Goal: Task Accomplishment & Management: Manage account settings

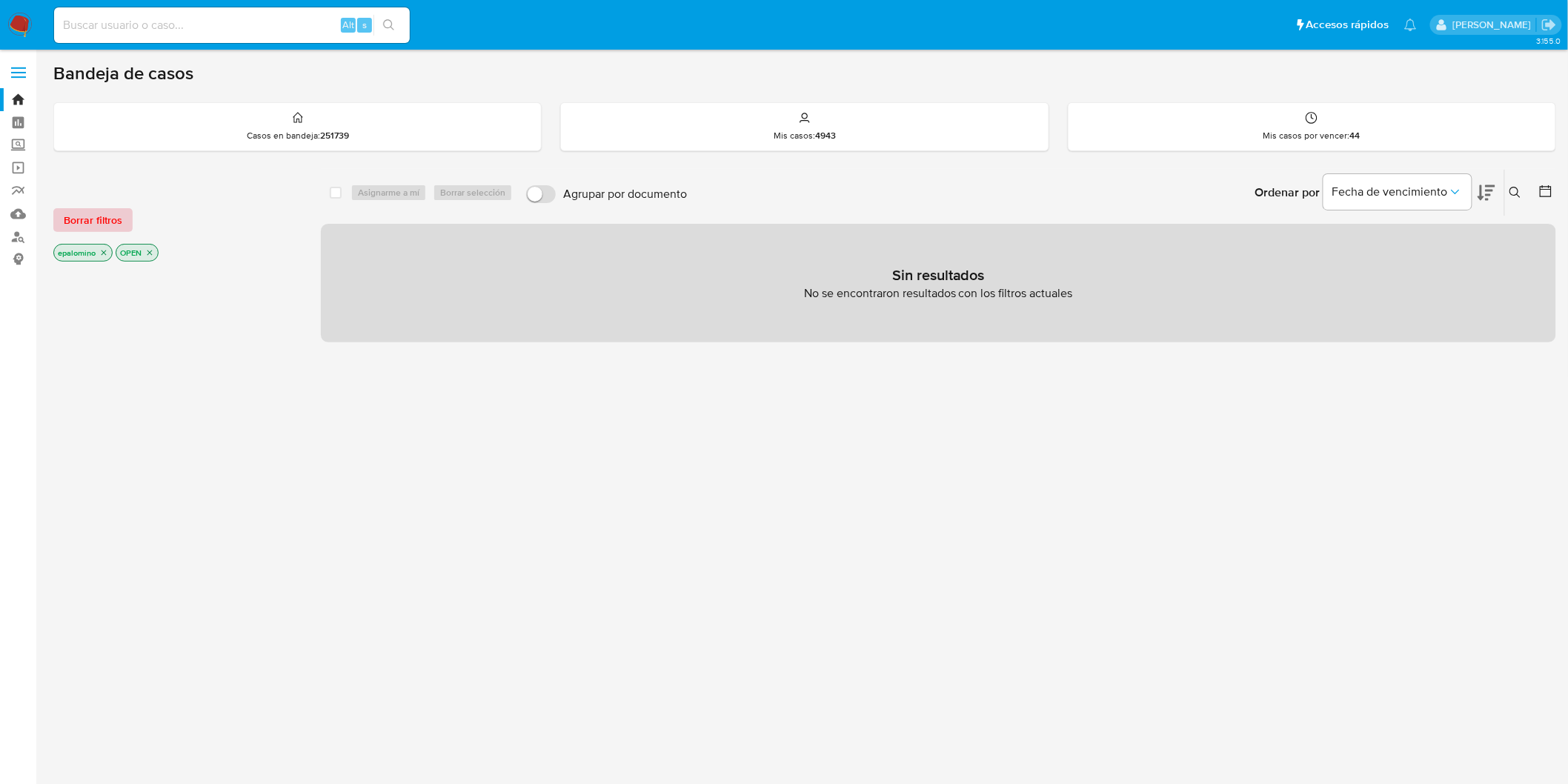
click at [89, 225] on span "Borrar filtros" at bounding box center [93, 220] width 58 height 21
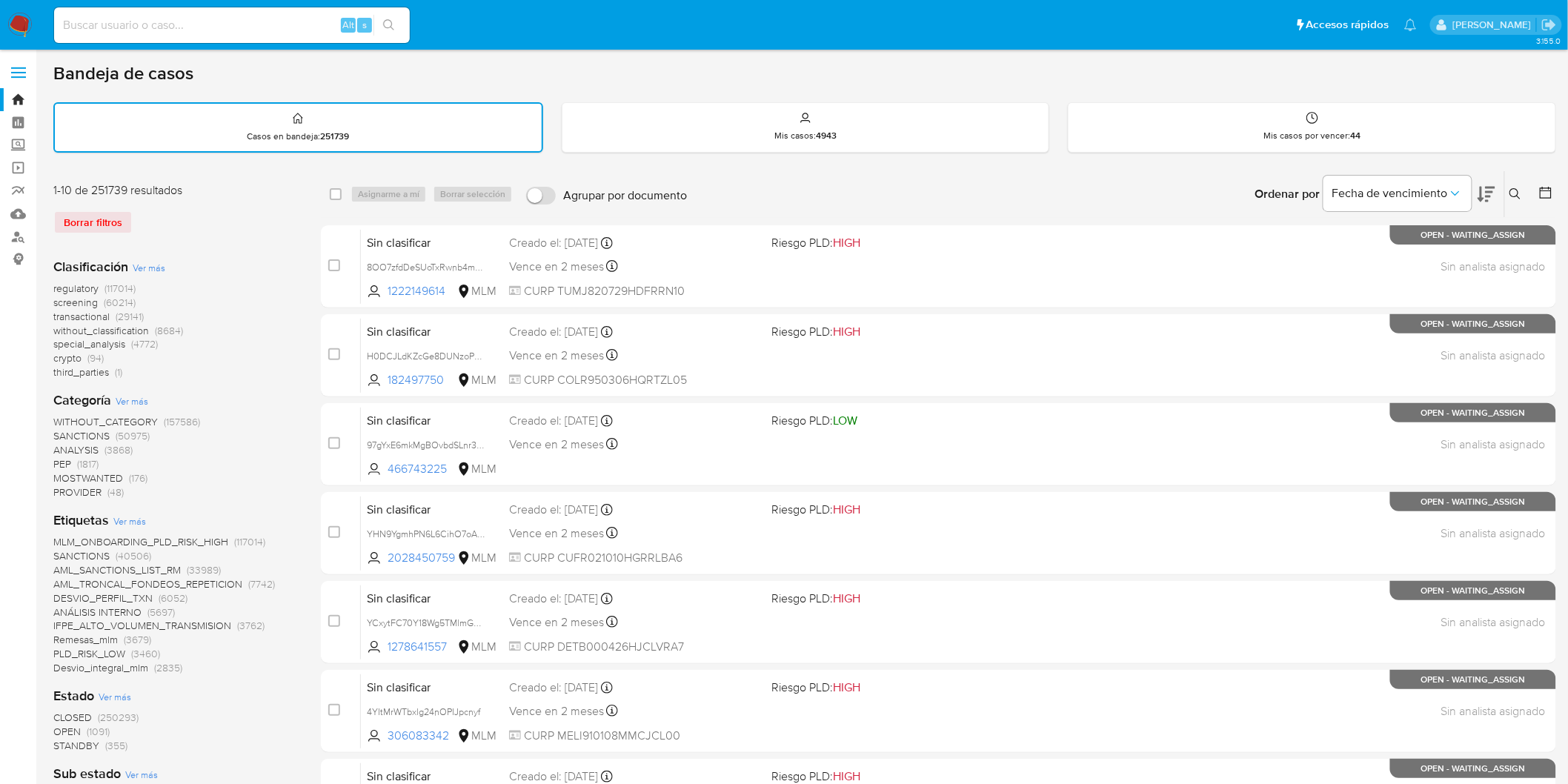
click at [263, 232] on div "1-10 de 251739 resultados Borrar filtros" at bounding box center [172, 214] width 237 height 64
click at [114, 331] on span "without_classification" at bounding box center [101, 330] width 96 height 15
click at [98, 219] on span "Borrar filtros" at bounding box center [93, 222] width 58 height 21
click at [145, 327] on span "without_classification" at bounding box center [101, 330] width 96 height 15
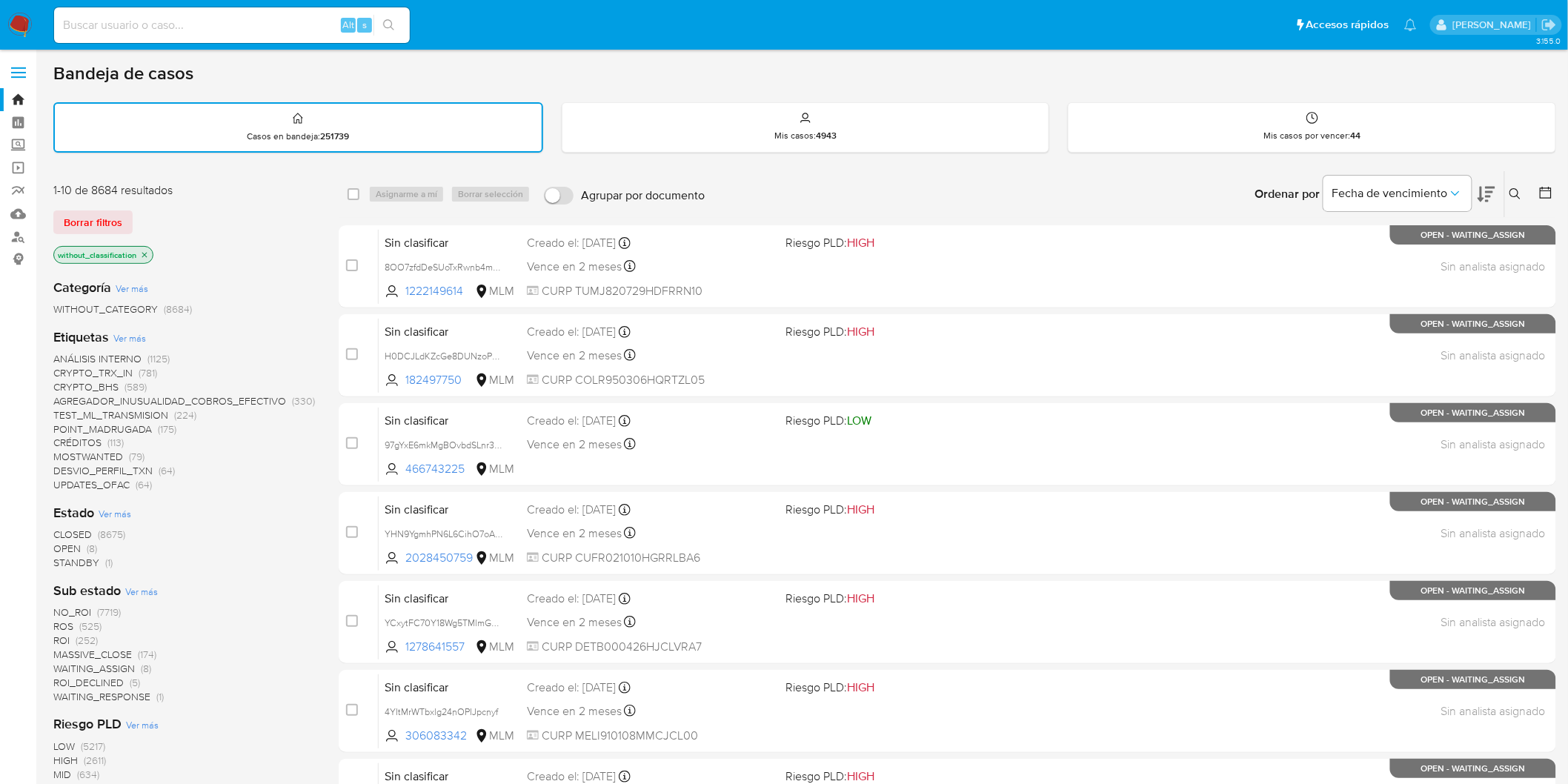
click at [87, 545] on span "(8)" at bounding box center [92, 548] width 11 height 15
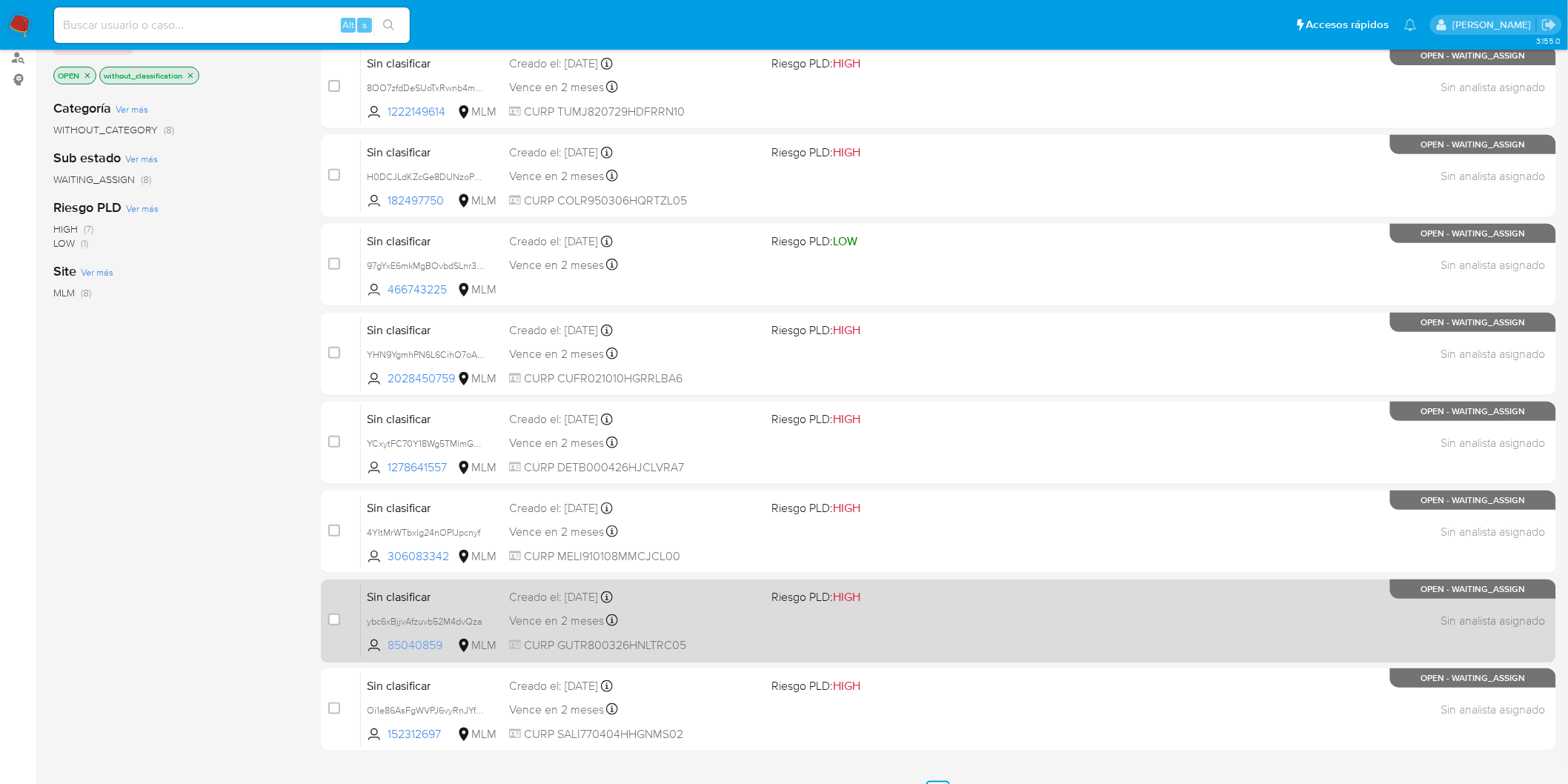
scroll to position [206, 0]
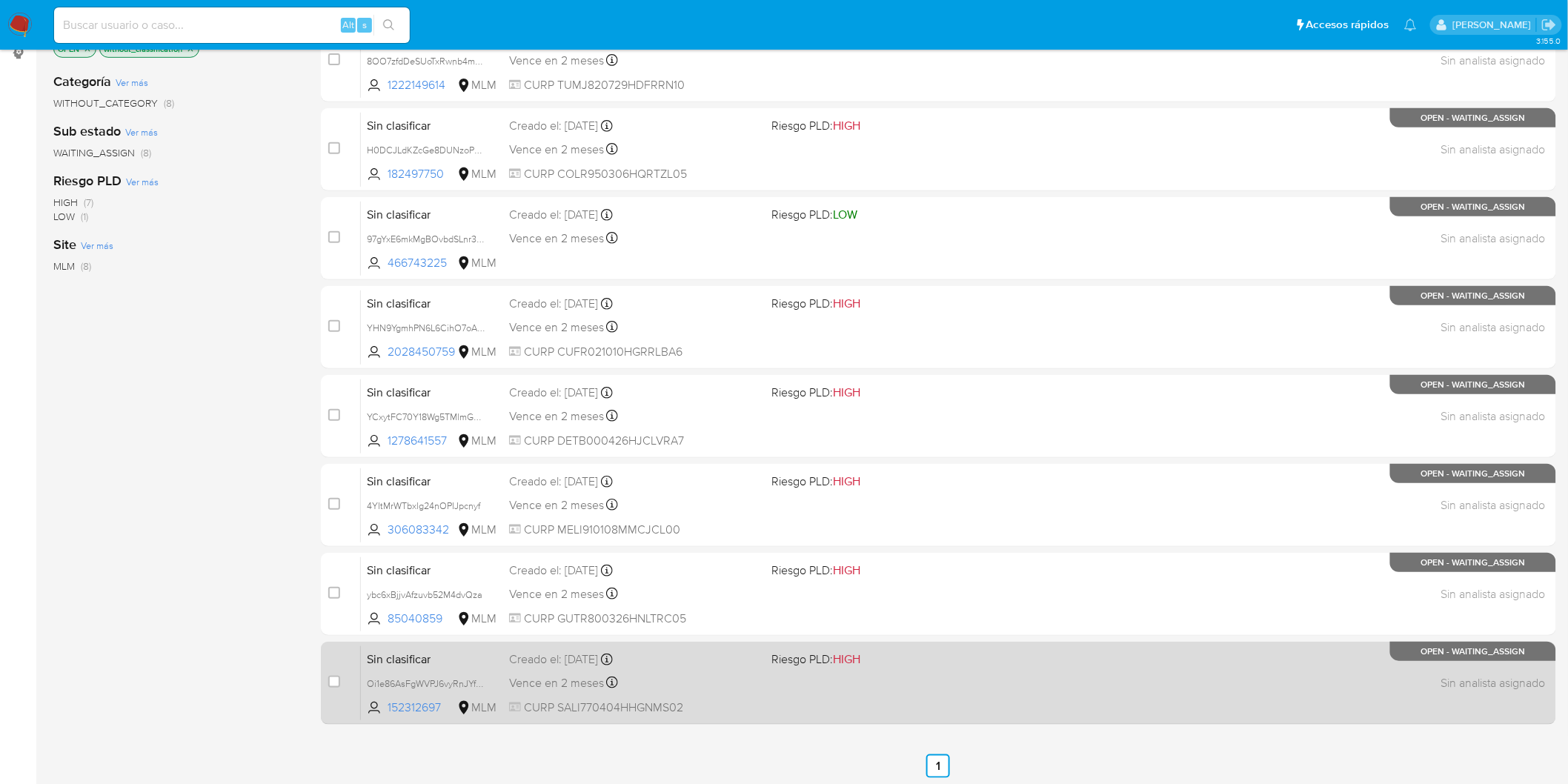
click at [398, 659] on span "Sin clasificar" at bounding box center [432, 659] width 130 height 20
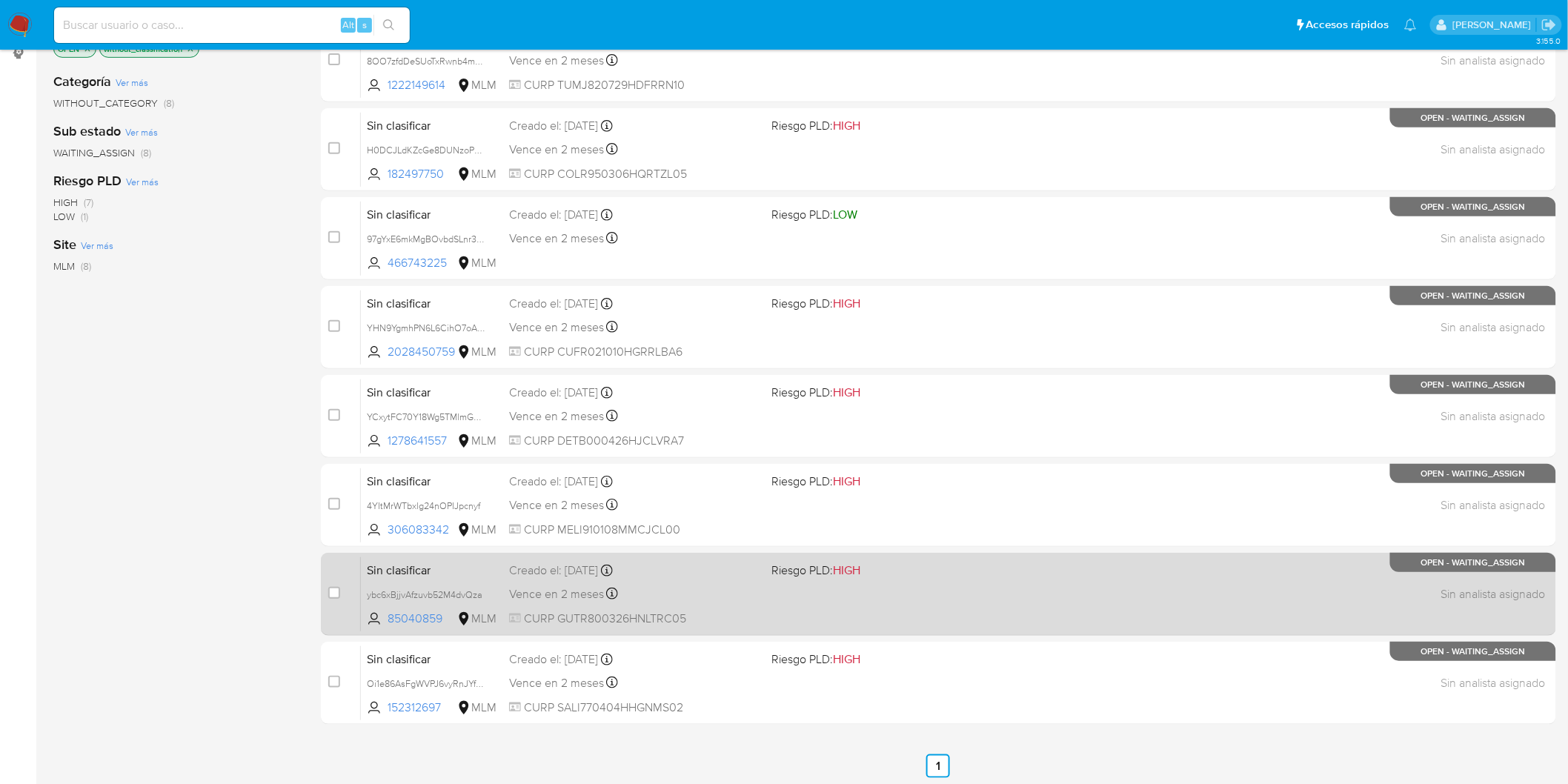
click at [399, 567] on span "Sin clasificar" at bounding box center [432, 570] width 130 height 20
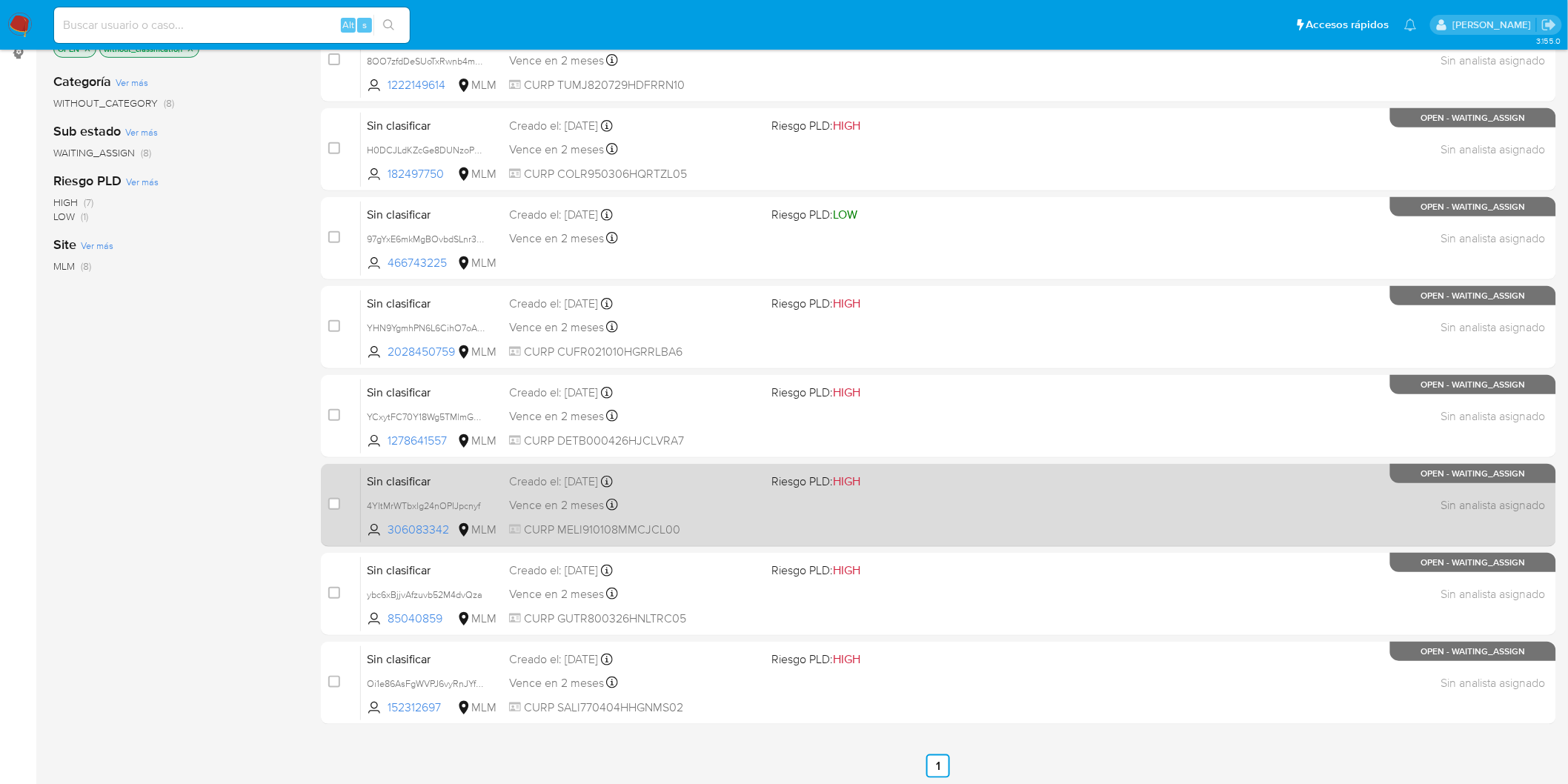
click at [412, 472] on span "Sin clasificar" at bounding box center [432, 481] width 130 height 20
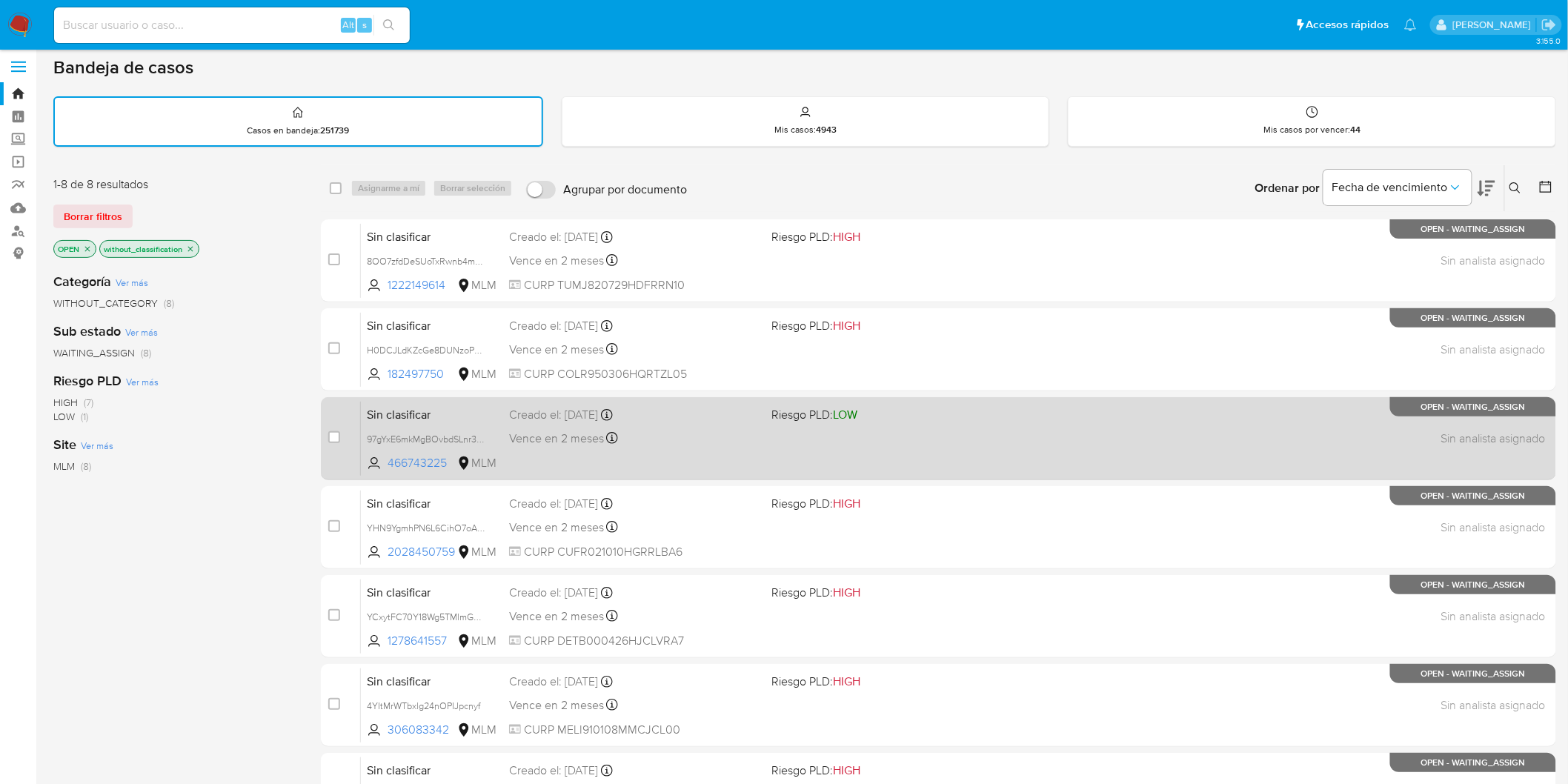
scroll to position [0, 0]
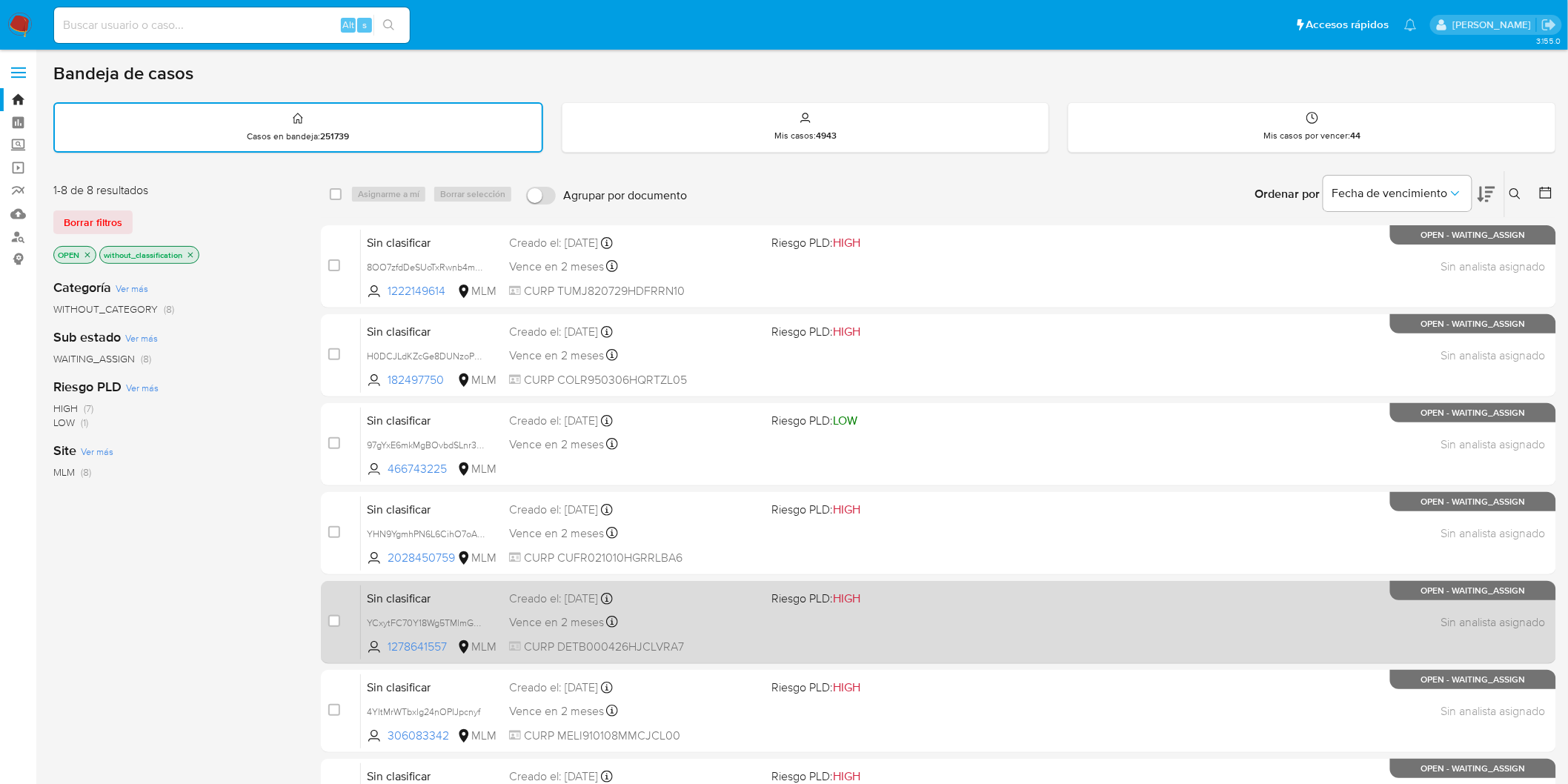
click at [415, 590] on span "Sin clasificar" at bounding box center [432, 597] width 130 height 20
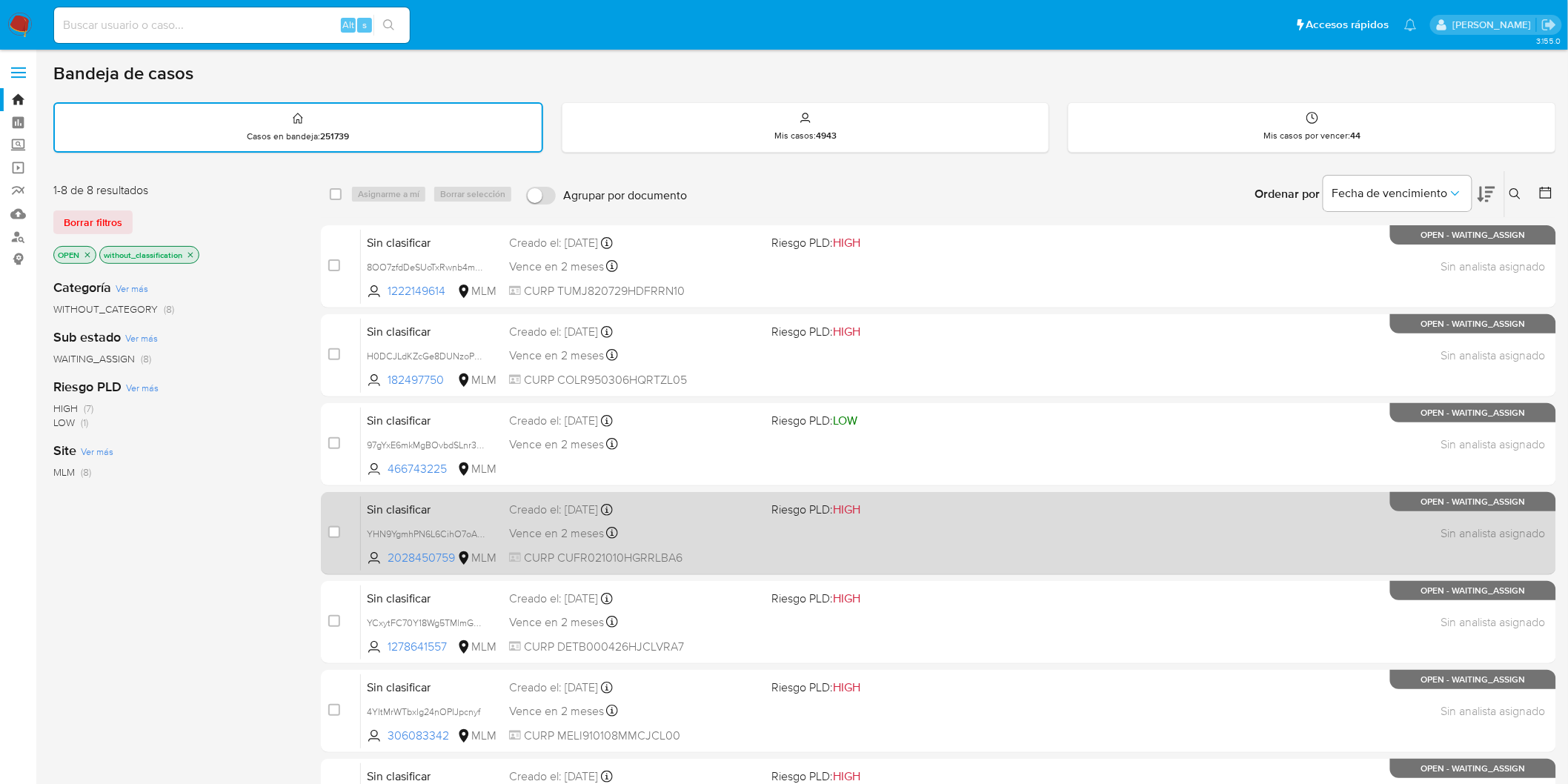
click at [424, 493] on div "case-item-checkbox No es posible asignar el caso Sin clasificar YHN9YgmhPN6L6Ci…" at bounding box center [938, 534] width 1235 height 83
click at [416, 500] on span "Sin clasificar" at bounding box center [432, 509] width 130 height 20
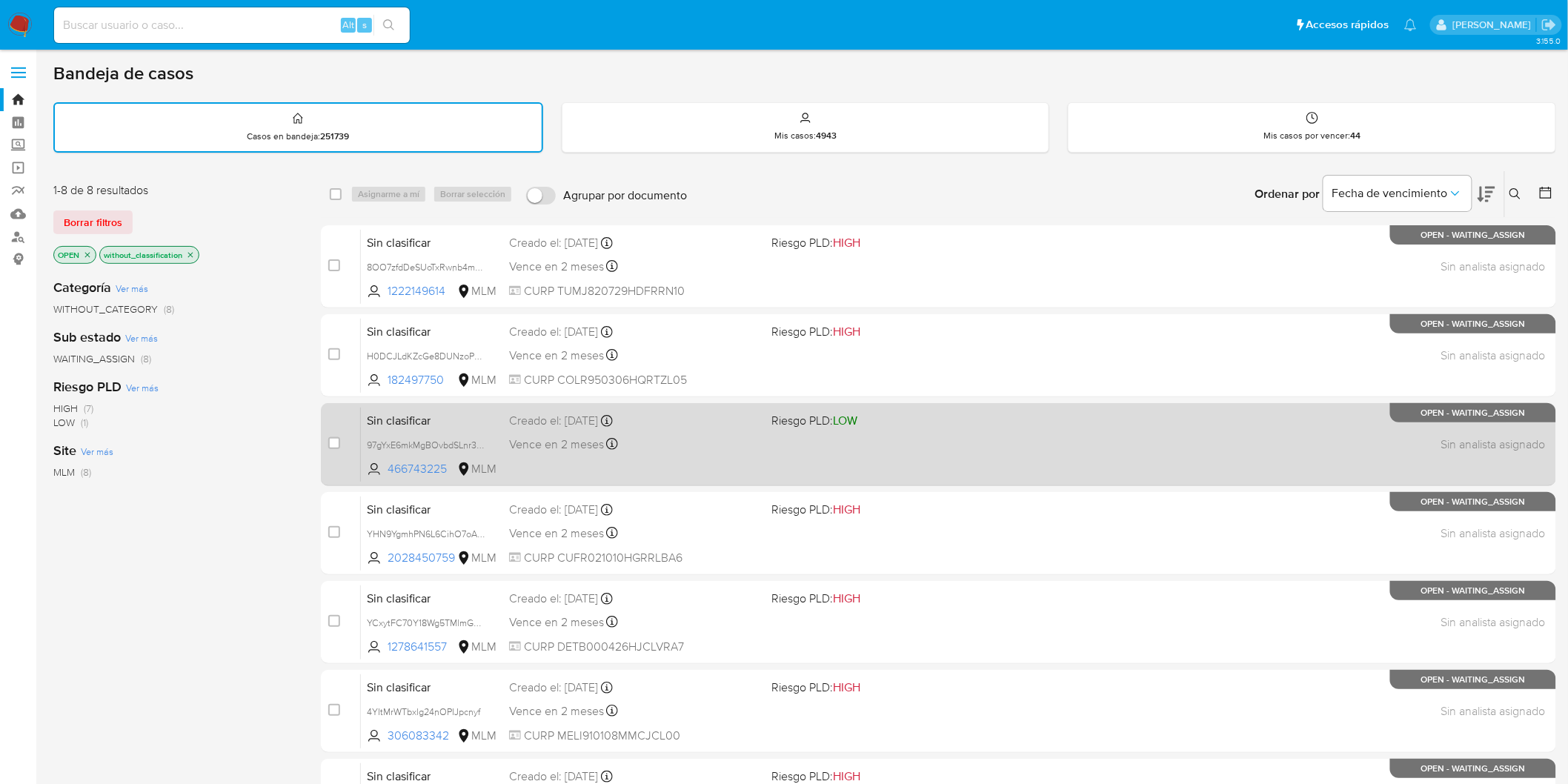
click at [416, 419] on span "Sin clasificar" at bounding box center [432, 420] width 130 height 20
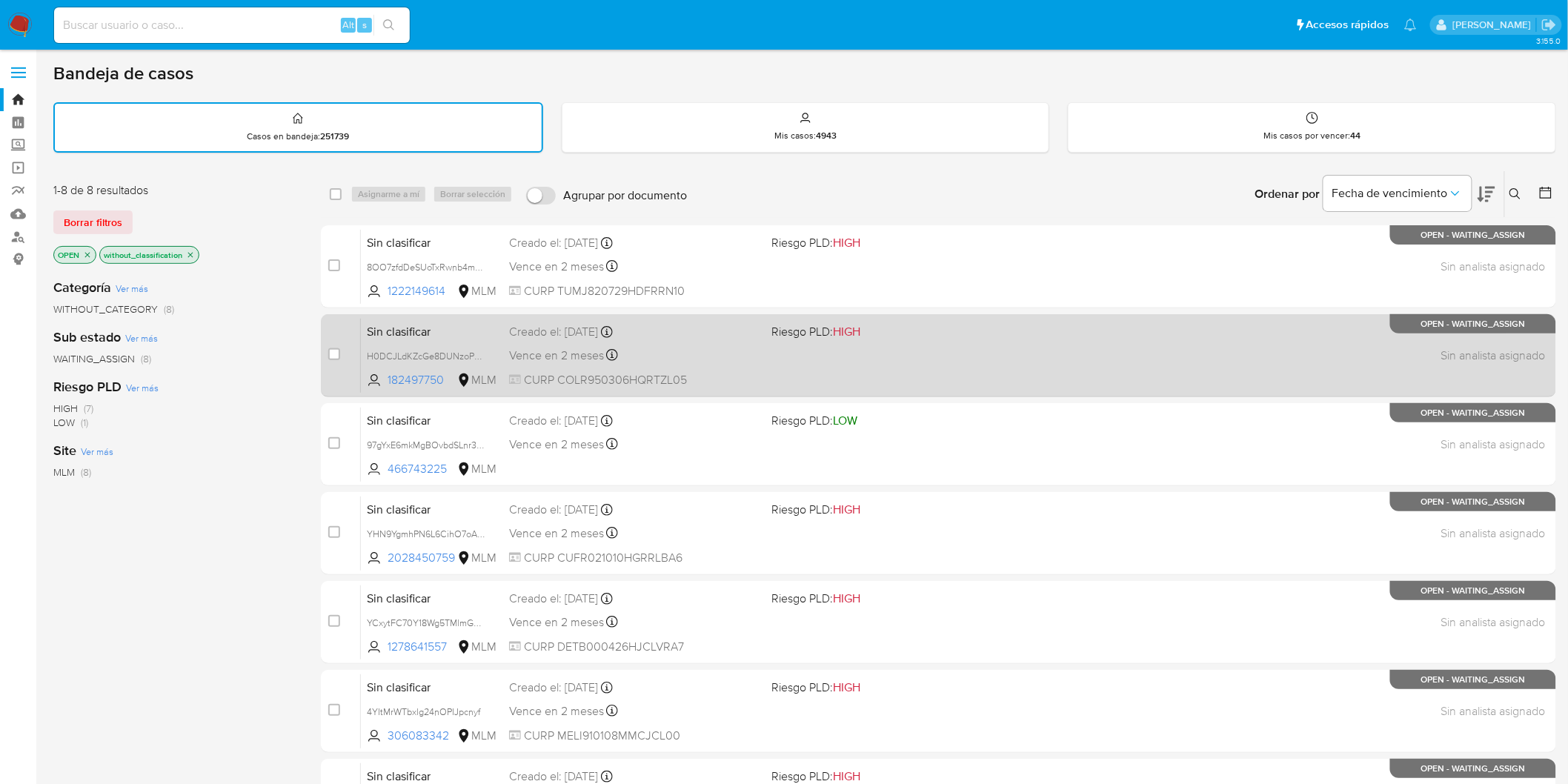
click at [411, 328] on span "Sin clasificar" at bounding box center [432, 331] width 130 height 20
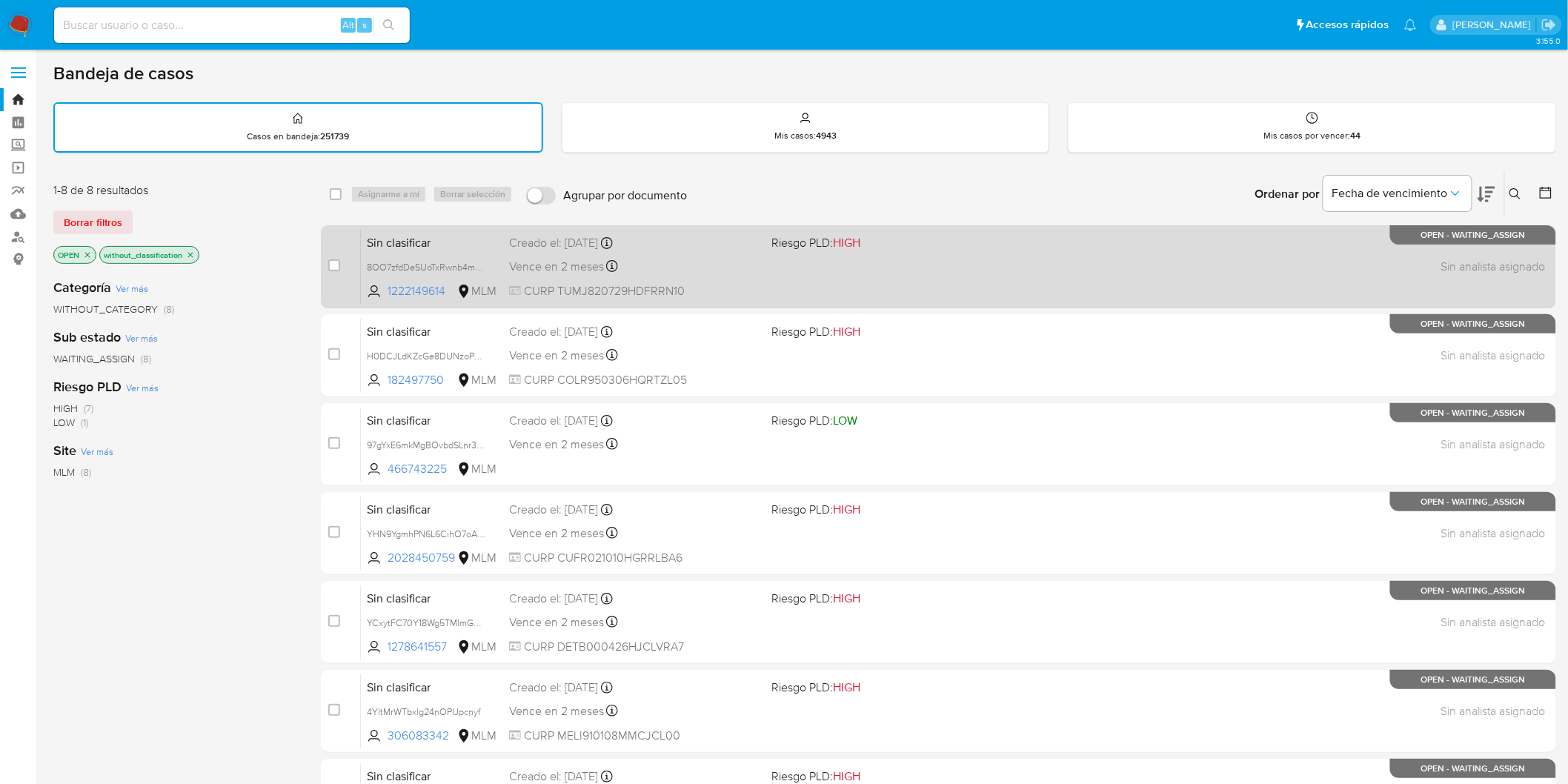
click at [412, 234] on span "Sin clasificar" at bounding box center [432, 242] width 130 height 20
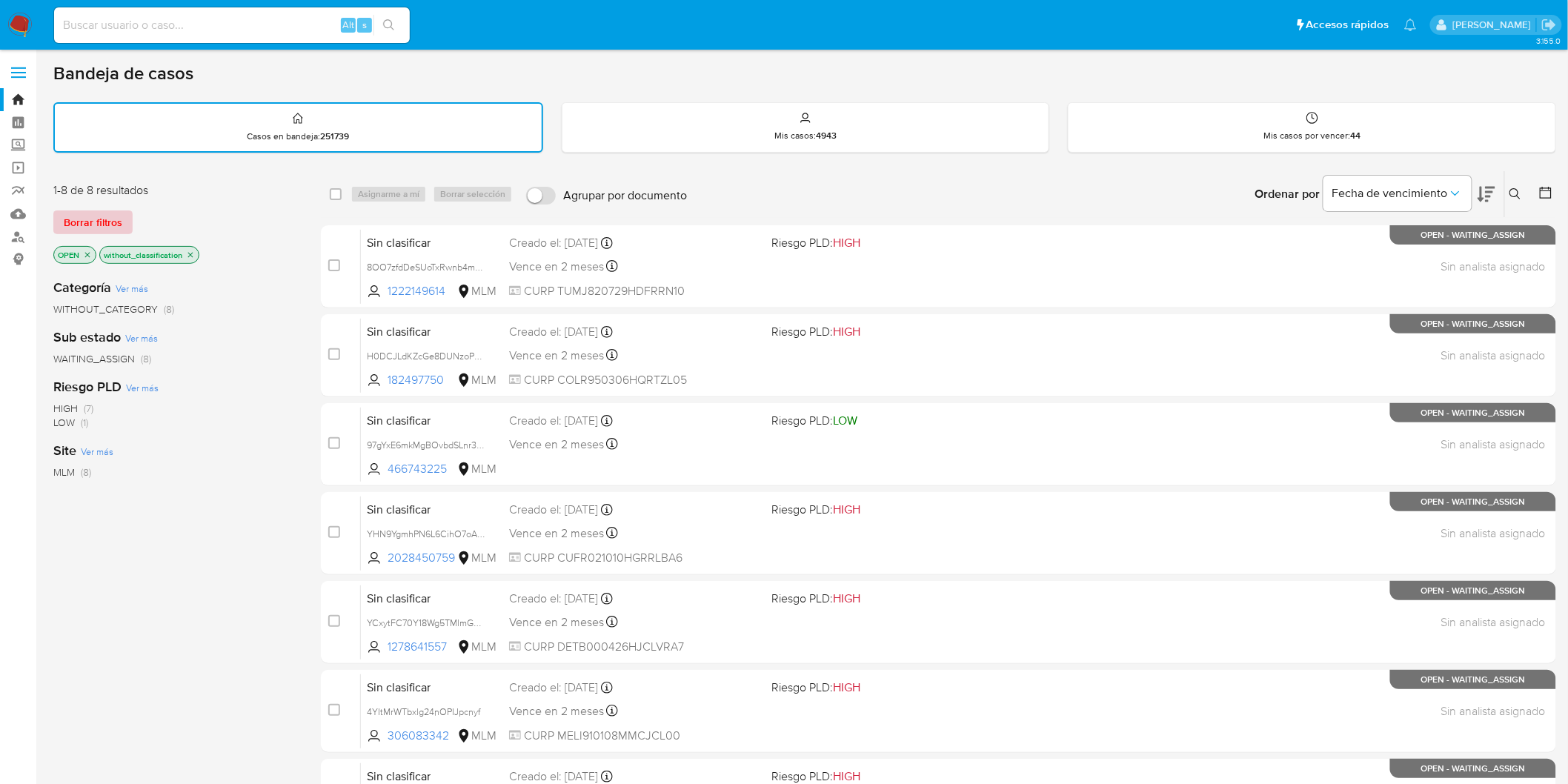
click at [76, 212] on span "Borrar filtros" at bounding box center [93, 222] width 58 height 21
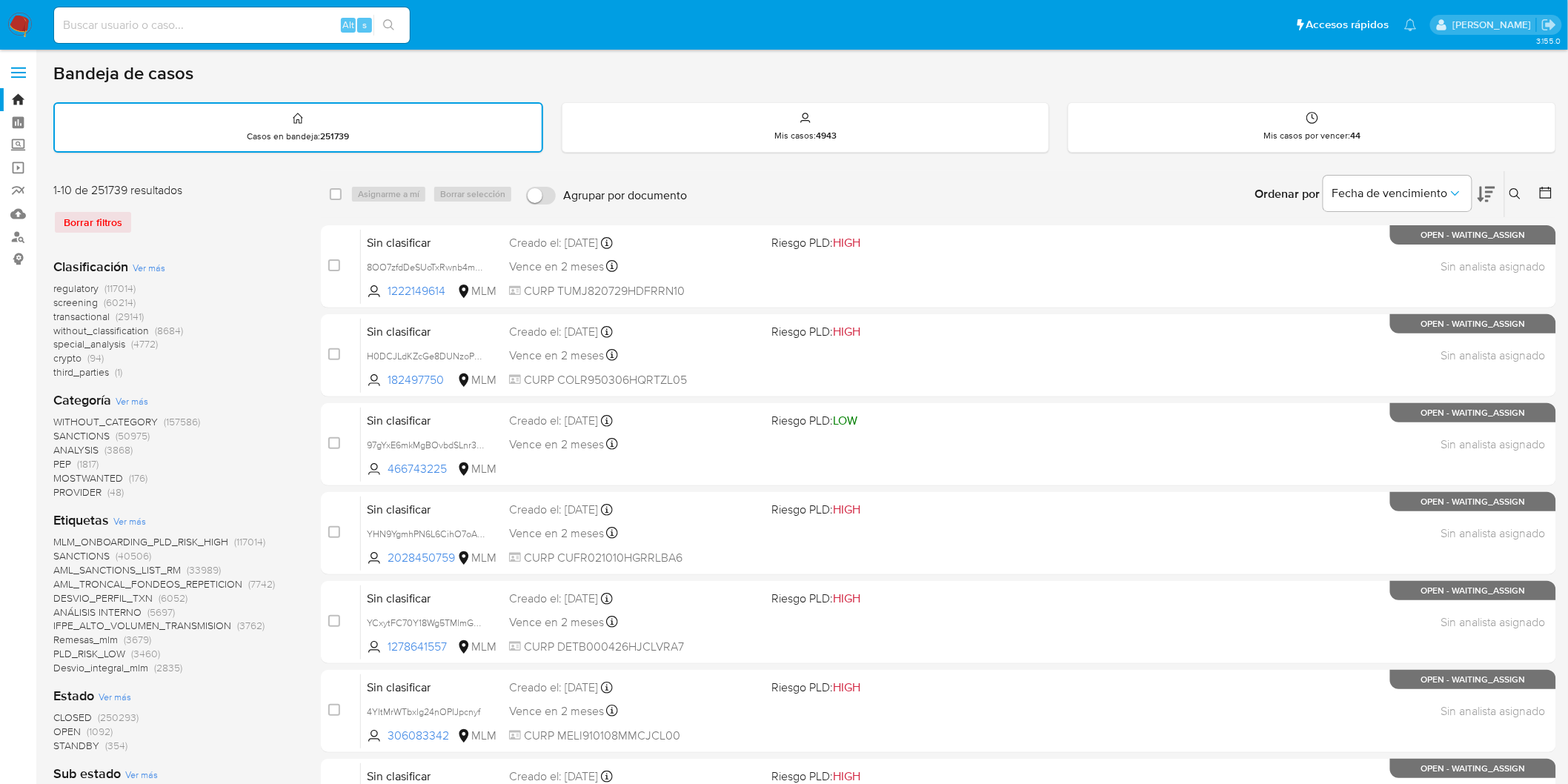
click at [1513, 191] on icon at bounding box center [1516, 195] width 12 height 12
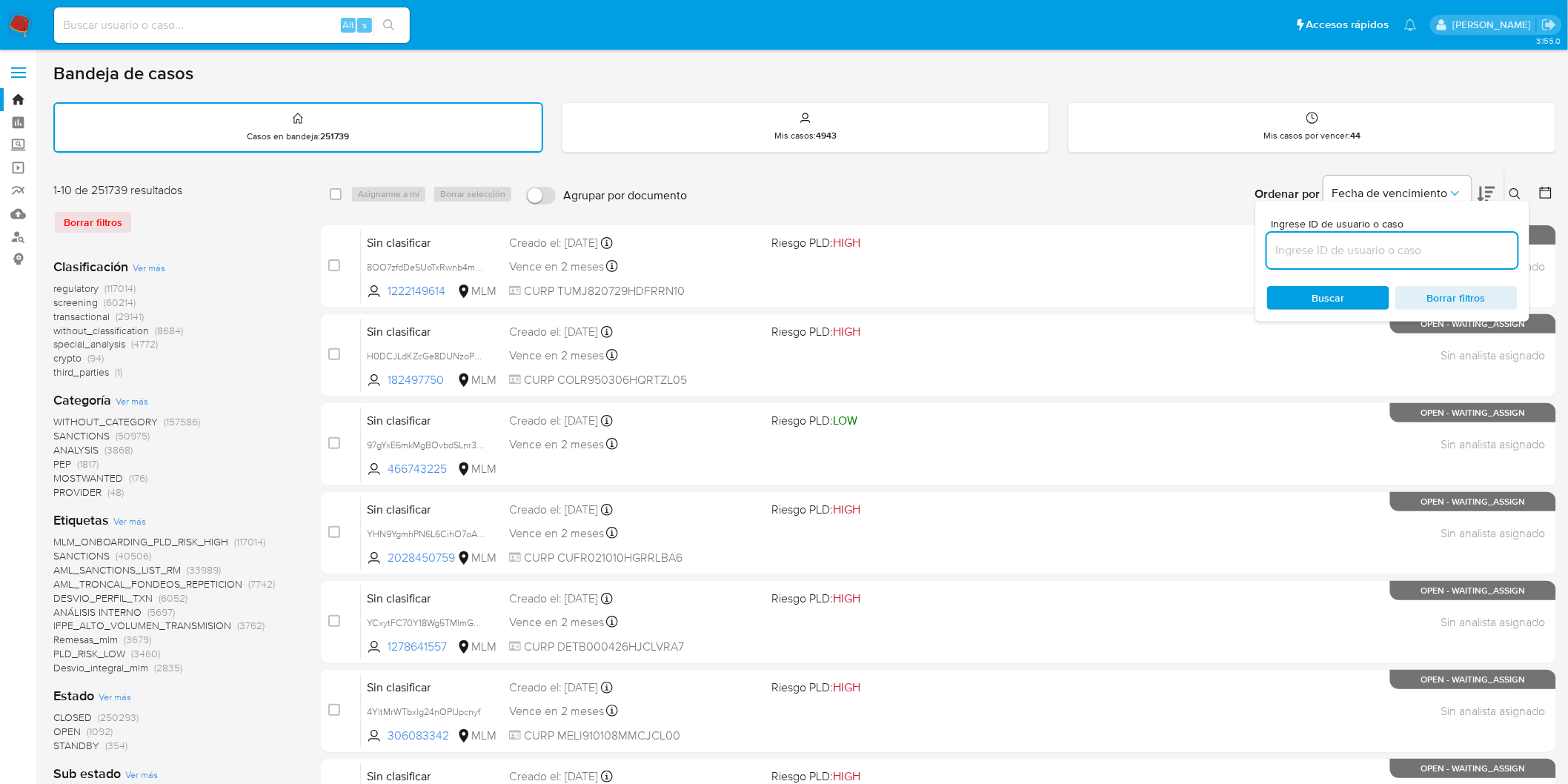
click at [1341, 255] on input at bounding box center [1392, 251] width 251 height 20
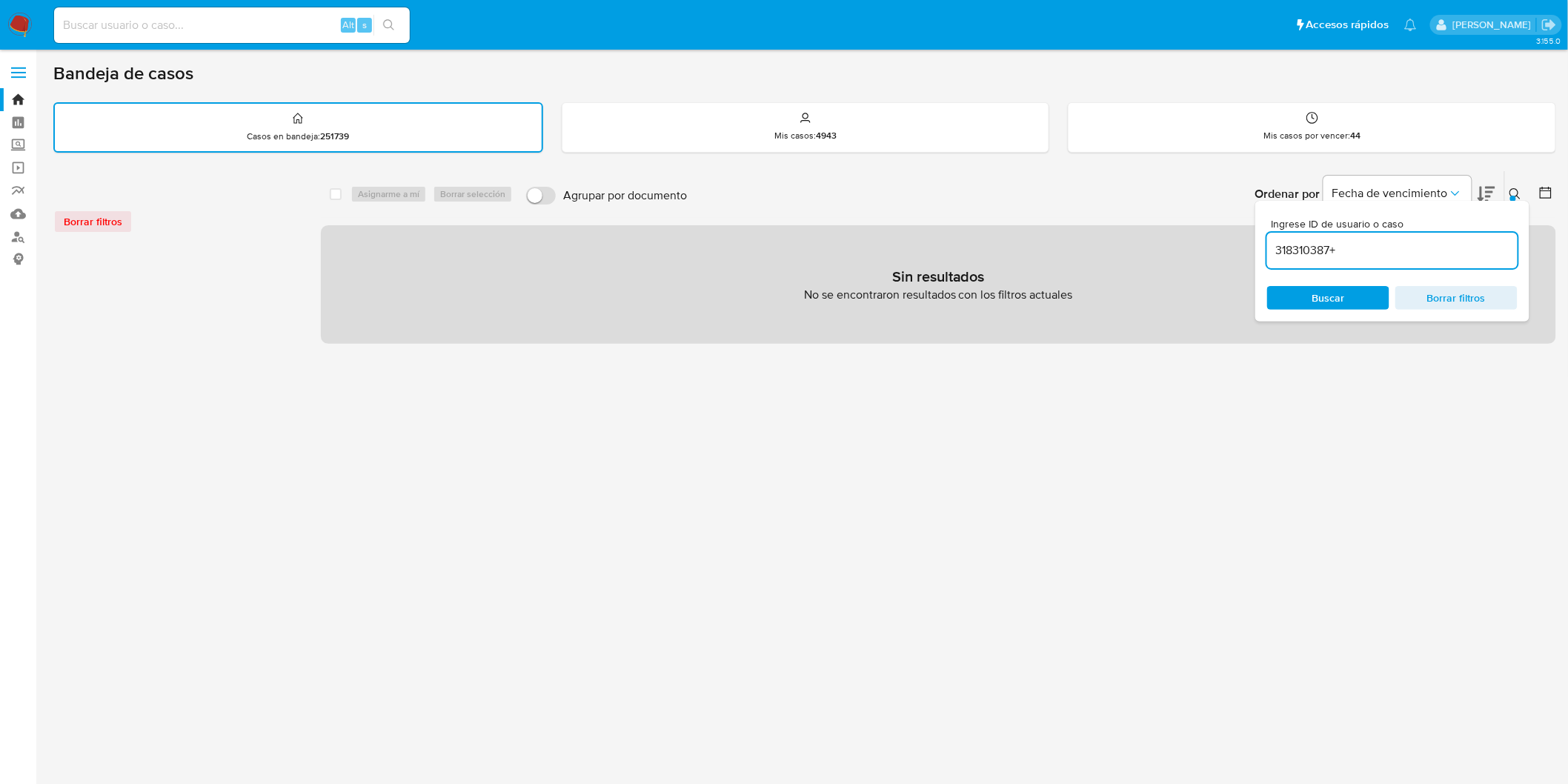
click at [1341, 255] on input "318310387+" at bounding box center [1392, 251] width 251 height 20
type input "318310387"
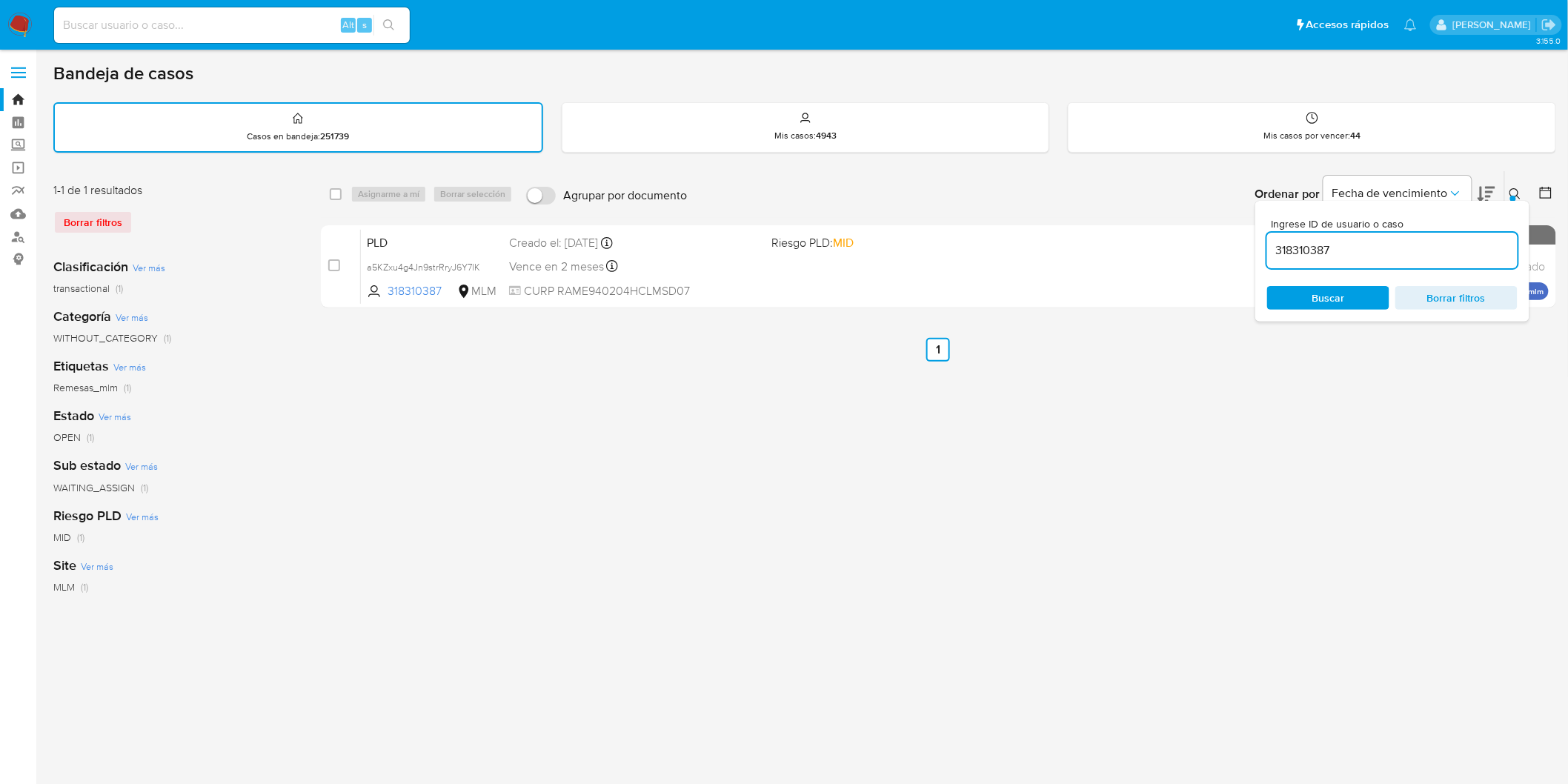
click at [1512, 189] on button at bounding box center [1517, 195] width 25 height 18
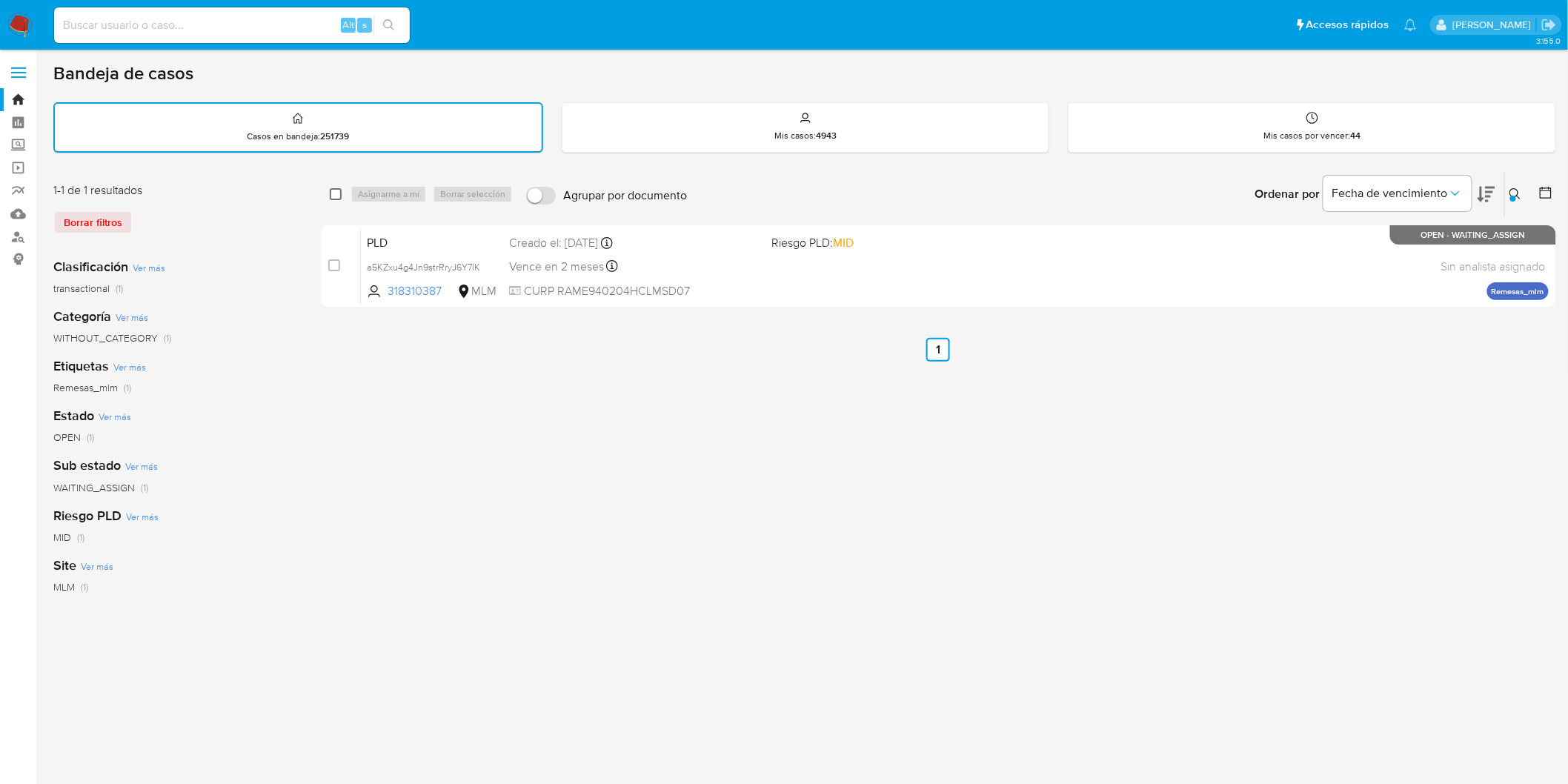
click at [332, 193] on input "checkbox" at bounding box center [336, 195] width 12 height 12
checkbox input "true"
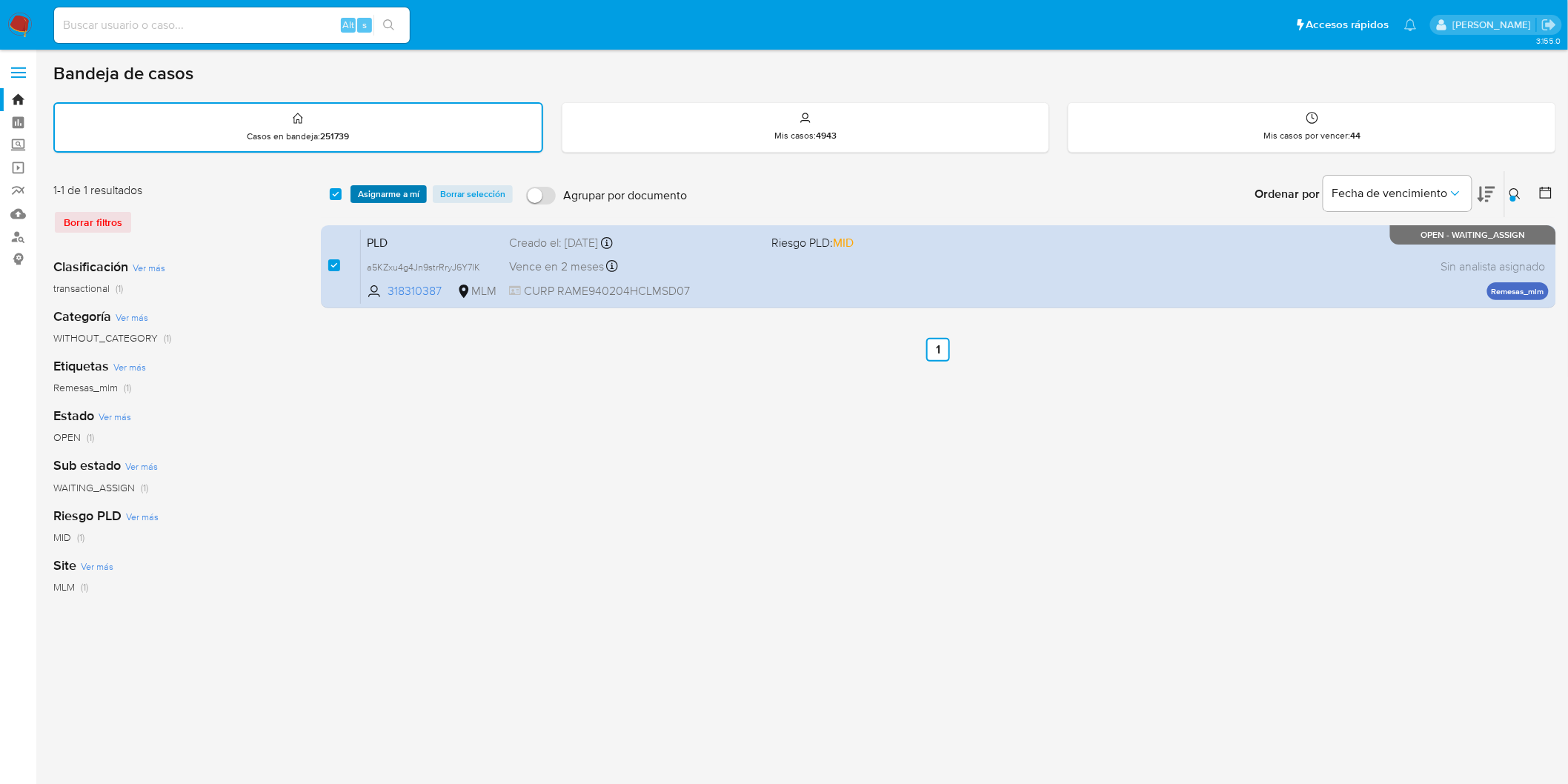
click at [361, 191] on span "Asignarme a mí" at bounding box center [389, 194] width 61 height 15
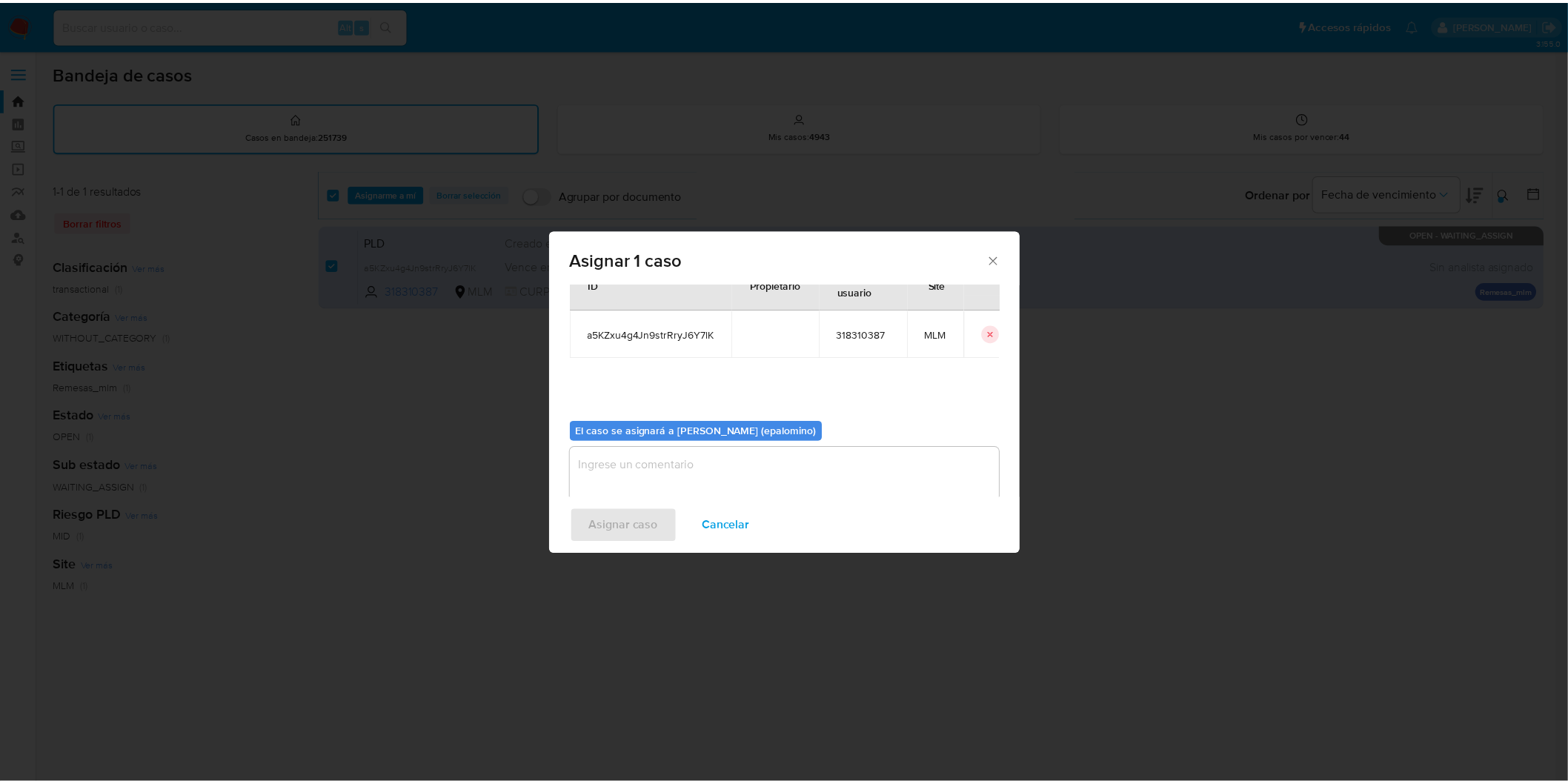
scroll to position [76, 0]
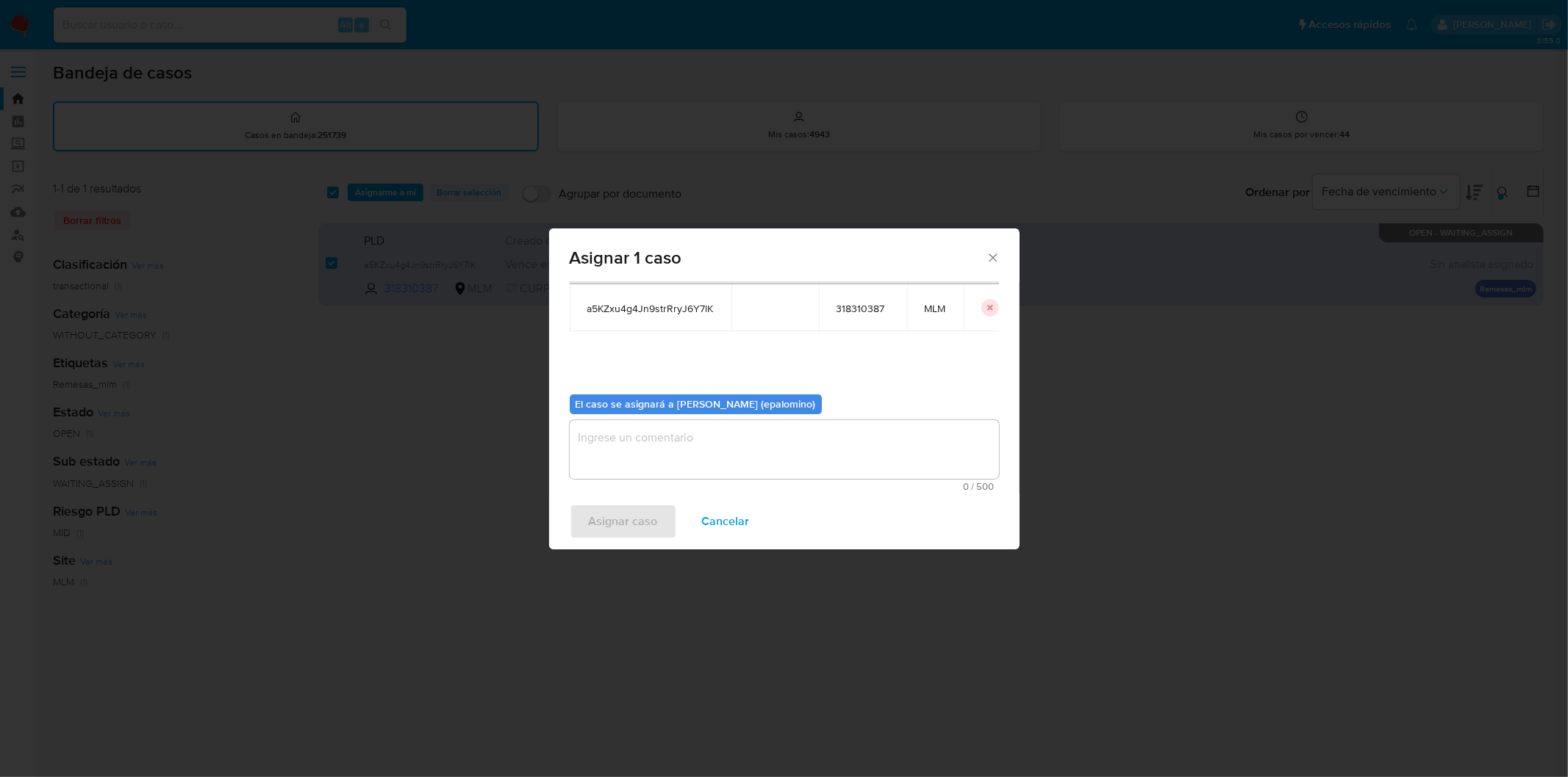
click at [625, 465] on textarea "assign-modal" at bounding box center [784, 450] width 430 height 59
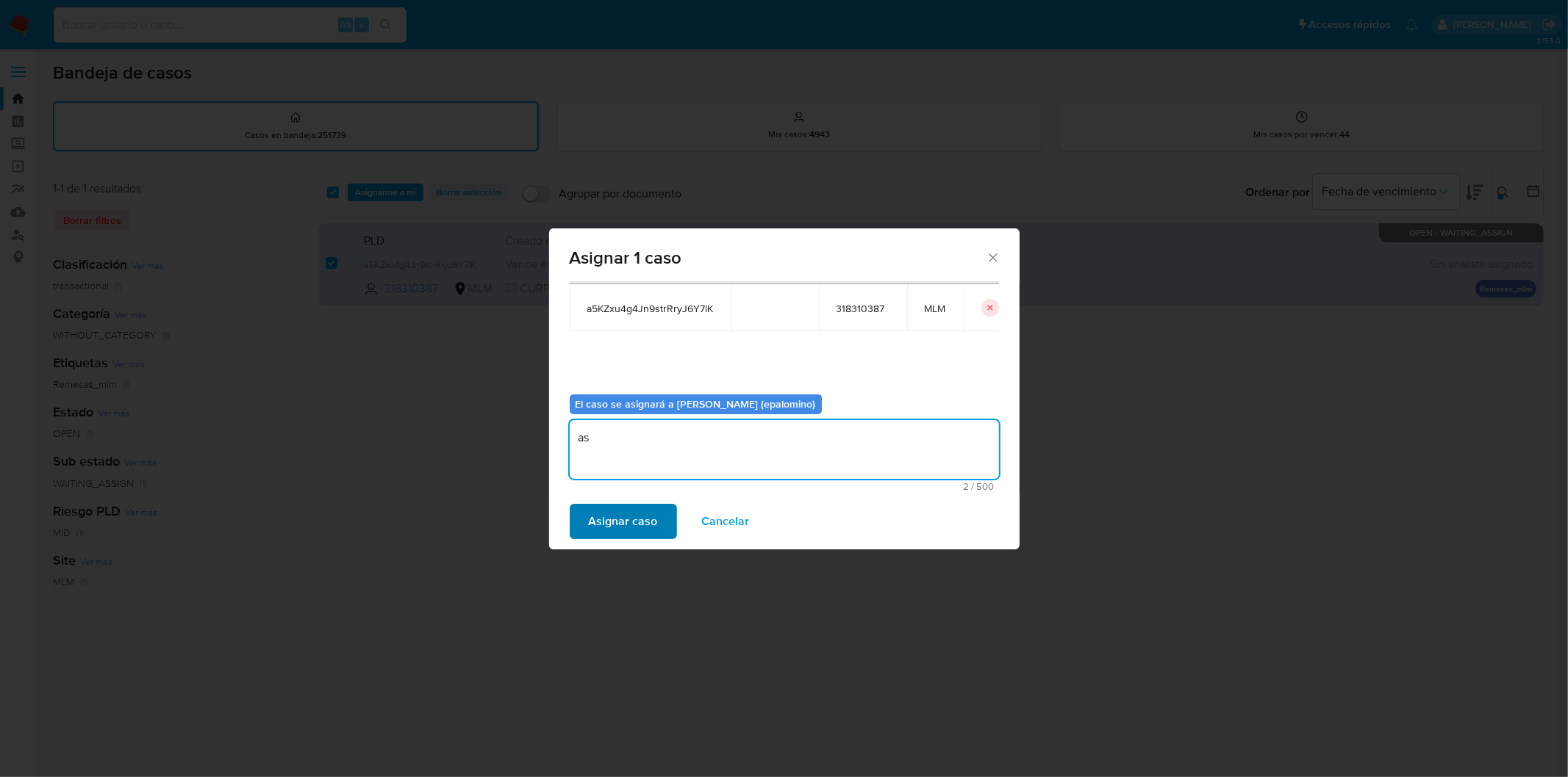
type textarea "as"
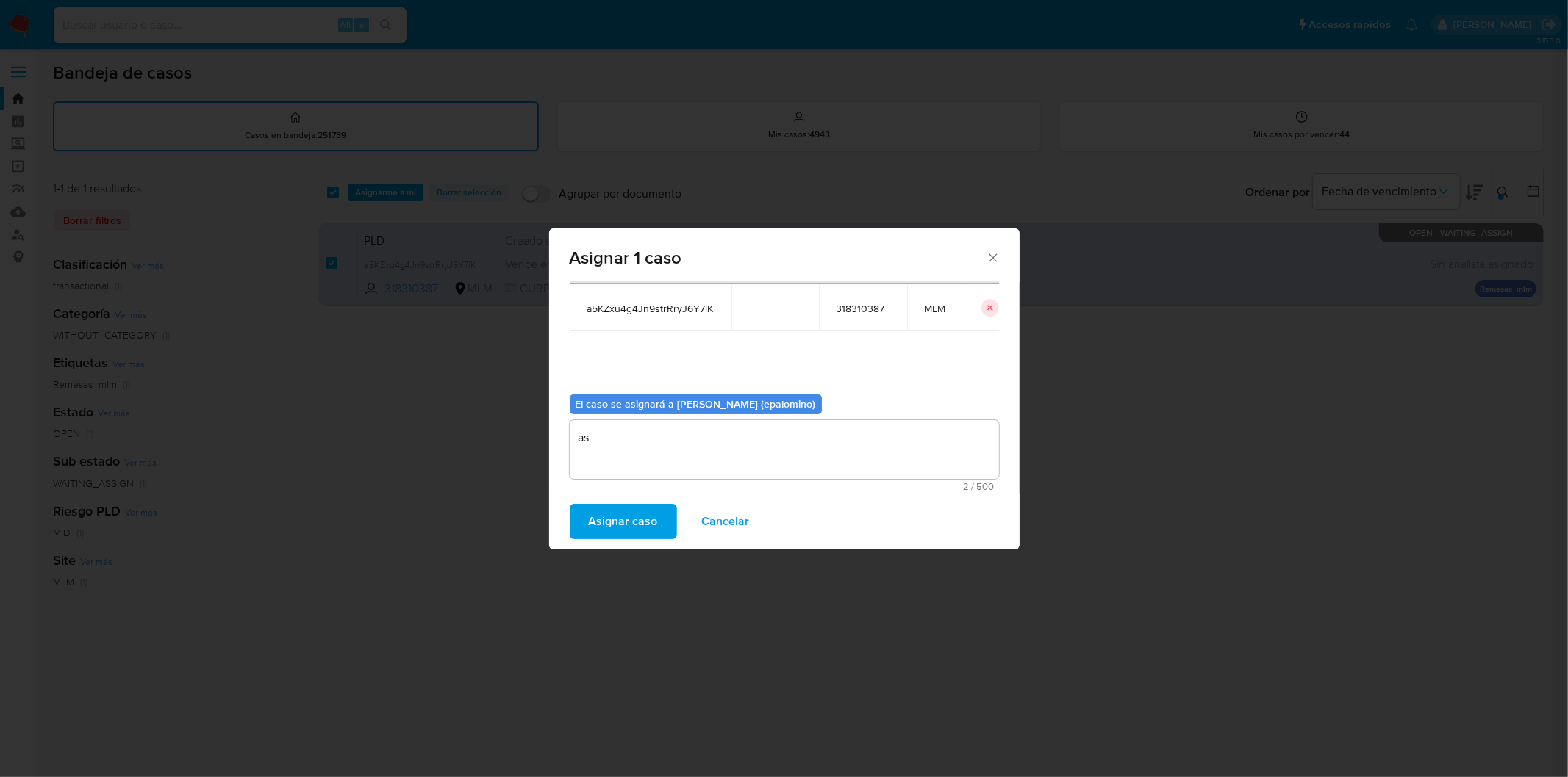
click at [625, 512] on span "Asignar caso" at bounding box center [623, 522] width 69 height 32
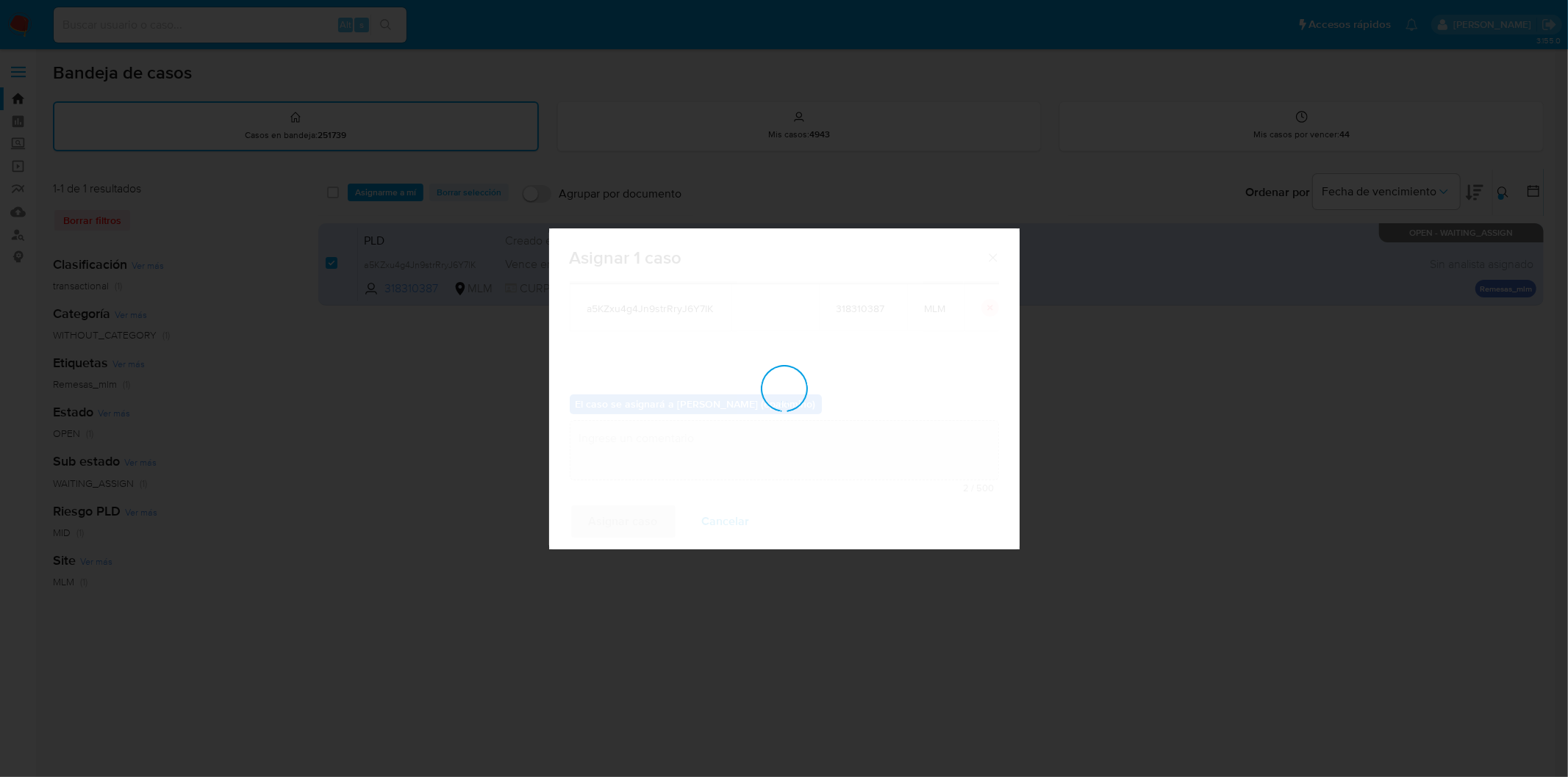
checkbox input "false"
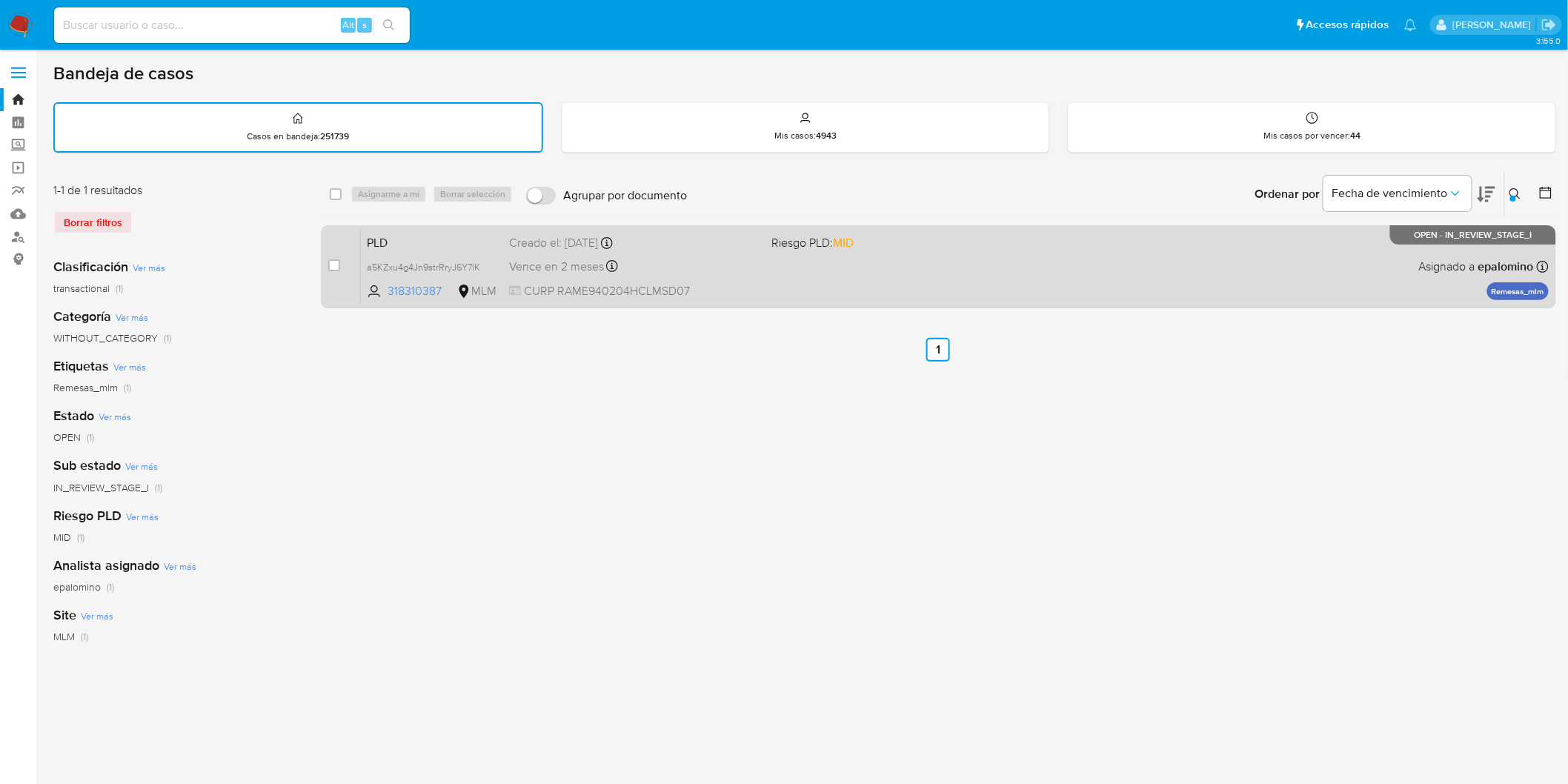
click at [386, 242] on span "PLD" at bounding box center [432, 242] width 130 height 20
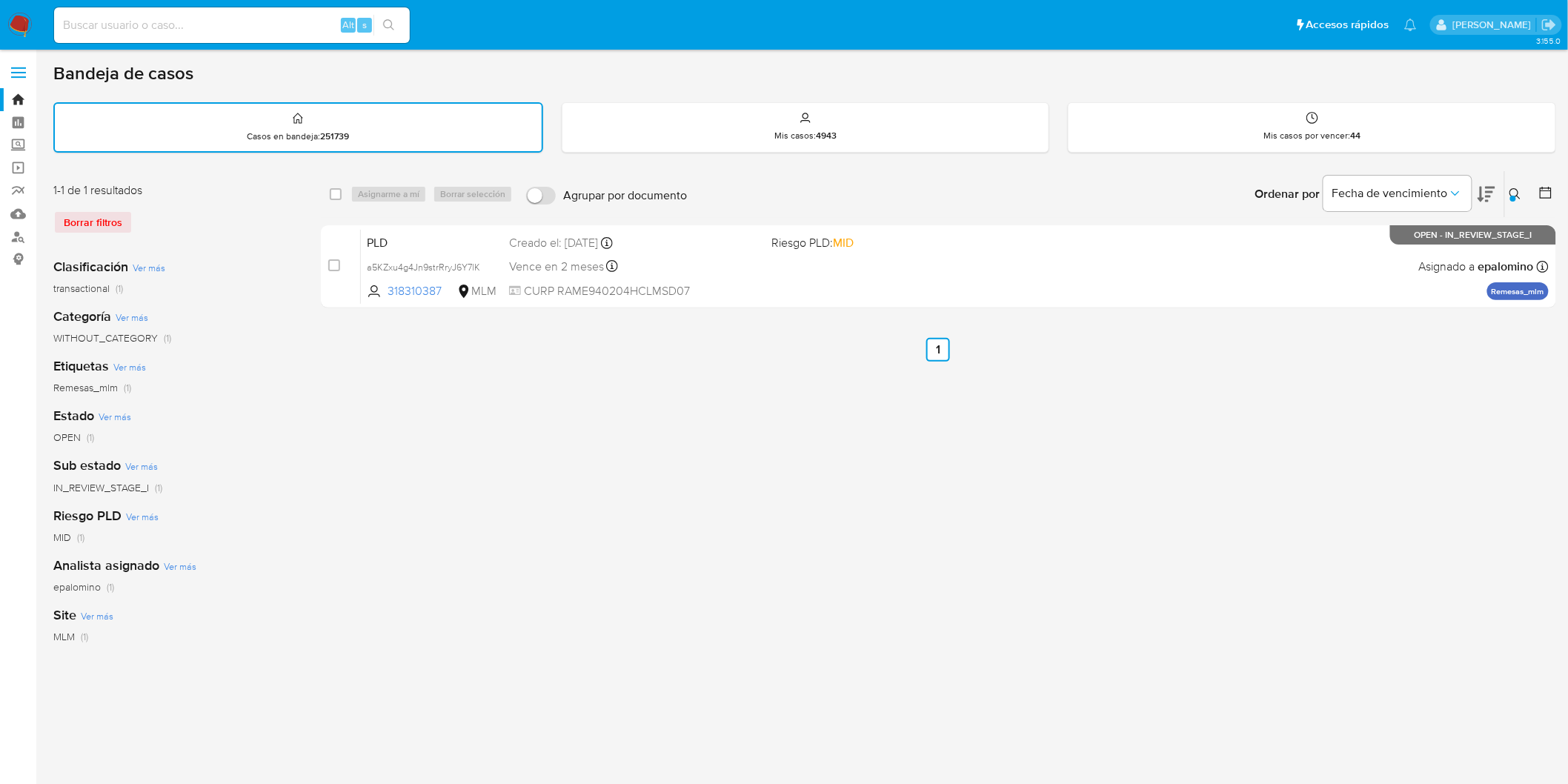
click at [25, 23] on img at bounding box center [21, 26] width 26 height 26
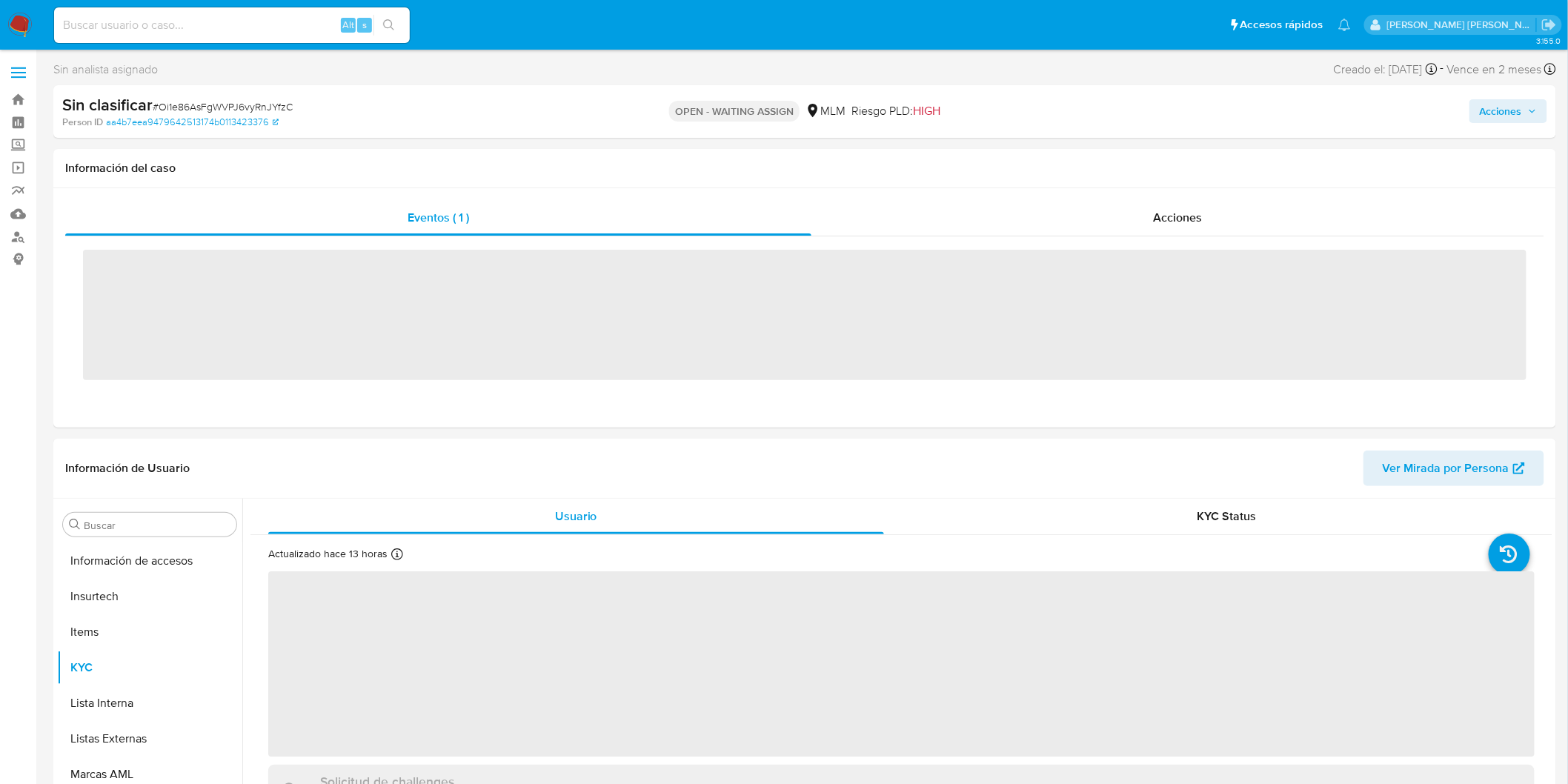
scroll to position [626, 0]
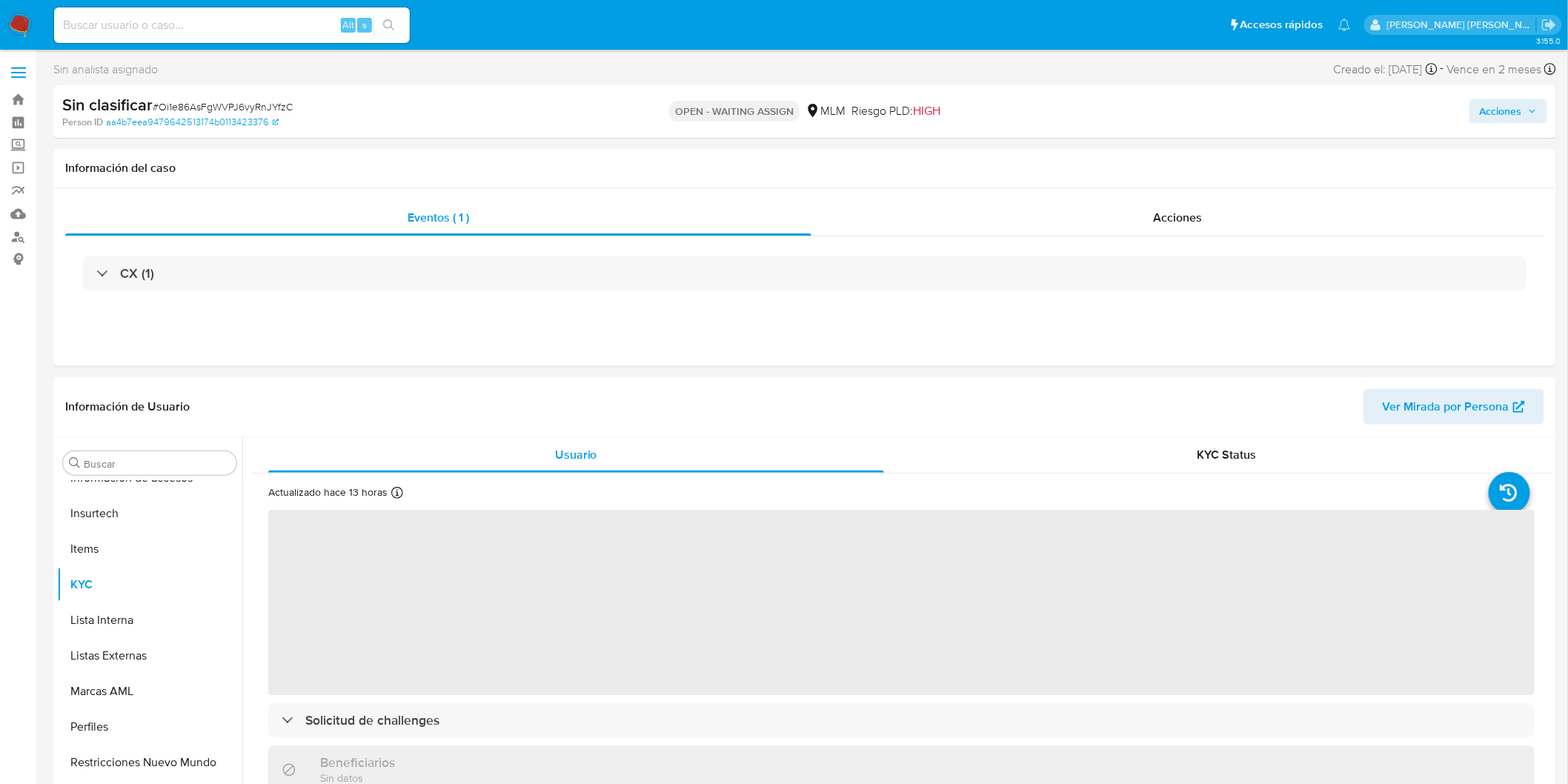
click at [265, 105] on span "# Oi1e86AsFgWVPJ6vyRnJYfzC" at bounding box center [223, 107] width 140 height 15
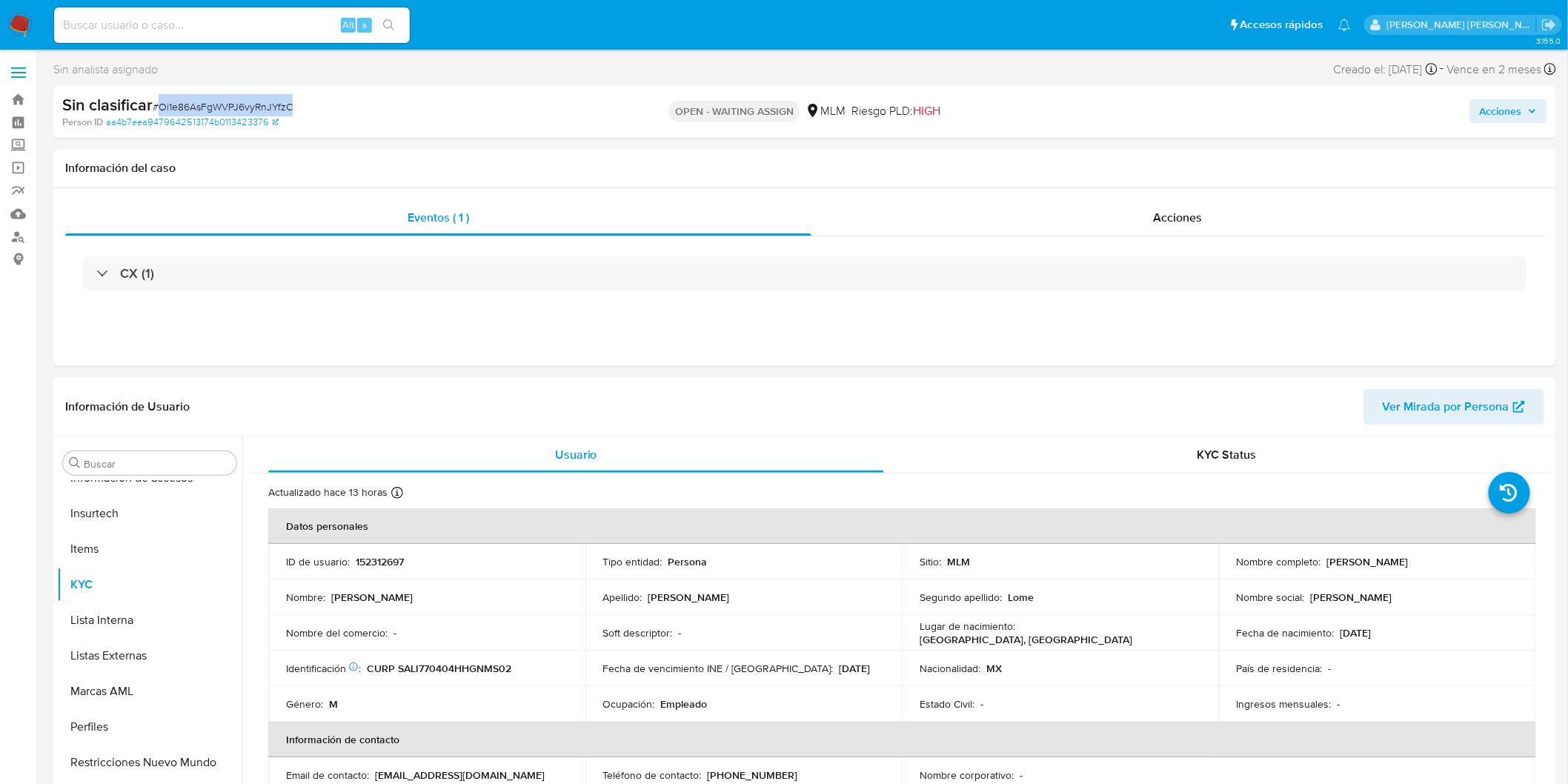
copy span "Oi1e86AsFgWVPJ6vyRnJYfzC"
select select "10"
click at [269, 108] on span "# Oi1e86AsFgWVPJ6vyRnJYfzC" at bounding box center [223, 107] width 140 height 15
click at [393, 561] on p "152312697" at bounding box center [379, 562] width 48 height 14
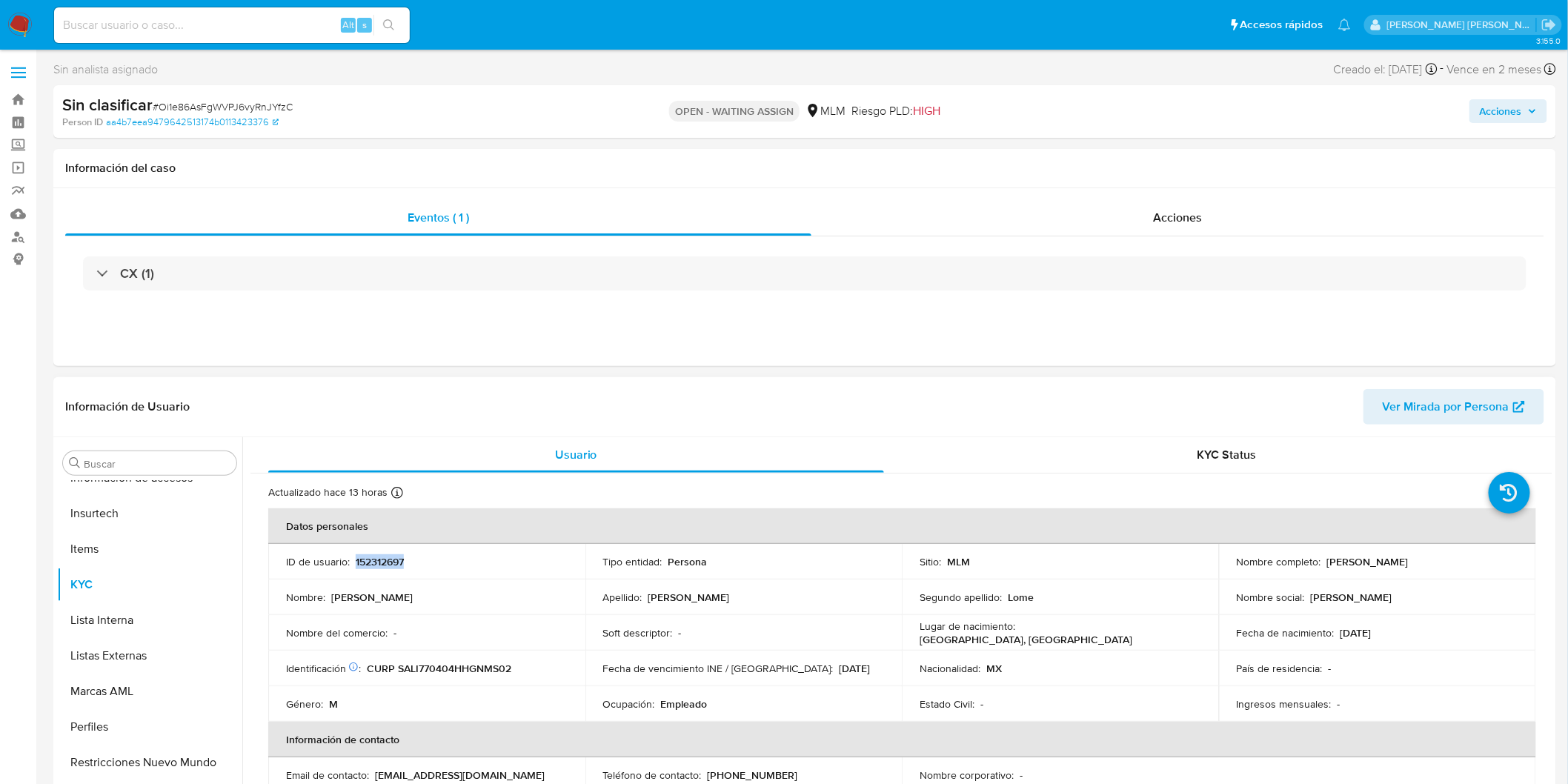
click at [393, 561] on p "152312697" at bounding box center [379, 562] width 48 height 14
copy p "152312697"
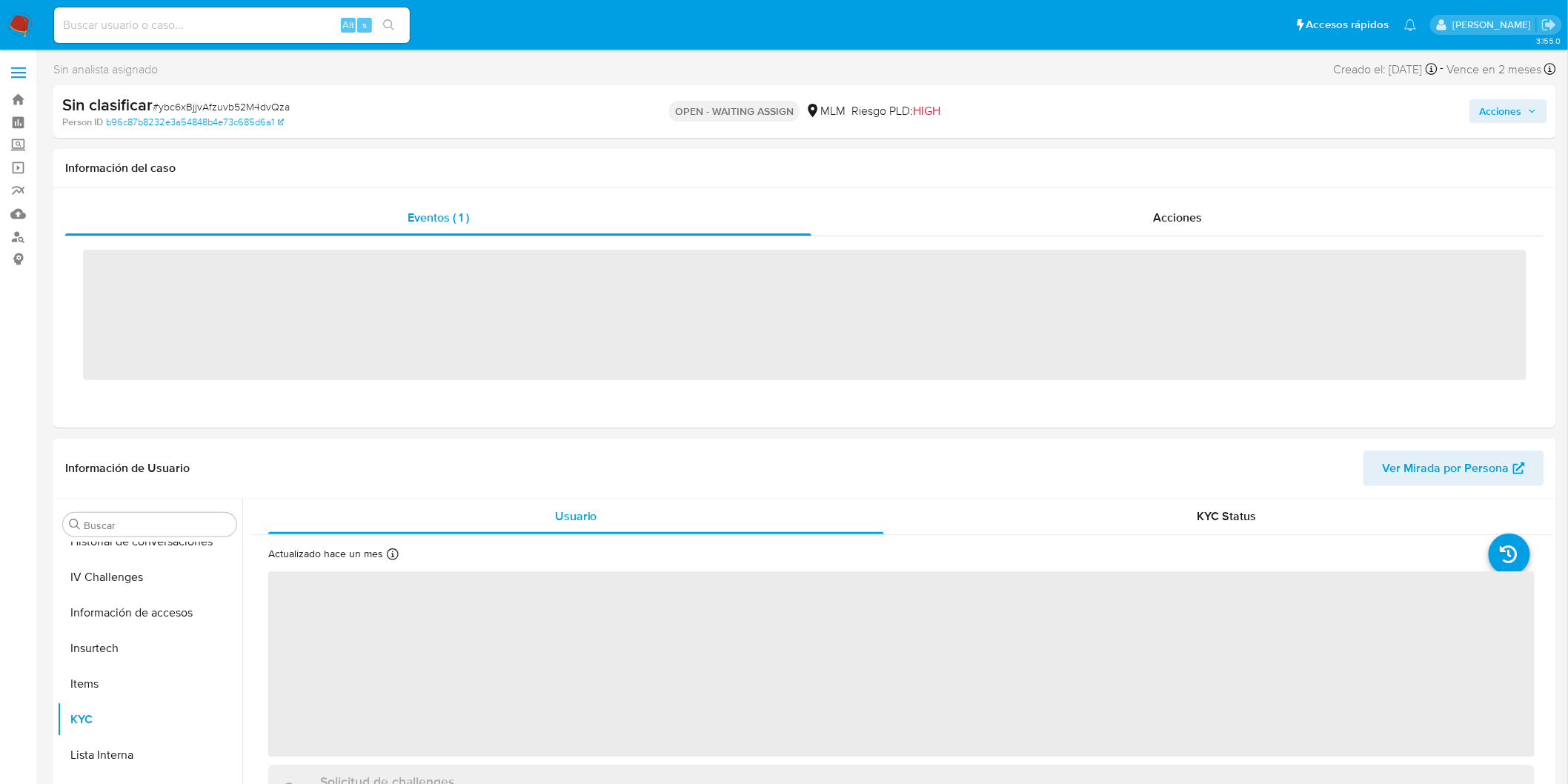
scroll to position [626, 0]
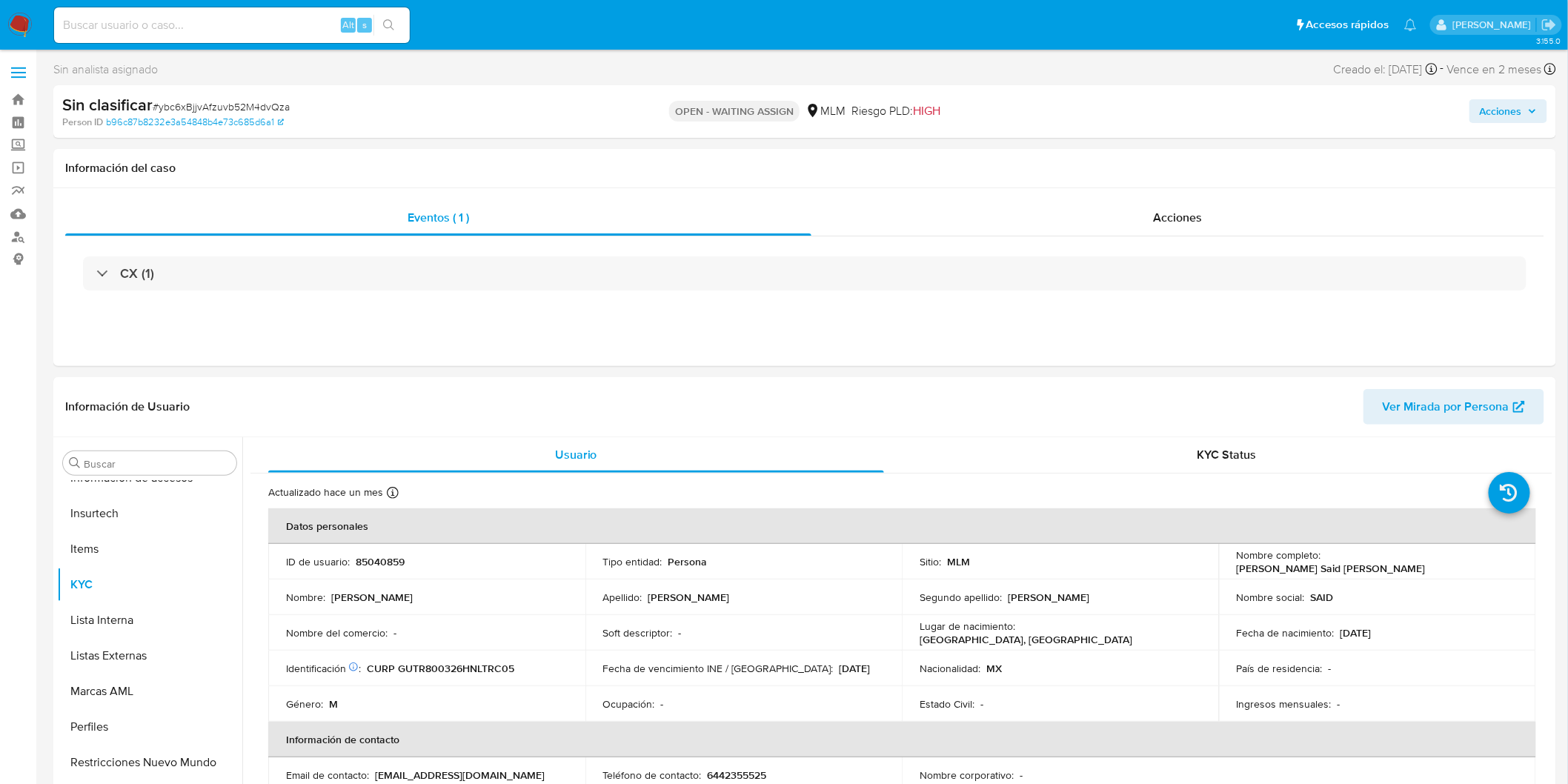
select select "10"
click at [266, 106] on span "# ybc6xBjjvAfzuvb52M4dvQza" at bounding box center [221, 107] width 137 height 15
copy span "ybc6xBjjvAfzuvb52M4dvQza"
click at [376, 572] on td "ID de usuario : 85040859" at bounding box center [426, 562] width 317 height 36
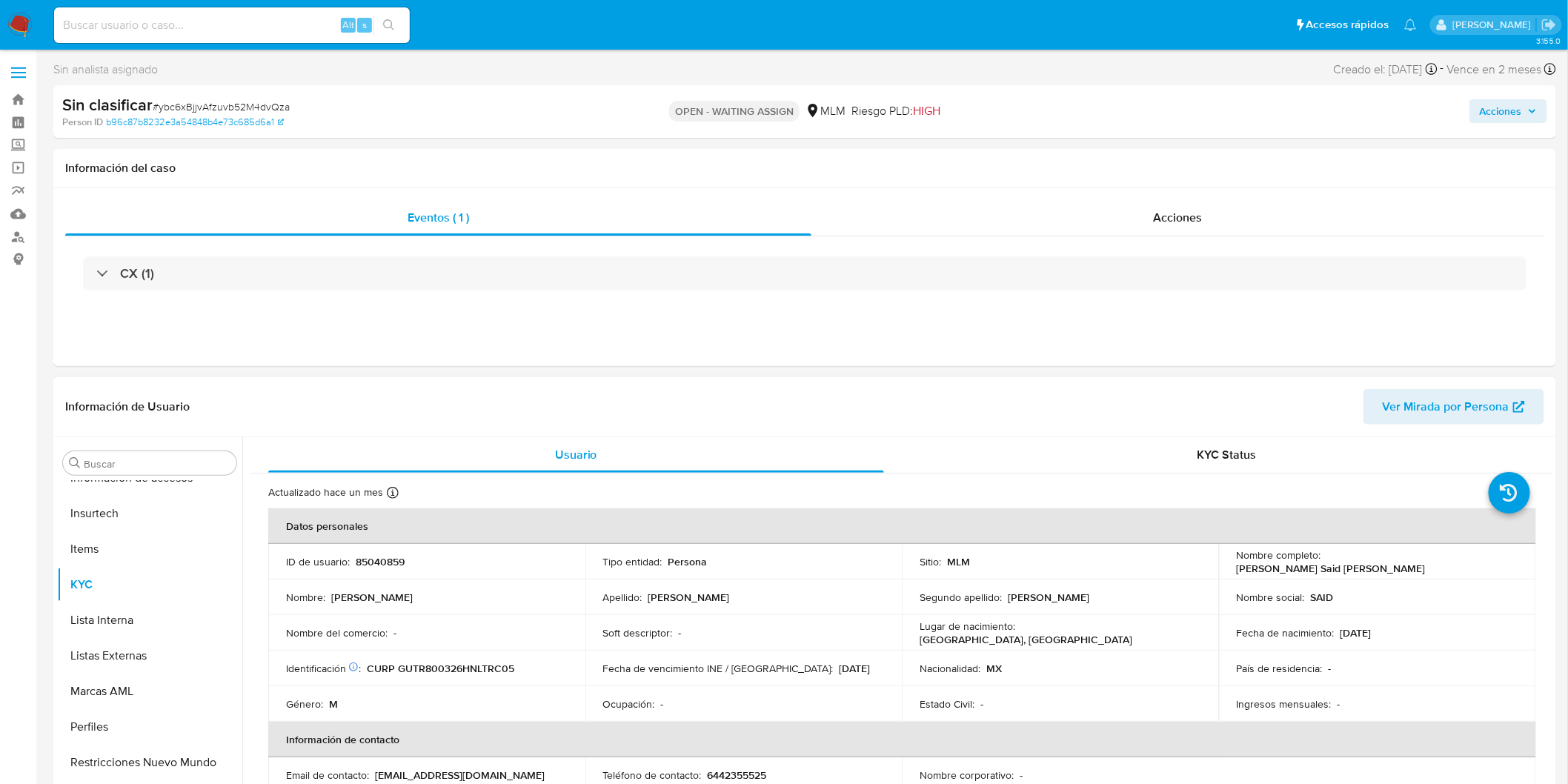
click at [376, 559] on p "85040859" at bounding box center [380, 562] width 49 height 14
copy p "85040859"
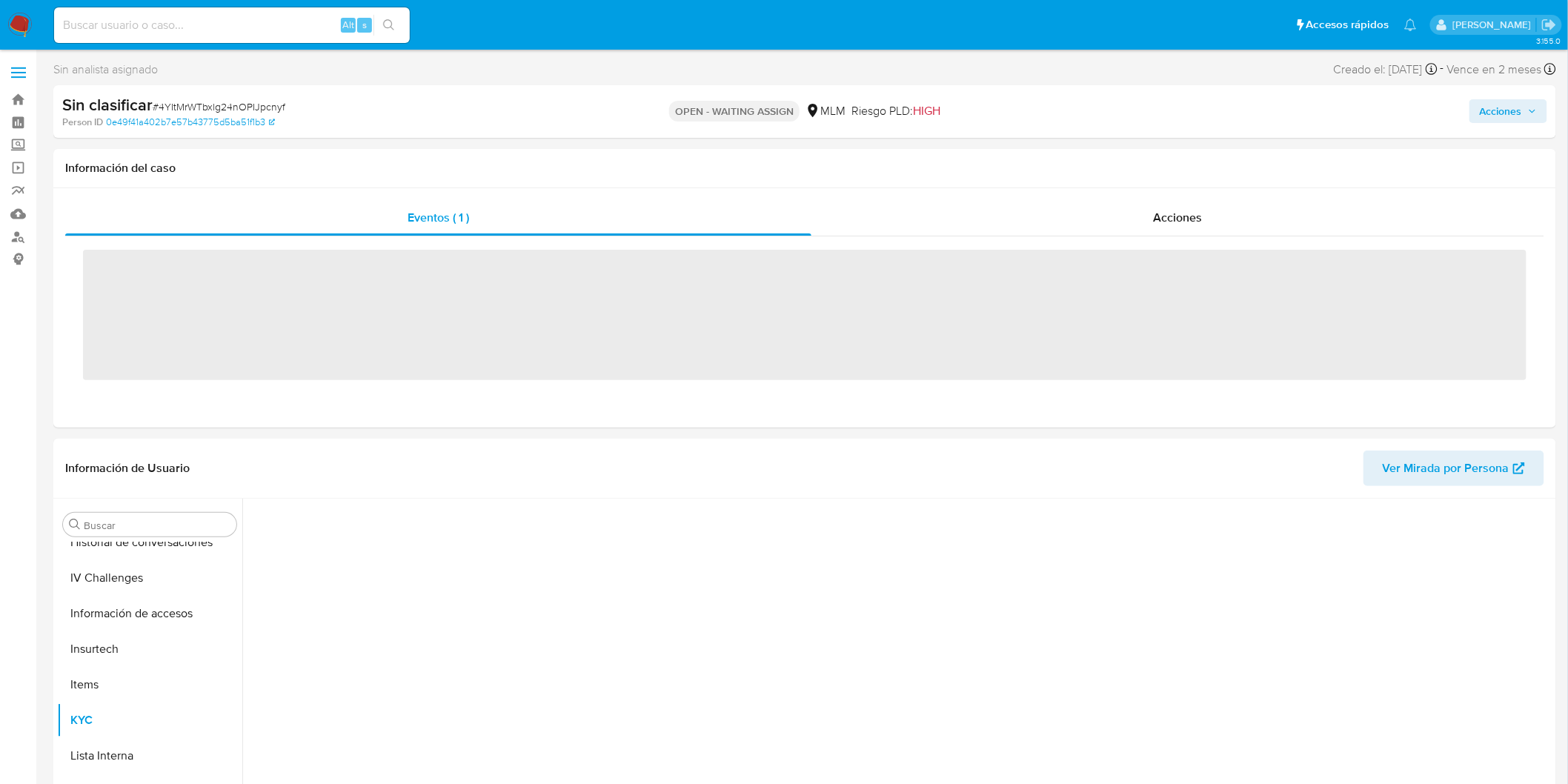
scroll to position [626, 0]
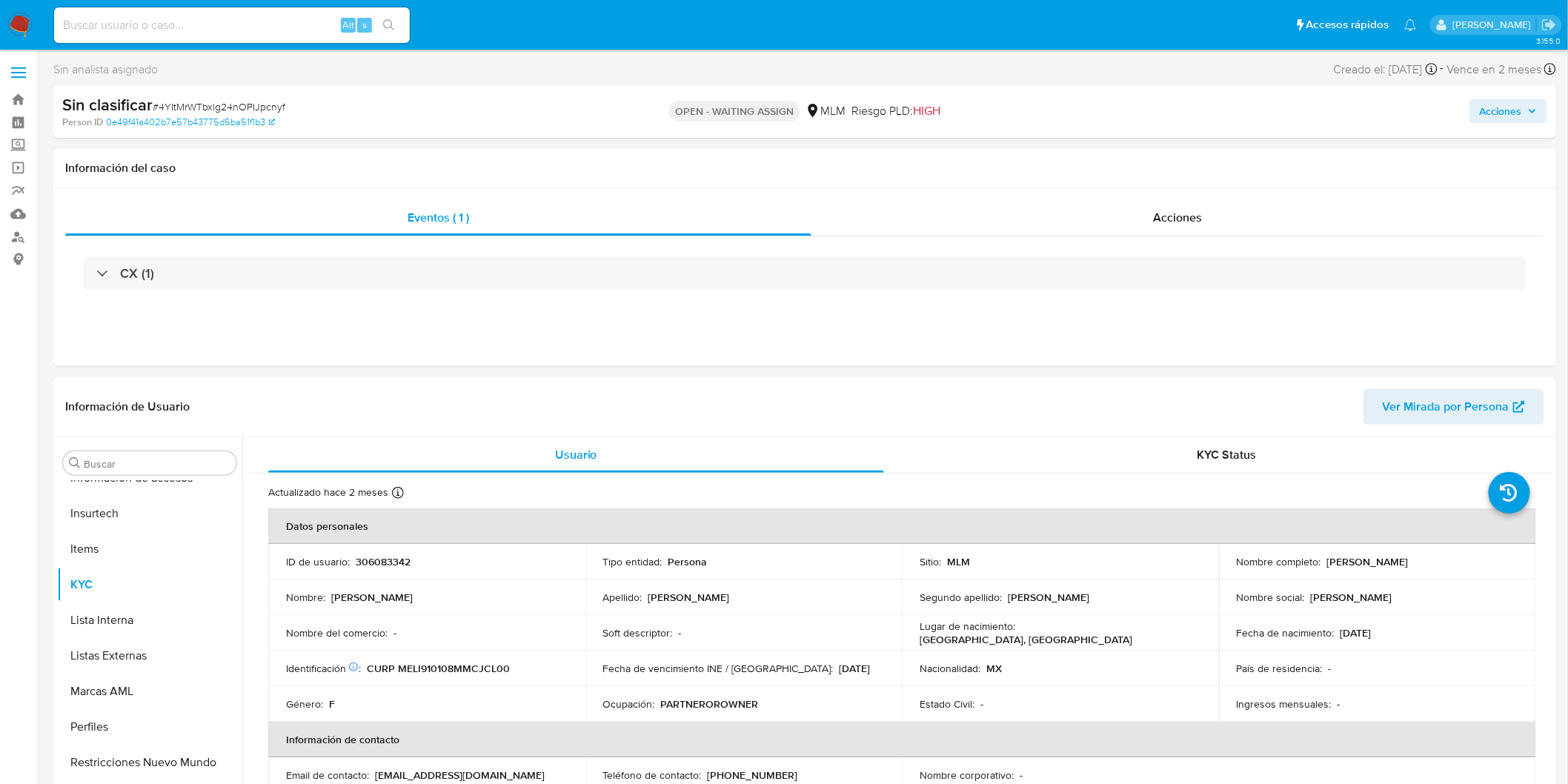
select select "10"
click at [269, 110] on span "# 4YItMrWTbxlg24nOPIJpcnyf" at bounding box center [219, 107] width 132 height 15
drag, startPoint x: 269, startPoint y: 110, endPoint x: 282, endPoint y: 117, distance: 14.8
click at [269, 112] on span "# 4YItMrWTbxlg24nOPIJpcnyf" at bounding box center [219, 107] width 132 height 15
copy span "4YItMrWTbxlg24nOPIJpcnyf"
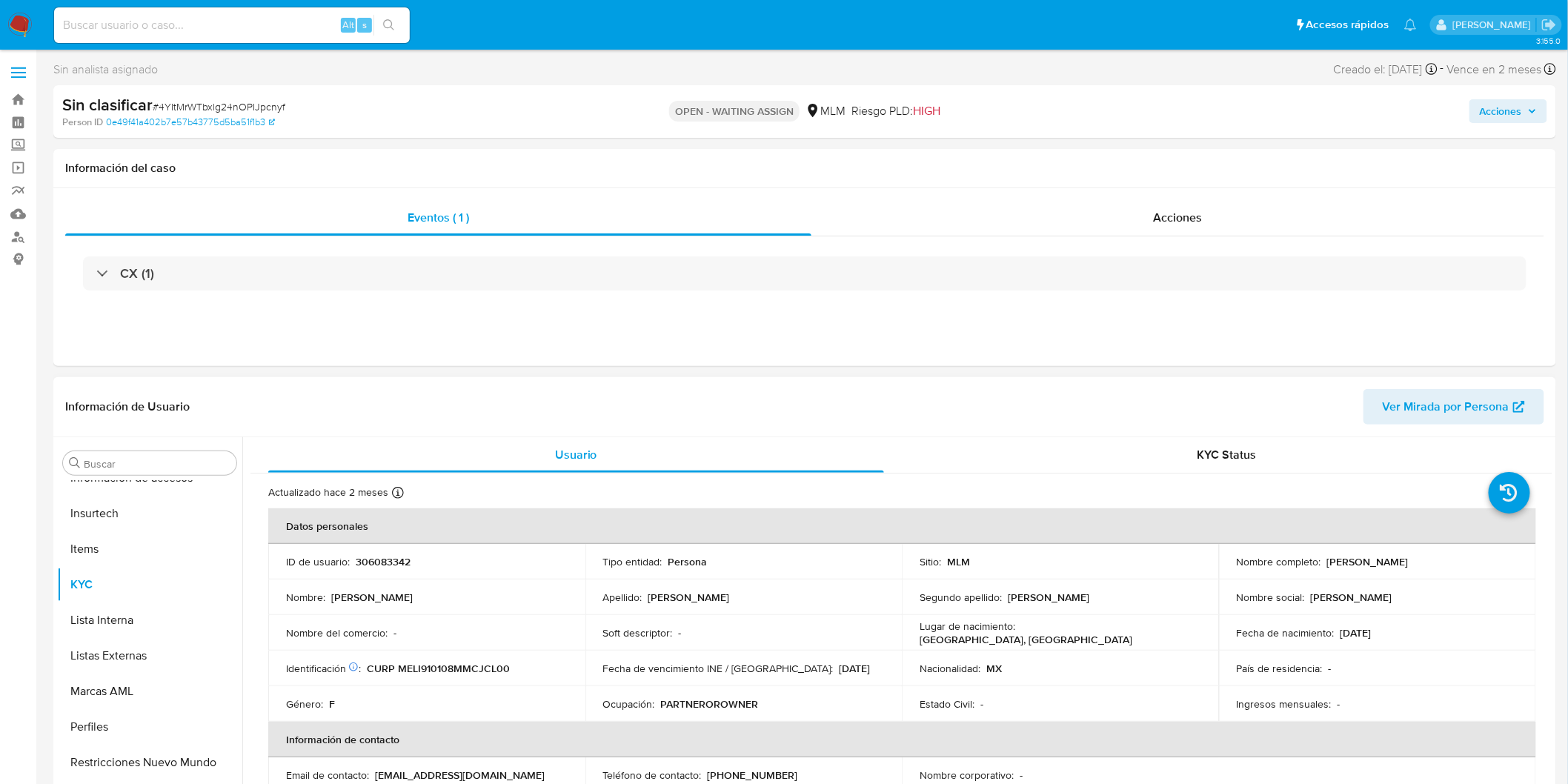
click at [394, 560] on p "306083342" at bounding box center [383, 562] width 55 height 14
copy p "306083342"
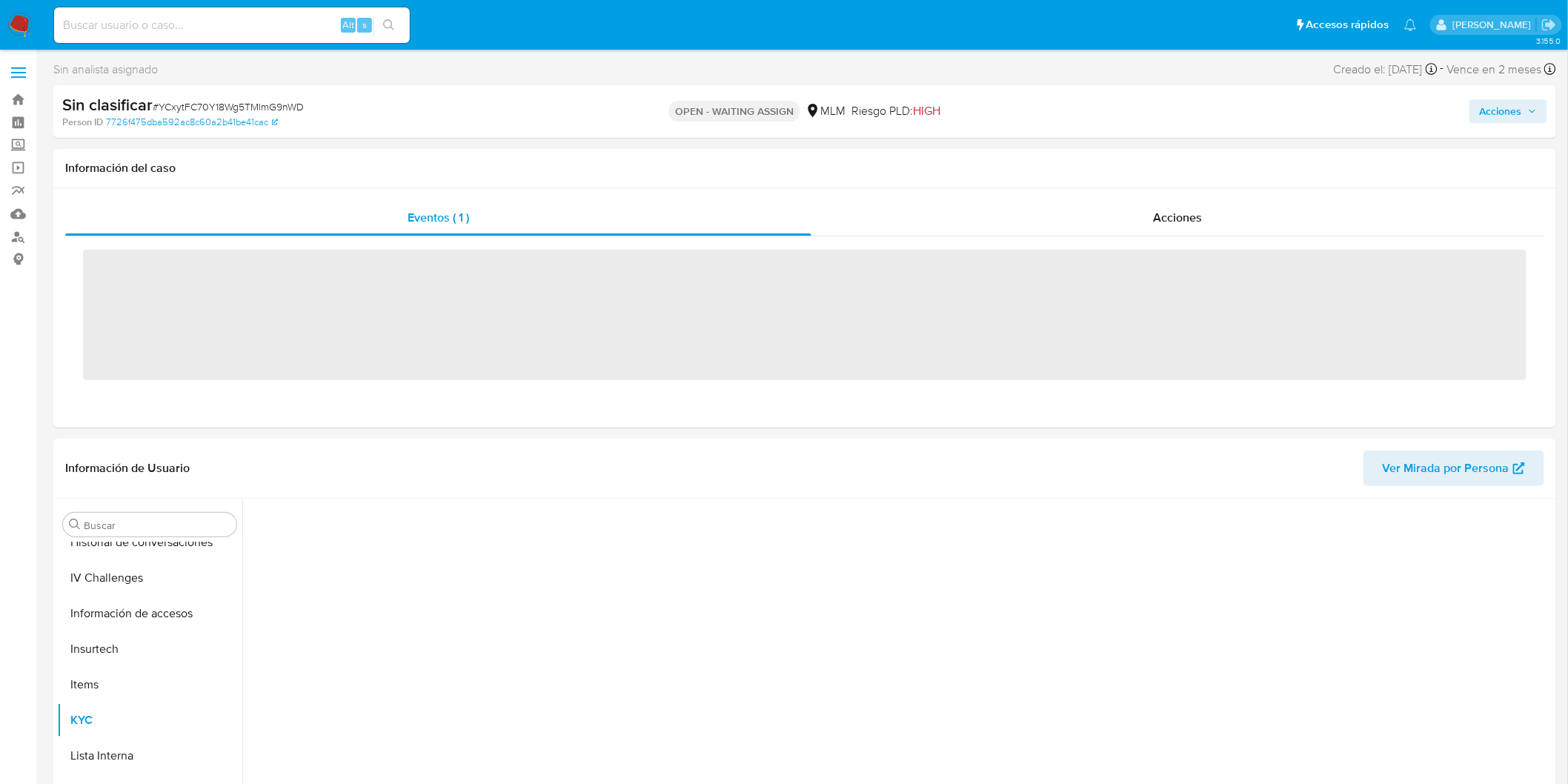
scroll to position [626, 0]
click at [284, 105] on span "# YCxytFC70Y18Wg5TMlmG9nWD" at bounding box center [228, 107] width 151 height 15
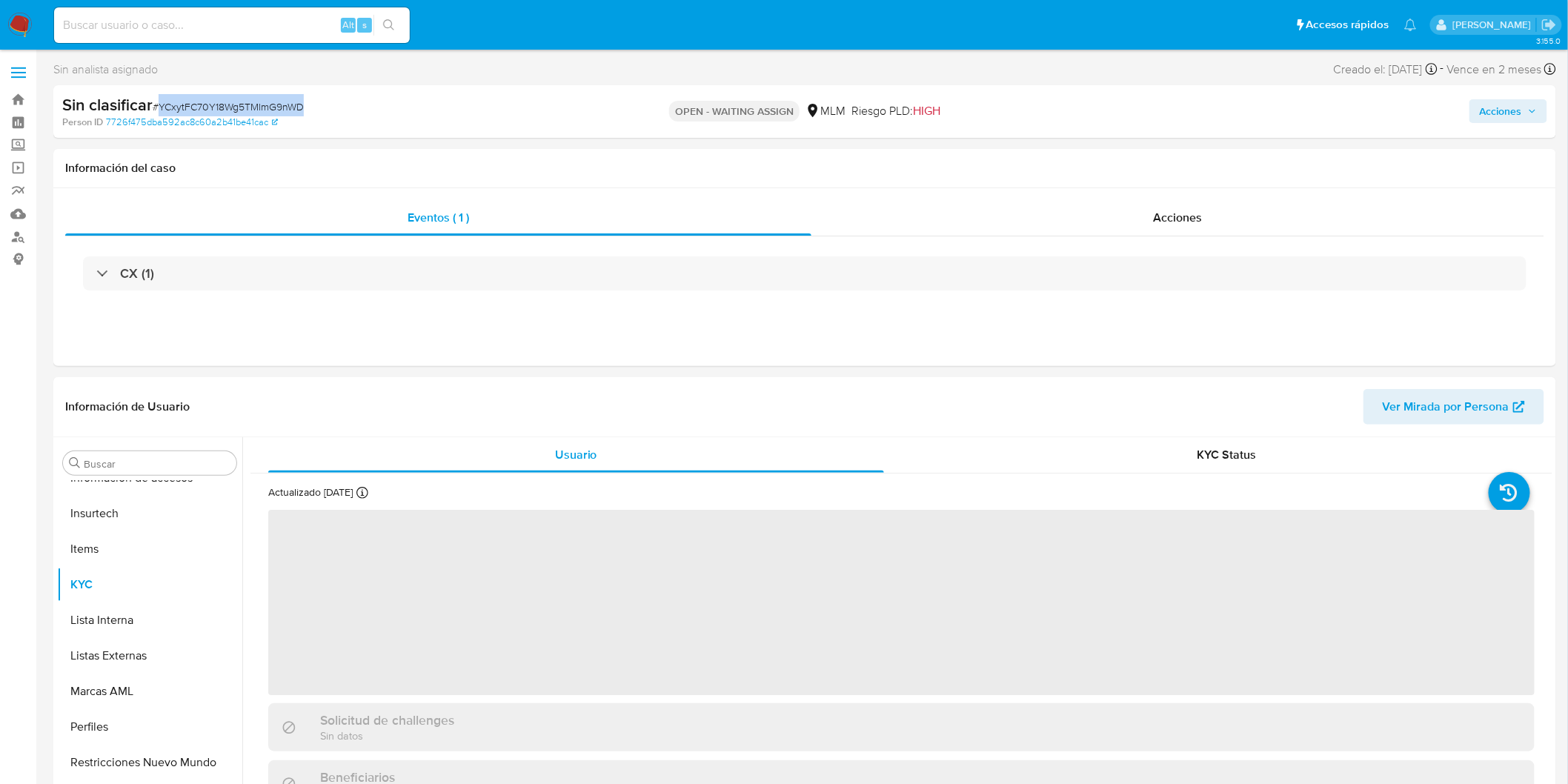
copy span "YCxytFC70Y18Wg5TMlmG9nWD"
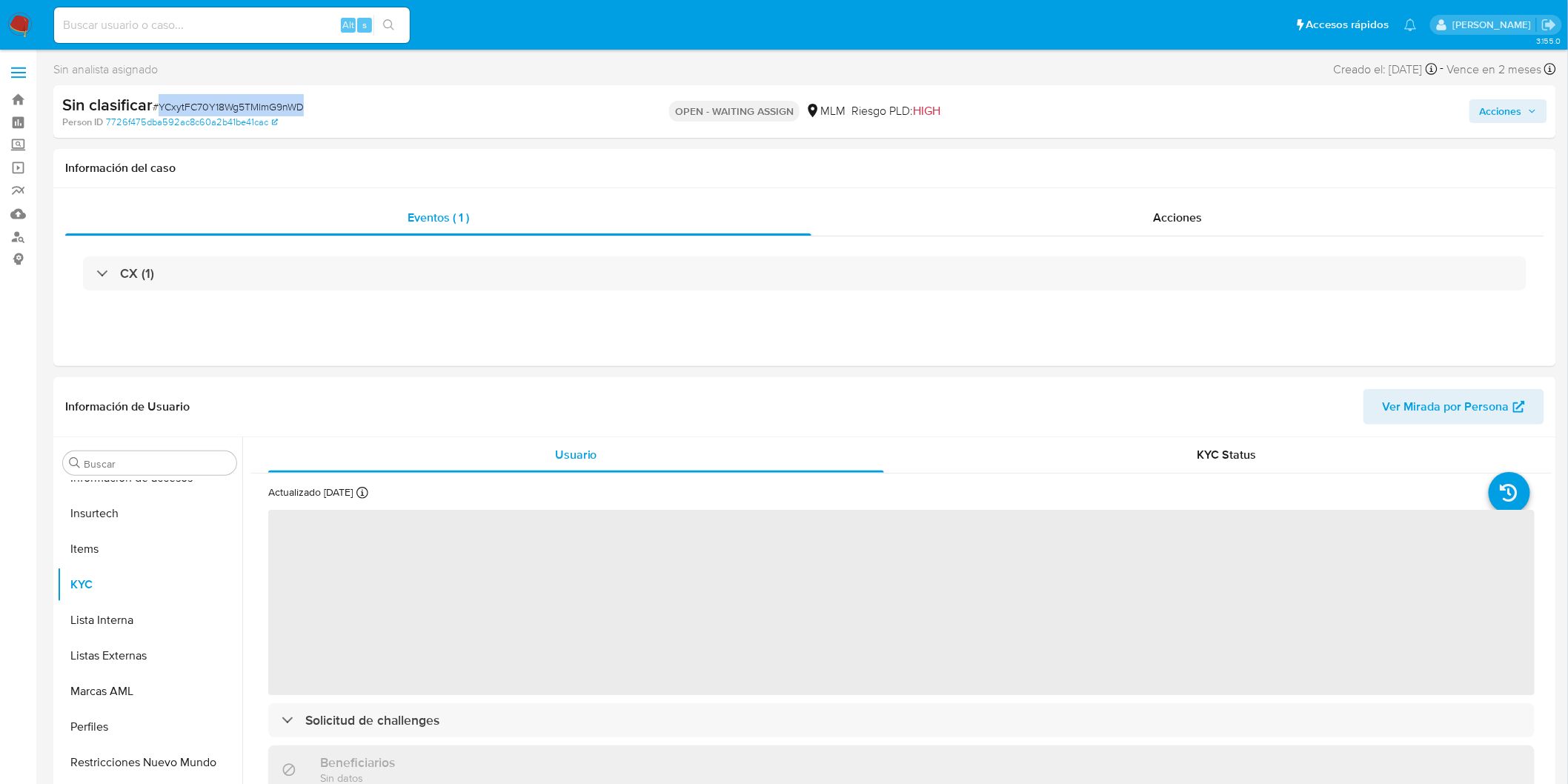
select select "10"
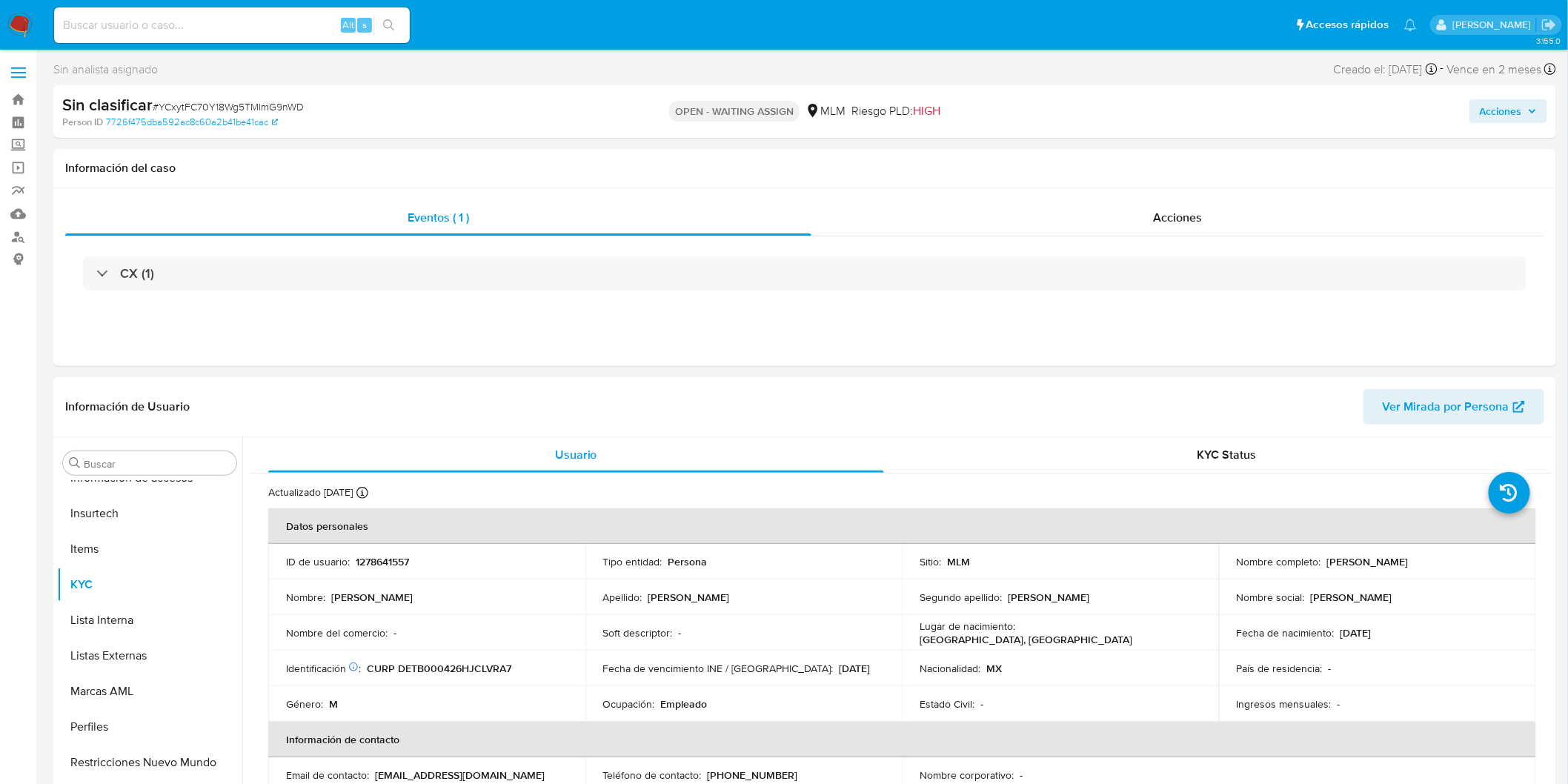
click at [391, 564] on p "1278641557" at bounding box center [382, 562] width 53 height 14
copy p "1278641557"
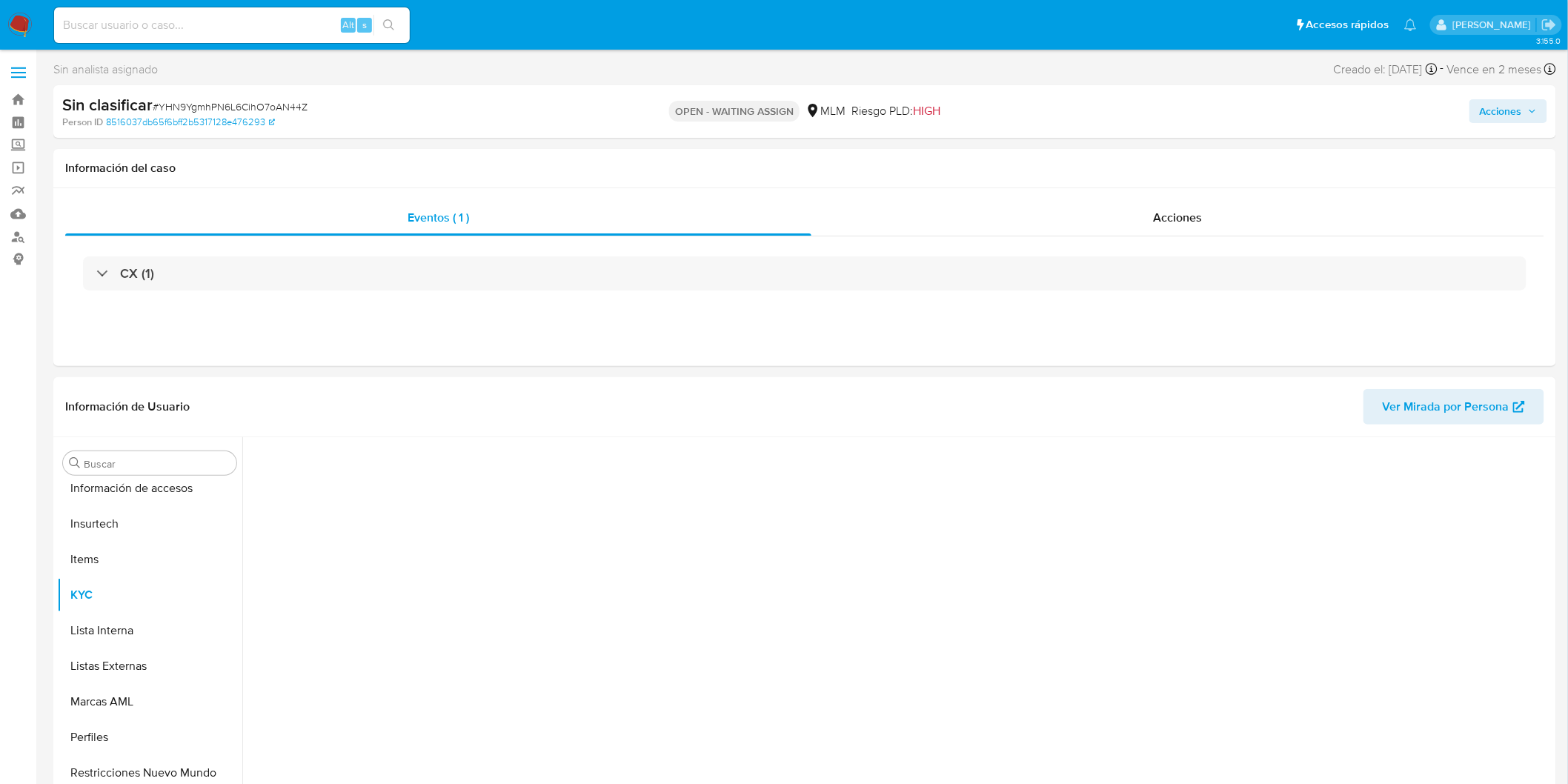
scroll to position [626, 0]
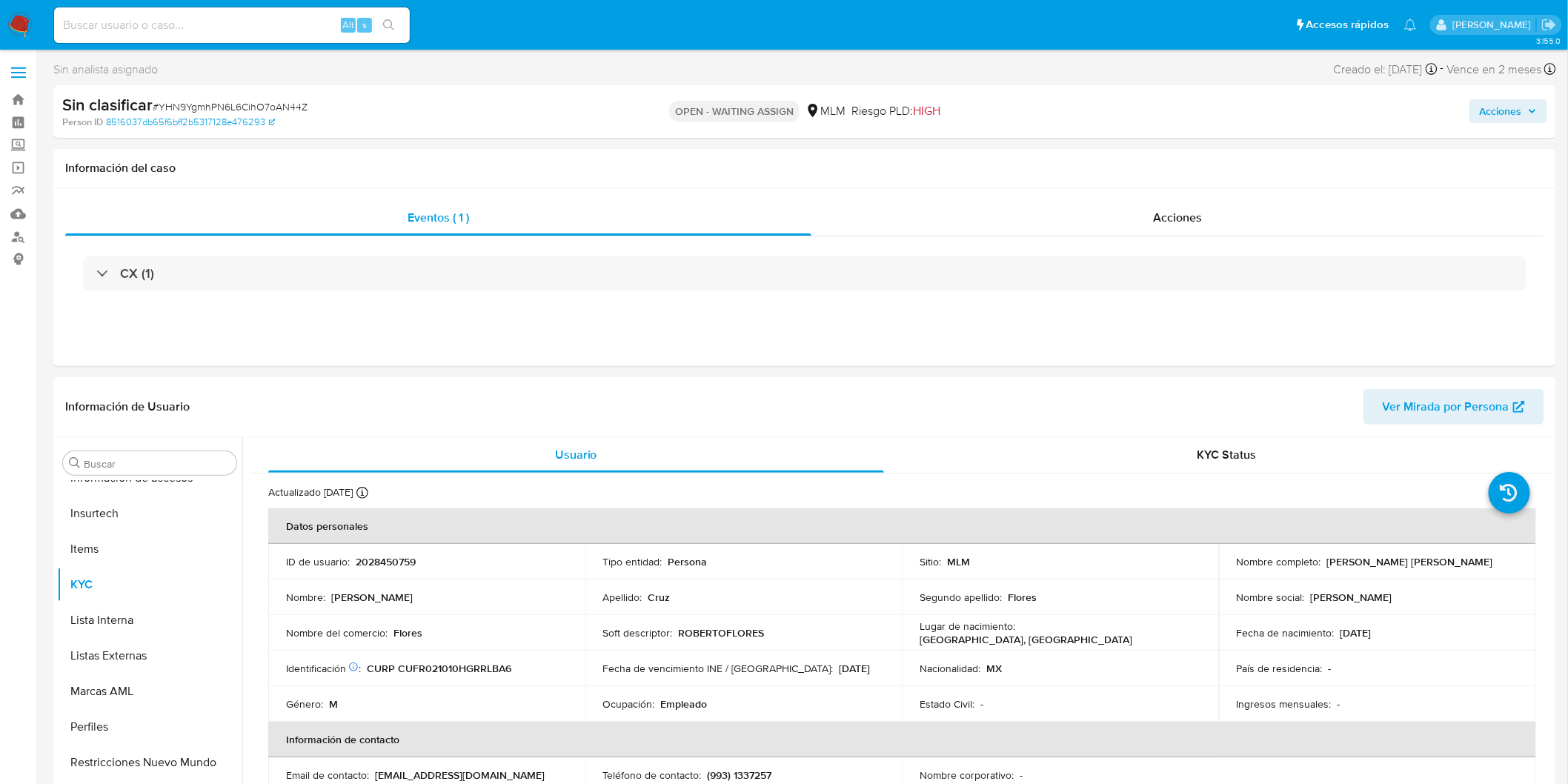
select select "10"
click at [286, 106] on span "# YHN9YgmhPN6L6CihO7oAN44Z" at bounding box center [230, 107] width 155 height 15
copy span "YHN9YgmhPN6L6CihO7oAN44Z"
click at [380, 561] on p "2028450759" at bounding box center [385, 562] width 60 height 14
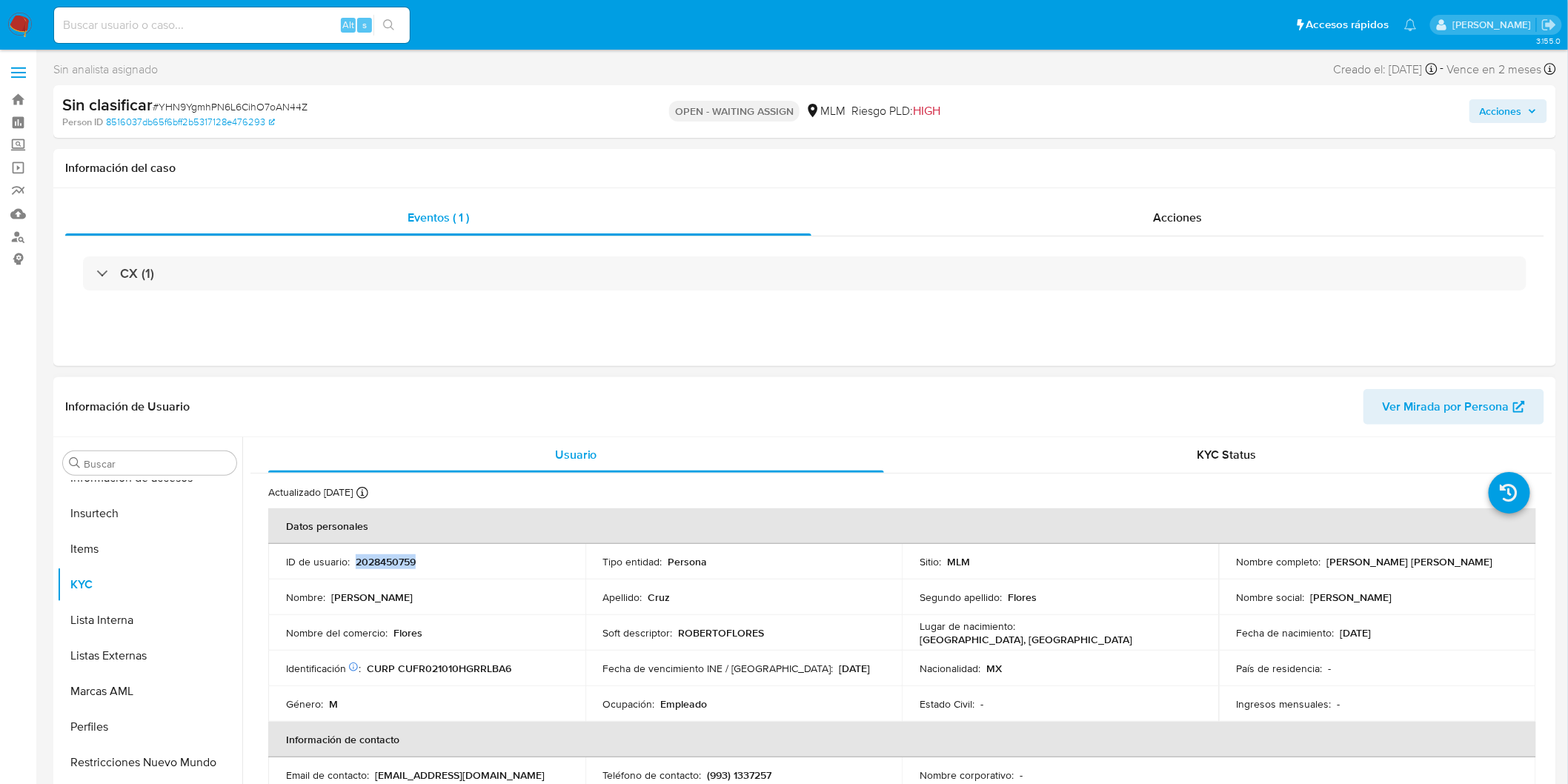
click at [380, 561] on p "2028450759" at bounding box center [385, 562] width 60 height 14
copy p "2028450759"
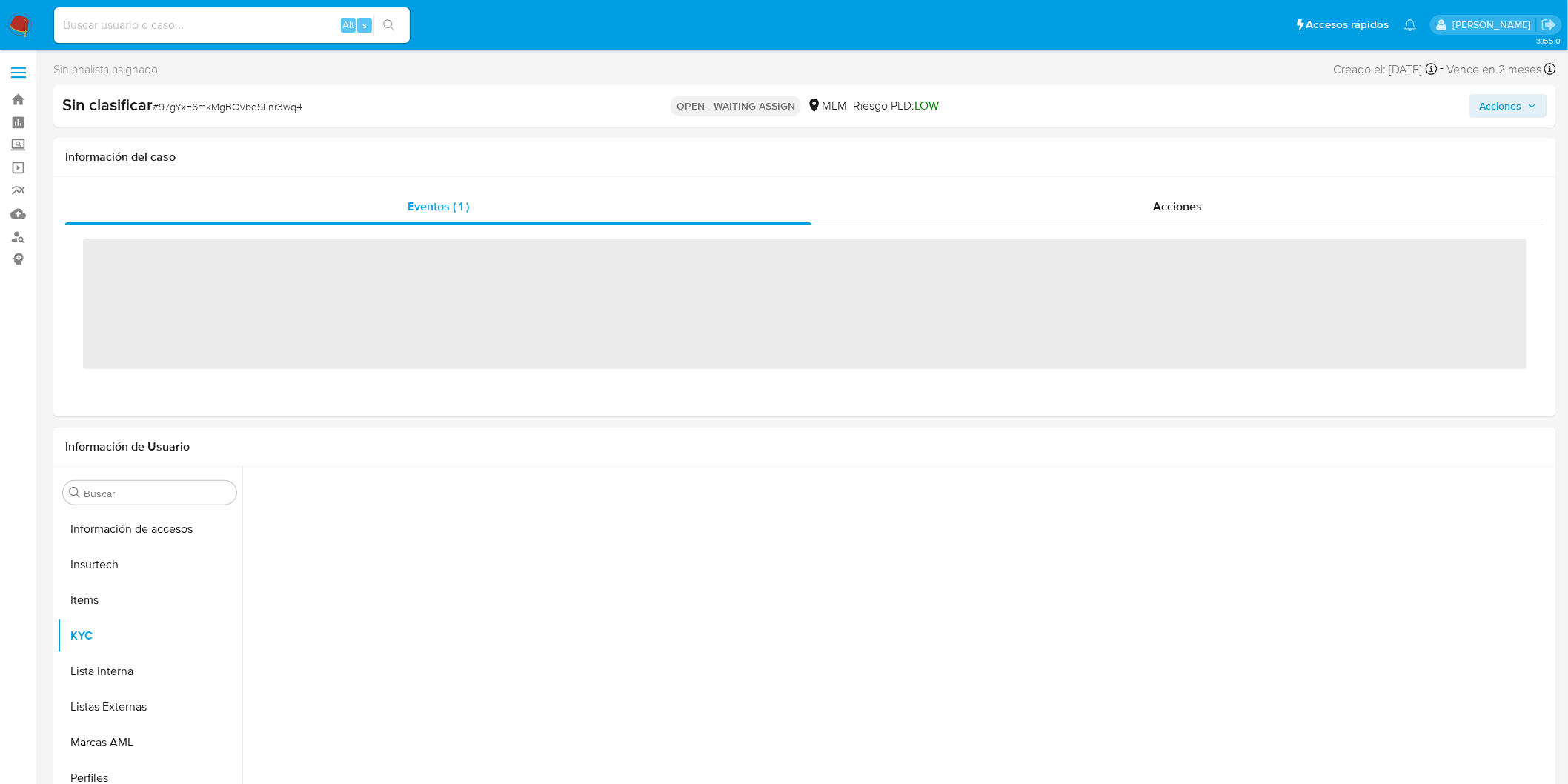
scroll to position [626, 0]
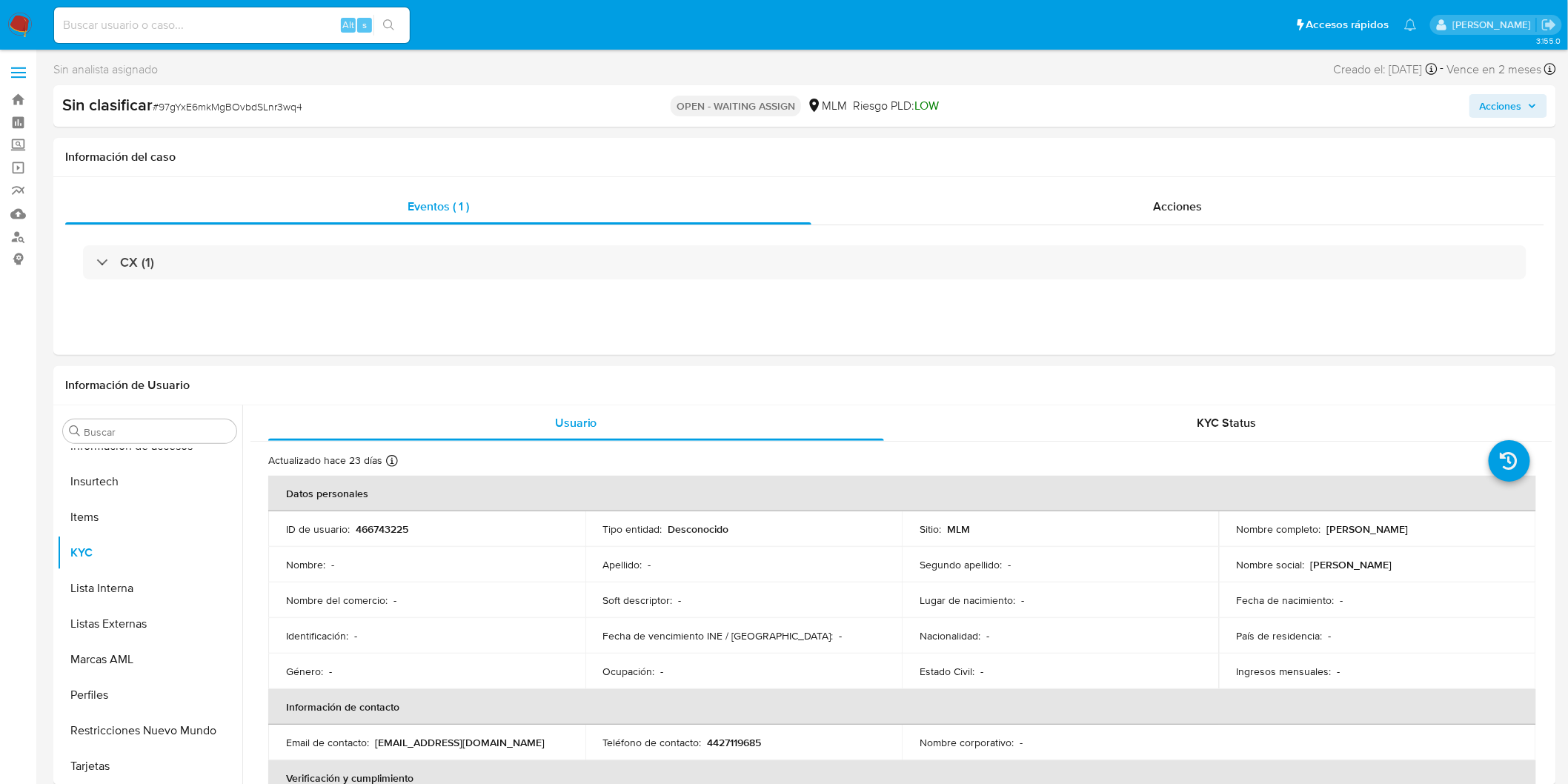
select select "10"
click at [255, 106] on span "# 97gYxE6mkMgBOvbdSLnr3wq4" at bounding box center [228, 107] width 150 height 15
copy span "97gYxE6mkMgBOvbdSLnr3wq4"
click at [375, 530] on p "466743225" at bounding box center [381, 529] width 52 height 14
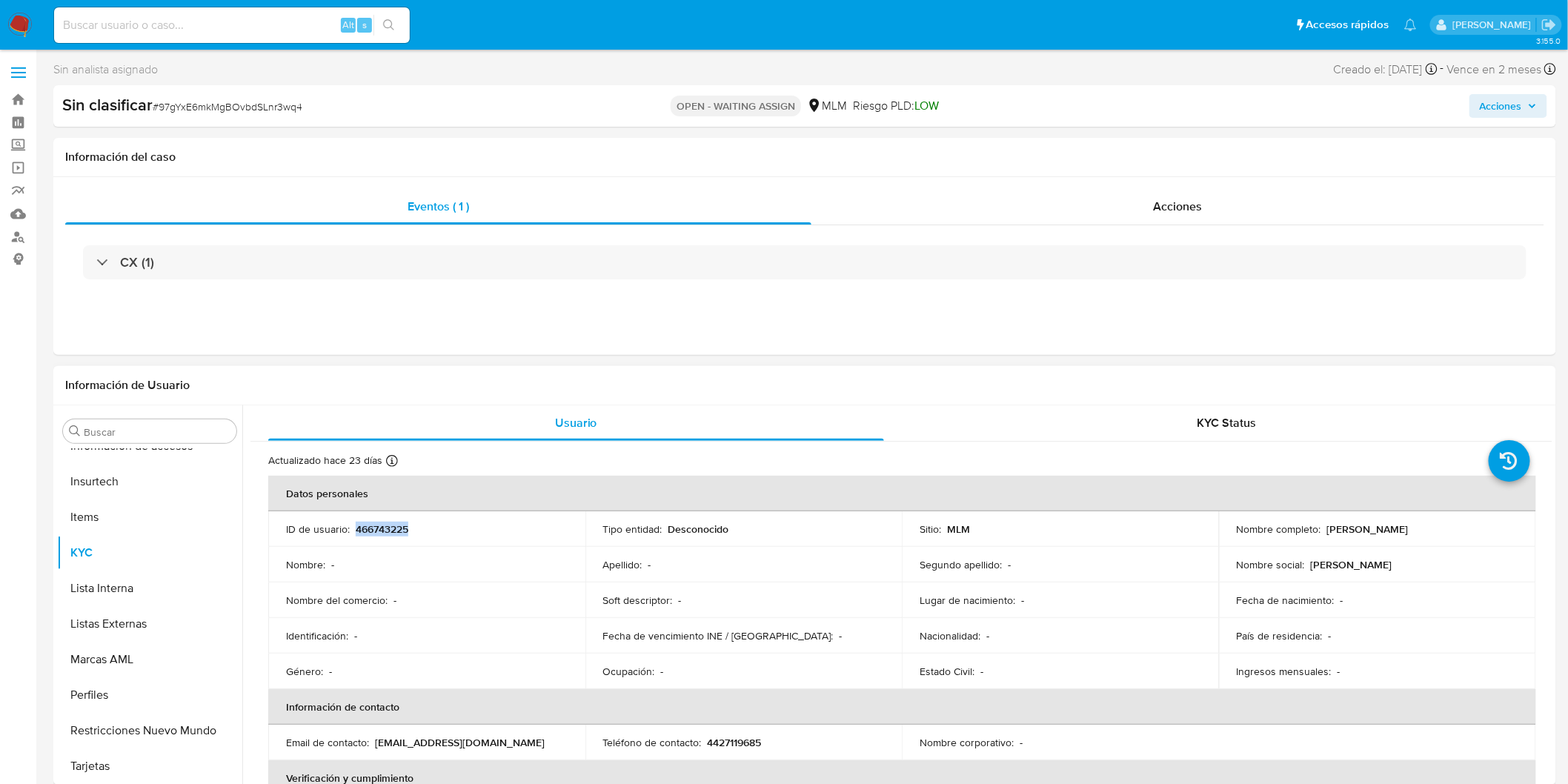
click at [375, 530] on p "466743225" at bounding box center [381, 529] width 52 height 14
copy p "466743225"
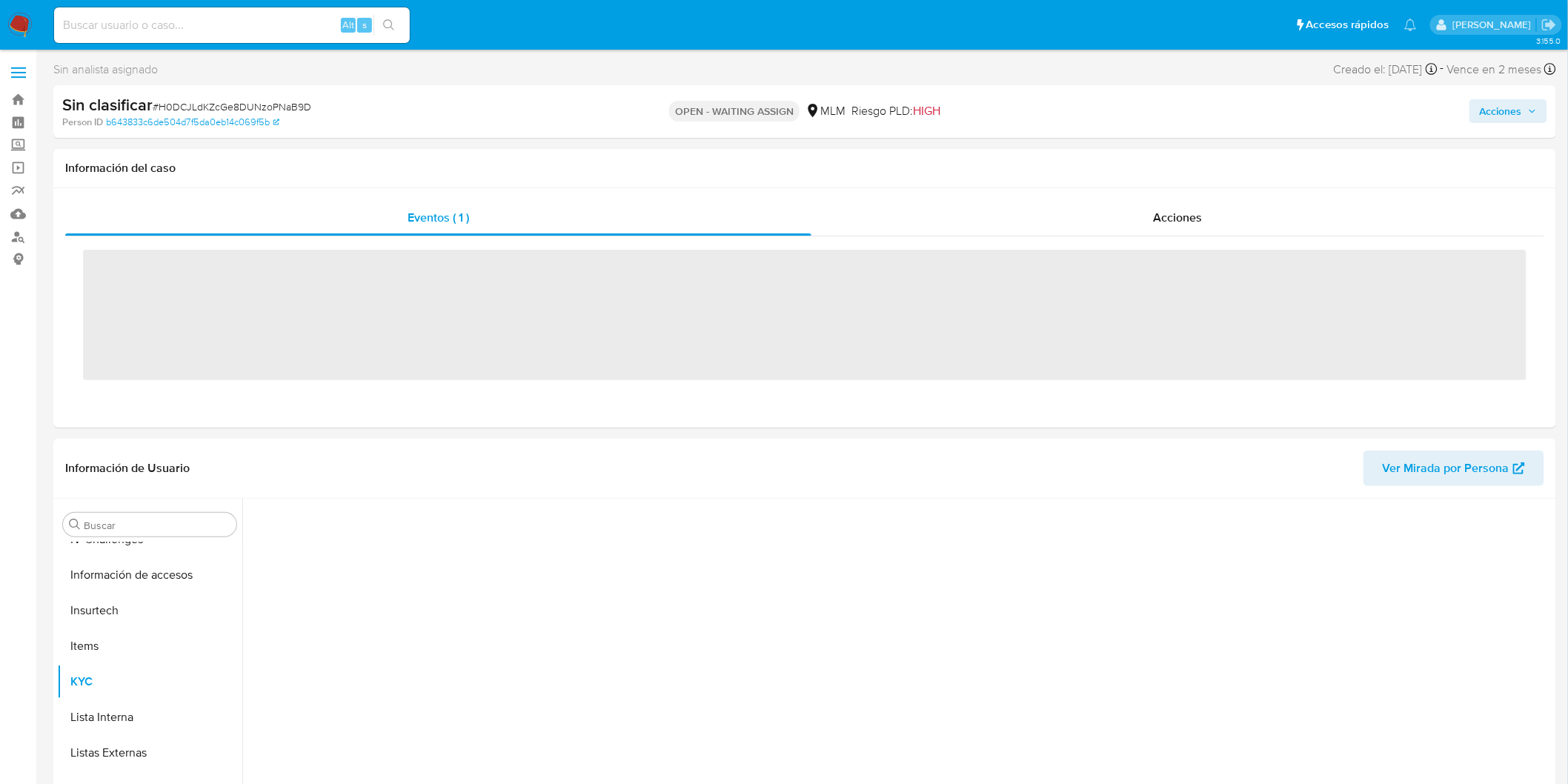
scroll to position [626, 0]
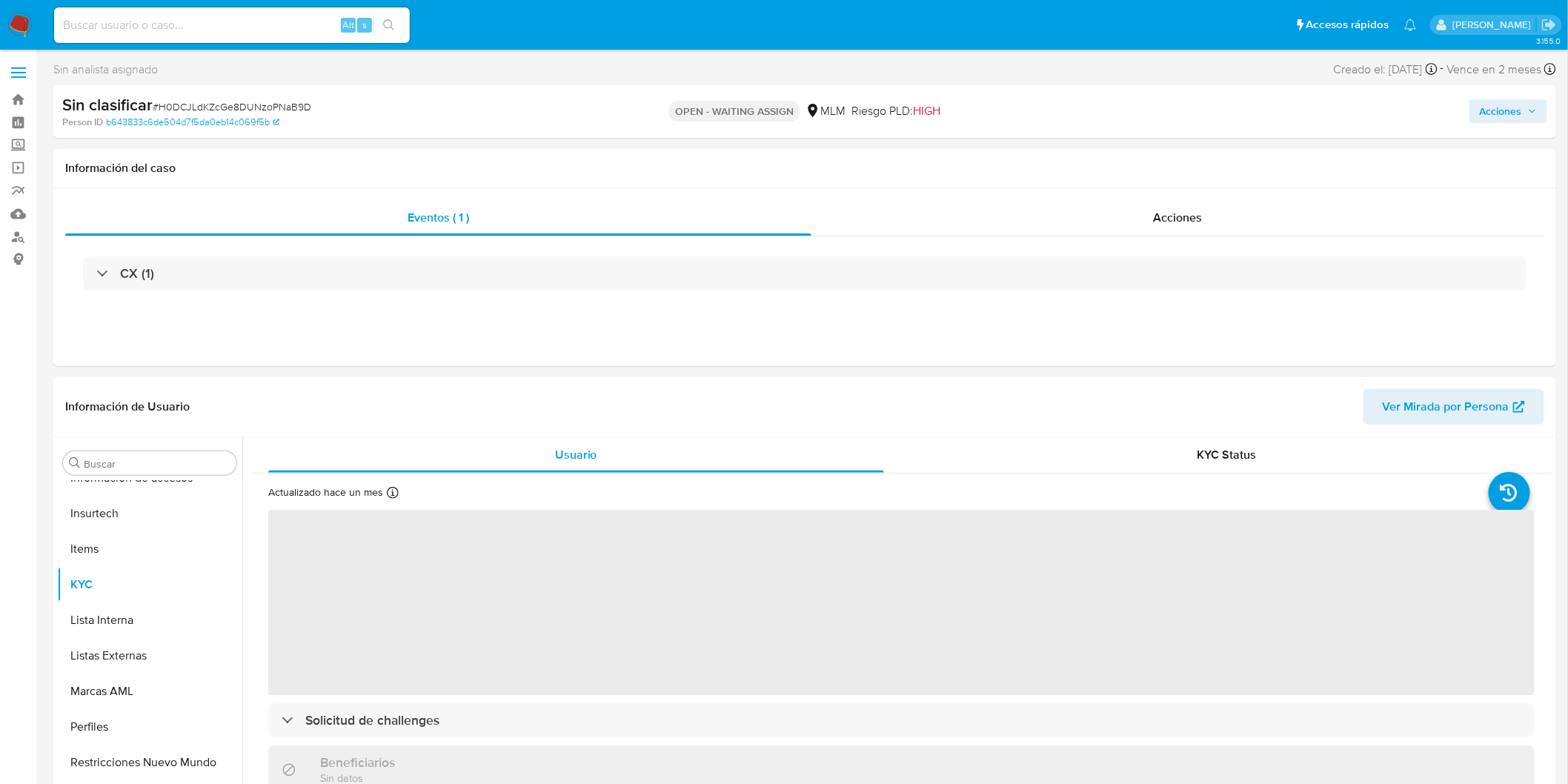
click at [292, 109] on span "# H0DCJLdKZcGe8DUNzoPNaB9D" at bounding box center [232, 107] width 159 height 15
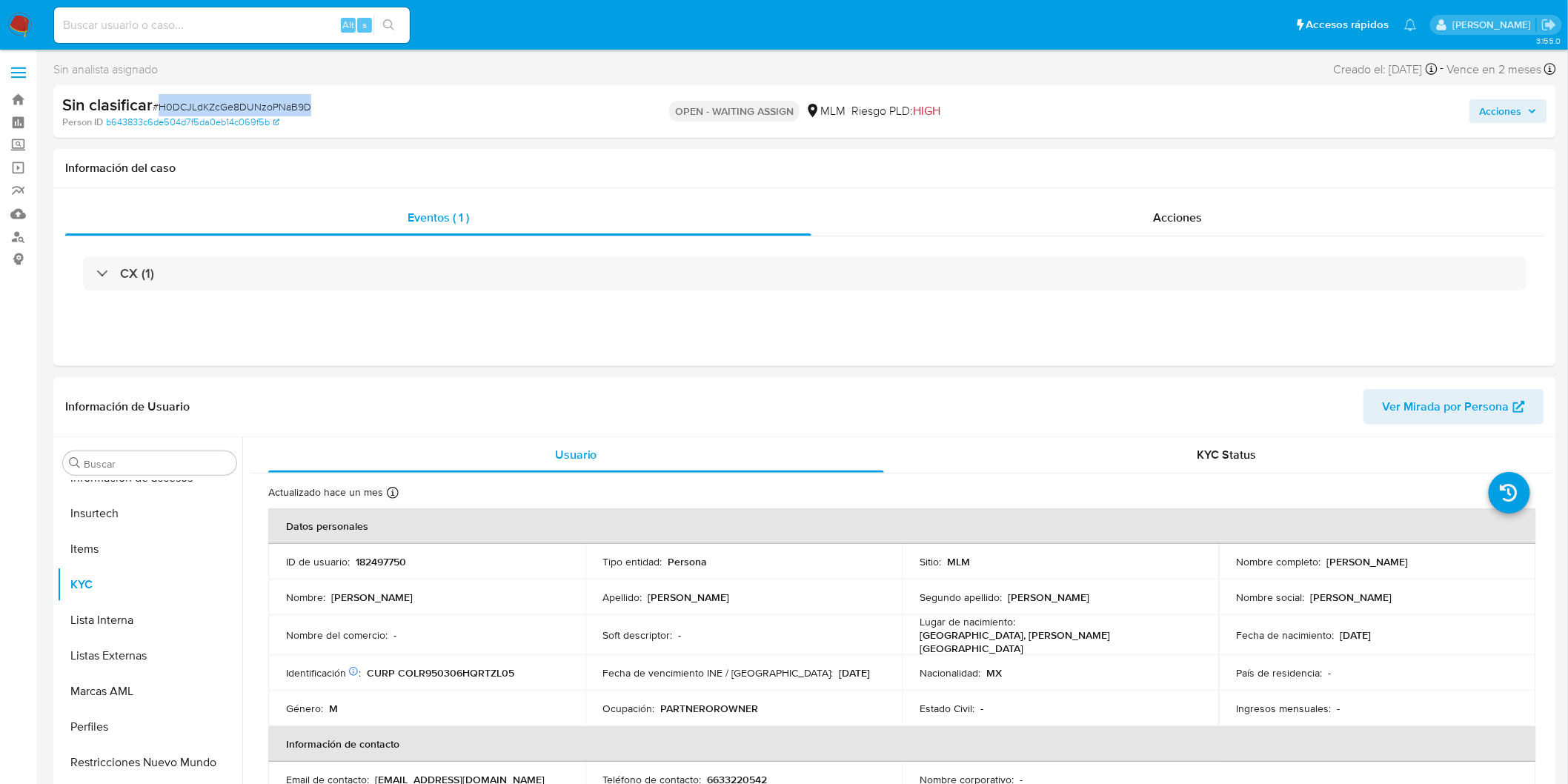
click at [292, 109] on span "# H0DCJLdKZcGe8DUNzoPNaB9D" at bounding box center [232, 107] width 159 height 15
copy span "H0DCJLdKZcGe8DUNzoPNaB9D"
select select "10"
click at [373, 565] on p "182497750" at bounding box center [380, 562] width 50 height 14
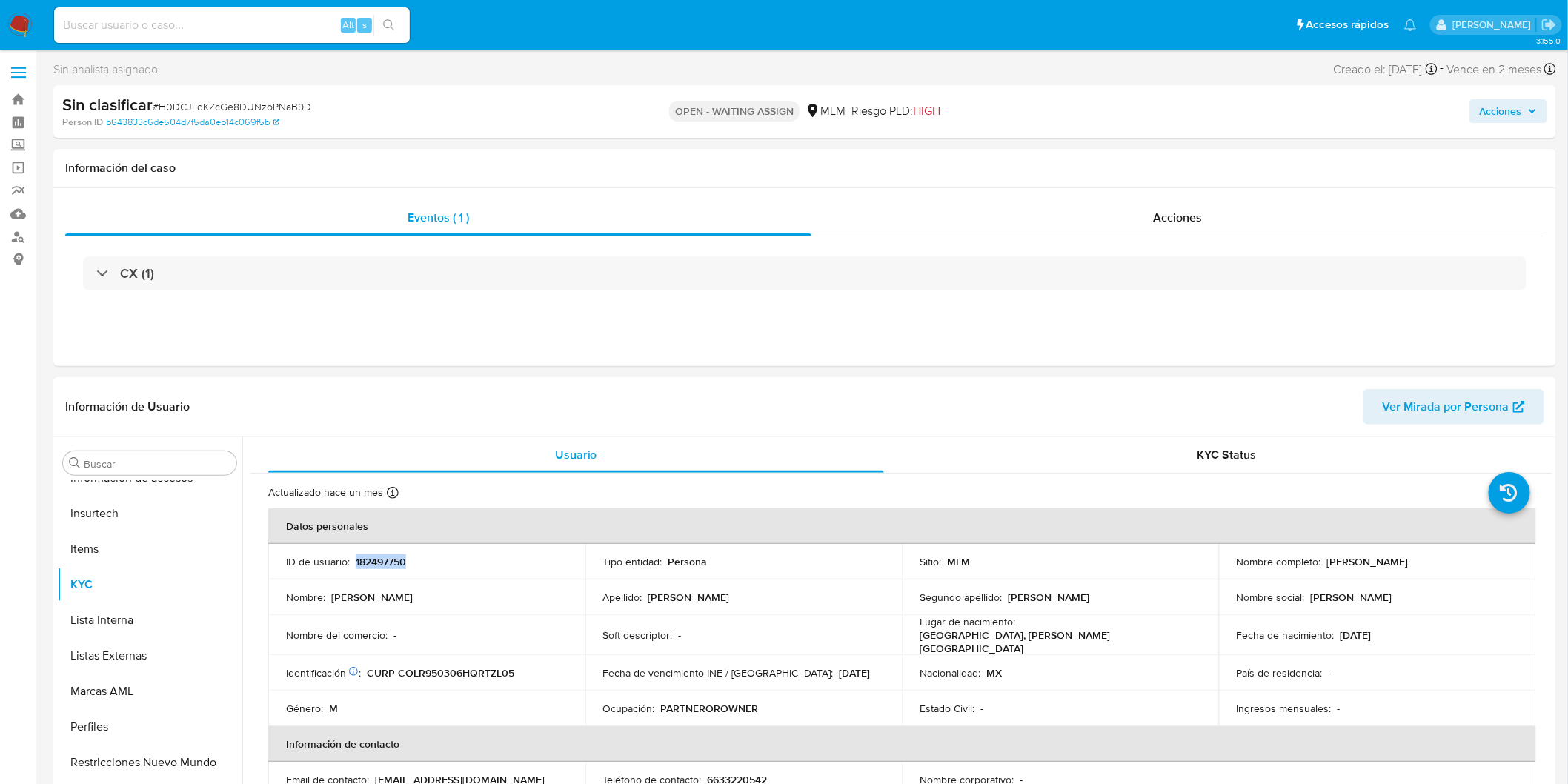
copy p "182497750"
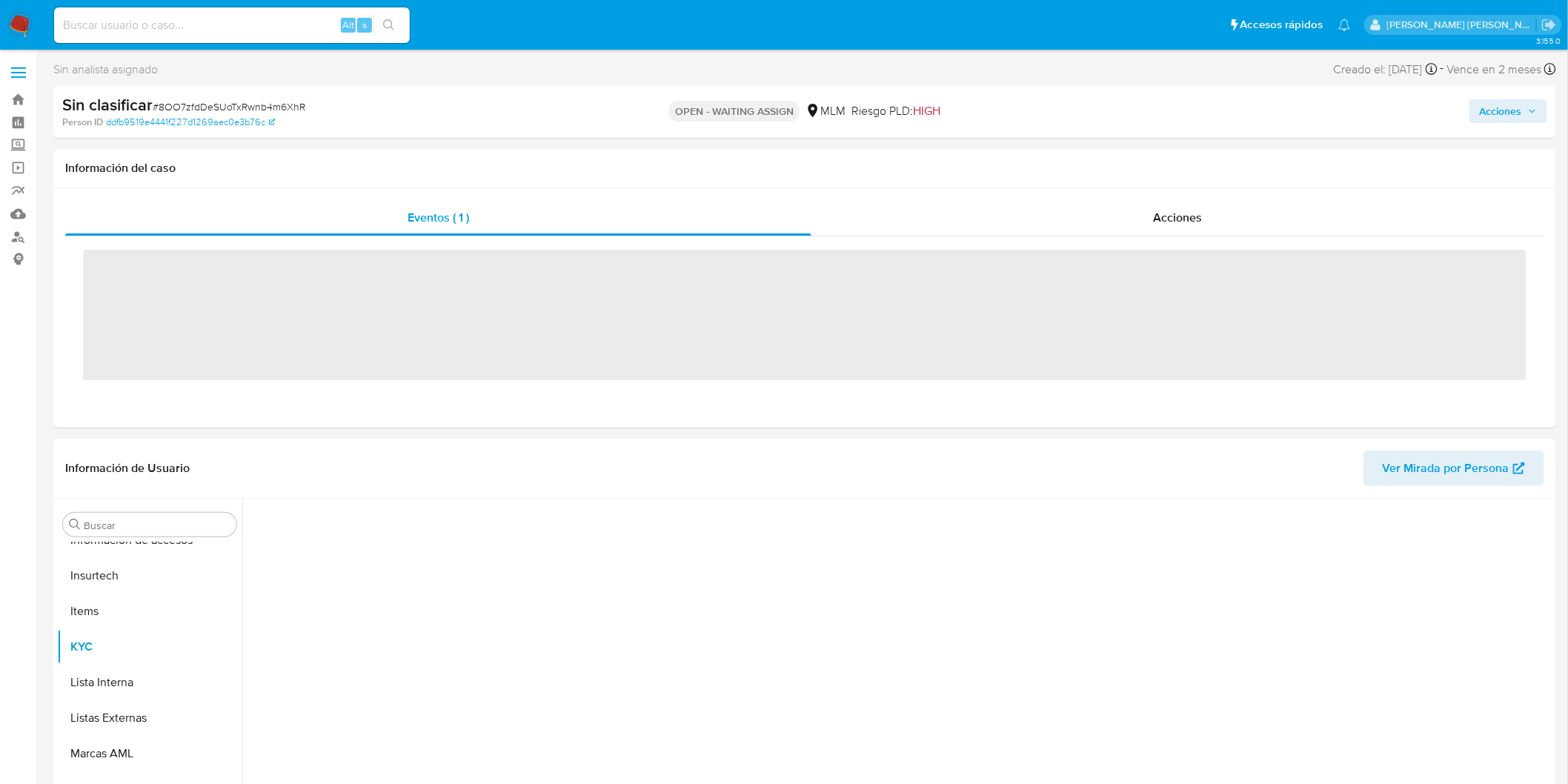
scroll to position [626, 0]
click at [252, 106] on span "# 8OO7zfdDeSUoTxRwnb4m6XhR" at bounding box center [229, 107] width 153 height 15
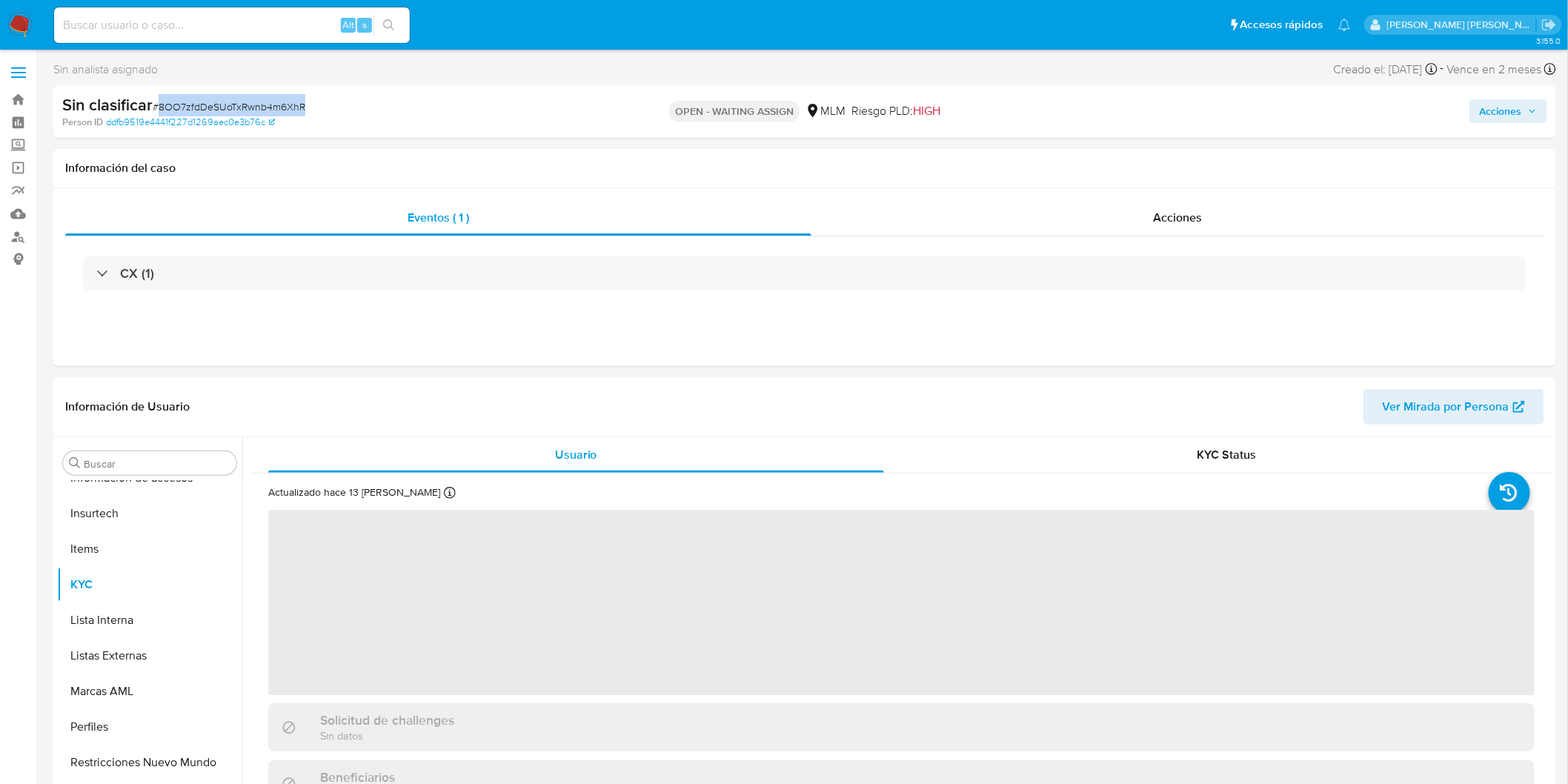
click at [252, 106] on span "# 8OO7zfdDeSUoTxRwnb4m6XhR" at bounding box center [229, 107] width 153 height 15
copy span "8OO7zfdDeSUoTxRwnb4m6XhR"
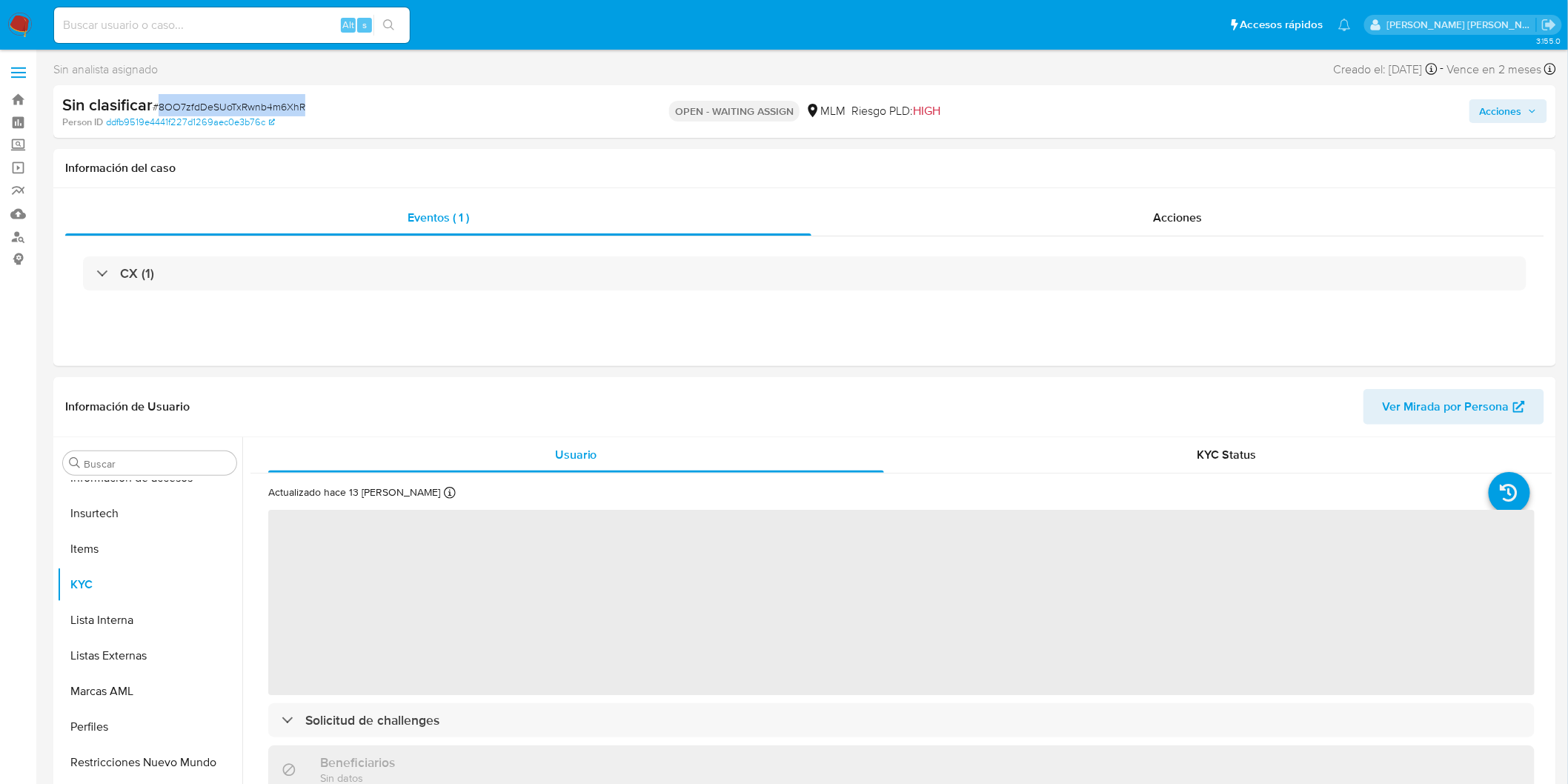
select select "10"
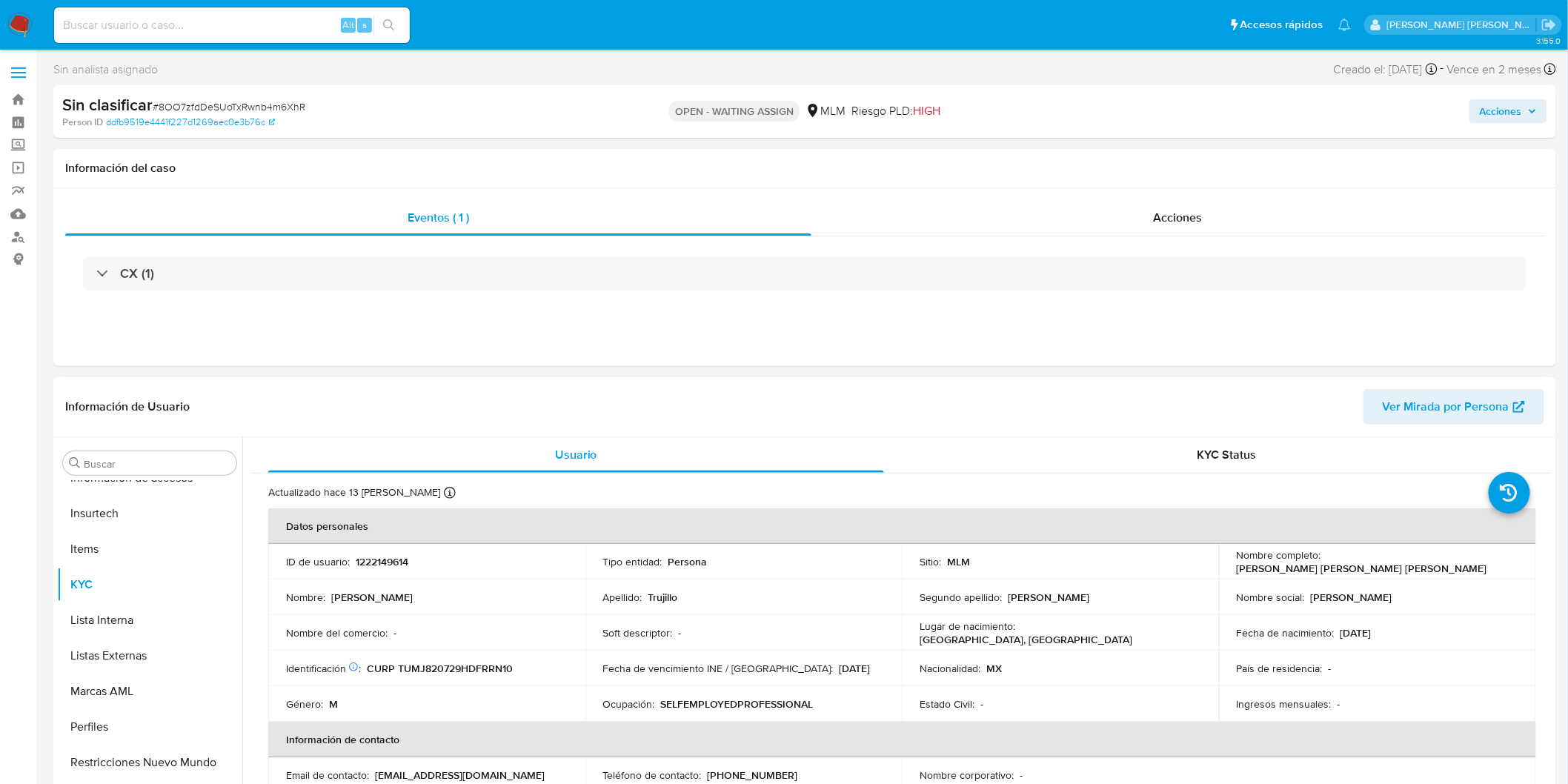
click at [410, 561] on div "ID de usuario : 1222149614" at bounding box center [426, 562] width 281 height 14
click at [403, 561] on p "1222149614" at bounding box center [381, 562] width 52 height 14
copy p "1222149614"
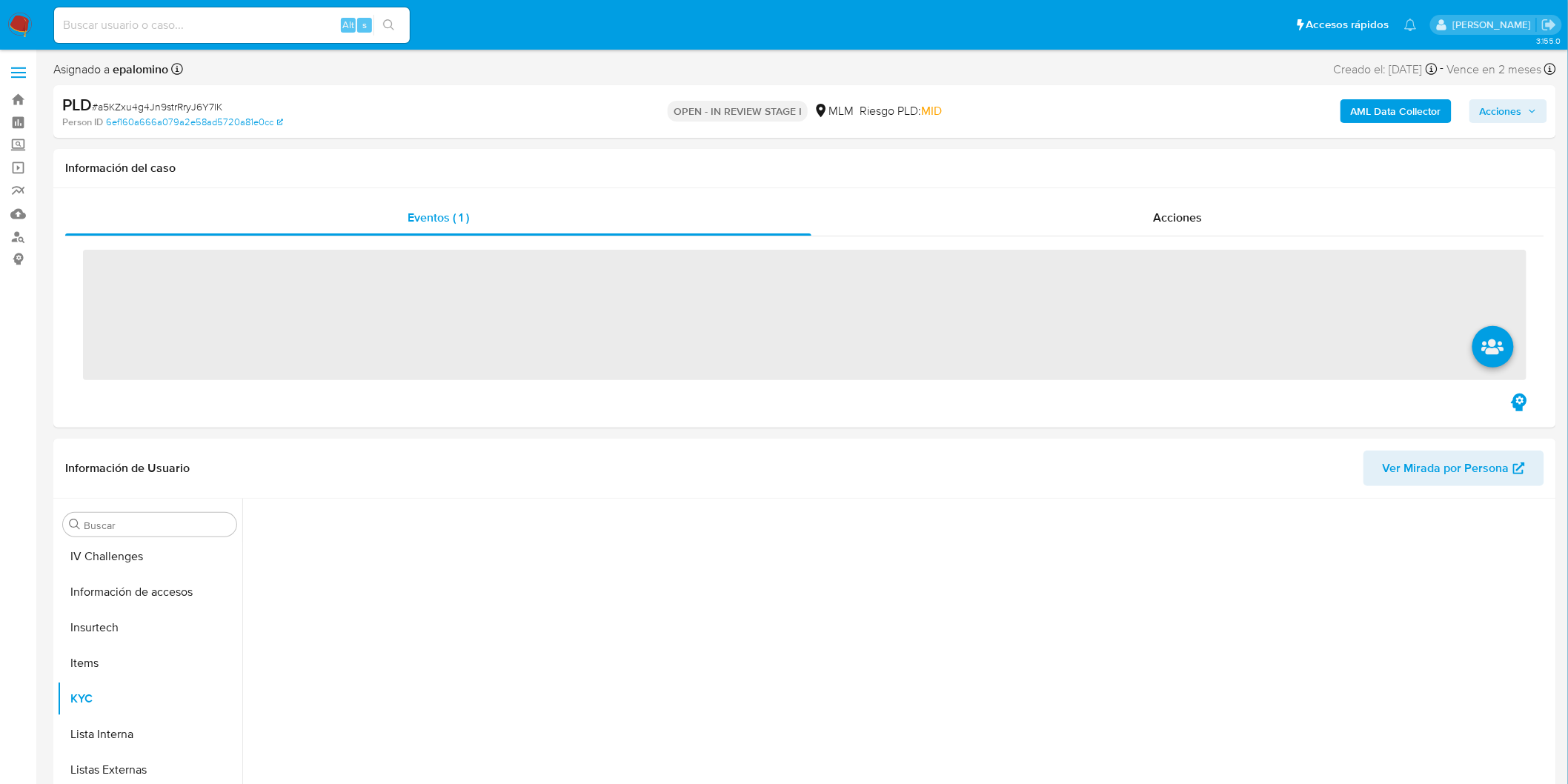
scroll to position [626, 0]
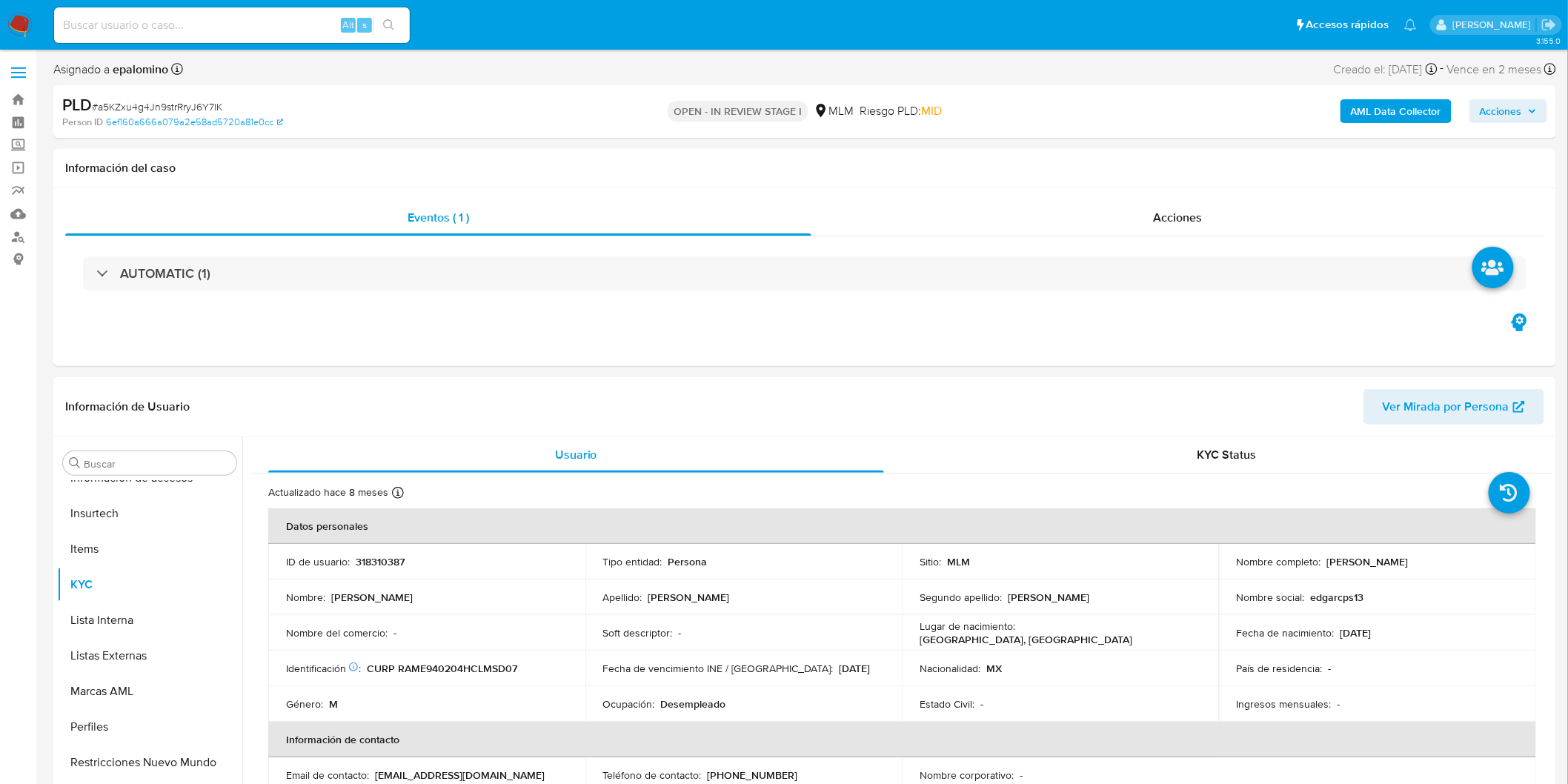
select select "10"
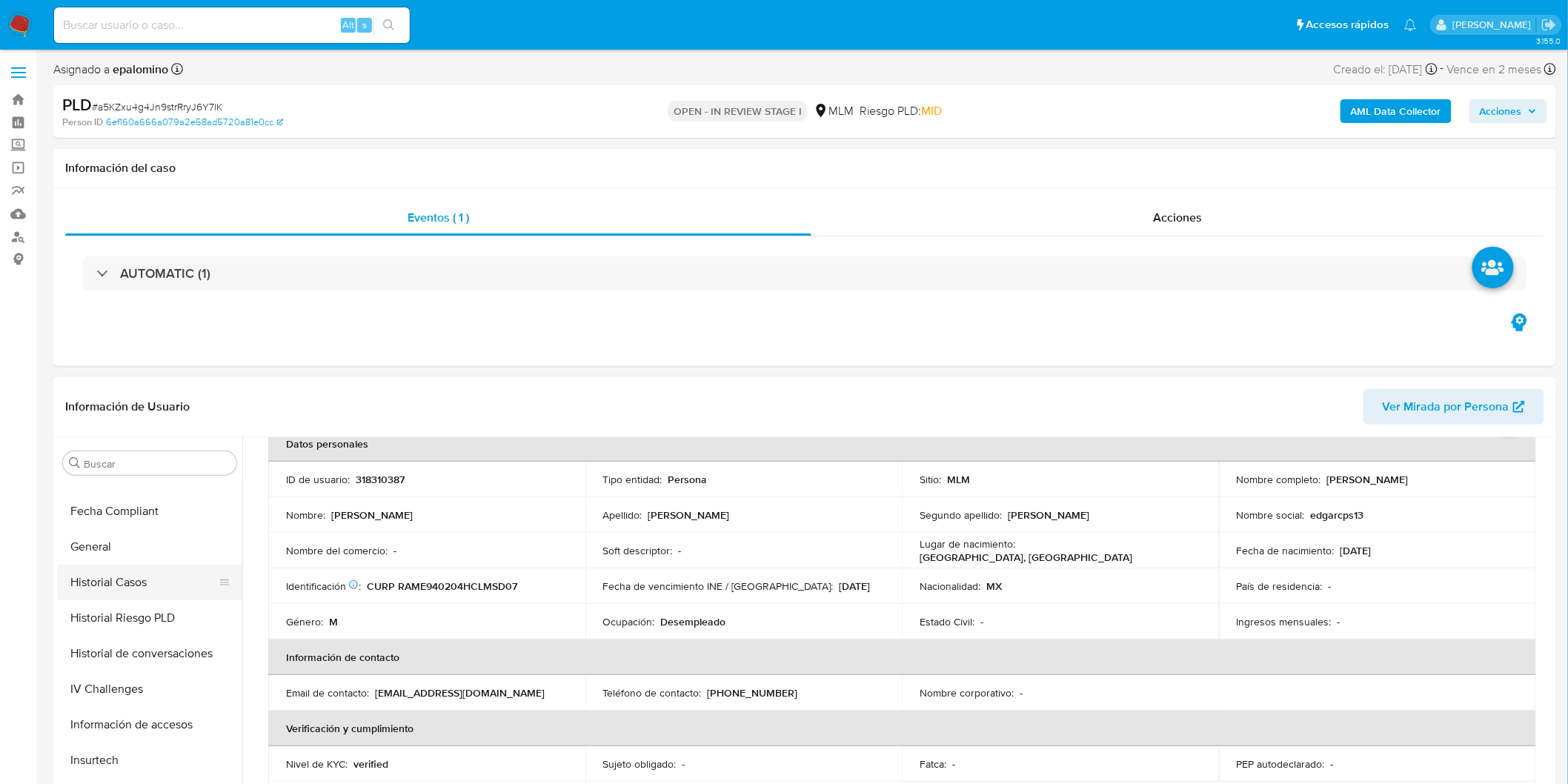
scroll to position [296, 0]
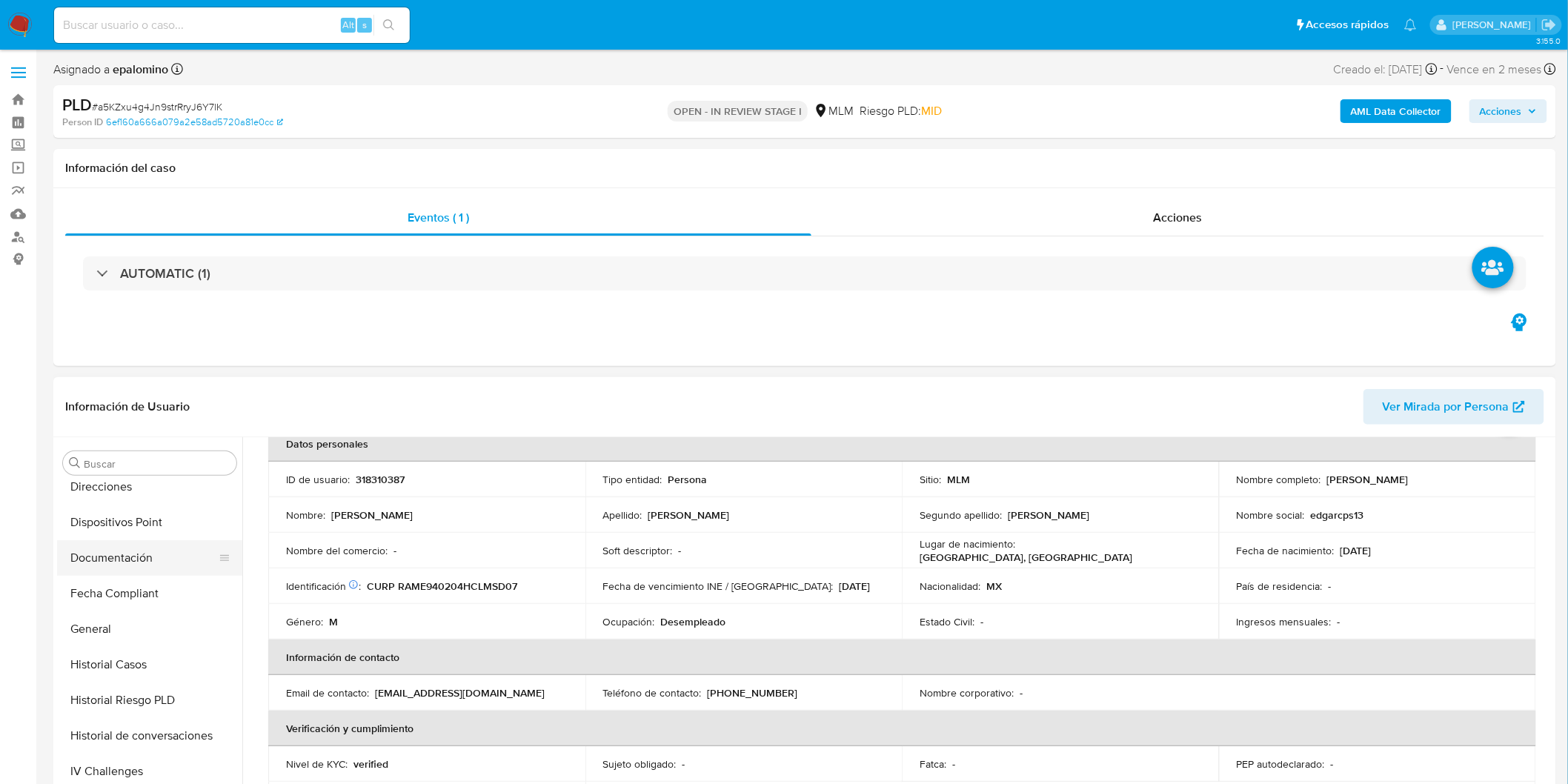
click at [165, 558] on button "Documentación" at bounding box center [144, 558] width 174 height 36
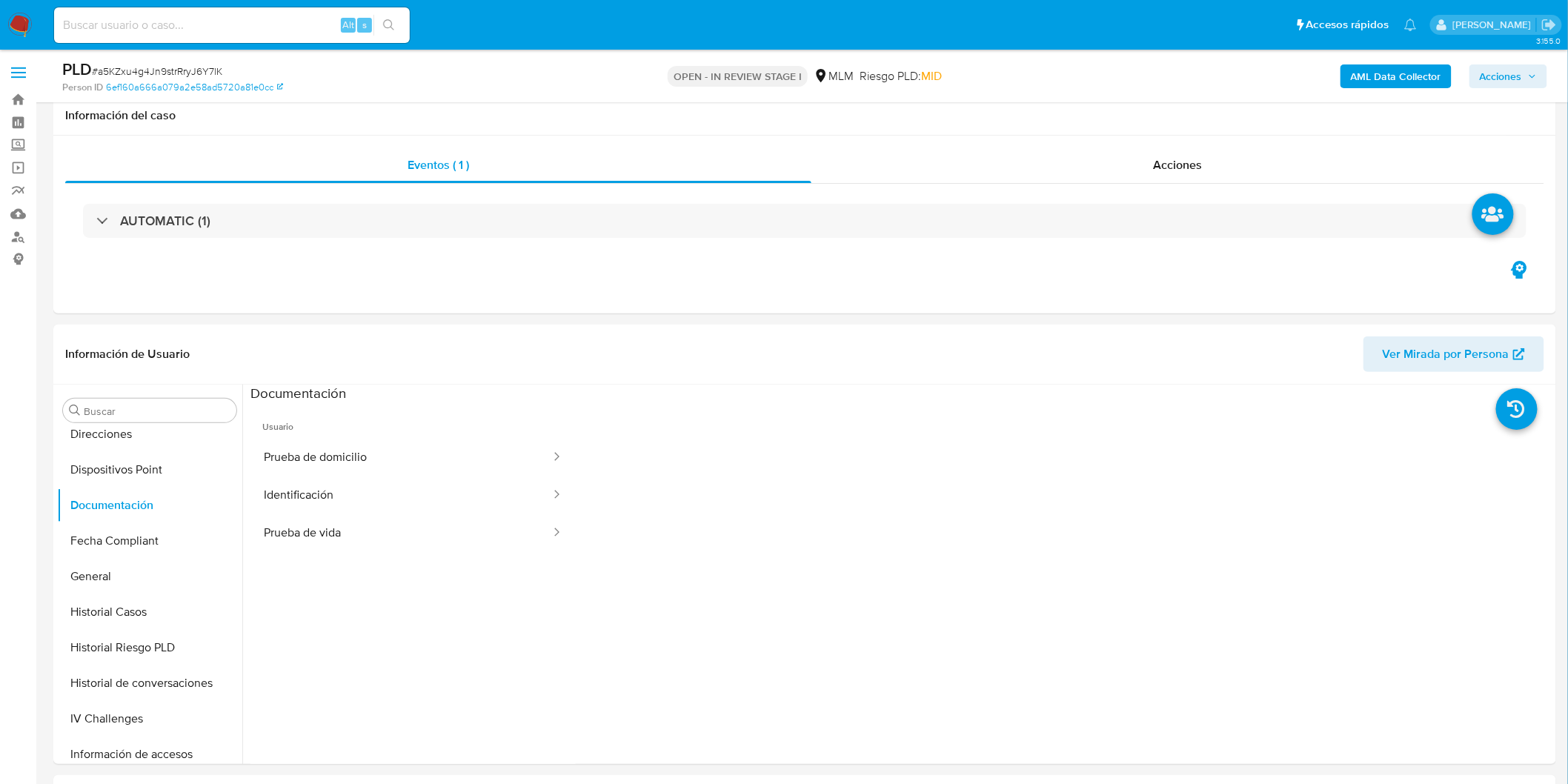
scroll to position [135, 0]
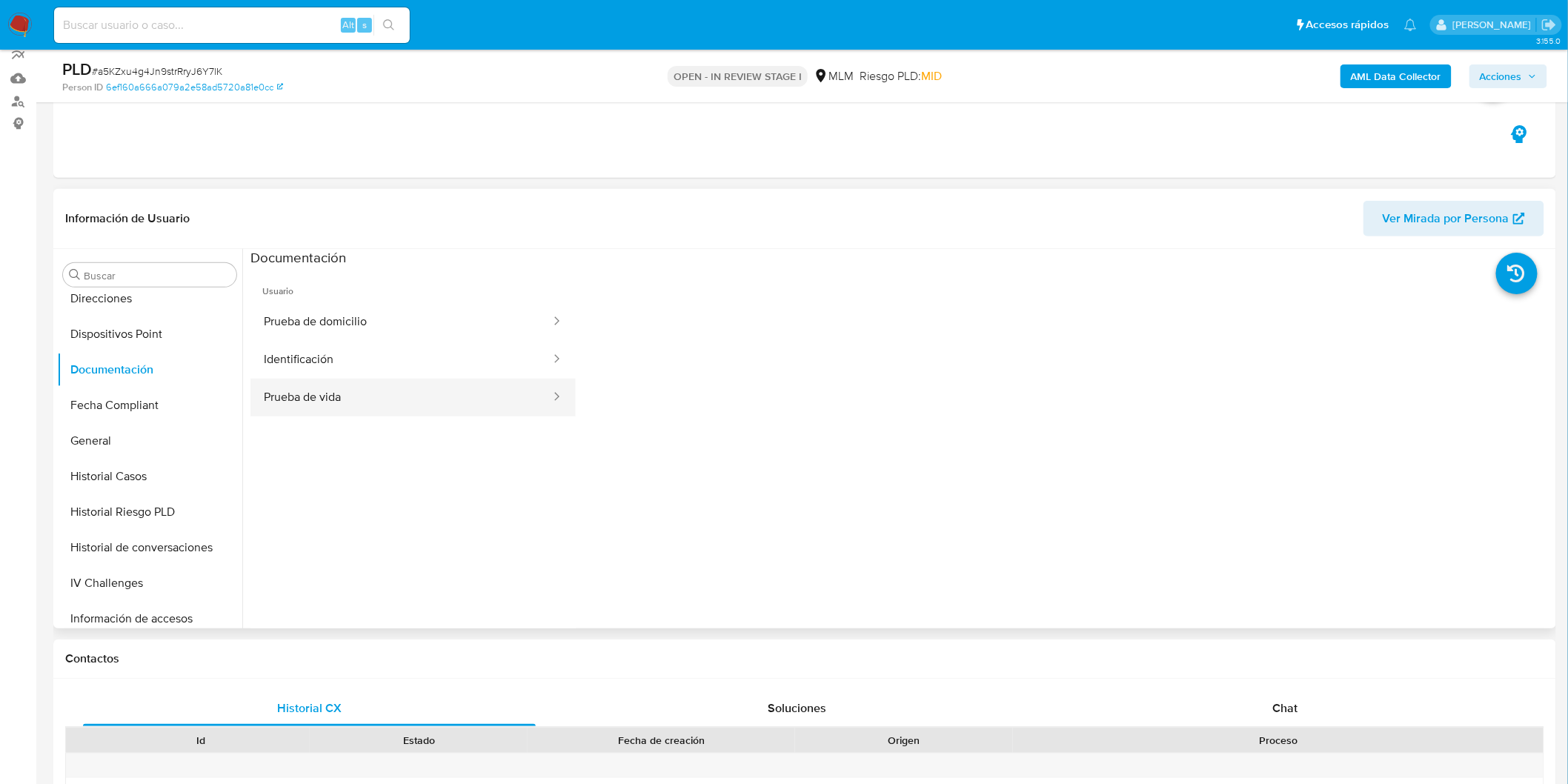
click at [443, 396] on button "Prueba de vida" at bounding box center [402, 398] width 302 height 38
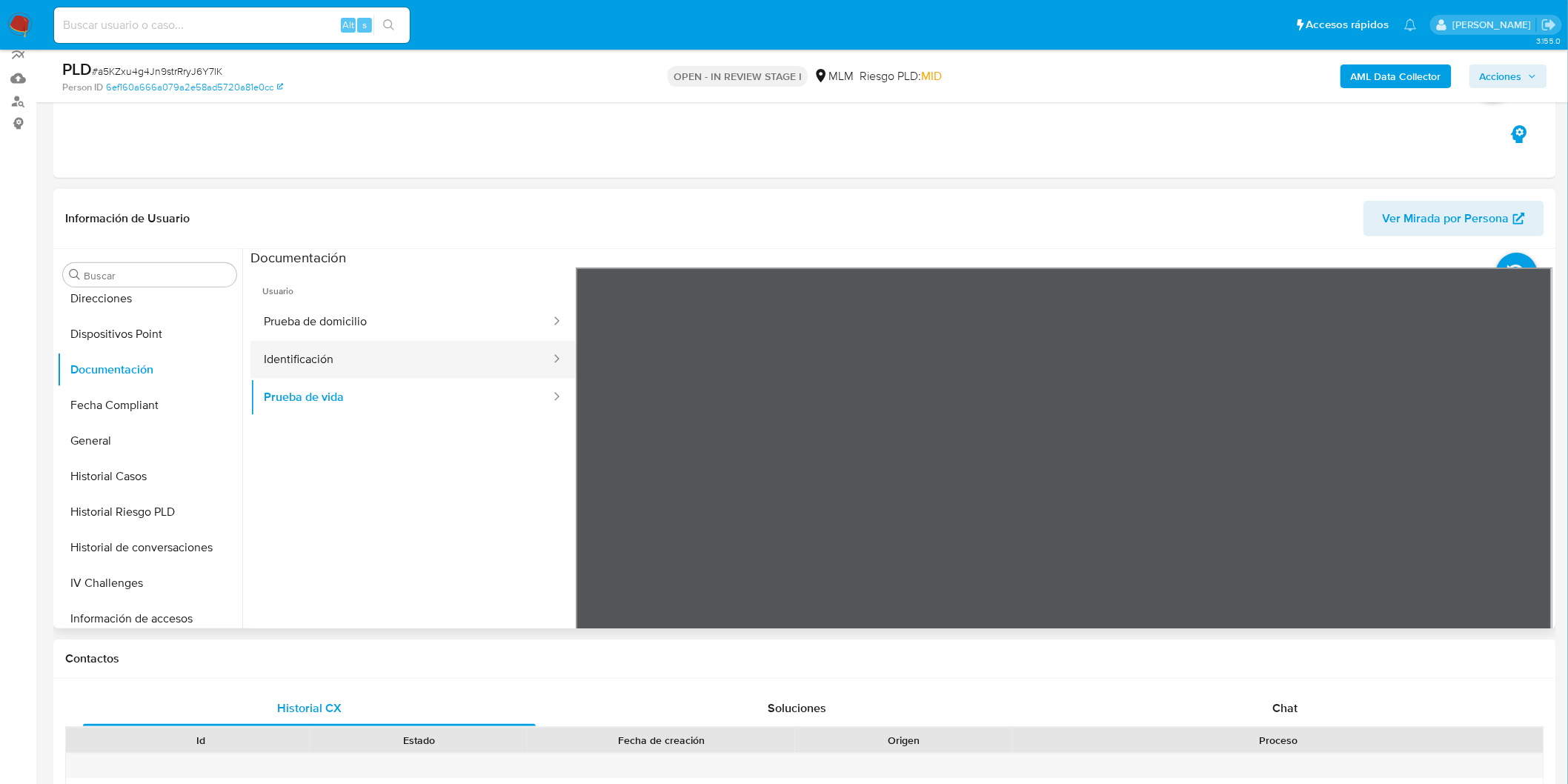
click at [478, 353] on button "Identificación" at bounding box center [402, 359] width 302 height 38
click at [415, 327] on button "Prueba de domicilio" at bounding box center [402, 322] width 302 height 38
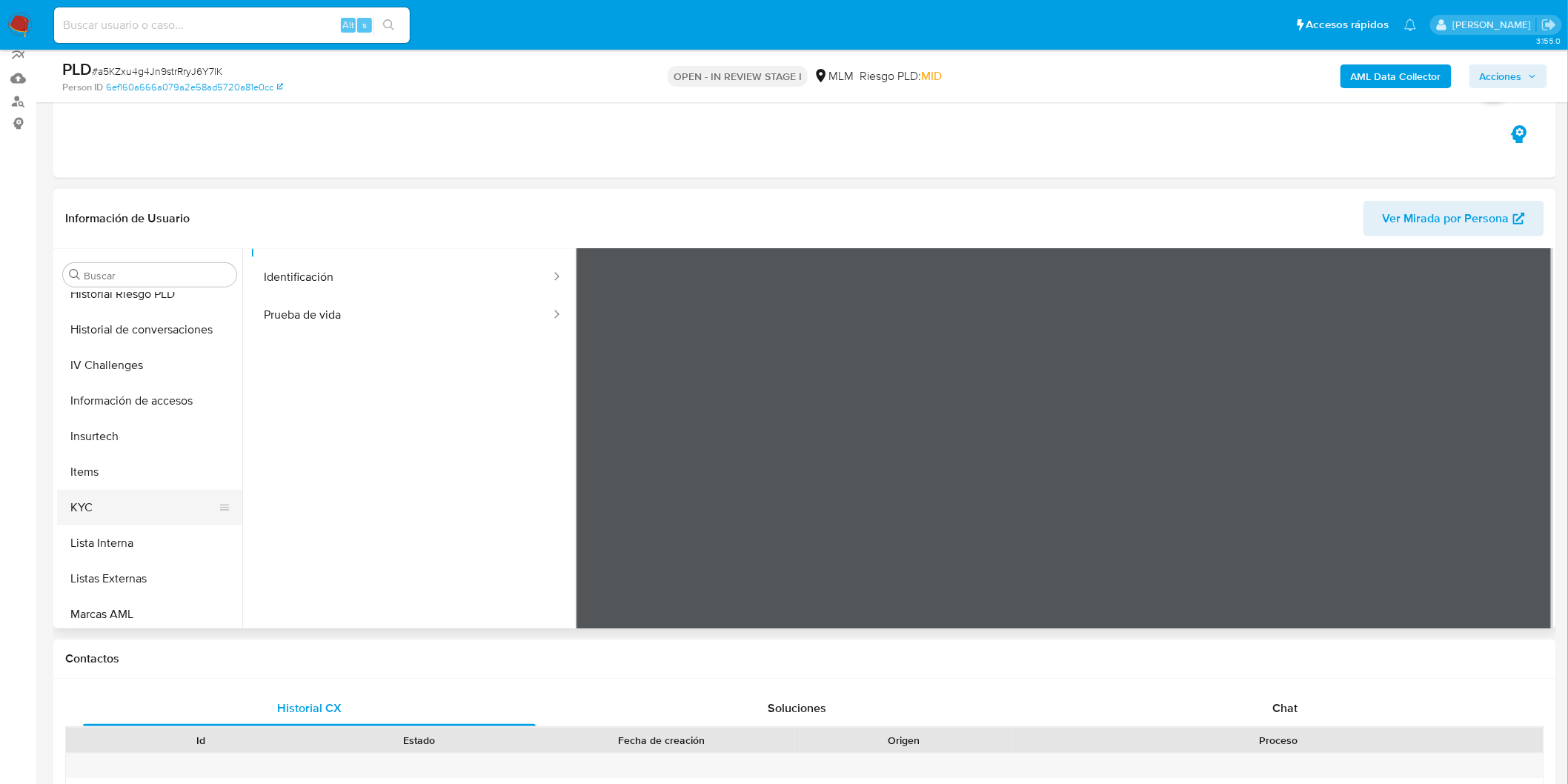
scroll to position [543, 0]
click at [135, 478] on button "KYC" at bounding box center [144, 479] width 174 height 36
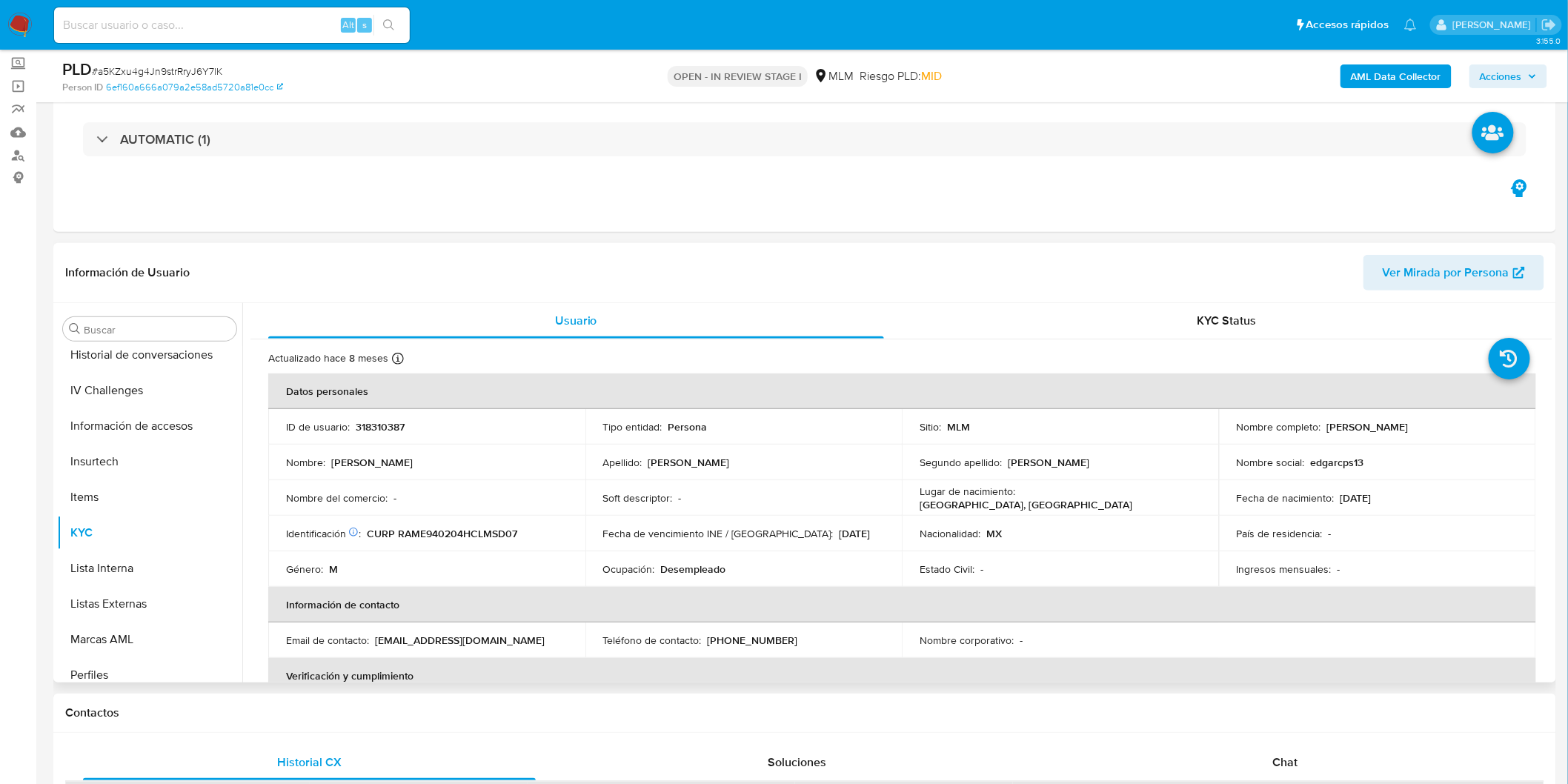
scroll to position [53, 0]
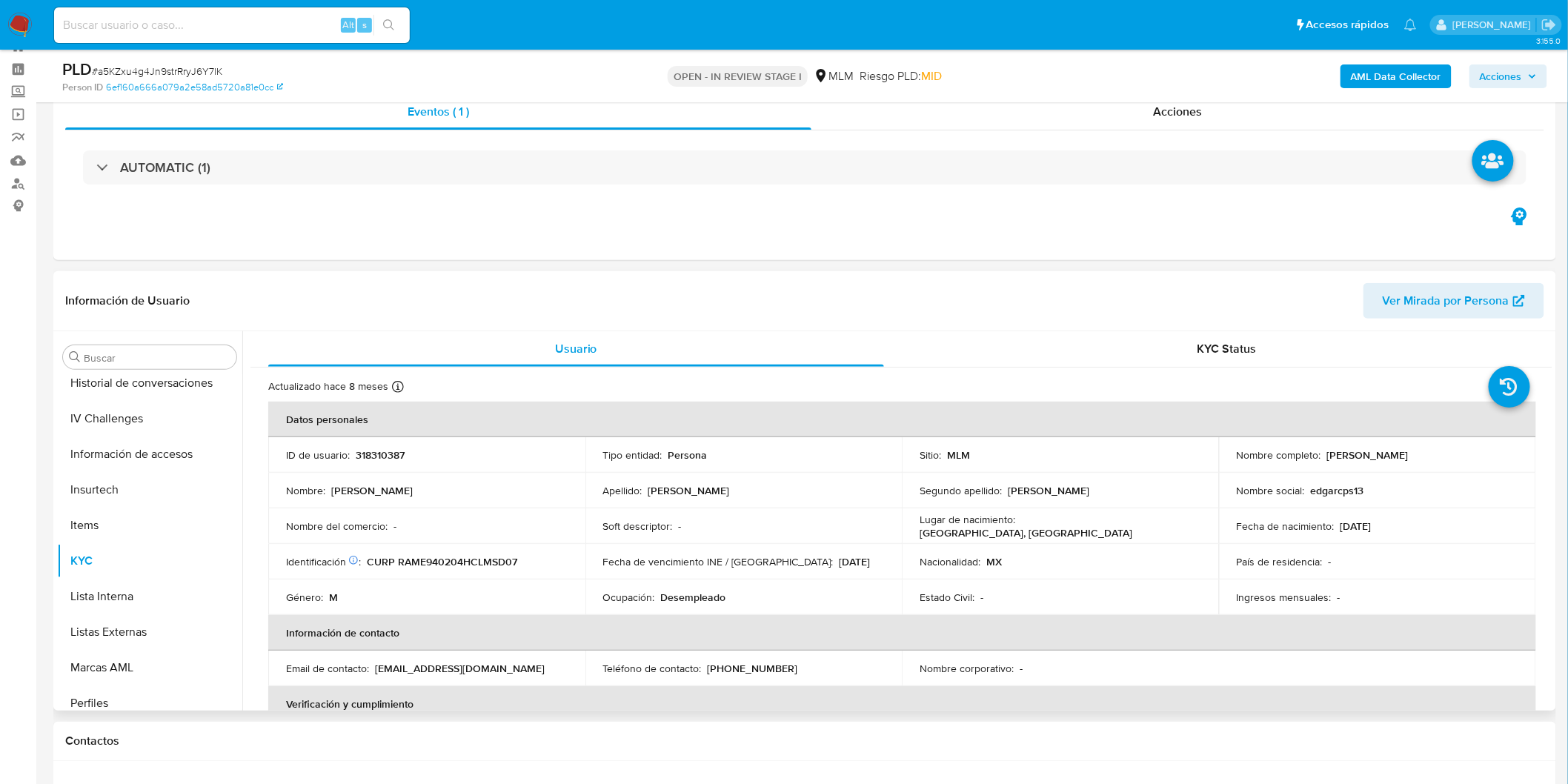
drag, startPoint x: 1468, startPoint y: 462, endPoint x: 1319, endPoint y: 454, distance: 149.2
click at [1319, 454] on div "Nombre completo : Edgar Alfredo Ramirez Mesta" at bounding box center [1377, 455] width 281 height 14
copy div "Edgar Alfredo Ramirez Mesta"
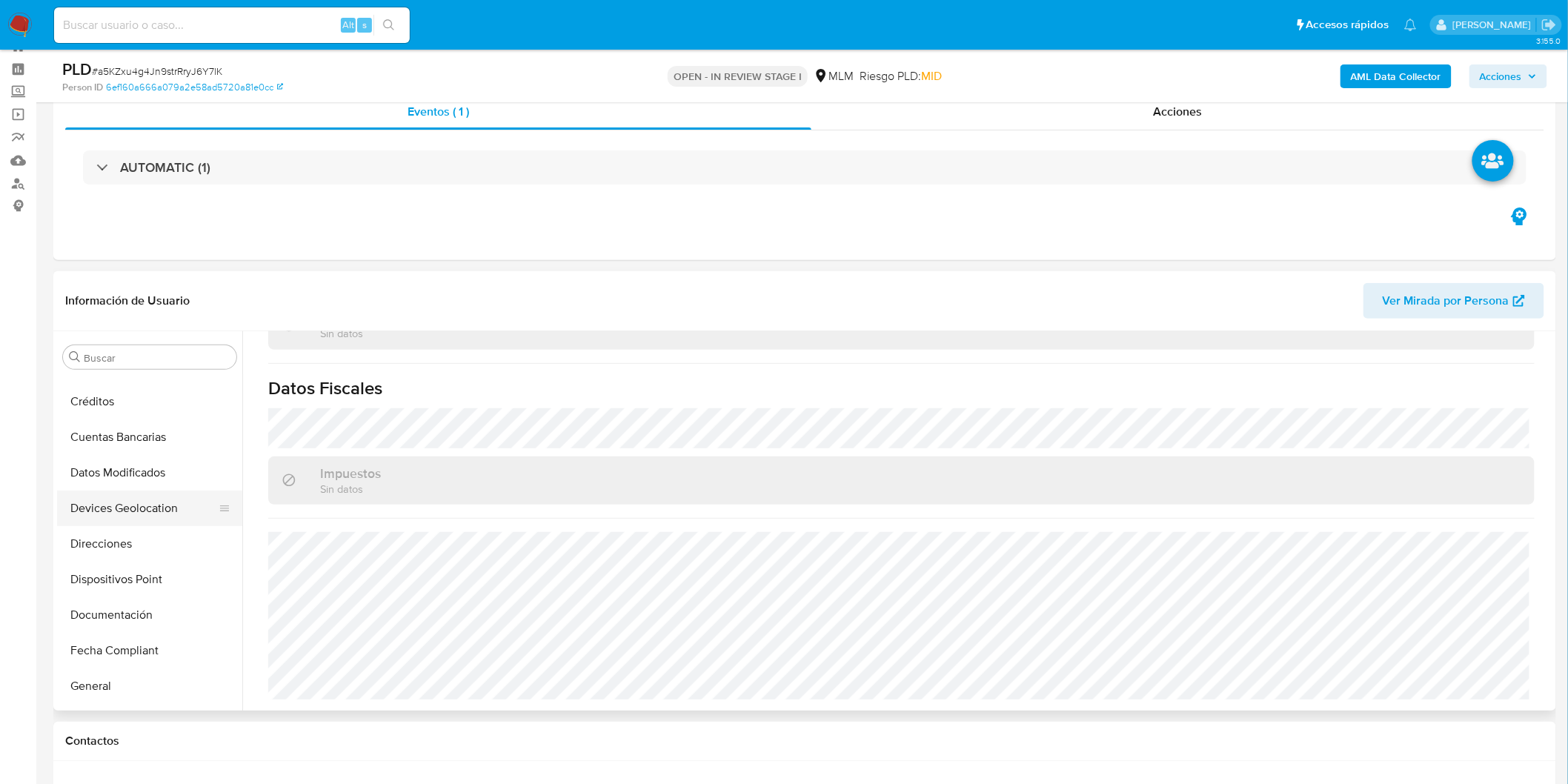
scroll to position [131, 0]
click at [182, 510] on button "Devices Geolocation" at bounding box center [144, 510] width 174 height 36
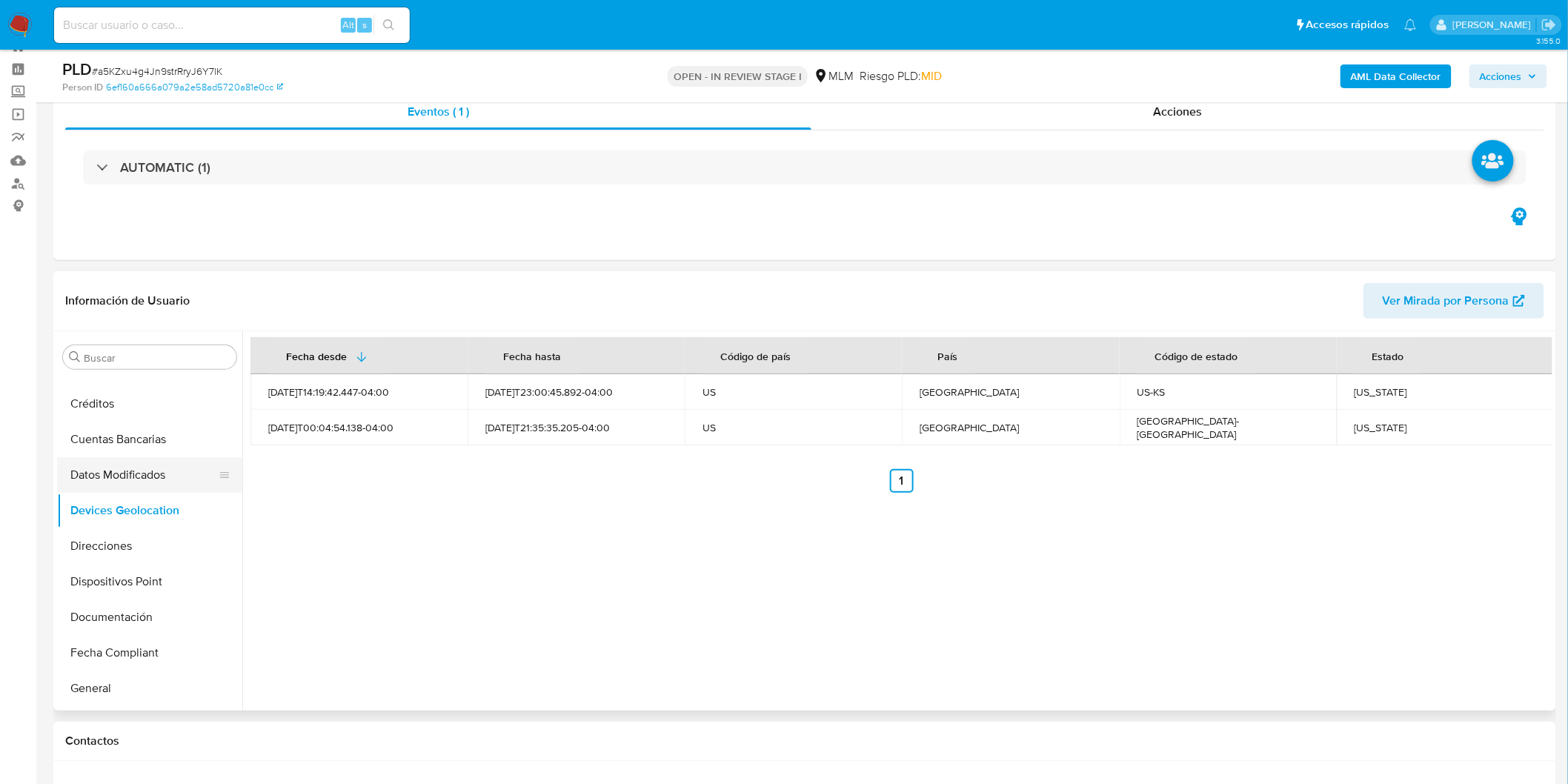
scroll to position [213, 0]
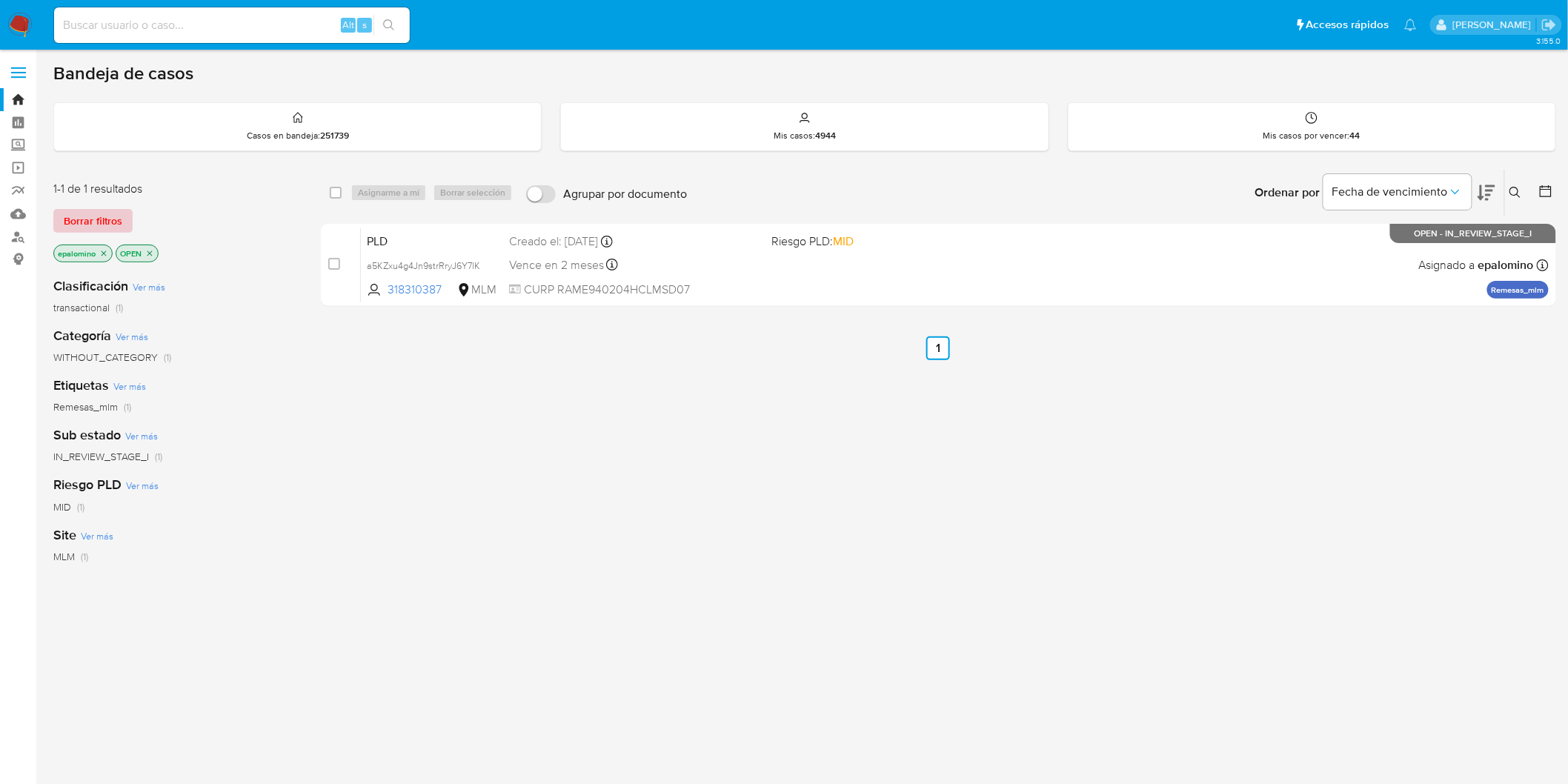
click at [103, 210] on span "Borrar filtros" at bounding box center [93, 220] width 58 height 21
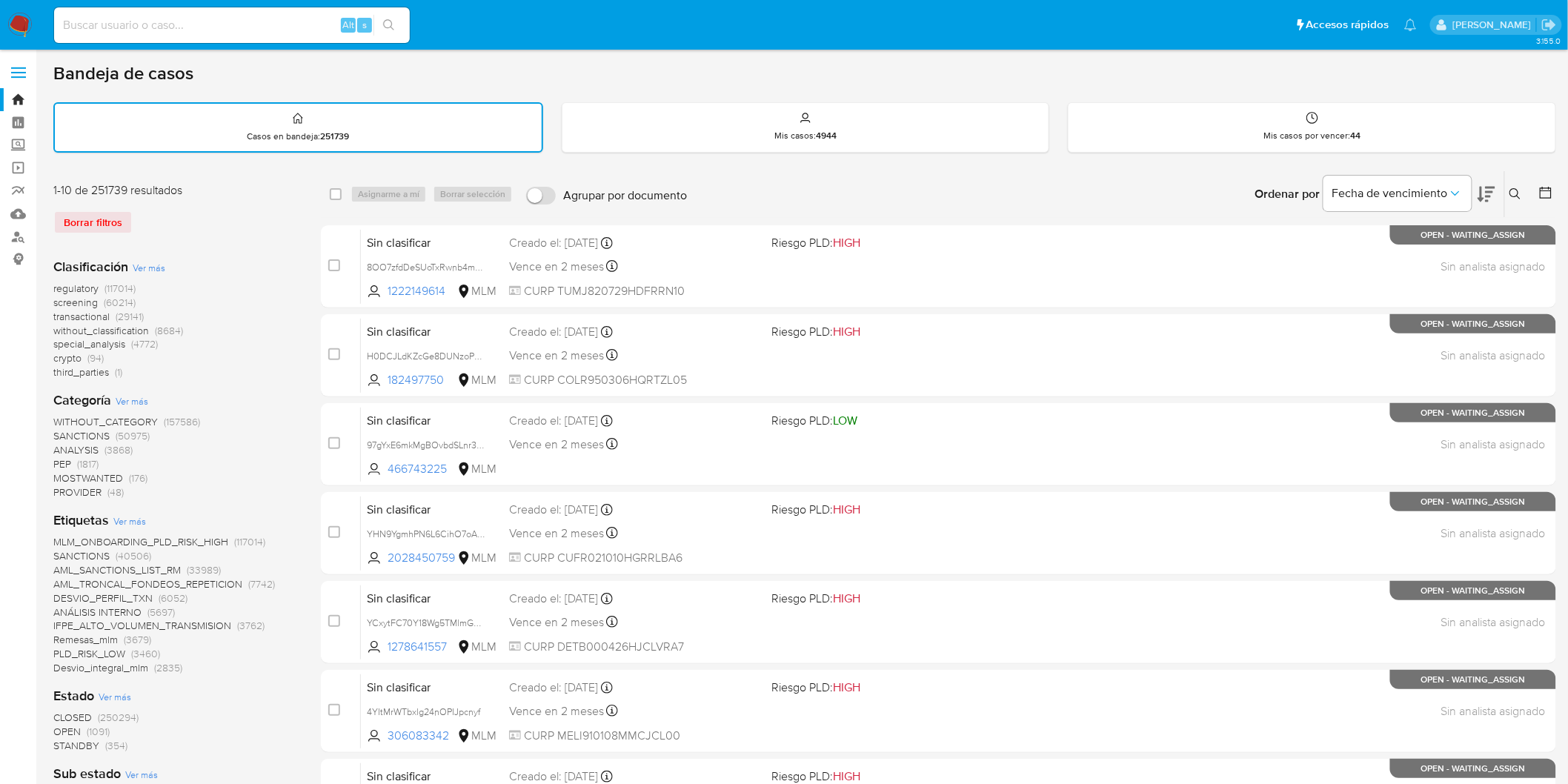
click at [1512, 189] on icon at bounding box center [1516, 195] width 12 height 12
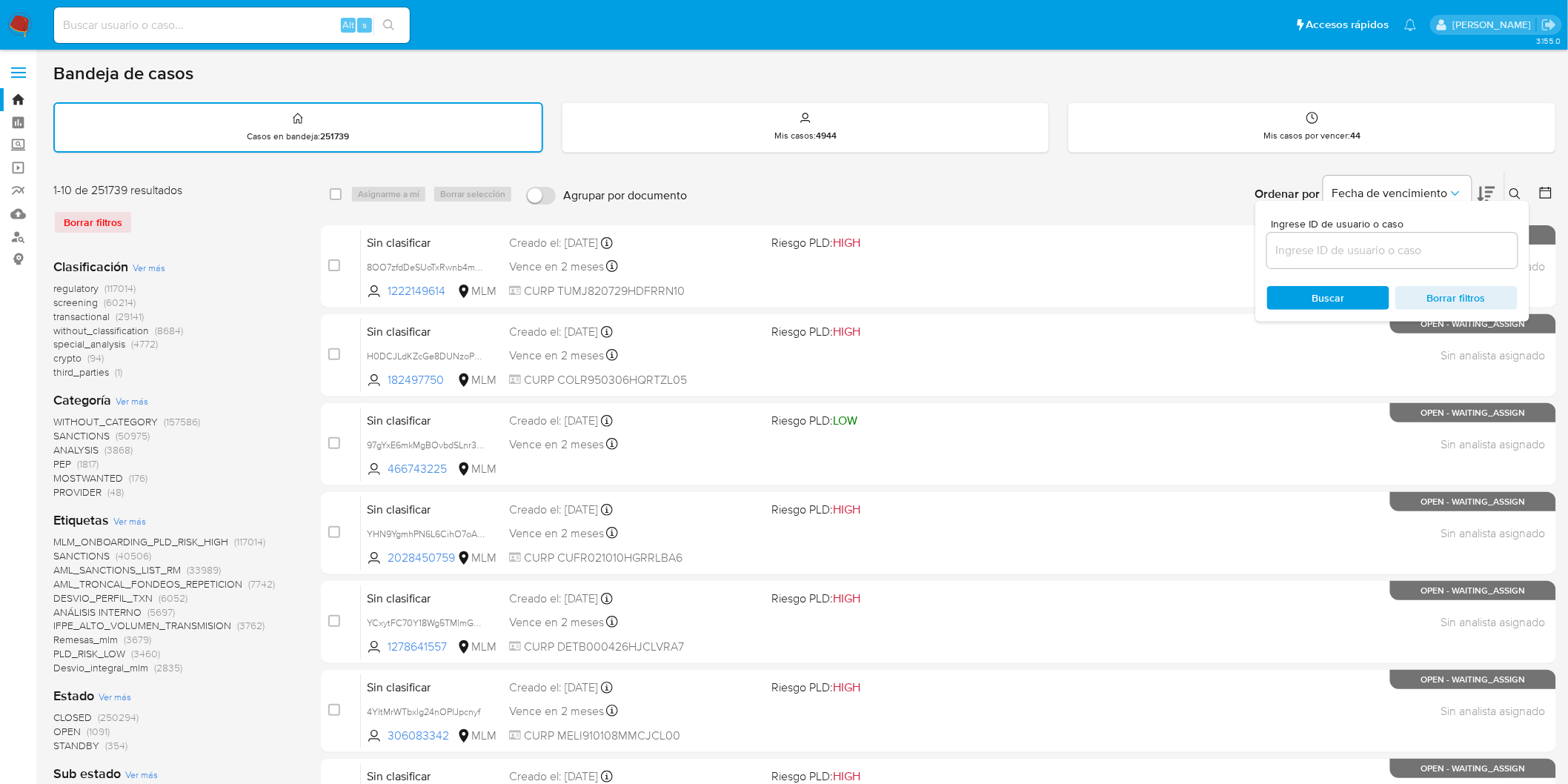
click at [1306, 247] on input at bounding box center [1392, 251] width 251 height 20
type input "318310387"
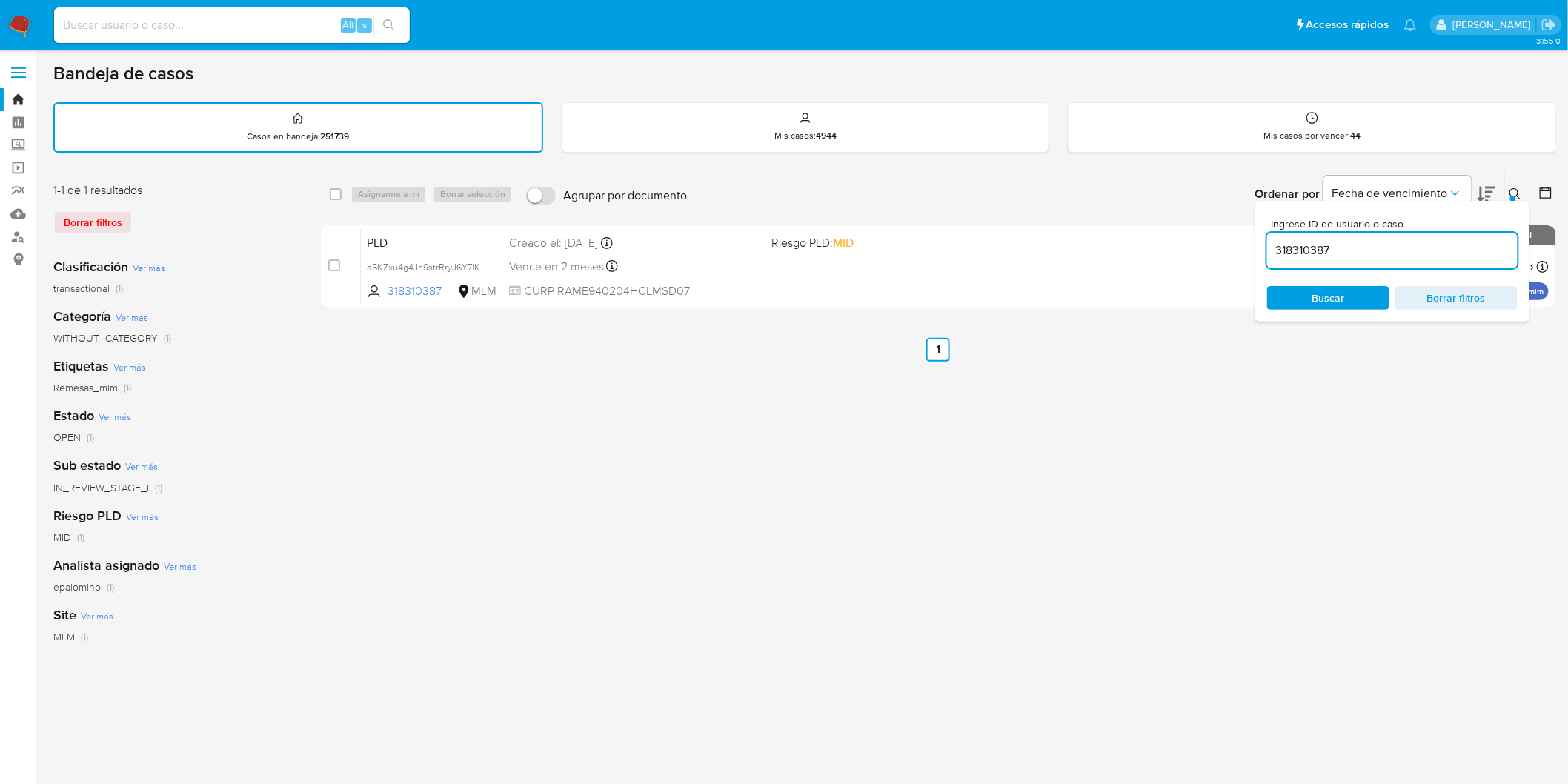
click at [1517, 189] on icon at bounding box center [1515, 194] width 11 height 11
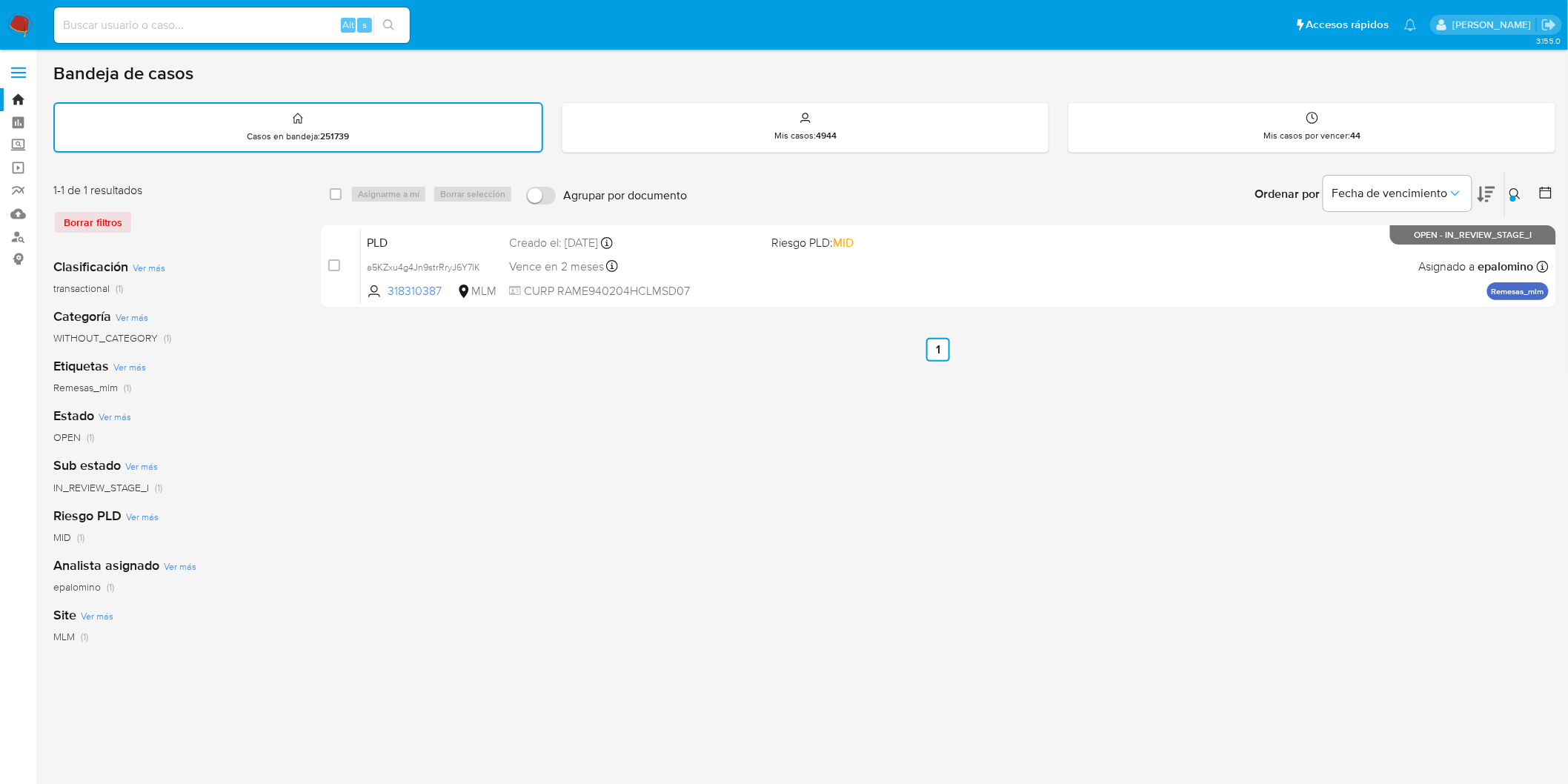
click at [8, 19] on img at bounding box center [21, 26] width 26 height 26
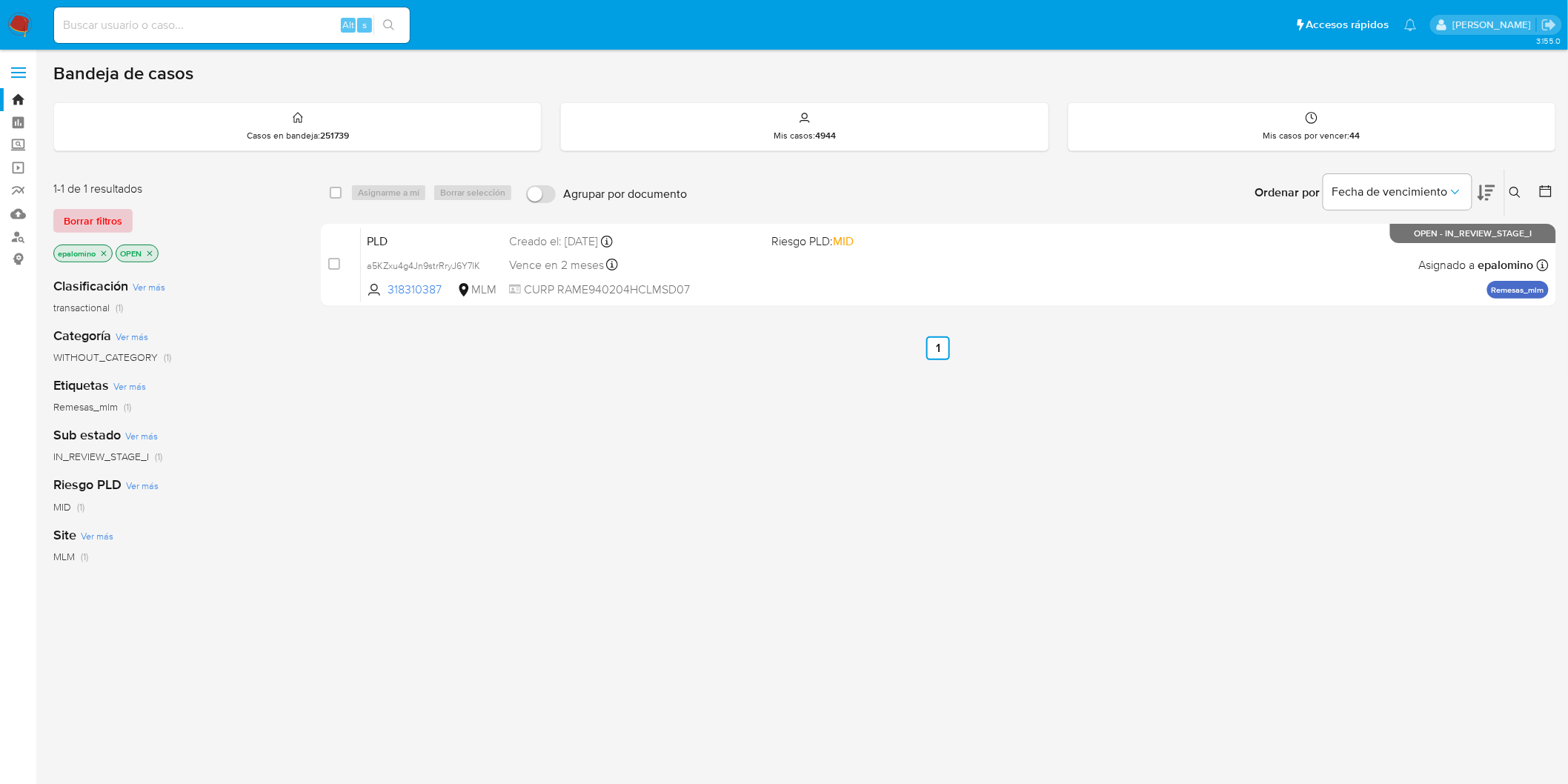
click at [112, 219] on span "Borrar filtros" at bounding box center [93, 220] width 58 height 21
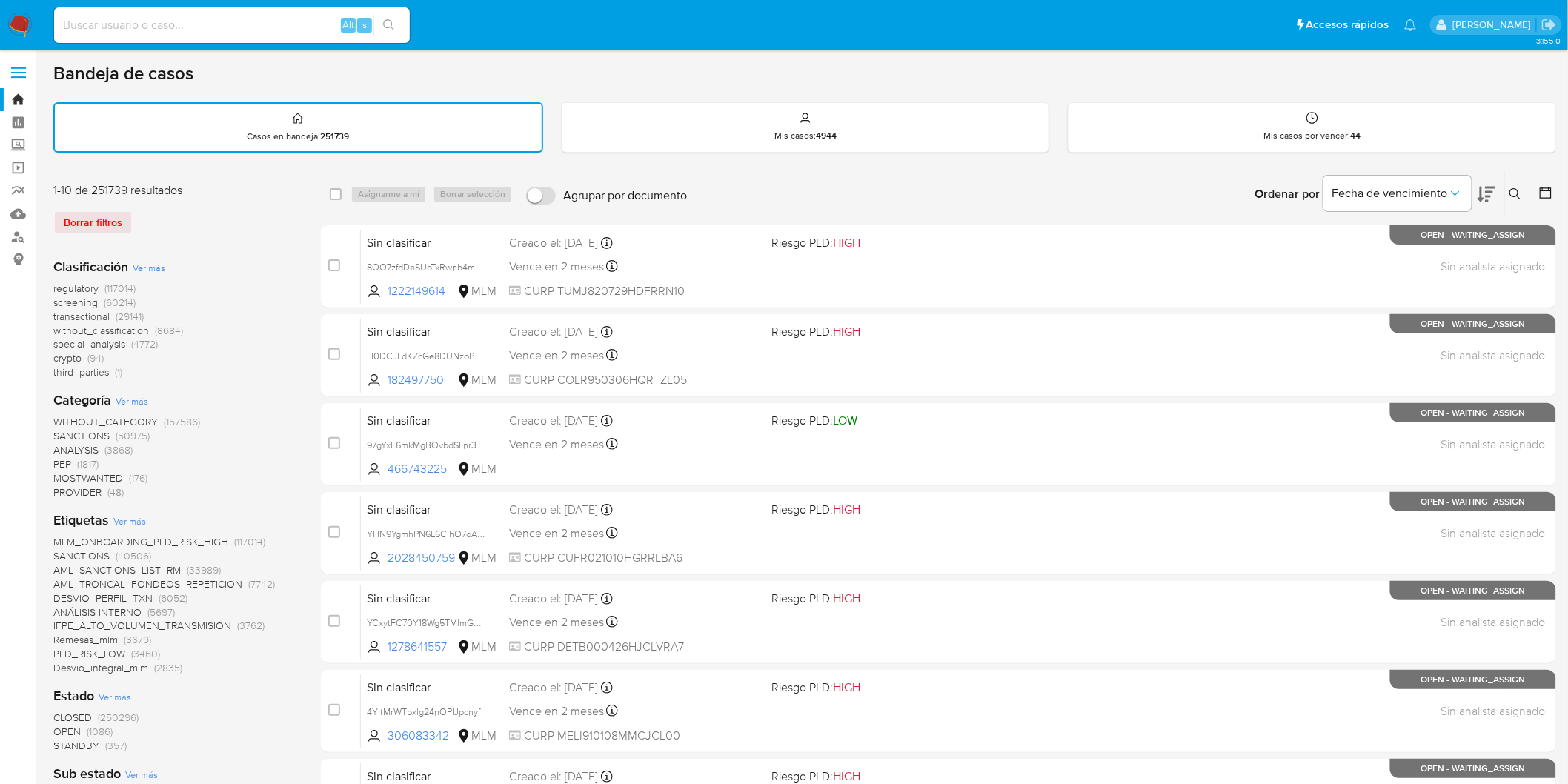
click at [1512, 196] on icon at bounding box center [1516, 195] width 12 height 12
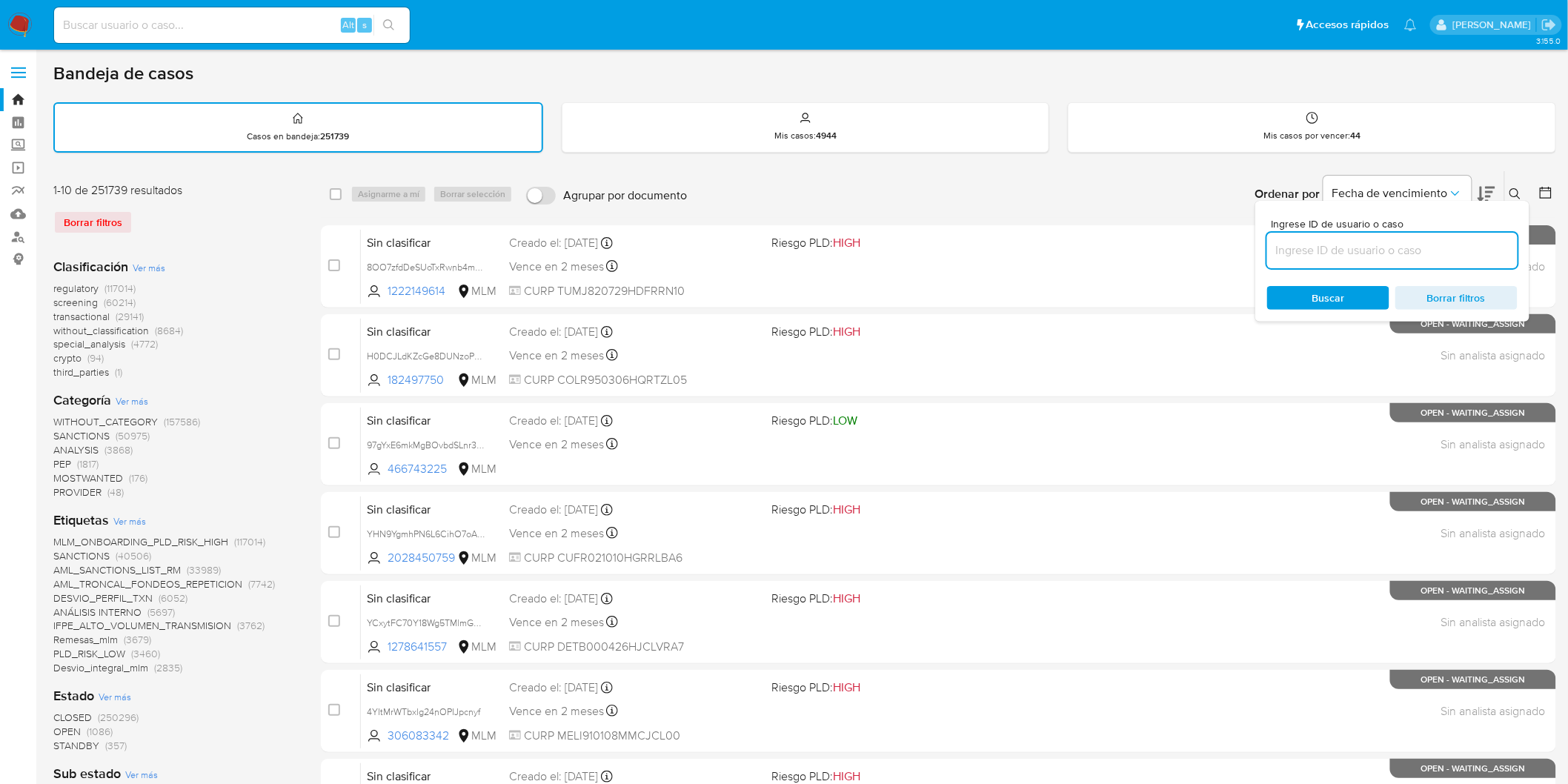
click at [1357, 245] on input at bounding box center [1392, 251] width 251 height 20
type input "318310387"
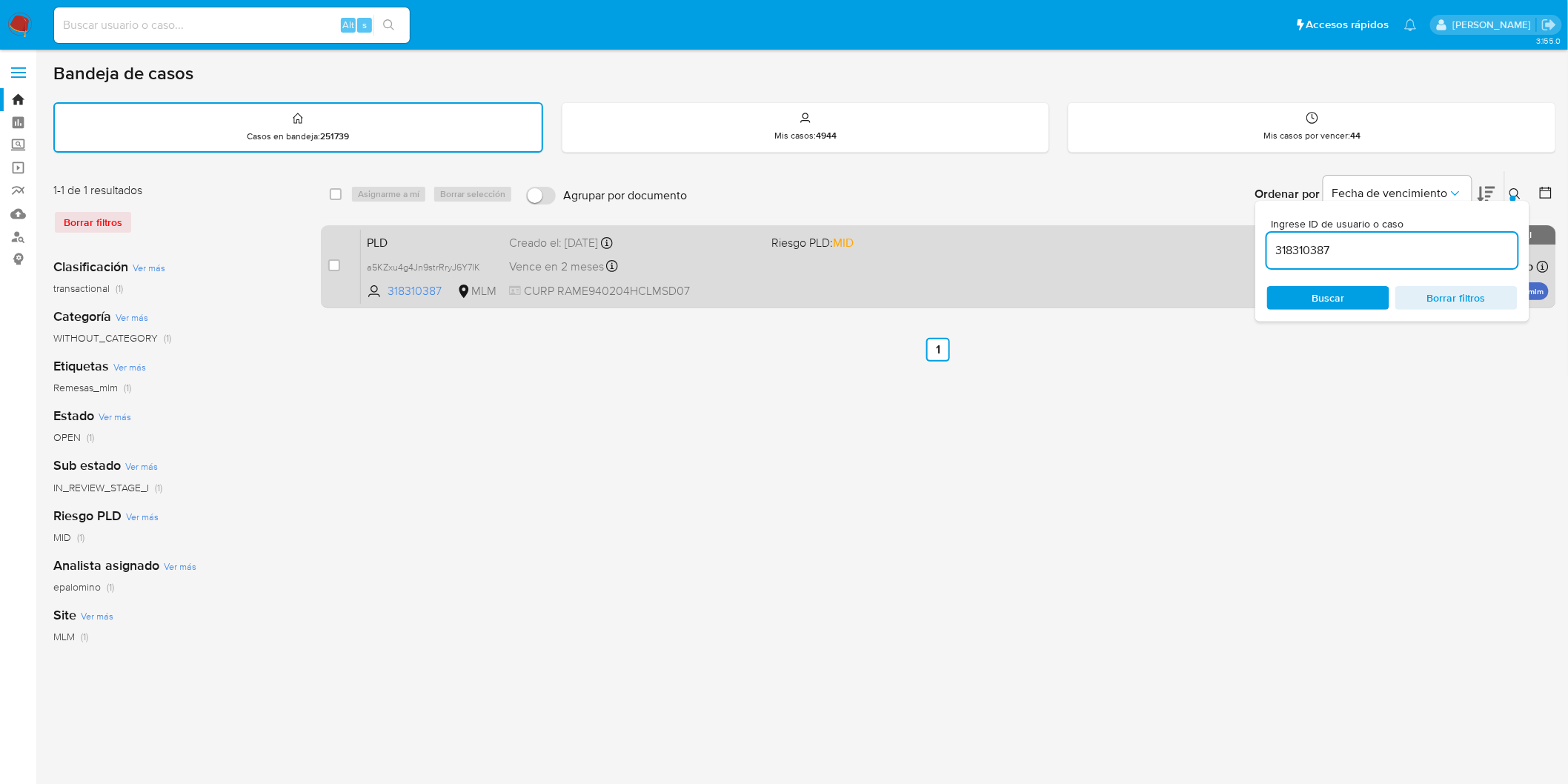
click at [397, 243] on span "PLD" at bounding box center [432, 242] width 130 height 20
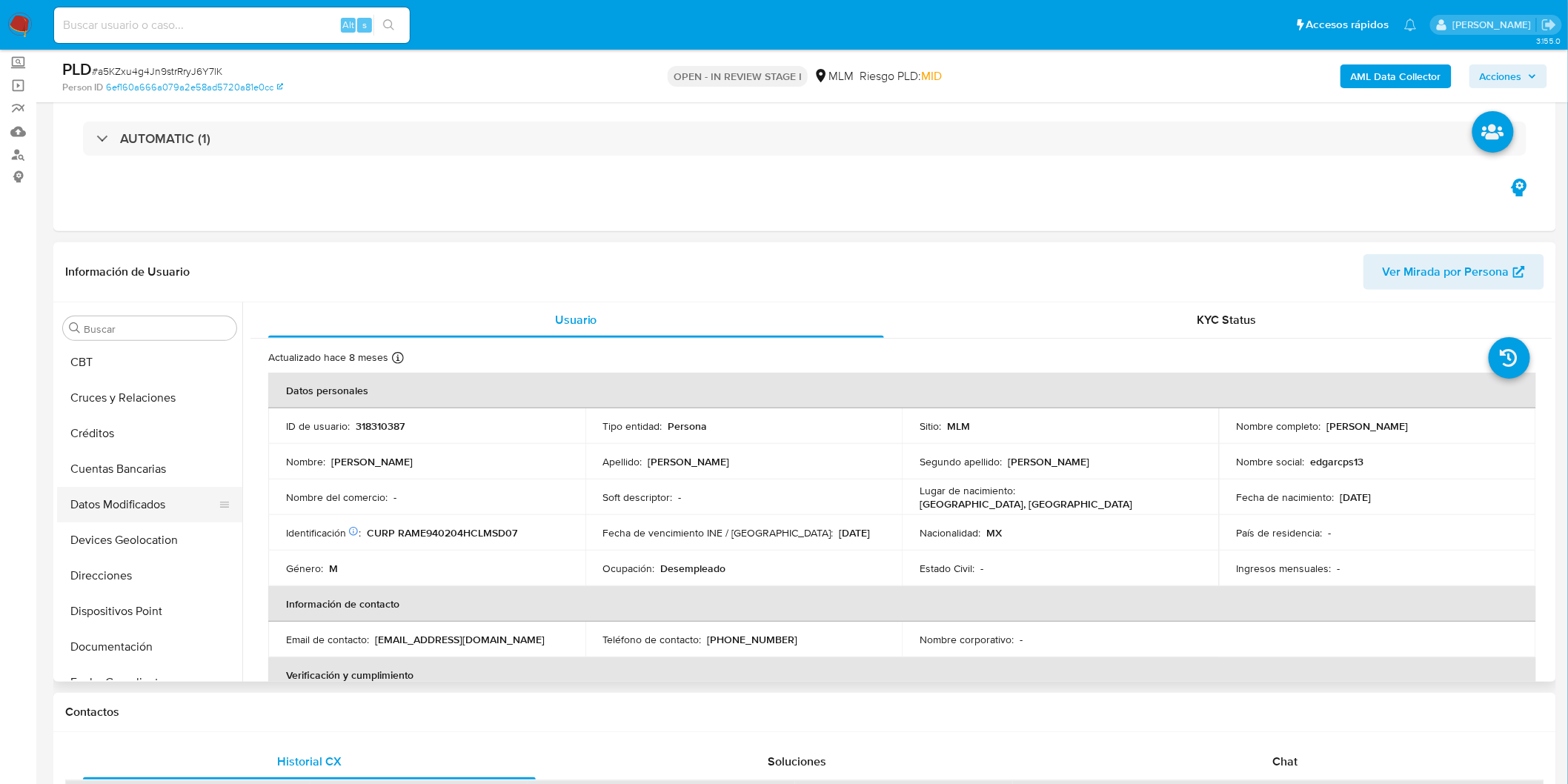
scroll to position [82, 0]
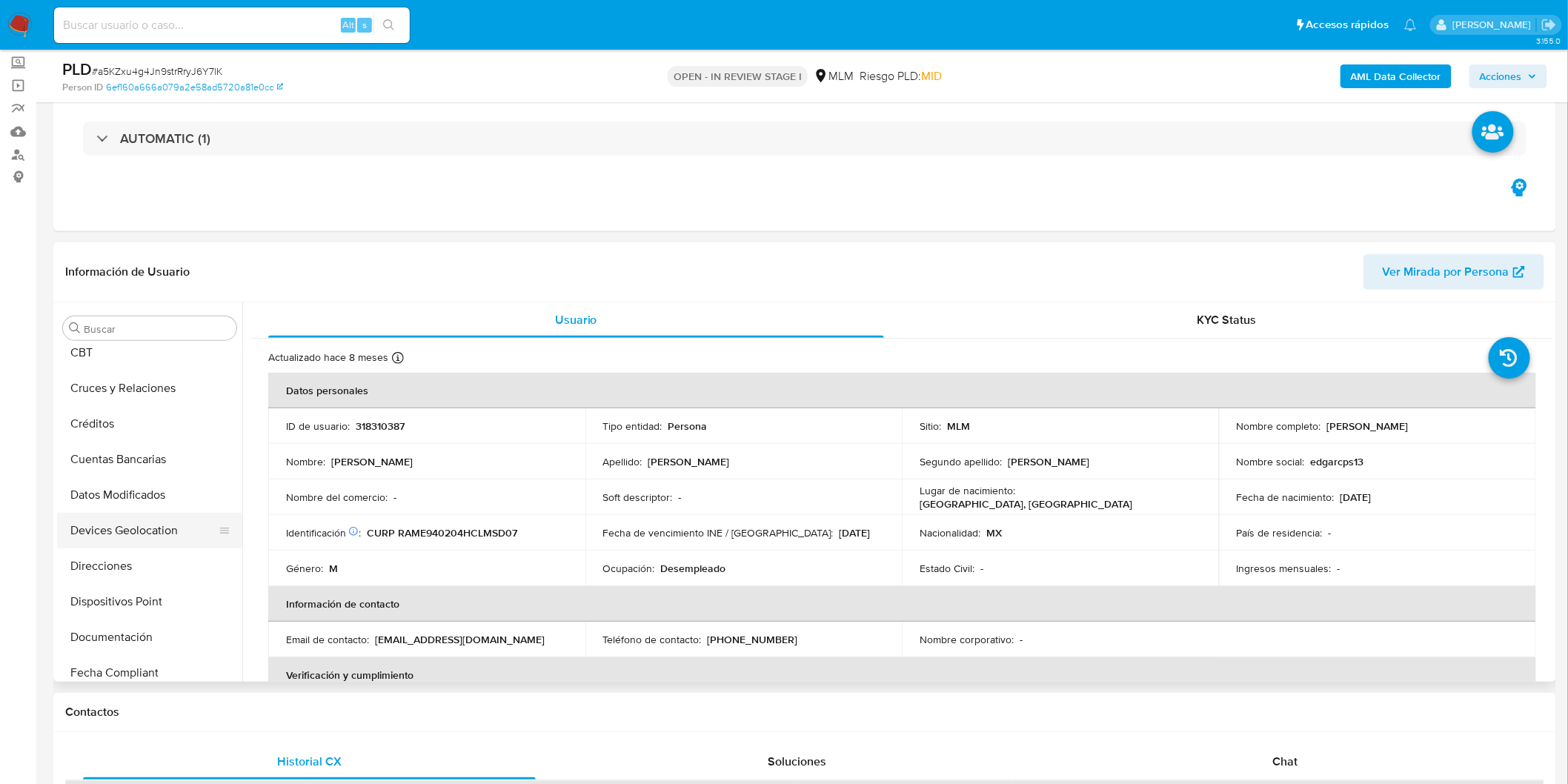
click at [156, 516] on button "Devices Geolocation" at bounding box center [144, 531] width 174 height 36
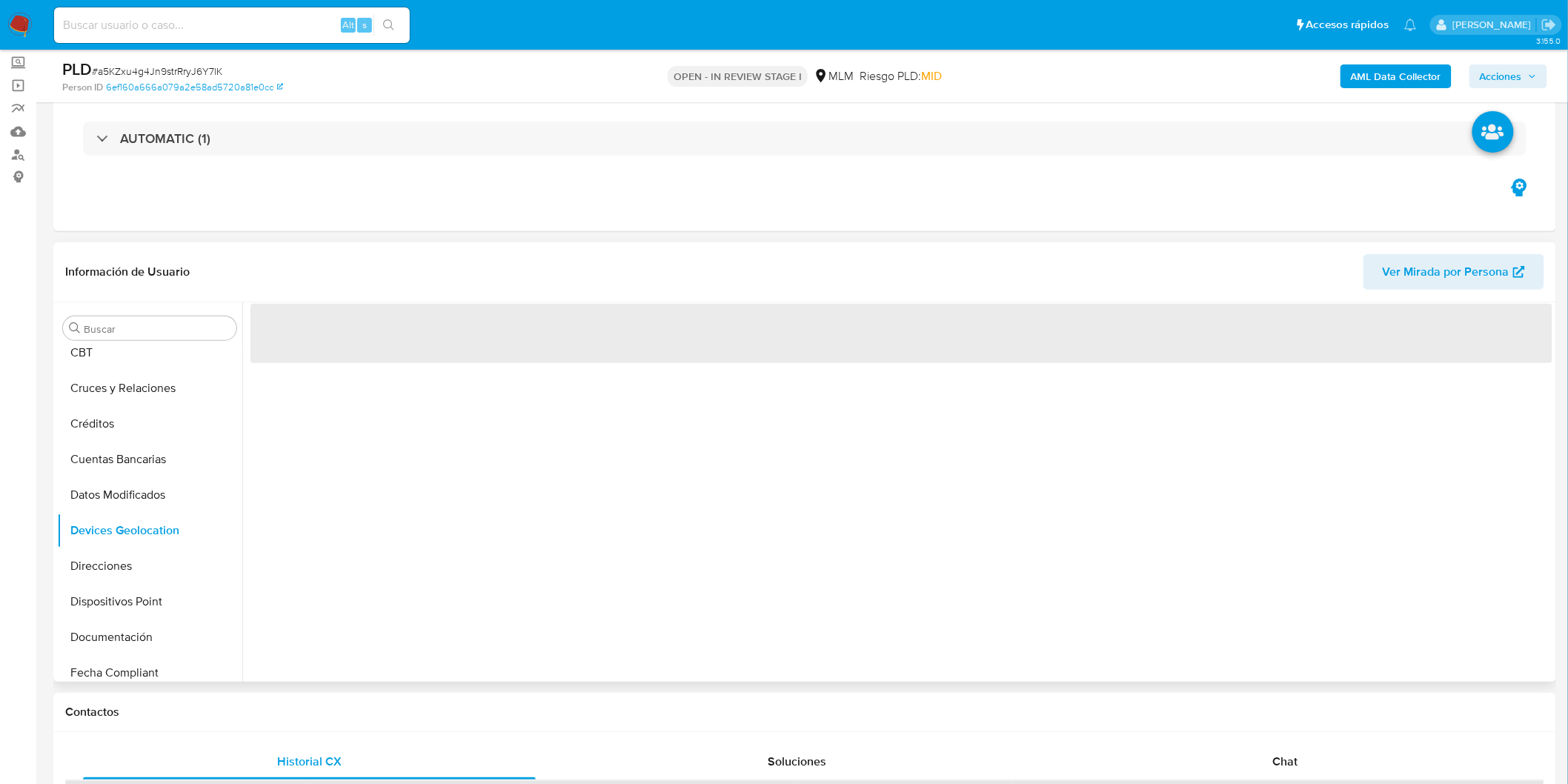
select select "10"
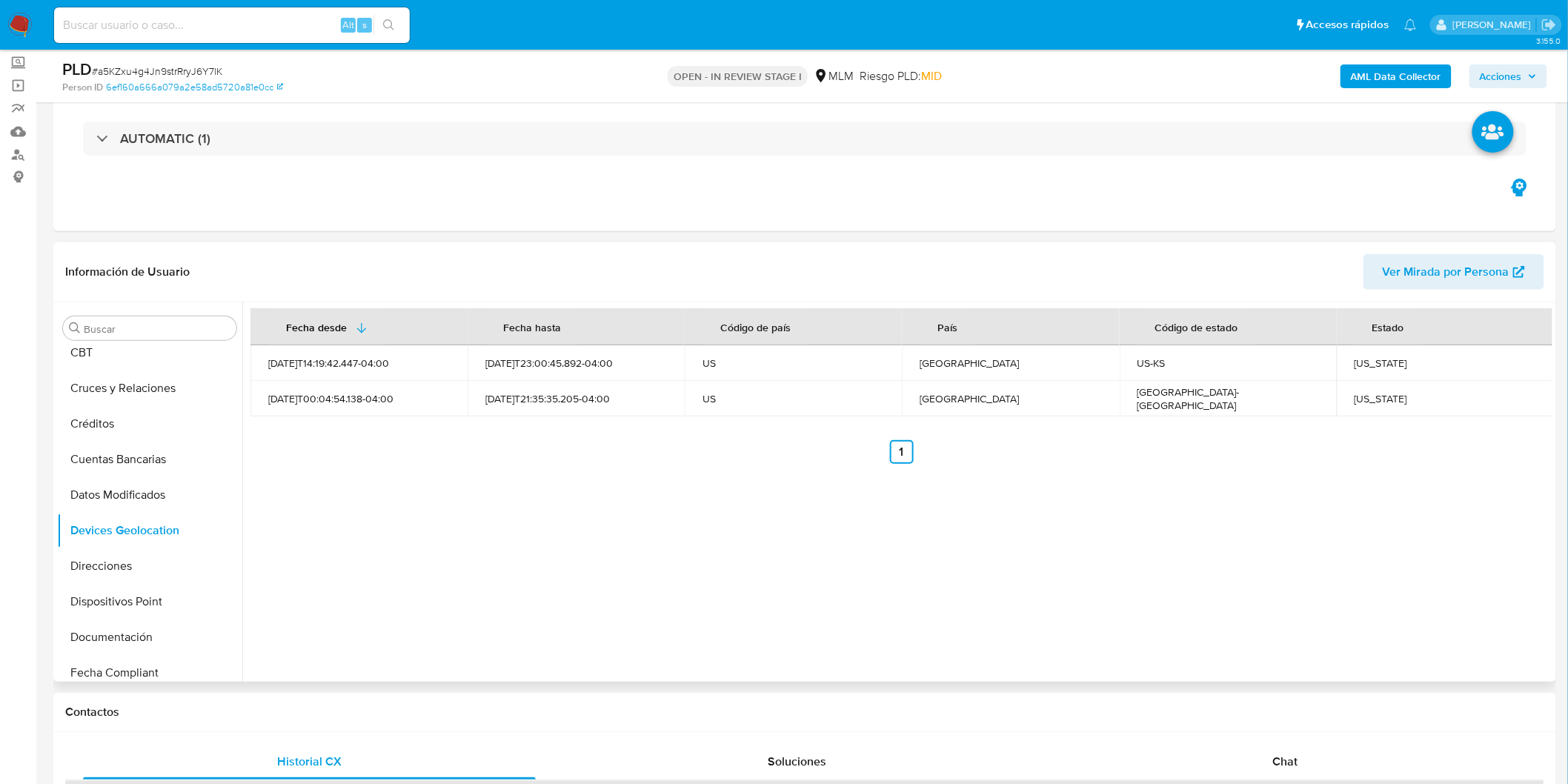
click at [609, 608] on div "Fecha desde Fecha hasta Código de país País Código de estado Estado 2025-07-03T…" at bounding box center [898, 492] width 1310 height 379
click at [1355, 356] on div "Kansas" at bounding box center [1446, 363] width 182 height 14
copy div "Kansas"
click at [1367, 396] on div "Texas" at bounding box center [1446, 399] width 182 height 14
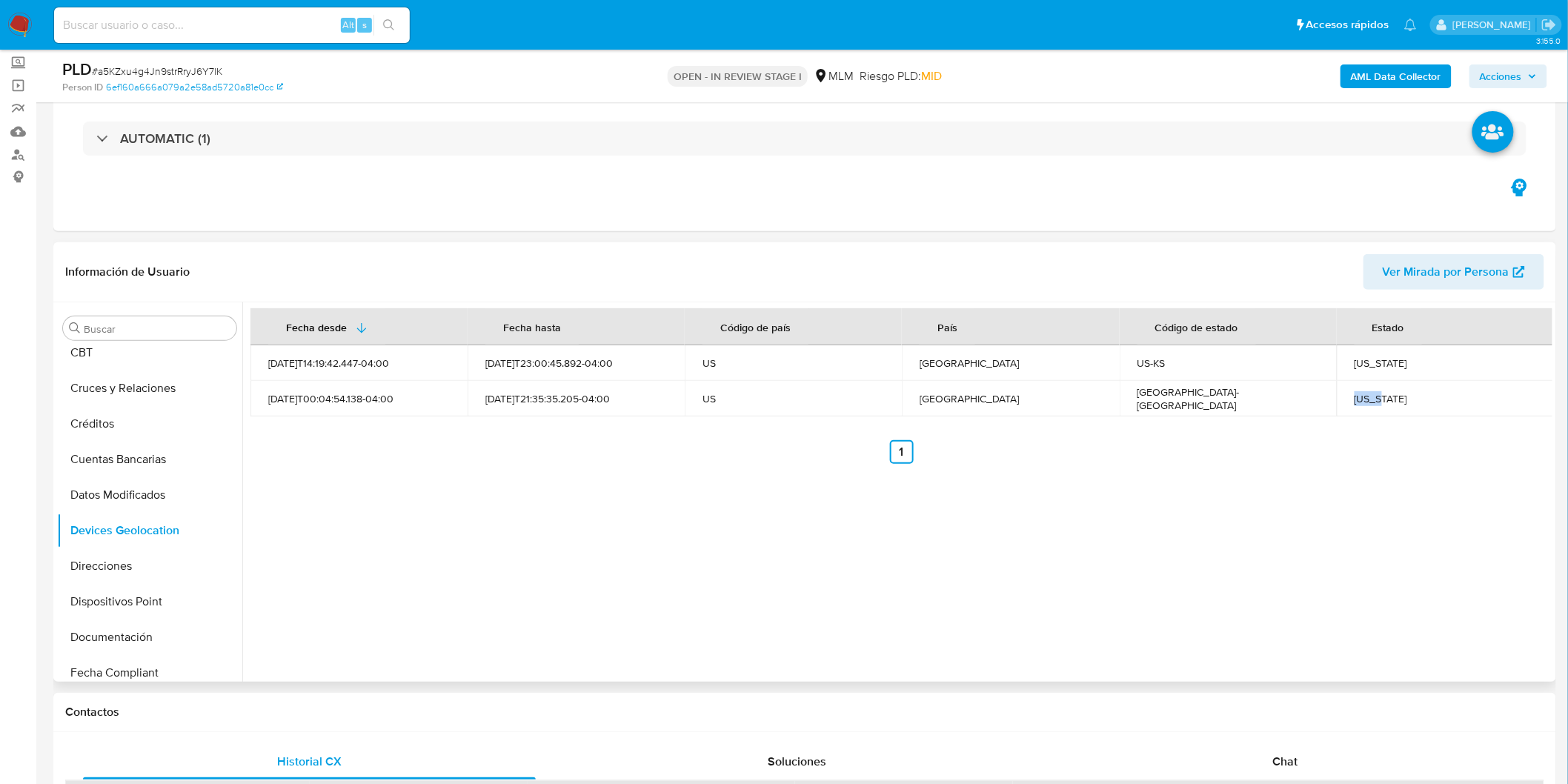
click at [1367, 396] on div "Texas" at bounding box center [1446, 399] width 182 height 14
copy div "Texas"
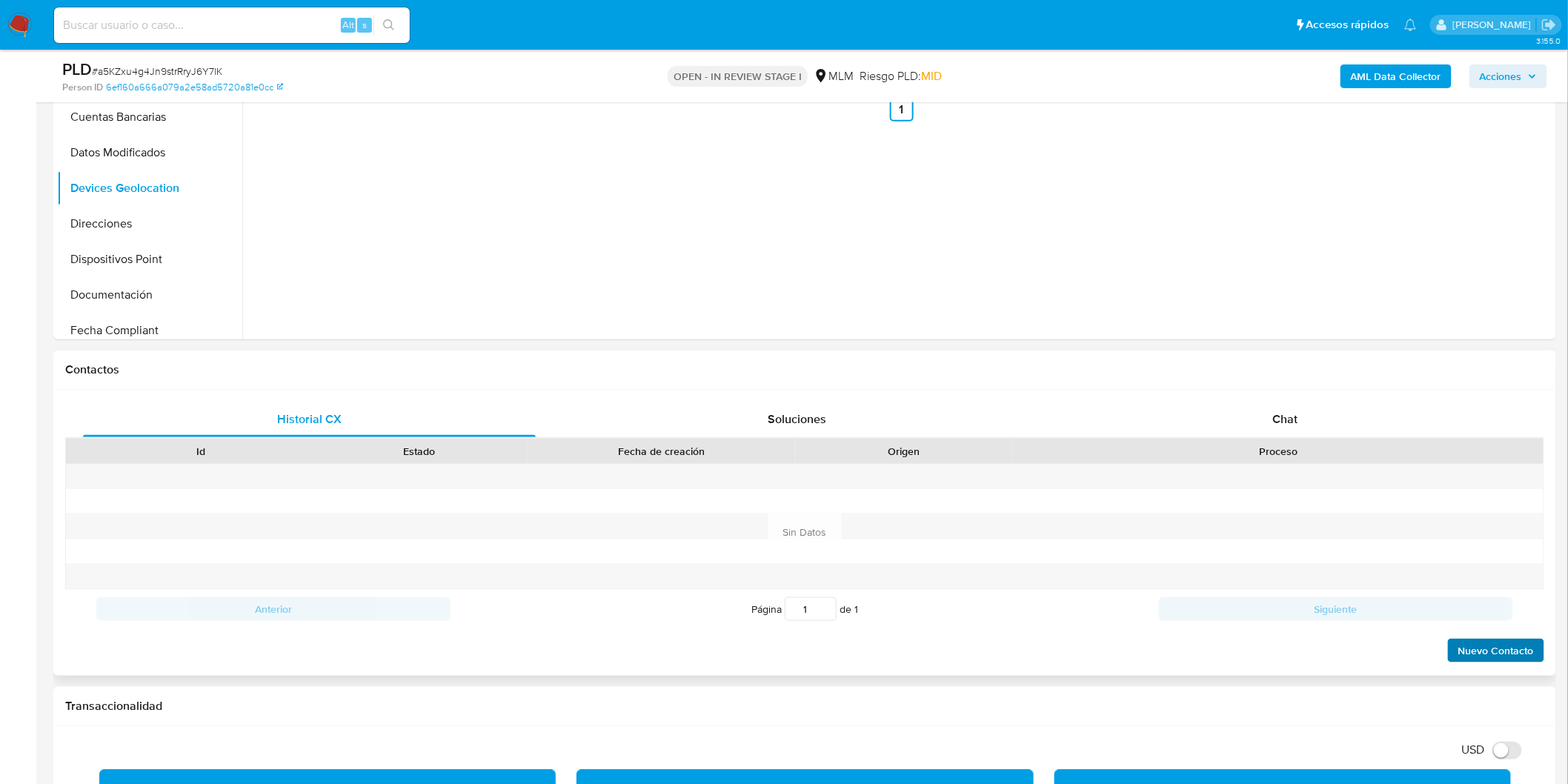
scroll to position [576, 0]
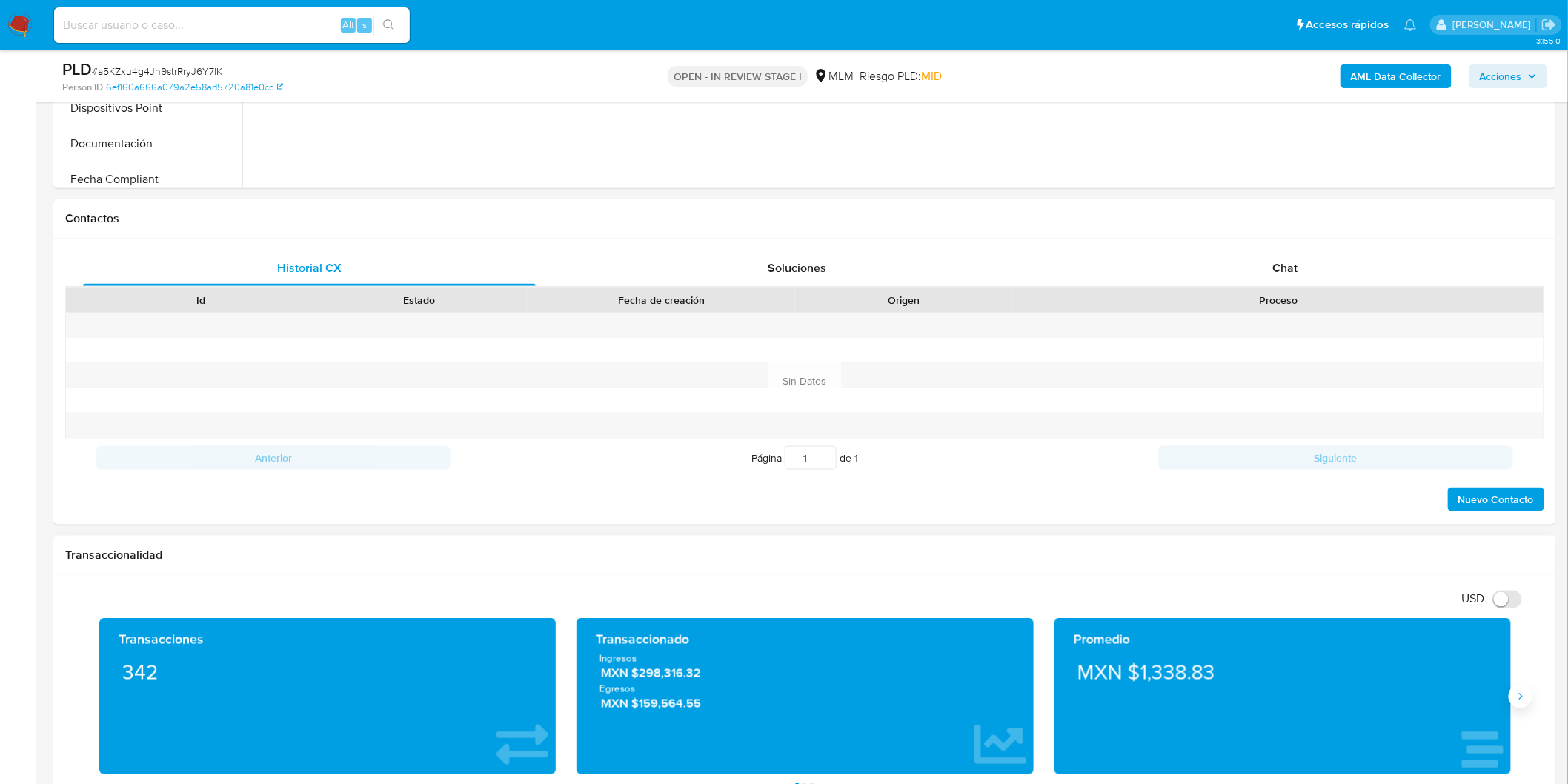
click at [1524, 701] on icon "Siguiente" at bounding box center [1521, 697] width 12 height 12
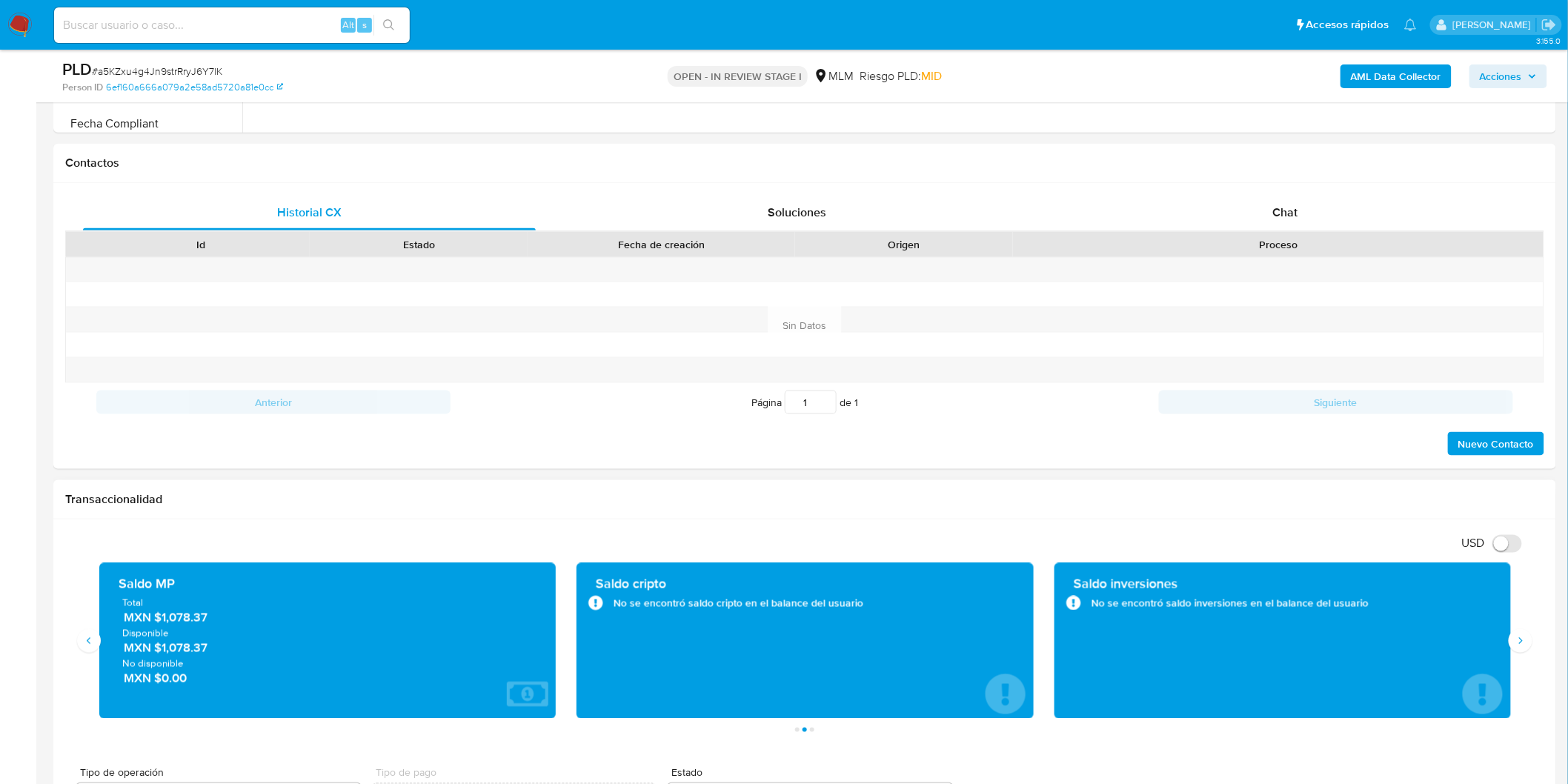
scroll to position [742, 0]
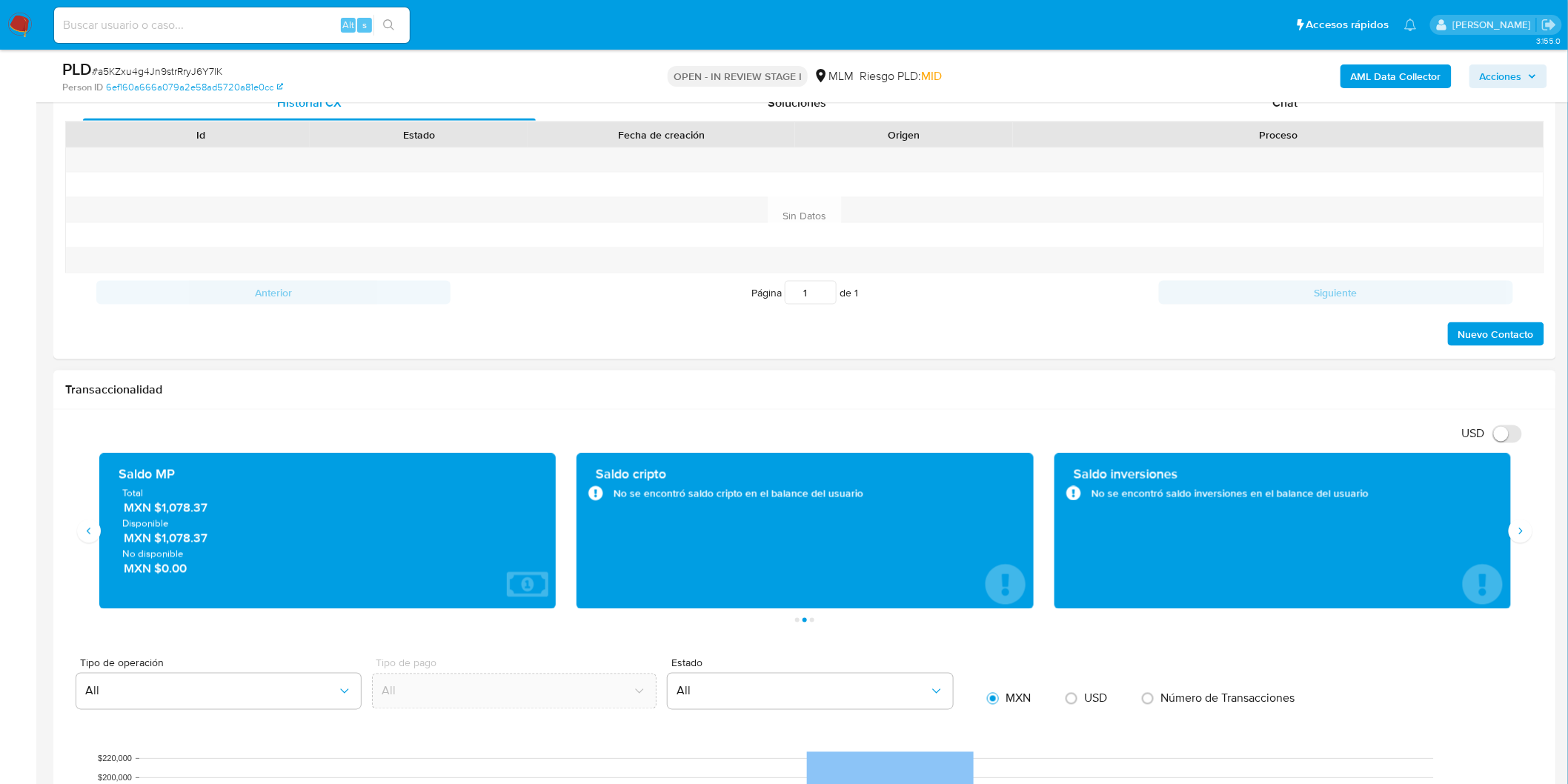
drag, startPoint x: 163, startPoint y: 535, endPoint x: 218, endPoint y: 540, distance: 55.2
click at [218, 540] on span "MXN $1,078.37" at bounding box center [328, 538] width 410 height 17
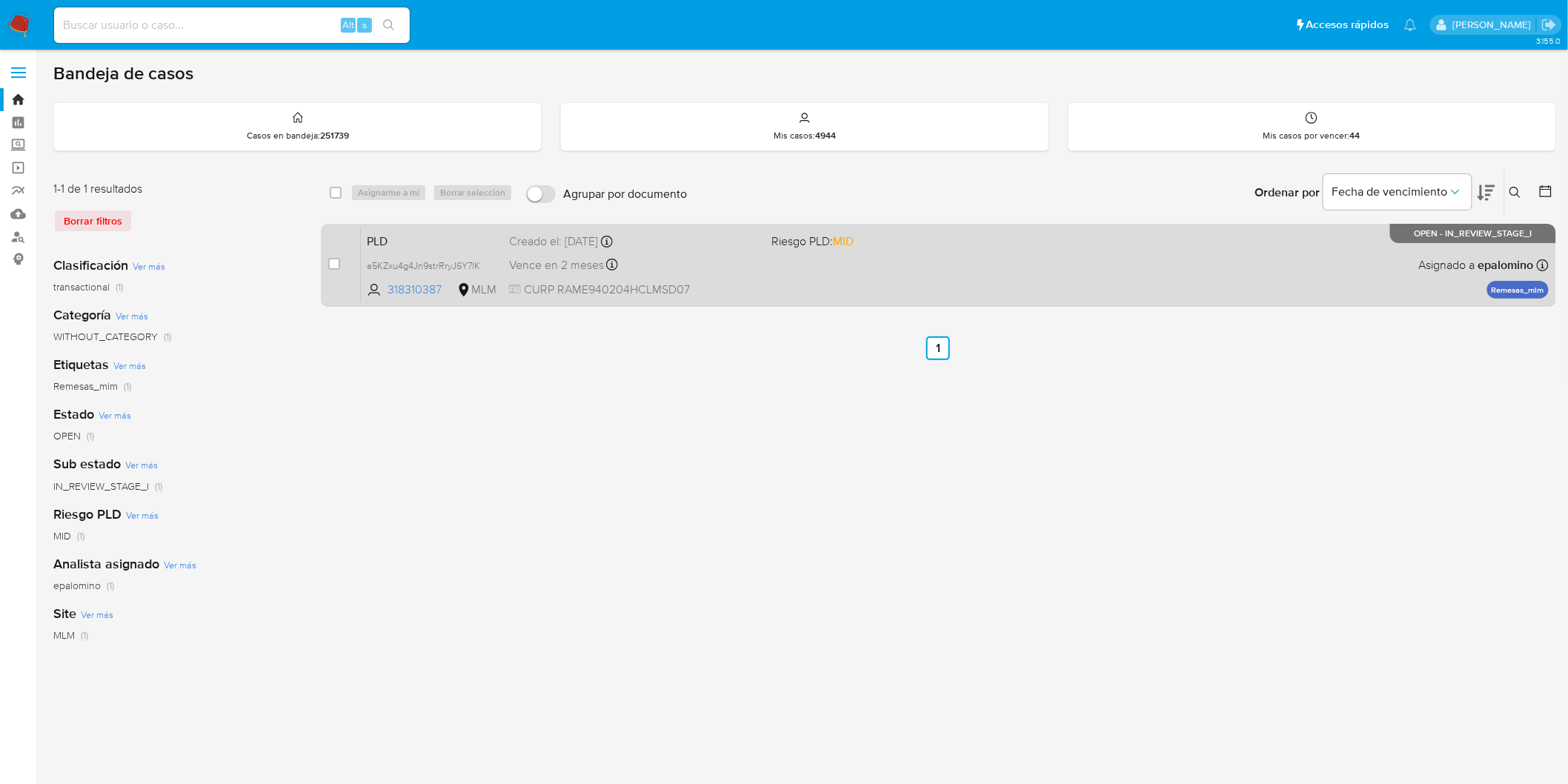
click at [379, 237] on span "PLD" at bounding box center [432, 241] width 130 height 20
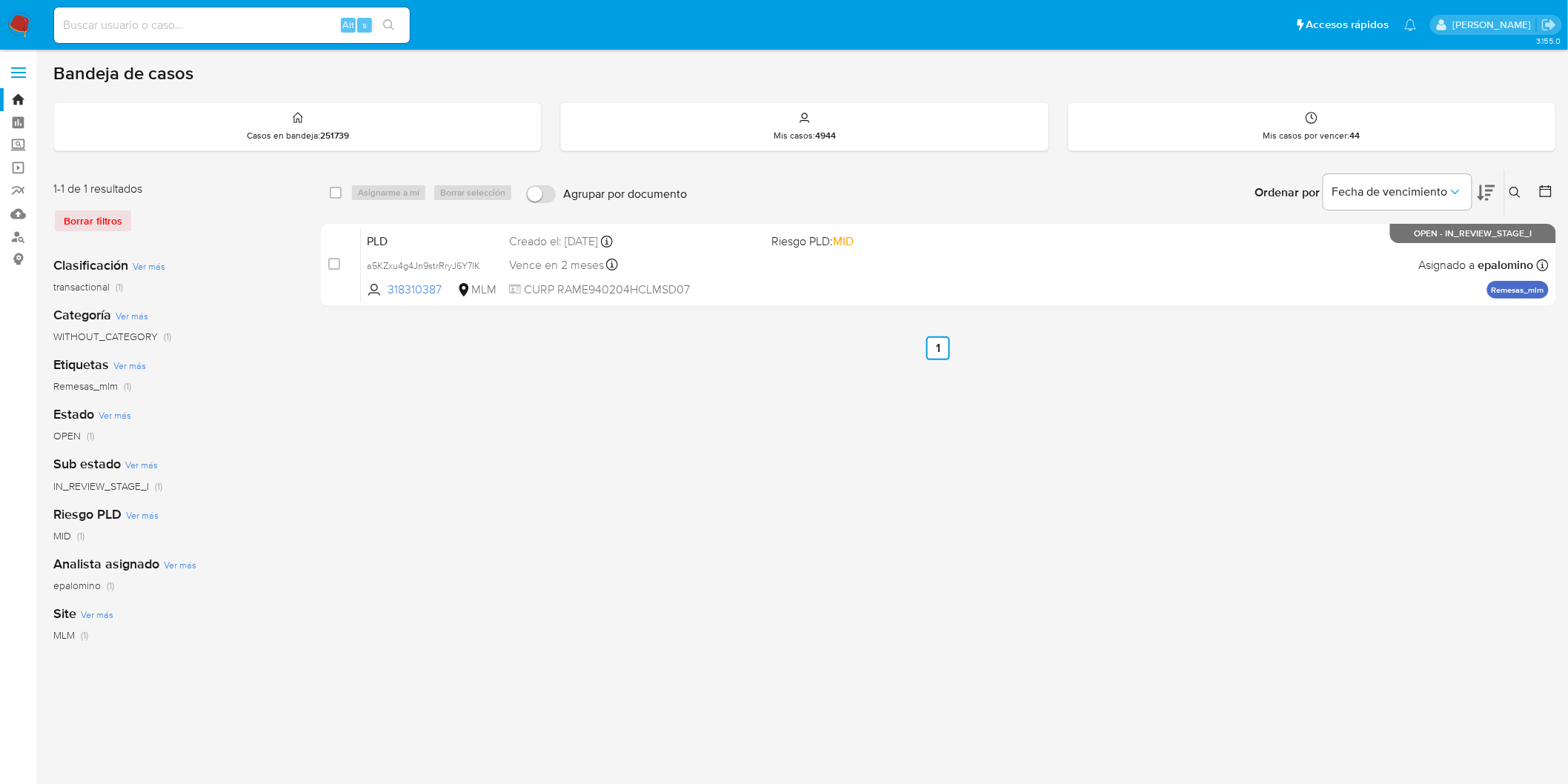
click at [12, 23] on img at bounding box center [21, 26] width 26 height 26
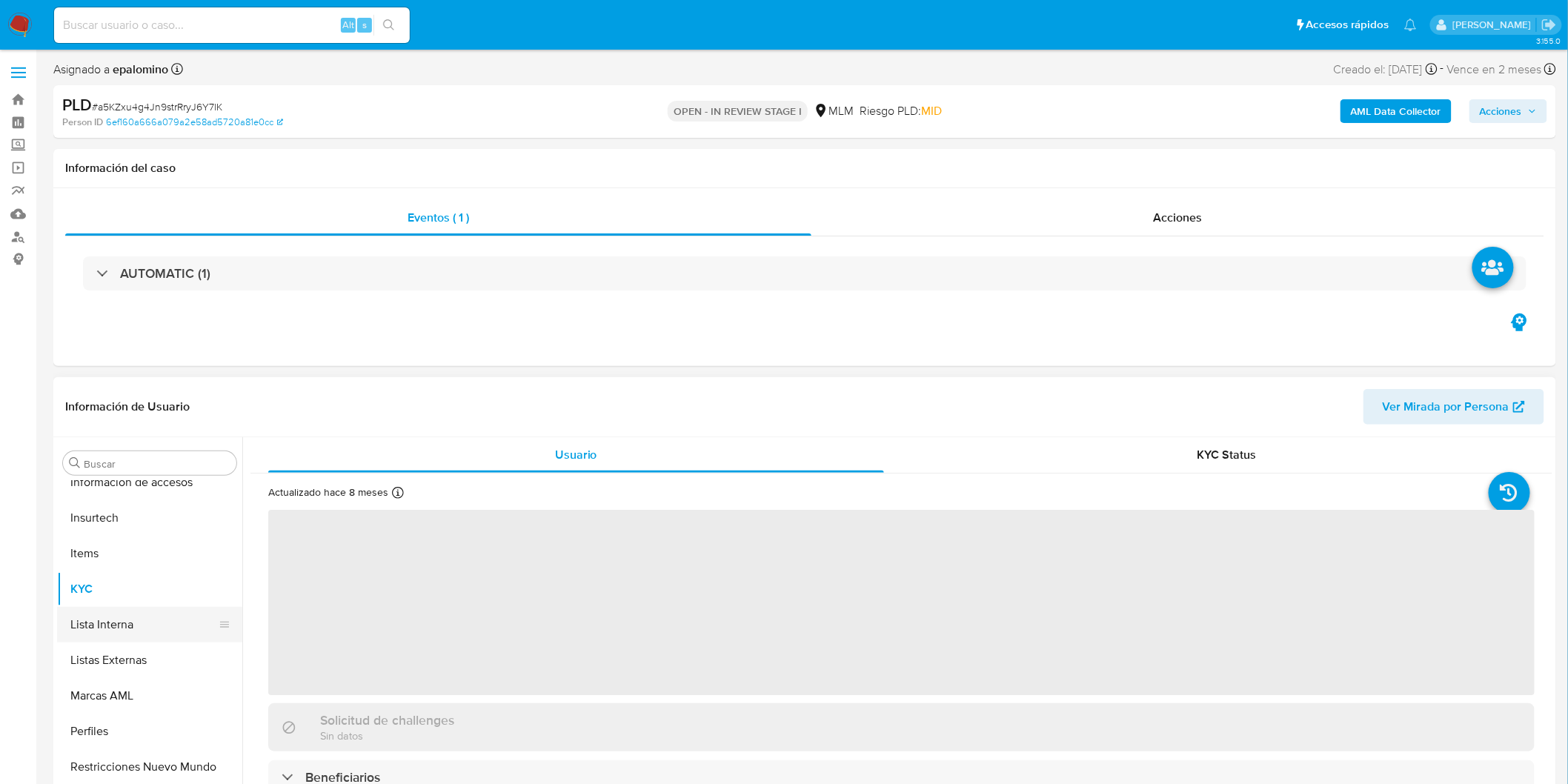
scroll to position [626, 0]
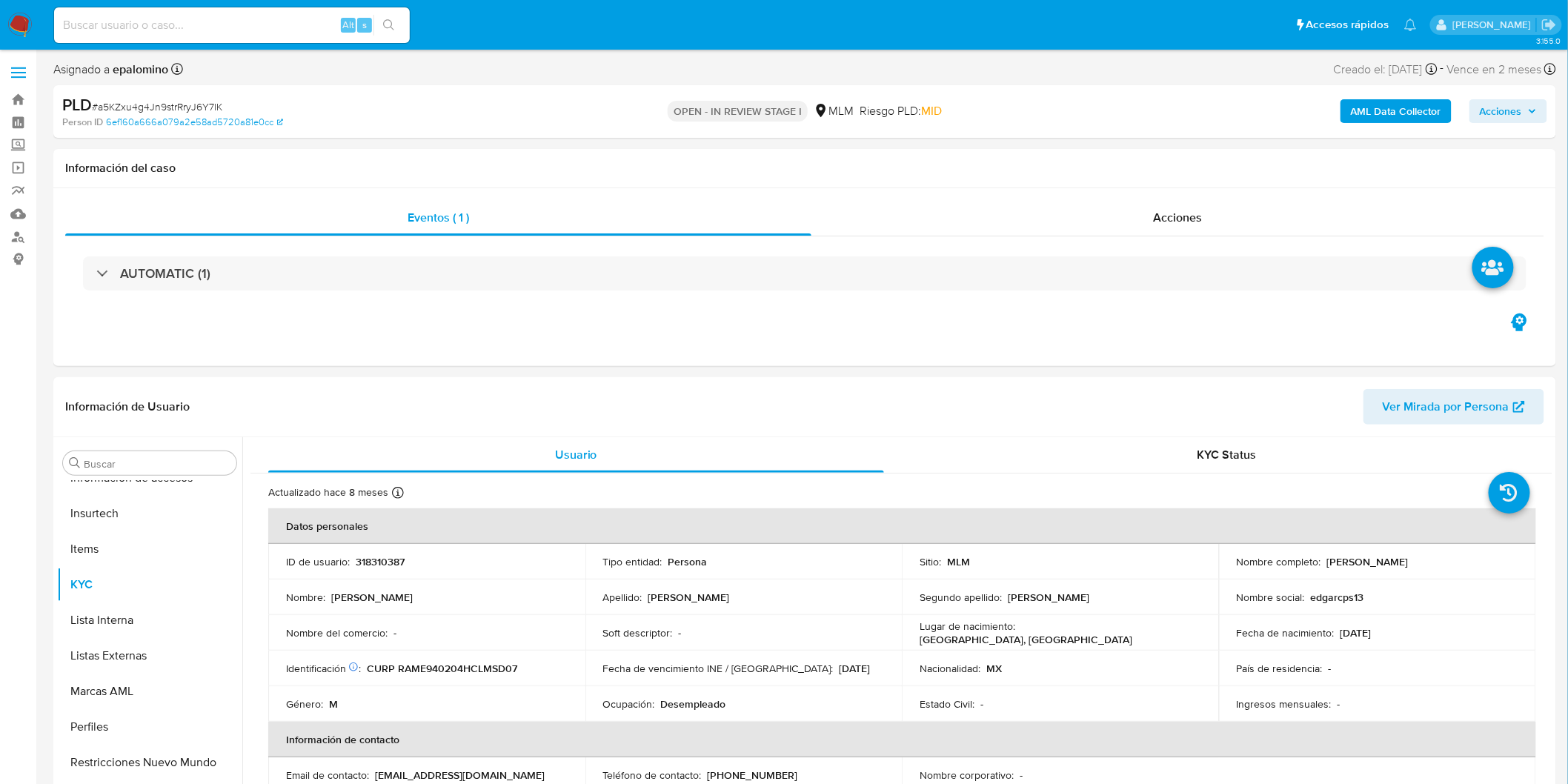
select select "10"
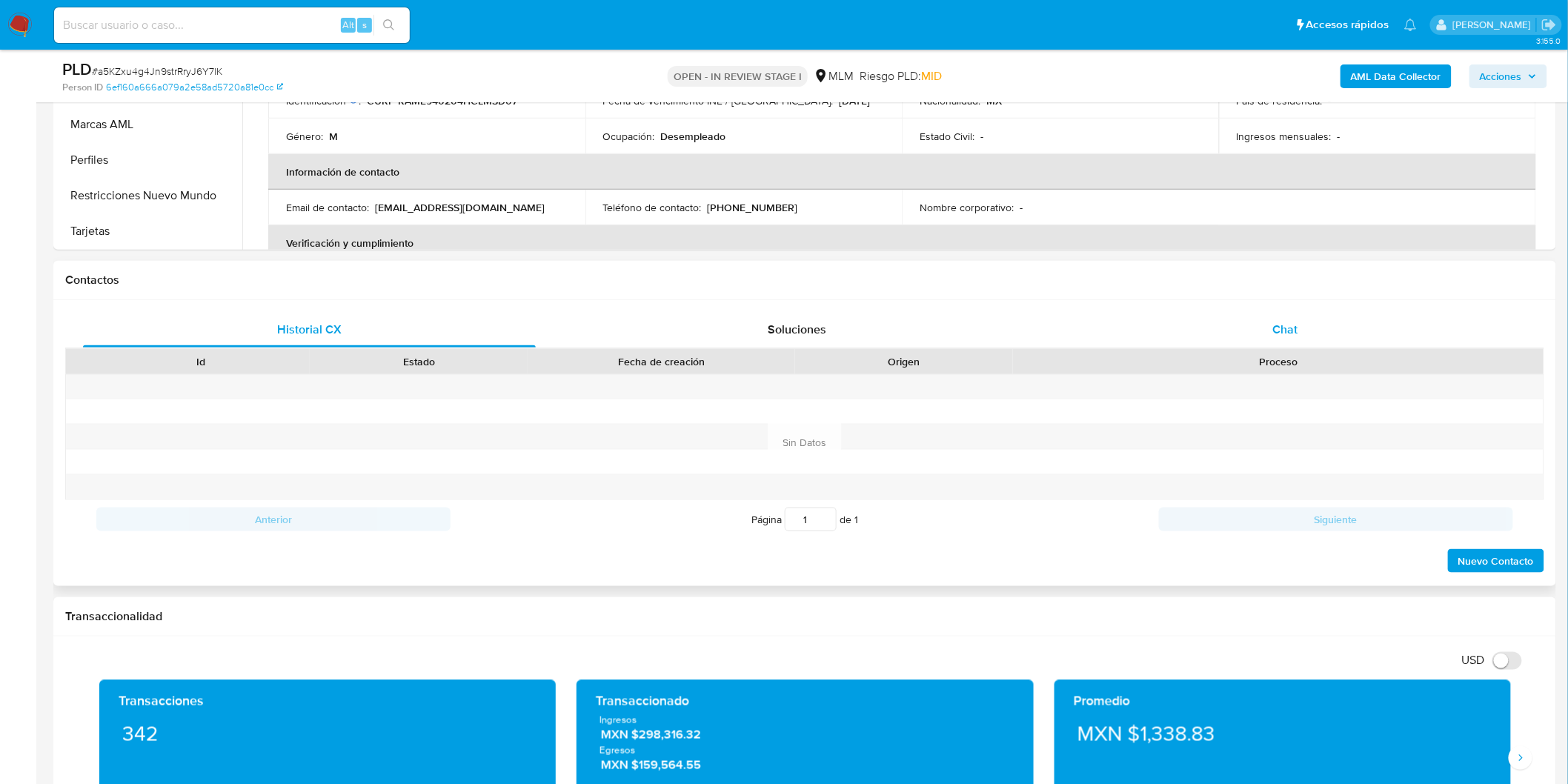
click at [1272, 315] on div "Chat" at bounding box center [1285, 330] width 453 height 36
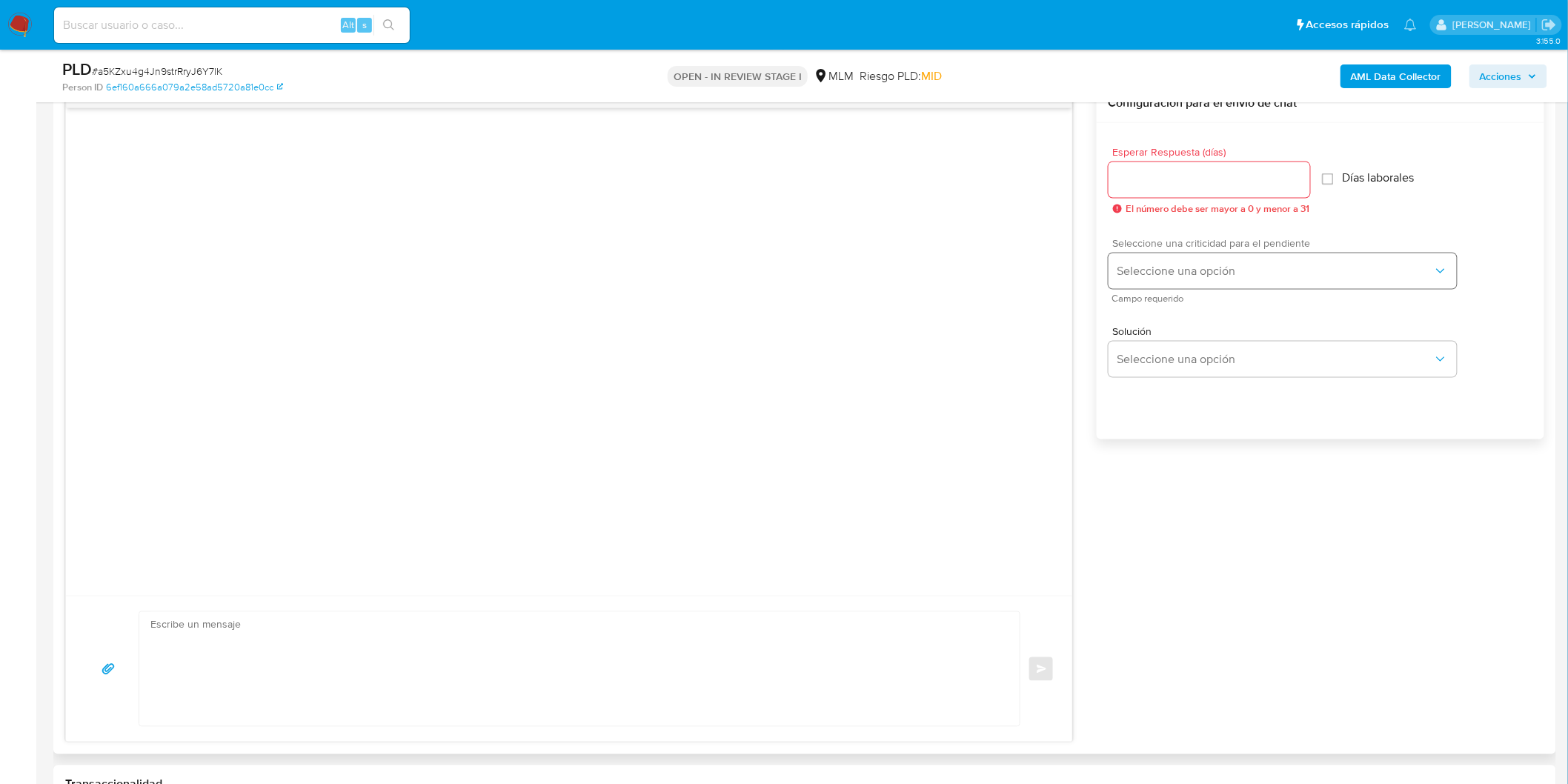
scroll to position [761, 0]
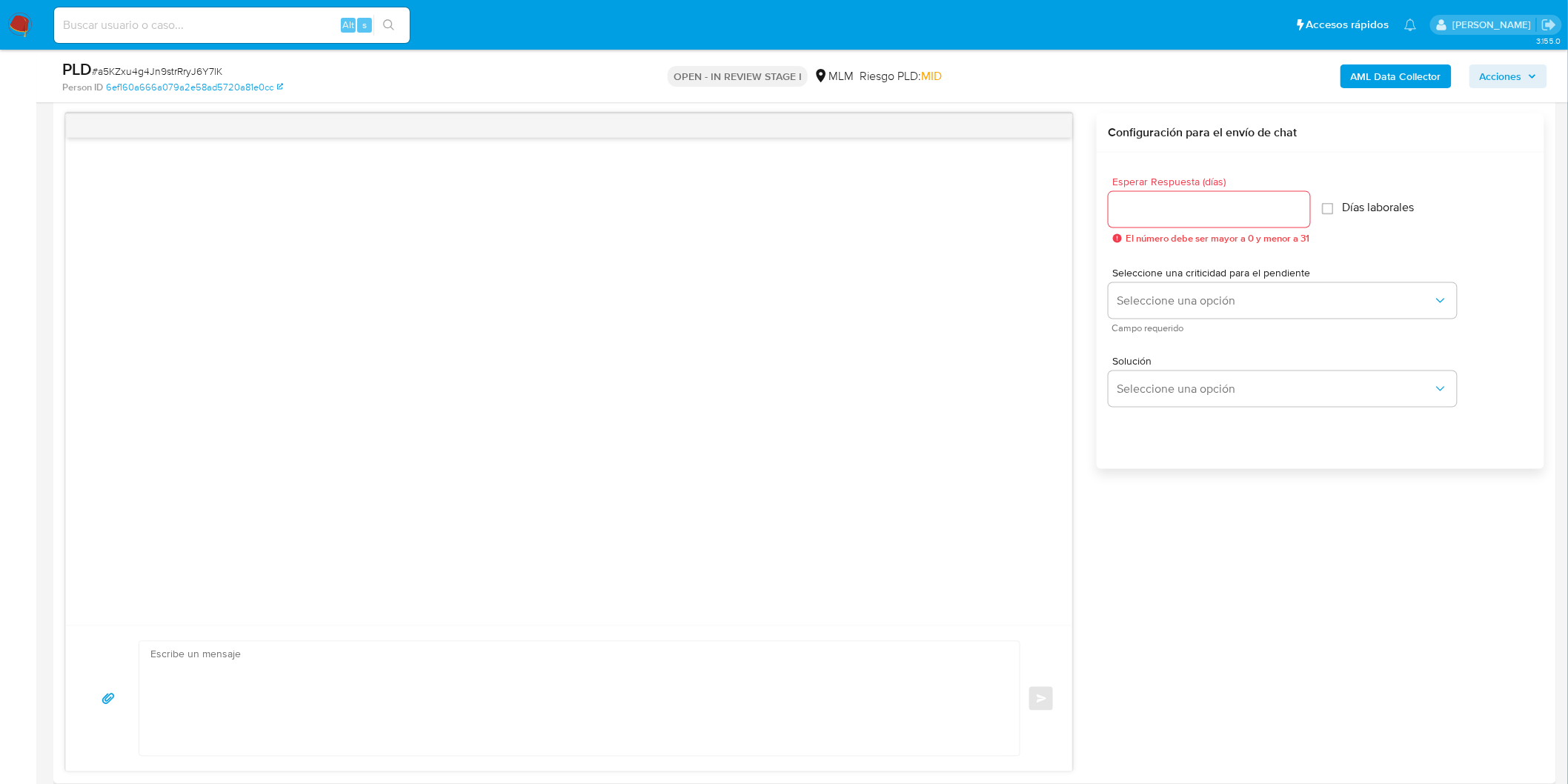
click at [1158, 210] on input "Esperar Respuesta (días)" at bounding box center [1209, 210] width 201 height 20
type input "5"
click at [1161, 287] on button "Seleccione una opción" at bounding box center [1282, 301] width 348 height 36
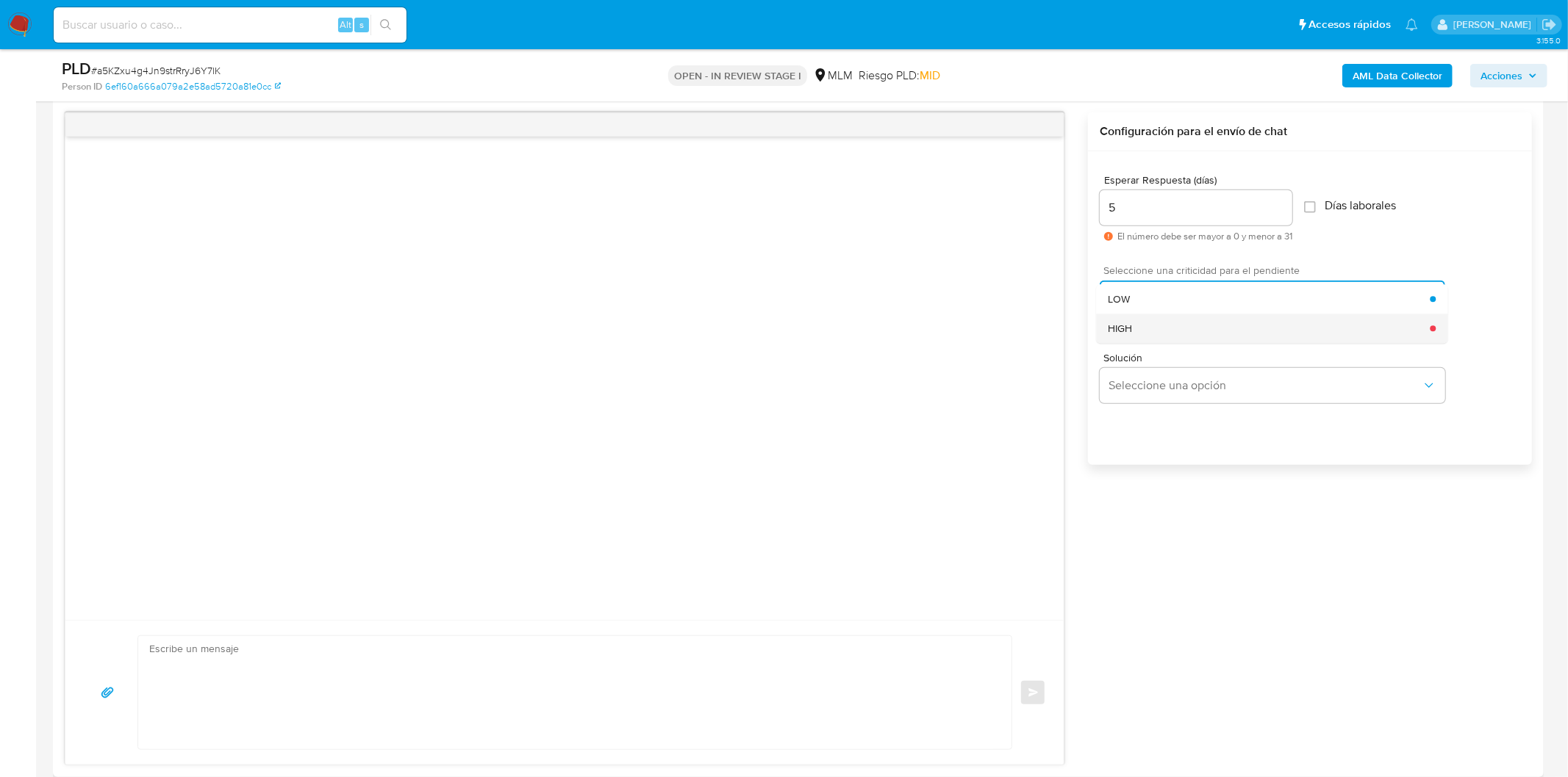
click at [1150, 324] on div "HIGH" at bounding box center [1268, 329] width 322 height 29
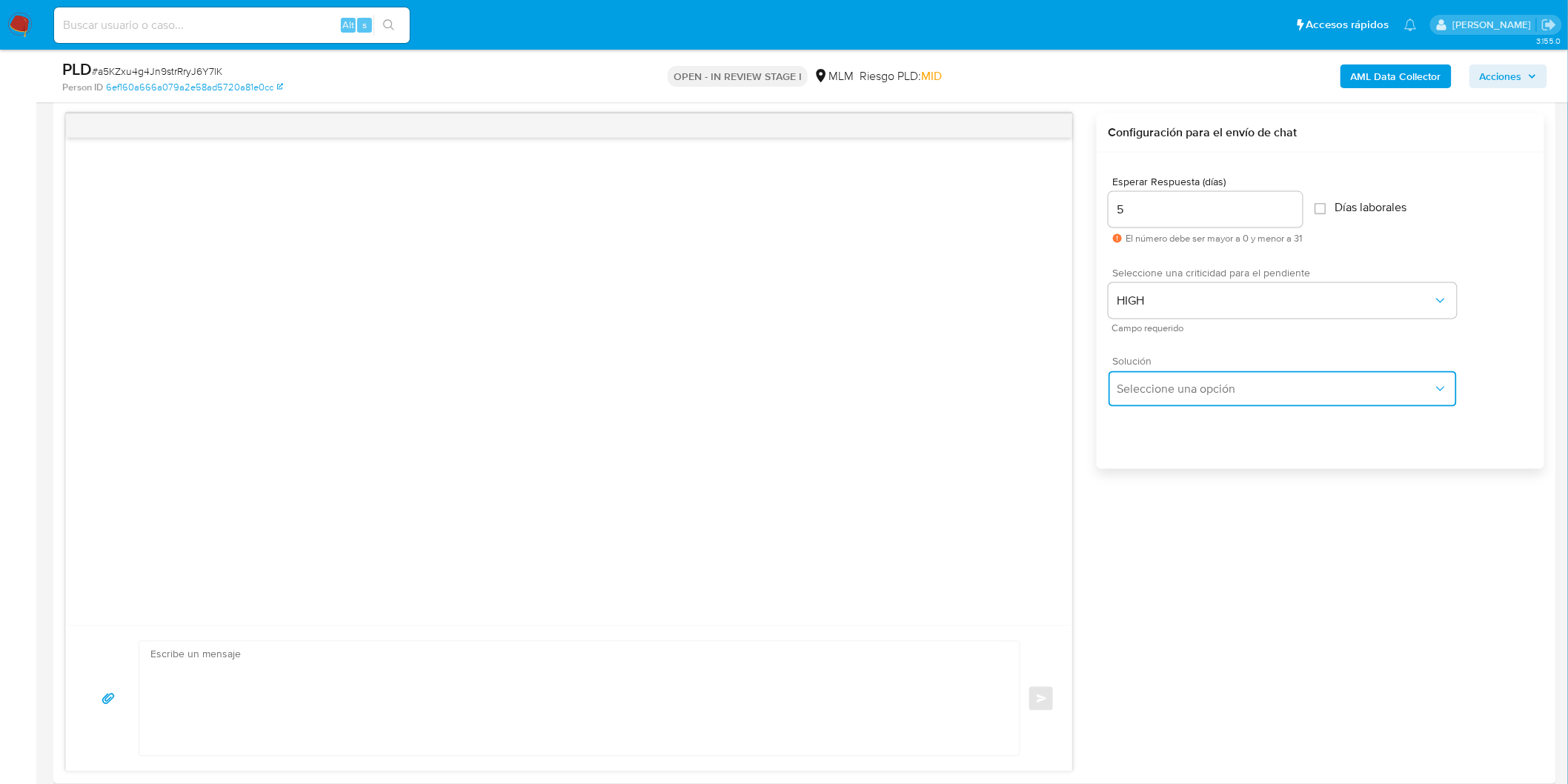
click at [1167, 391] on span "Seleccione una opción" at bounding box center [1275, 389] width 316 height 15
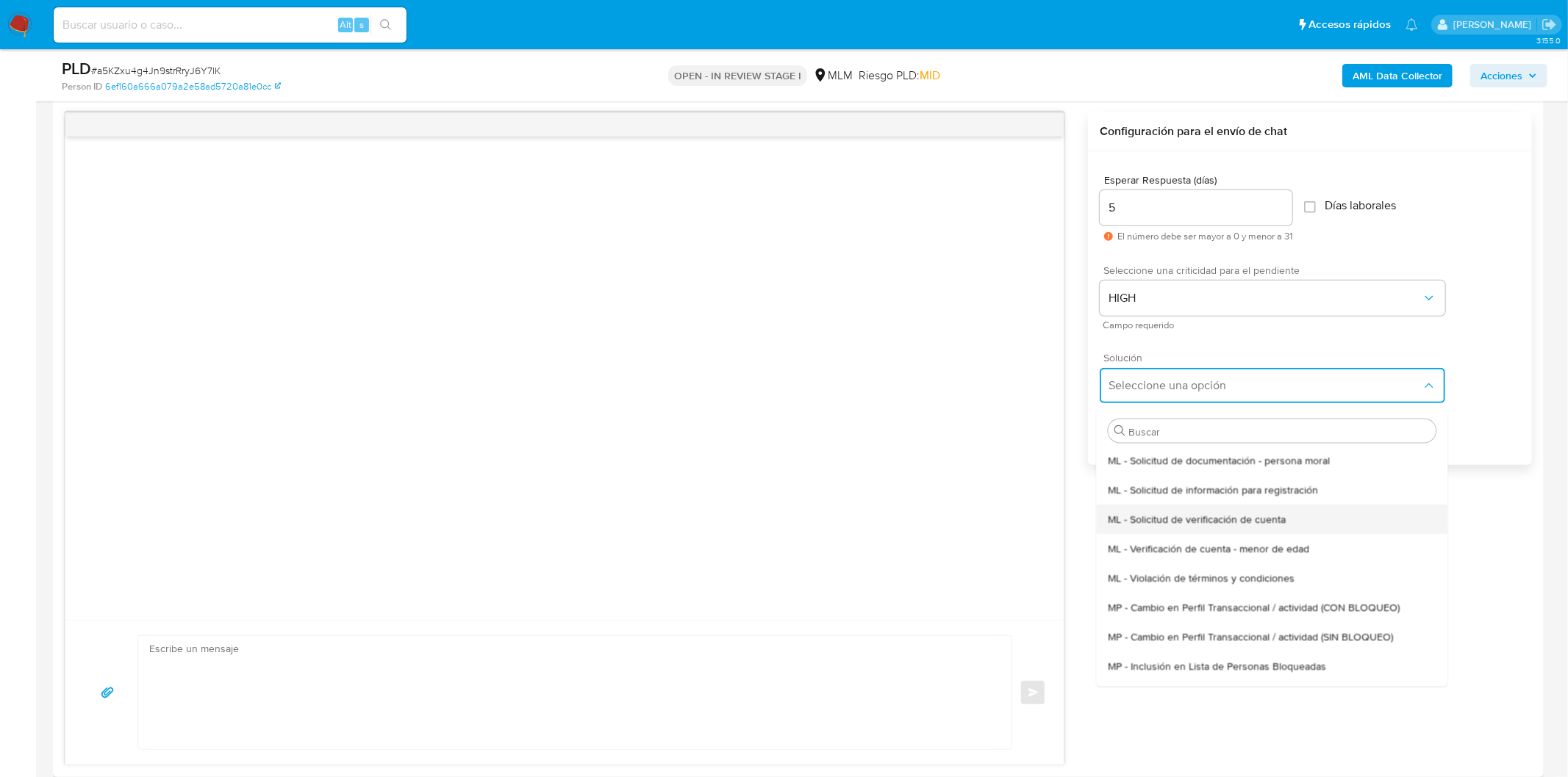
click at [1170, 520] on span "ML - Solicitud de verificación de cuenta" at bounding box center [1197, 519] width 178 height 14
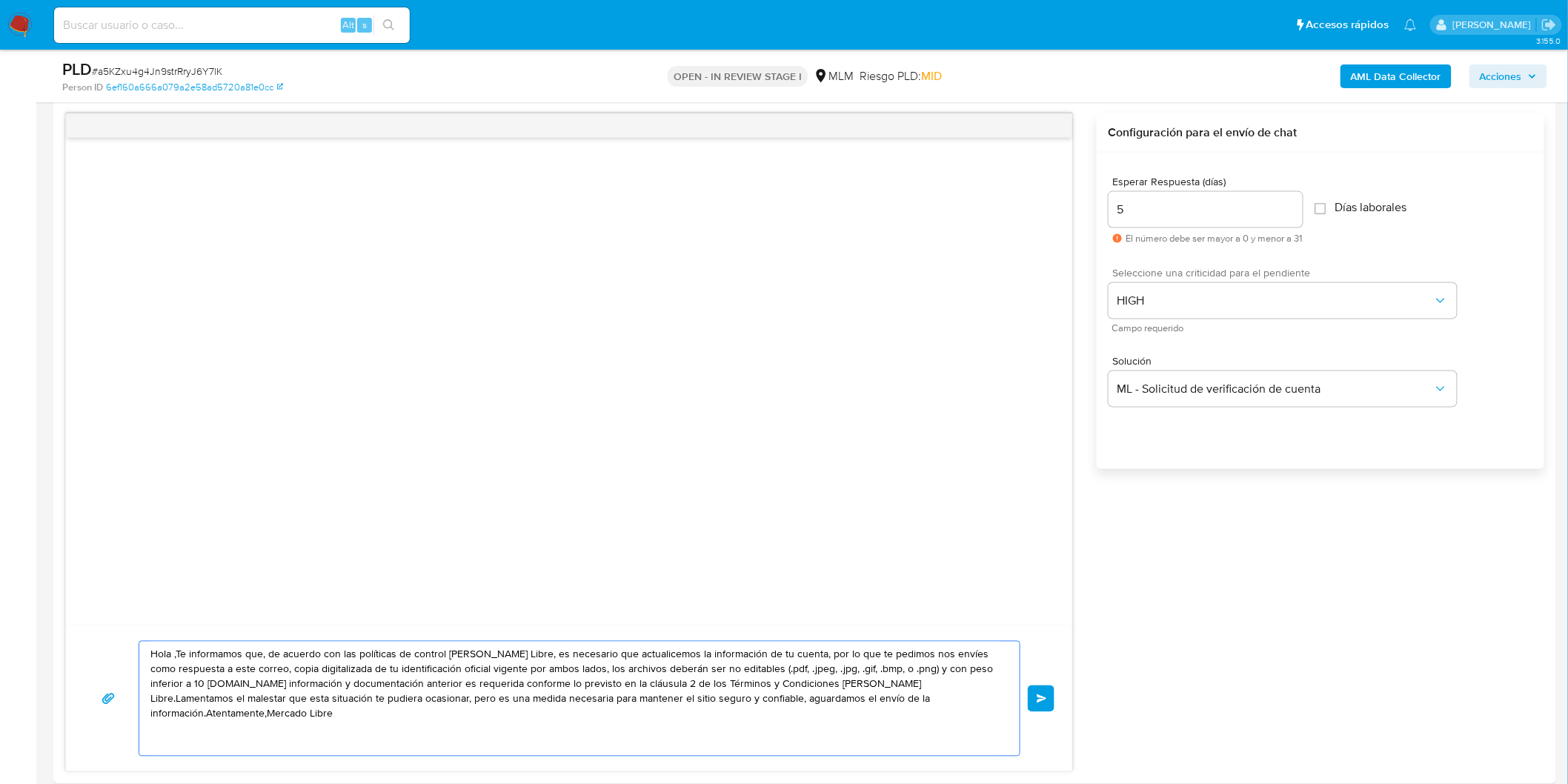
drag, startPoint x: 936, startPoint y: 702, endPoint x: 42, endPoint y: 660, distance: 895.0
paste textarea "Estimado Edgar Alfredo Ramirez Mesta. Te comunicamos que se ha identificado un …"
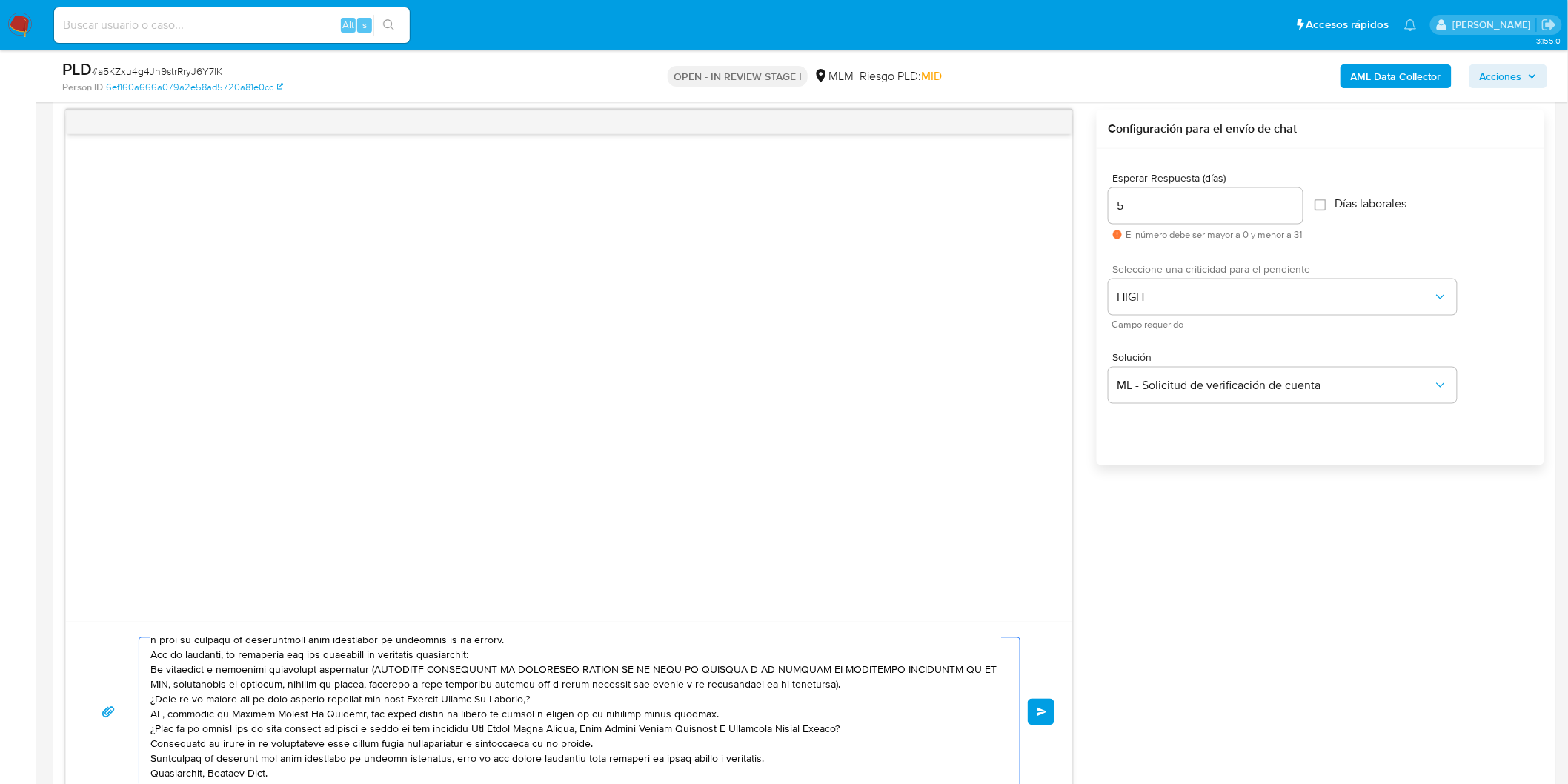
scroll to position [932, 0]
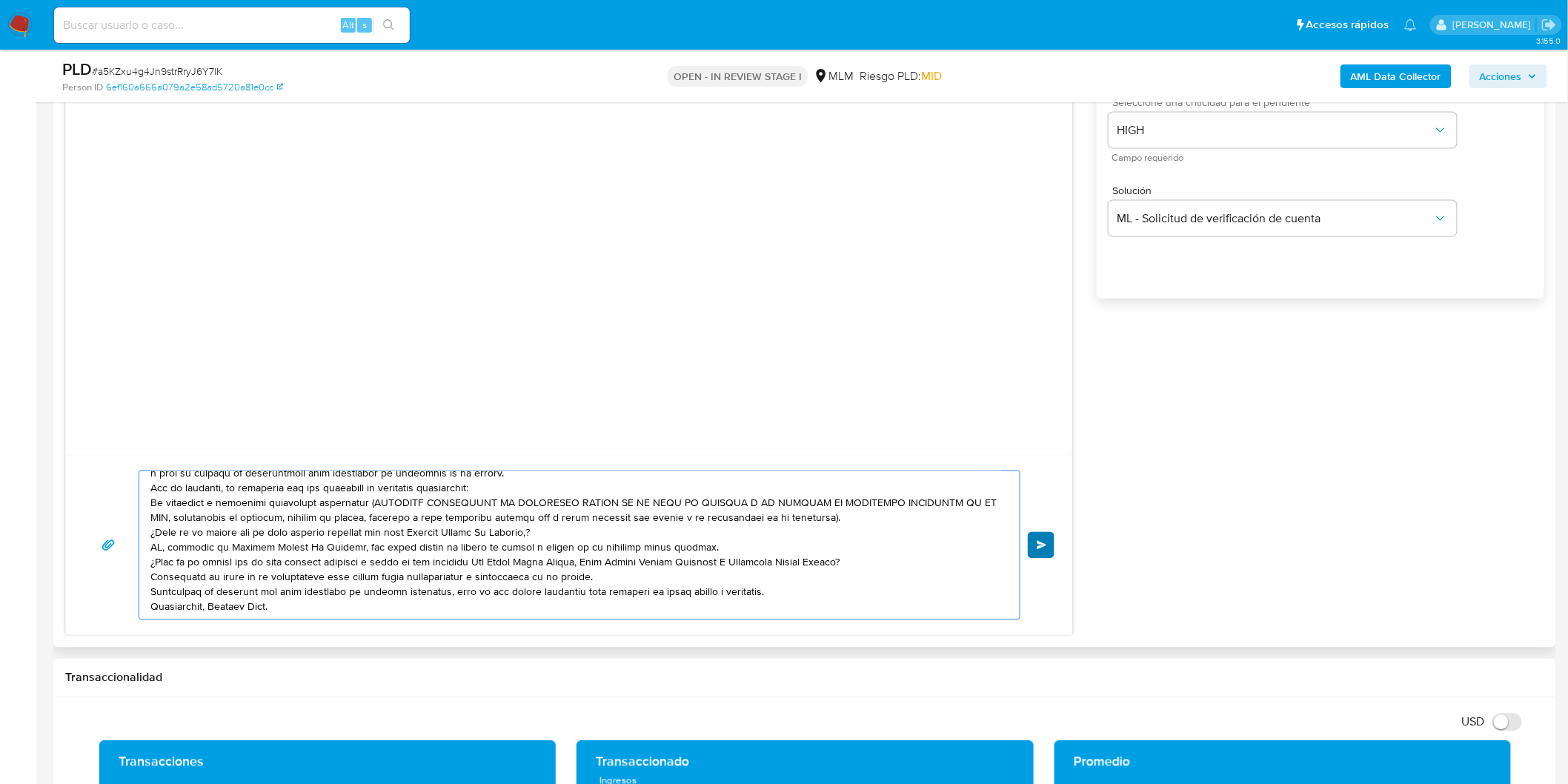
type textarea "Estimado Edgar Alfredo Ramirez Mesta. Te comunicamos que se ha identificado un …"
click at [1046, 543] on span "Enviar" at bounding box center [1042, 545] width 11 height 9
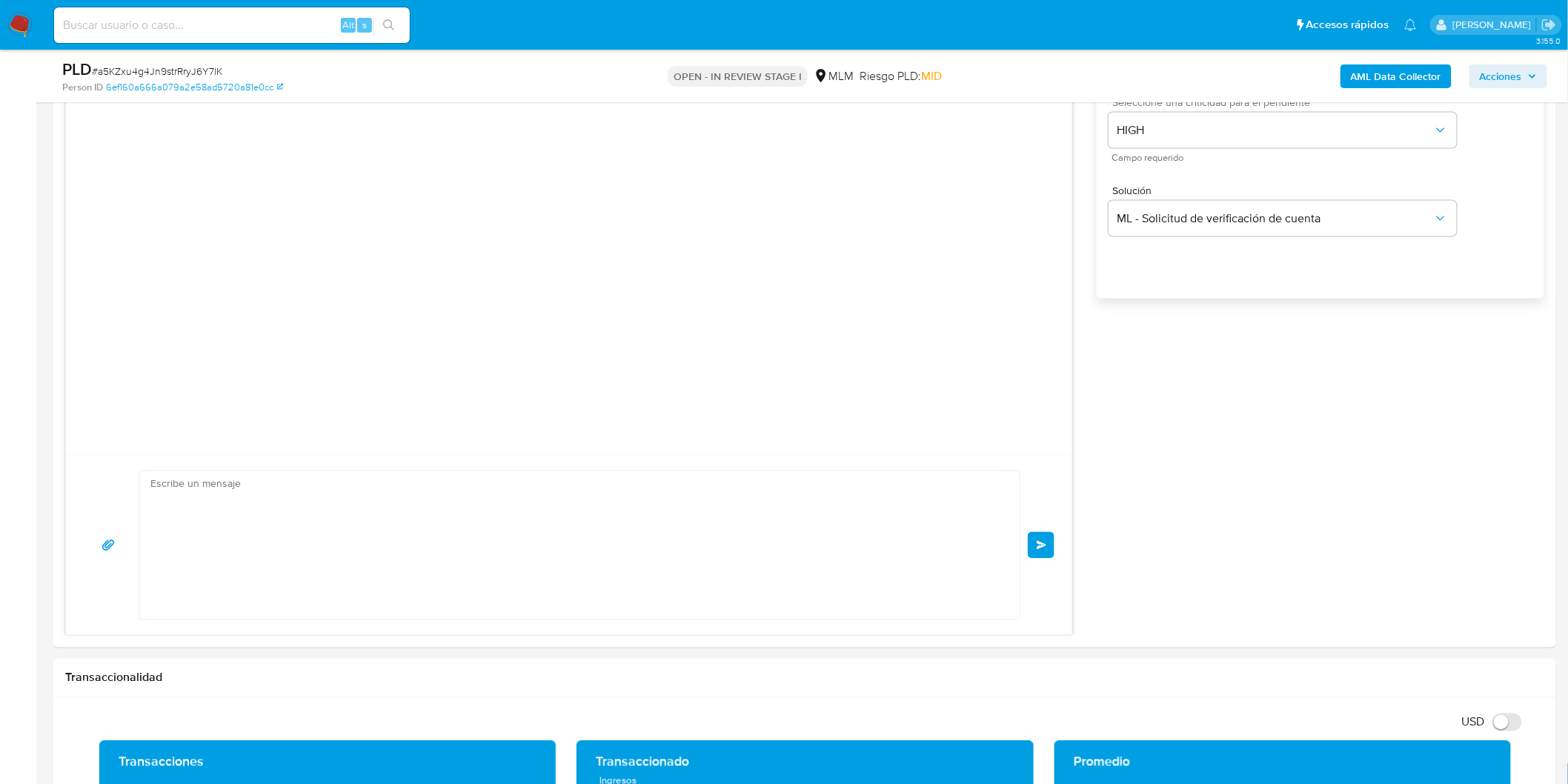
scroll to position [0, 0]
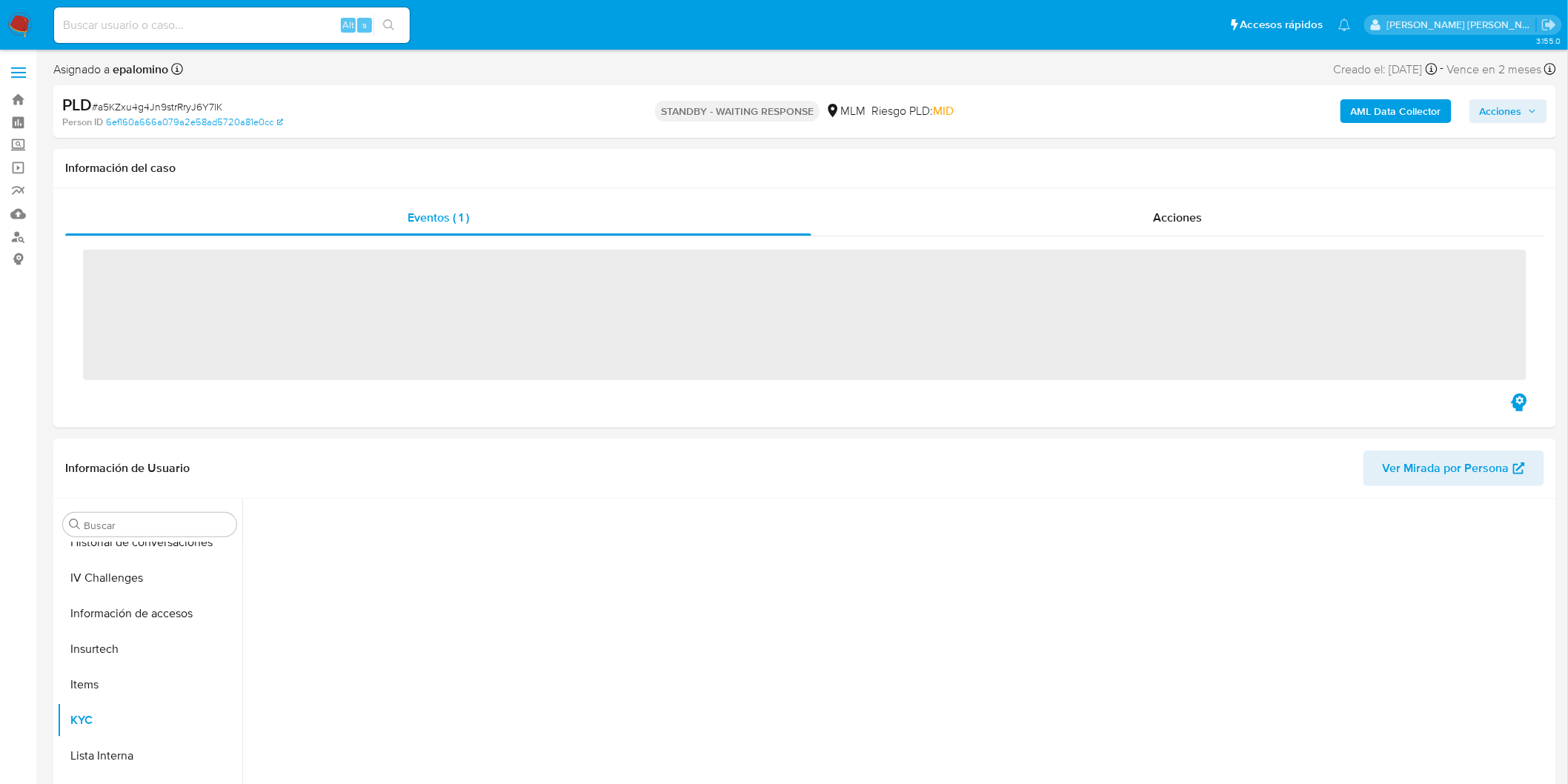
scroll to position [626, 0]
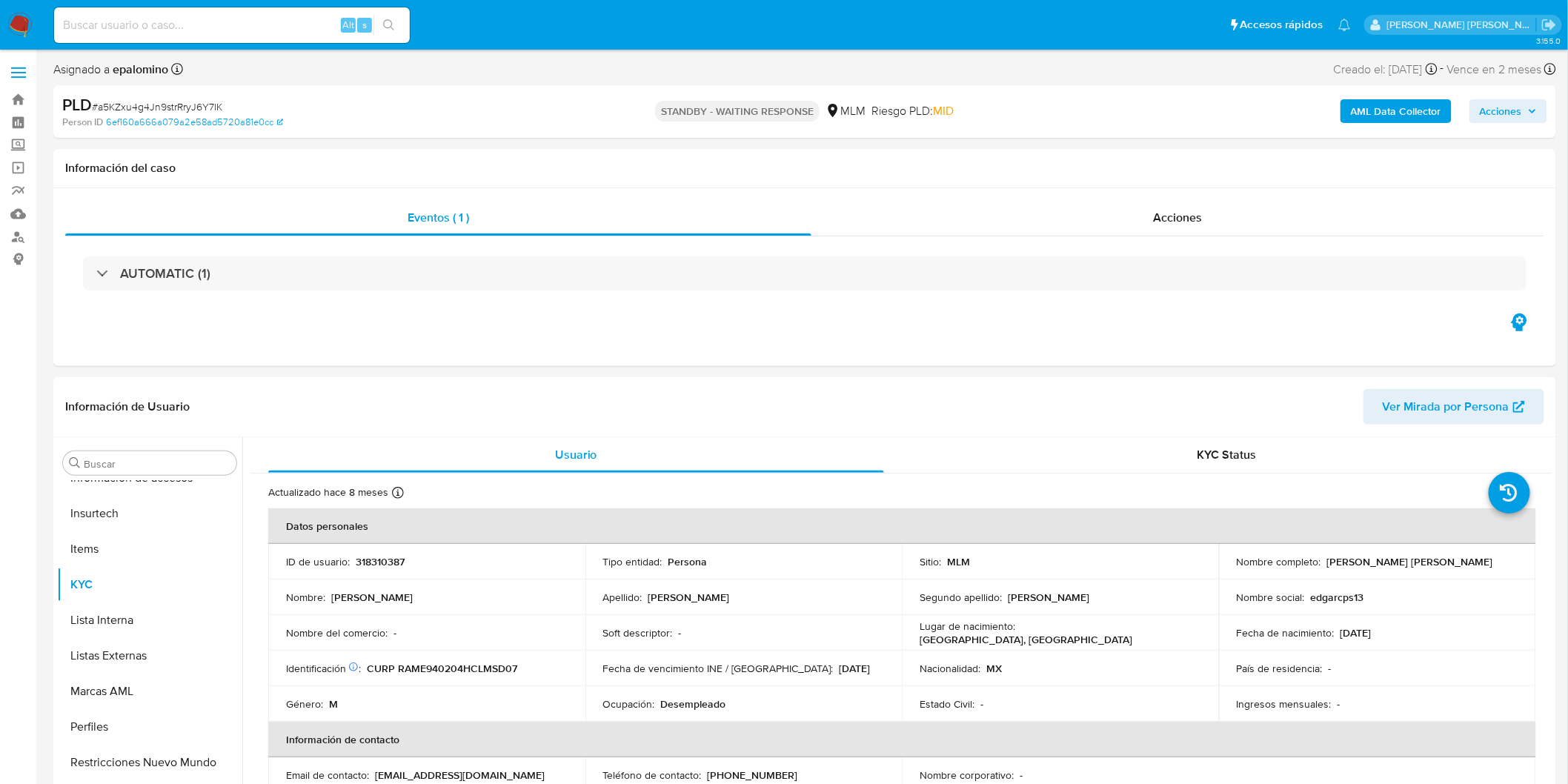
select select "10"
click at [165, 100] on span "# a5KZxu4g4Jn9strRryJ6Y7lK" at bounding box center [157, 107] width 130 height 15
copy span "a5KZxu4g4Jn9strRryJ6Y7lK"
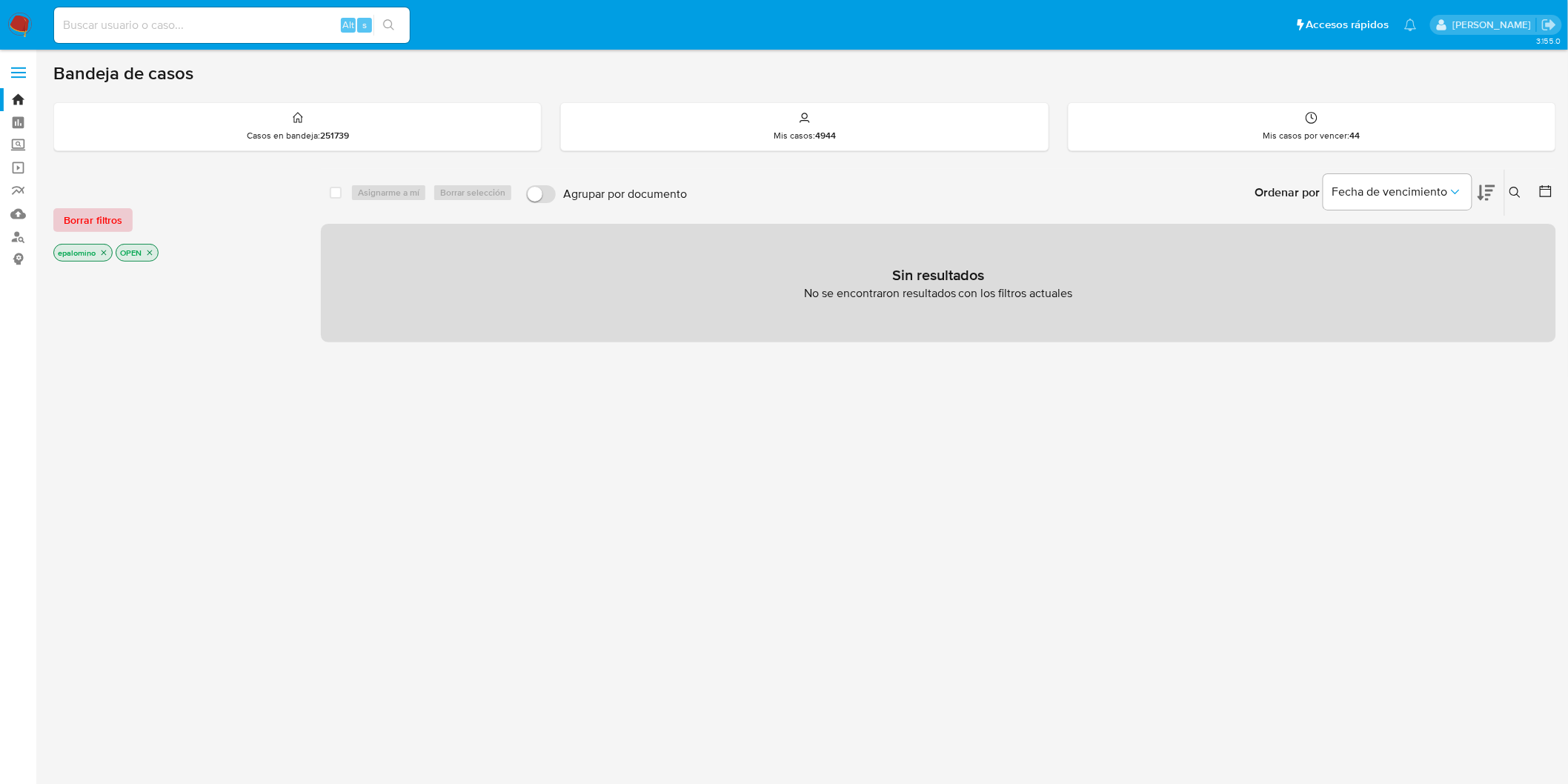
click at [90, 221] on span "Borrar filtros" at bounding box center [93, 220] width 58 height 21
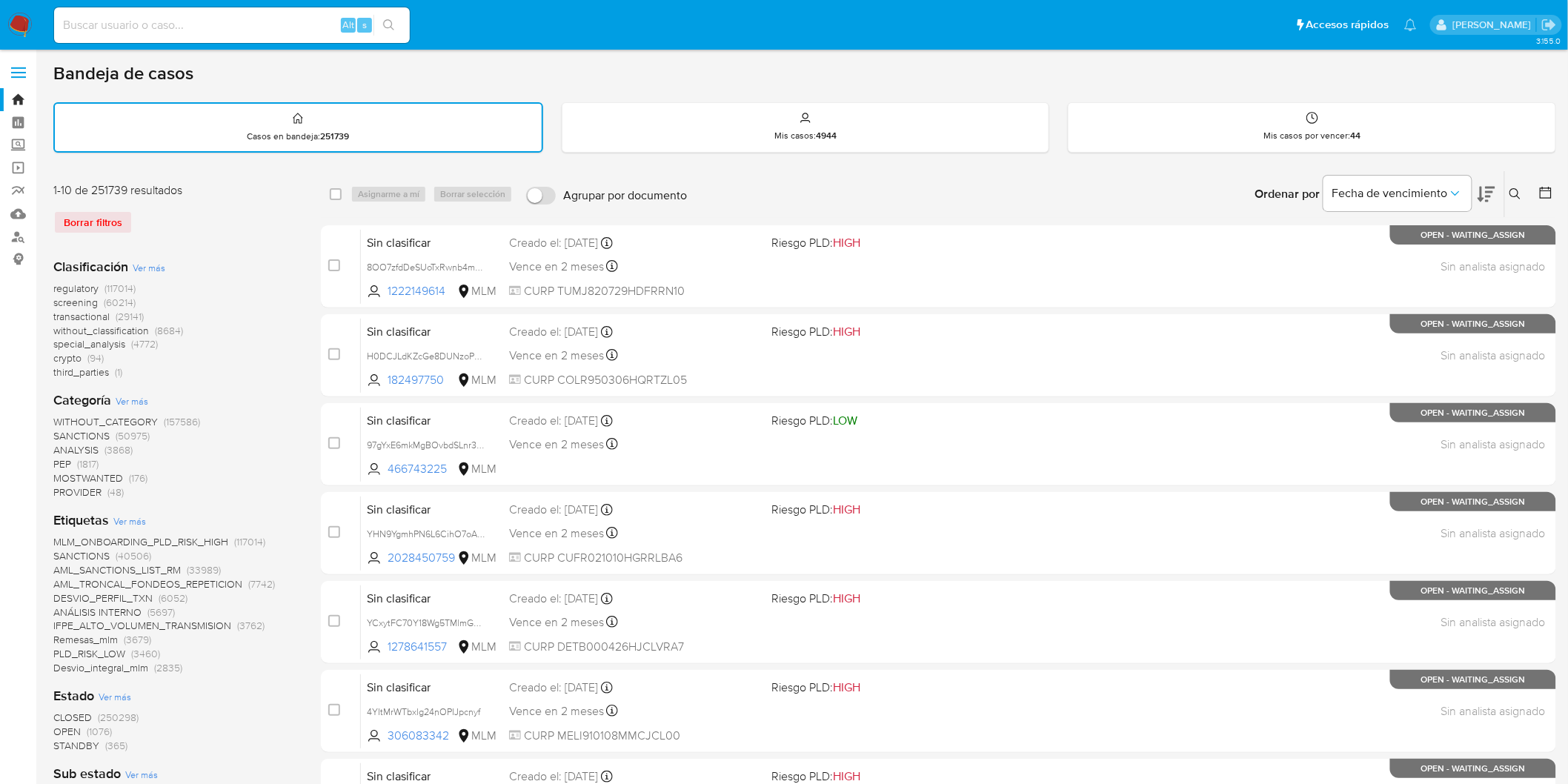
click at [15, 23] on img at bounding box center [21, 26] width 26 height 26
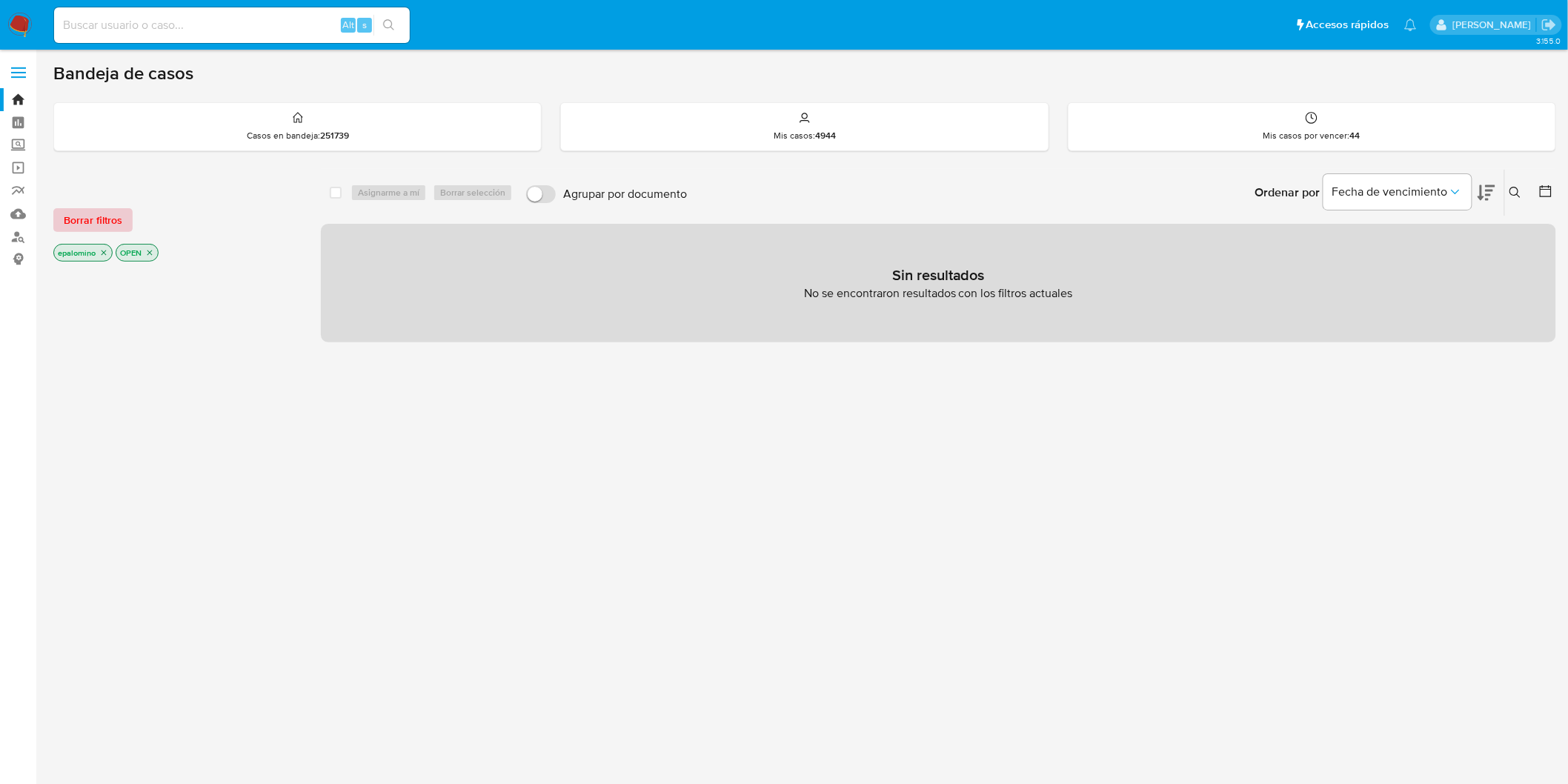
click at [88, 210] on span "Borrar filtros" at bounding box center [93, 220] width 58 height 21
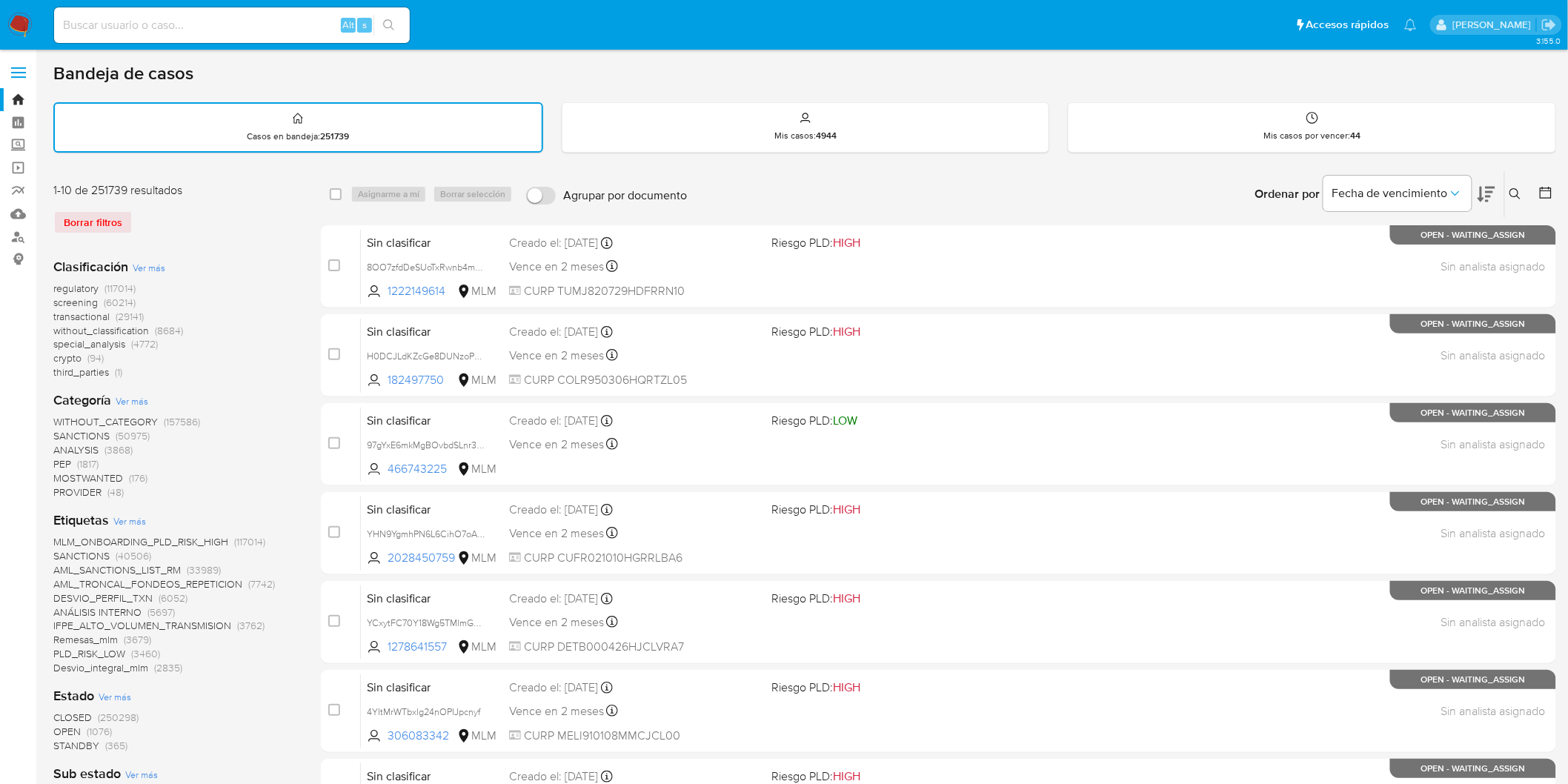
click at [15, 18] on img at bounding box center [21, 26] width 26 height 26
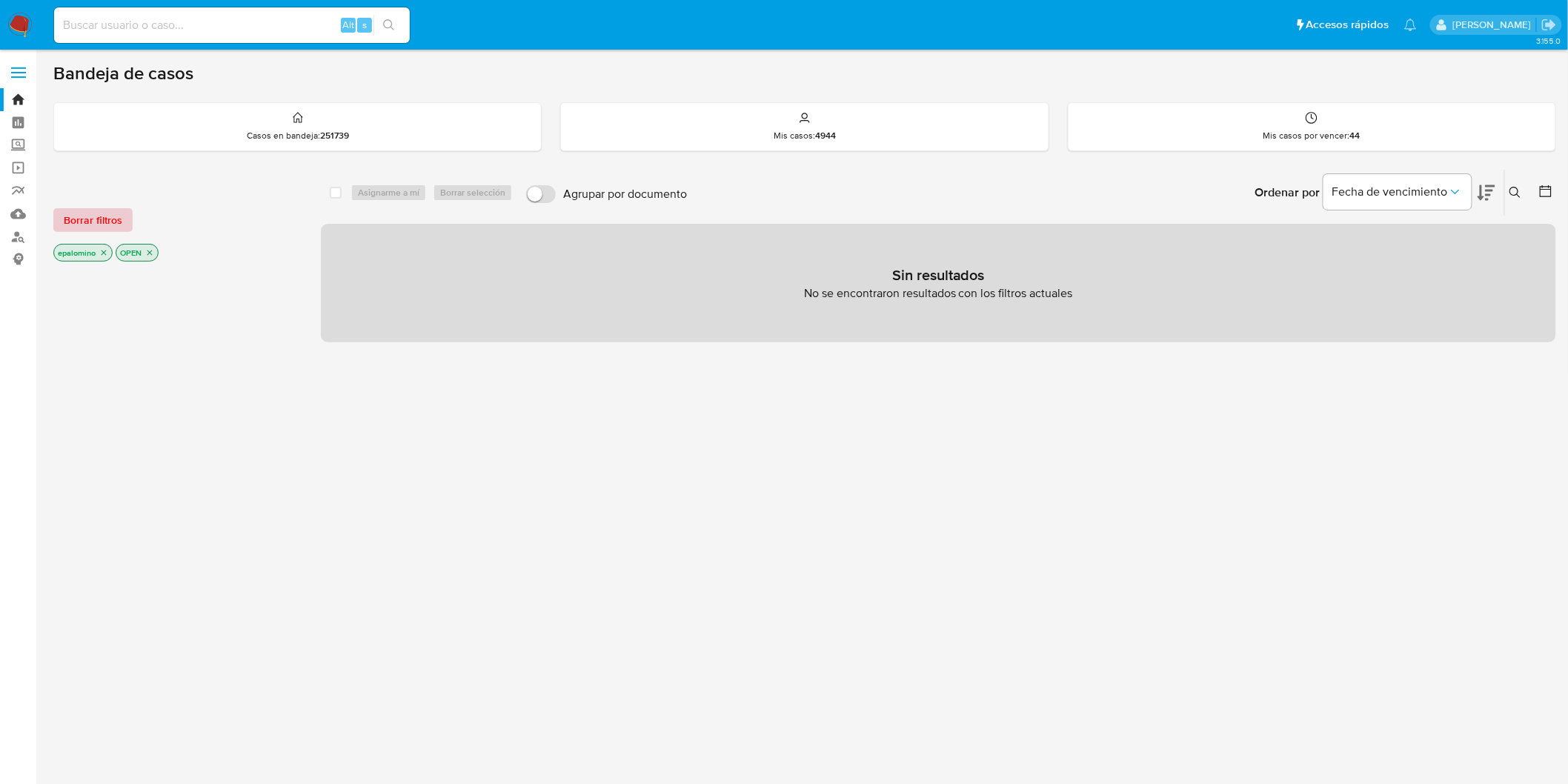
click at [76, 210] on span "Borrar filtros" at bounding box center [93, 220] width 58 height 21
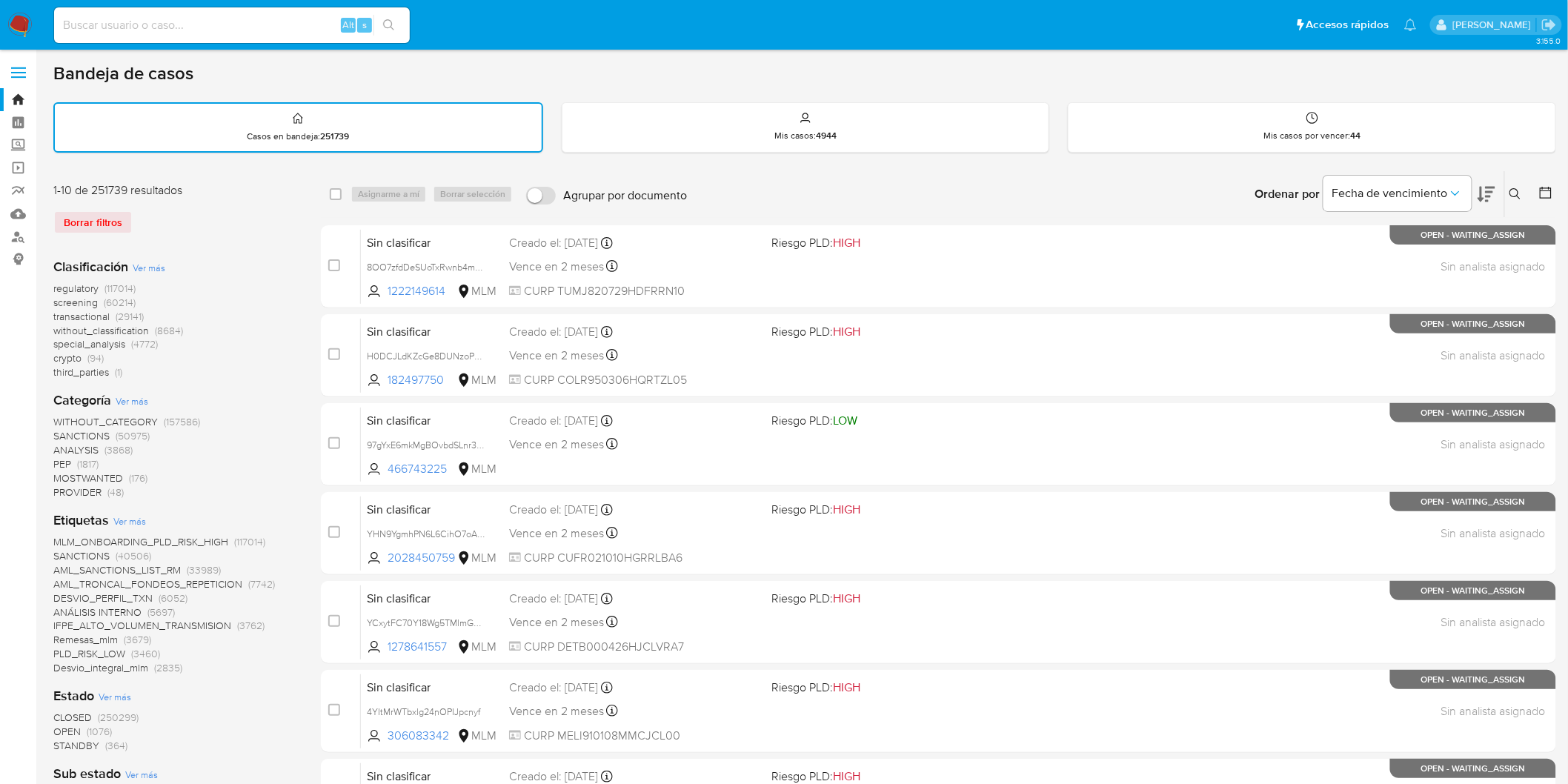
click at [263, 320] on div "regulatory (117014) screening (60214) transactional (29141) without_classificat…" at bounding box center [175, 330] width 244 height 98
click at [18, 27] on img at bounding box center [21, 26] width 26 height 26
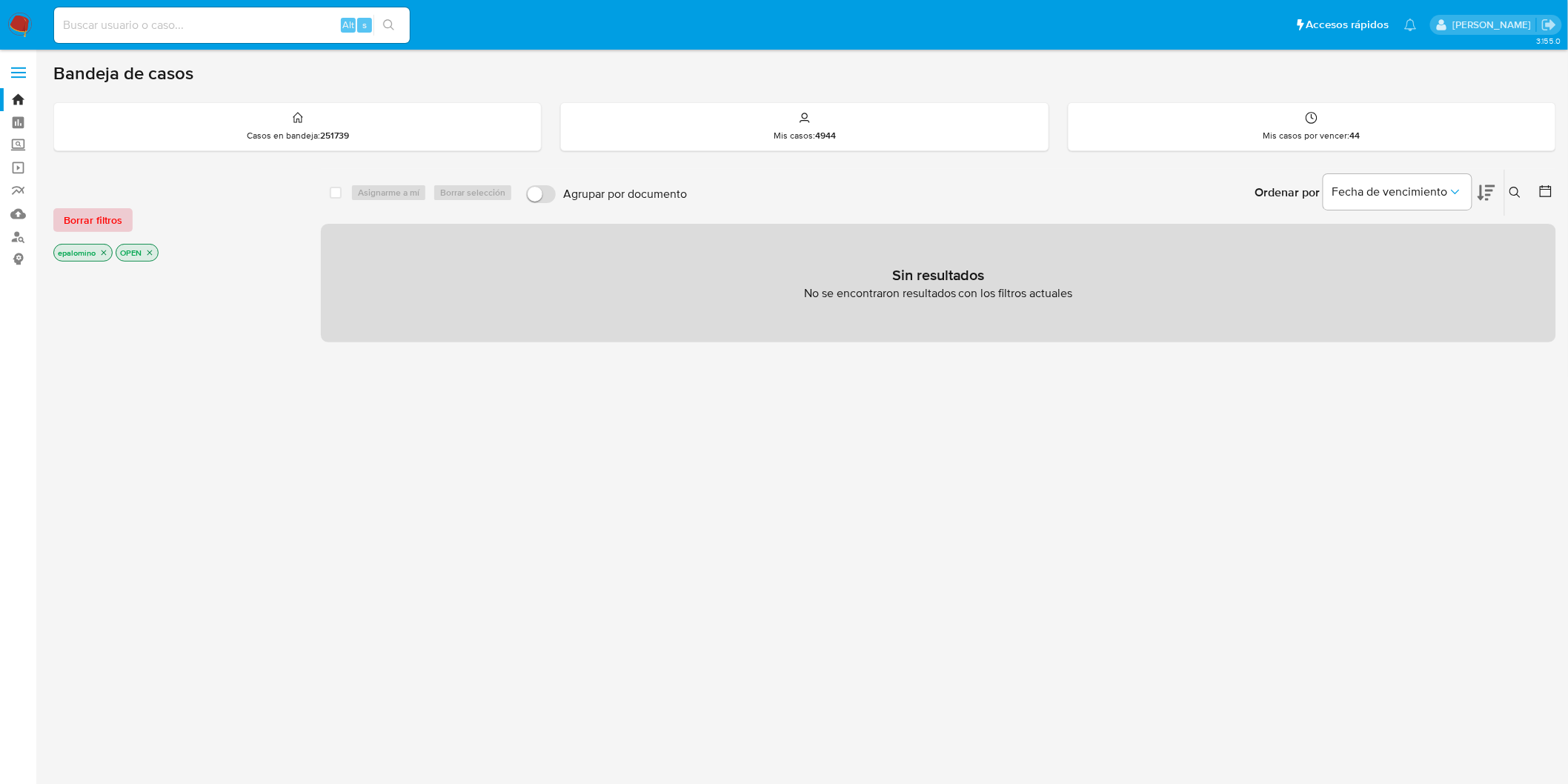
click at [72, 218] on span "Borrar filtros" at bounding box center [93, 220] width 58 height 21
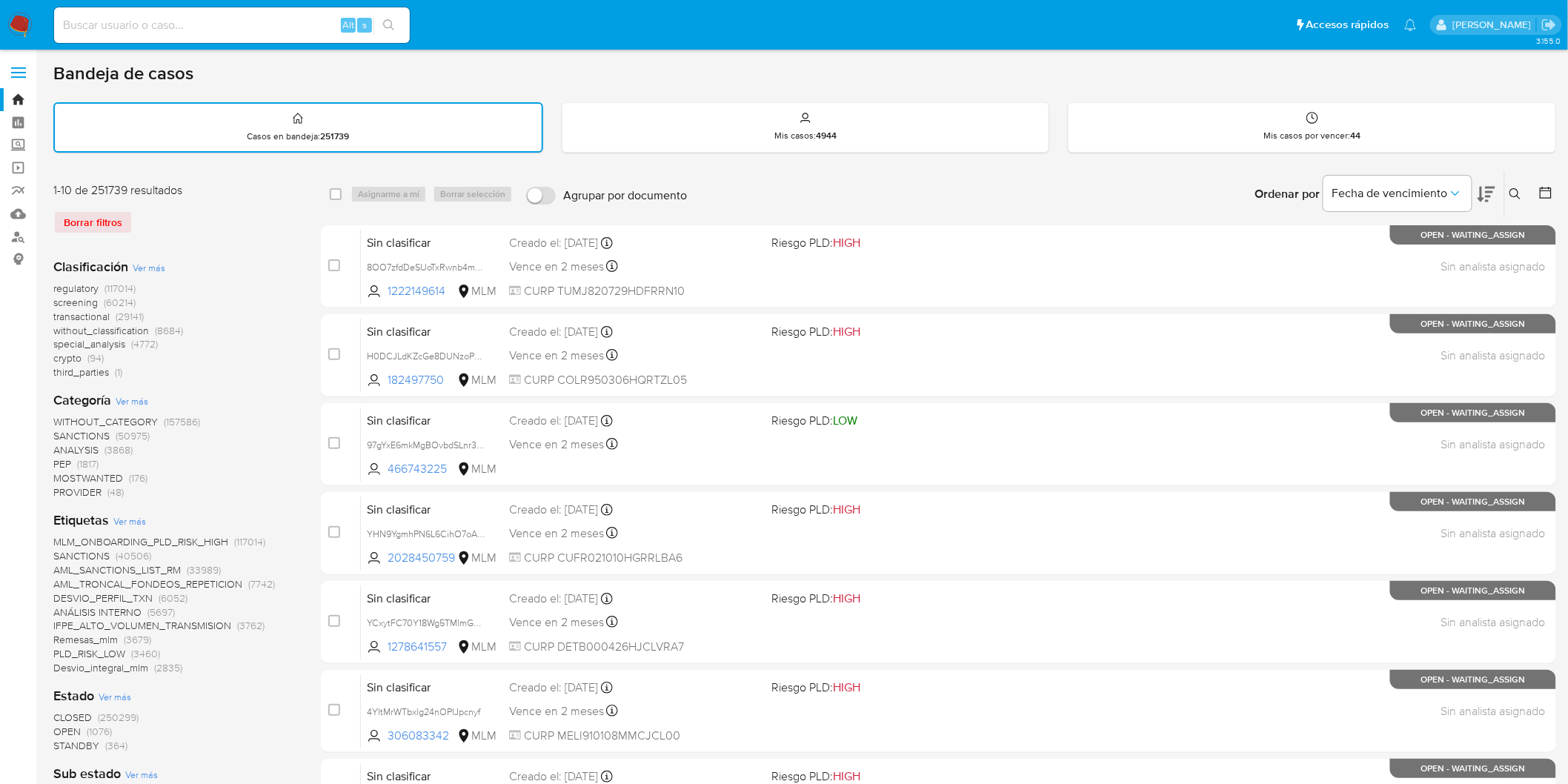
click at [248, 203] on div "1-10 de 251739 resultados Borrar filtros" at bounding box center [172, 214] width 237 height 64
click at [12, 19] on img at bounding box center [21, 26] width 26 height 26
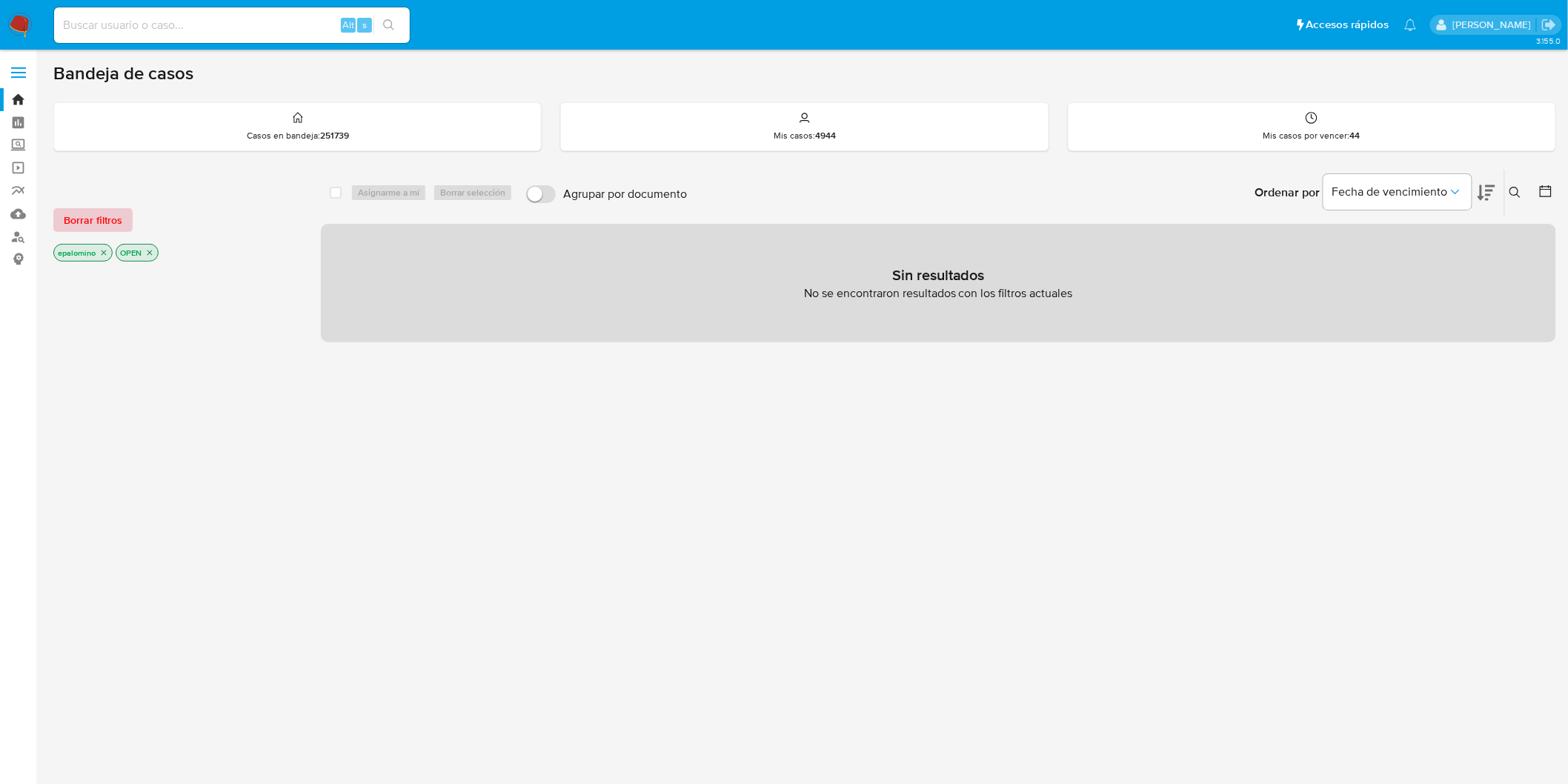
click at [91, 218] on span "Borrar filtros" at bounding box center [93, 220] width 58 height 21
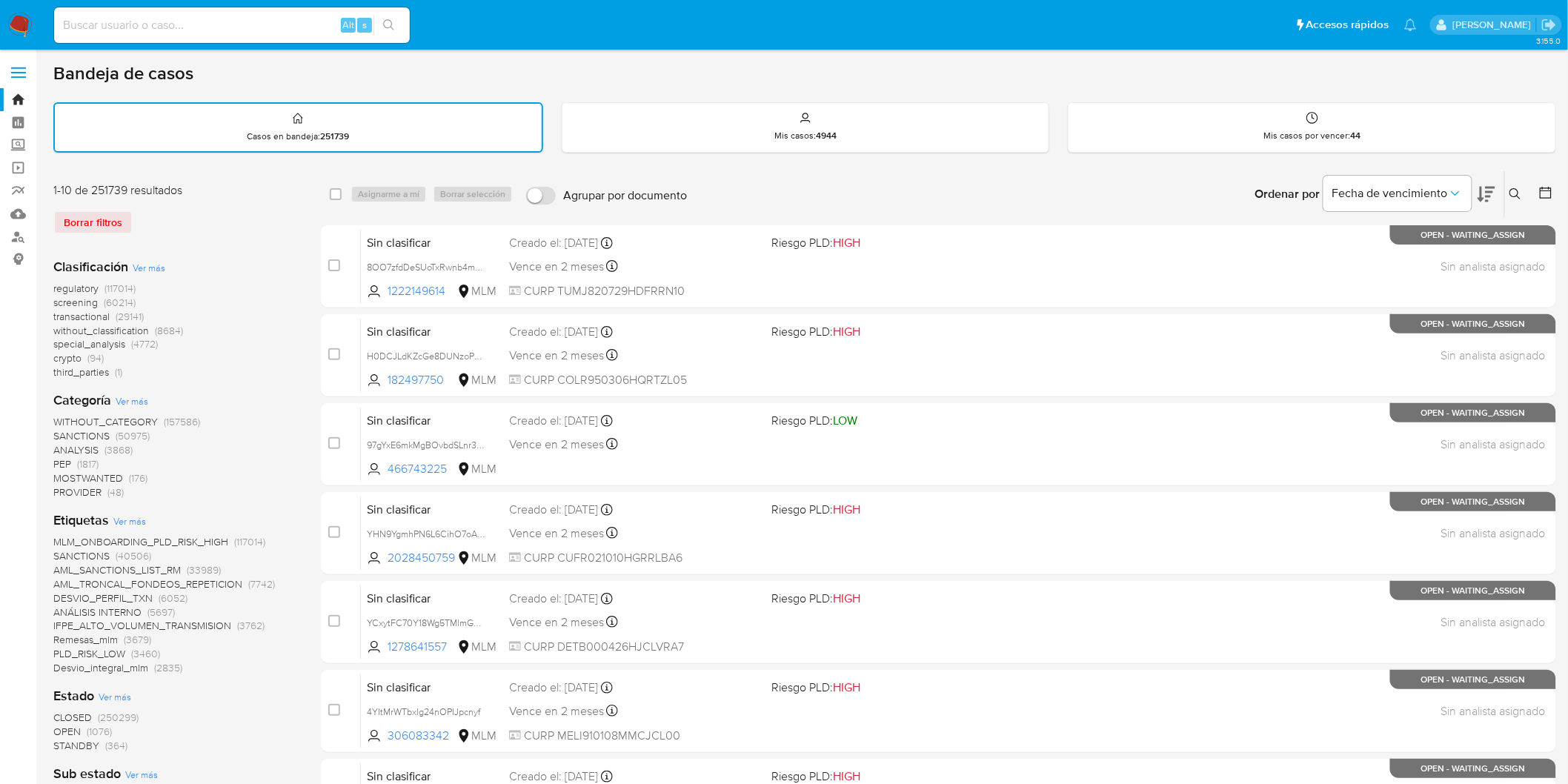
click at [246, 230] on div "Borrar filtros" at bounding box center [172, 222] width 237 height 24
click at [19, 27] on img at bounding box center [21, 26] width 26 height 26
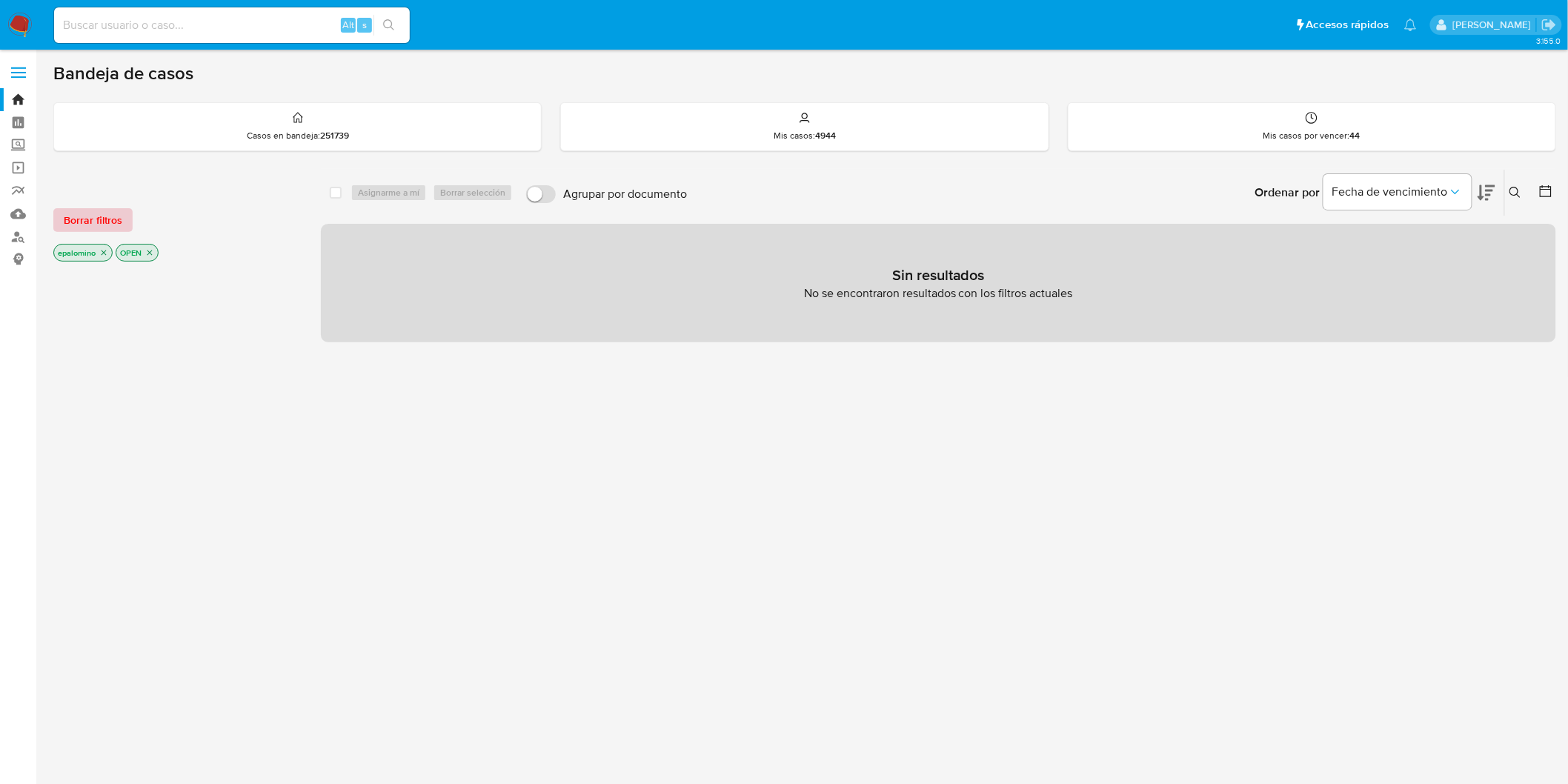
click at [71, 231] on span "Borrar filtros" at bounding box center [93, 220] width 58 height 21
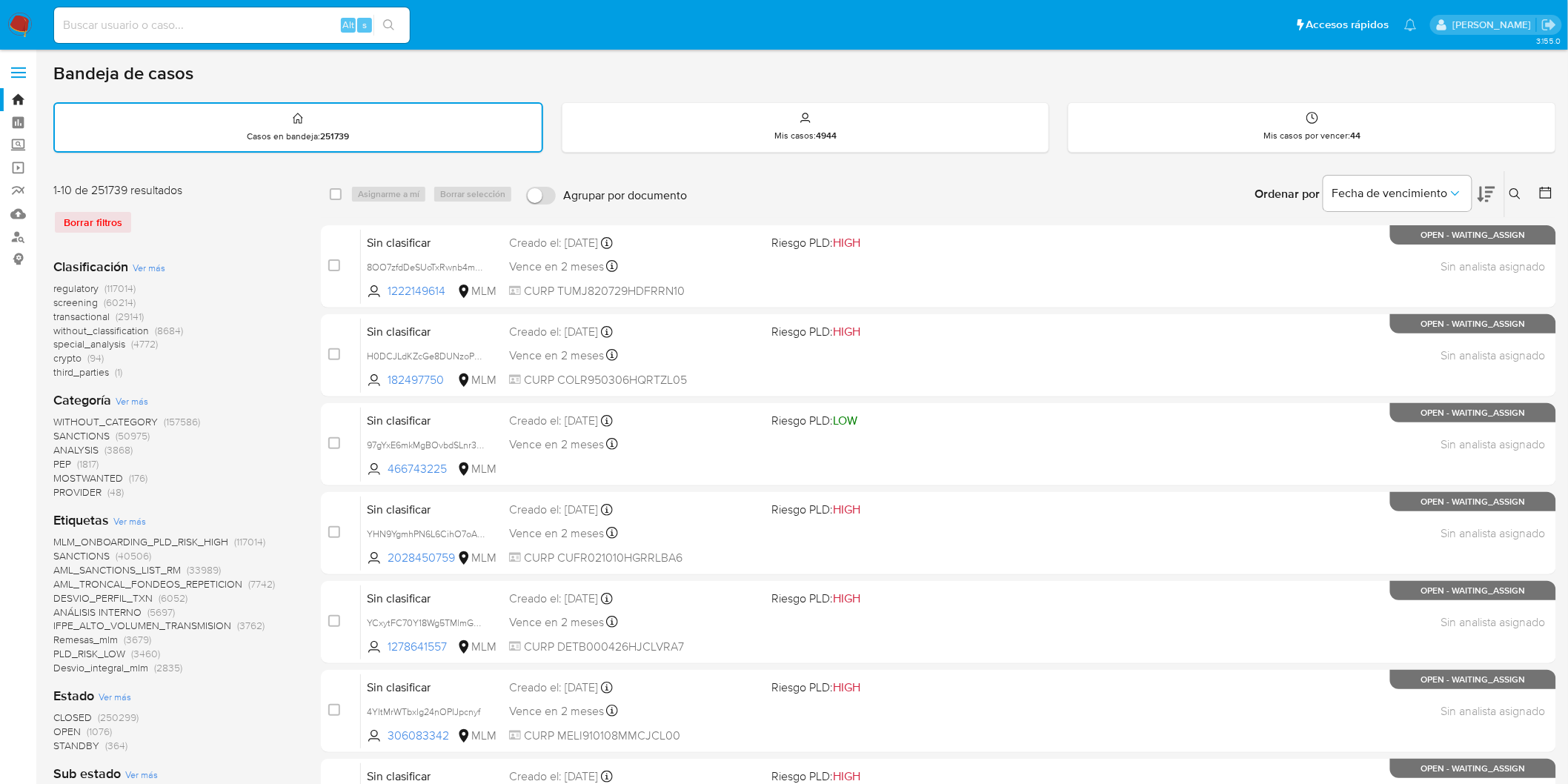
click at [19, 27] on img at bounding box center [21, 26] width 26 height 26
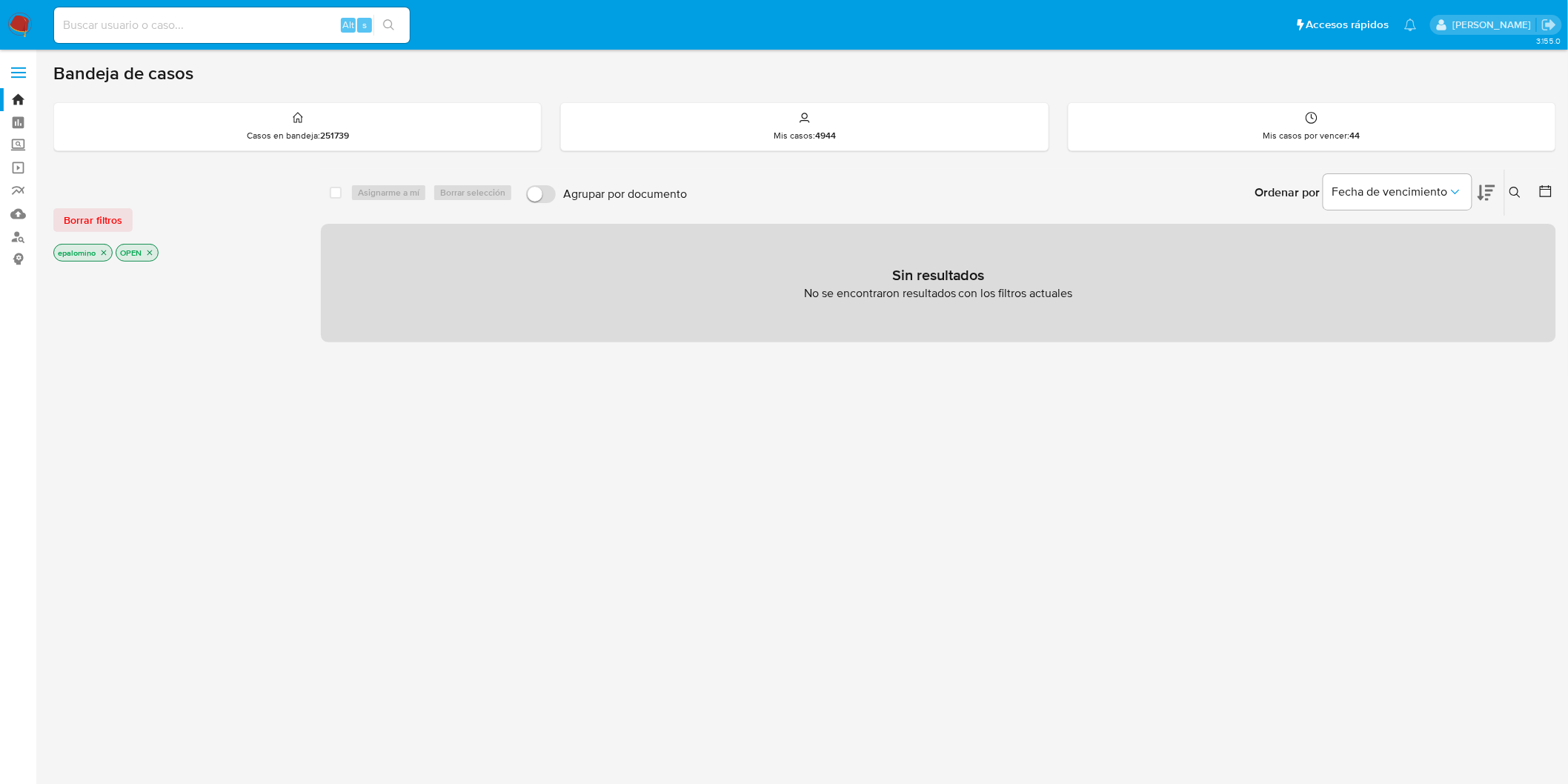
click at [112, 204] on div "Borrar filtros epalomino OPEN" at bounding box center [172, 222] width 237 height 84
click at [120, 222] on span "Borrar filtros" at bounding box center [93, 220] width 58 height 21
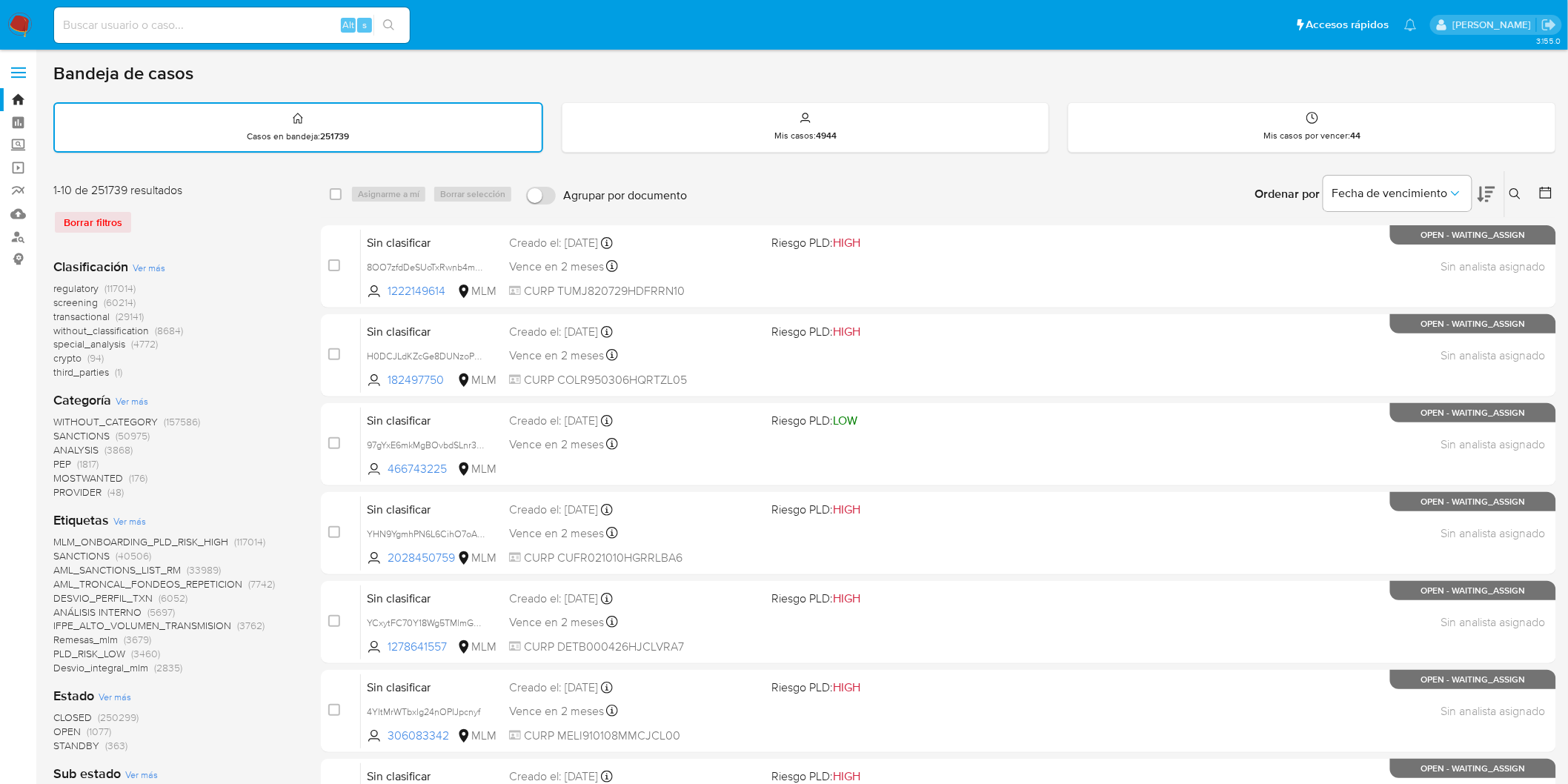
click at [20, 23] on img at bounding box center [21, 26] width 26 height 26
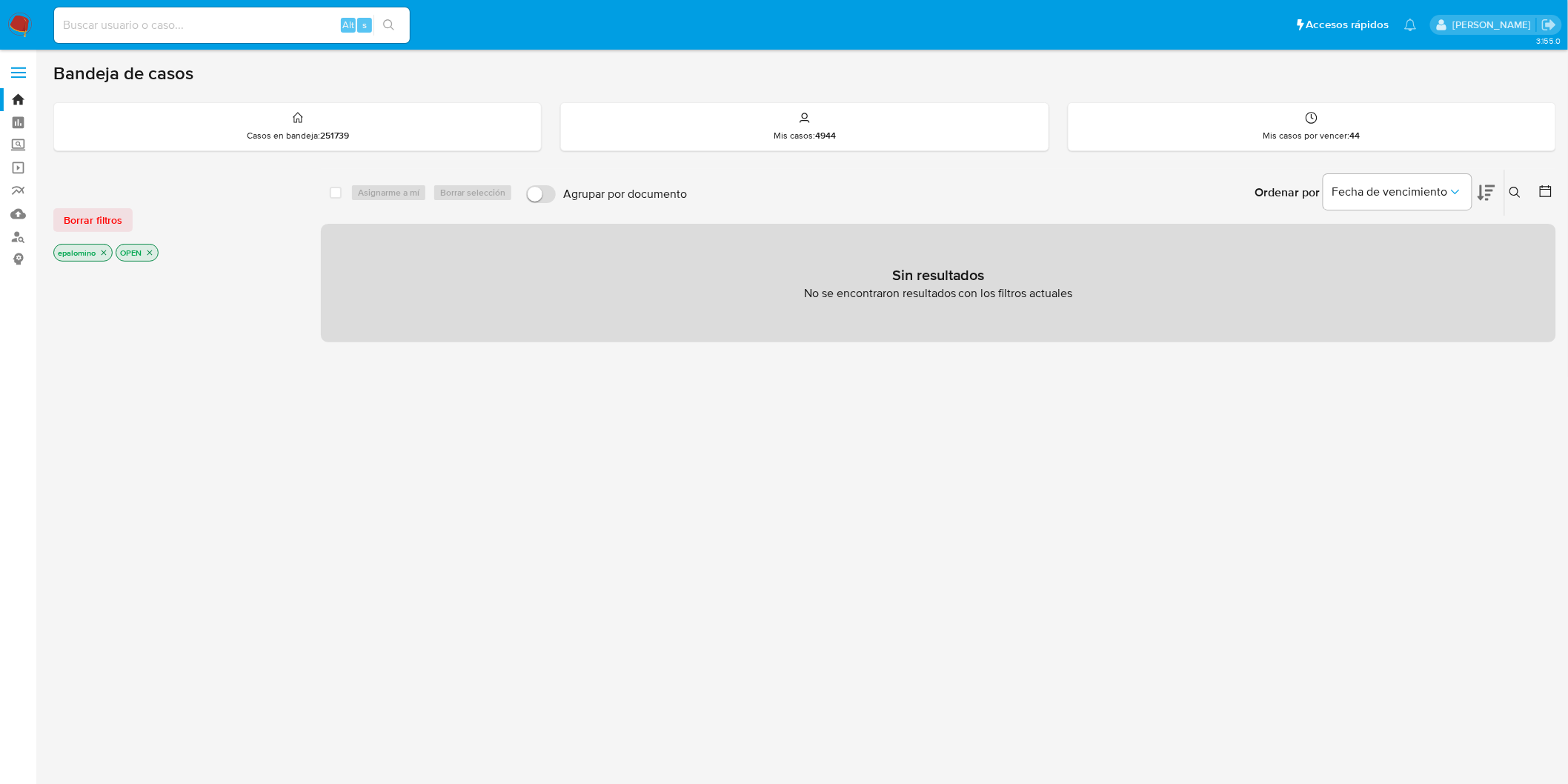
drag, startPoint x: 77, startPoint y: 219, endPoint x: 126, endPoint y: 232, distance: 50.7
click at [77, 219] on span "Borrar filtros" at bounding box center [93, 220] width 58 height 21
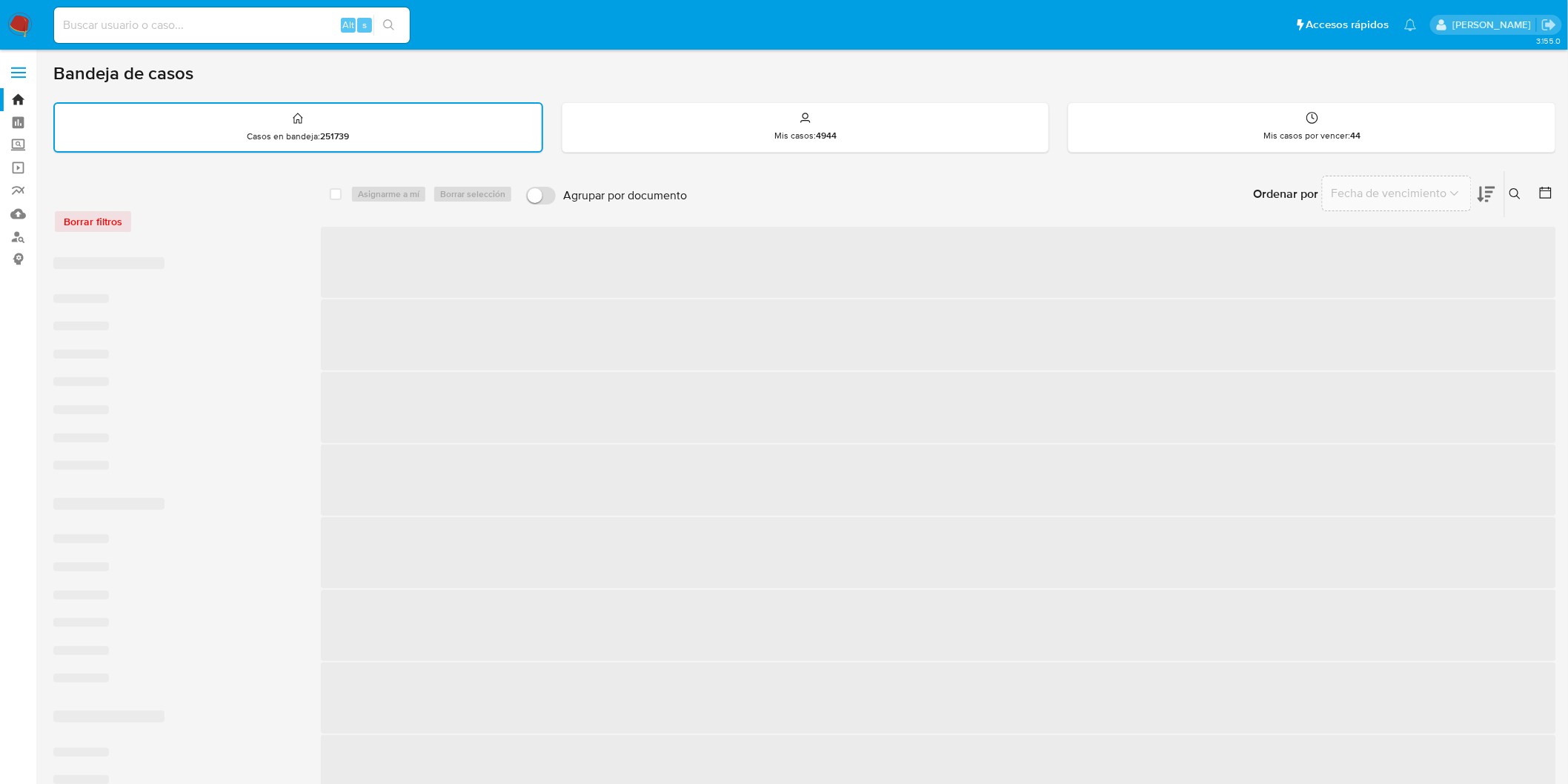
click at [275, 246] on div "‌ ‌ ‌ ‌ ‌ ‌ ‌ ‌" at bounding box center [175, 366] width 244 height 241
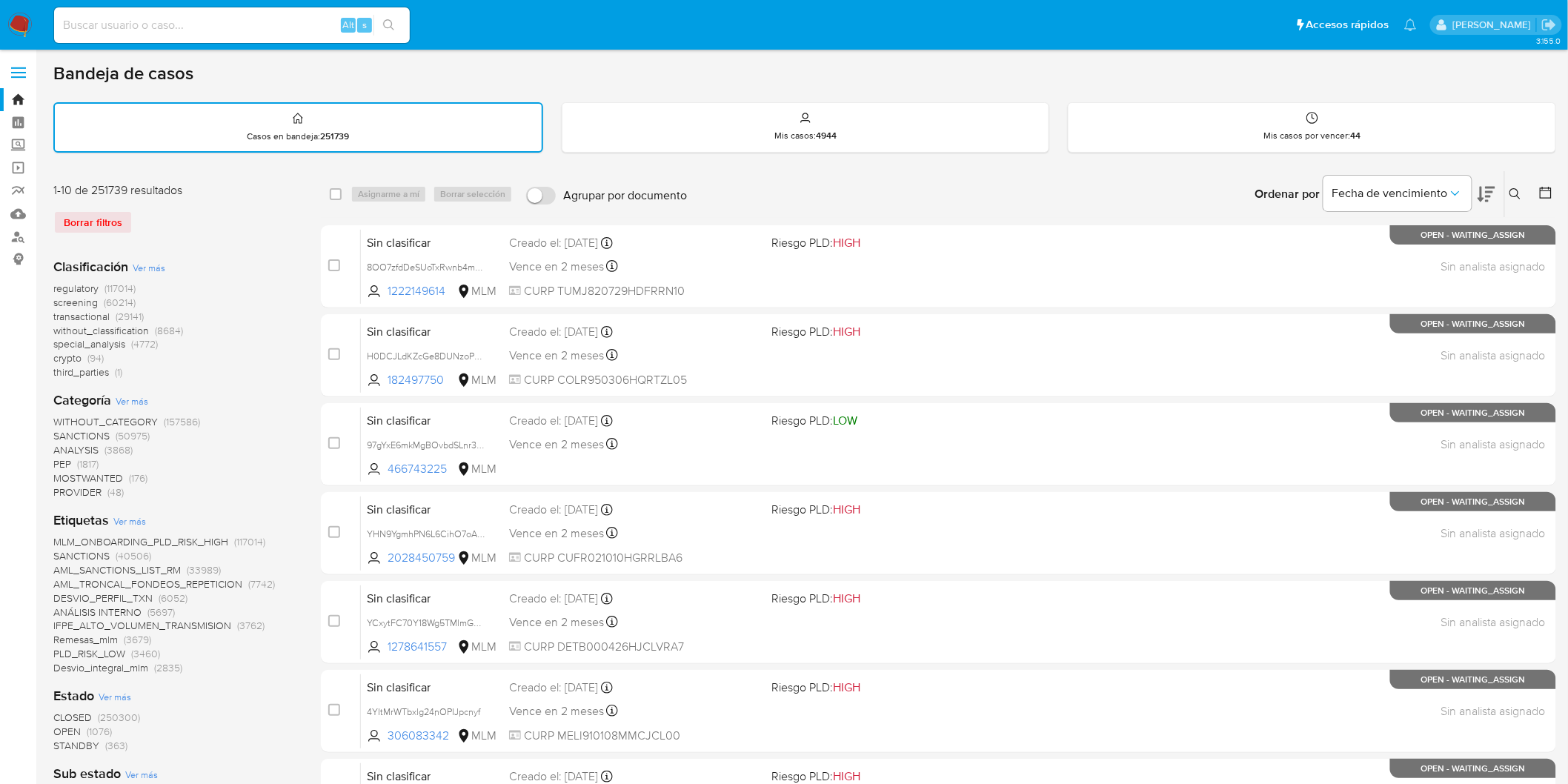
click at [18, 30] on img at bounding box center [21, 26] width 26 height 26
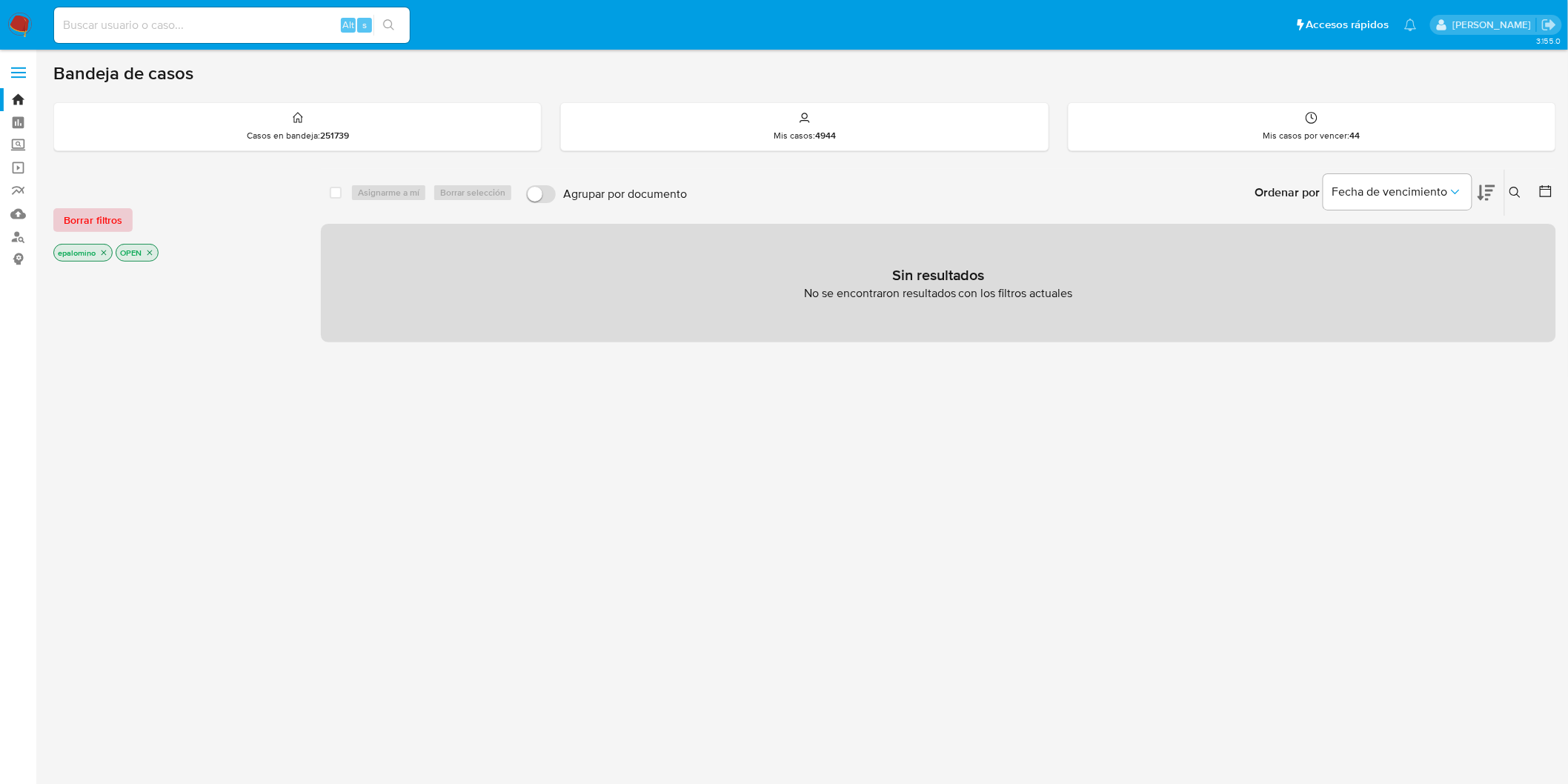
click at [102, 210] on span "Borrar filtros" at bounding box center [93, 220] width 58 height 21
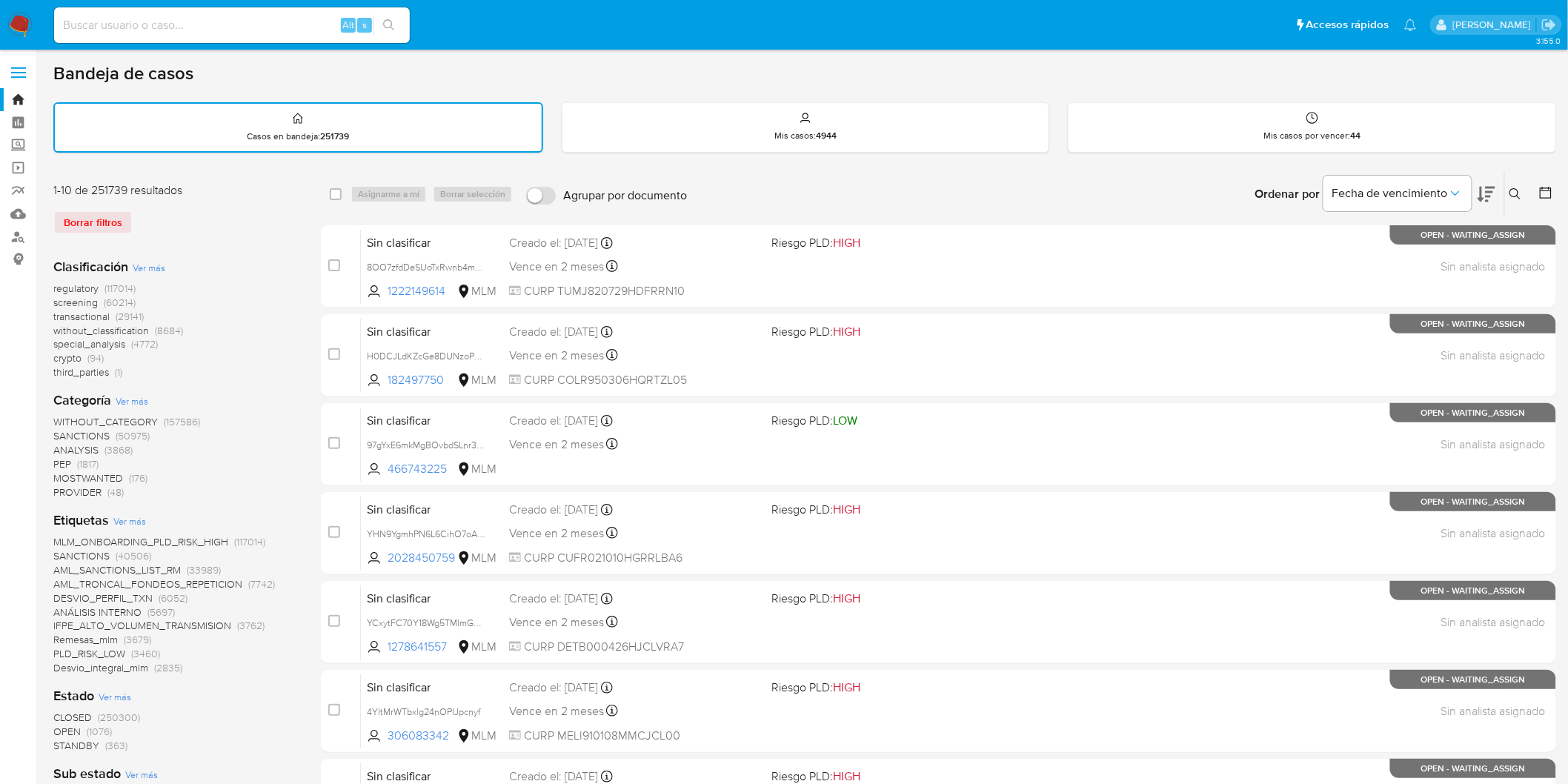
click at [21, 28] on img at bounding box center [21, 26] width 26 height 26
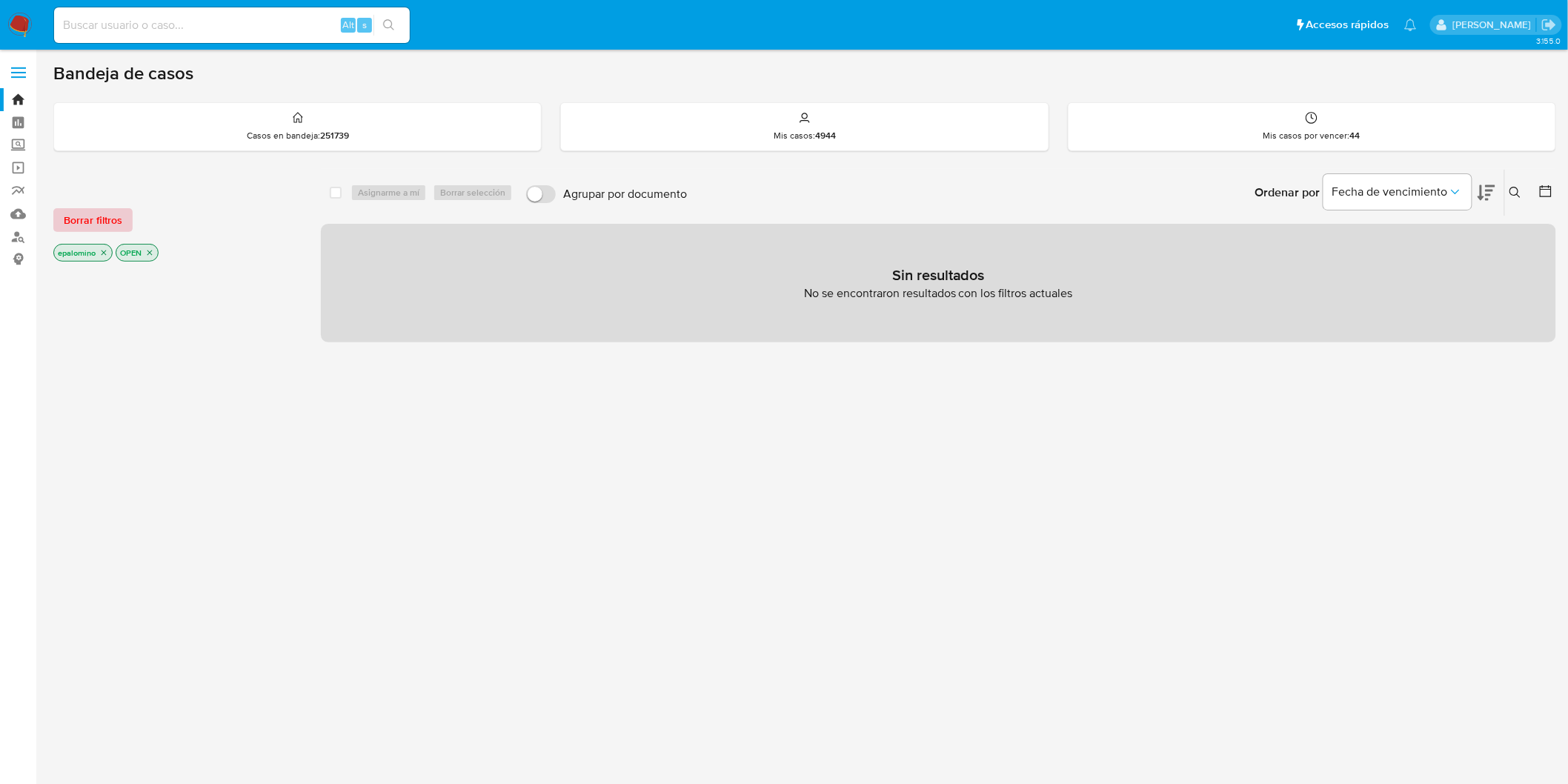
click at [103, 231] on span "Borrar filtros" at bounding box center [93, 220] width 58 height 21
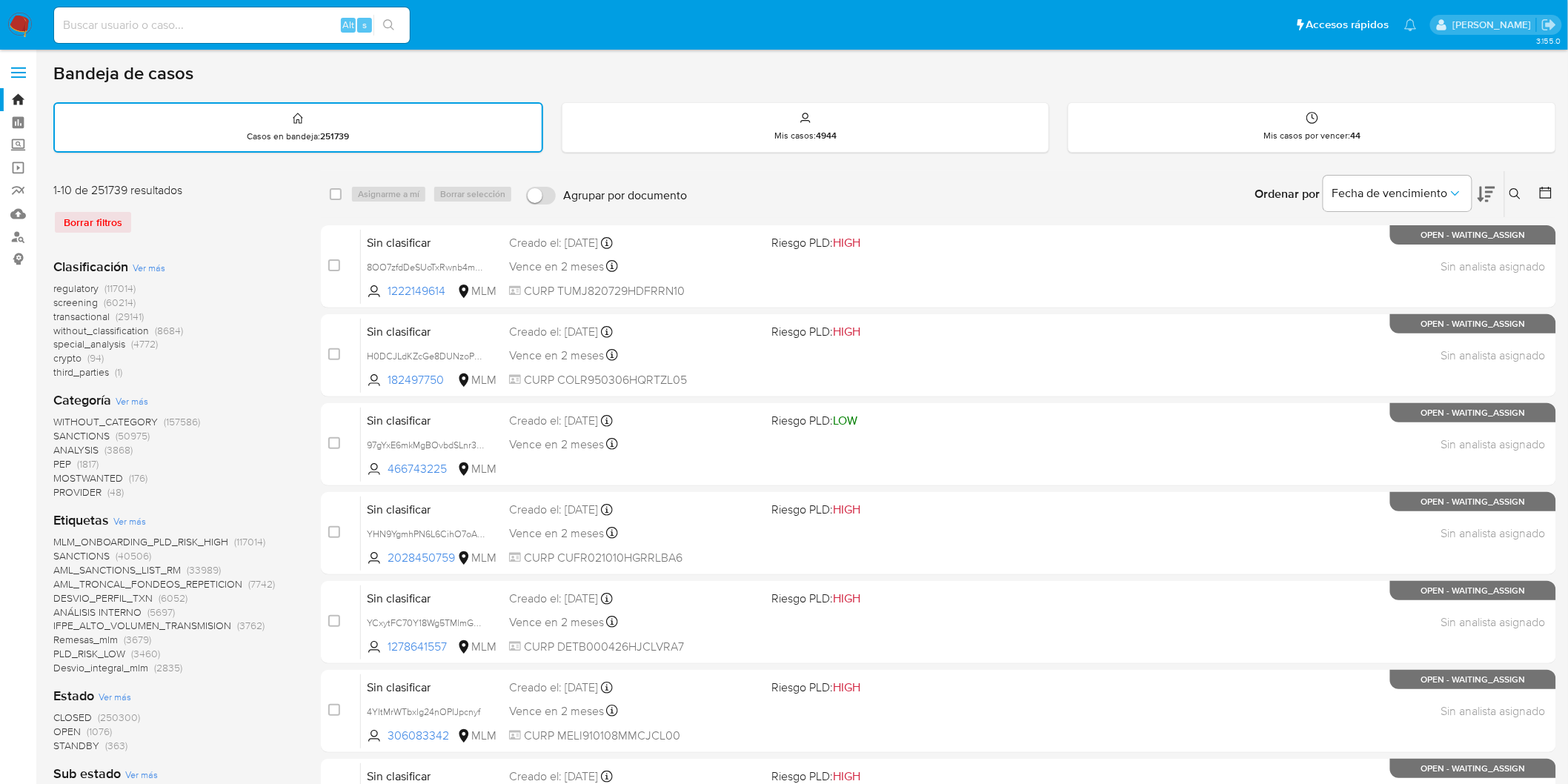
click at [1517, 190] on icon at bounding box center [1516, 195] width 12 height 12
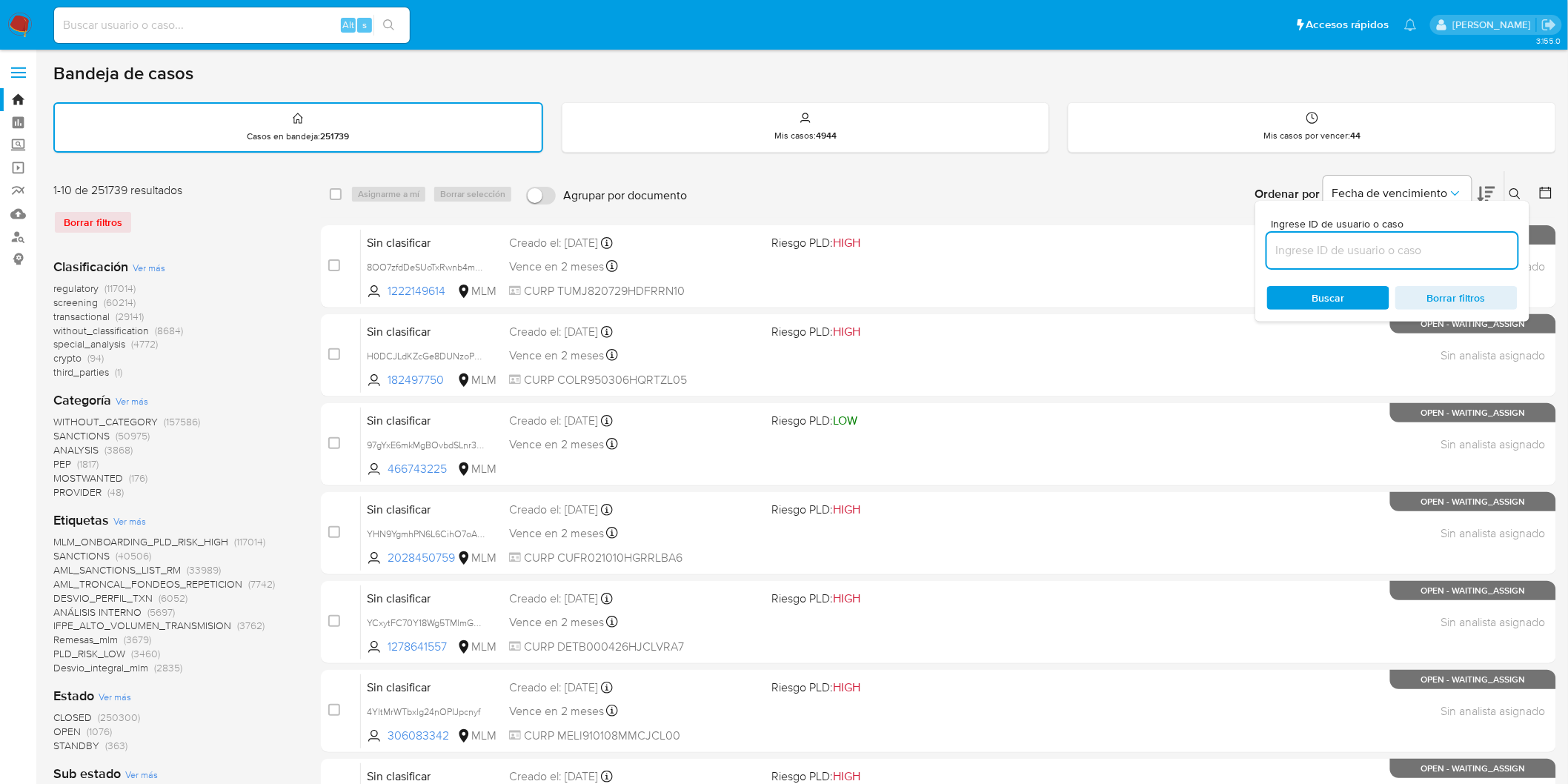
click at [1295, 243] on input at bounding box center [1392, 251] width 251 height 20
type input "v"
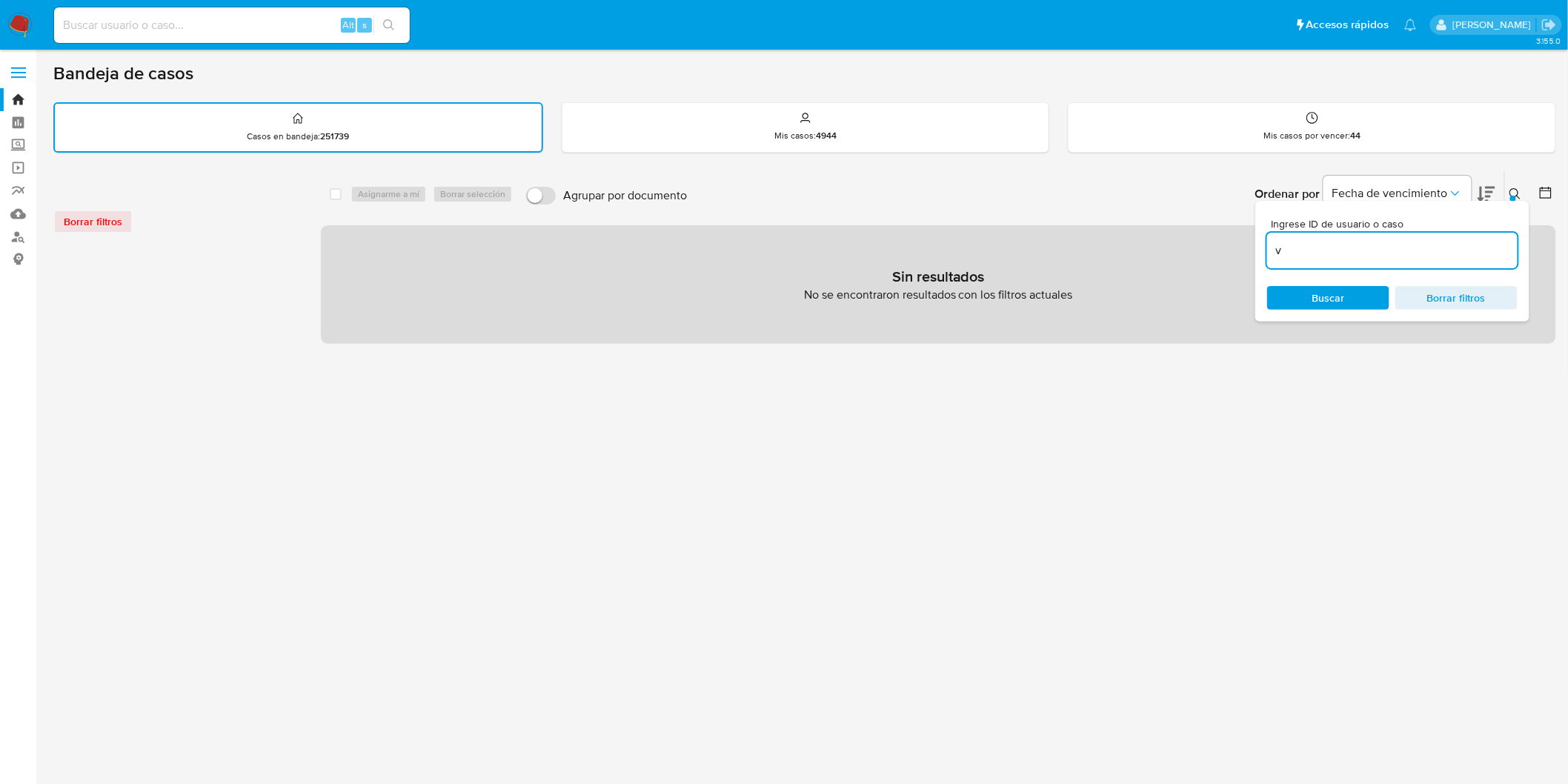
click at [1295, 243] on input "v" at bounding box center [1392, 251] width 251 height 20
paste input "766259940"
type input "766259940"
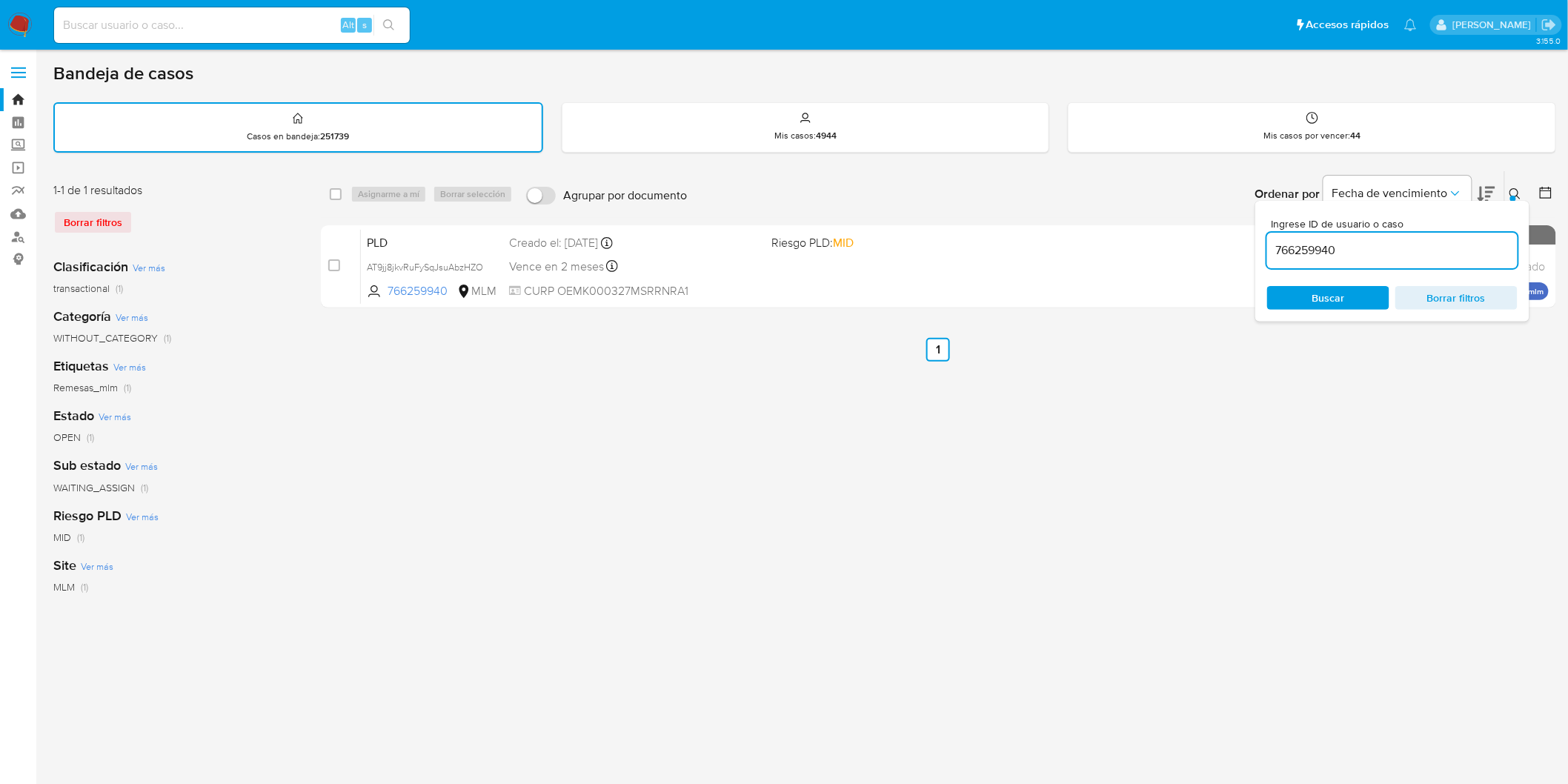
click at [1510, 189] on icon at bounding box center [1516, 195] width 12 height 12
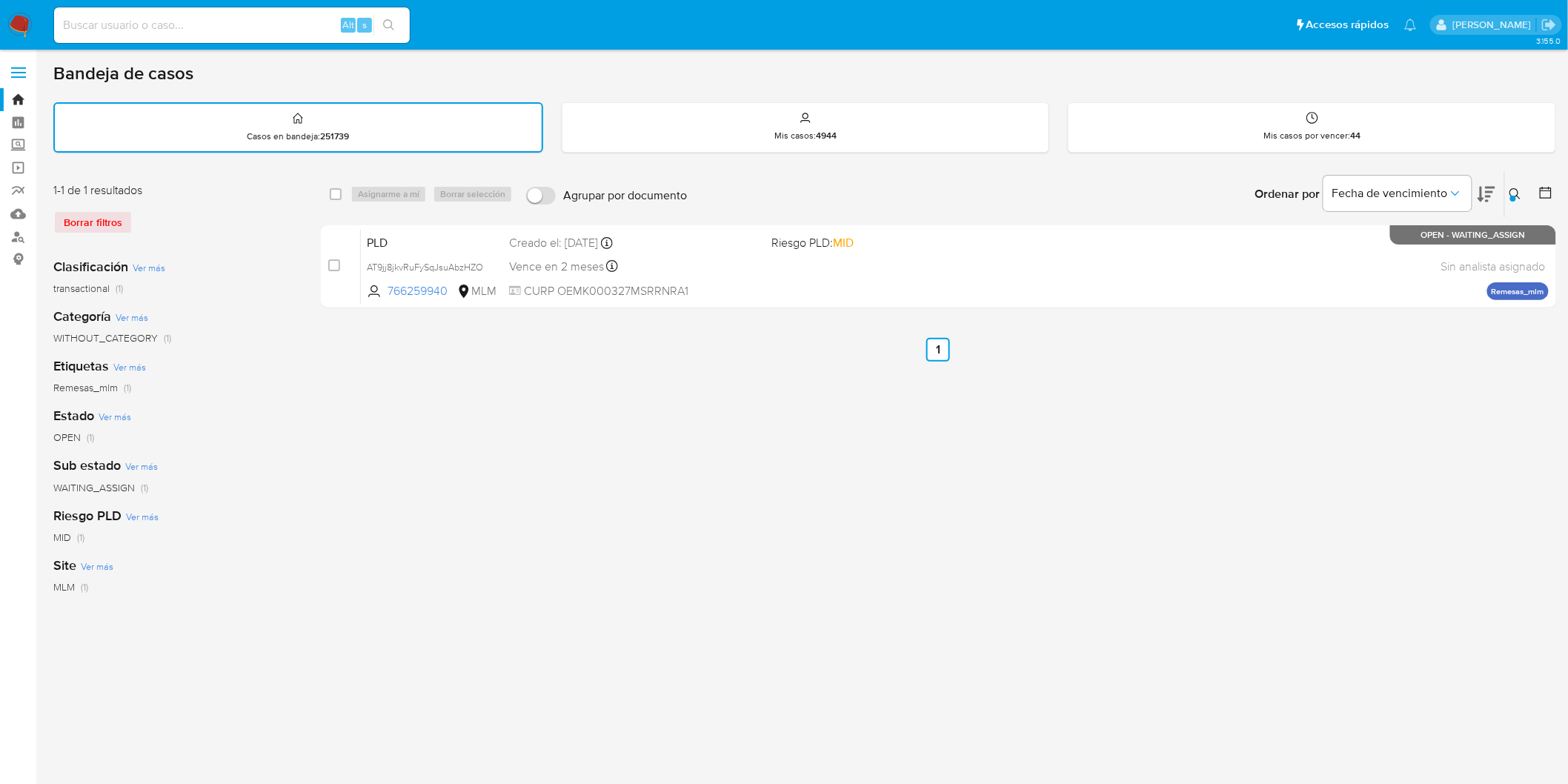
click at [11, 17] on img at bounding box center [21, 26] width 26 height 26
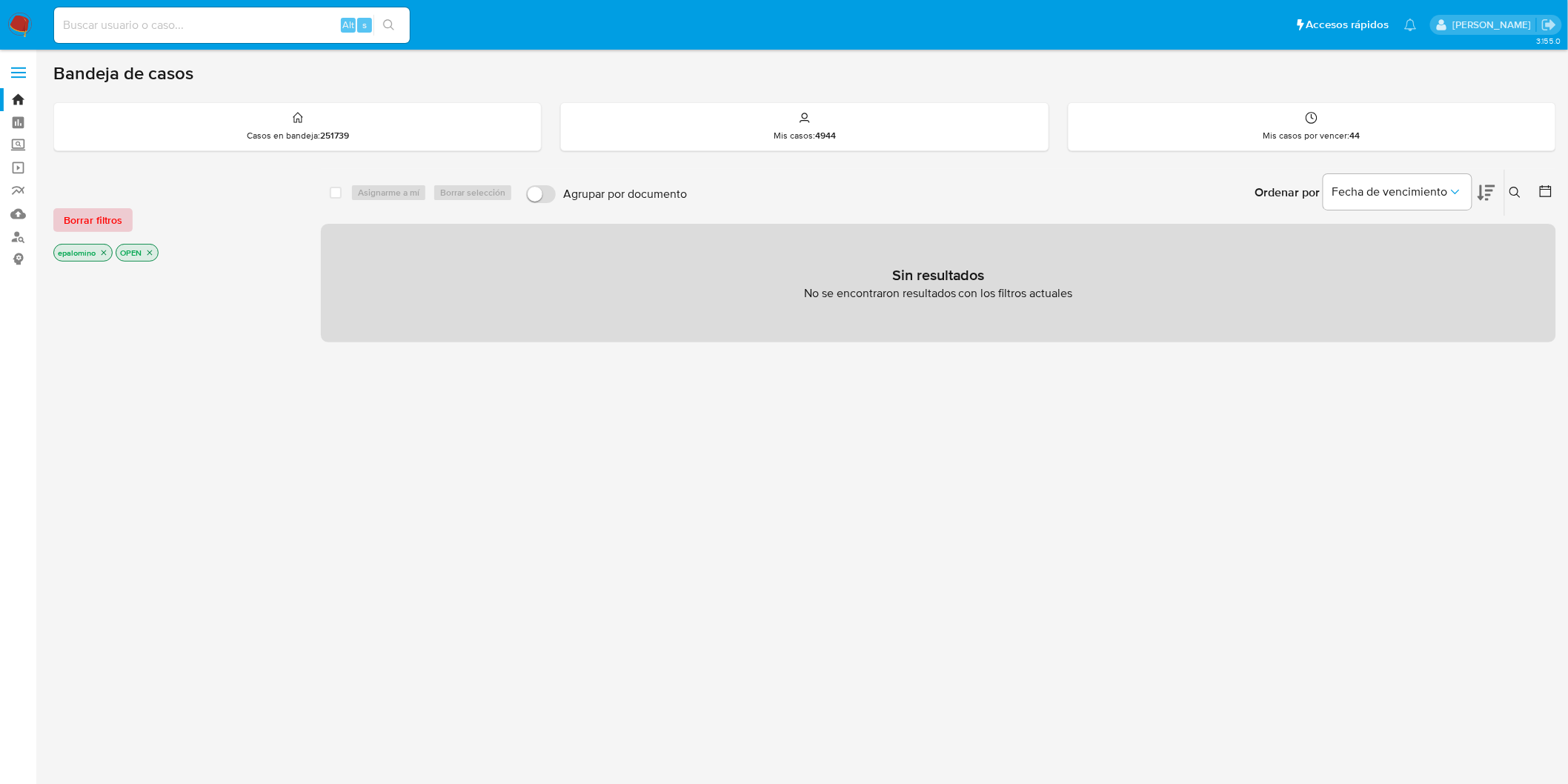
click at [92, 216] on span "Borrar filtros" at bounding box center [93, 220] width 58 height 21
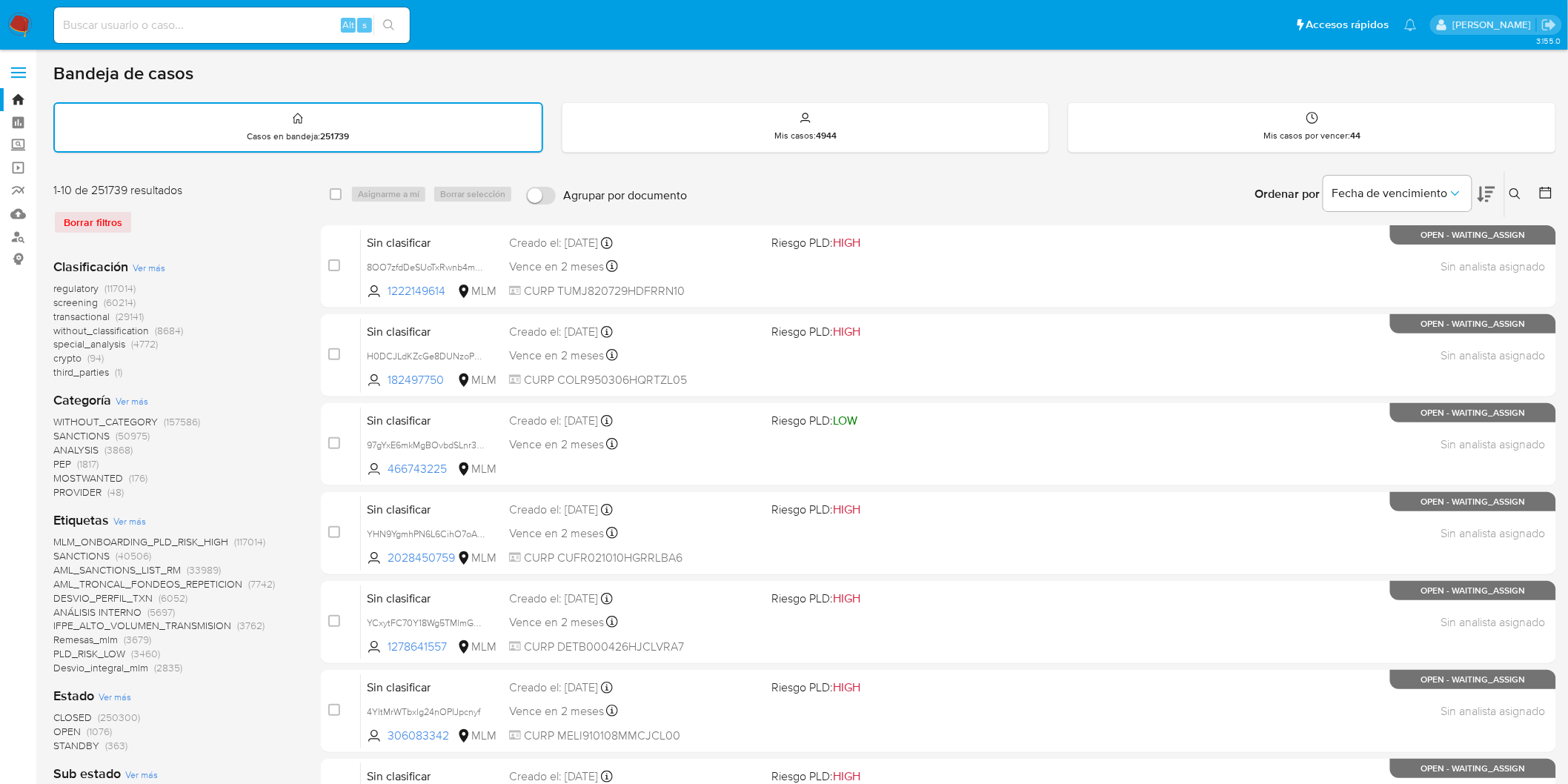
click at [13, 20] on img at bounding box center [21, 26] width 26 height 26
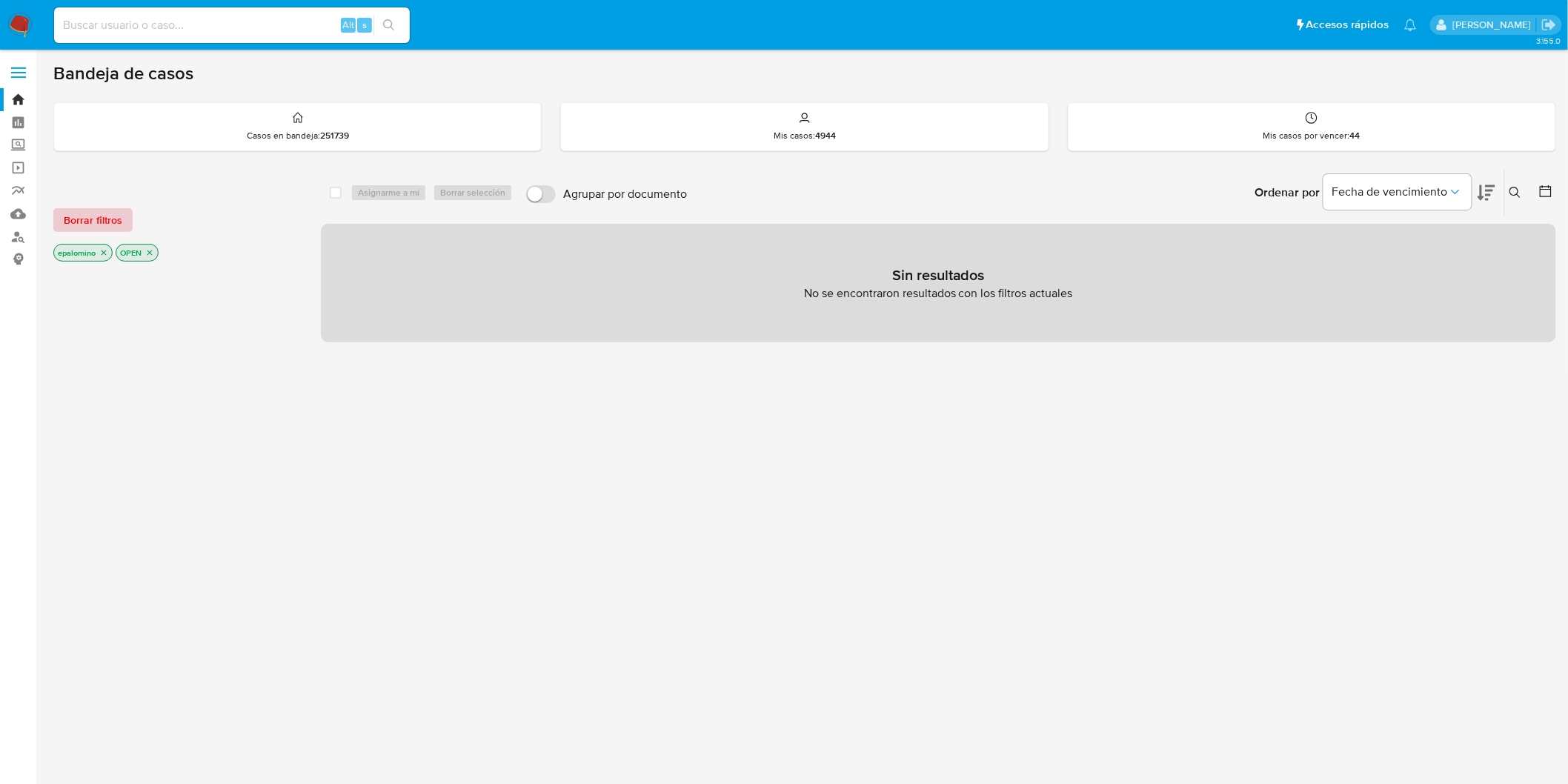
click at [97, 216] on span "Borrar filtros" at bounding box center [93, 220] width 58 height 21
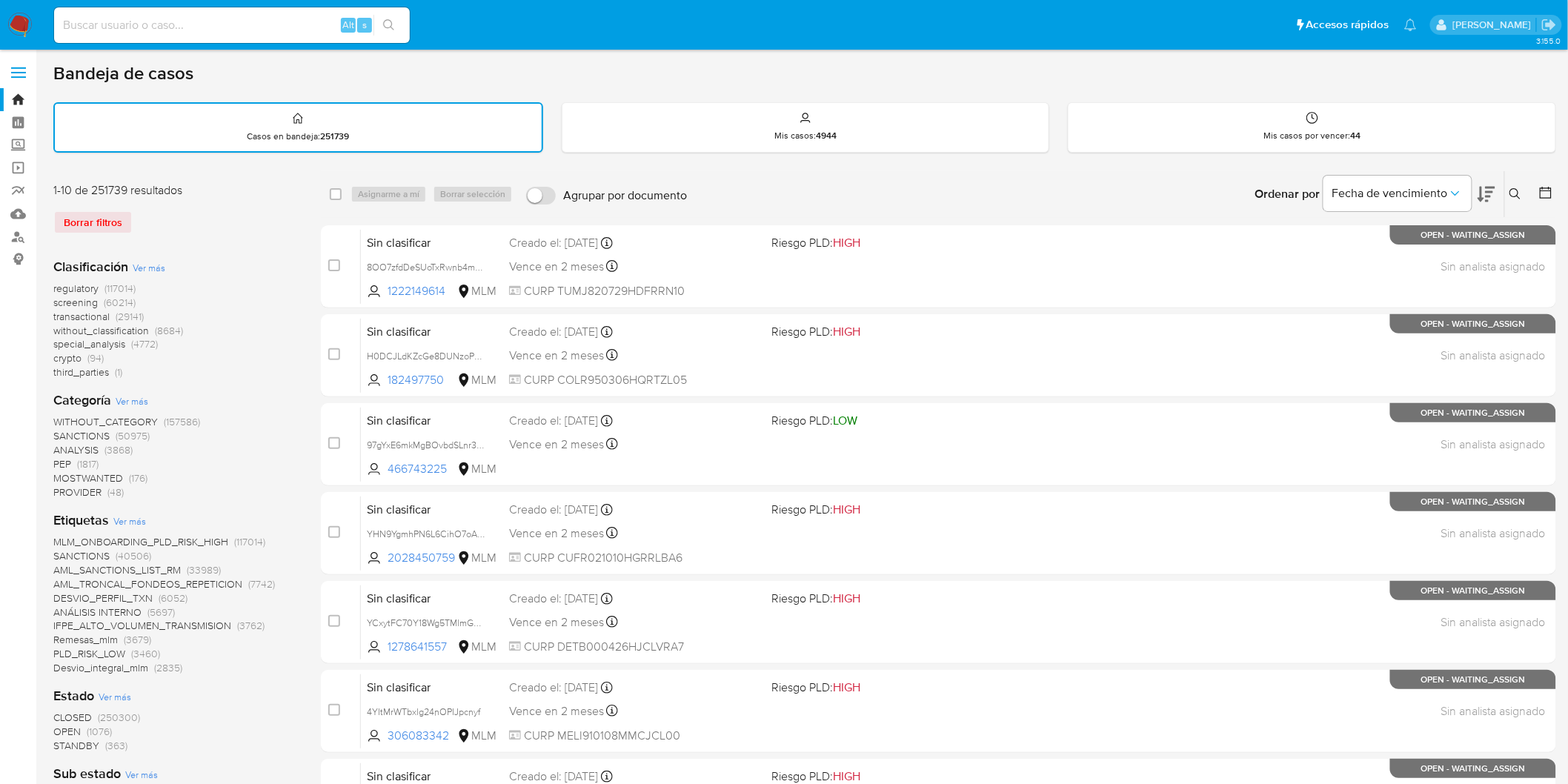
click at [19, 19] on img at bounding box center [21, 26] width 26 height 26
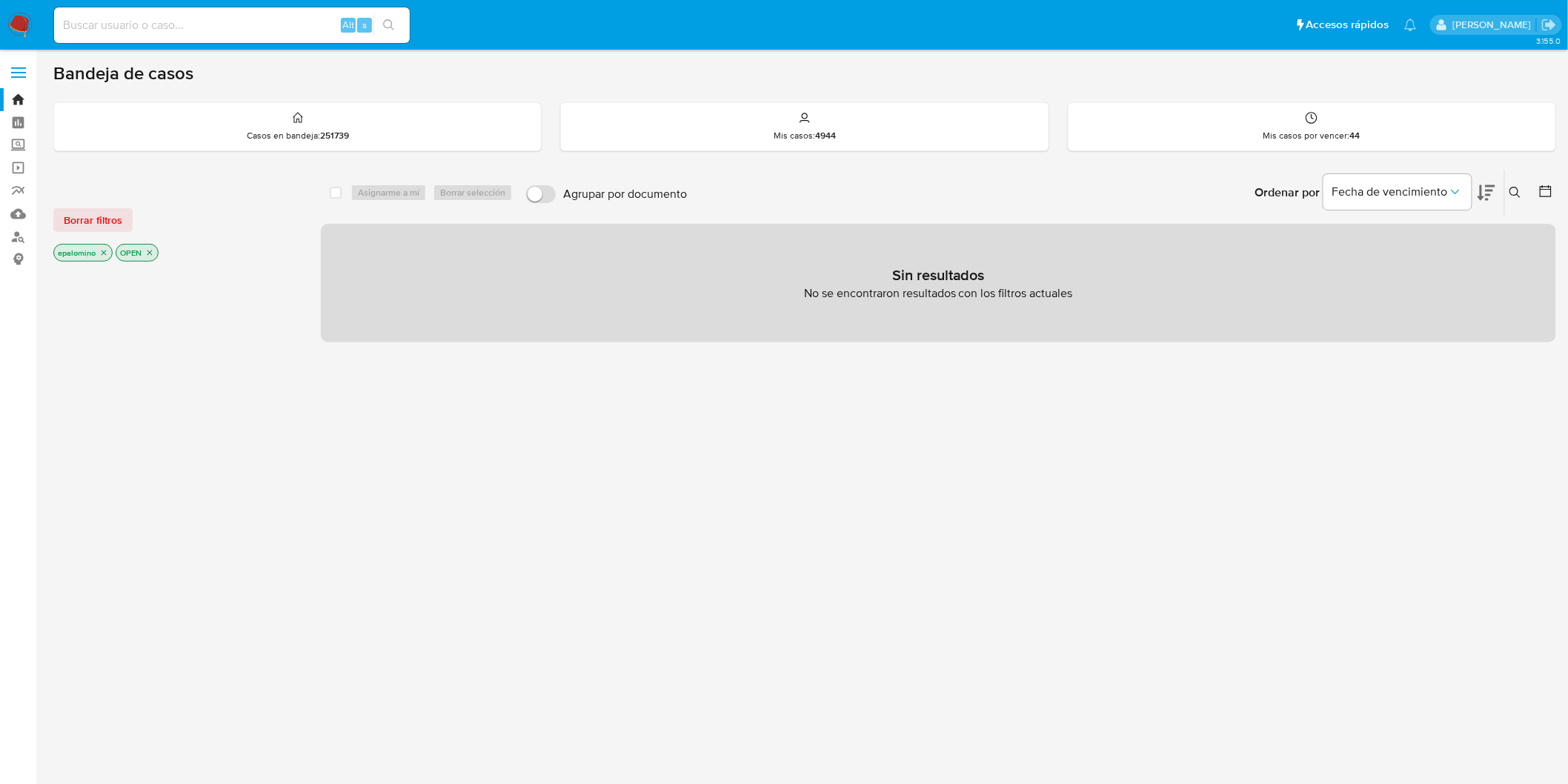
click at [128, 245] on p "OPEN" at bounding box center [137, 253] width 41 height 17
click at [112, 228] on span "Borrar filtros" at bounding box center [93, 220] width 58 height 21
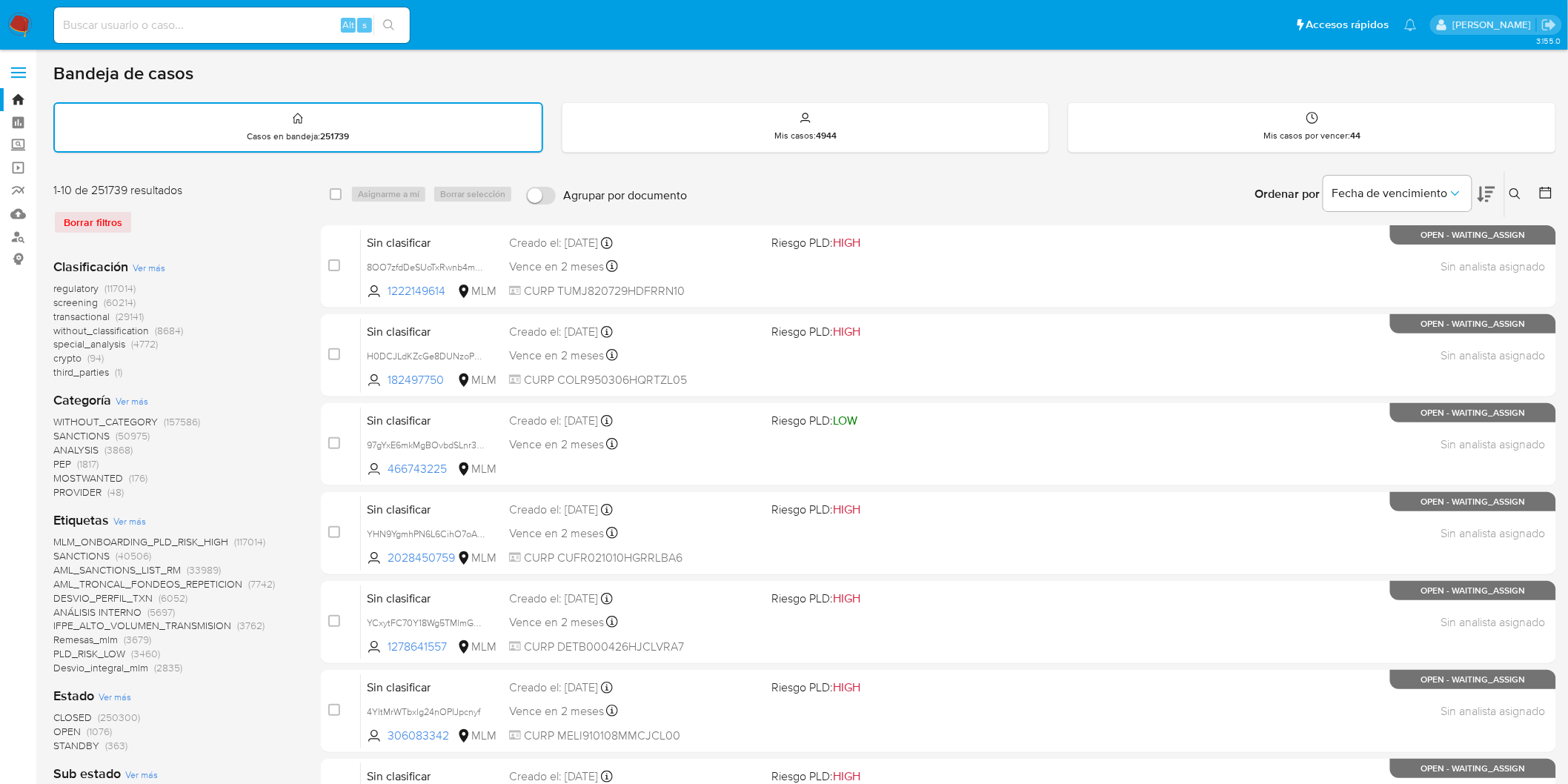
click at [15, 27] on img at bounding box center [21, 26] width 26 height 26
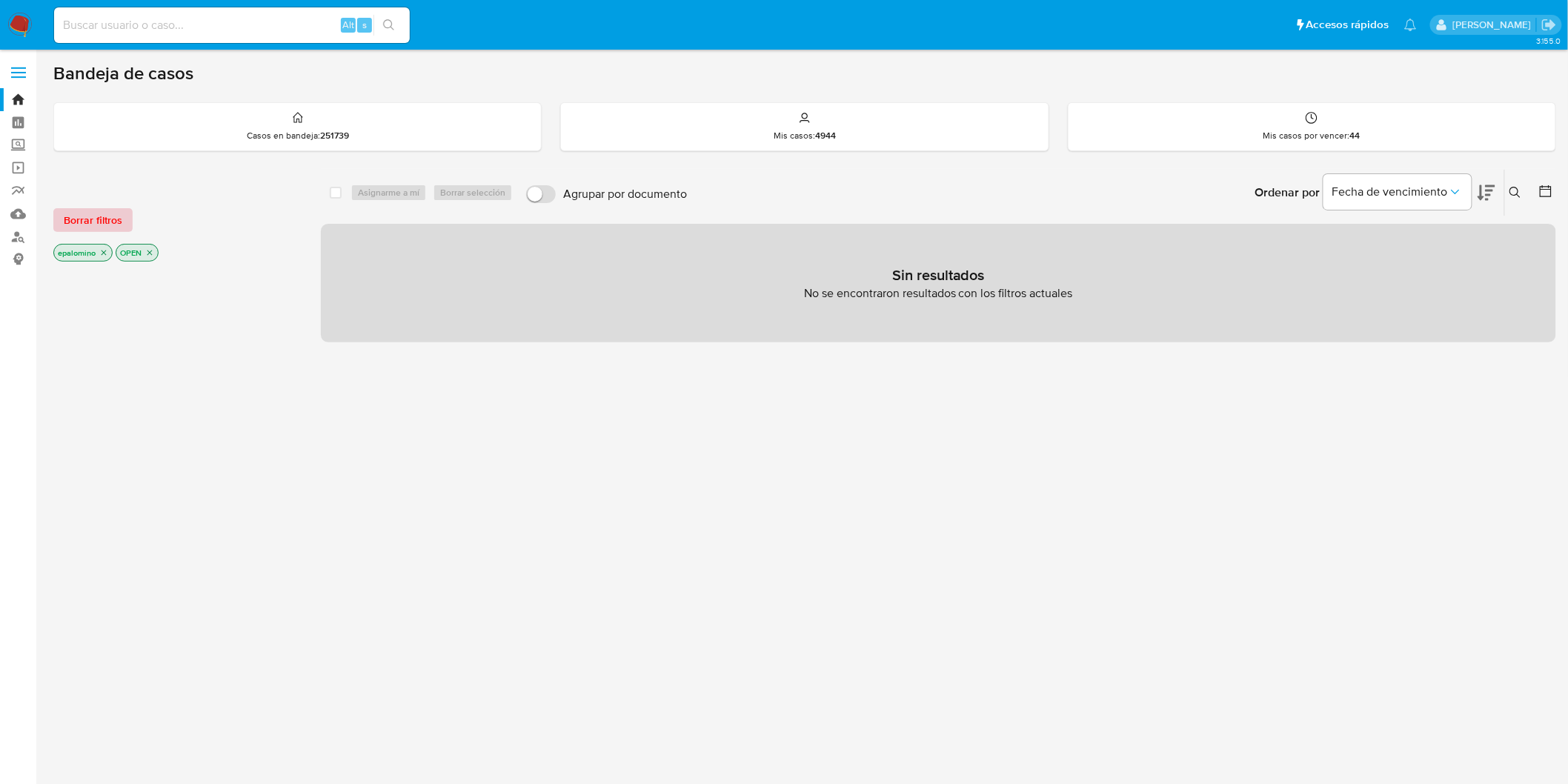
click at [95, 217] on span "Borrar filtros" at bounding box center [93, 220] width 58 height 21
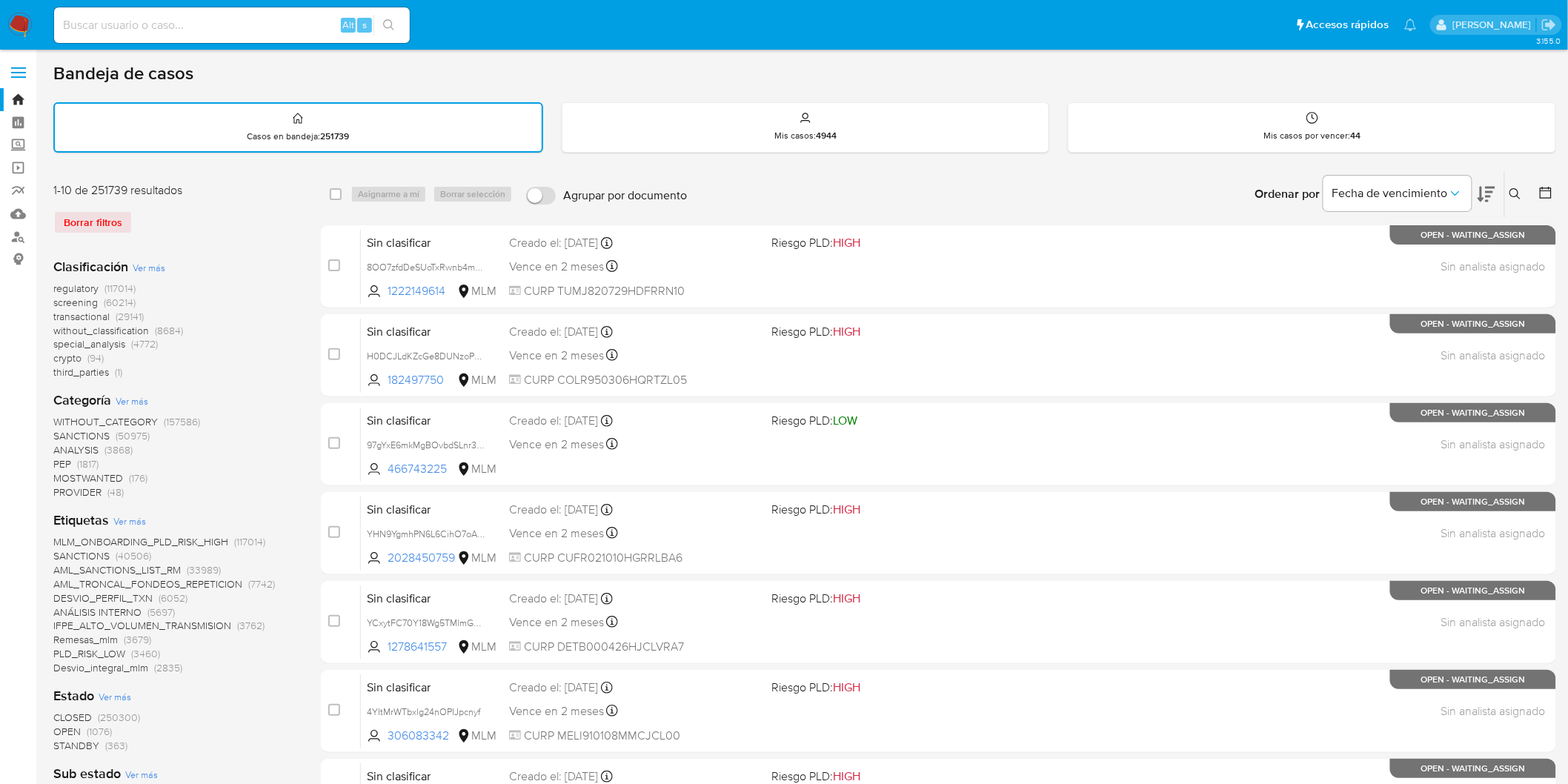
click at [1513, 189] on icon at bounding box center [1516, 195] width 12 height 12
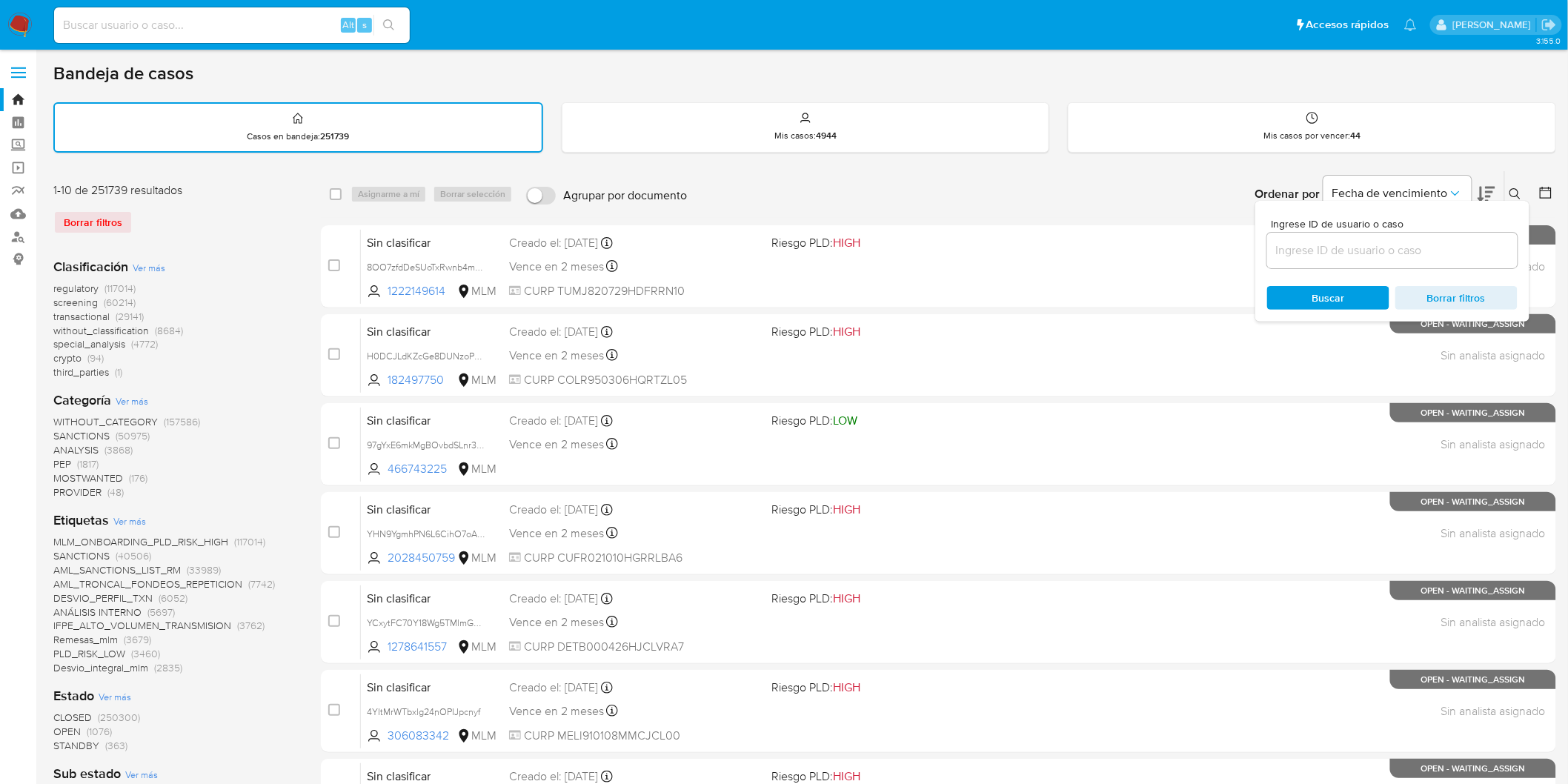
click at [1345, 243] on input at bounding box center [1392, 251] width 251 height 20
type input "766259940"
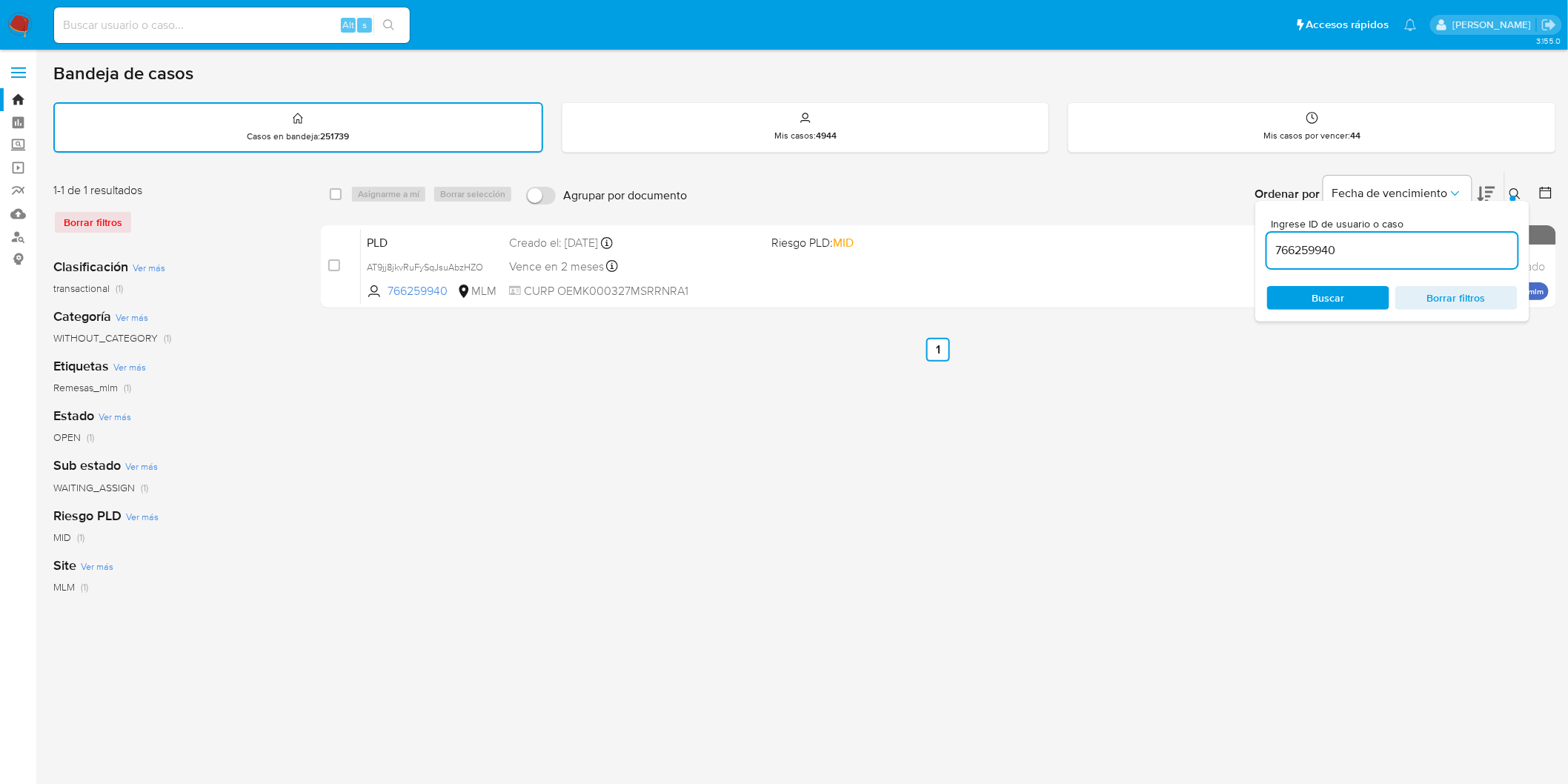
click at [1520, 194] on icon at bounding box center [1516, 195] width 12 height 12
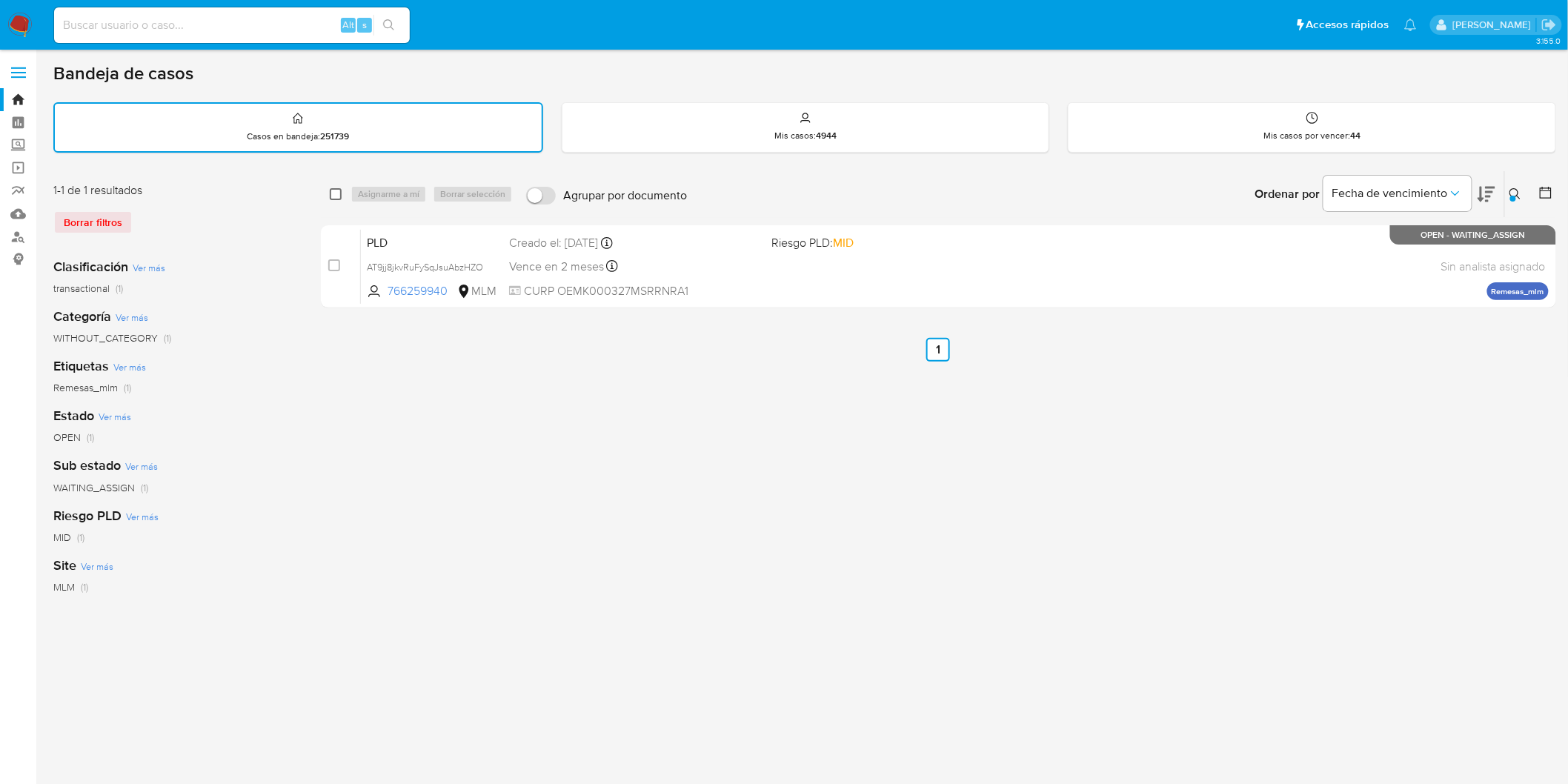
click at [337, 194] on input "checkbox" at bounding box center [336, 195] width 12 height 12
checkbox input "true"
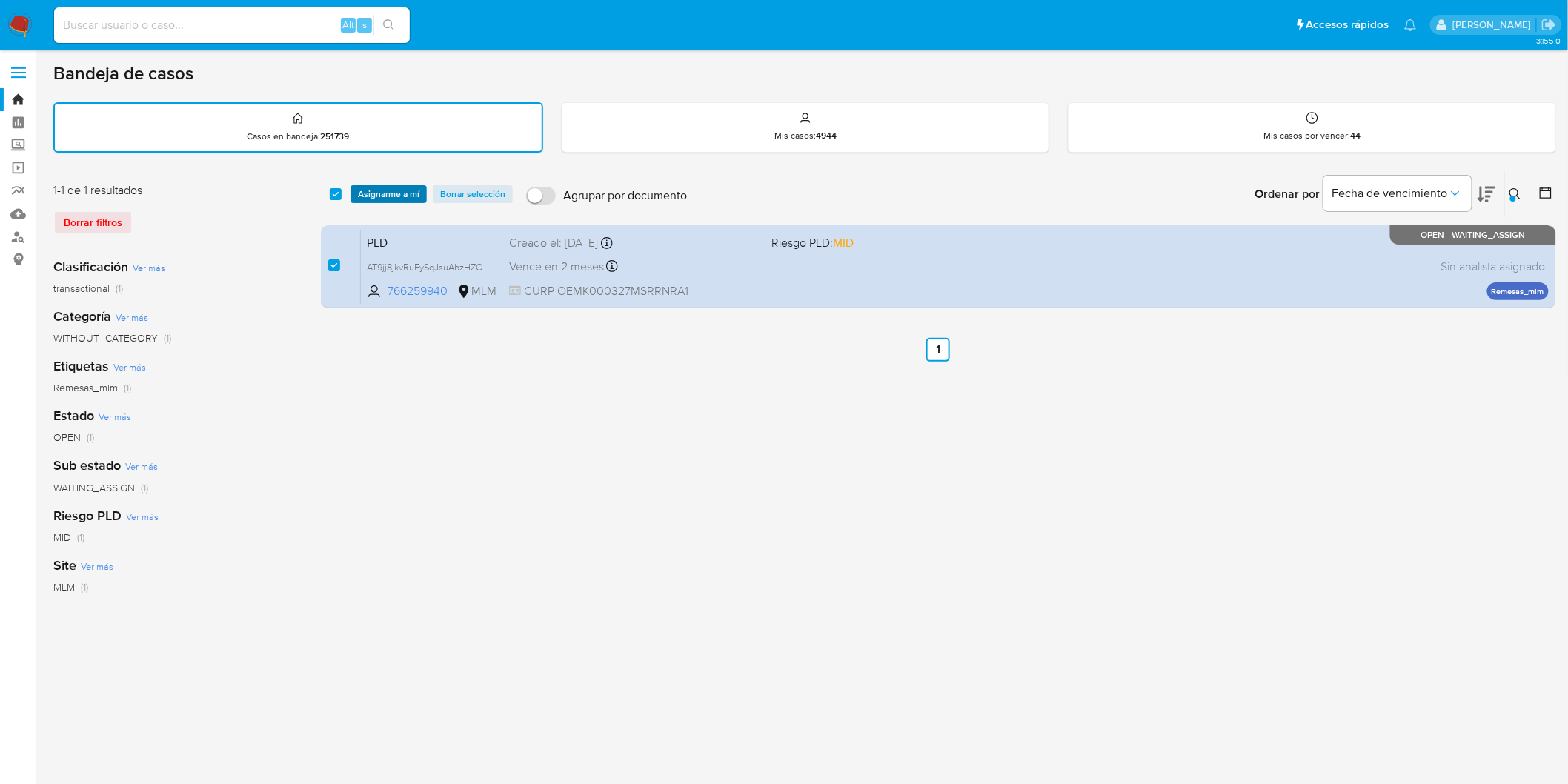
click at [374, 194] on span "Asignarme a mí" at bounding box center [389, 194] width 61 height 15
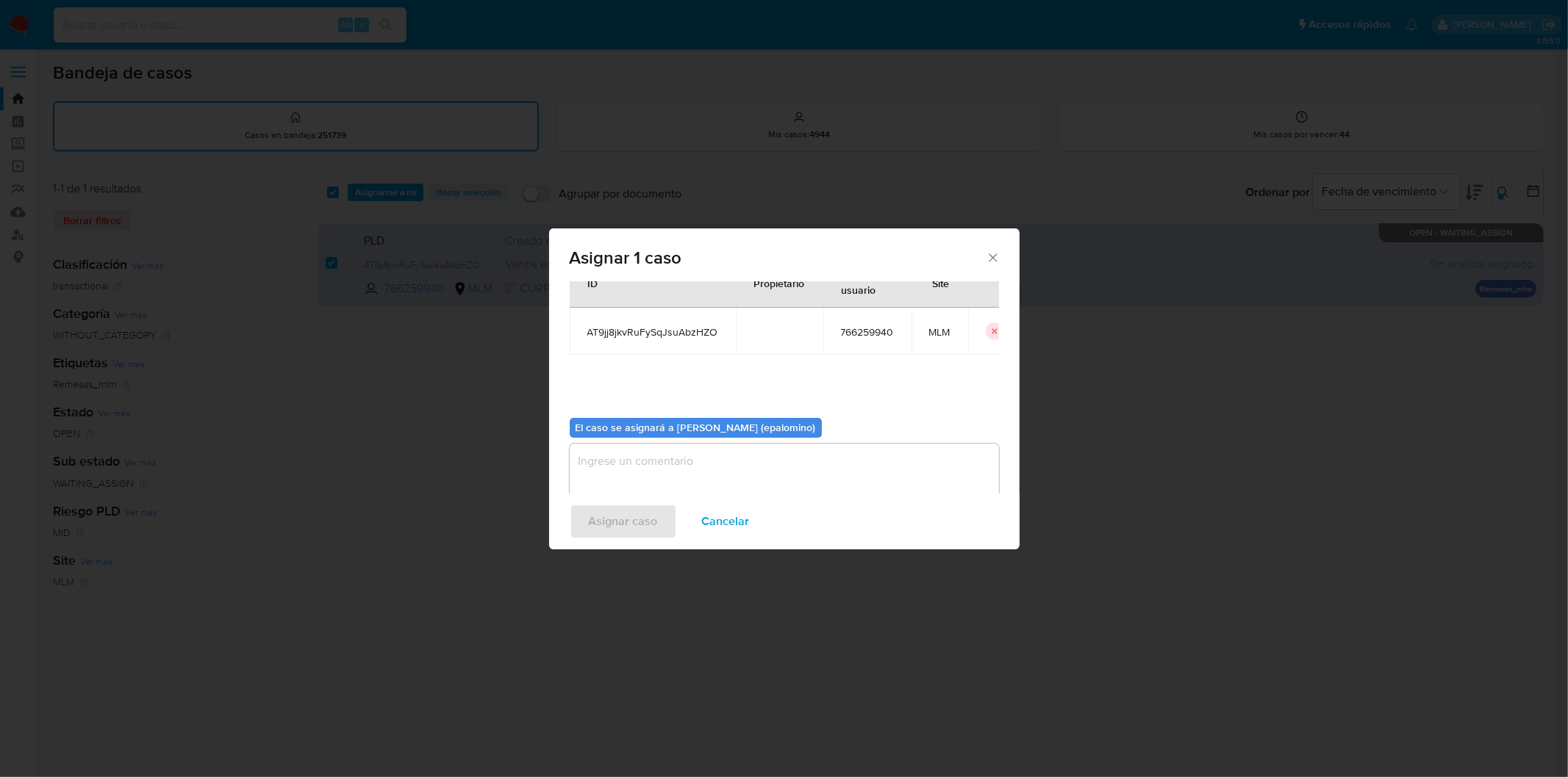
scroll to position [75, 0]
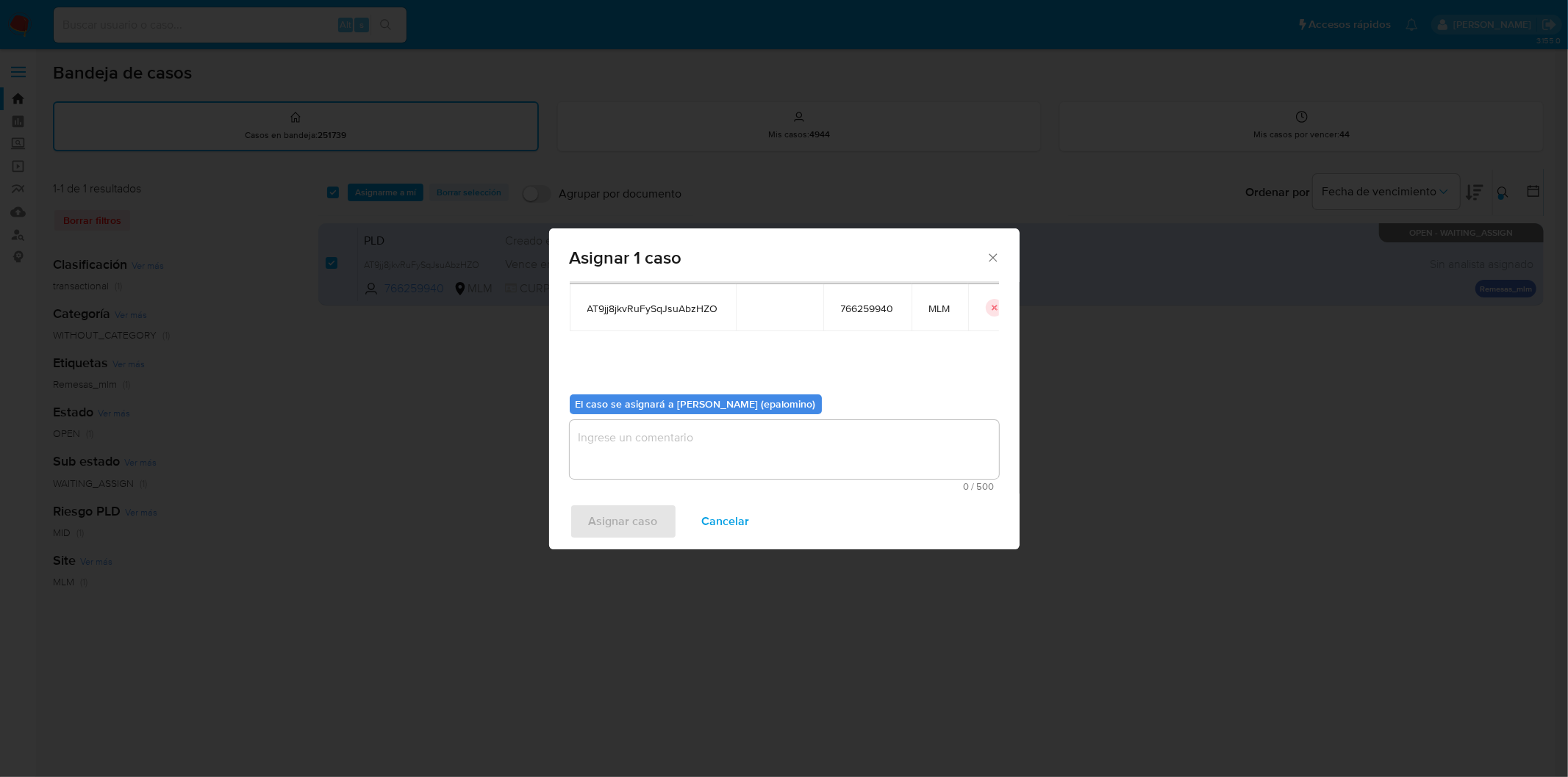
click at [674, 466] on textarea "assign-modal" at bounding box center [784, 450] width 430 height 59
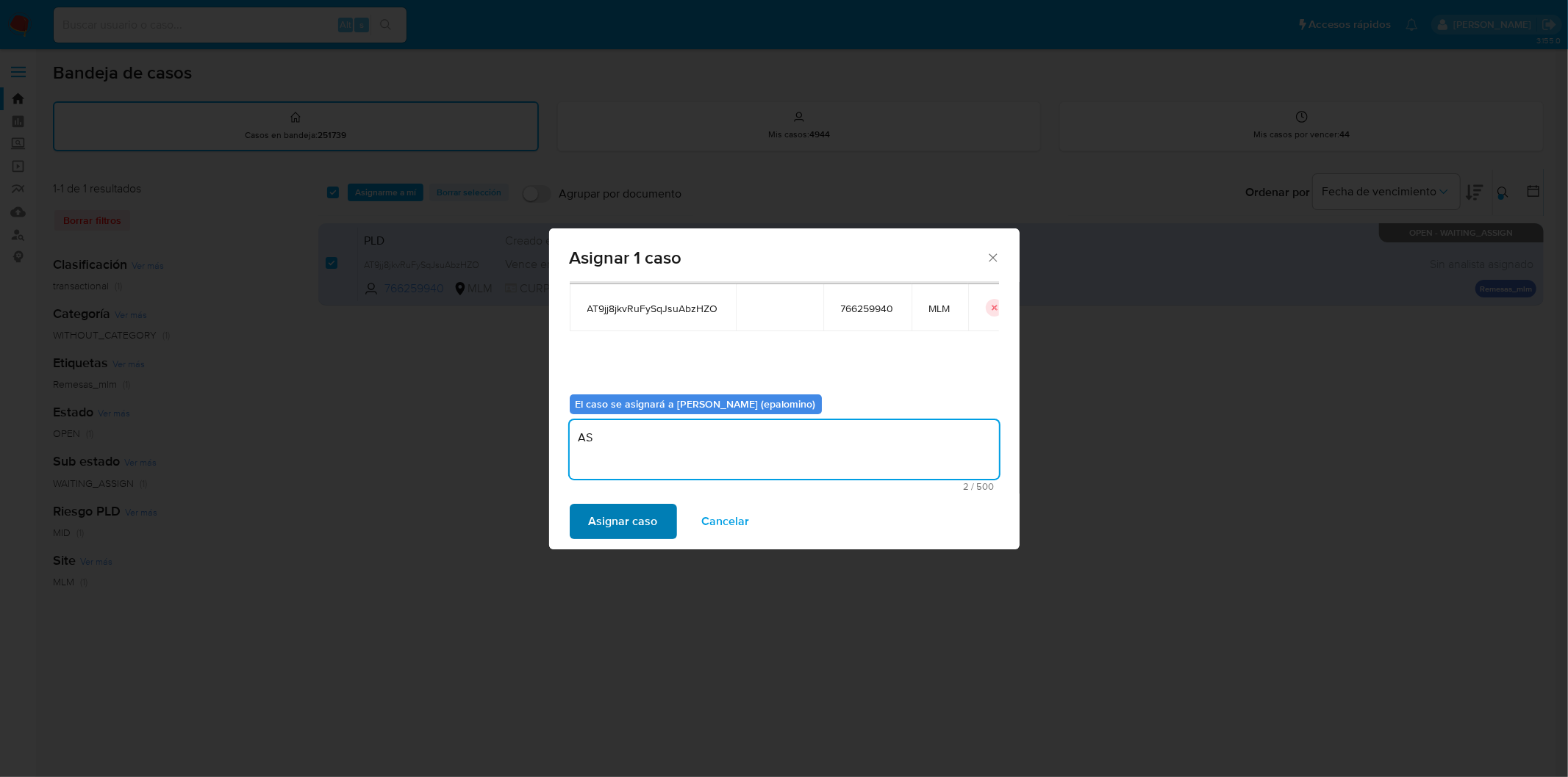
type textarea "AS"
click at [655, 533] on span "Asignar caso" at bounding box center [623, 522] width 69 height 32
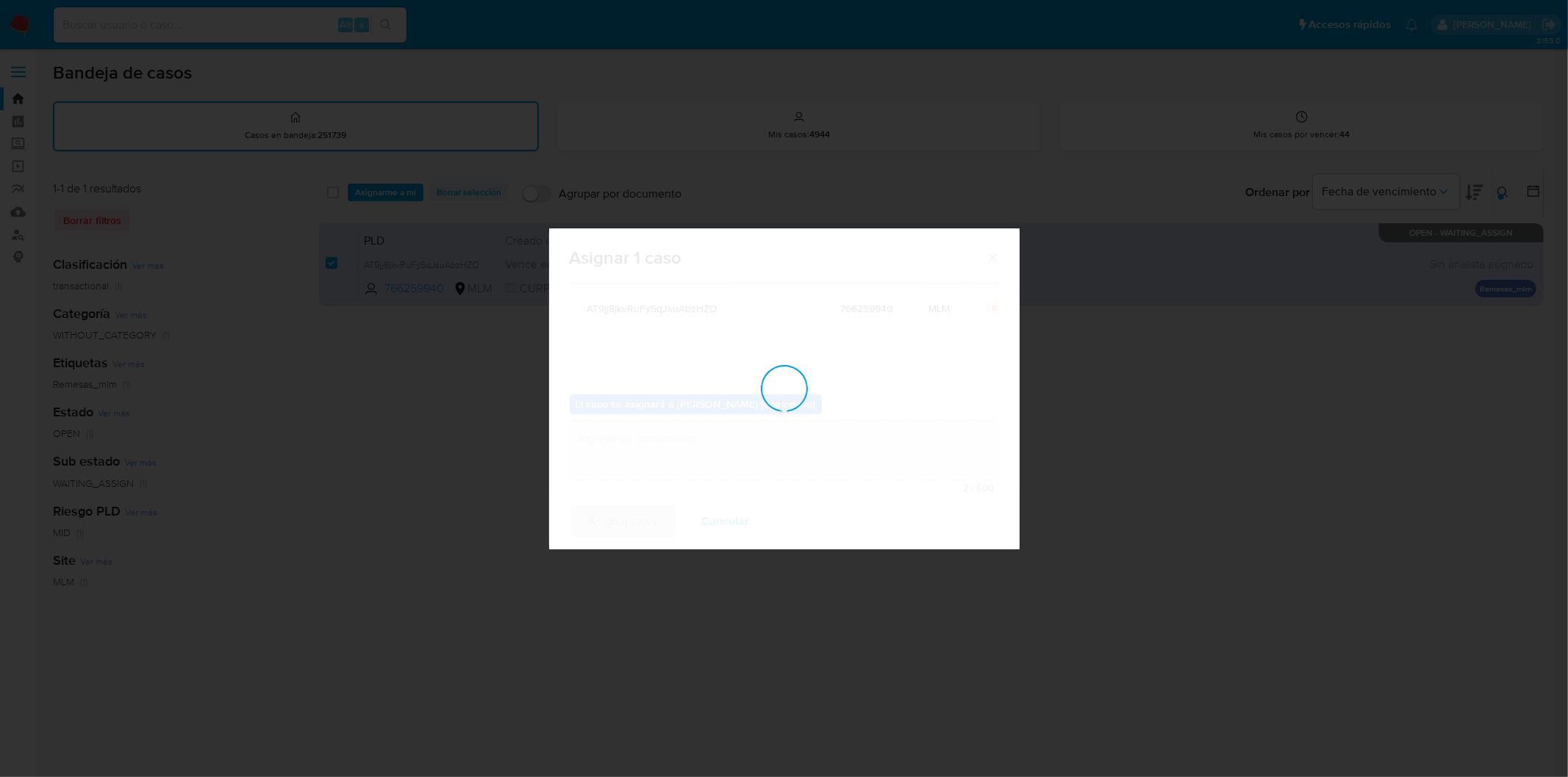
checkbox input "false"
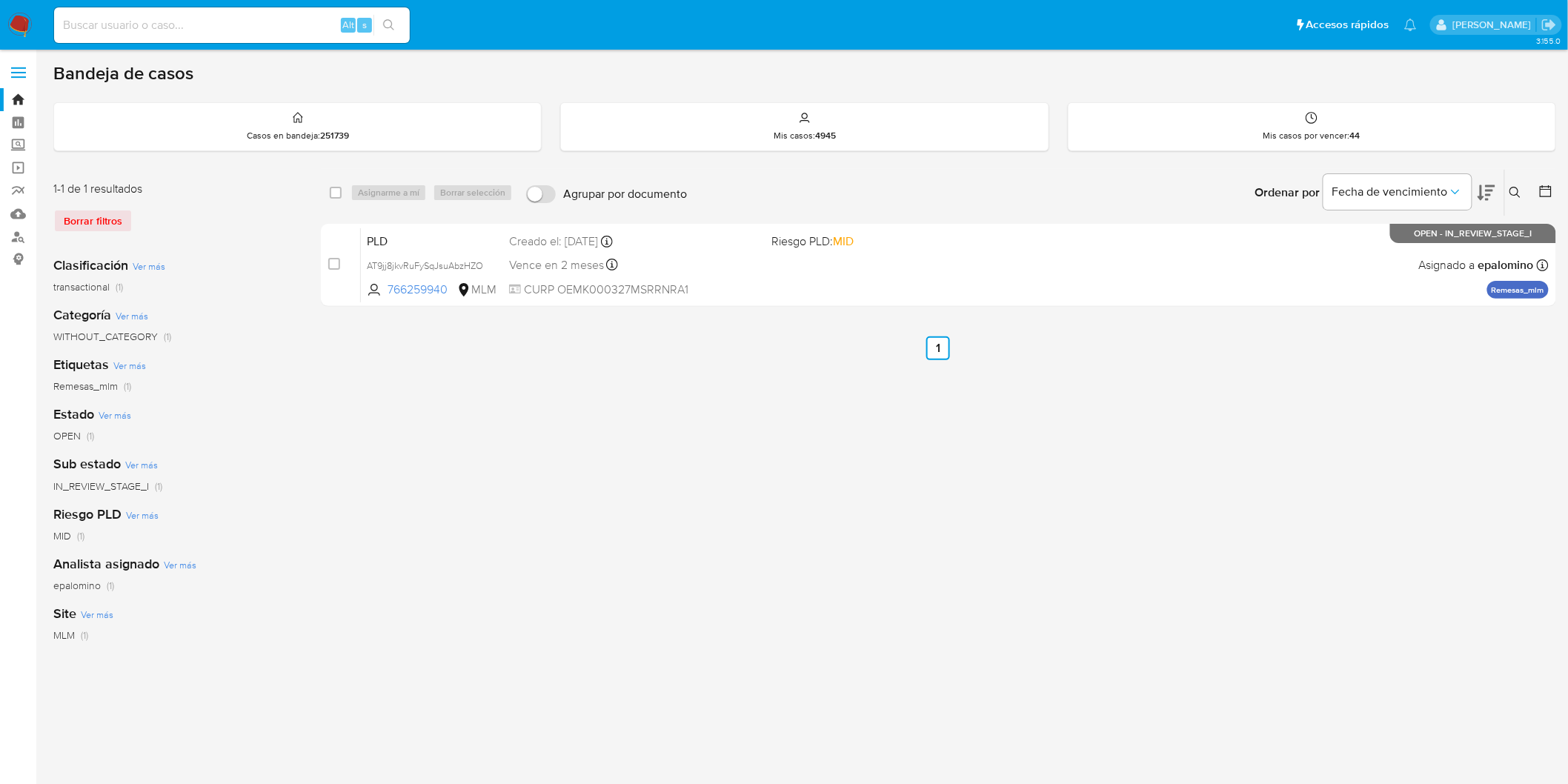
click at [17, 29] on img at bounding box center [21, 26] width 26 height 26
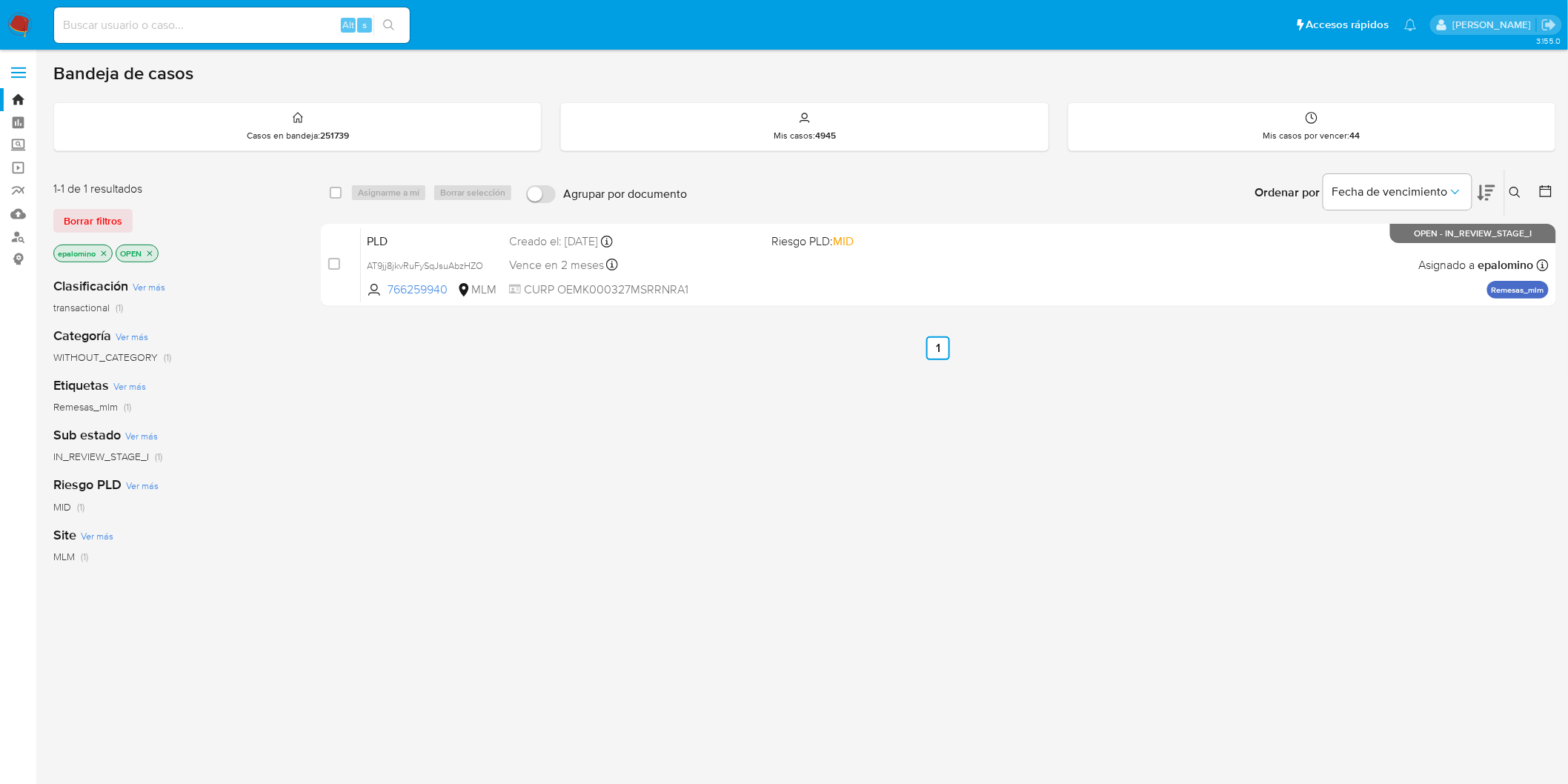
click at [91, 225] on span "Borrar filtros" at bounding box center [93, 220] width 58 height 21
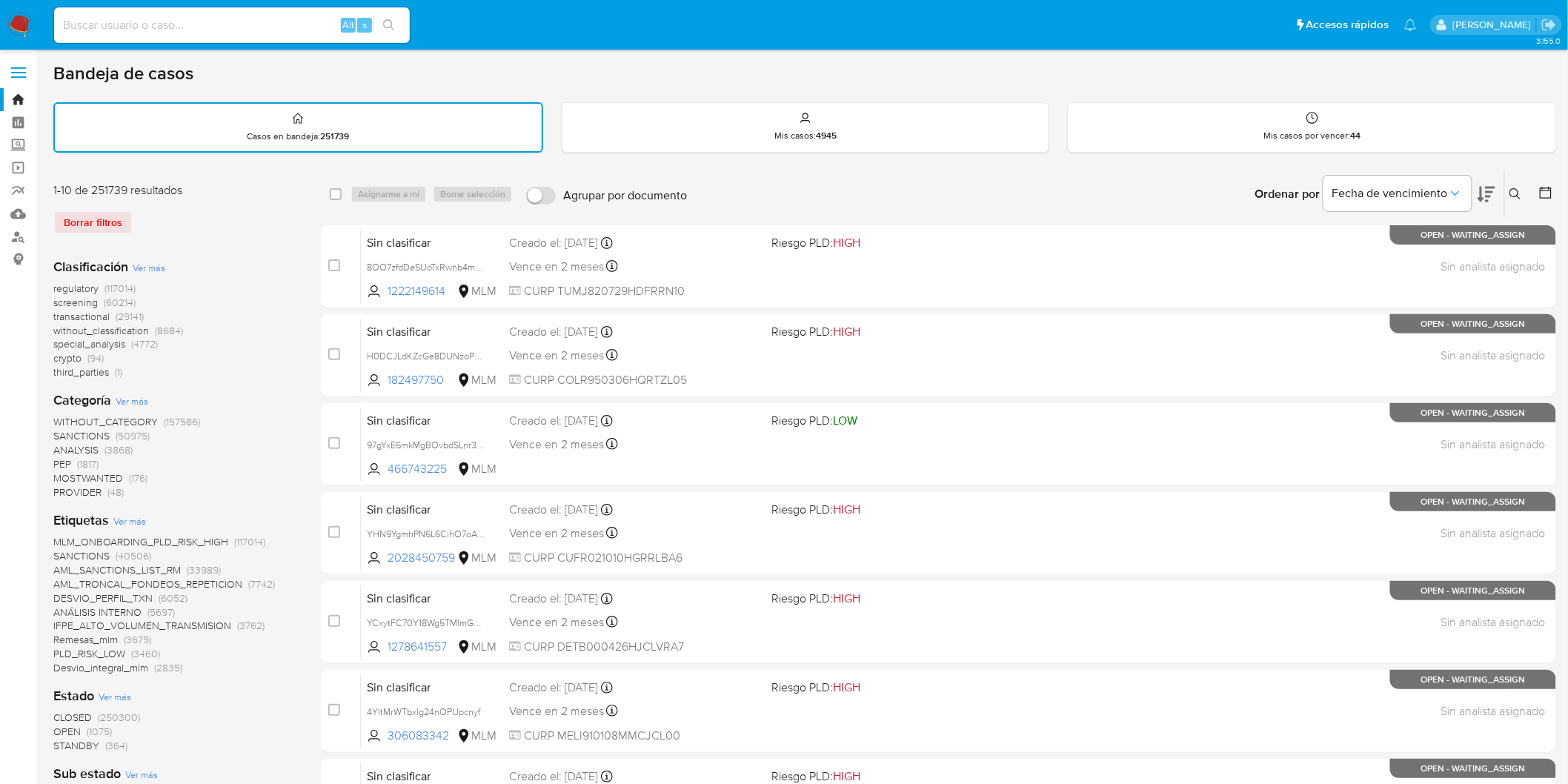
drag, startPoint x: 1515, startPoint y: 197, endPoint x: 1490, endPoint y: 207, distance: 26.9
click at [1513, 196] on icon at bounding box center [1516, 195] width 12 height 12
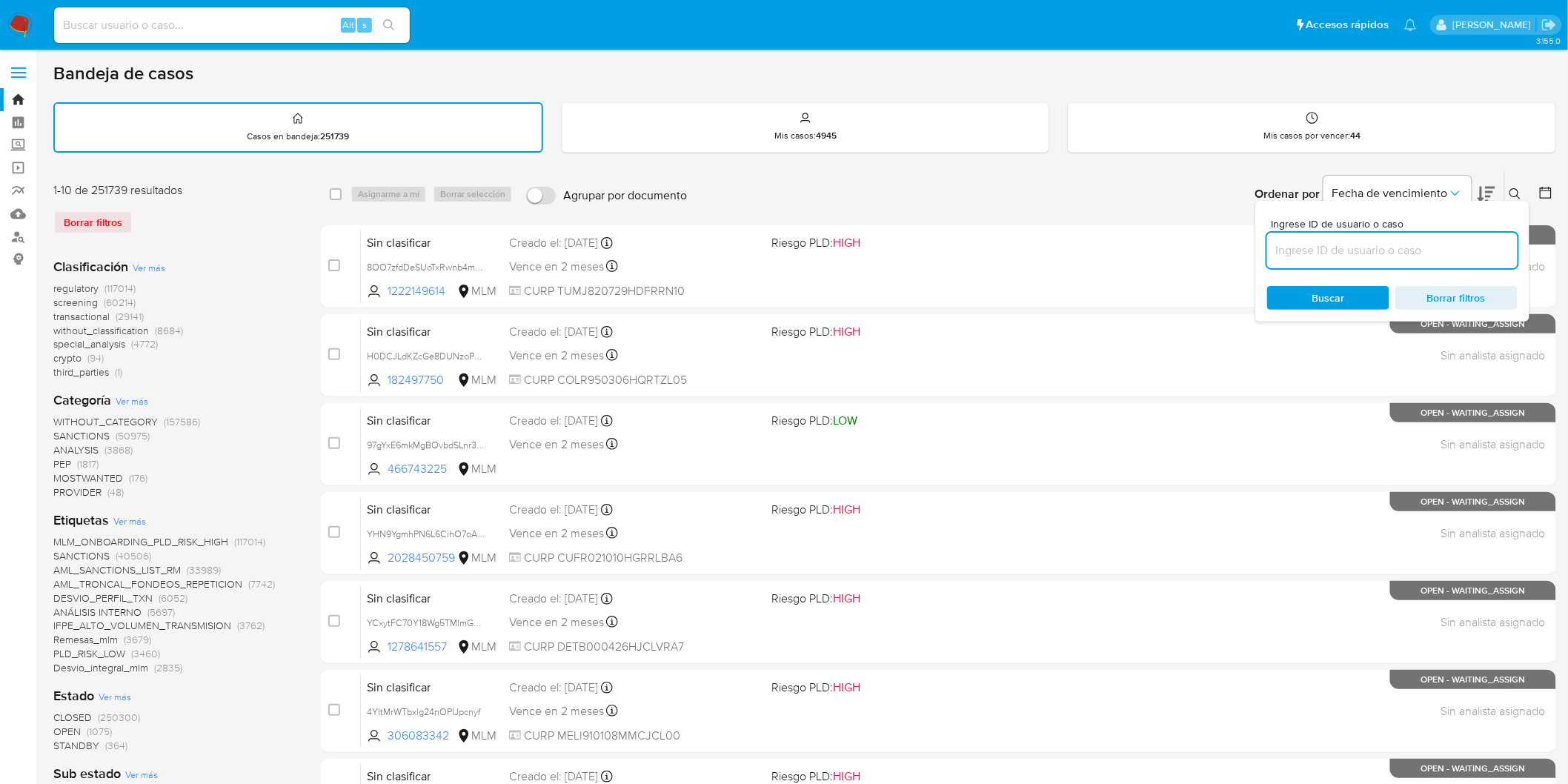
click at [1354, 249] on input at bounding box center [1392, 251] width 251 height 20
type input "1681519115"
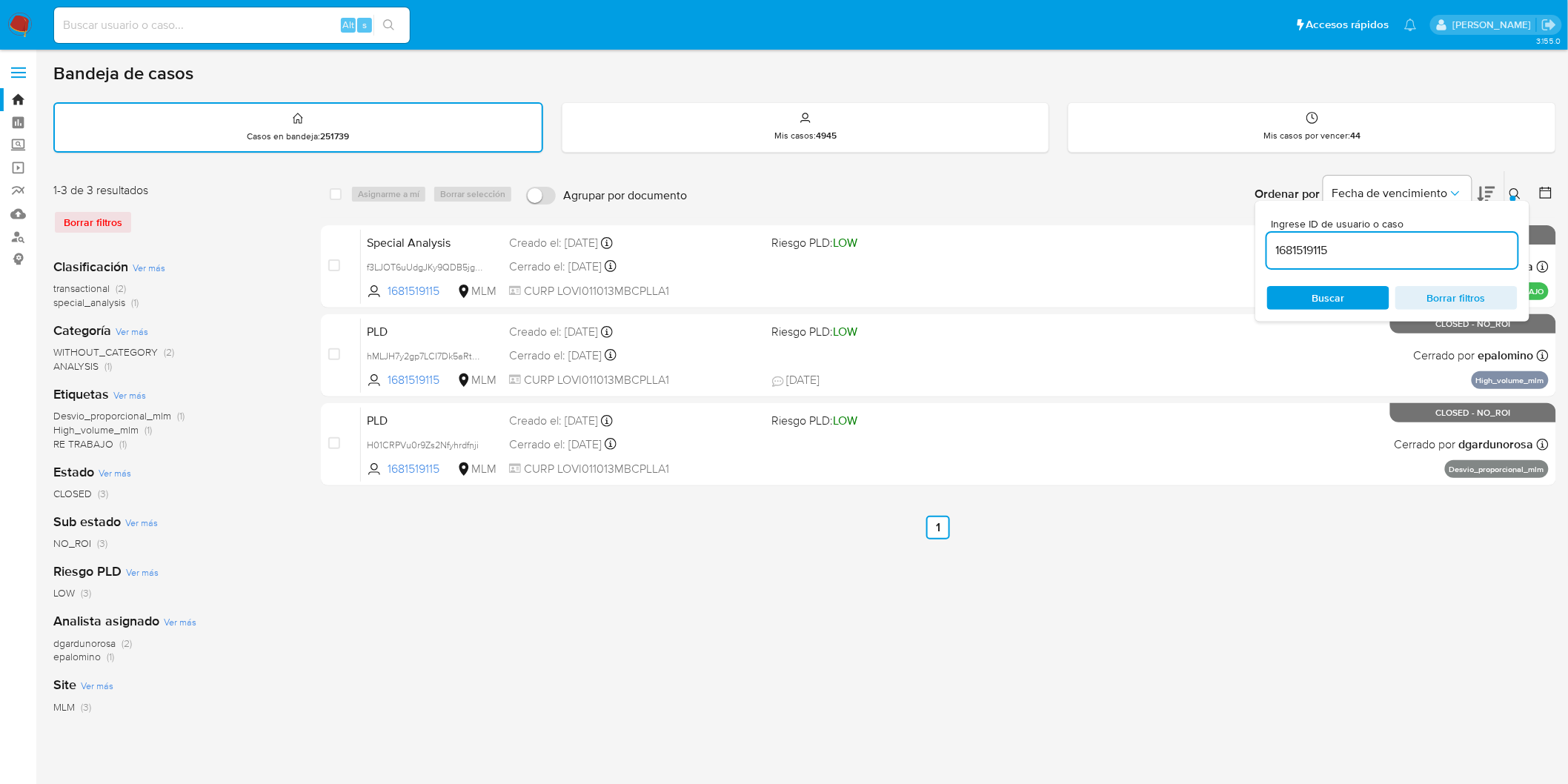
click at [1519, 189] on icon at bounding box center [1516, 195] width 12 height 12
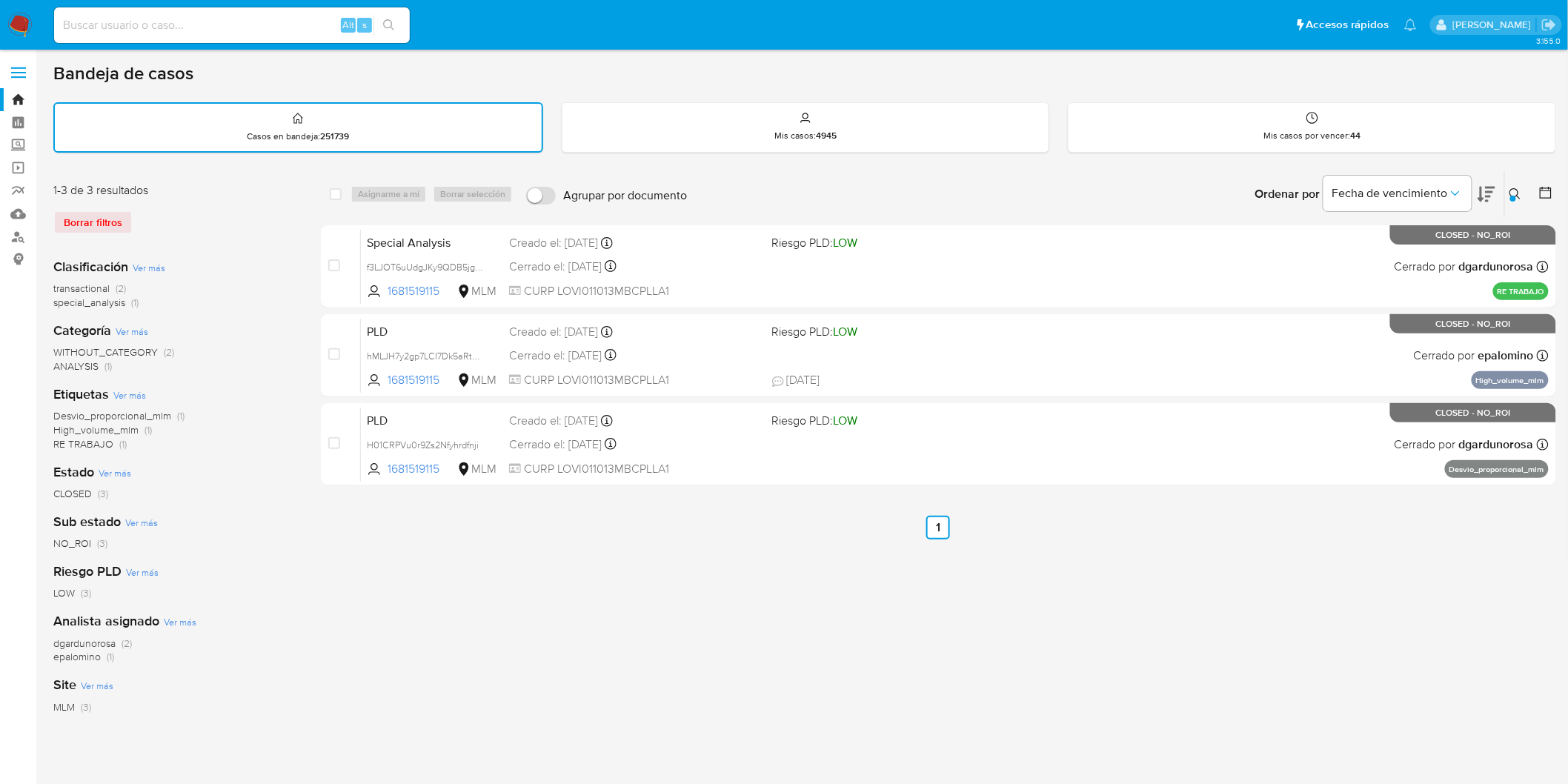
drag, startPoint x: 1518, startPoint y: 195, endPoint x: 1430, endPoint y: 230, distance: 94.7
click at [1518, 195] on icon at bounding box center [1516, 195] width 12 height 12
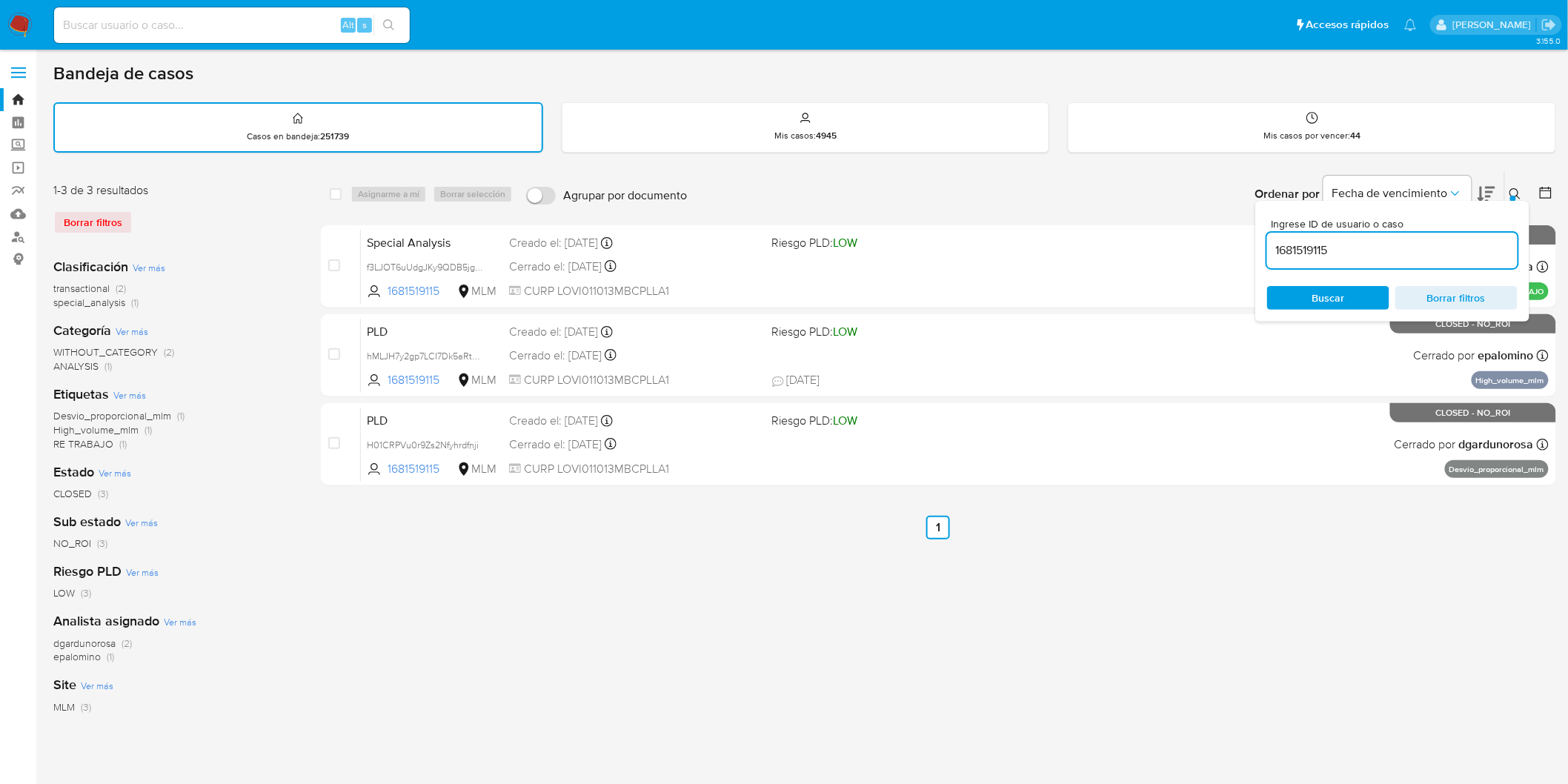
click at [1310, 254] on input "1681519115" at bounding box center [1392, 251] width 251 height 20
type input "443562759"
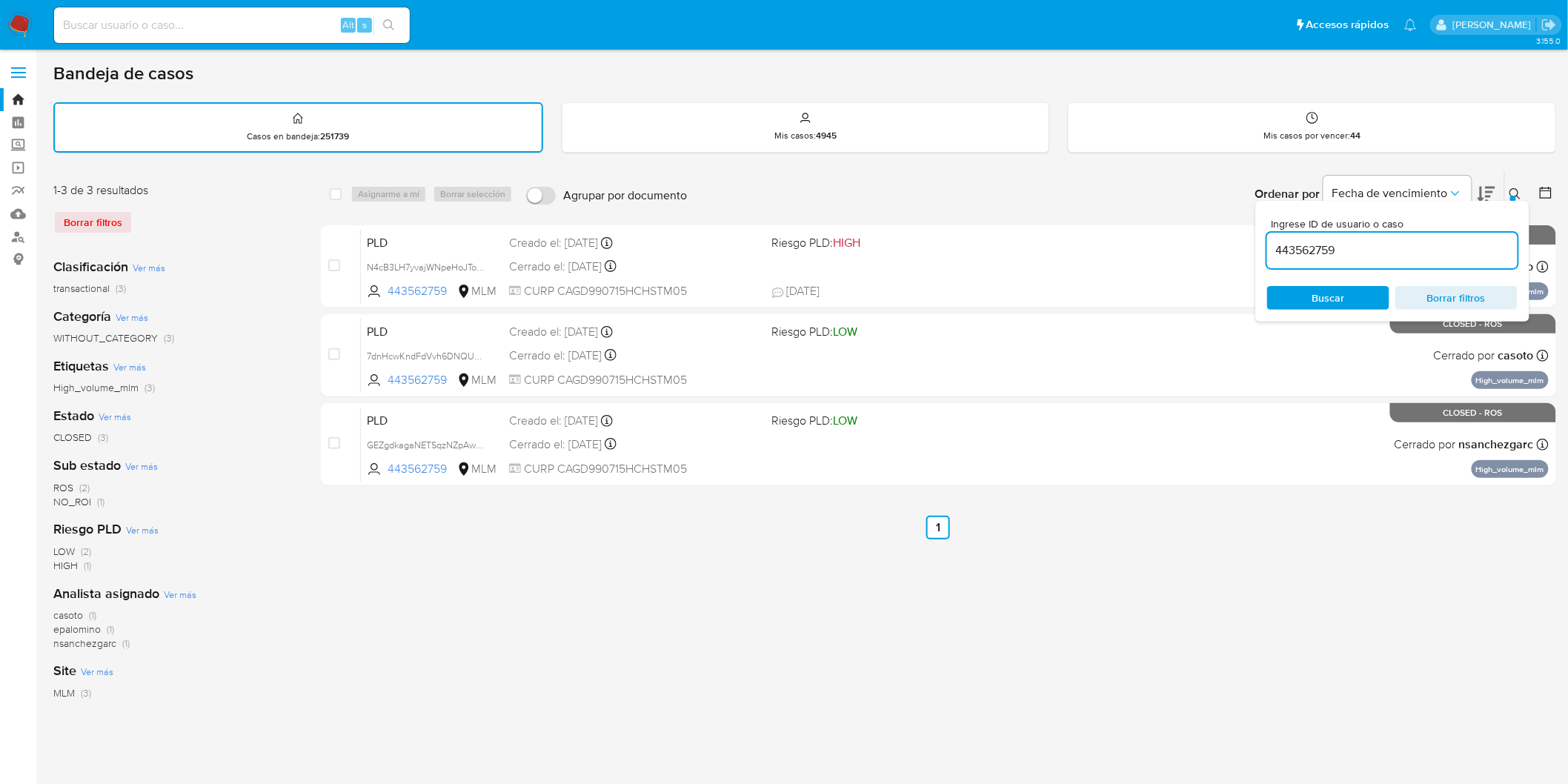
click at [1513, 186] on button at bounding box center [1517, 195] width 25 height 18
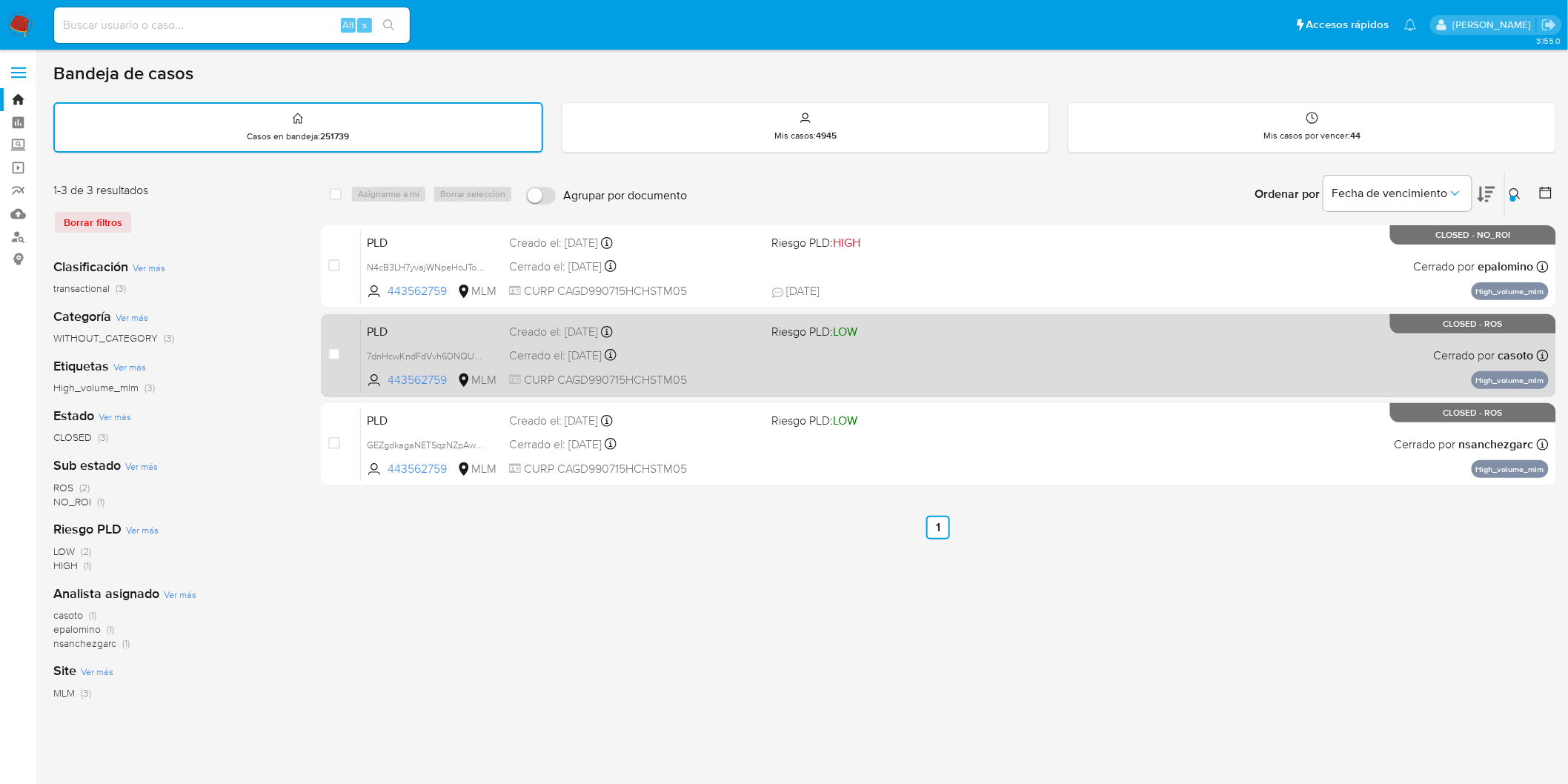
click at [379, 330] on span "PLD" at bounding box center [432, 331] width 130 height 20
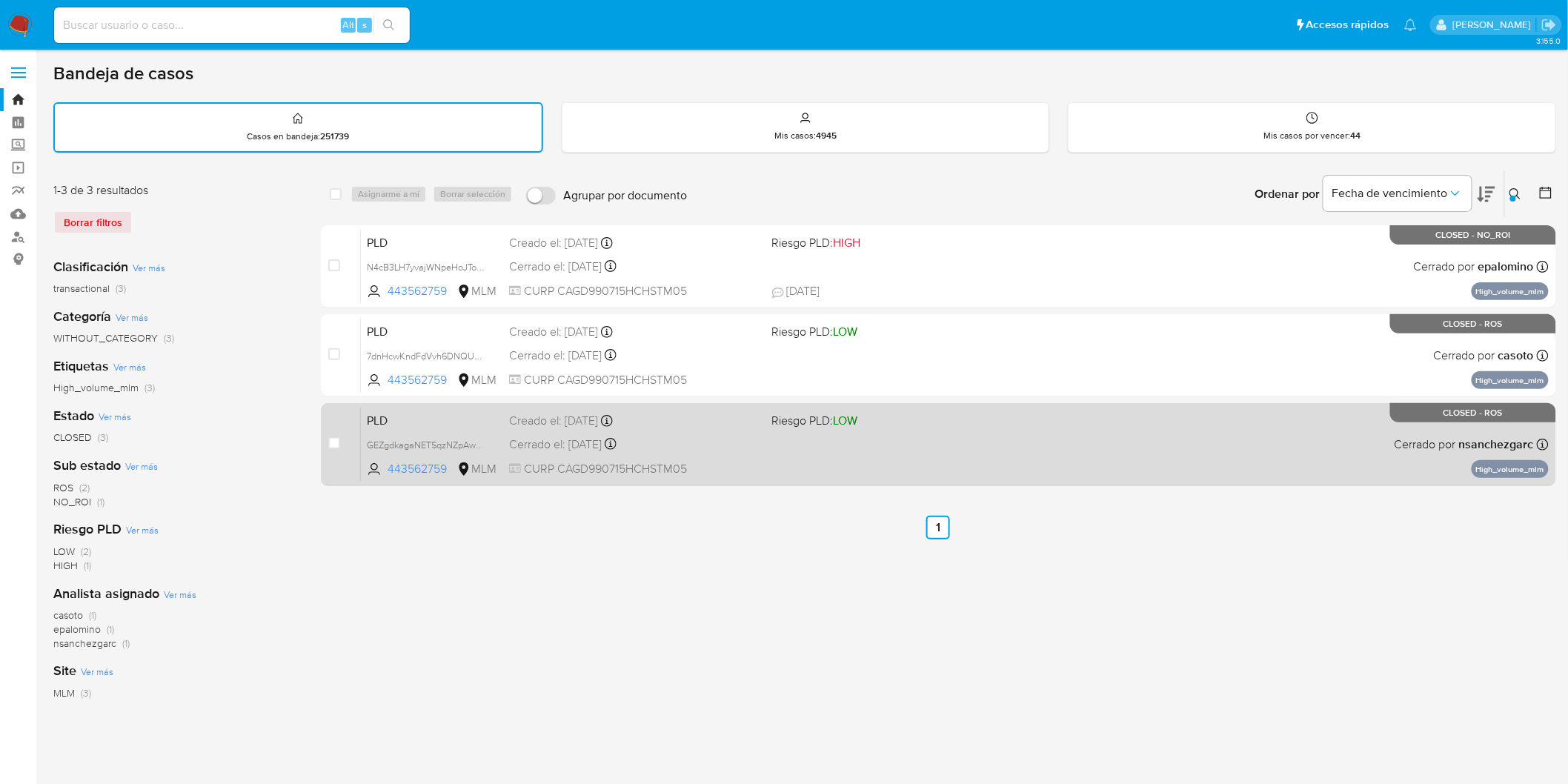
click at [398, 416] on span "PLD" at bounding box center [432, 420] width 130 height 20
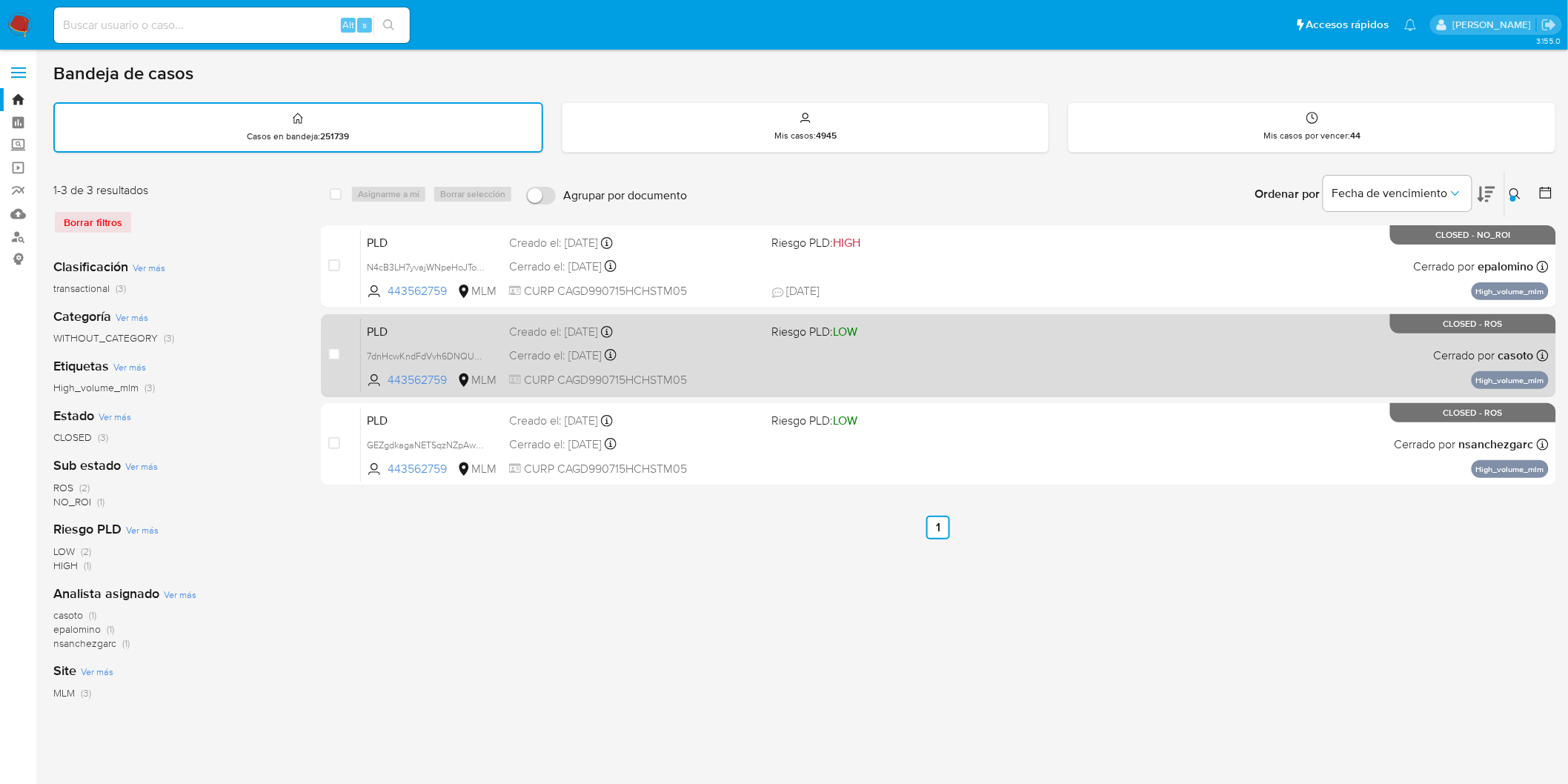
click at [410, 324] on span "PLD" at bounding box center [432, 331] width 130 height 20
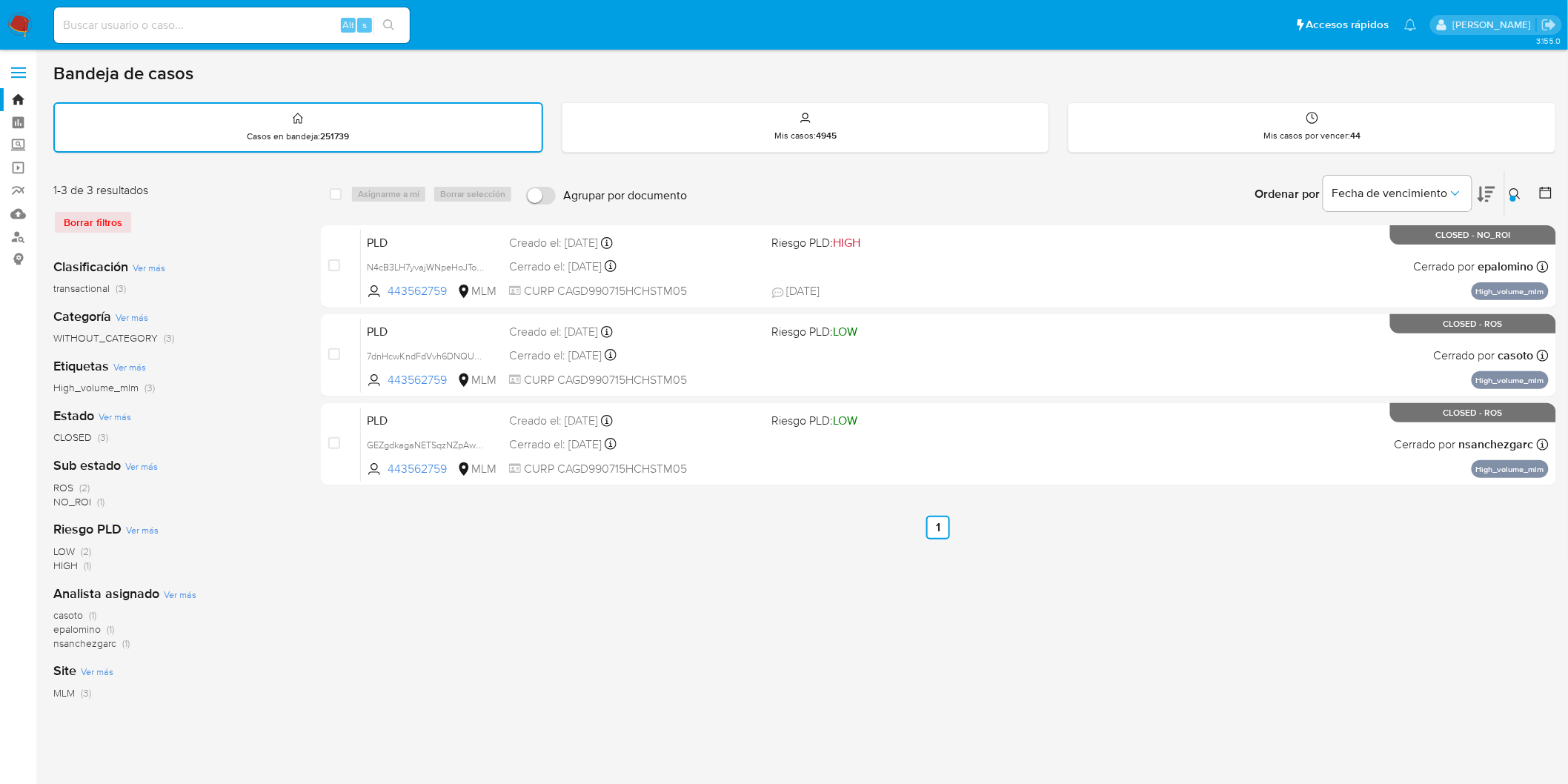
click at [17, 24] on img at bounding box center [21, 26] width 26 height 26
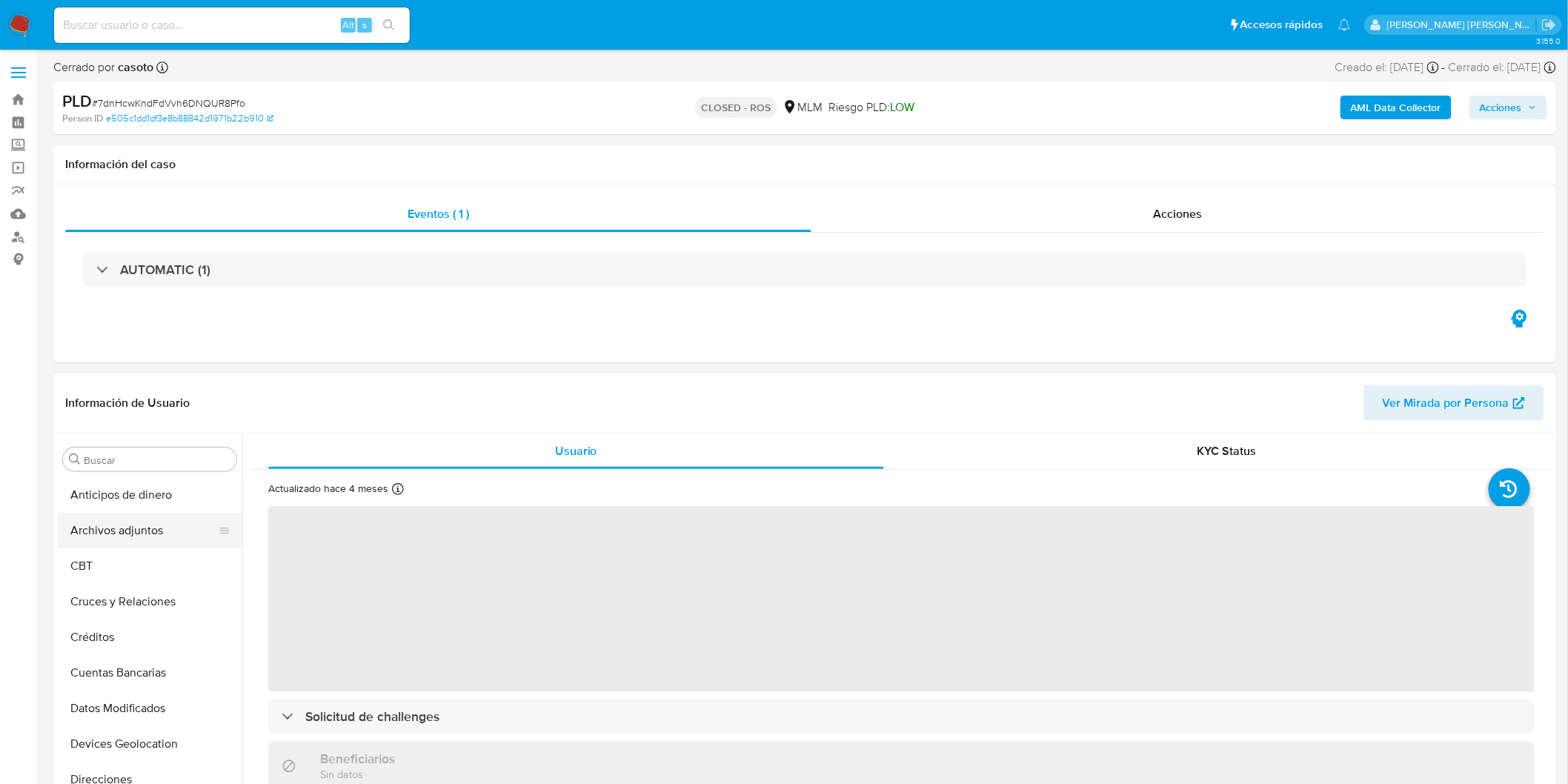
drag, startPoint x: 156, startPoint y: 537, endPoint x: 176, endPoint y: 531, distance: 20.9
click at [156, 537] on button "Archivos adjuntos" at bounding box center [144, 531] width 174 height 36
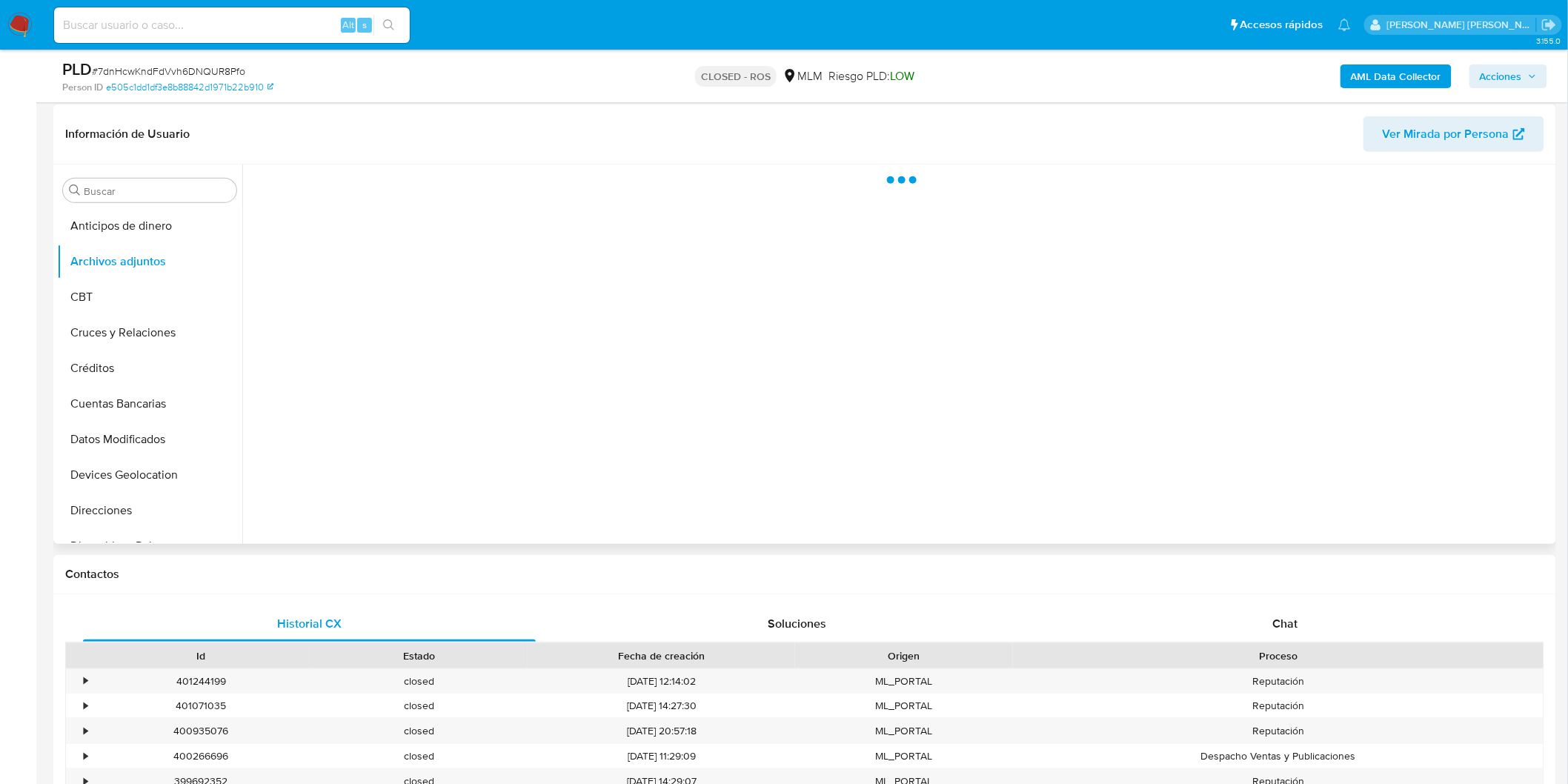
scroll to position [220, 0]
select select "10"
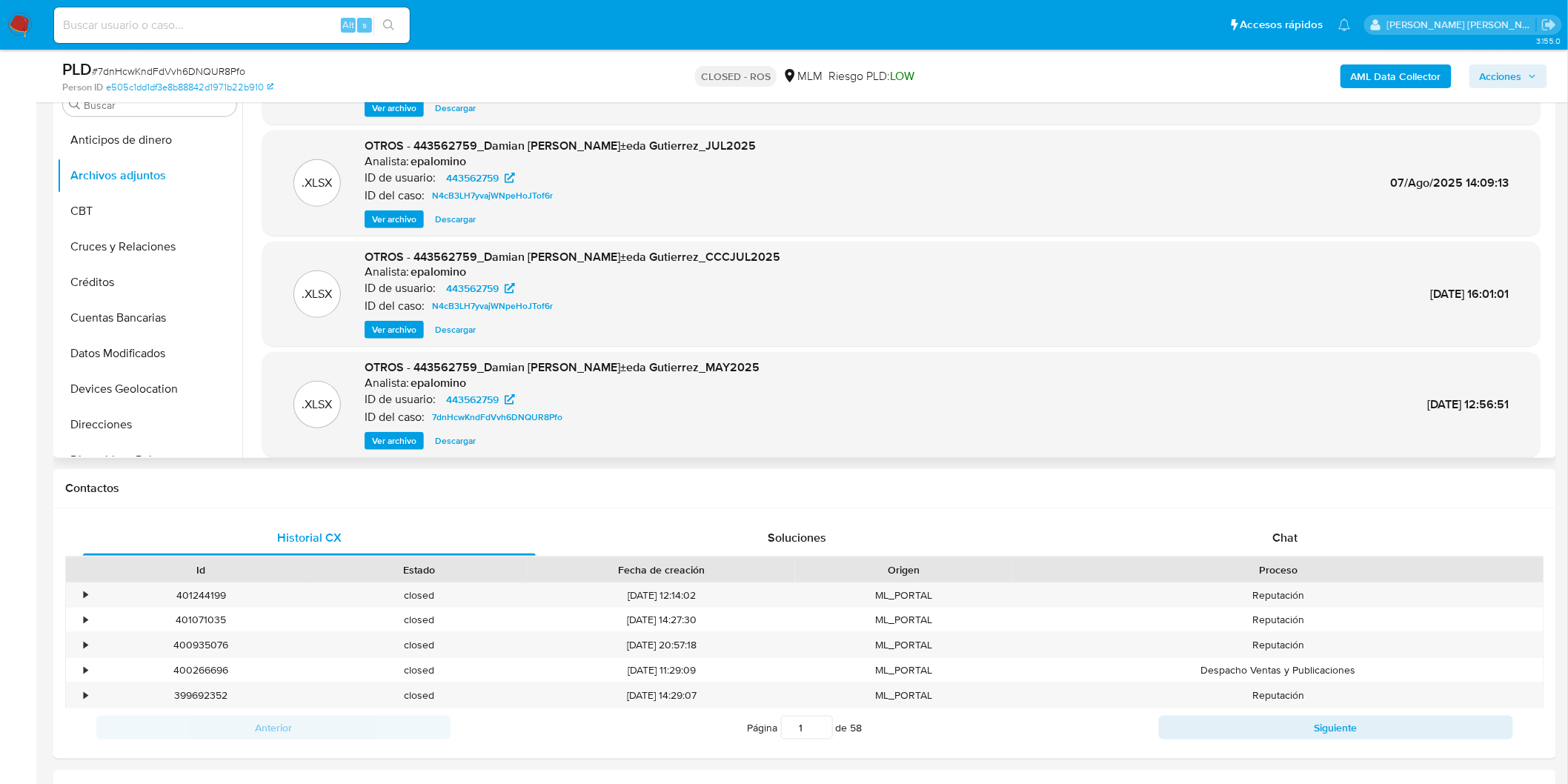
scroll to position [123, 0]
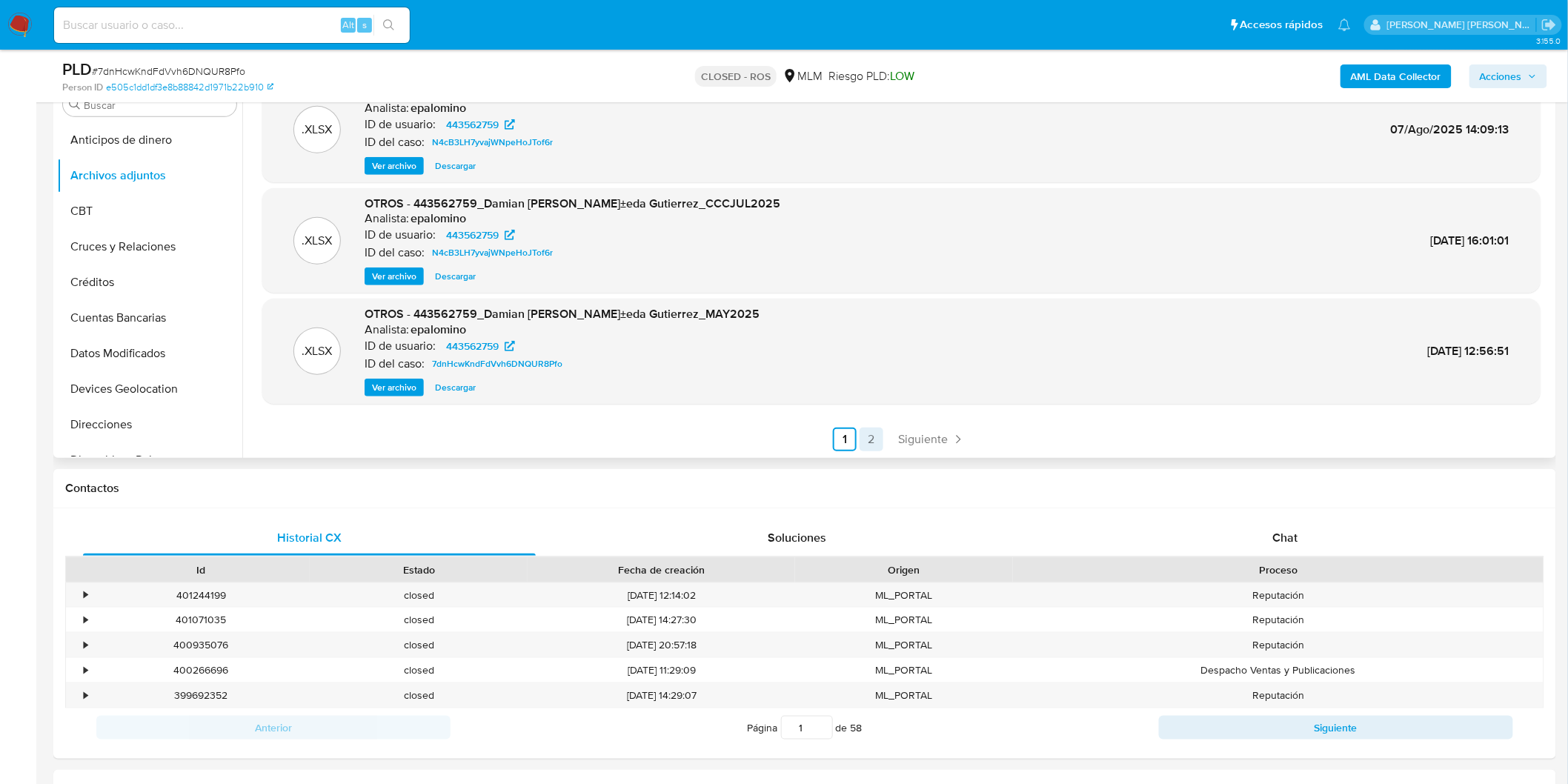
click at [874, 439] on link "2" at bounding box center [871, 439] width 24 height 24
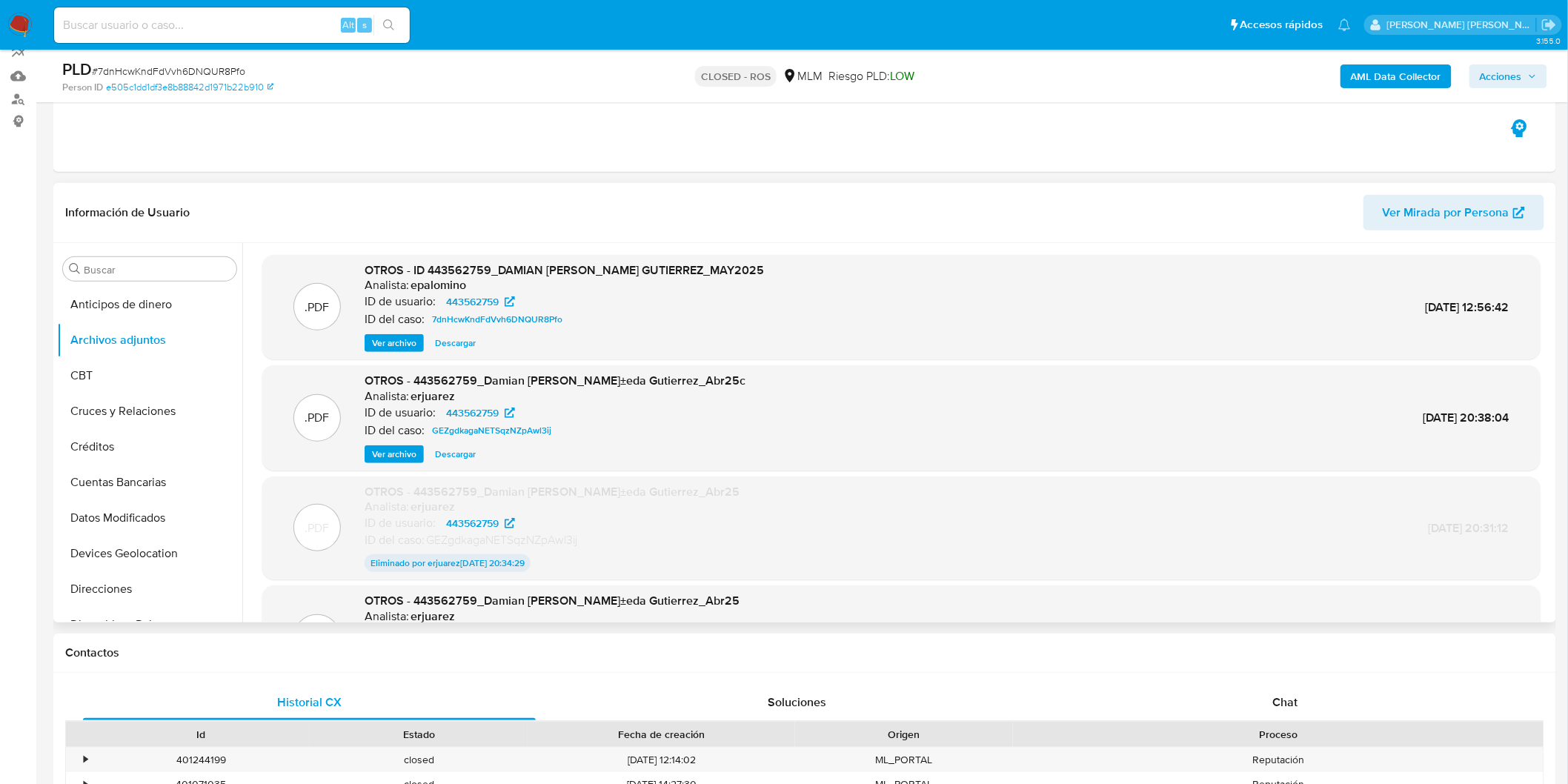
scroll to position [122, 0]
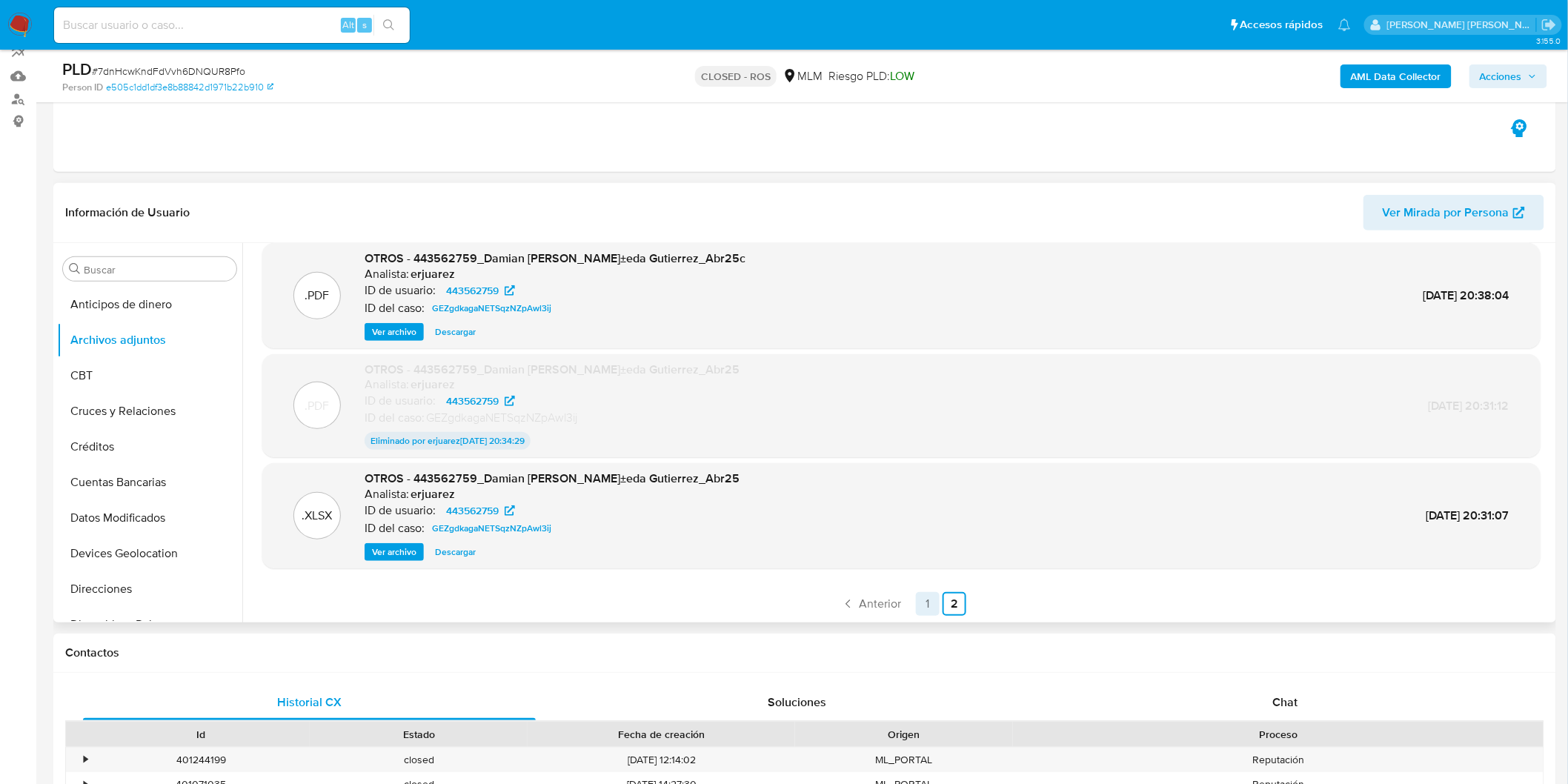
click at [933, 608] on link "1" at bounding box center [928, 604] width 24 height 24
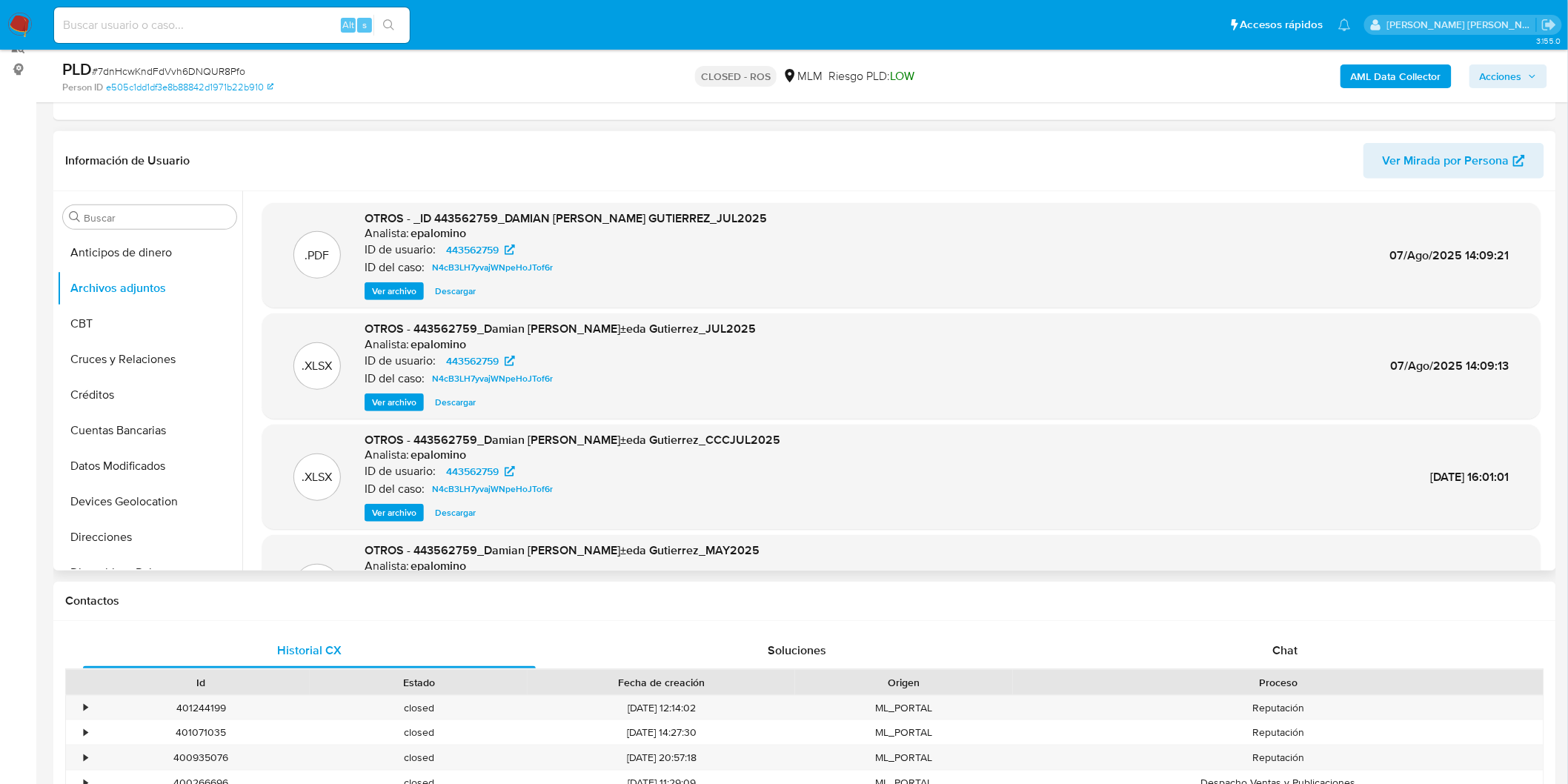
scroll to position [0, 0]
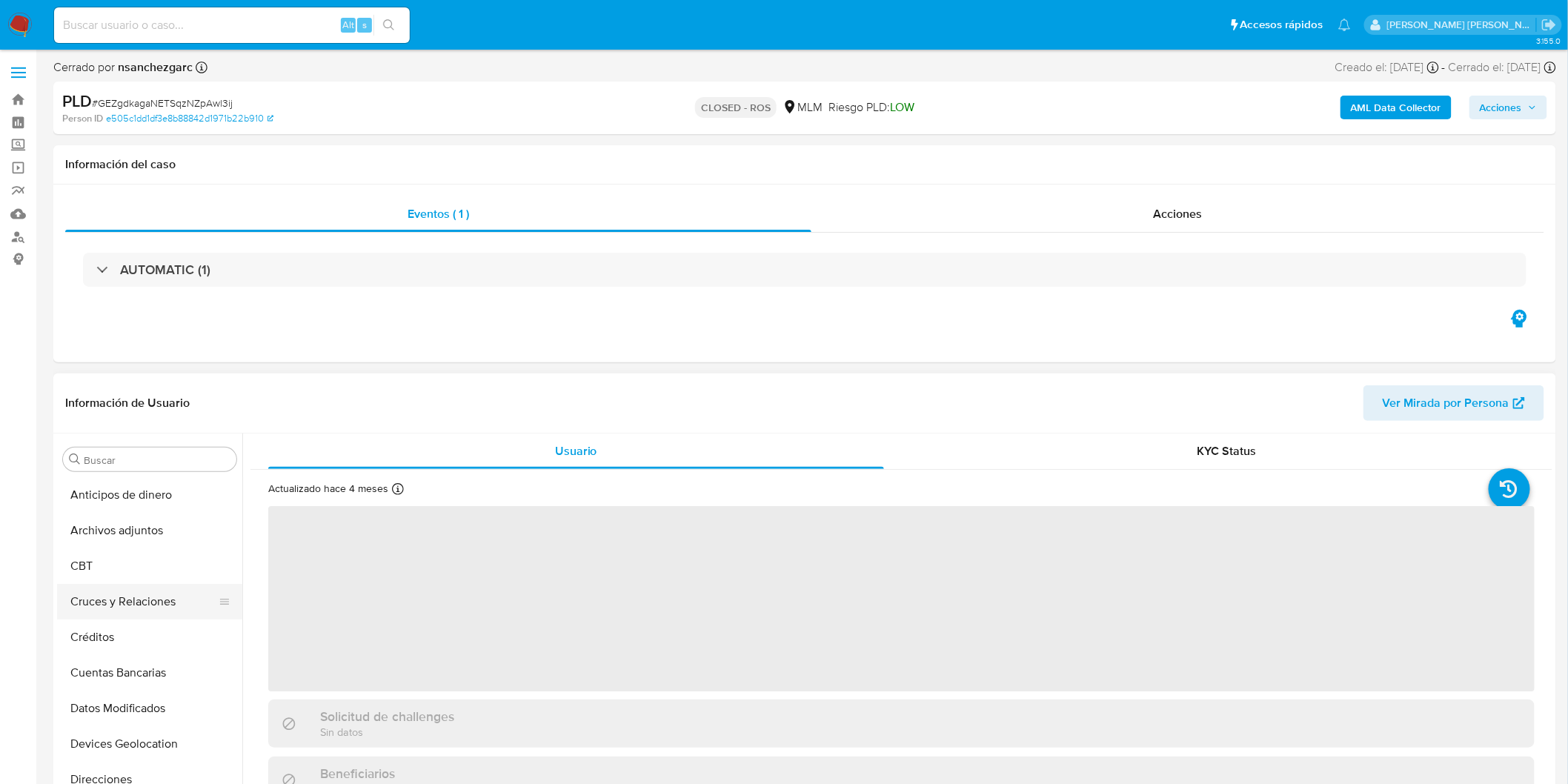
click at [159, 593] on button "Cruces y Relaciones" at bounding box center [144, 602] width 174 height 36
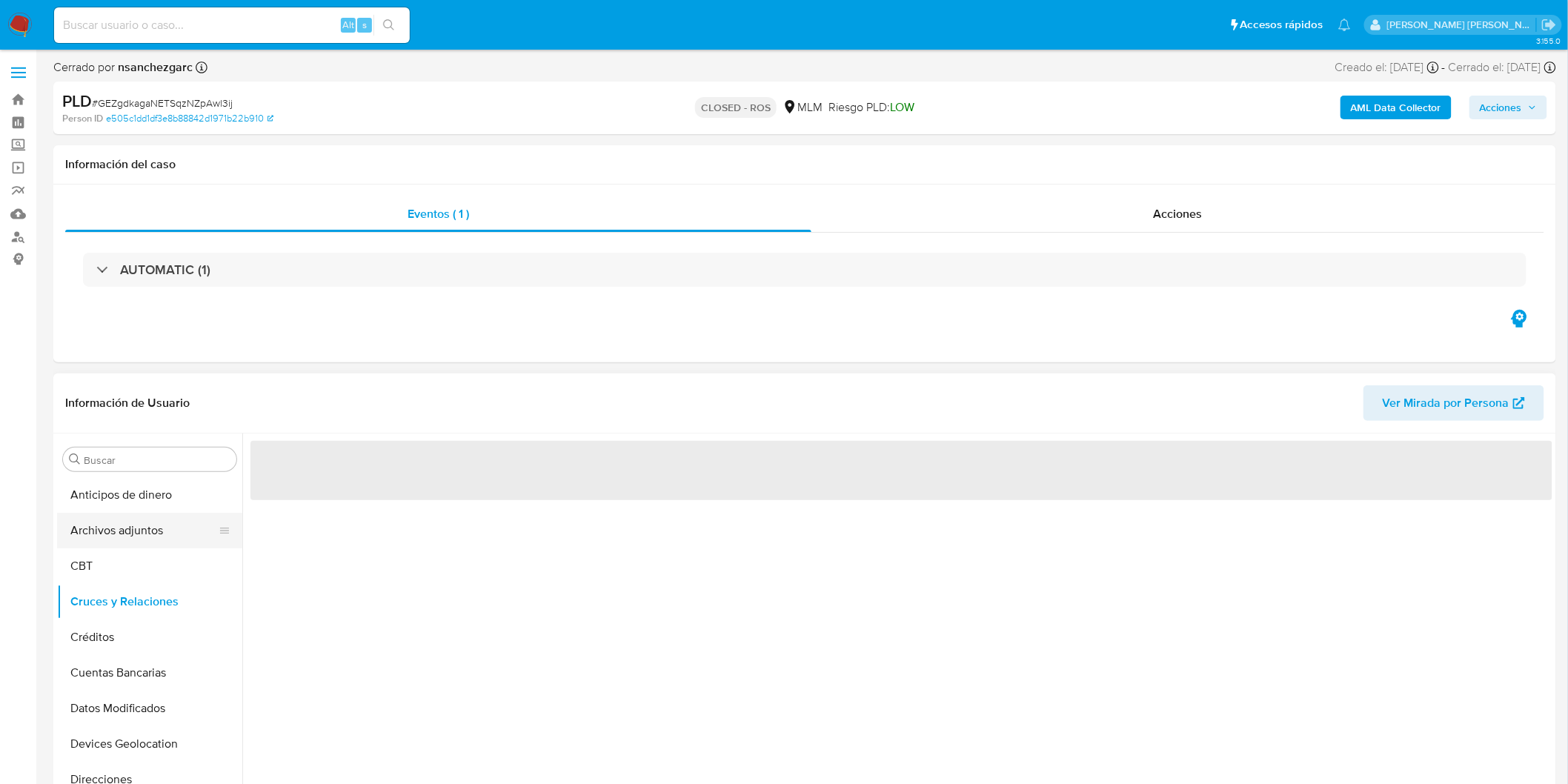
click at [134, 537] on button "Archivos adjuntos" at bounding box center [144, 531] width 174 height 36
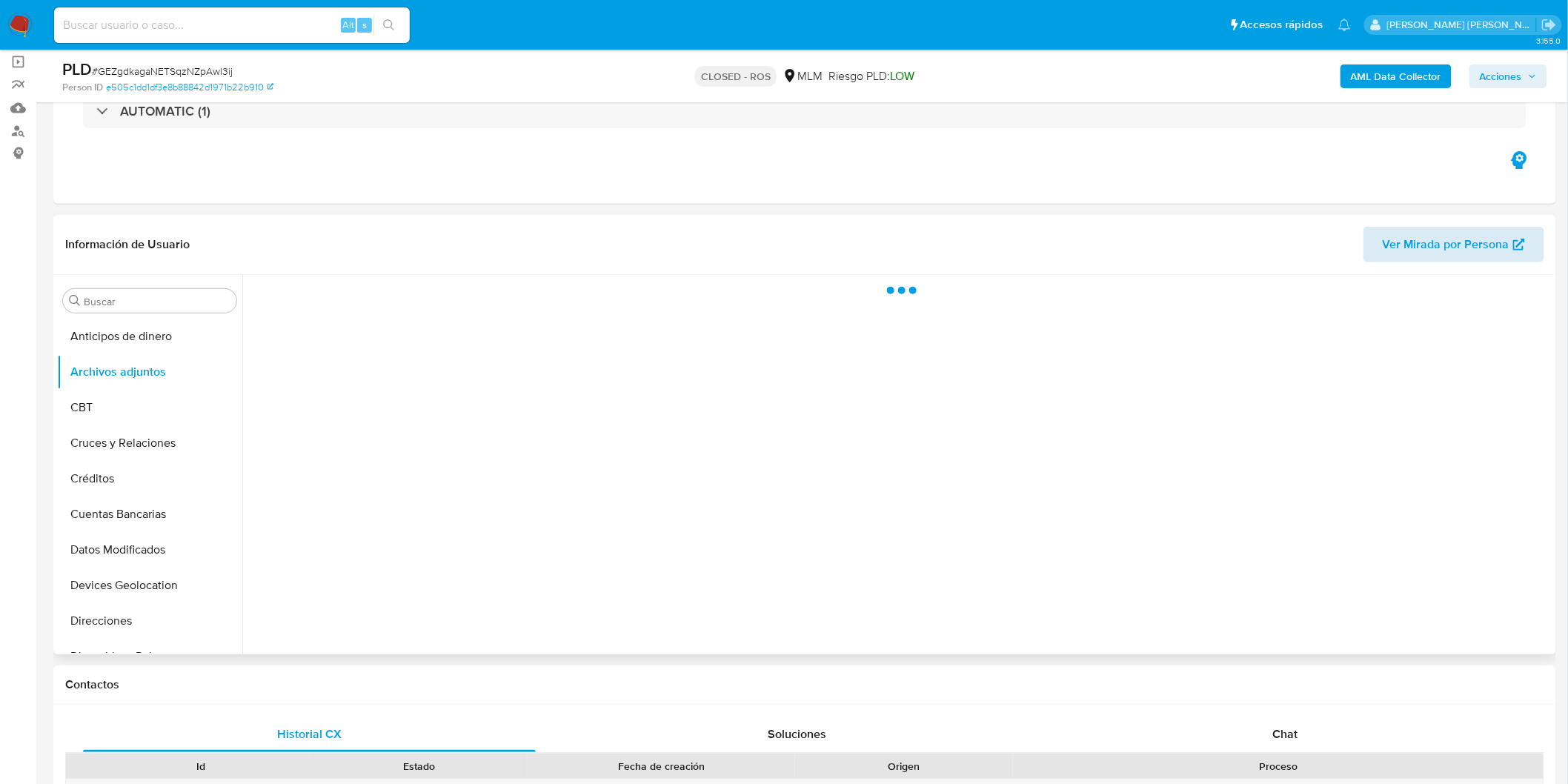
scroll to position [165, 0]
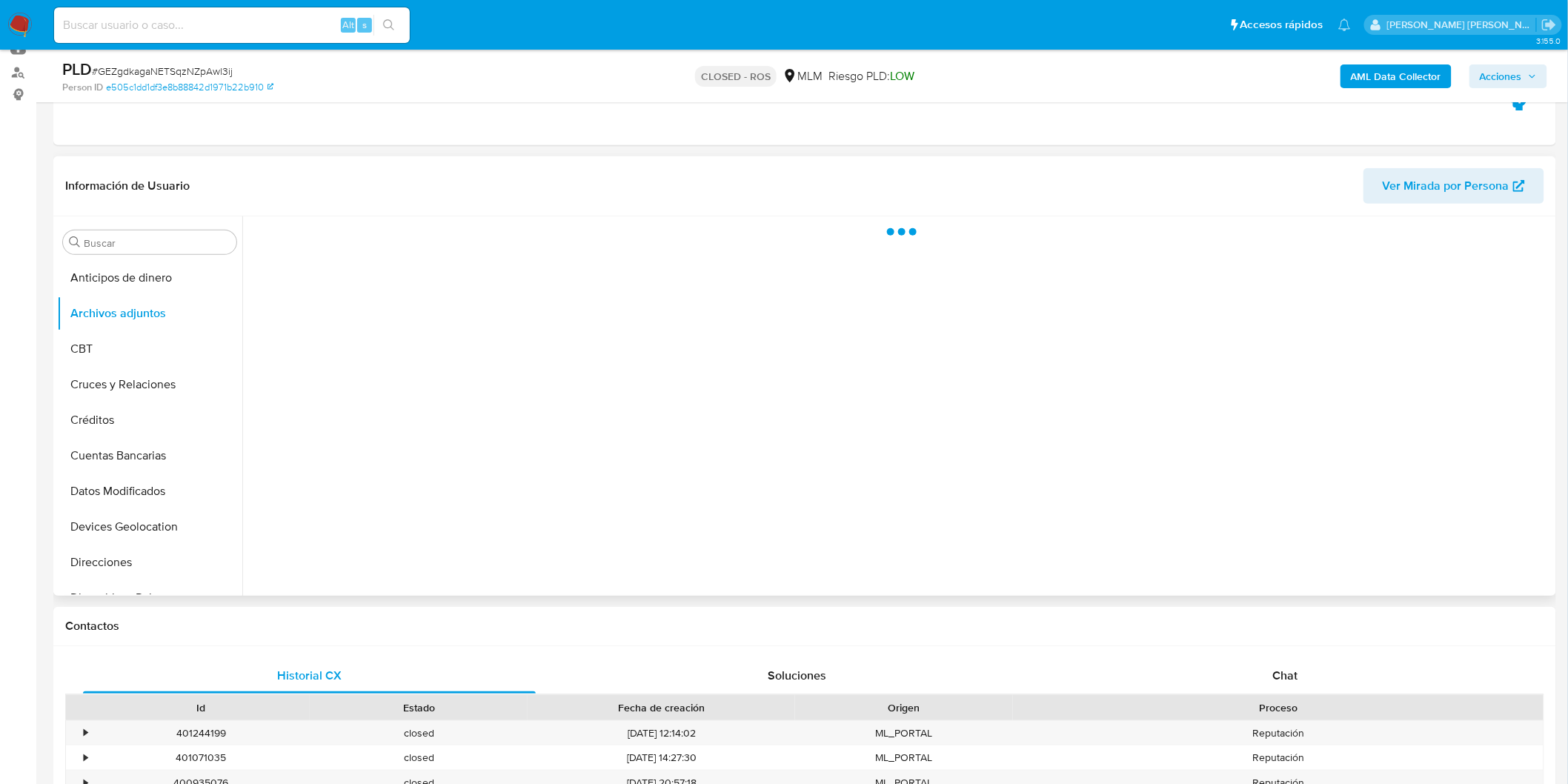
select select "10"
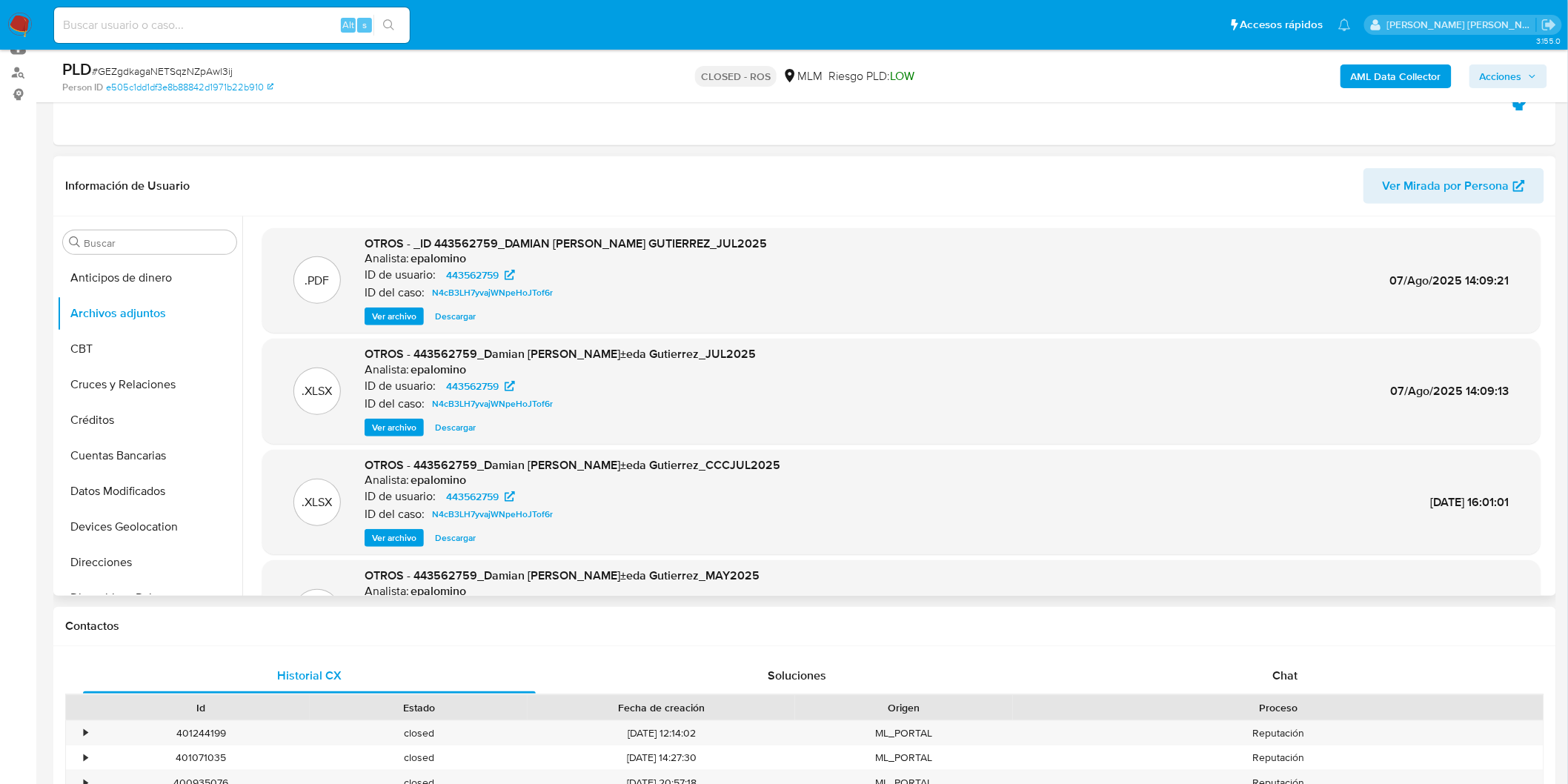
scroll to position [123, 0]
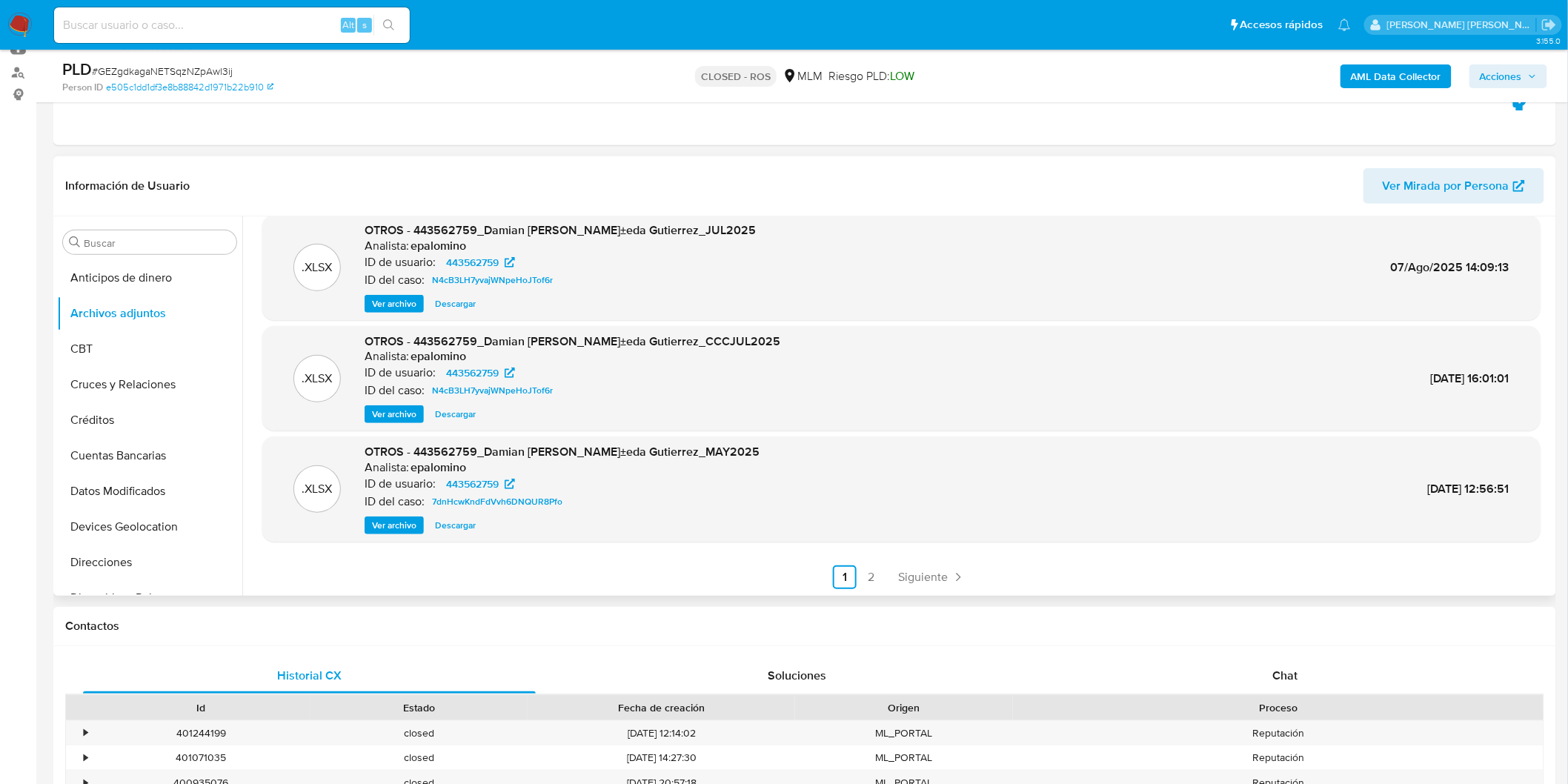
click at [859, 576] on link "2" at bounding box center [871, 578] width 24 height 24
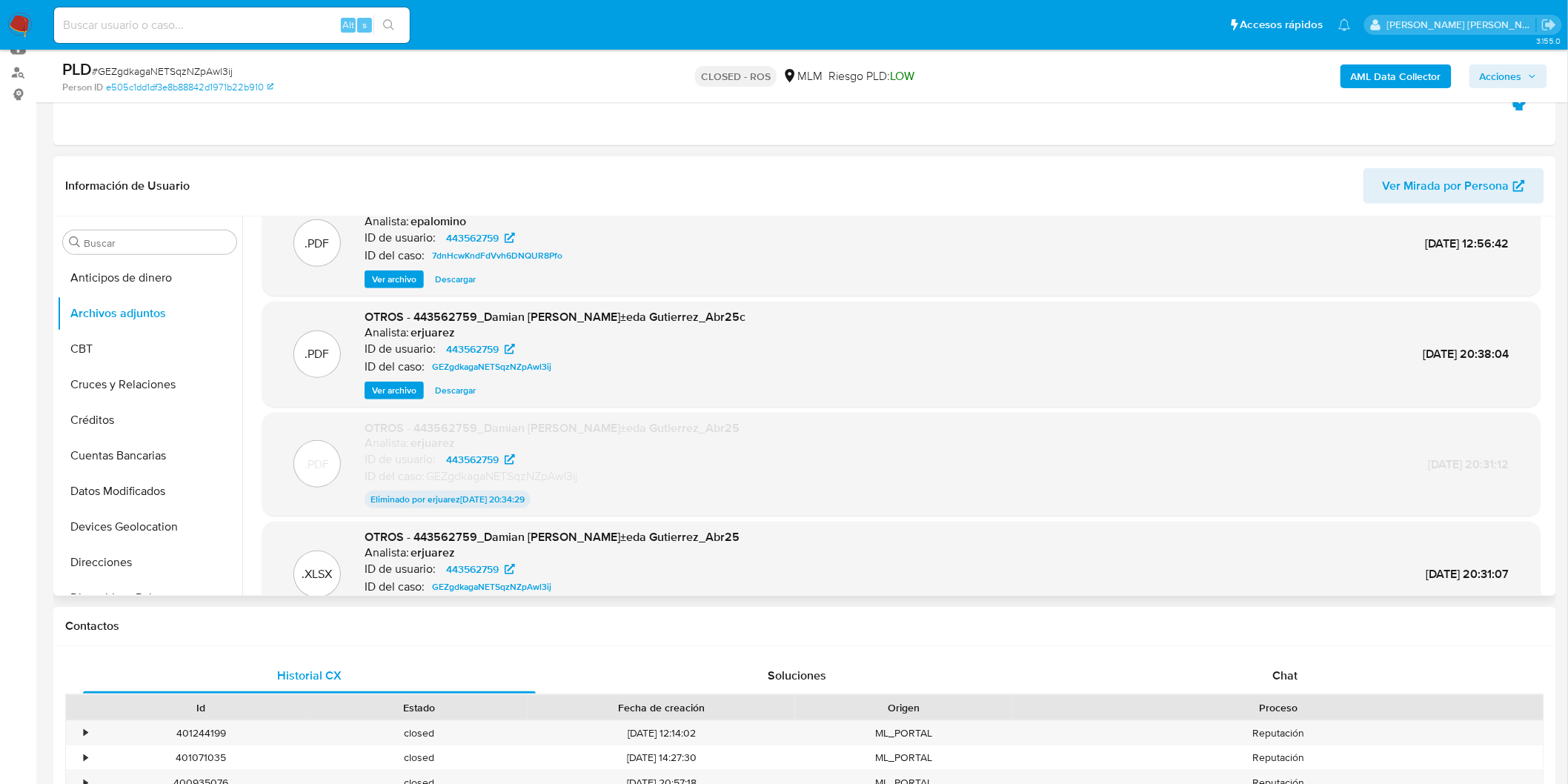
scroll to position [0, 0]
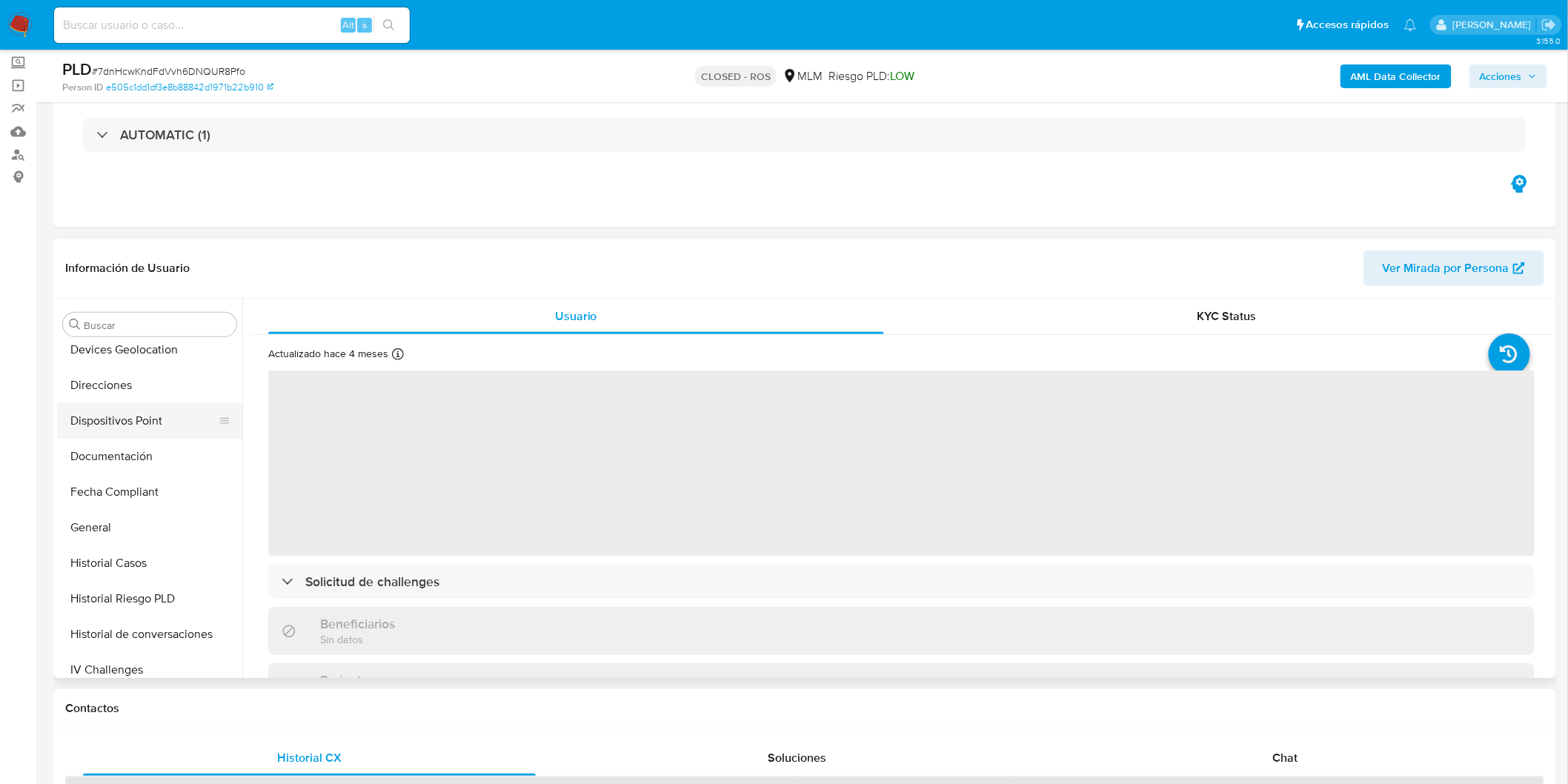
scroll to position [131, 0]
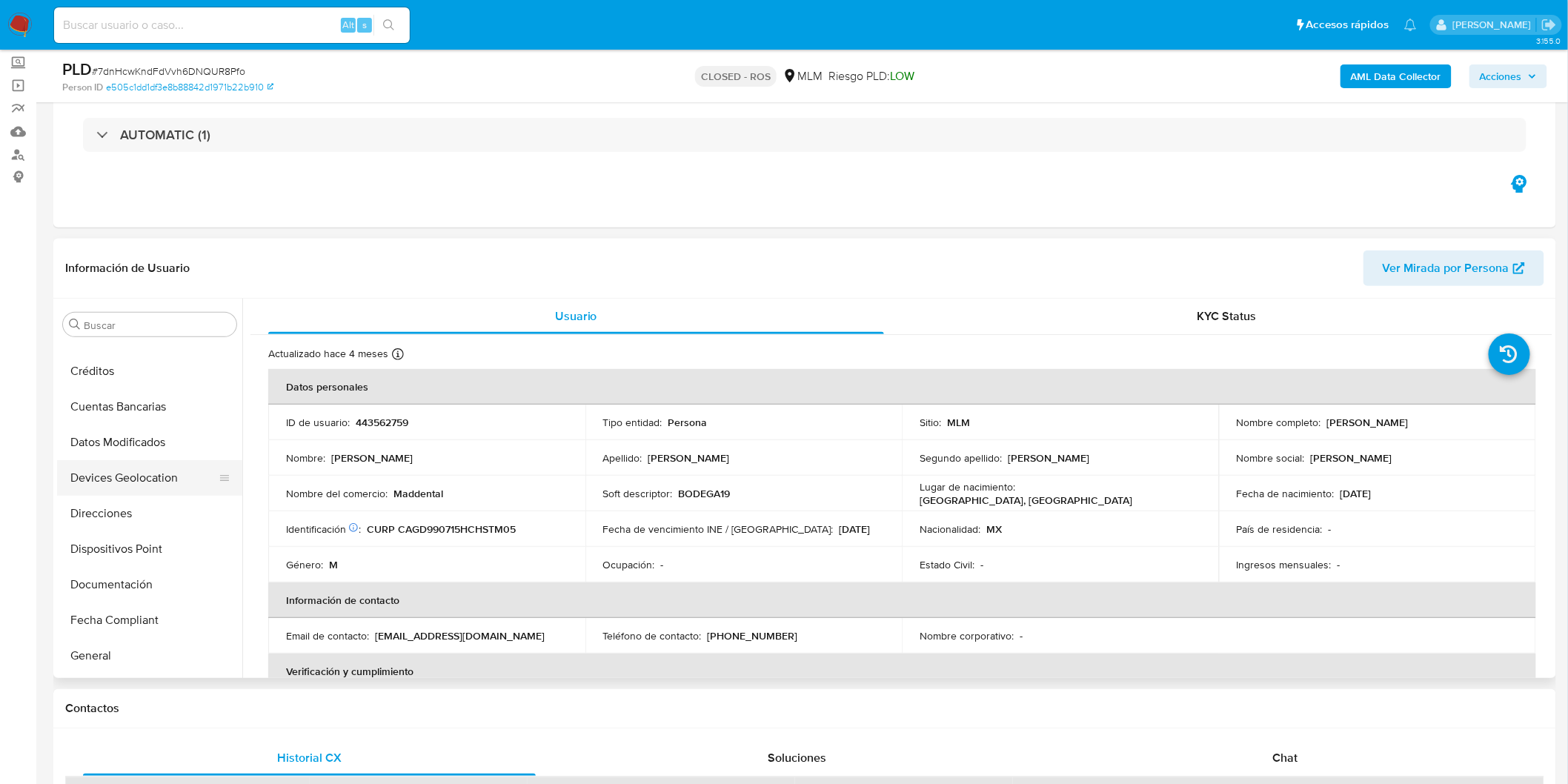
select select "10"
drag, startPoint x: 156, startPoint y: 501, endPoint x: 224, endPoint y: 499, distance: 68.0
click at [156, 501] on button "Documentación" at bounding box center [144, 504] width 174 height 36
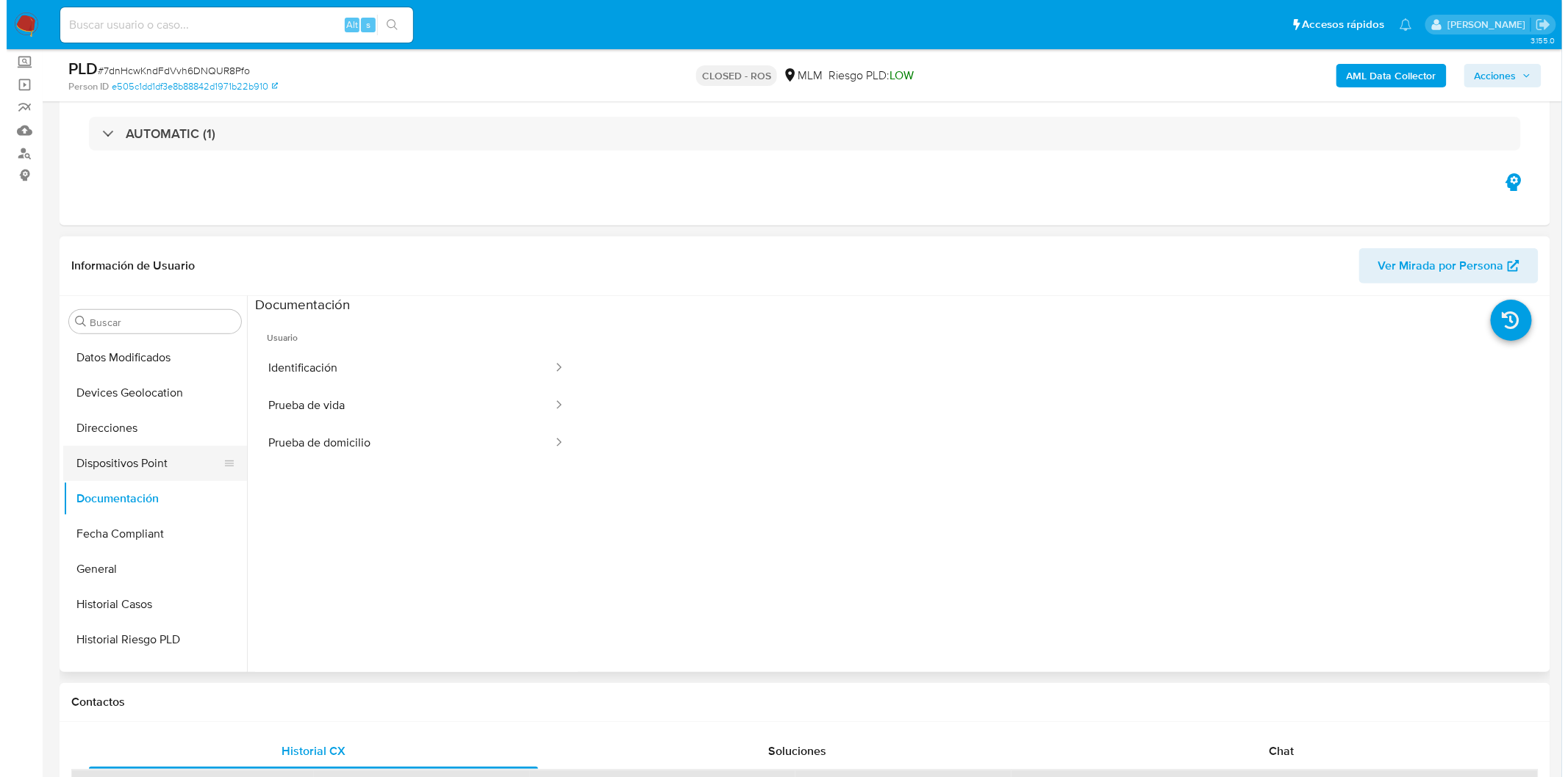
scroll to position [375, 0]
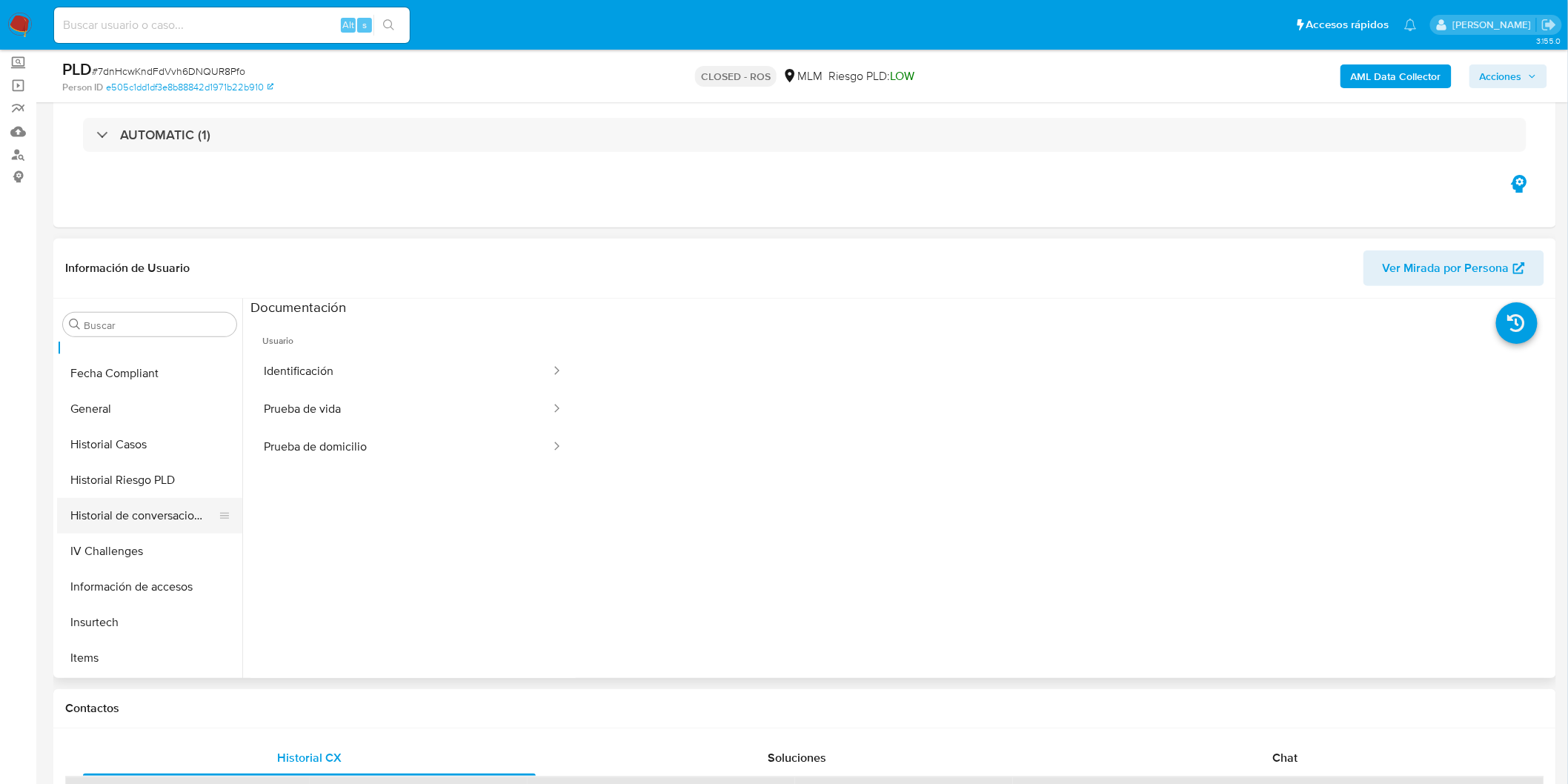
click at [173, 508] on button "Historial de conversaciones" at bounding box center [144, 516] width 174 height 36
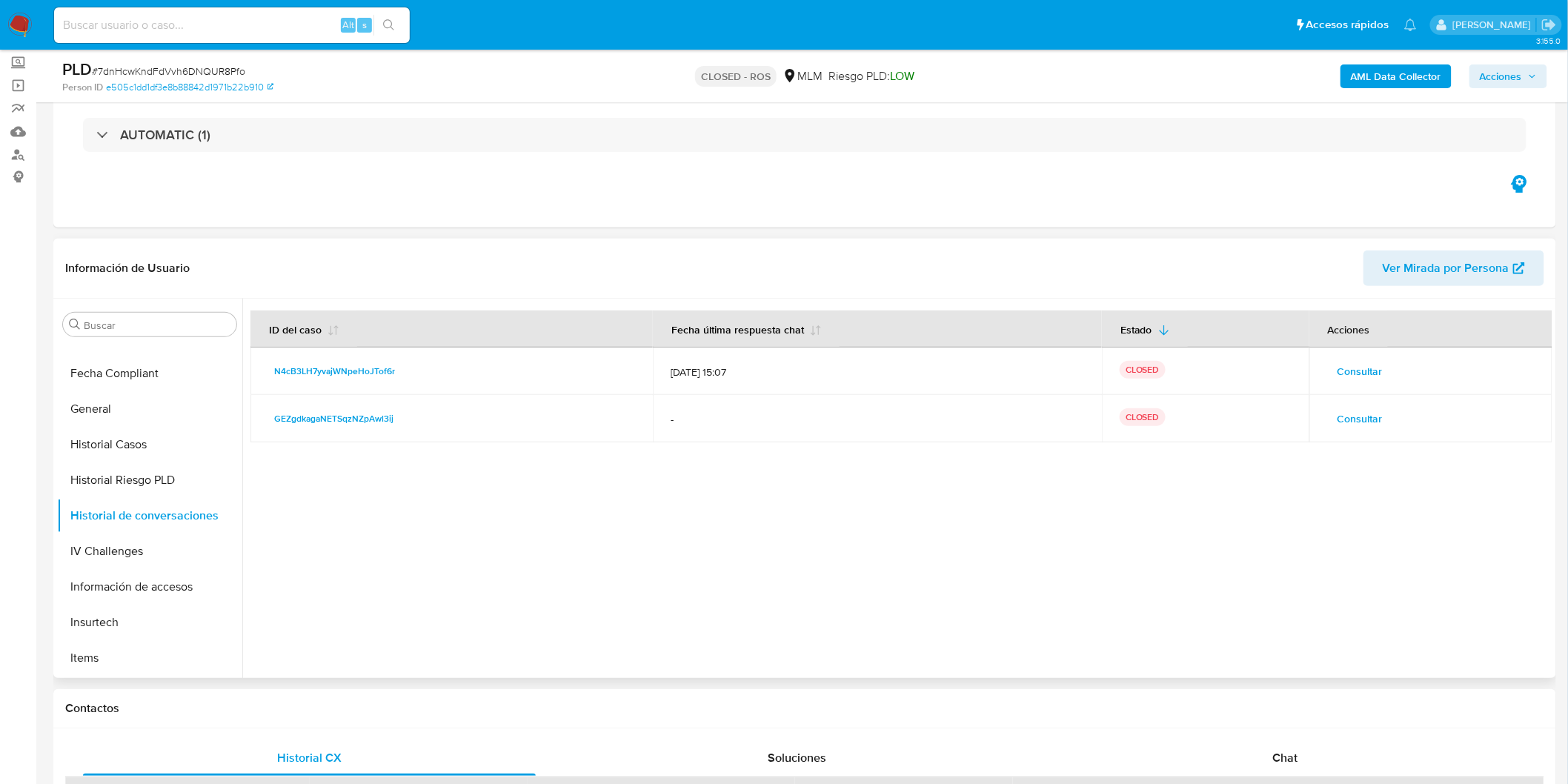
click at [1362, 372] on span "Consultar" at bounding box center [1360, 371] width 45 height 21
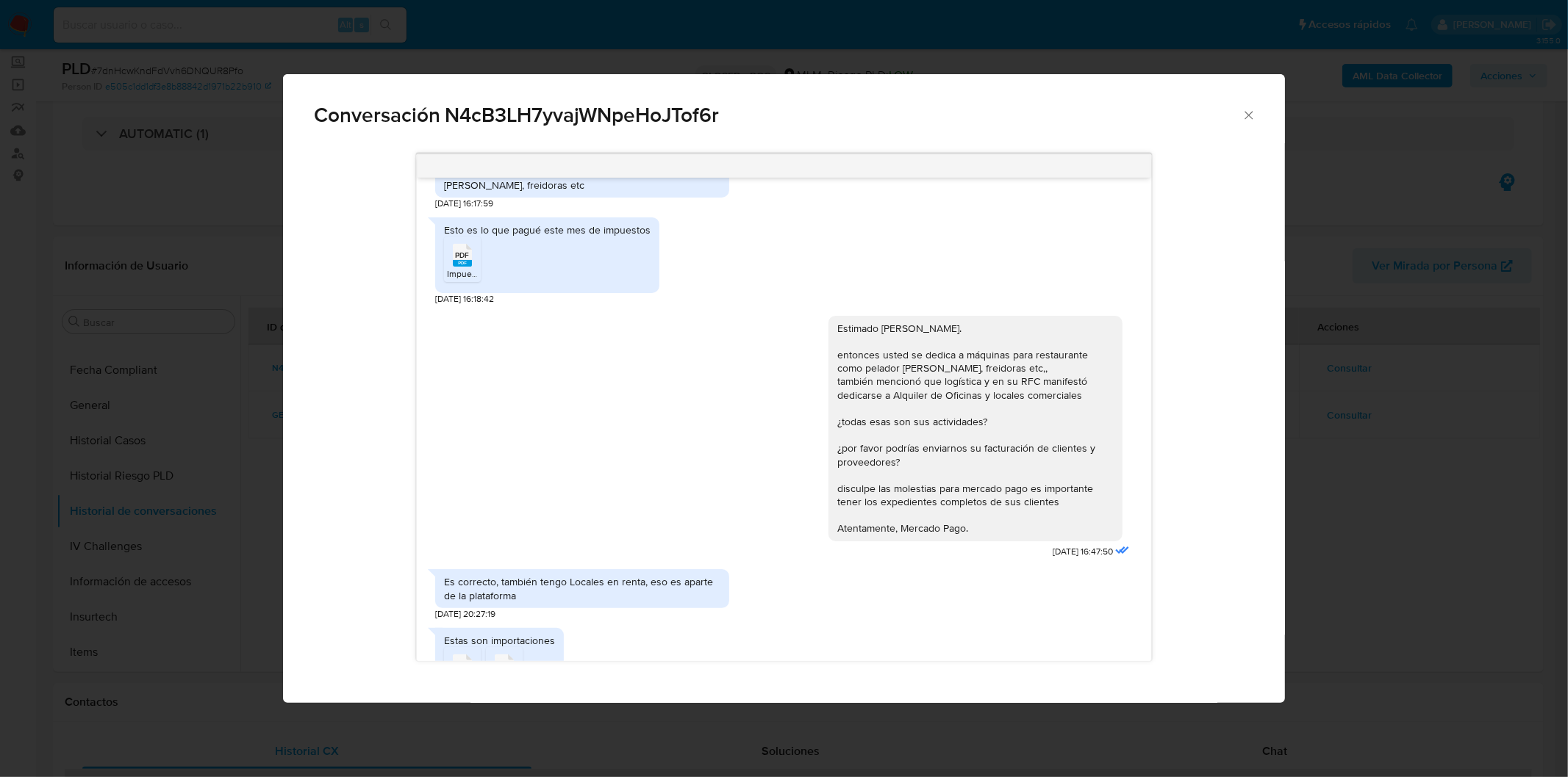
scroll to position [93, 0]
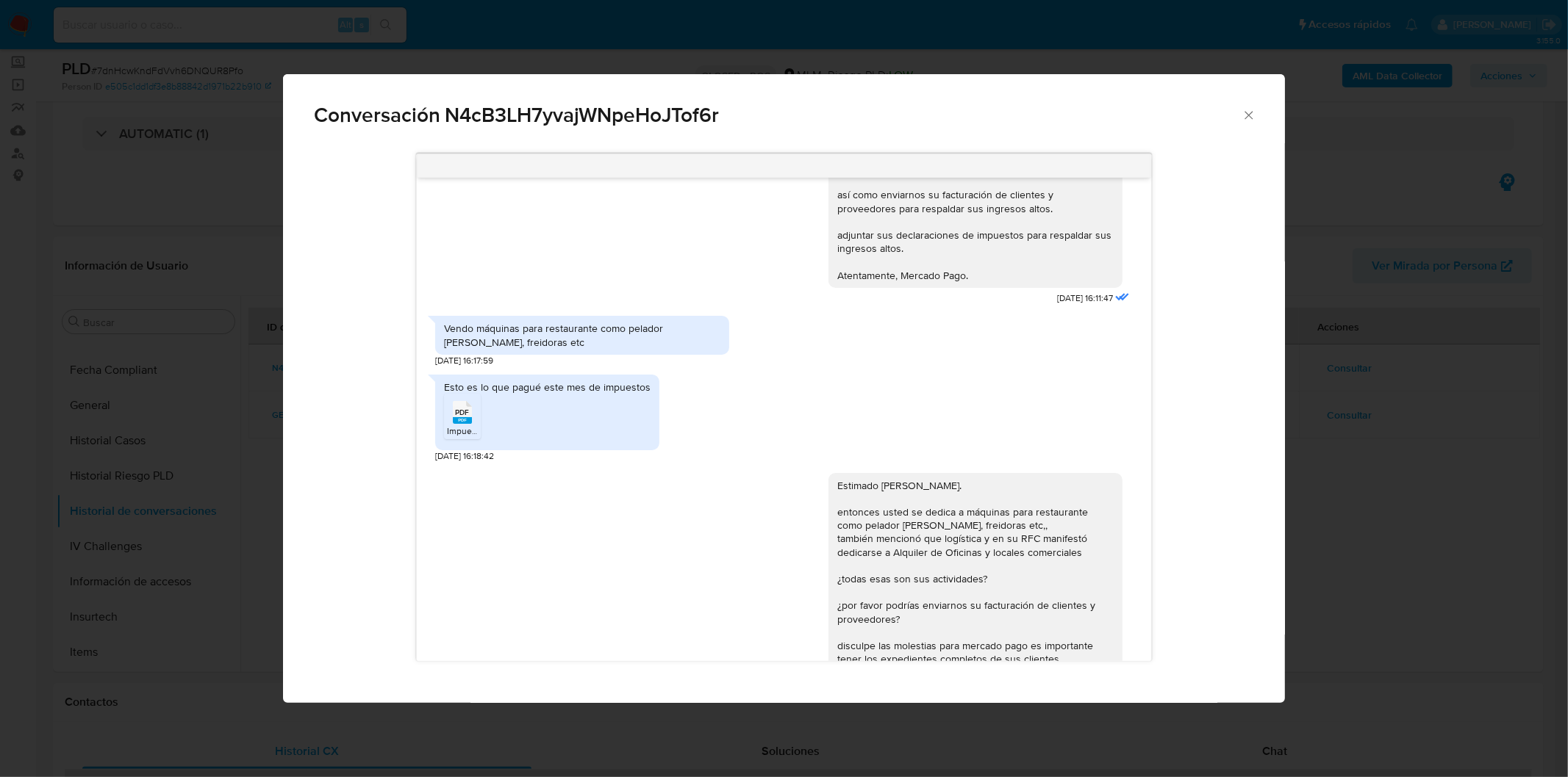
click at [1250, 113] on icon "Cerrar" at bounding box center [1248, 114] width 15 height 15
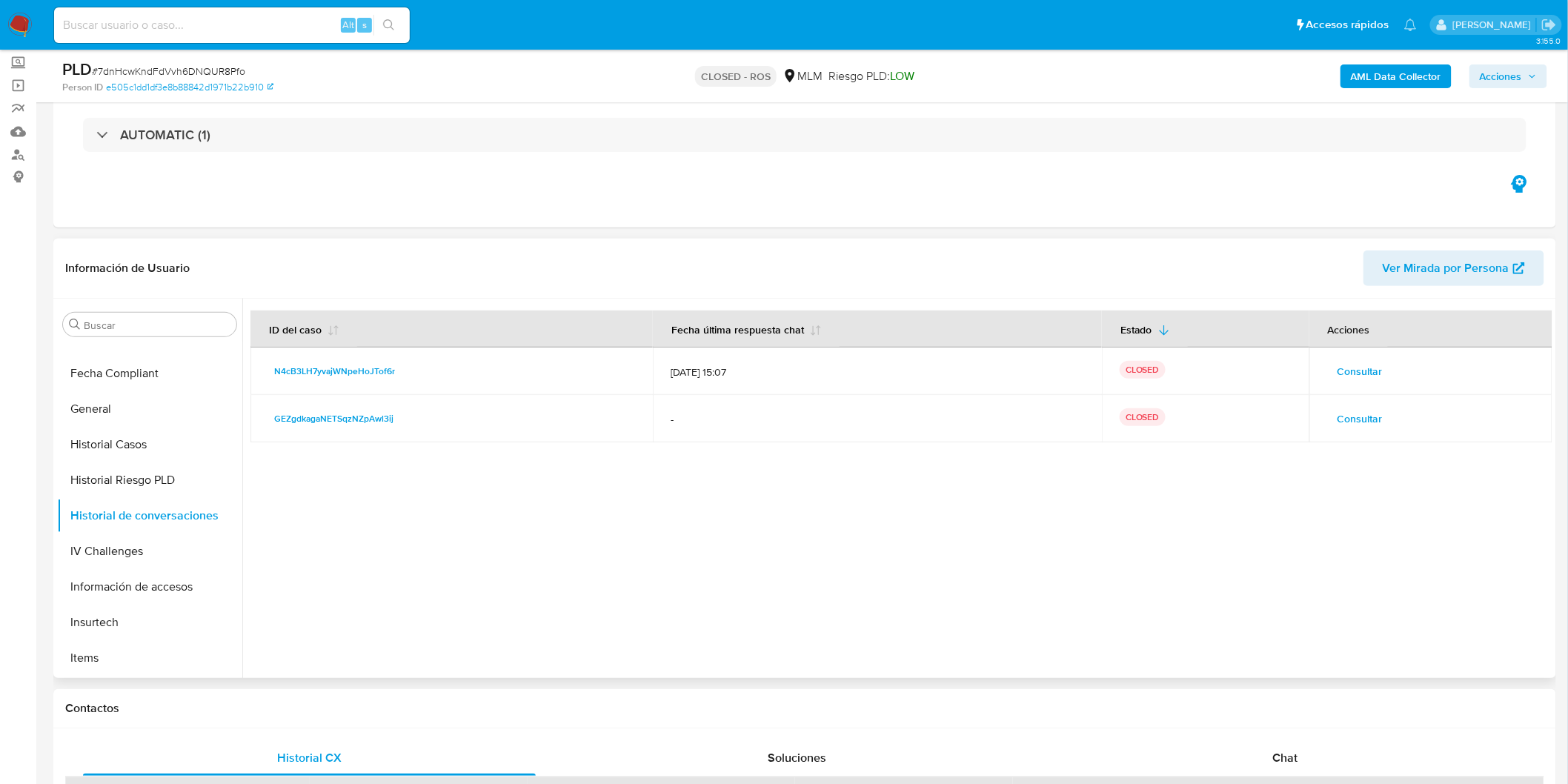
click at [1360, 416] on span "Consultar" at bounding box center [1360, 419] width 45 height 21
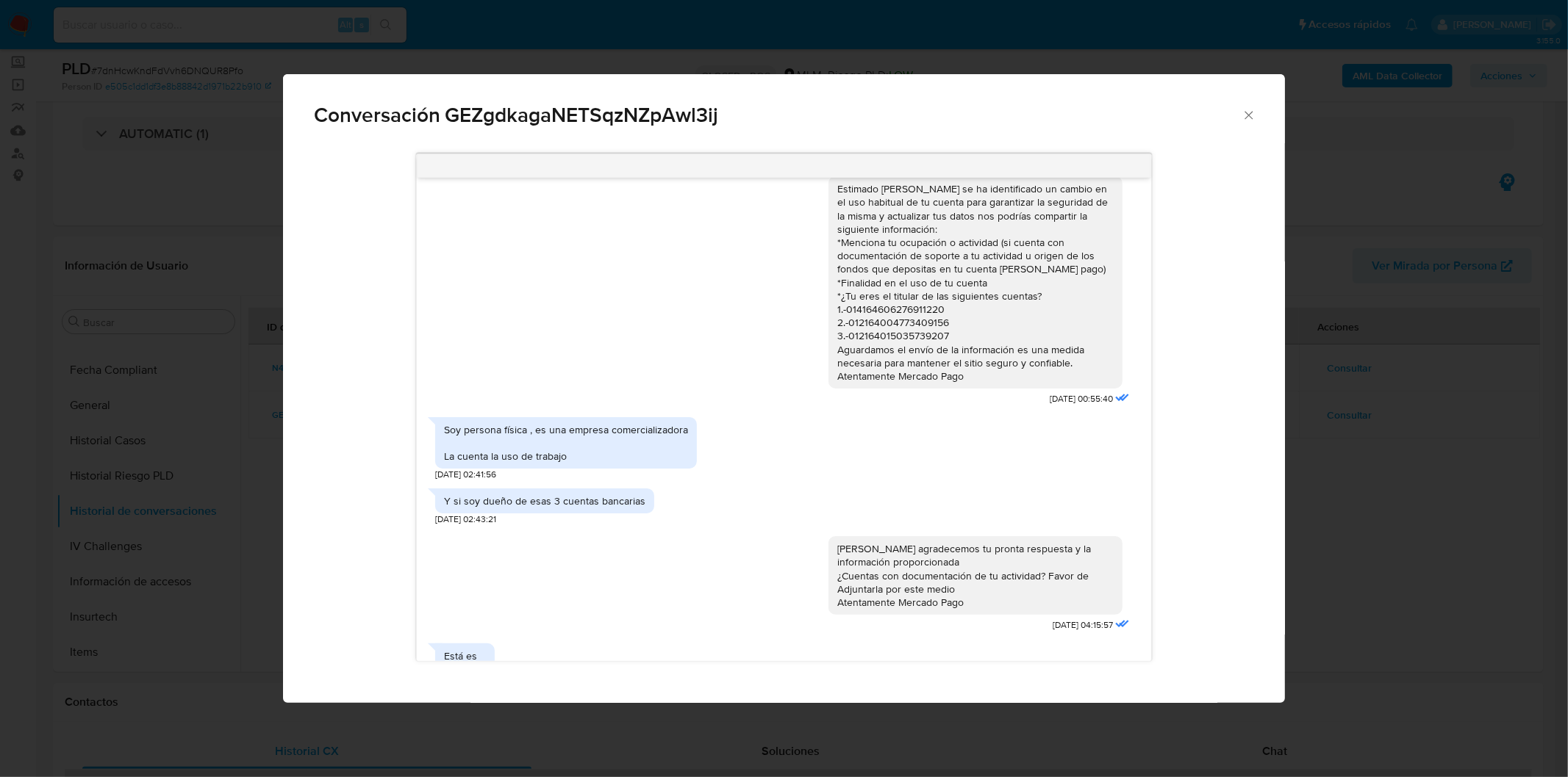
scroll to position [0, 0]
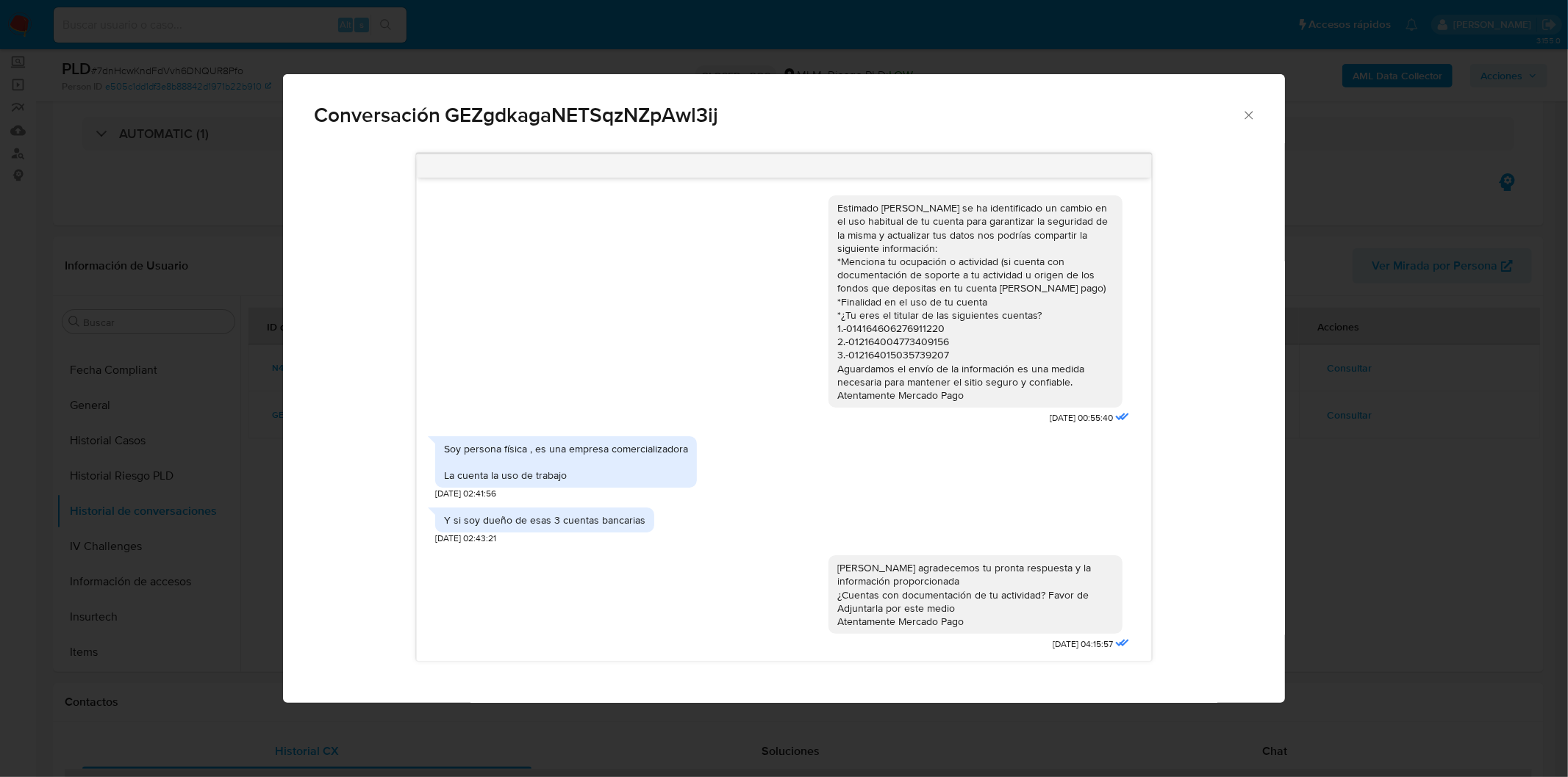
click at [1254, 114] on icon "Cerrar" at bounding box center [1248, 114] width 15 height 15
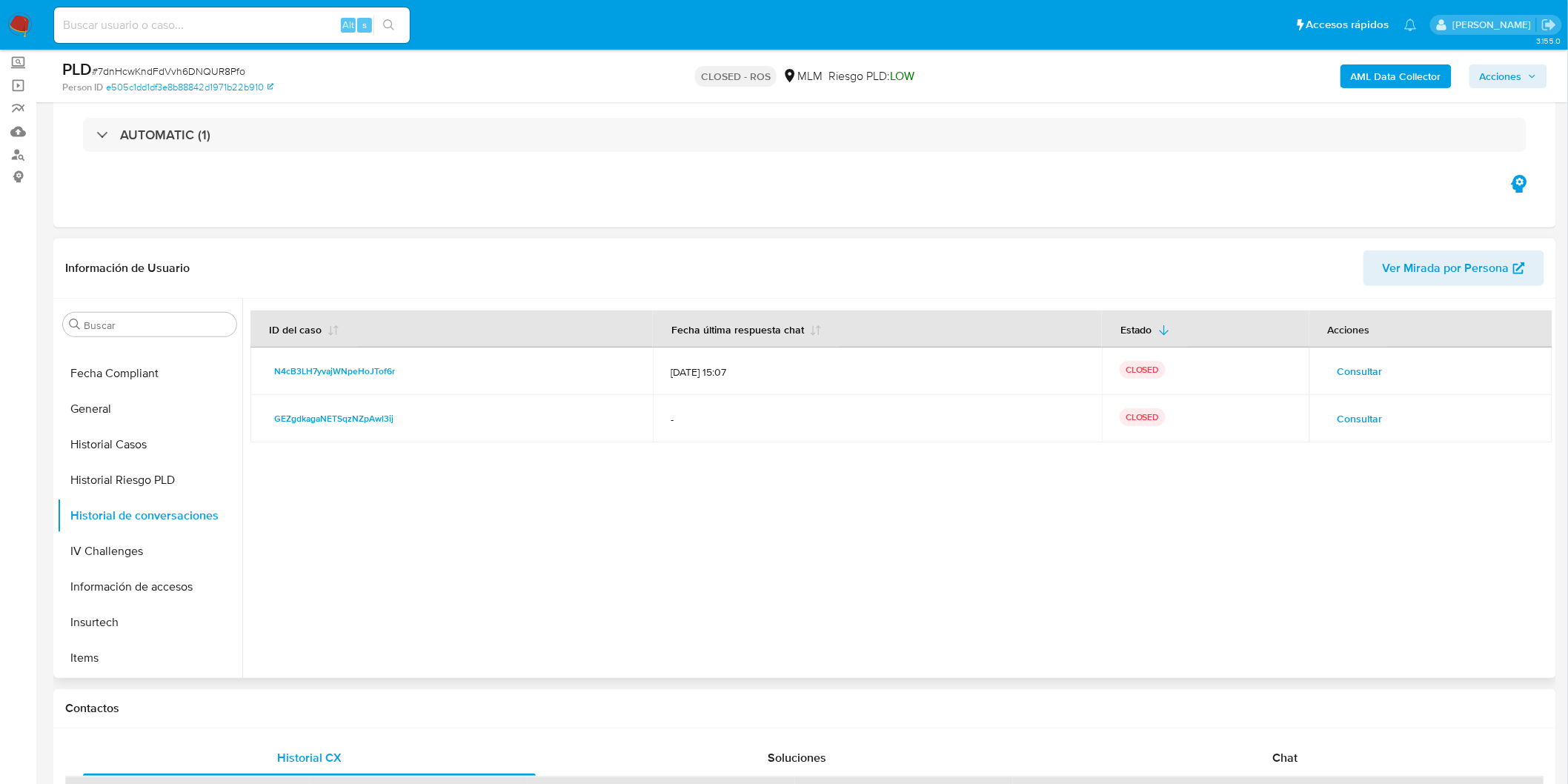
click at [1376, 365] on span "Consultar" at bounding box center [1360, 371] width 45 height 21
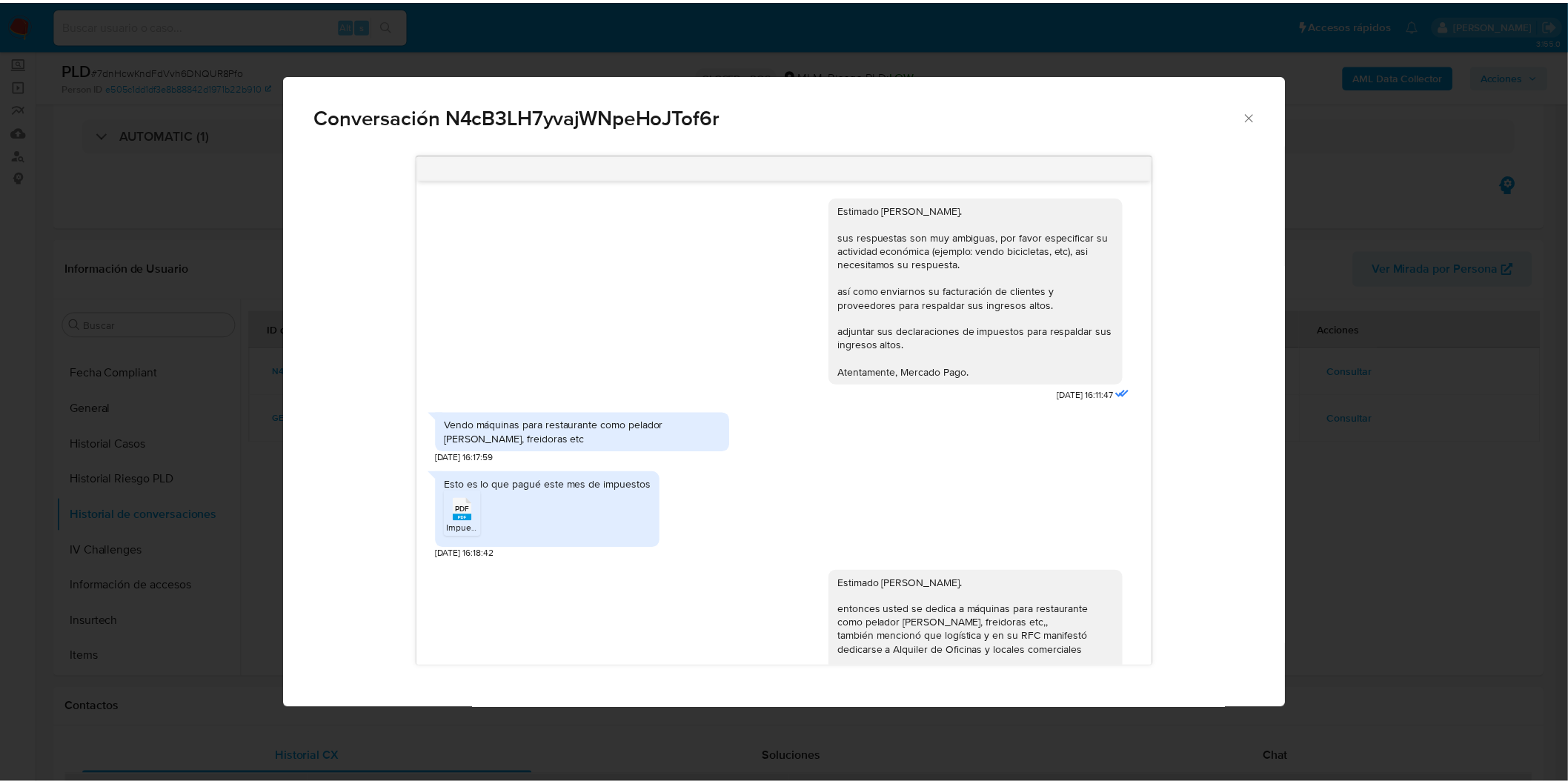
scroll to position [835, 0]
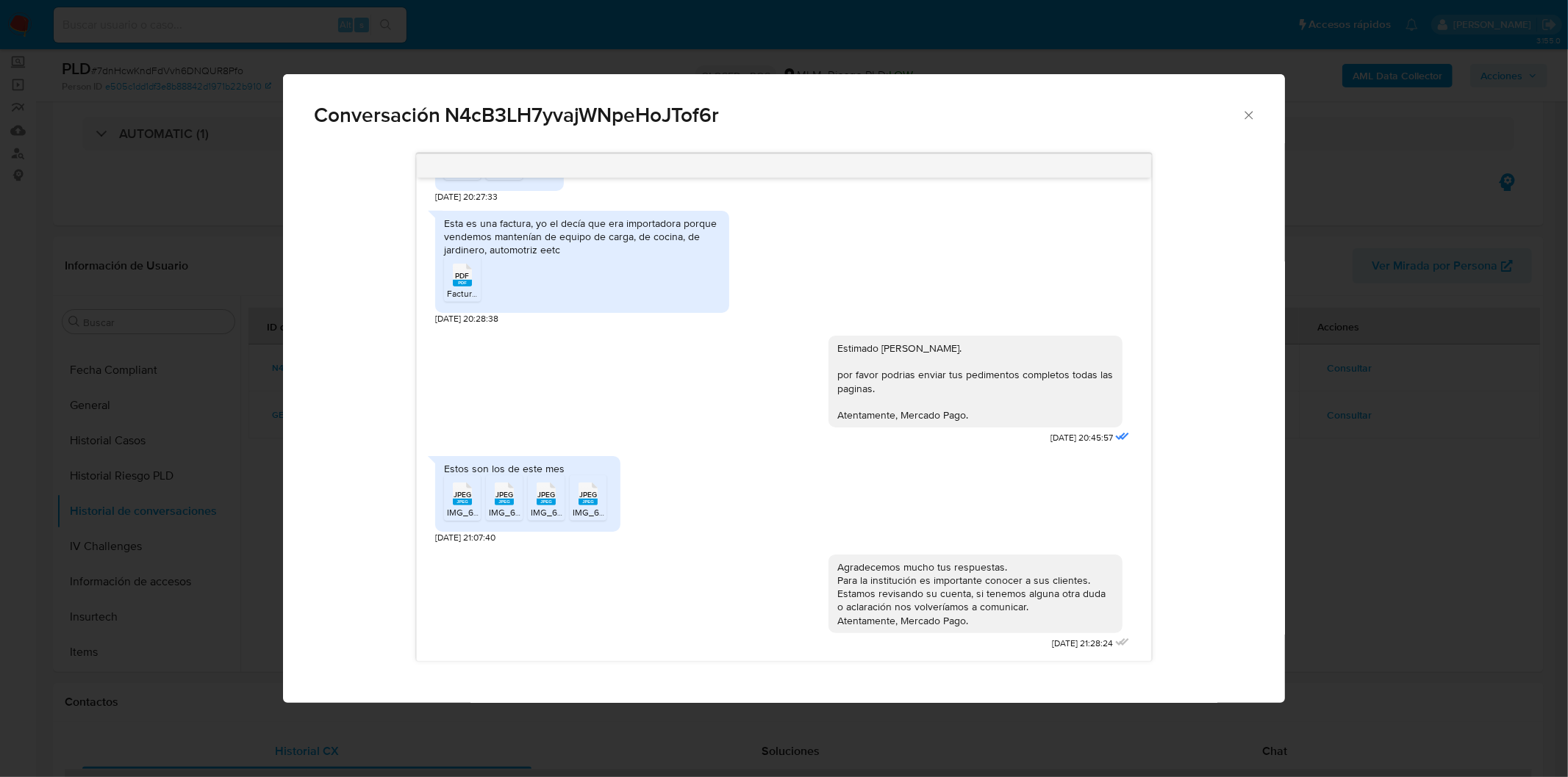
drag, startPoint x: 1253, startPoint y: 114, endPoint x: 1294, endPoint y: 159, distance: 60.9
click at [1253, 114] on icon "Cerrar" at bounding box center [1248, 114] width 15 height 15
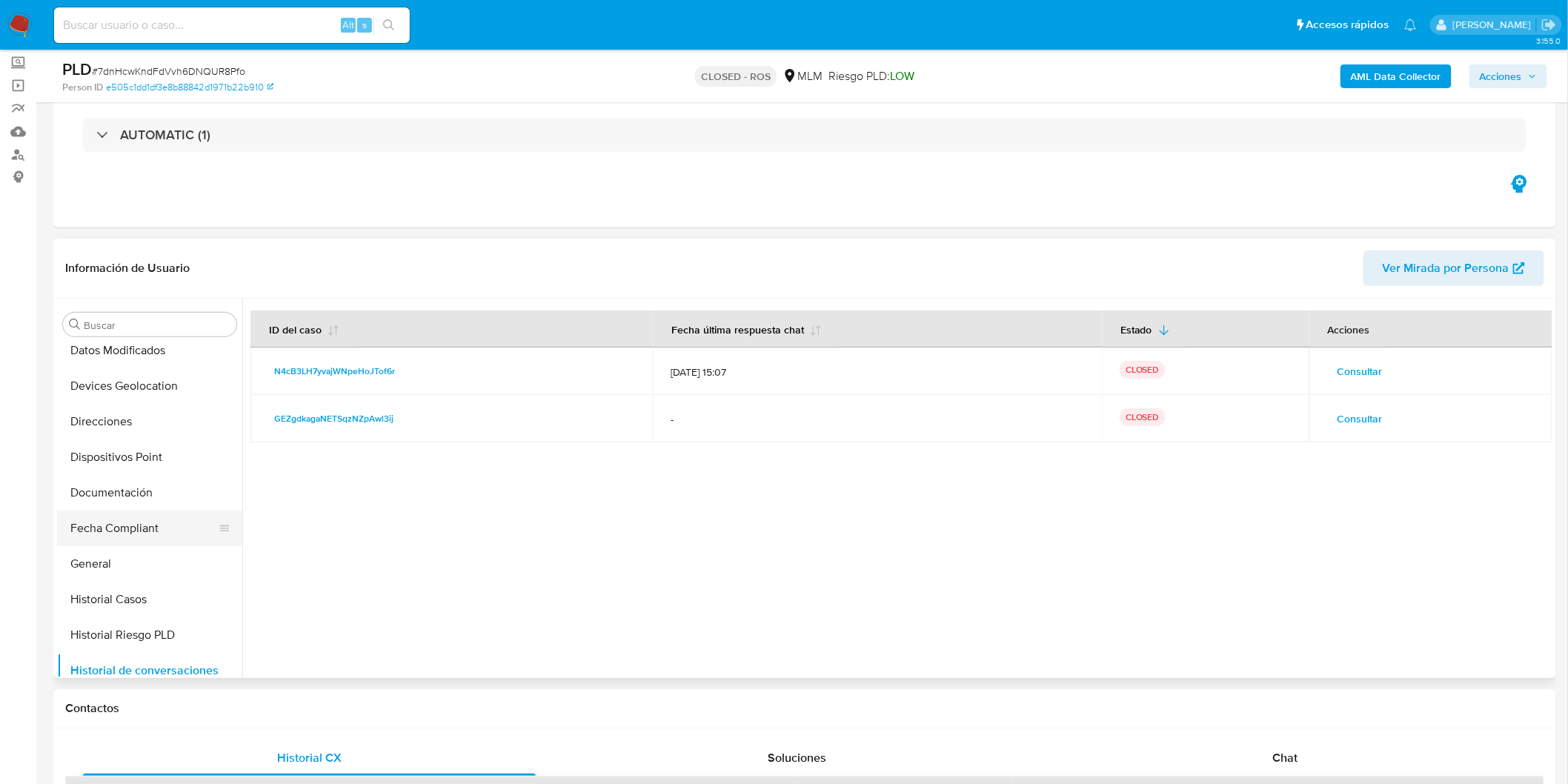
scroll to position [213, 0]
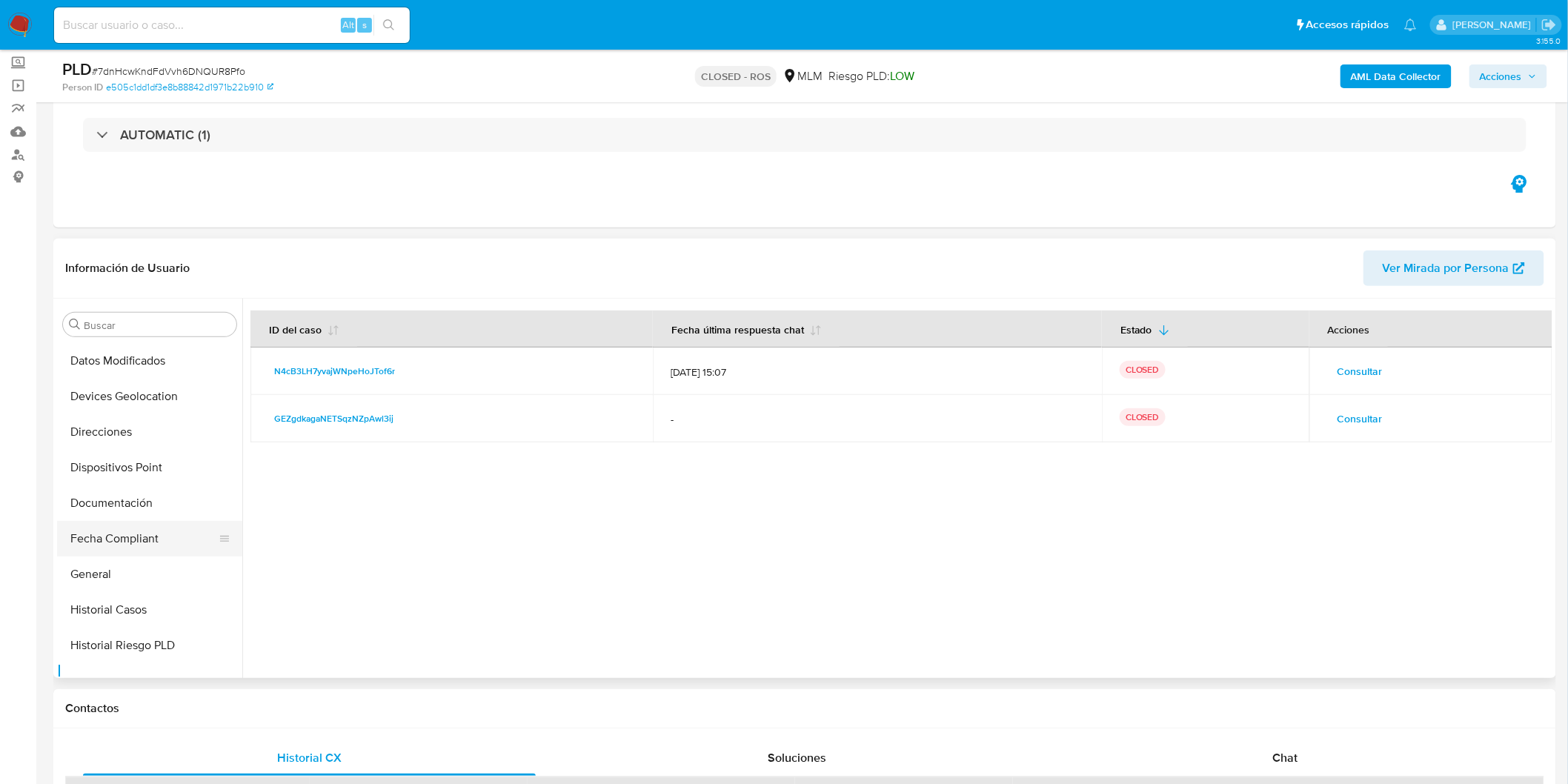
drag, startPoint x: 106, startPoint y: 566, endPoint x: 204, endPoint y: 543, distance: 100.7
click at [106, 566] on button "General" at bounding box center [150, 575] width 186 height 36
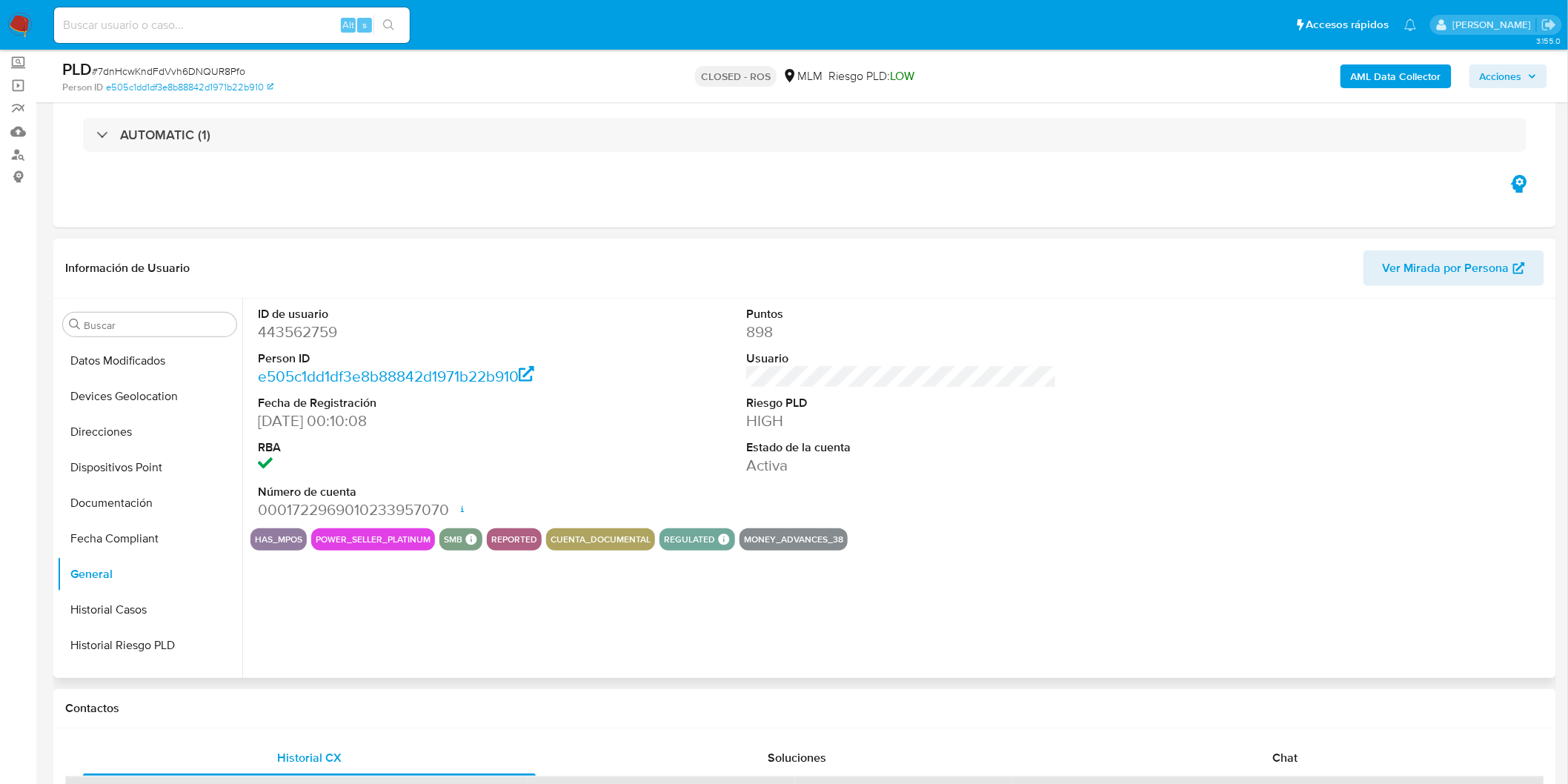
click at [305, 336] on dd "443562759" at bounding box center [412, 332] width 311 height 21
click at [307, 335] on dd "443562759" at bounding box center [412, 332] width 311 height 21
copy dd "443562759"
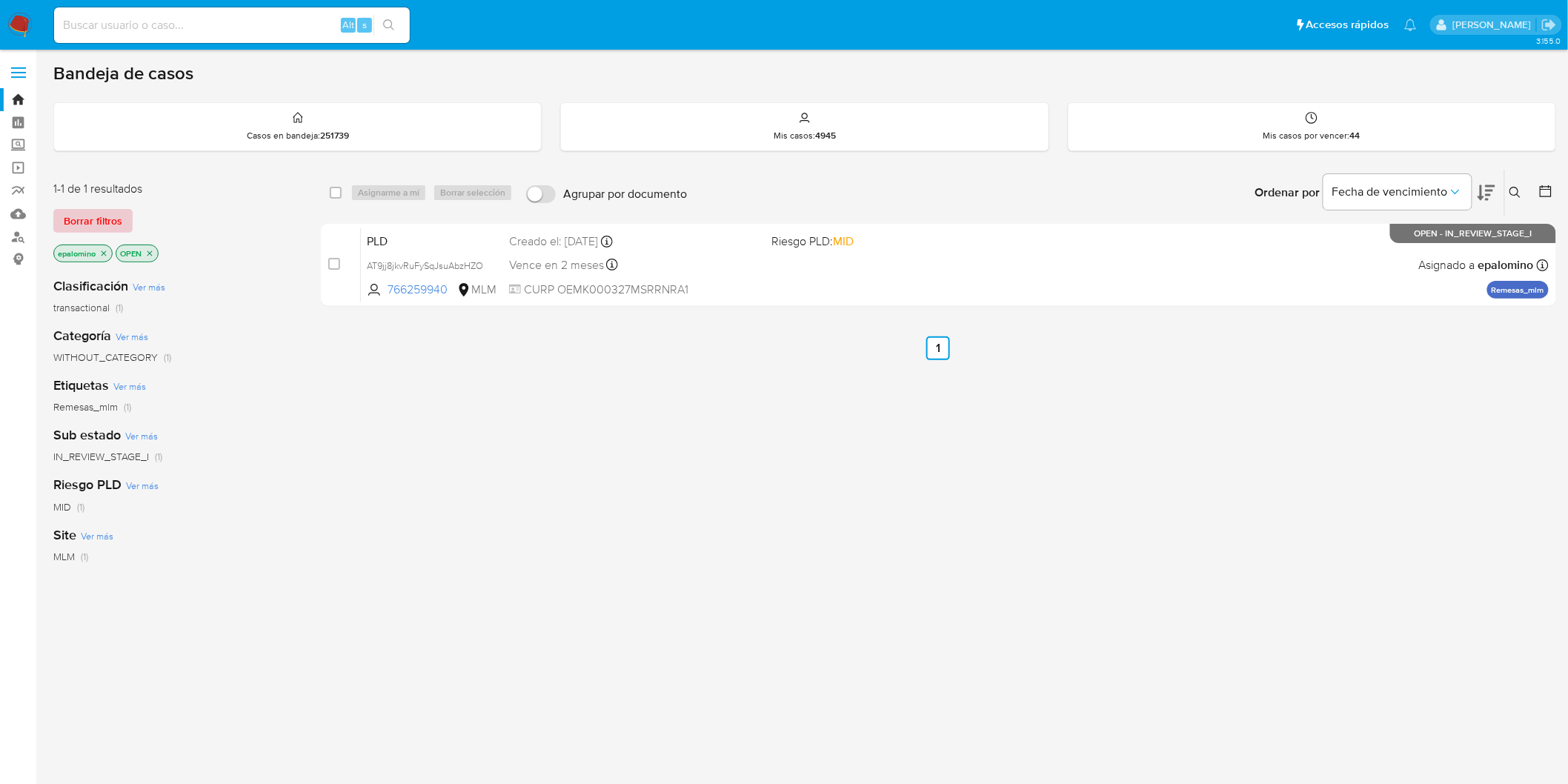
click at [93, 213] on span "Borrar filtros" at bounding box center [93, 220] width 58 height 21
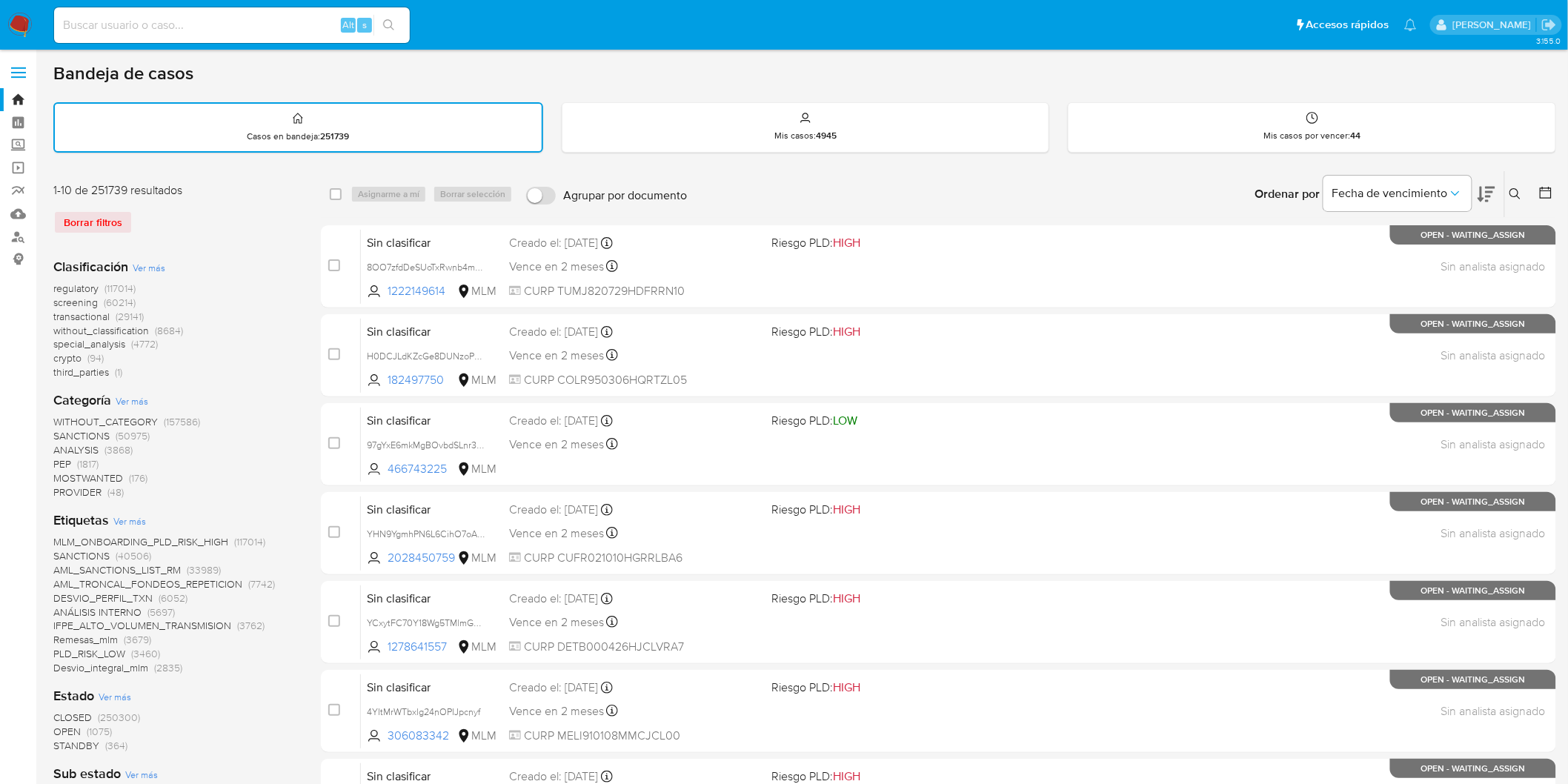
click at [1516, 192] on icon at bounding box center [1516, 195] width 12 height 12
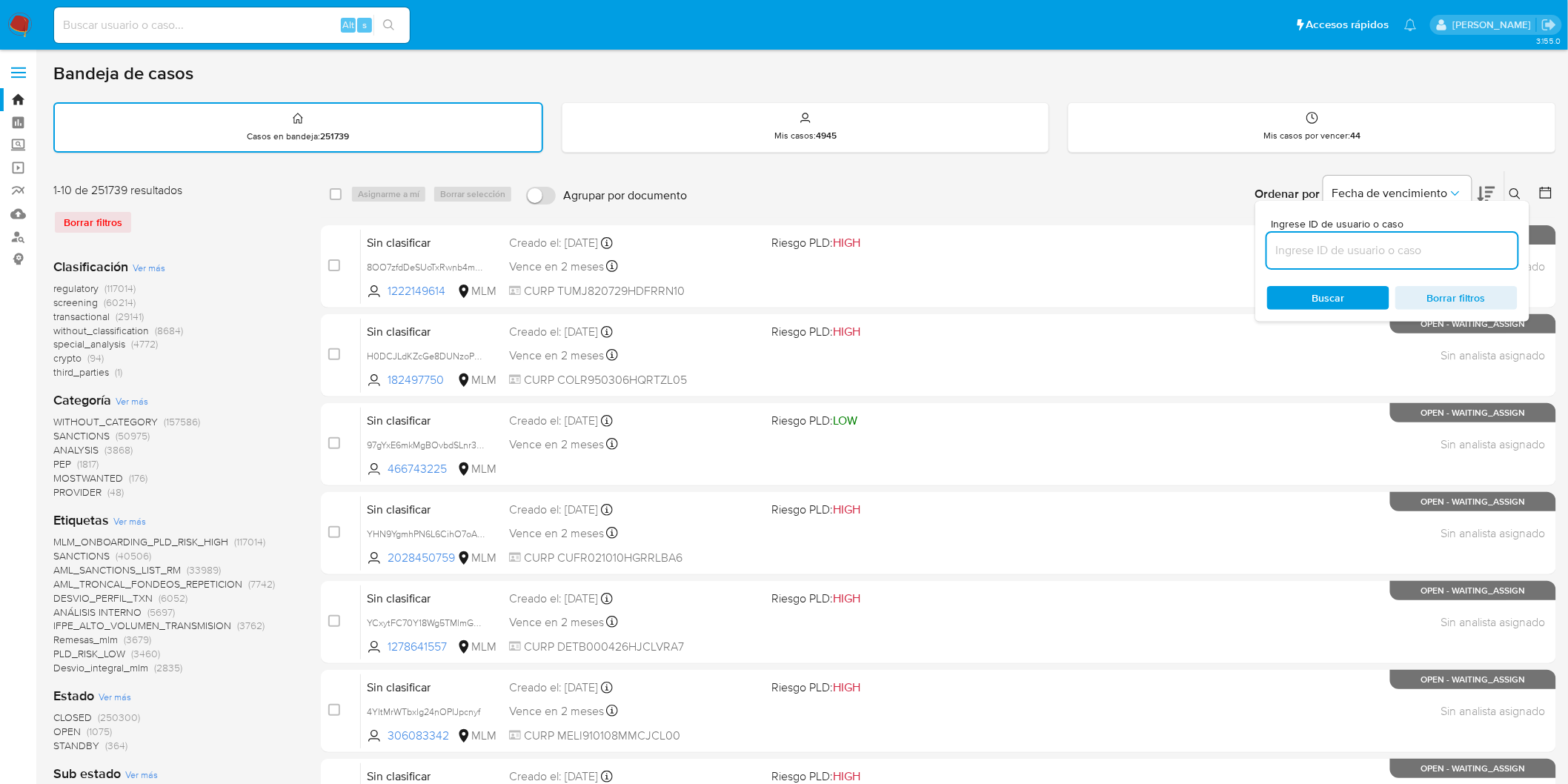
click at [1354, 248] on input at bounding box center [1392, 251] width 251 height 20
type input "1016452486"
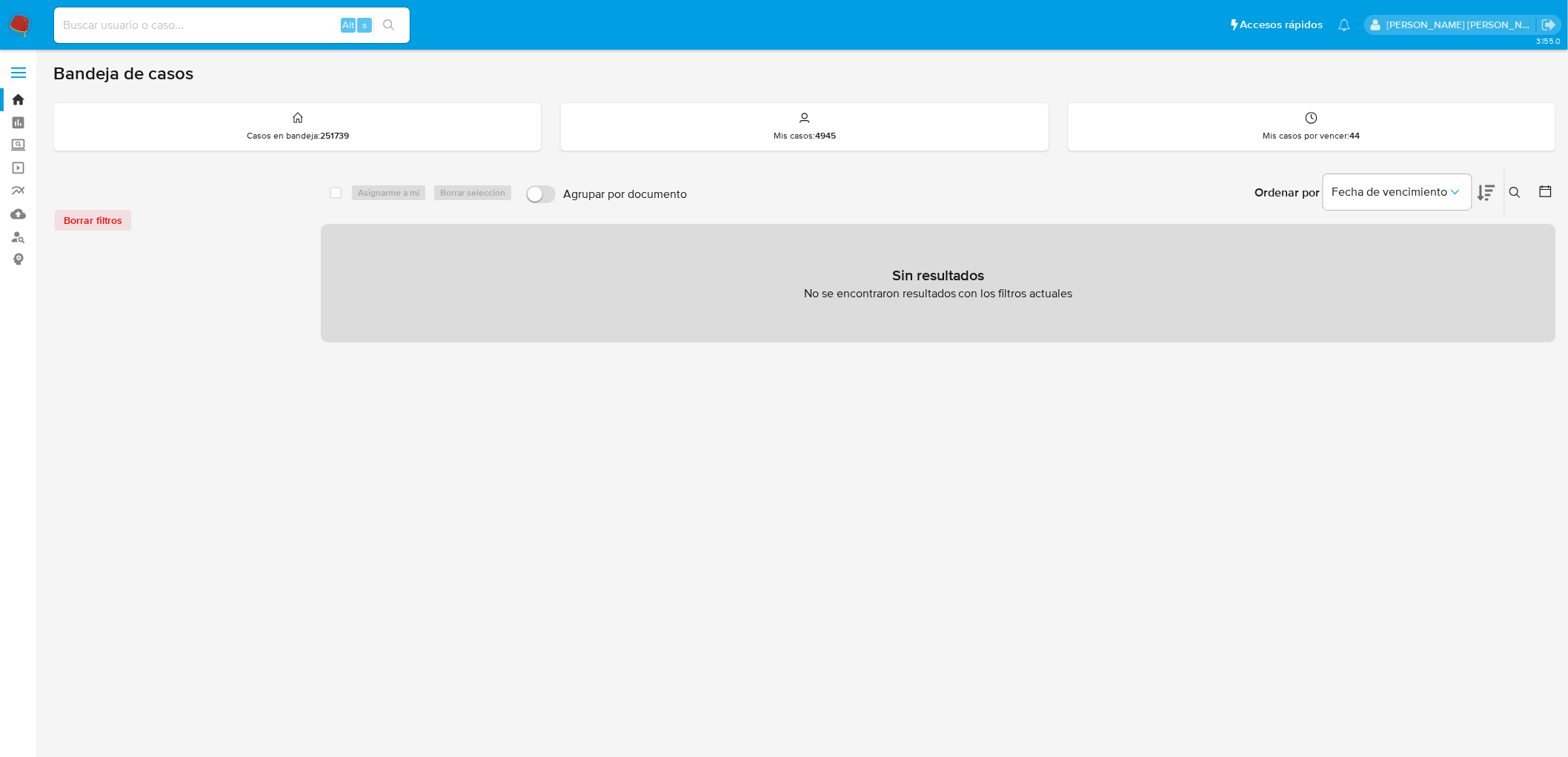
click at [11, 21] on img at bounding box center [21, 26] width 26 height 26
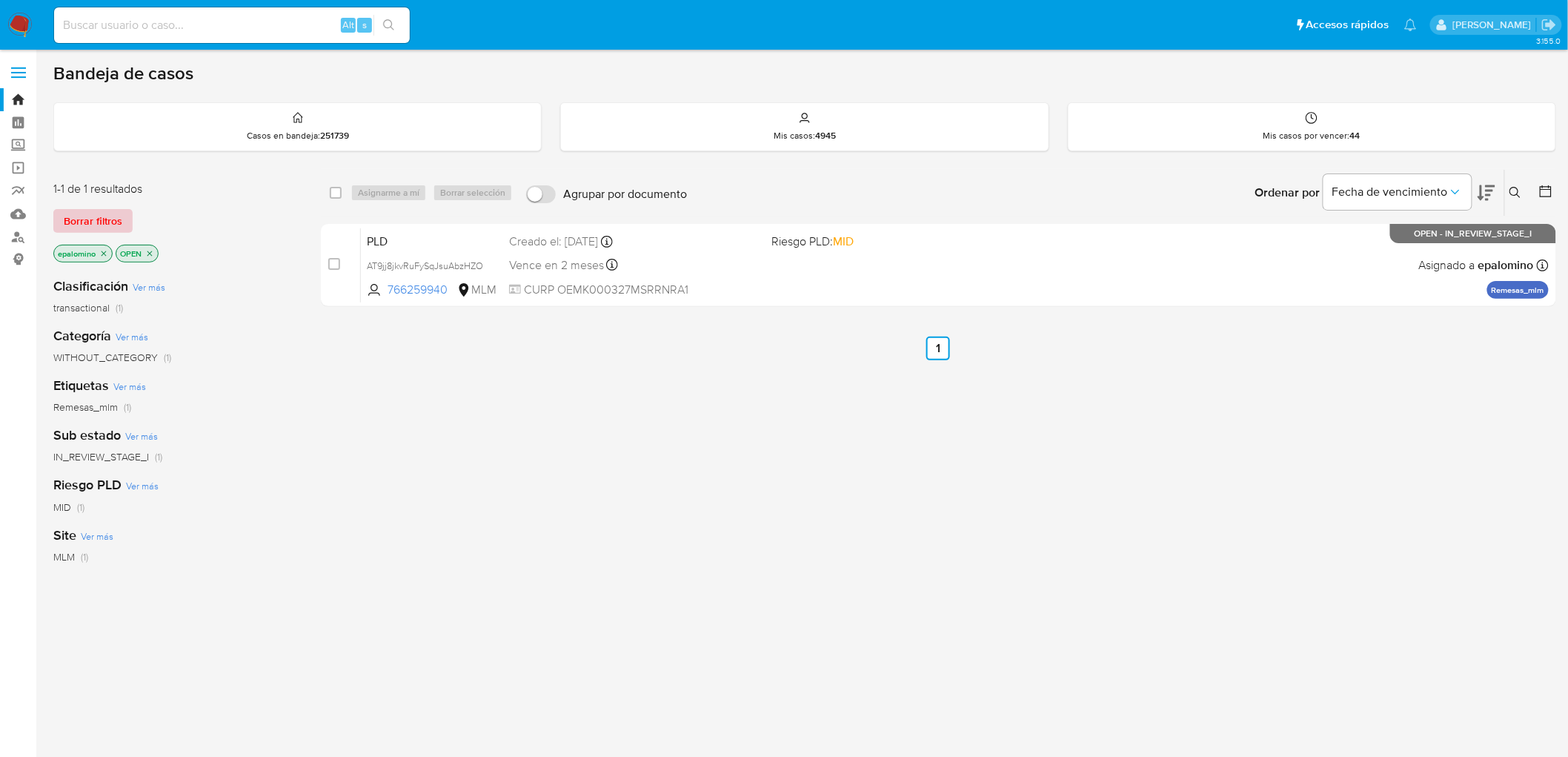
click at [54, 211] on button "Borrar filtros" at bounding box center [93, 221] width 79 height 24
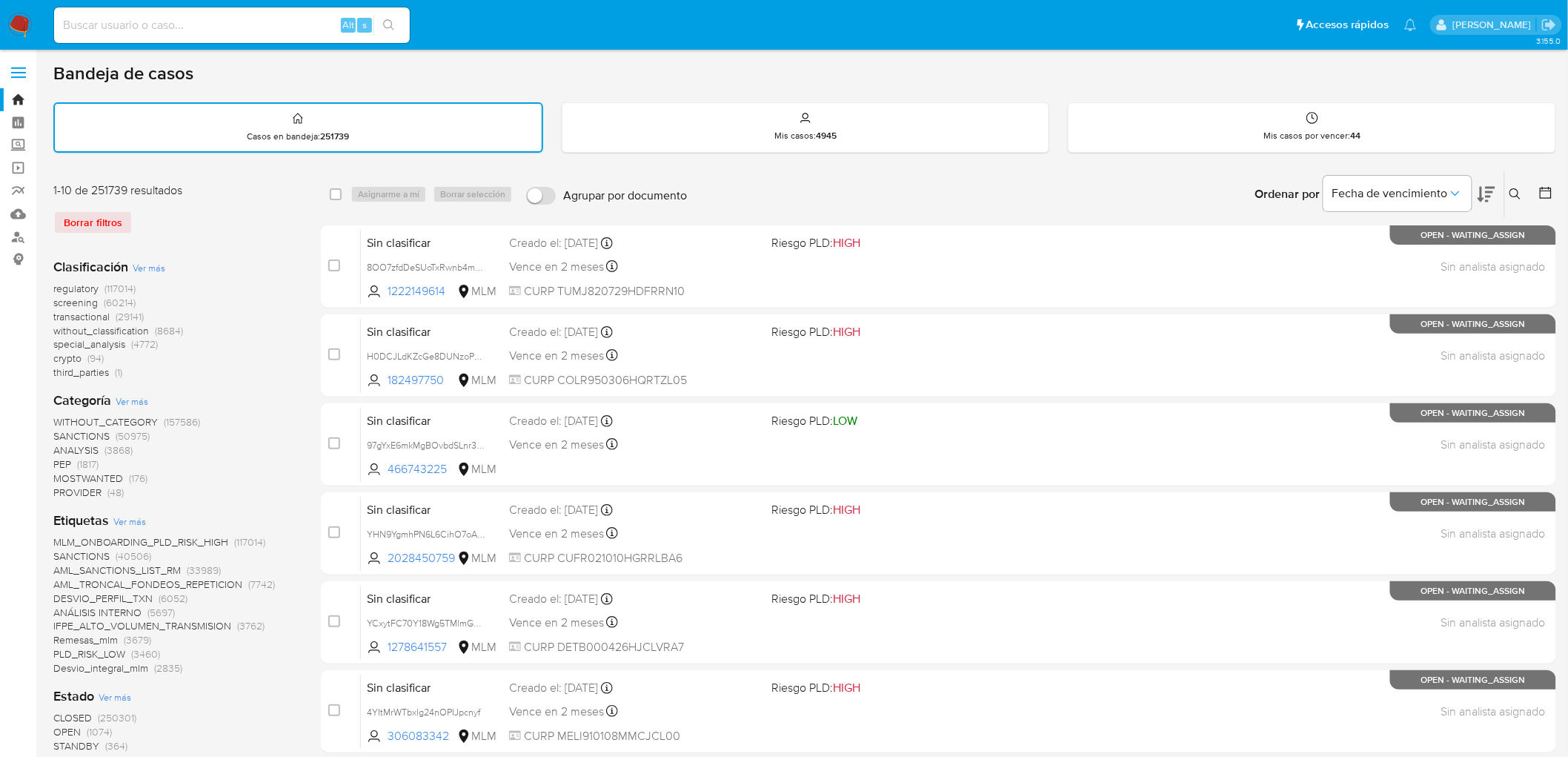
drag, startPoint x: 1523, startPoint y: 184, endPoint x: 1482, endPoint y: 204, distance: 45.6
click at [1523, 186] on button at bounding box center [1517, 194] width 25 height 18
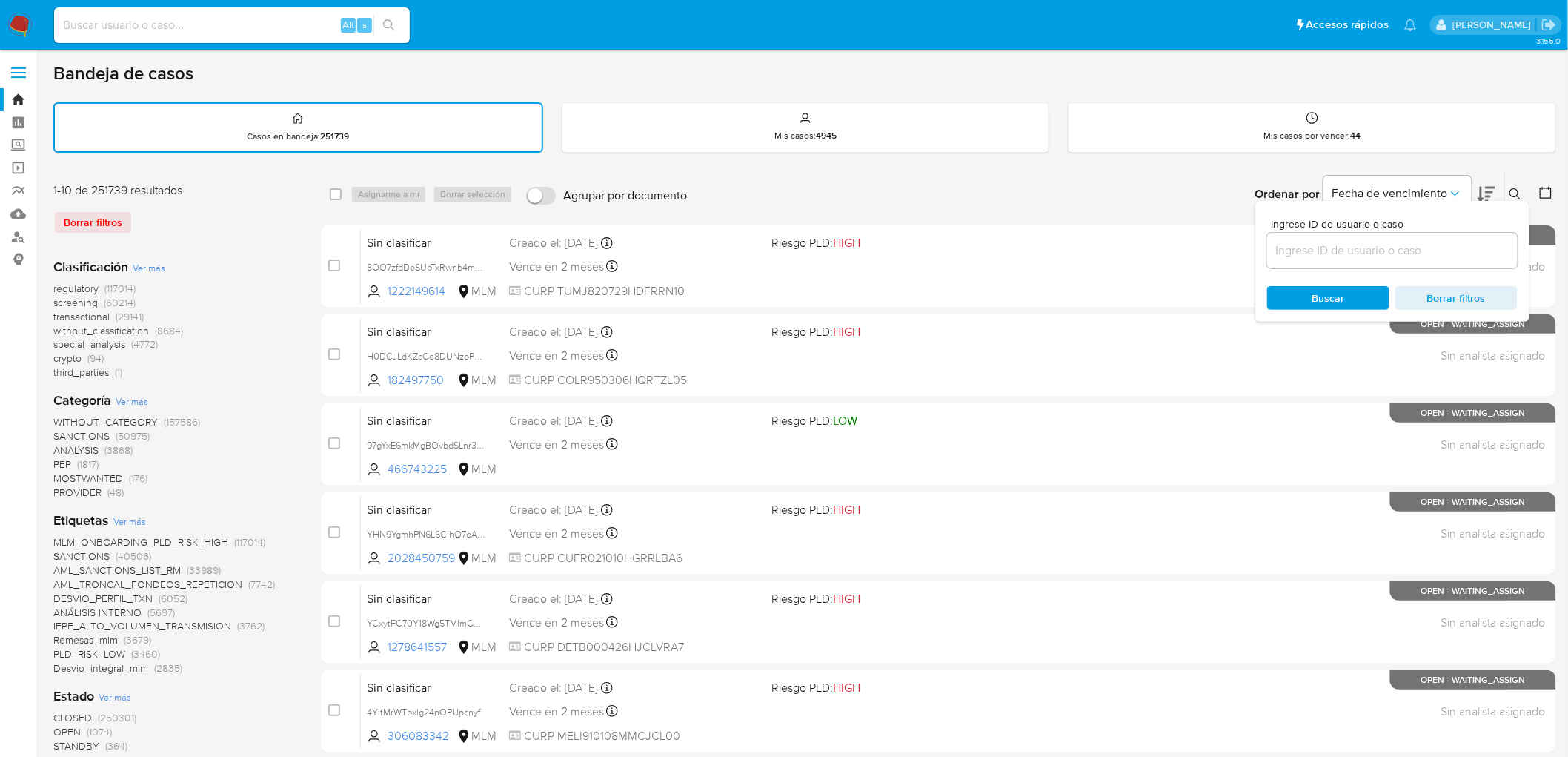
click at [1305, 258] on div at bounding box center [1392, 251] width 251 height 36
click at [1302, 246] on input at bounding box center [1392, 251] width 251 height 20
paste input "766259940"
type input "766259940"
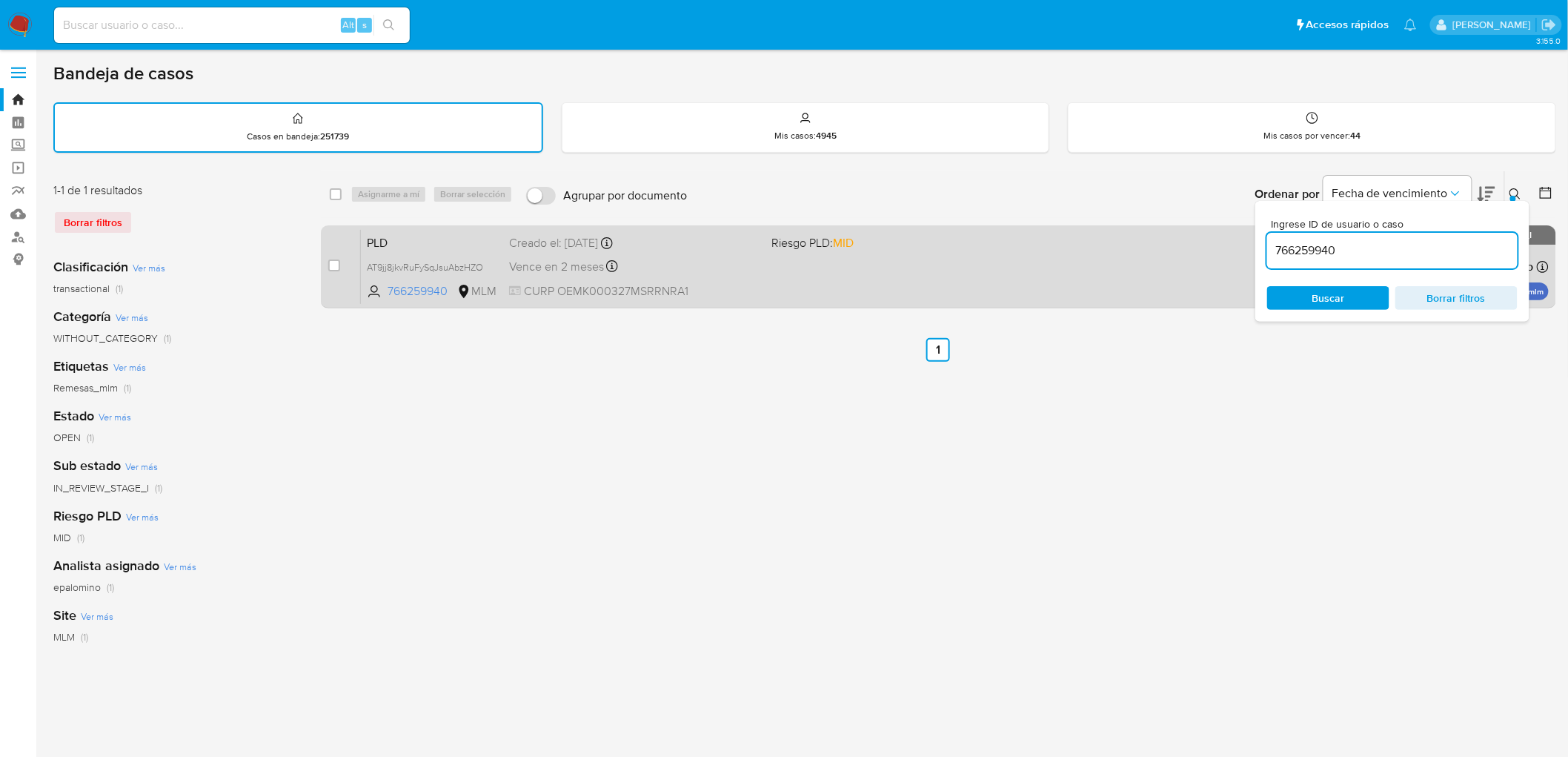
click at [382, 241] on span "PLD" at bounding box center [432, 242] width 130 height 20
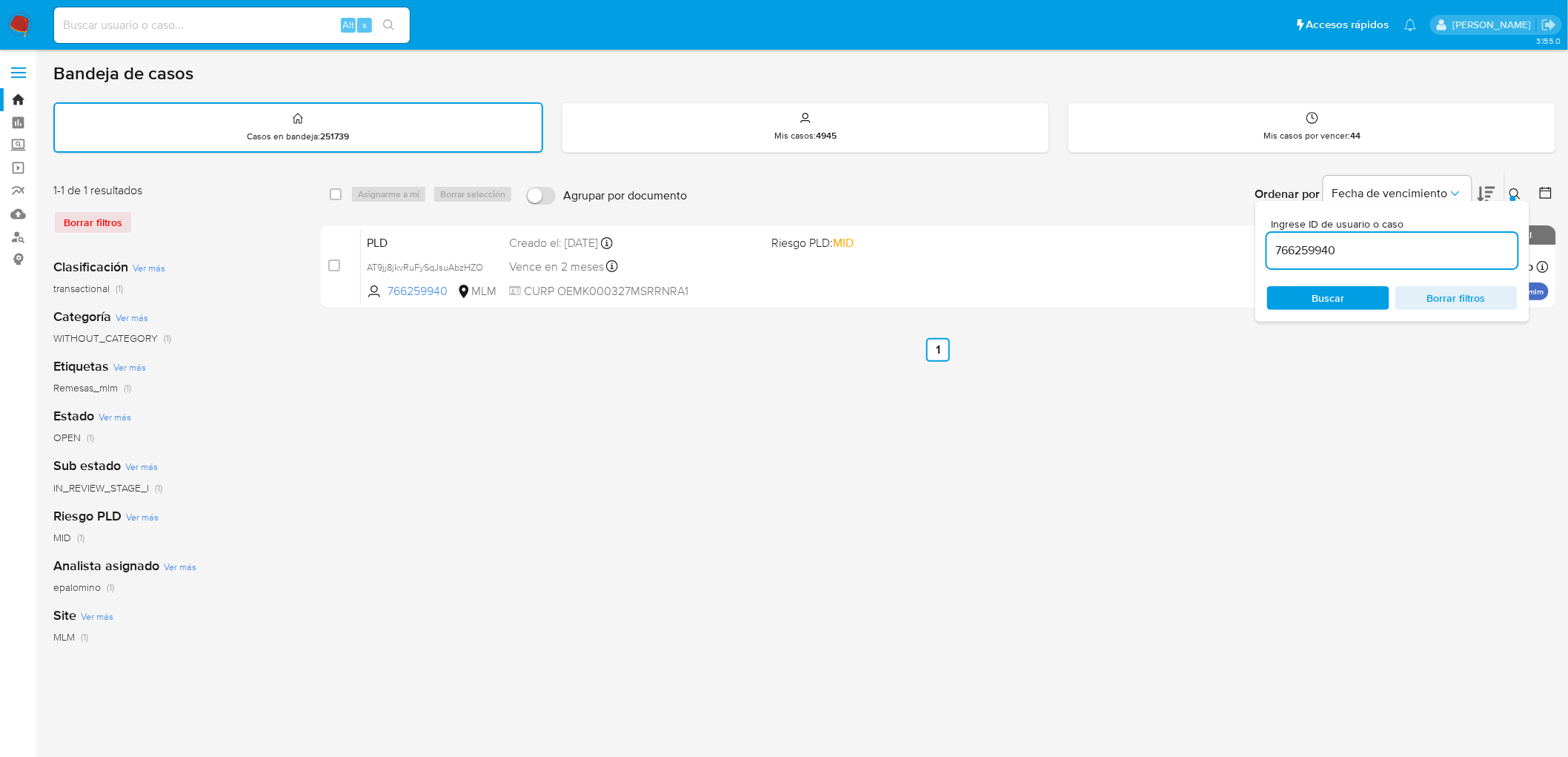
click at [16, 24] on img at bounding box center [21, 26] width 26 height 26
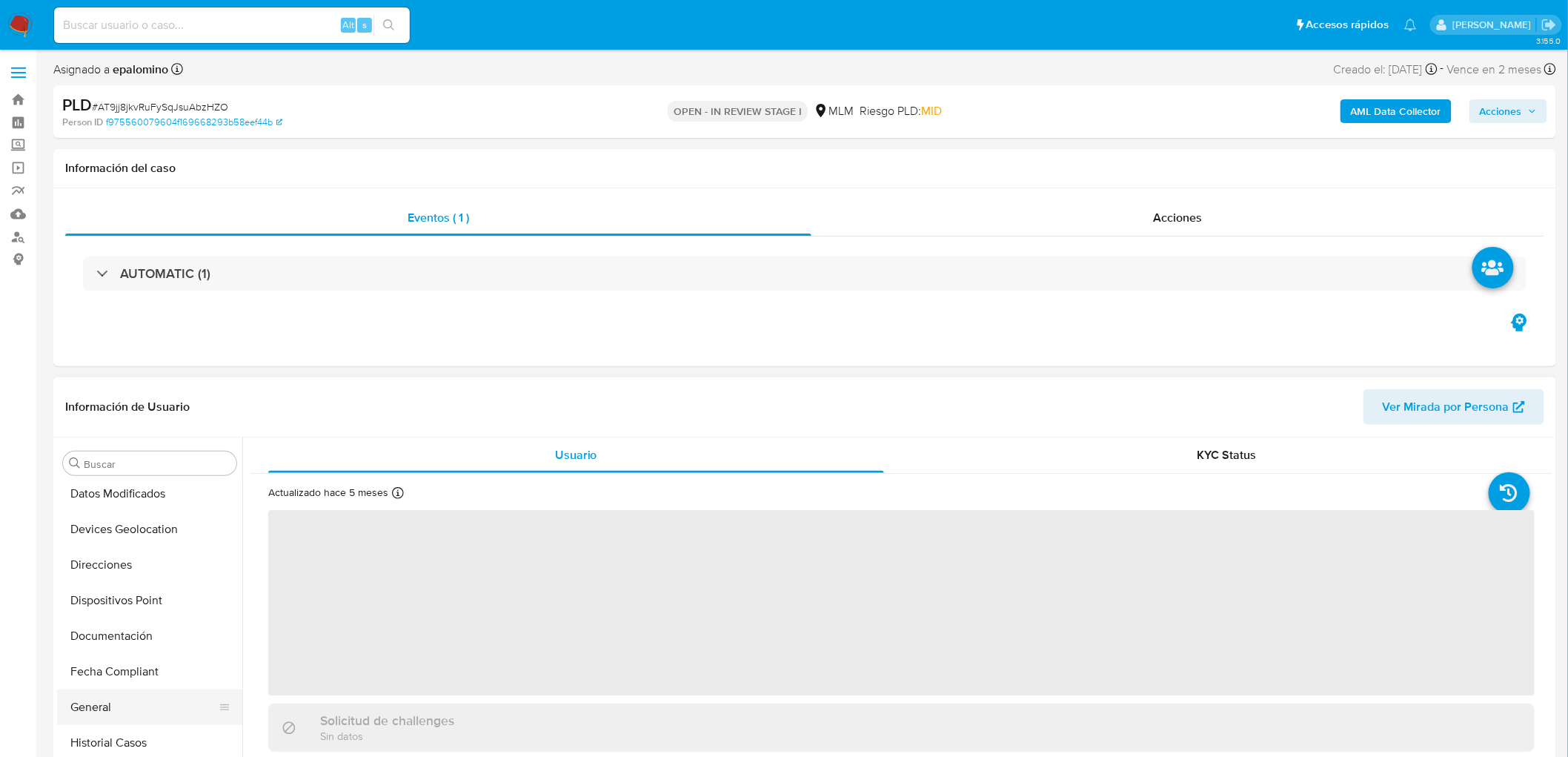
scroll to position [213, 0]
click at [162, 543] on button "Devices Geolocation" at bounding box center [144, 534] width 174 height 36
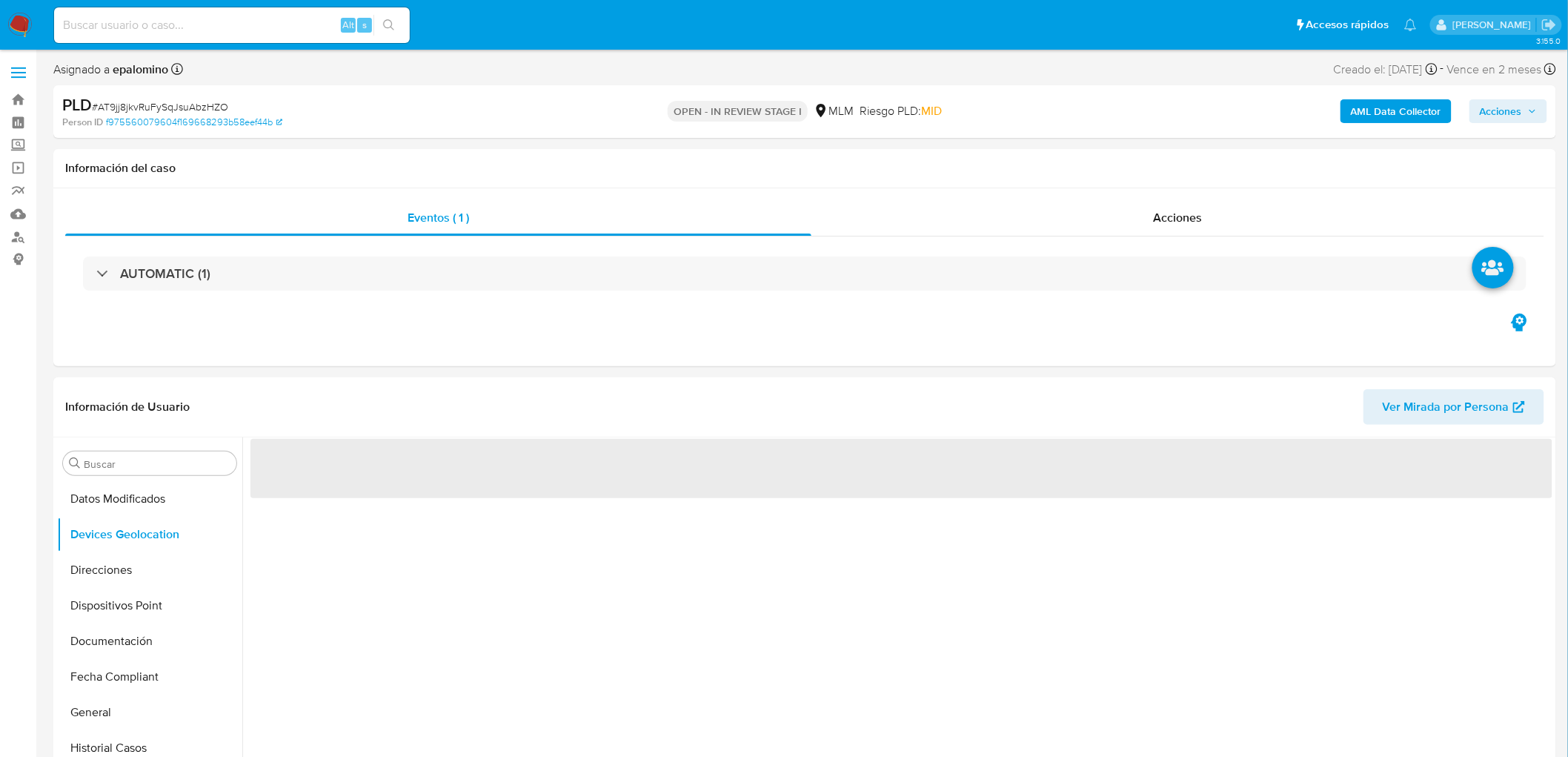
select select "10"
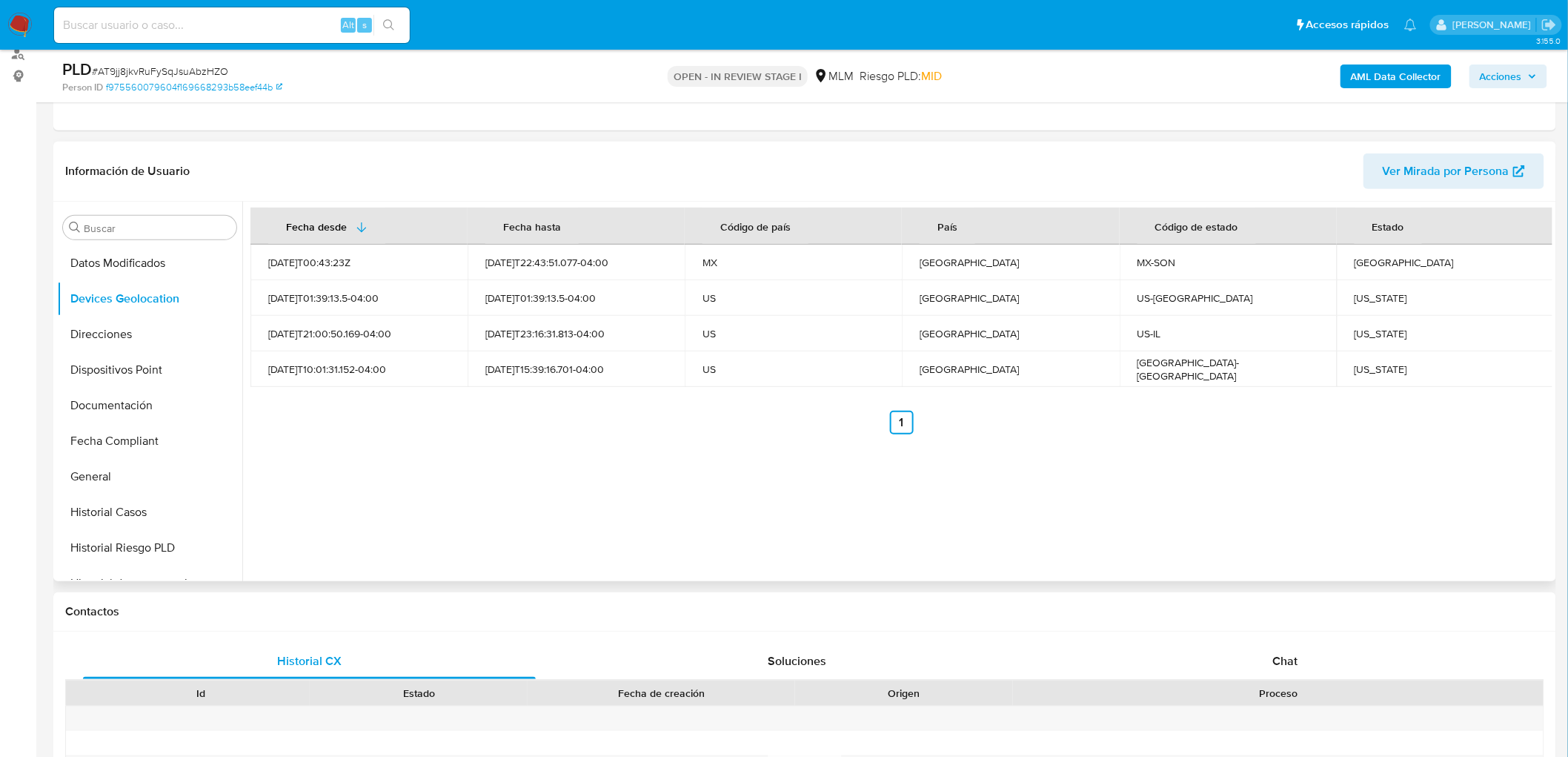
click at [900, 463] on div "Fecha desde Fecha hasta Código de país País Código de estado Estado 2021-09-17T…" at bounding box center [898, 391] width 1310 height 379
click at [1338, 299] on td "Minnesota" at bounding box center [1446, 298] width 217 height 36
click at [1355, 299] on div "Minnesota" at bounding box center [1446, 298] width 182 height 14
drag, startPoint x: 1355, startPoint y: 299, endPoint x: 1350, endPoint y: 305, distance: 7.8
click at [1355, 299] on div "Minnesota" at bounding box center [1446, 298] width 182 height 14
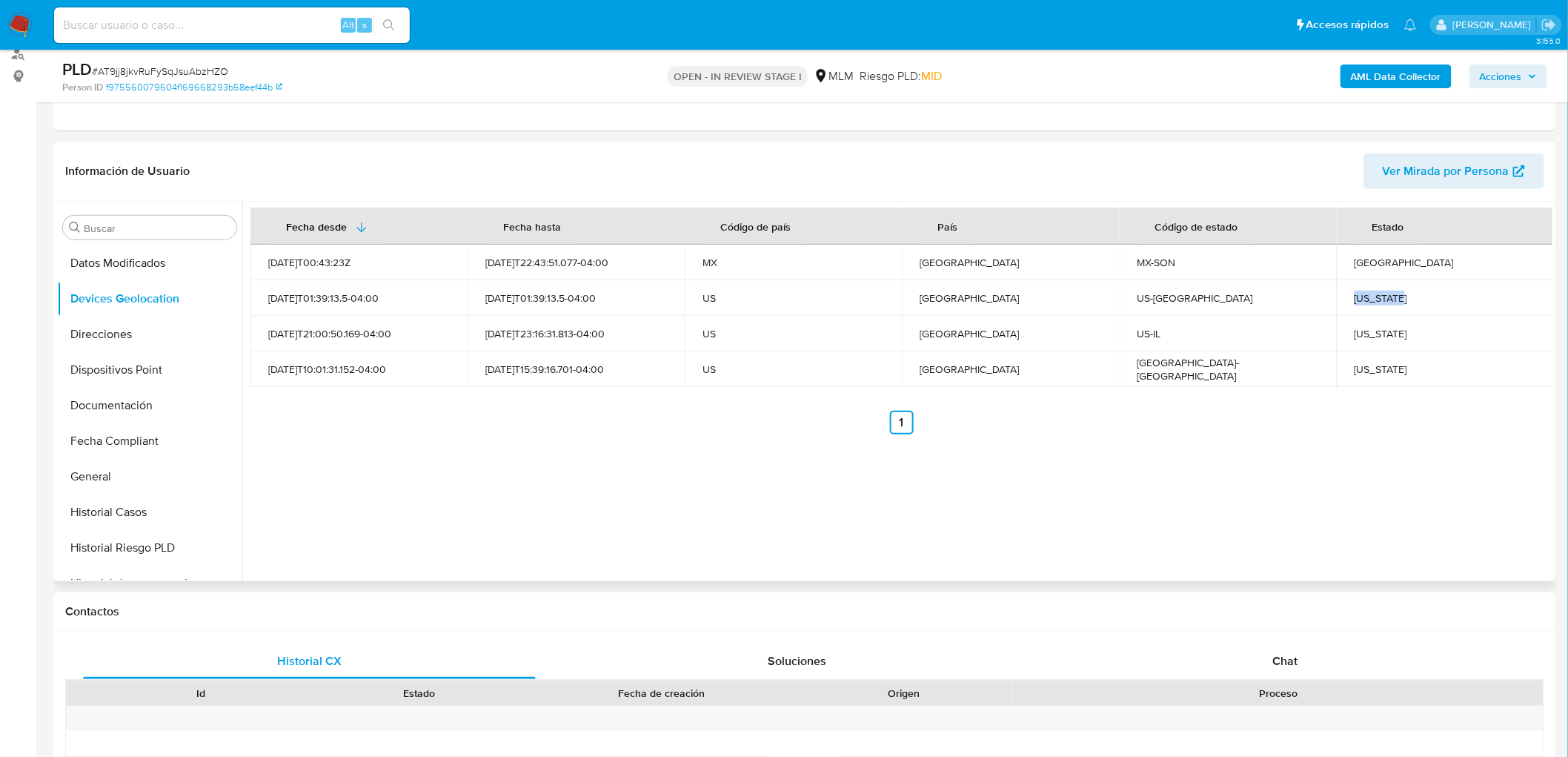
copy div "Minnesota"
click at [1349, 335] on td "Illinois" at bounding box center [1446, 334] width 217 height 36
copy div "Illinois"
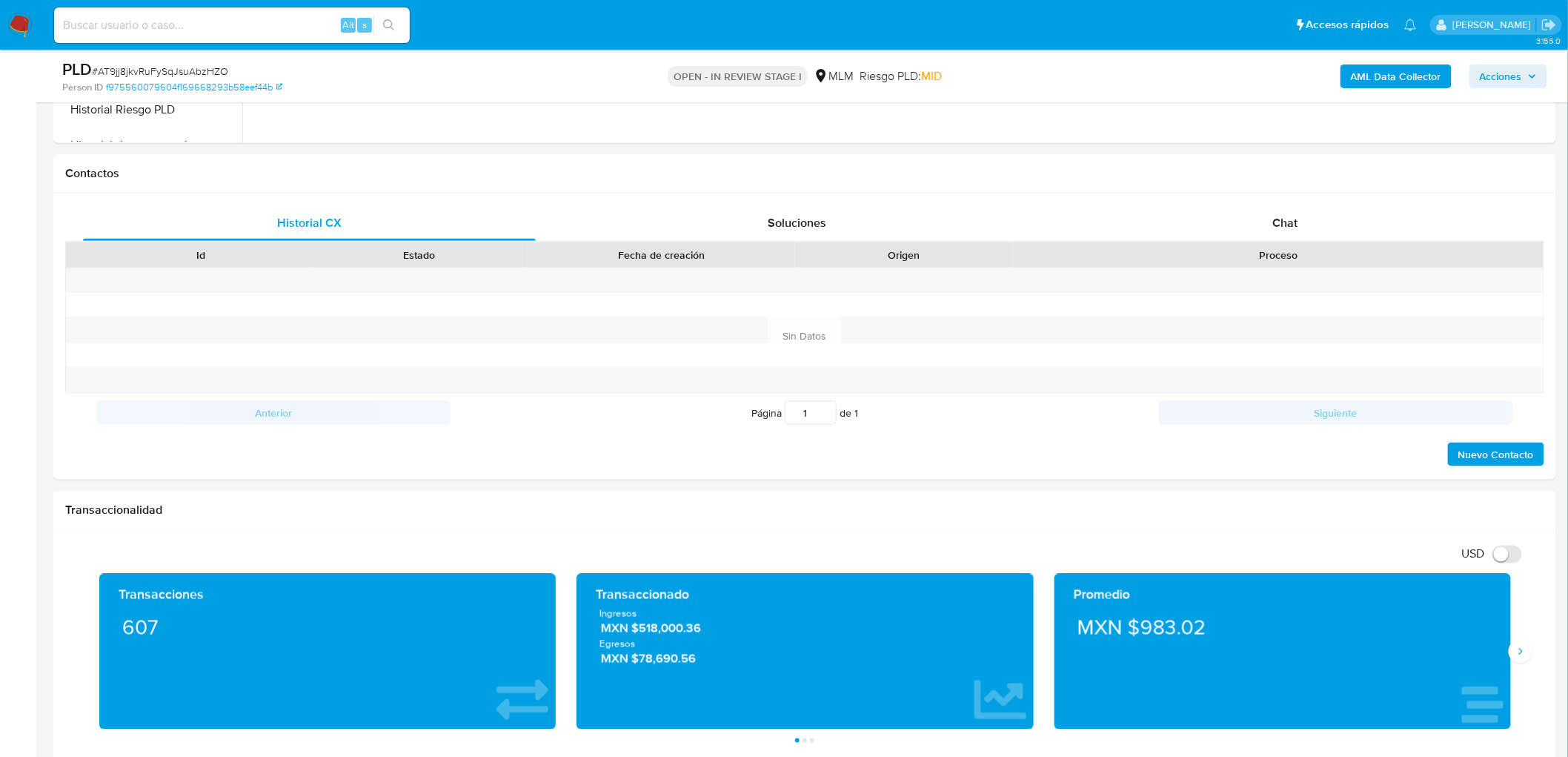
scroll to position [760, 0]
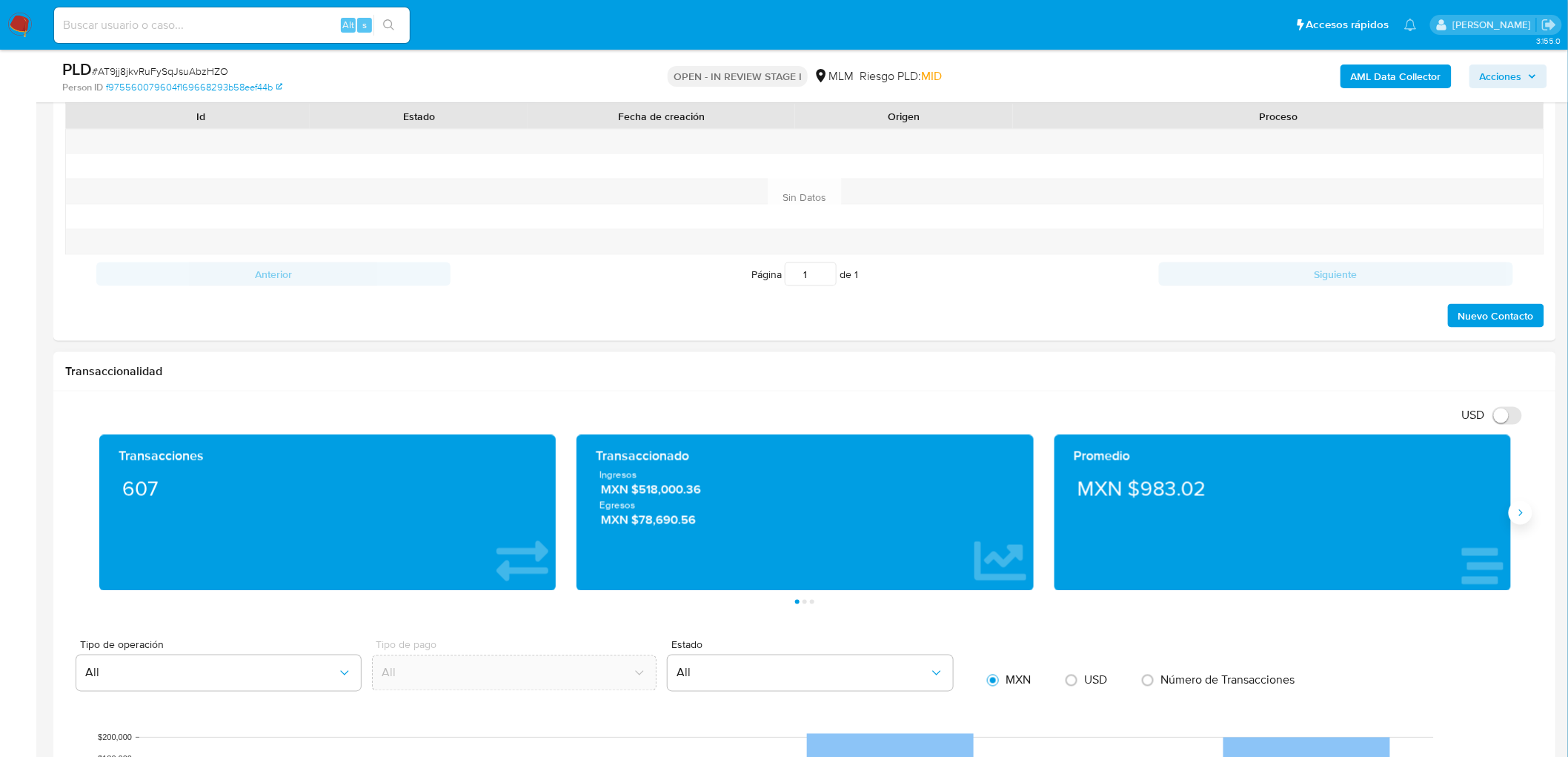
click at [1521, 502] on button "Siguiente" at bounding box center [1521, 513] width 24 height 24
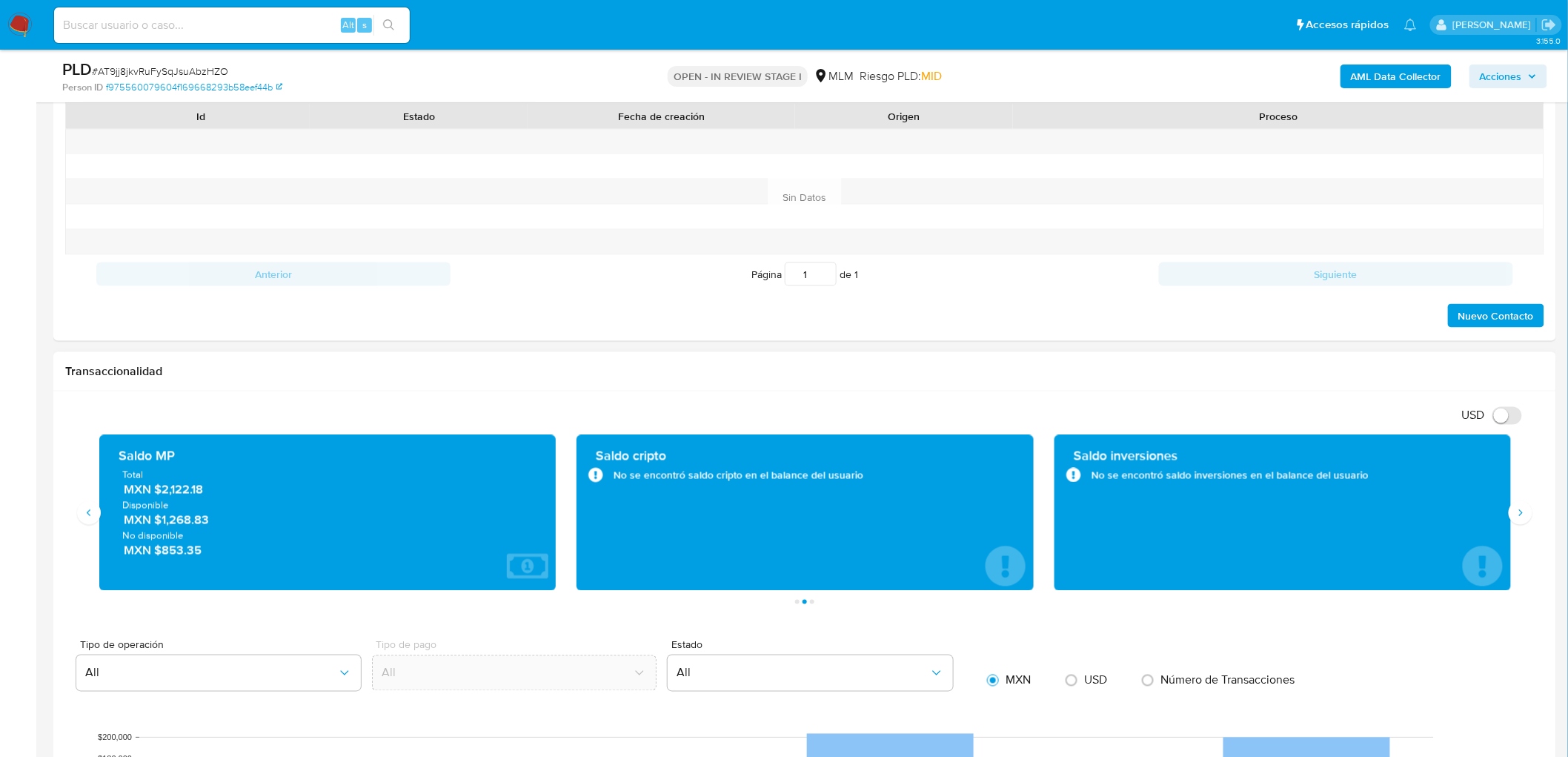
drag, startPoint x: 159, startPoint y: 517, endPoint x: 240, endPoint y: 507, distance: 81.6
click at [210, 521] on span "MXN $1,268.83" at bounding box center [328, 519] width 410 height 17
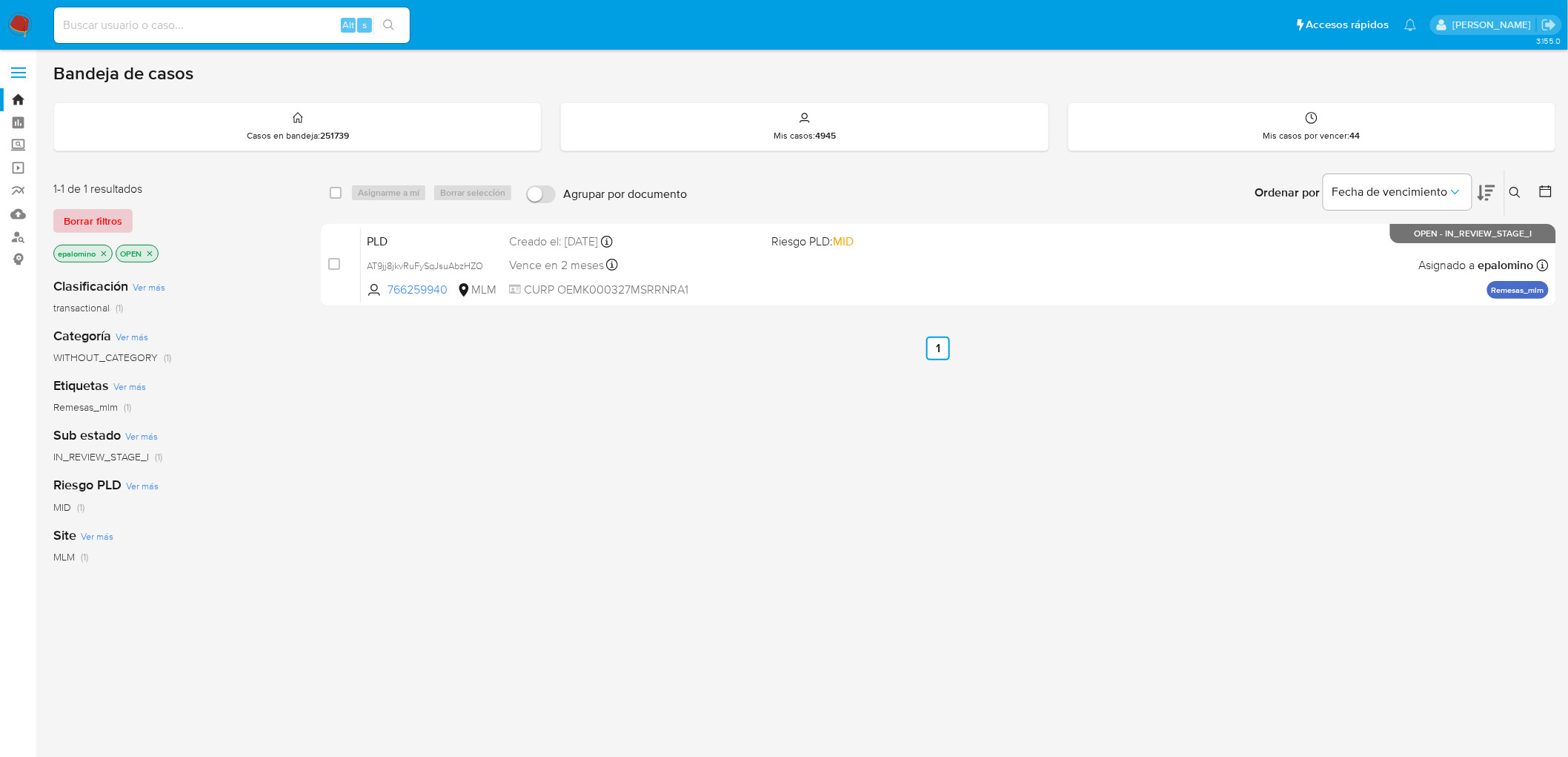
click at [94, 233] on div "1-1 de 1 resultados Borrar filtros epalomino OPEN" at bounding box center [172, 223] width 237 height 85
click at [91, 215] on span "Borrar filtros" at bounding box center [93, 220] width 58 height 21
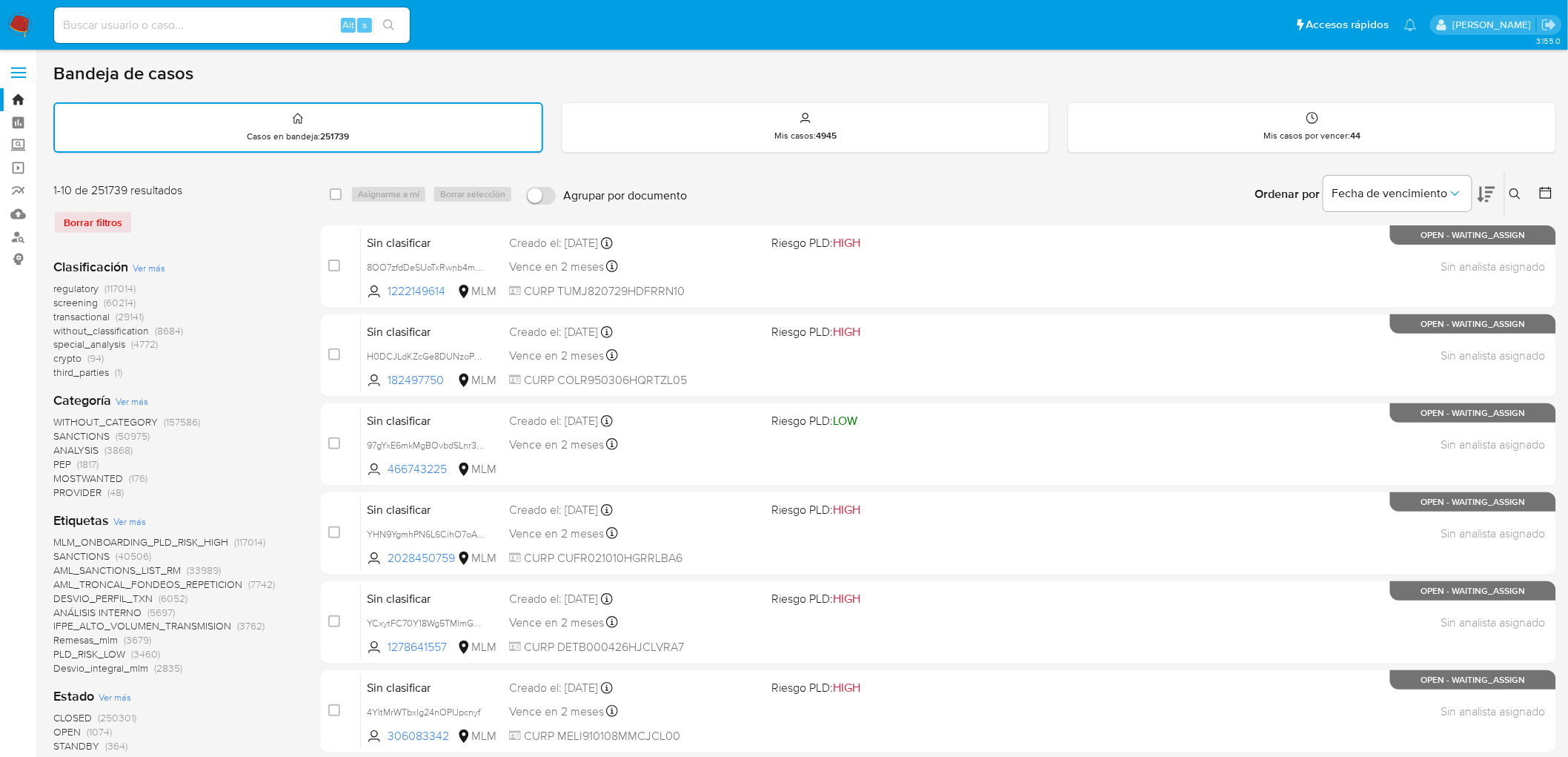
drag, startPoint x: 1522, startPoint y: 189, endPoint x: 1498, endPoint y: 191, distance: 24.1
click at [1522, 189] on icon at bounding box center [1516, 194] width 12 height 12
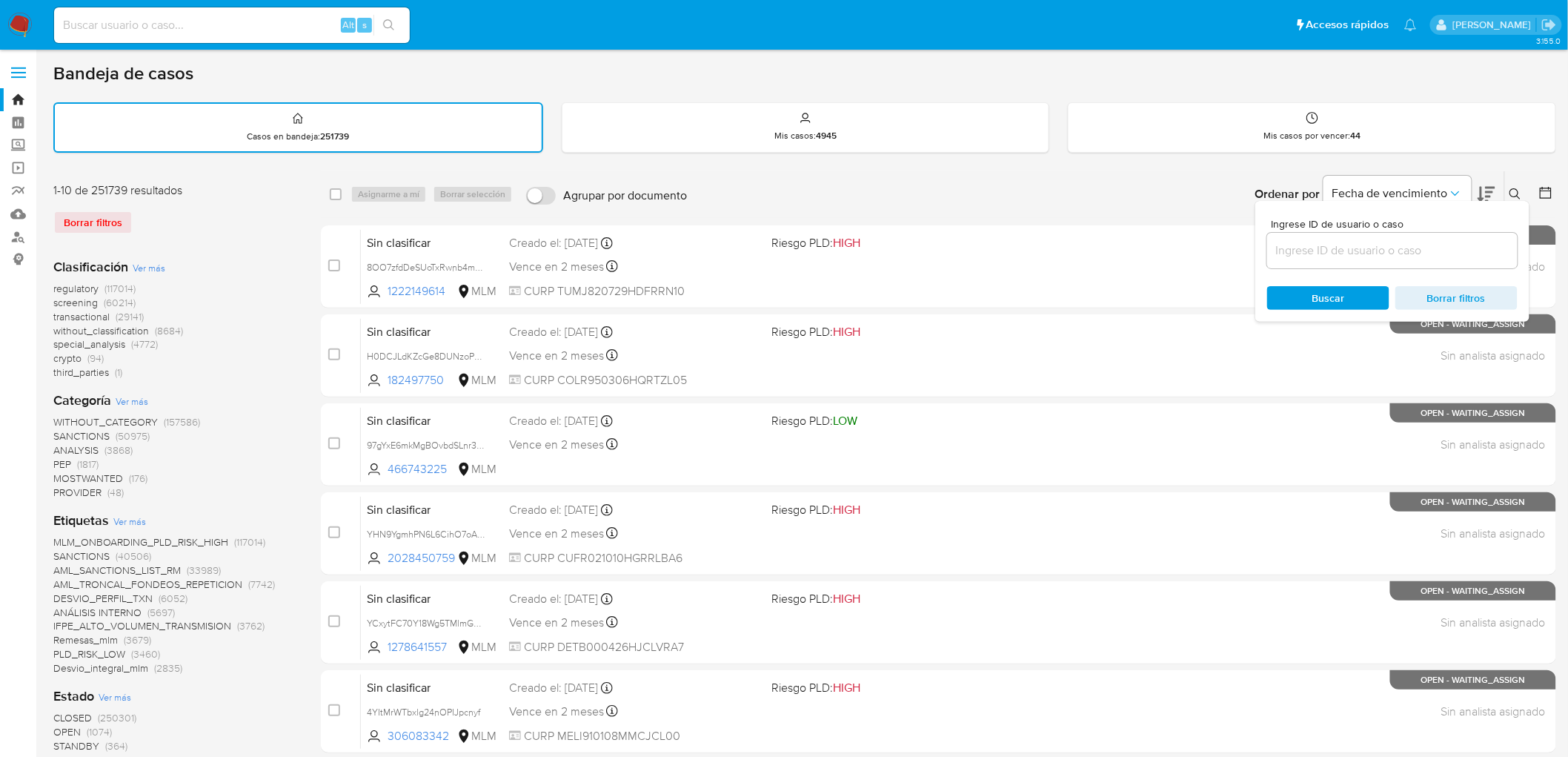
click at [1305, 250] on input at bounding box center [1392, 251] width 251 height 20
type input "766259940"
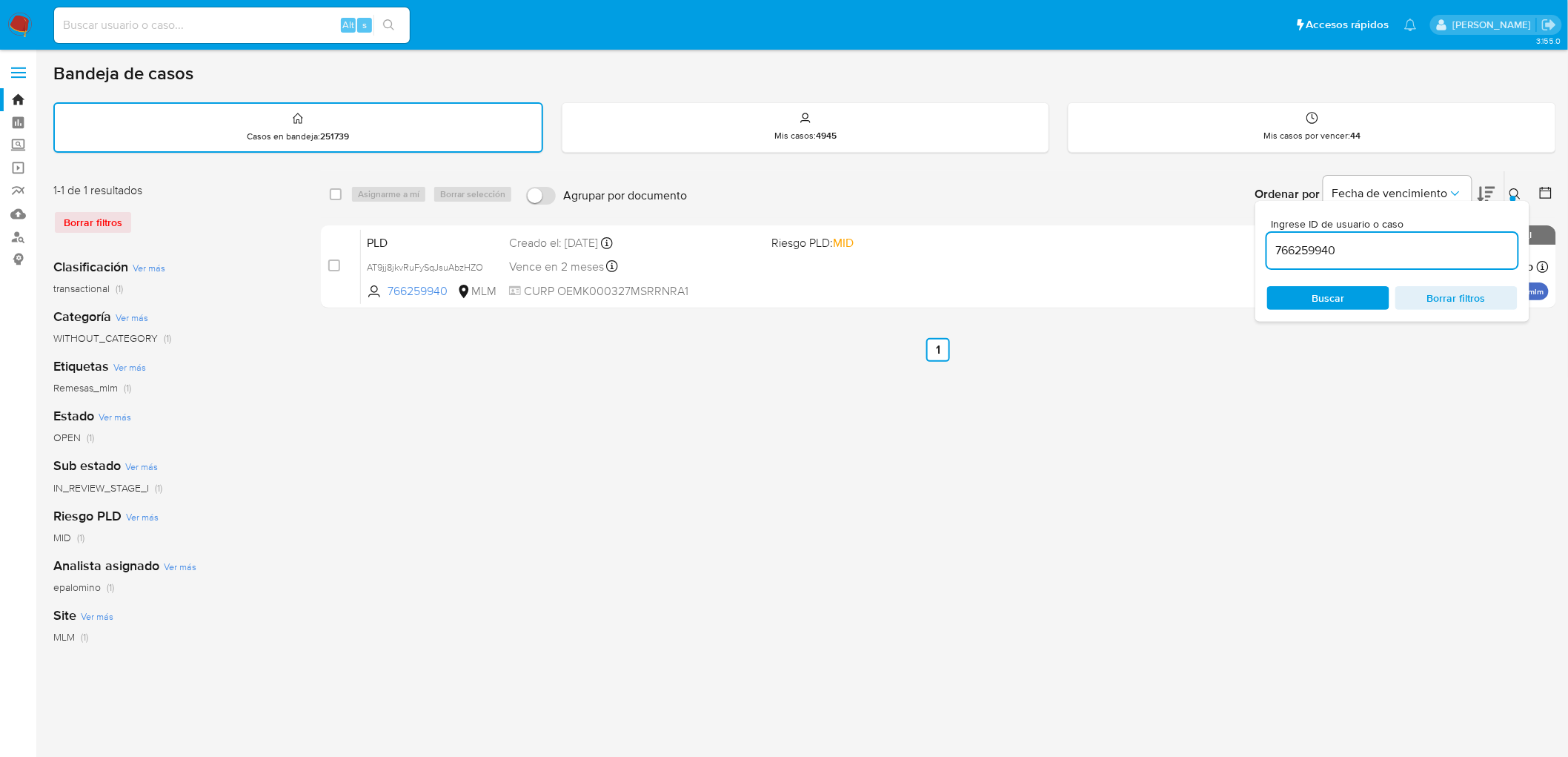
drag, startPoint x: 1519, startPoint y: 194, endPoint x: 1507, endPoint y: 196, distance: 12.2
click at [1519, 194] on icon at bounding box center [1515, 193] width 11 height 11
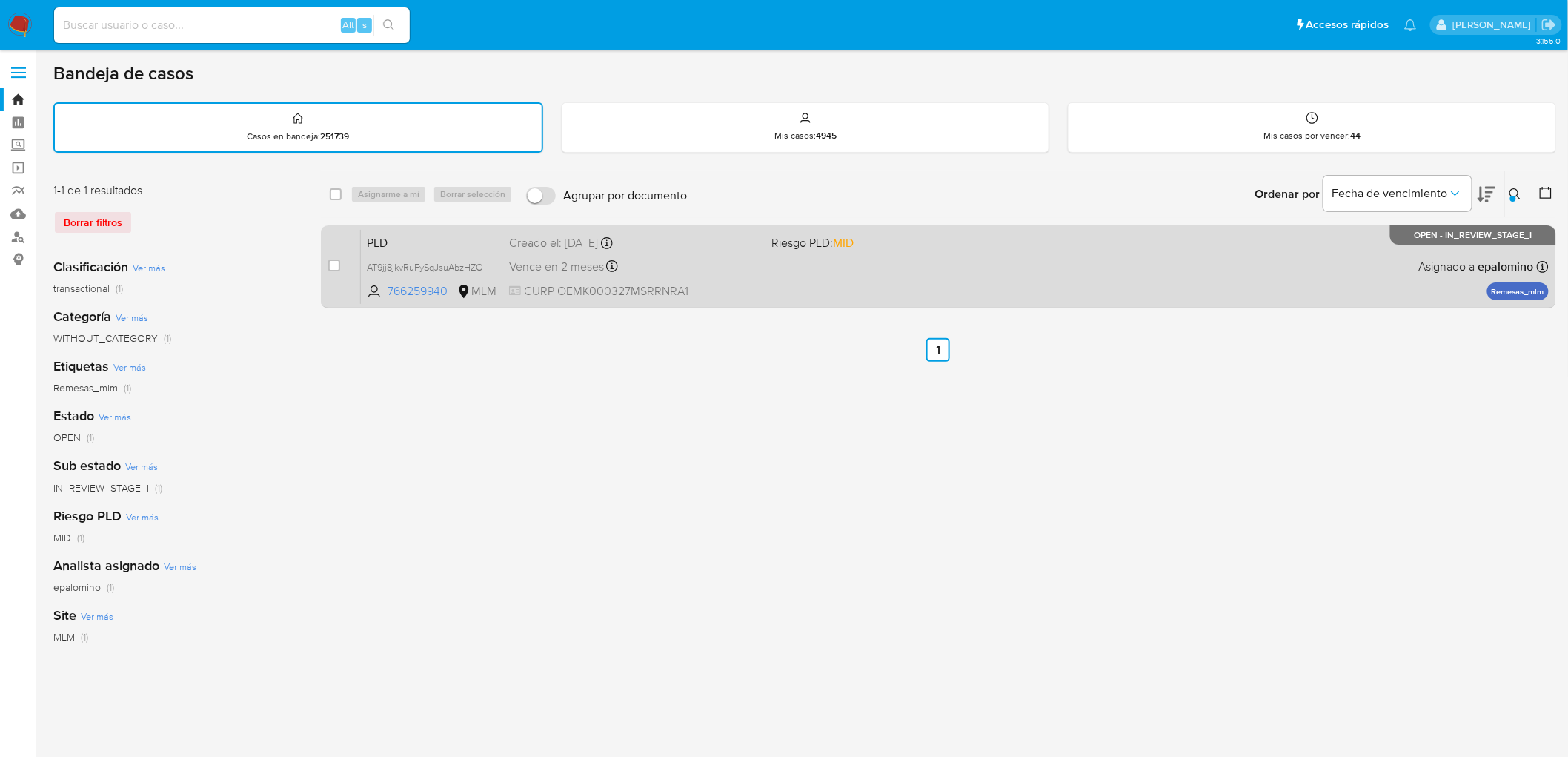
click at [400, 245] on span "PLD" at bounding box center [432, 242] width 130 height 20
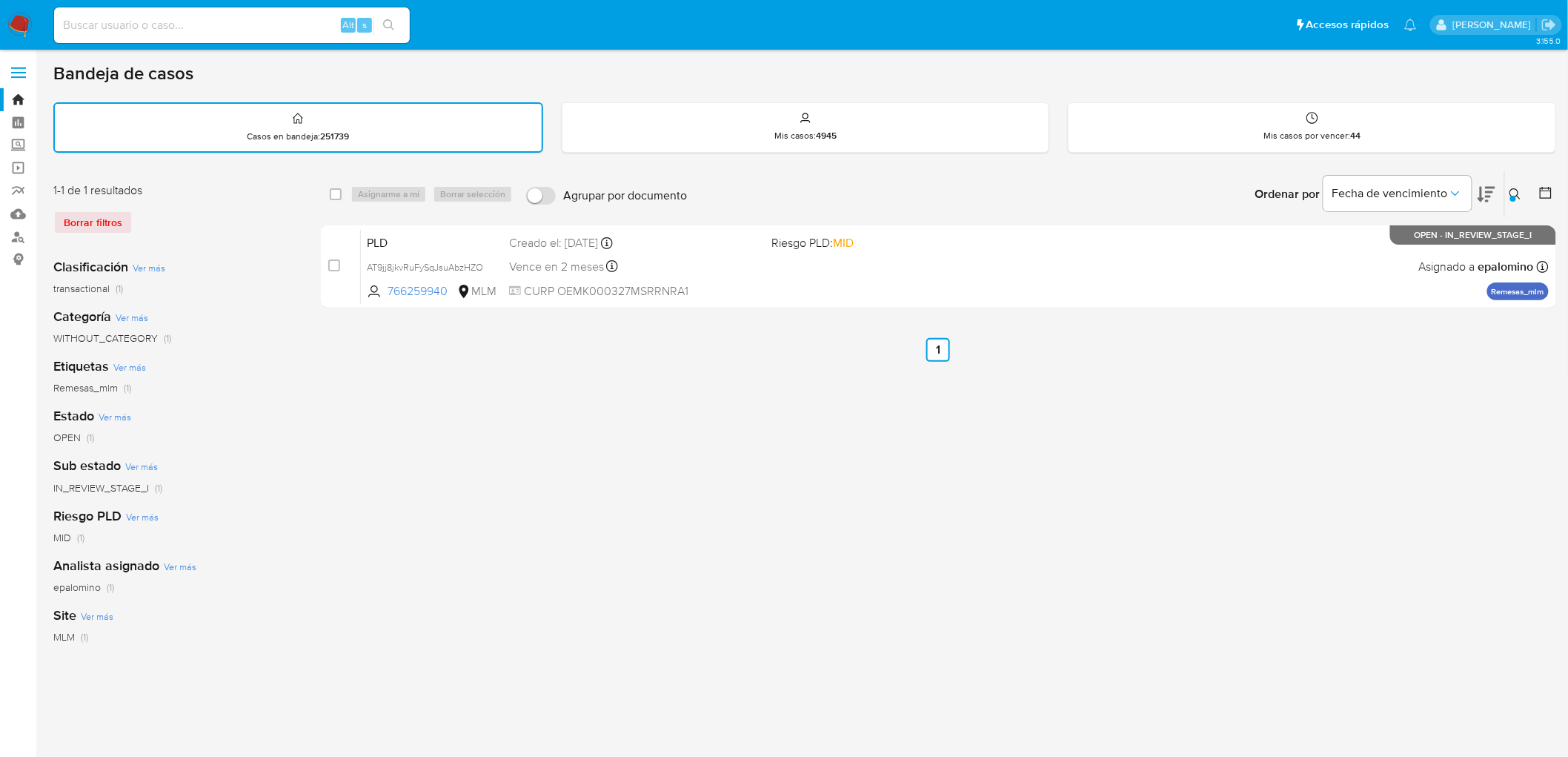
click at [25, 25] on img at bounding box center [21, 26] width 26 height 26
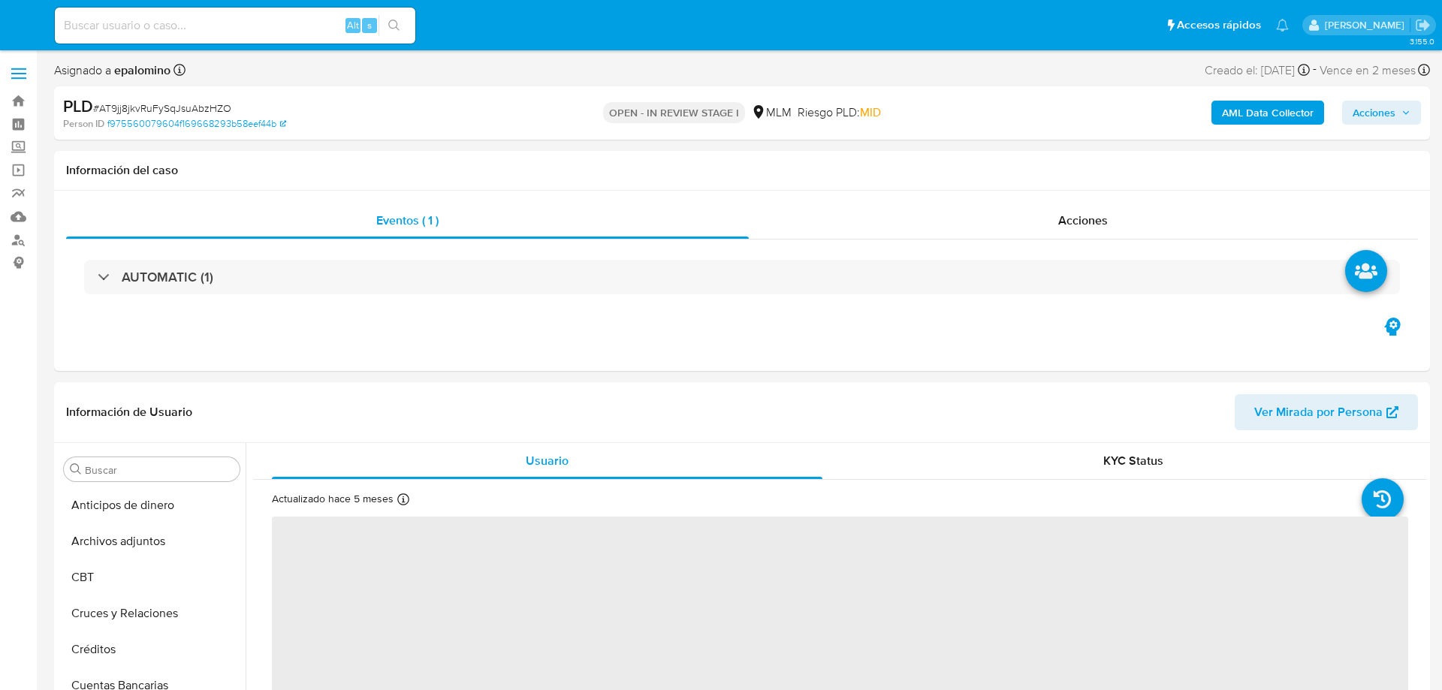
select select "10"
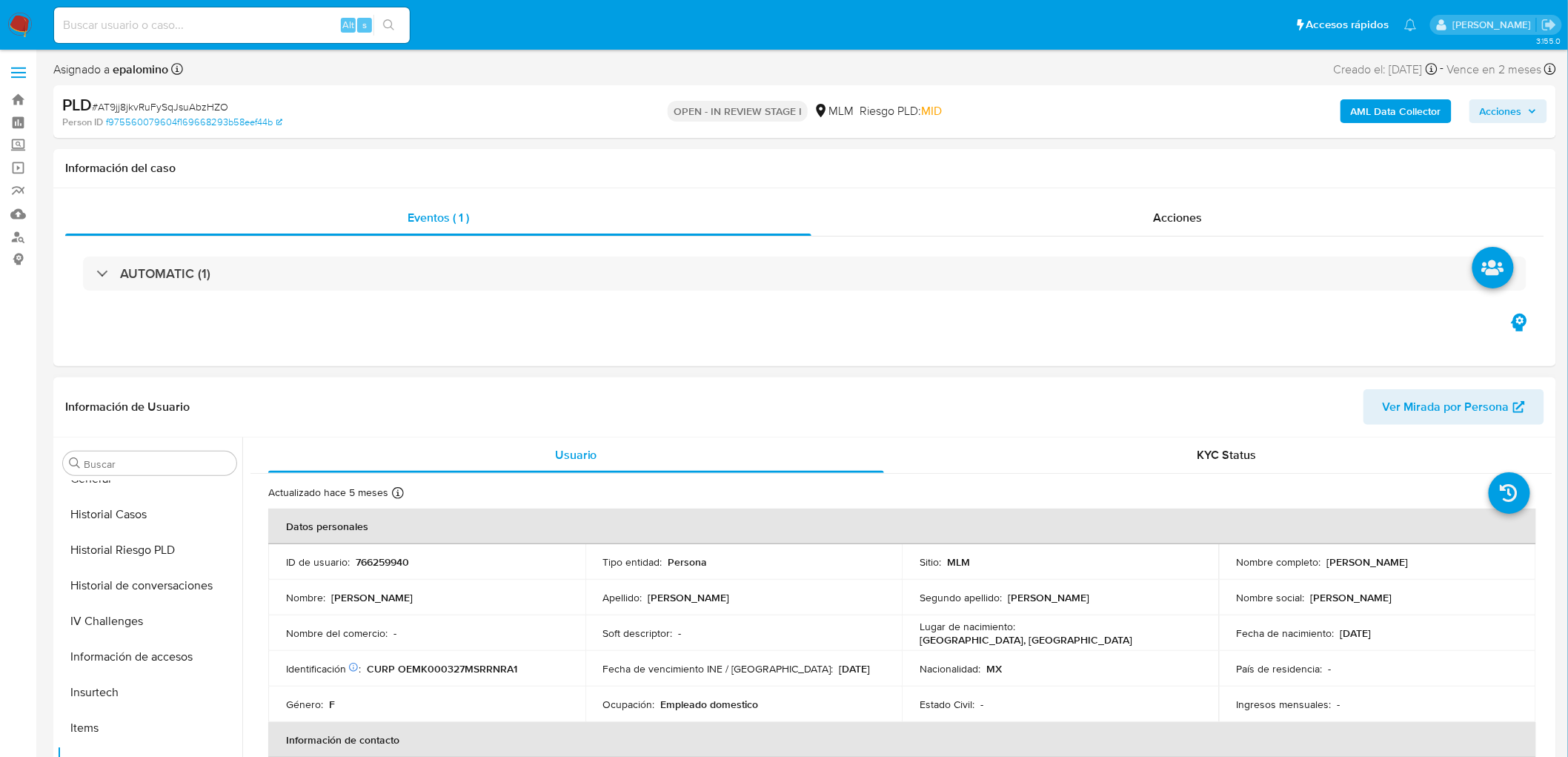
scroll to position [626, 0]
drag, startPoint x: 1476, startPoint y: 560, endPoint x: 1321, endPoint y: 560, distance: 155.0
click at [1321, 560] on div "Nombre completo : [PERSON_NAME]" at bounding box center [1377, 562] width 281 height 14
copy p "[PERSON_NAME]"
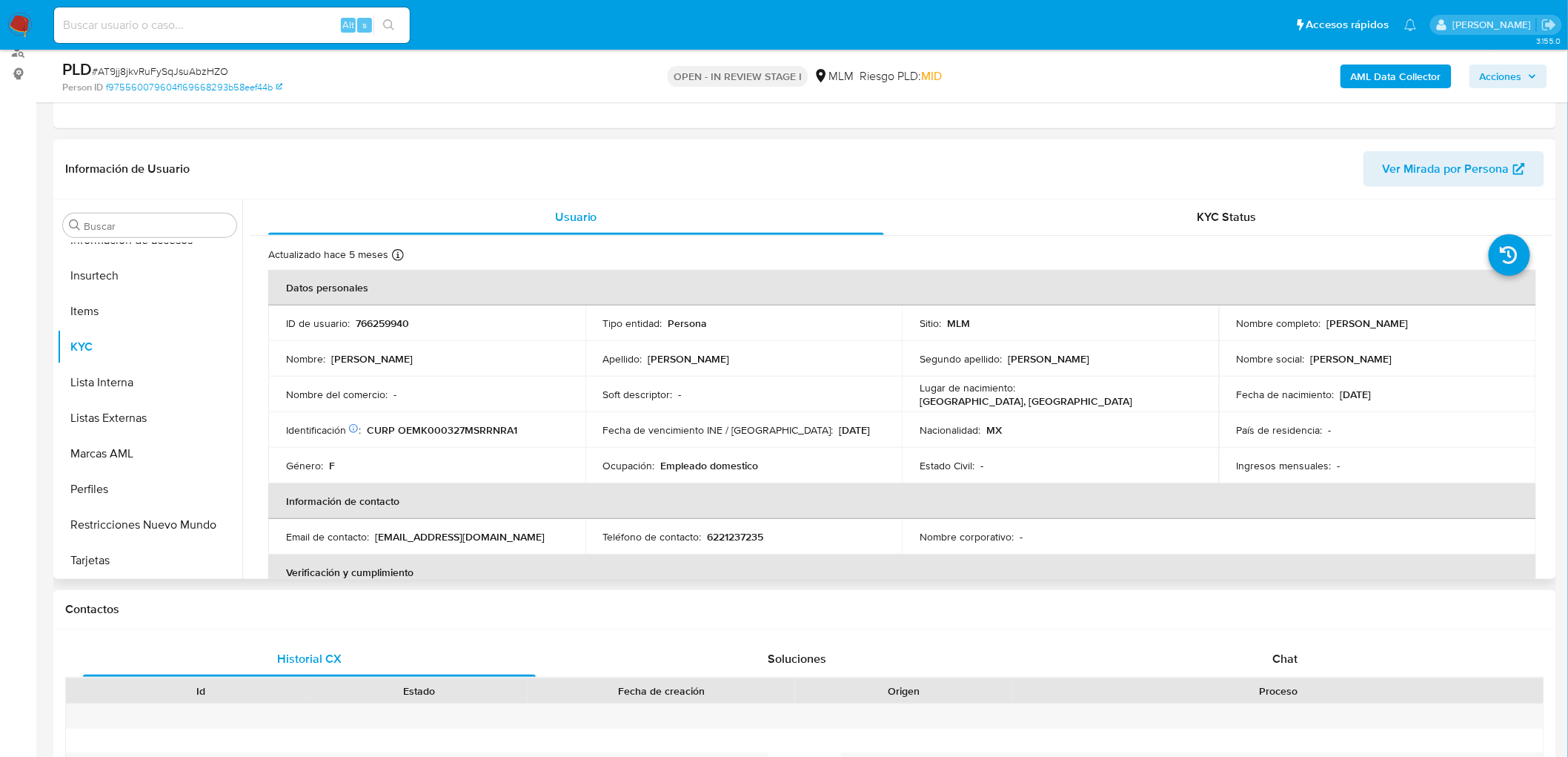
click at [888, 379] on td "Soft descriptor : -" at bounding box center [743, 394] width 317 height 36
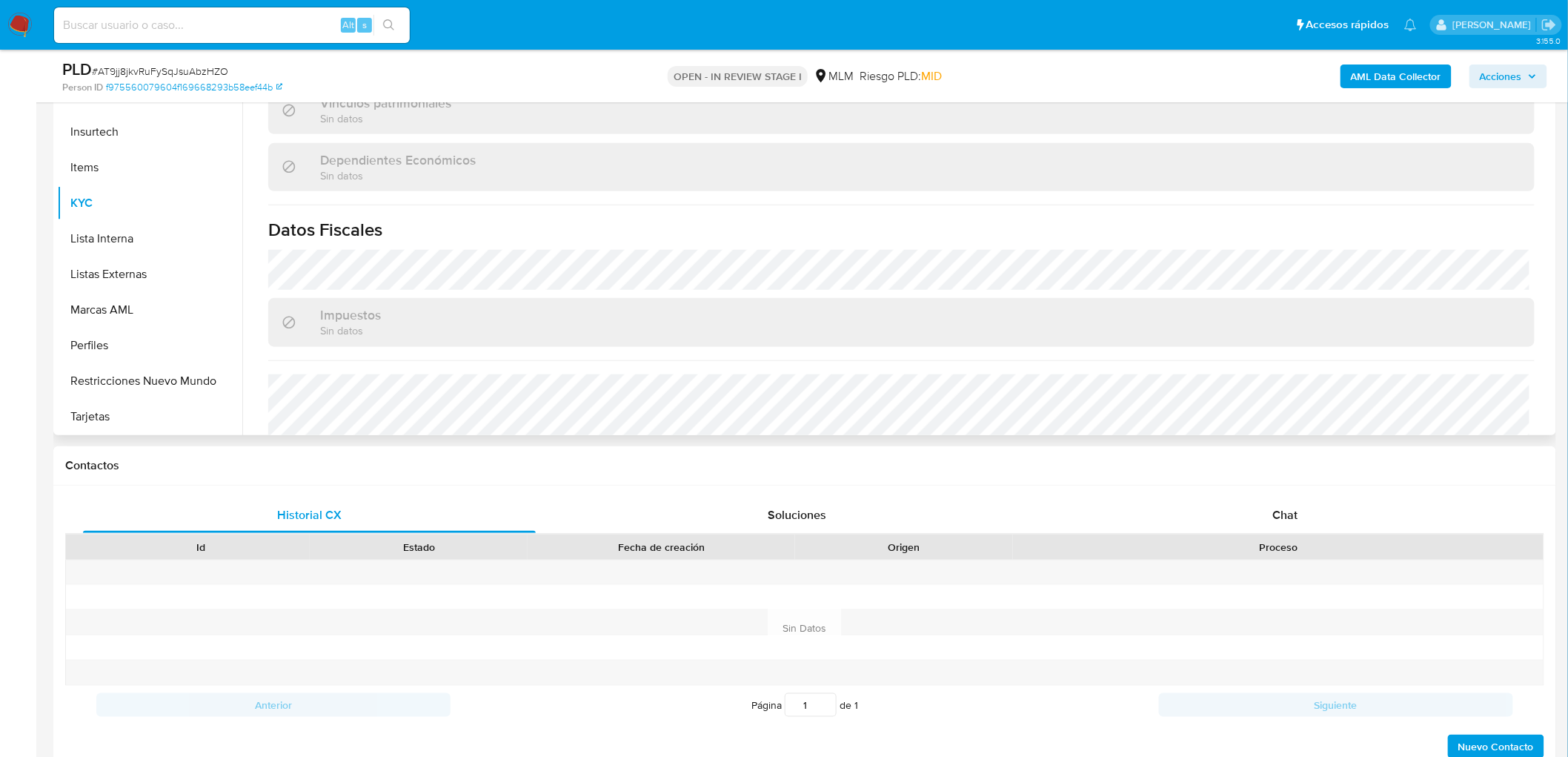
scroll to position [901, 0]
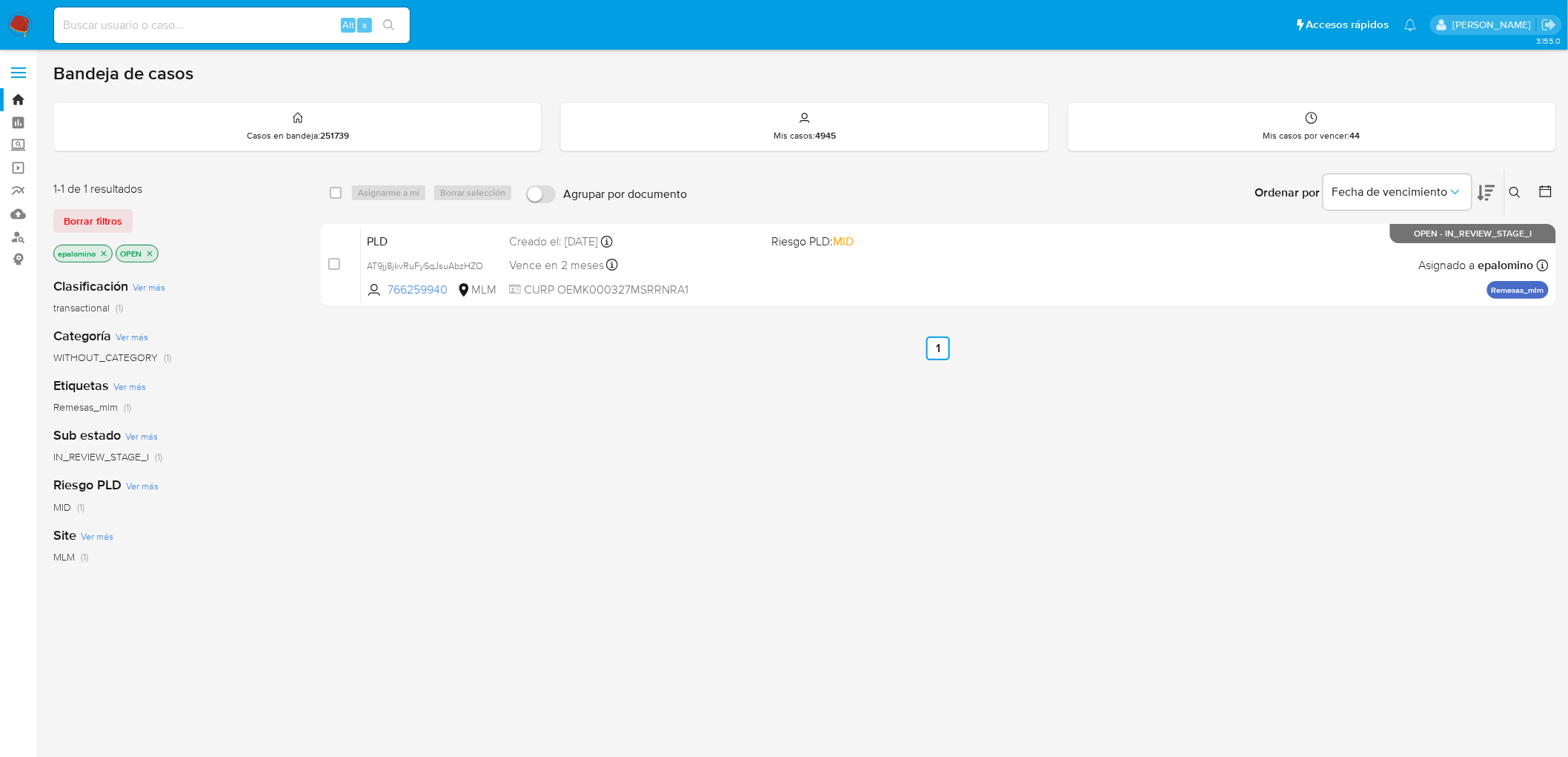
click at [99, 212] on span "Borrar filtros" at bounding box center [93, 220] width 58 height 21
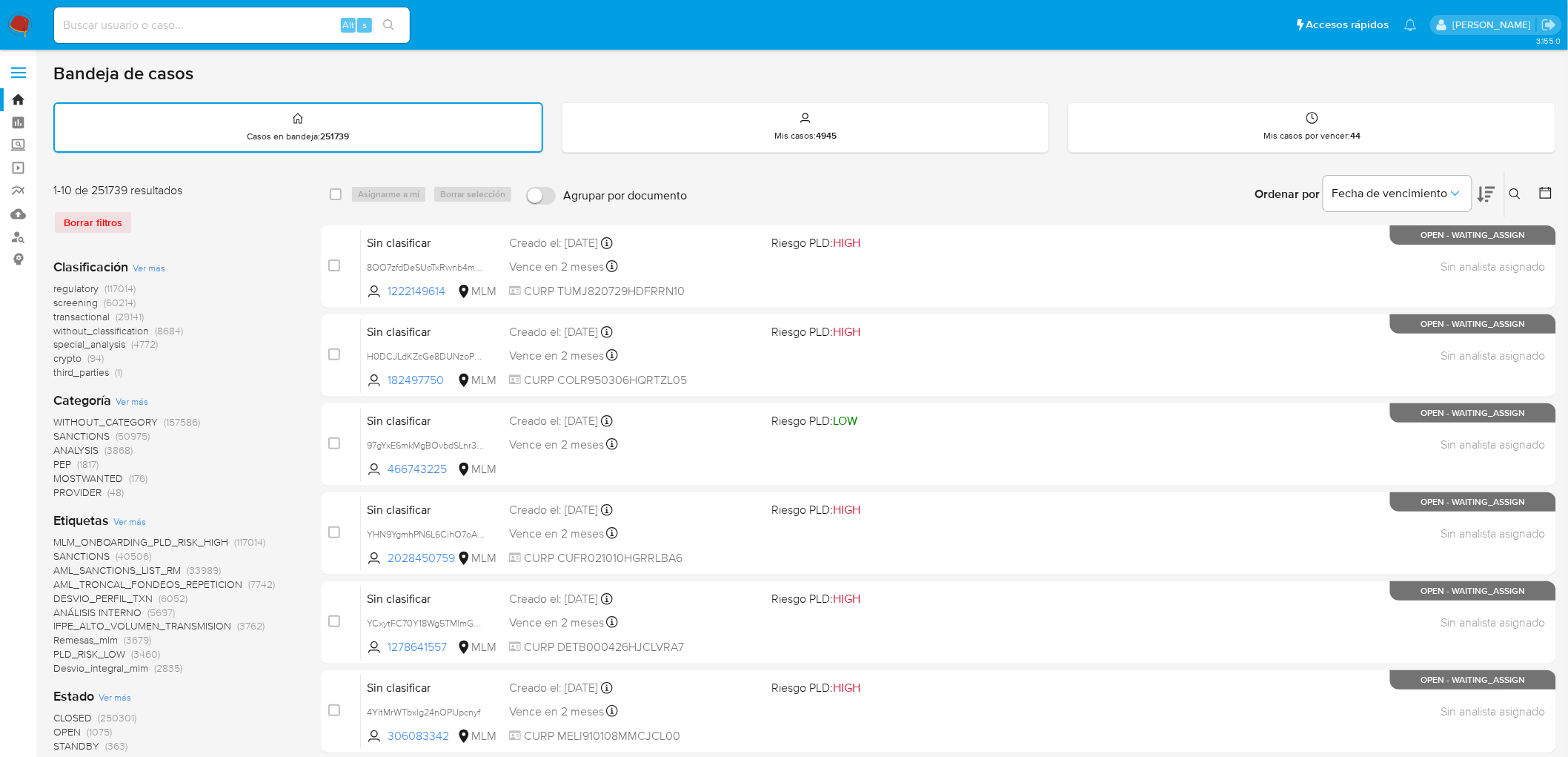
drag, startPoint x: 1515, startPoint y: 188, endPoint x: 1451, endPoint y: 198, distance: 64.8
click at [1515, 189] on icon at bounding box center [1516, 194] width 12 height 12
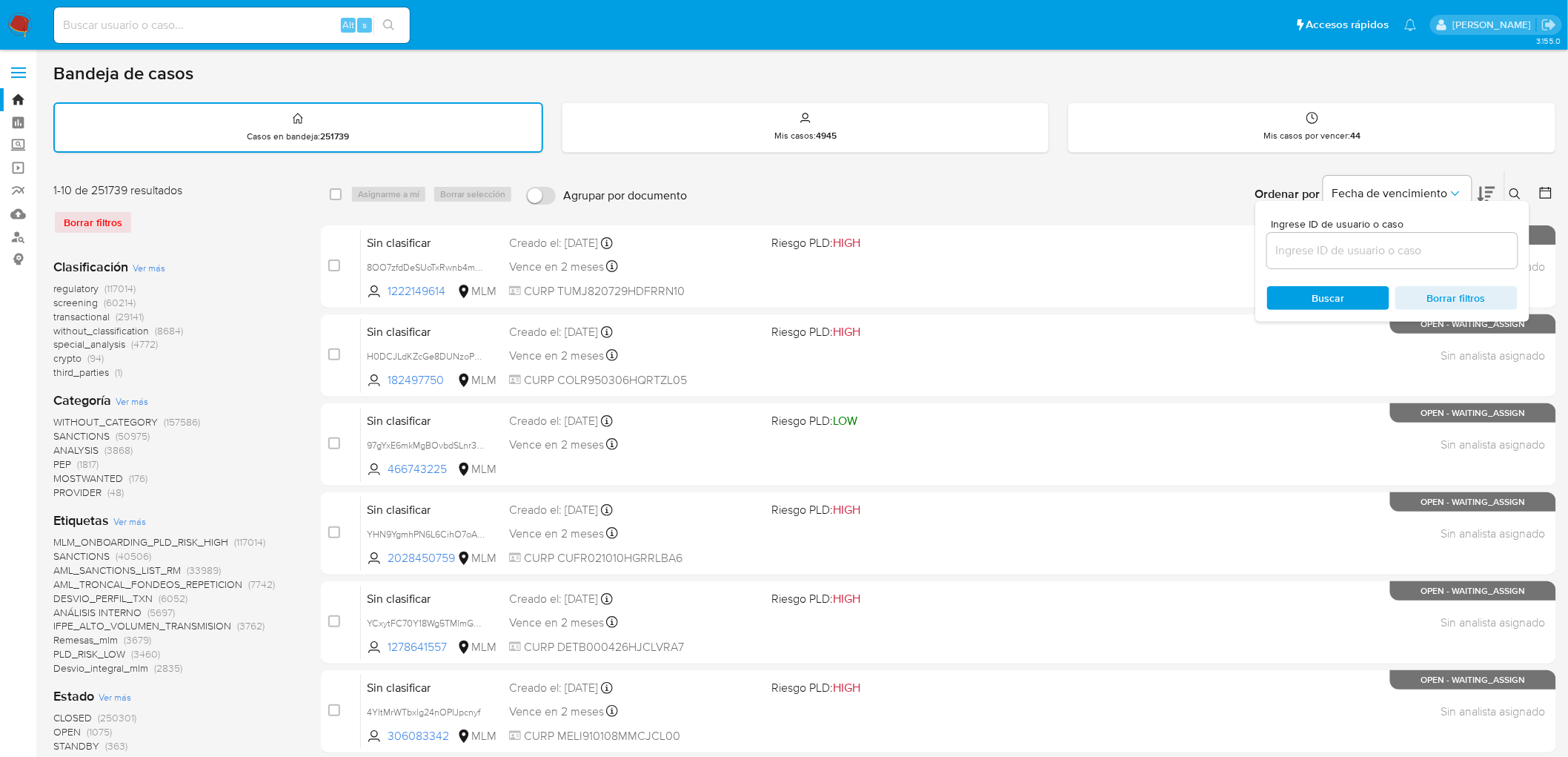
drag, startPoint x: 1307, startPoint y: 233, endPoint x: 1308, endPoint y: 248, distance: 15.0
click at [1307, 233] on div at bounding box center [1392, 251] width 251 height 36
click at [1309, 249] on input at bounding box center [1392, 251] width 251 height 20
paste input "766259940"
type input "766259940"
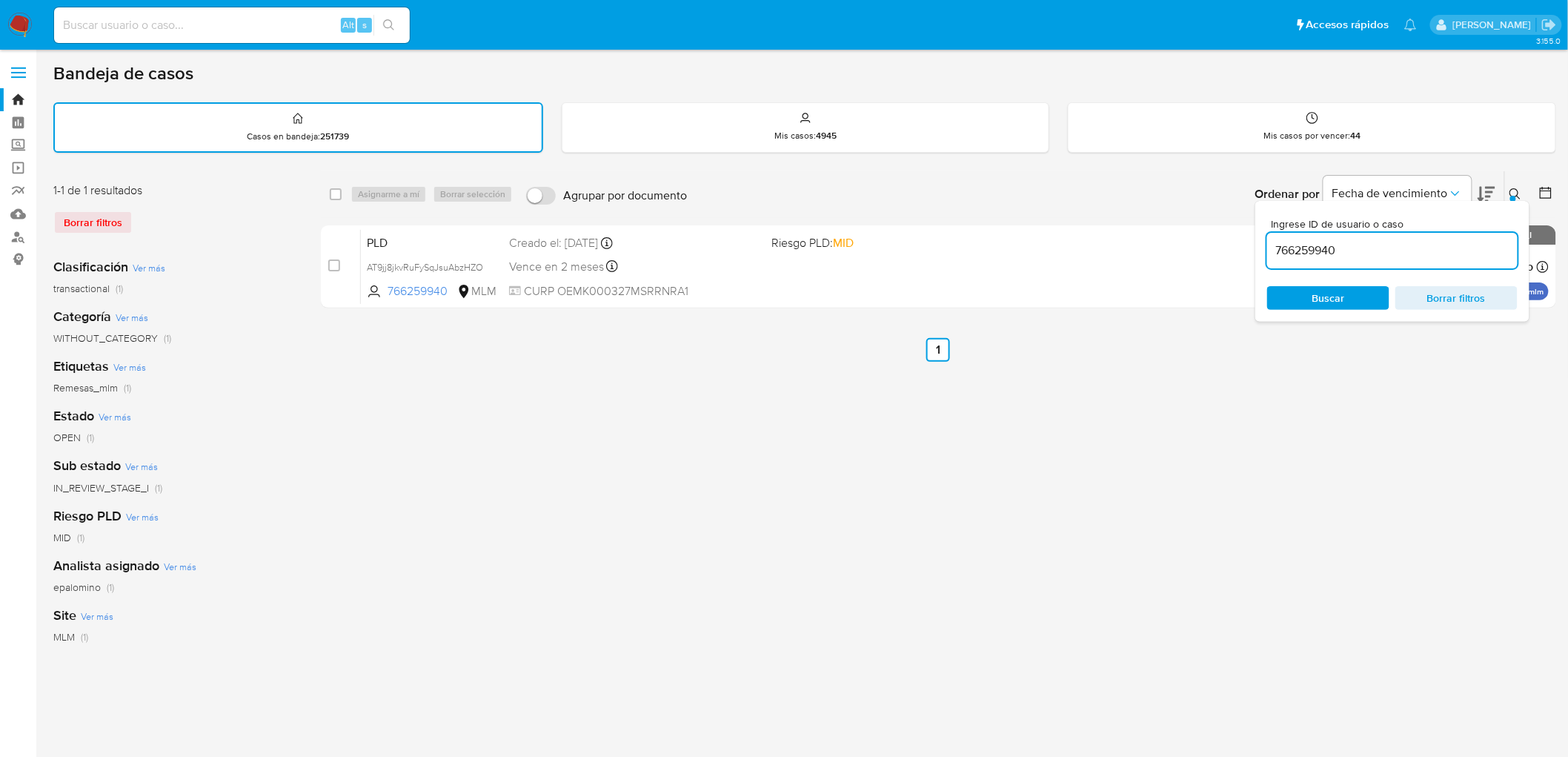
click at [1518, 196] on icon at bounding box center [1516, 194] width 12 height 12
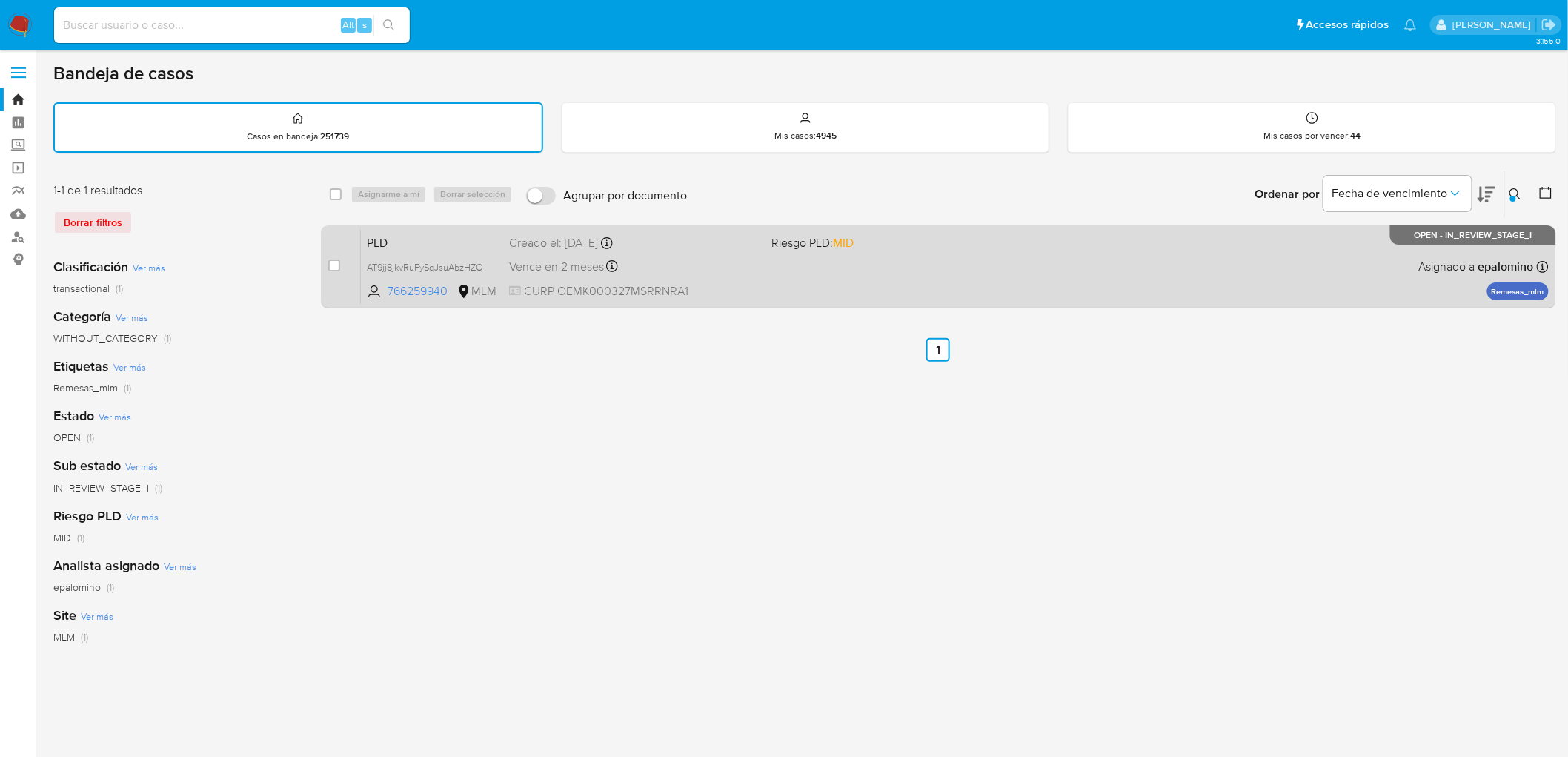
click at [390, 241] on span "PLD" at bounding box center [432, 242] width 130 height 20
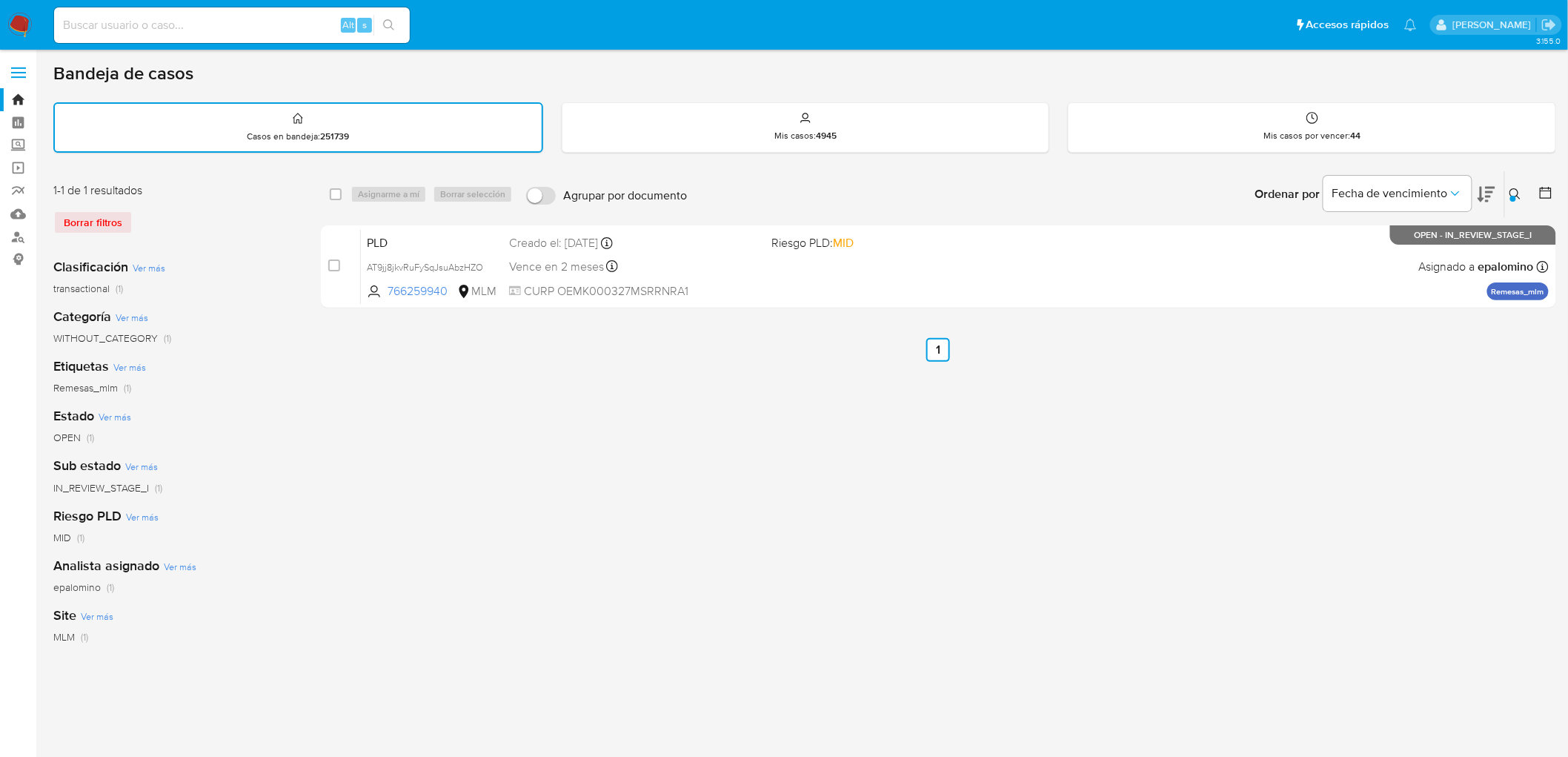
click at [19, 31] on img at bounding box center [21, 26] width 26 height 26
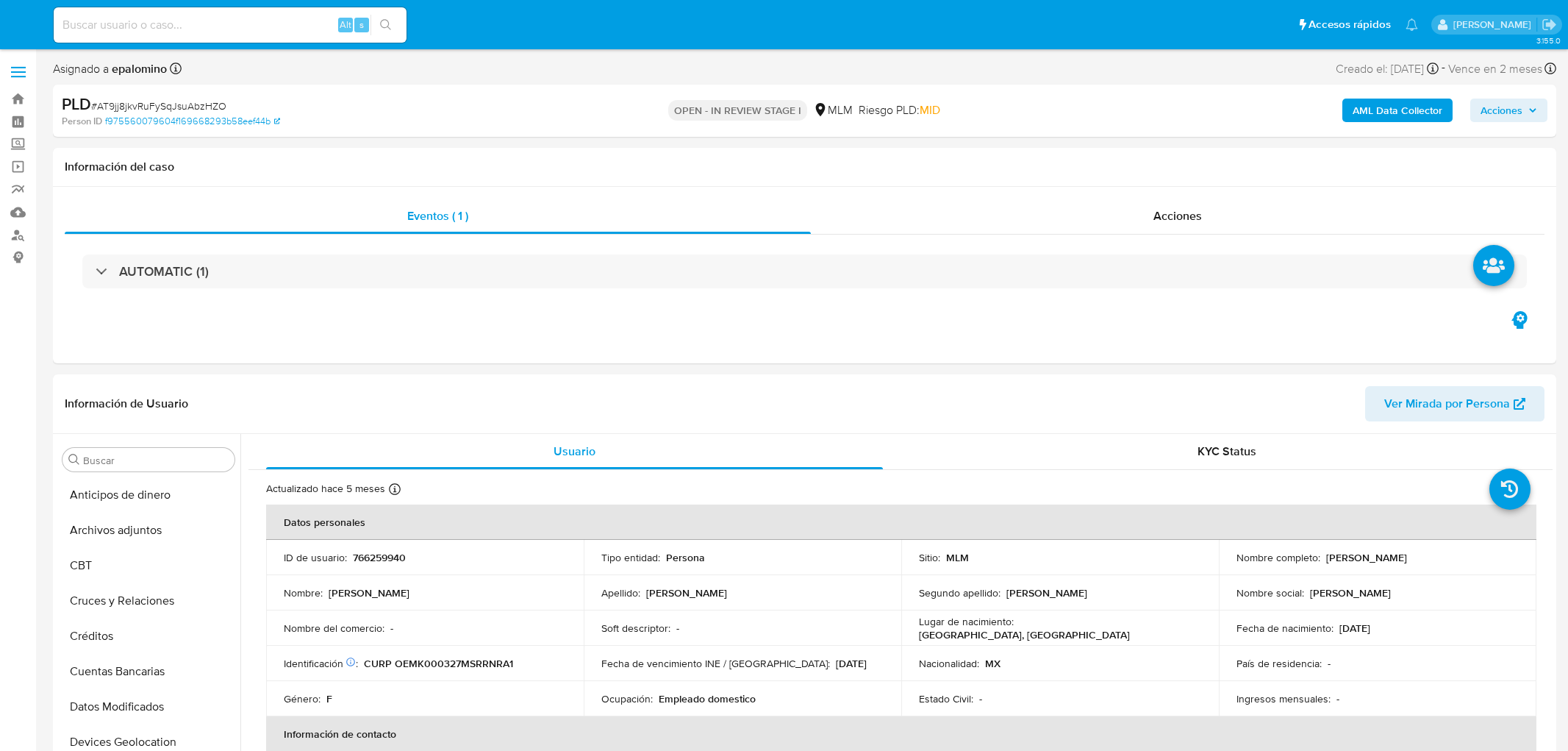
select select "10"
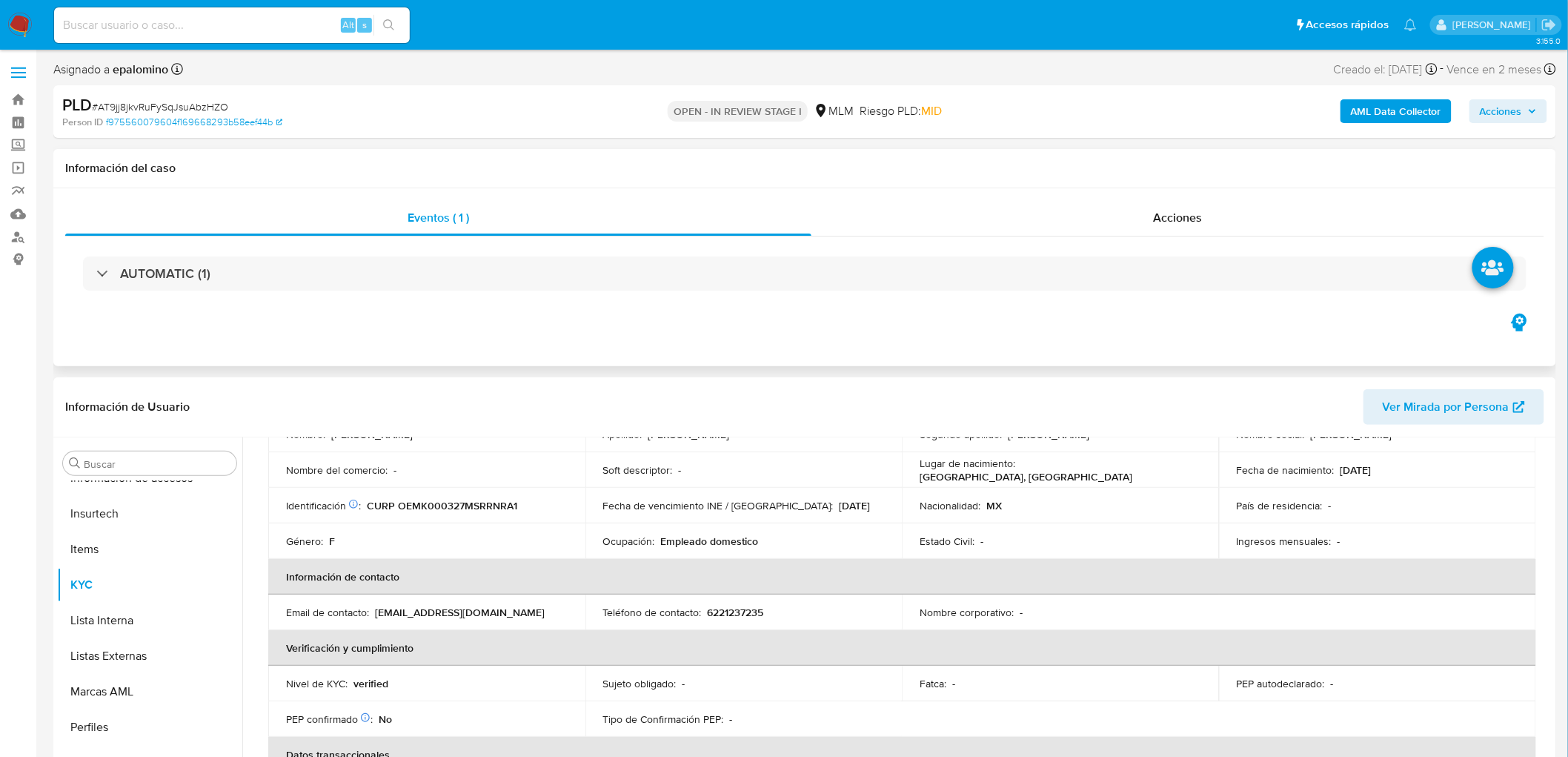
scroll to position [165, 0]
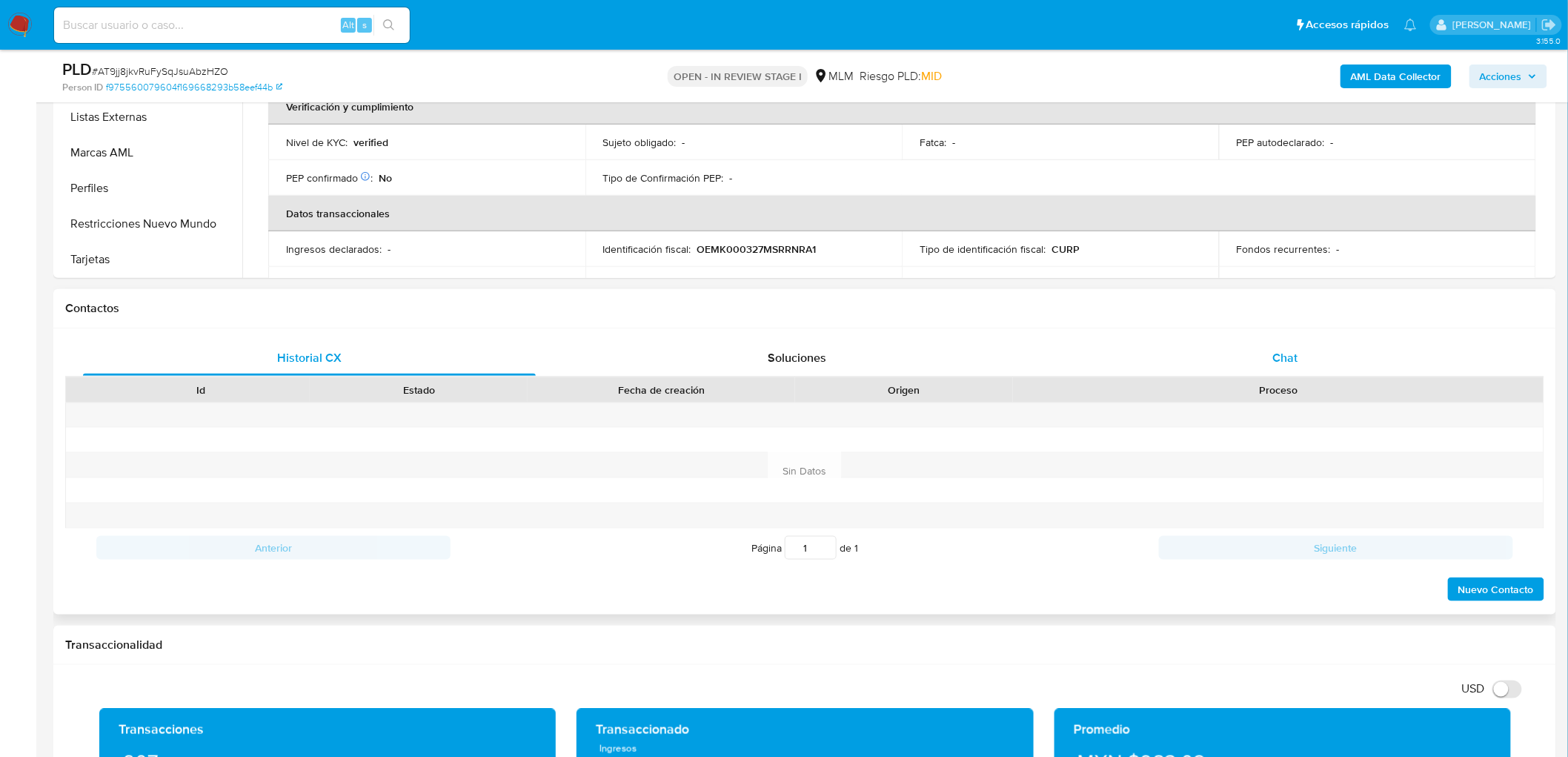
click at [1254, 353] on div "Chat" at bounding box center [1285, 358] width 453 height 36
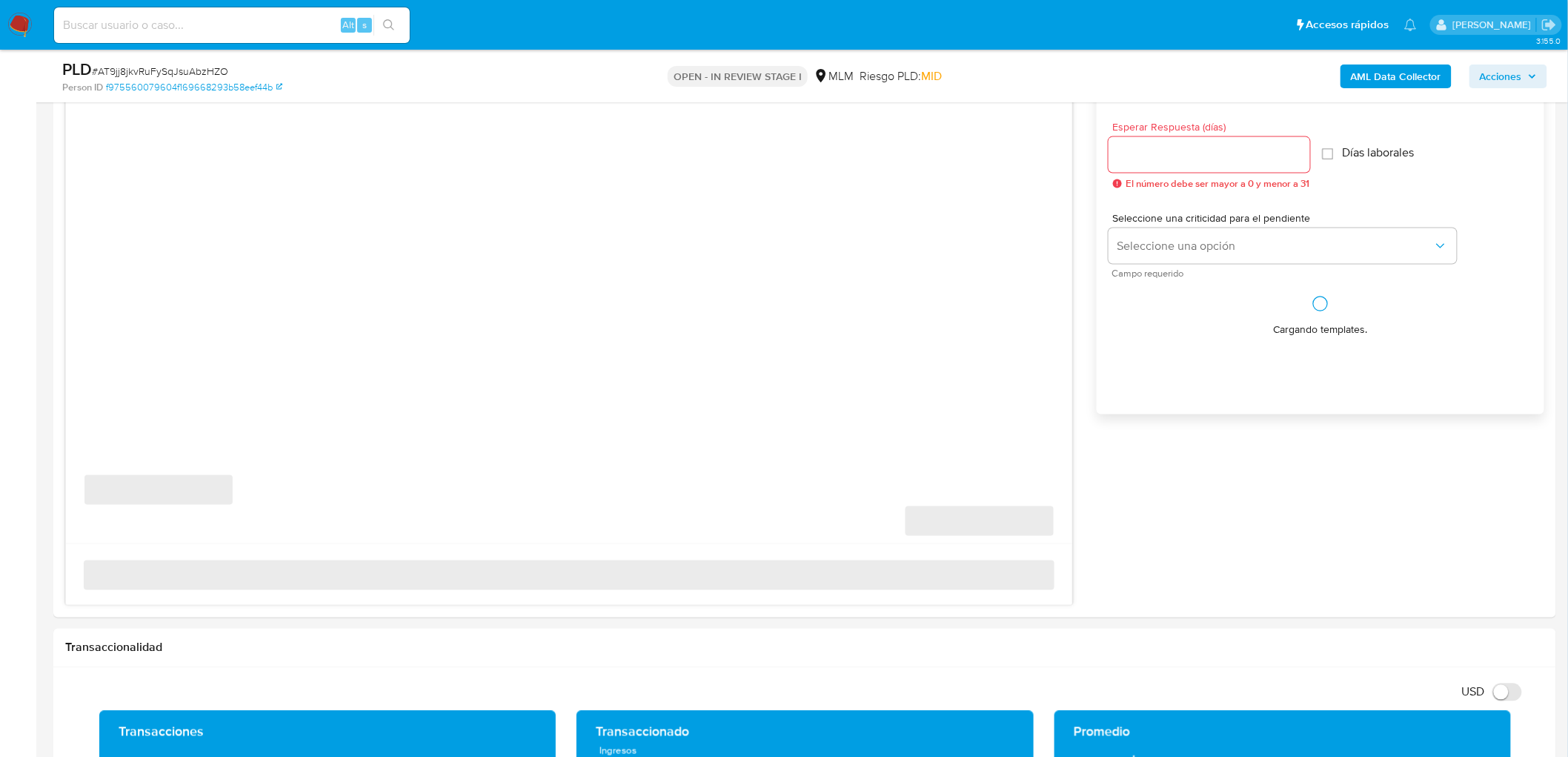
scroll to position [733, 0]
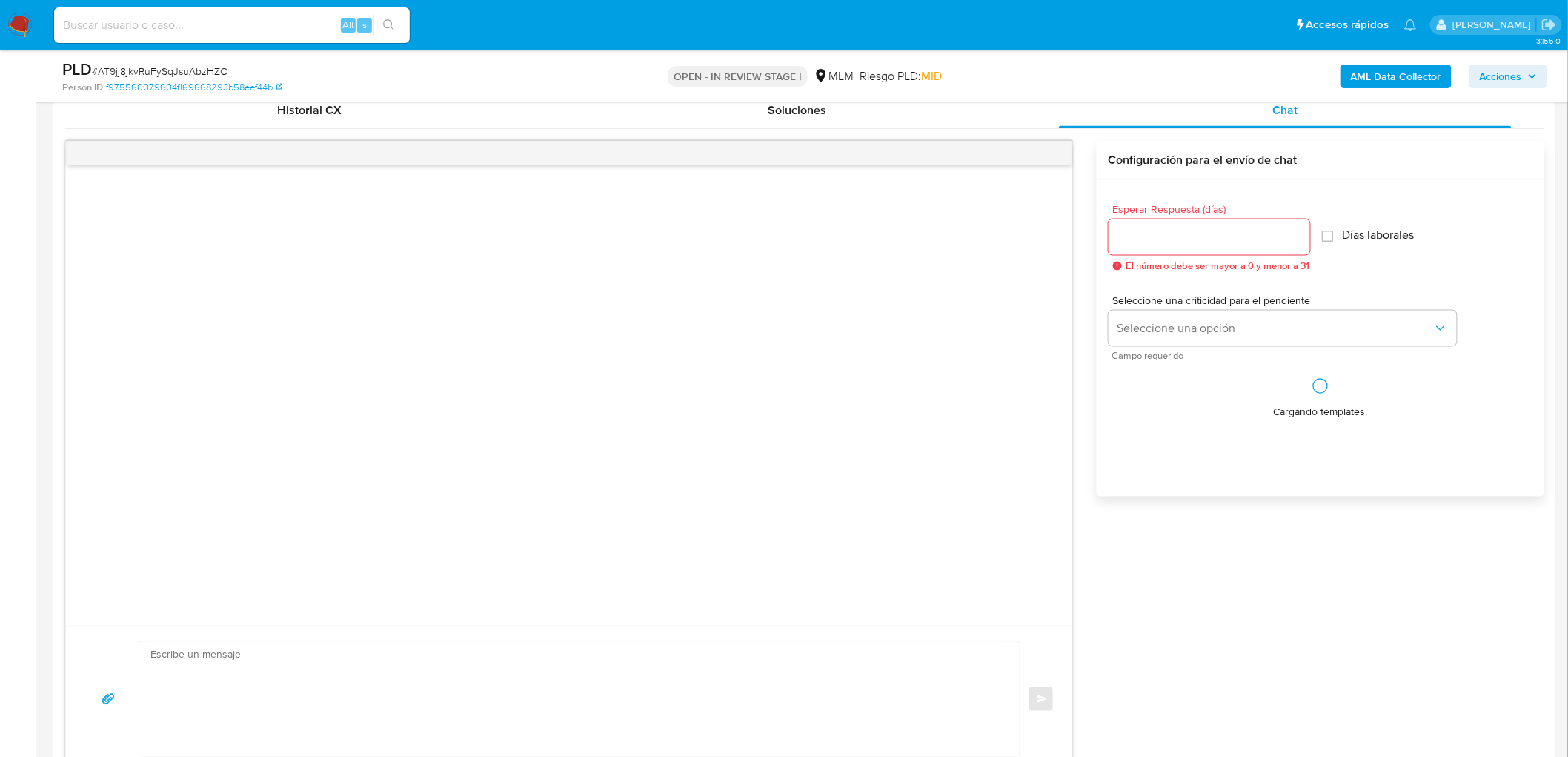
click at [1176, 243] on input "Esperar Respuesta (días)" at bounding box center [1209, 238] width 201 height 20
type input "5"
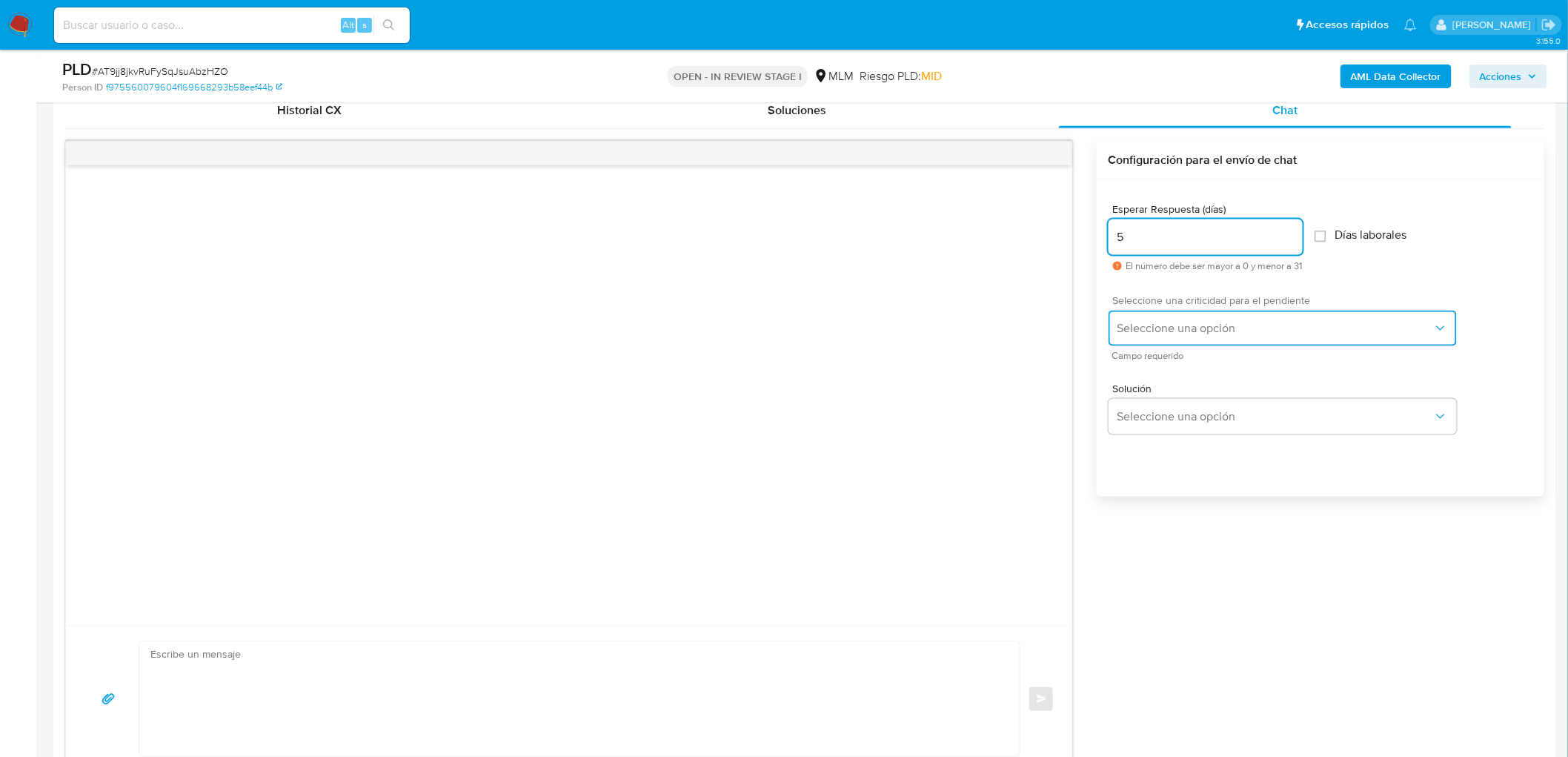
click at [1197, 321] on span "Seleccione una opción" at bounding box center [1275, 328] width 316 height 15
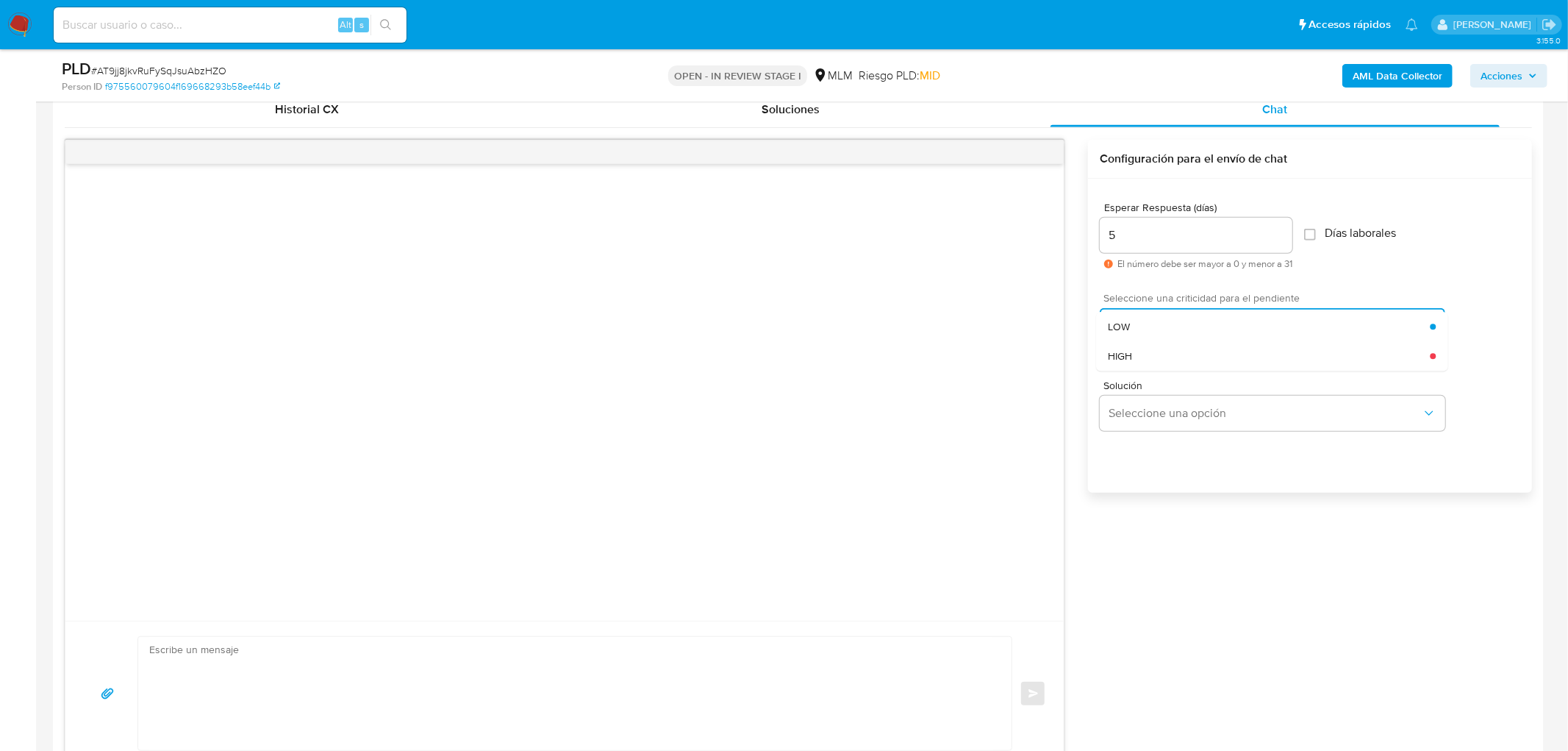
drag, startPoint x: 1178, startPoint y: 342, endPoint x: 1175, endPoint y: 354, distance: 12.4
click at [1178, 342] on div "HIGH" at bounding box center [1268, 355] width 322 height 29
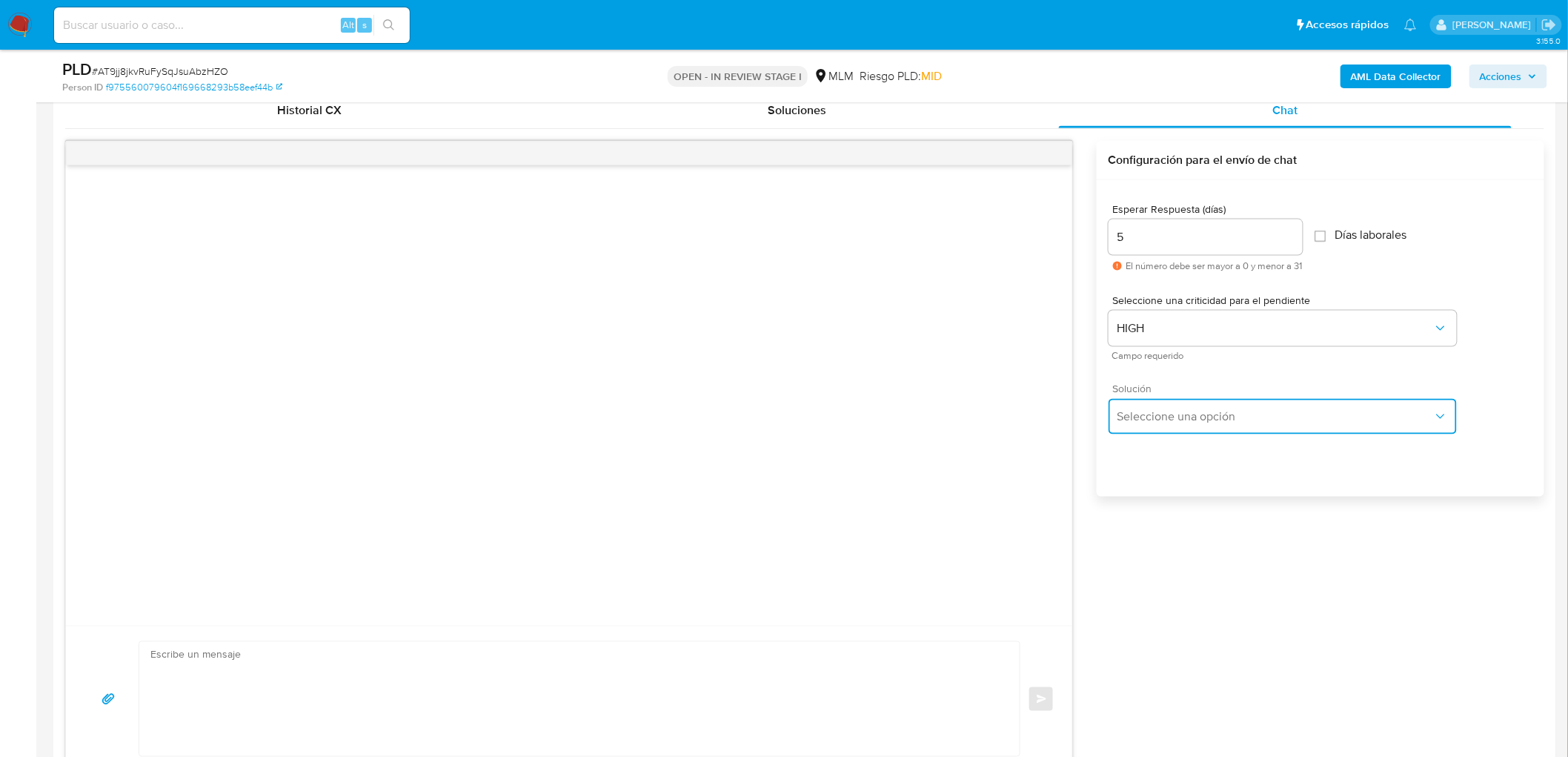
click at [1176, 401] on button "Seleccione una opción" at bounding box center [1282, 416] width 348 height 36
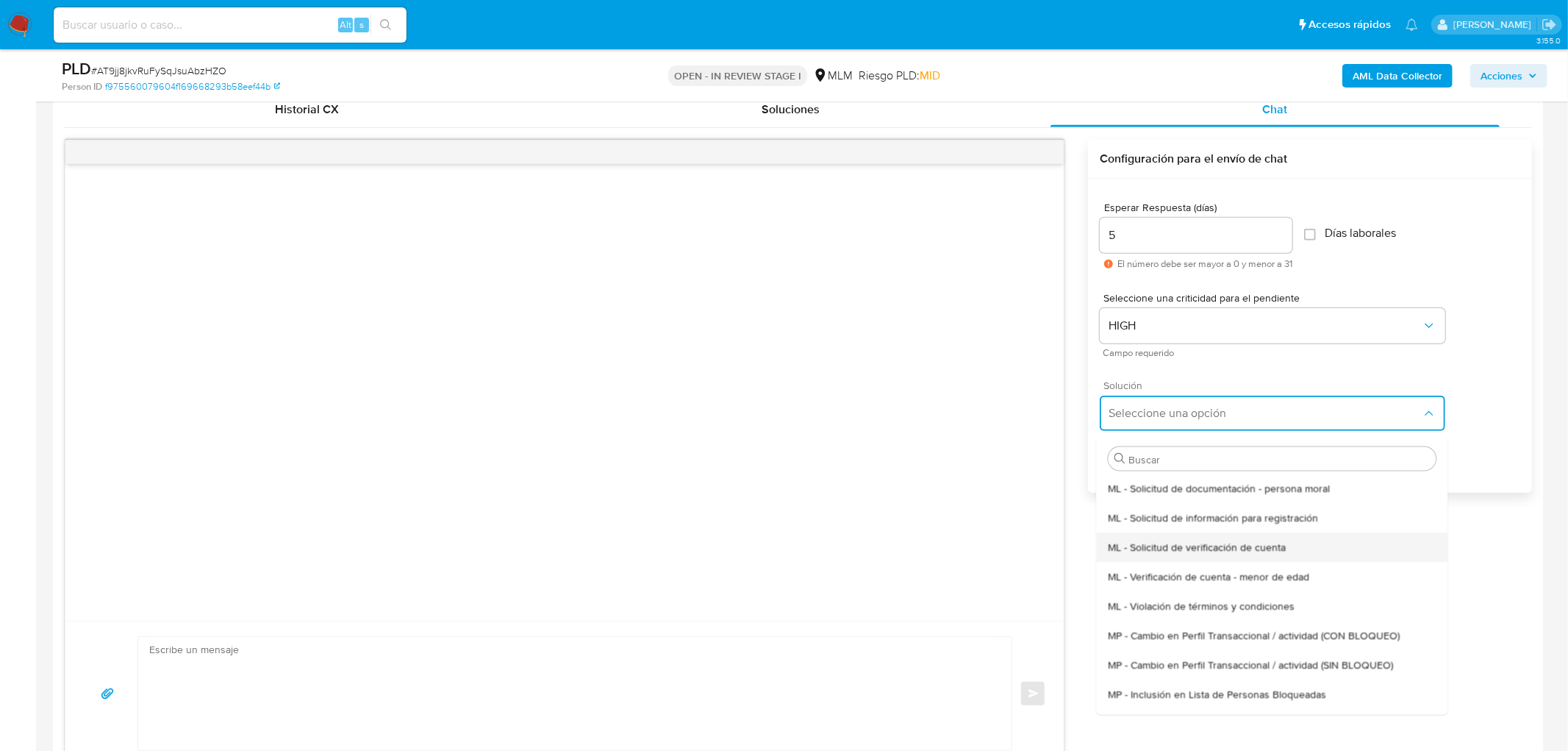
click at [1201, 536] on div "ML - Solicitud de verificación de cuenta" at bounding box center [1271, 546] width 328 height 29
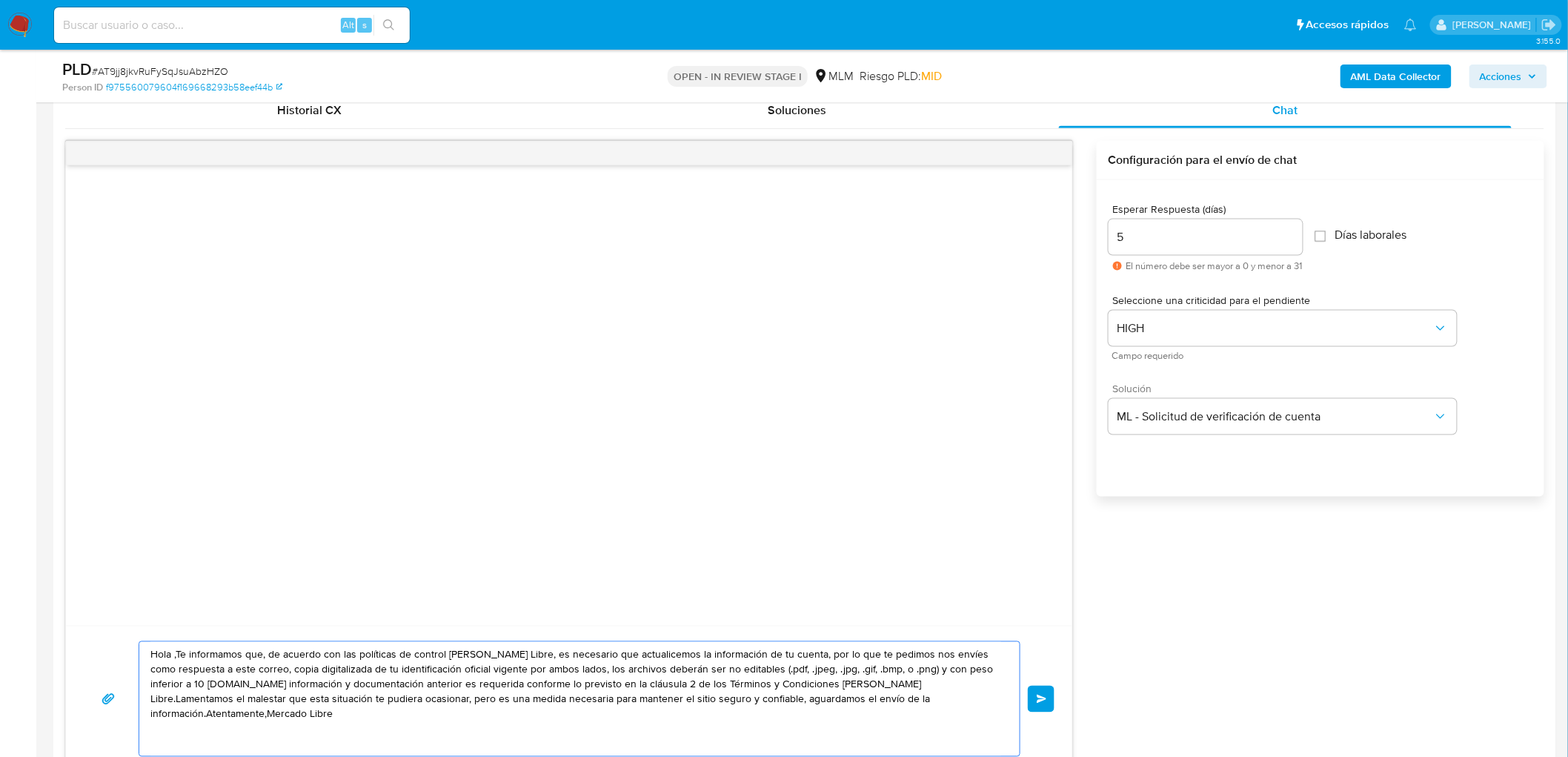
drag, startPoint x: 480, startPoint y: 639, endPoint x: 31, endPoint y: 609, distance: 450.0
paste textarea "Estimada Karina Lizzeth Ortega Mendoza. Te comunicamos que se ha identificado u…"
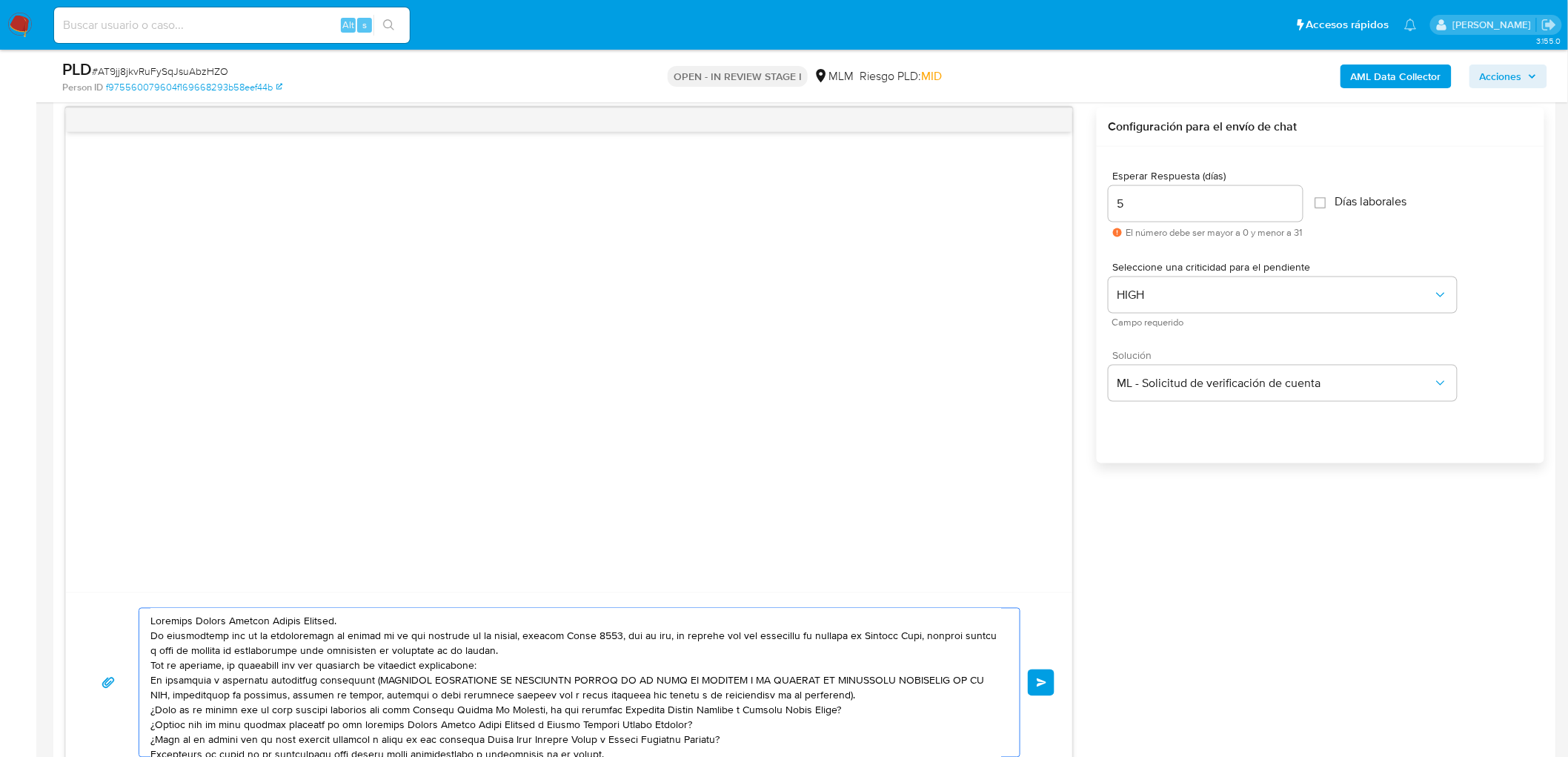
scroll to position [49, 0]
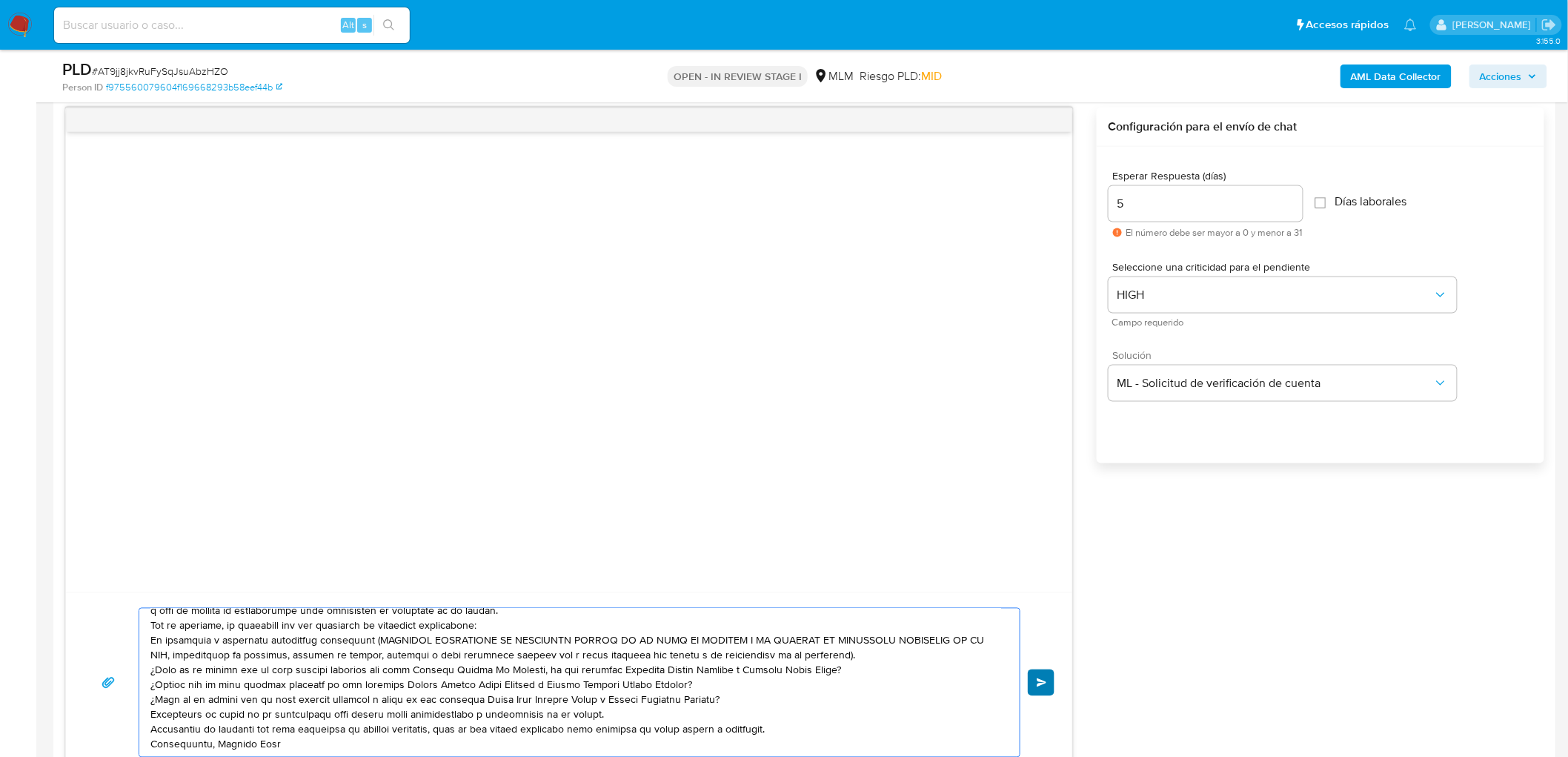
type textarea "Estimada Karina Lizzeth Ortega Mendoza. Te comunicamos que se ha identificado u…"
click at [1040, 679] on span "Enviar" at bounding box center [1042, 682] width 11 height 9
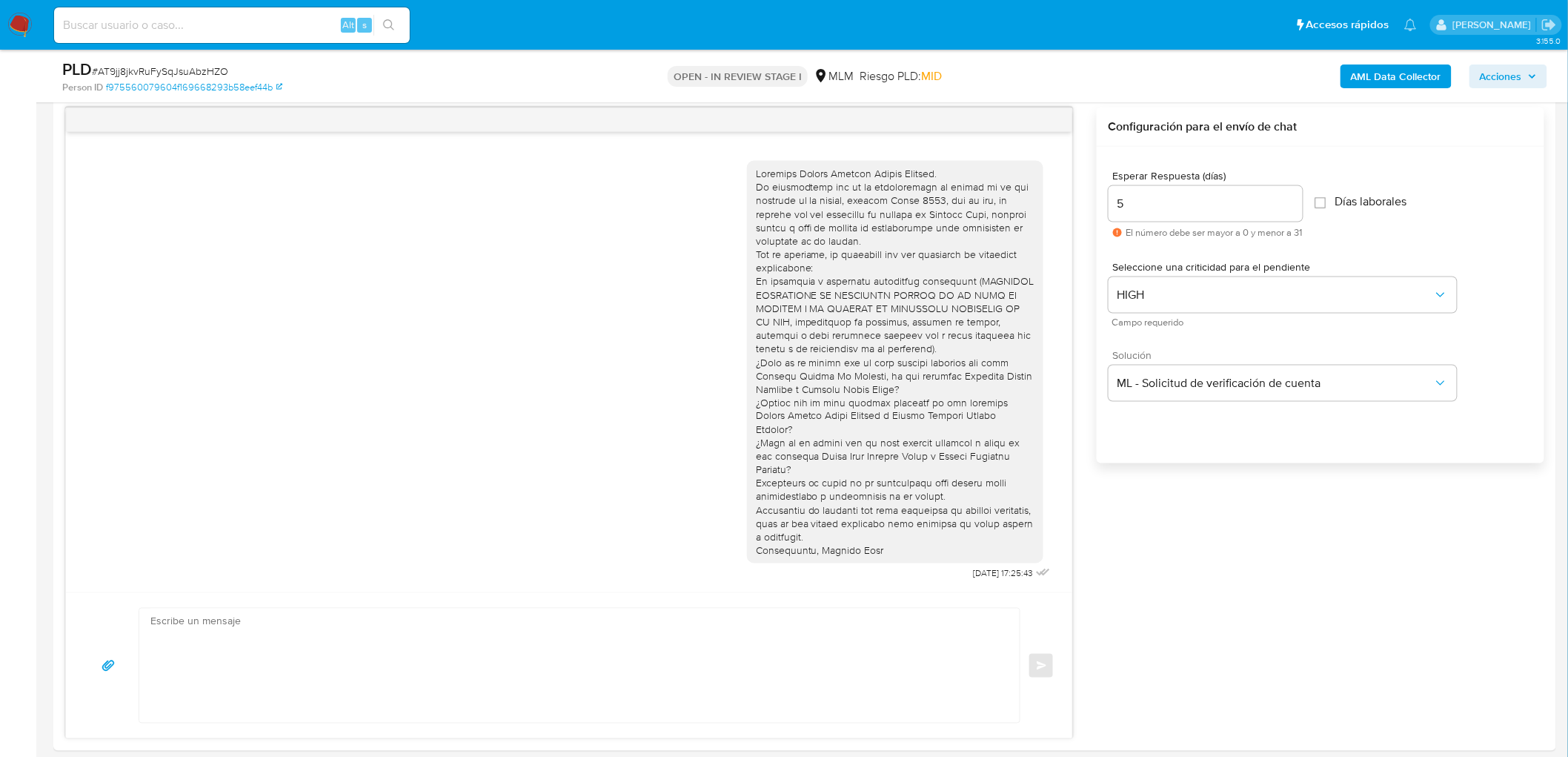
scroll to position [0, 0]
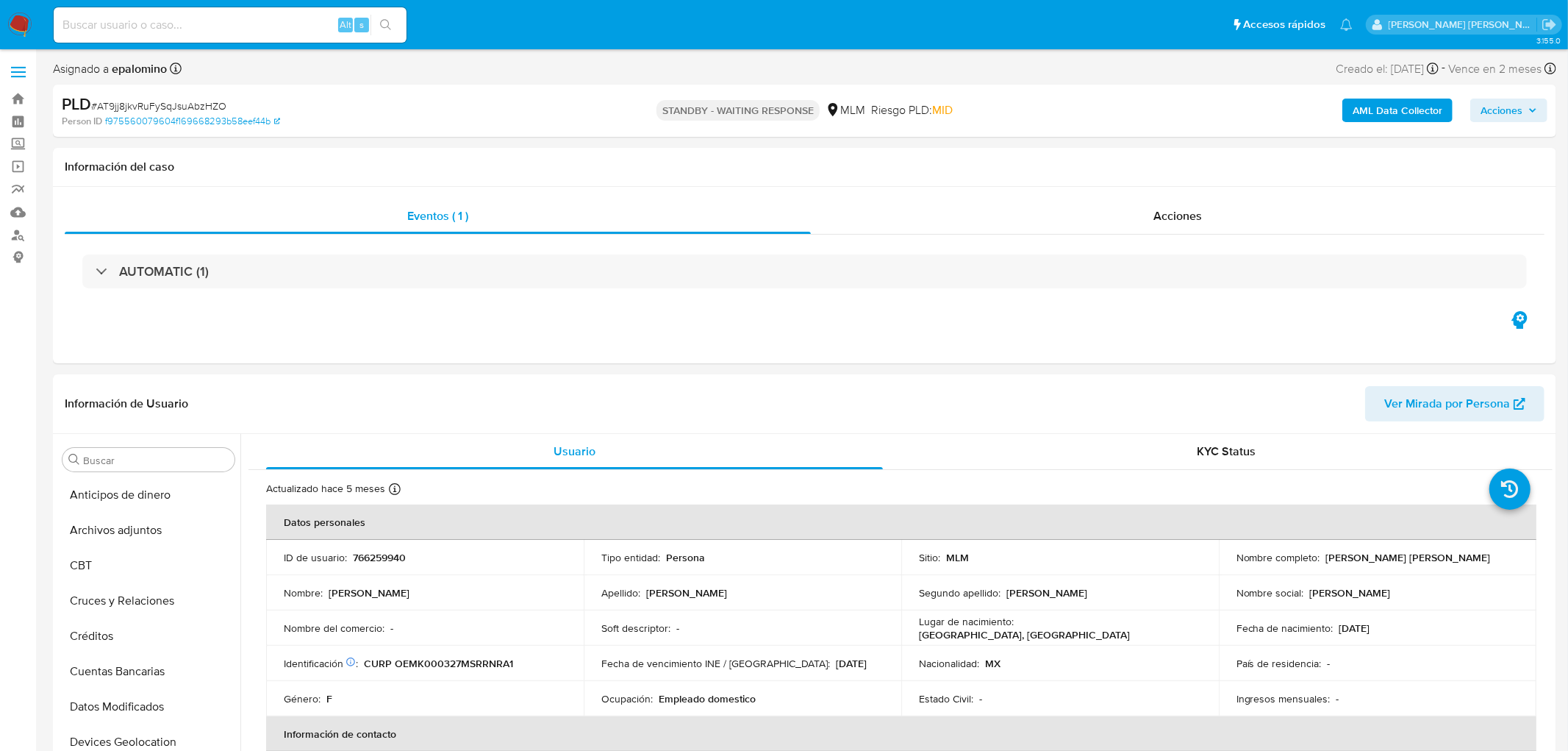
select select "10"
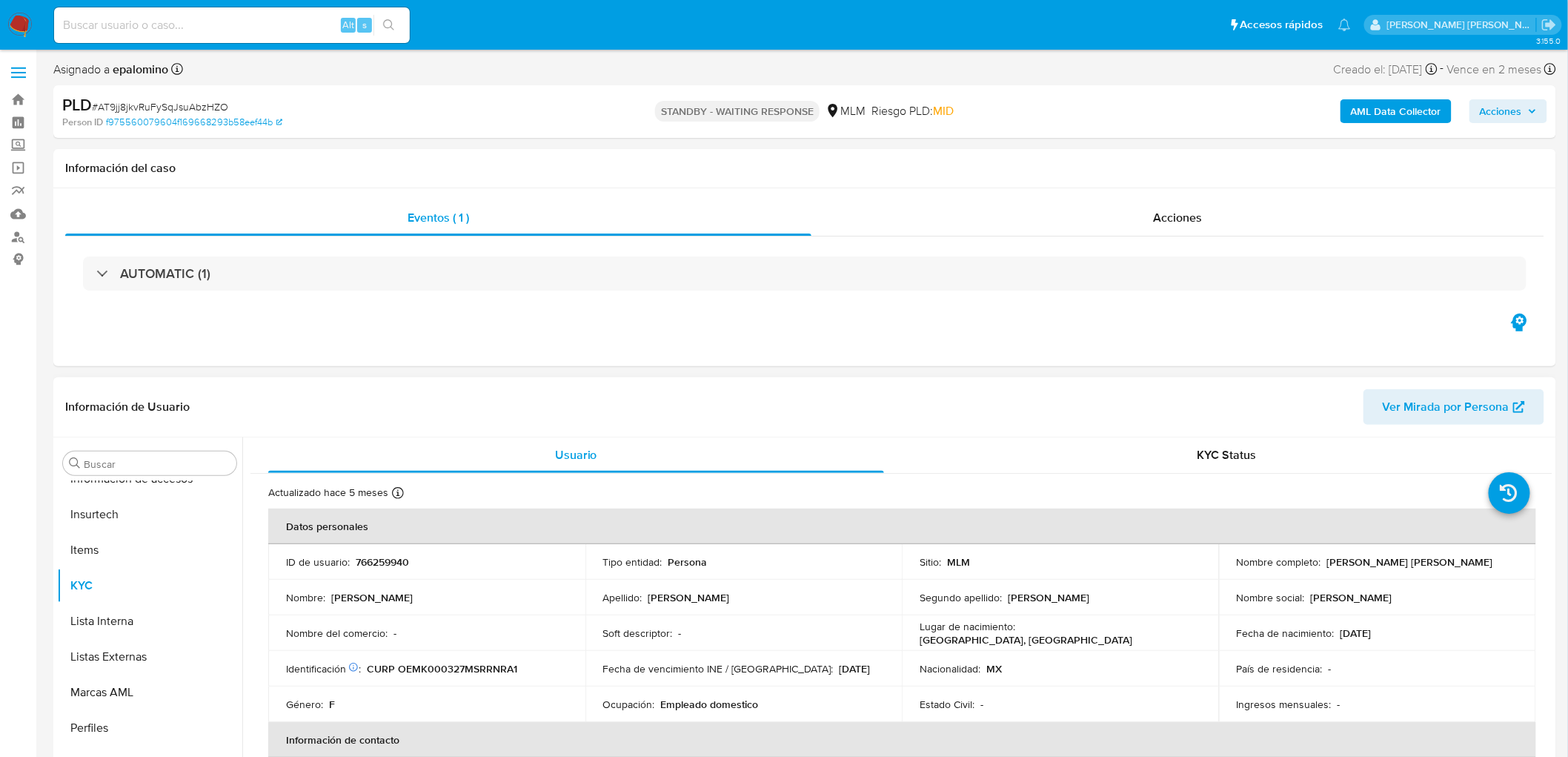
scroll to position [626, 0]
click at [153, 108] on span "# AT9jj8jkvRuFySqJsuAbzHZO" at bounding box center [160, 107] width 136 height 15
copy span "AT9jj8jkvRuFySqJsuAbzHZO"
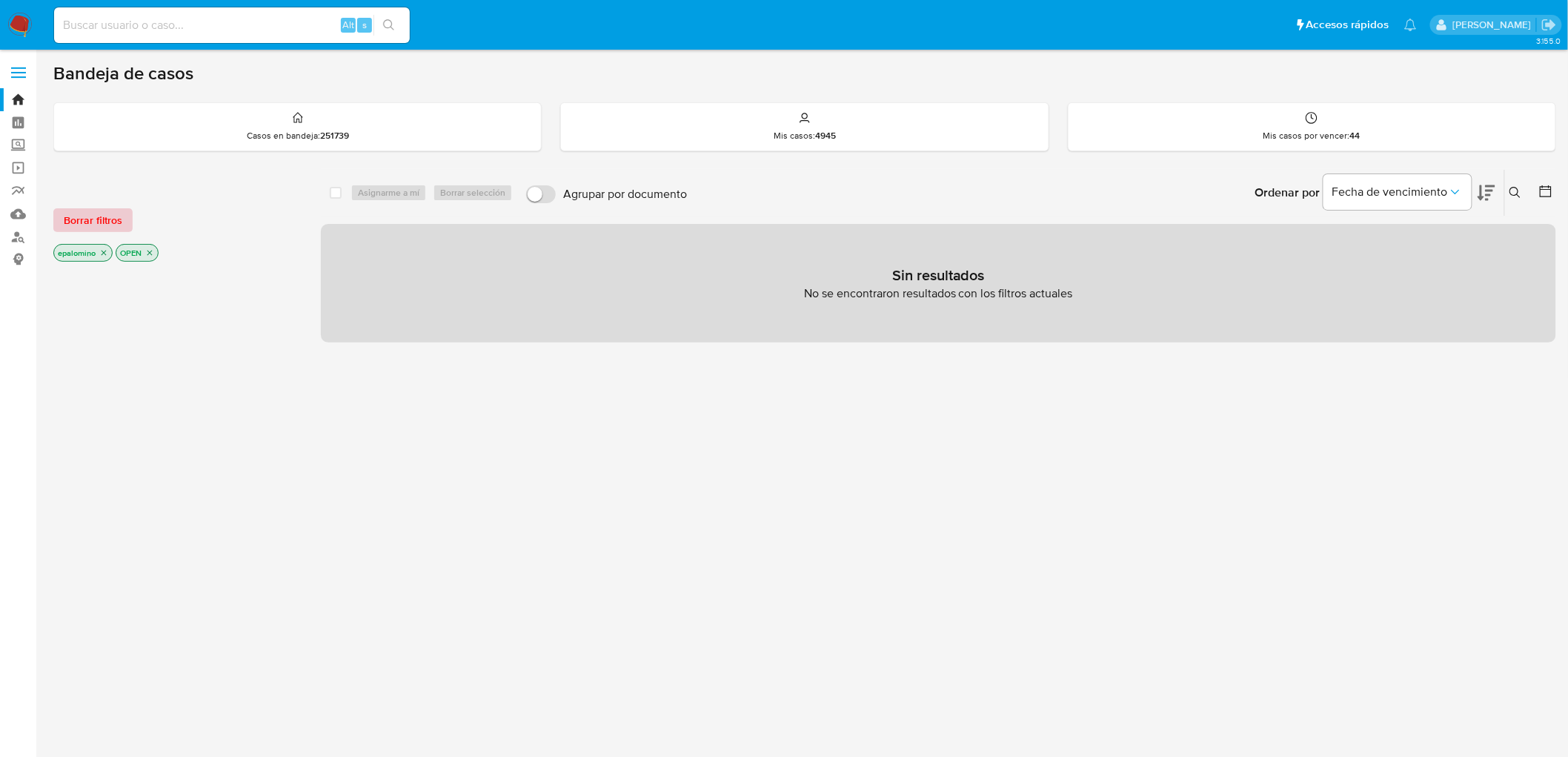
click at [114, 216] on span "Borrar filtros" at bounding box center [93, 220] width 58 height 21
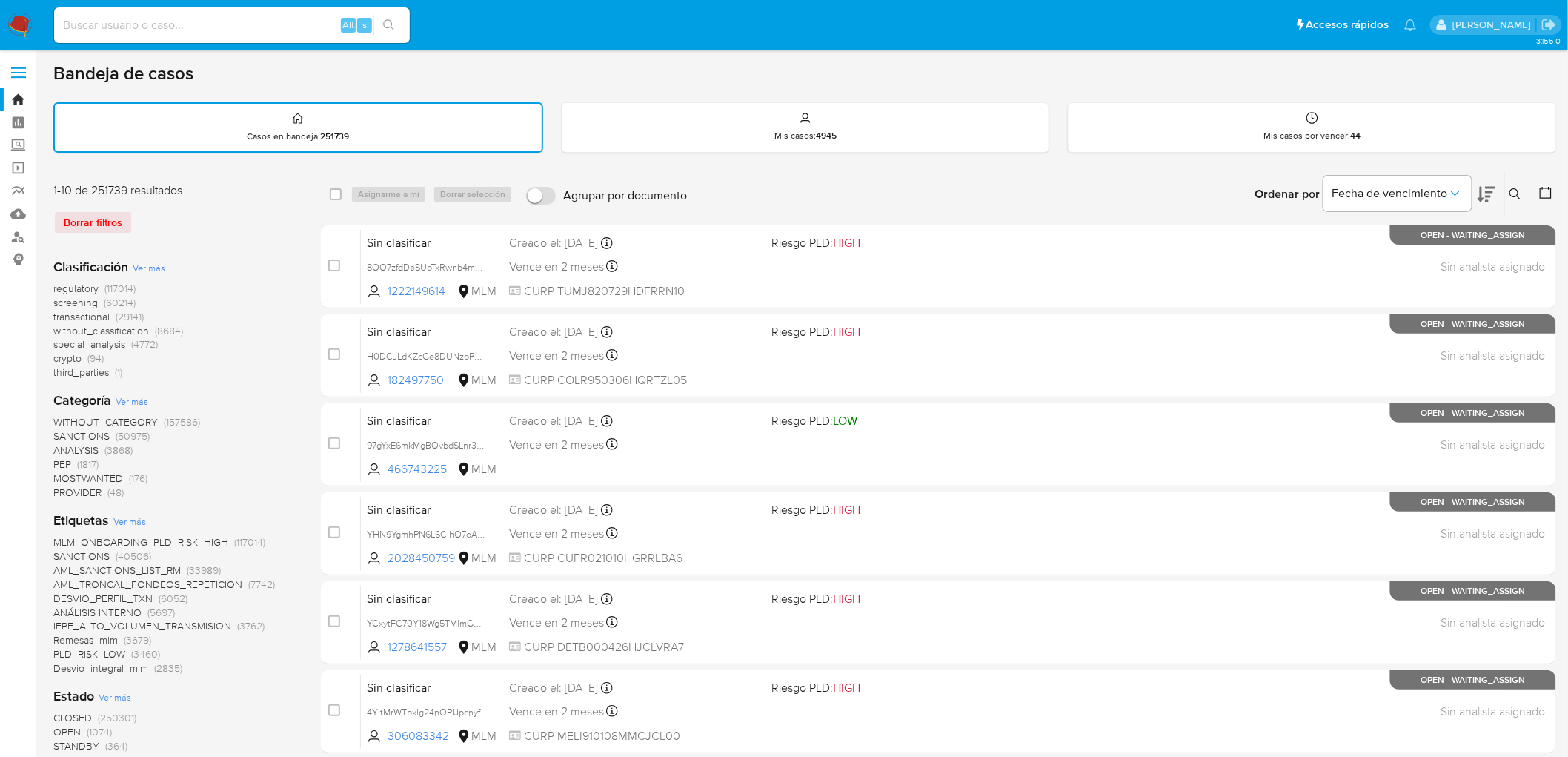
click at [15, 17] on img at bounding box center [21, 26] width 26 height 26
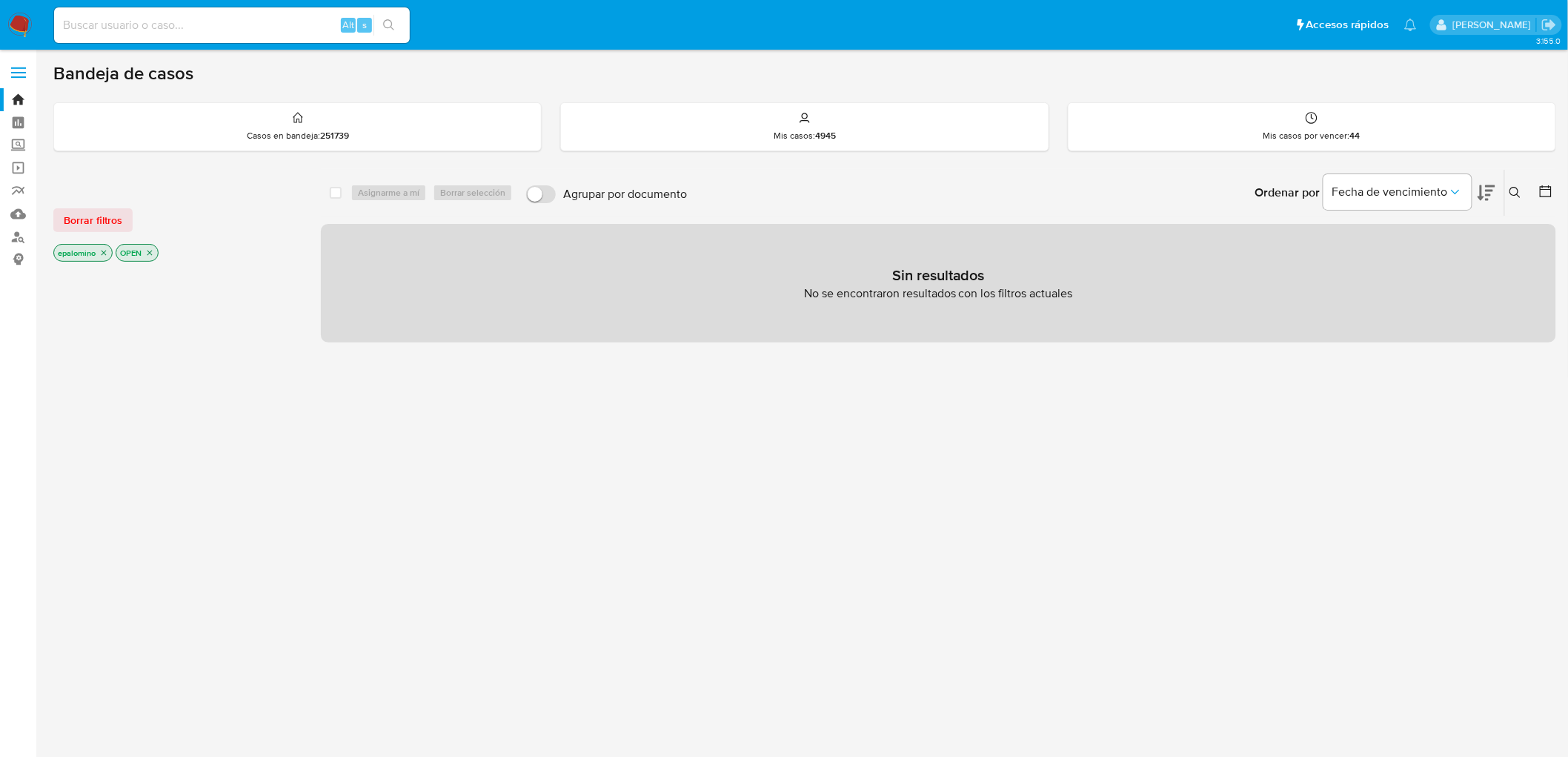
click at [79, 240] on div "Borrar filtros epalomino OPEN" at bounding box center [172, 222] width 237 height 84
drag, startPoint x: 82, startPoint y: 228, endPoint x: 94, endPoint y: 218, distance: 15.6
click at [83, 228] on span "Borrar filtros" at bounding box center [93, 220] width 58 height 21
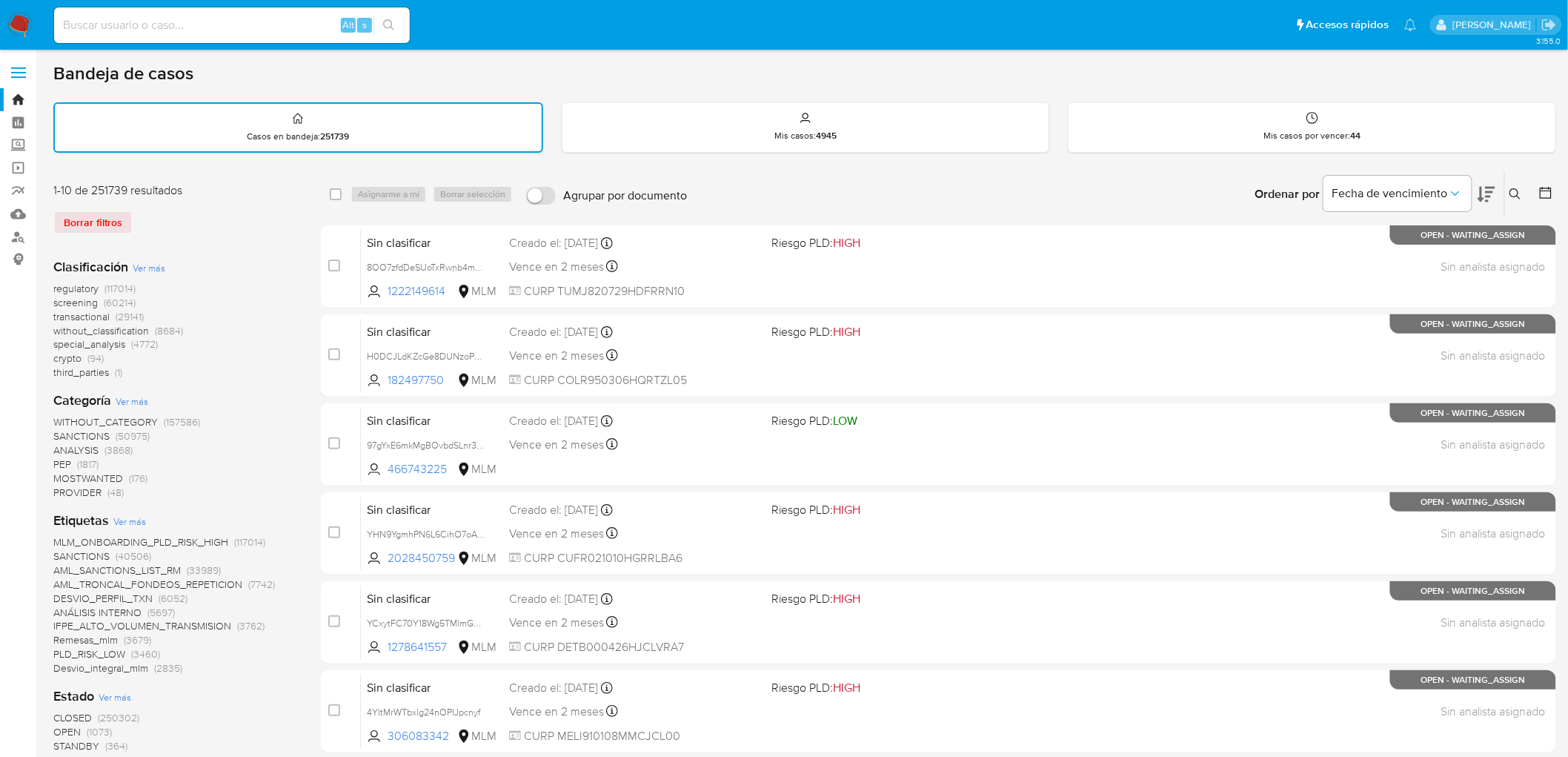
drag, startPoint x: 1513, startPoint y: 194, endPoint x: 1454, endPoint y: 215, distance: 62.6
click at [1513, 194] on icon at bounding box center [1515, 193] width 11 height 11
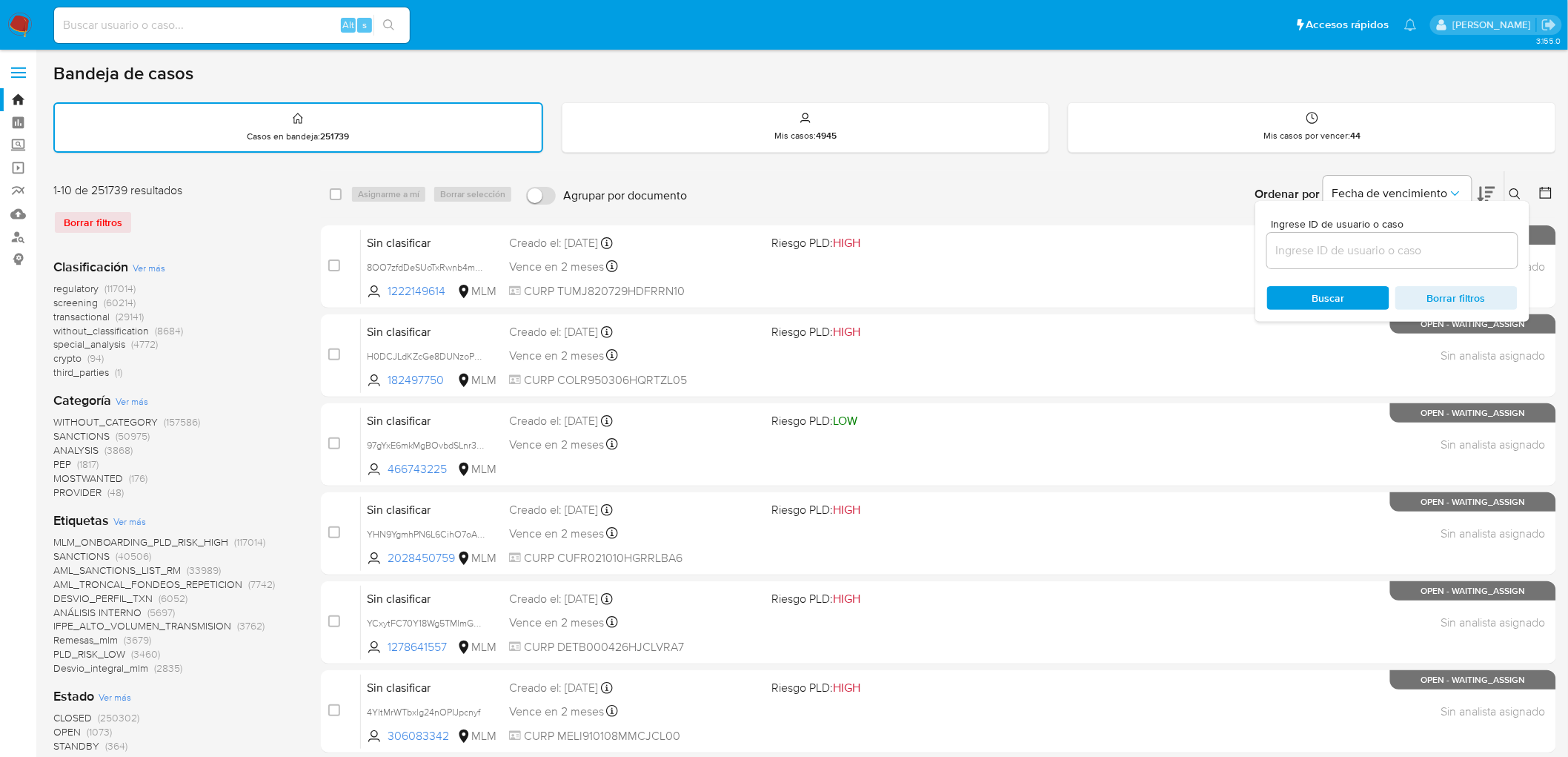
click at [1307, 261] on div at bounding box center [1392, 251] width 251 height 36
click at [1307, 249] on input at bounding box center [1392, 251] width 251 height 20
paste input "285243852"
type input "285243852"
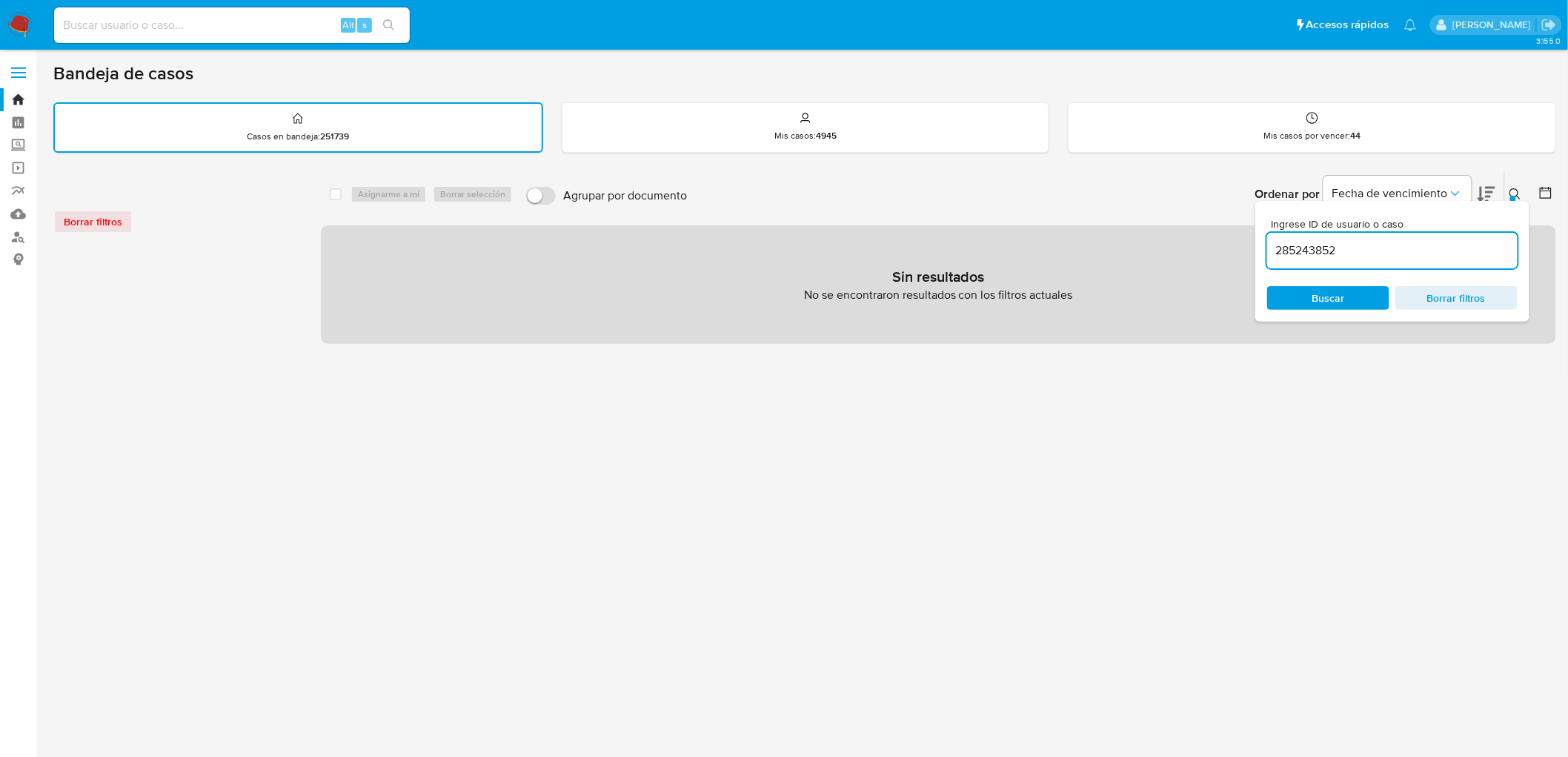
click at [168, 26] on input at bounding box center [232, 26] width 355 height 20
paste input "285243852"
type input "285243852"
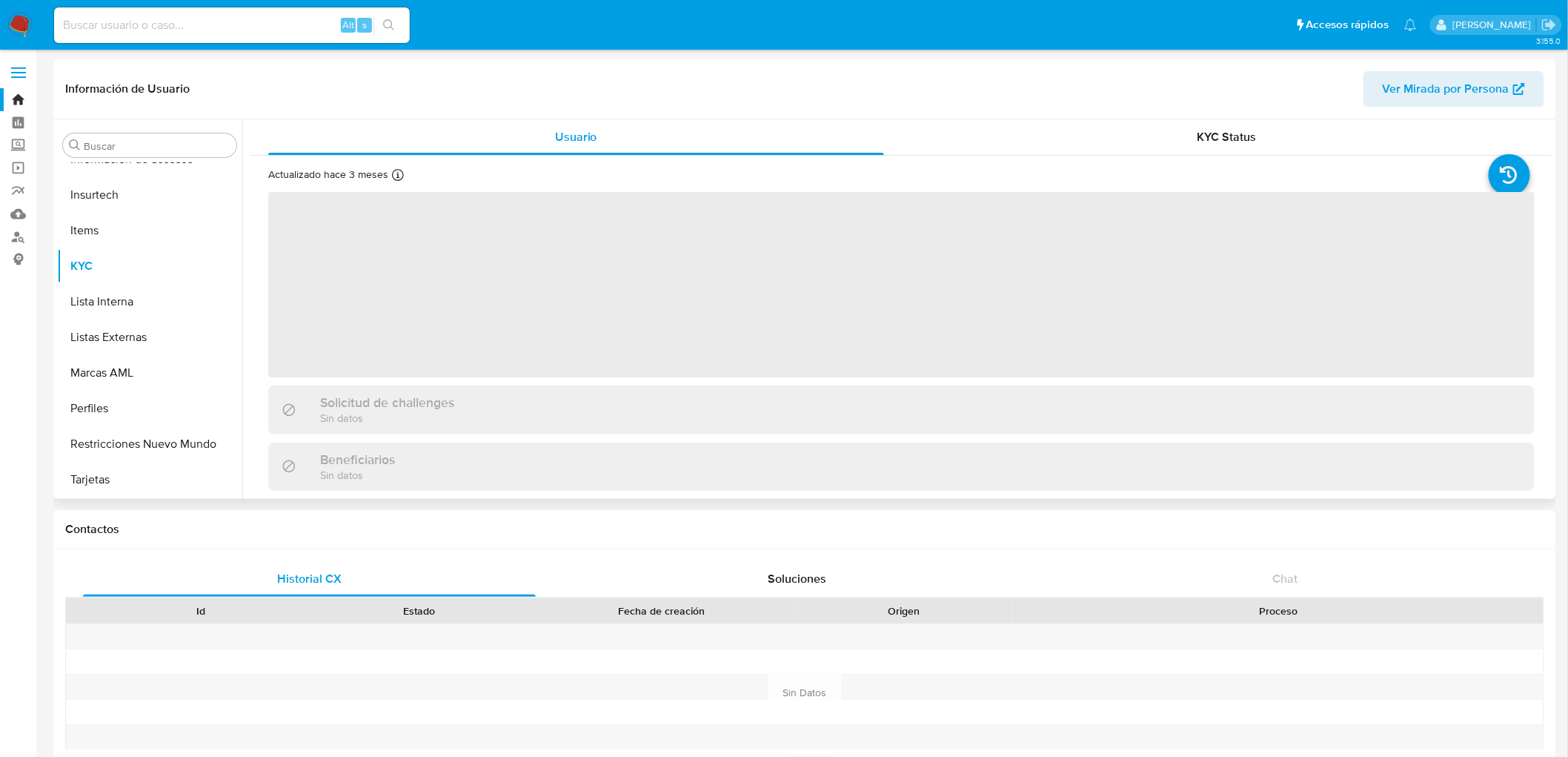
scroll to position [626, 0]
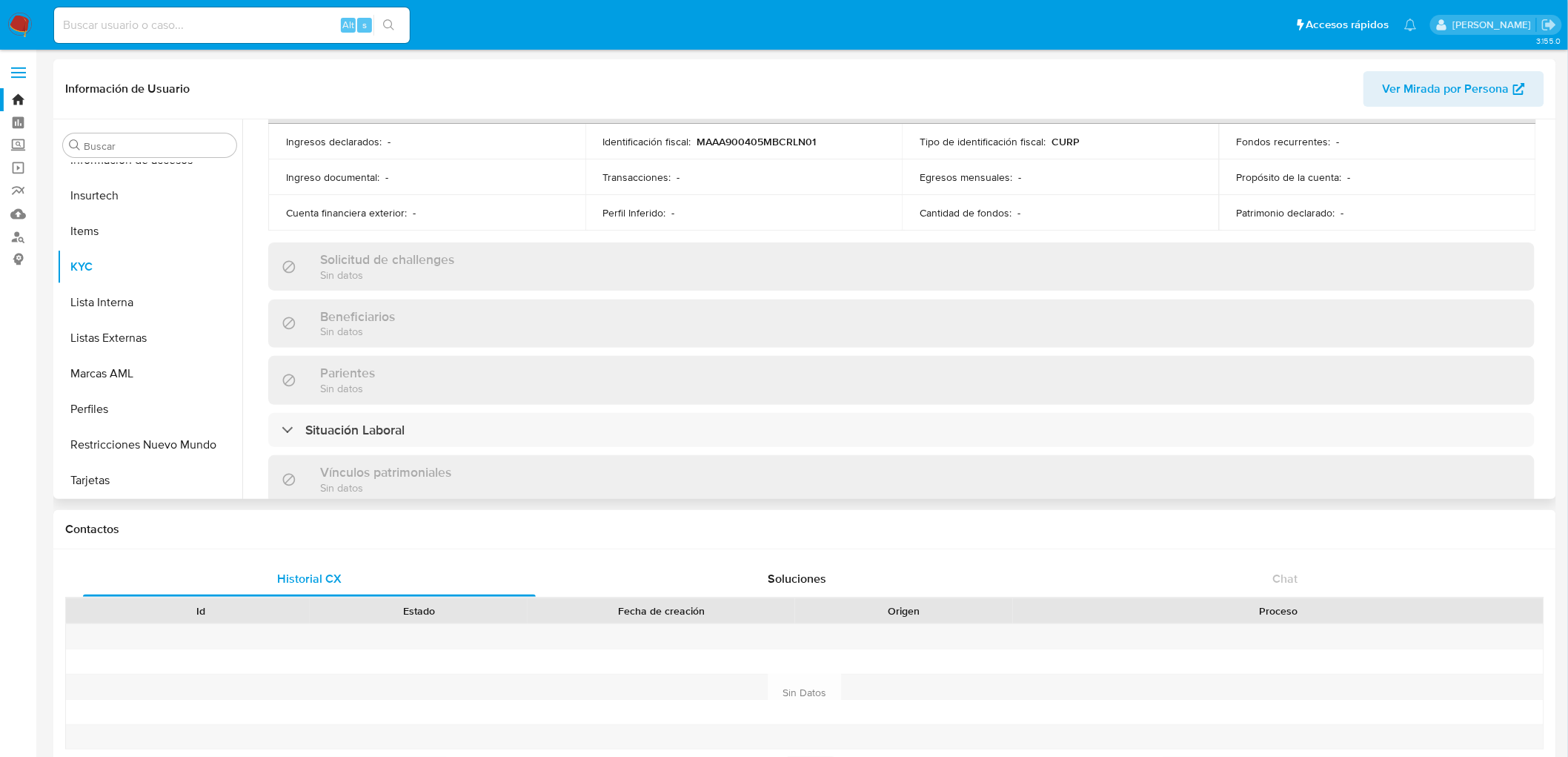
select select "10"
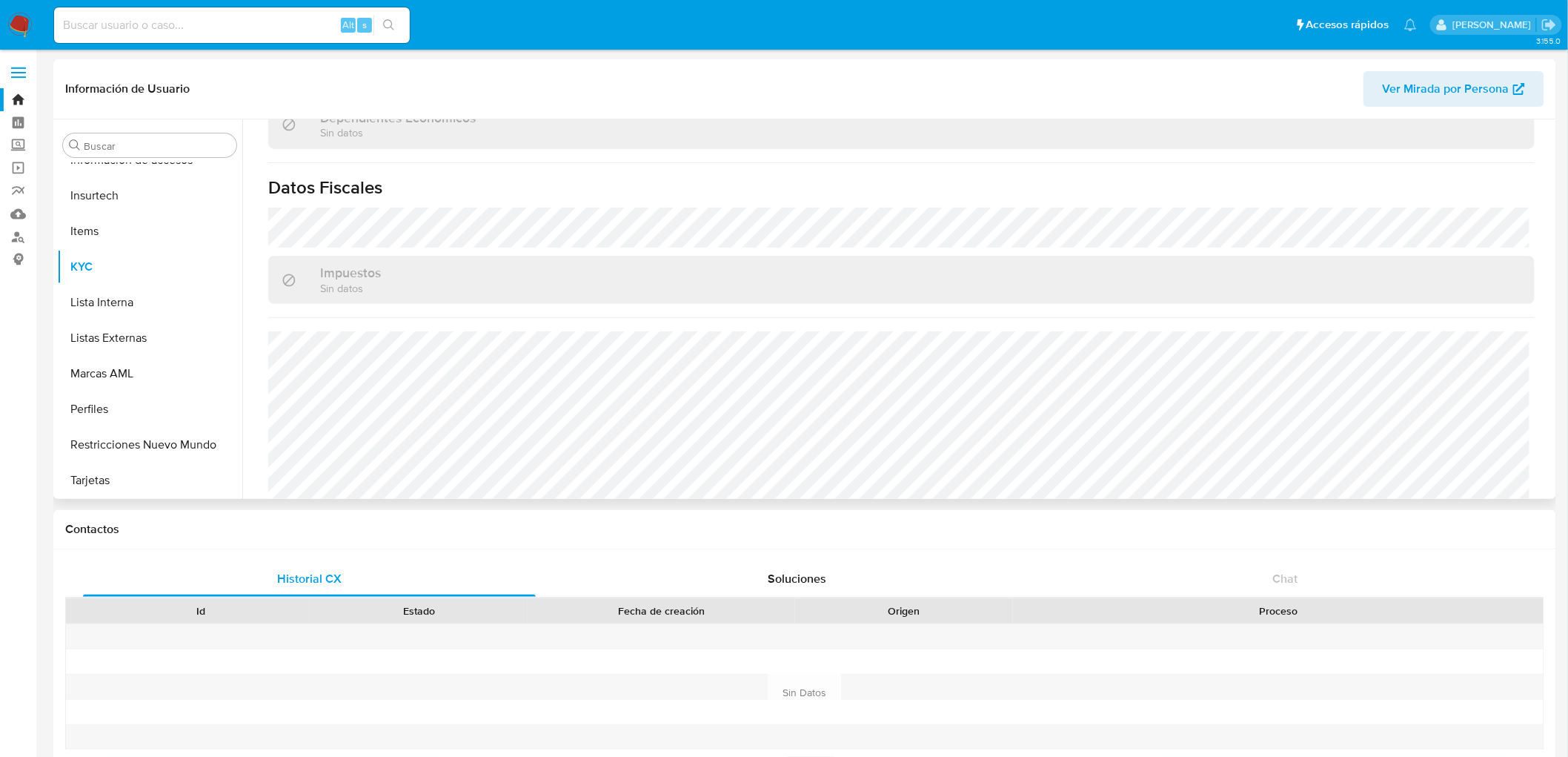
scroll to position [906, 0]
click at [27, 20] on img at bounding box center [21, 26] width 26 height 26
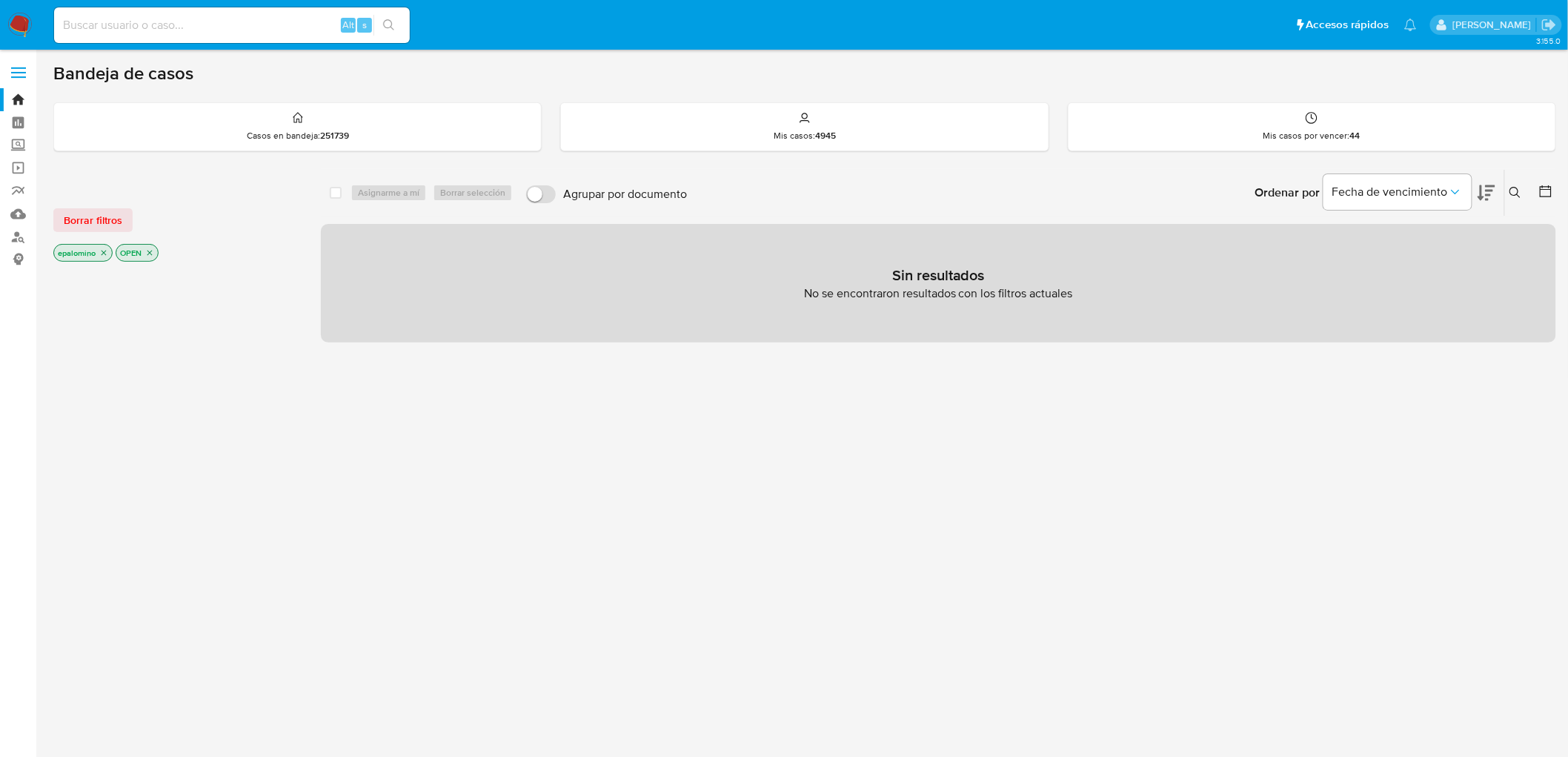
click at [112, 221] on span "Borrar filtros" at bounding box center [93, 220] width 58 height 21
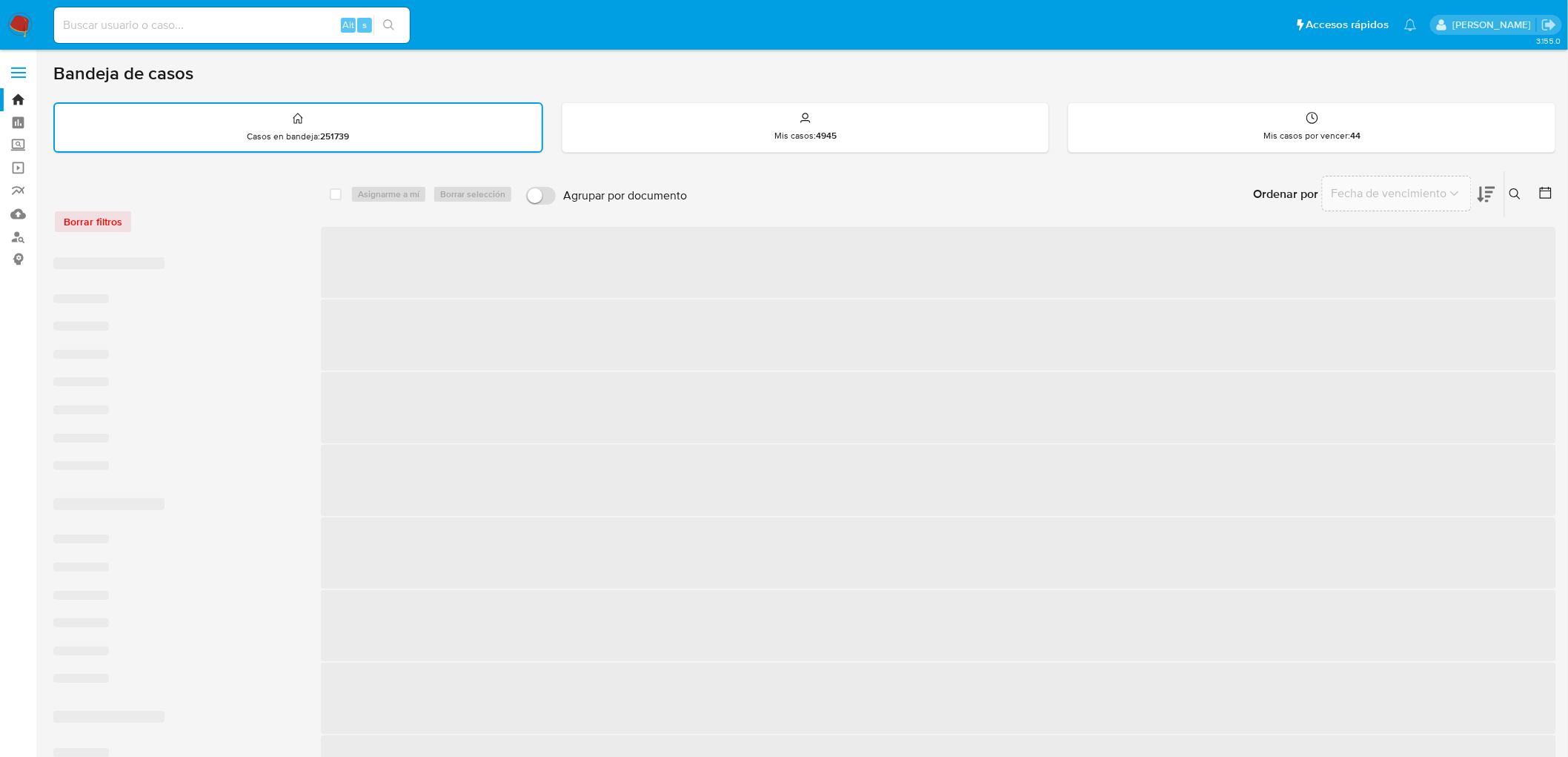
click at [180, 216] on div "Borrar filtros" at bounding box center [172, 222] width 237 height 24
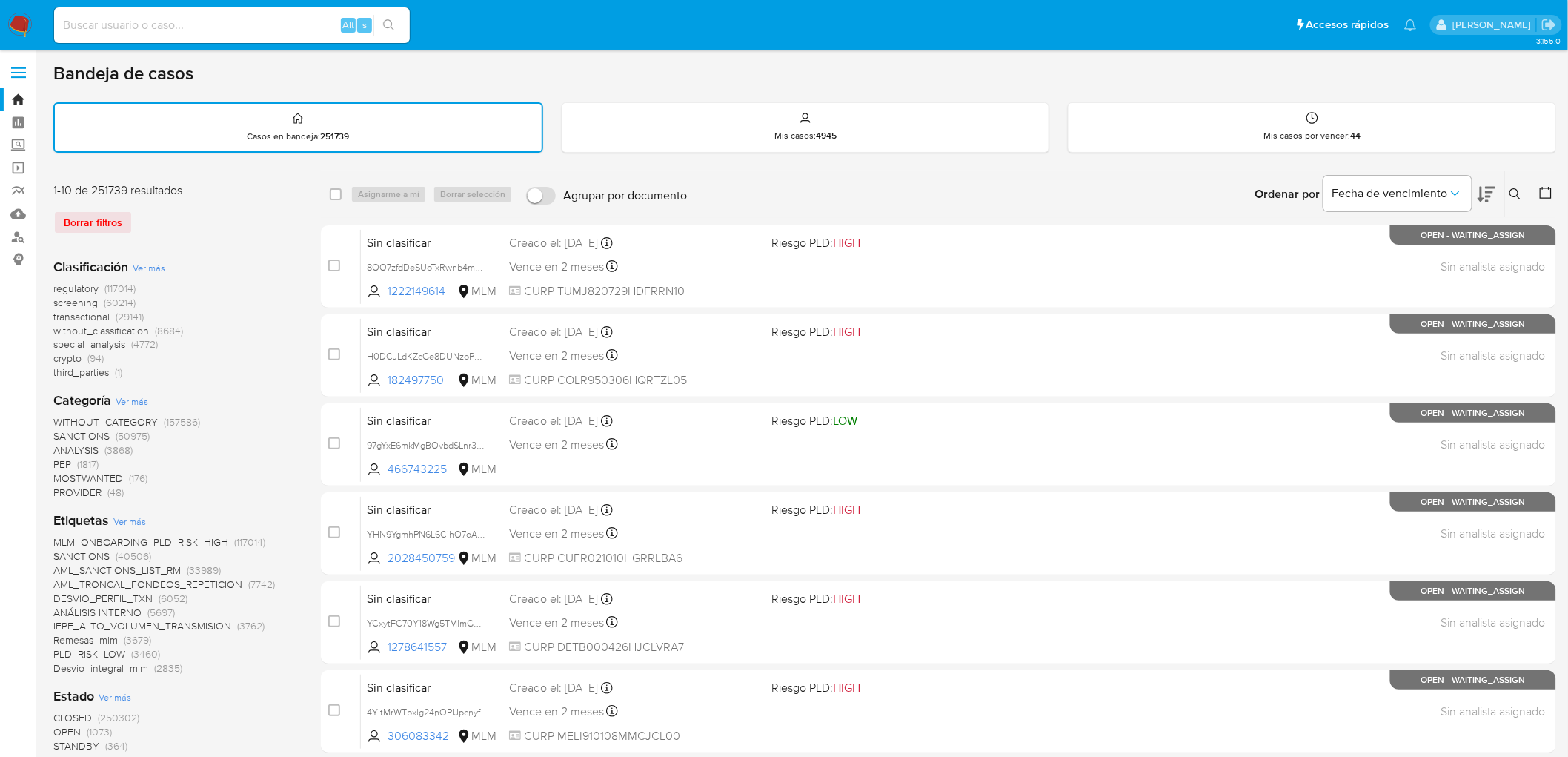
click at [11, 29] on img at bounding box center [21, 26] width 26 height 26
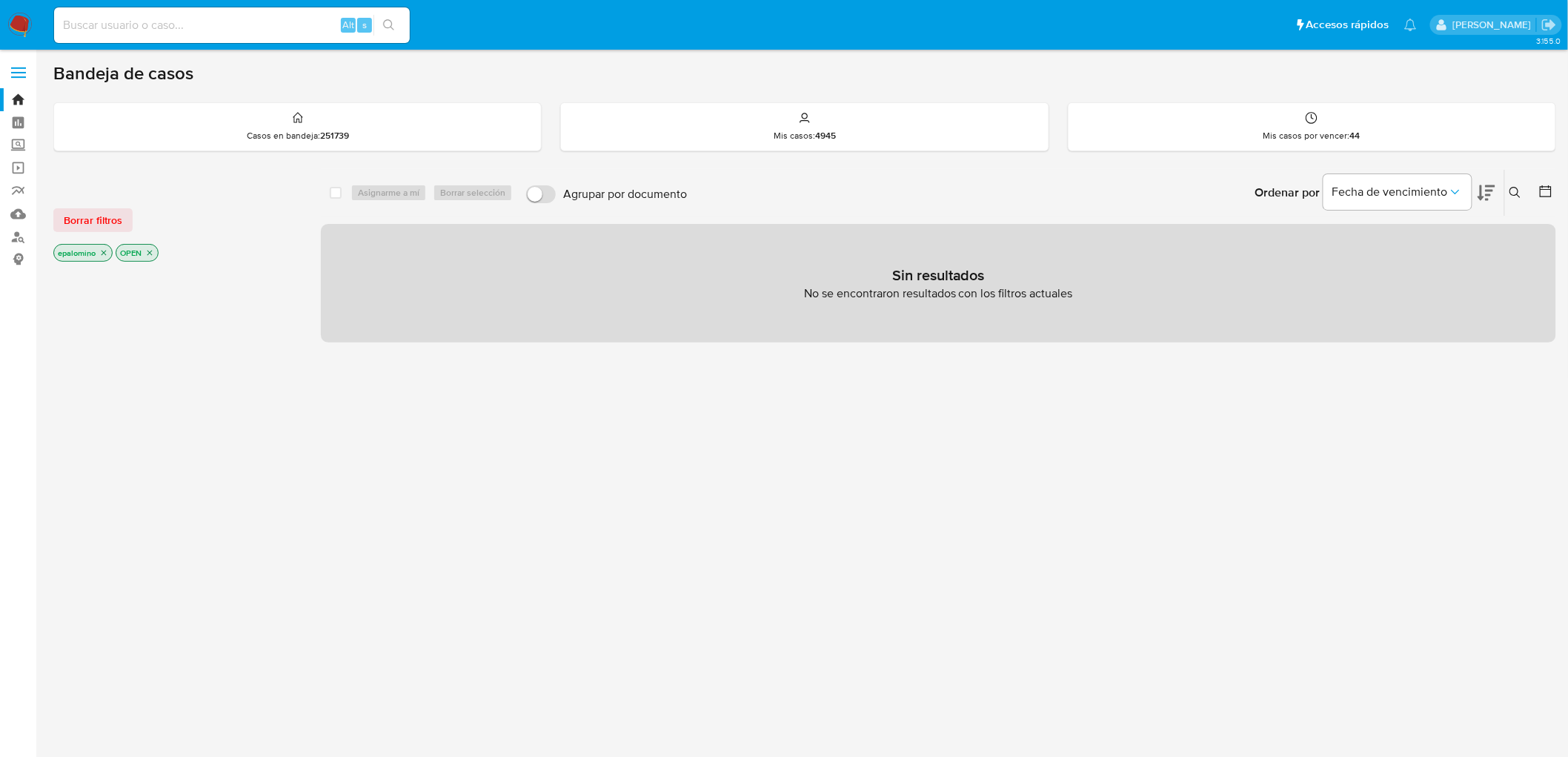
click at [86, 224] on span "Borrar filtros" at bounding box center [93, 220] width 58 height 21
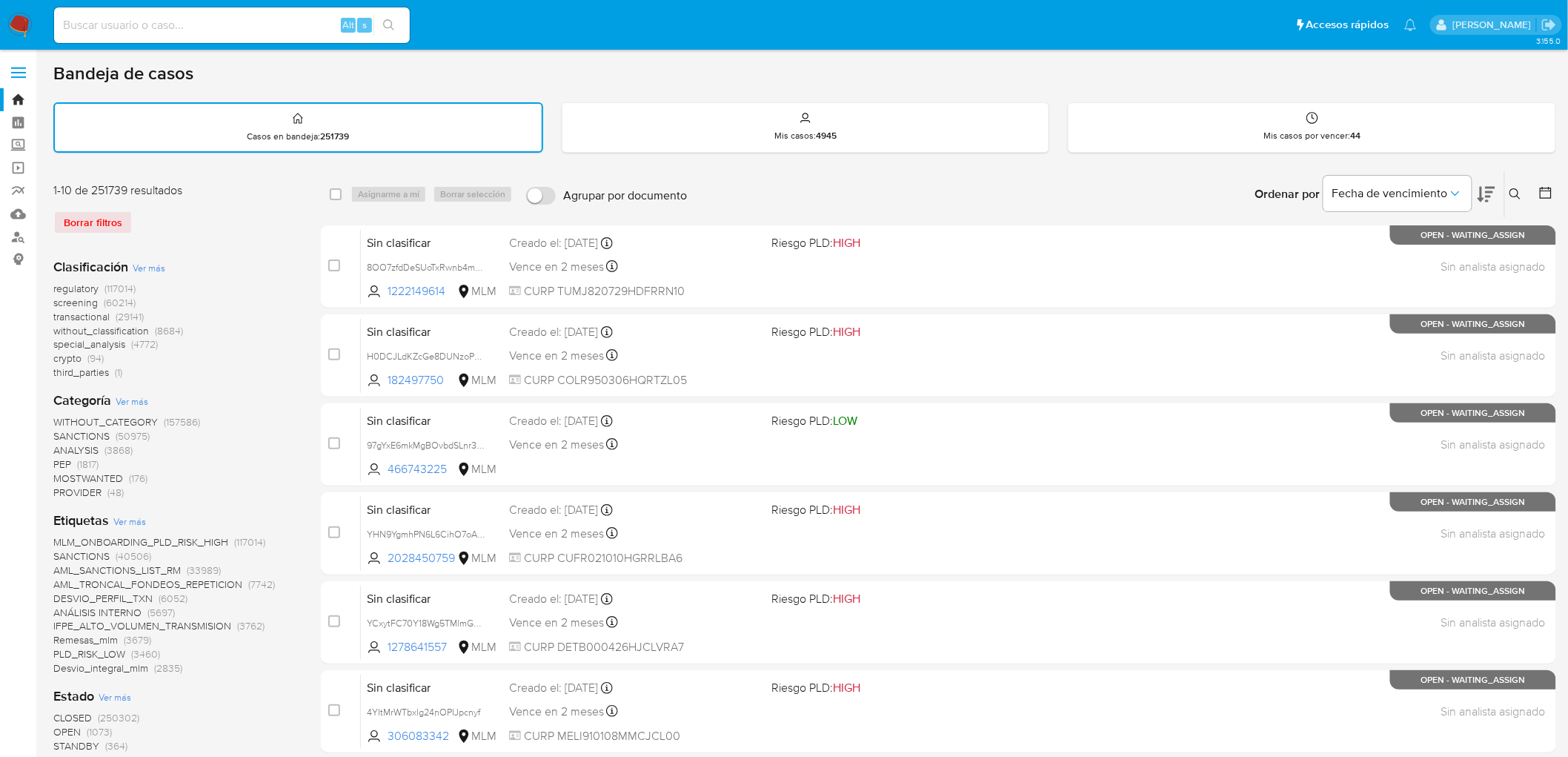
click at [12, 20] on img at bounding box center [21, 26] width 26 height 26
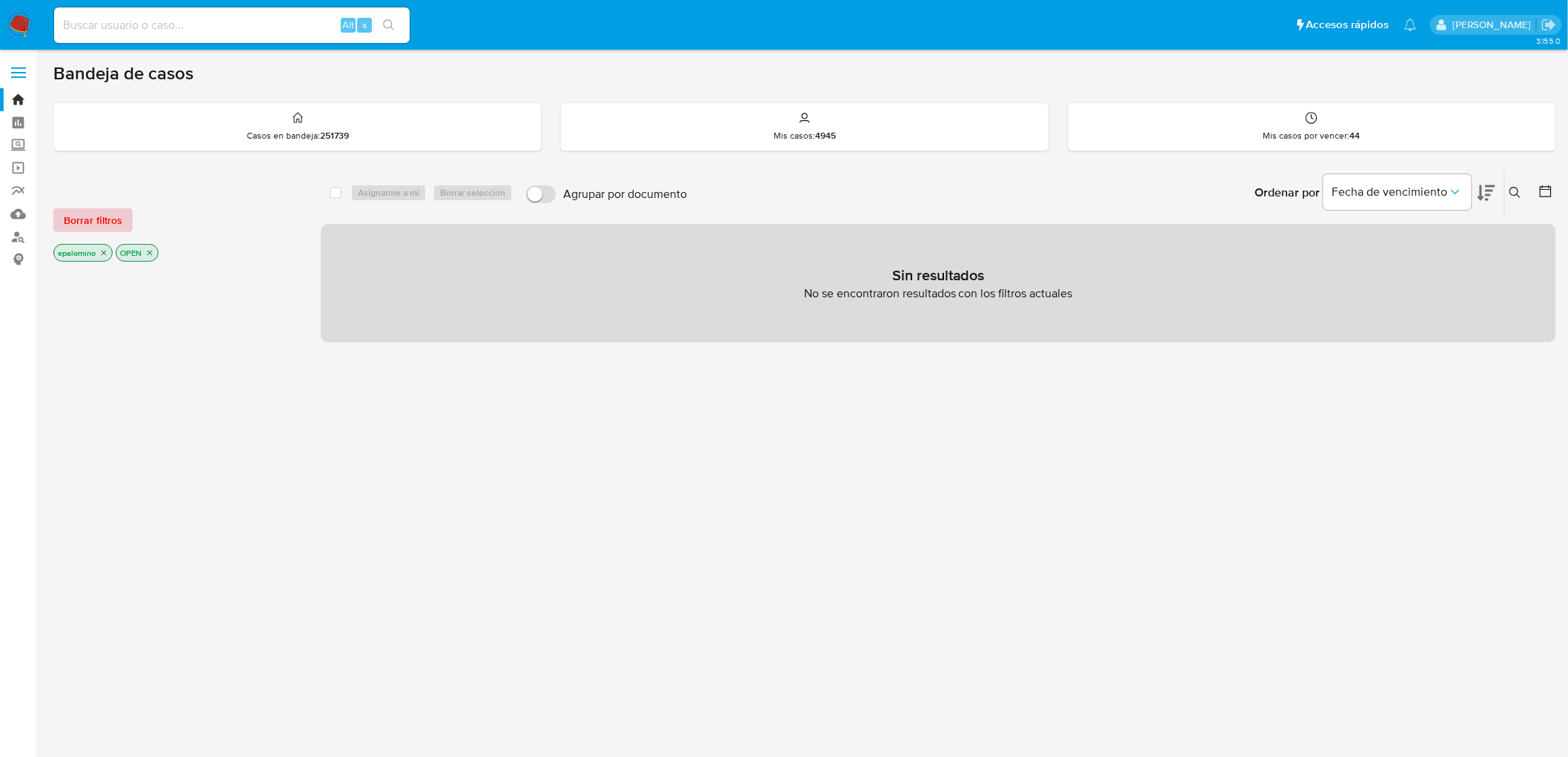
click at [87, 218] on span "Borrar filtros" at bounding box center [93, 220] width 58 height 21
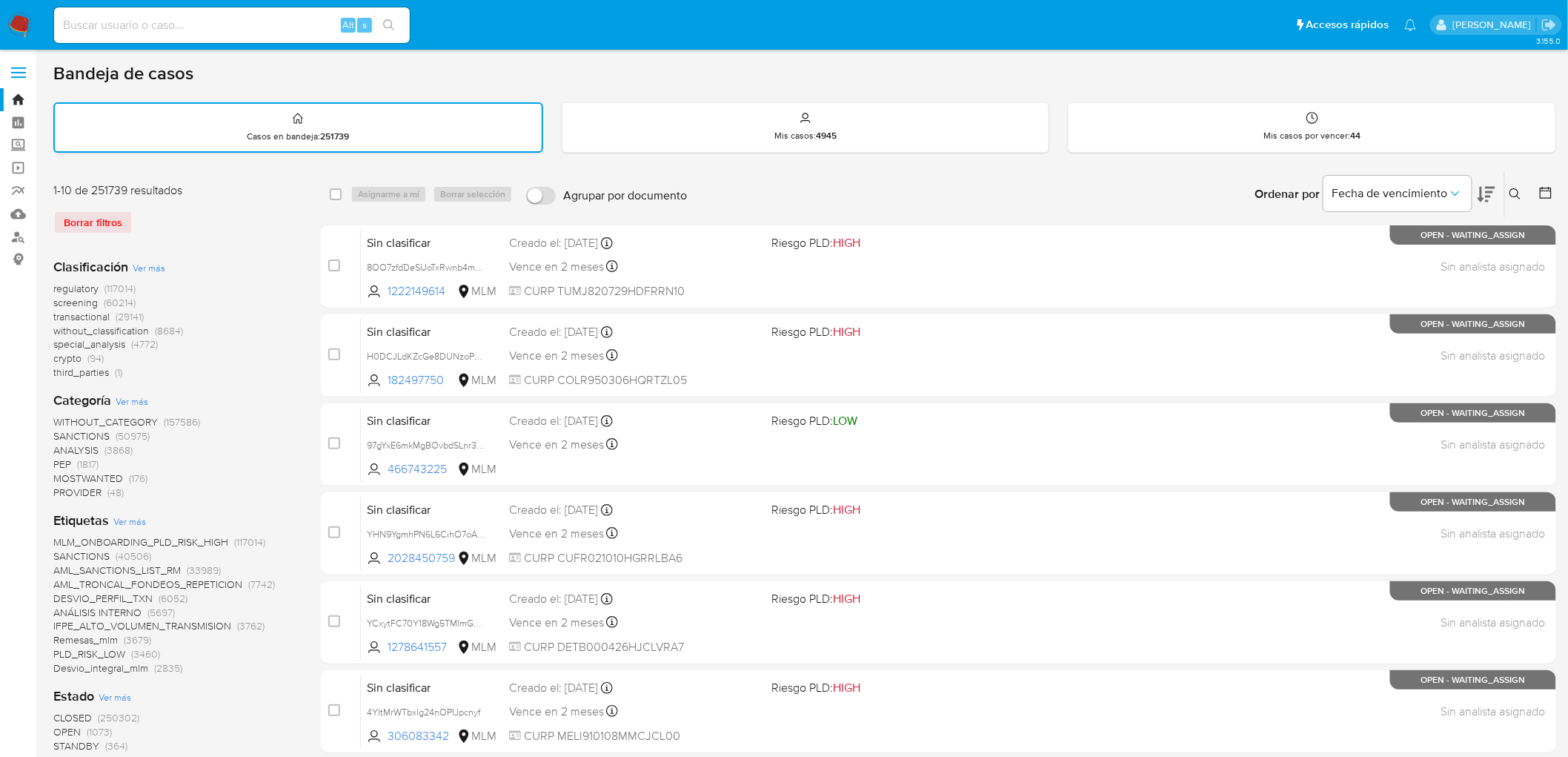
drag, startPoint x: 1515, startPoint y: 189, endPoint x: 1438, endPoint y: 213, distance: 80.7
click at [1515, 189] on icon at bounding box center [1516, 194] width 12 height 12
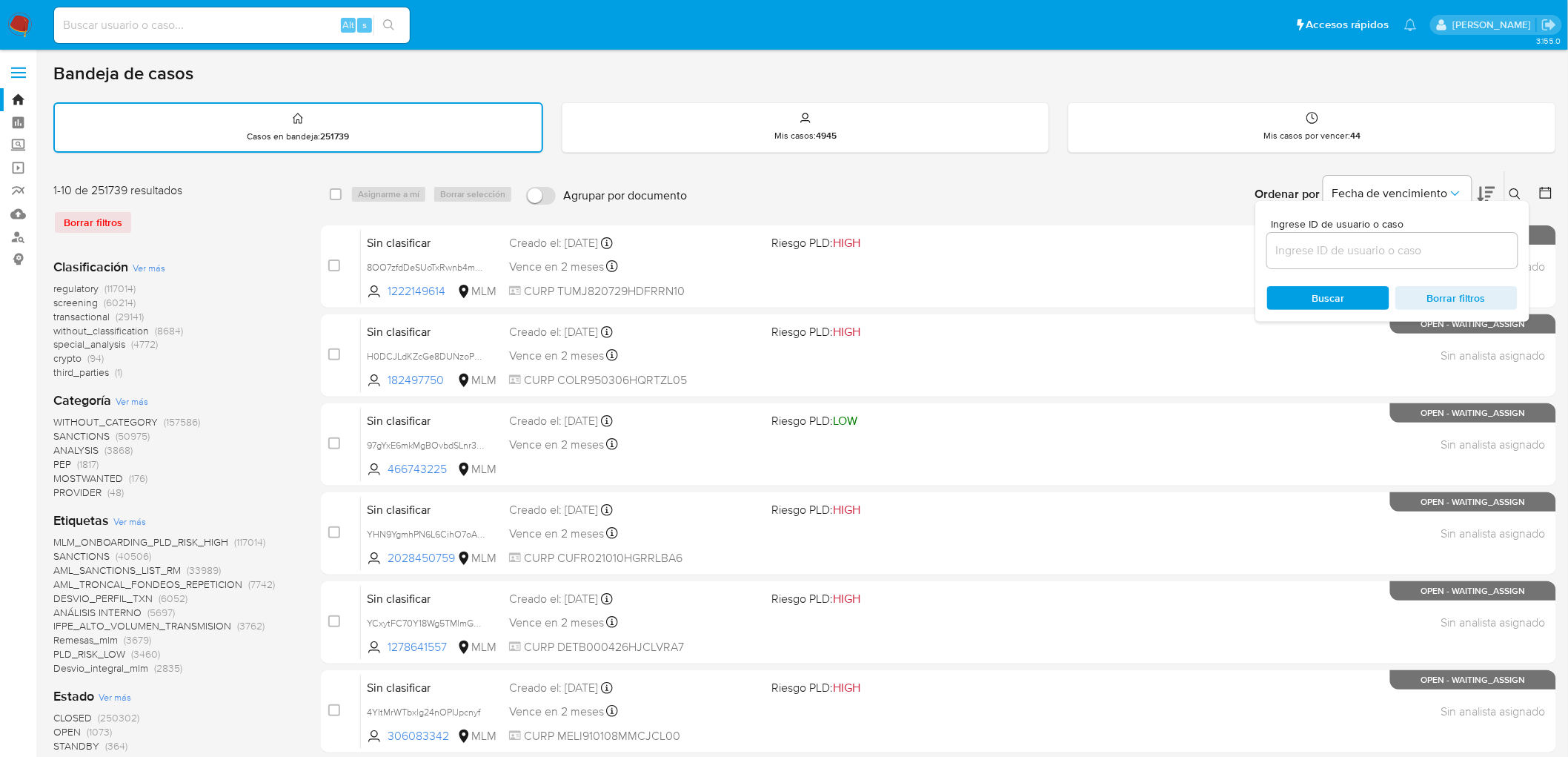
click at [1343, 243] on input at bounding box center [1392, 251] width 251 height 20
type input "258623609"
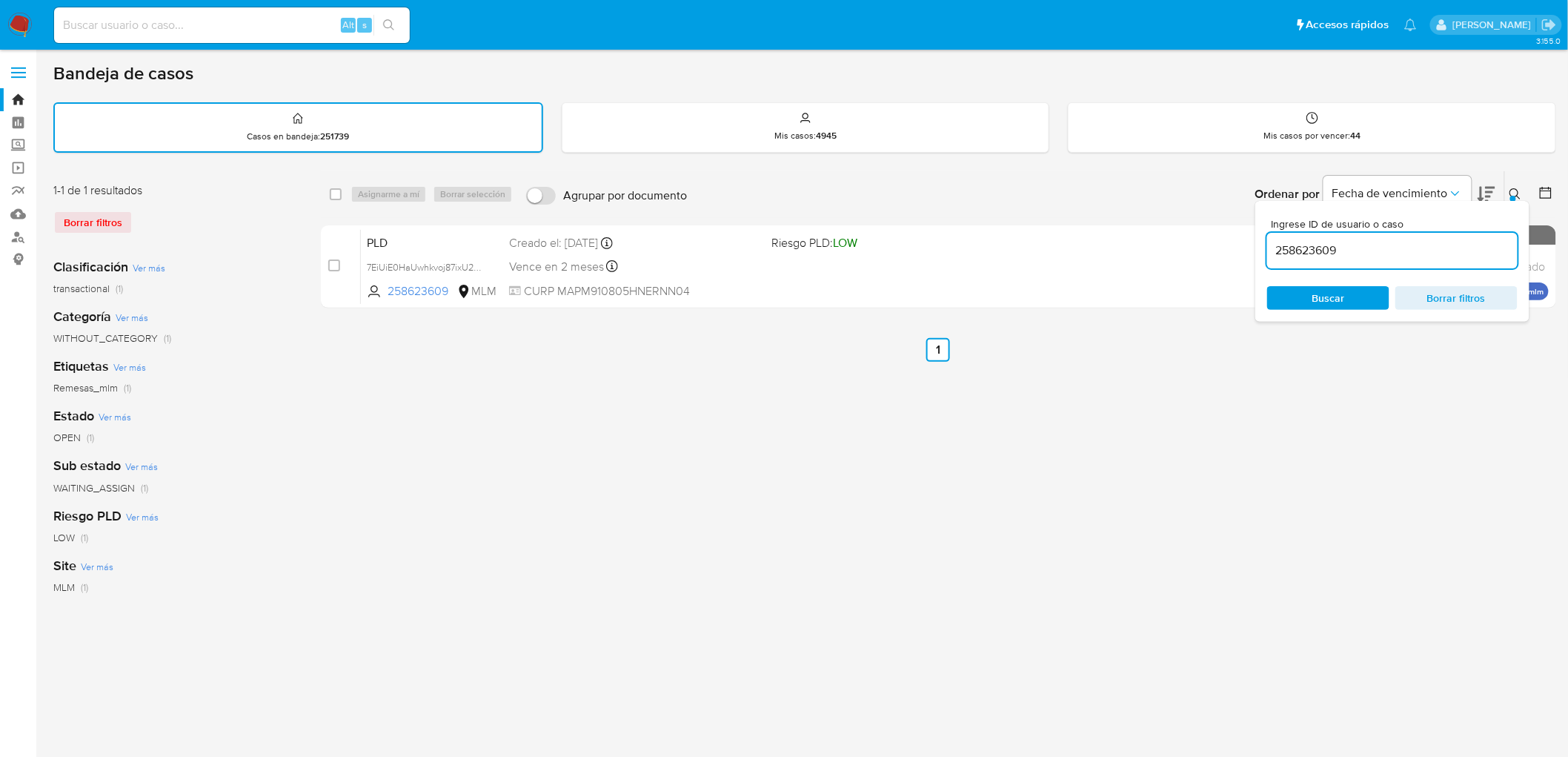
click at [1512, 195] on div at bounding box center [1513, 198] width 6 height 6
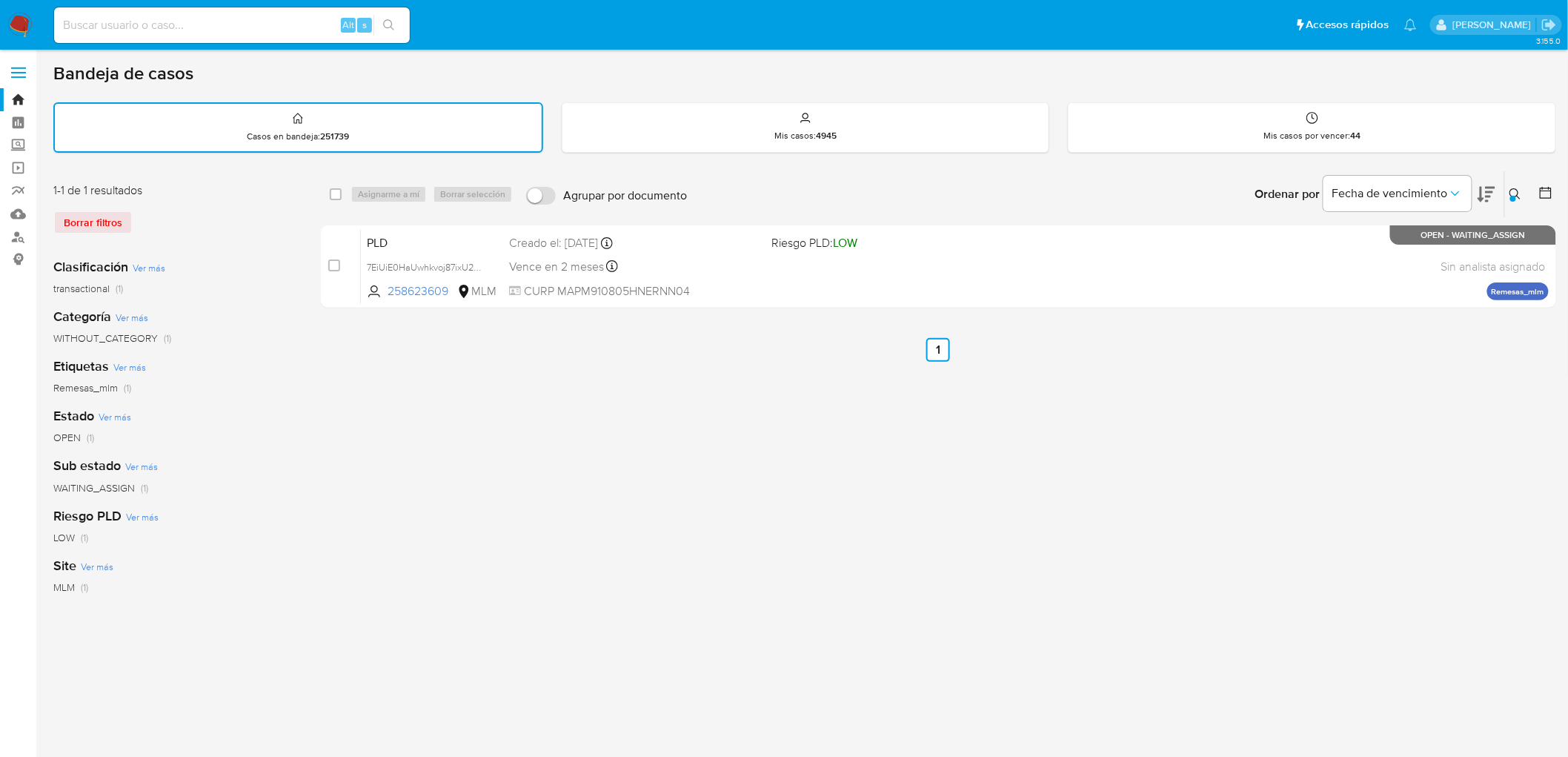
drag, startPoint x: 24, startPoint y: 25, endPoint x: 33, endPoint y: 17, distance: 12.0
click at [24, 25] on img at bounding box center [21, 26] width 26 height 26
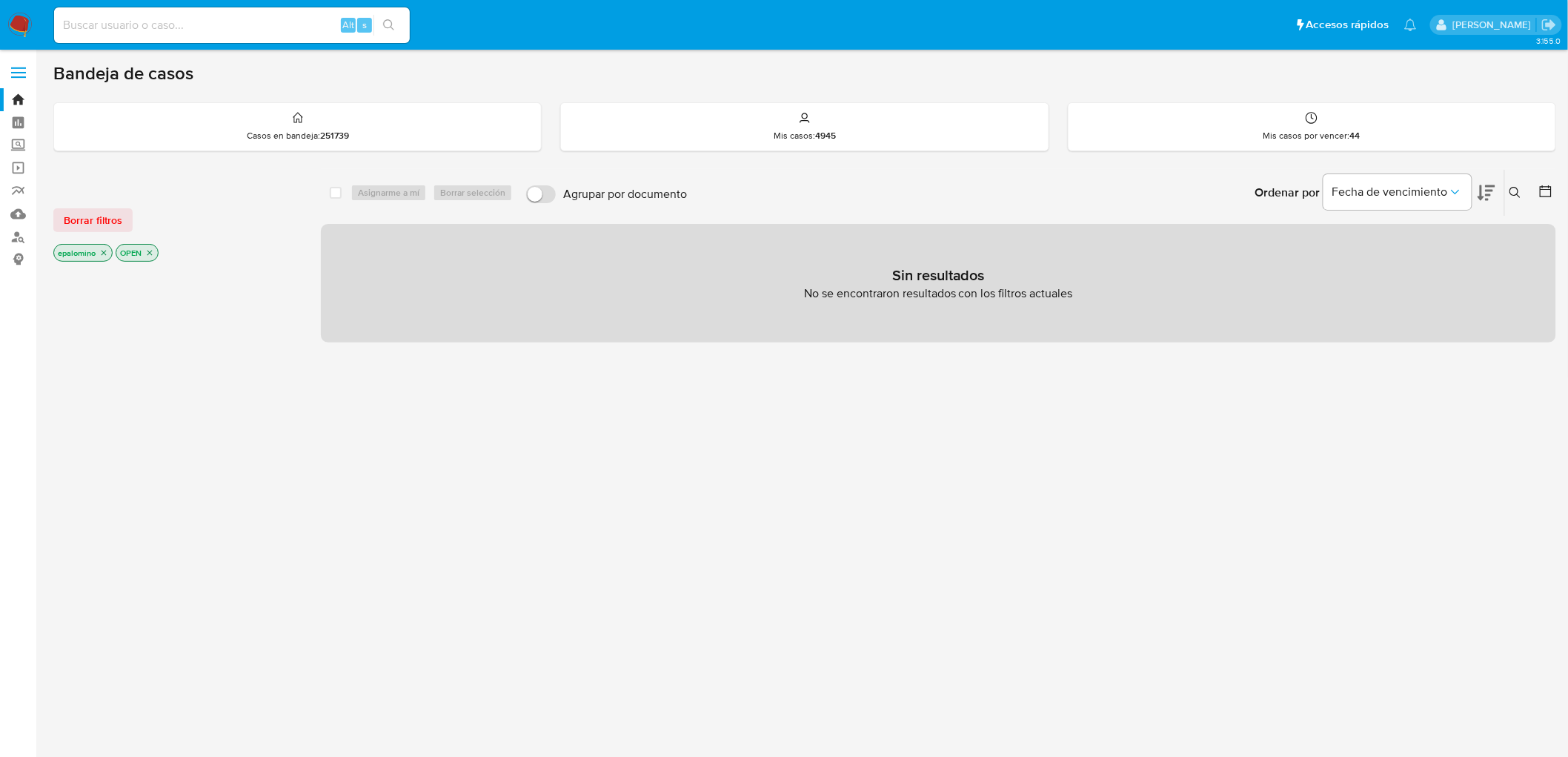
drag, startPoint x: 85, startPoint y: 218, endPoint x: 160, endPoint y: 204, distance: 76.3
click at [85, 218] on span "Borrar filtros" at bounding box center [93, 220] width 58 height 21
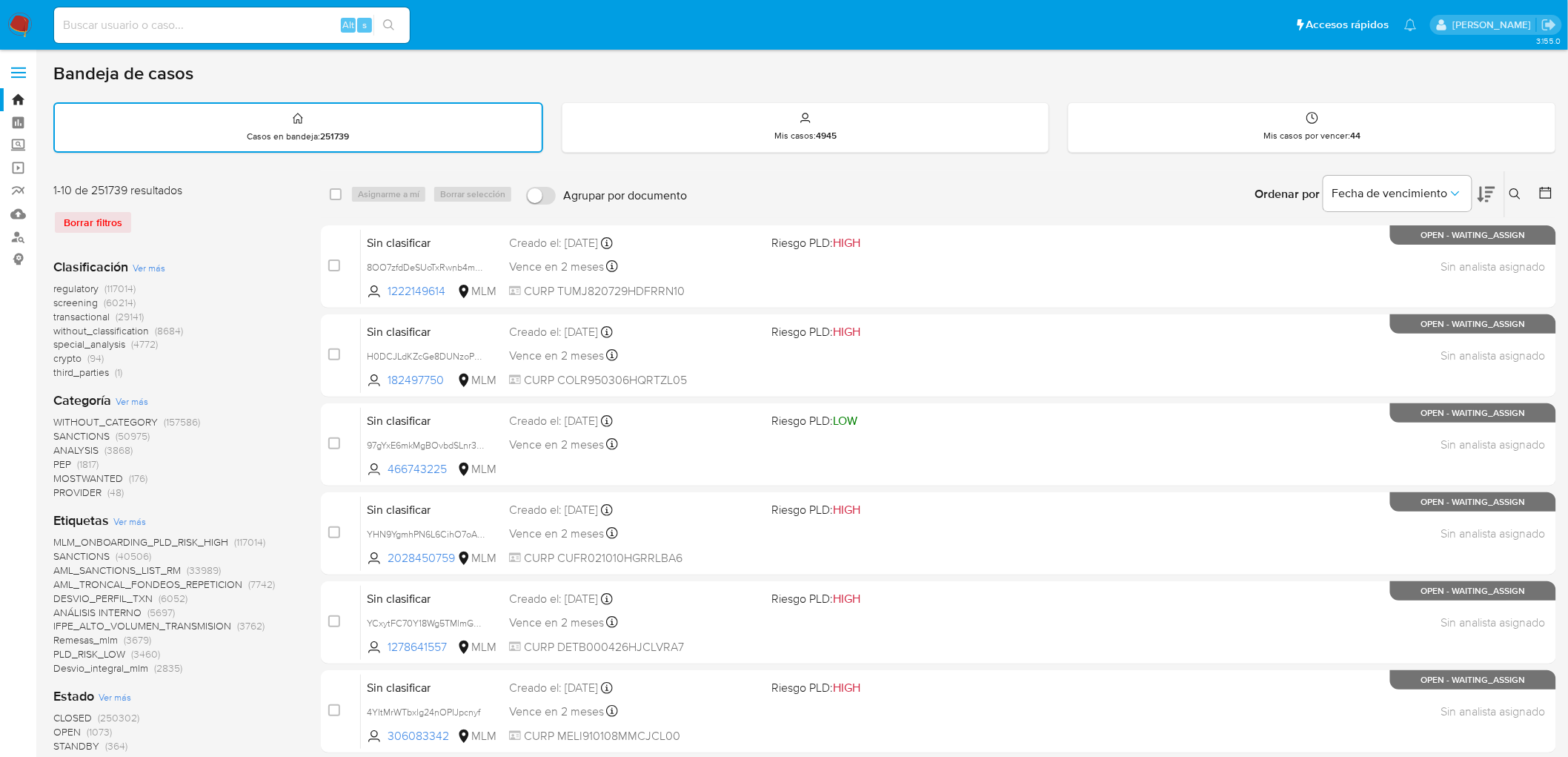
click at [1510, 196] on icon at bounding box center [1516, 194] width 12 height 12
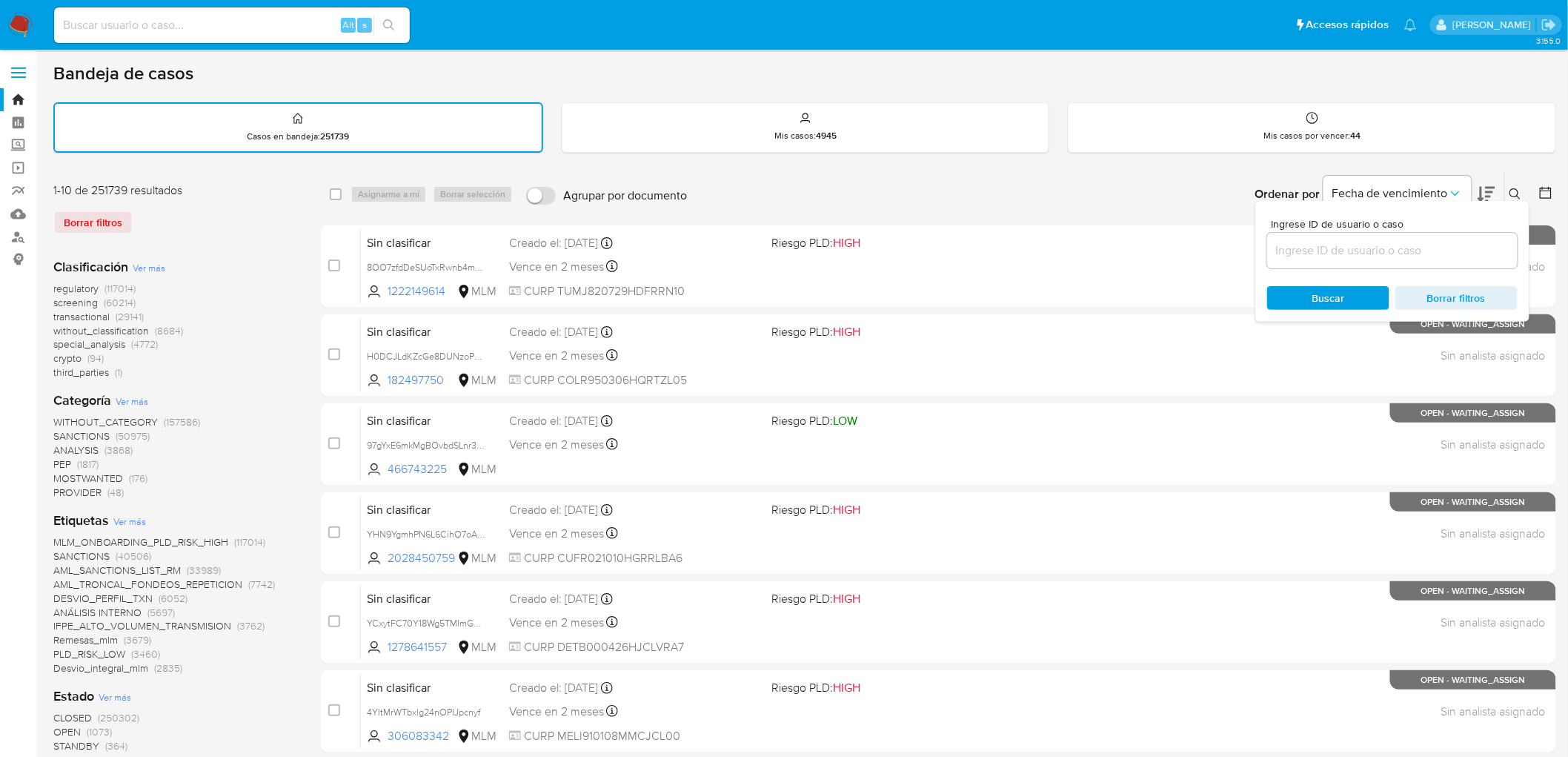
click at [1273, 258] on div at bounding box center [1392, 251] width 251 height 36
click at [1294, 253] on input at bounding box center [1392, 251] width 251 height 20
paste input "258623609"
type input "258623609"
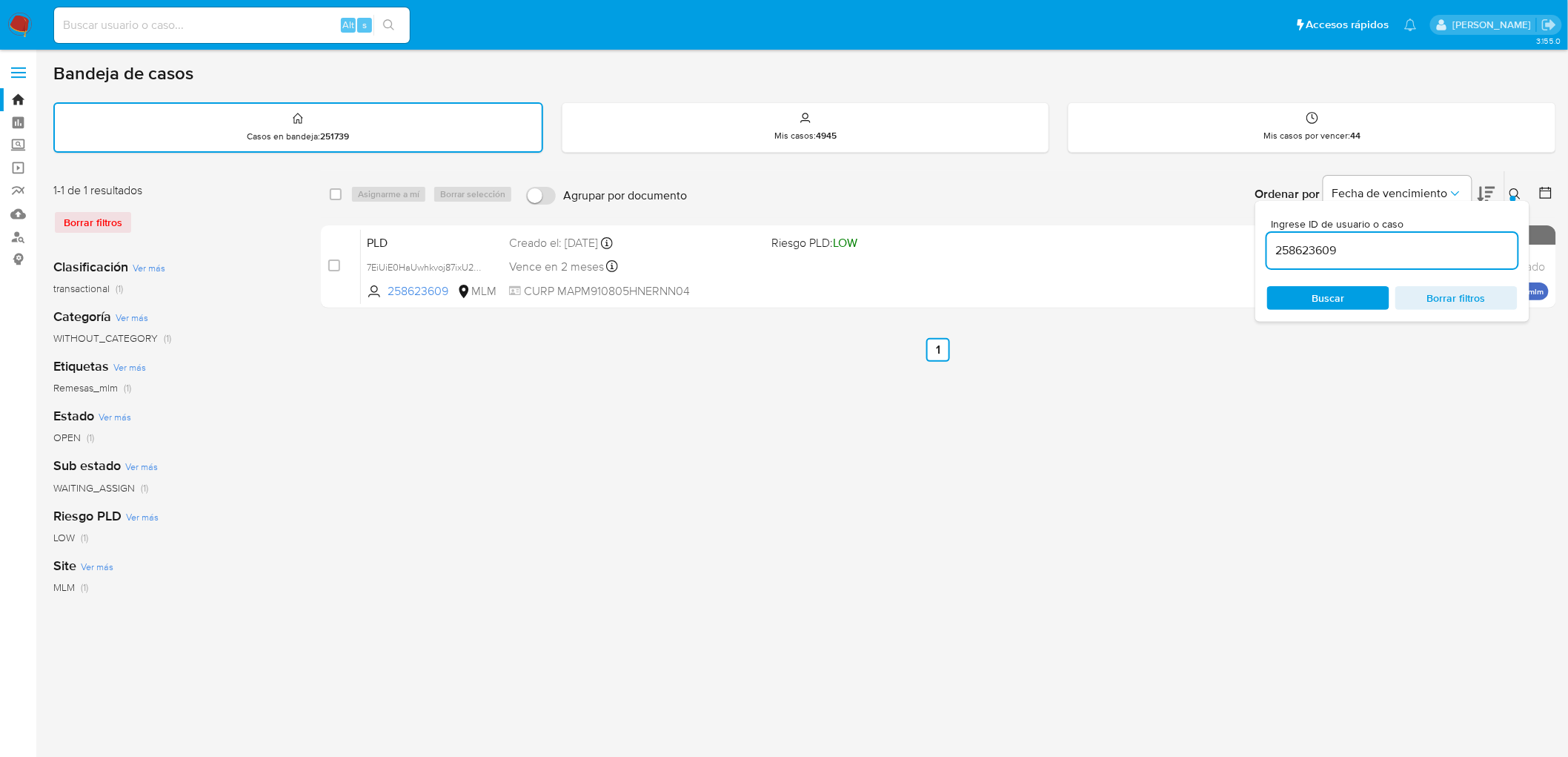
click at [1517, 190] on icon at bounding box center [1516, 194] width 12 height 12
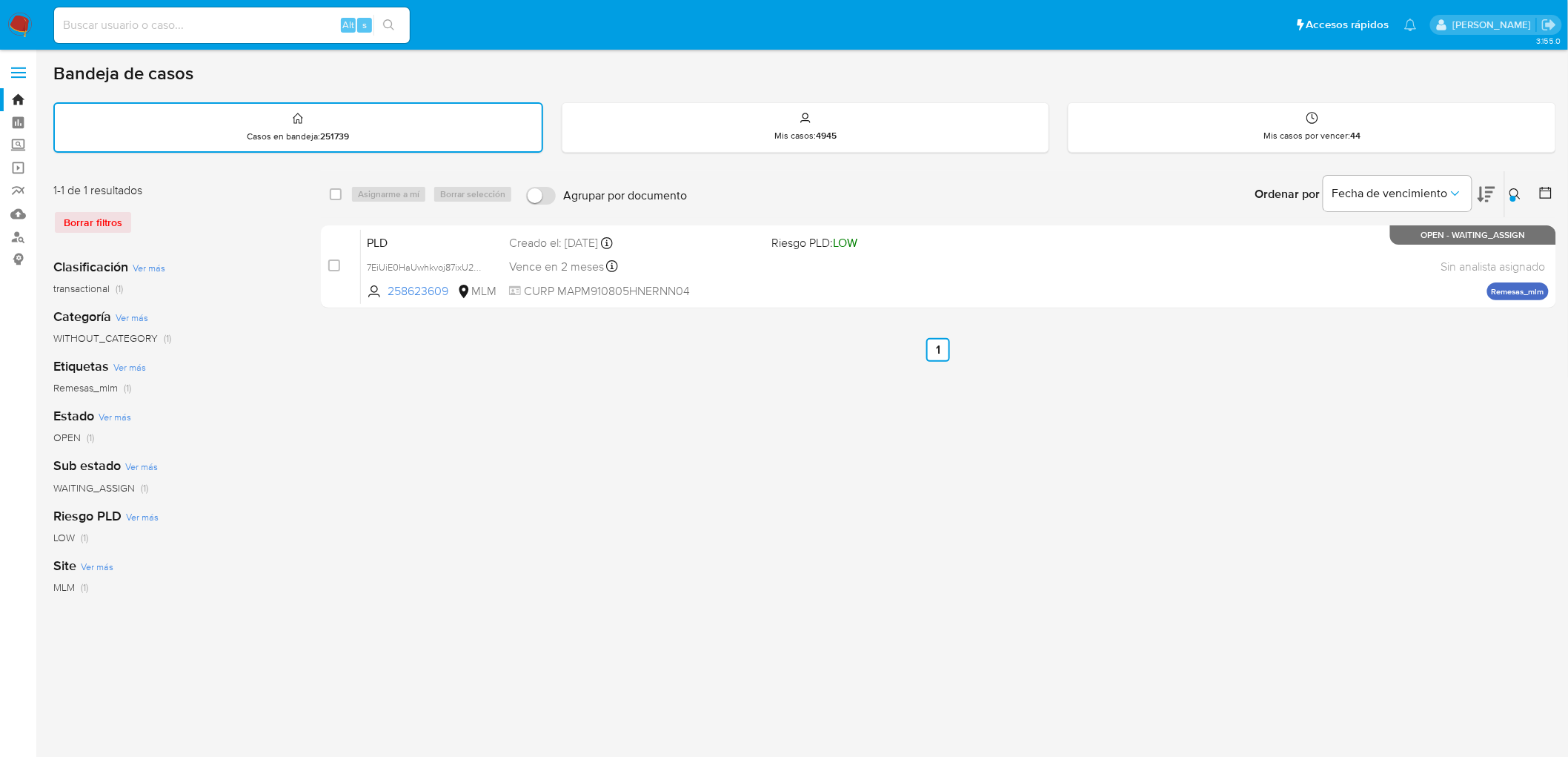
click at [343, 192] on div "select-all-cases-checkbox" at bounding box center [338, 194] width 18 height 18
drag, startPoint x: 336, startPoint y: 190, endPoint x: 376, endPoint y: 190, distance: 40.0
click at [336, 190] on input "checkbox" at bounding box center [336, 194] width 12 height 12
checkbox input "true"
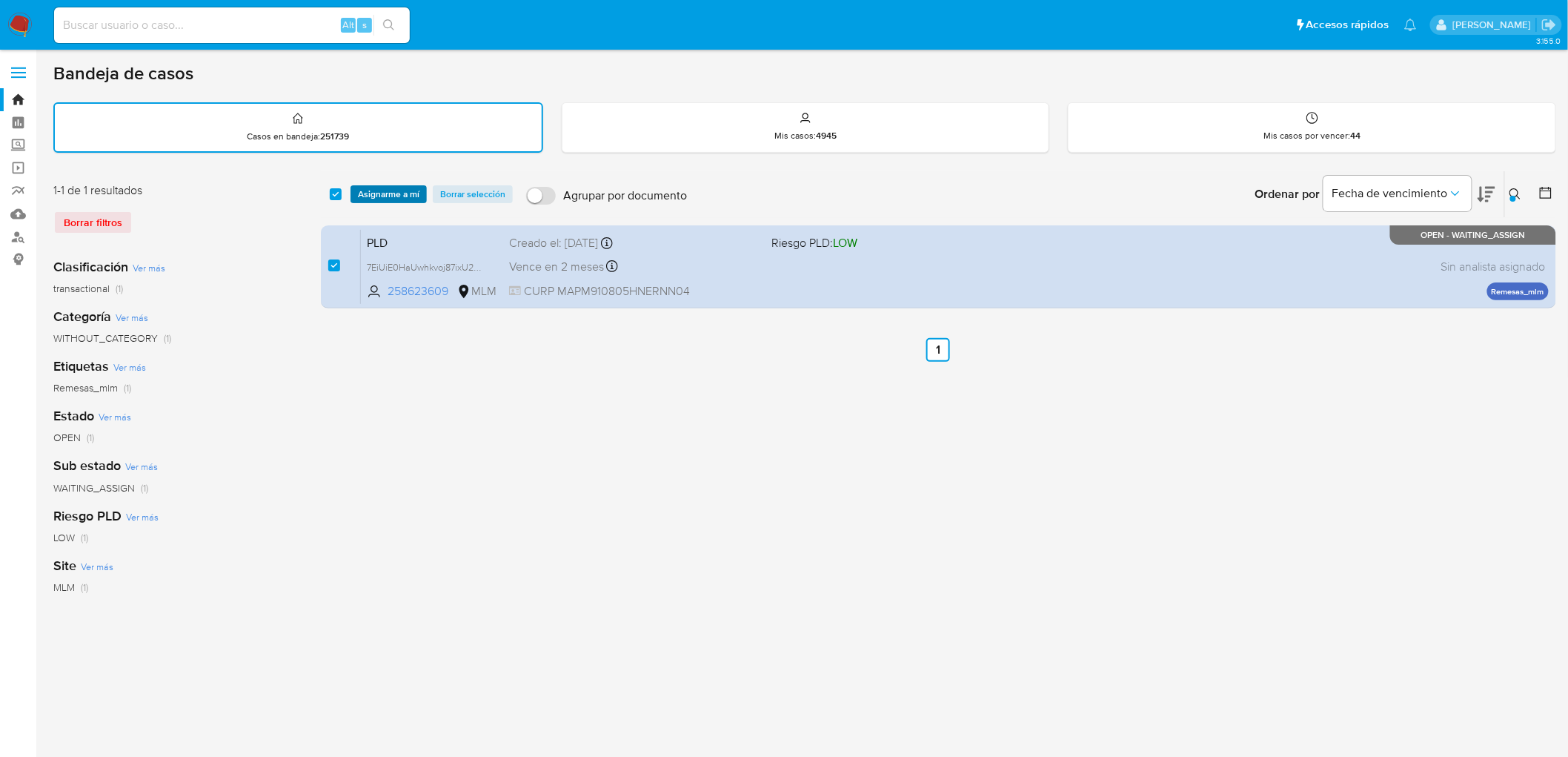
click at [376, 190] on span "Asignarme a mí" at bounding box center [389, 193] width 61 height 15
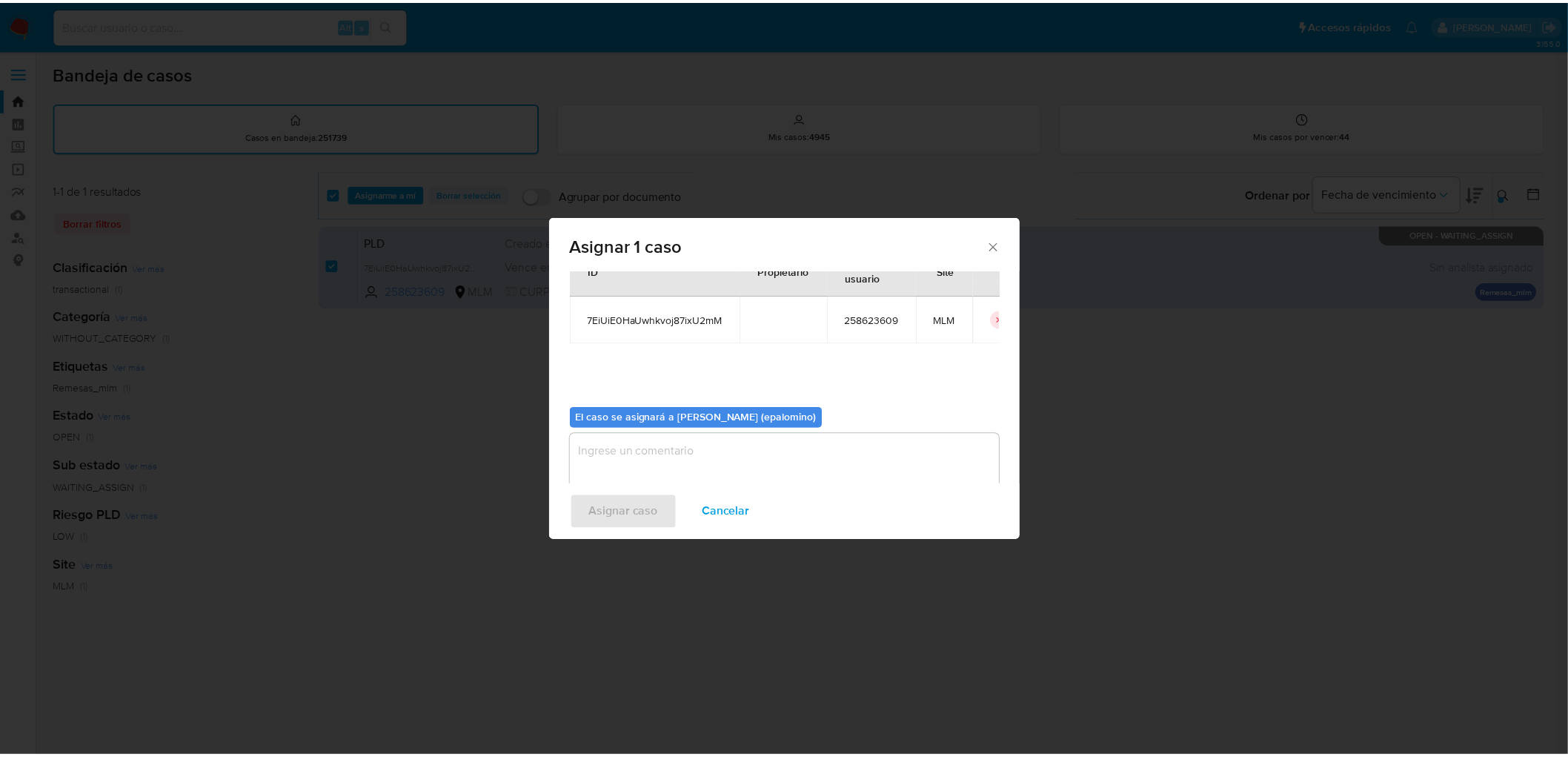
scroll to position [76, 0]
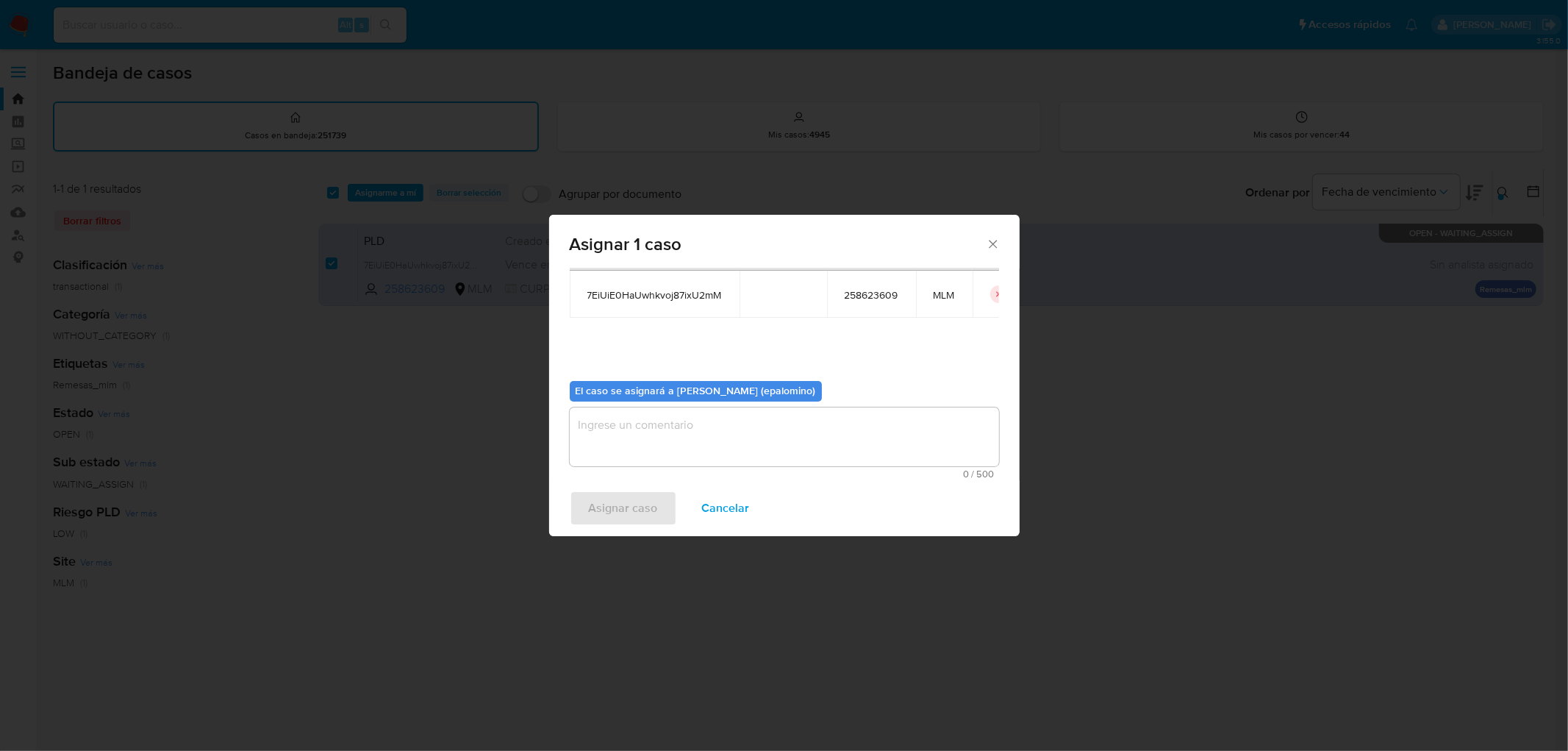
click at [664, 450] on textarea "assign-modal" at bounding box center [784, 437] width 430 height 59
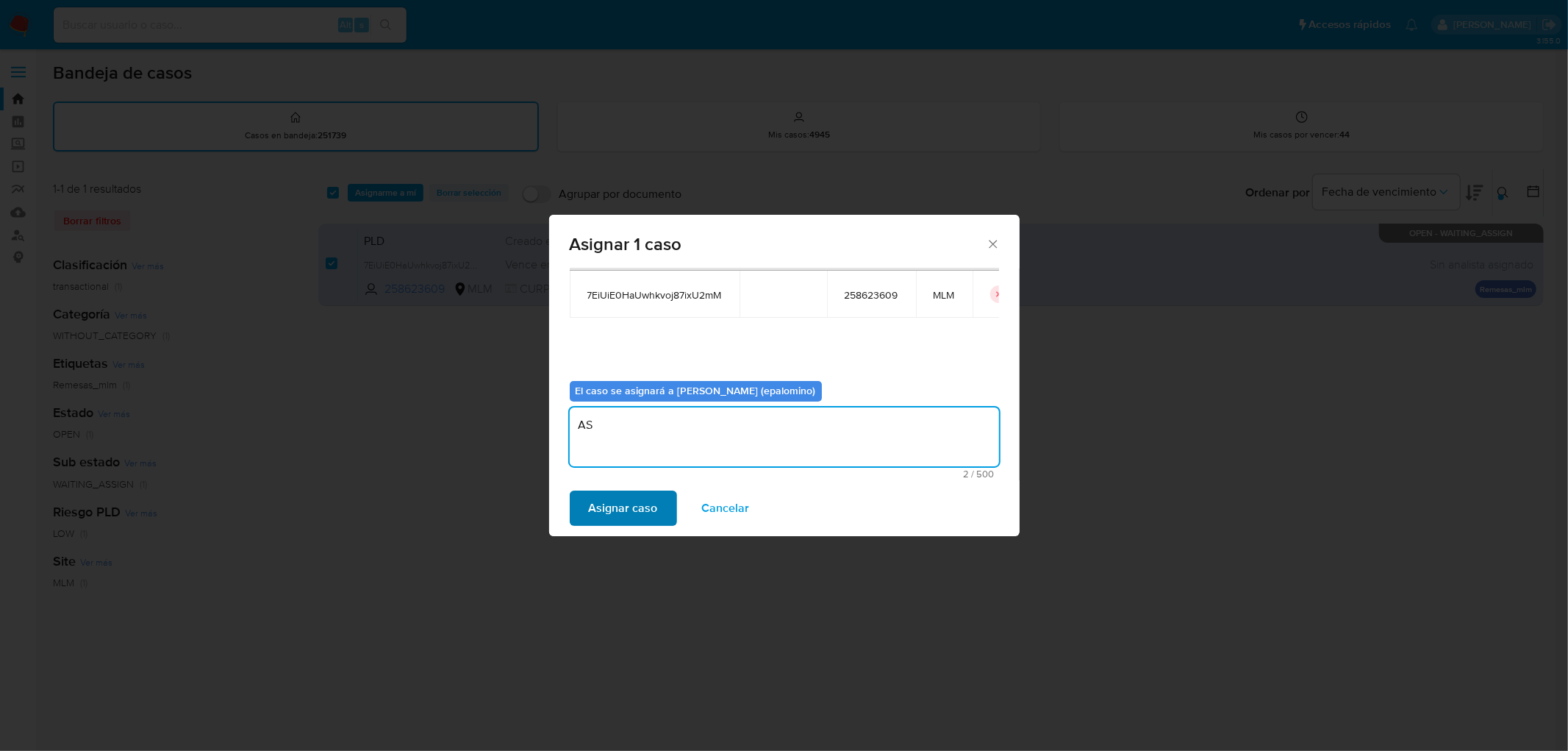
type textarea "AS"
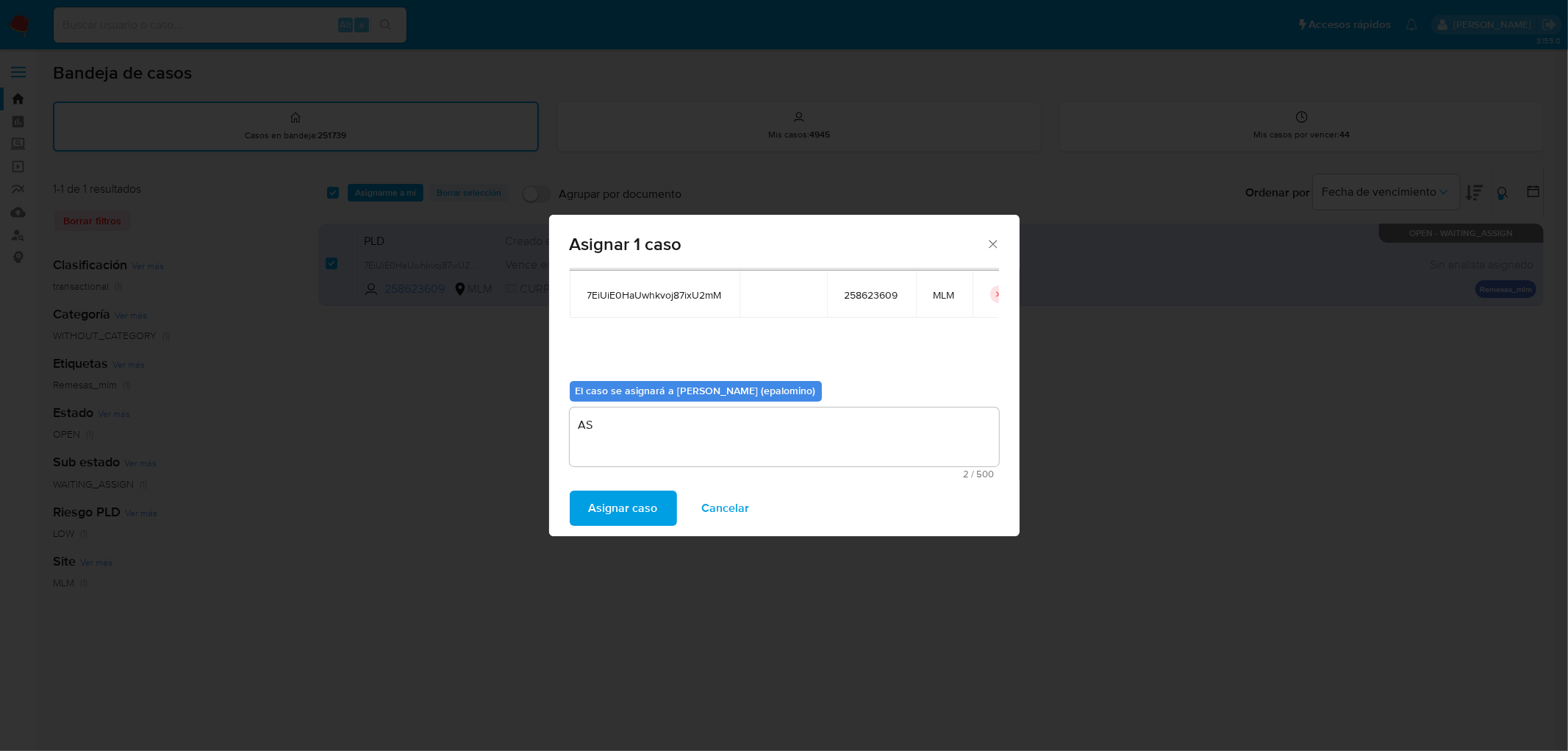
click at [623, 511] on span "Asignar caso" at bounding box center [623, 507] width 69 height 32
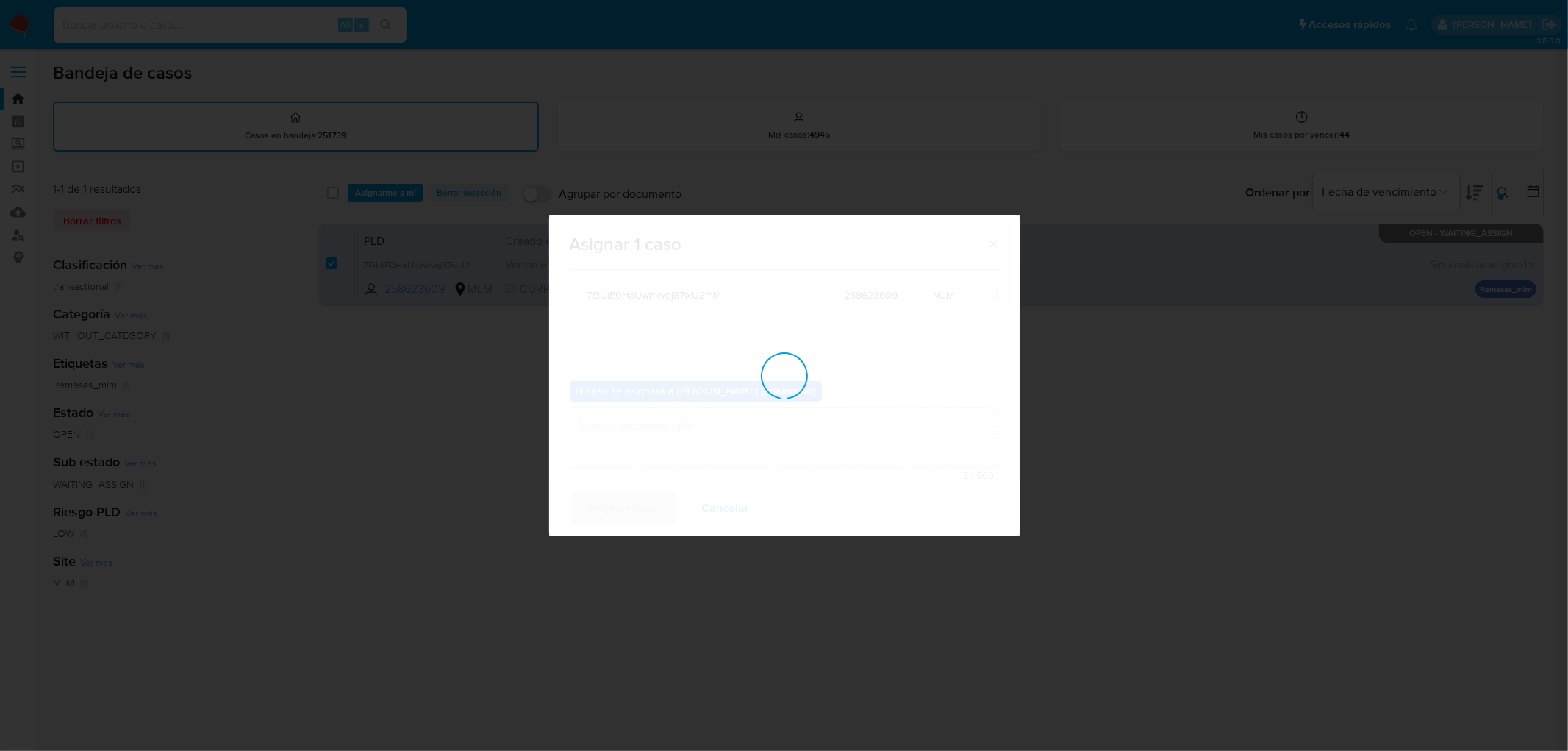
checkbox input "false"
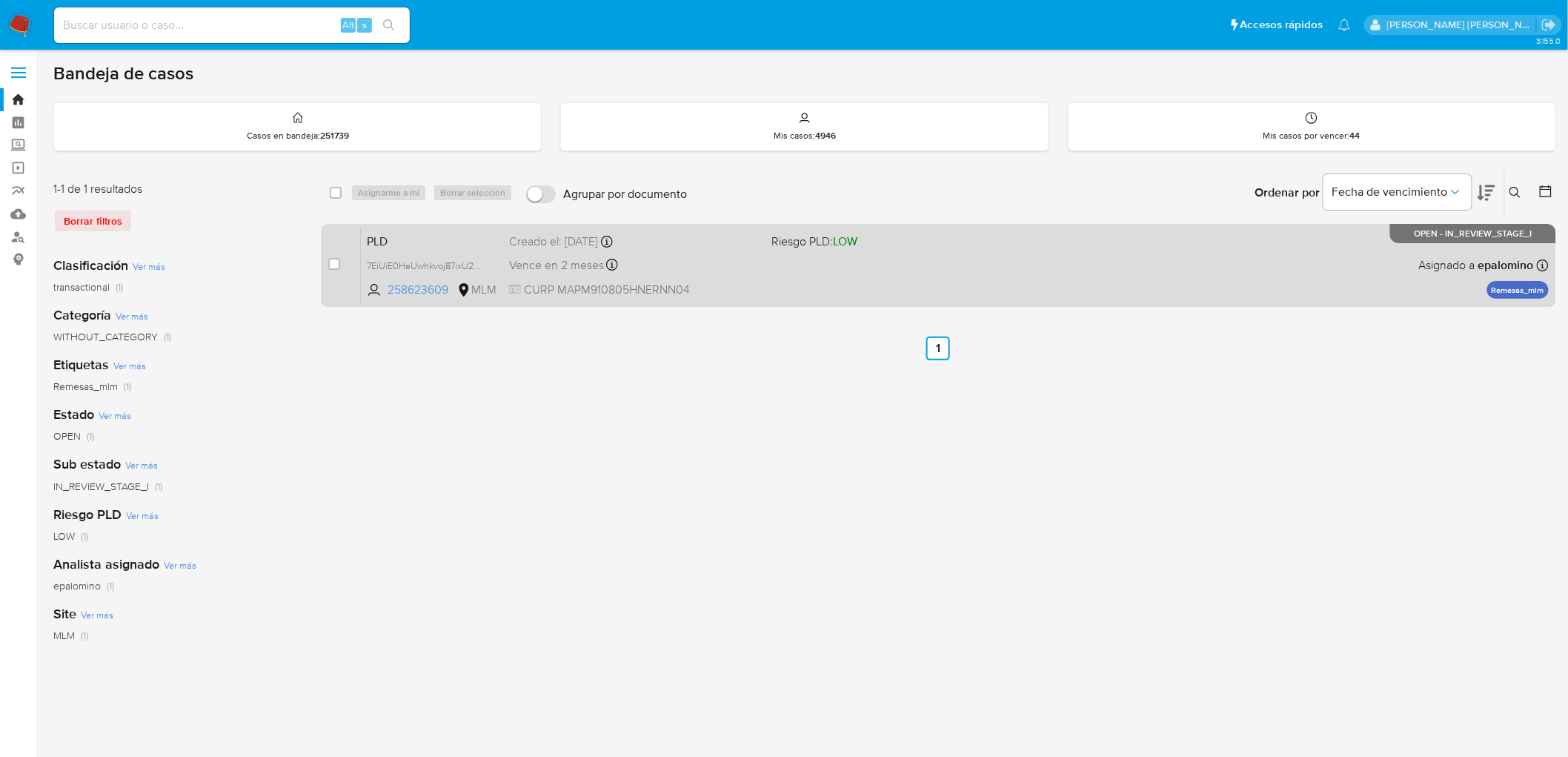
click at [411, 243] on span "PLD" at bounding box center [432, 241] width 130 height 20
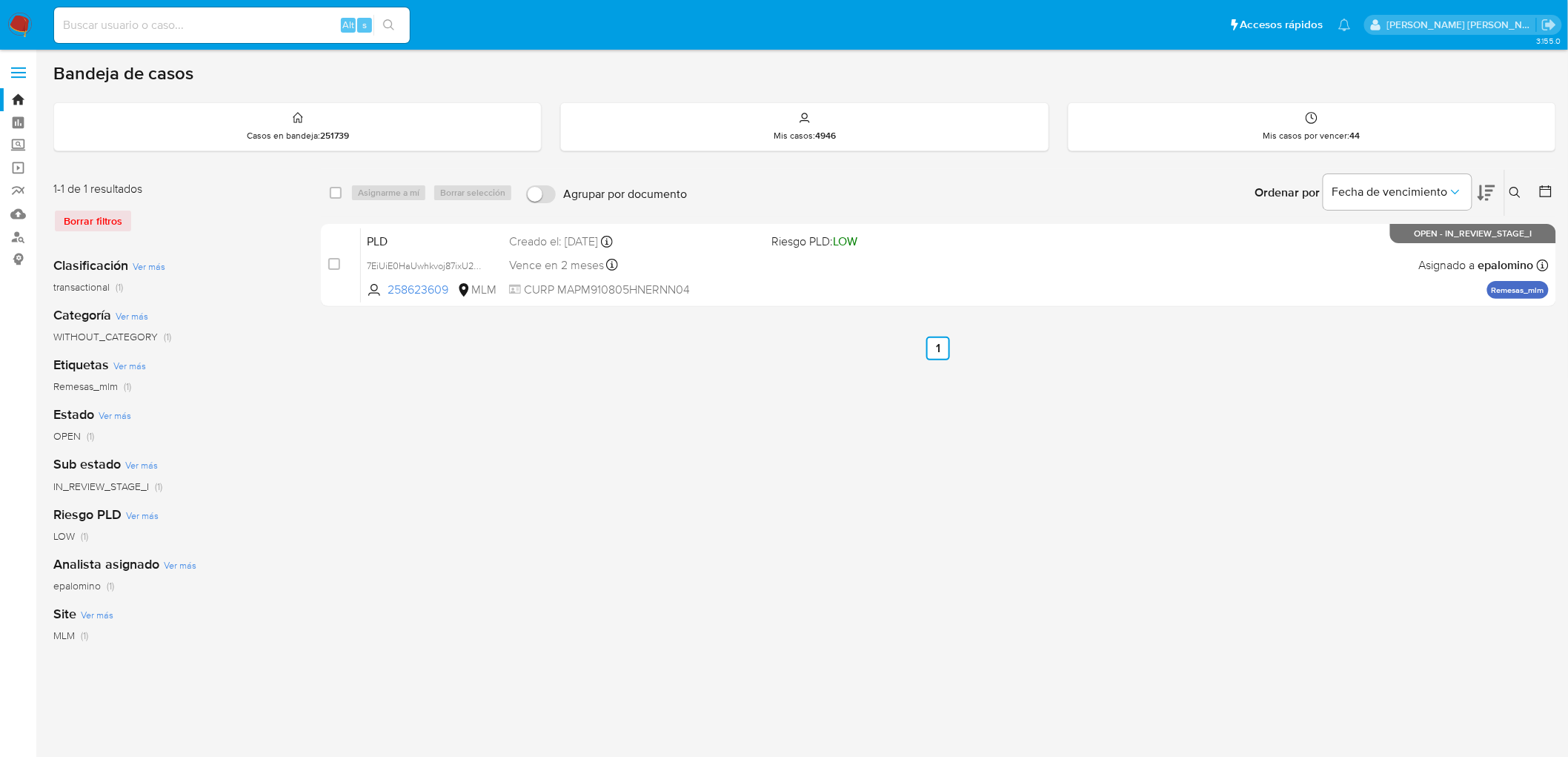
drag, startPoint x: 1512, startPoint y: 189, endPoint x: 1351, endPoint y: 235, distance: 167.4
click at [1422, 189] on icon at bounding box center [1516, 192] width 12 height 12
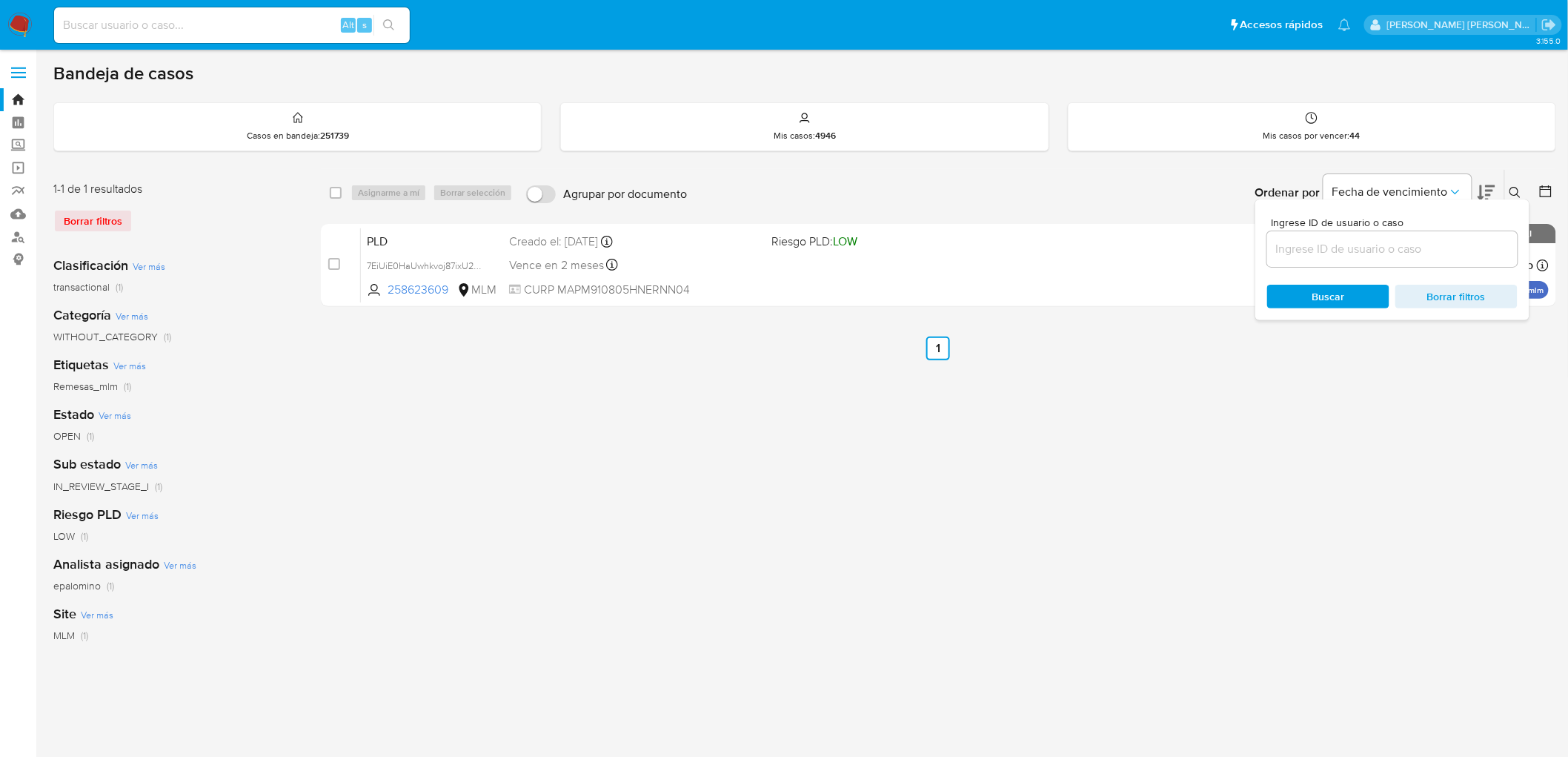
click at [1307, 237] on div at bounding box center [1392, 249] width 251 height 36
click at [1311, 246] on input at bounding box center [1392, 250] width 251 height 20
paste input "285243852"
type input "285243852"
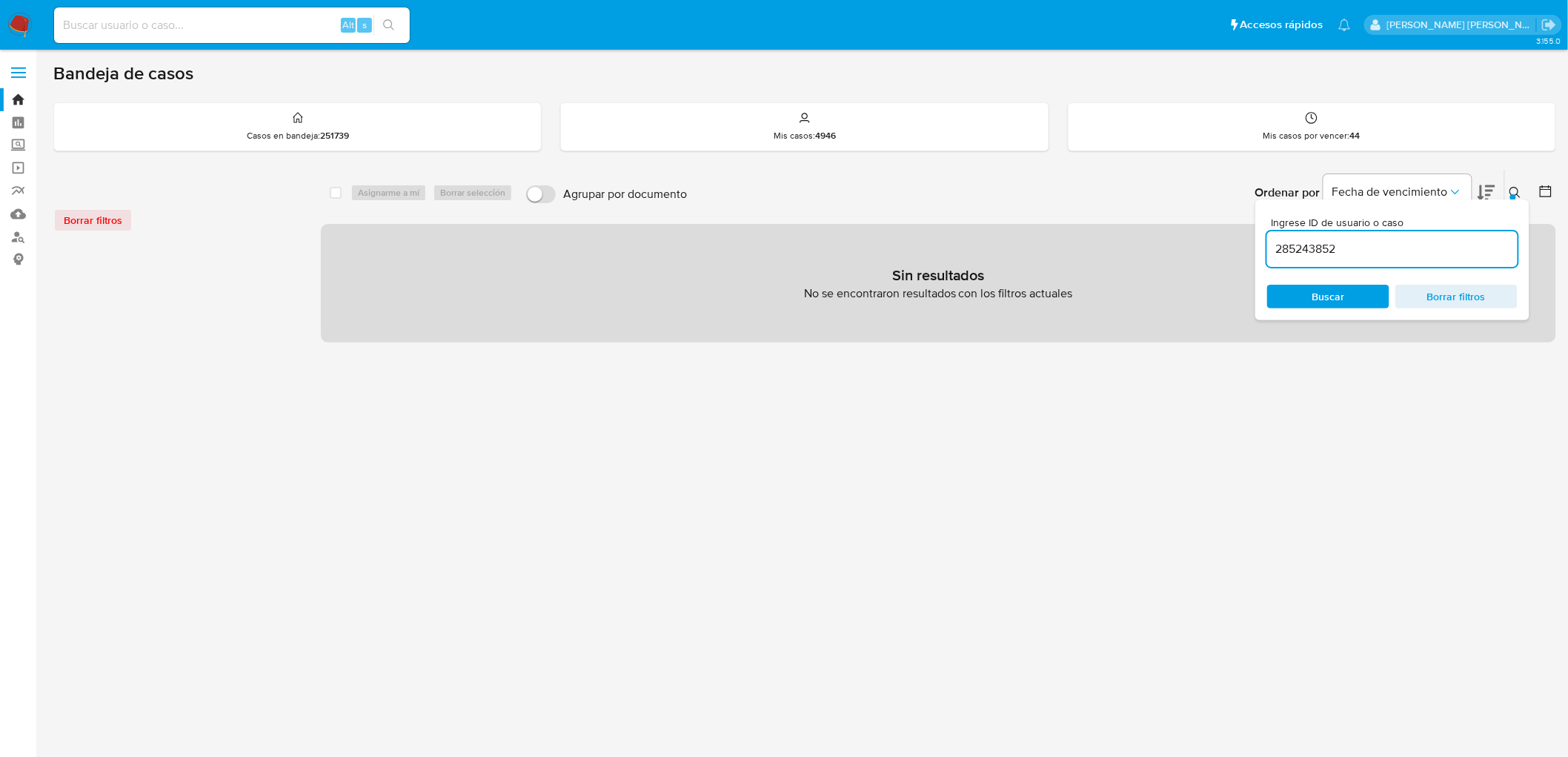
drag, startPoint x: 1528, startPoint y: 189, endPoint x: 1520, endPoint y: 191, distance: 8.2
click at [1422, 189] on button at bounding box center [1517, 192] width 25 height 18
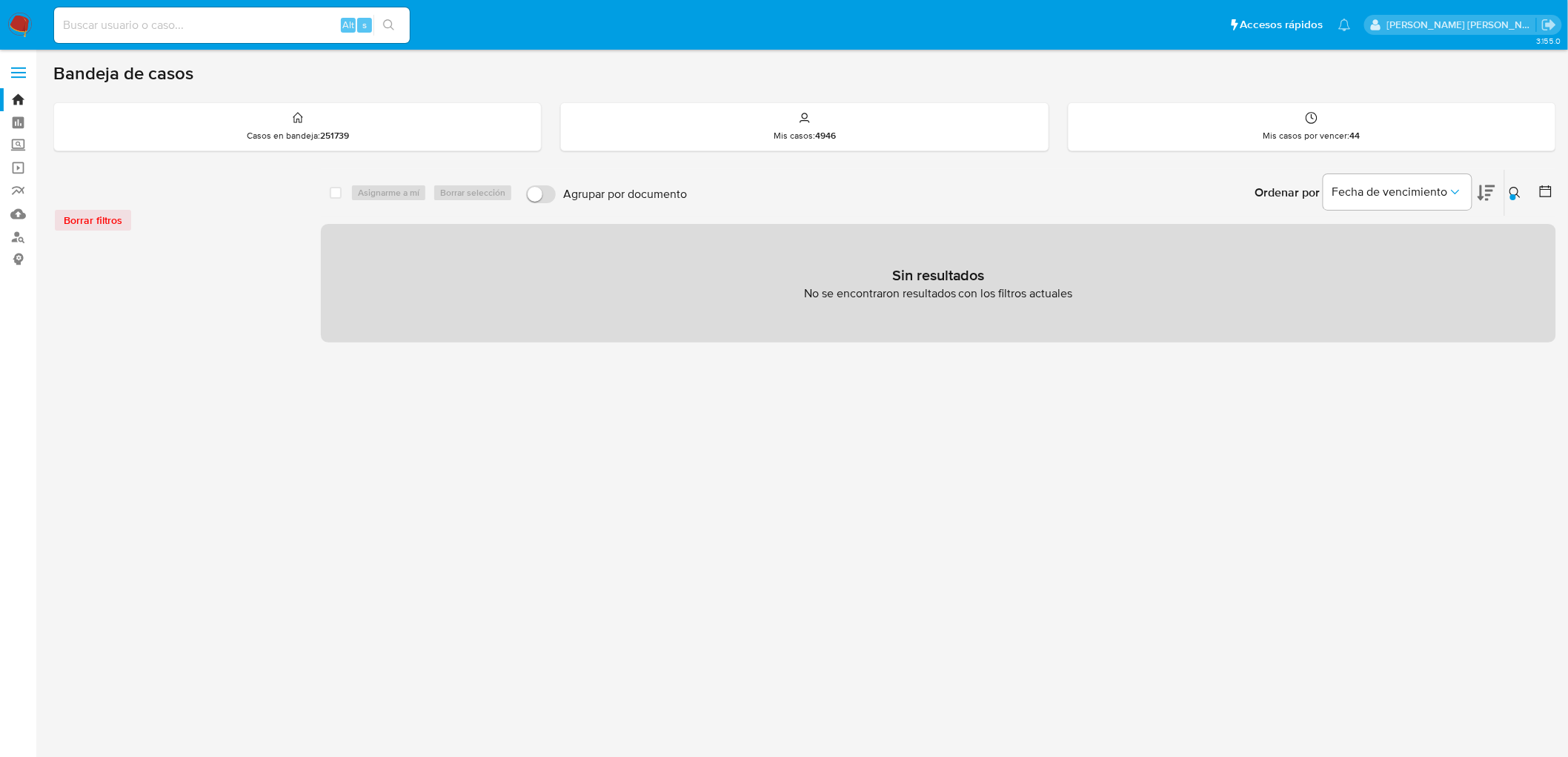
click at [141, 38] on div "Alt s" at bounding box center [232, 26] width 355 height 36
click at [141, 30] on input at bounding box center [232, 26] width 355 height 20
paste input "285243852"
type input "285243852"
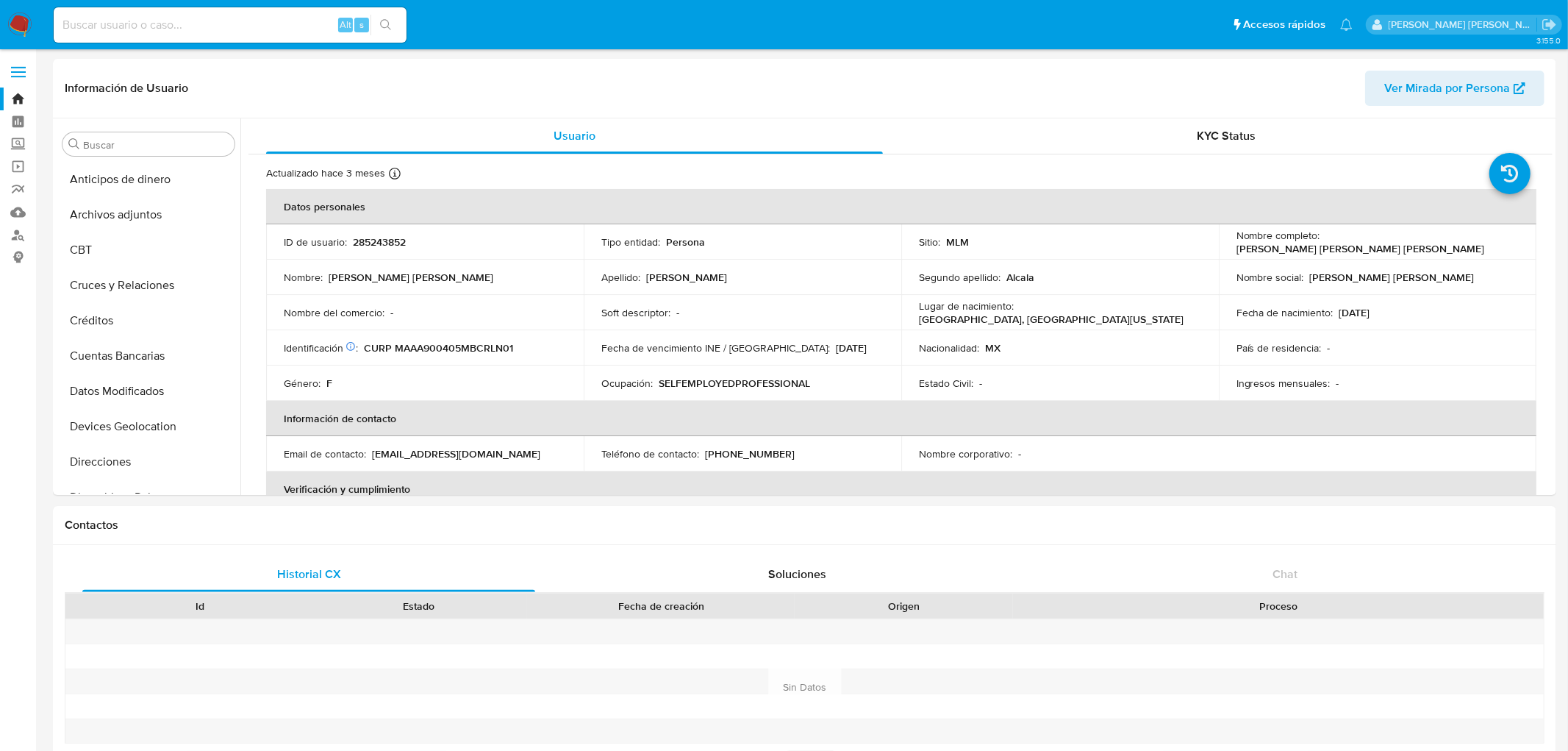
select select "10"
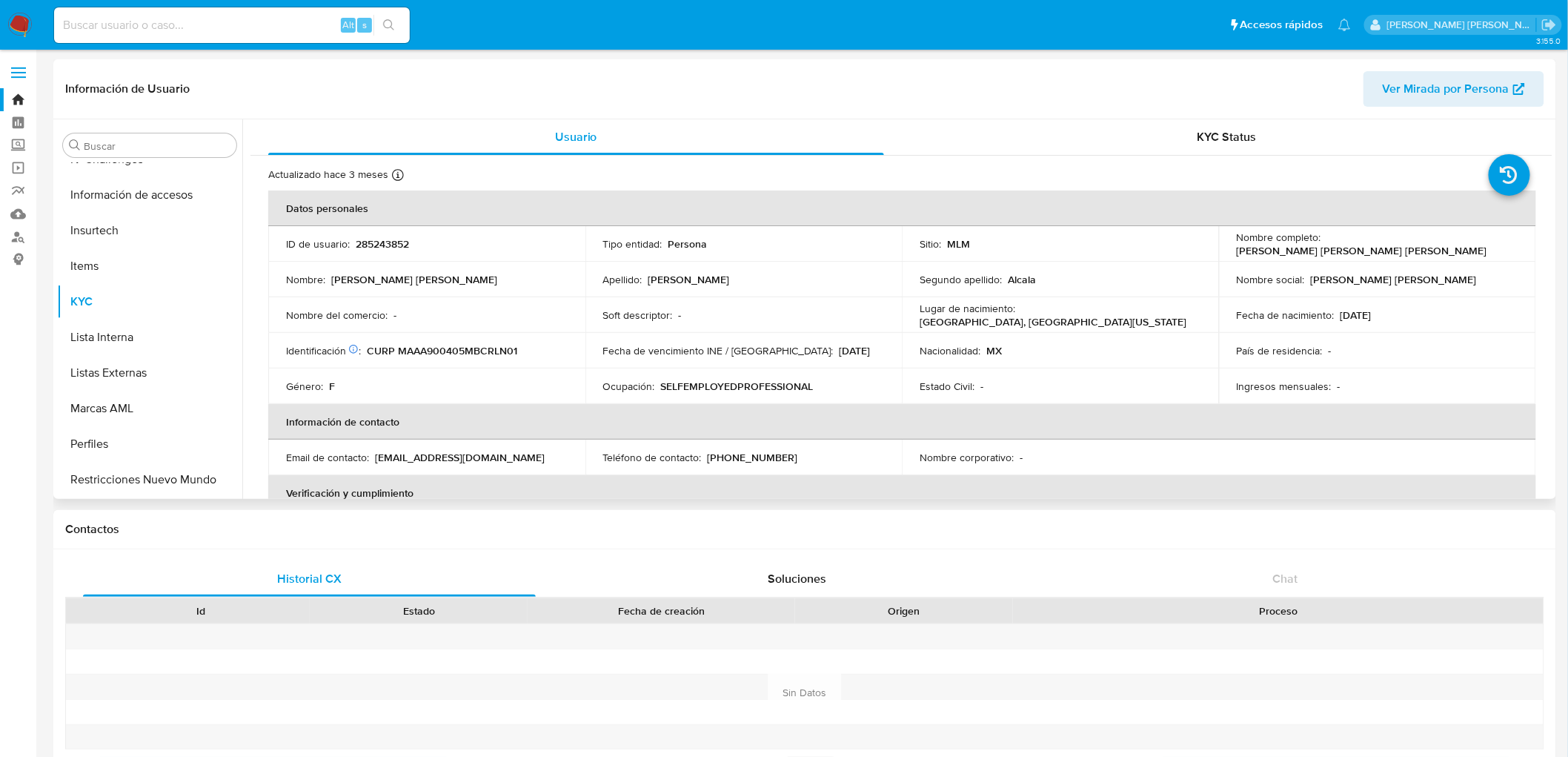
scroll to position [626, 0]
click at [566, 368] on td "Género : F" at bounding box center [426, 386] width 317 height 36
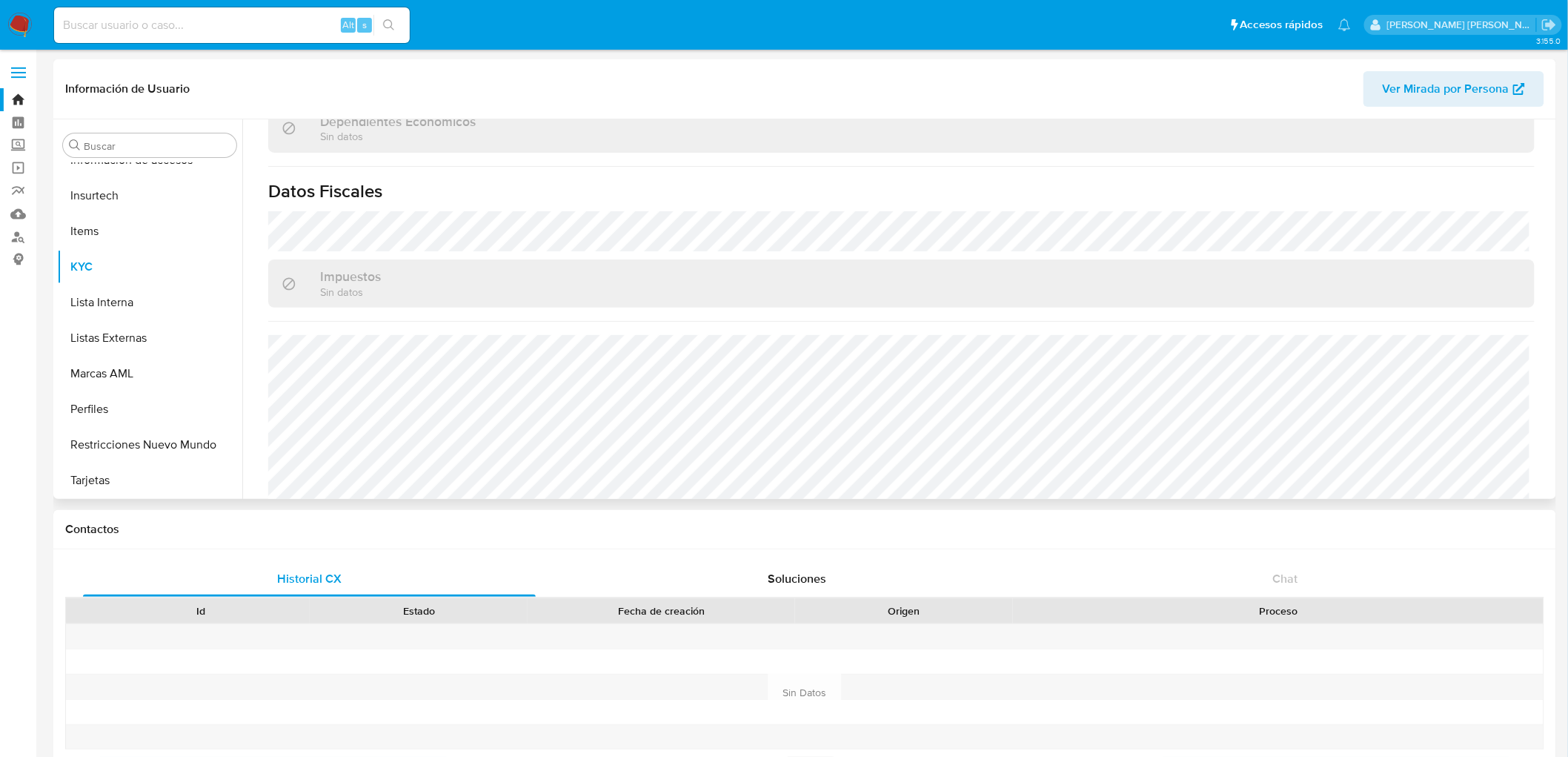
scroll to position [906, 0]
click at [122, 35] on div "Alt s" at bounding box center [232, 26] width 355 height 36
click at [121, 23] on input at bounding box center [232, 26] width 355 height 20
paste input "743332345"
type input "743332345"
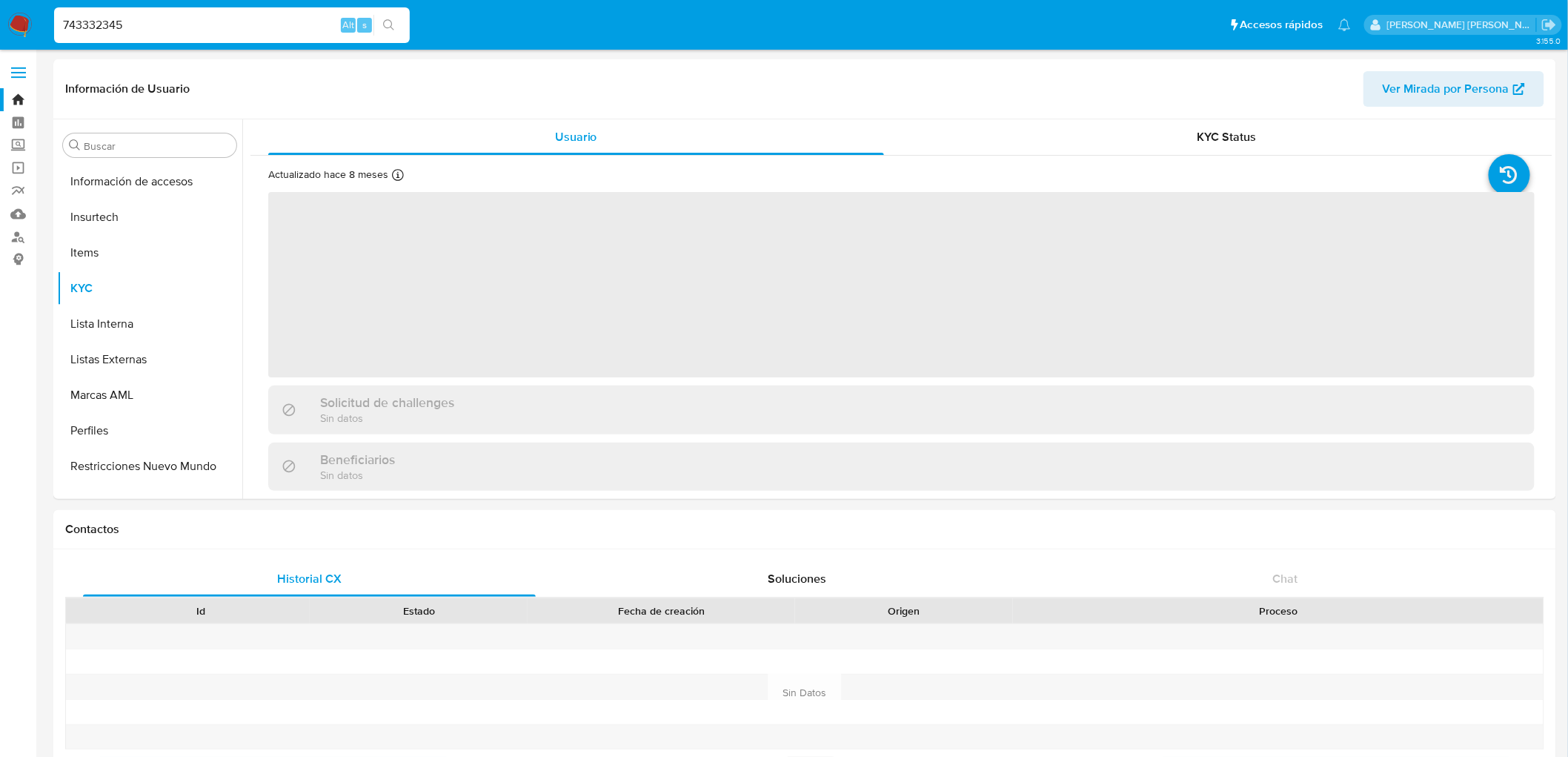
scroll to position [626, 0]
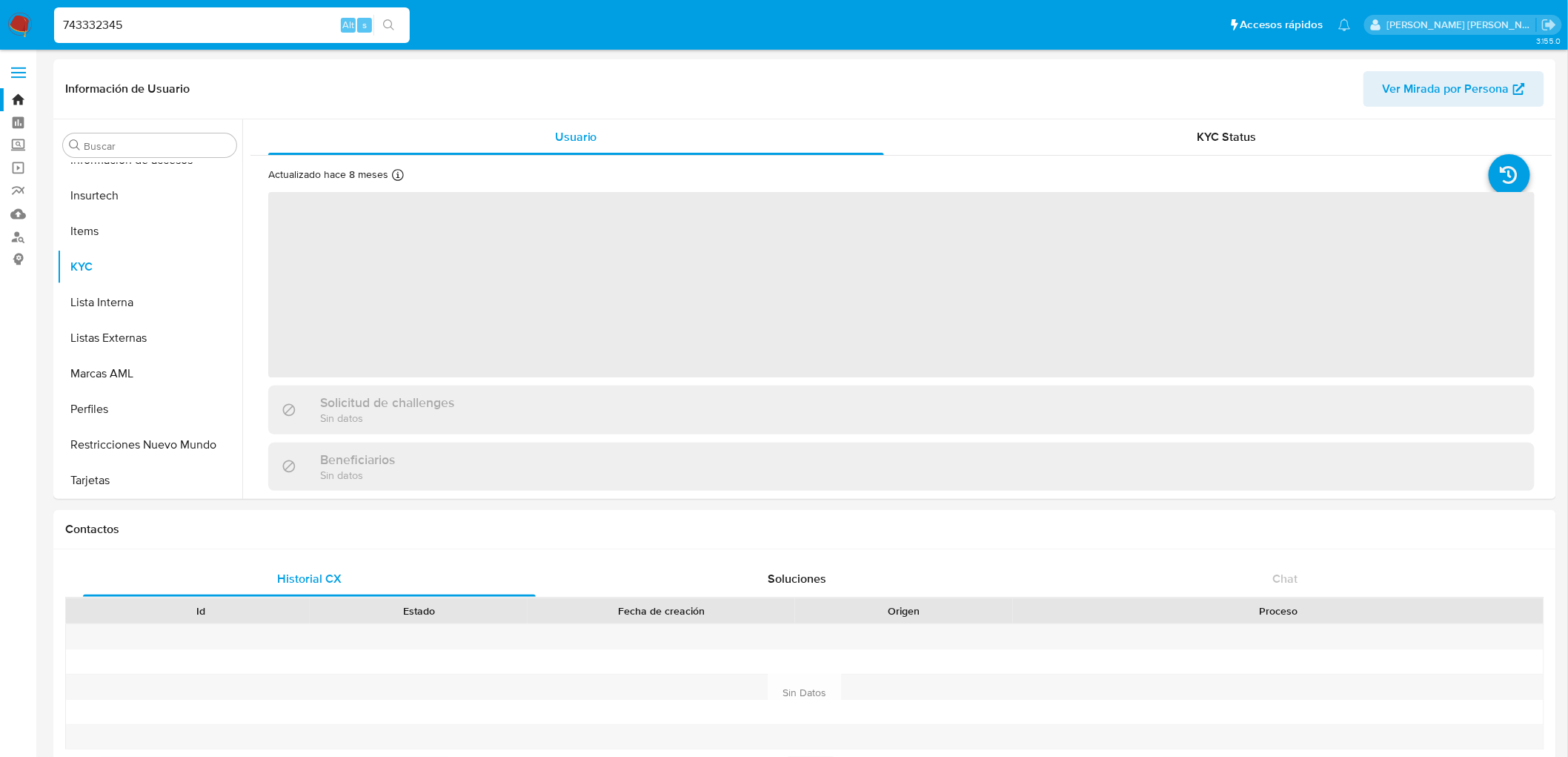
click at [28, 26] on img at bounding box center [21, 26] width 26 height 26
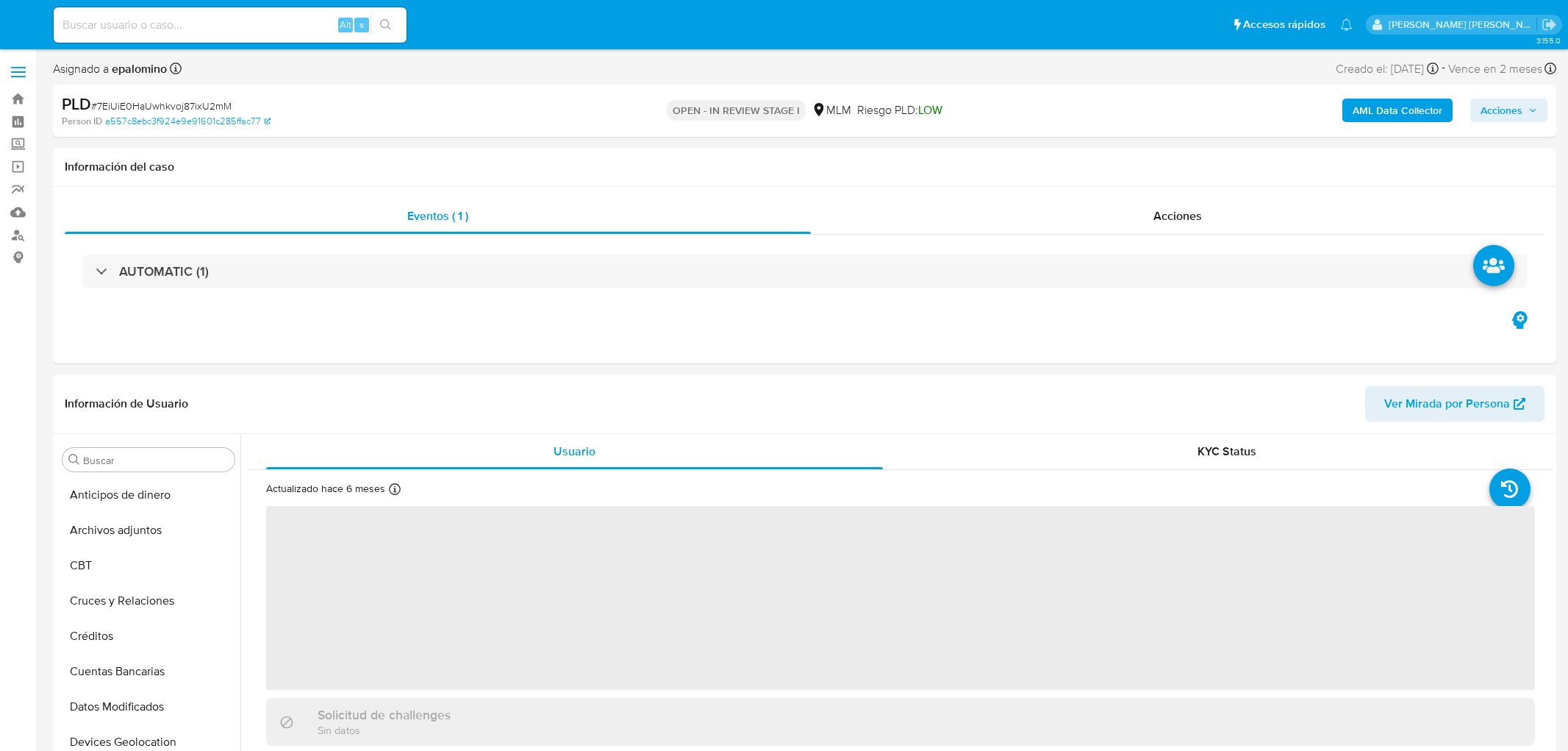
select select "10"
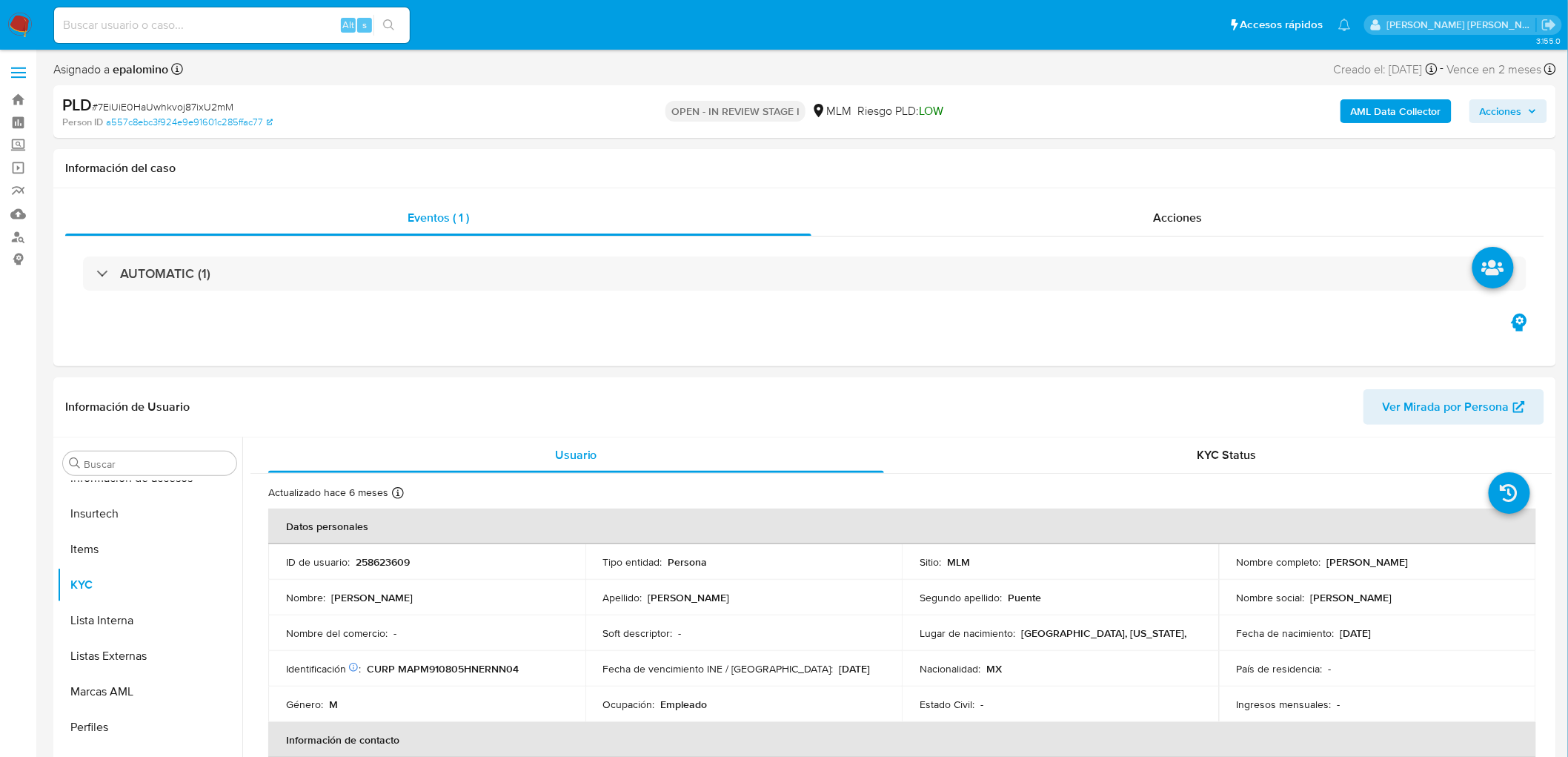
scroll to position [195, 0]
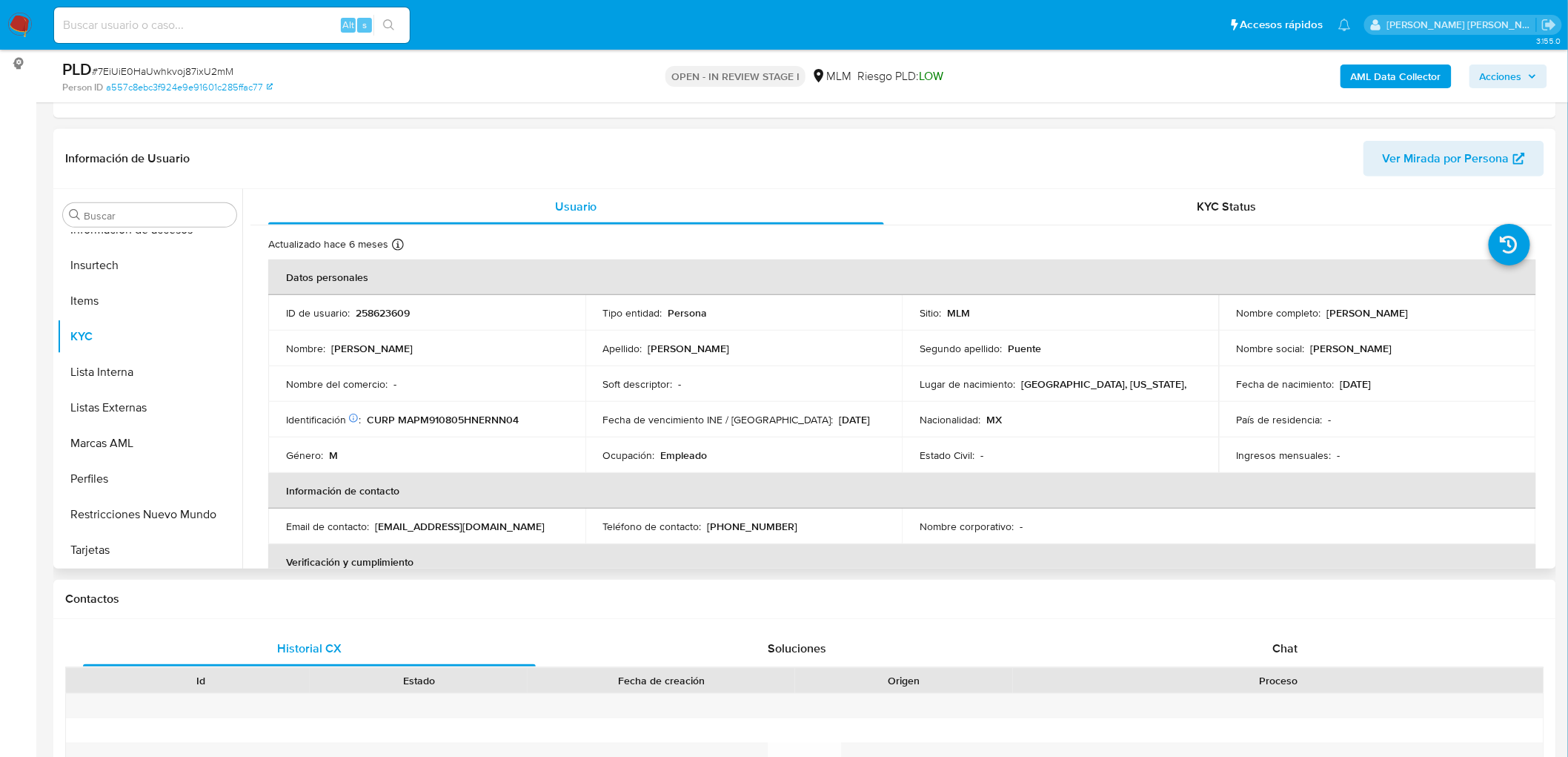
click at [844, 447] on td "Ocupación : Empleado" at bounding box center [743, 455] width 317 height 36
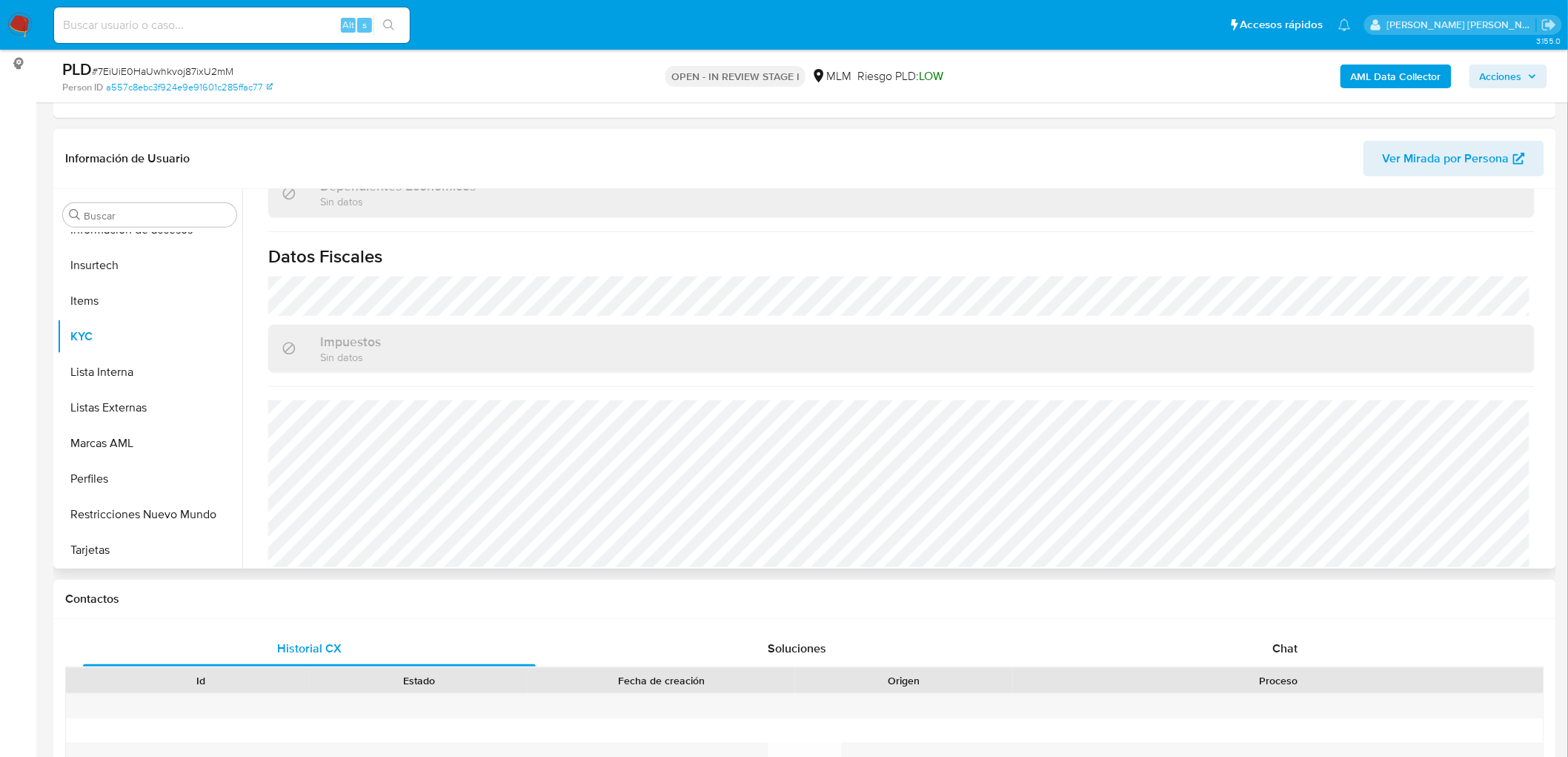
scroll to position [916, 0]
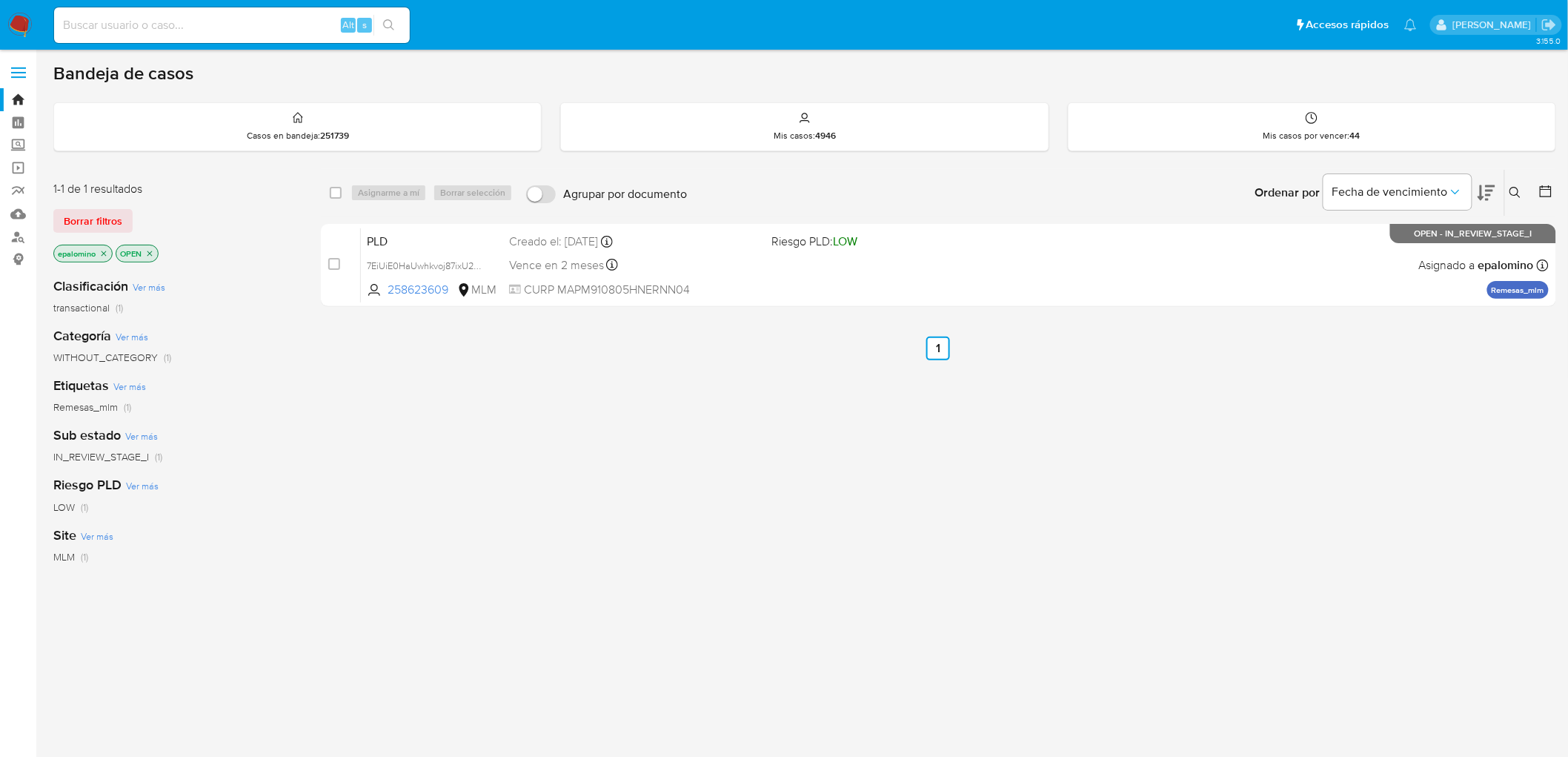
drag, startPoint x: 116, startPoint y: 213, endPoint x: 129, endPoint y: 213, distance: 13.0
click at [116, 213] on span "Borrar filtros" at bounding box center [93, 220] width 58 height 21
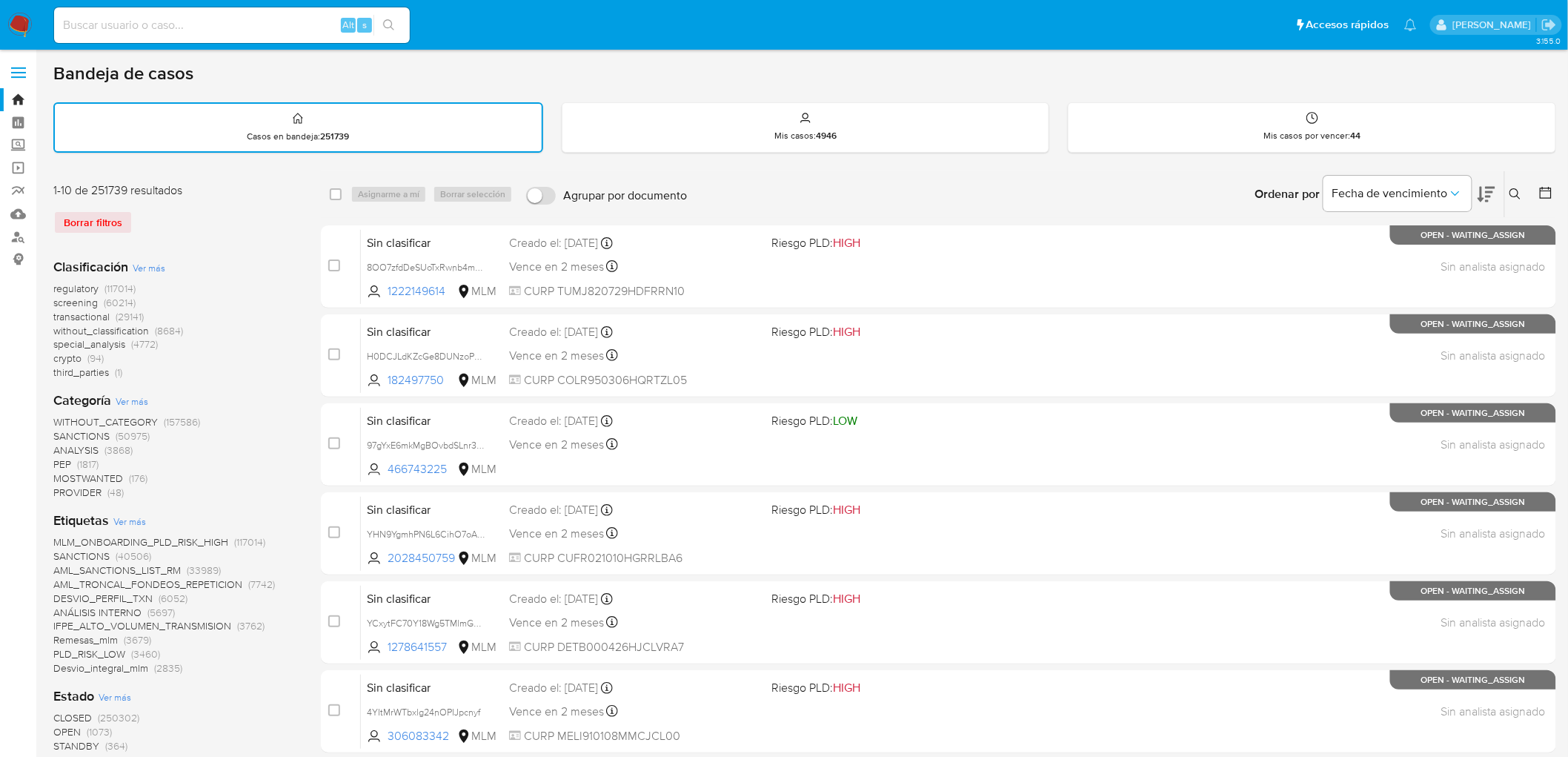
click at [1521, 192] on icon at bounding box center [1516, 194] width 12 height 12
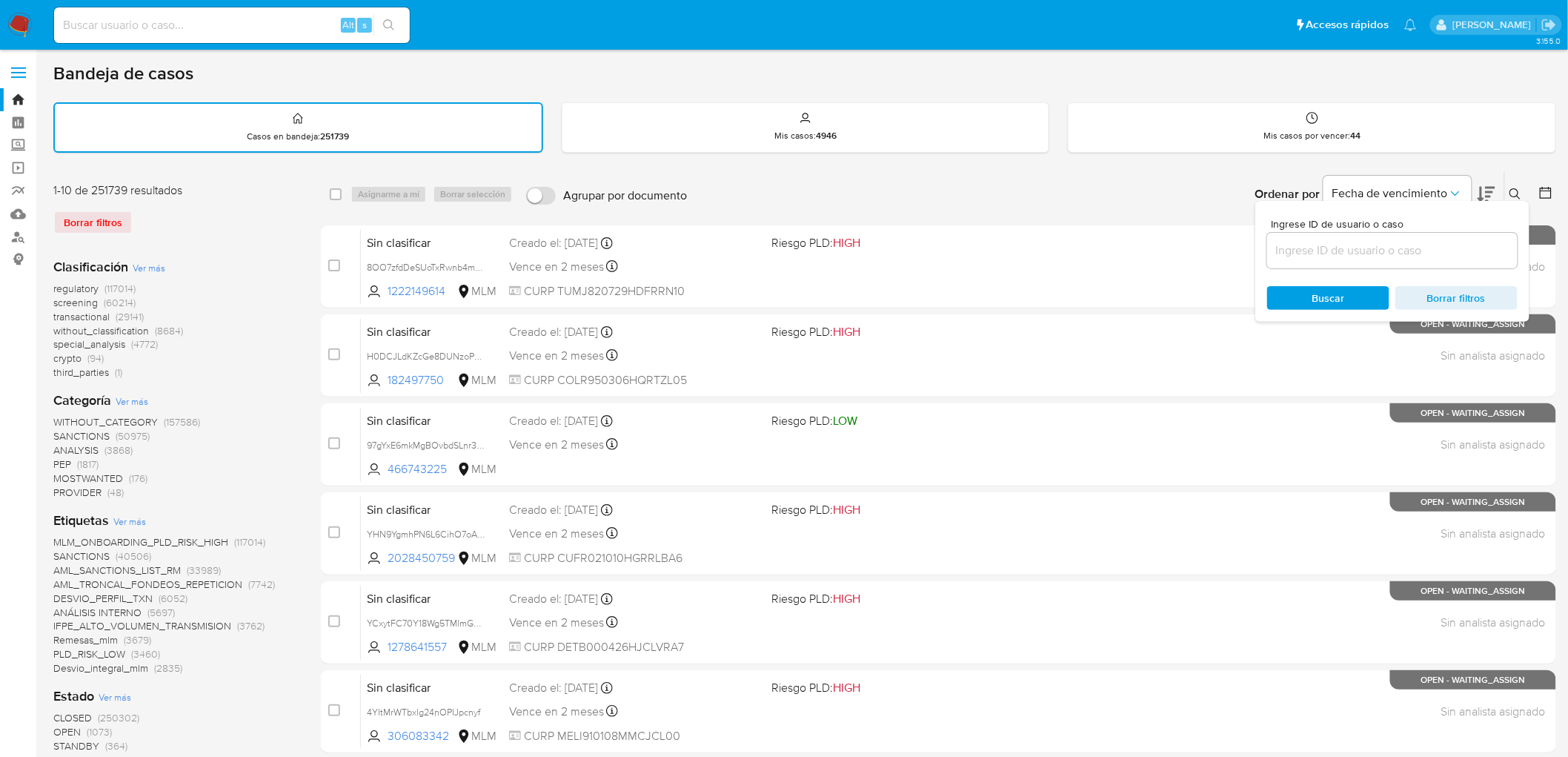
click at [1323, 249] on input at bounding box center [1392, 251] width 251 height 20
type input "743332345"
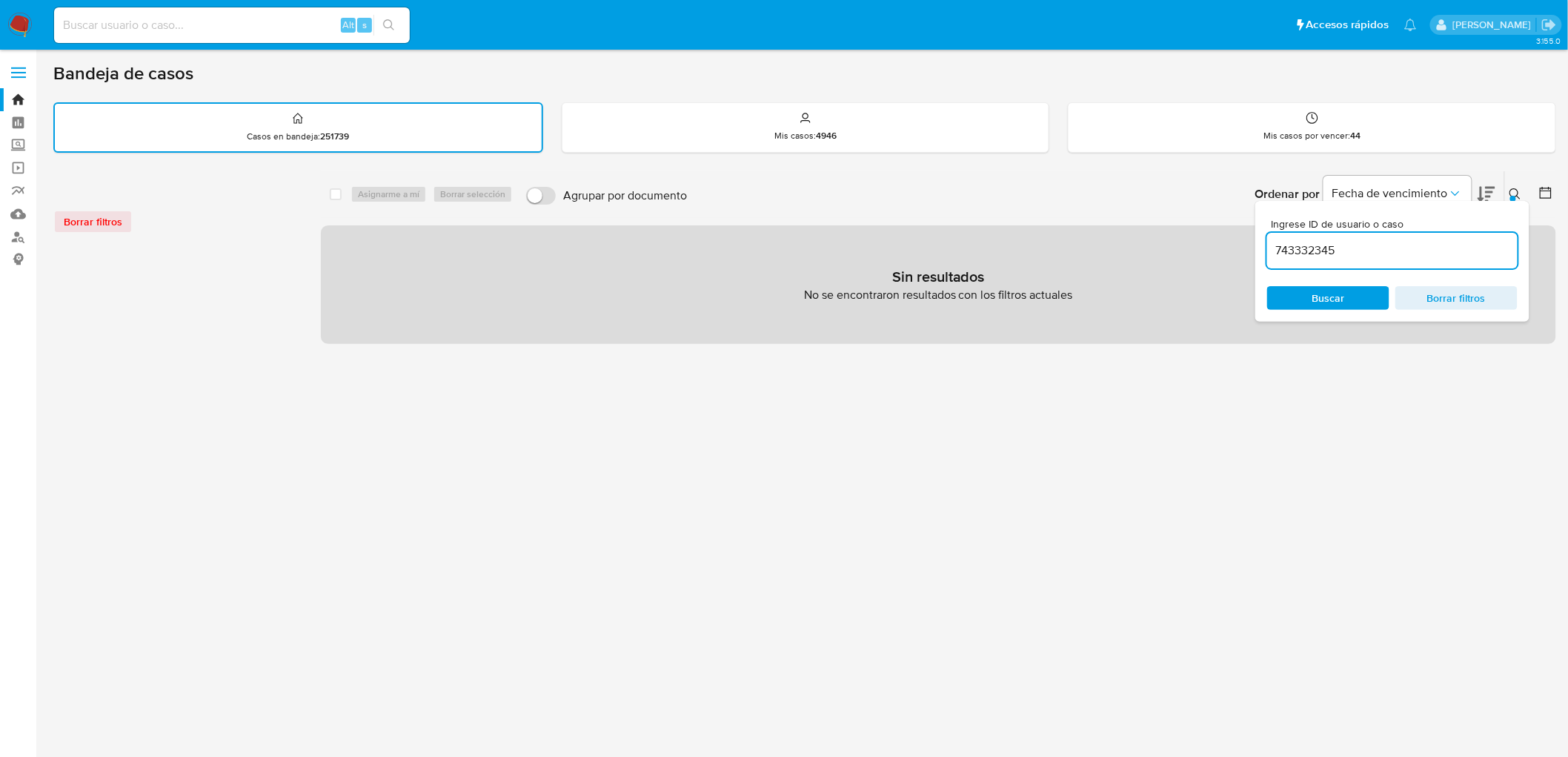
click at [182, 19] on input at bounding box center [232, 26] width 355 height 20
paste input "743332345"
type input "743332345"
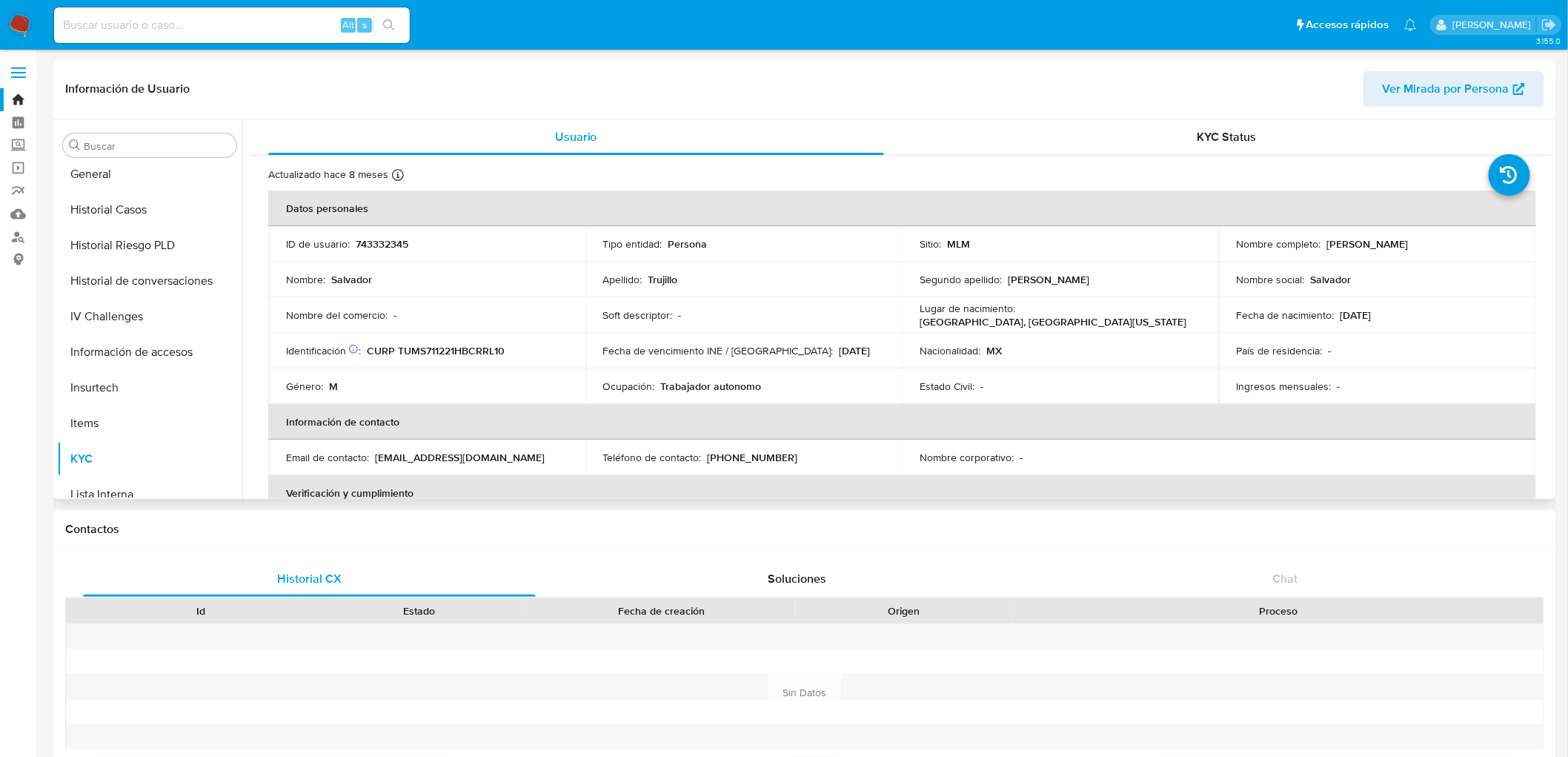
scroll to position [626, 0]
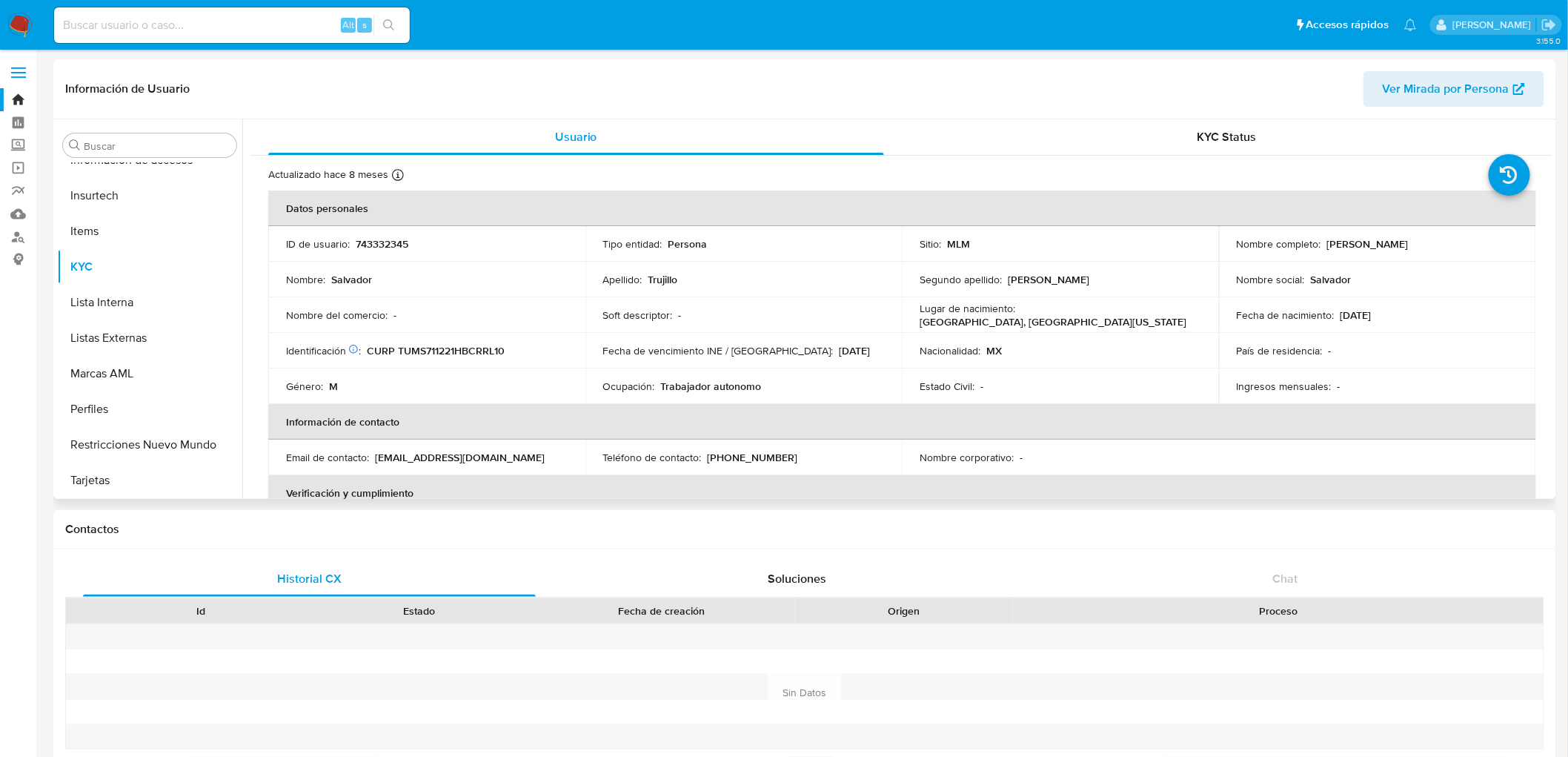
click at [515, 335] on td "Identificación CIC: 214965982 : CURP TUMS711221HBCRRL10" at bounding box center [426, 350] width 317 height 36
select select "10"
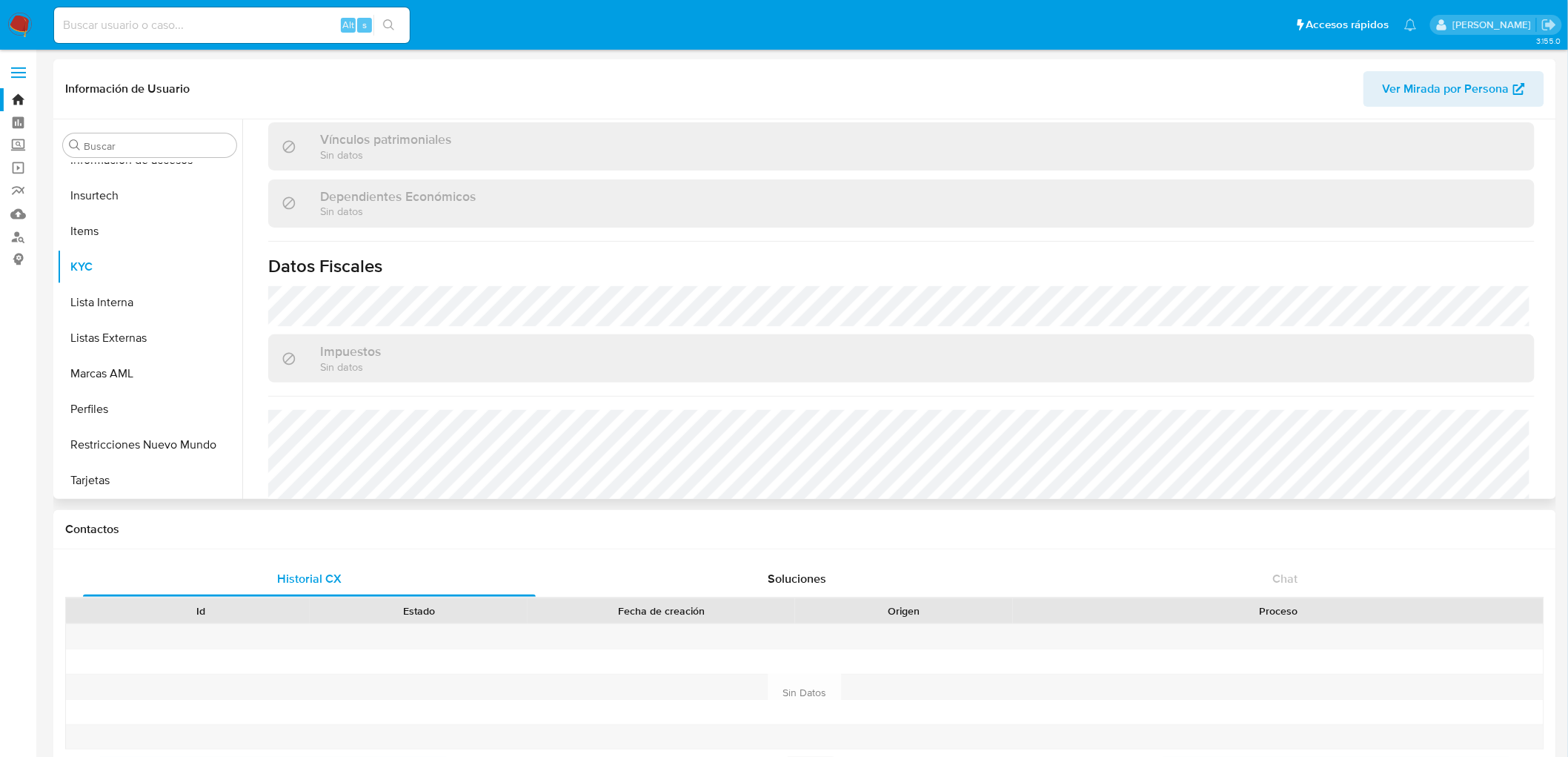
scroll to position [916, 0]
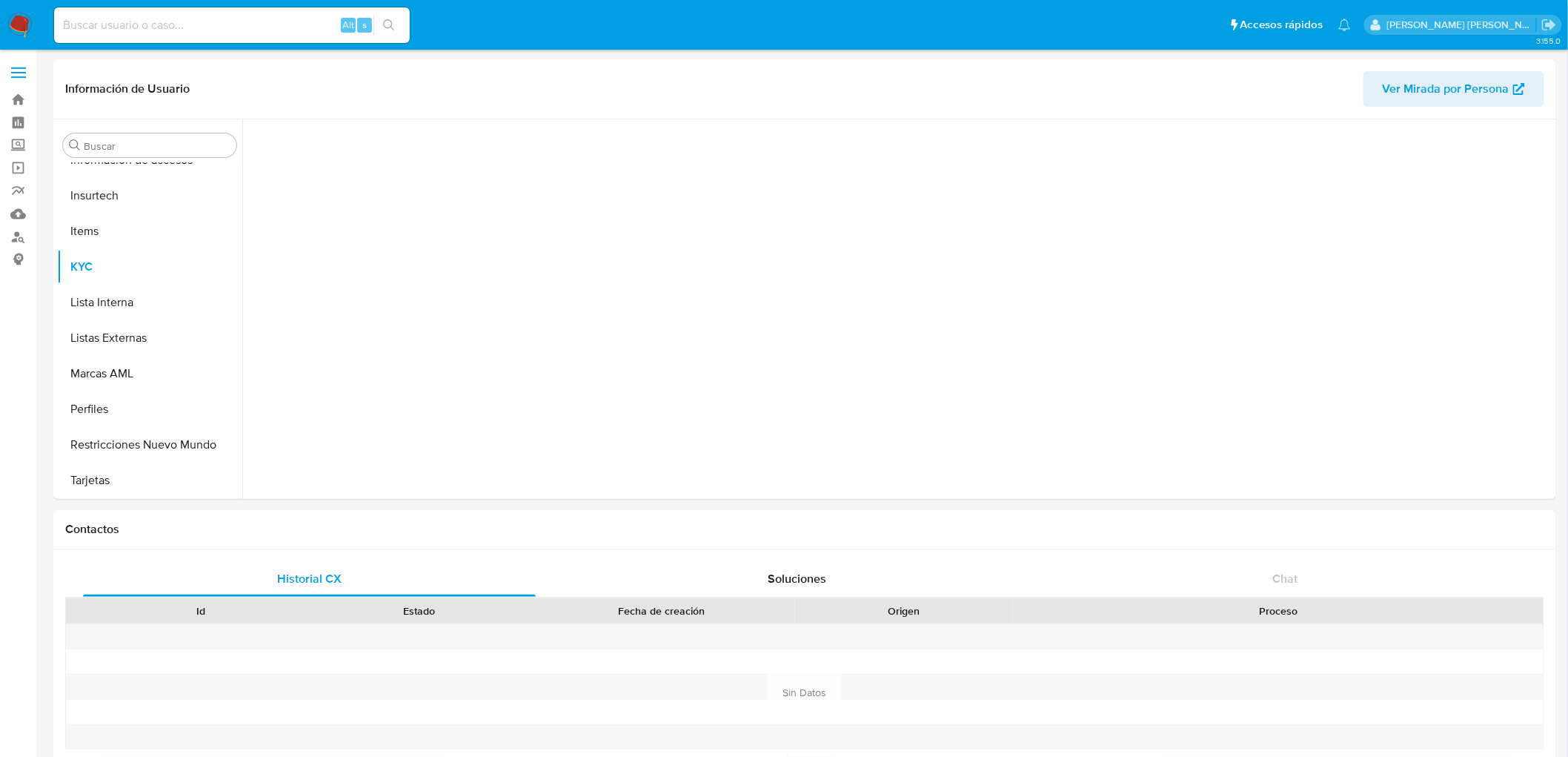
click at [16, 18] on img at bounding box center [21, 26] width 26 height 26
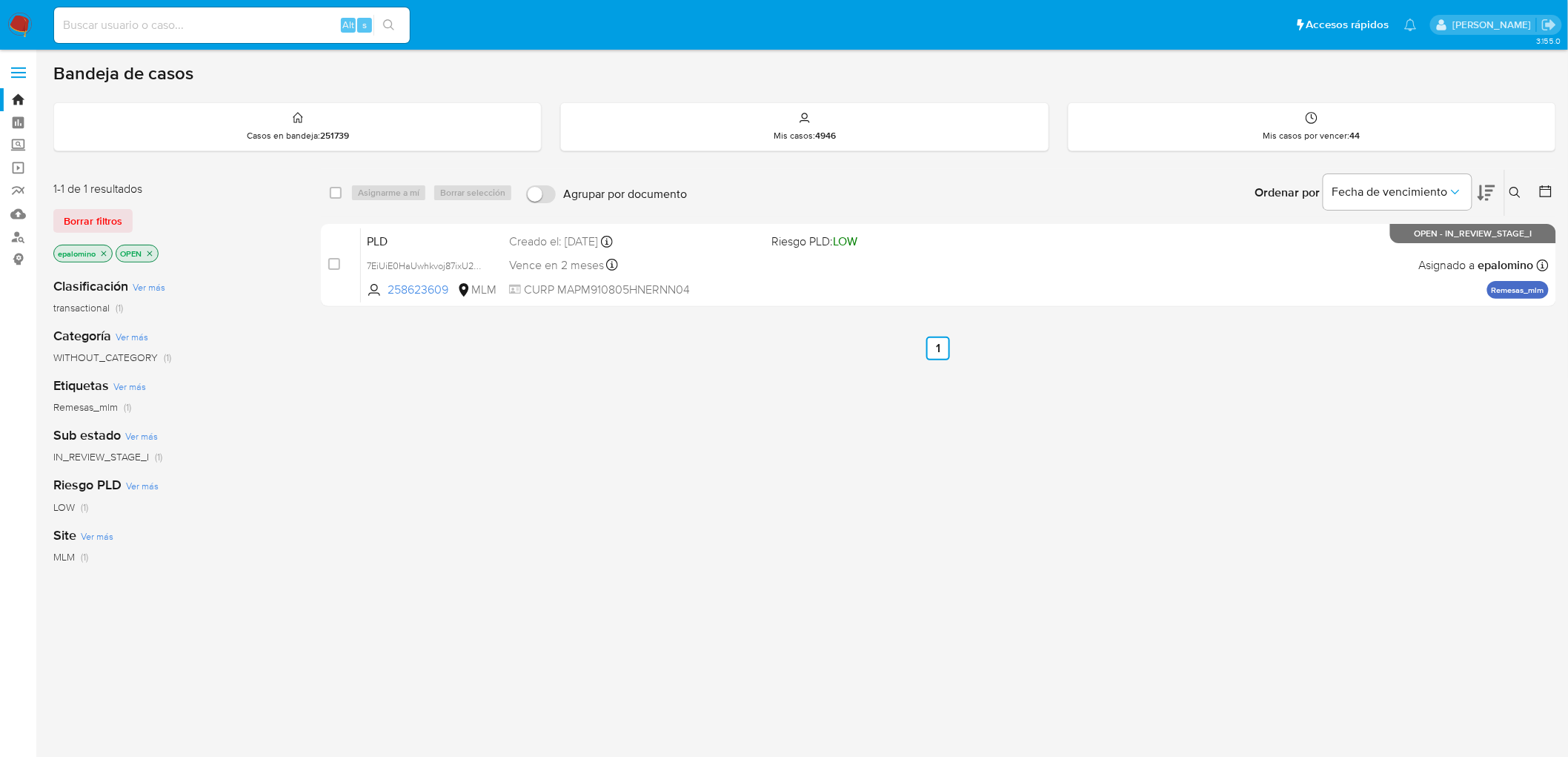
drag, startPoint x: 79, startPoint y: 217, endPoint x: 255, endPoint y: 217, distance: 176.0
click at [79, 217] on span "Borrar filtros" at bounding box center [93, 220] width 58 height 21
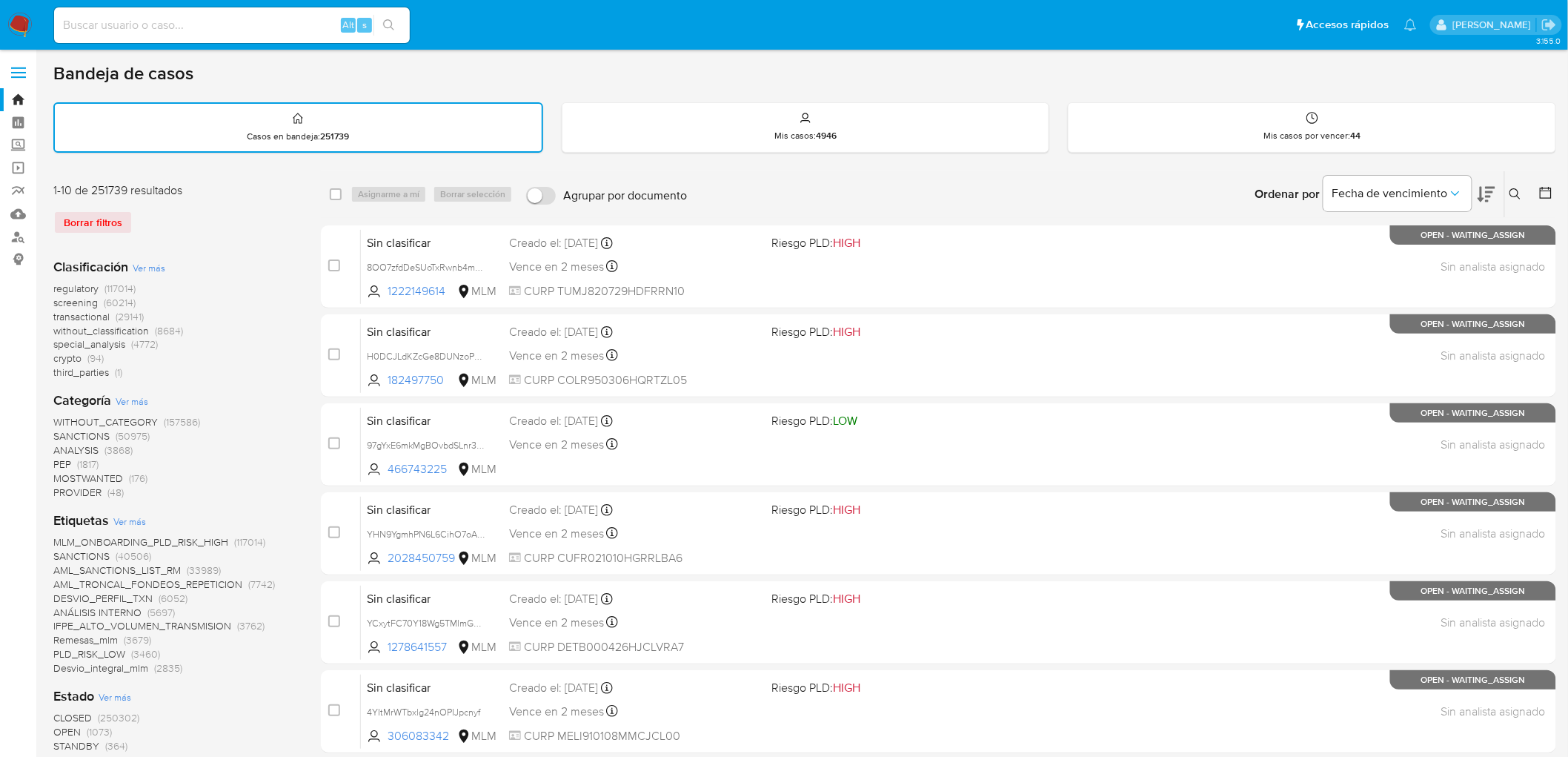
drag, startPoint x: 1518, startPoint y: 192, endPoint x: 1419, endPoint y: 219, distance: 102.6
click at [1518, 192] on icon at bounding box center [1515, 193] width 11 height 11
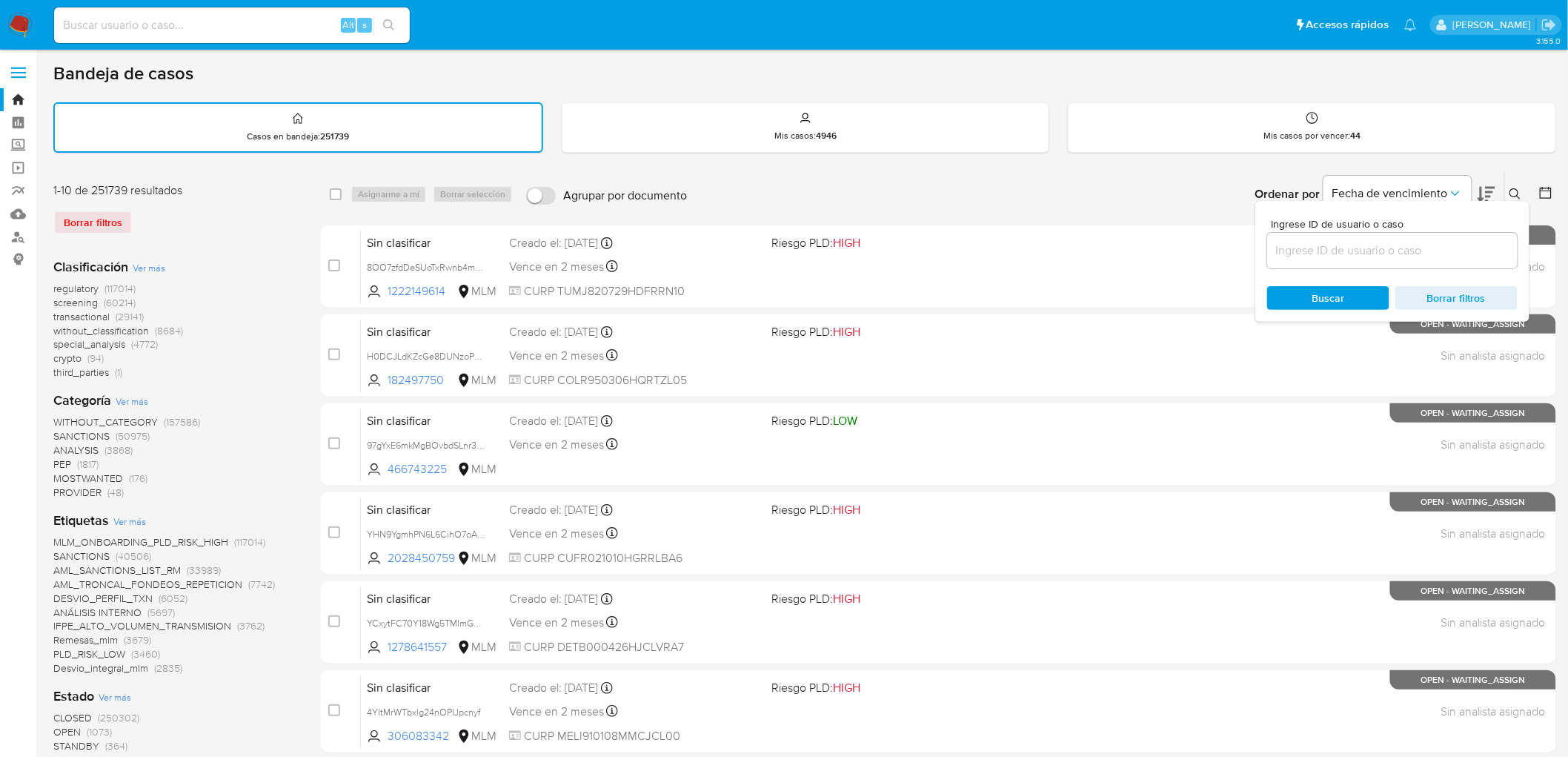
click at [1319, 241] on input at bounding box center [1392, 251] width 251 height 20
type input "258623609"
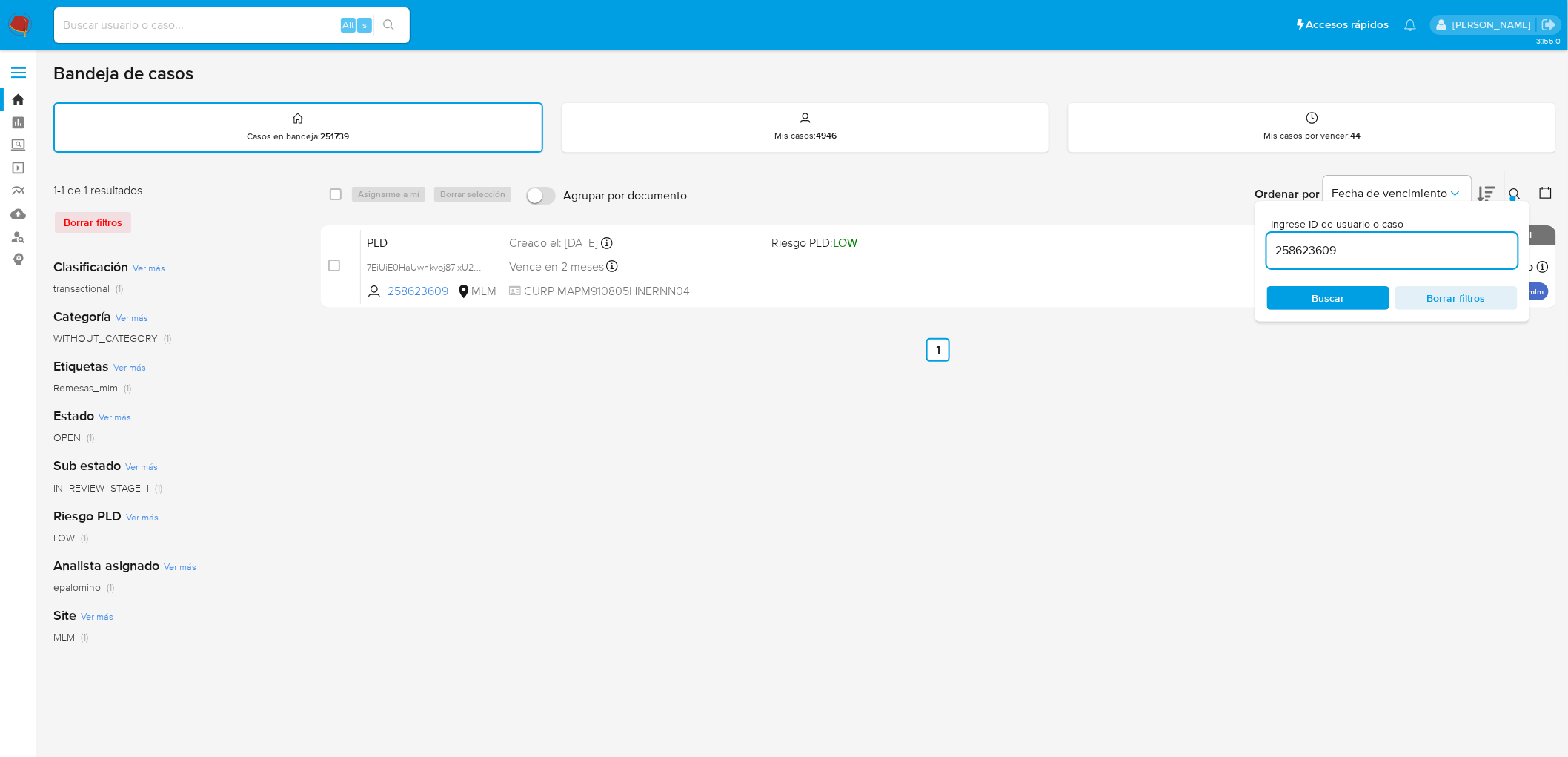
click at [1520, 190] on icon at bounding box center [1516, 194] width 12 height 12
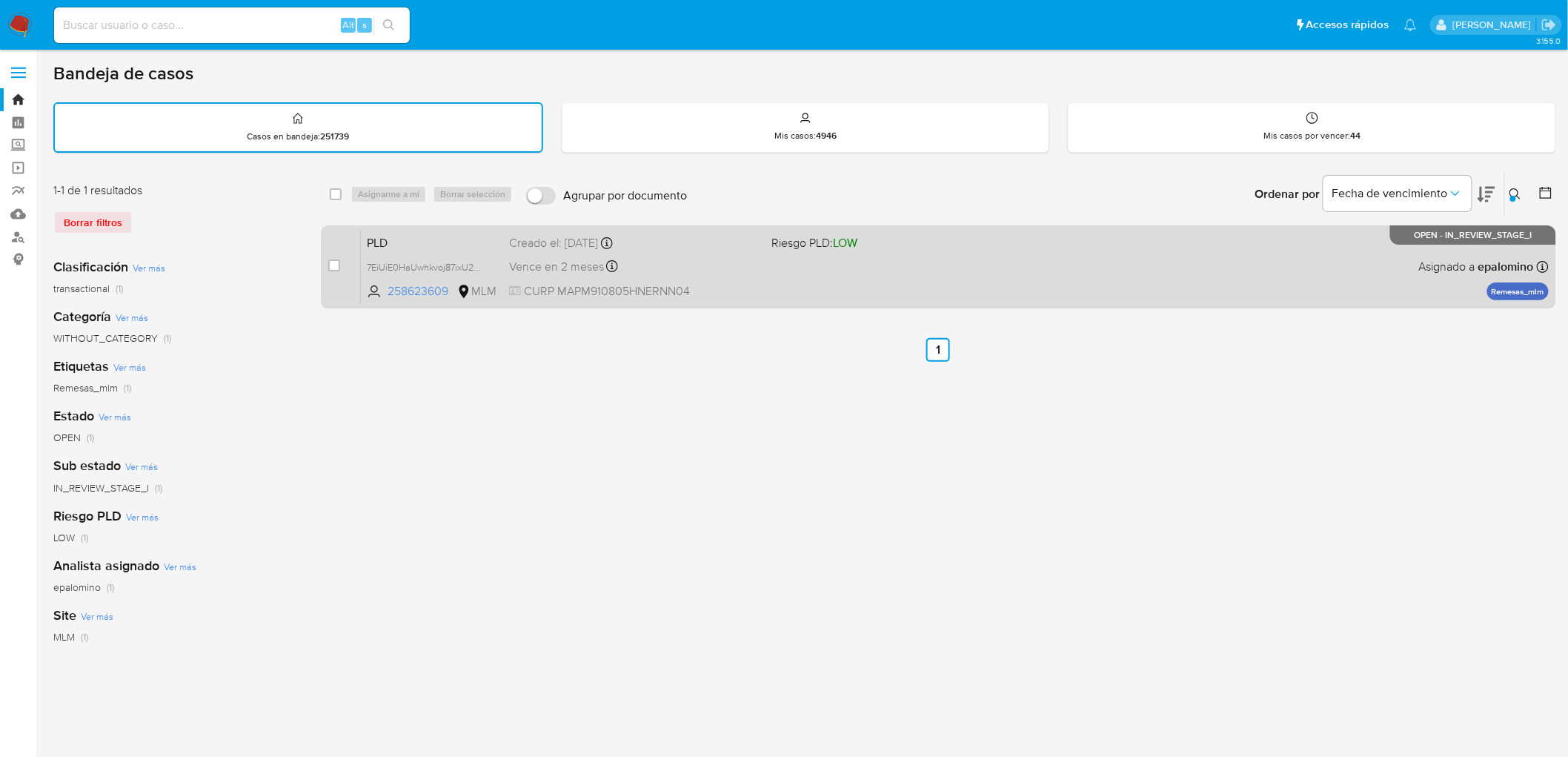
click at [389, 239] on span "PLD" at bounding box center [432, 242] width 130 height 20
click at [404, 235] on span "PLD" at bounding box center [432, 242] width 130 height 20
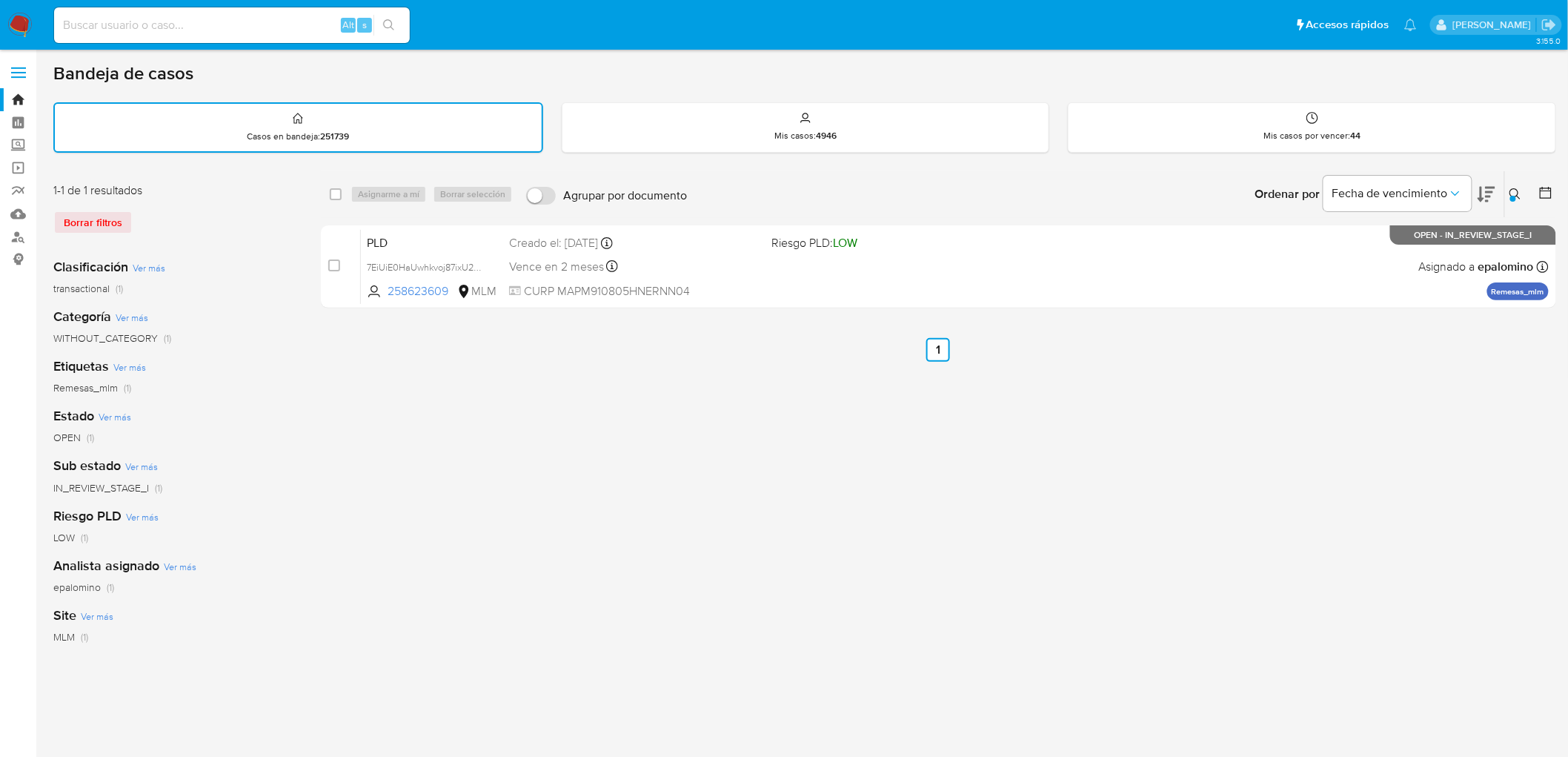
click at [23, 28] on img at bounding box center [21, 26] width 26 height 26
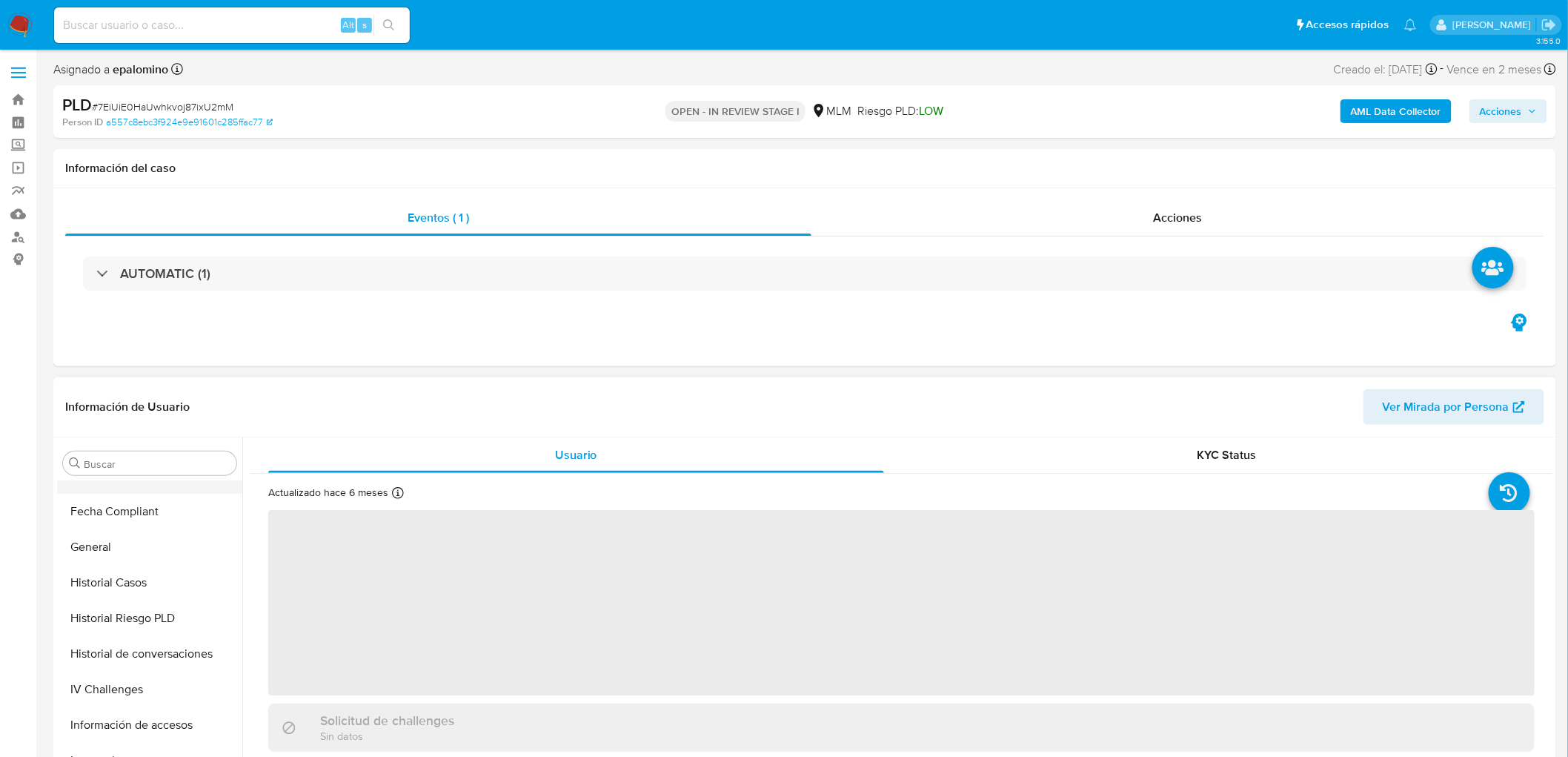
scroll to position [213, 0]
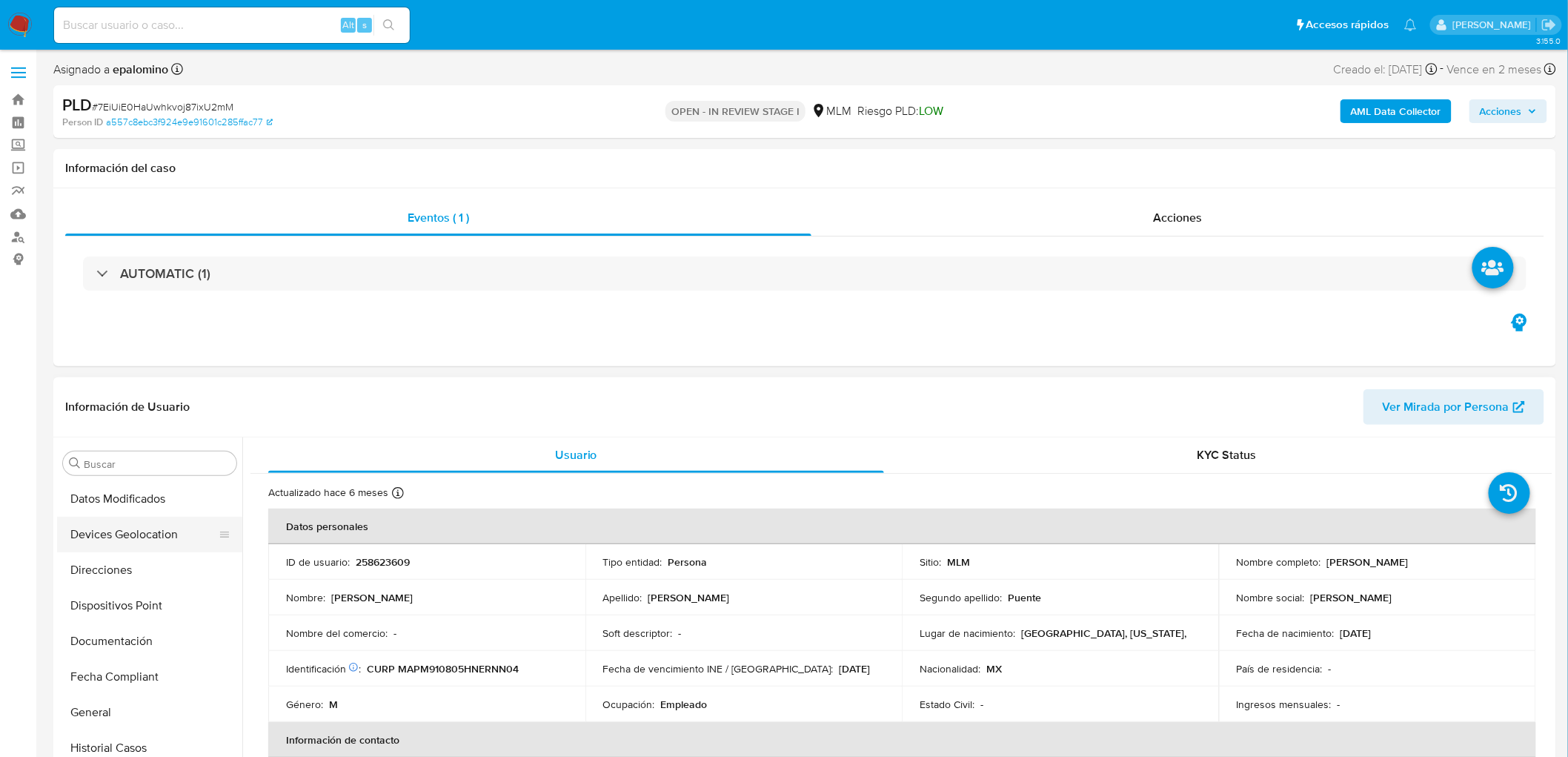
click at [180, 536] on button "Devices Geolocation" at bounding box center [144, 534] width 174 height 36
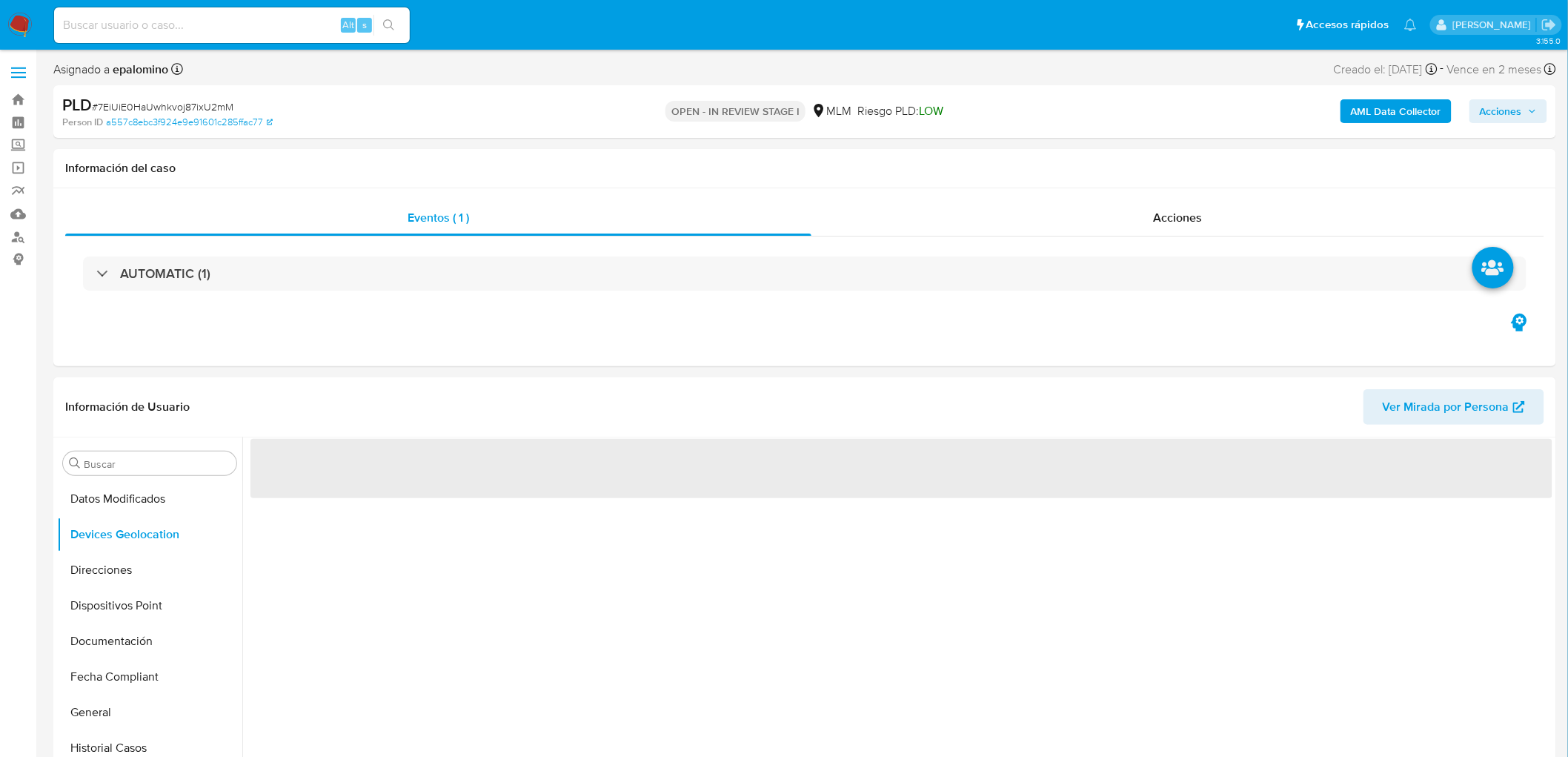
select select "10"
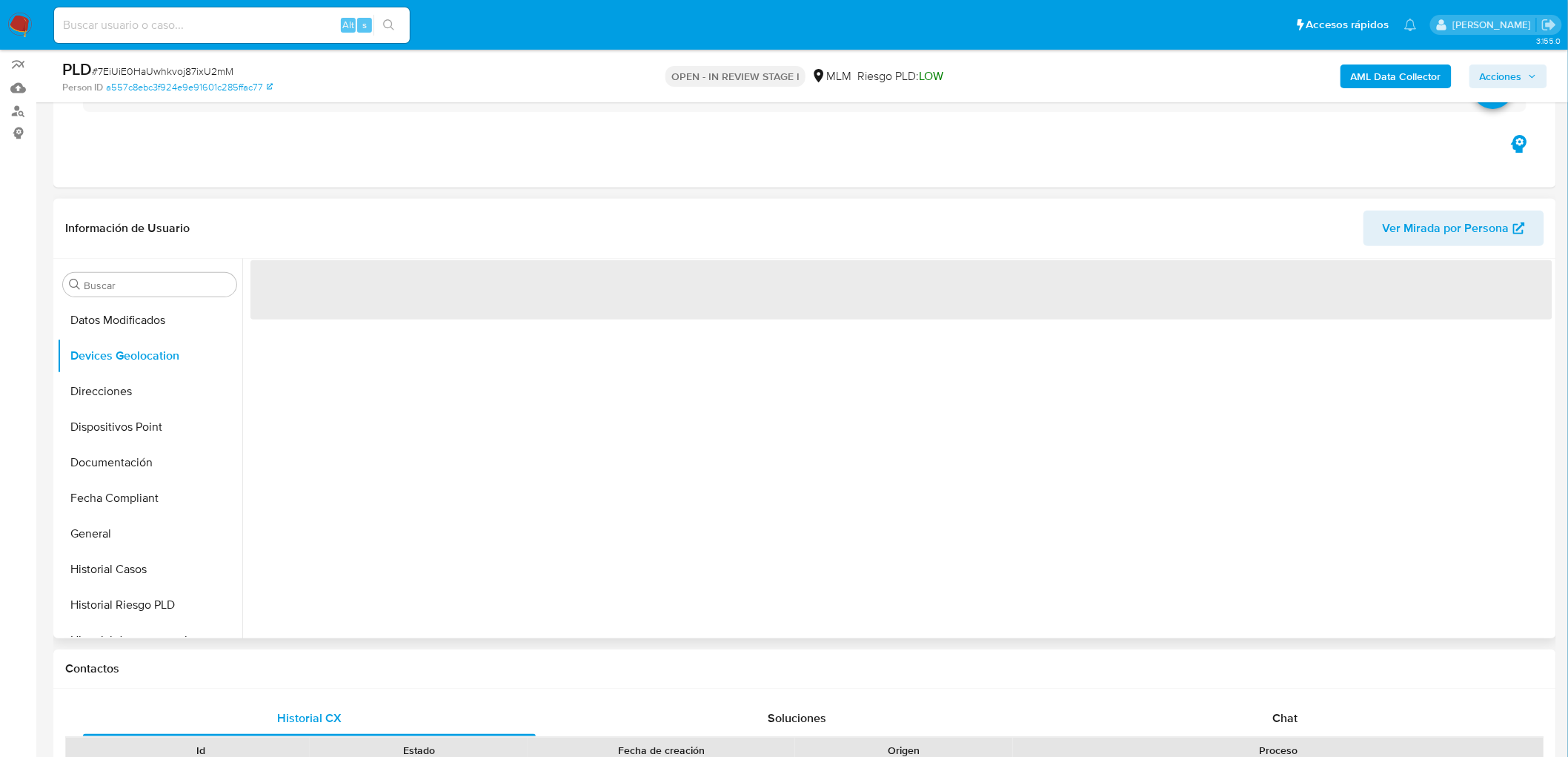
scroll to position [165, 0]
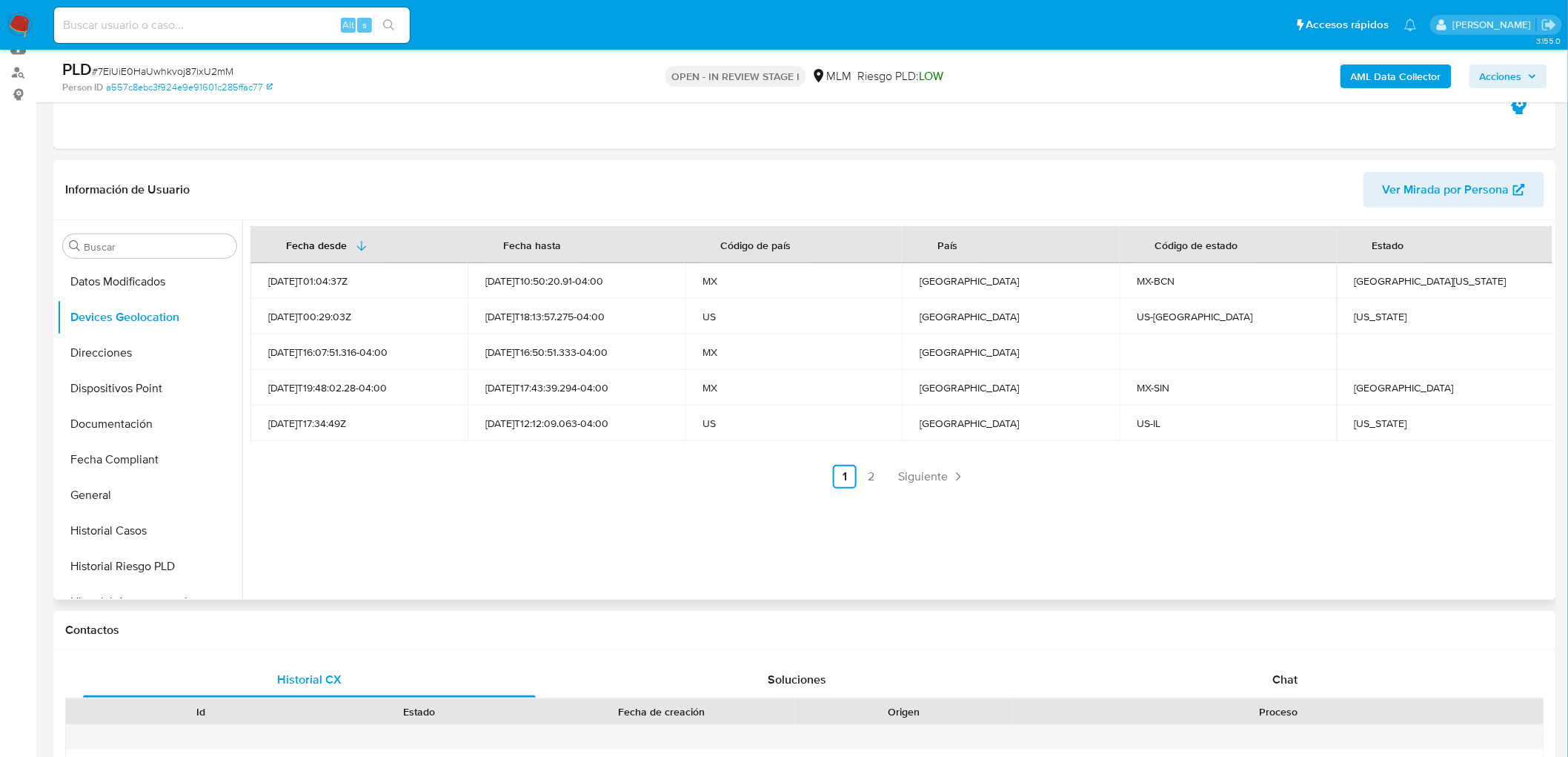
click at [588, 488] on div "Fecha desde [GEOGRAPHIC_DATA] hasta Código de país País Código de estado Estado…" at bounding box center [898, 410] width 1310 height 379
click at [898, 471] on span "Siguiente" at bounding box center [923, 477] width 49 height 12
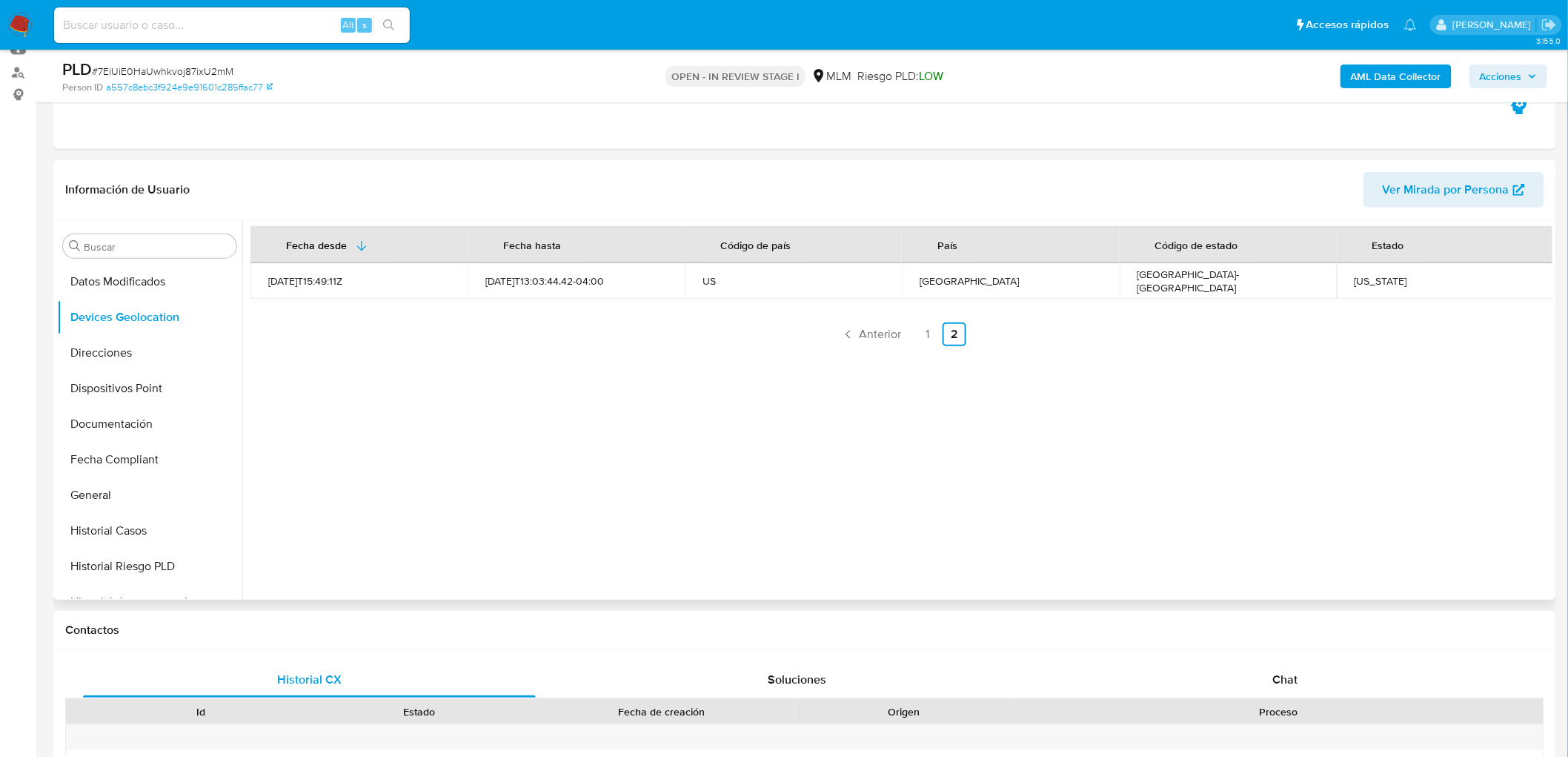
click at [701, 471] on div "Fecha desde Fecha hasta Código de país País Código de estado Estado 2022-03-28T…" at bounding box center [898, 410] width 1310 height 379
click at [927, 331] on link "1" at bounding box center [928, 335] width 24 height 24
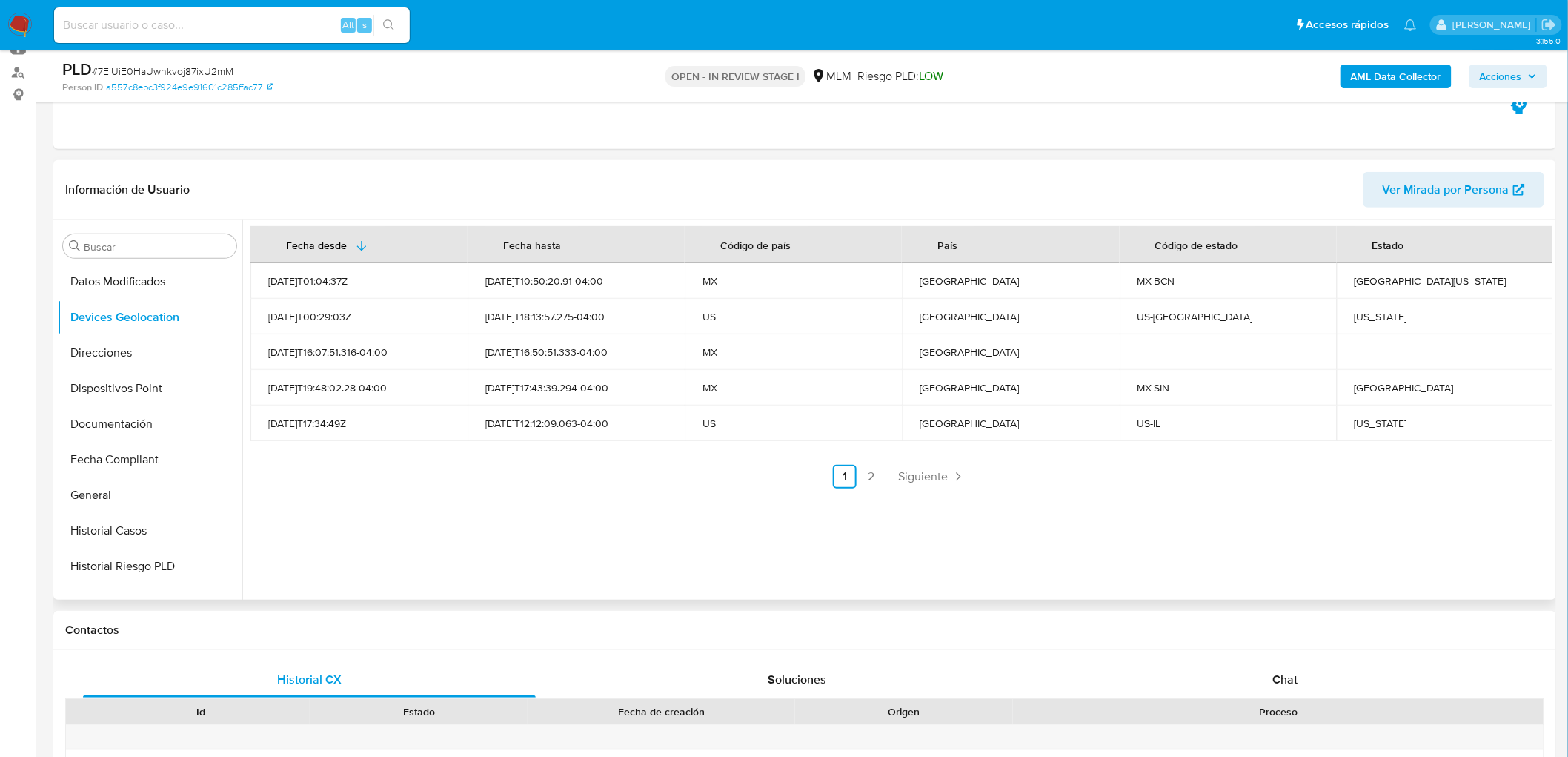
click at [1367, 325] on td "[US_STATE]" at bounding box center [1446, 317] width 217 height 36
click at [1357, 426] on div "Illinois" at bounding box center [1446, 423] width 182 height 14
copy div "Illinois"
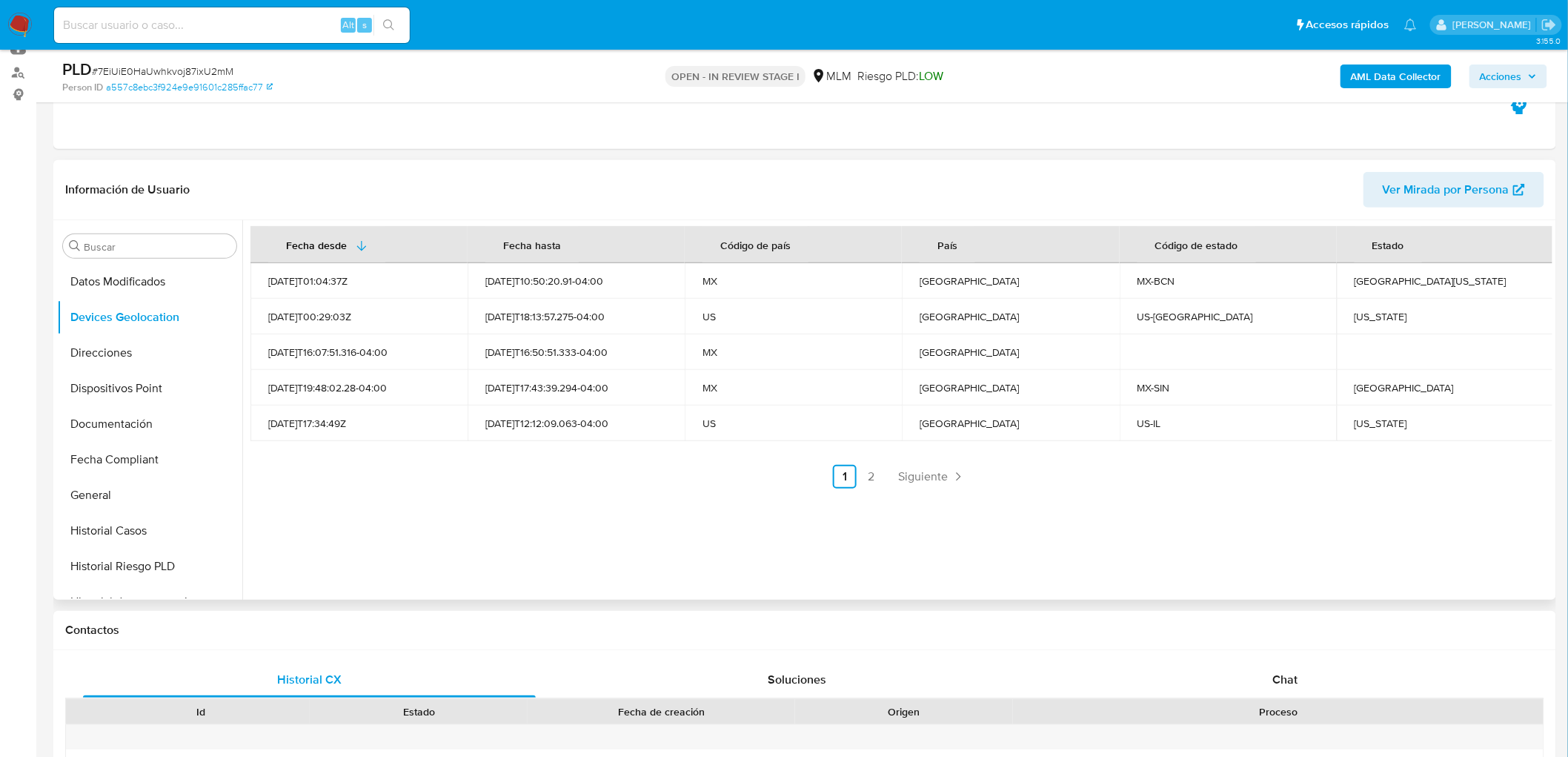
click at [1374, 275] on div "Baja California" at bounding box center [1446, 281] width 182 height 14
copy div "Baja California"
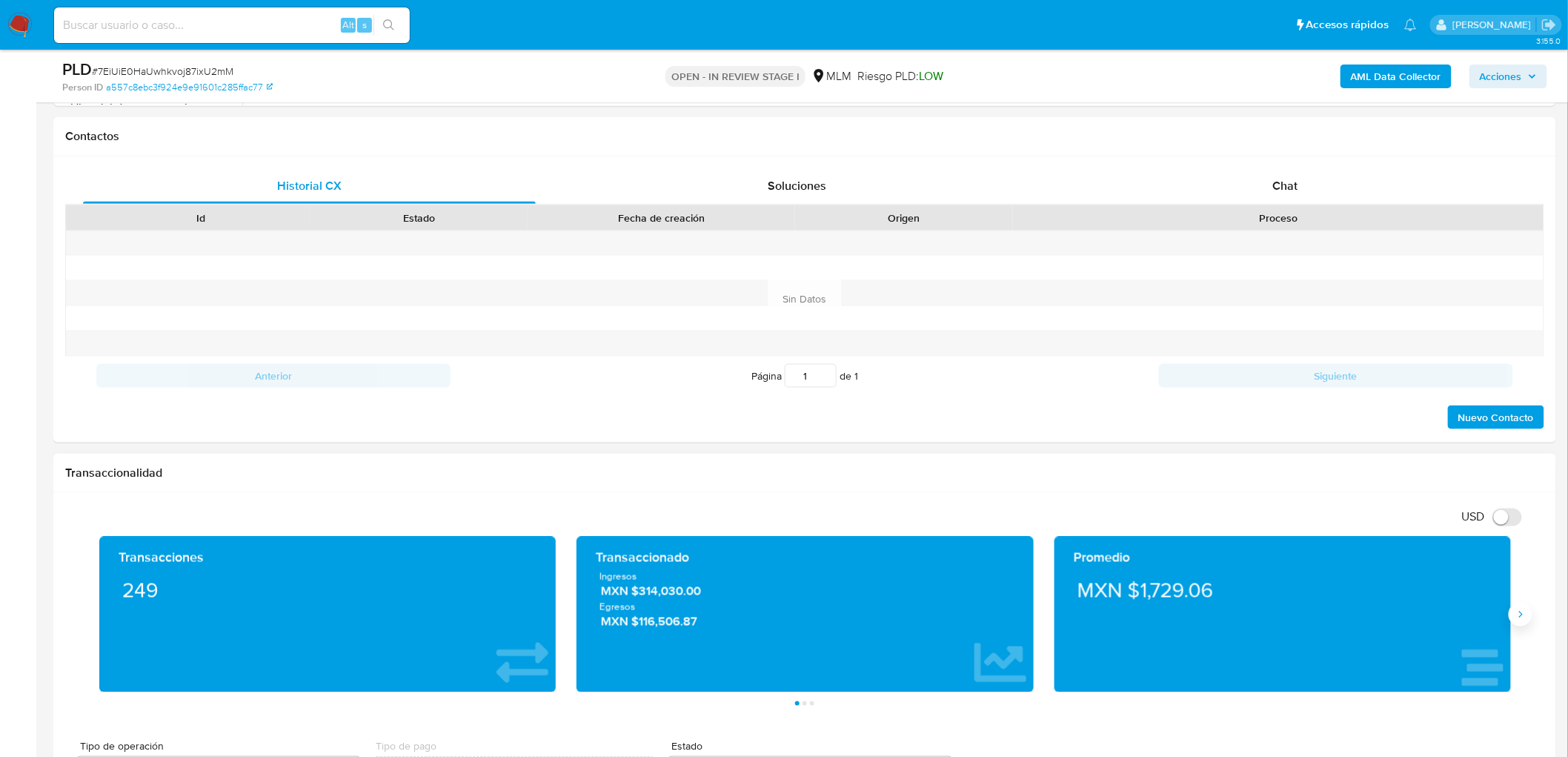
click at [1522, 618] on icon "Siguiente" at bounding box center [1521, 615] width 12 height 12
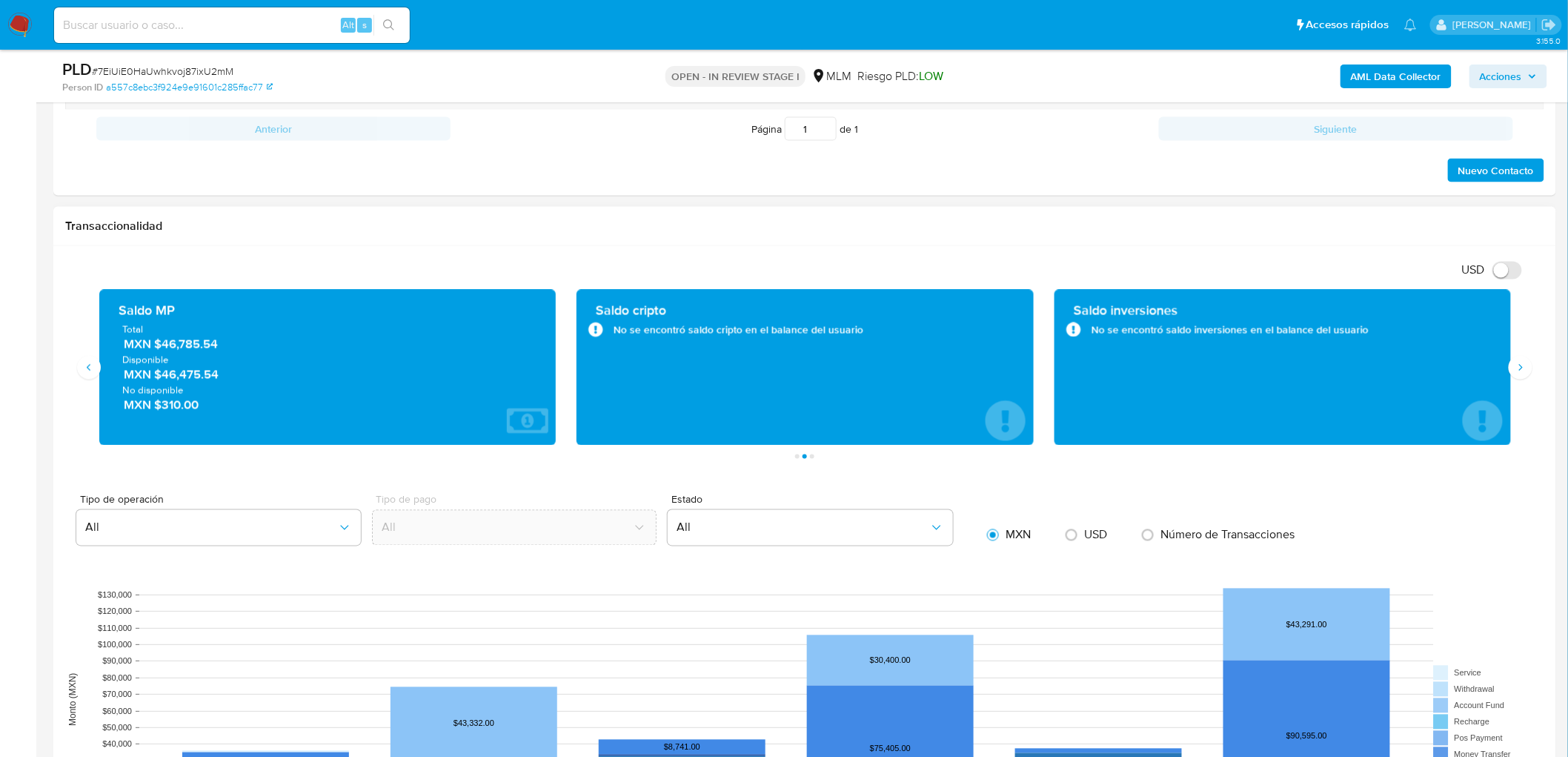
scroll to position [906, 0]
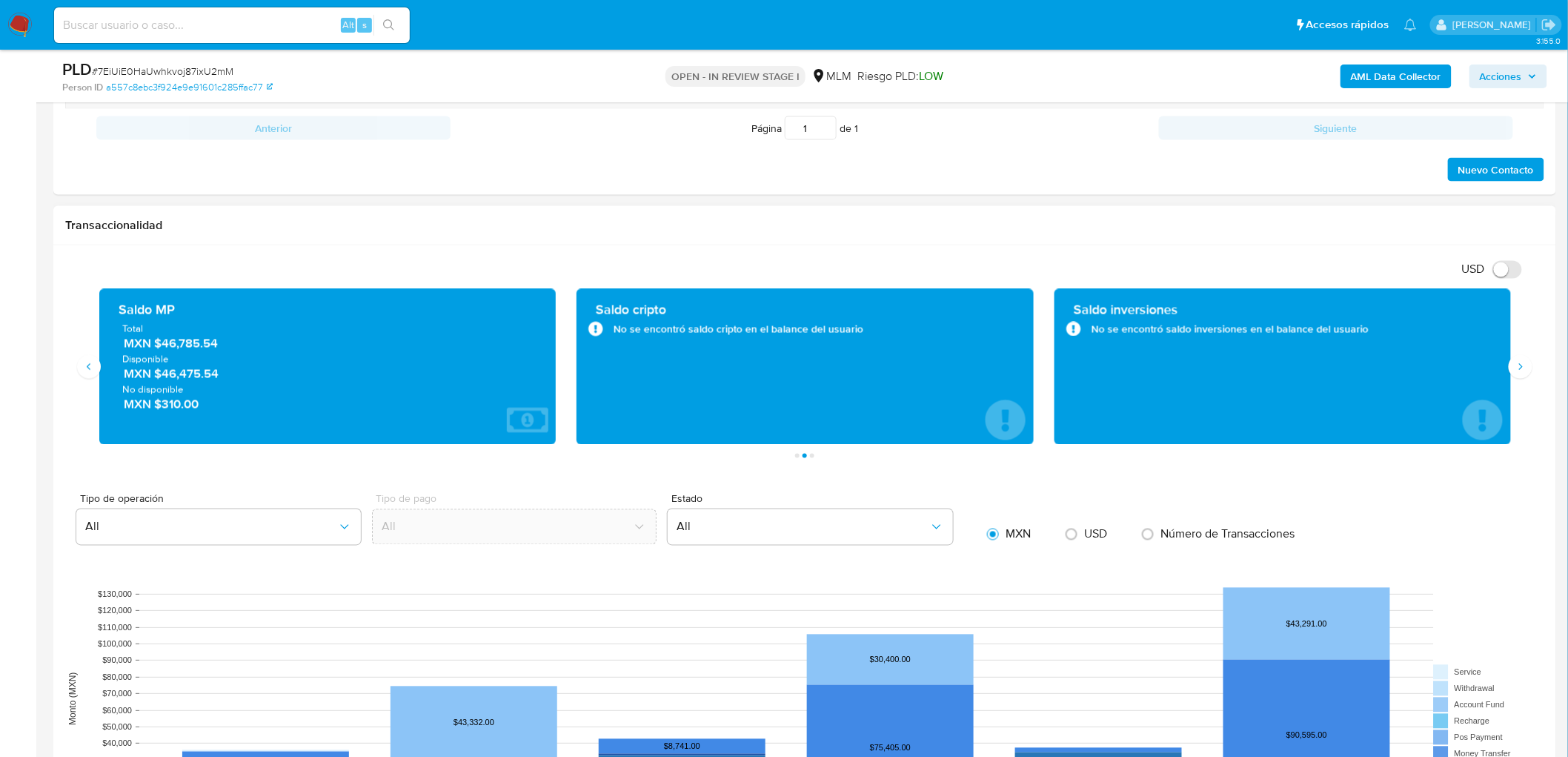
drag, startPoint x: 163, startPoint y: 374, endPoint x: 221, endPoint y: 376, distance: 58.0
click at [221, 376] on span "MXN $46,475.54" at bounding box center [328, 373] width 410 height 17
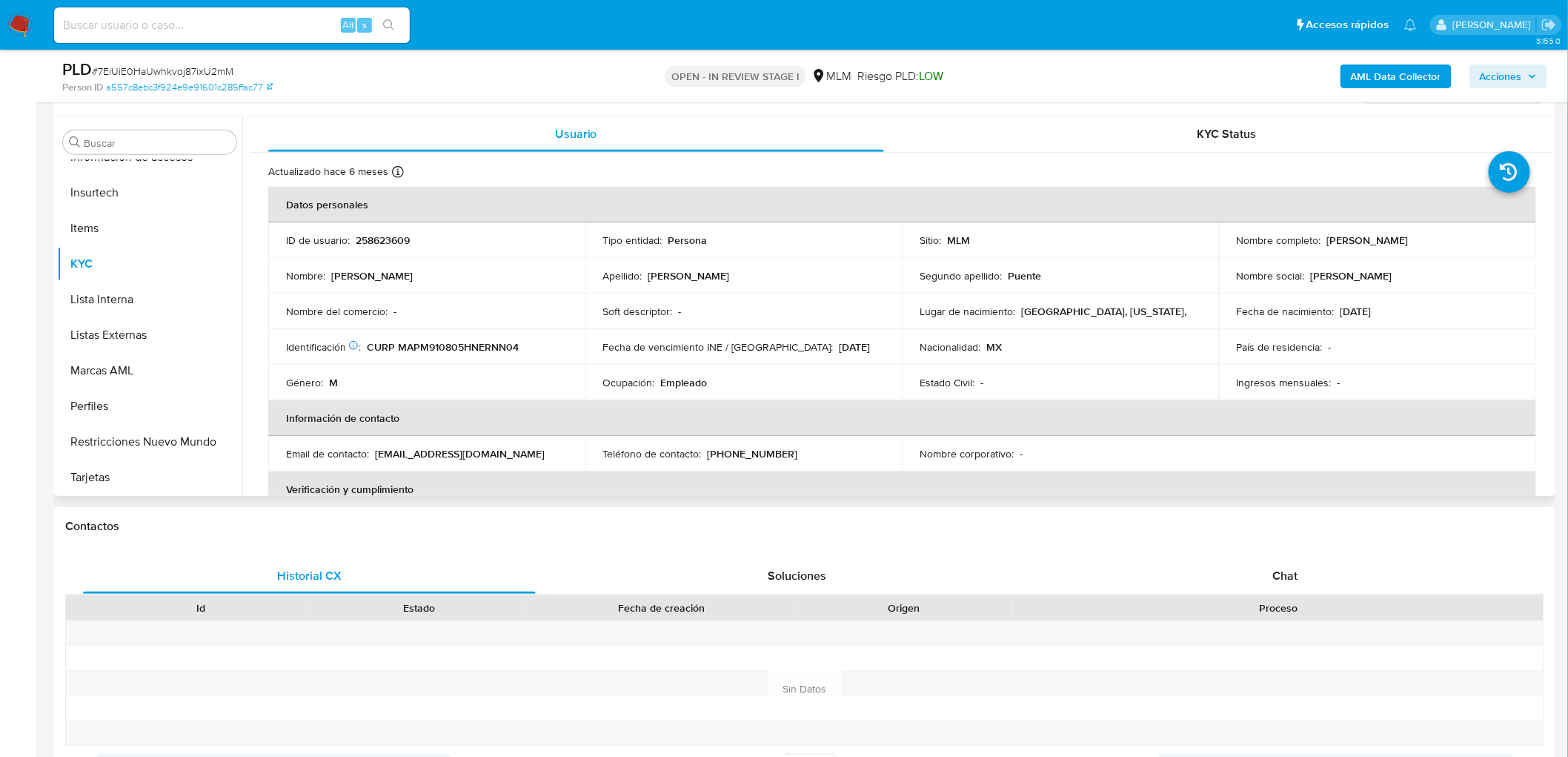
scroll to position [260, 0]
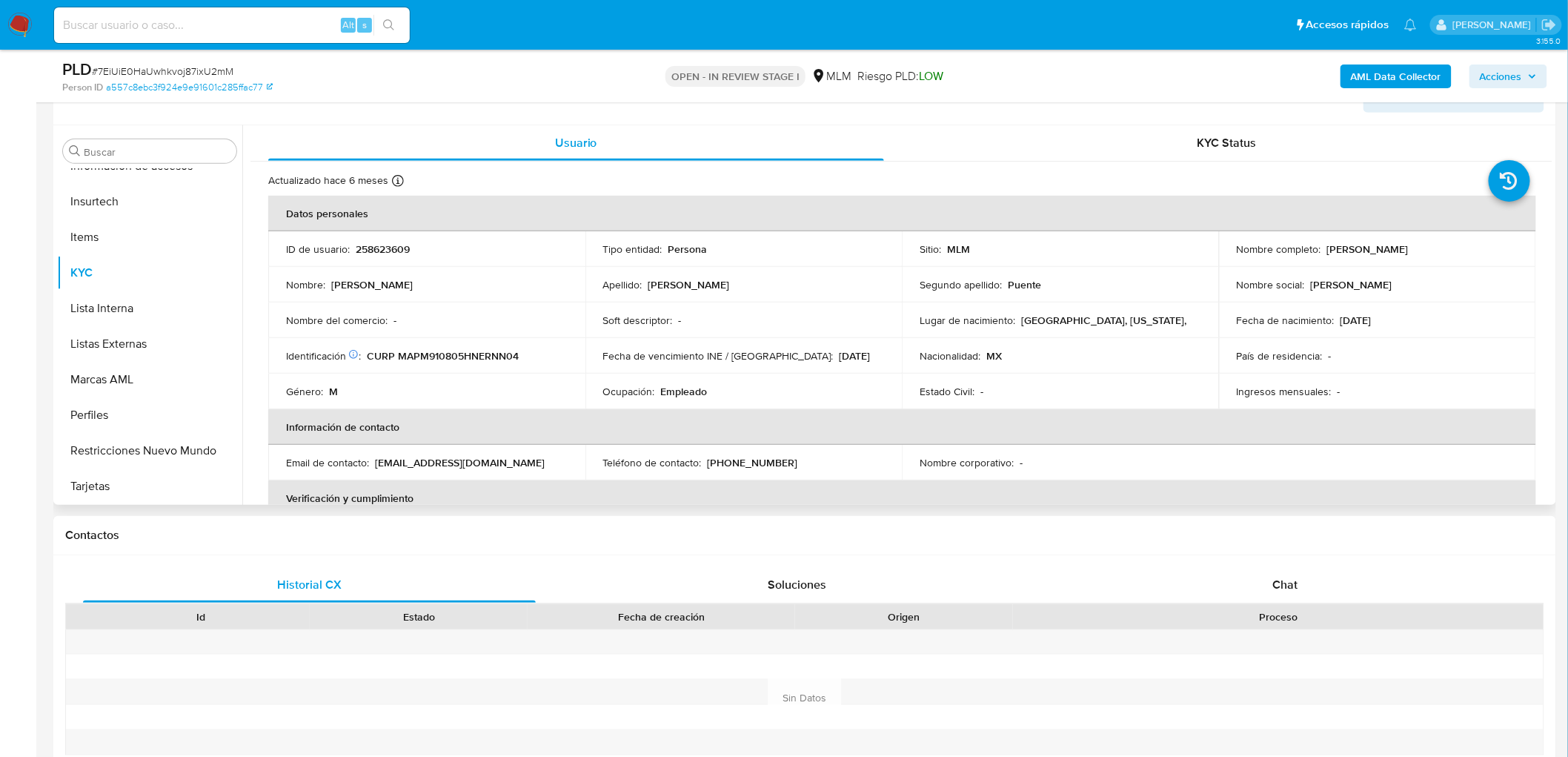
drag, startPoint x: 1398, startPoint y: 243, endPoint x: 1322, endPoint y: 243, distance: 76.0
click at [1322, 243] on div "Nombre completo : [PERSON_NAME]" at bounding box center [1377, 250] width 281 height 14
copy p "[PERSON_NAME]"
select select "10"
click at [534, 367] on td "Identificación CIC: 202508304 : CURP MAPM910805HNERNN04" at bounding box center [426, 355] width 317 height 36
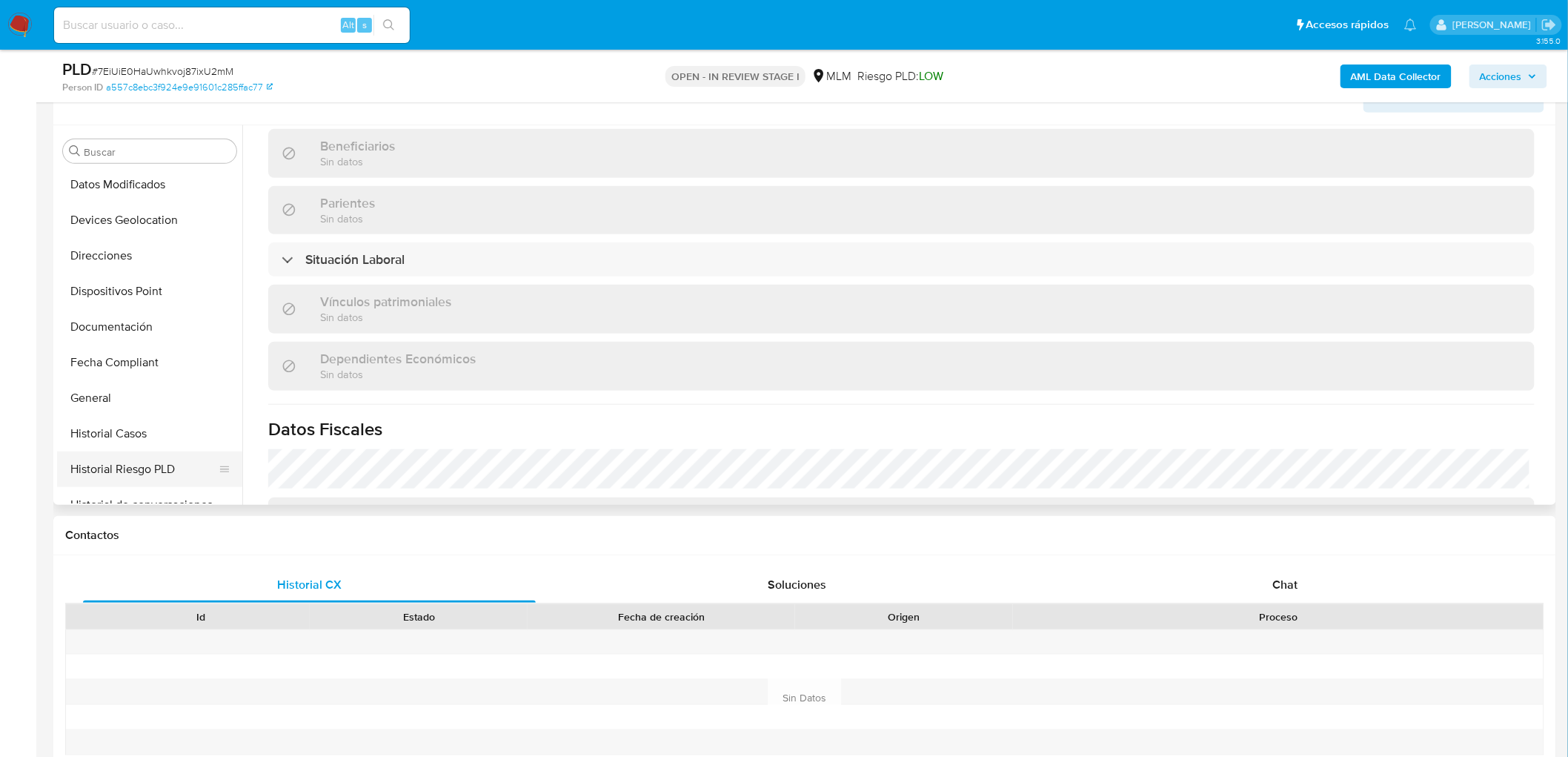
scroll to position [131, 0]
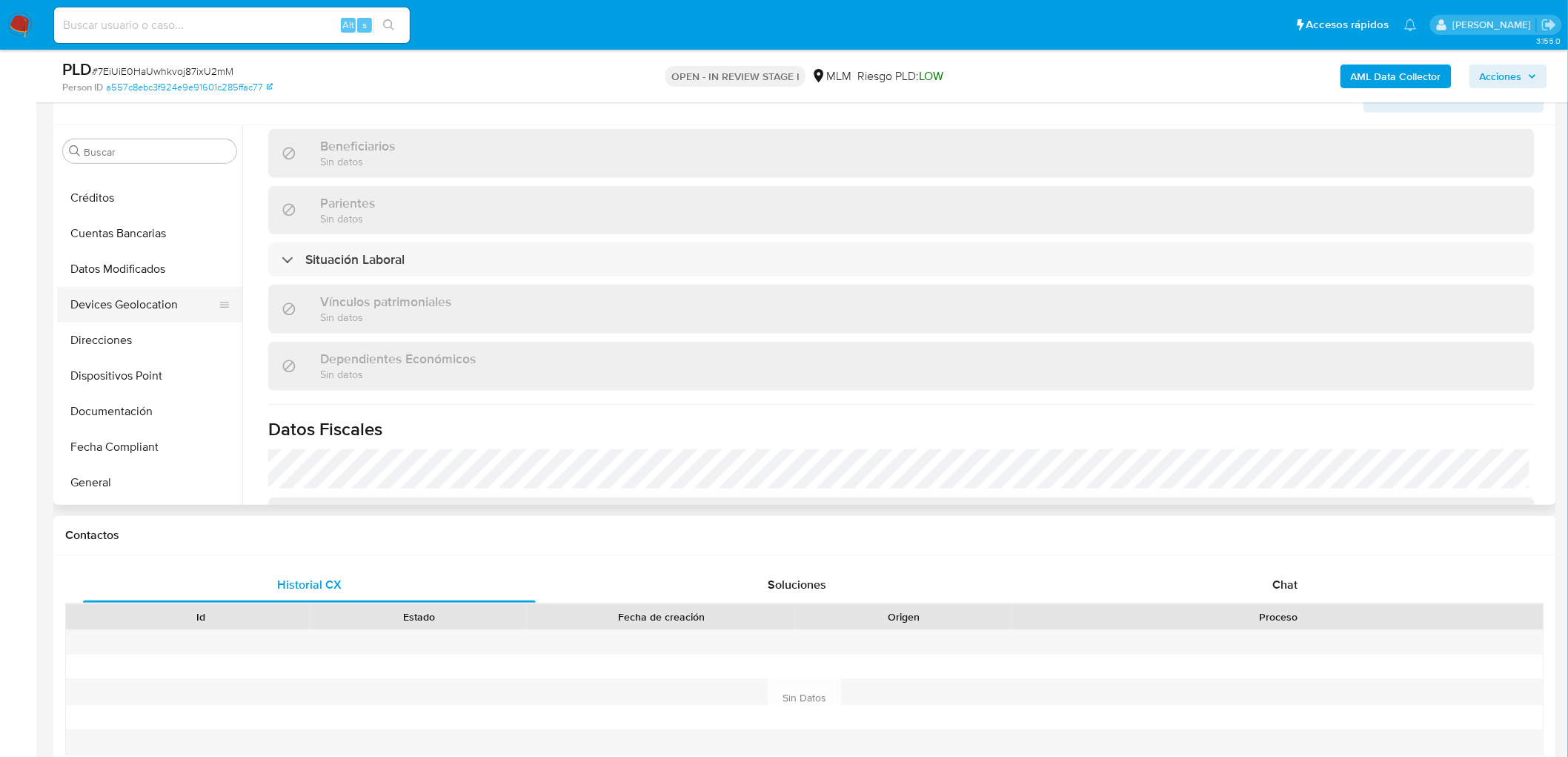
drag, startPoint x: 167, startPoint y: 304, endPoint x: 173, endPoint y: 293, distance: 12.5
click at [167, 304] on button "Devices Geolocation" at bounding box center [144, 305] width 174 height 36
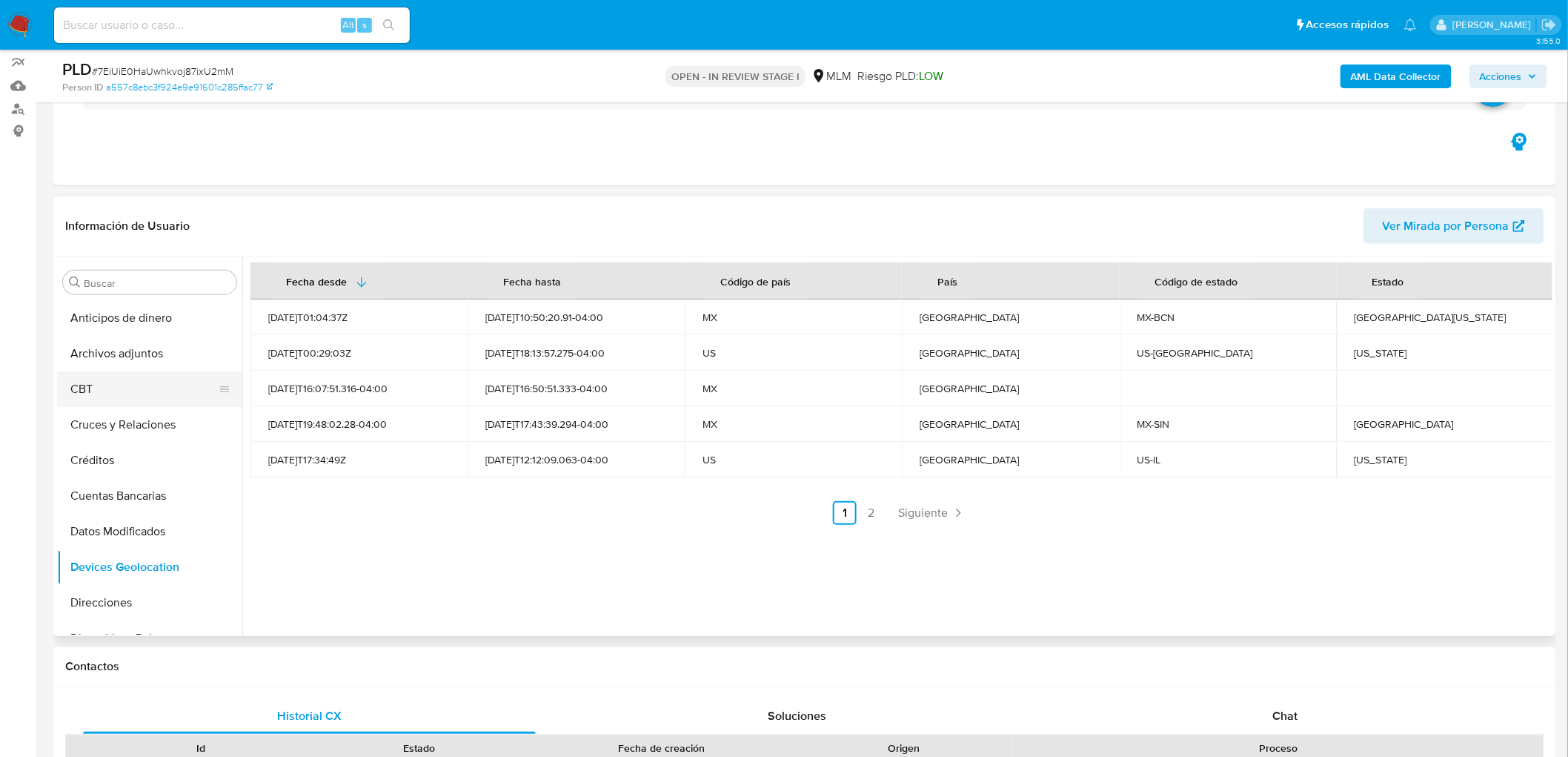
scroll to position [94, 0]
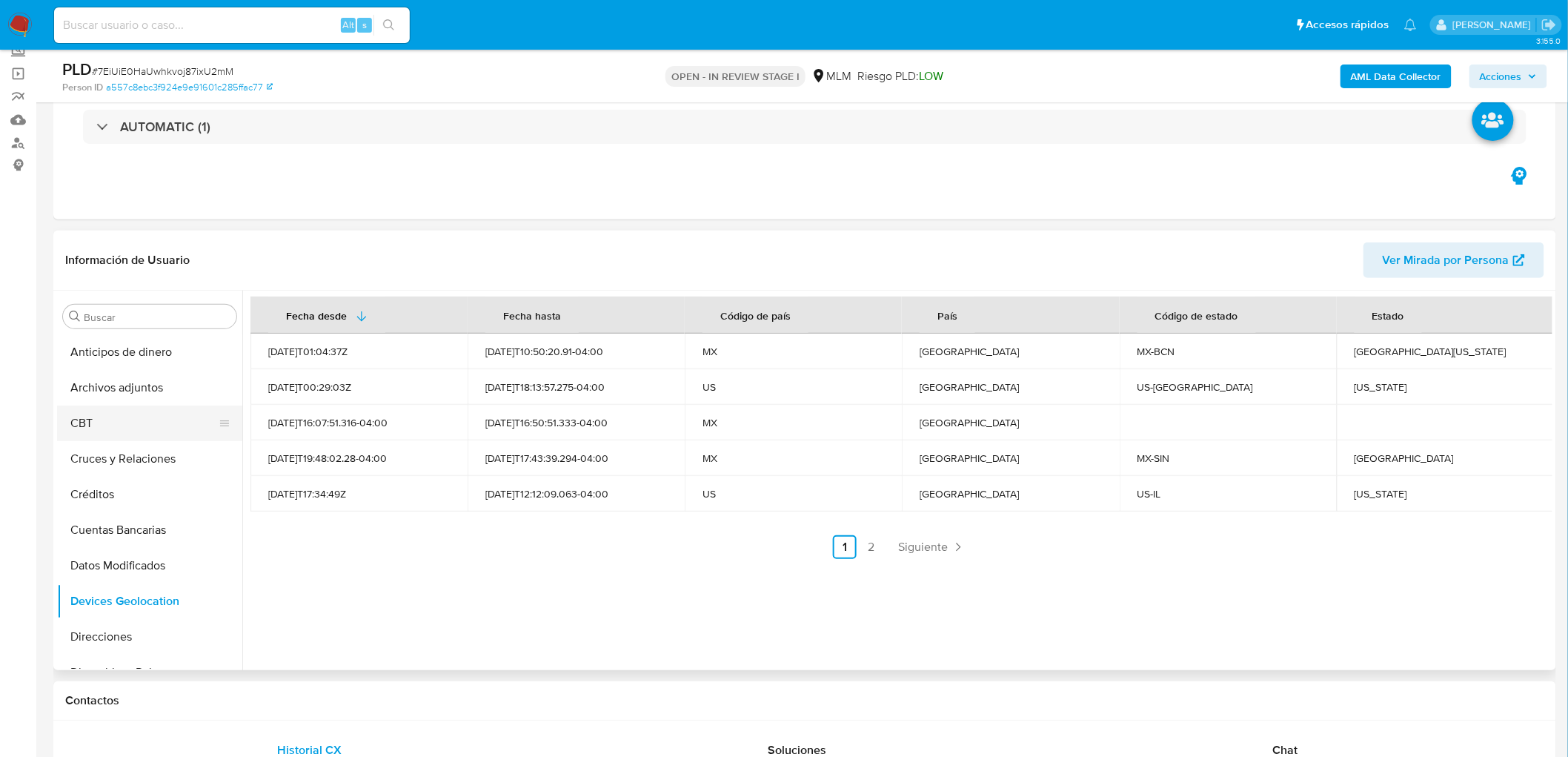
drag, startPoint x: 179, startPoint y: 455, endPoint x: 225, endPoint y: 435, distance: 50.2
click at [179, 455] on button "Cruces y Relaciones" at bounding box center [150, 459] width 186 height 36
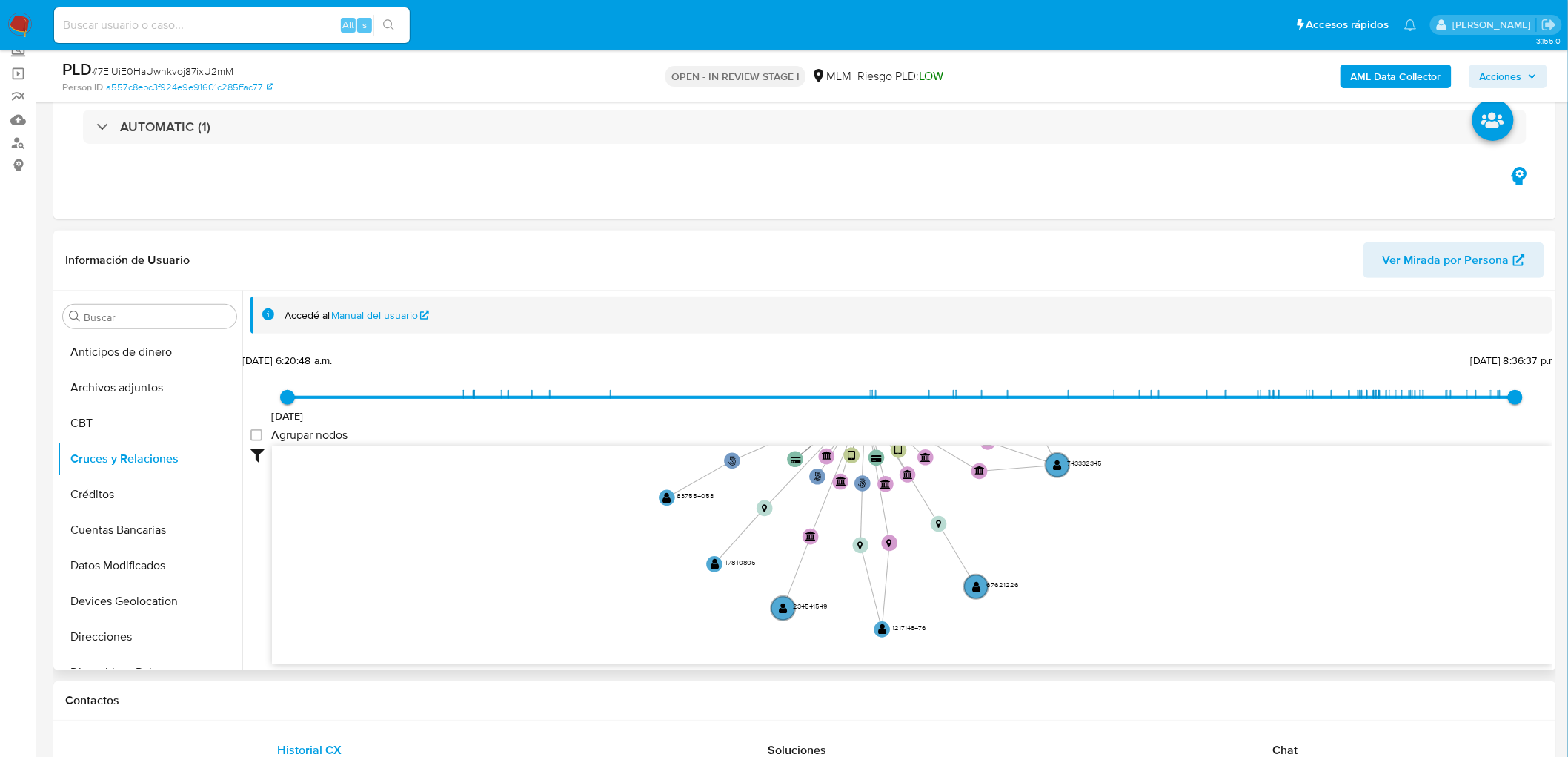
drag, startPoint x: 633, startPoint y: 538, endPoint x: 602, endPoint y: 330, distance: 210.3
click at [638, 389] on div "20/8/2021 20/8/2021, 6:20:48 a.m. 11/8/2025, 8:36:37 p.m. Agrupar nodos Filtros…" at bounding box center [901, 506] width 1302 height 315
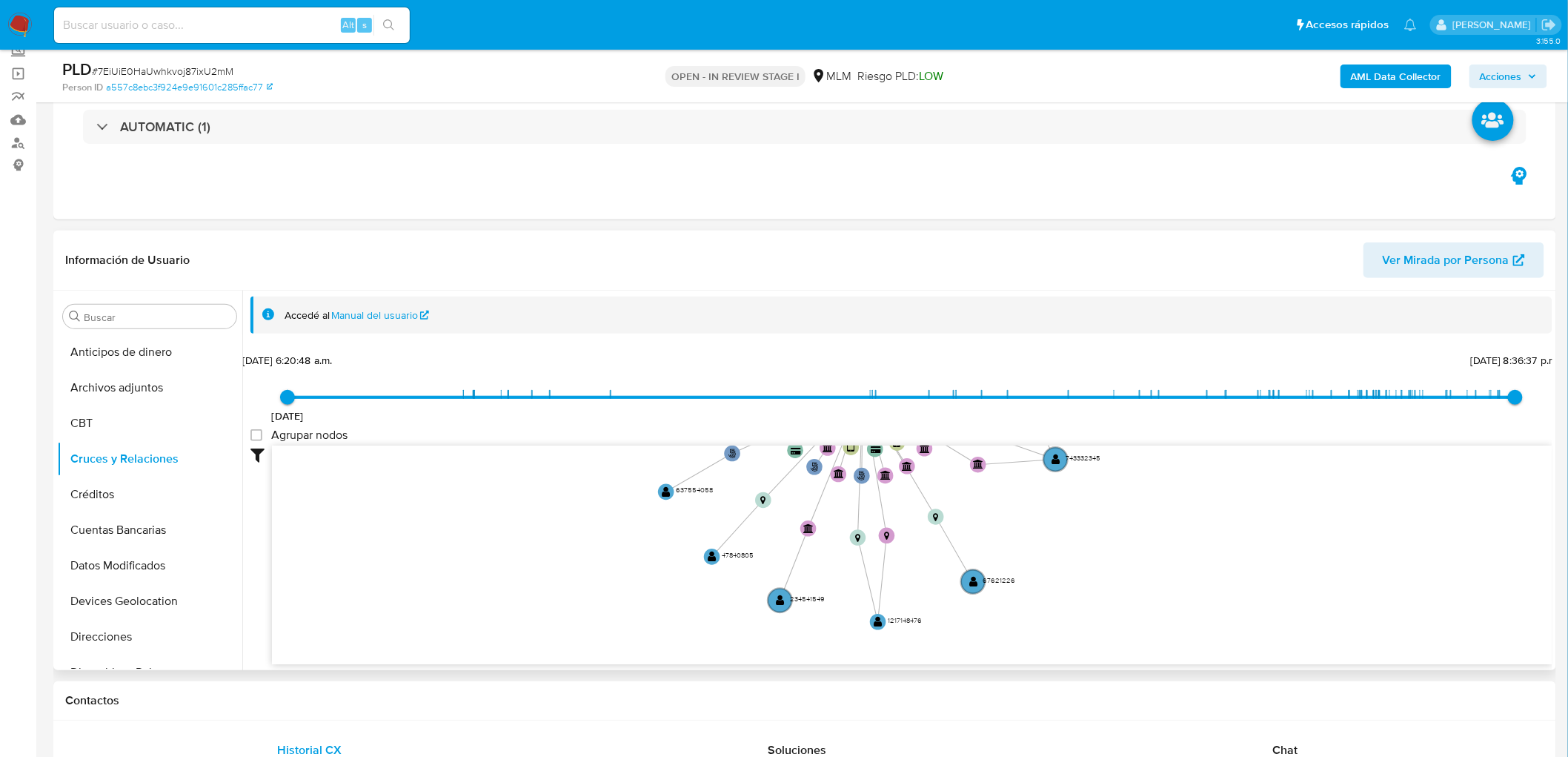
drag, startPoint x: 1277, startPoint y: 749, endPoint x: 1484, endPoint y: 283, distance: 509.9
click at [1277, 749] on span "Chat" at bounding box center [1286, 749] width 26 height 17
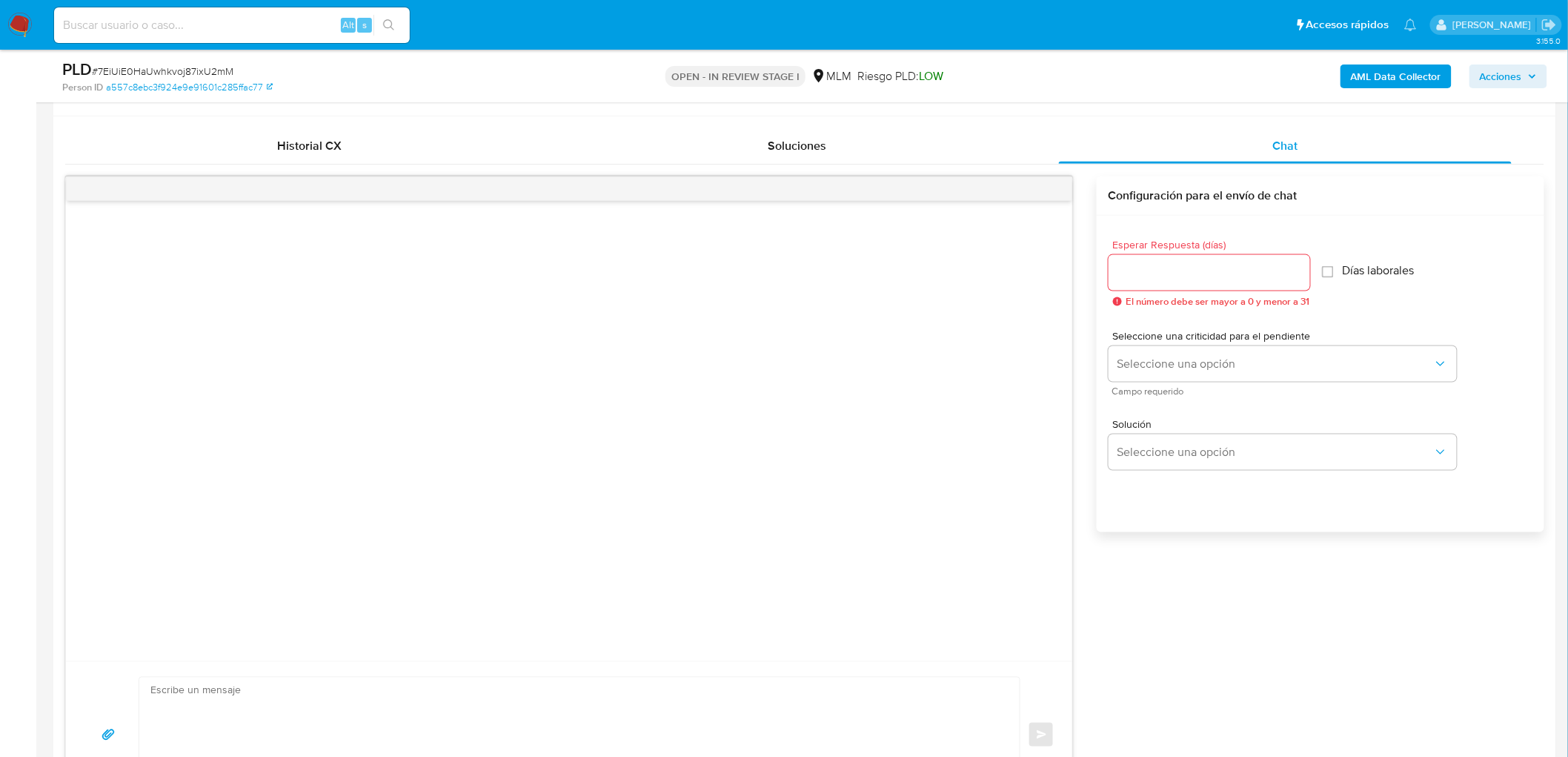
scroll to position [701, 0]
click at [1163, 265] on input "Esperar Respuesta (días)" at bounding box center [1209, 270] width 201 height 20
type input "5"
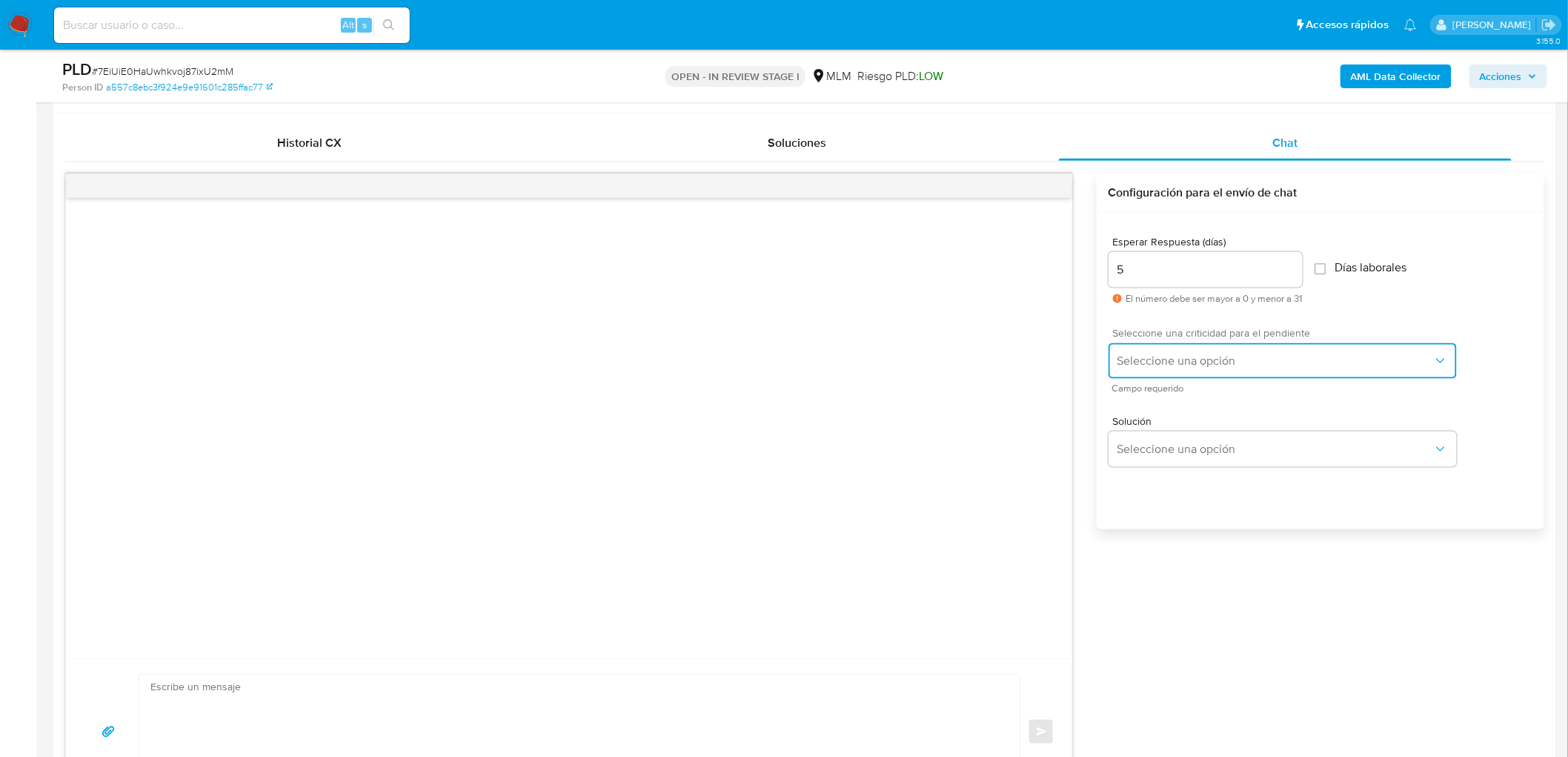
click at [1171, 358] on span "Seleccione una opción" at bounding box center [1275, 360] width 316 height 15
click at [1161, 390] on div "HIGH" at bounding box center [1279, 391] width 325 height 30
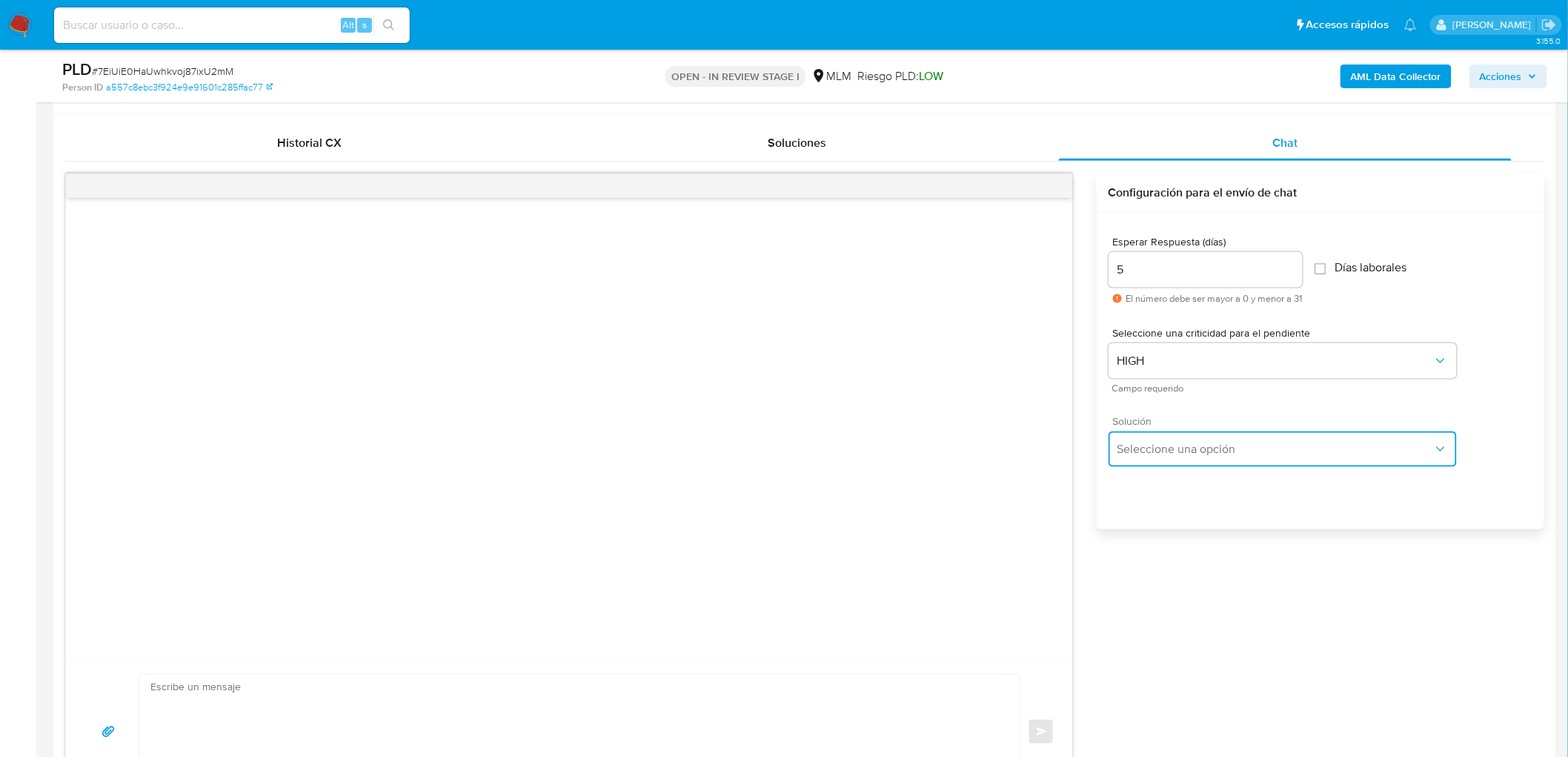
drag, startPoint x: 1157, startPoint y: 450, endPoint x: 1173, endPoint y: 451, distance: 16.0
click at [1157, 450] on span "Seleccione una opción" at bounding box center [1275, 449] width 316 height 15
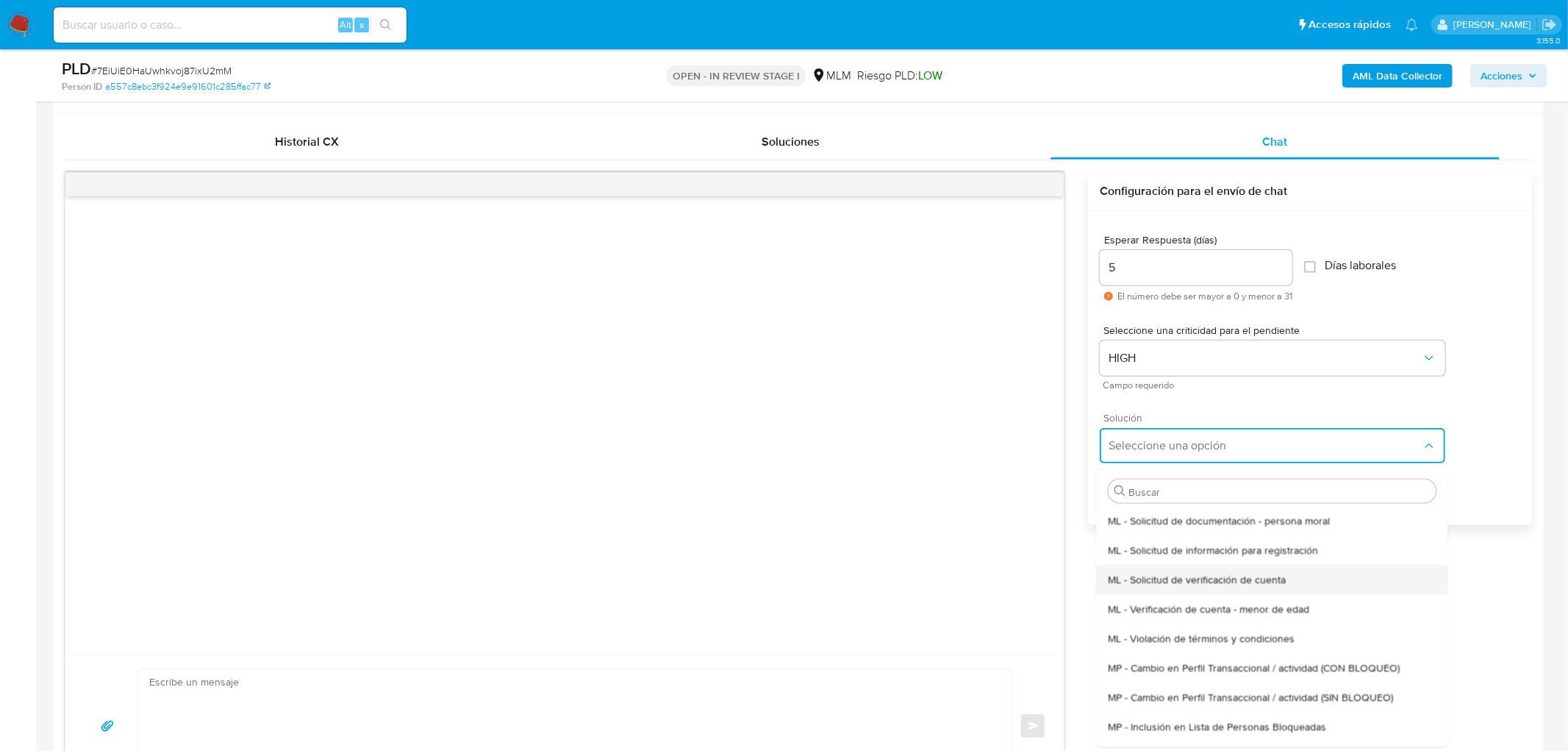
click at [1199, 572] on span "ML - Solicitud de verificación de cuenta" at bounding box center [1197, 579] width 178 height 14
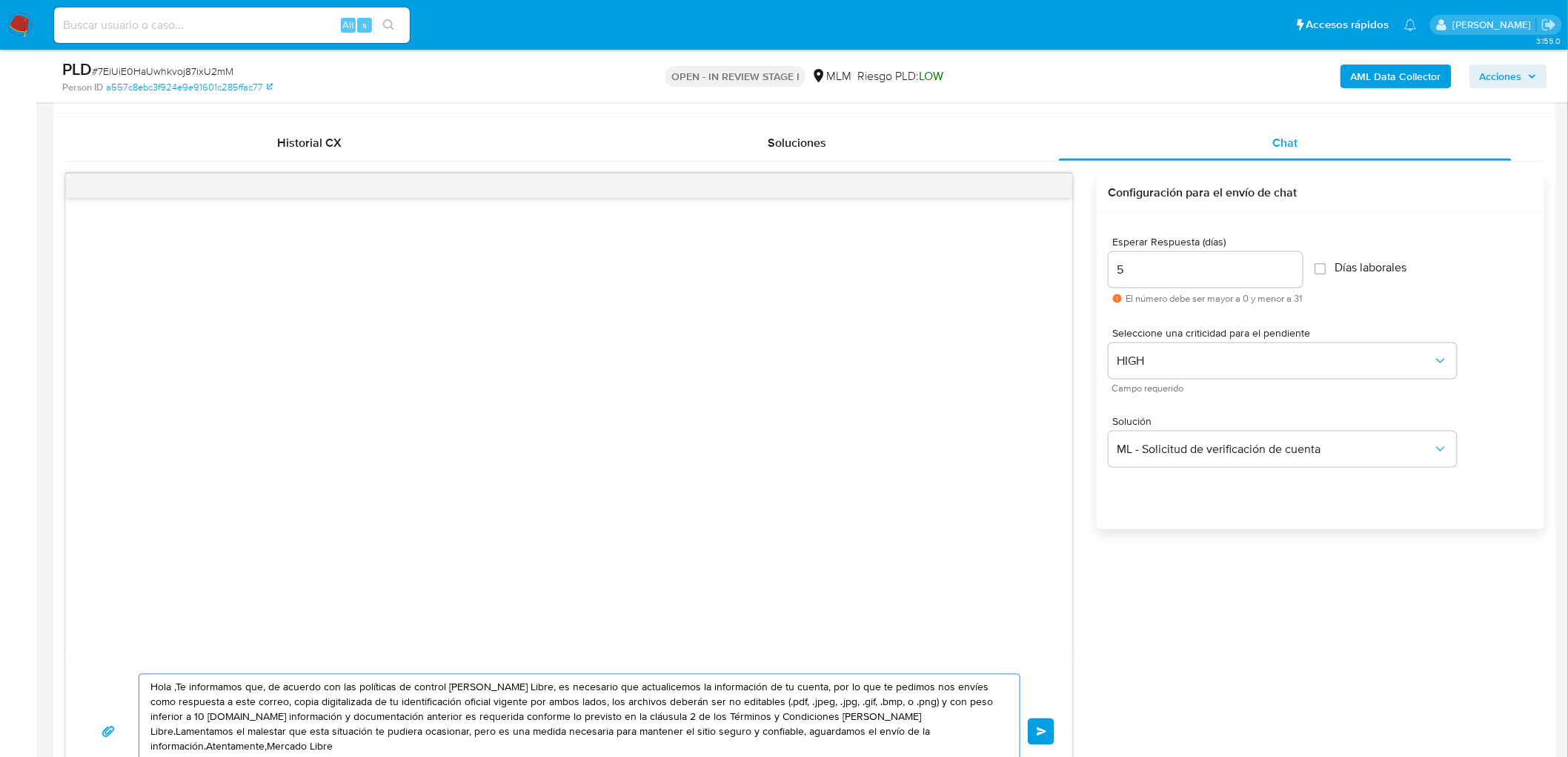
drag, startPoint x: 905, startPoint y: 735, endPoint x: 133, endPoint y: 665, distance: 775.2
click at [128, 665] on div "Hola ,Te informamos que, de acuerdo con las políticas de control de Mercado Lib…" at bounding box center [569, 731] width 1007 height 146
paste textarea "Estimado Manuel Martinez Puente. Te comunicamos que se ha identificado un cambi…"
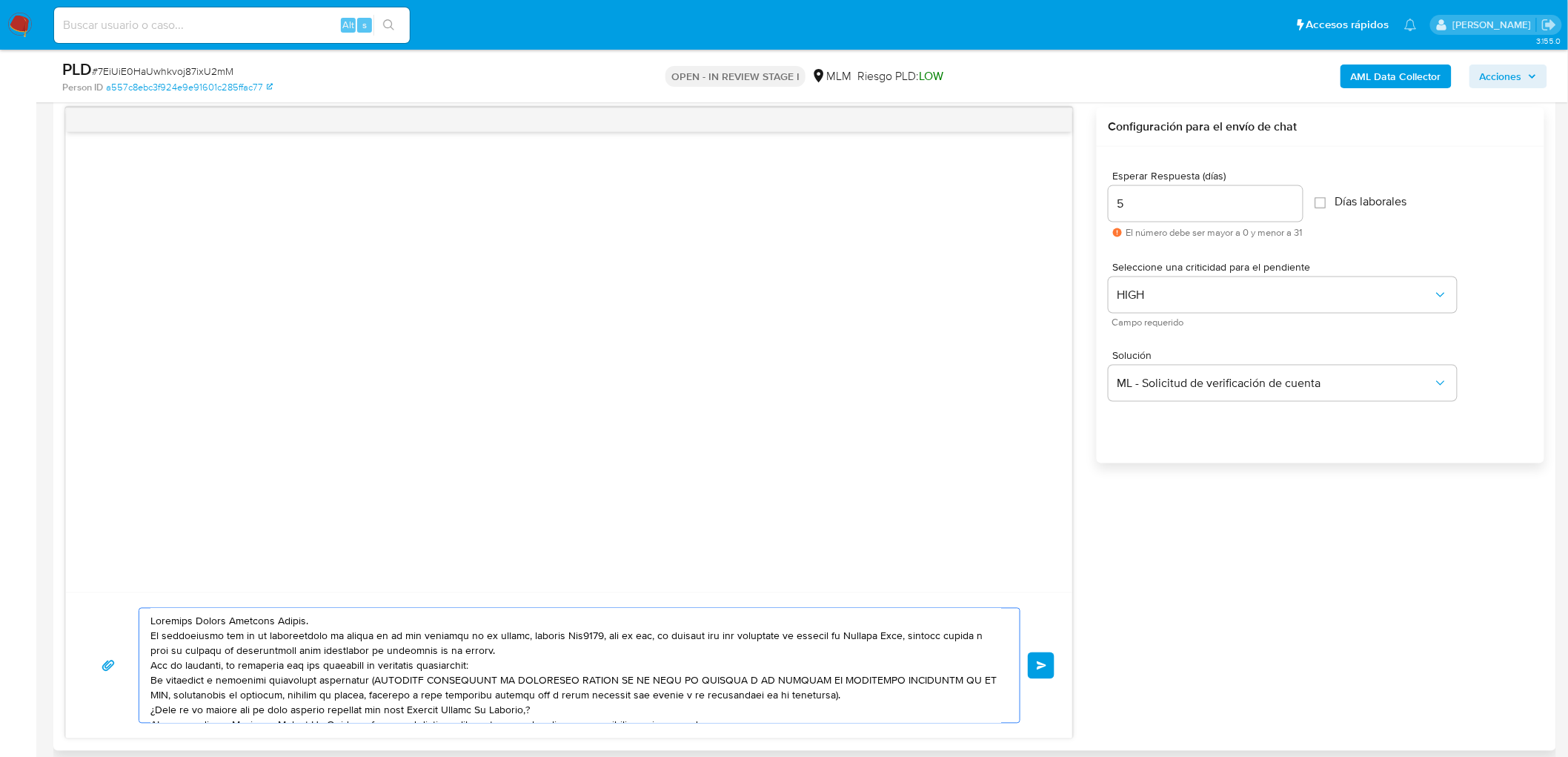
scroll to position [64, 0]
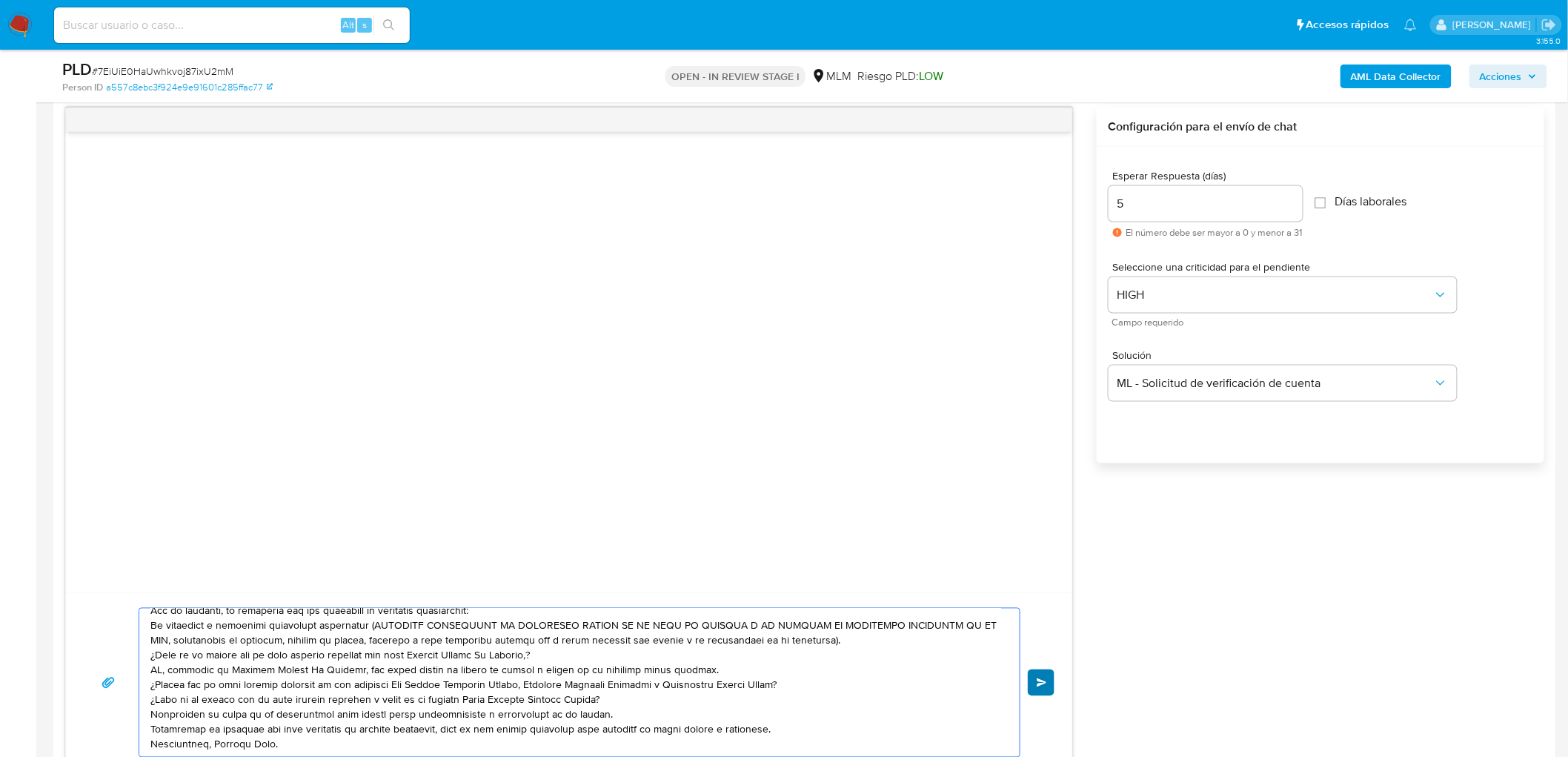
type textarea "Estimado Manuel Martinez Puente. Te comunicamos que se ha identificado un cambi…"
click at [1042, 678] on span "Enviar" at bounding box center [1042, 682] width 11 height 9
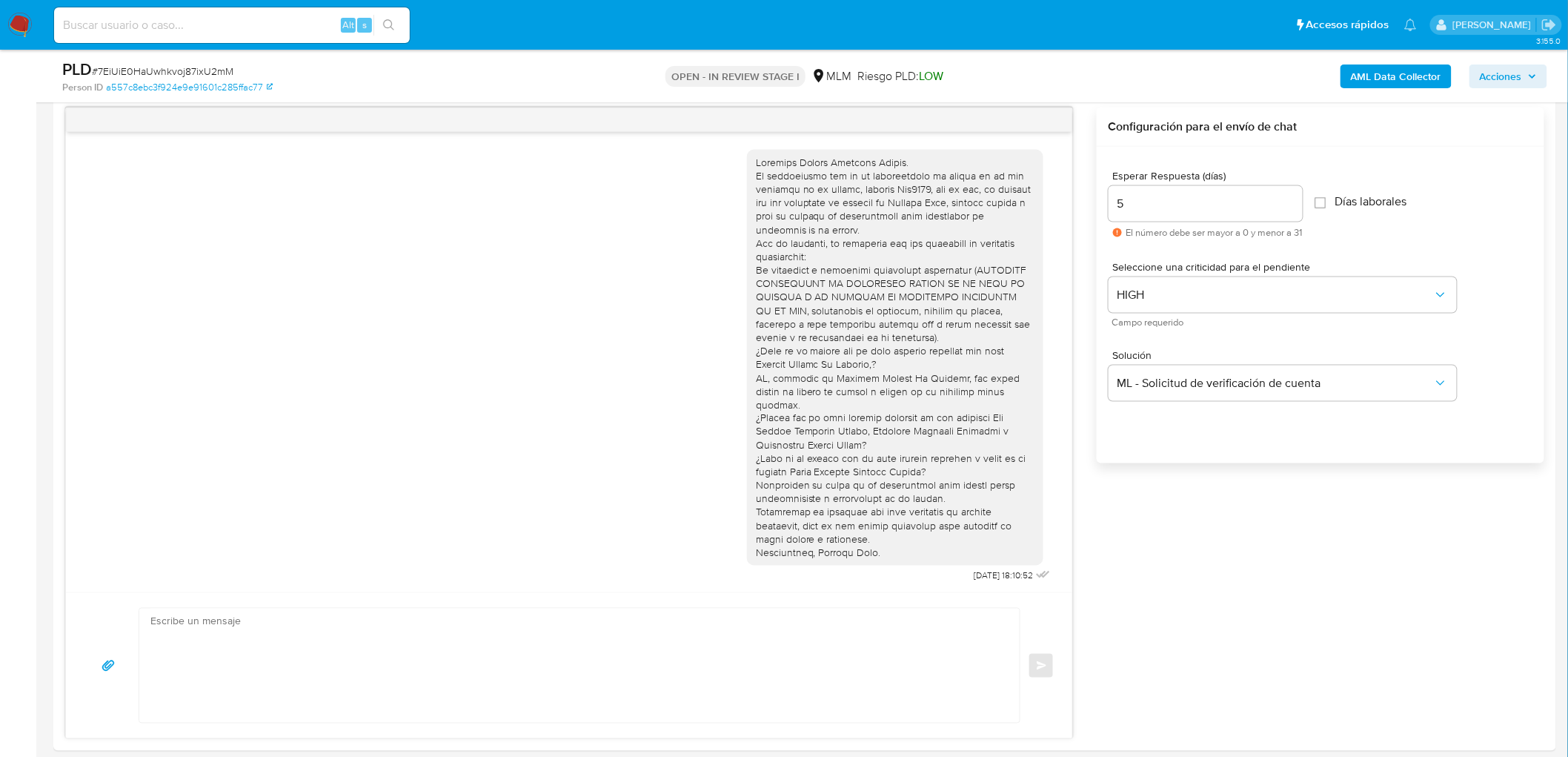
scroll to position [0, 0]
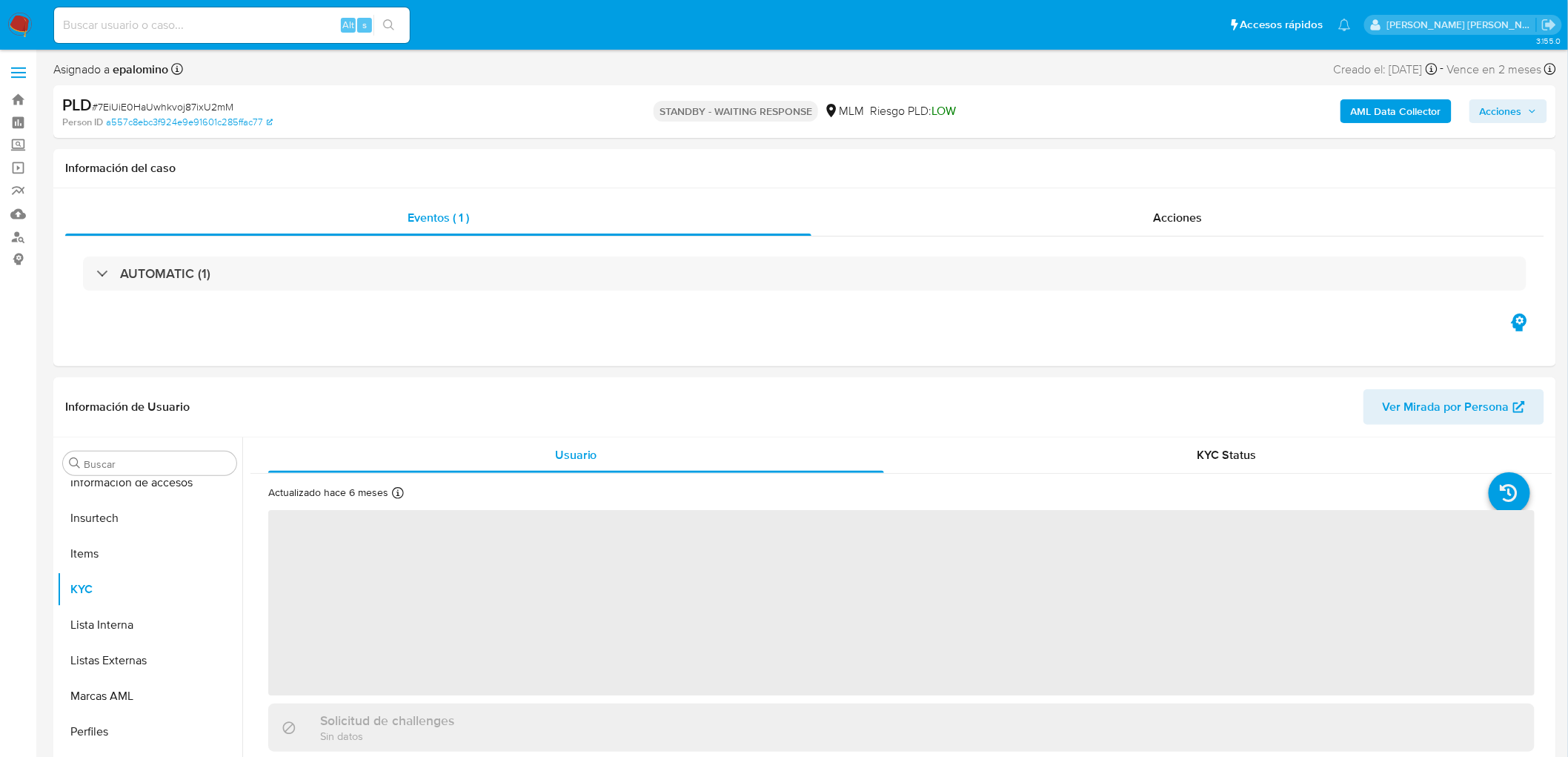
scroll to position [626, 0]
click at [194, 108] on span "# 7EiUiE0HaUwhkvoj87ixU2mM" at bounding box center [162, 107] width 141 height 15
drag, startPoint x: 194, startPoint y: 108, endPoint x: 255, endPoint y: 109, distance: 61.0
click at [194, 108] on span "# 7EiUiE0HaUwhkvoj87ixU2mM" at bounding box center [162, 107] width 141 height 15
copy span "7EiUiE0HaUwhkvoj87ixU2mM"
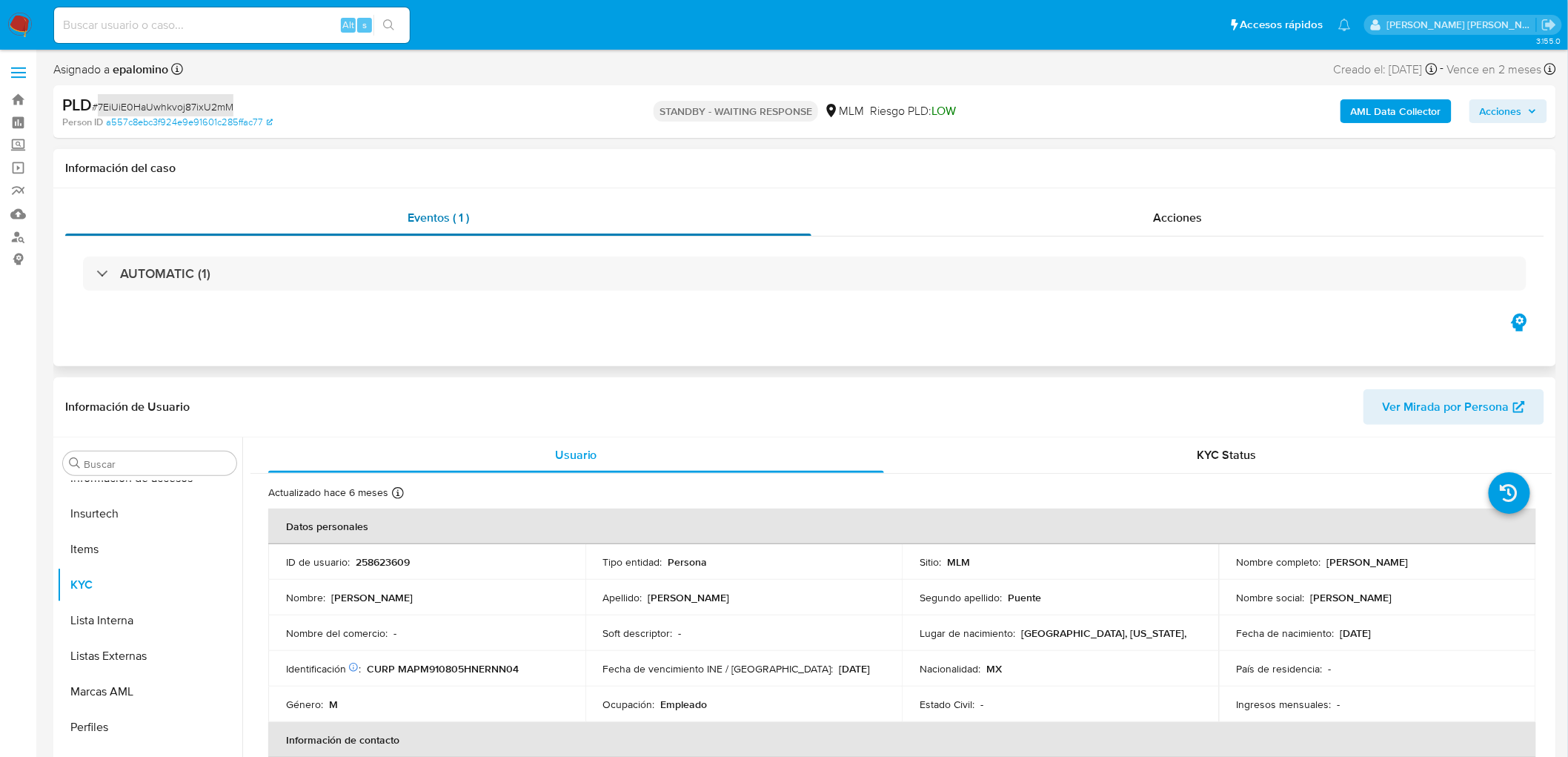
select select "10"
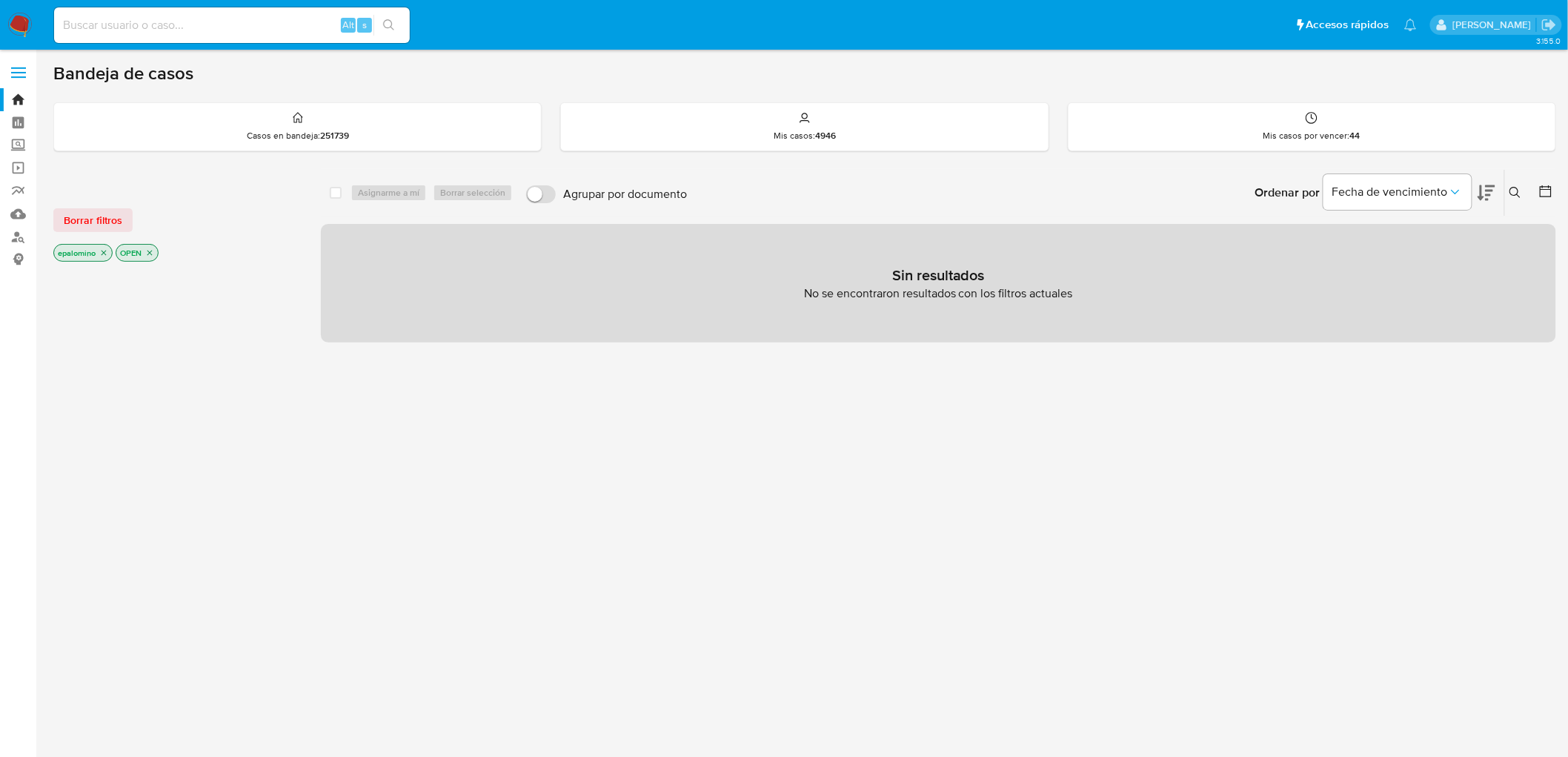
click at [117, 219] on span "Borrar filtros" at bounding box center [93, 220] width 58 height 21
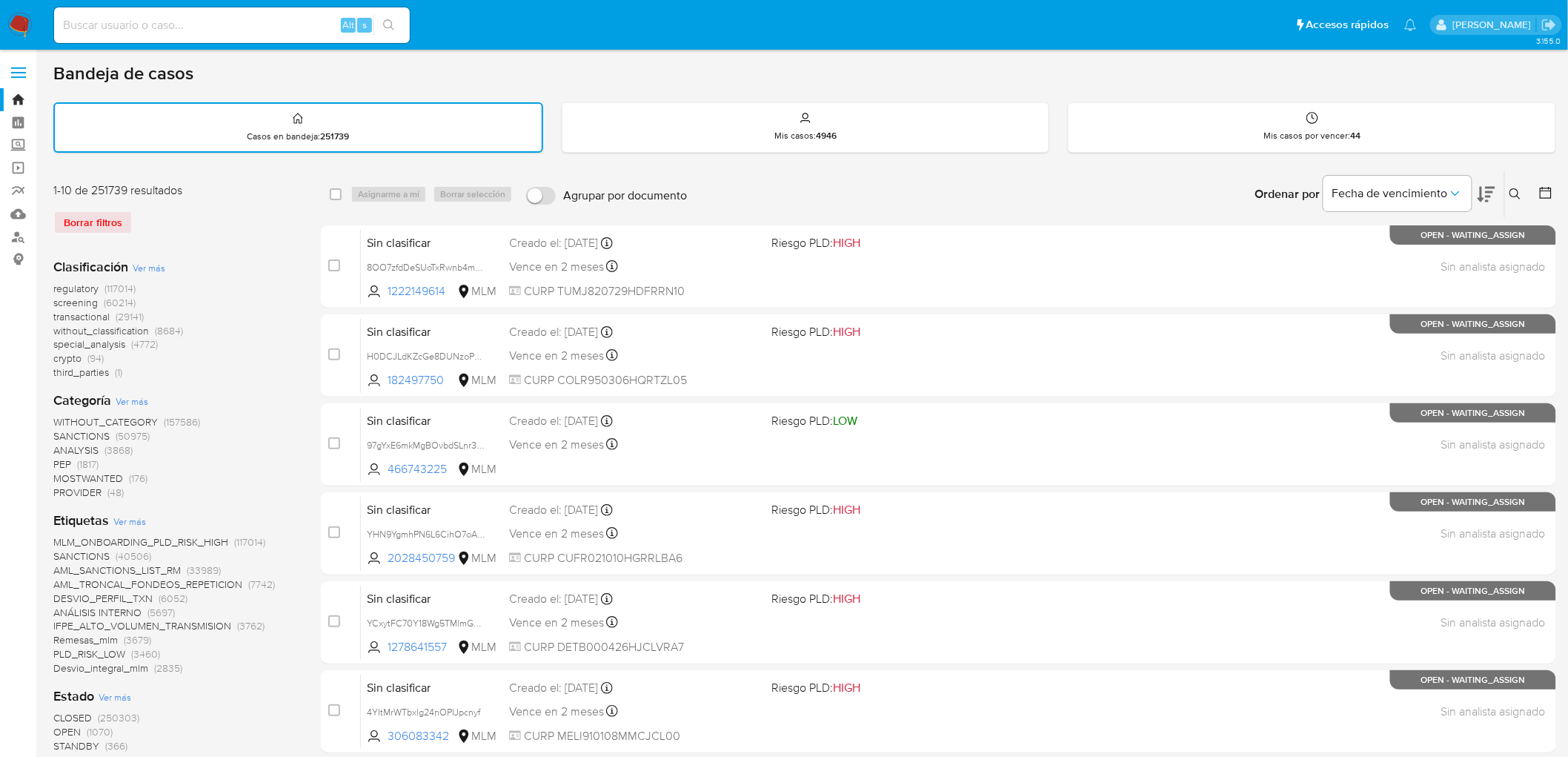
click at [1517, 189] on icon at bounding box center [1516, 194] width 12 height 12
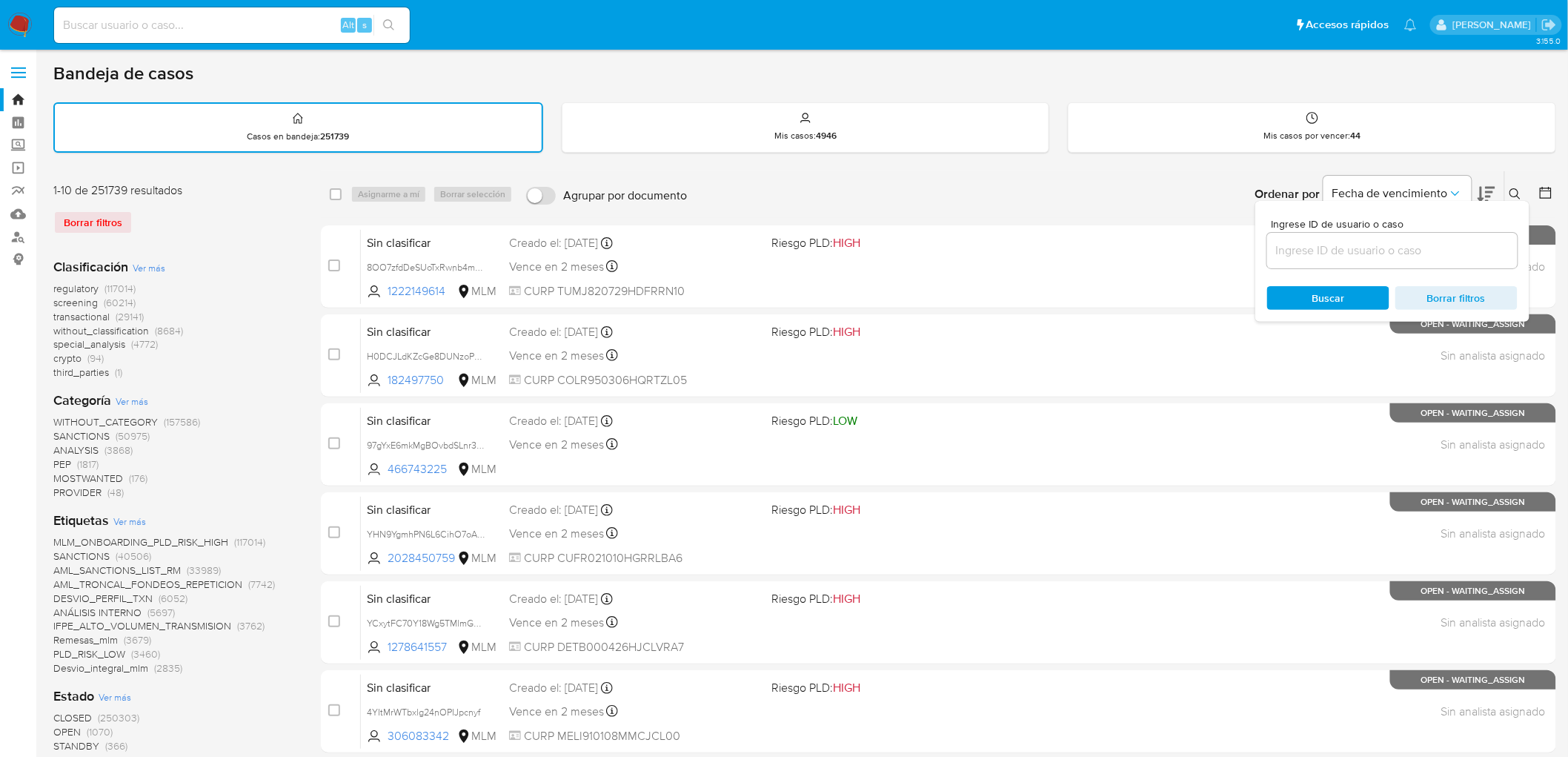
click at [1382, 233] on div at bounding box center [1392, 251] width 251 height 36
click at [1373, 245] on input at bounding box center [1392, 251] width 251 height 20
paste input "318310387"
type input "318310387"
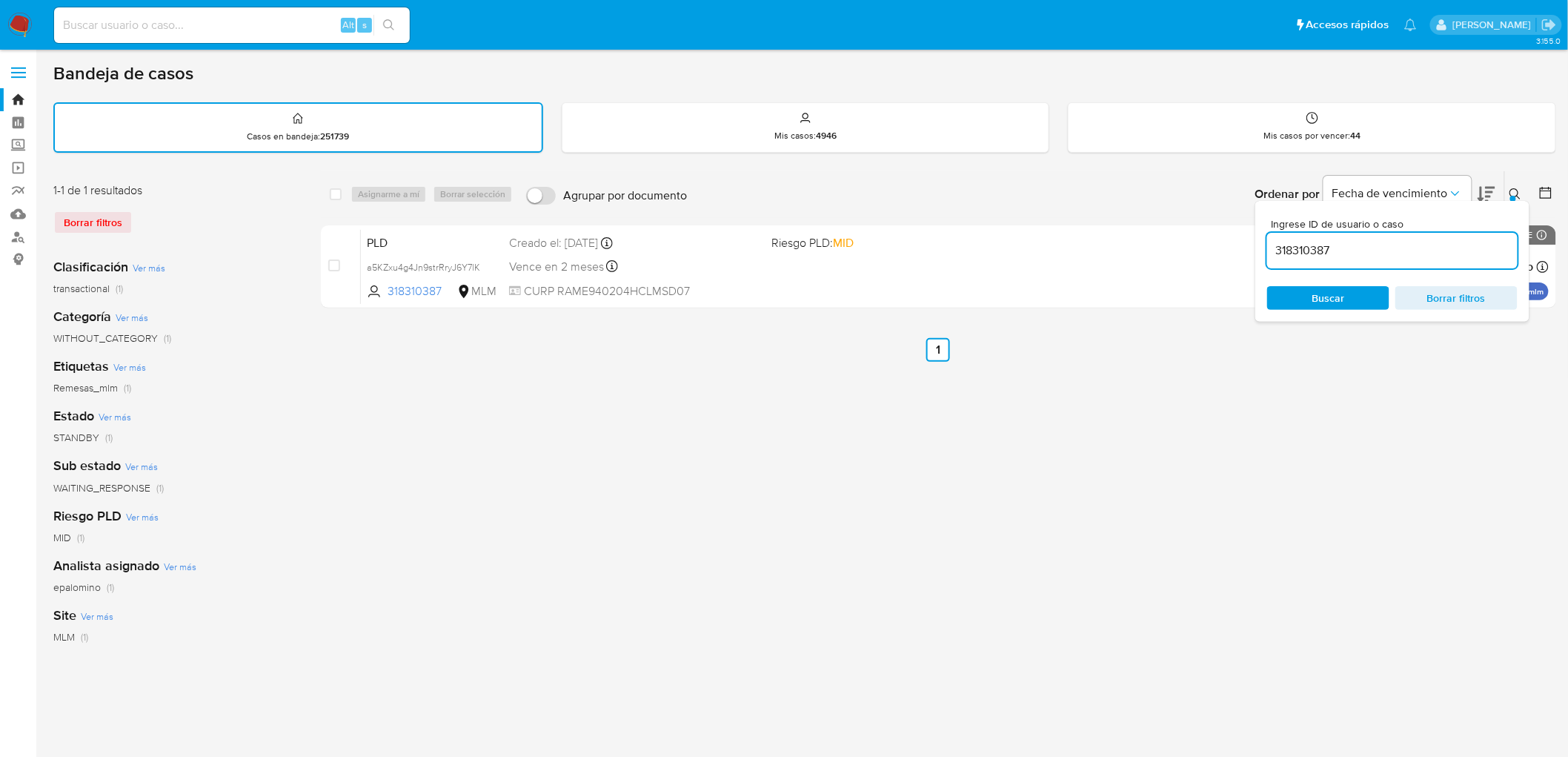
click at [1515, 186] on button at bounding box center [1517, 194] width 25 height 18
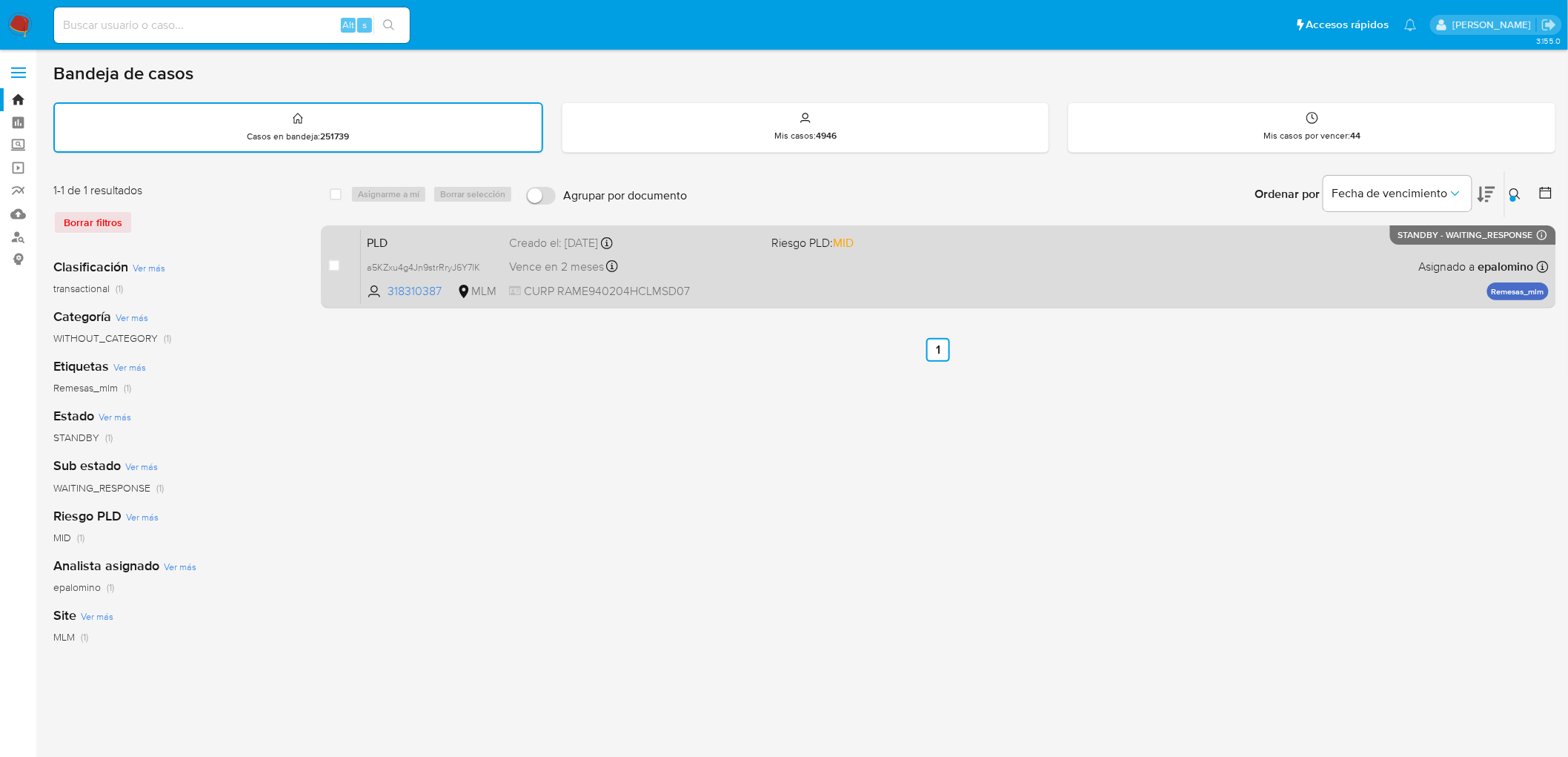
click at [403, 236] on span "PLD" at bounding box center [432, 242] width 130 height 20
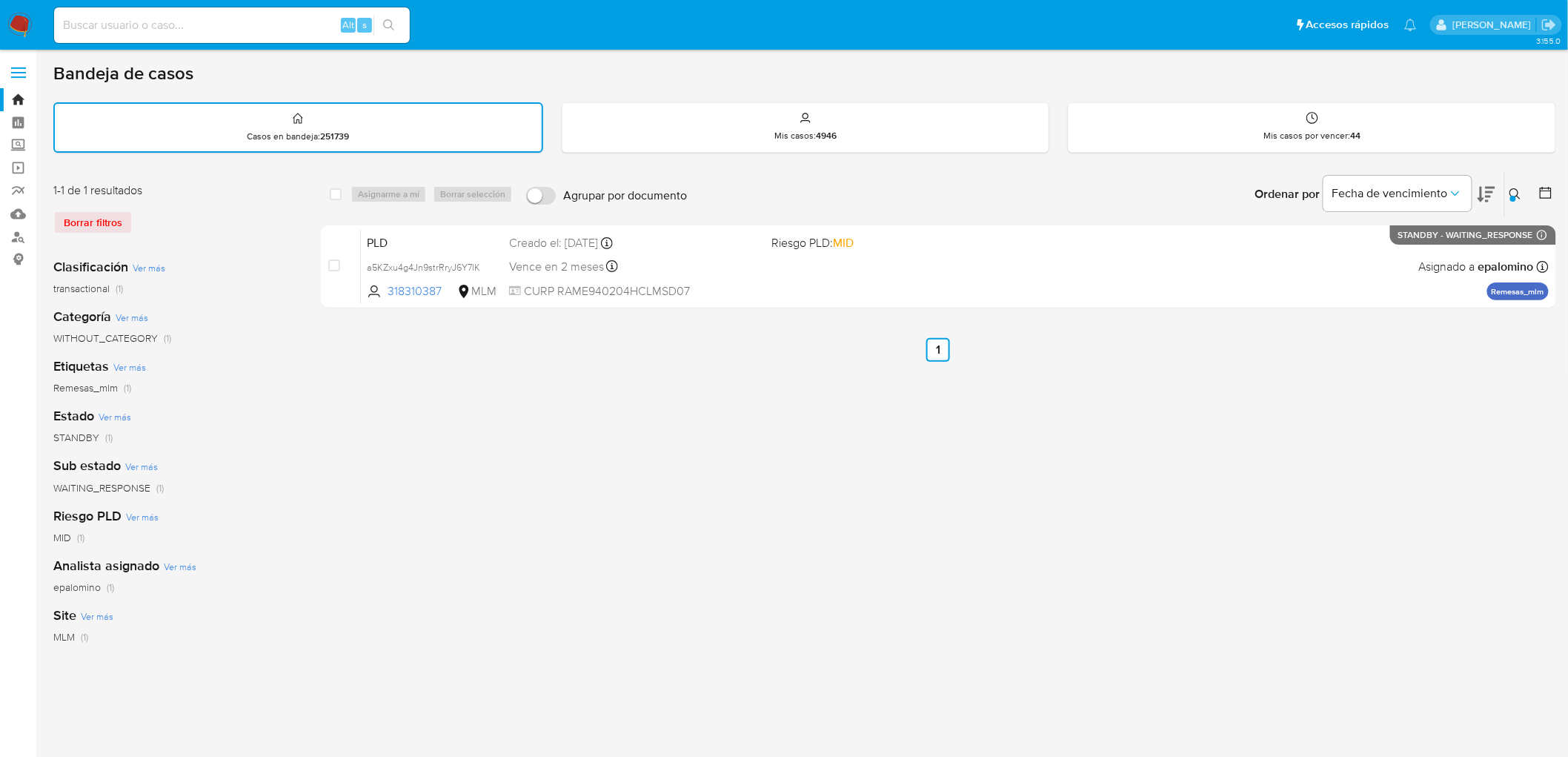
click at [19, 15] on img at bounding box center [21, 26] width 26 height 26
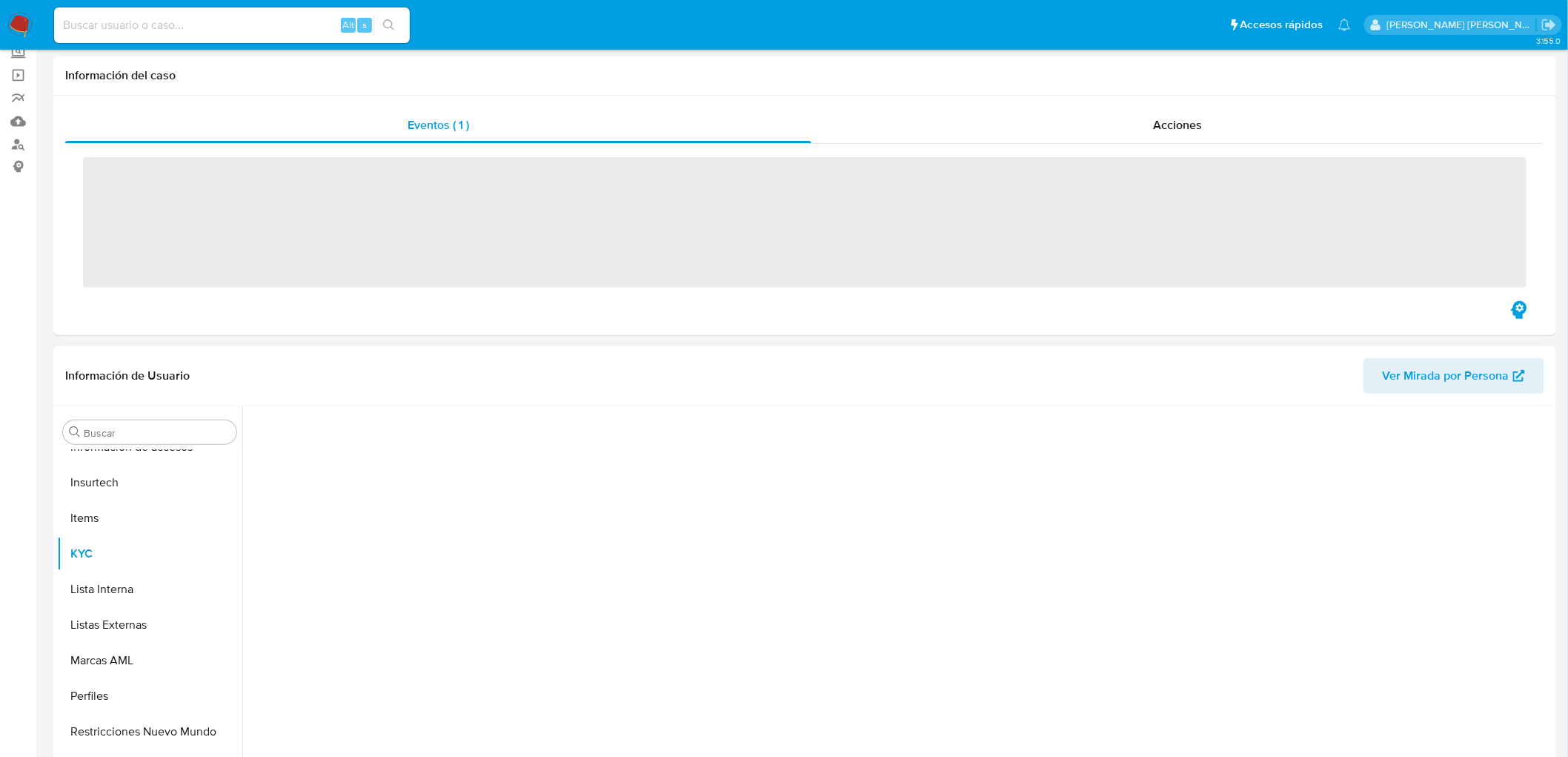
scroll to position [247, 0]
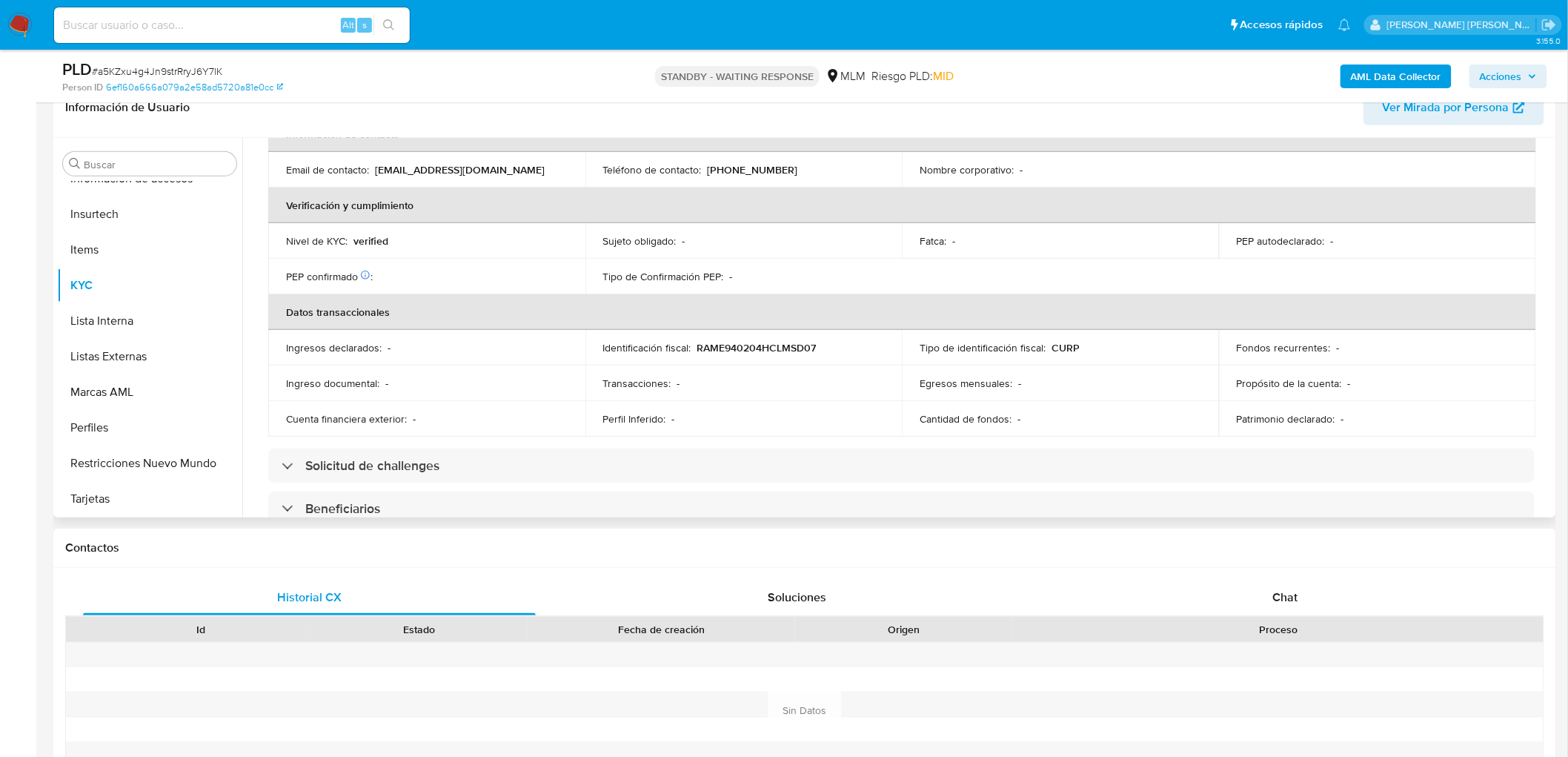
select select "10"
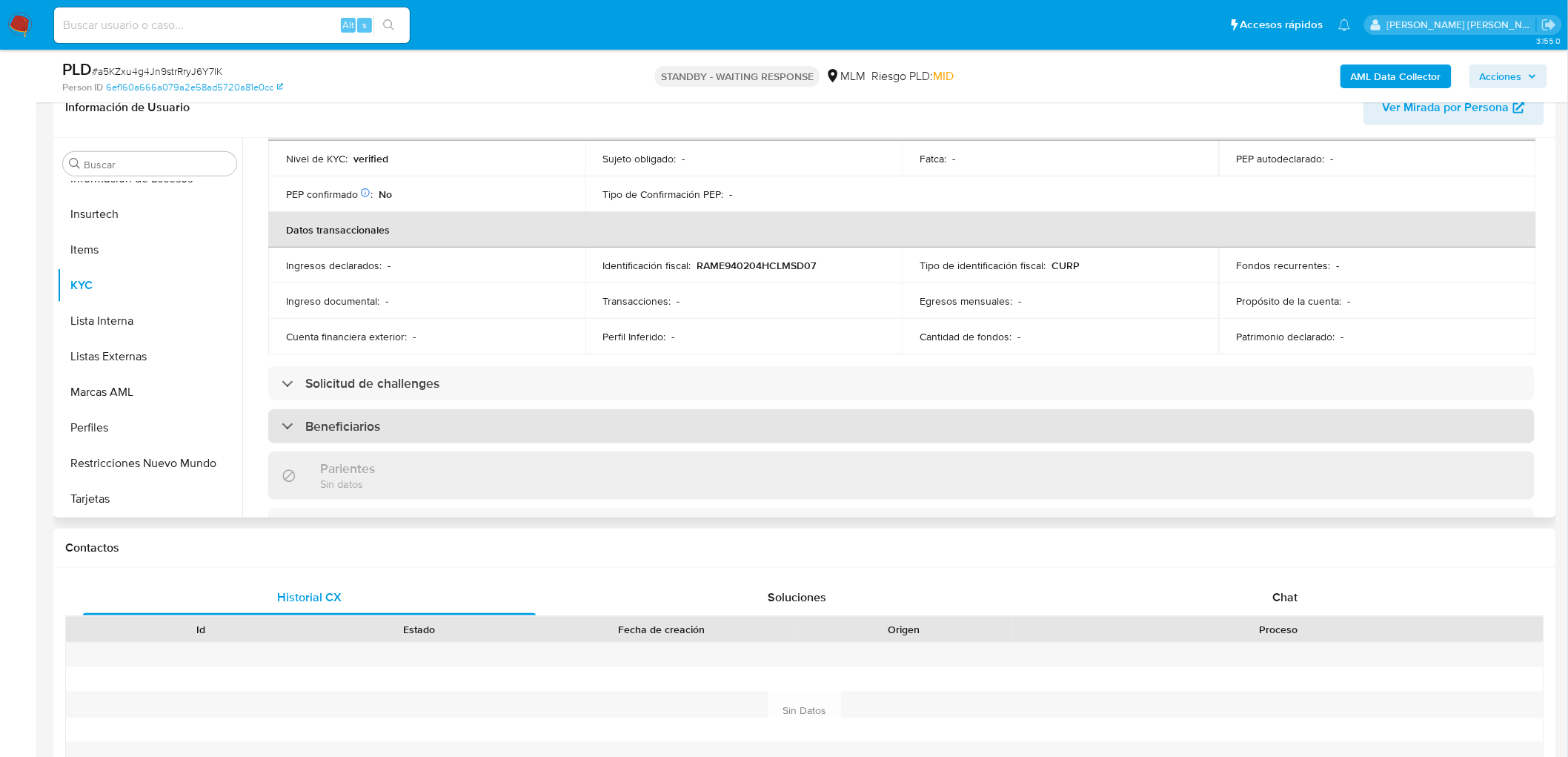
click at [336, 412] on div "Beneficiarios" at bounding box center [901, 426] width 1266 height 35
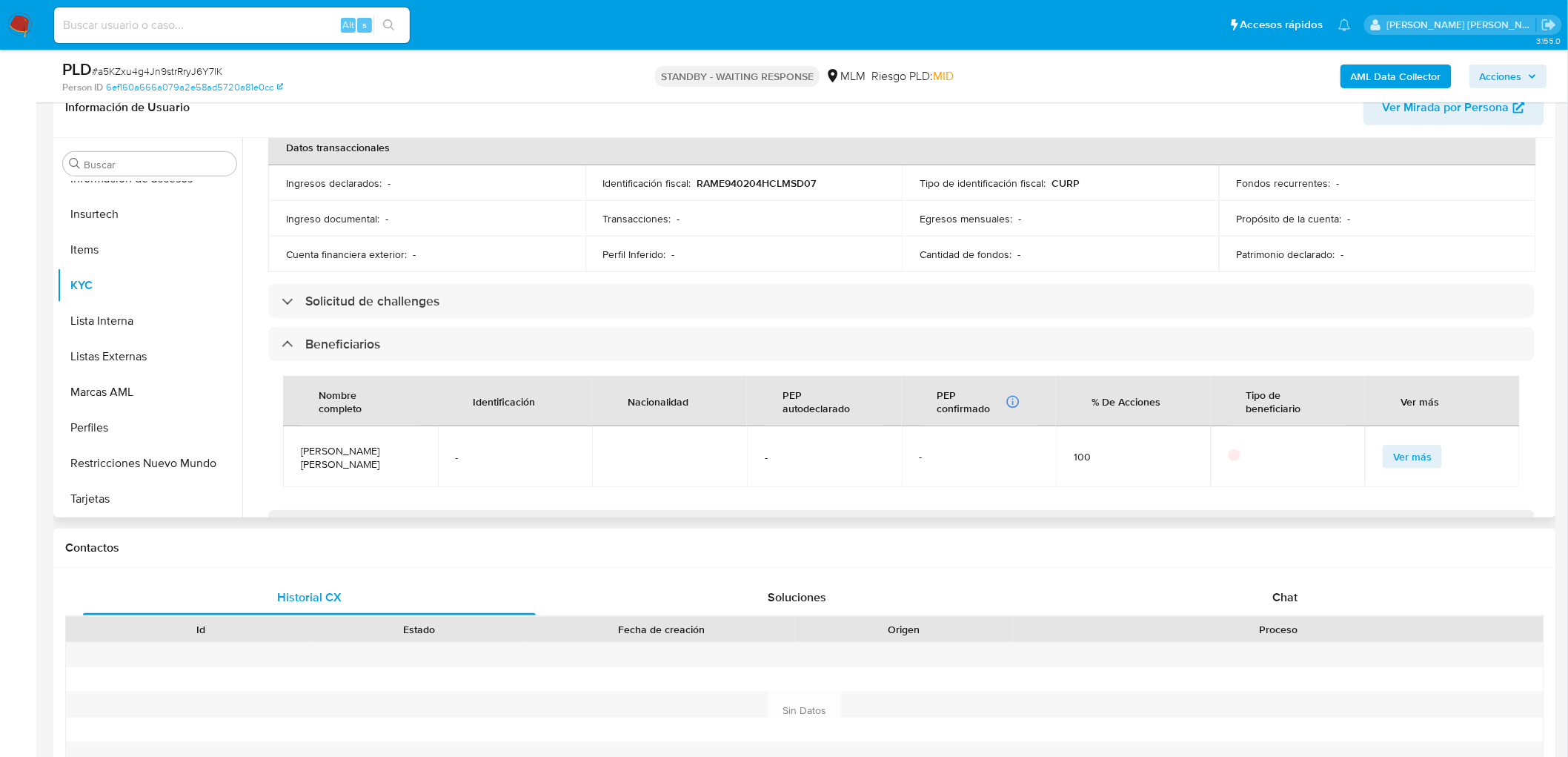
scroll to position [635, 0]
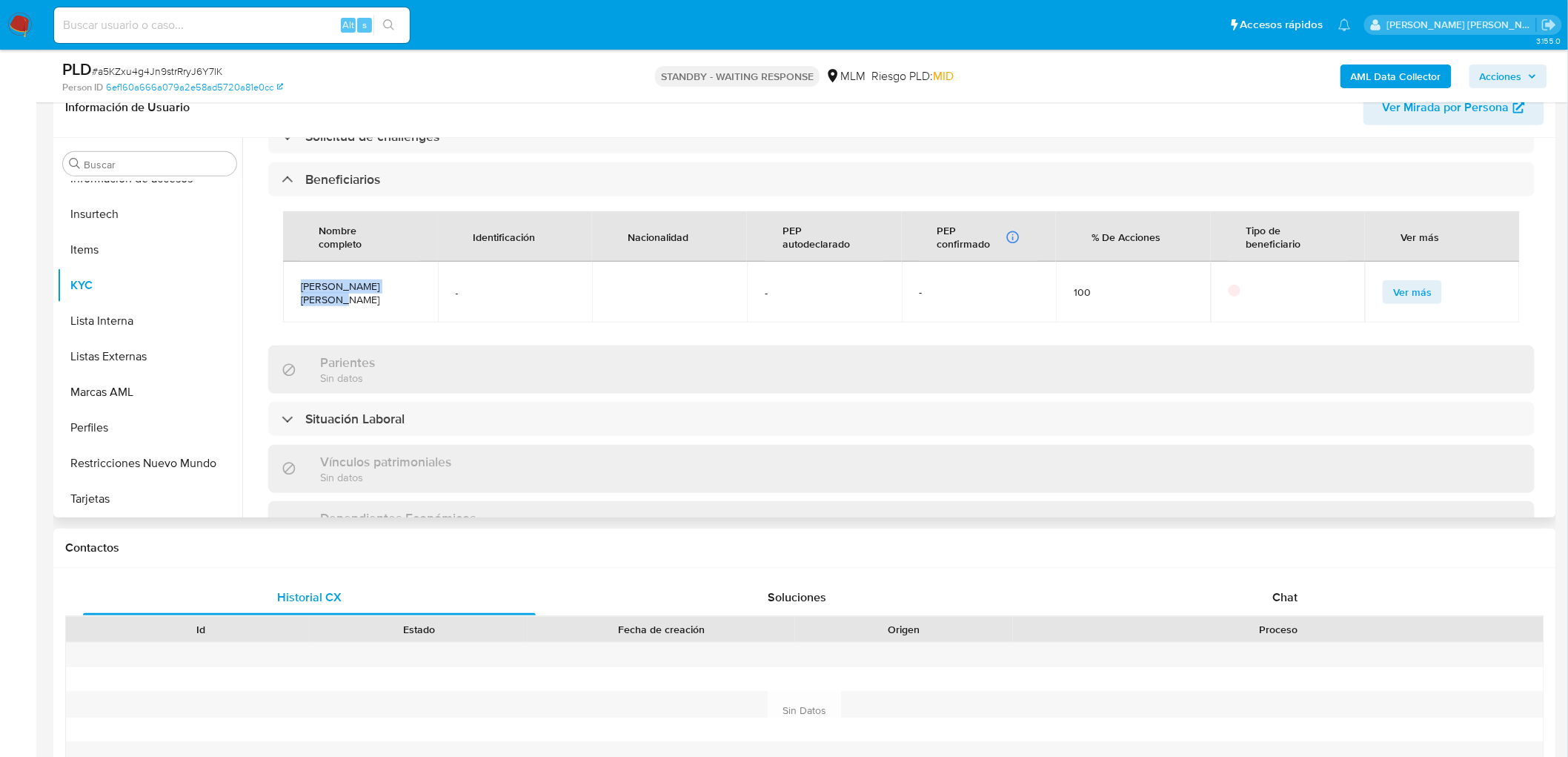
drag, startPoint x: 409, startPoint y: 290, endPoint x: 301, endPoint y: 282, distance: 108.3
click at [299, 282] on td "Ana Laura Mejia garcia" at bounding box center [360, 285] width 155 height 47
copy span "Ana Laura Mejia garcia"
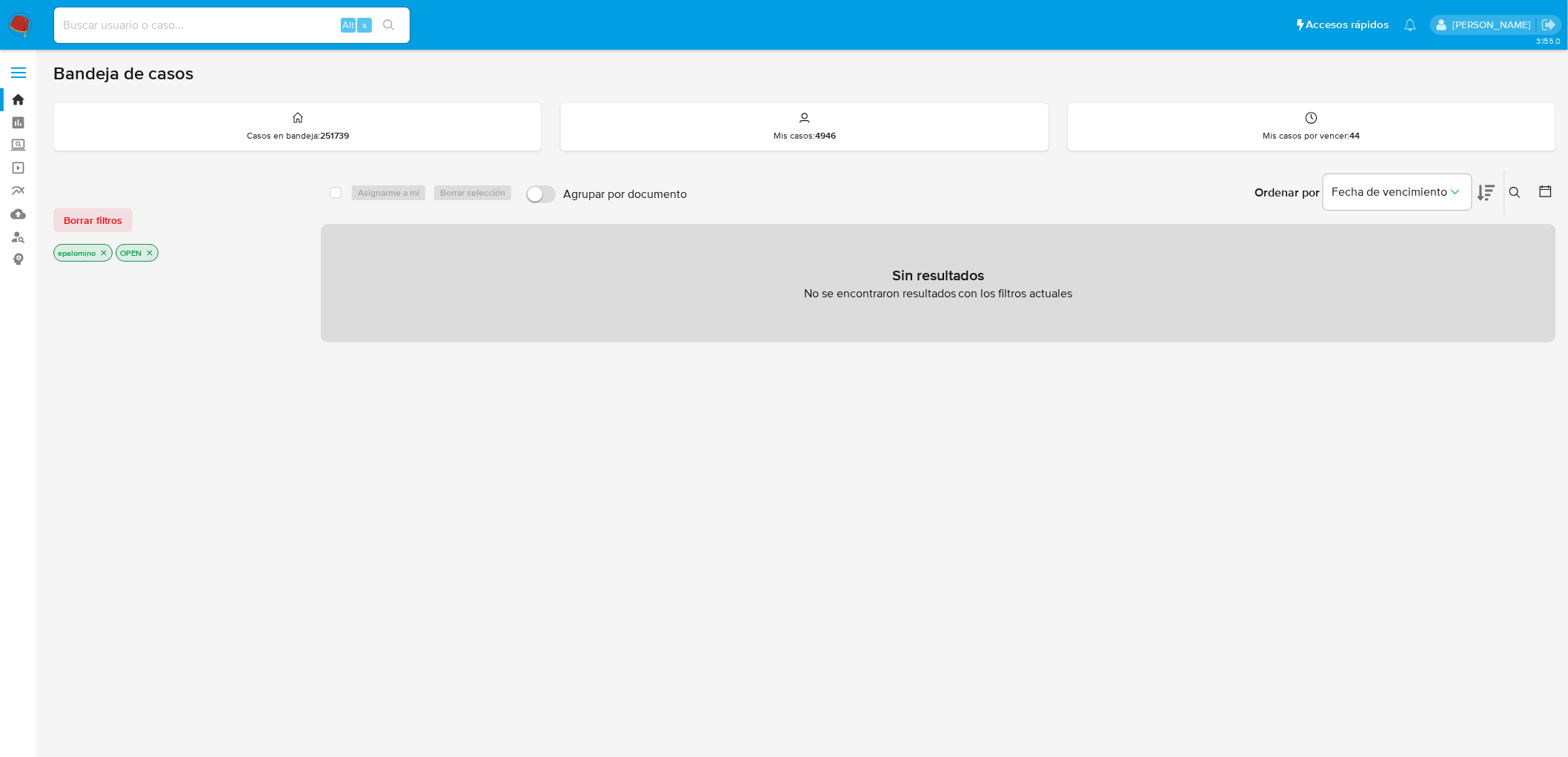
drag, startPoint x: 91, startPoint y: 209, endPoint x: 302, endPoint y: 442, distance: 314.3
click at [91, 210] on span "Borrar filtros" at bounding box center [93, 220] width 58 height 21
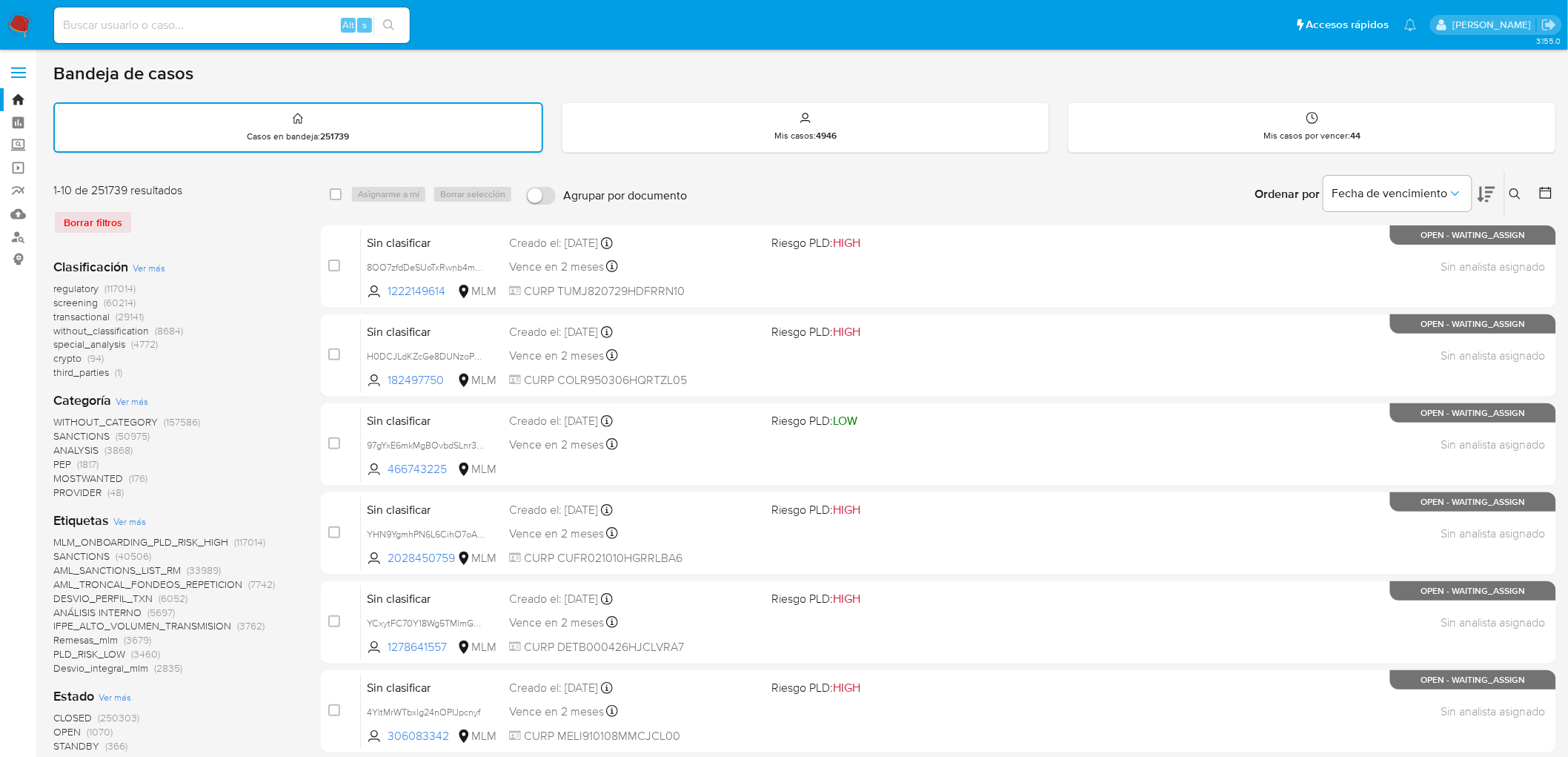
click at [1516, 189] on icon at bounding box center [1516, 194] width 12 height 12
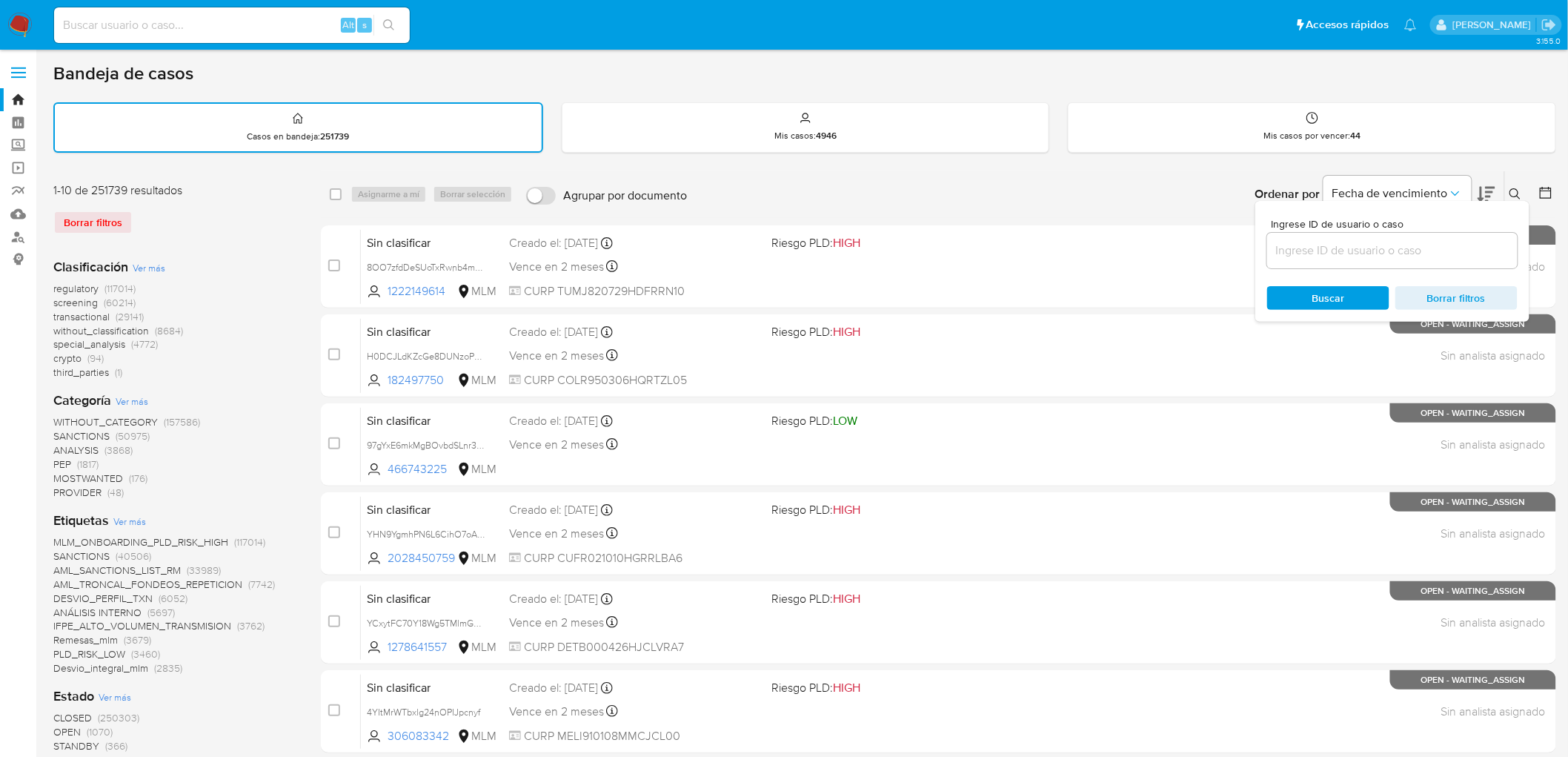
click at [1338, 248] on input at bounding box center [1392, 251] width 251 height 20
type input "1204292524"
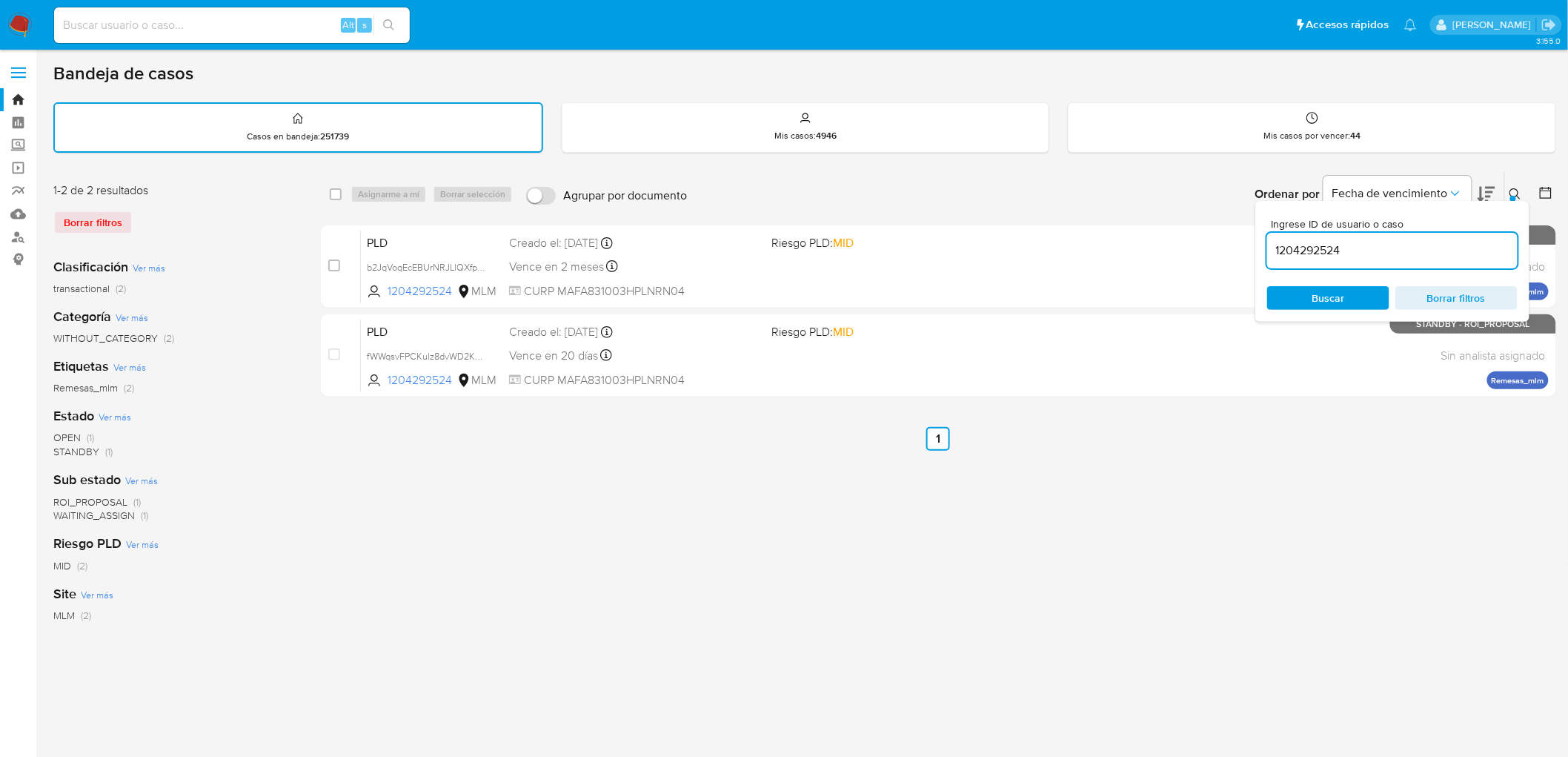
drag, startPoint x: 1517, startPoint y: 193, endPoint x: 1519, endPoint y: 213, distance: 20.1
click at [1517, 193] on icon at bounding box center [1515, 193] width 11 height 11
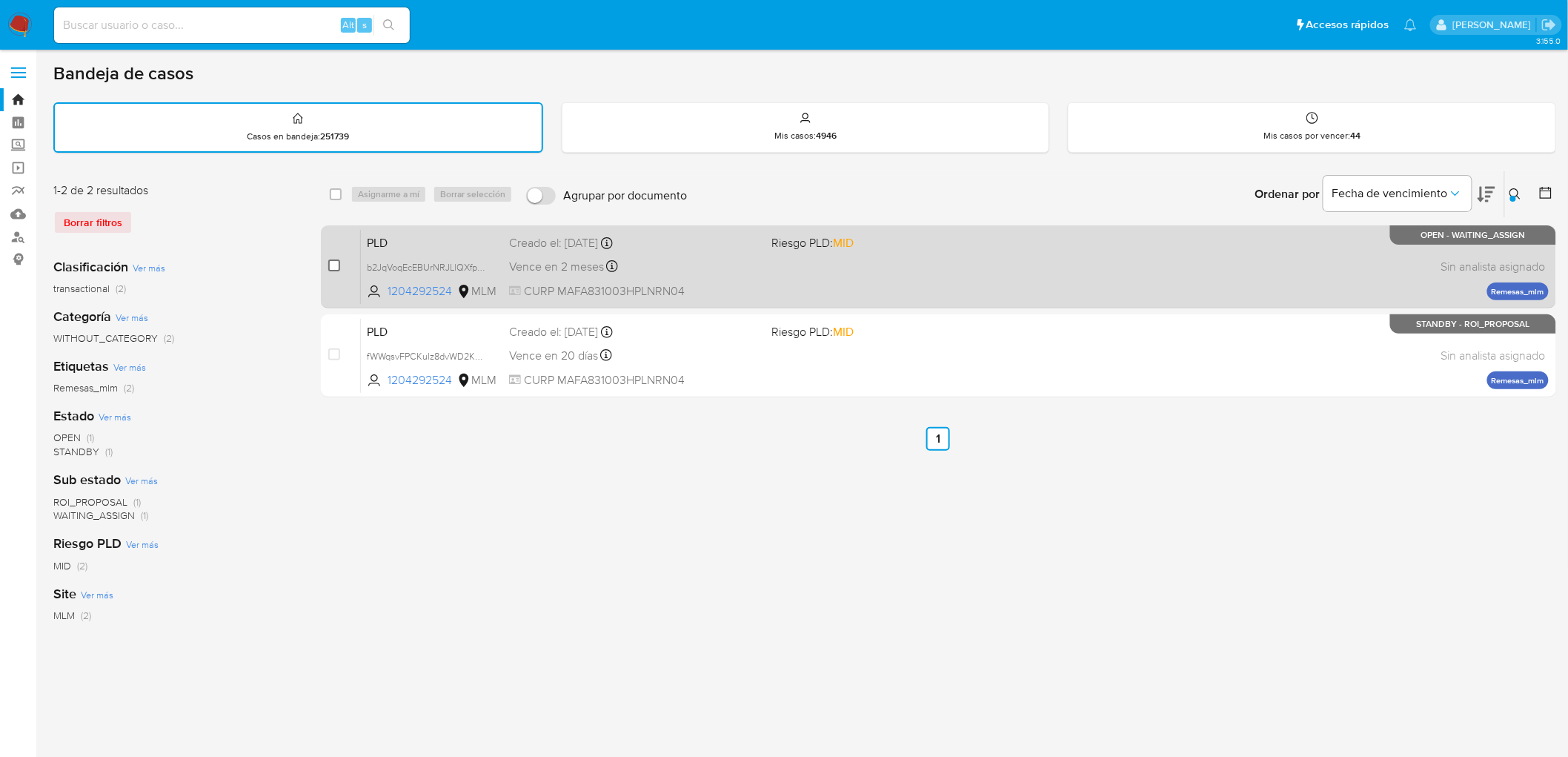
click at [334, 260] on input "checkbox" at bounding box center [335, 265] width 12 height 12
checkbox input "true"
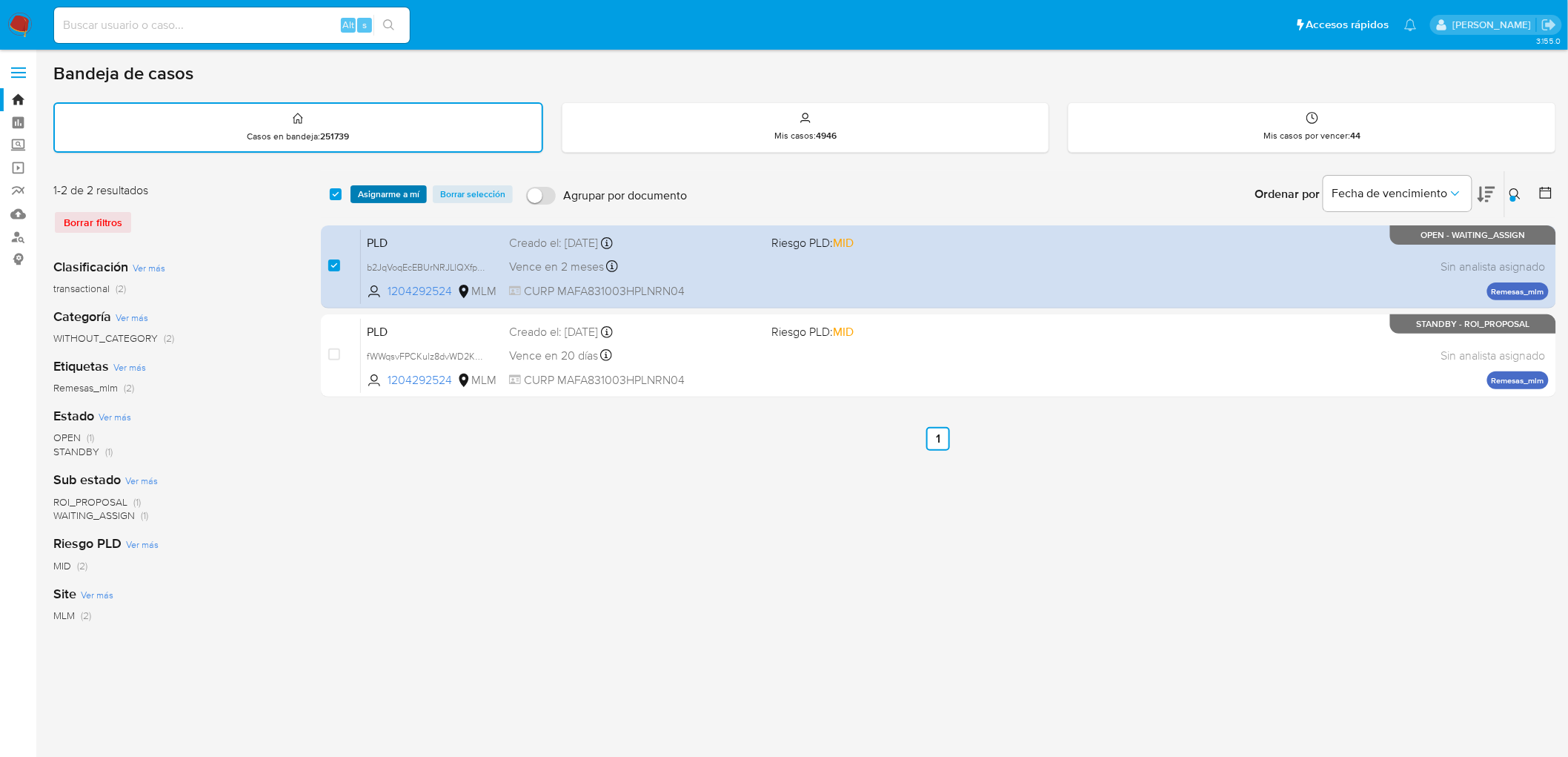
click at [375, 187] on span "Asignarme a mí" at bounding box center [389, 193] width 61 height 15
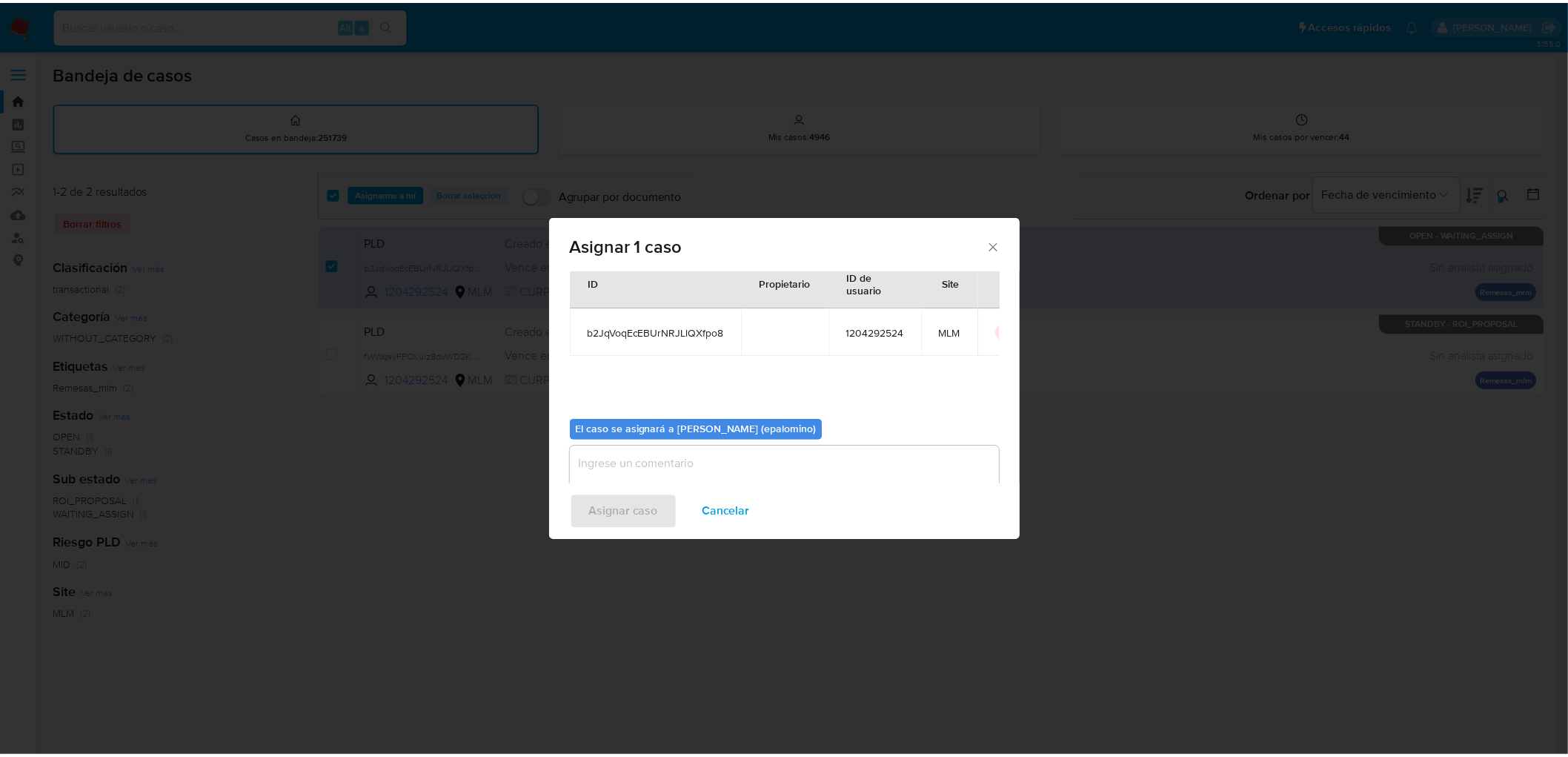
scroll to position [76, 0]
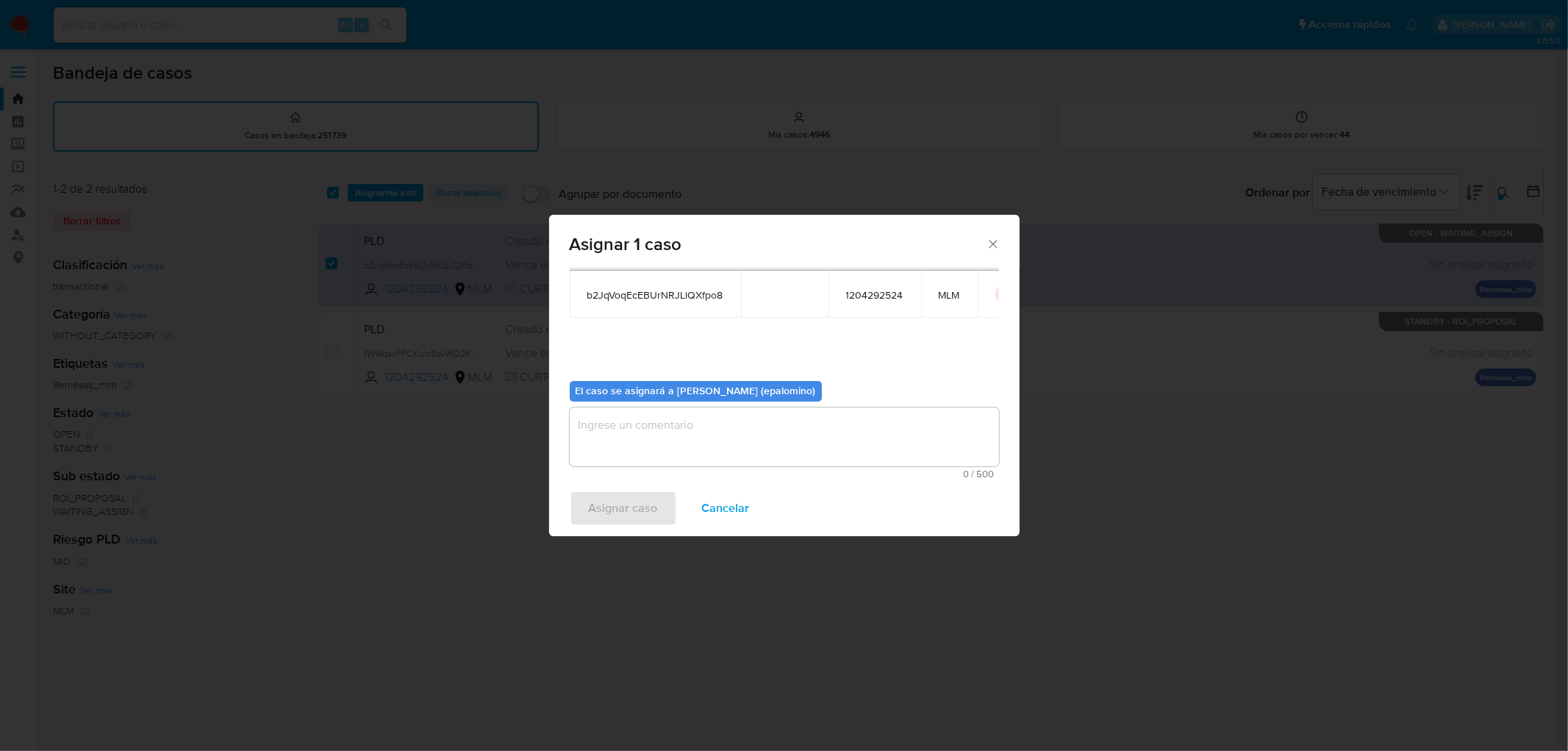
click at [688, 447] on textarea "assign-modal" at bounding box center [784, 437] width 430 height 59
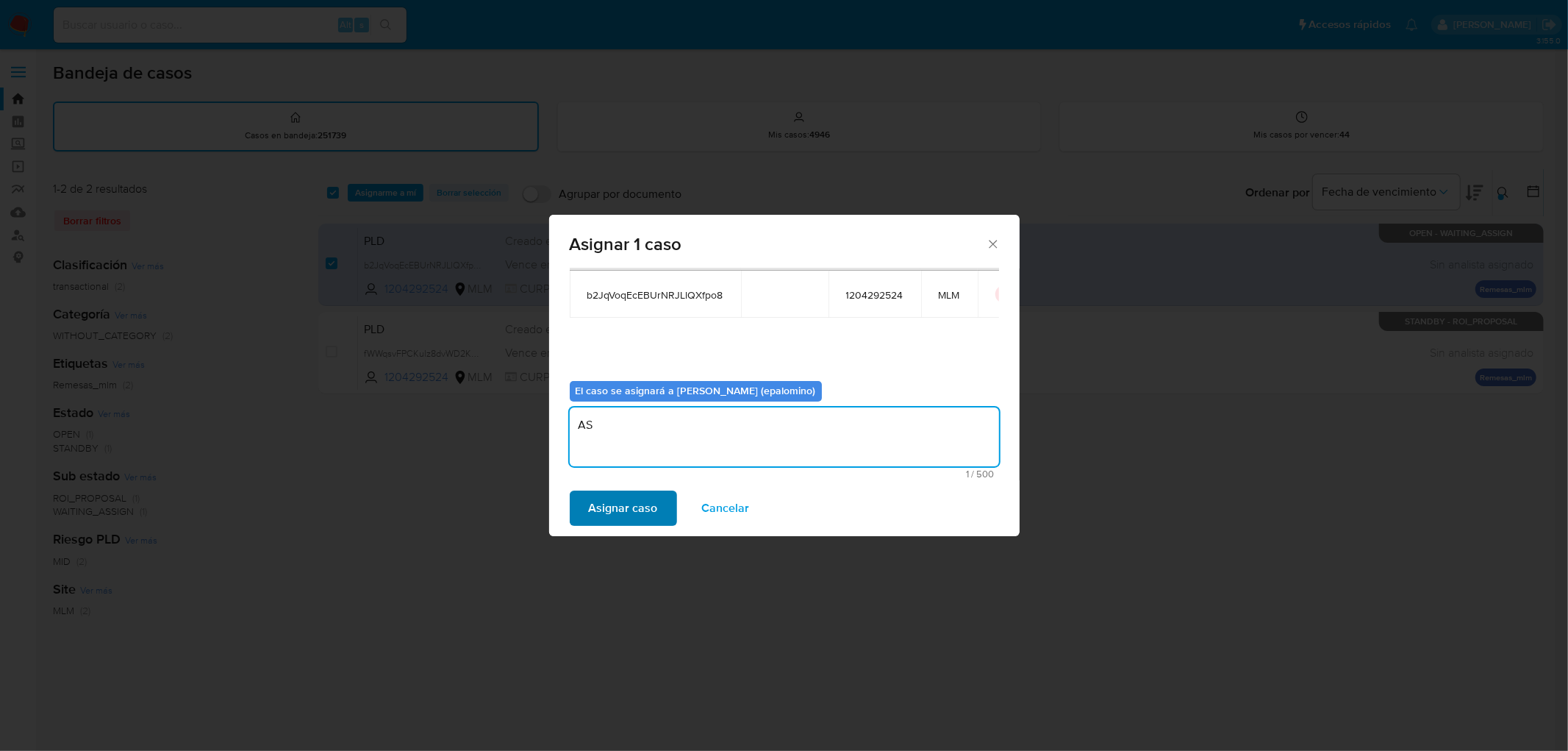
type textarea "AS"
click at [628, 512] on span "Asignar caso" at bounding box center [623, 507] width 69 height 32
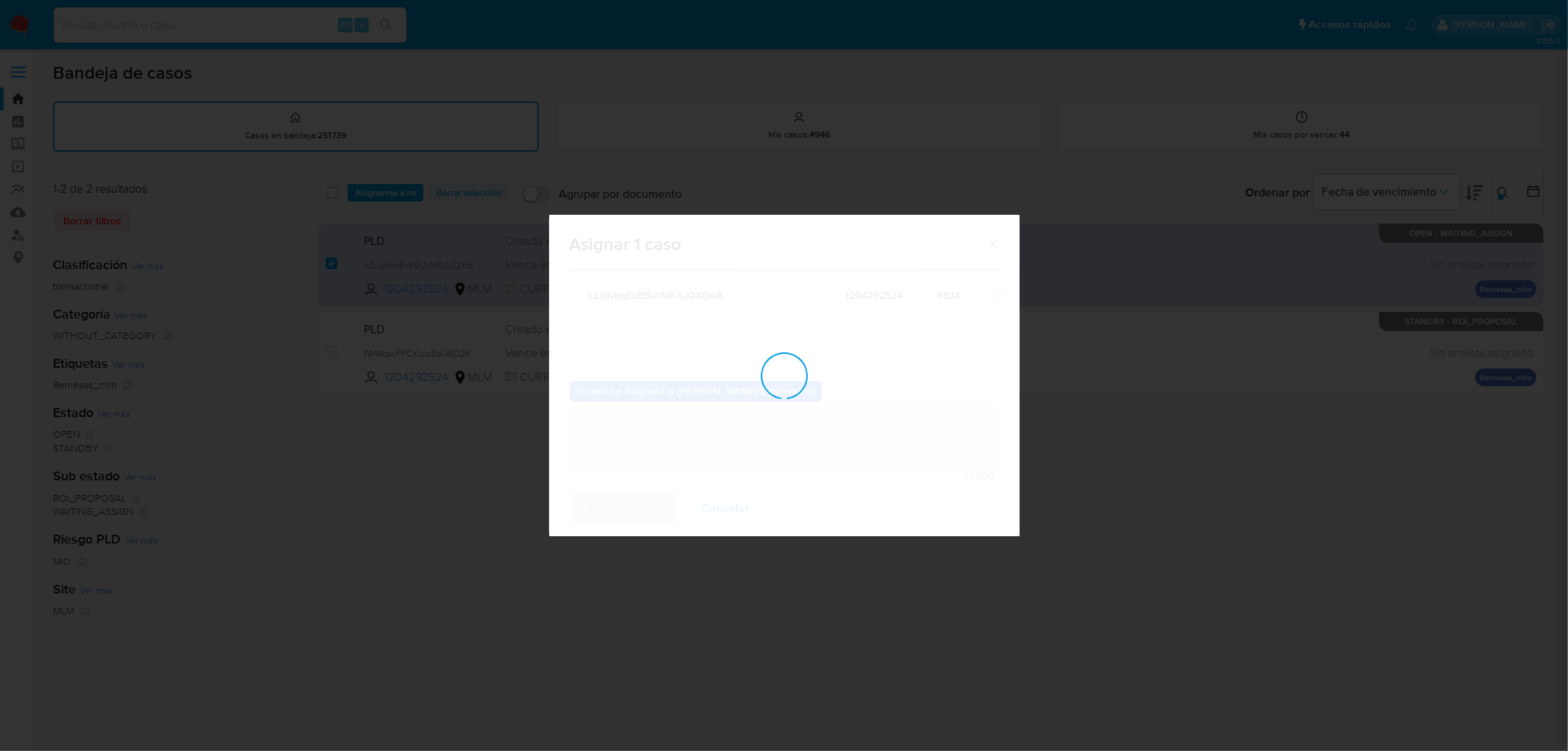
checkbox input "false"
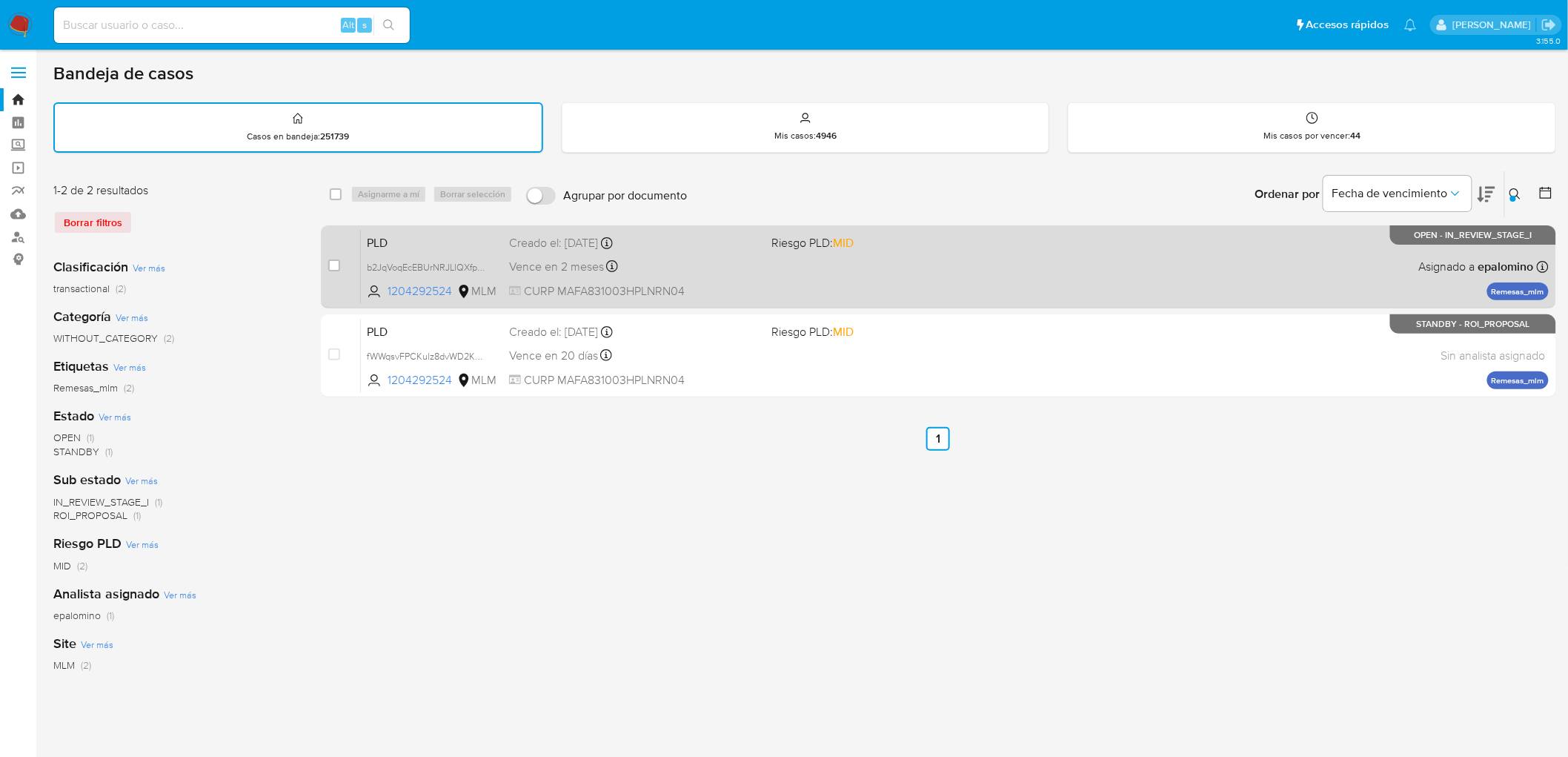
click at [369, 240] on span "PLD" at bounding box center [432, 242] width 130 height 20
click at [376, 234] on span "PLD" at bounding box center [432, 242] width 130 height 20
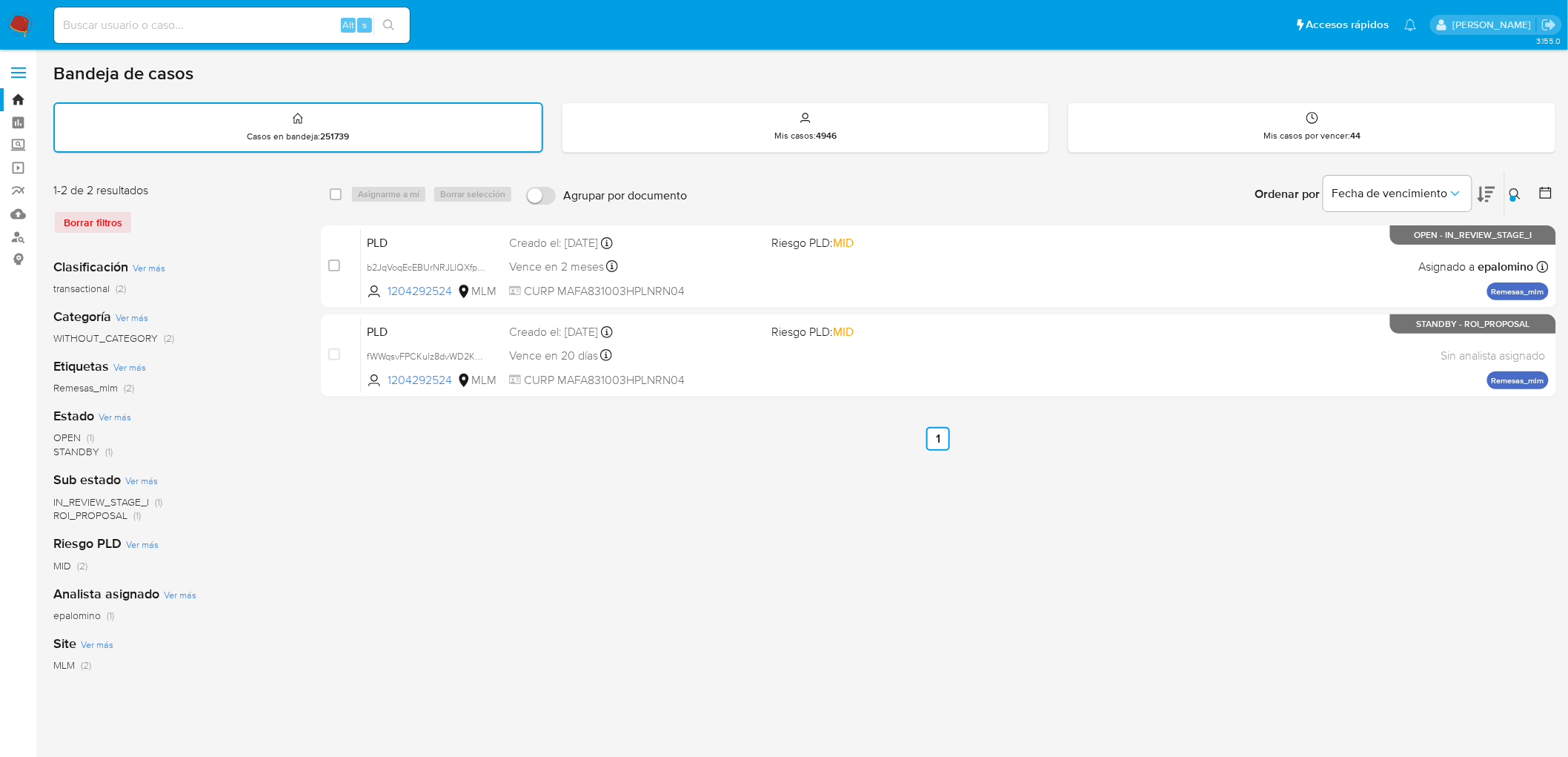
click at [23, 25] on img at bounding box center [21, 26] width 26 height 26
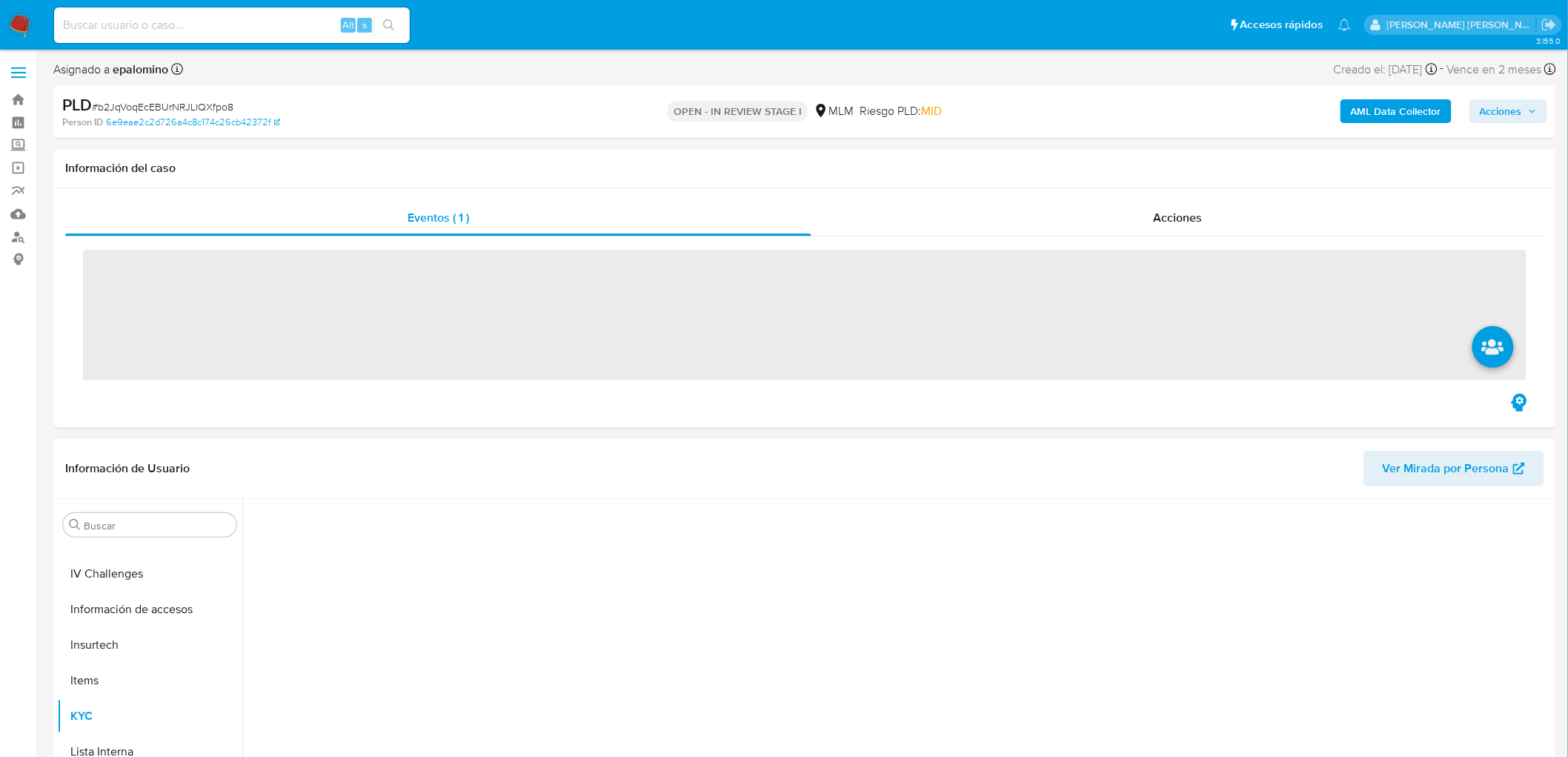
scroll to position [379, 0]
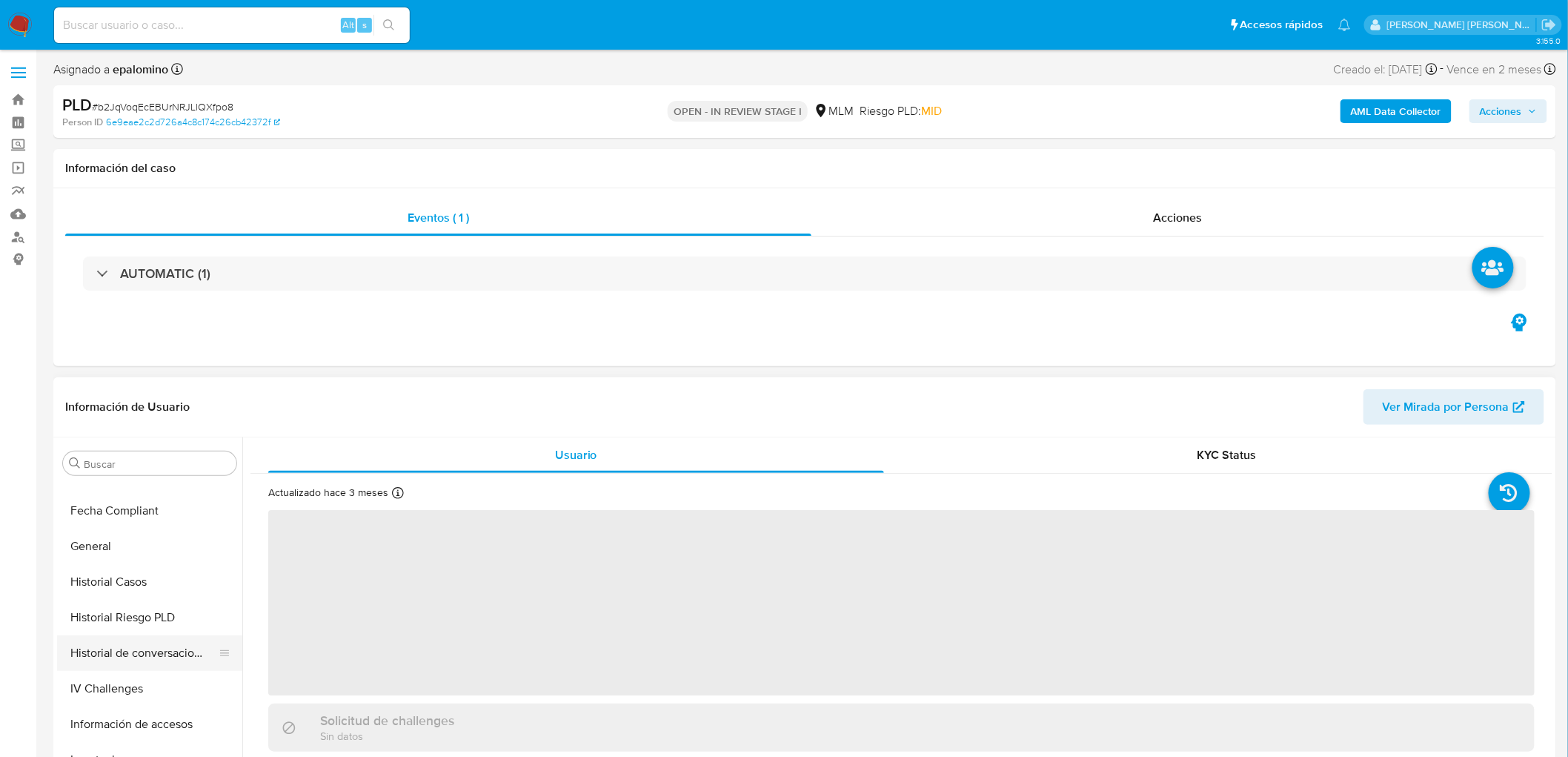
drag, startPoint x: 200, startPoint y: 647, endPoint x: 210, endPoint y: 645, distance: 10.2
click at [200, 647] on button "Historial de conversaciones" at bounding box center [144, 653] width 174 height 36
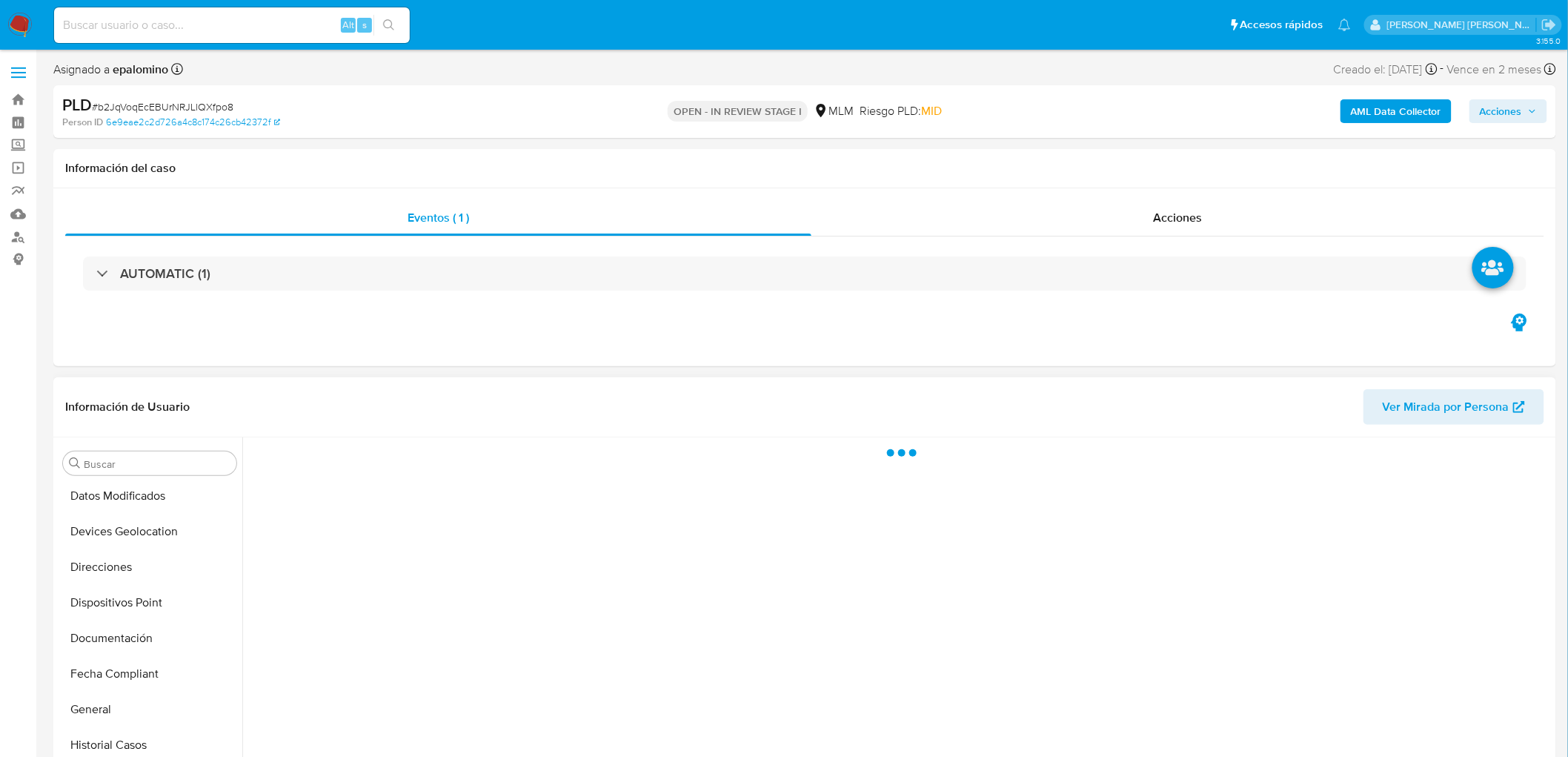
scroll to position [215, 0]
drag, startPoint x: 156, startPoint y: 540, endPoint x: 243, endPoint y: 506, distance: 93.4
click at [156, 540] on button "Devices Geolocation" at bounding box center [150, 533] width 186 height 36
select select "10"
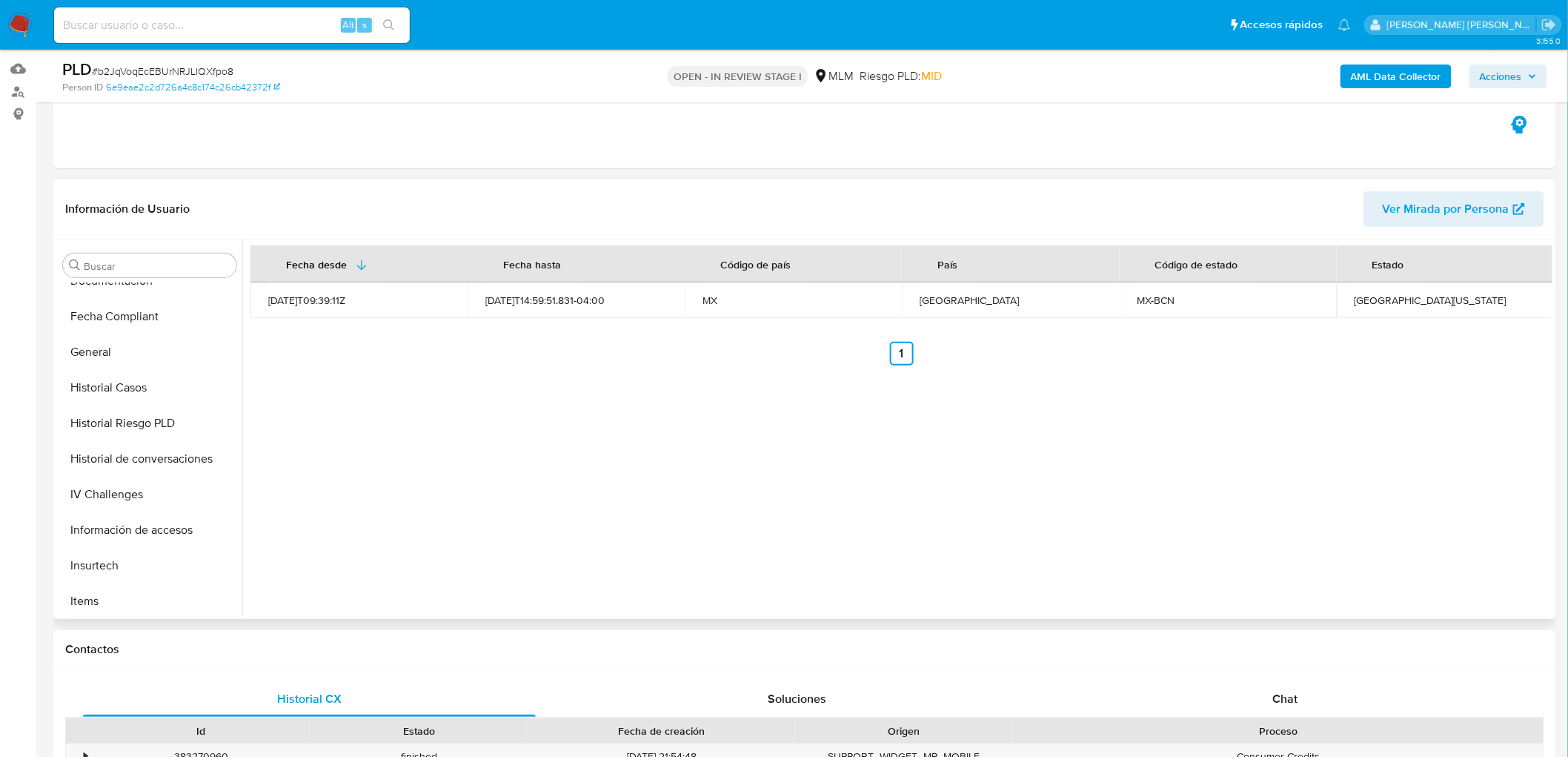
scroll to position [213, 0]
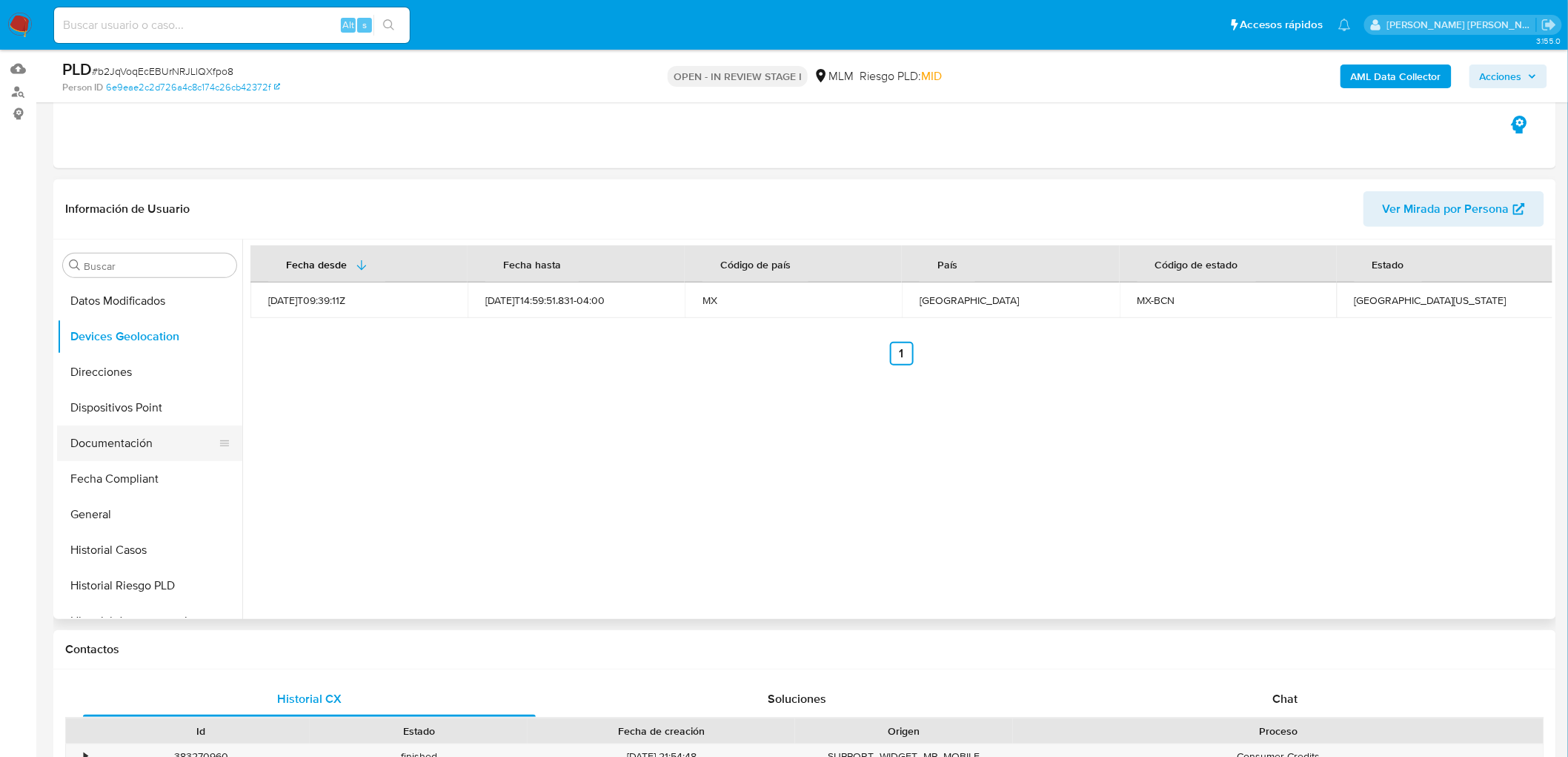
drag, startPoint x: 142, startPoint y: 433, endPoint x: 168, endPoint y: 424, distance: 27.5
click at [142, 433] on button "Documentación" at bounding box center [144, 443] width 174 height 36
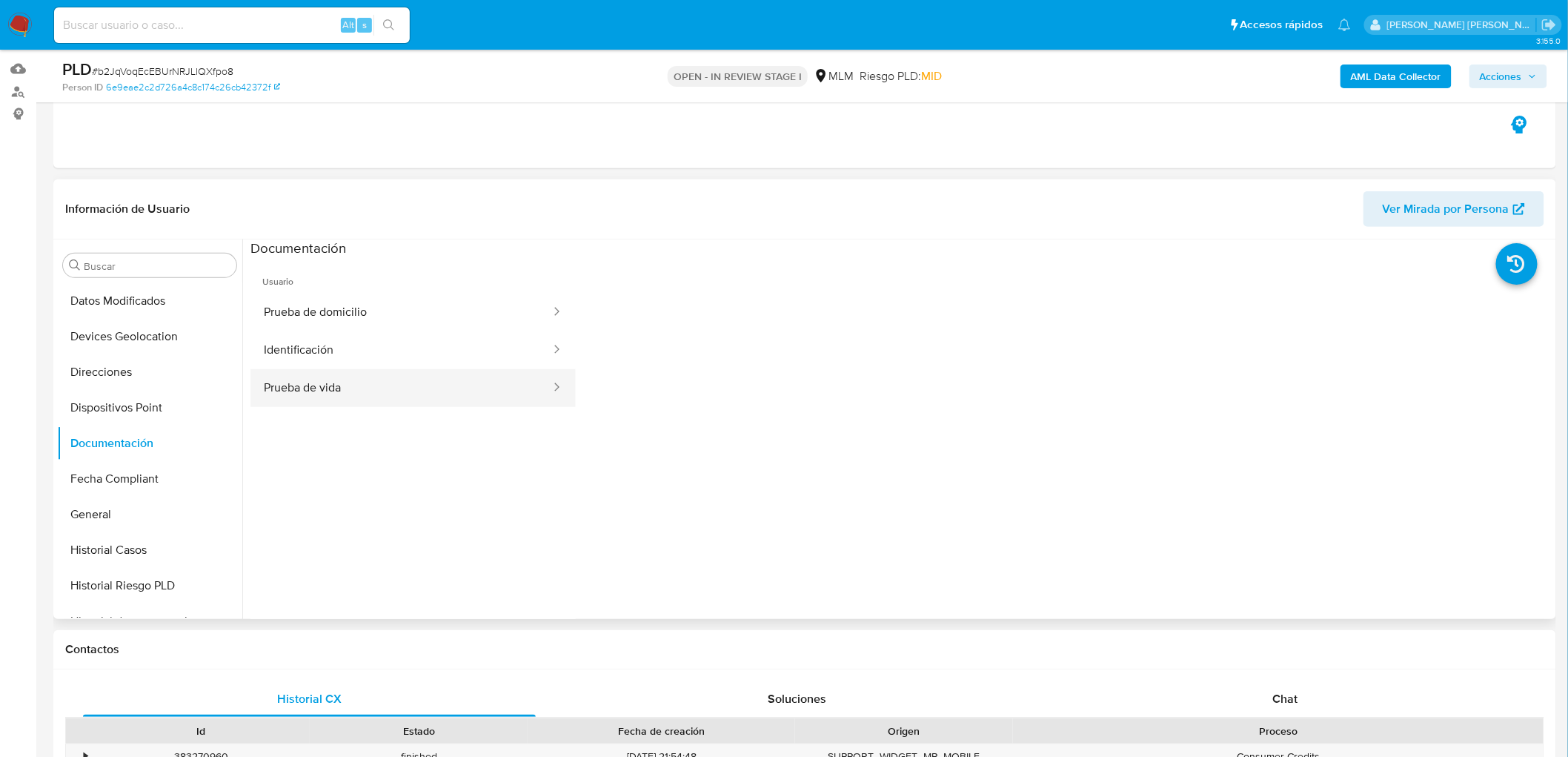
click at [400, 386] on button "Prueba de vida" at bounding box center [402, 388] width 302 height 38
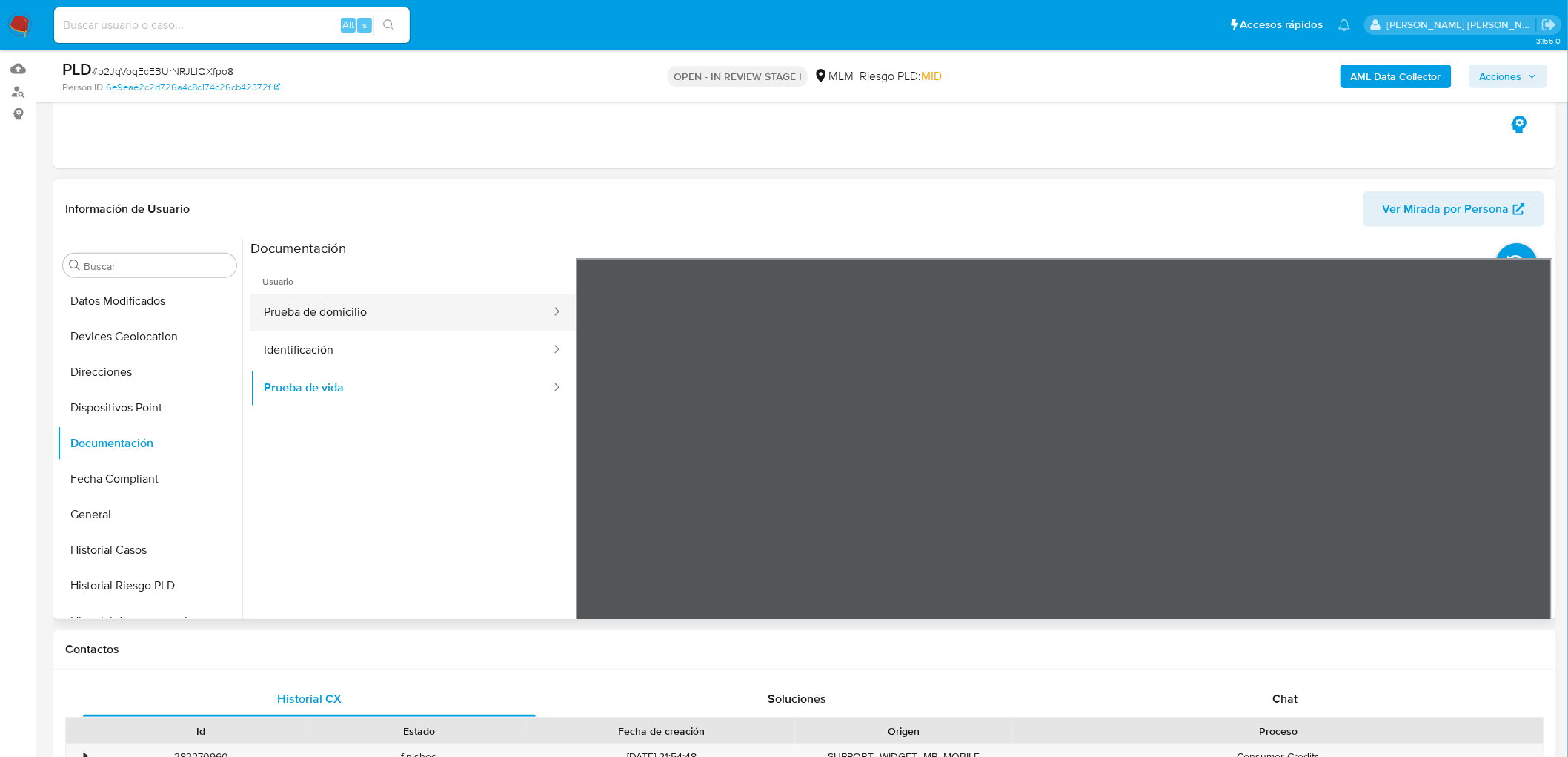
click at [421, 323] on button "Prueba de domicilio" at bounding box center [402, 312] width 302 height 38
click at [486, 316] on button "Prueba de domicilio" at bounding box center [402, 312] width 302 height 38
click at [445, 346] on button "Identificación" at bounding box center [402, 350] width 302 height 38
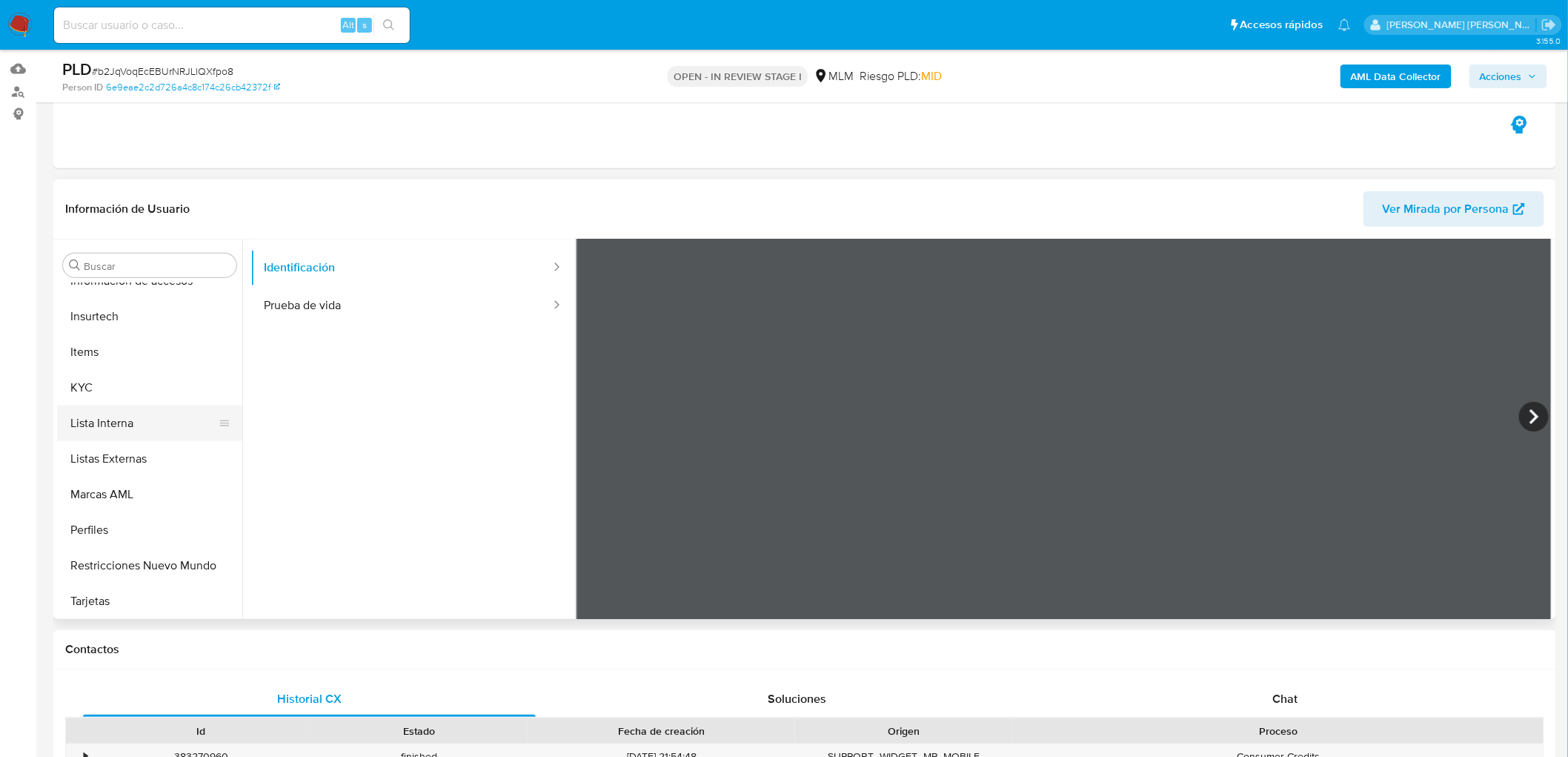
scroll to position [626, 0]
click at [120, 389] on button "KYC" at bounding box center [144, 387] width 174 height 36
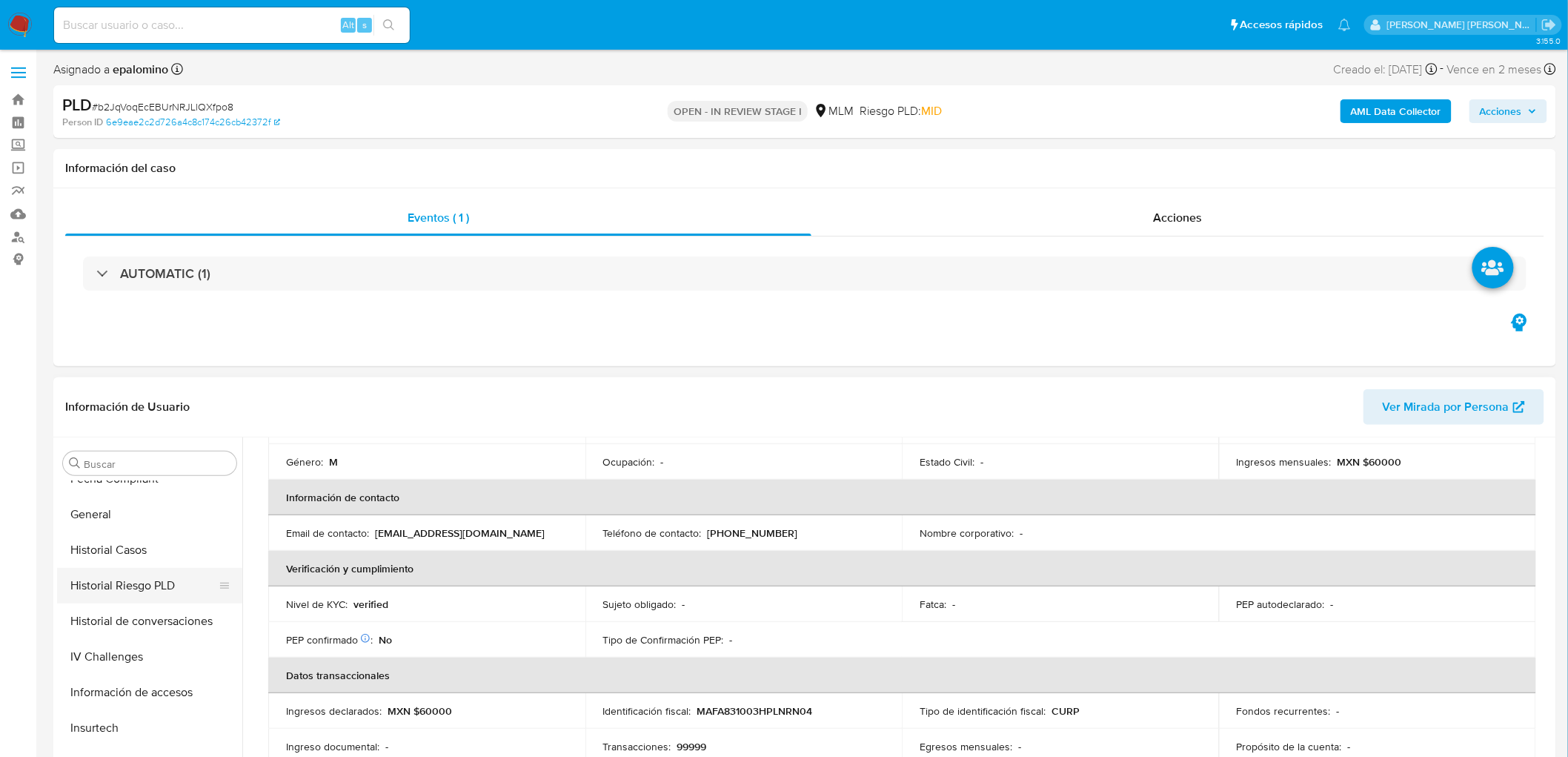
scroll to position [411, 0]
drag, startPoint x: 161, startPoint y: 612, endPoint x: 186, endPoint y: 603, distance: 26.6
click at [161, 612] on button "Historial de conversaciones" at bounding box center [144, 622] width 174 height 36
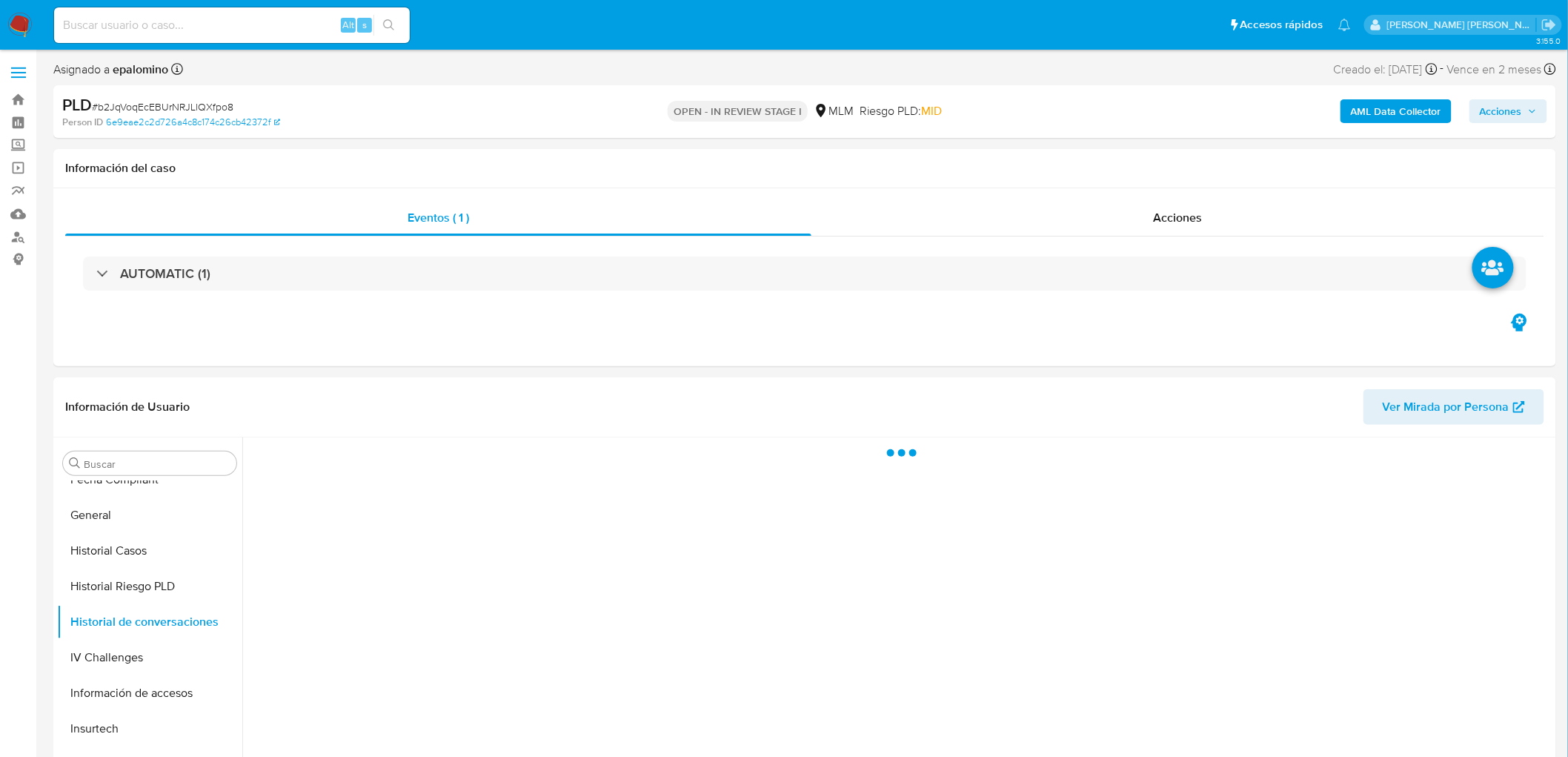
scroll to position [114, 0]
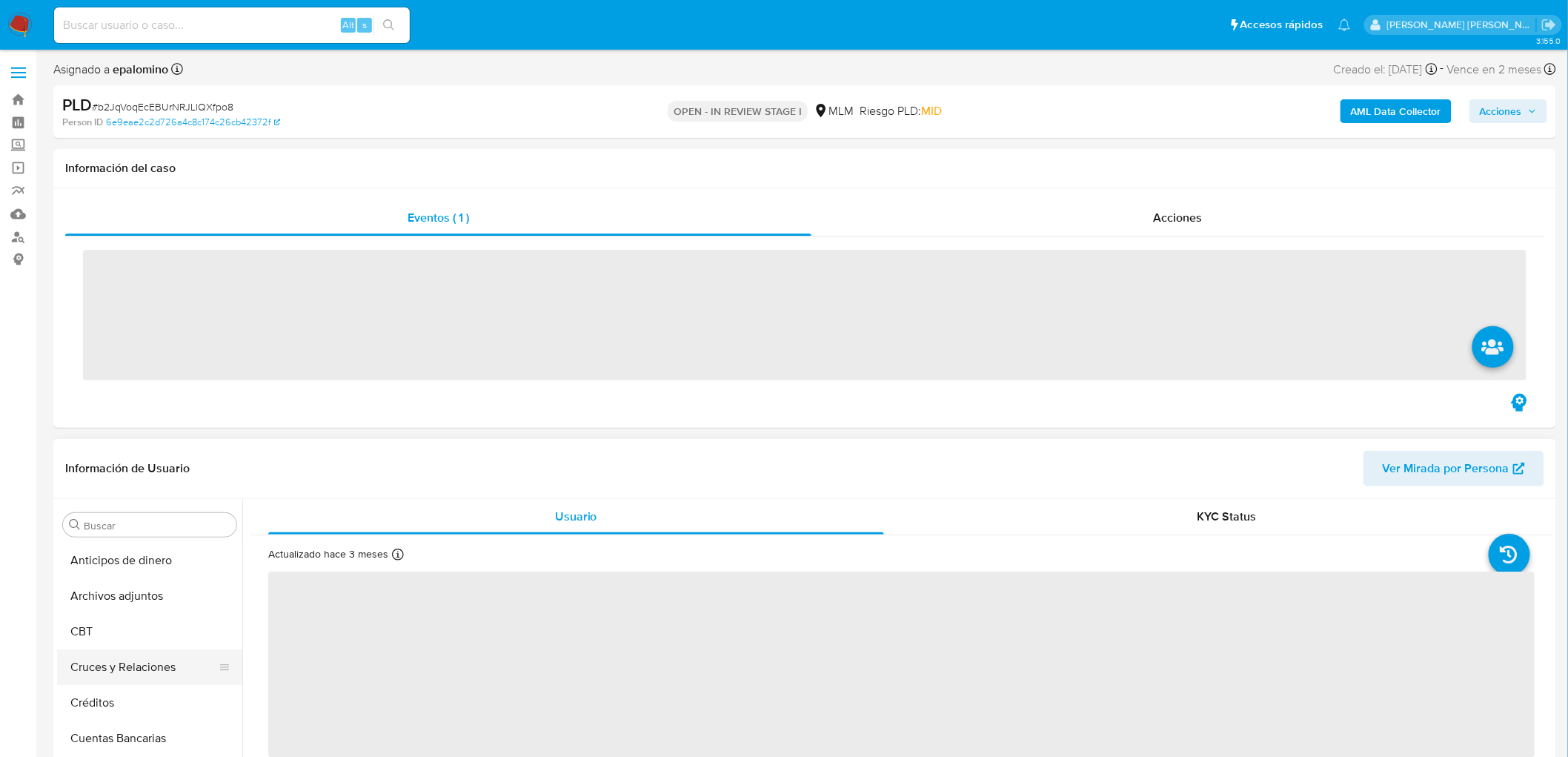
click at [173, 596] on ul "Anticipos de dinero Archivos adjuntos CBT Cruces y Relaciones Créditos Cuentas …" at bounding box center [150, 710] width 186 height 335
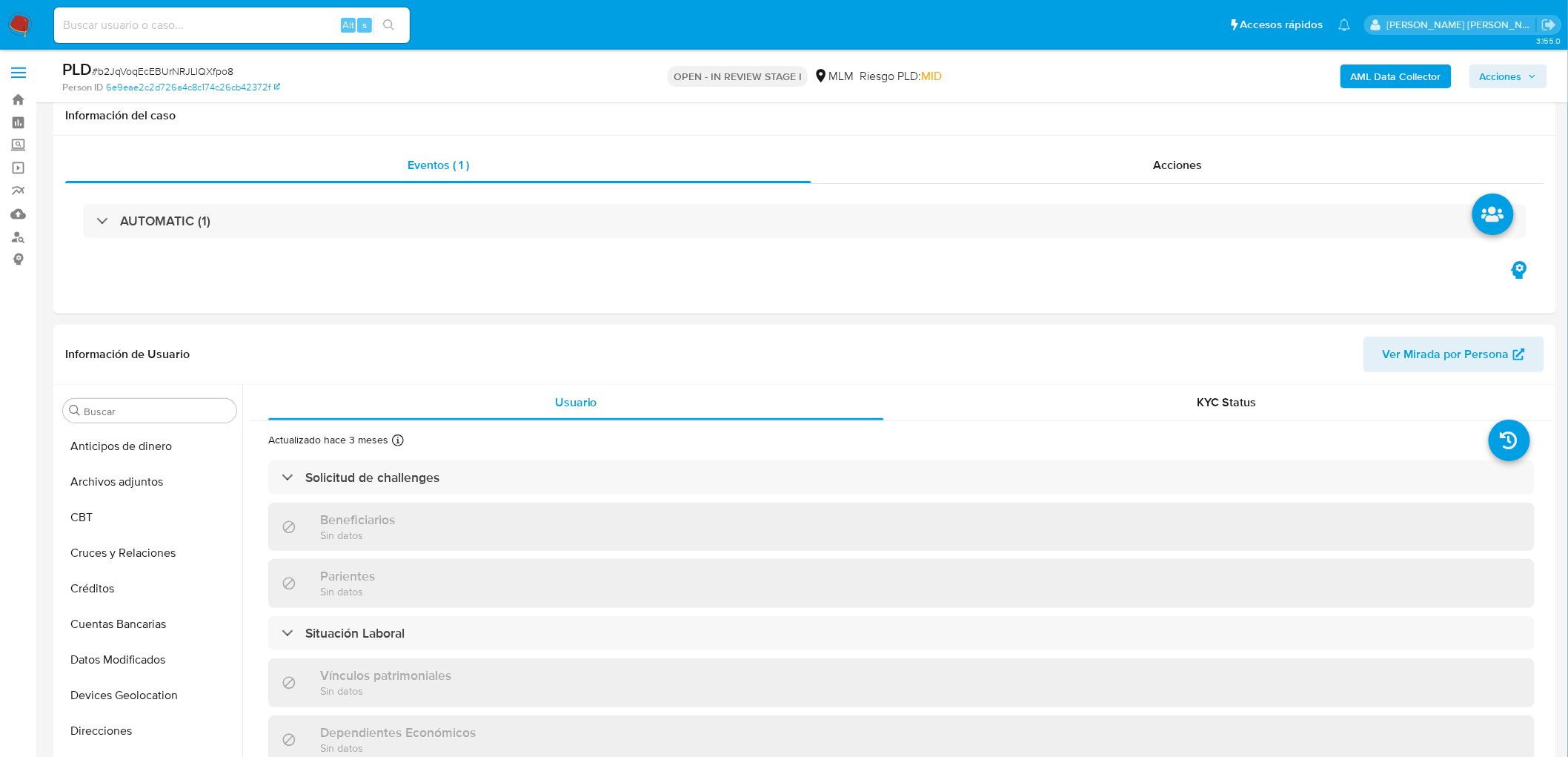
scroll to position [148, 0]
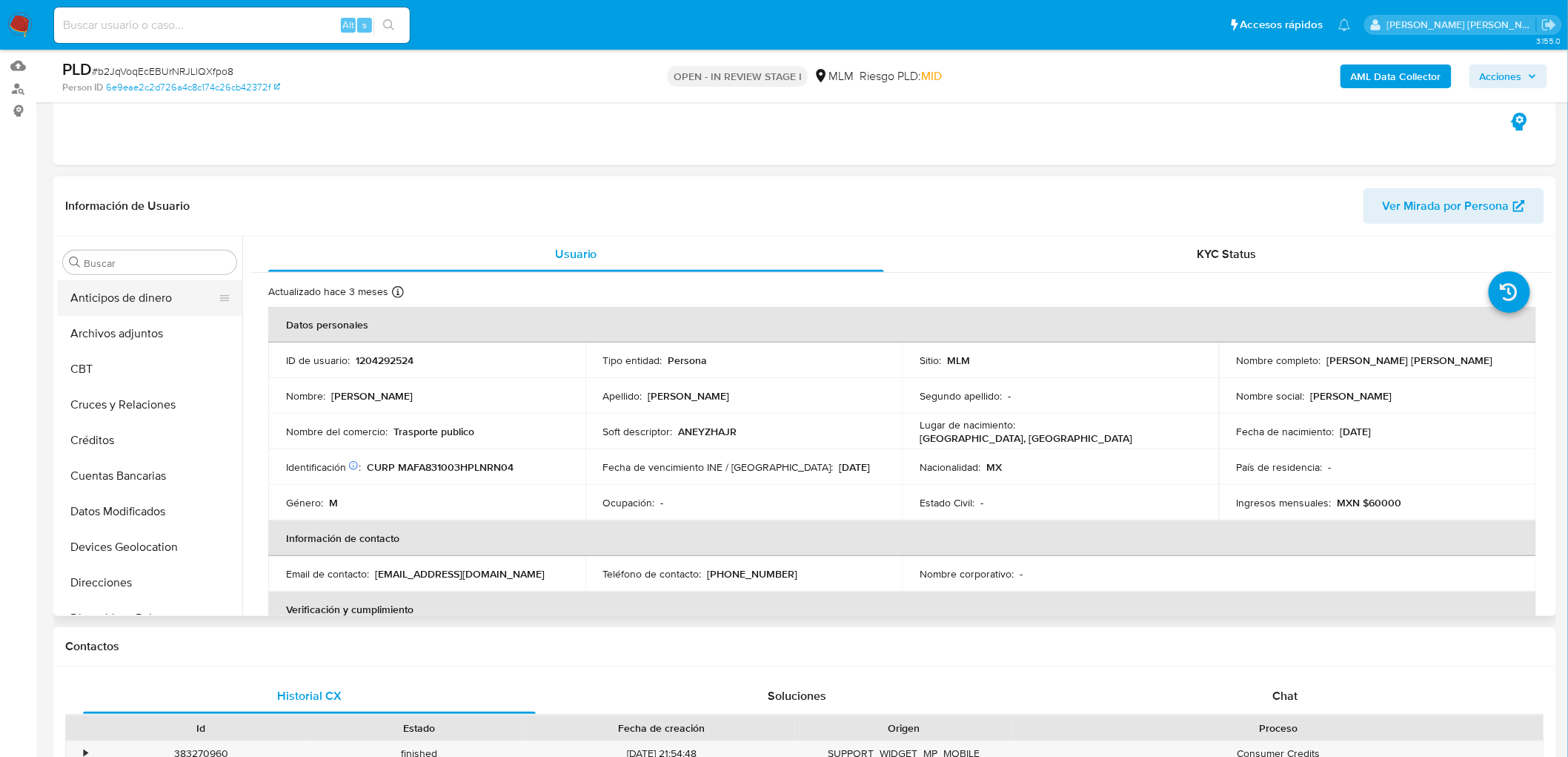
select select "10"
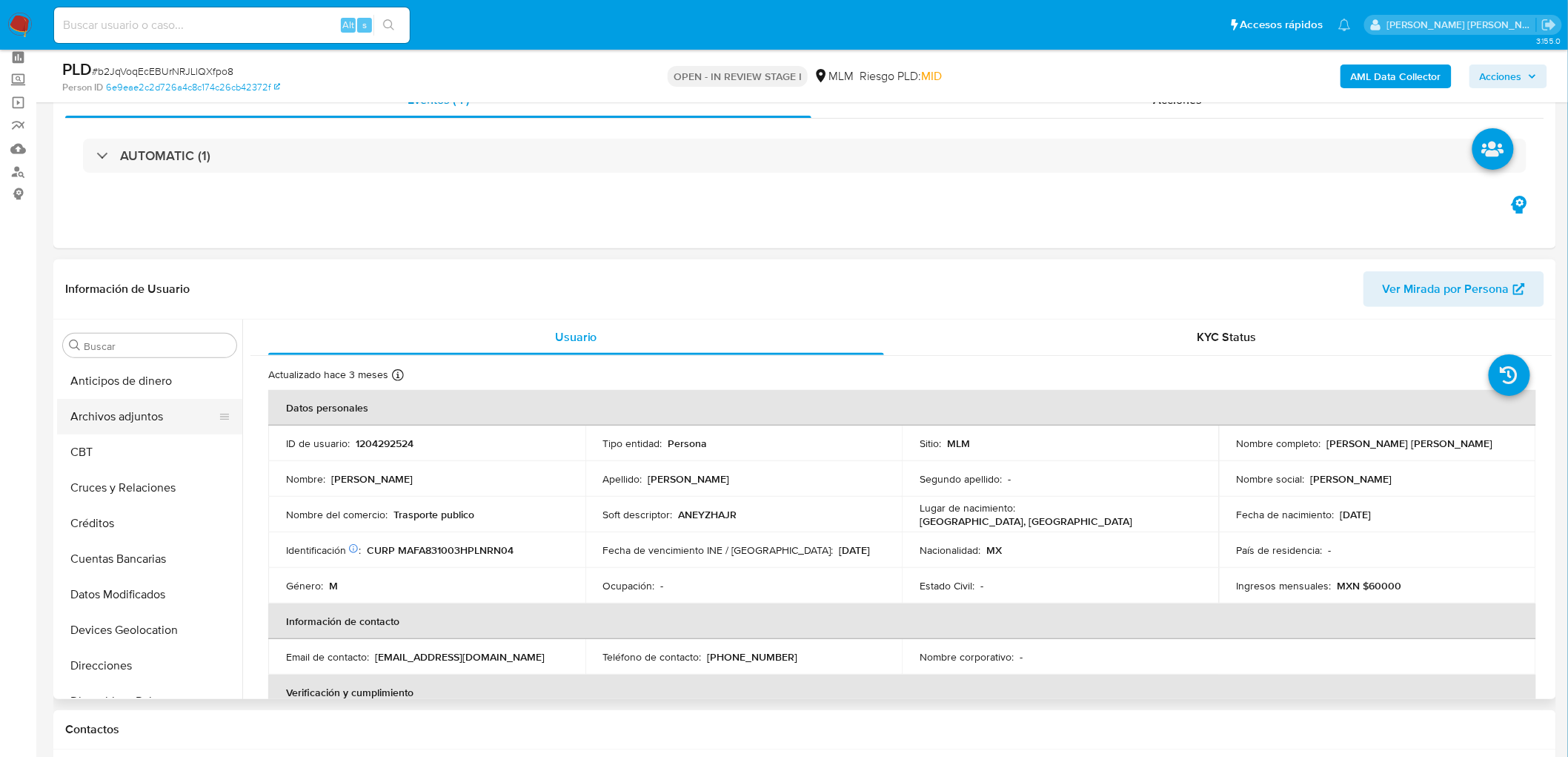
click at [137, 410] on button "Archivos adjuntos" at bounding box center [144, 416] width 174 height 36
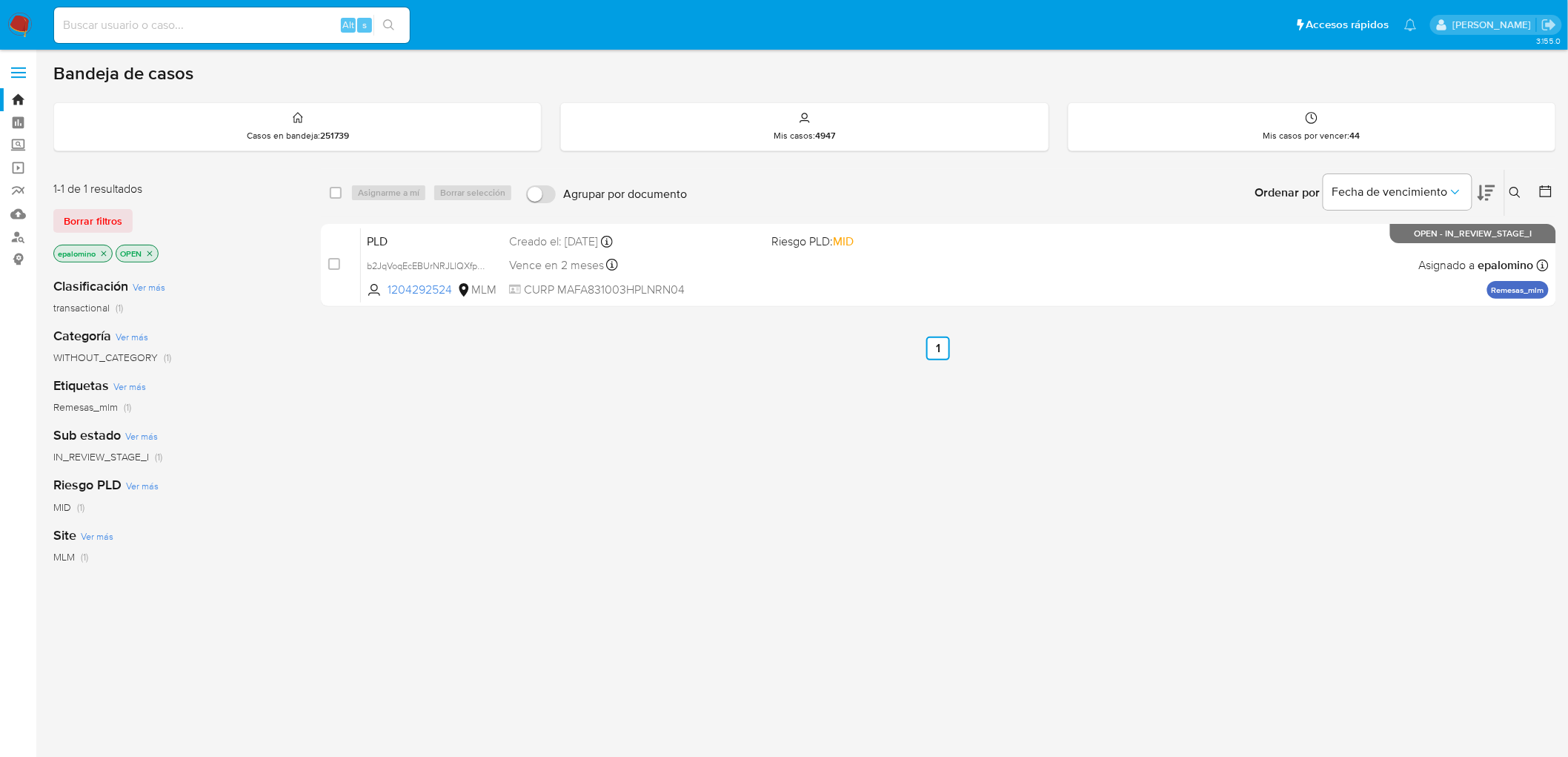
click at [92, 235] on div "1-1 de 1 resultados Borrar filtros epalomino OPEN" at bounding box center [172, 223] width 237 height 85
click at [94, 212] on span "Borrar filtros" at bounding box center [93, 220] width 58 height 21
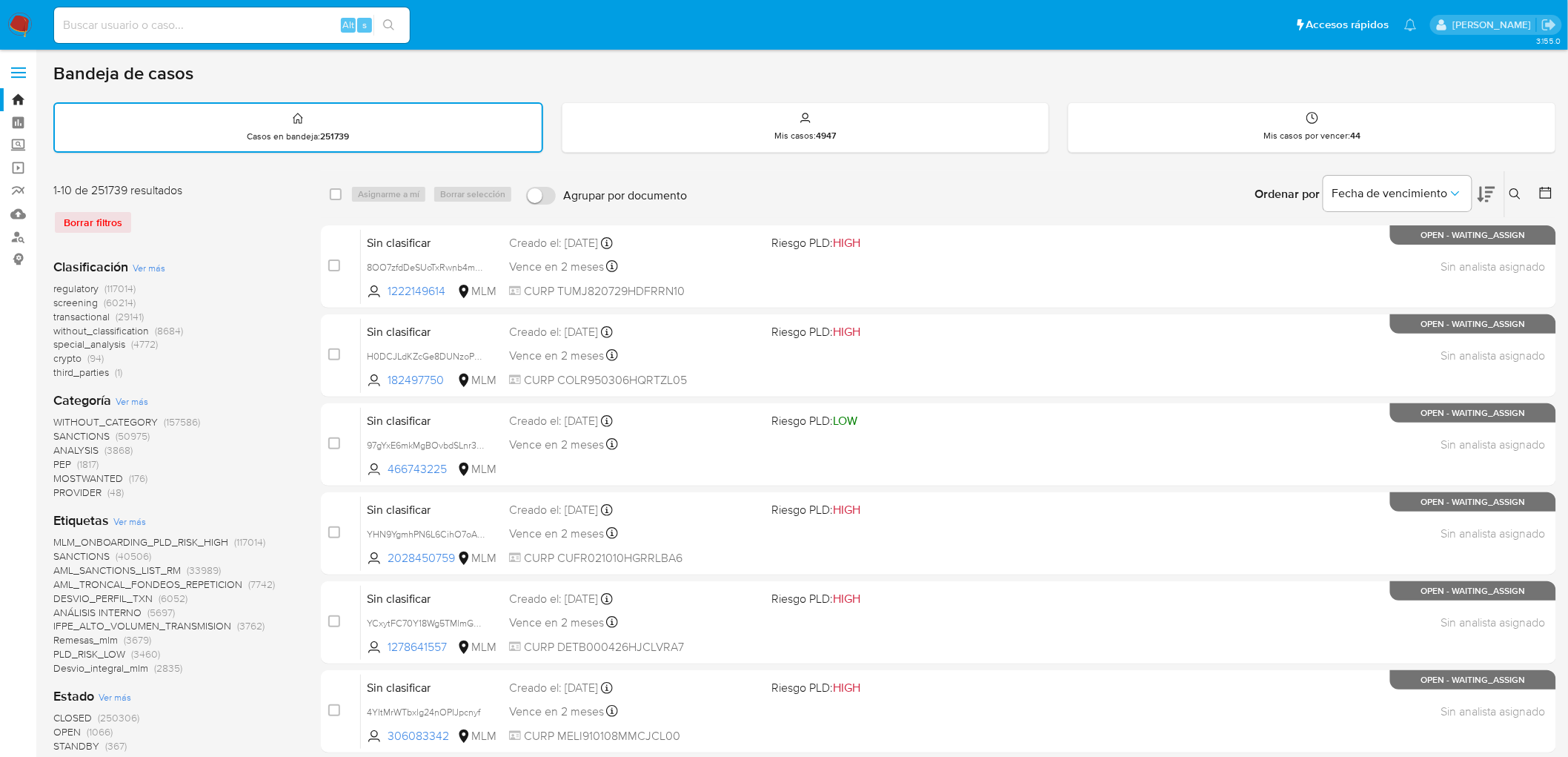
click at [14, 28] on img at bounding box center [21, 26] width 26 height 26
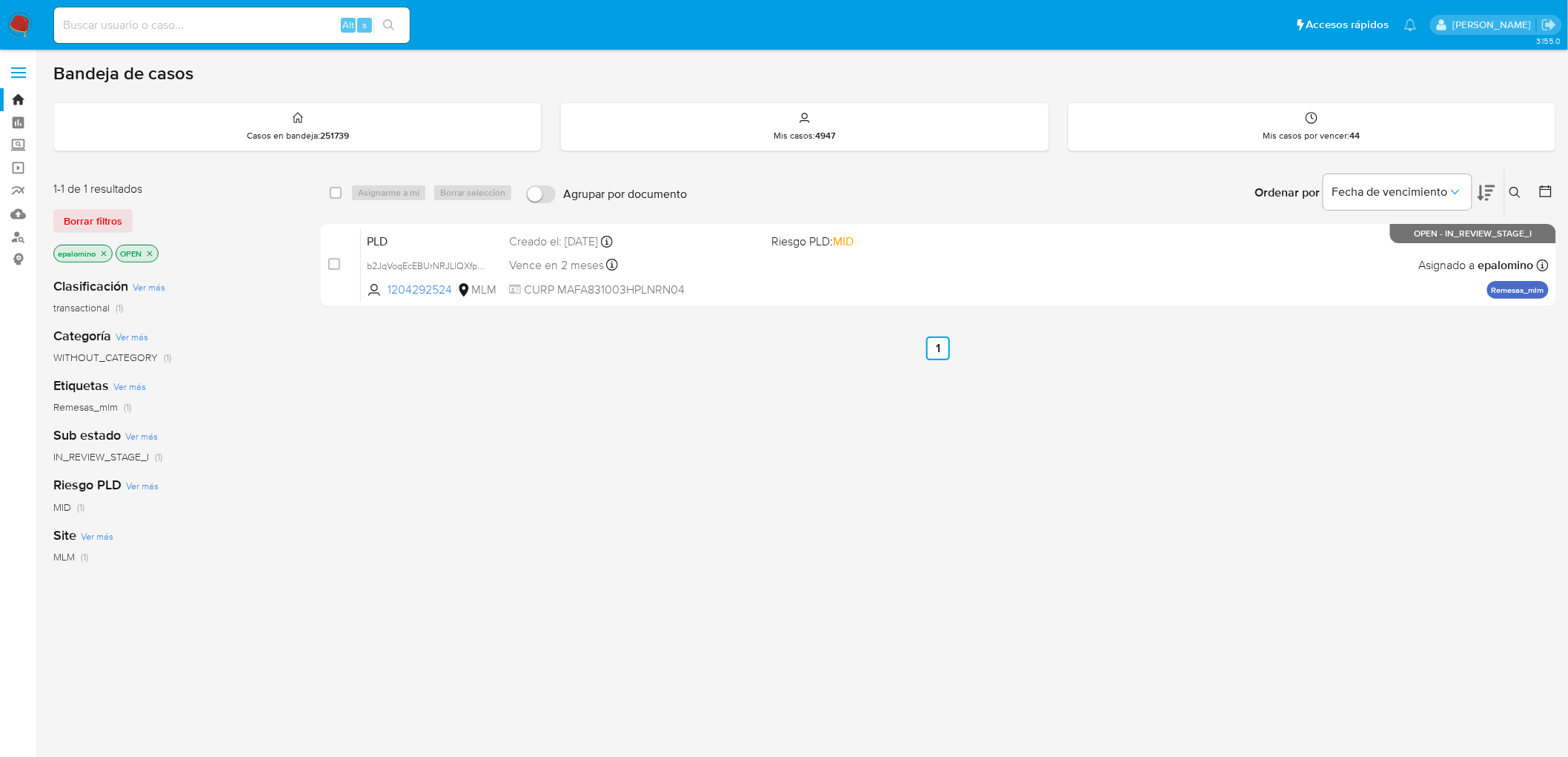
click at [86, 211] on span "Borrar filtros" at bounding box center [93, 220] width 58 height 21
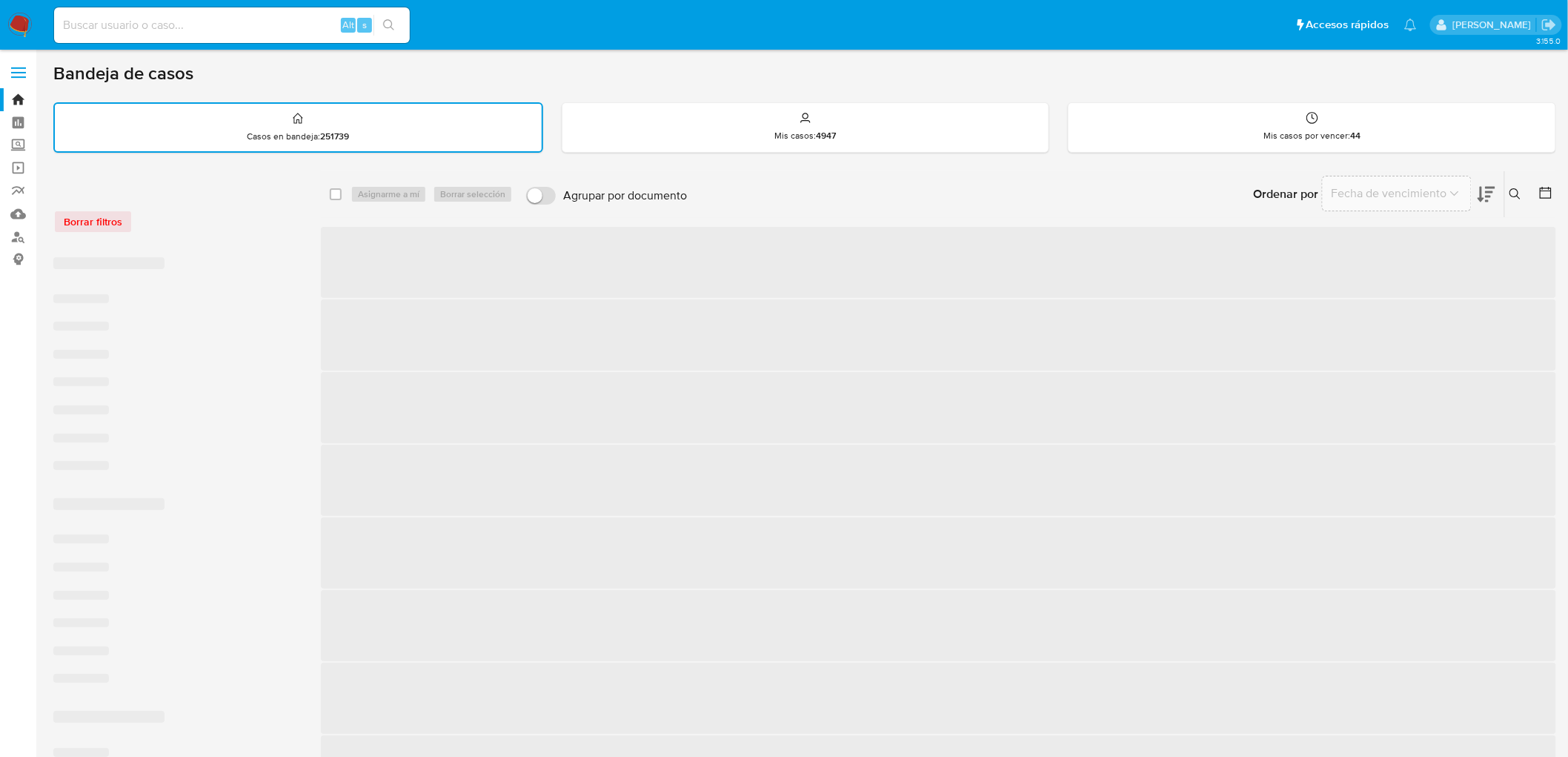
click at [88, 223] on div "Borrar filtros" at bounding box center [172, 222] width 237 height 24
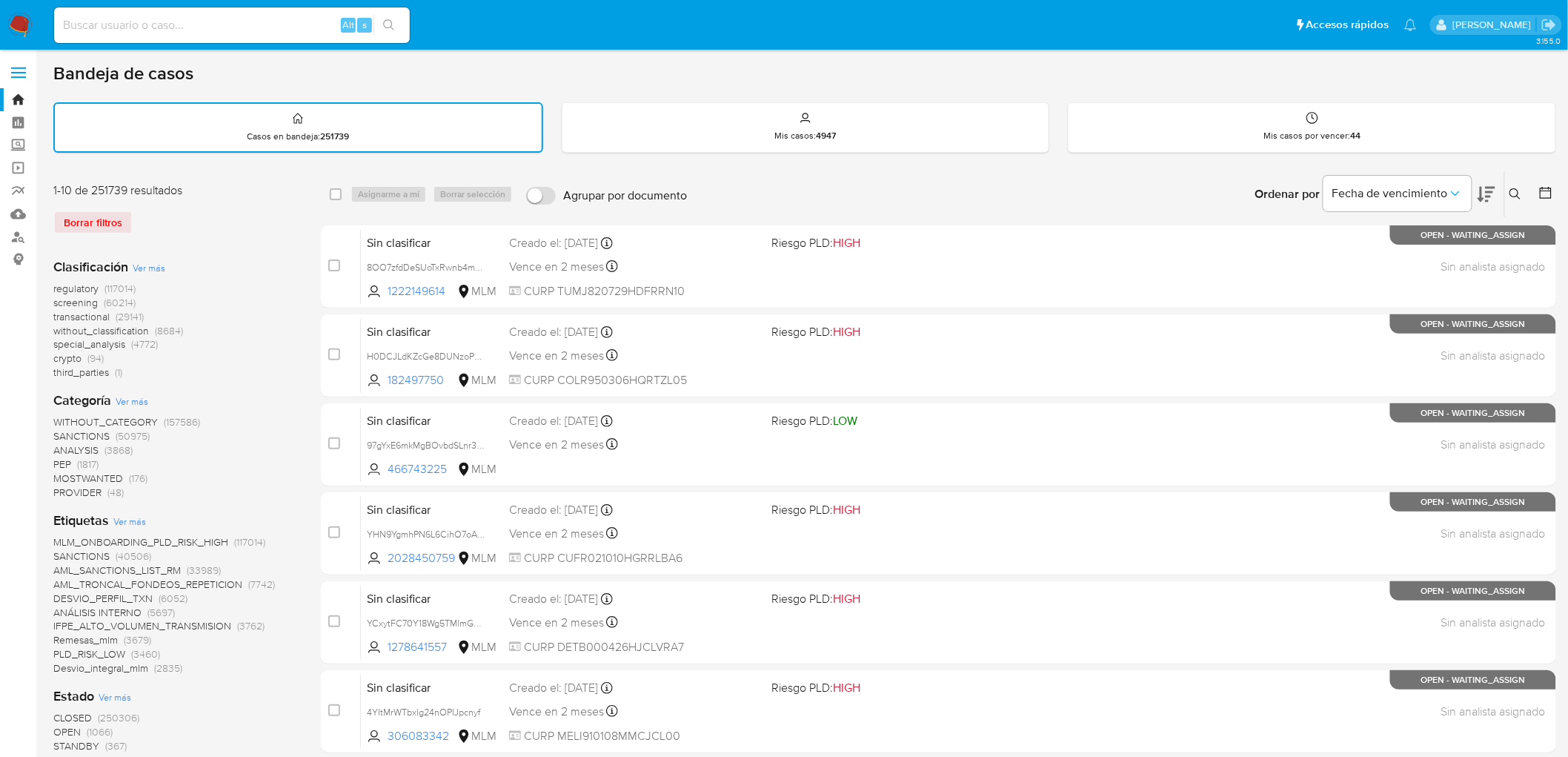
click at [18, 27] on img at bounding box center [21, 26] width 26 height 26
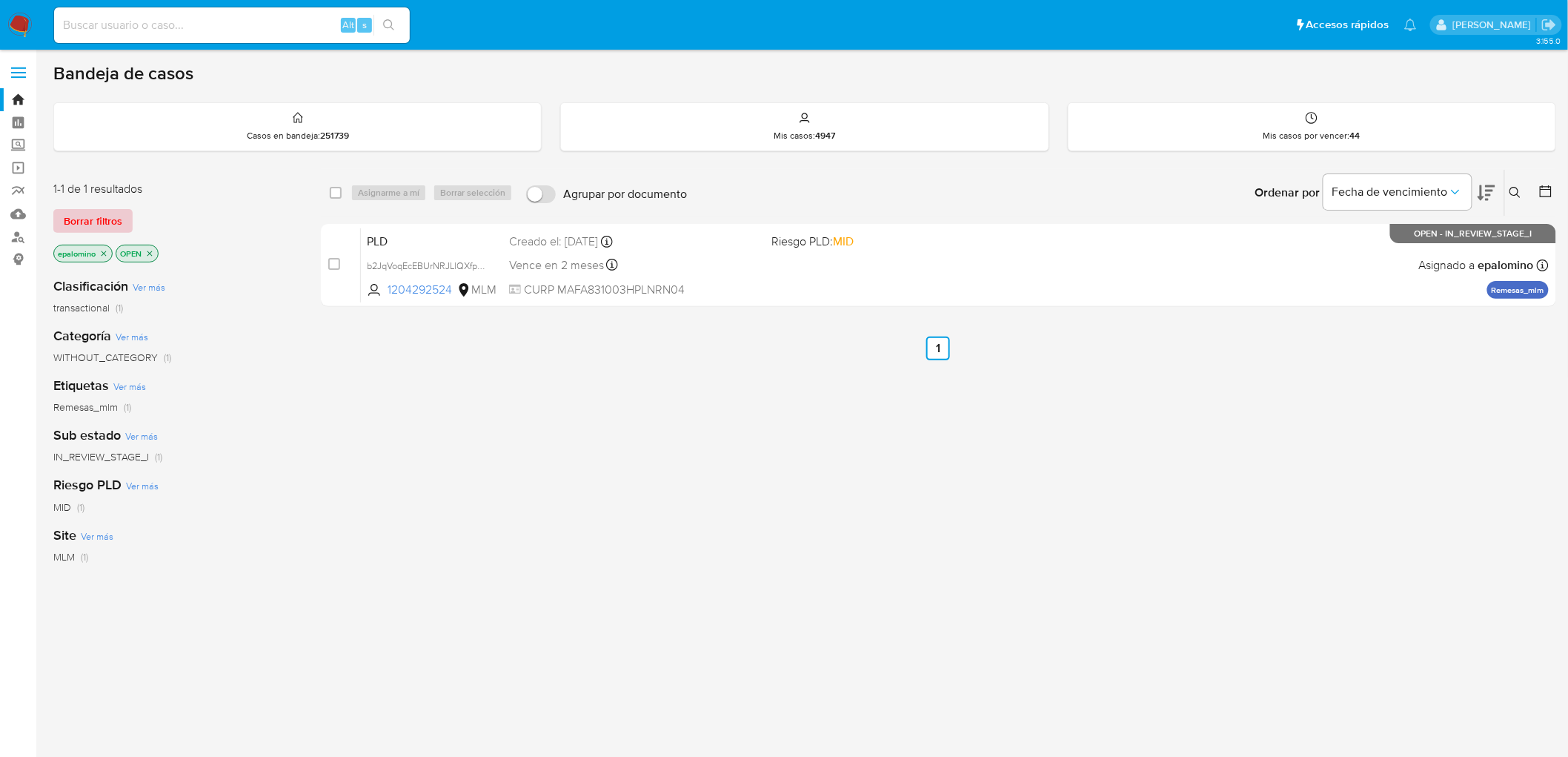
click at [100, 222] on span "Borrar filtros" at bounding box center [93, 220] width 58 height 21
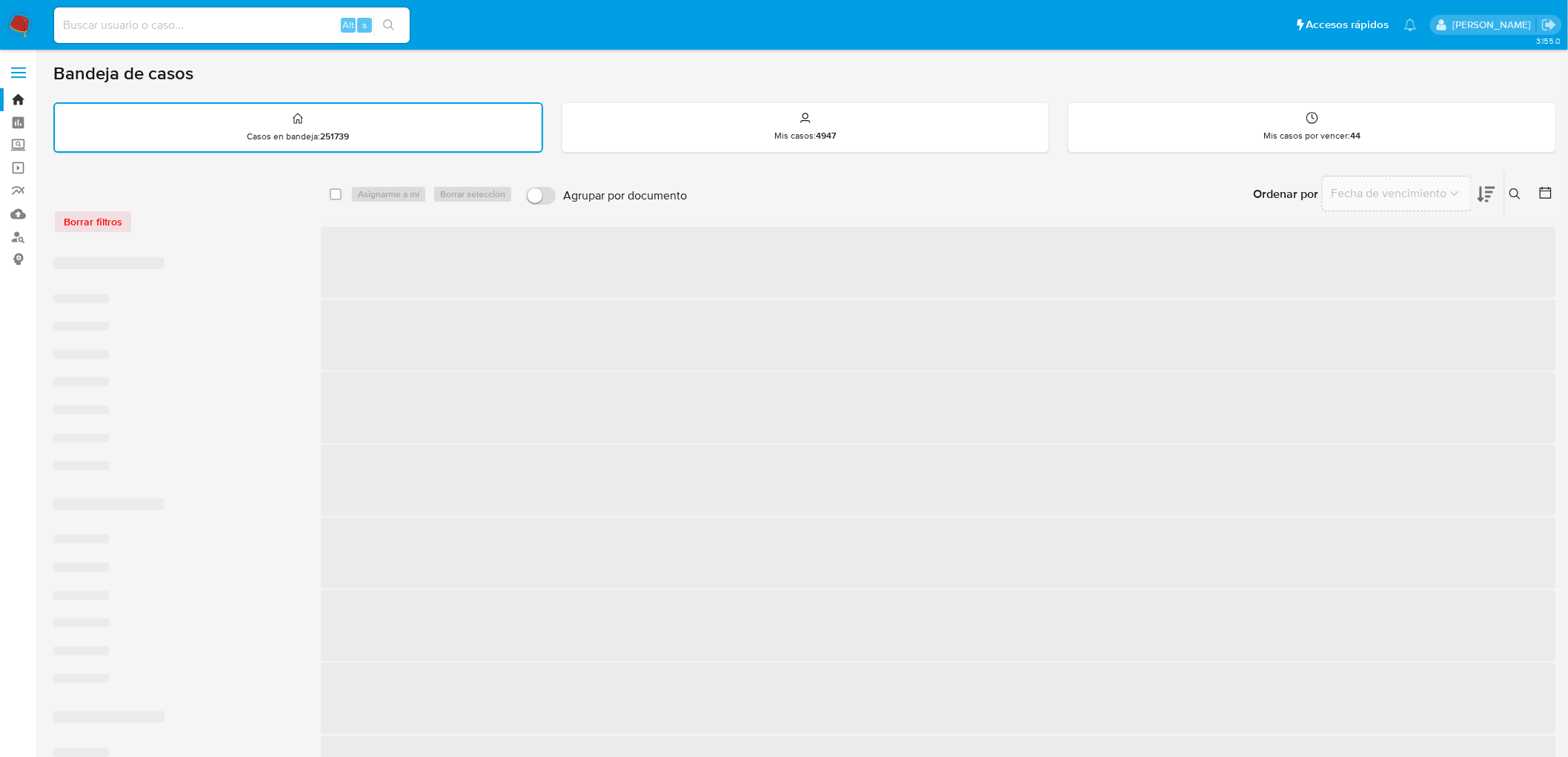
drag, startPoint x: 1515, startPoint y: 190, endPoint x: 1485, endPoint y: 200, distance: 31.6
click at [1515, 190] on icon at bounding box center [1516, 194] width 12 height 12
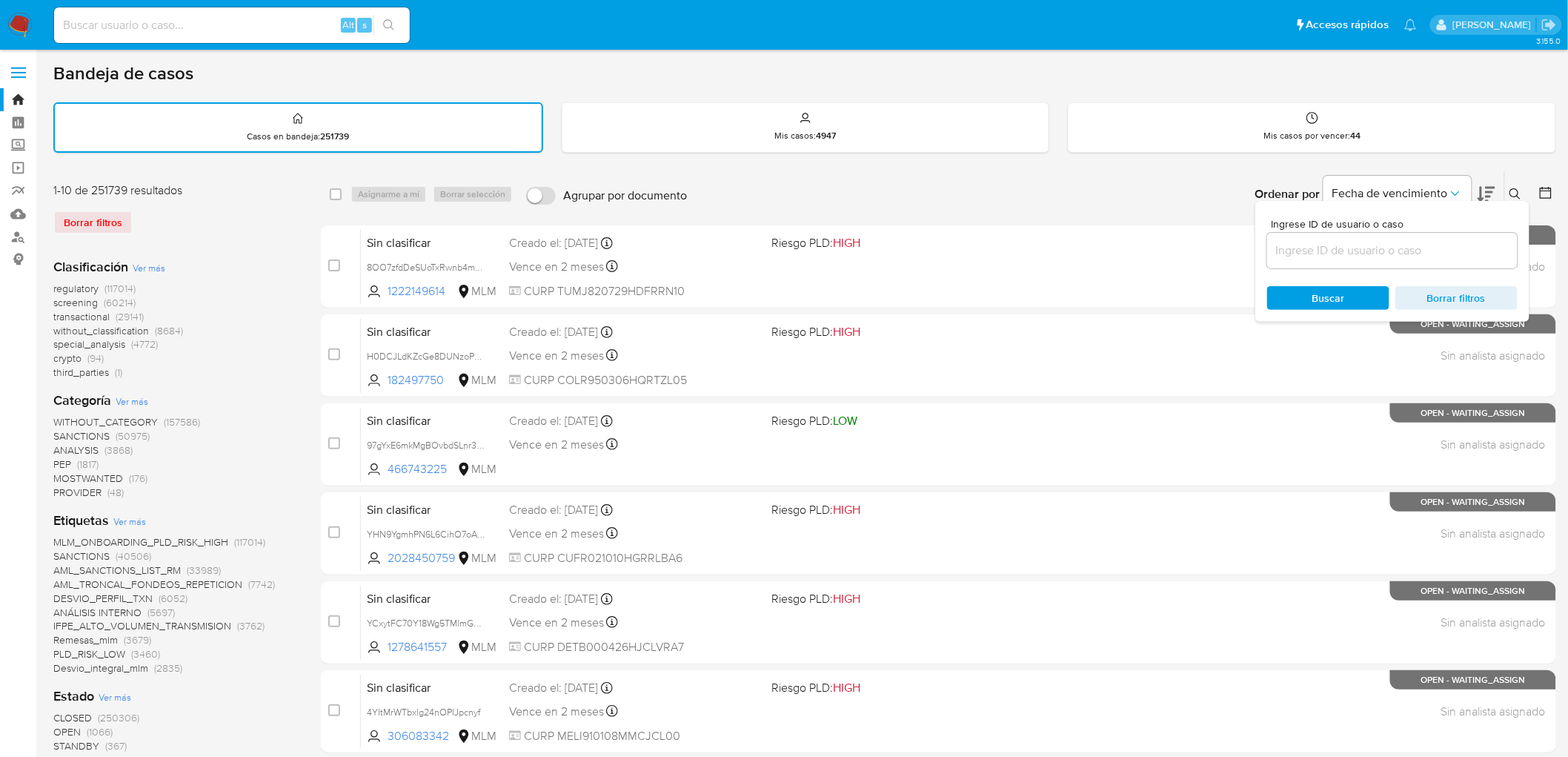
click at [1346, 241] on input at bounding box center [1392, 251] width 251 height 20
type input "1204292524"
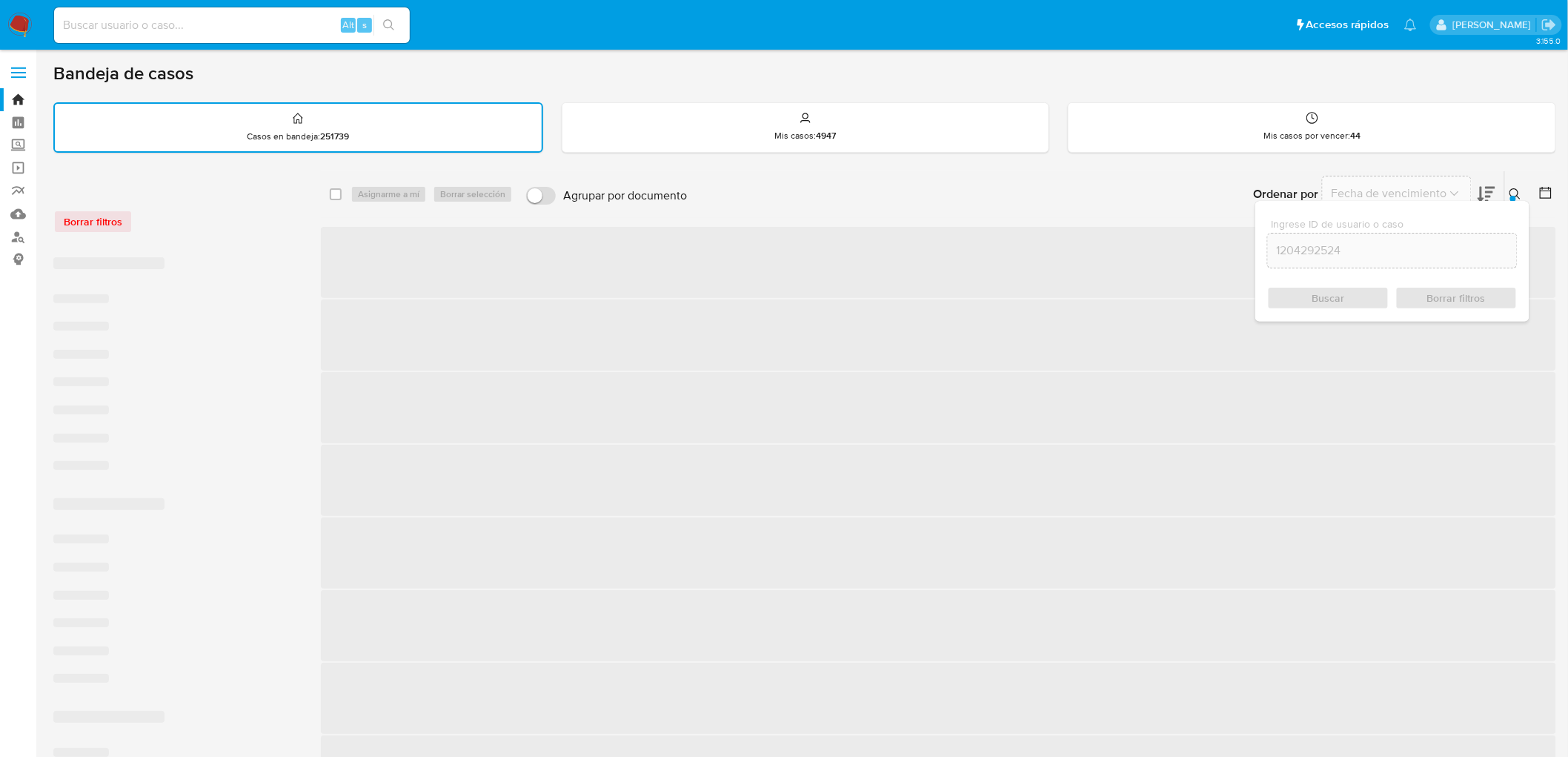
click at [1517, 194] on icon at bounding box center [1516, 194] width 12 height 12
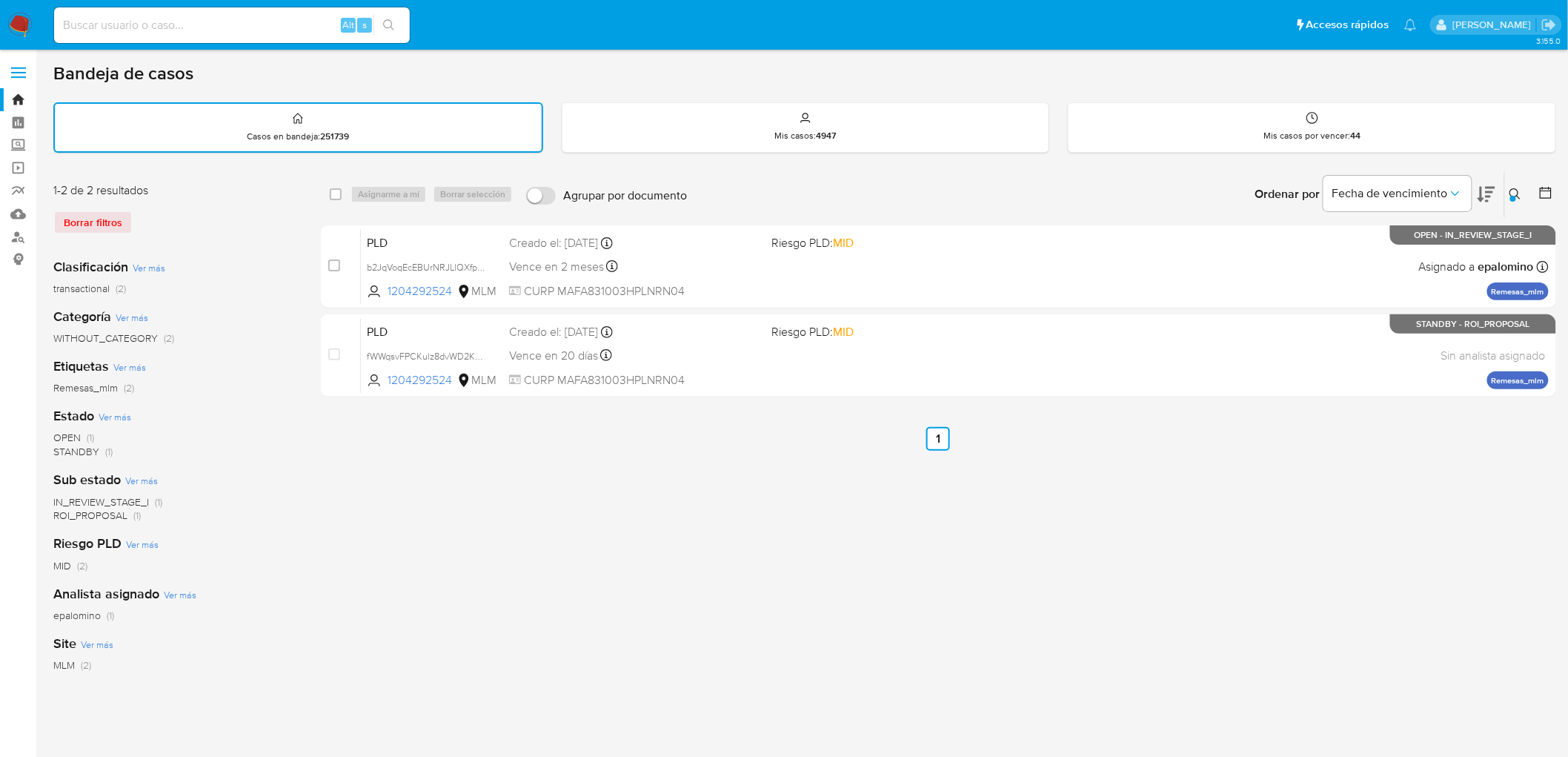
drag, startPoint x: 23, startPoint y: 30, endPoint x: 64, endPoint y: 9, distance: 46.1
click at [23, 30] on img at bounding box center [21, 26] width 26 height 26
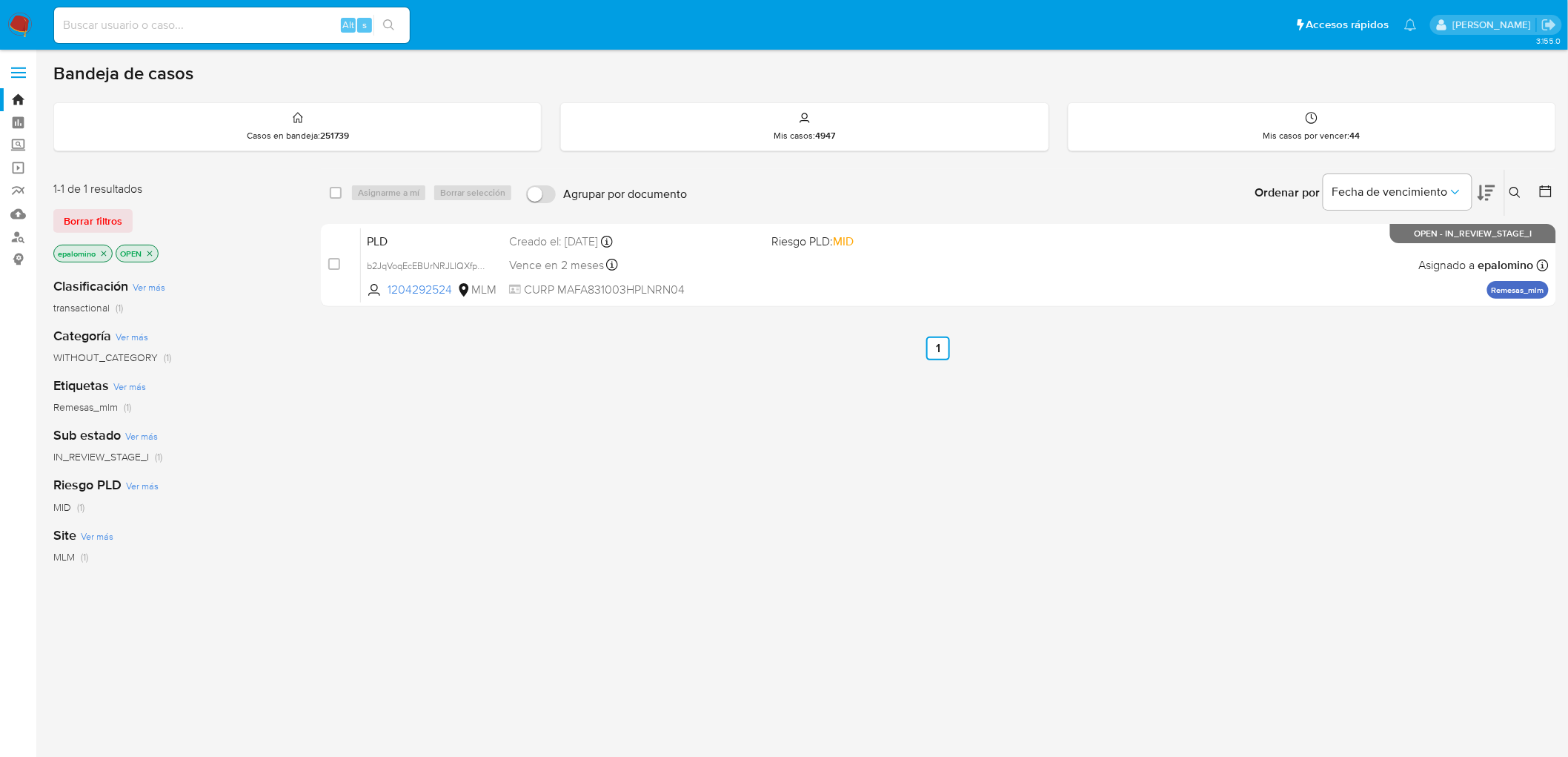
drag, startPoint x: 87, startPoint y: 216, endPoint x: 277, endPoint y: 26, distance: 268.7
click at [87, 216] on span "Borrar filtros" at bounding box center [93, 220] width 58 height 21
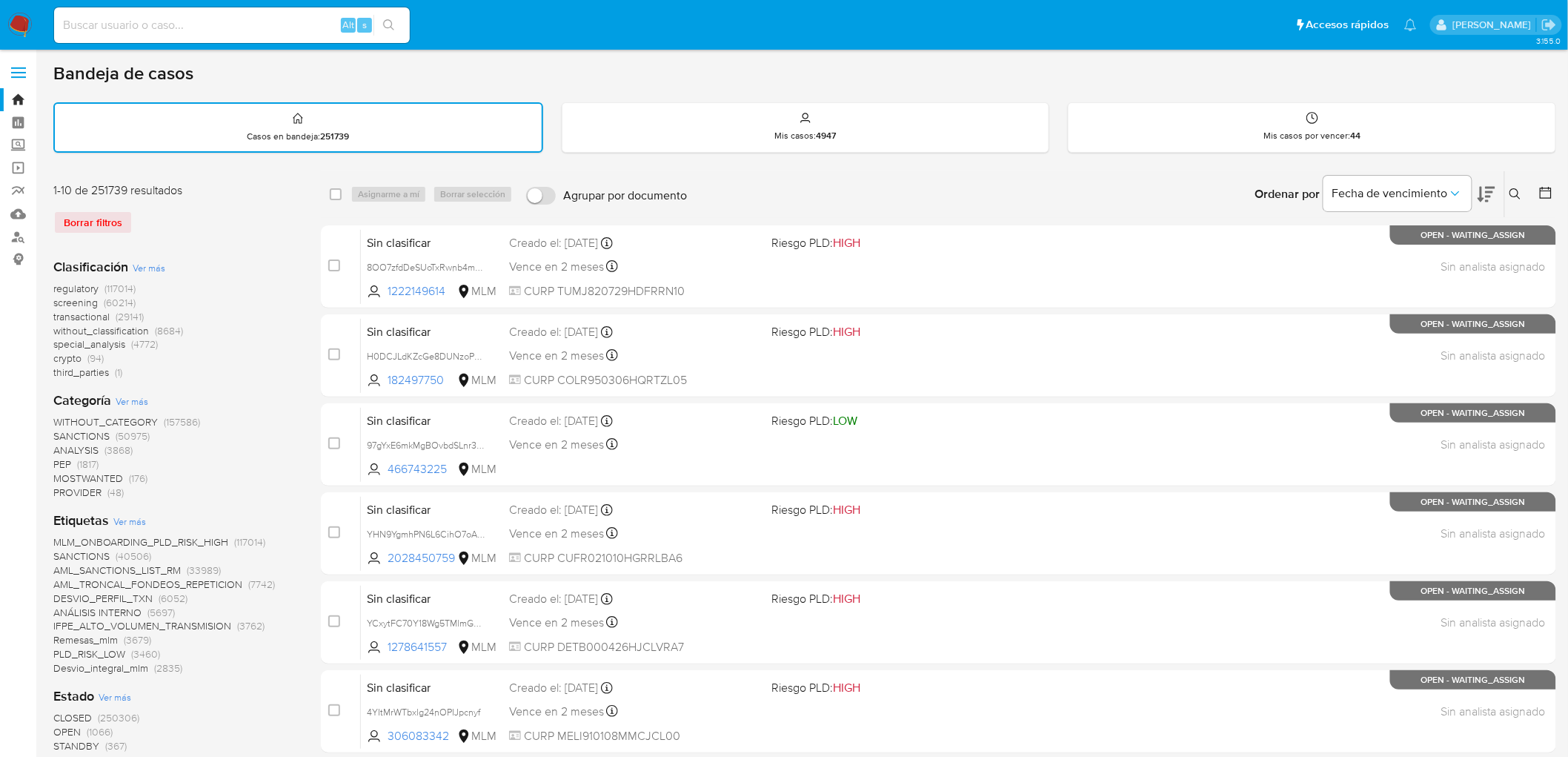
click at [16, 16] on img at bounding box center [21, 26] width 26 height 26
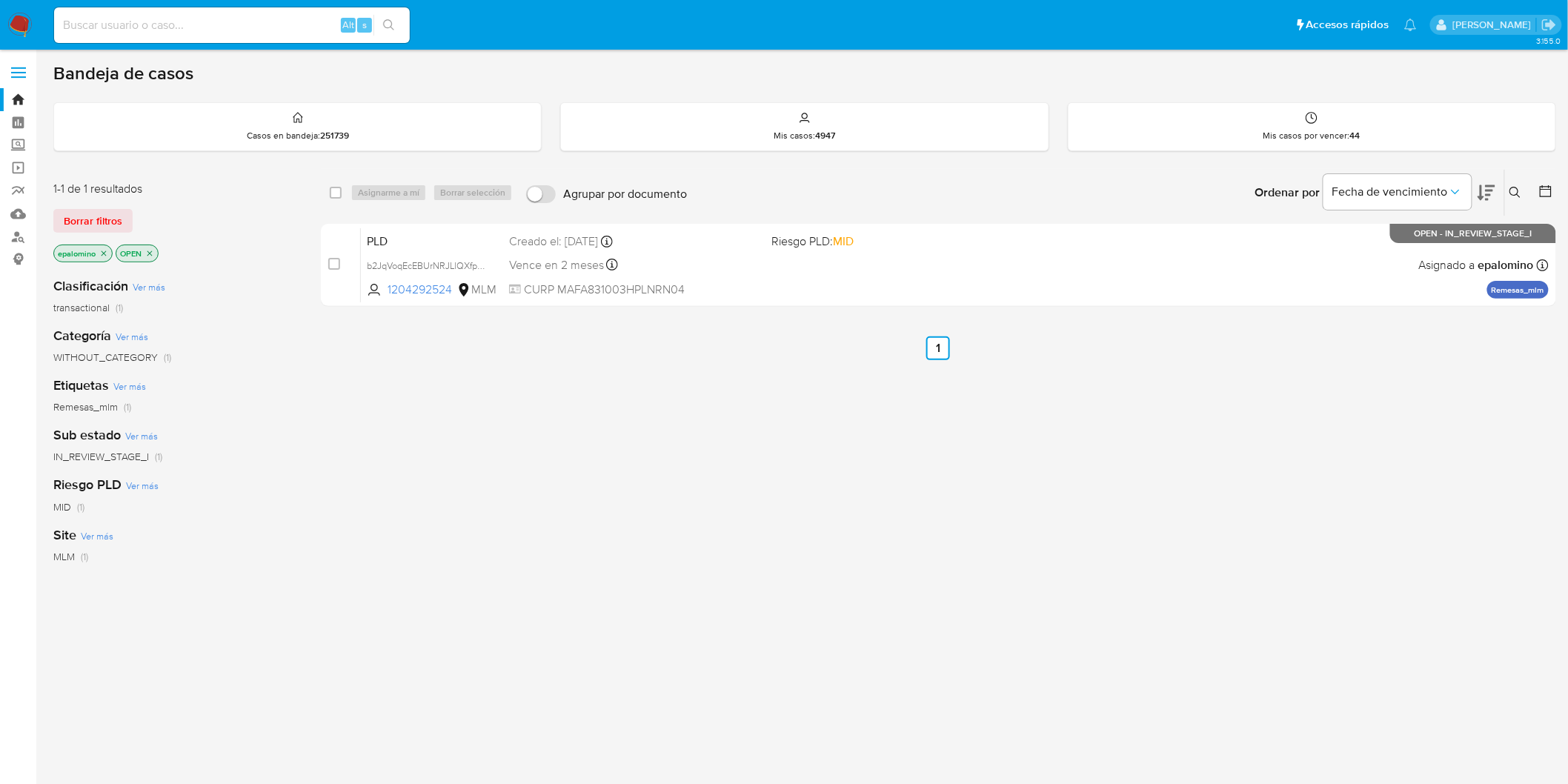
drag, startPoint x: 108, startPoint y: 217, endPoint x: 120, endPoint y: 195, distance: 25.1
click at [108, 217] on span "Borrar filtros" at bounding box center [93, 220] width 58 height 21
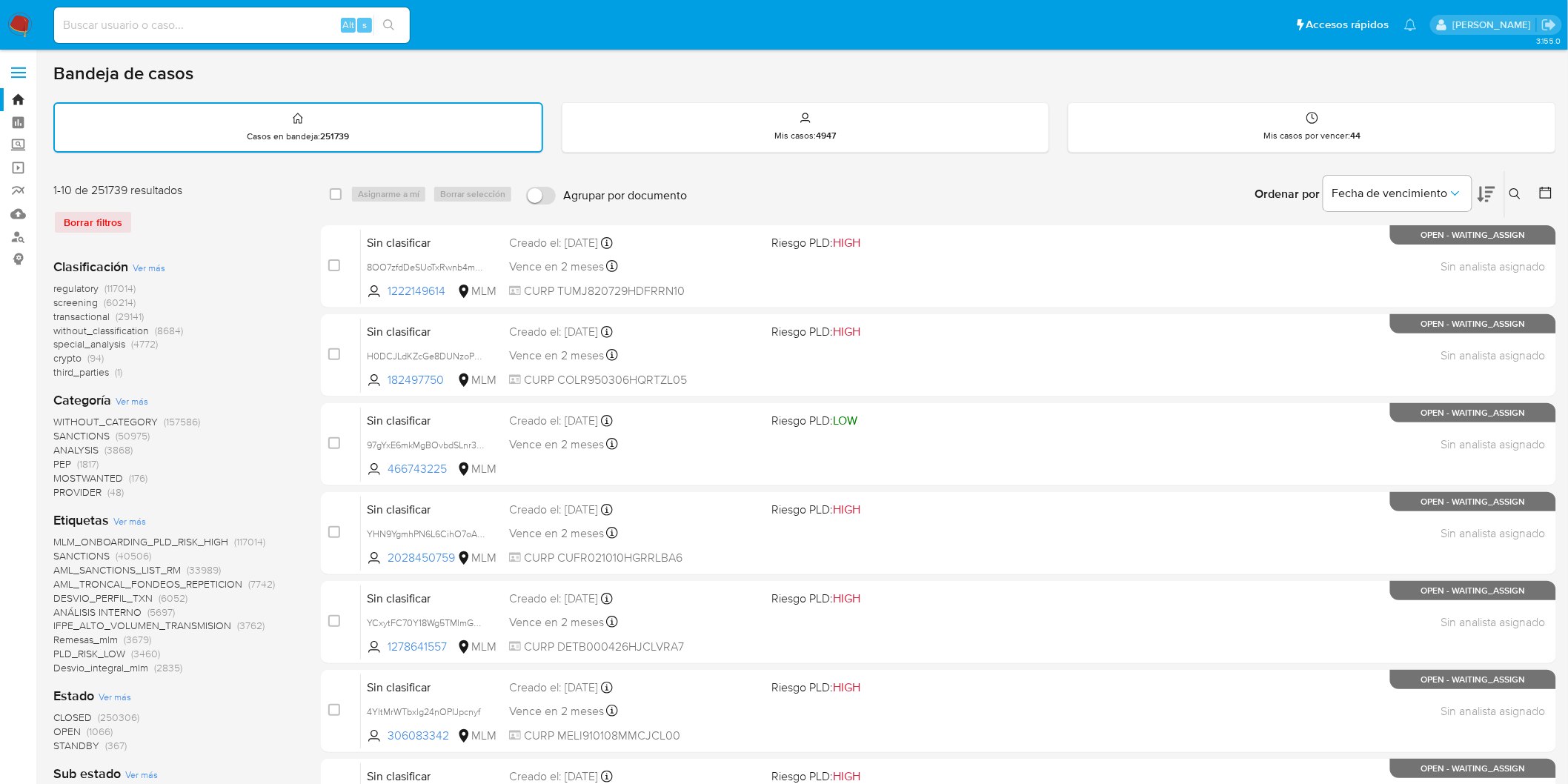
click at [18, 31] on img at bounding box center [21, 26] width 26 height 26
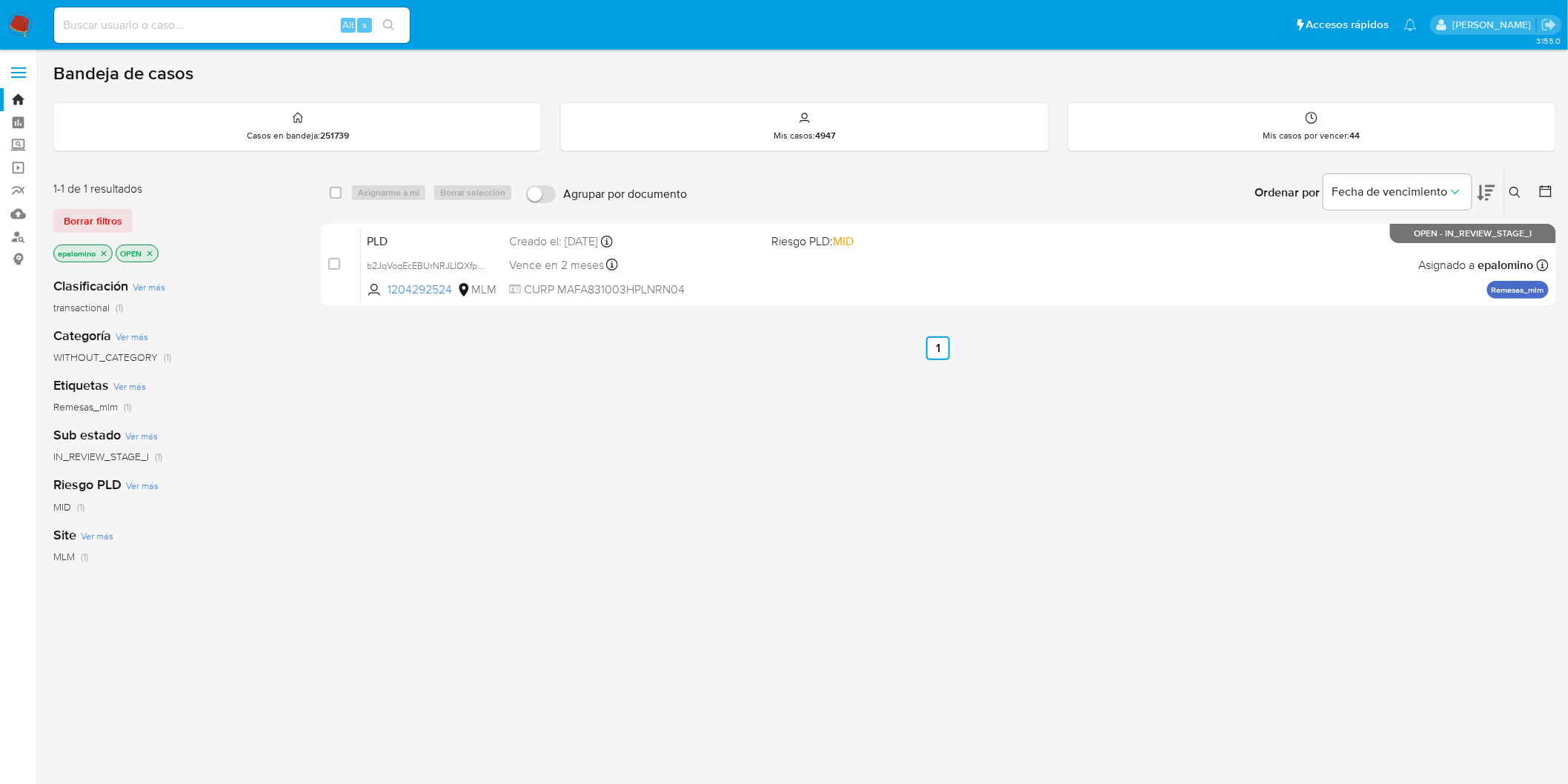
drag, startPoint x: 112, startPoint y: 217, endPoint x: 138, endPoint y: 217, distance: 26.0
click at [112, 217] on span "Borrar filtros" at bounding box center [93, 220] width 58 height 21
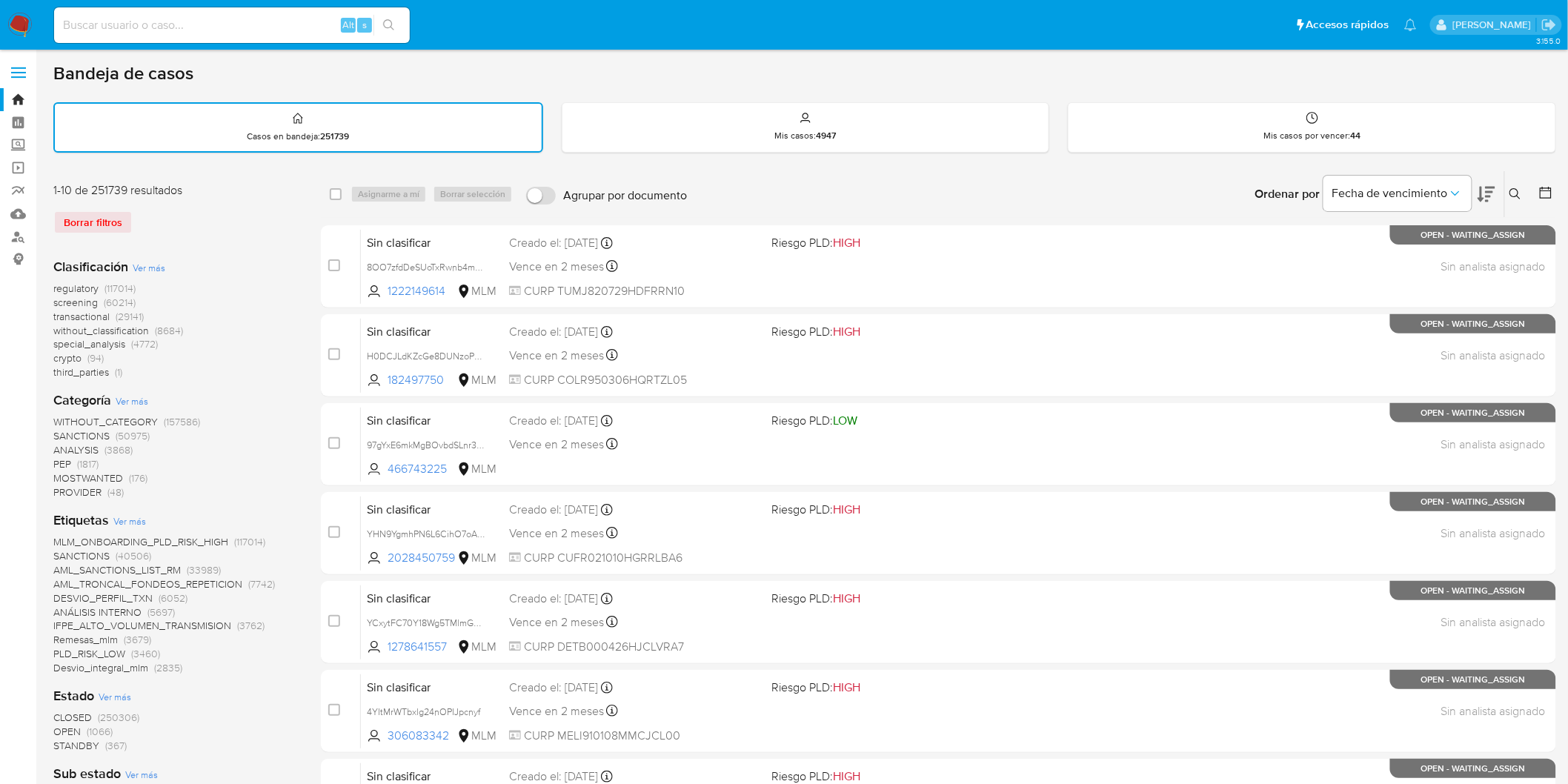
drag, startPoint x: 1510, startPoint y: 184, endPoint x: 1460, endPoint y: 228, distance: 66.6
click at [1510, 186] on button at bounding box center [1517, 195] width 25 height 18
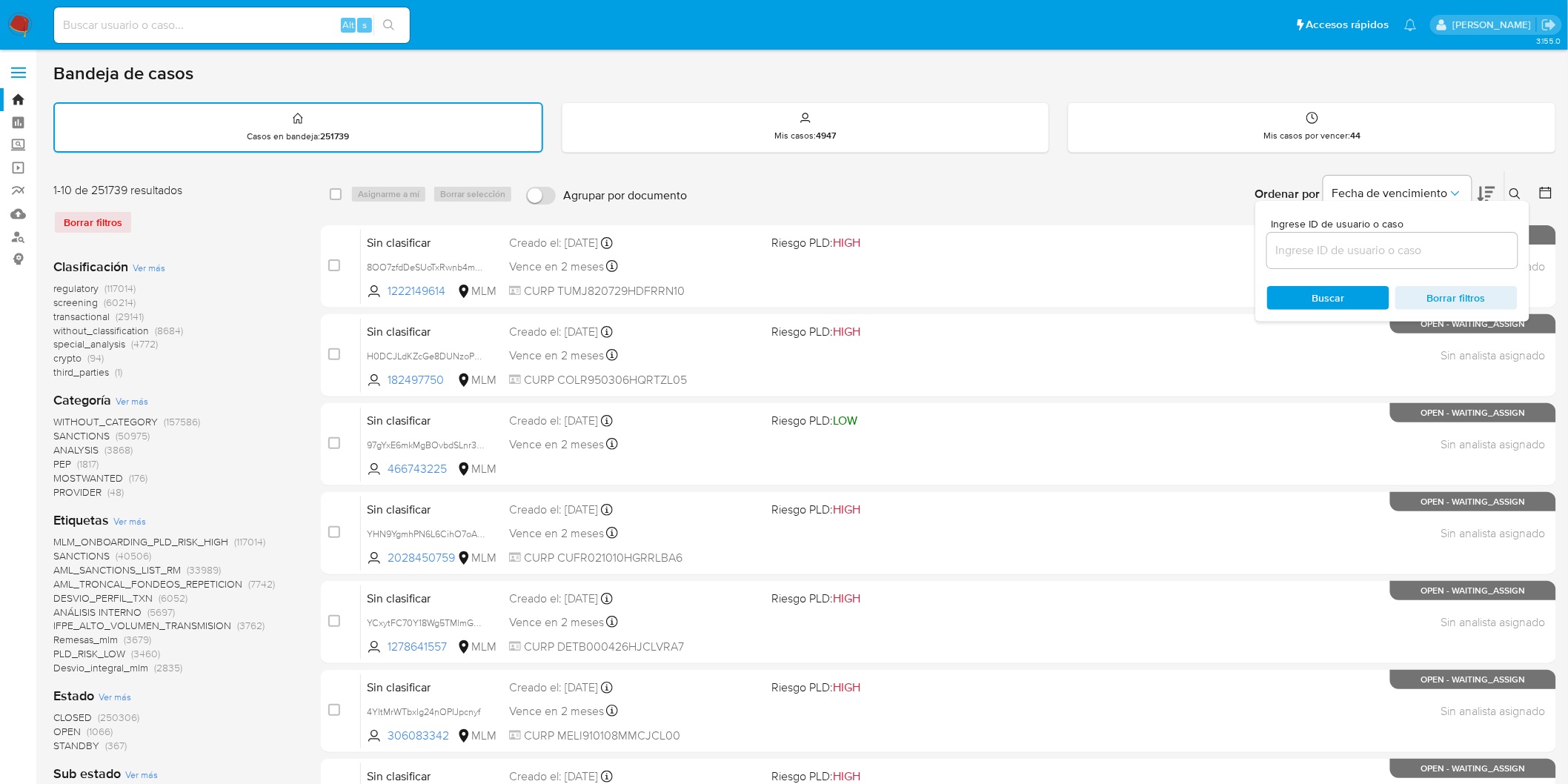
click at [1369, 249] on input at bounding box center [1392, 251] width 251 height 20
type input "1204292524"
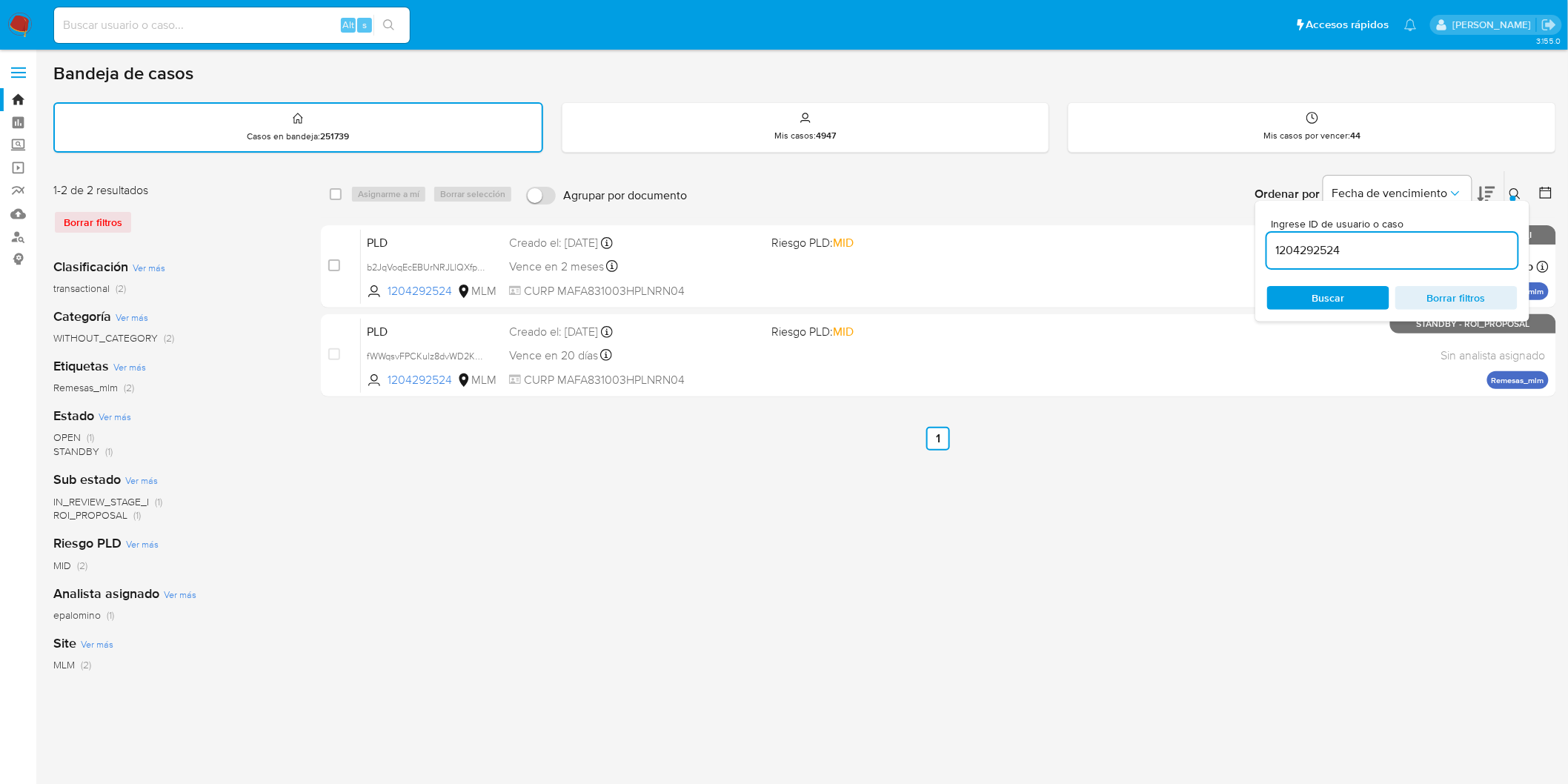
click at [1518, 194] on icon at bounding box center [1516, 195] width 12 height 12
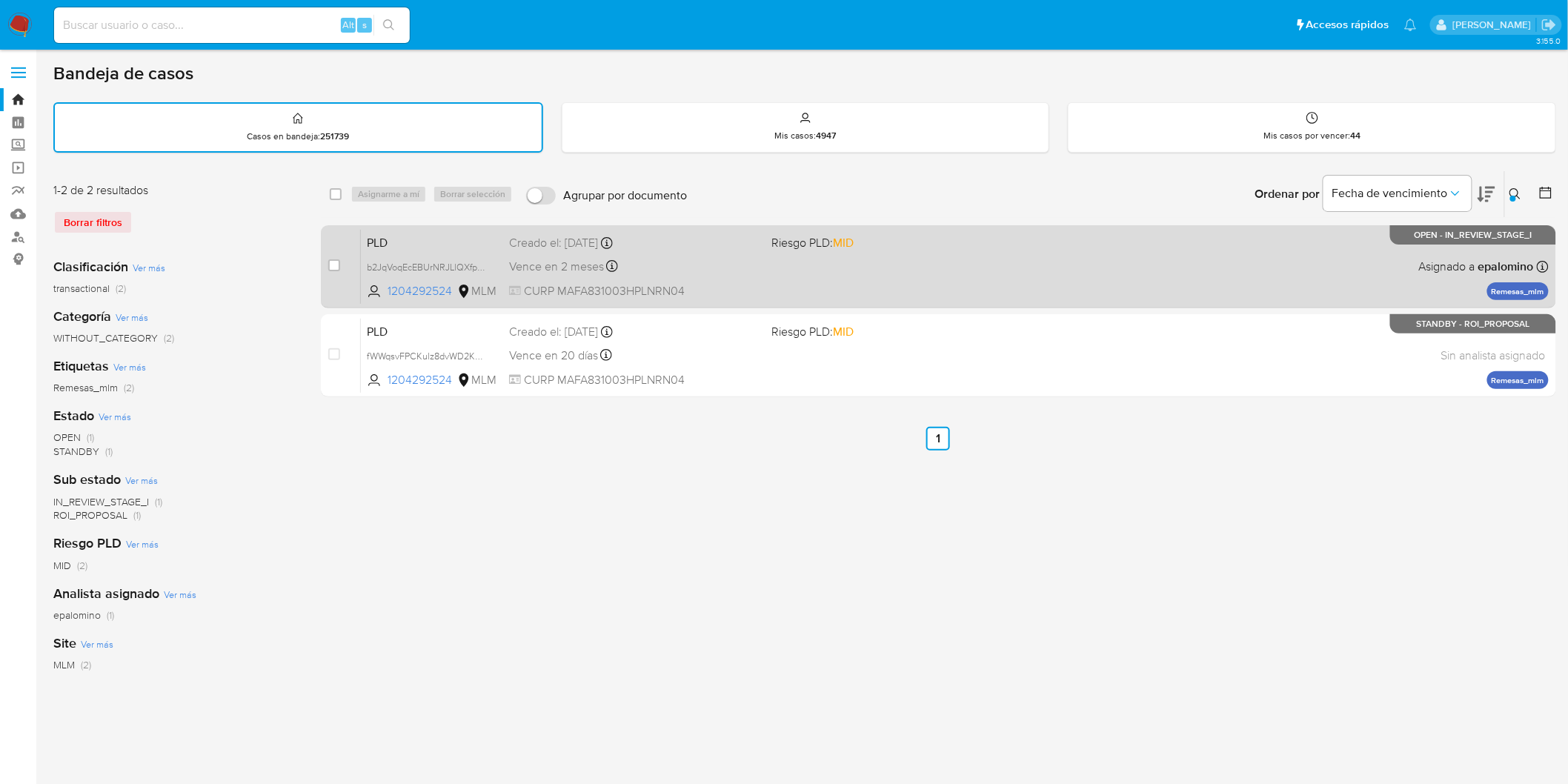
click at [388, 239] on span "PLD" at bounding box center [432, 242] width 130 height 20
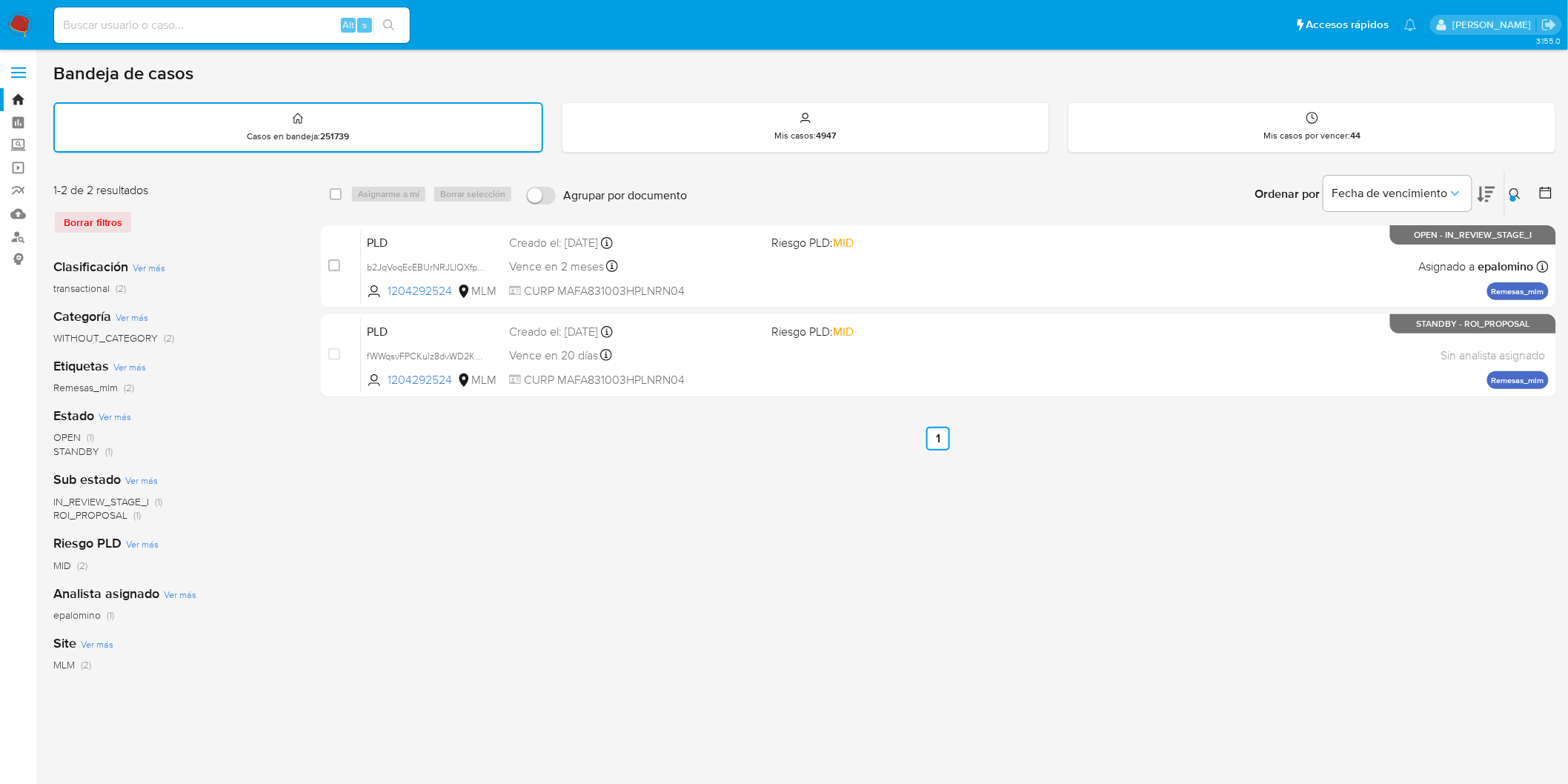
click at [26, 31] on img at bounding box center [21, 26] width 26 height 26
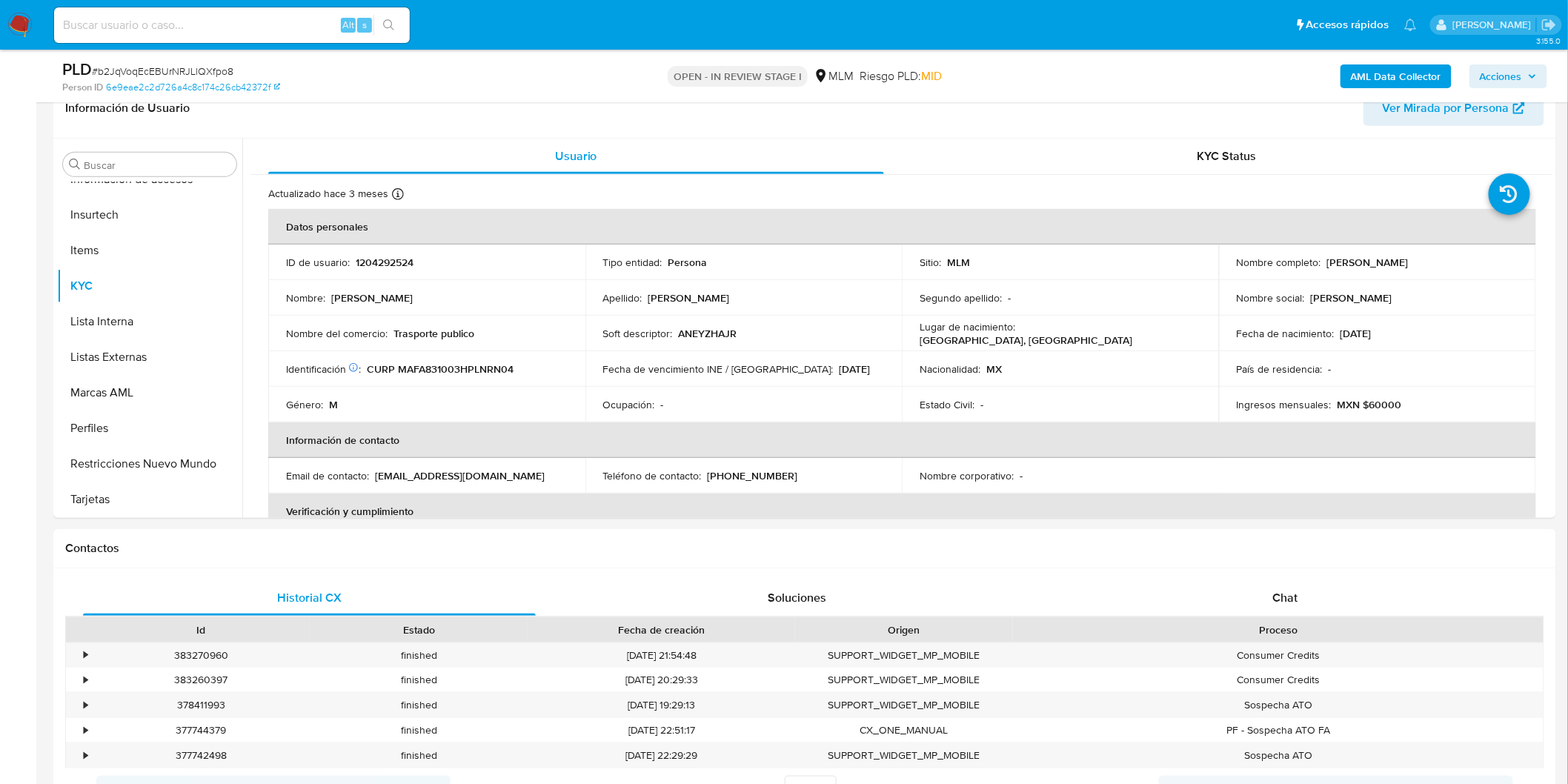
scroll to position [247, 0]
select select "10"
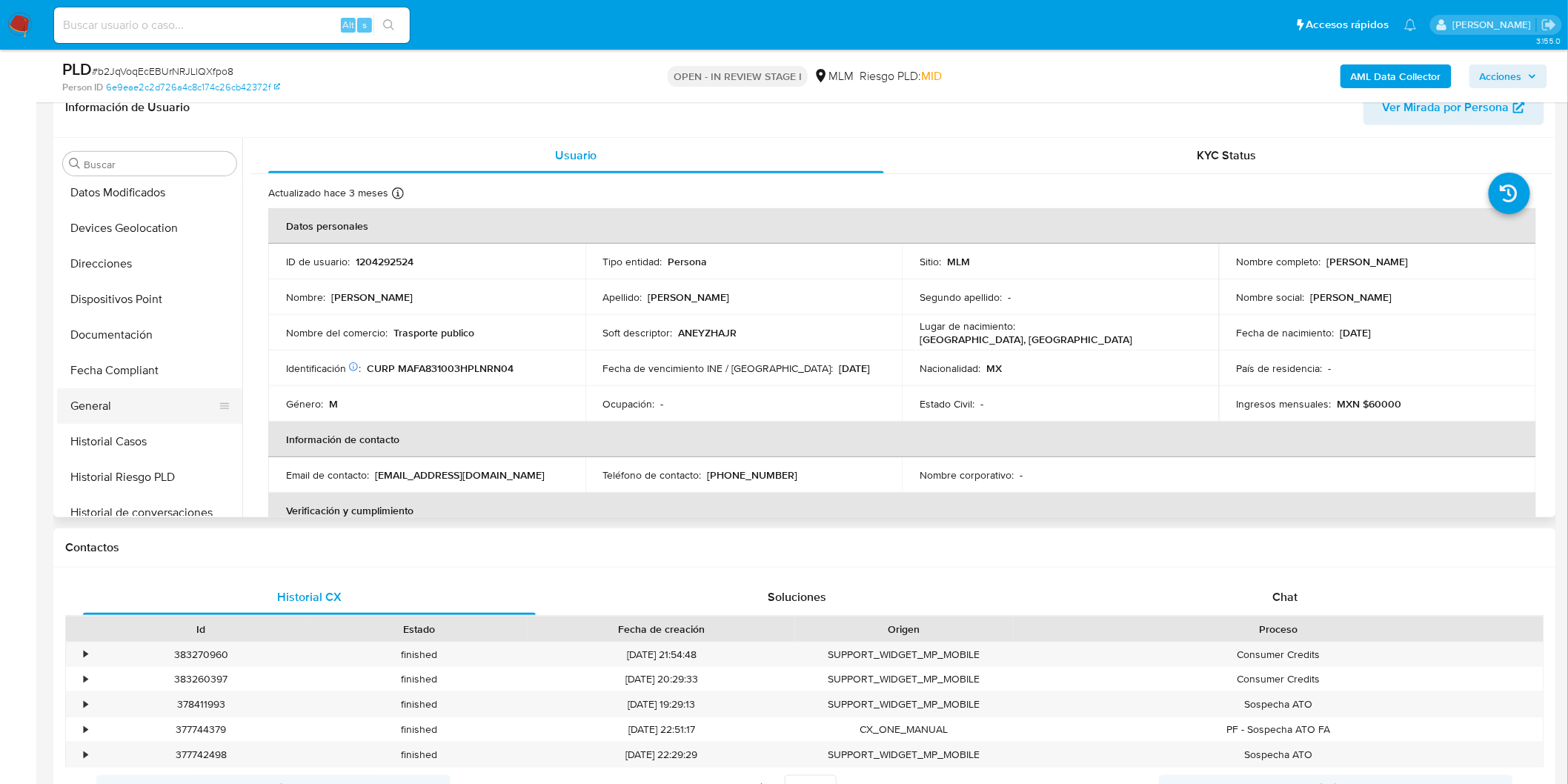
scroll to position [131, 0]
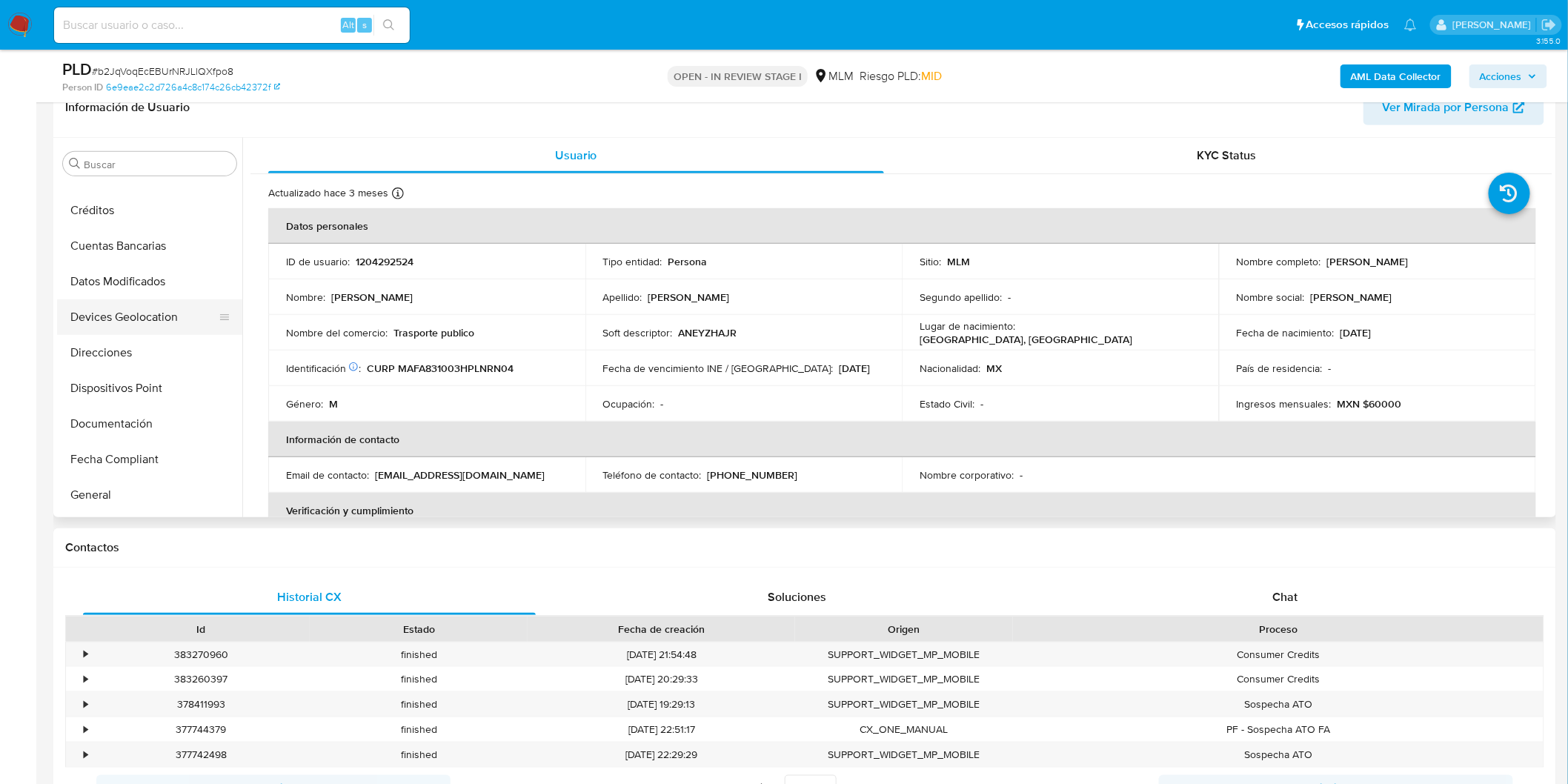
click at [187, 312] on button "Devices Geolocation" at bounding box center [144, 317] width 174 height 36
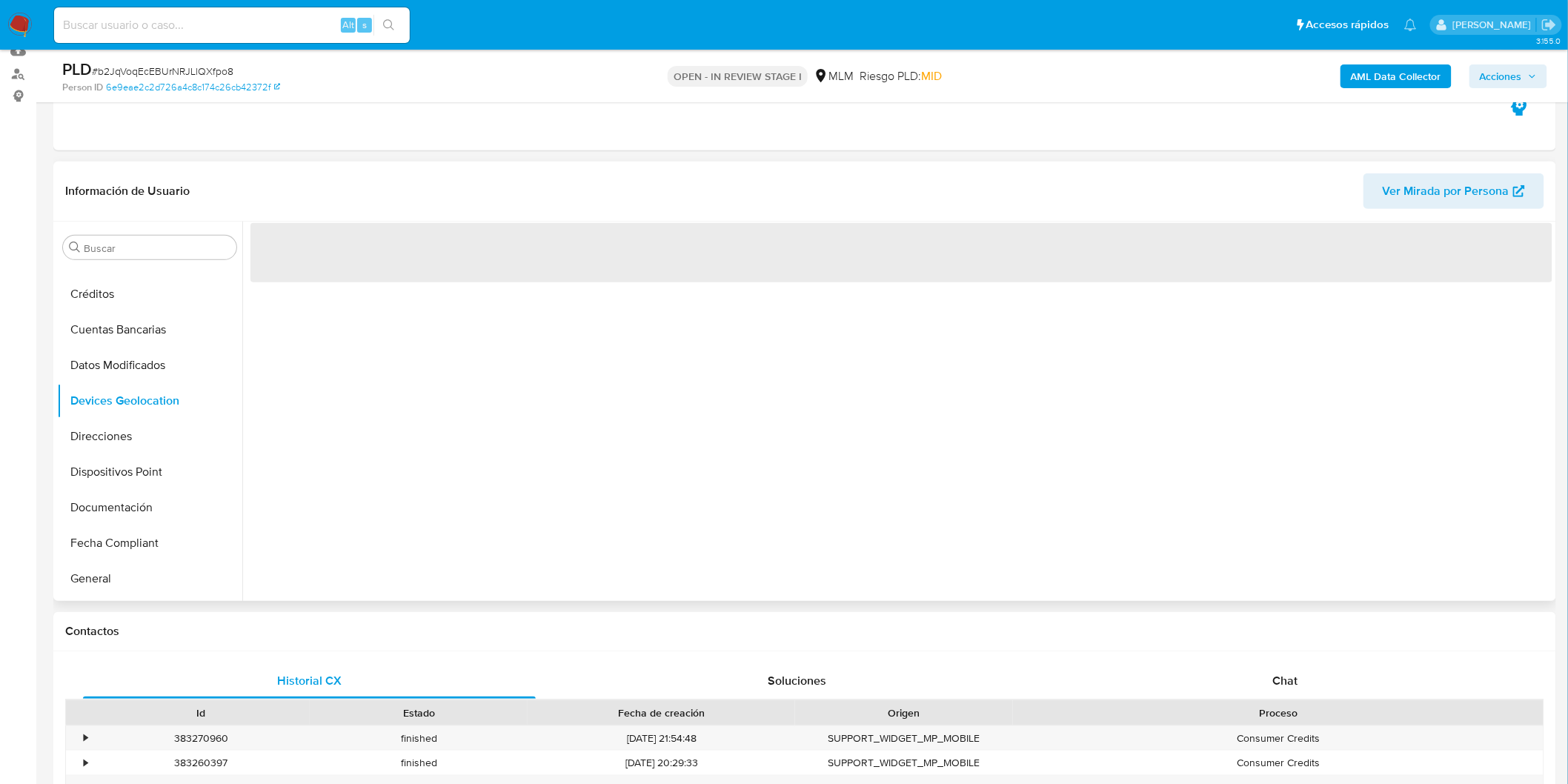
scroll to position [82, 0]
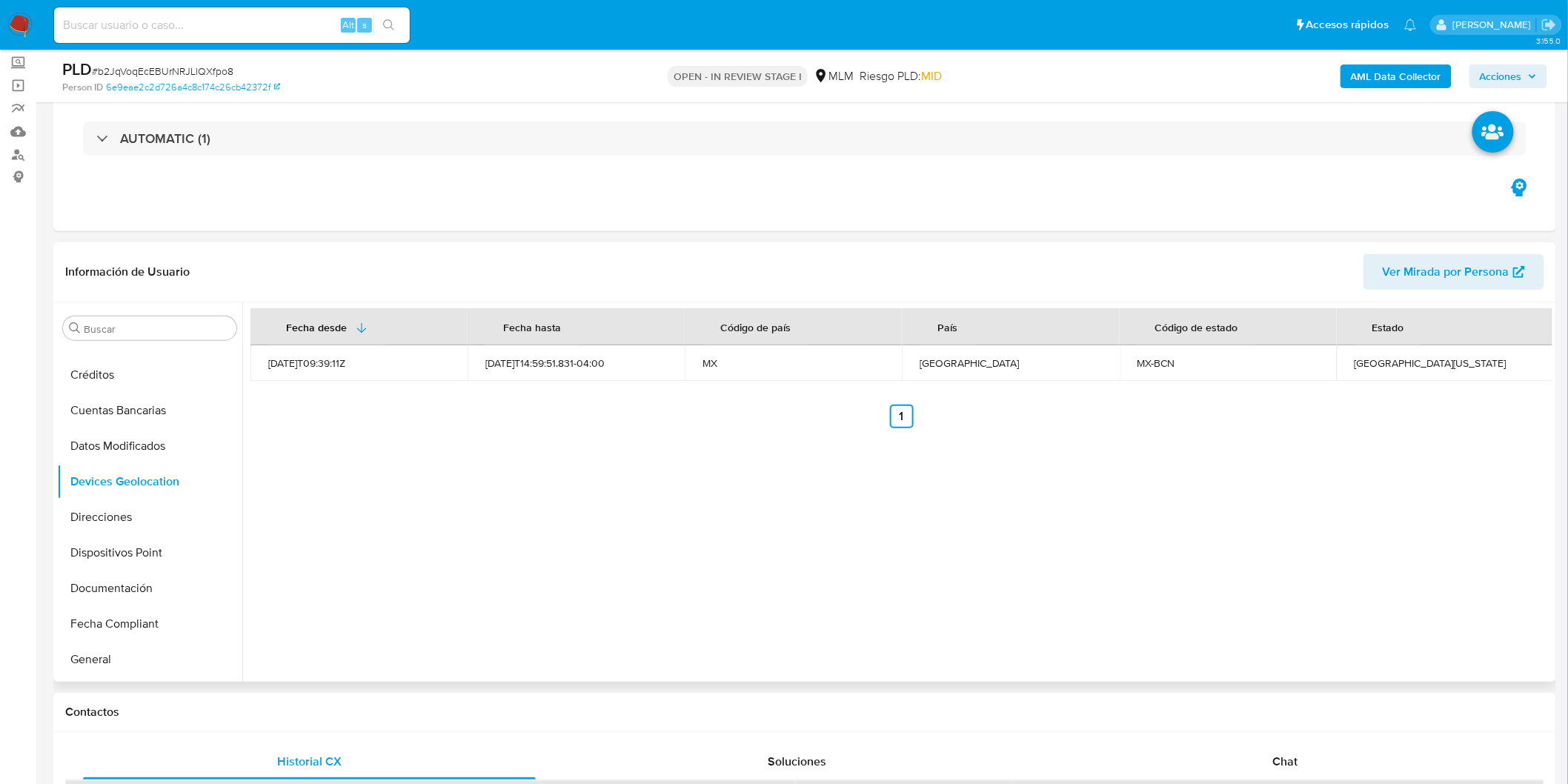
click at [766, 450] on div "Fecha desde Fecha hasta Código de país País Código de estado Estado 2022-09-24T…" at bounding box center [898, 492] width 1310 height 379
click at [890, 537] on div "Fecha desde Fecha hasta Código de país País Código de estado Estado 2022-09-24T…" at bounding box center [898, 492] width 1310 height 379
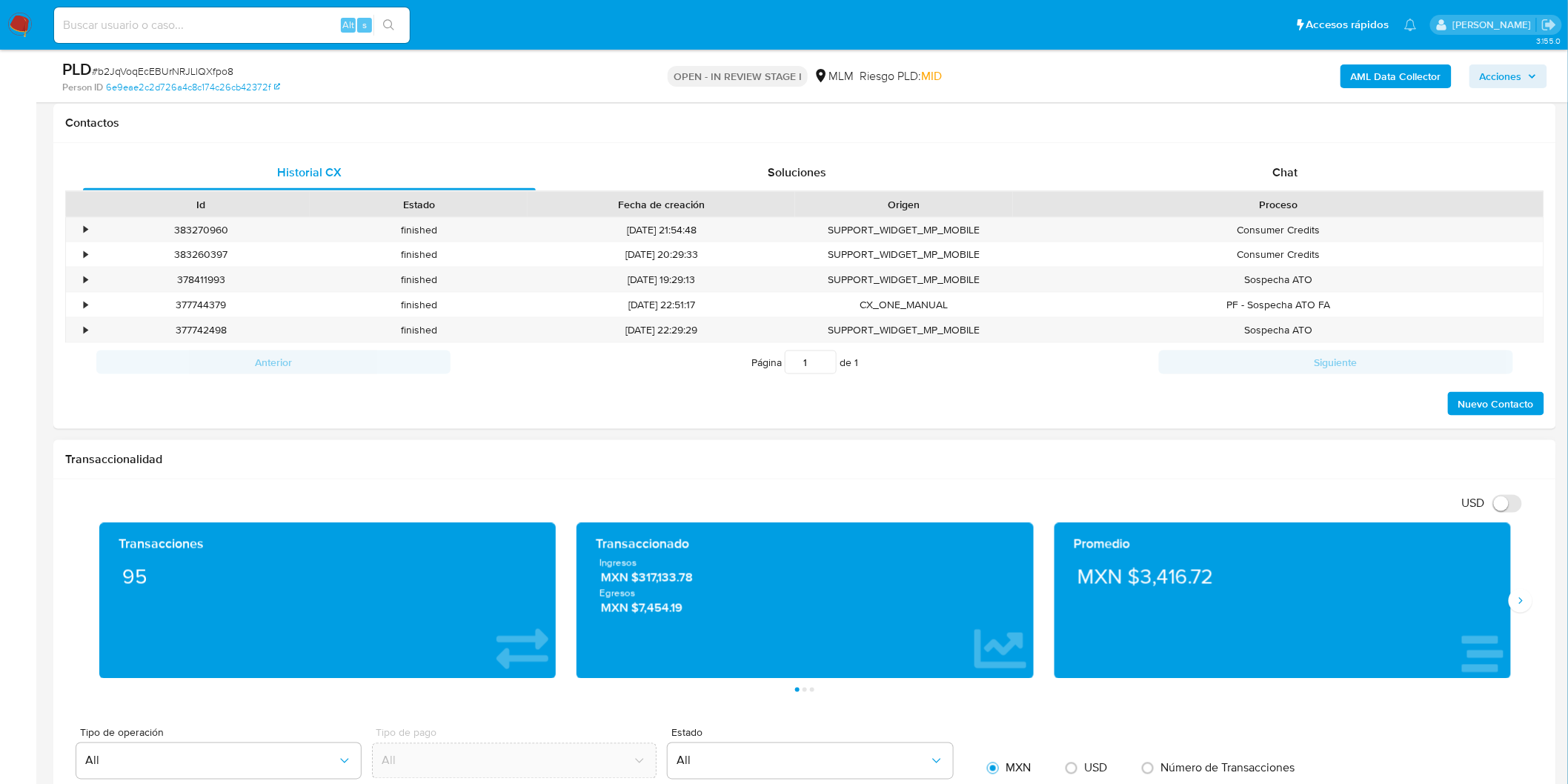
scroll to position [659, 0]
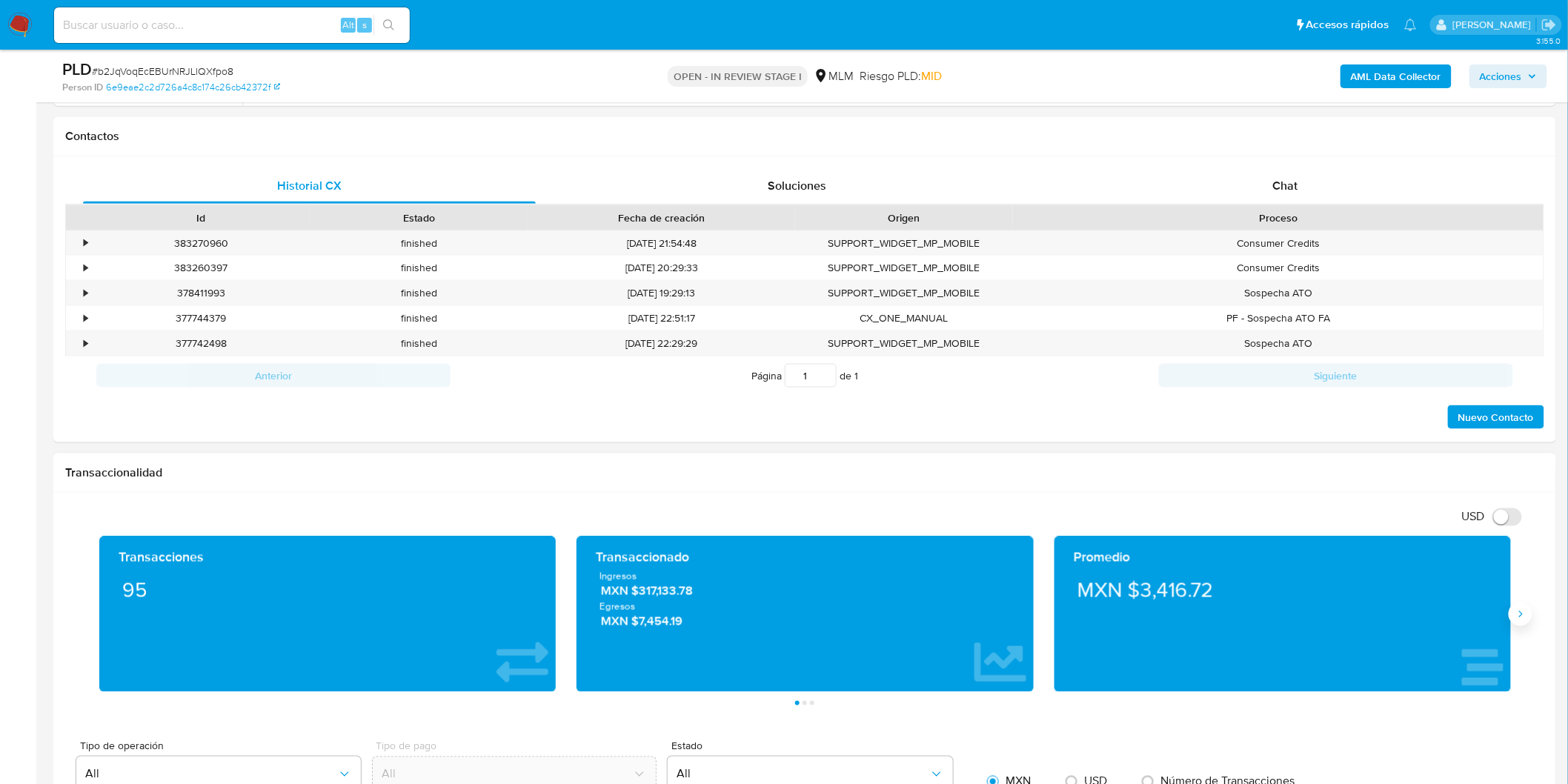
click at [1523, 621] on icon "Siguiente" at bounding box center [1521, 615] width 12 height 12
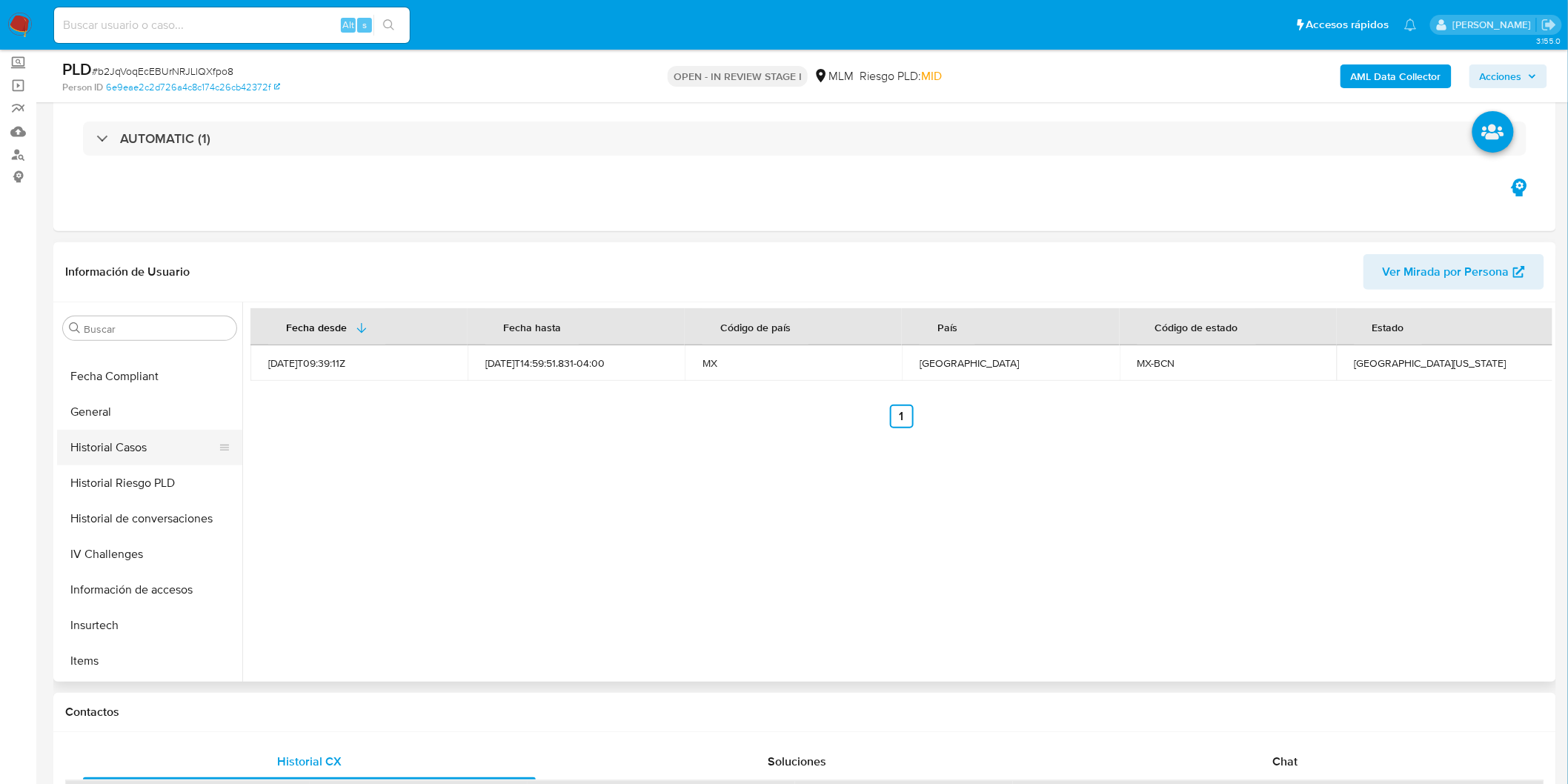
scroll to position [625, 0]
click at [116, 451] on button "KYC" at bounding box center [144, 451] width 174 height 36
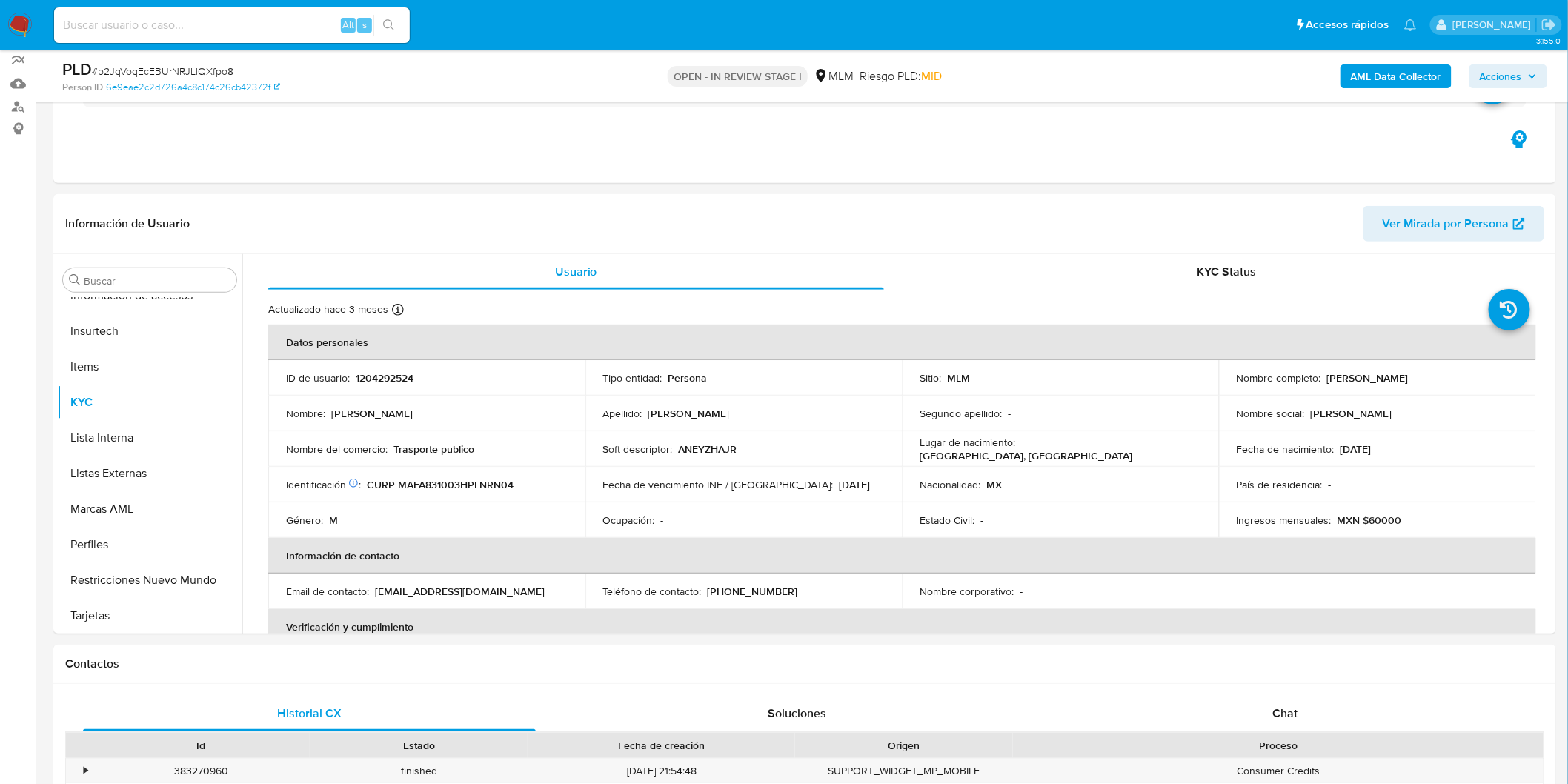
scroll to position [165, 0]
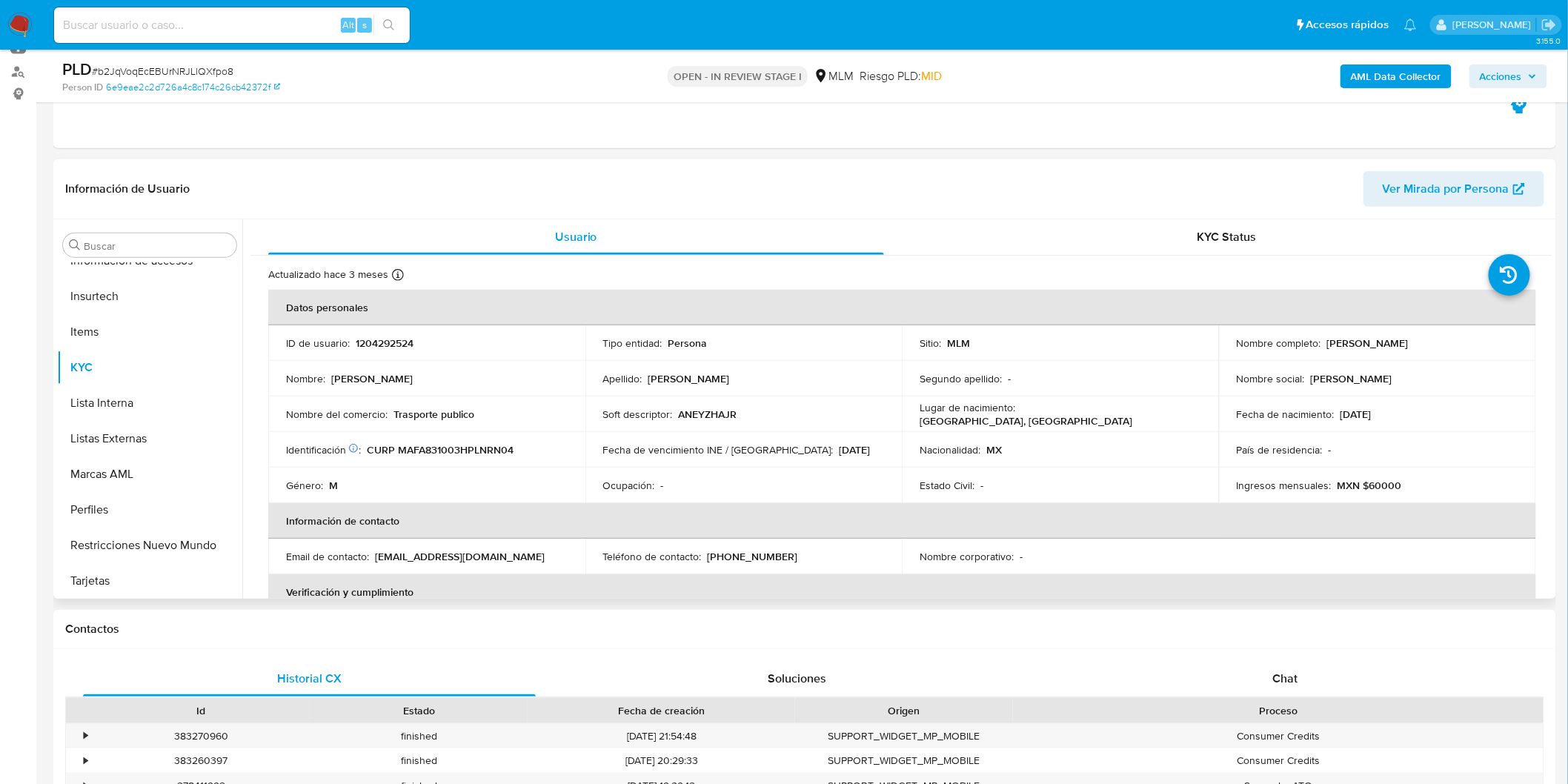
drag, startPoint x: 1502, startPoint y: 339, endPoint x: 1317, endPoint y: 341, distance: 185.0
click at [1317, 341] on div "Nombre completo : Andres Gonzalo Manzanares Franco" at bounding box center [1377, 344] width 281 height 14
copy div "Andres Gonzalo Manzanares Franco"
click at [676, 454] on p "Fecha de vencimiento INE / Pasaporte :" at bounding box center [718, 450] width 231 height 14
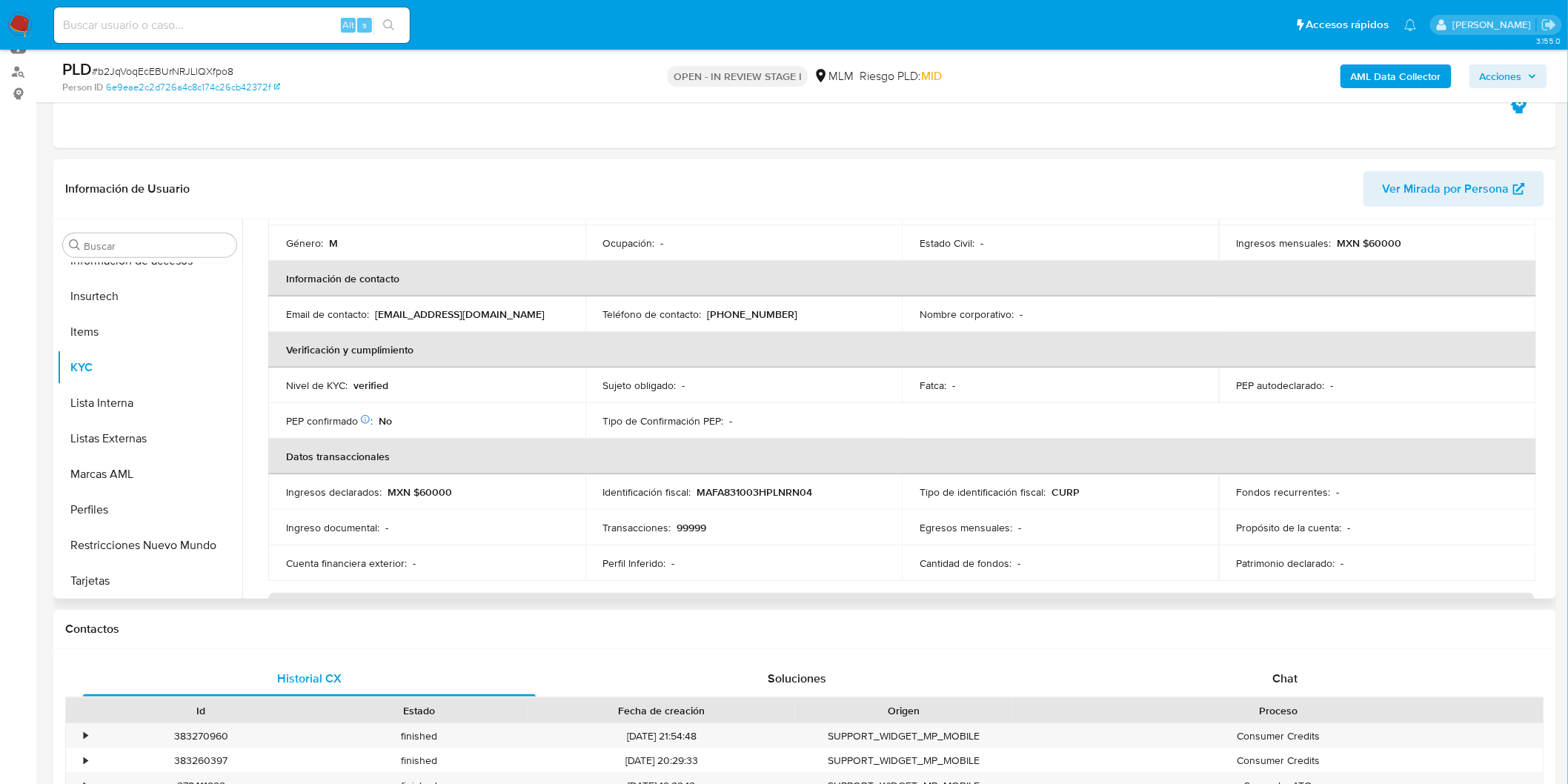
scroll to position [0, 0]
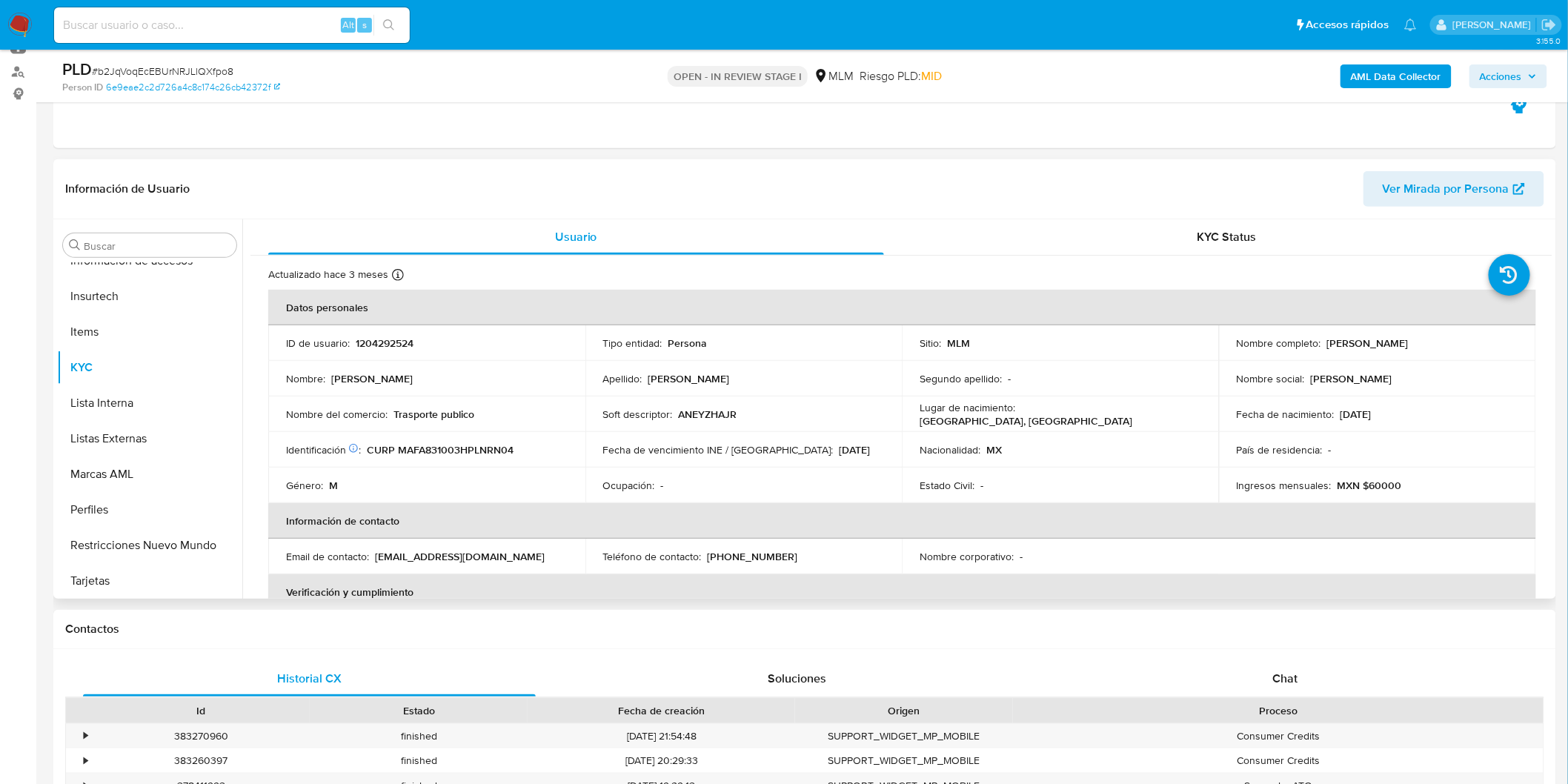
drag, startPoint x: 1294, startPoint y: 676, endPoint x: 1355, endPoint y: 588, distance: 107.1
click at [1294, 676] on span "Chat" at bounding box center [1286, 678] width 26 height 17
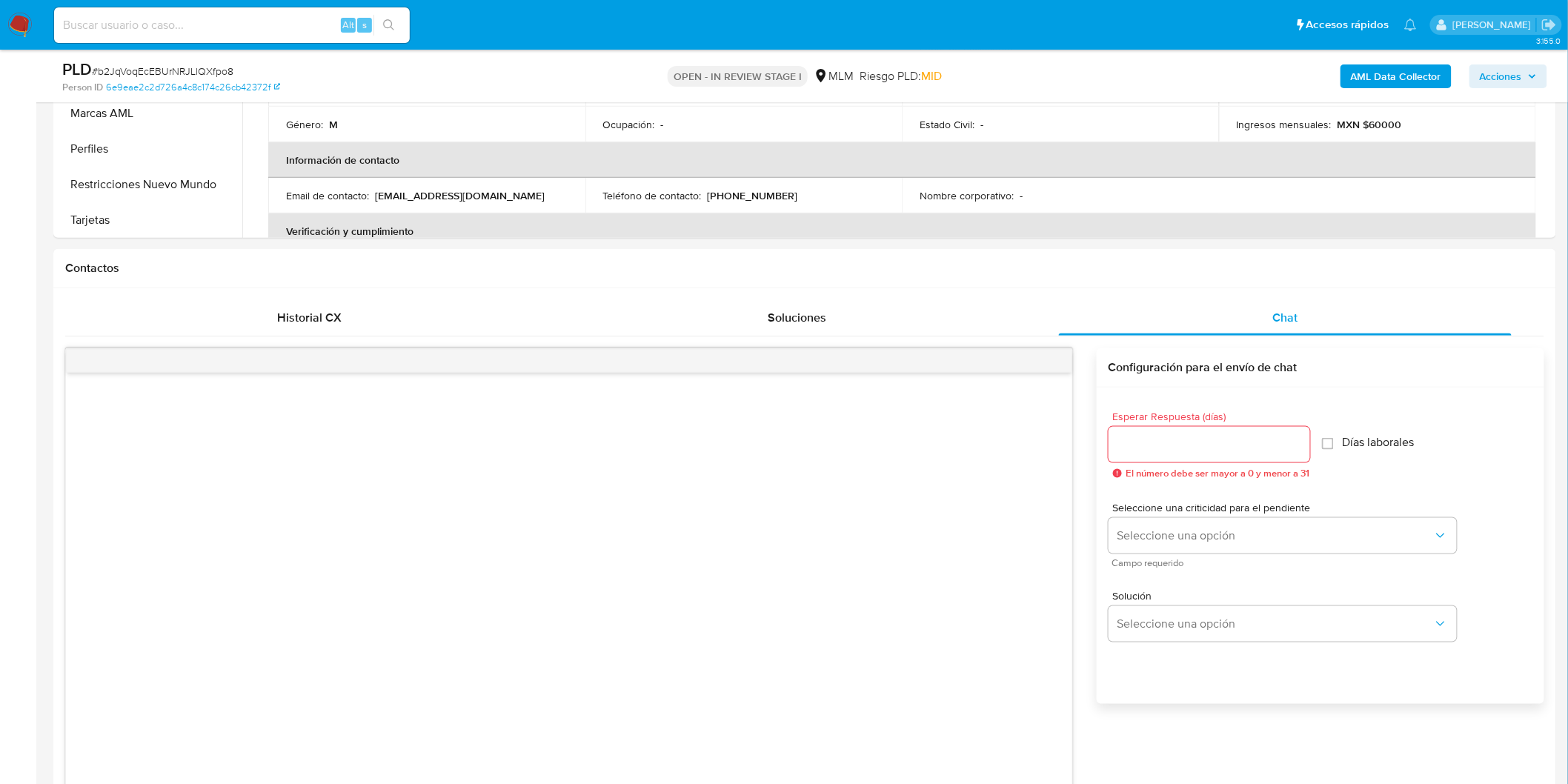
scroll to position [530, 0]
click at [1153, 454] on div at bounding box center [1209, 441] width 201 height 36
click at [1158, 435] on input "Esperar Respuesta (días)" at bounding box center [1209, 441] width 201 height 20
type input "5"
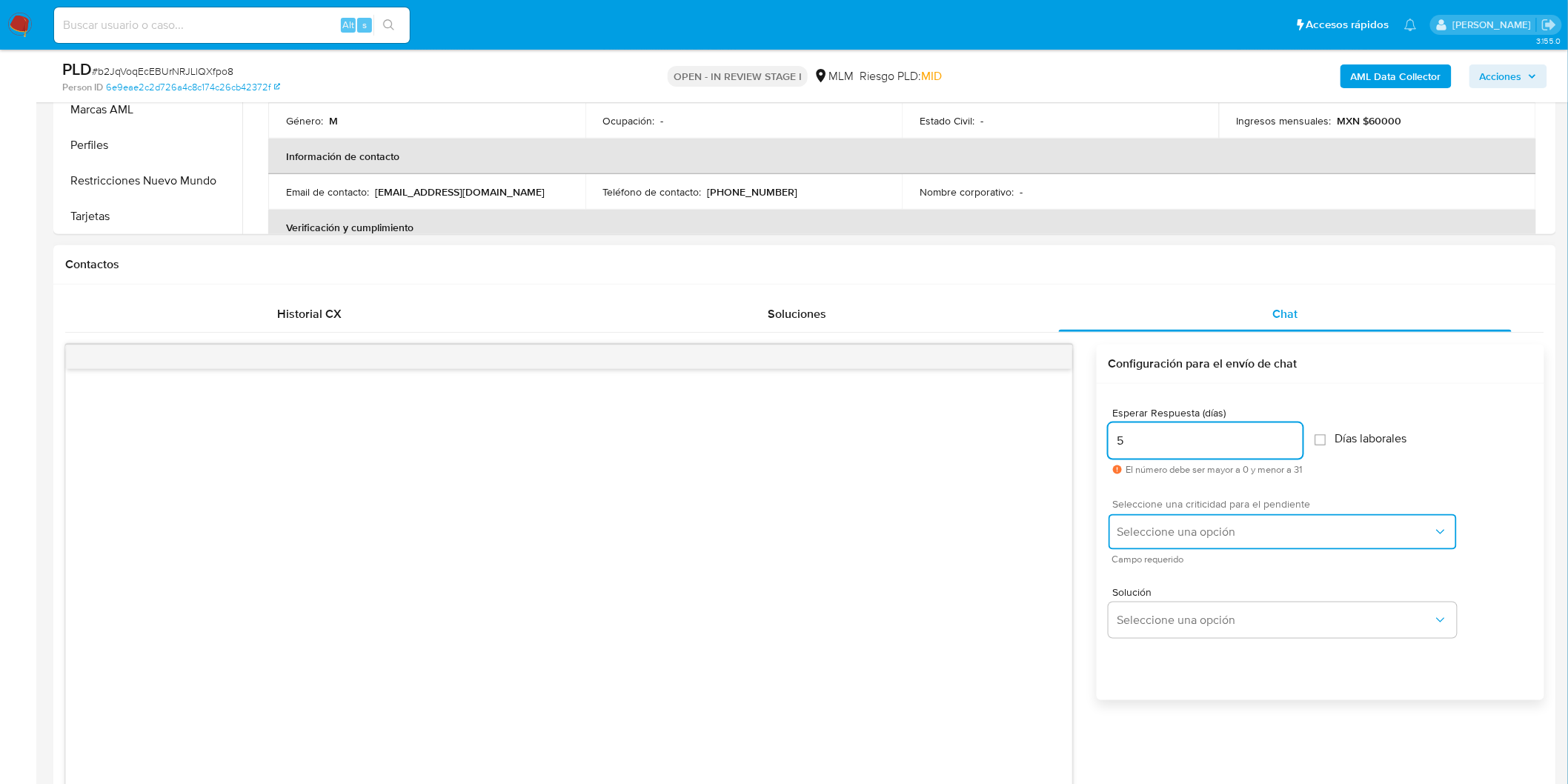
click at [1189, 538] on span "Seleccione una opción" at bounding box center [1275, 532] width 316 height 15
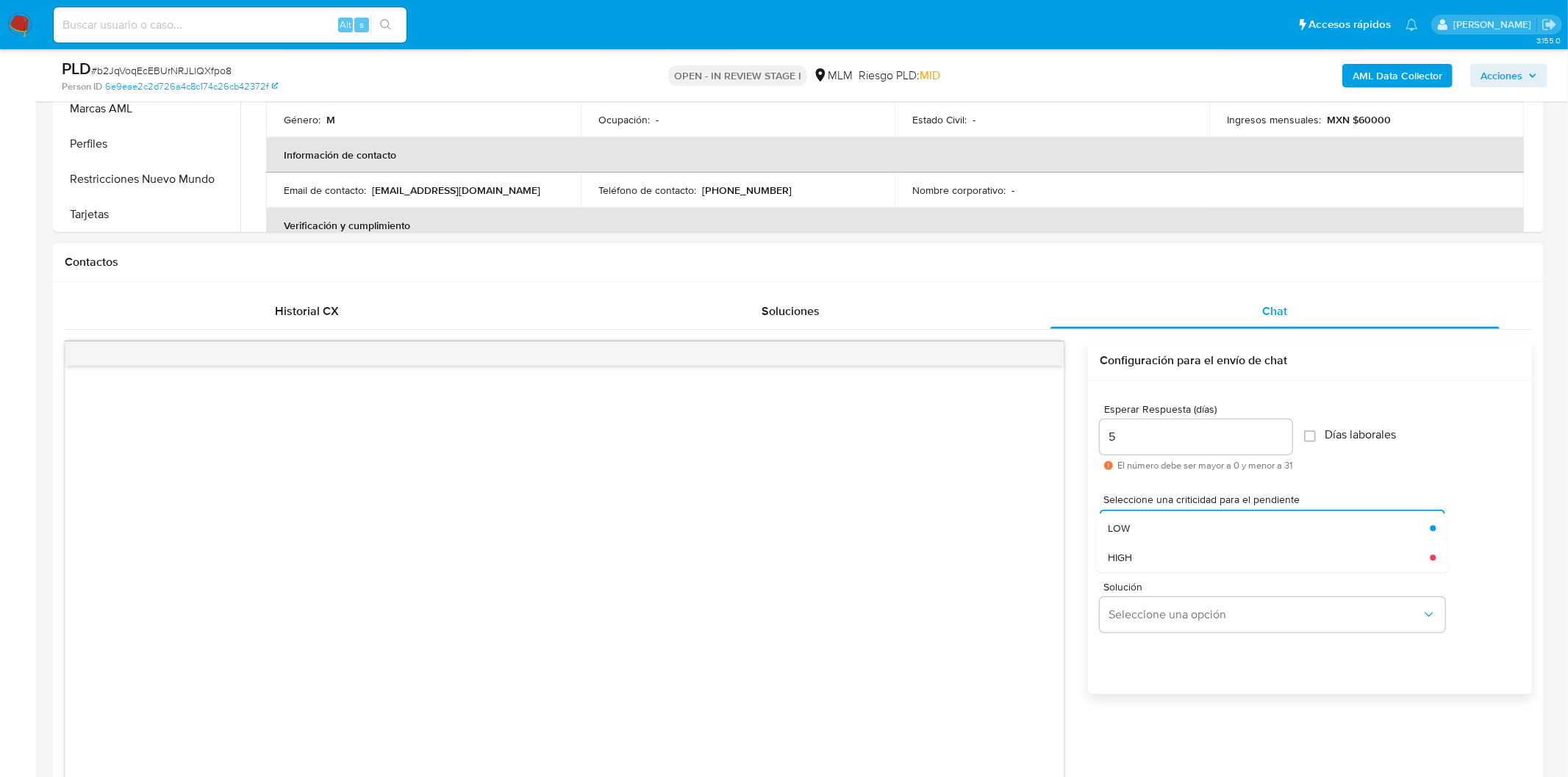
drag, startPoint x: 1180, startPoint y: 552, endPoint x: 1178, endPoint y: 565, distance: 13.2
click at [1180, 552] on div "HIGH" at bounding box center [1268, 558] width 322 height 29
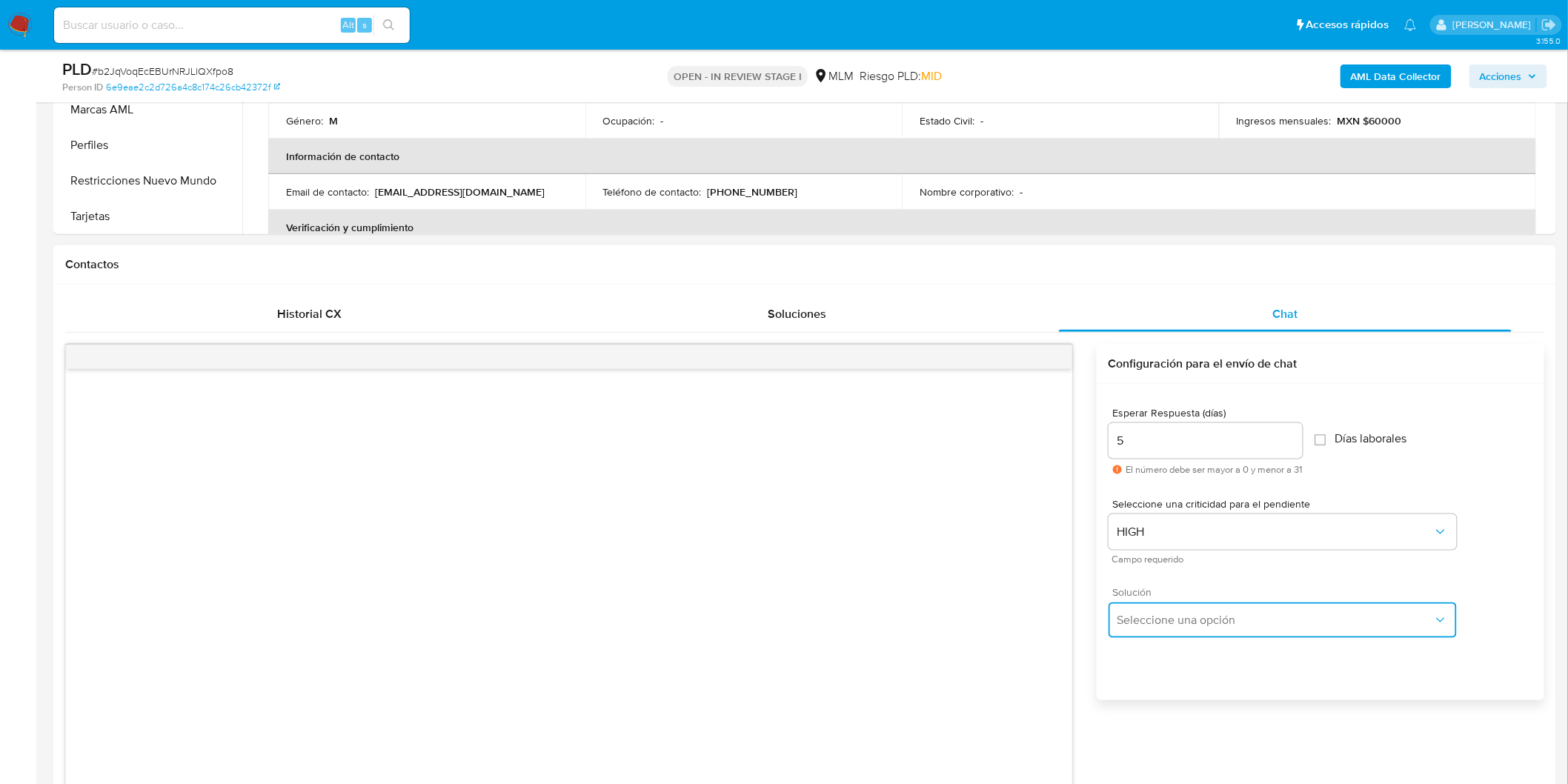
click at [1173, 609] on button "Seleccione una opción" at bounding box center [1282, 620] width 348 height 36
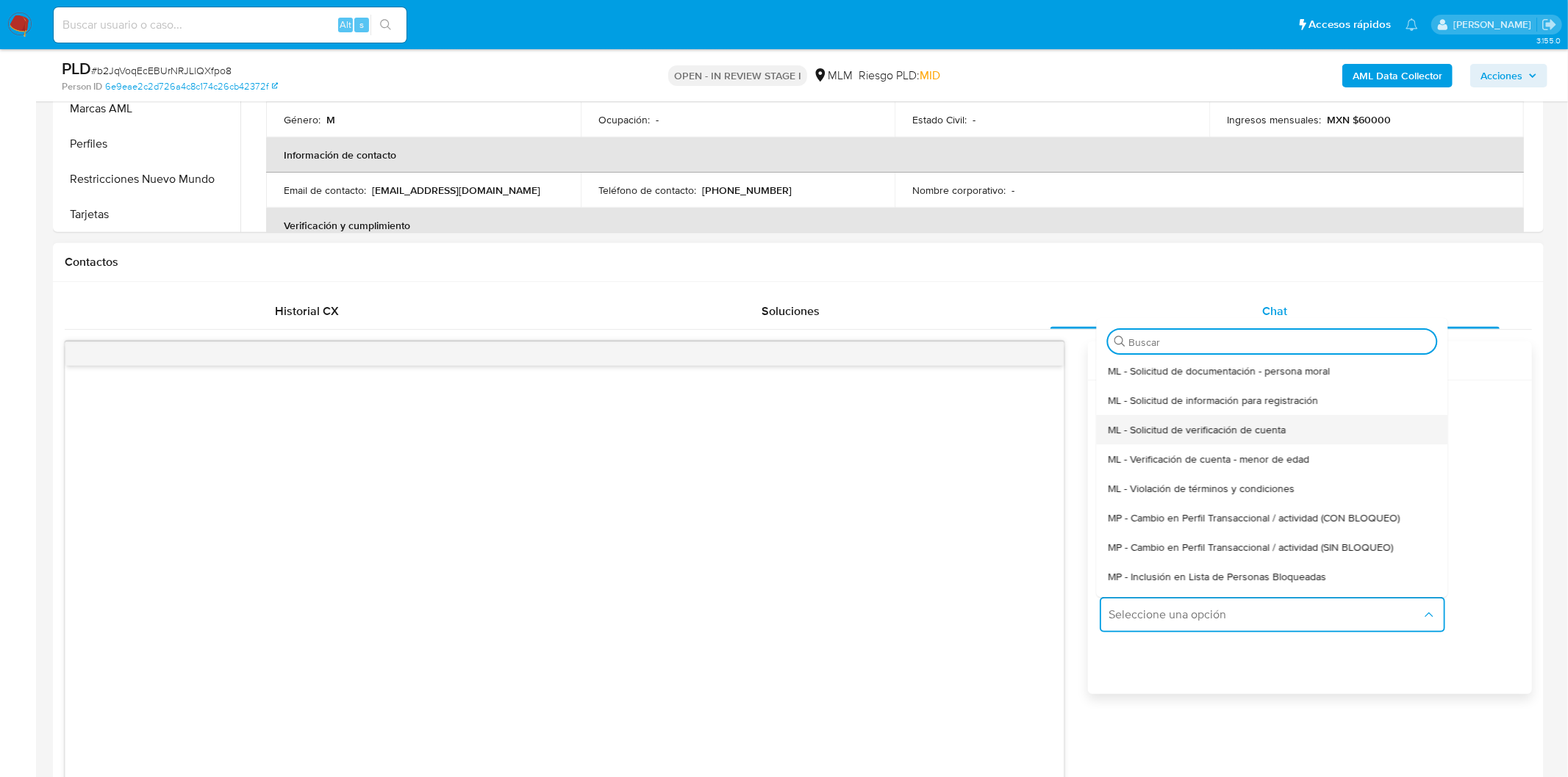
drag, startPoint x: 1183, startPoint y: 423, endPoint x: 1212, endPoint y: 423, distance: 29.0
click at [1183, 424] on span "ML - Solicitud de verificación de cuenta" at bounding box center [1197, 431] width 178 height 14
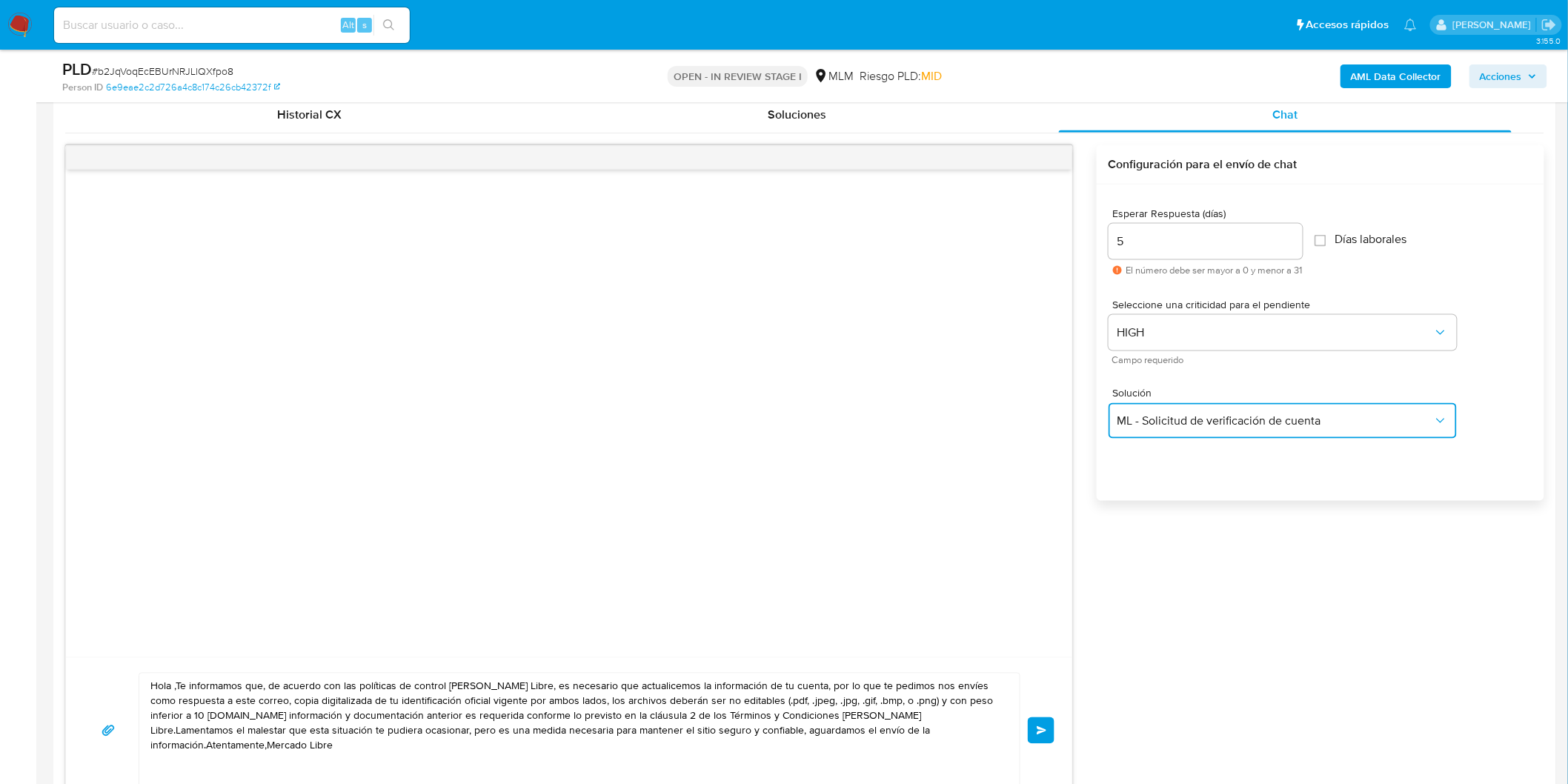
scroll to position [751, 0]
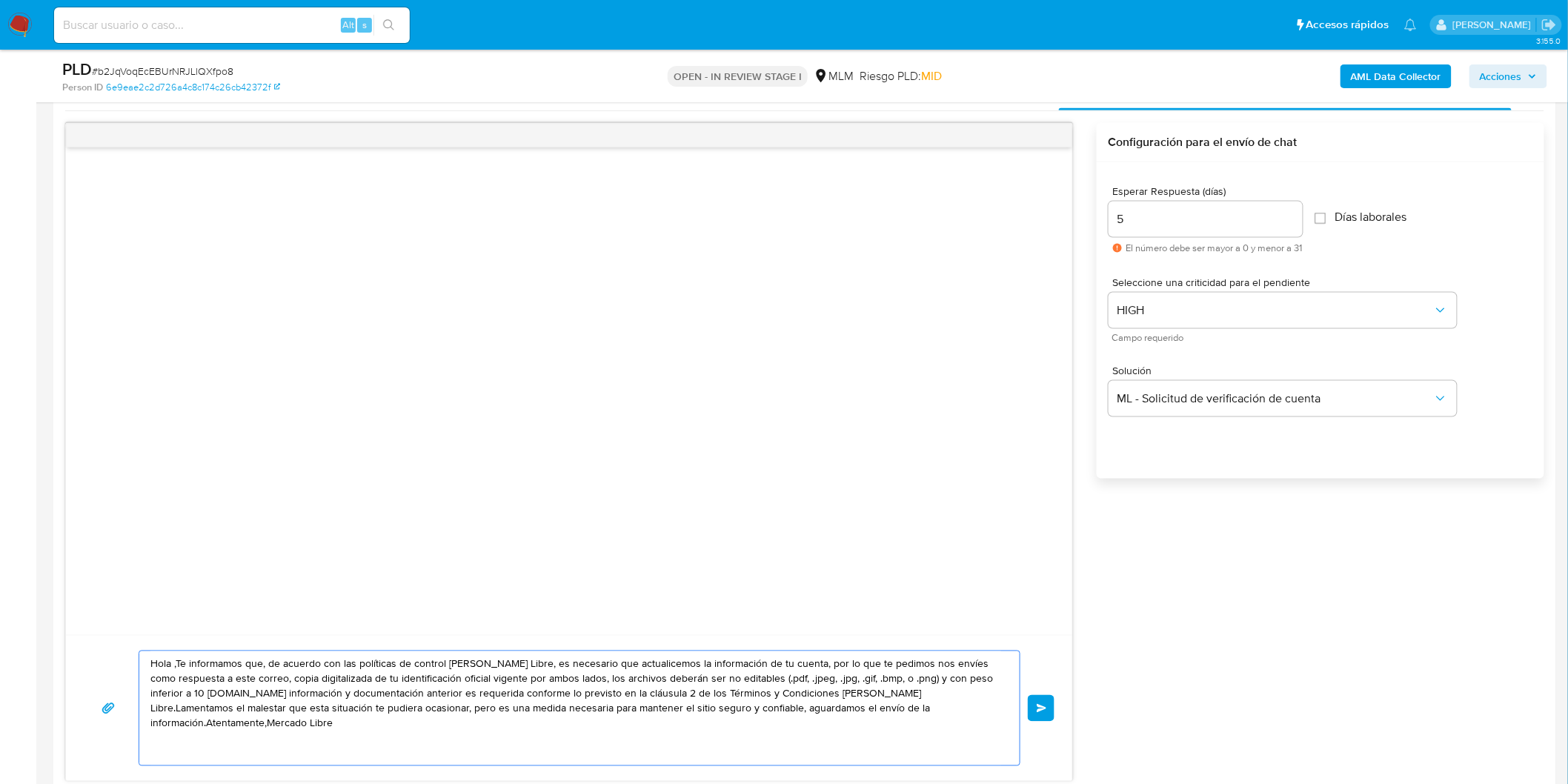
drag, startPoint x: 967, startPoint y: 717, endPoint x: 45, endPoint y: 657, distance: 924.0
paste textarea "Estimado Andres Gonzalo Manzanares Franco. Te comunicamos que se ha identificad…"
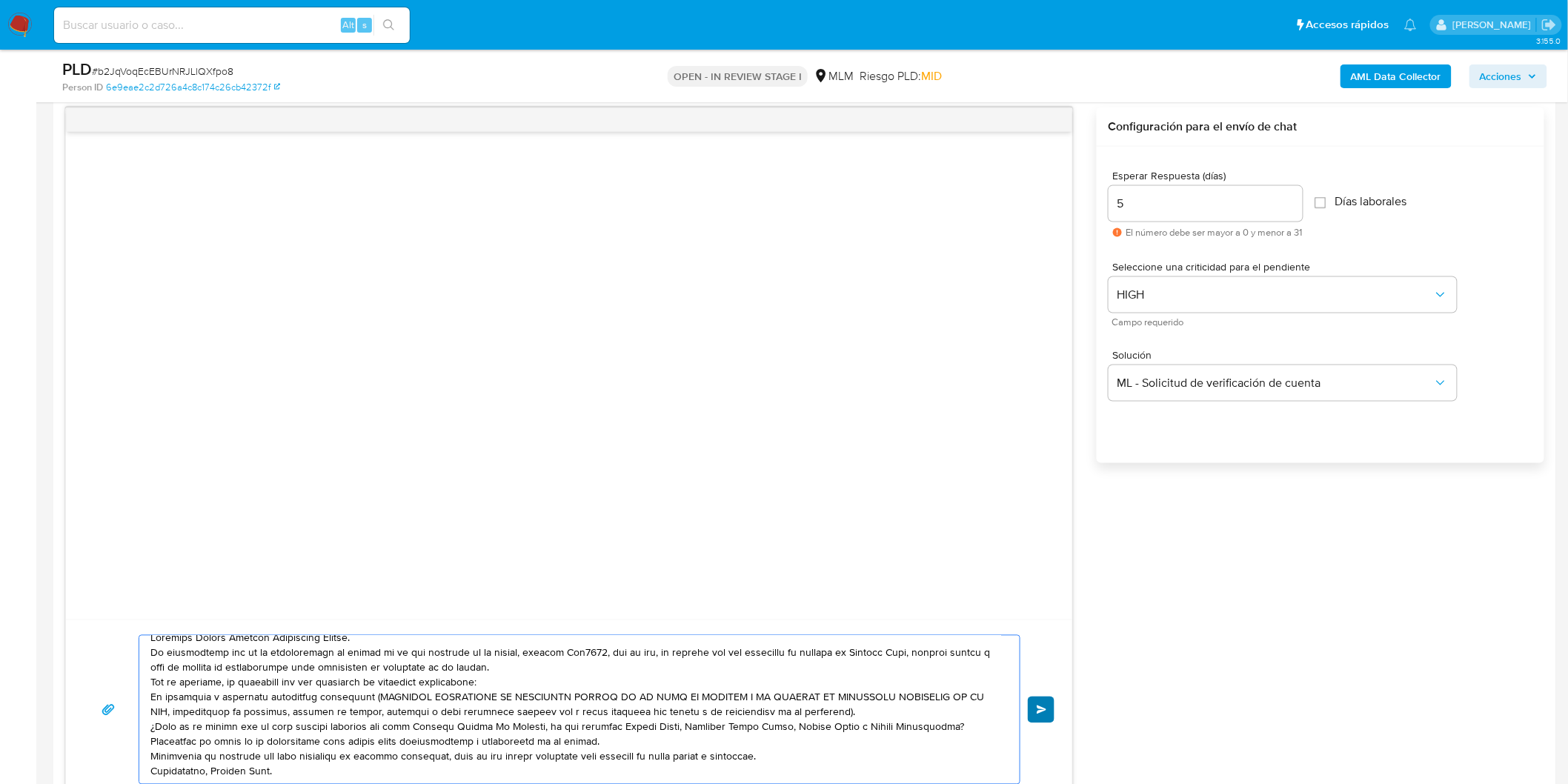
scroll to position [11, 0]
type textarea "Estimado Andres Gonzalo Manzanares Franco. Te comunicamos que se ha identificad…"
click at [1051, 714] on button "Enviar" at bounding box center [1041, 710] width 27 height 27
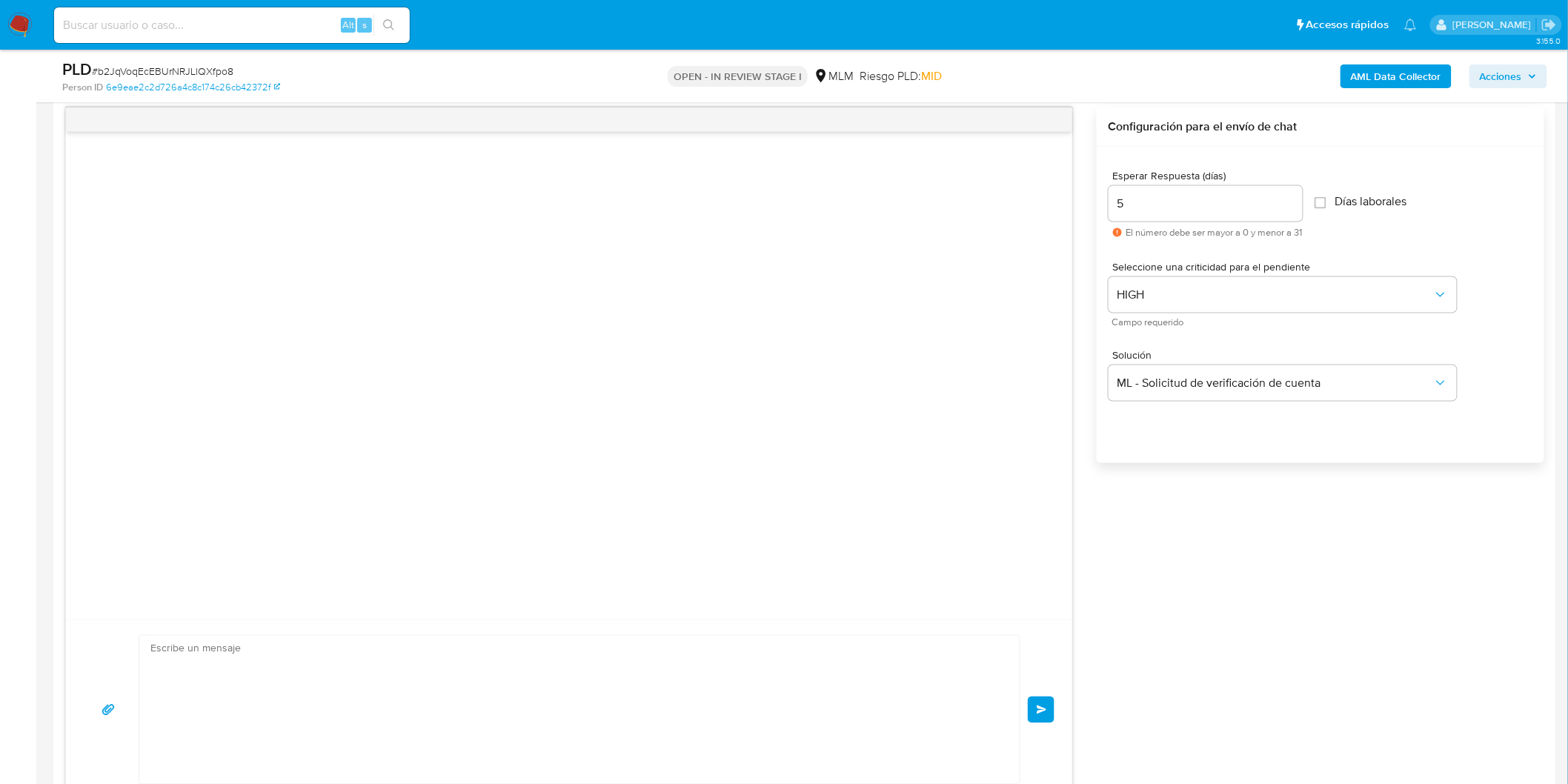
scroll to position [0, 0]
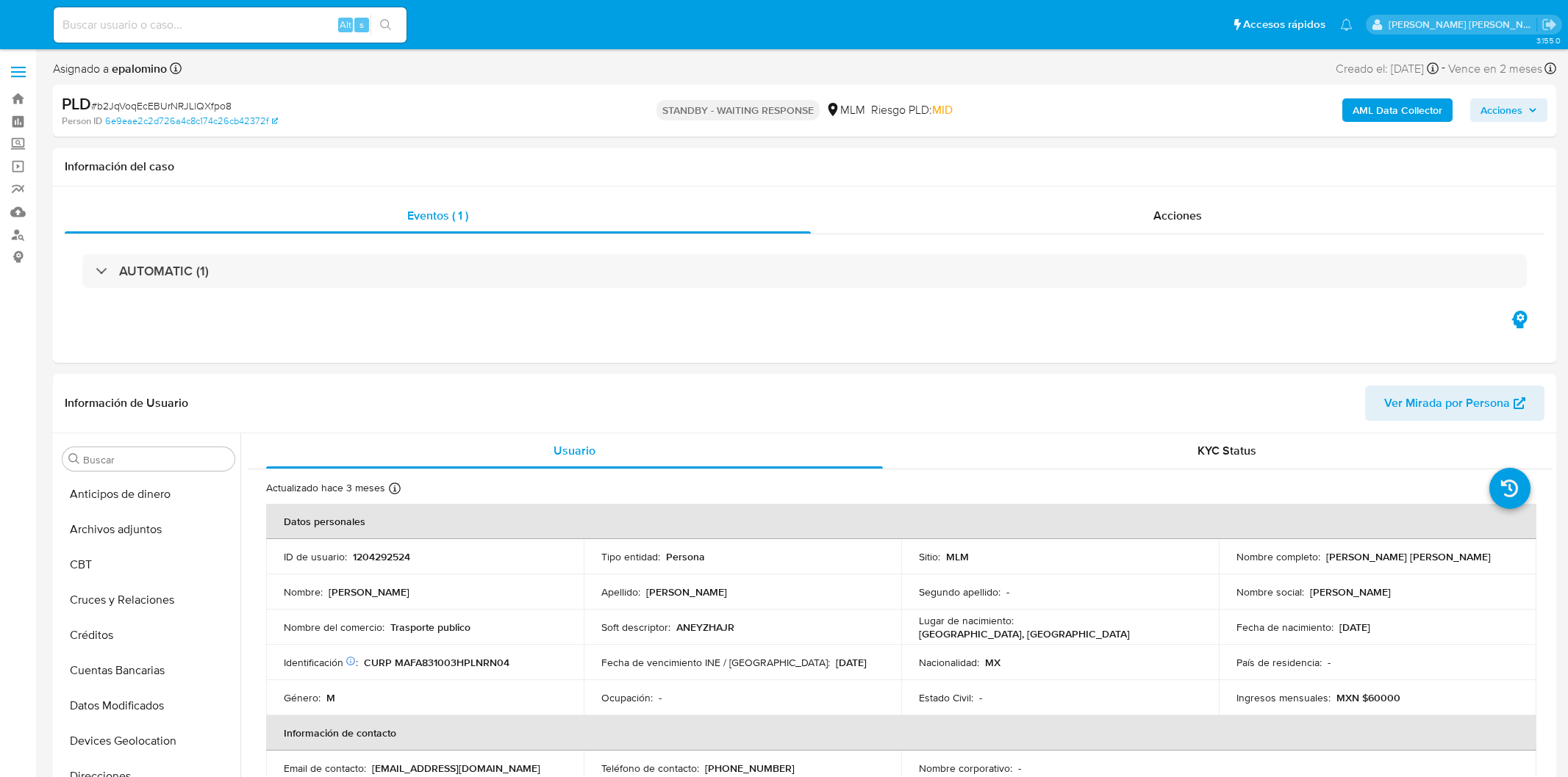
select select "10"
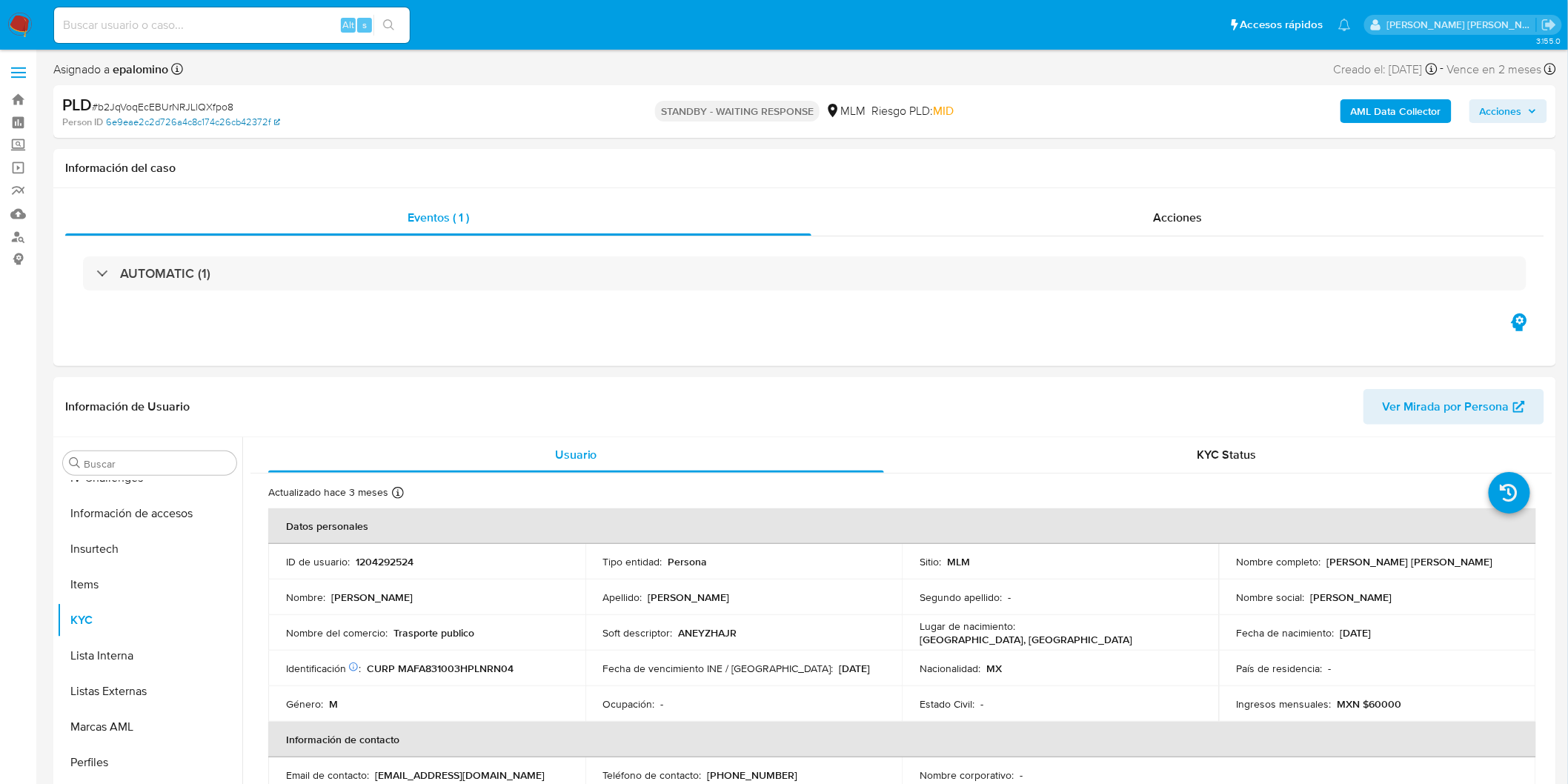
scroll to position [626, 0]
click at [188, 100] on span "# b2JqVoqEcEBUrNRJLlQXfpo8" at bounding box center [162, 107] width 141 height 15
drag, startPoint x: 188, startPoint y: 100, endPoint x: 278, endPoint y: 126, distance: 93.7
click at [188, 100] on span "# b2JqVoqEcEBUrNRJLlQXfpo8" at bounding box center [162, 107] width 141 height 15
copy span "b2JqVoqEcEBUrNRJLlQXfpo8"
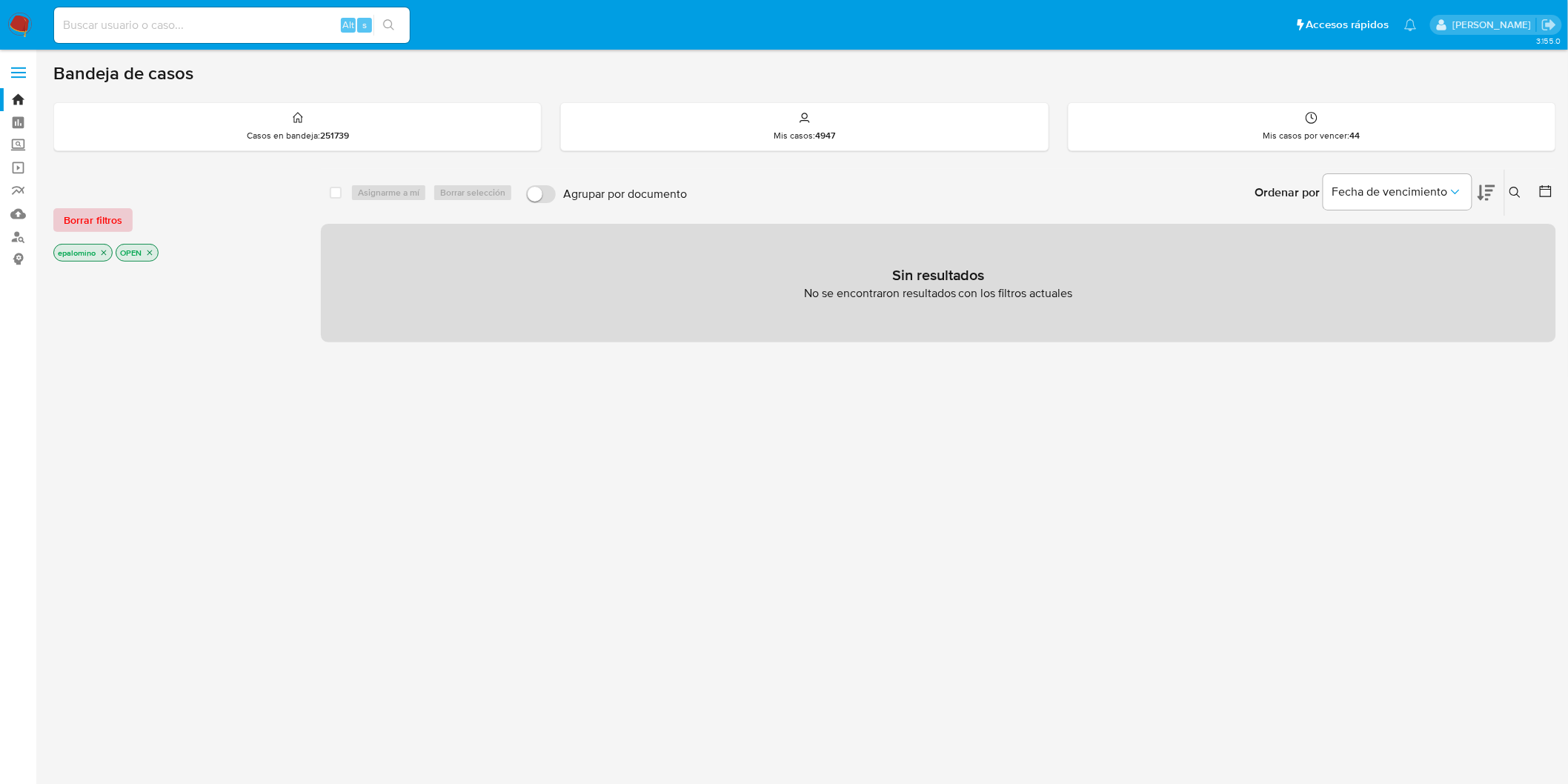
click at [71, 217] on span "Borrar filtros" at bounding box center [93, 220] width 58 height 21
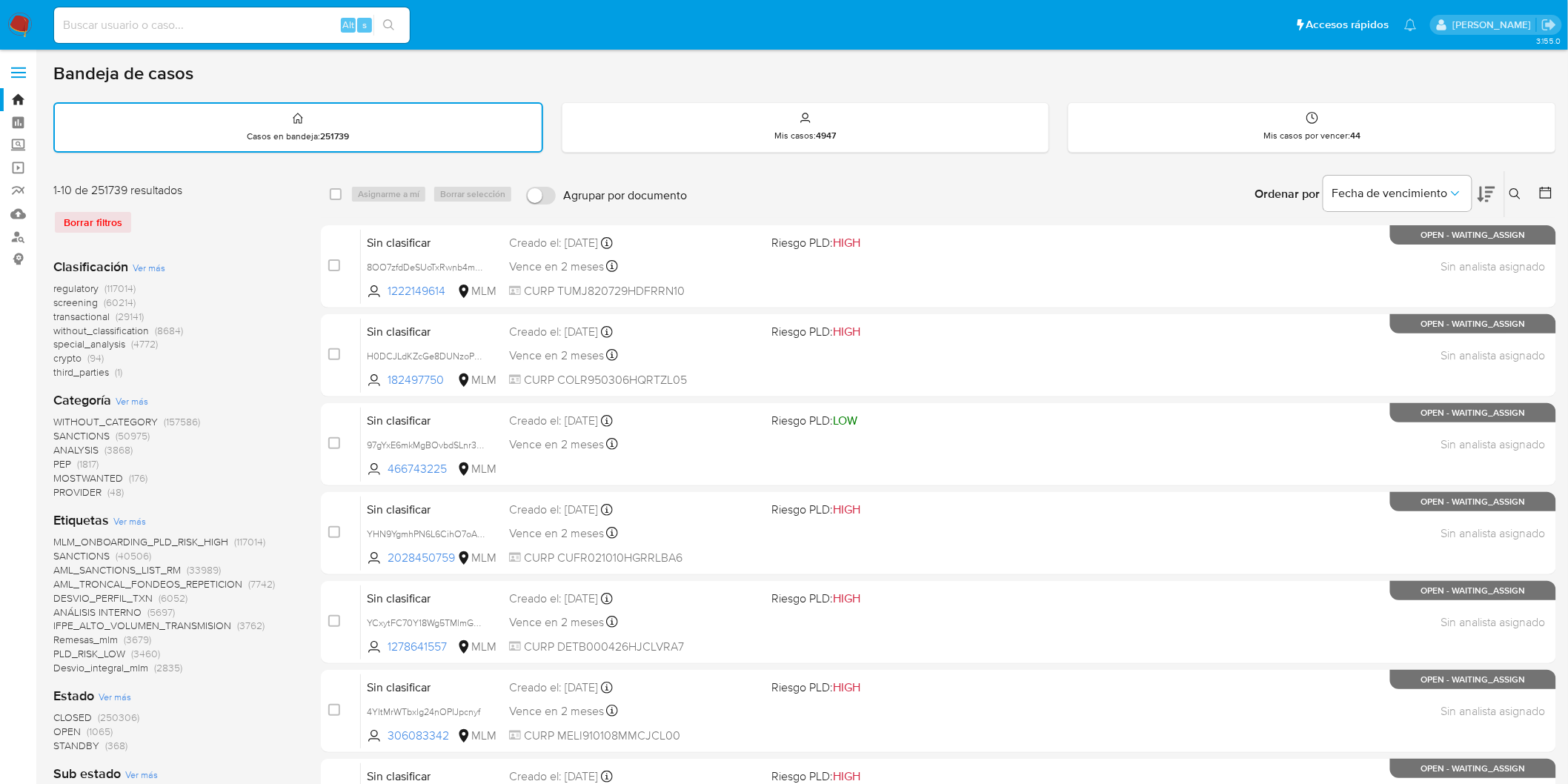
drag, startPoint x: 1515, startPoint y: 189, endPoint x: 1364, endPoint y: 238, distance: 158.8
click at [1515, 189] on icon at bounding box center [1516, 195] width 12 height 12
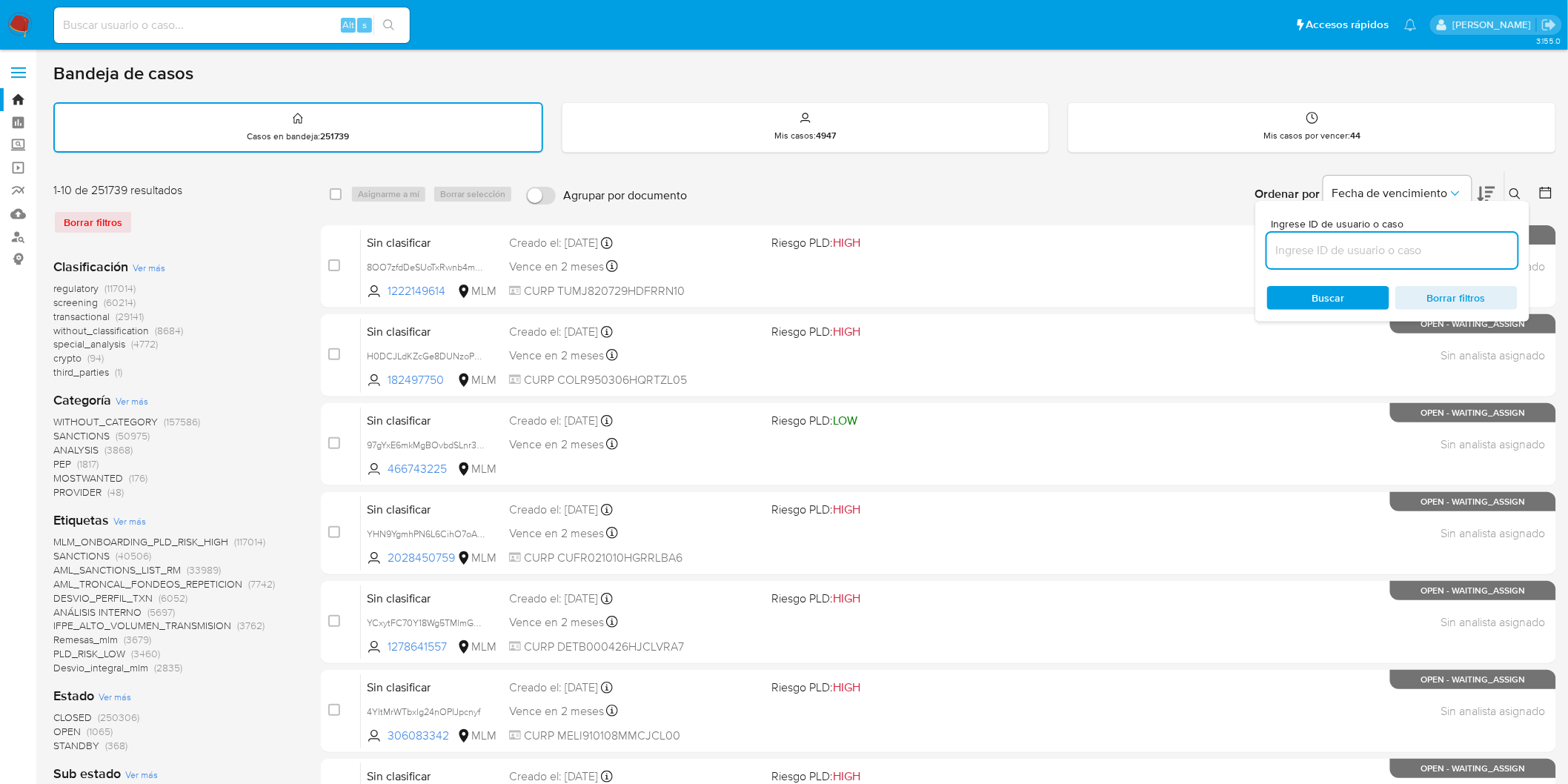
click at [1328, 246] on input at bounding box center [1392, 251] width 251 height 20
type input "549816482"
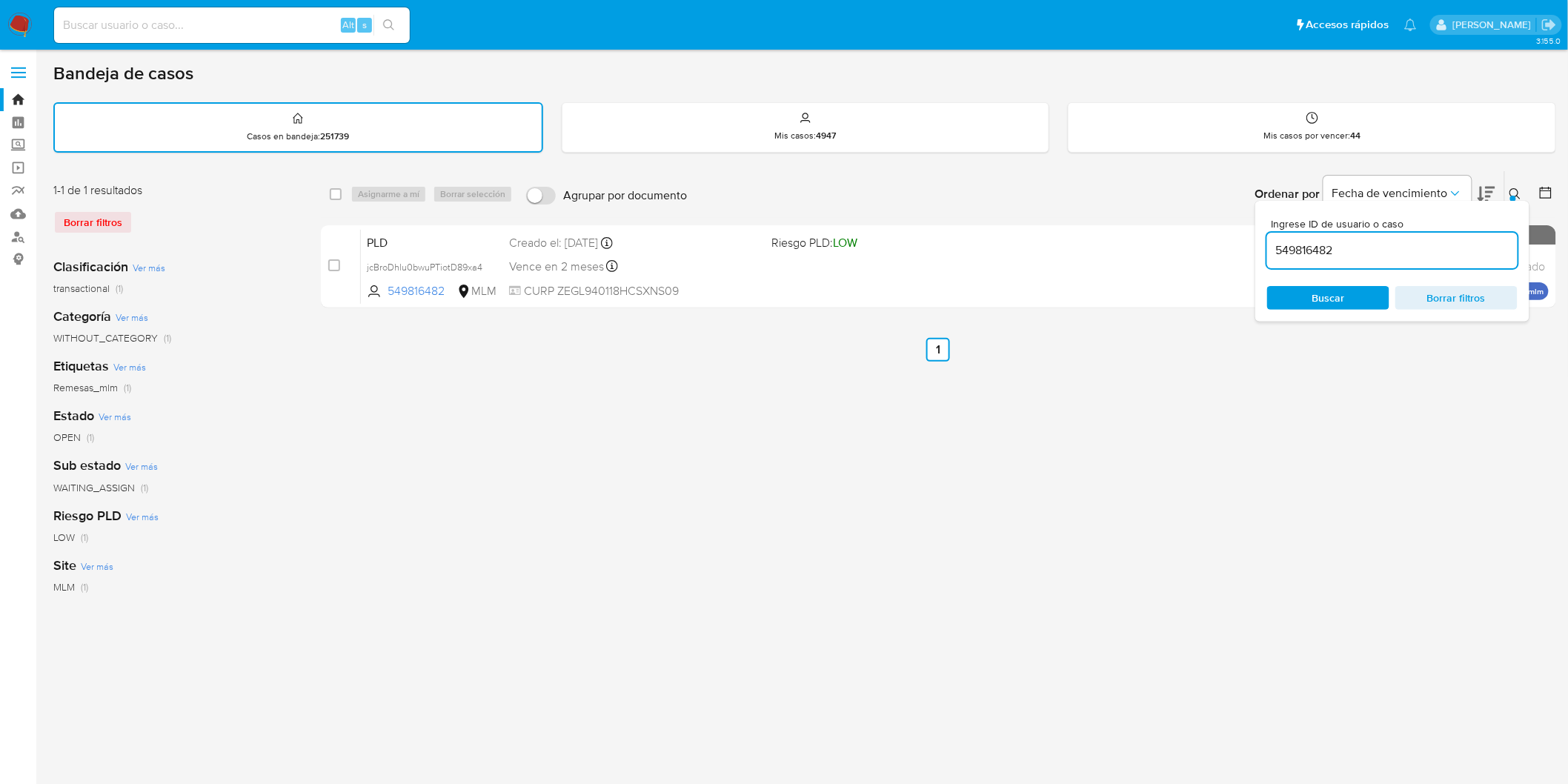
drag, startPoint x: 1514, startPoint y: 196, endPoint x: 1500, endPoint y: 204, distance: 16.1
click at [1514, 196] on div at bounding box center [1513, 198] width 6 height 6
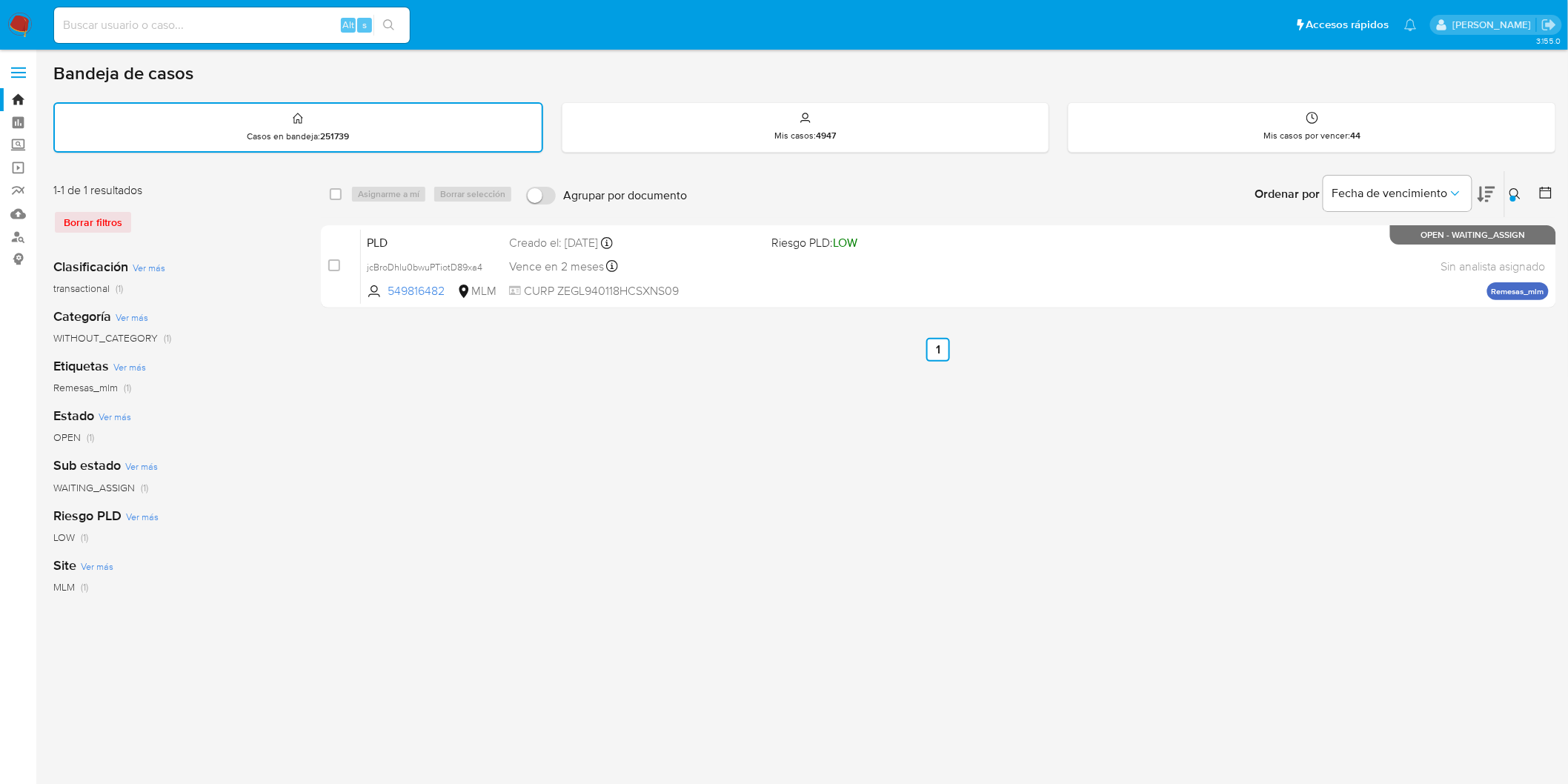
drag, startPoint x: 338, startPoint y: 192, endPoint x: 365, endPoint y: 192, distance: 27.0
click at [338, 192] on input "checkbox" at bounding box center [336, 195] width 12 height 12
checkbox input "true"
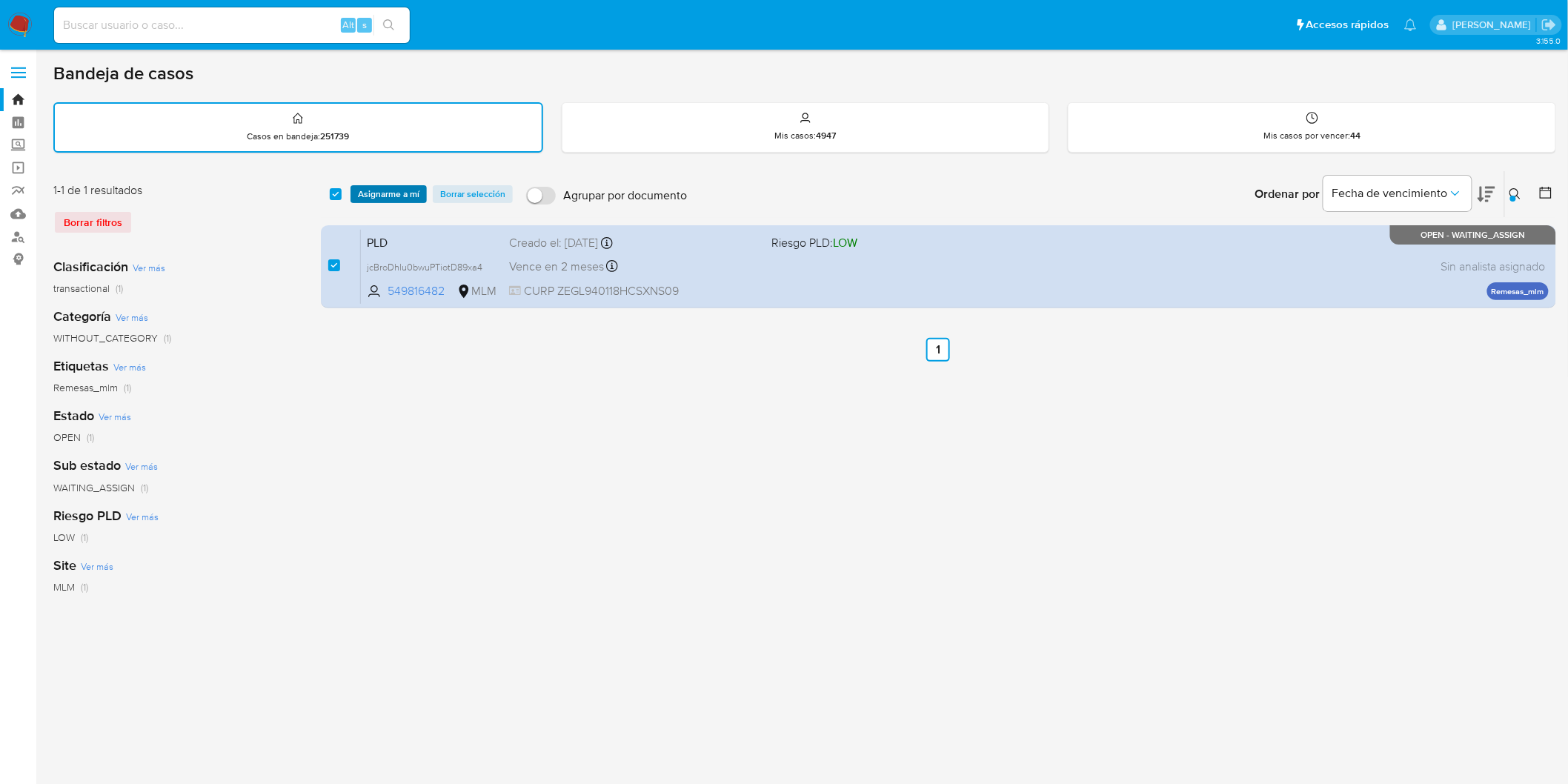
click at [367, 192] on span "Asignarme a mí" at bounding box center [389, 194] width 61 height 15
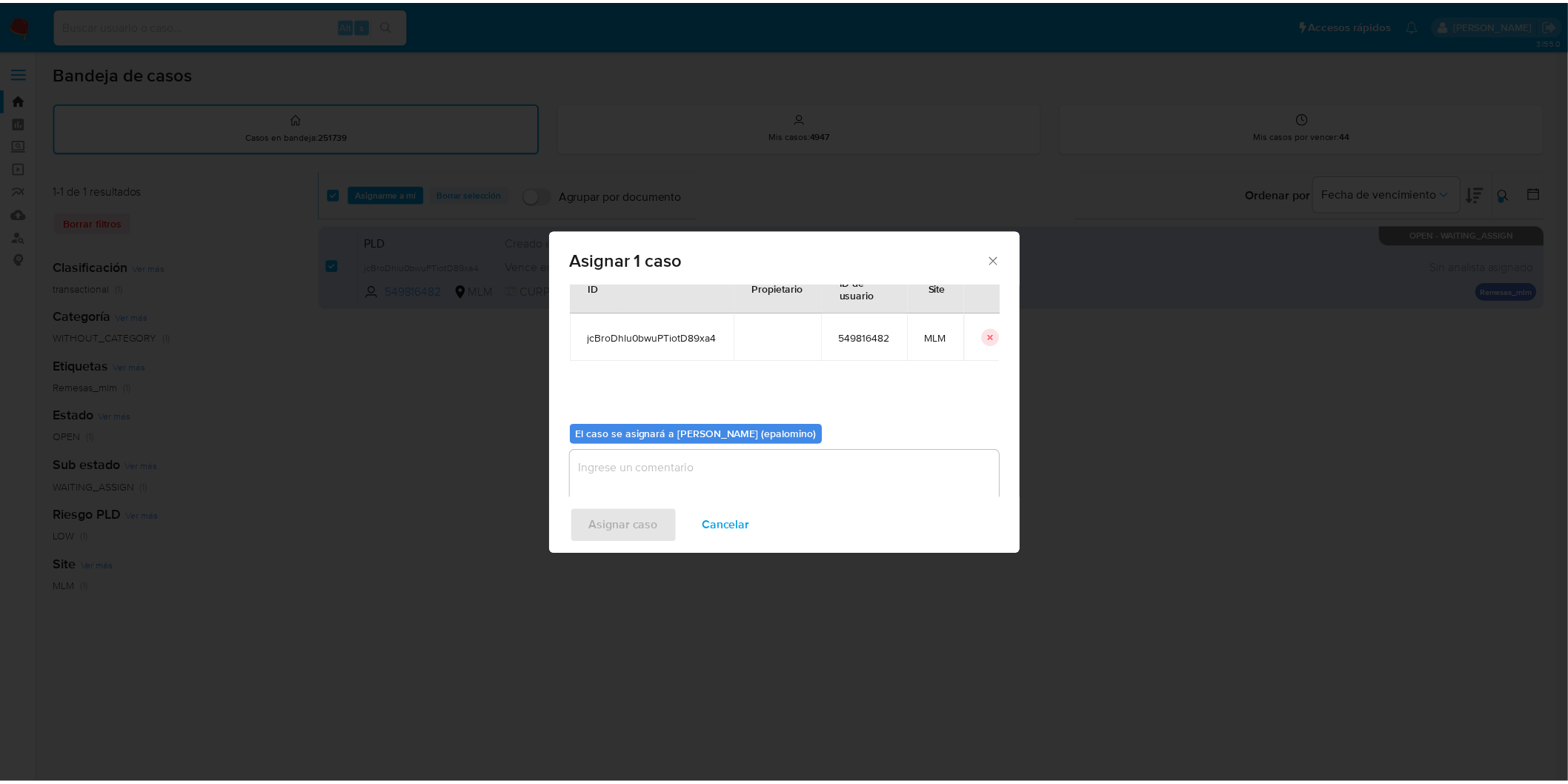
scroll to position [76, 0]
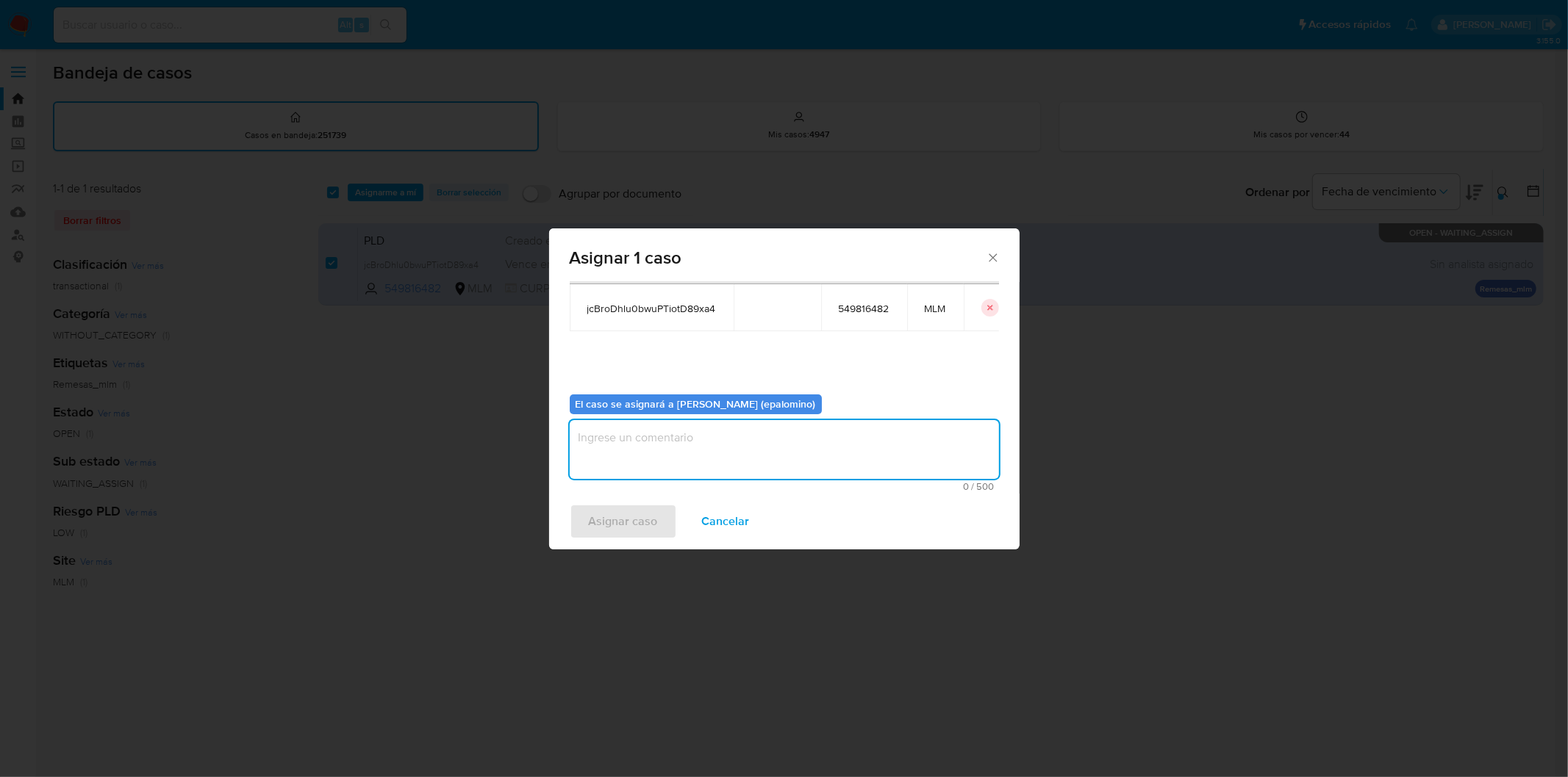
drag, startPoint x: 686, startPoint y: 461, endPoint x: 670, endPoint y: 479, distance: 24.1
click at [686, 461] on textarea "assign-modal" at bounding box center [784, 450] width 430 height 59
type textarea "AS"
click at [640, 520] on span "Asignar caso" at bounding box center [623, 522] width 69 height 32
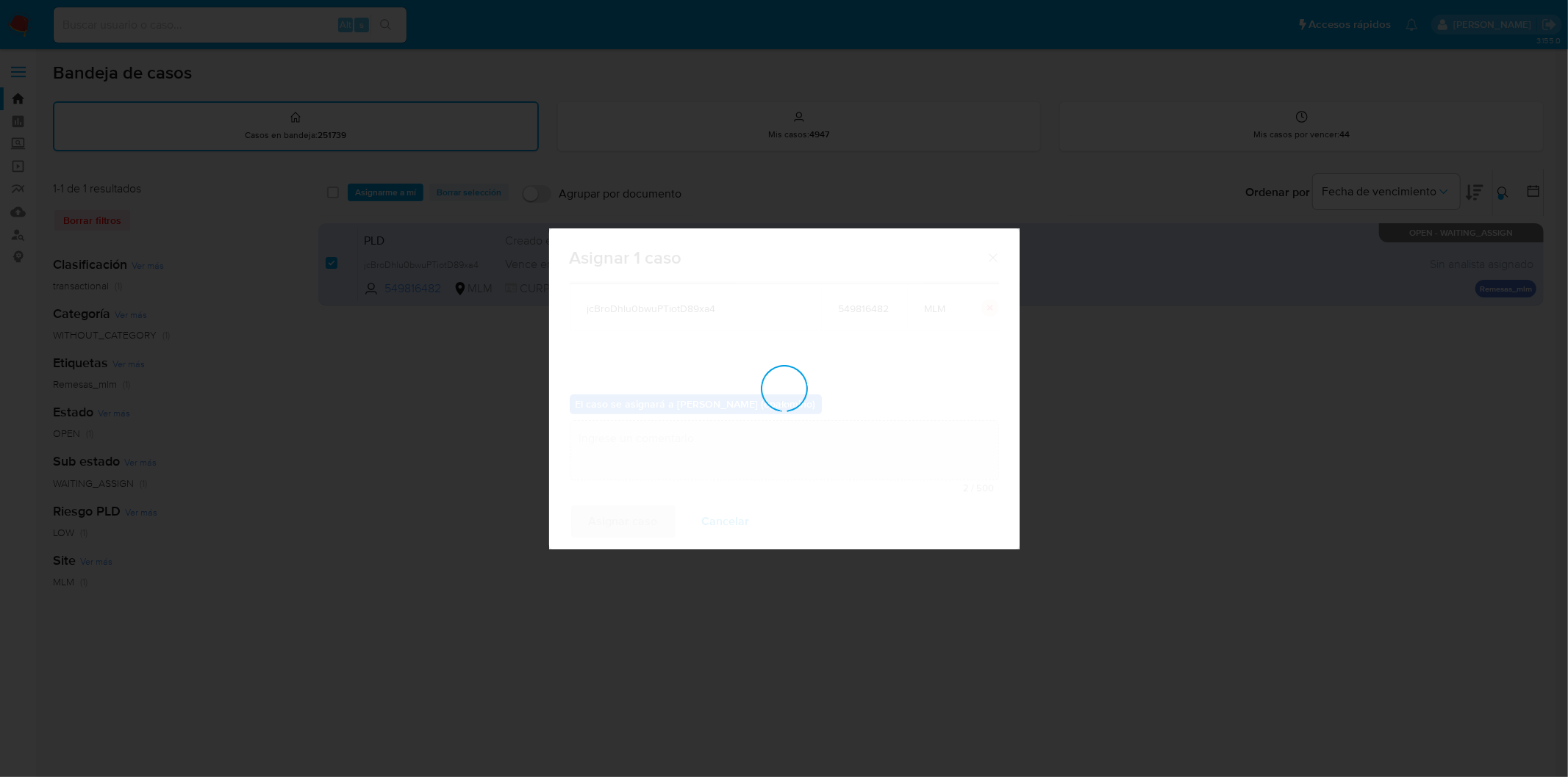
checkbox input "false"
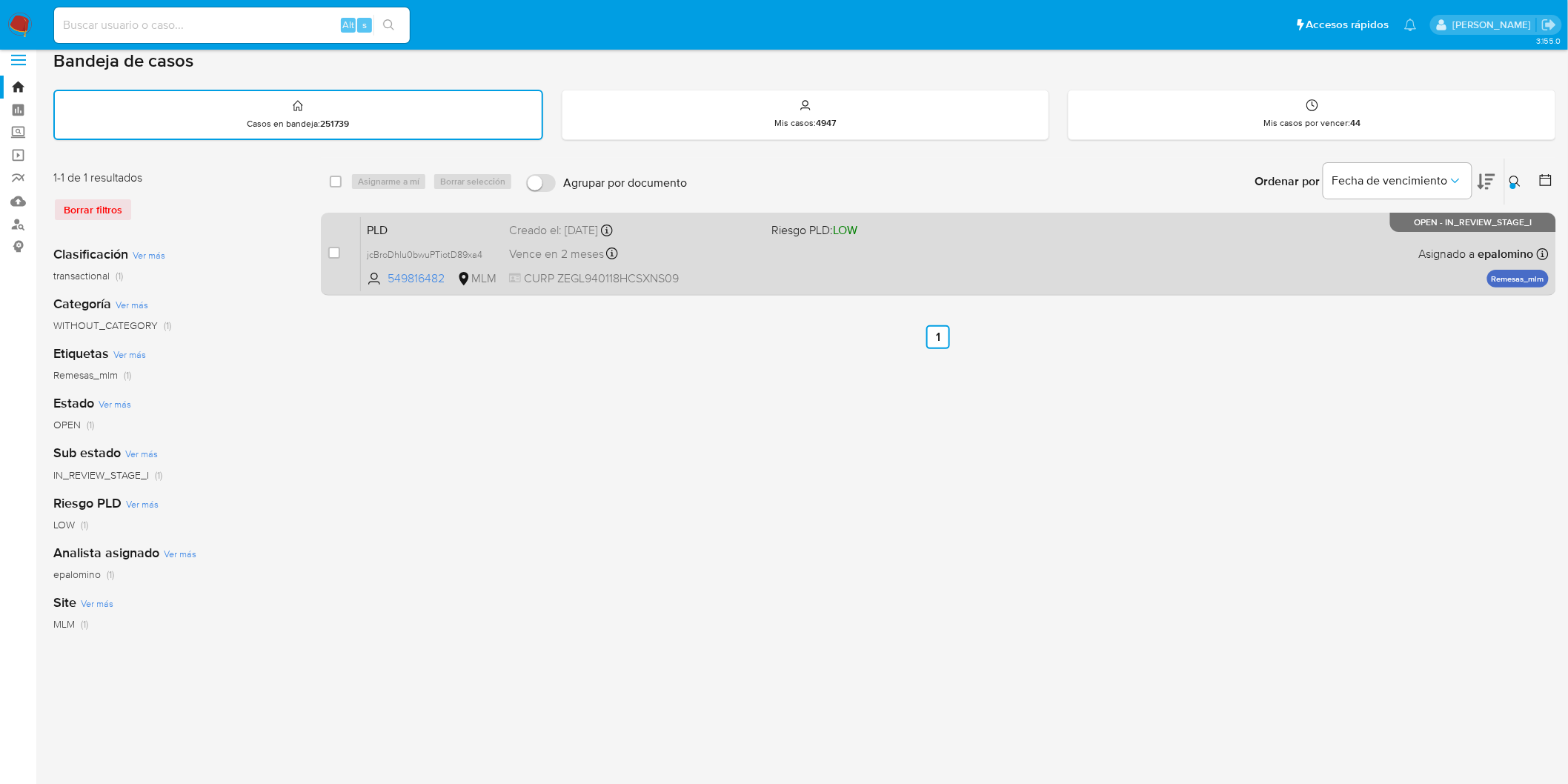
scroll to position [0, 0]
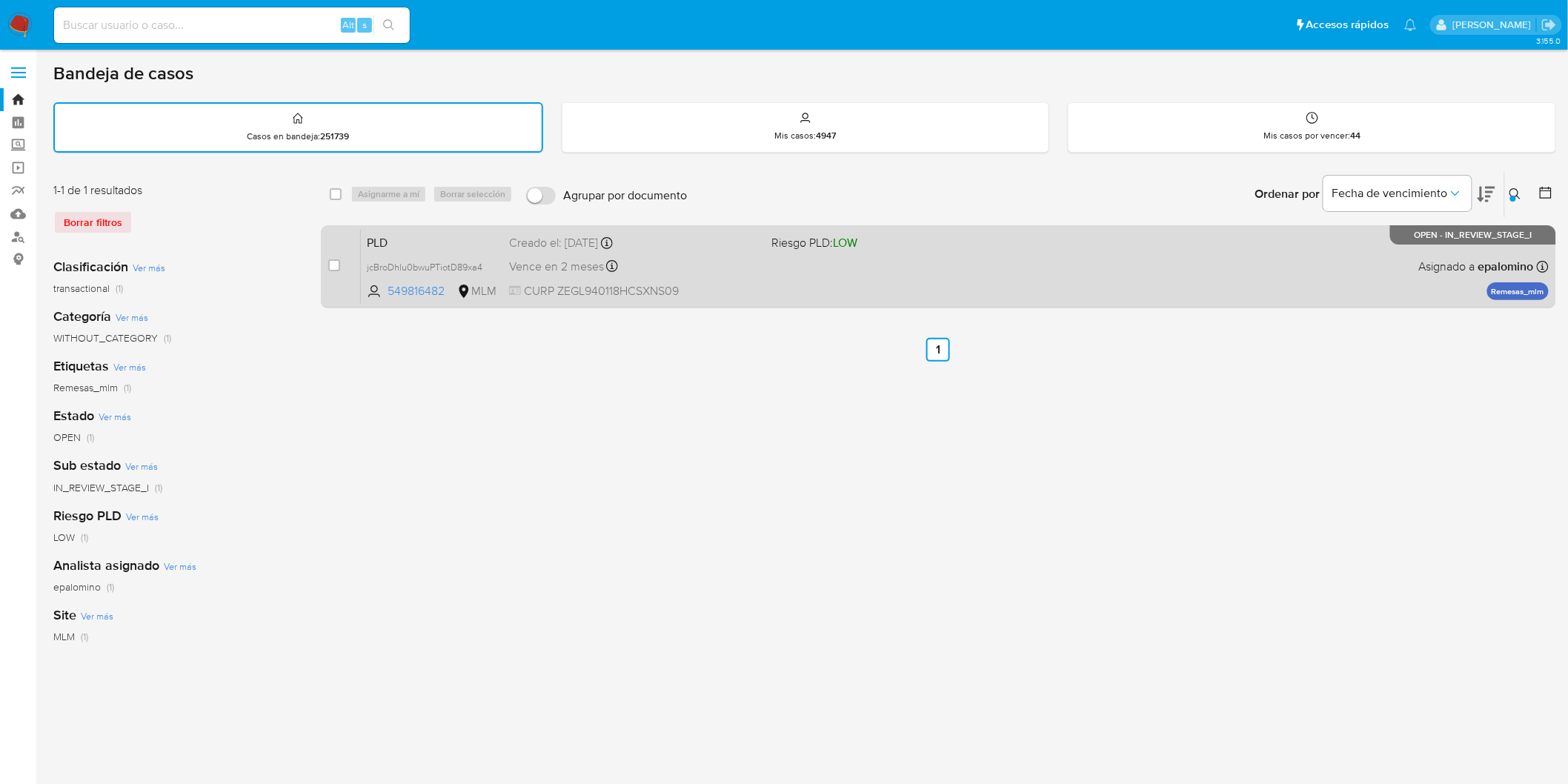
click at [404, 234] on span "PLD" at bounding box center [432, 242] width 130 height 20
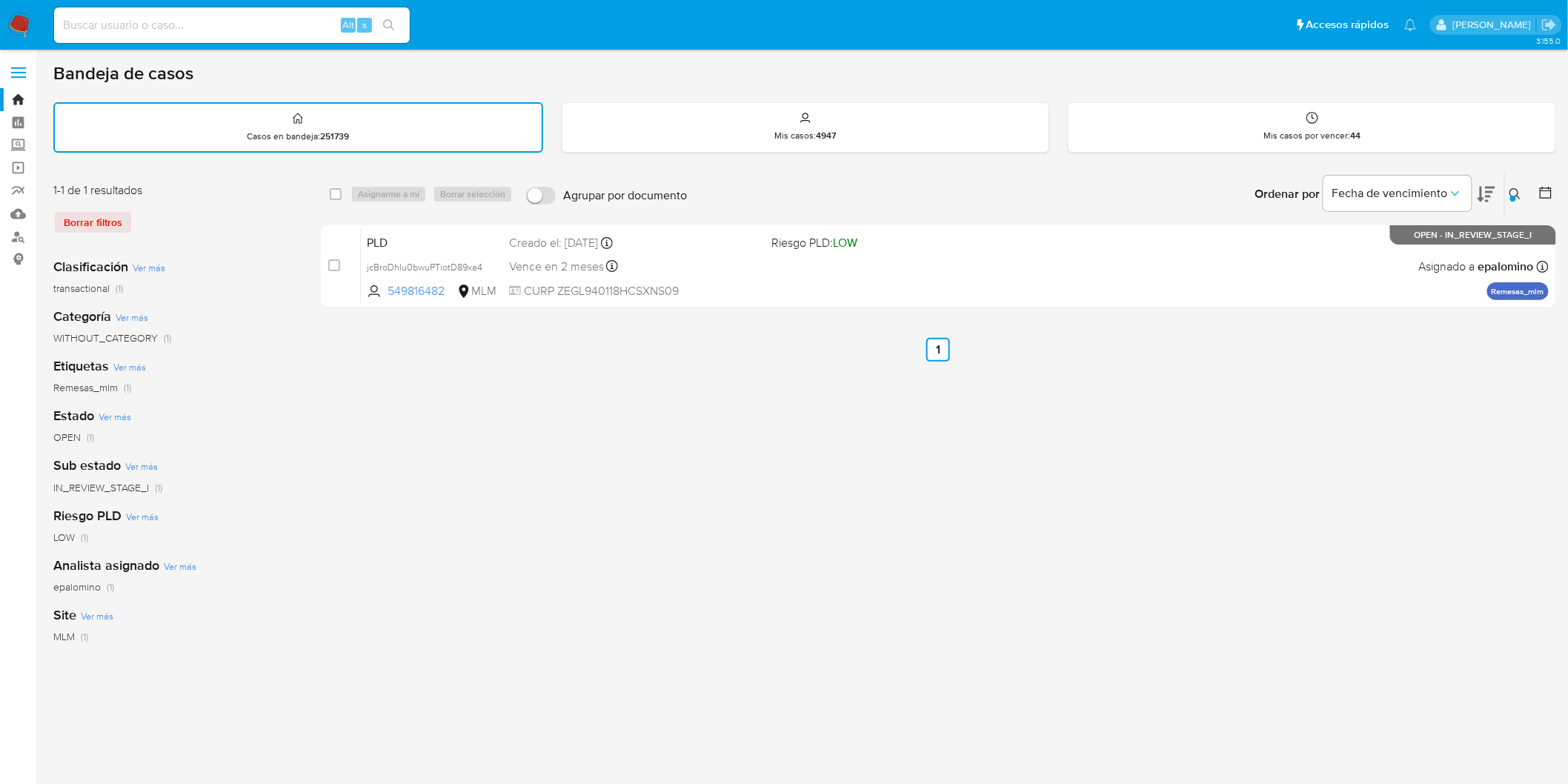
click at [14, 20] on img at bounding box center [21, 26] width 26 height 26
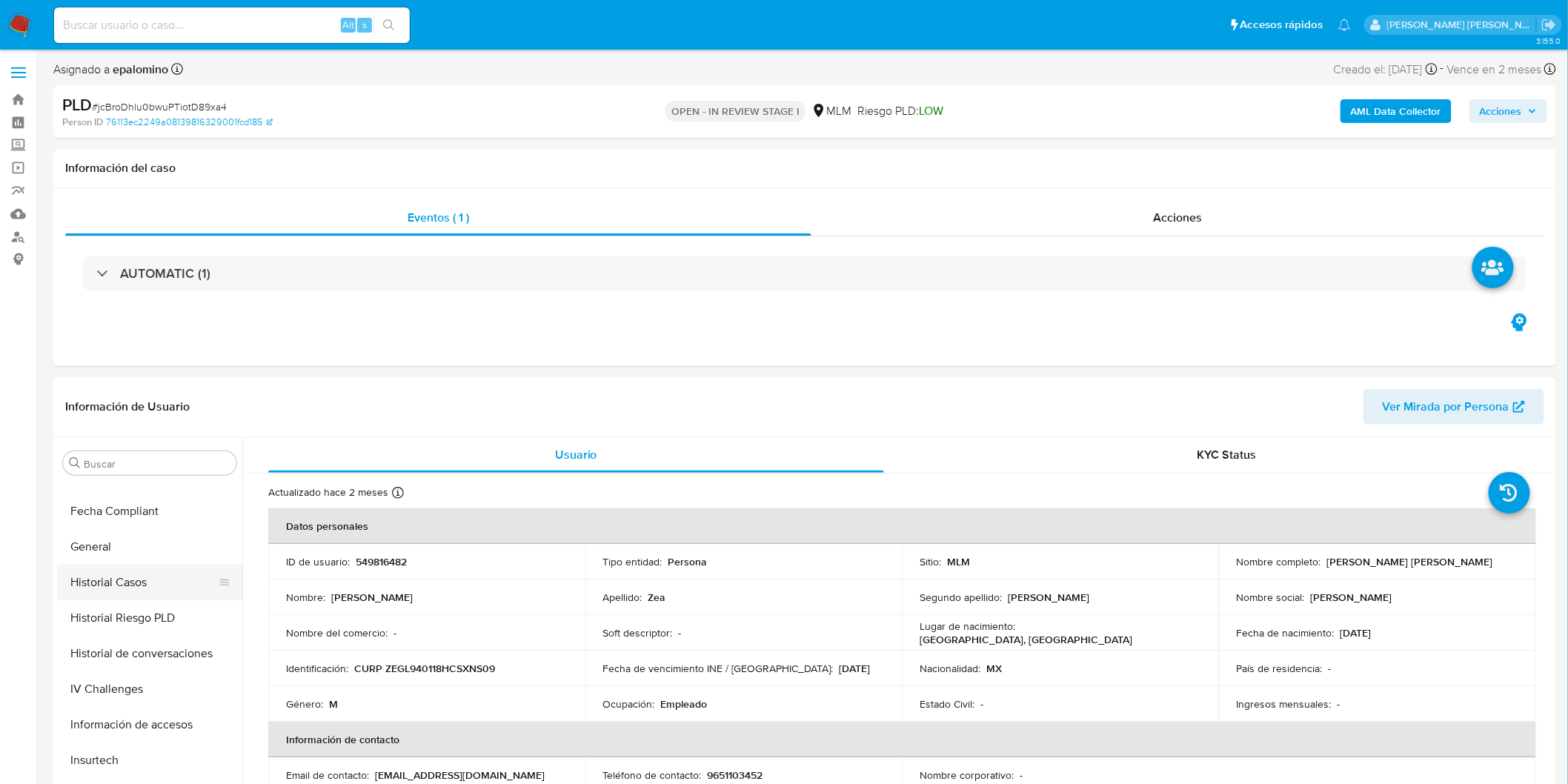
scroll to position [213, 0]
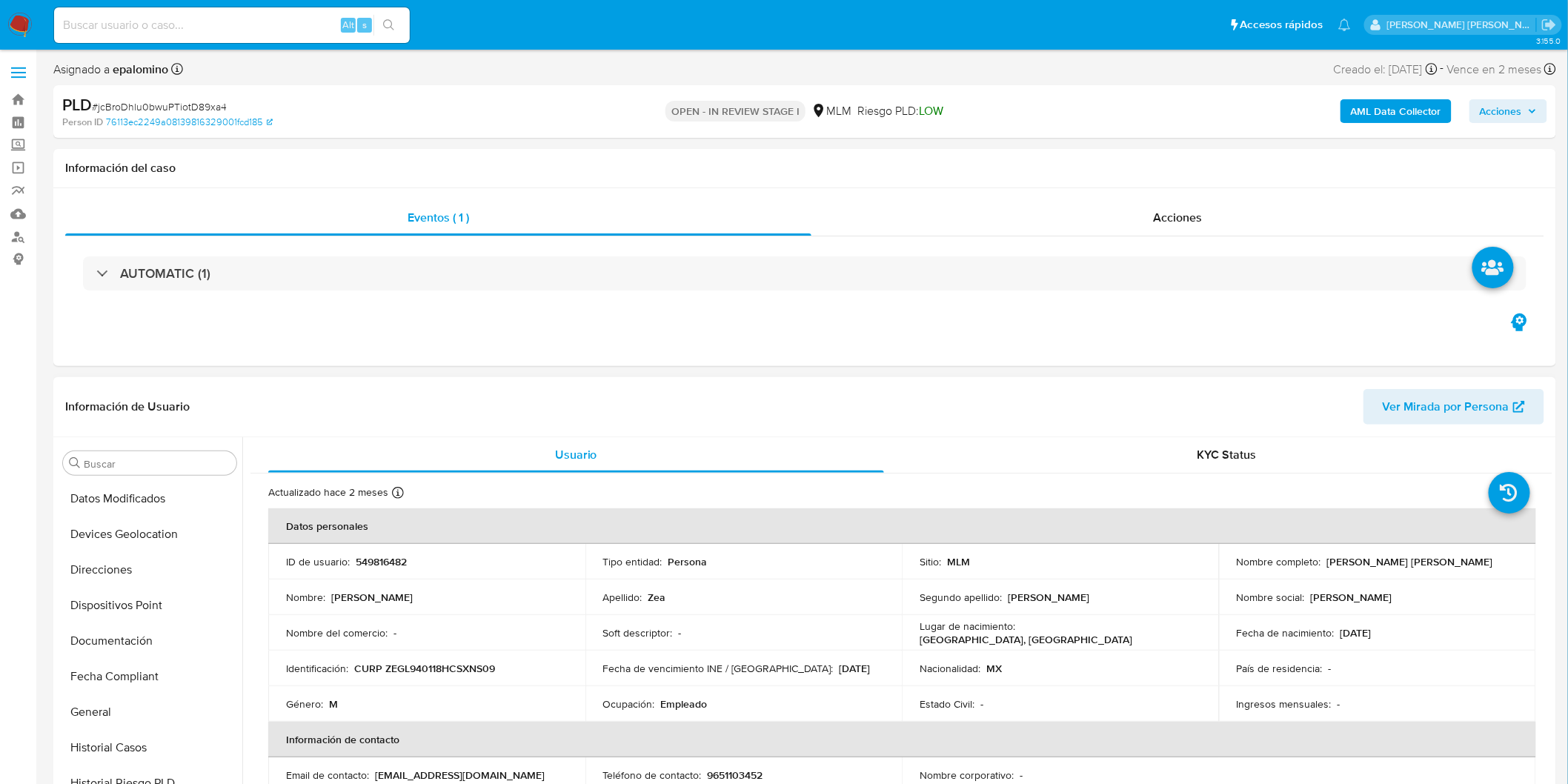
click at [144, 630] on button "Documentación" at bounding box center [150, 642] width 186 height 36
select select "10"
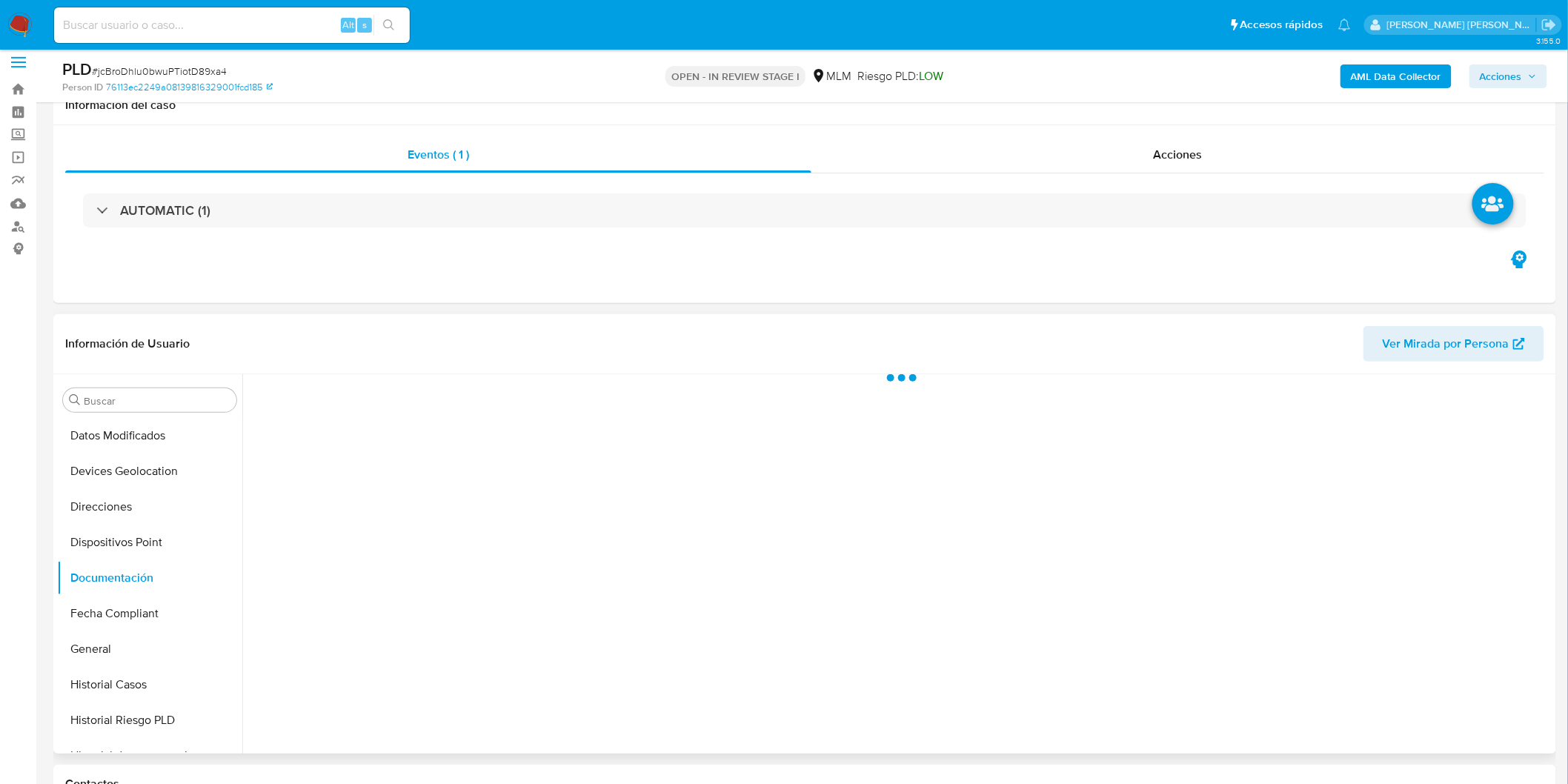
scroll to position [10, 0]
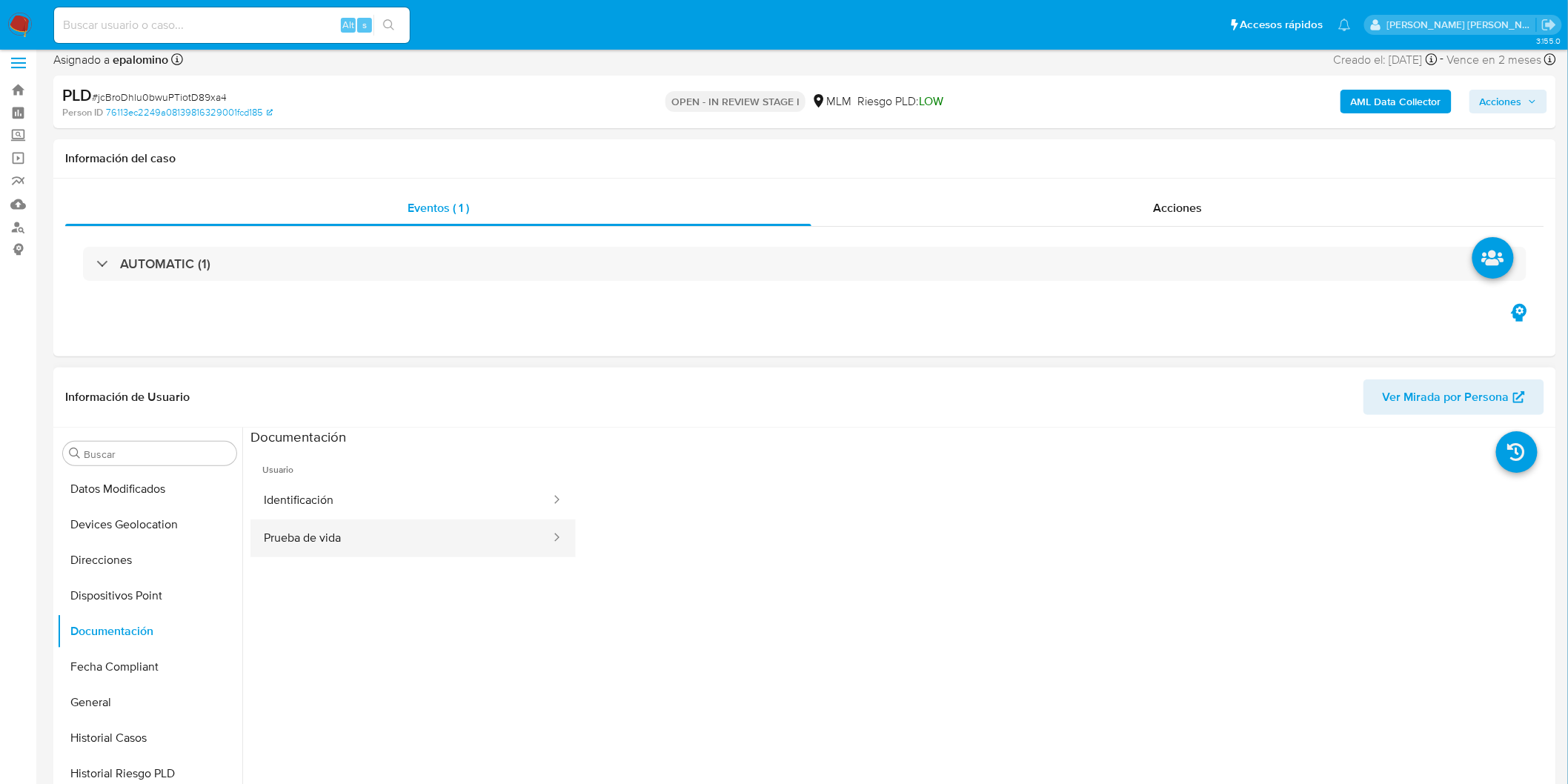
click at [477, 546] on button "Prueba de vida" at bounding box center [402, 538] width 302 height 38
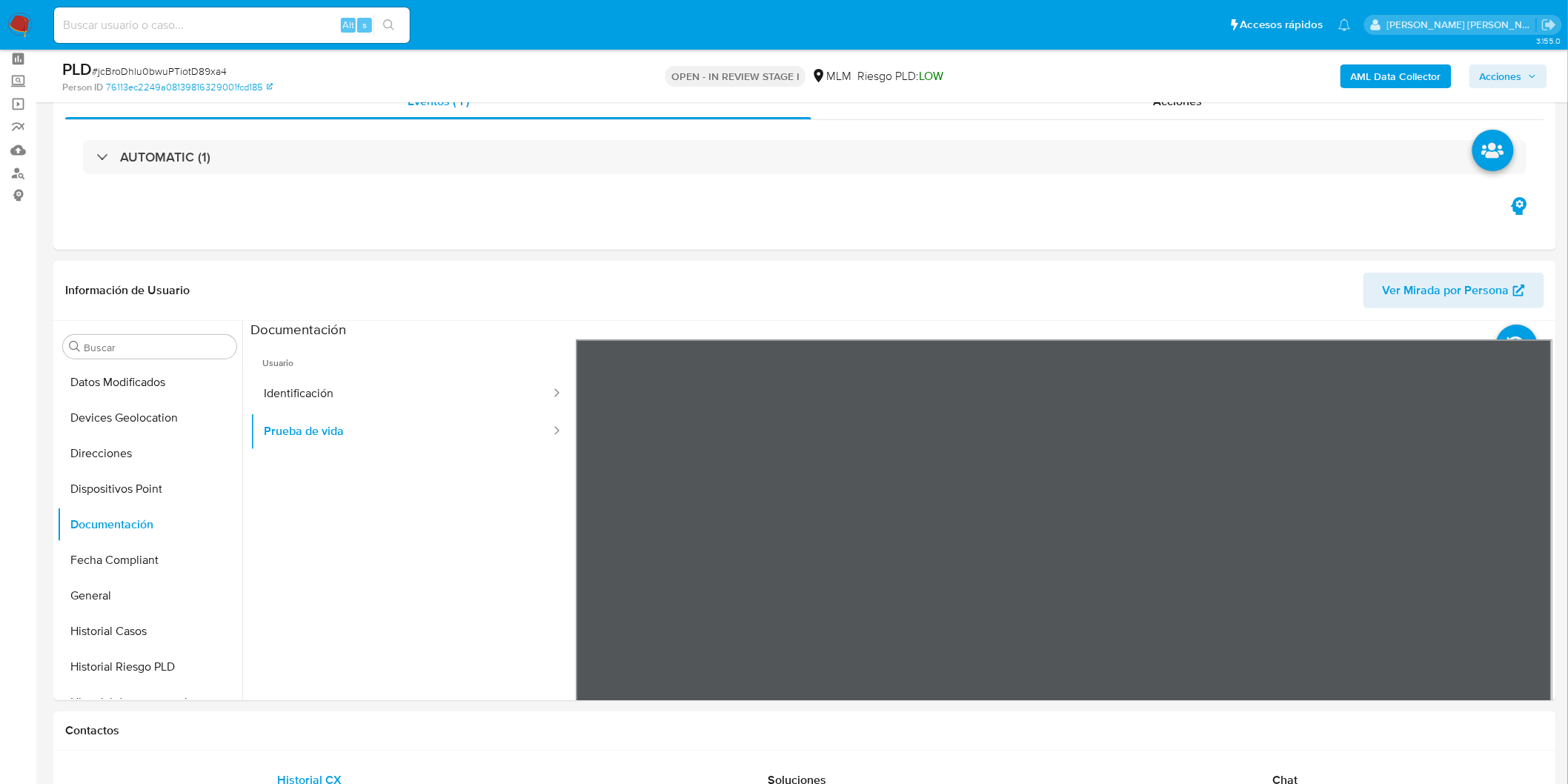
scroll to position [100, 0]
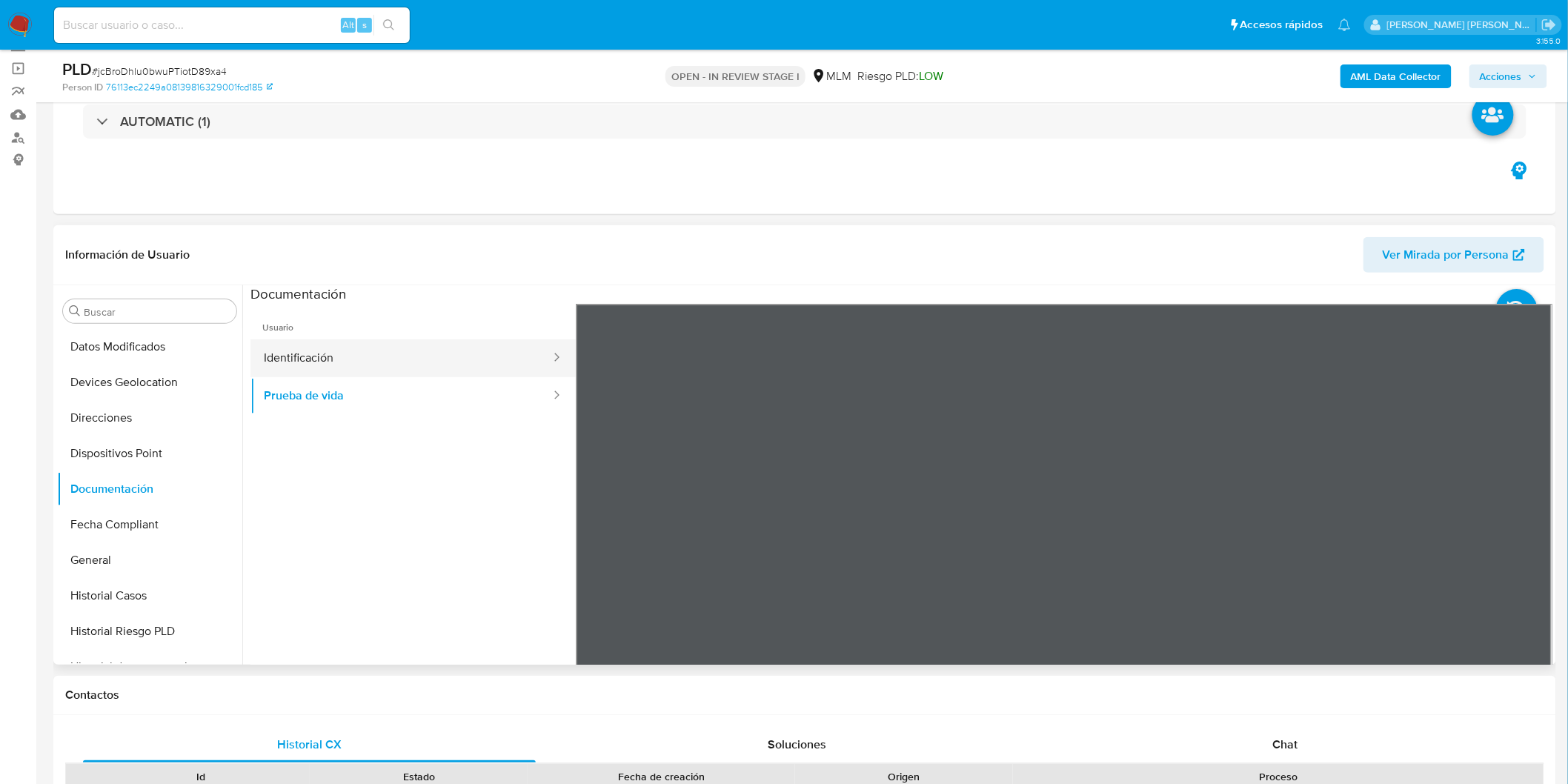
drag, startPoint x: 473, startPoint y: 337, endPoint x: 468, endPoint y: 347, distance: 11.2
click at [473, 337] on span "Usuario" at bounding box center [413, 322] width 326 height 36
click at [461, 351] on button "Identificación" at bounding box center [402, 358] width 302 height 38
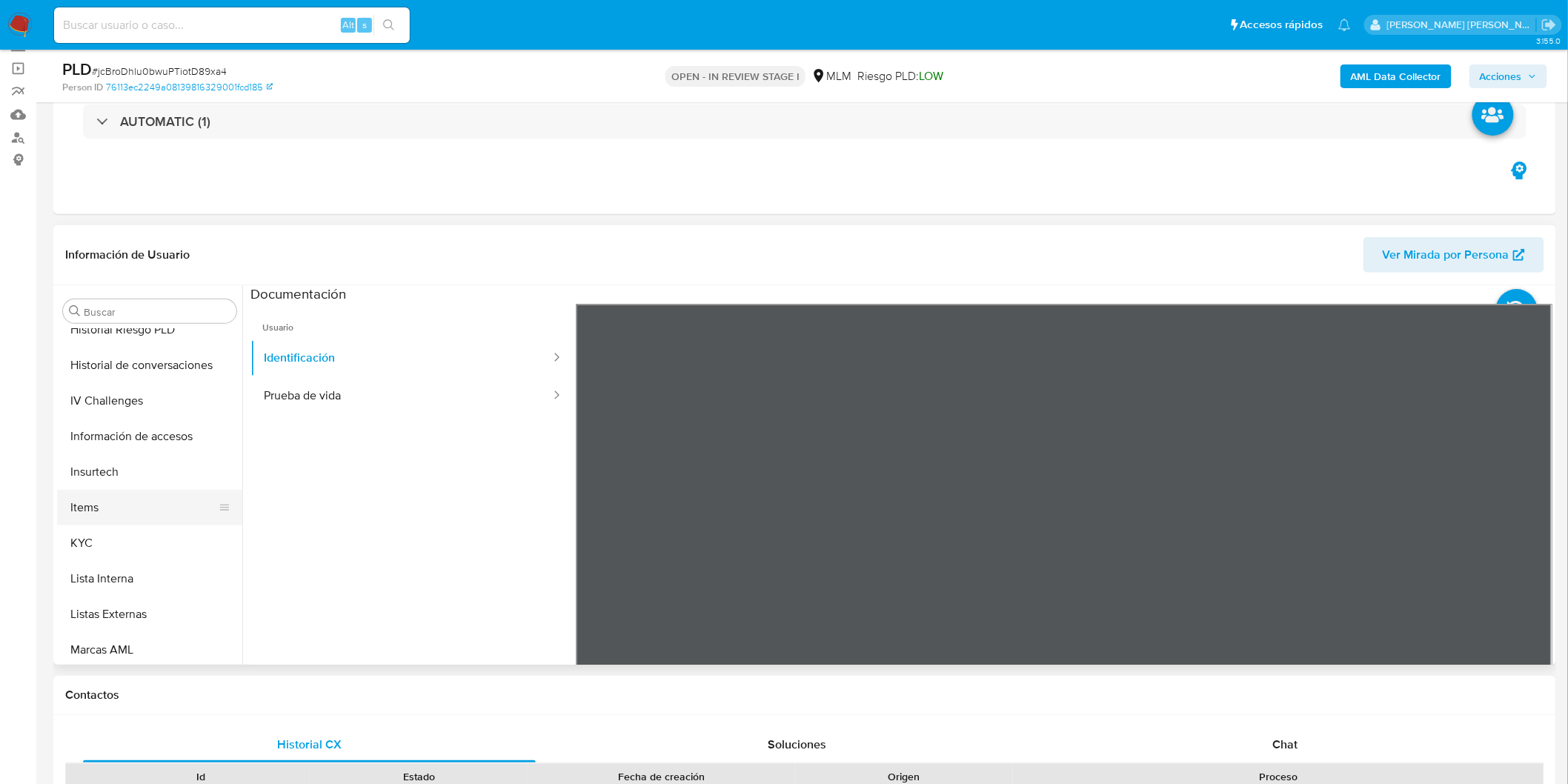
scroll to position [543, 0]
click at [113, 520] on button "KYC" at bounding box center [144, 516] width 174 height 36
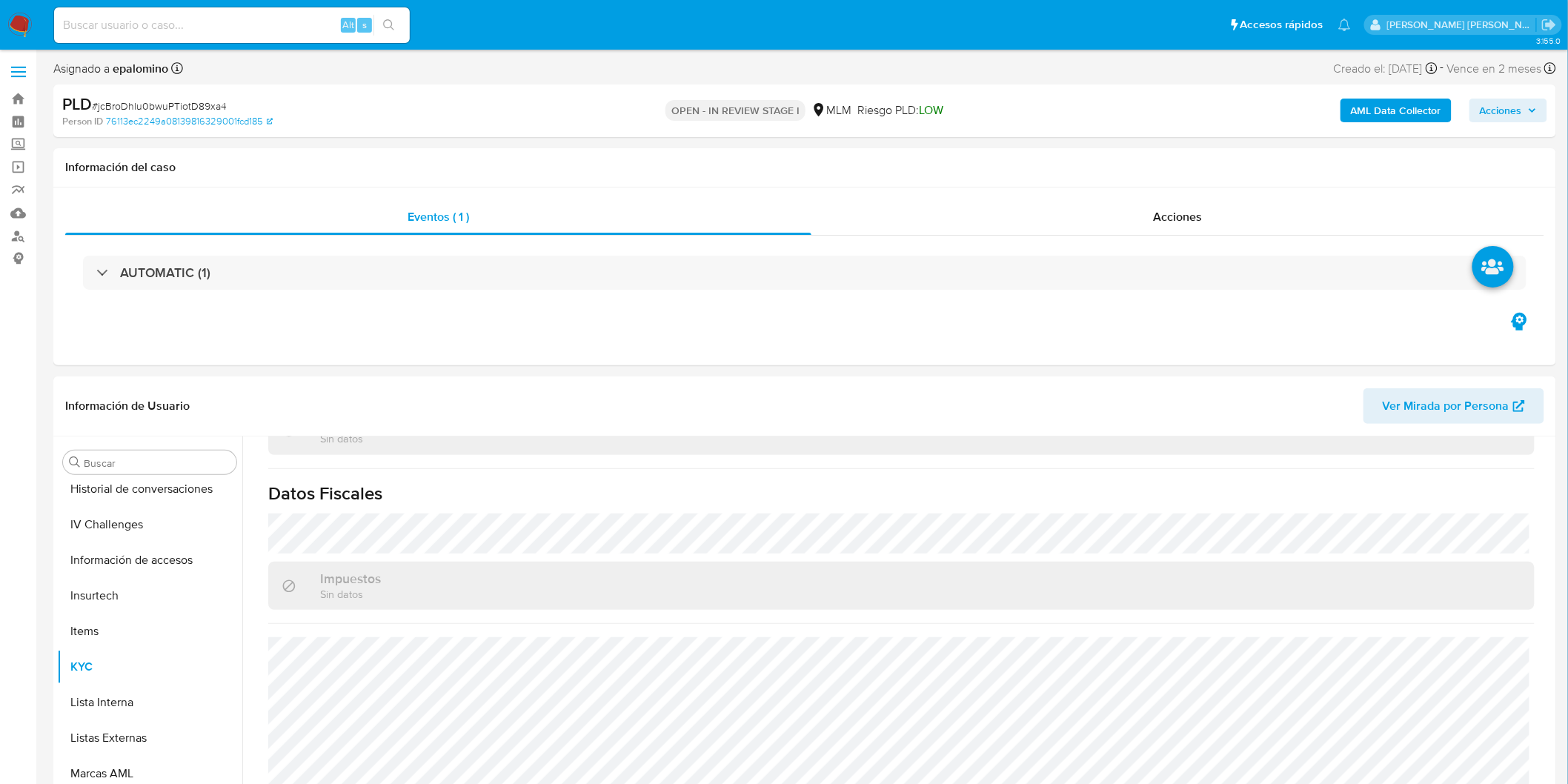
scroll to position [0, 0]
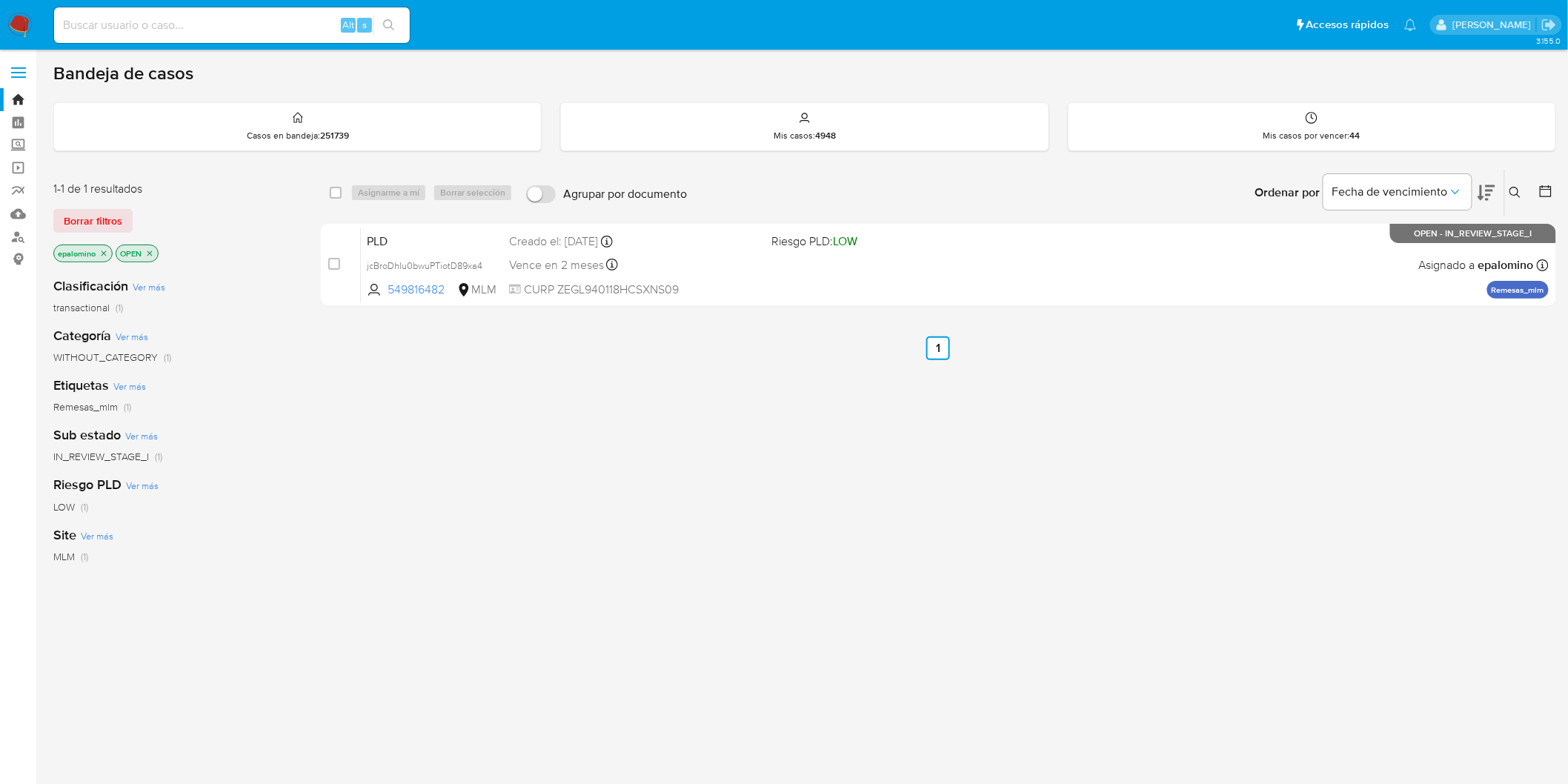
click at [114, 216] on span "Borrar filtros" at bounding box center [93, 220] width 58 height 21
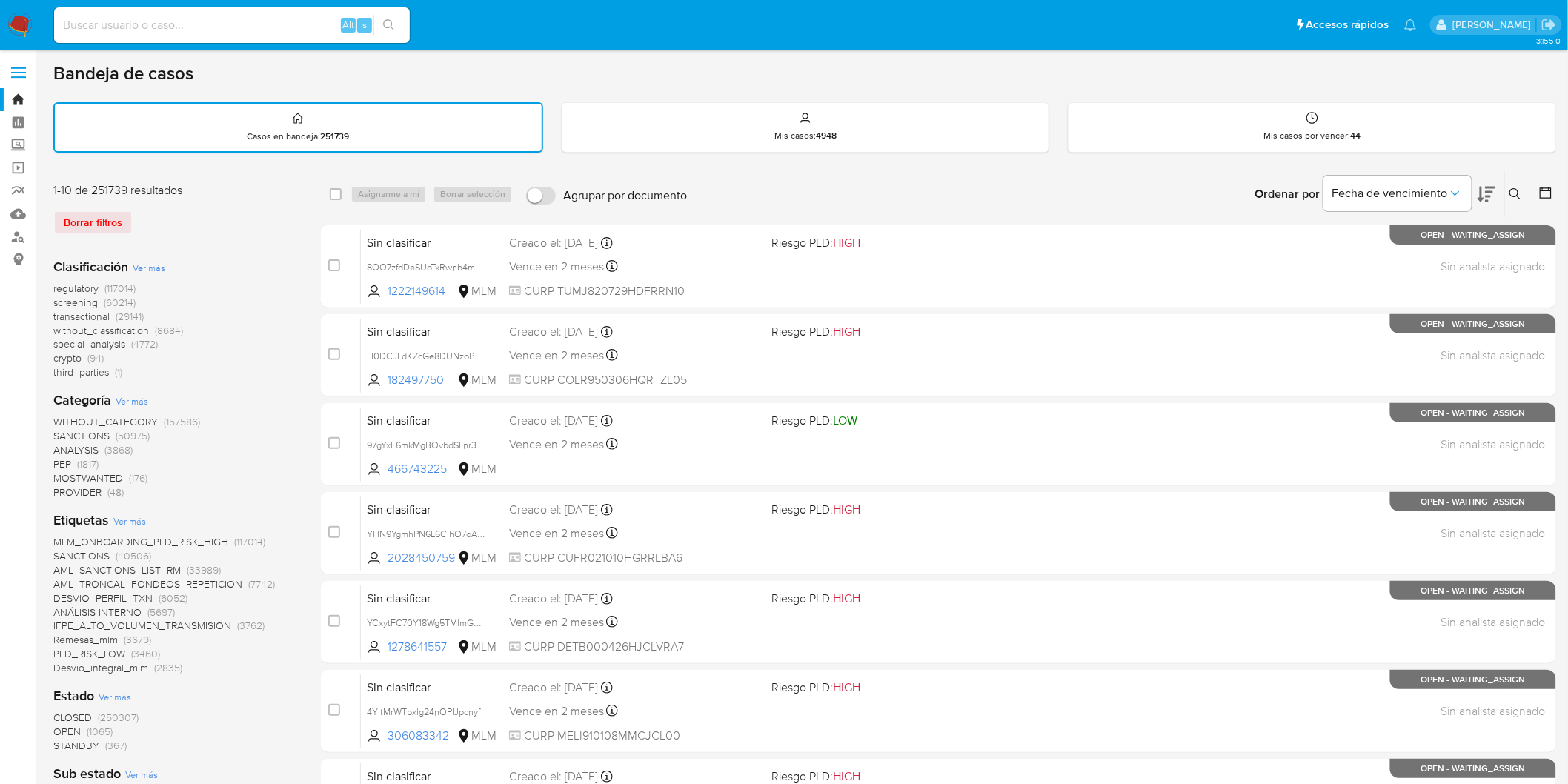
drag, startPoint x: 10, startPoint y: 26, endPoint x: 82, endPoint y: 5, distance: 75.0
click at [10, 26] on img at bounding box center [21, 26] width 26 height 26
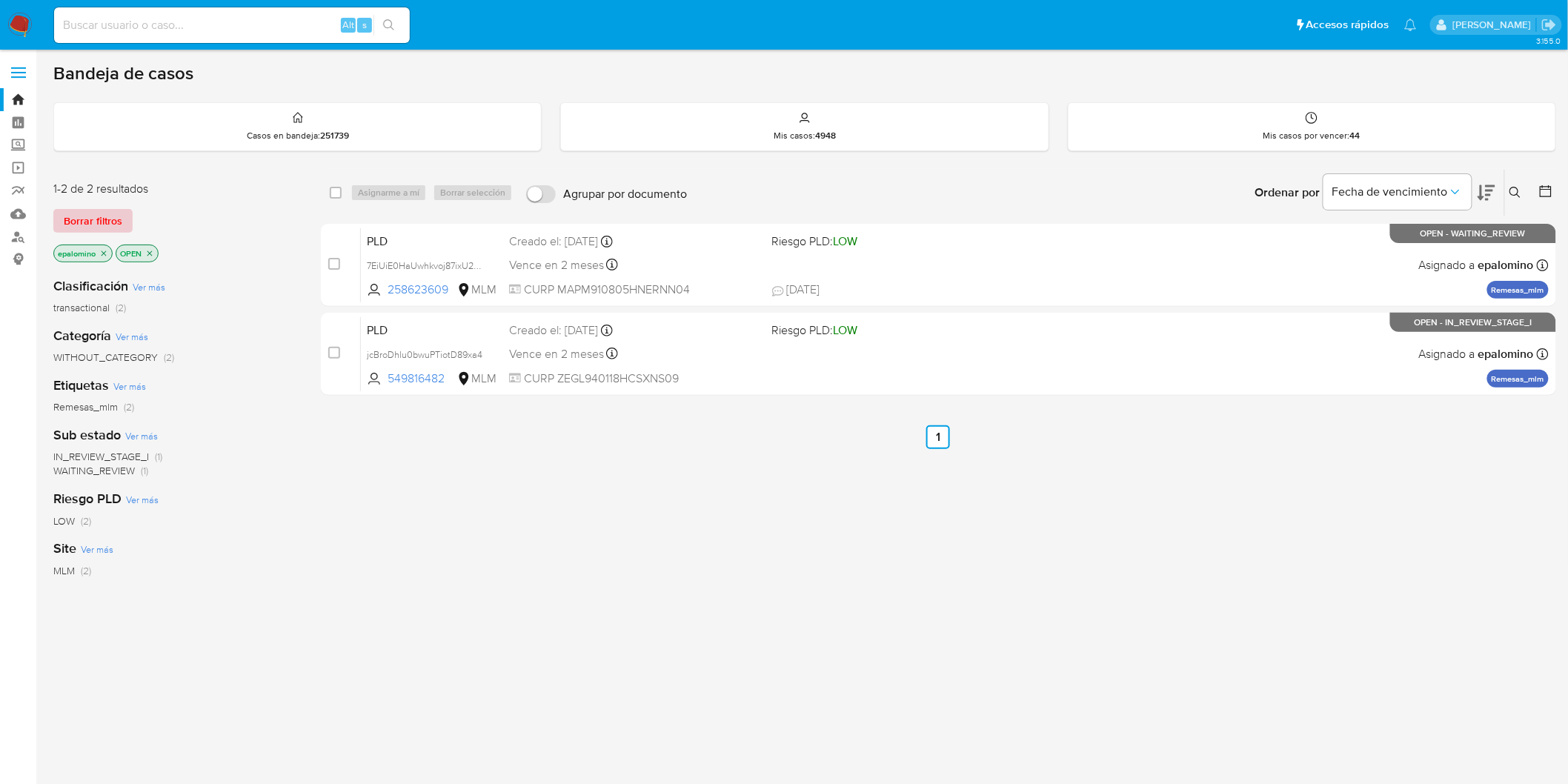
click at [101, 219] on span "Borrar filtros" at bounding box center [93, 220] width 58 height 21
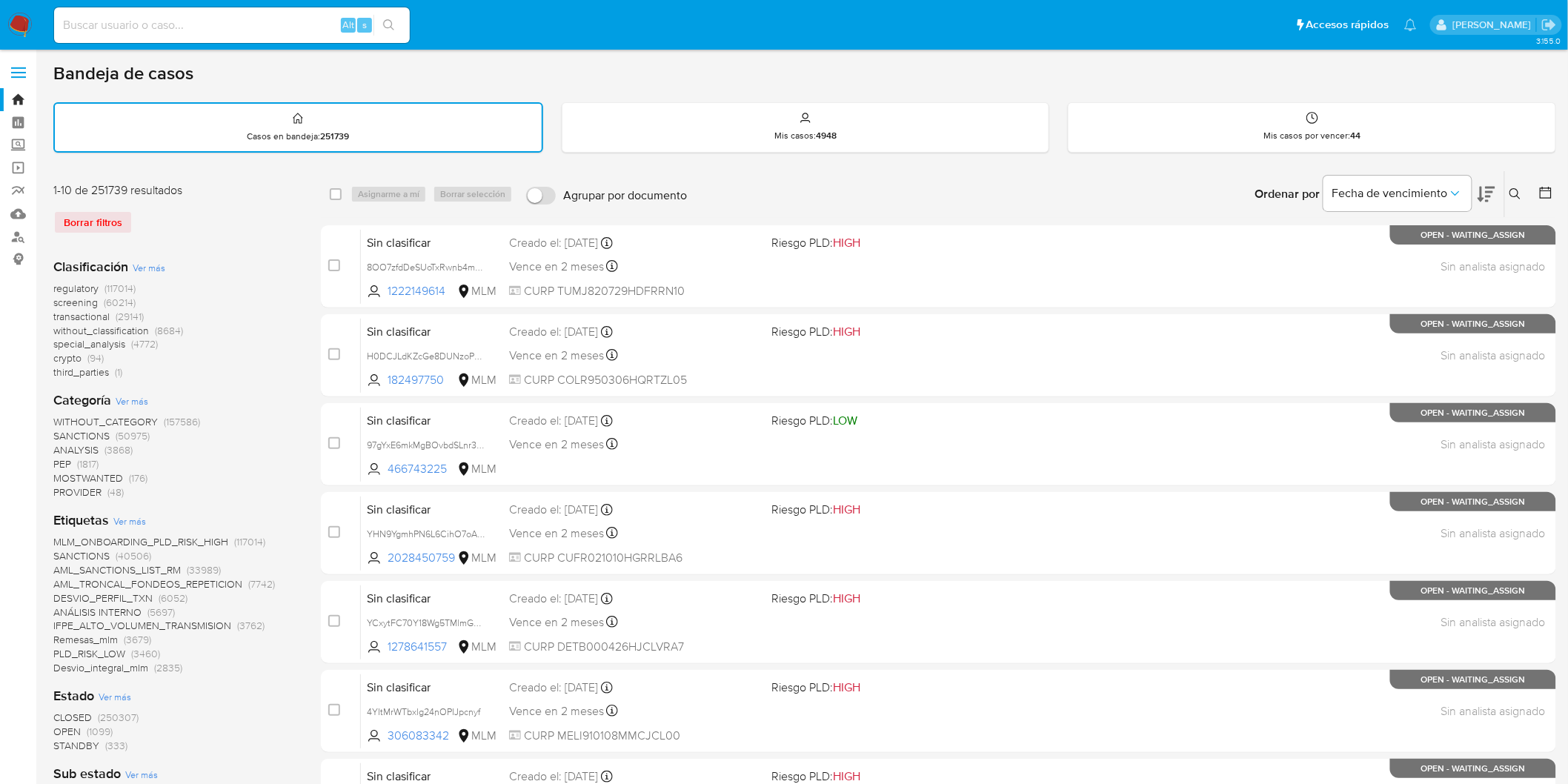
click at [1516, 189] on icon at bounding box center [1516, 195] width 12 height 12
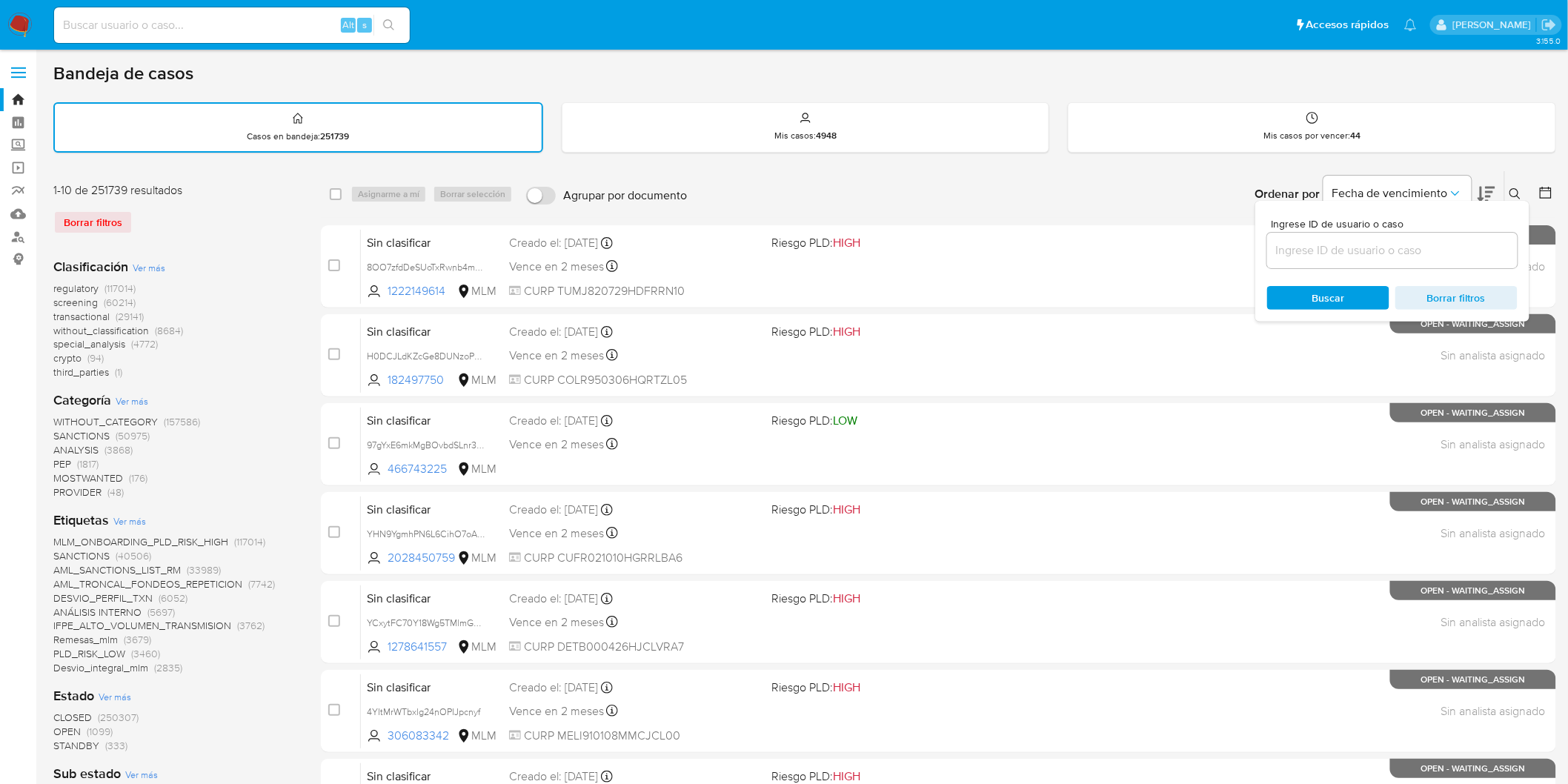
click at [1342, 245] on input at bounding box center [1392, 251] width 251 height 20
type input "549816482"
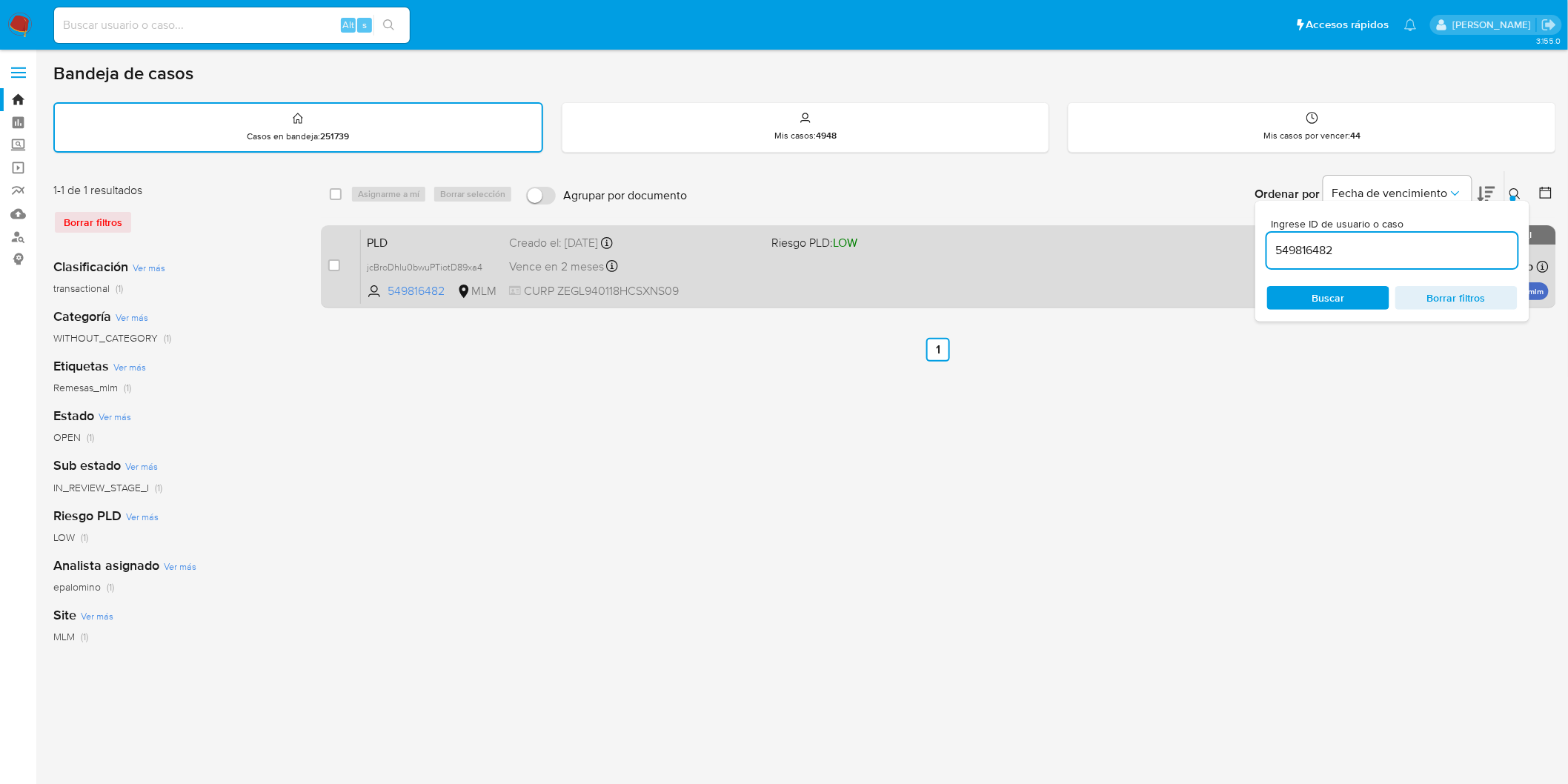
drag, startPoint x: 1516, startPoint y: 186, endPoint x: 1294, endPoint y: 234, distance: 227.1
click at [1516, 186] on button at bounding box center [1517, 195] width 25 height 18
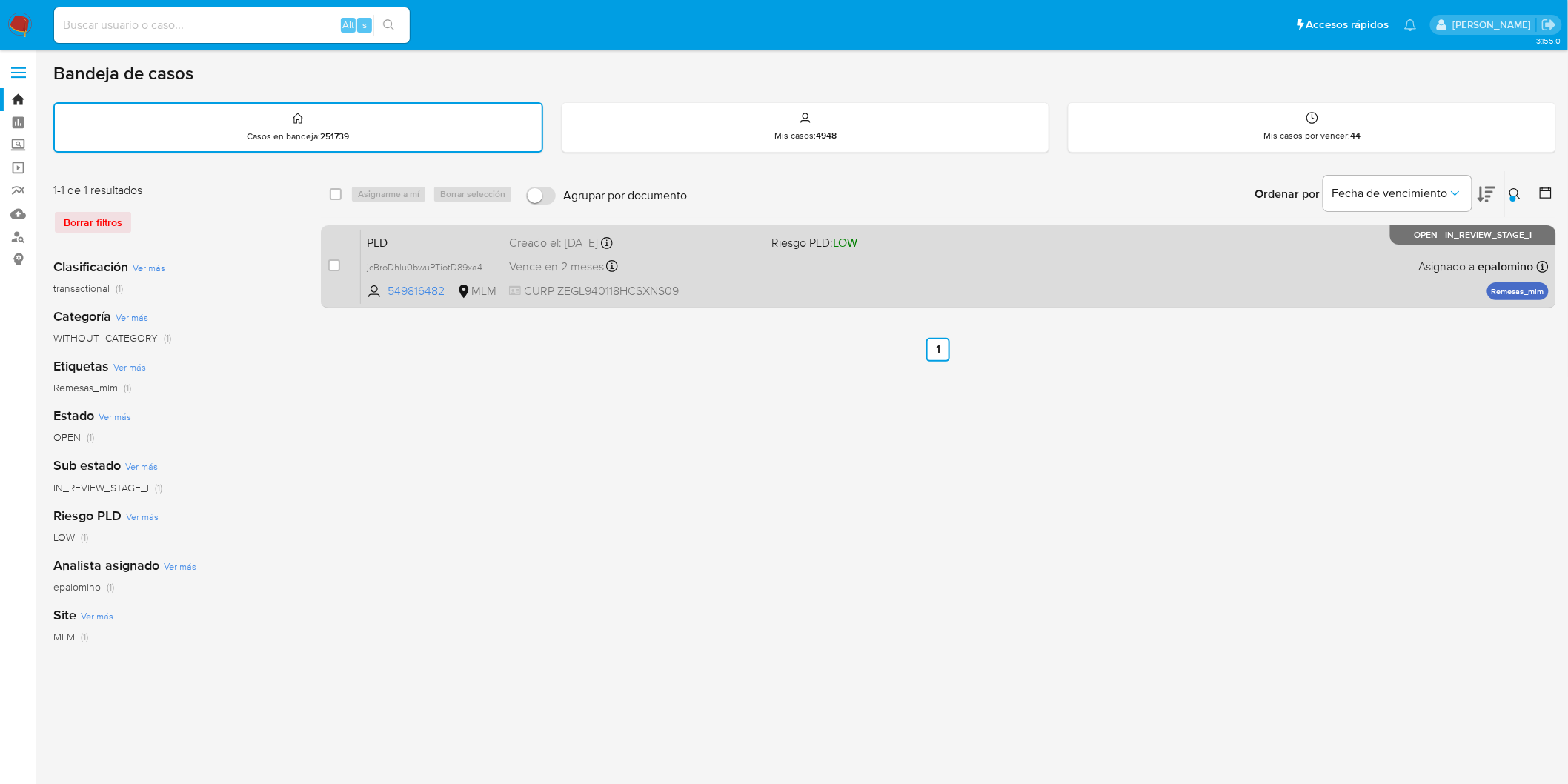
click at [405, 236] on span "PLD" at bounding box center [432, 242] width 130 height 20
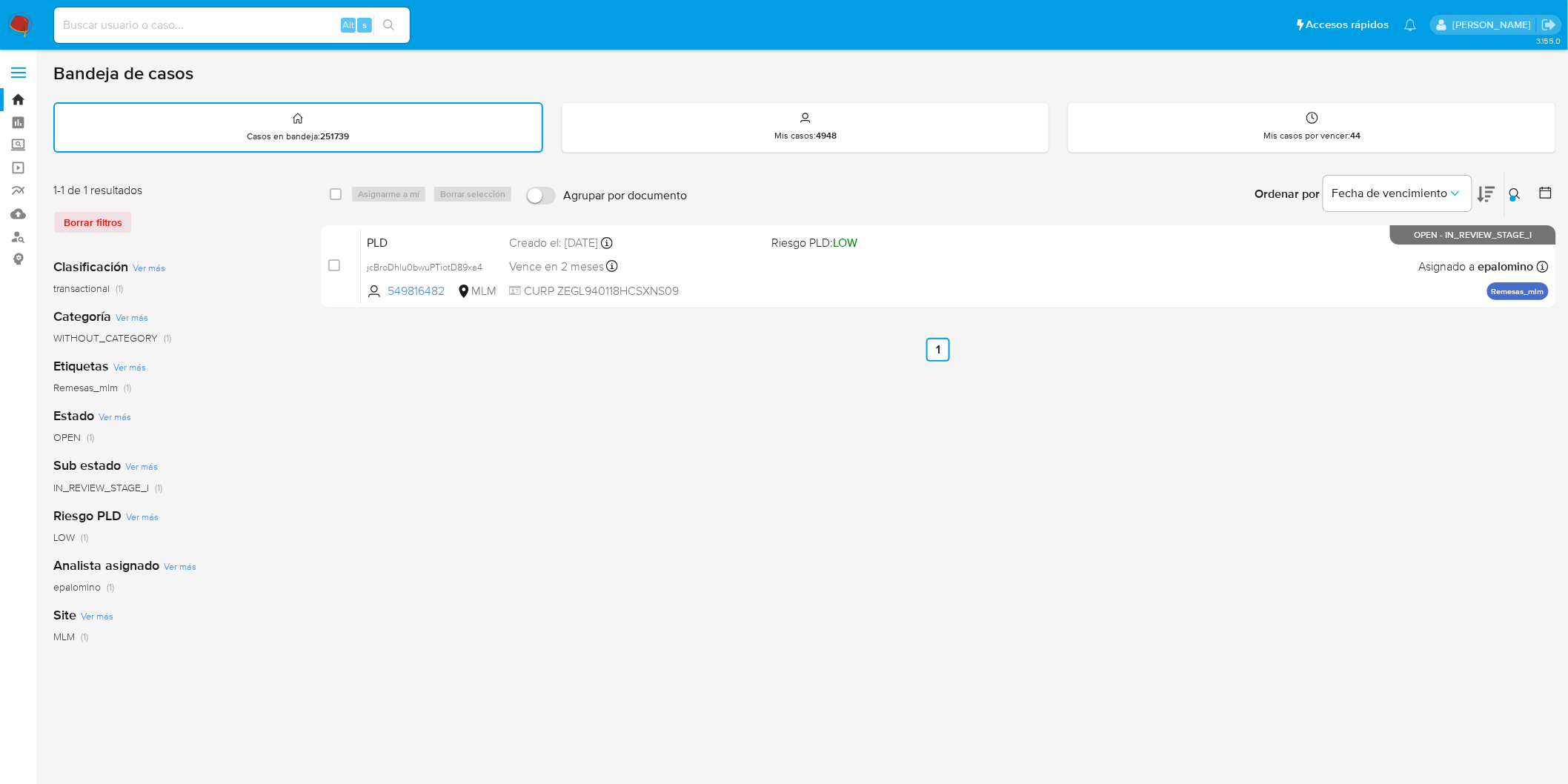
drag, startPoint x: 19, startPoint y: 26, endPoint x: 35, endPoint y: 43, distance: 23.3
click at [19, 26] on img at bounding box center [21, 26] width 26 height 26
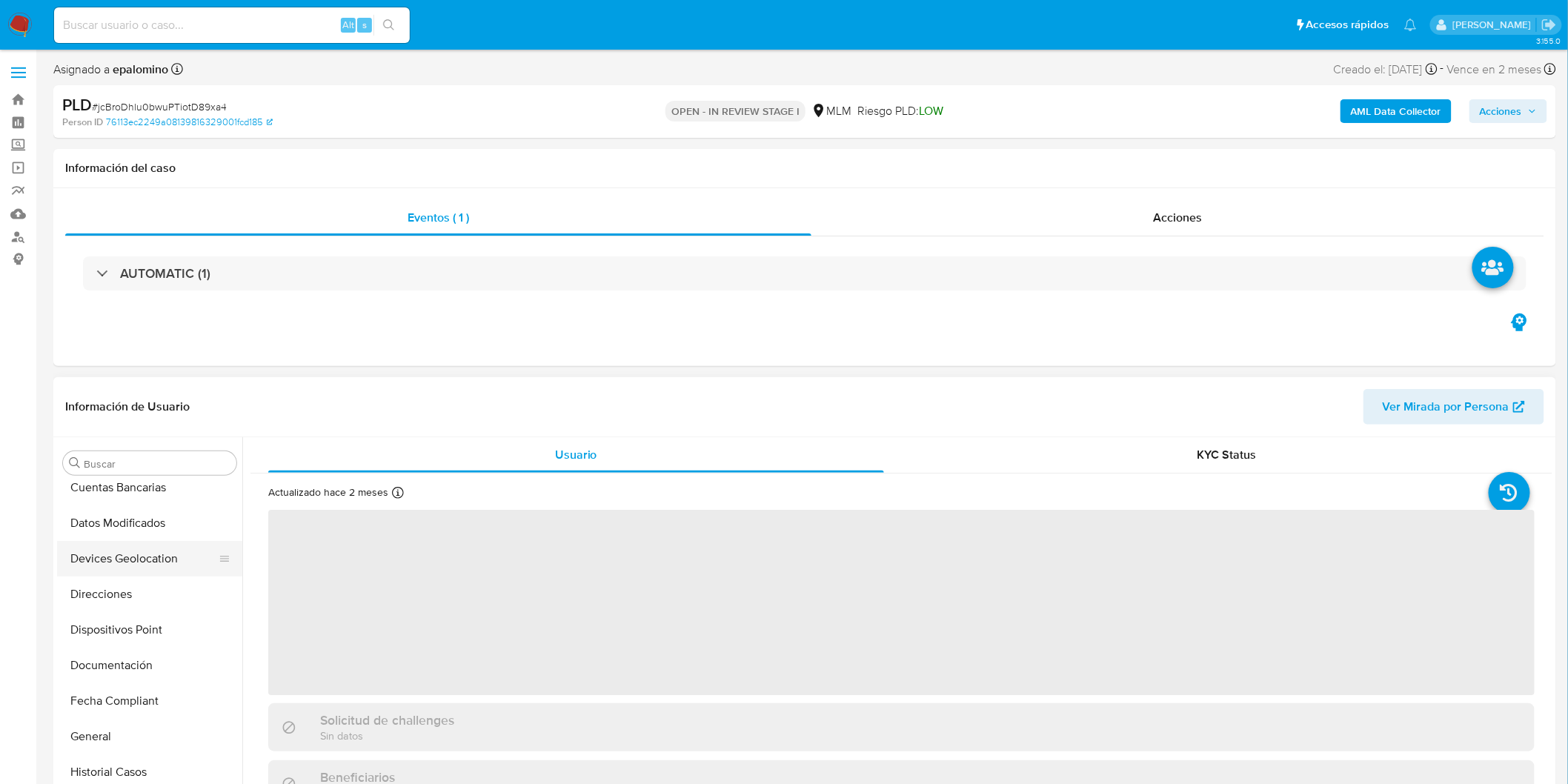
scroll to position [131, 0]
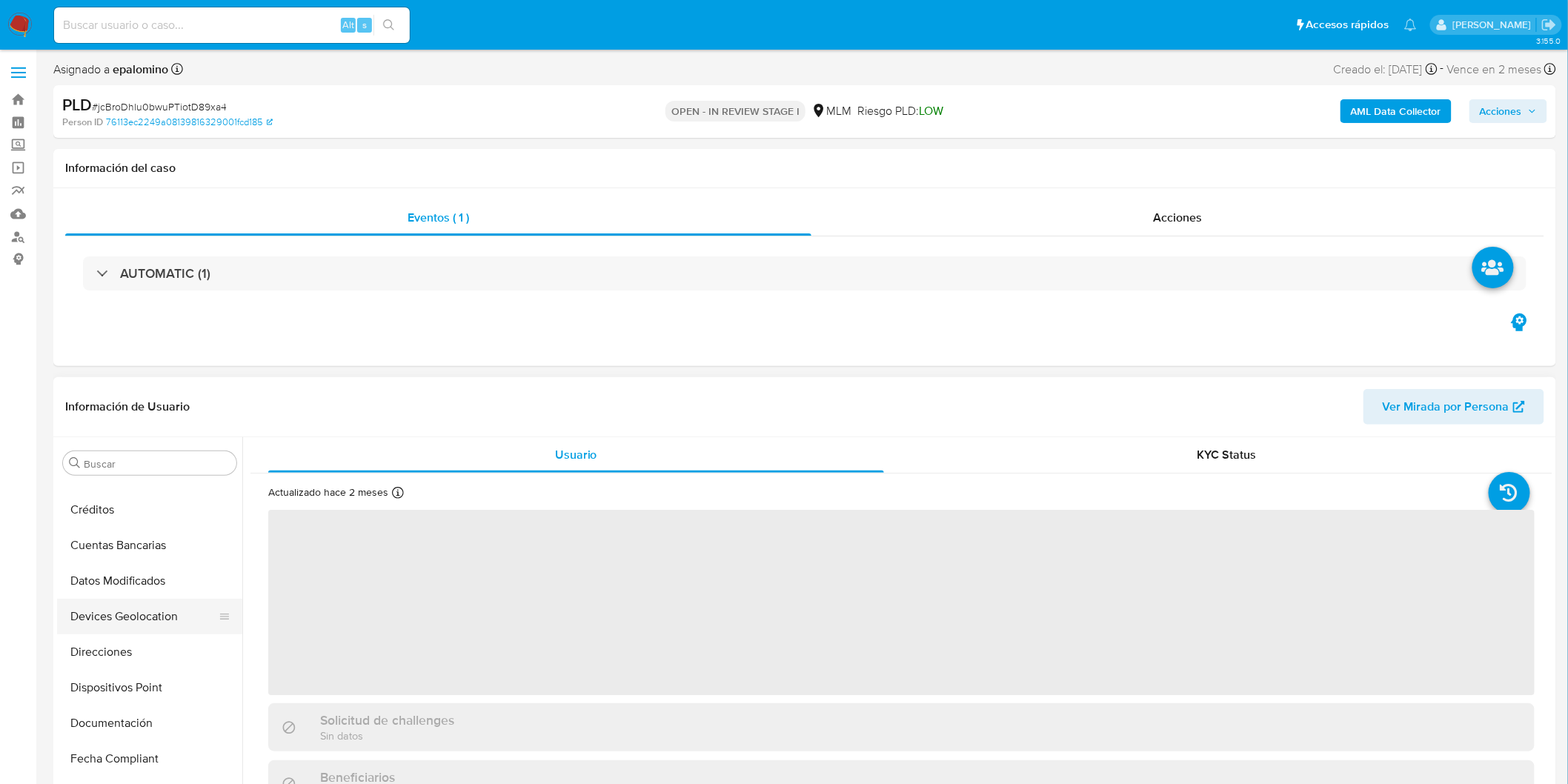
drag, startPoint x: 168, startPoint y: 618, endPoint x: 211, endPoint y: 609, distance: 43.9
click at [168, 618] on button "Devices Geolocation" at bounding box center [144, 617] width 174 height 36
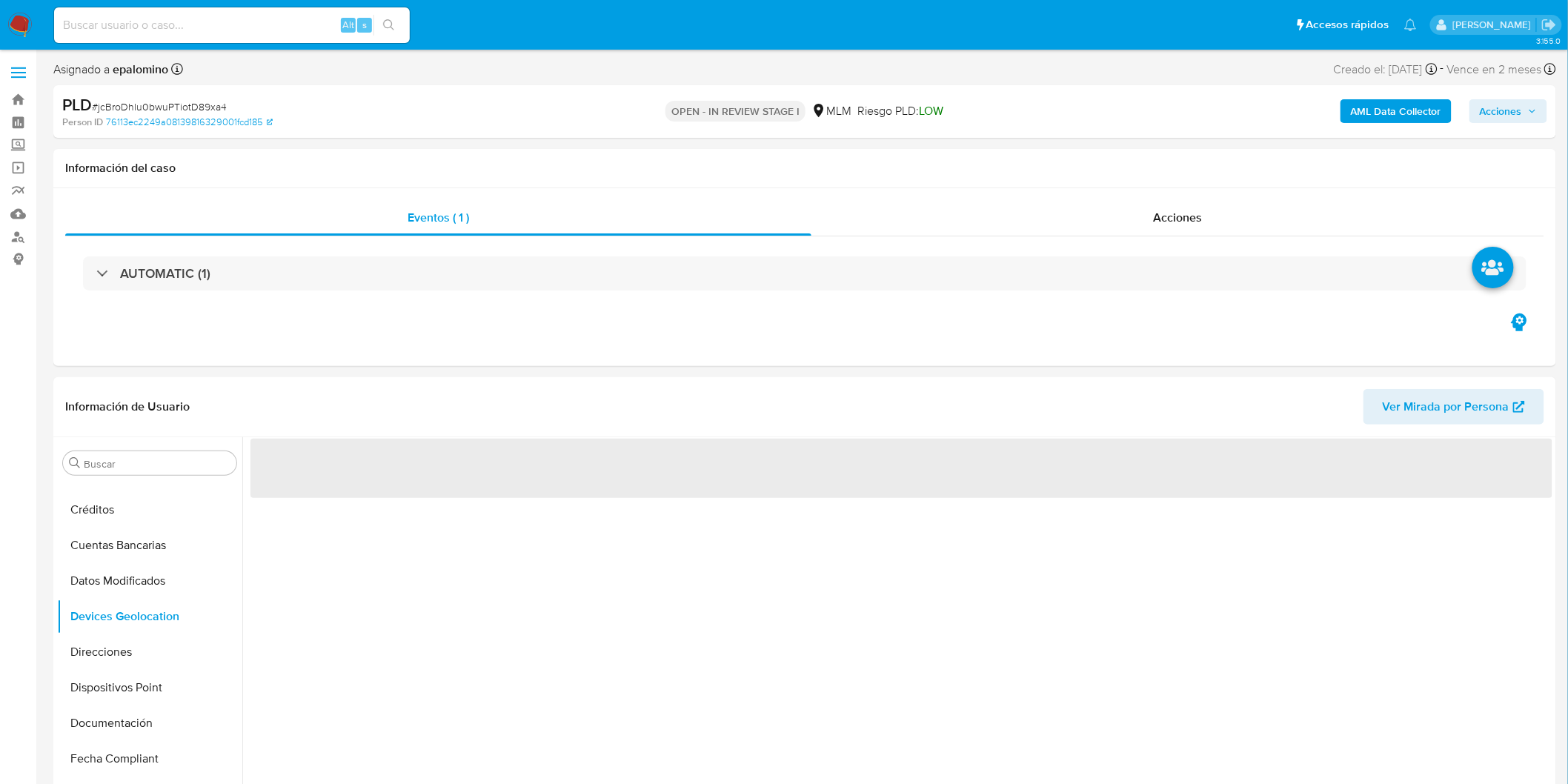
select select "10"
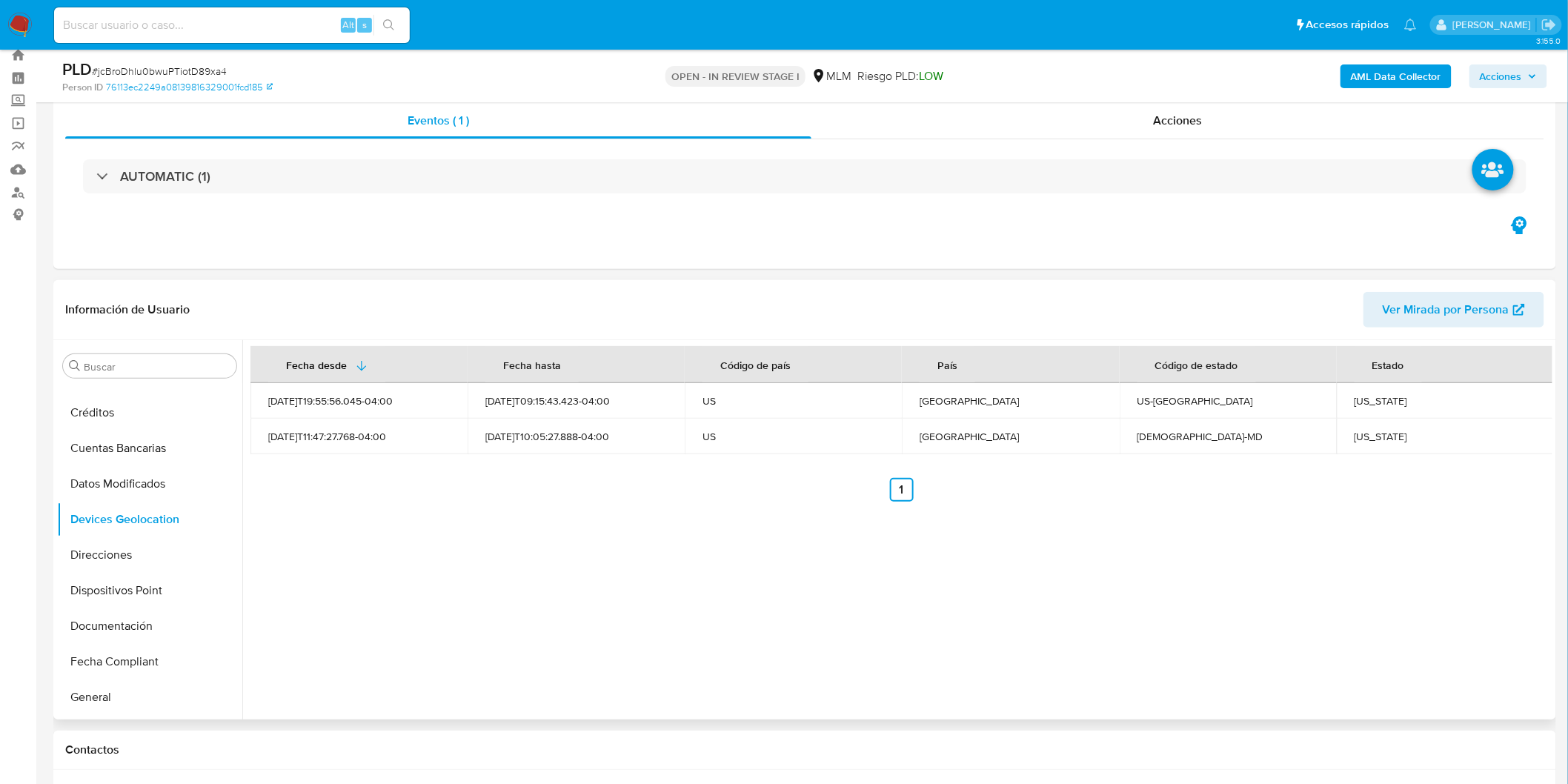
scroll to position [38, 0]
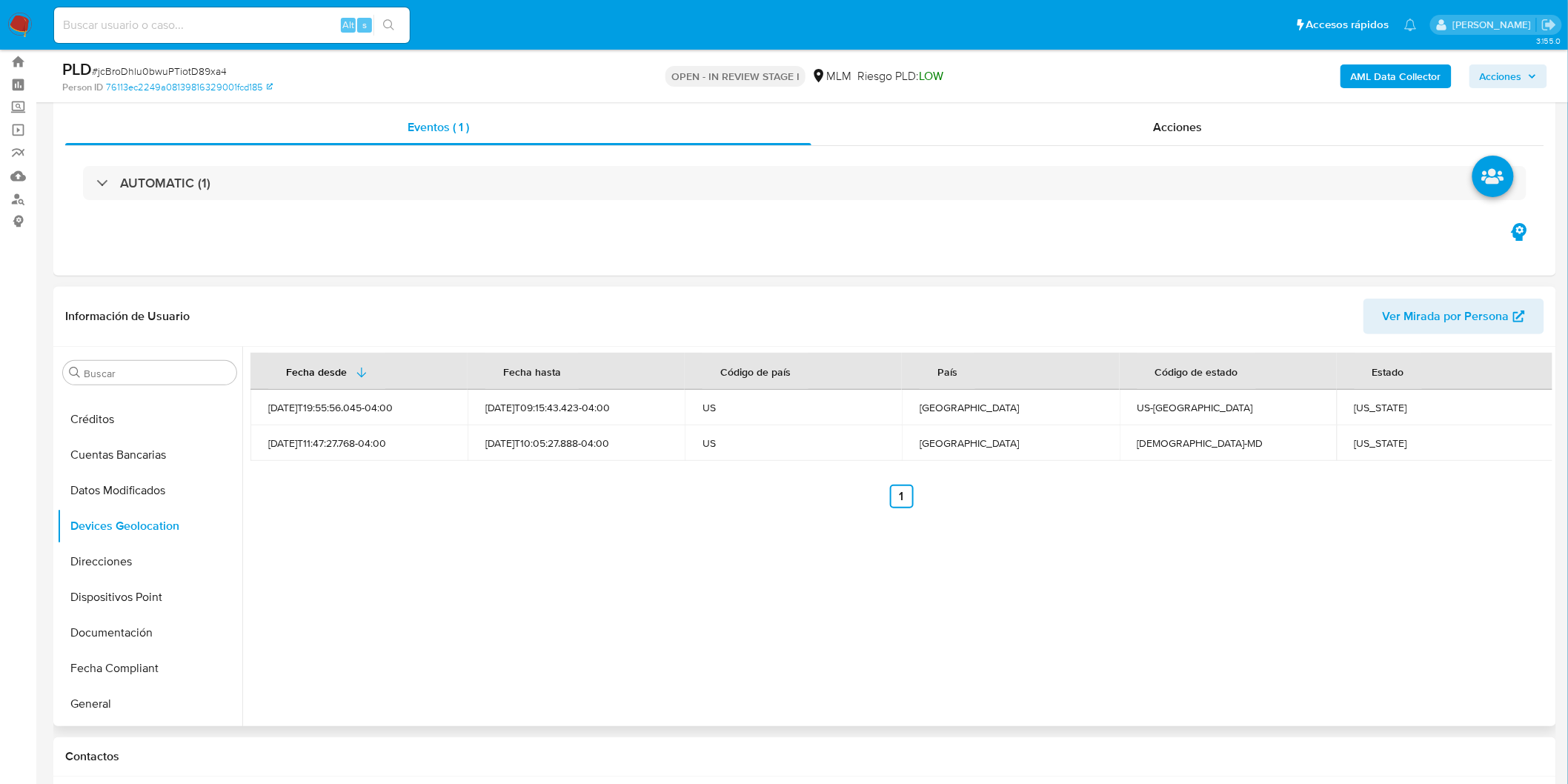
drag, startPoint x: 655, startPoint y: 485, endPoint x: 655, endPoint y: 496, distance: 11.0
click at [655, 485] on ul "Anterior 1 Siguiente" at bounding box center [901, 497] width 1302 height 24
click at [653, 532] on div "Fecha desde [GEOGRAPHIC_DATA] hasta Código de país País Código de estado Estado…" at bounding box center [898, 536] width 1310 height 379
click at [1361, 404] on div "[US_STATE]" at bounding box center [1446, 408] width 182 height 14
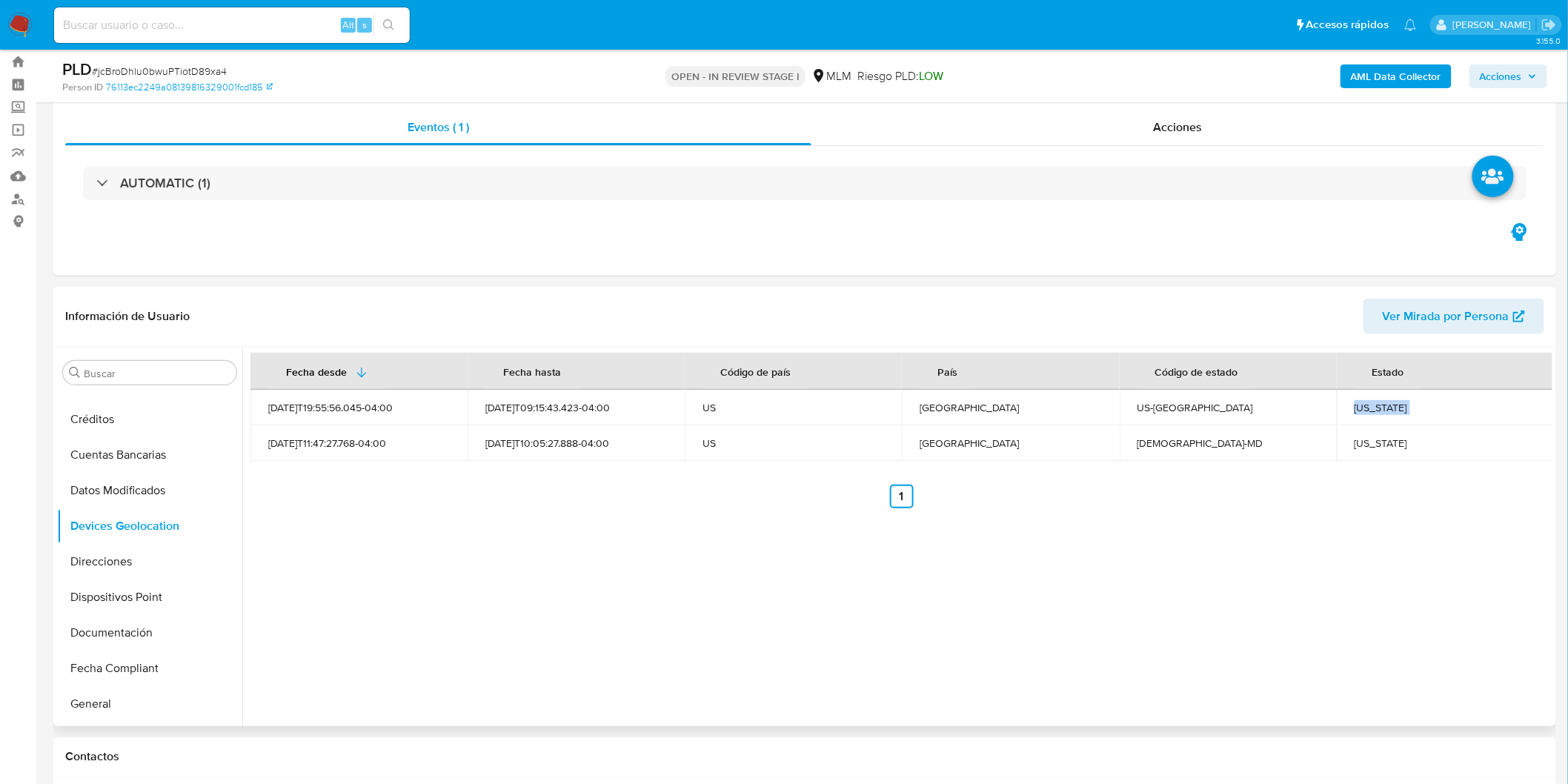
click at [1361, 404] on div "[US_STATE]" at bounding box center [1446, 408] width 182 height 14
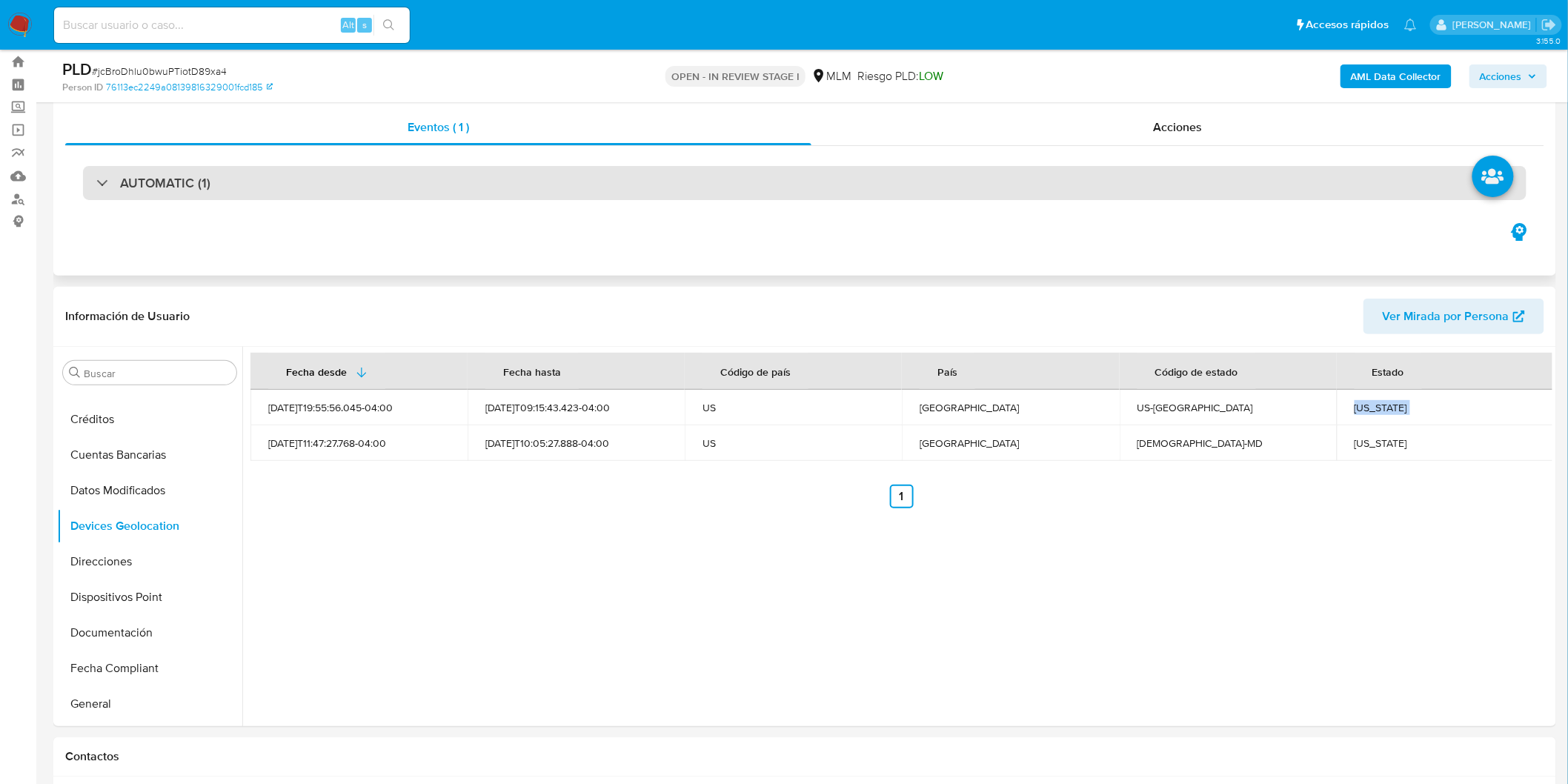
copy div "[US_STATE]"
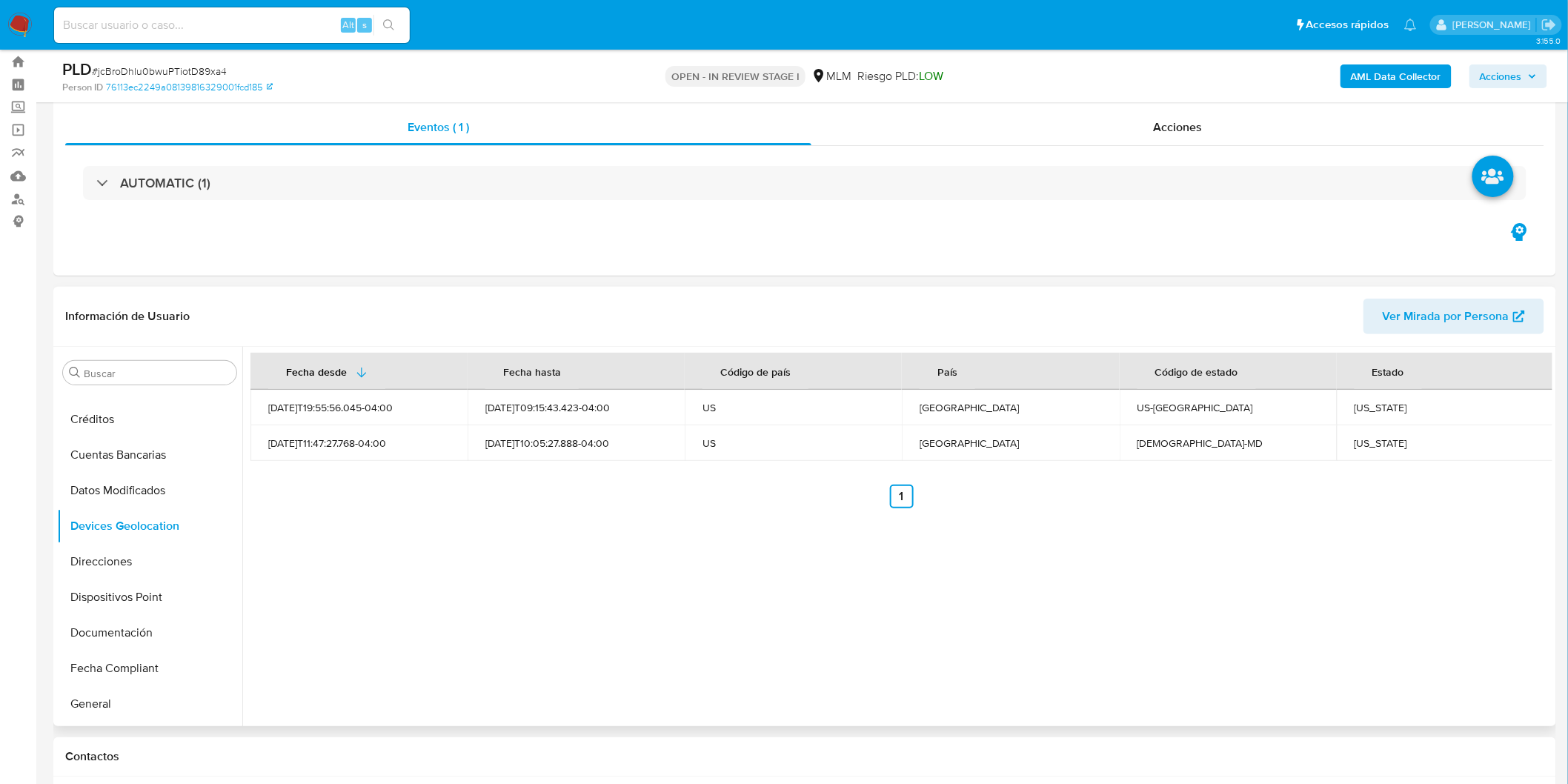
click at [1381, 442] on div "[US_STATE]" at bounding box center [1446, 443] width 182 height 14
click at [1381, 442] on div "Maryland" at bounding box center [1446, 443] width 182 height 14
copy div "Maryland"
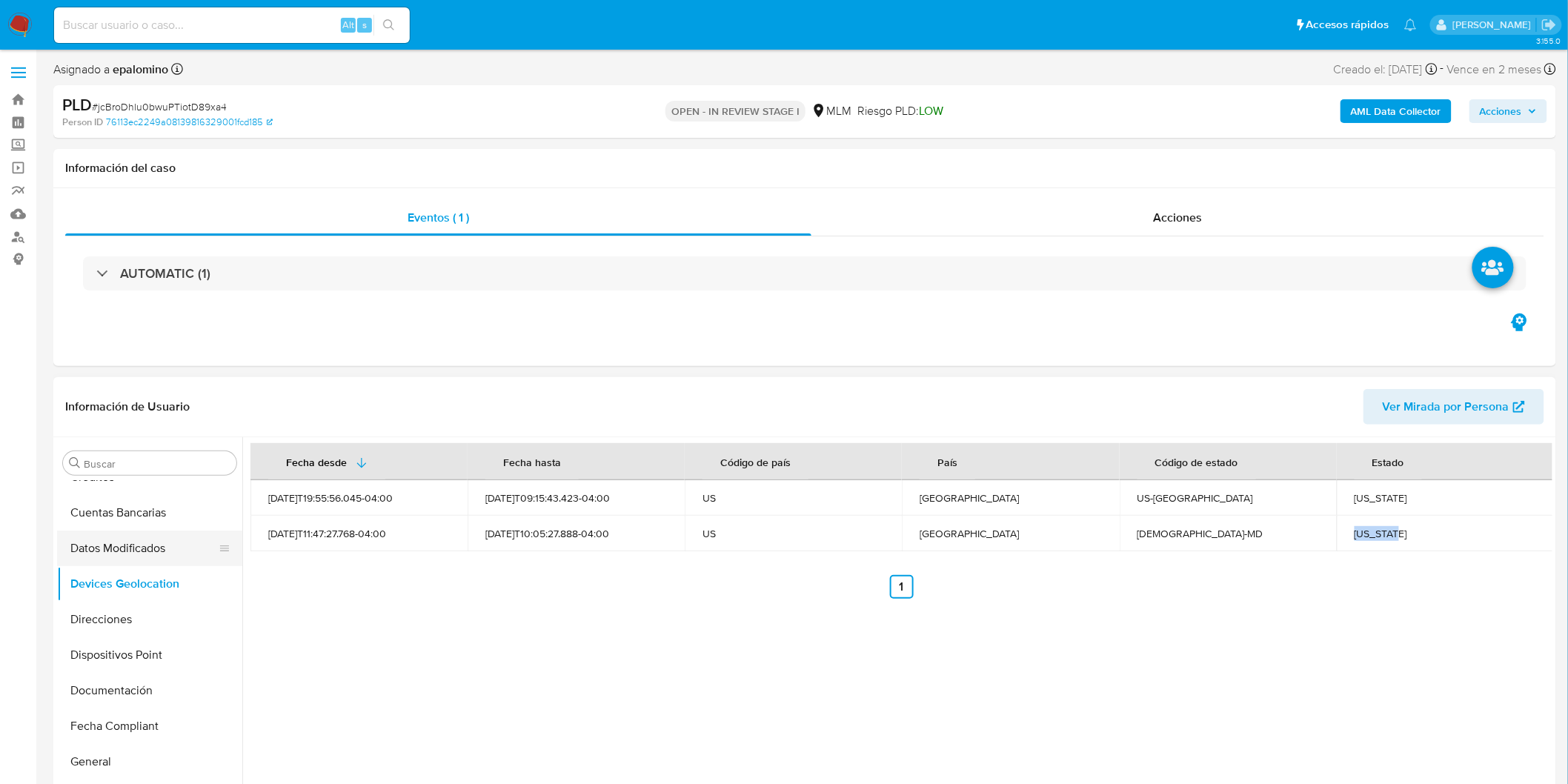
scroll to position [165, 0]
click at [144, 686] on button "Documentación" at bounding box center [150, 690] width 186 height 36
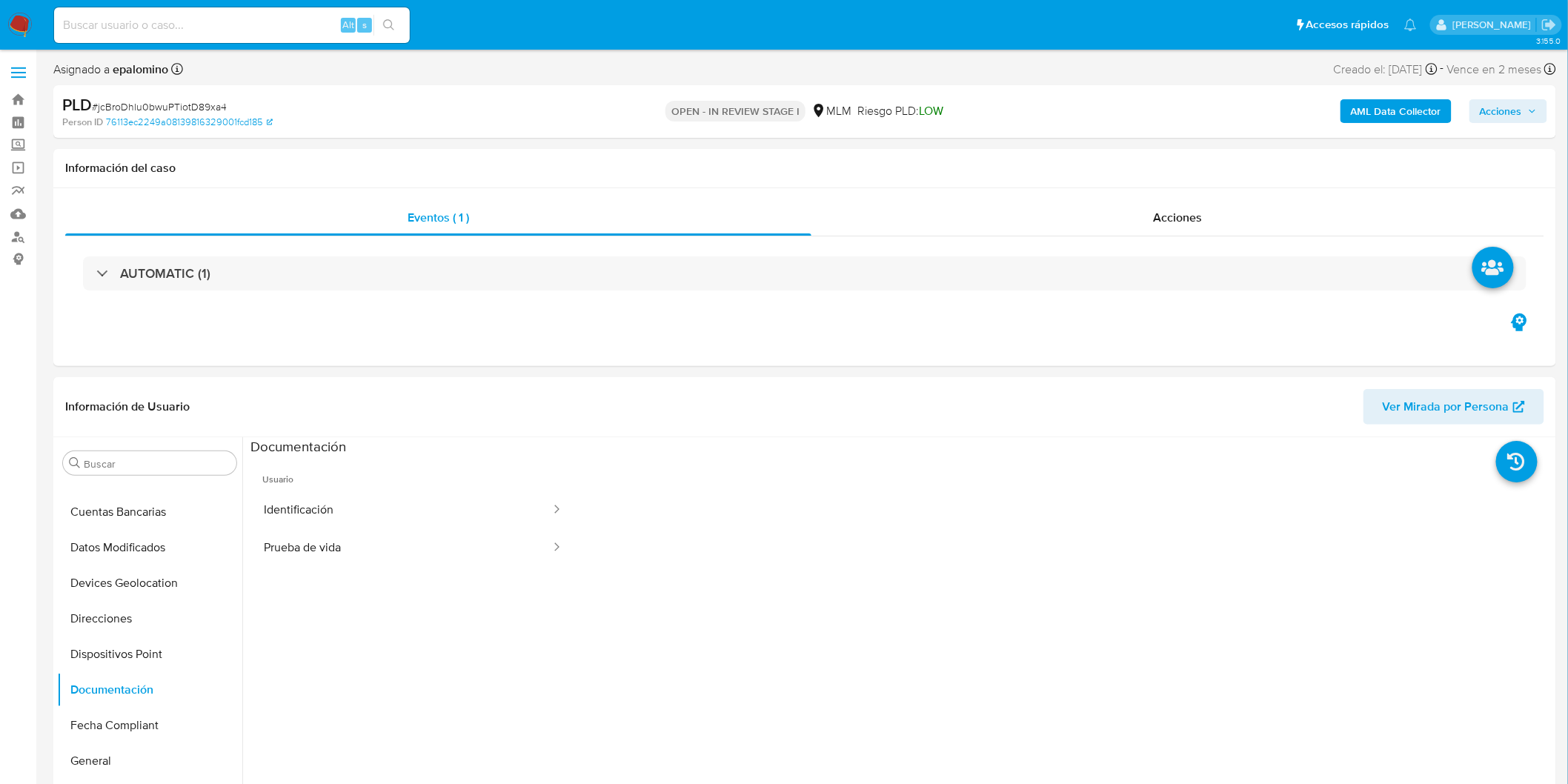
scroll to position [141, 0]
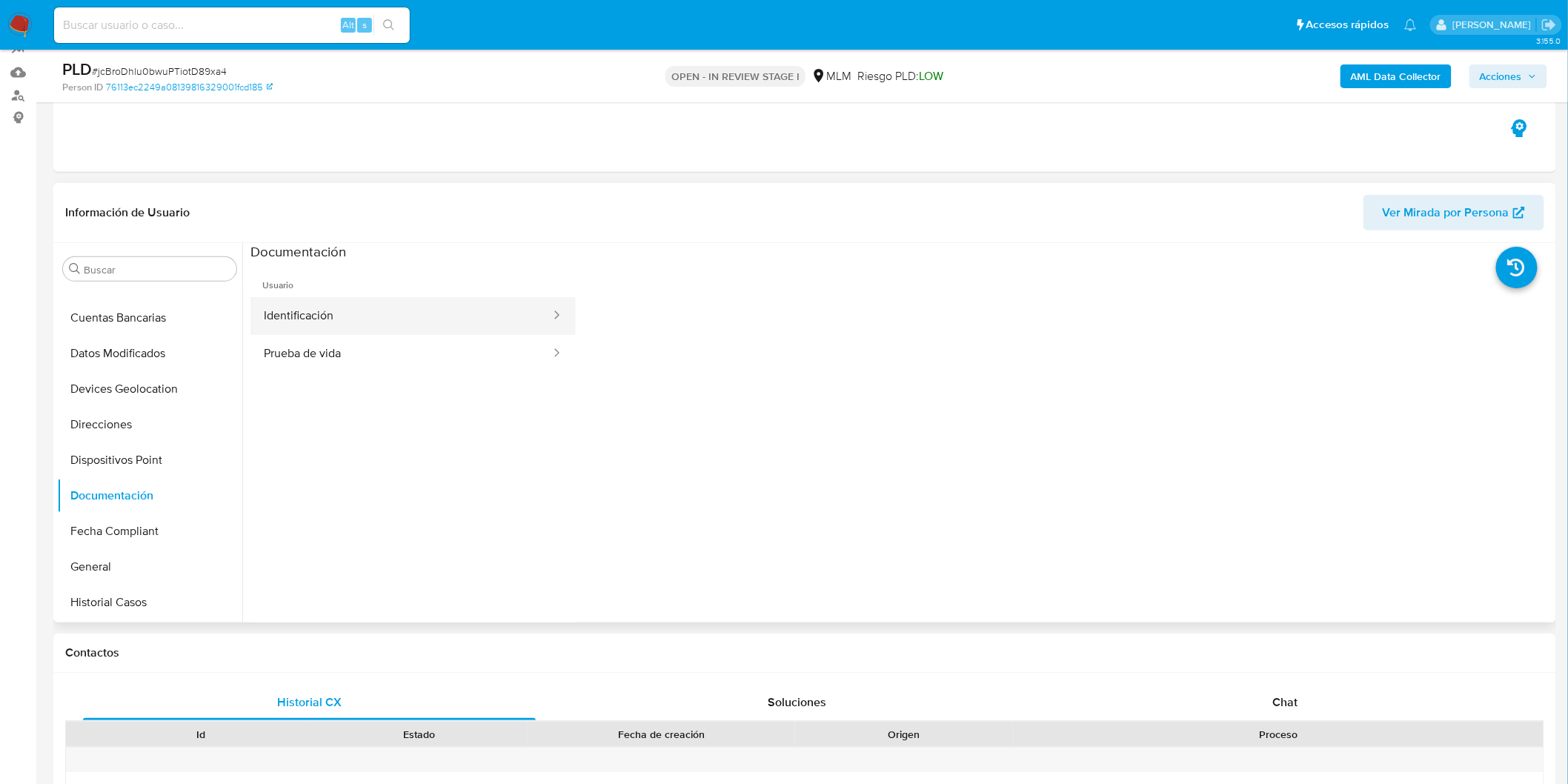
click at [359, 311] on button "Identificación" at bounding box center [402, 316] width 302 height 38
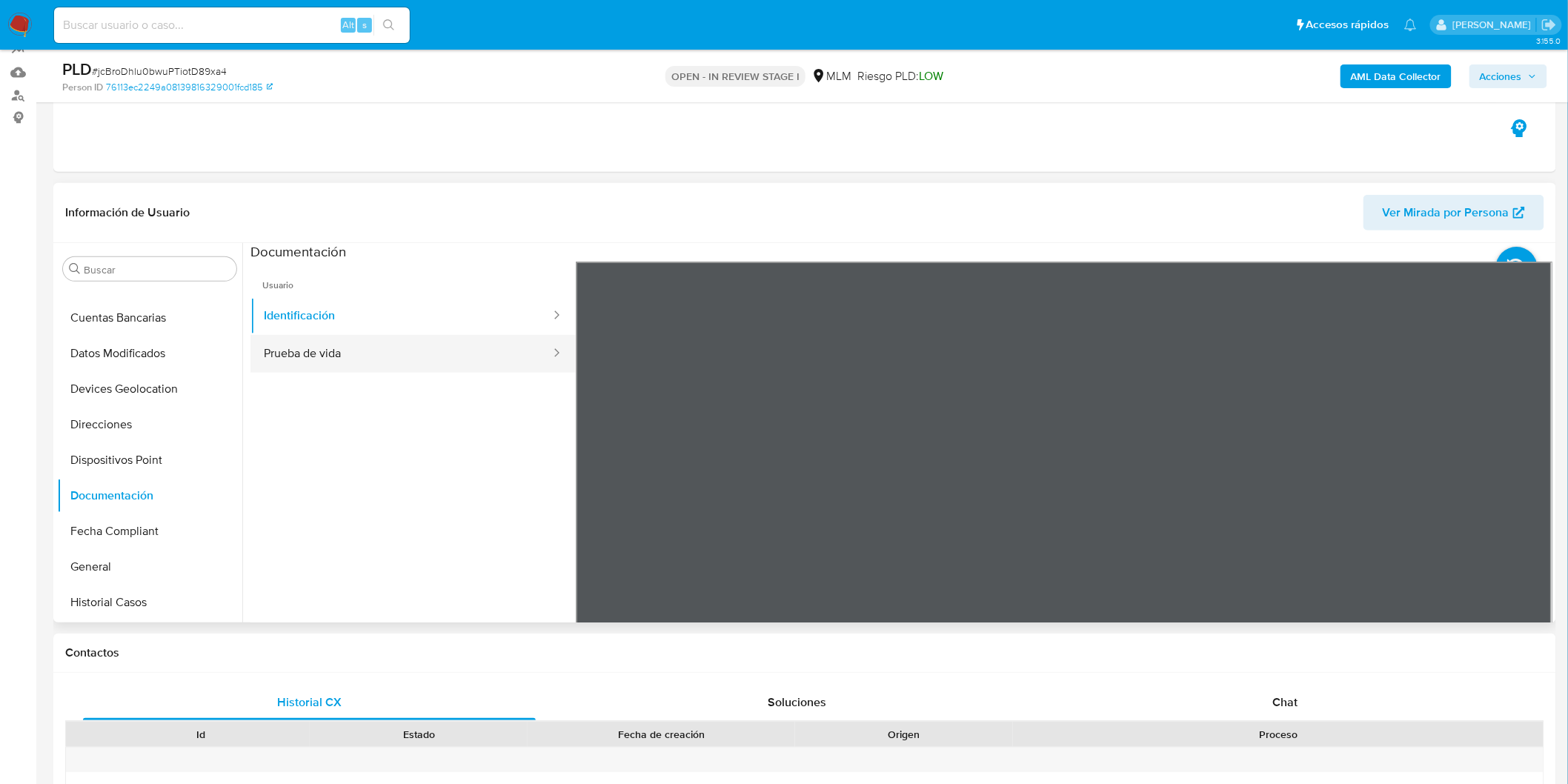
click at [394, 354] on button "Prueba de vida" at bounding box center [402, 353] width 302 height 38
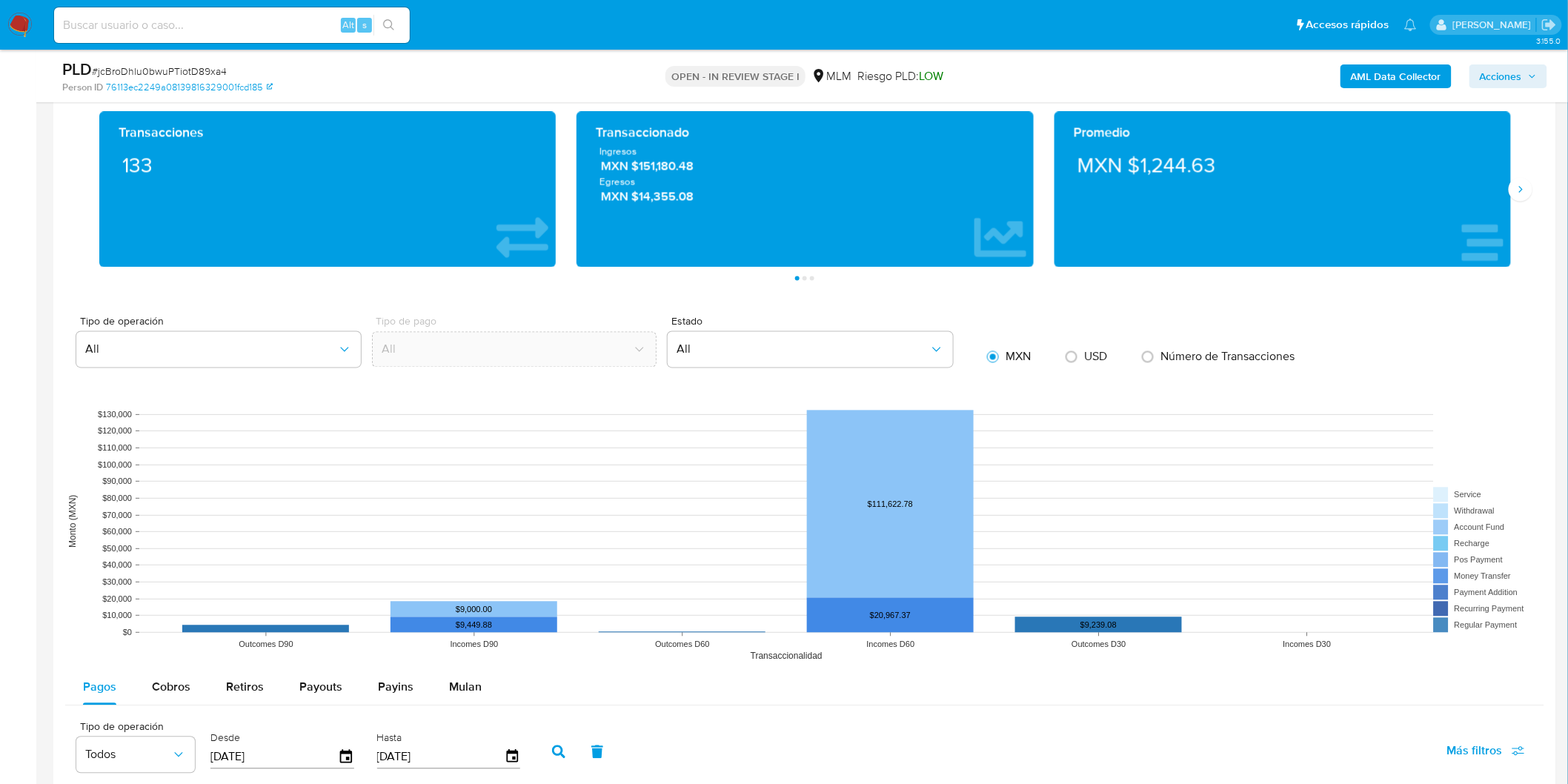
scroll to position [1085, 0]
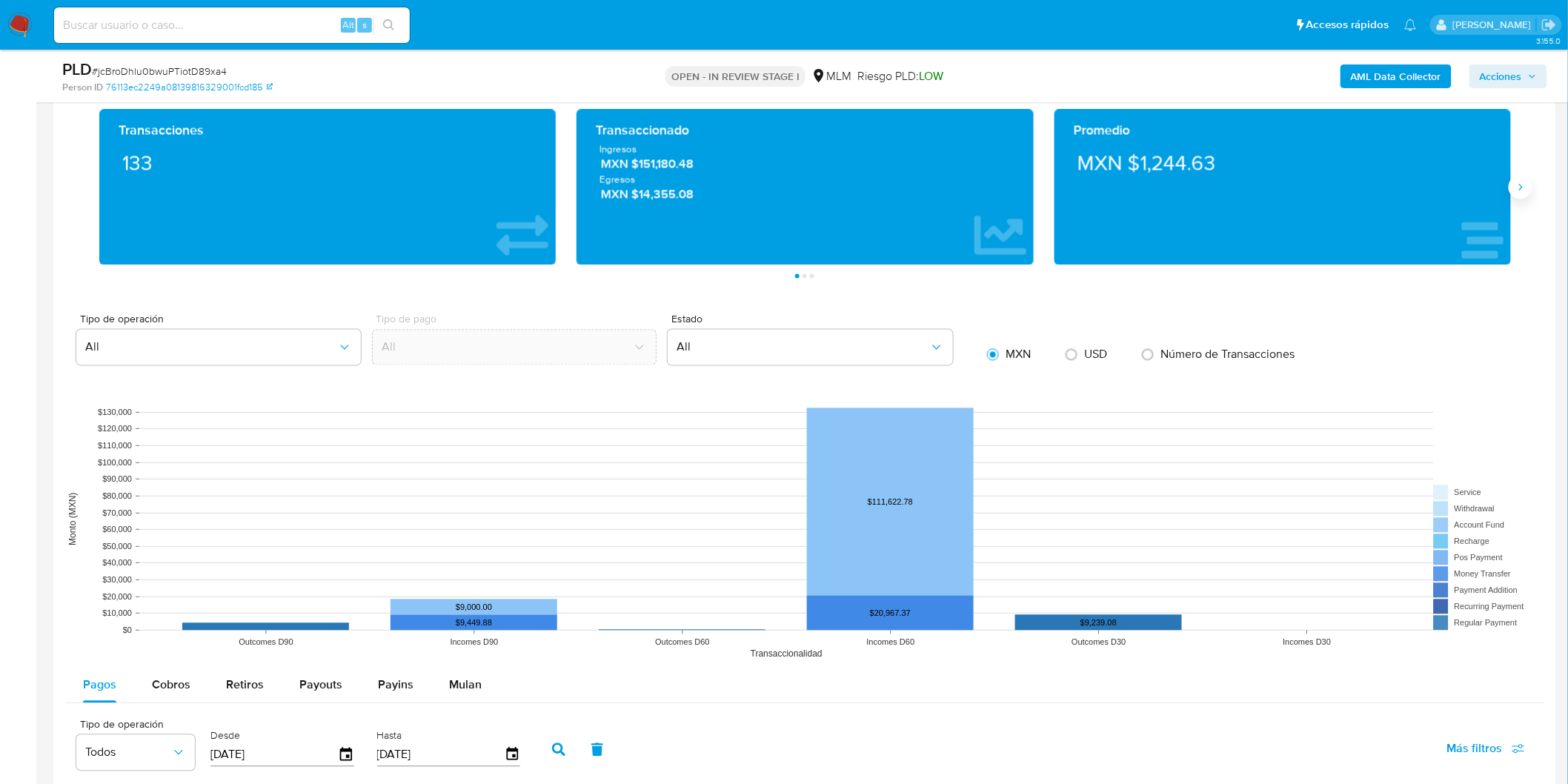
click at [1516, 193] on icon "Siguiente" at bounding box center [1521, 188] width 12 height 12
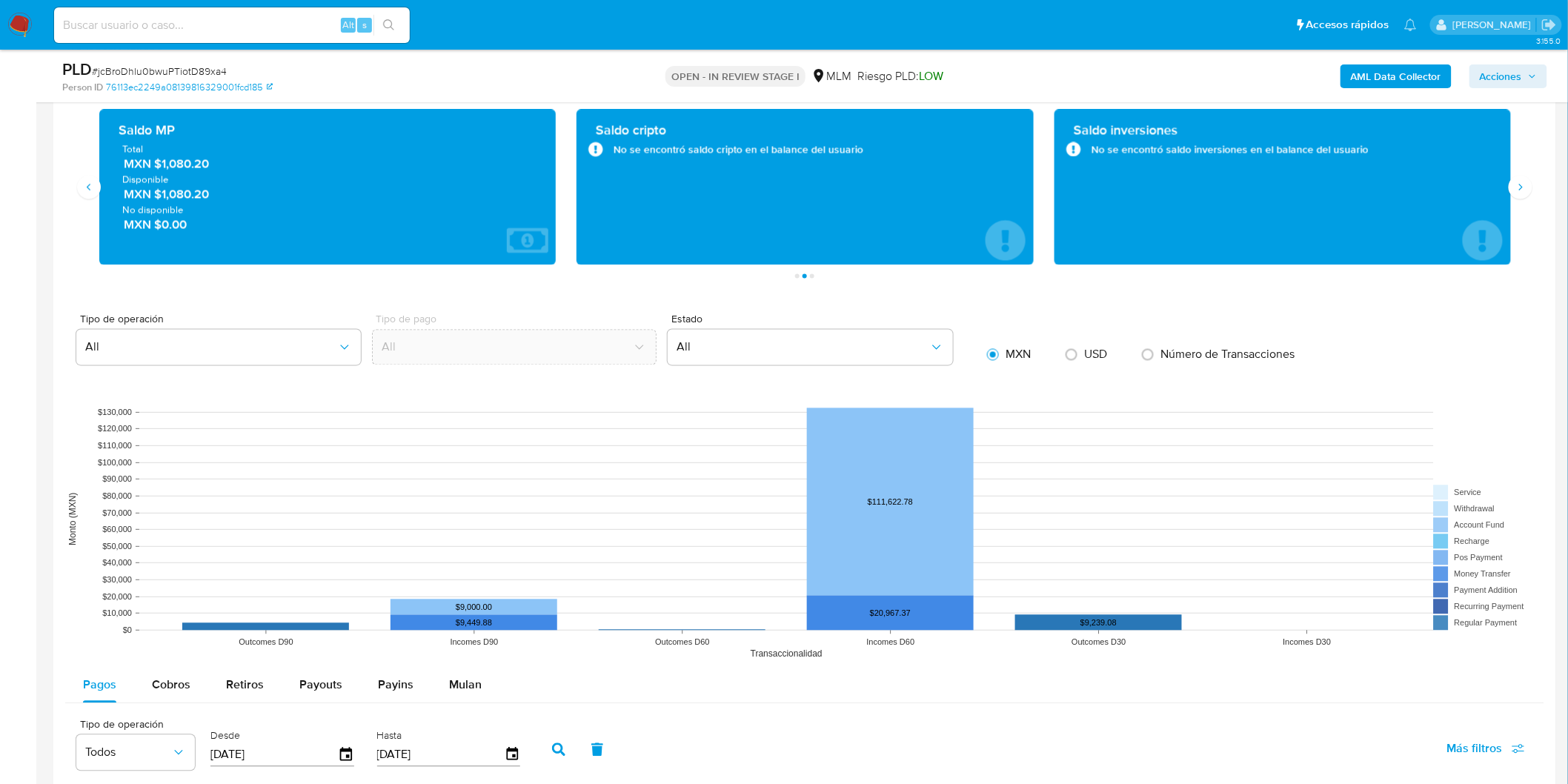
scroll to position [1003, 0]
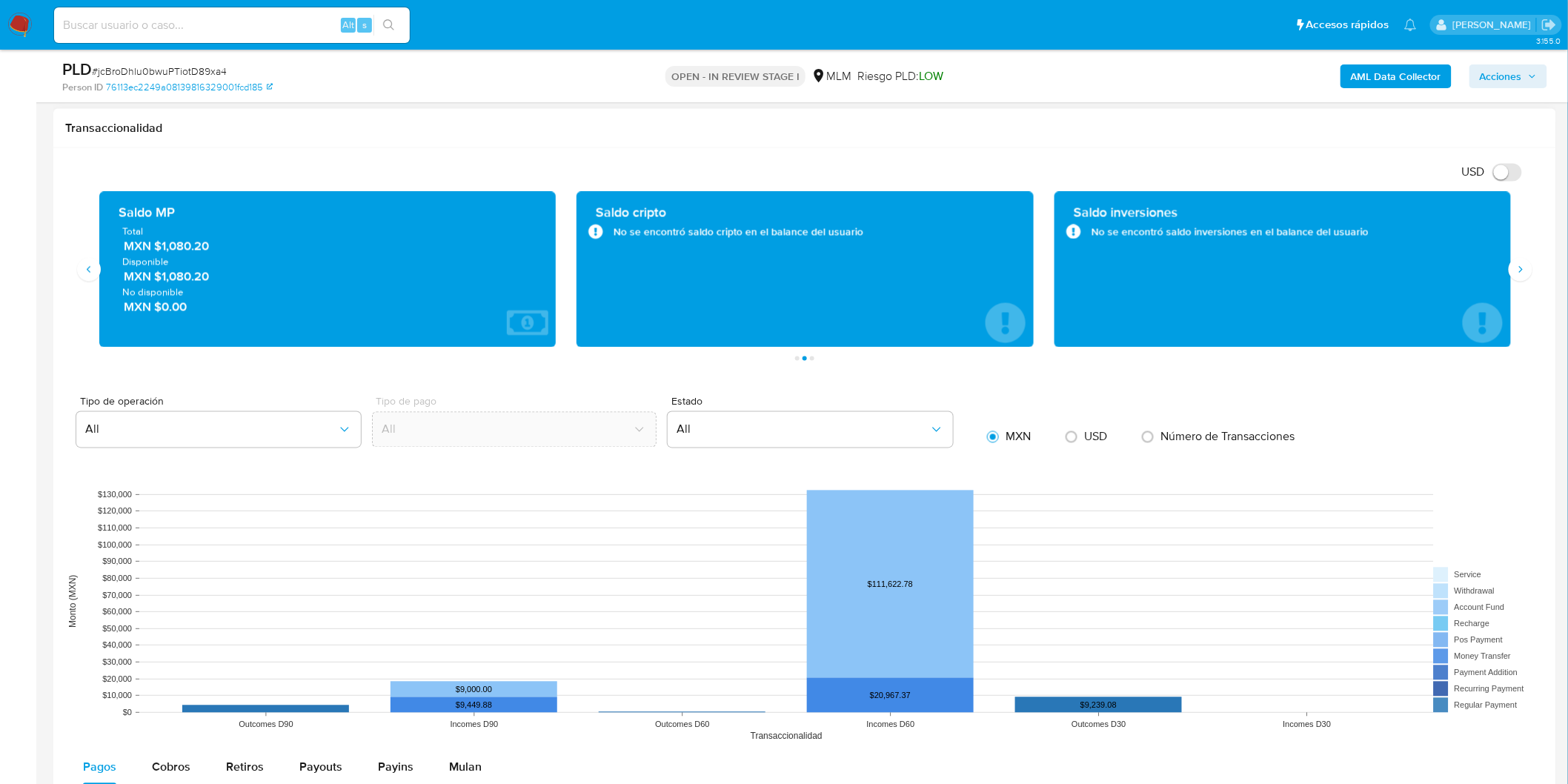
drag, startPoint x: 160, startPoint y: 275, endPoint x: 210, endPoint y: 279, distance: 50.2
click at [210, 279] on span "MXN $1,080.20" at bounding box center [328, 276] width 410 height 17
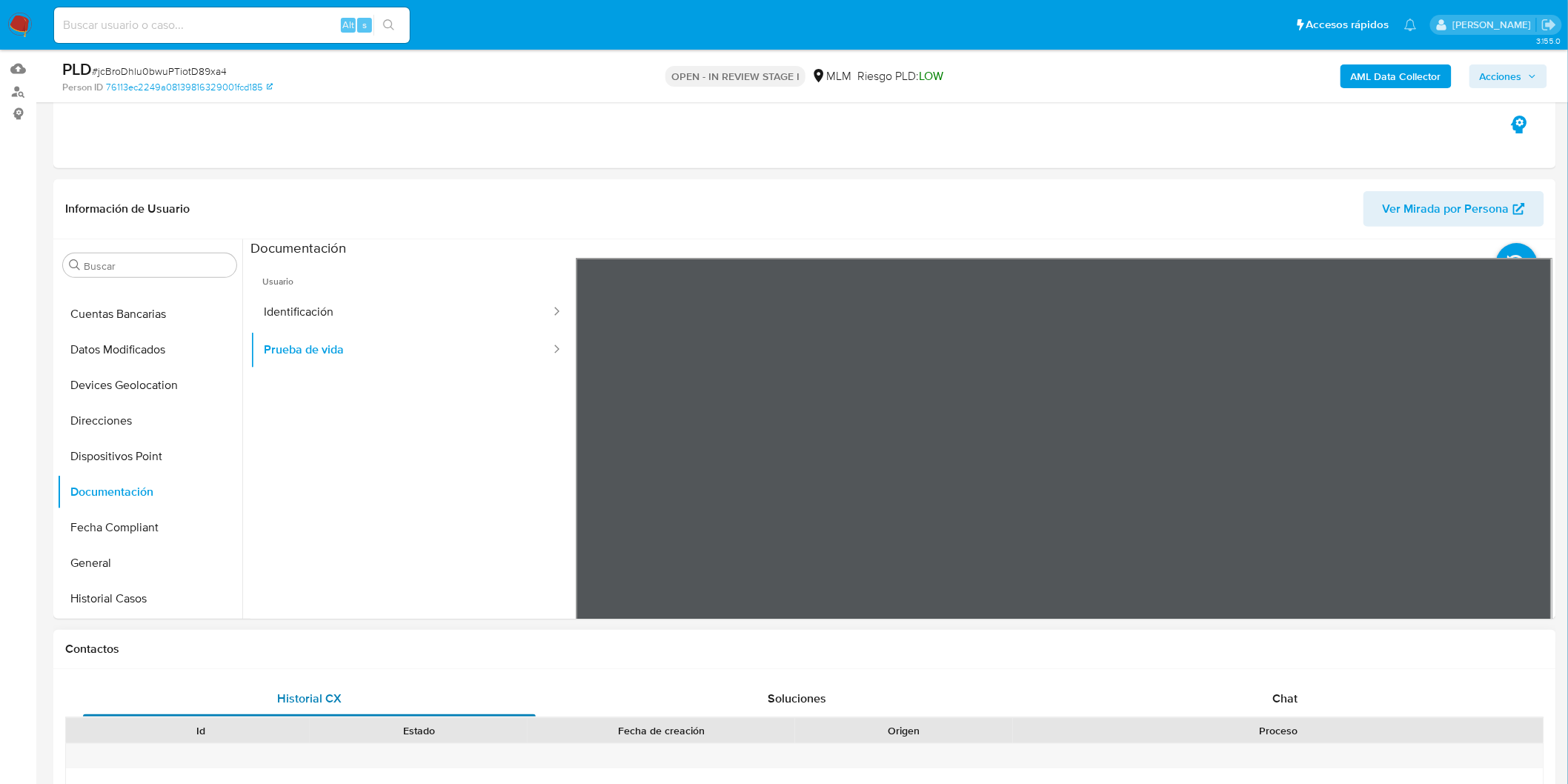
scroll to position [329, 0]
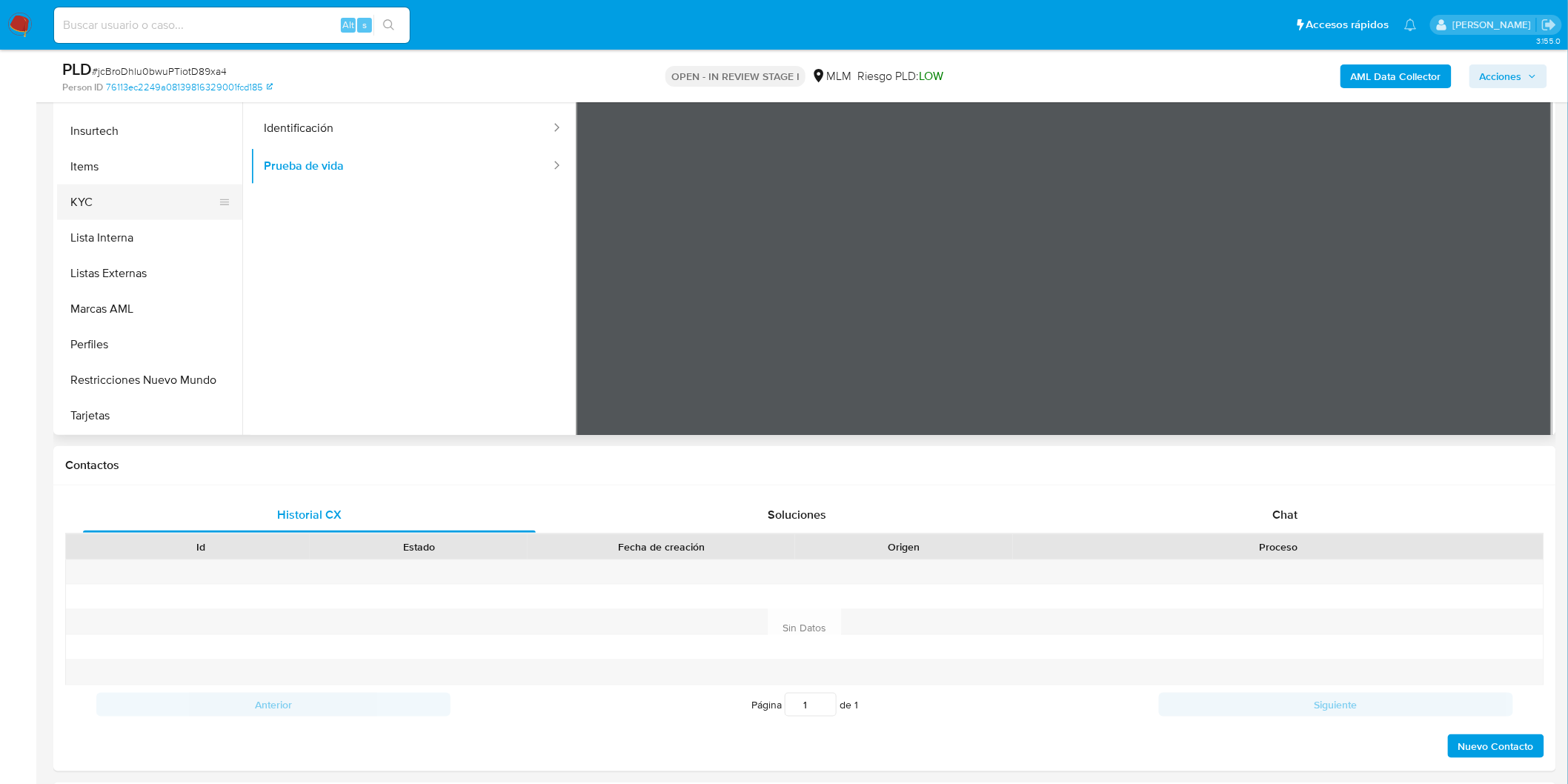
click at [109, 217] on button "KYC" at bounding box center [144, 202] width 174 height 36
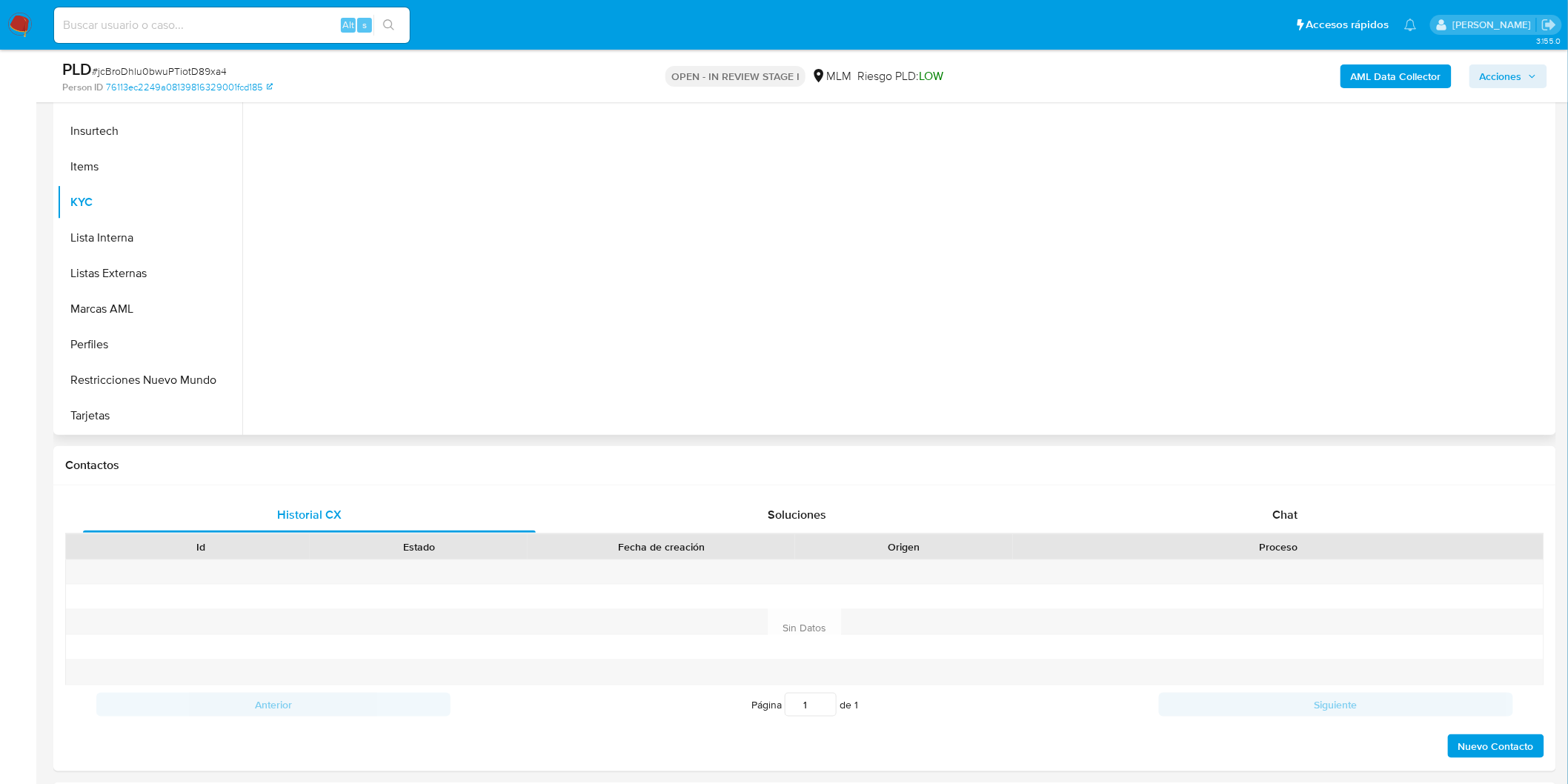
scroll to position [626, 0]
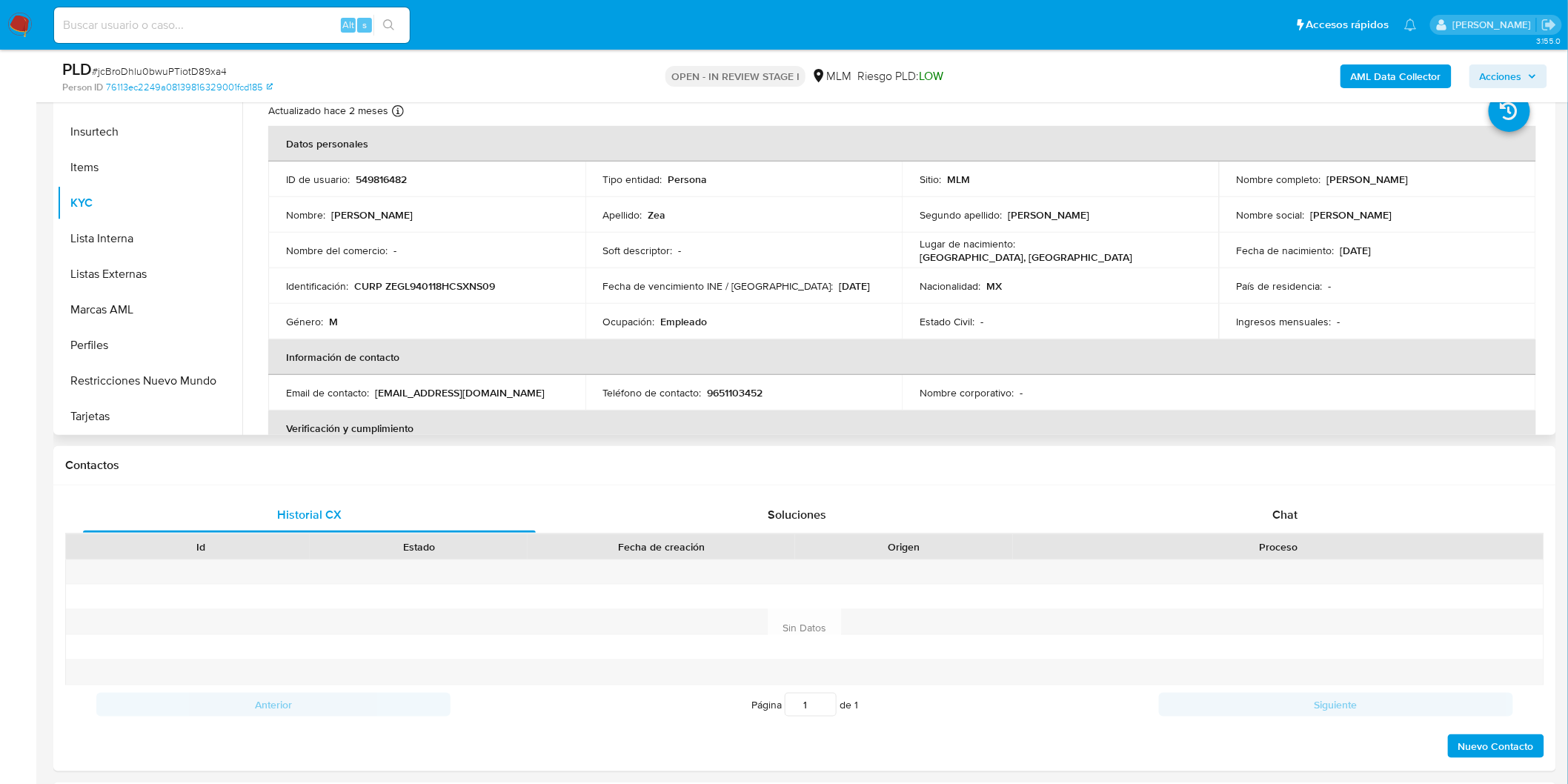
click at [553, 299] on td "Identificación : CURP ZEGL940118HCSXNS09" at bounding box center [426, 286] width 317 height 36
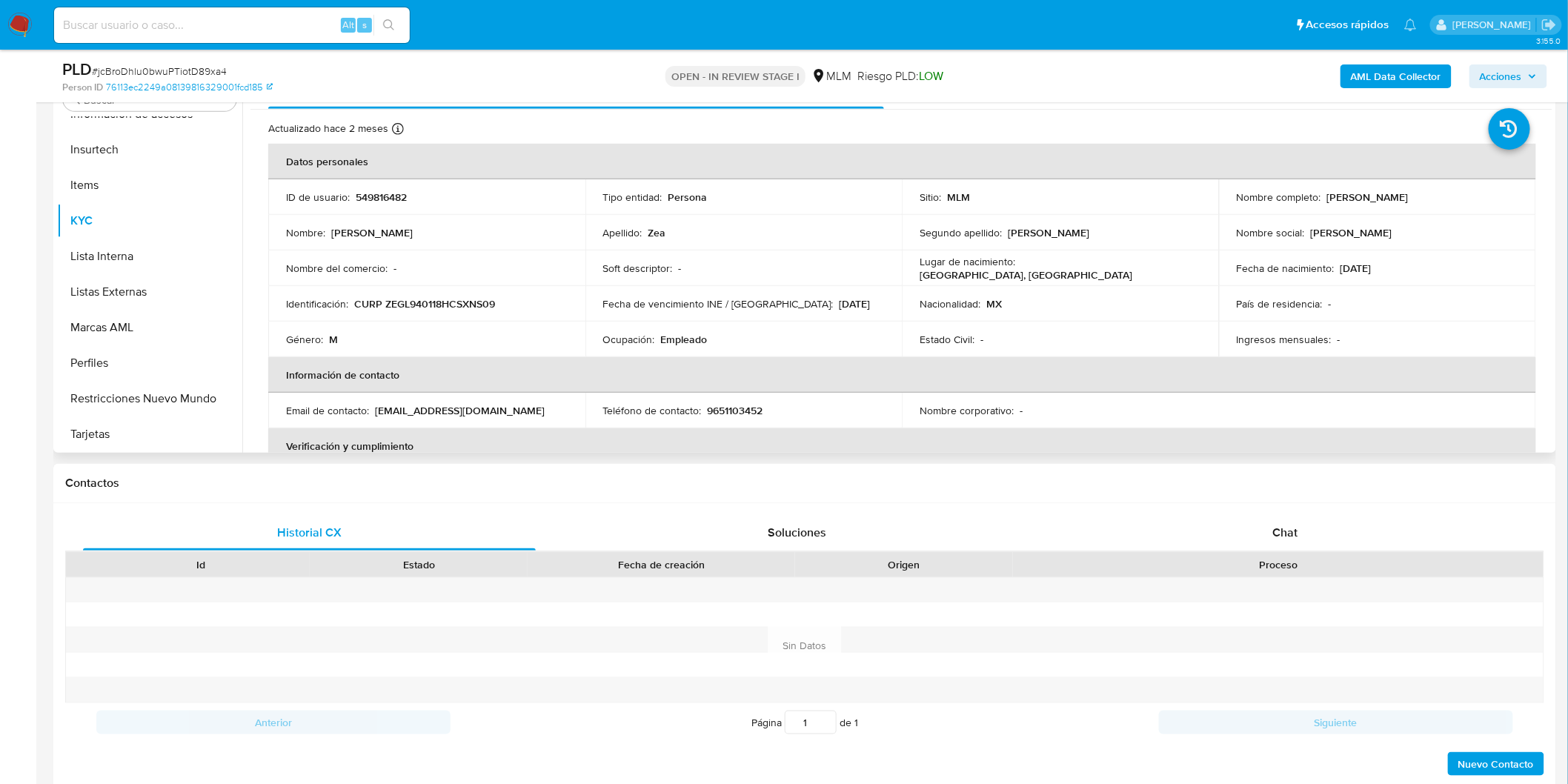
scroll to position [165, 0]
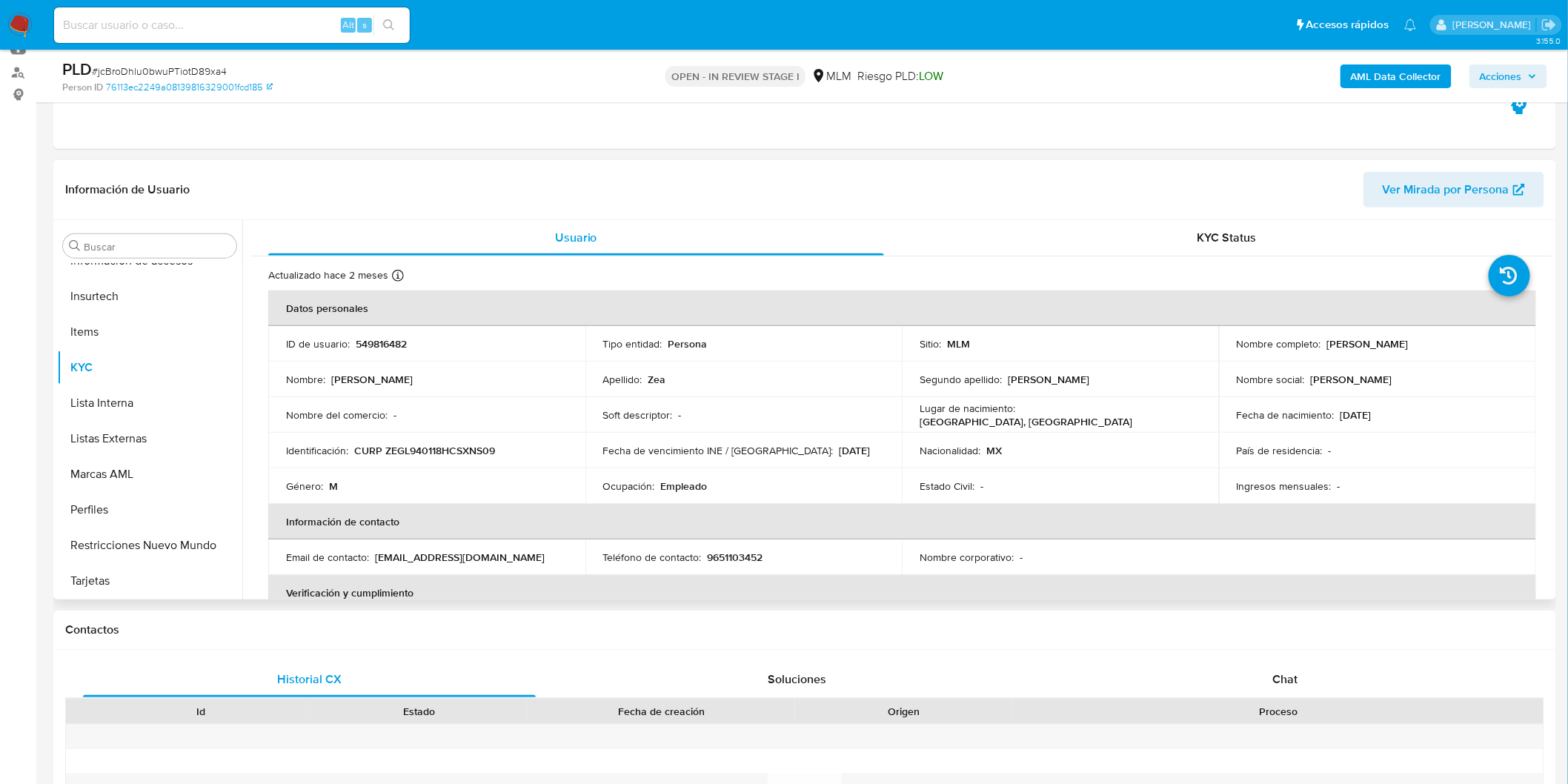
click at [683, 424] on td "Soft descriptor : -" at bounding box center [743, 415] width 317 height 36
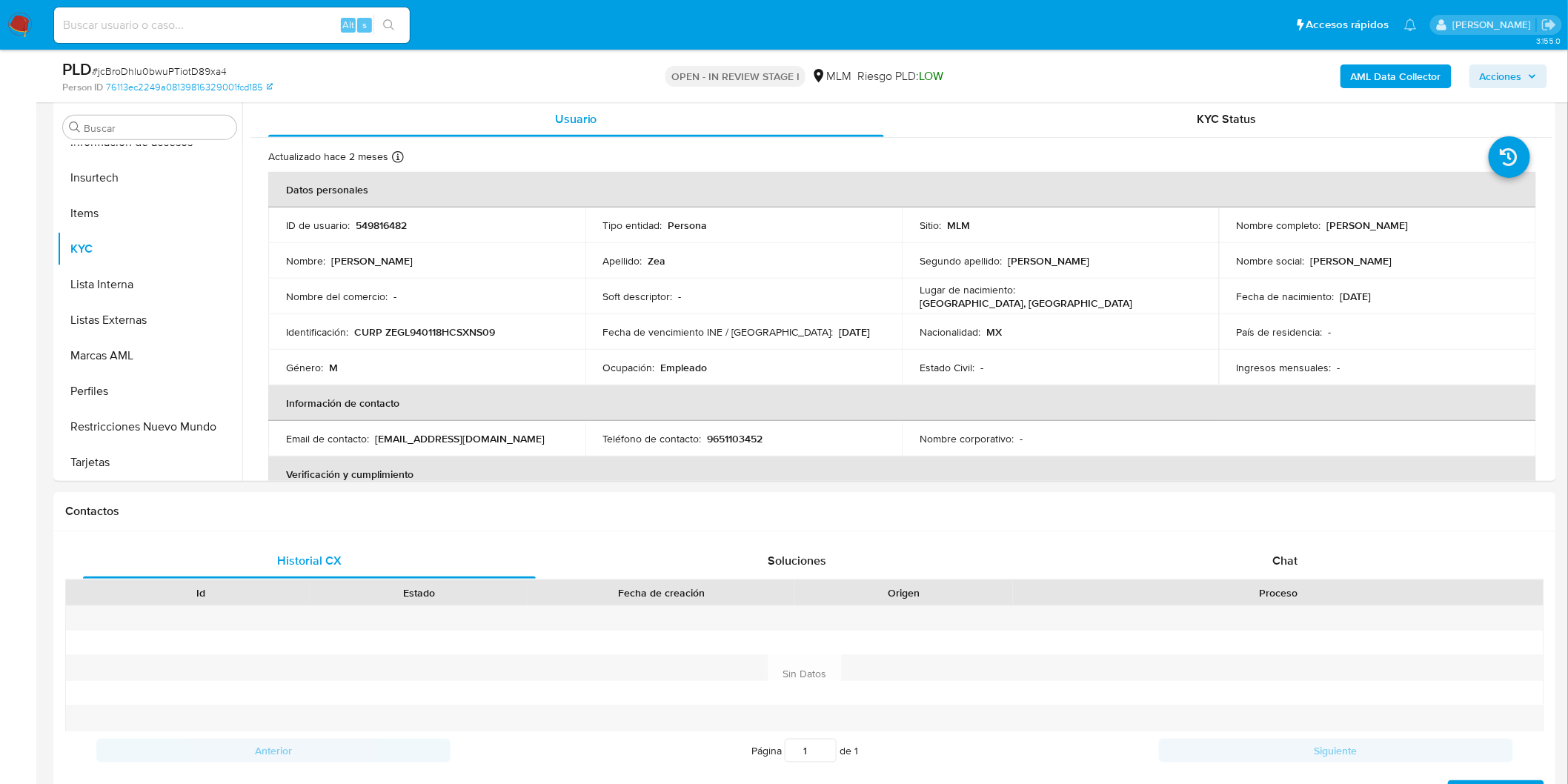
scroll to position [340, 0]
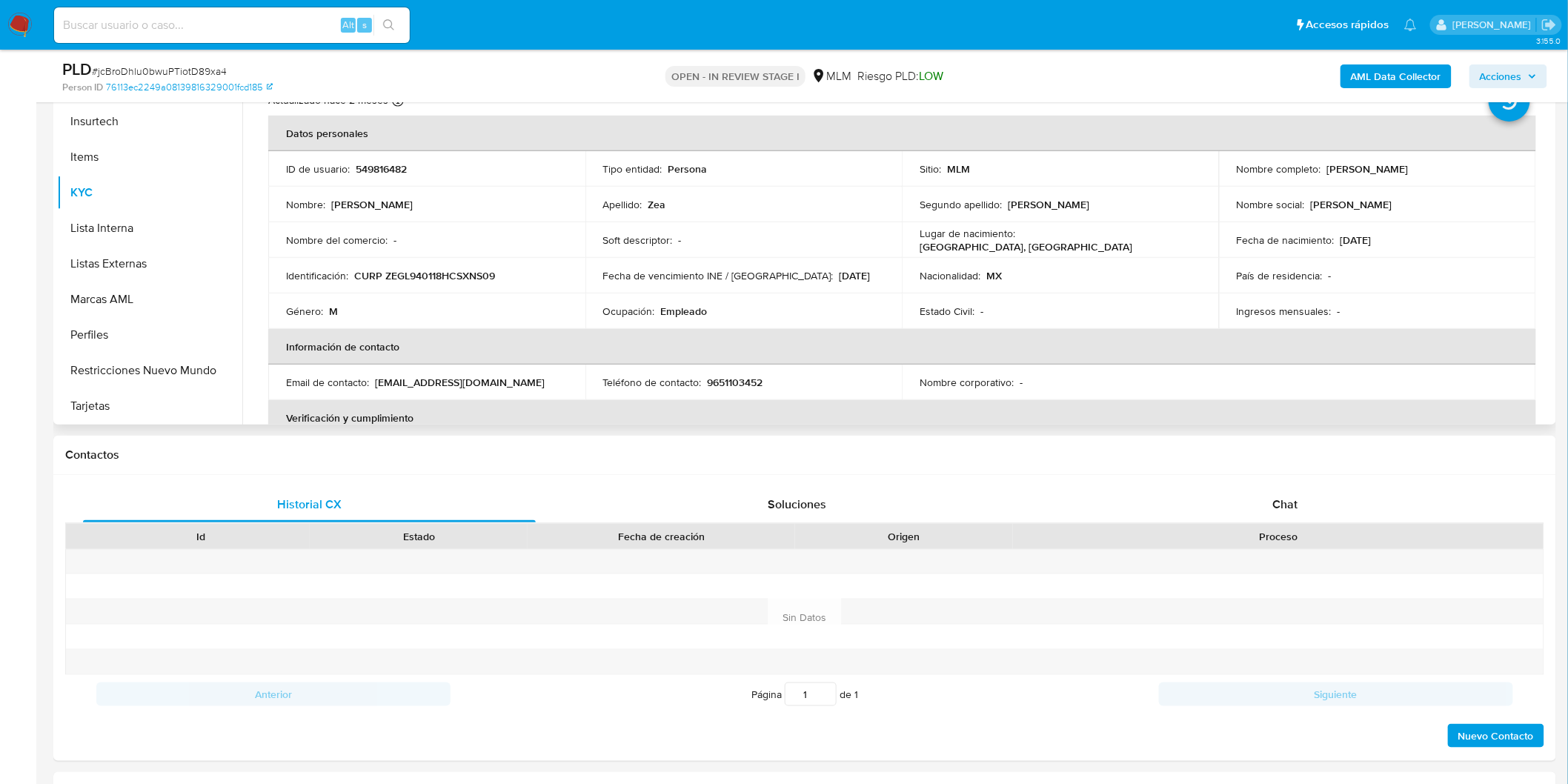
drag, startPoint x: 1385, startPoint y: 165, endPoint x: 1321, endPoint y: 165, distance: 64.0
click at [1321, 165] on div "Nombre completo : Luis Leobardo Zea Gonzalez" at bounding box center [1377, 169] width 281 height 14
copy p "Luis Leobardo Zea Gonzalez"
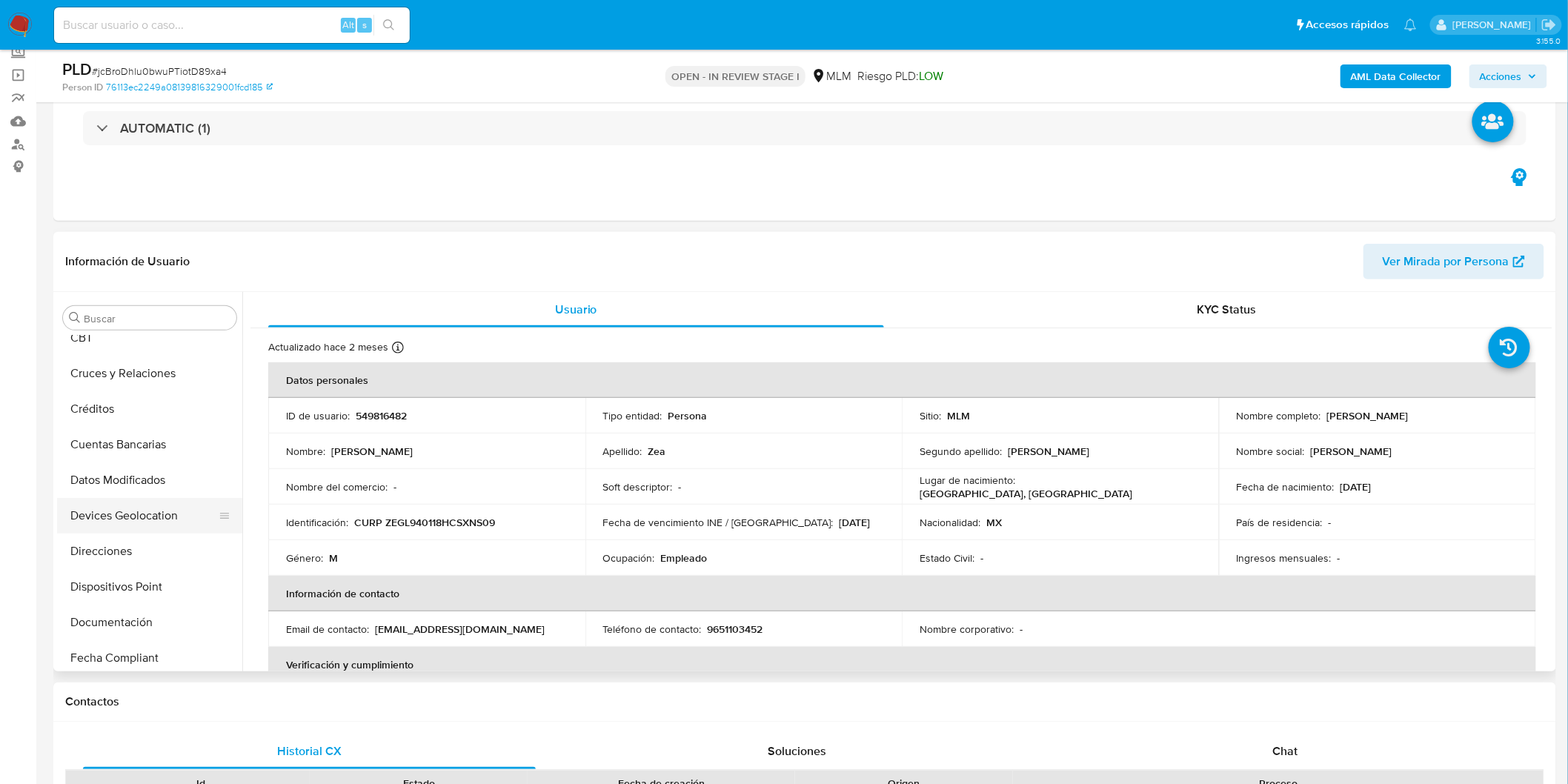
scroll to position [49, 0]
click at [160, 412] on button "Cruces y Relaciones" at bounding box center [144, 412] width 174 height 36
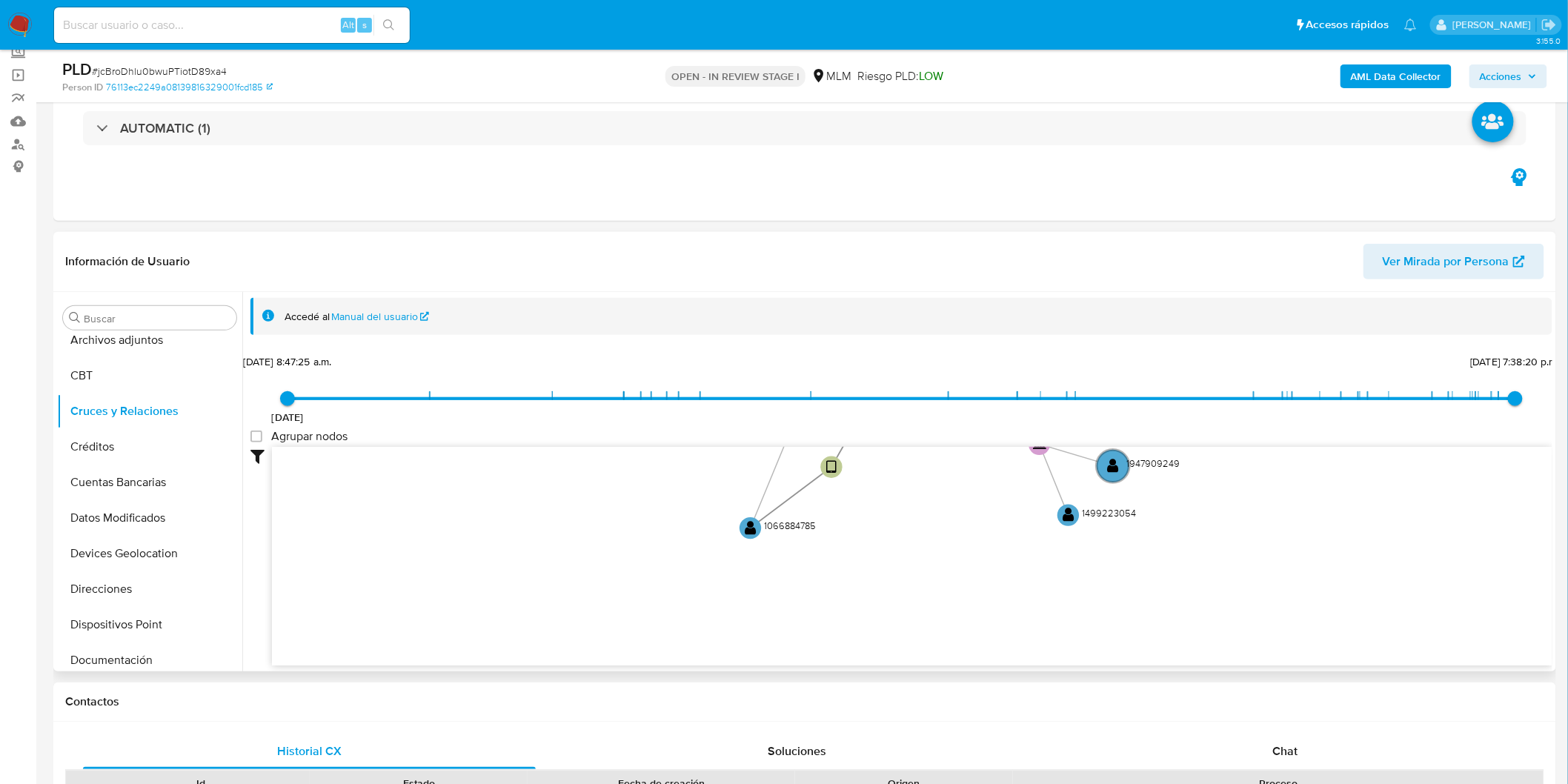
drag, startPoint x: 593, startPoint y: 530, endPoint x: 621, endPoint y: 338, distance: 194.0
click at [623, 361] on div "9/2/2021 9/2/2021, 8:47:25 a.m. 20/8/2025, 7:38:20 p.m. Agrupar nodos Filtros C…" at bounding box center [901, 508] width 1302 height 315
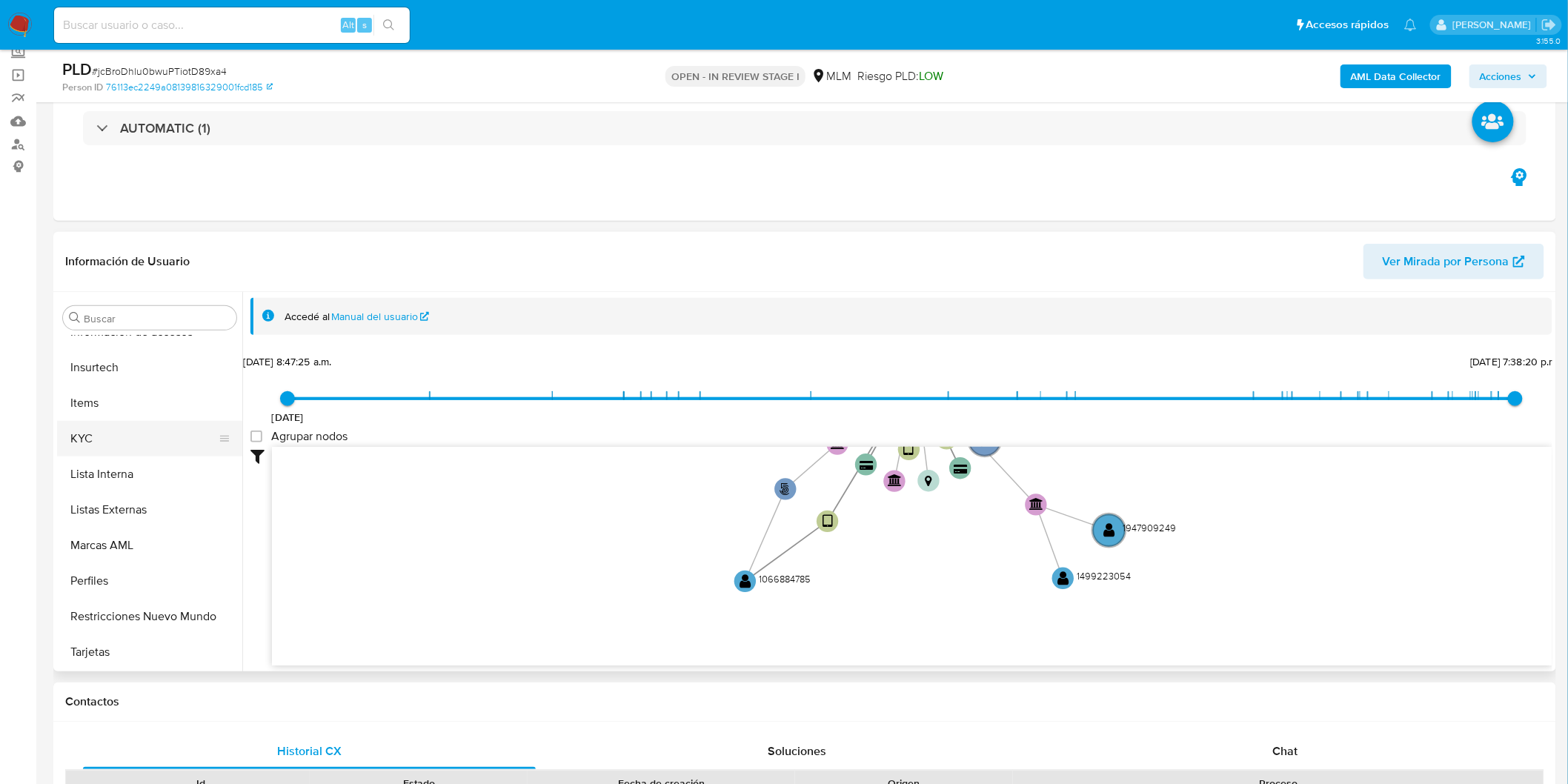
click at [104, 433] on button "KYC" at bounding box center [144, 439] width 174 height 36
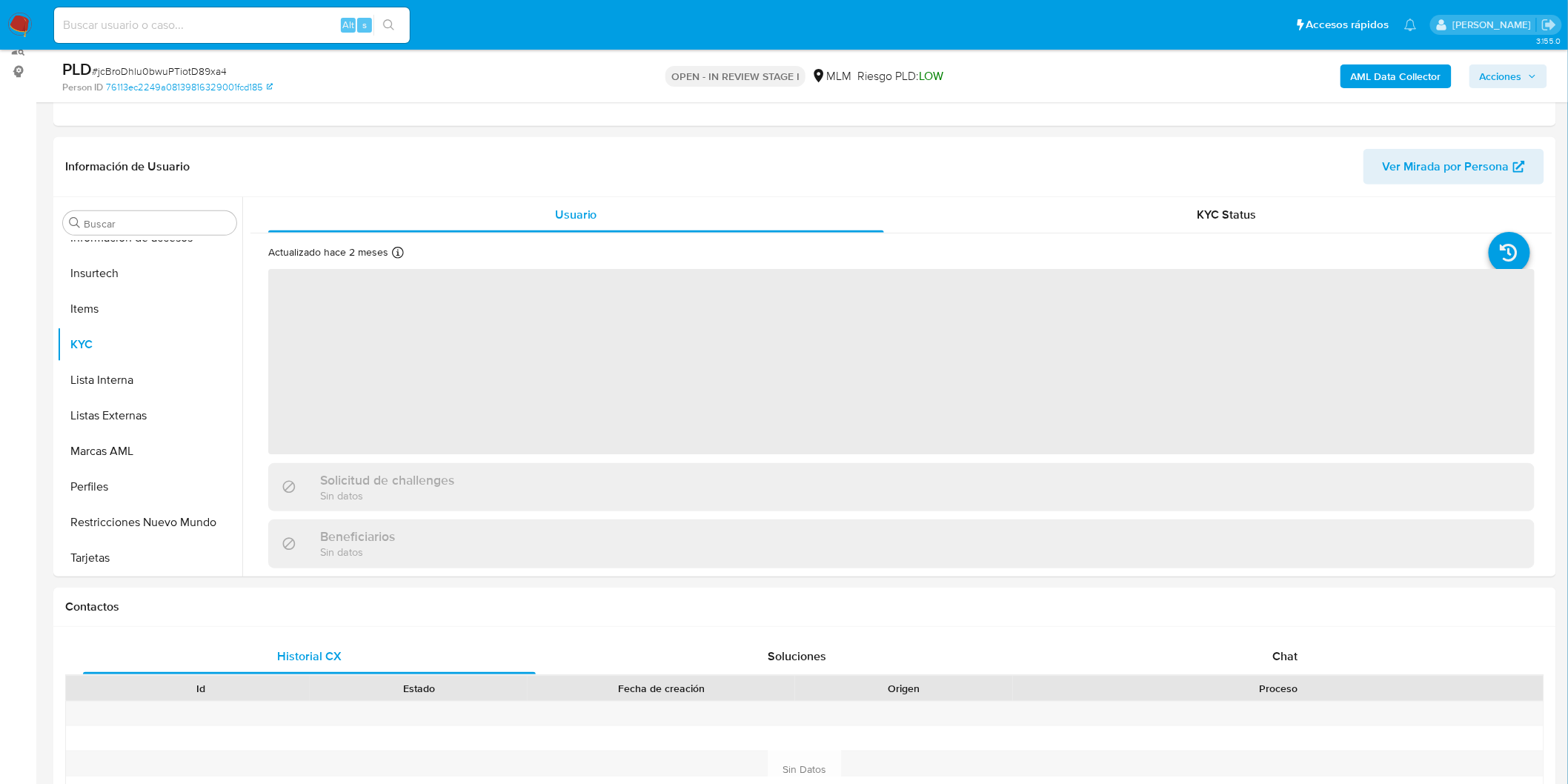
scroll to position [248, 0]
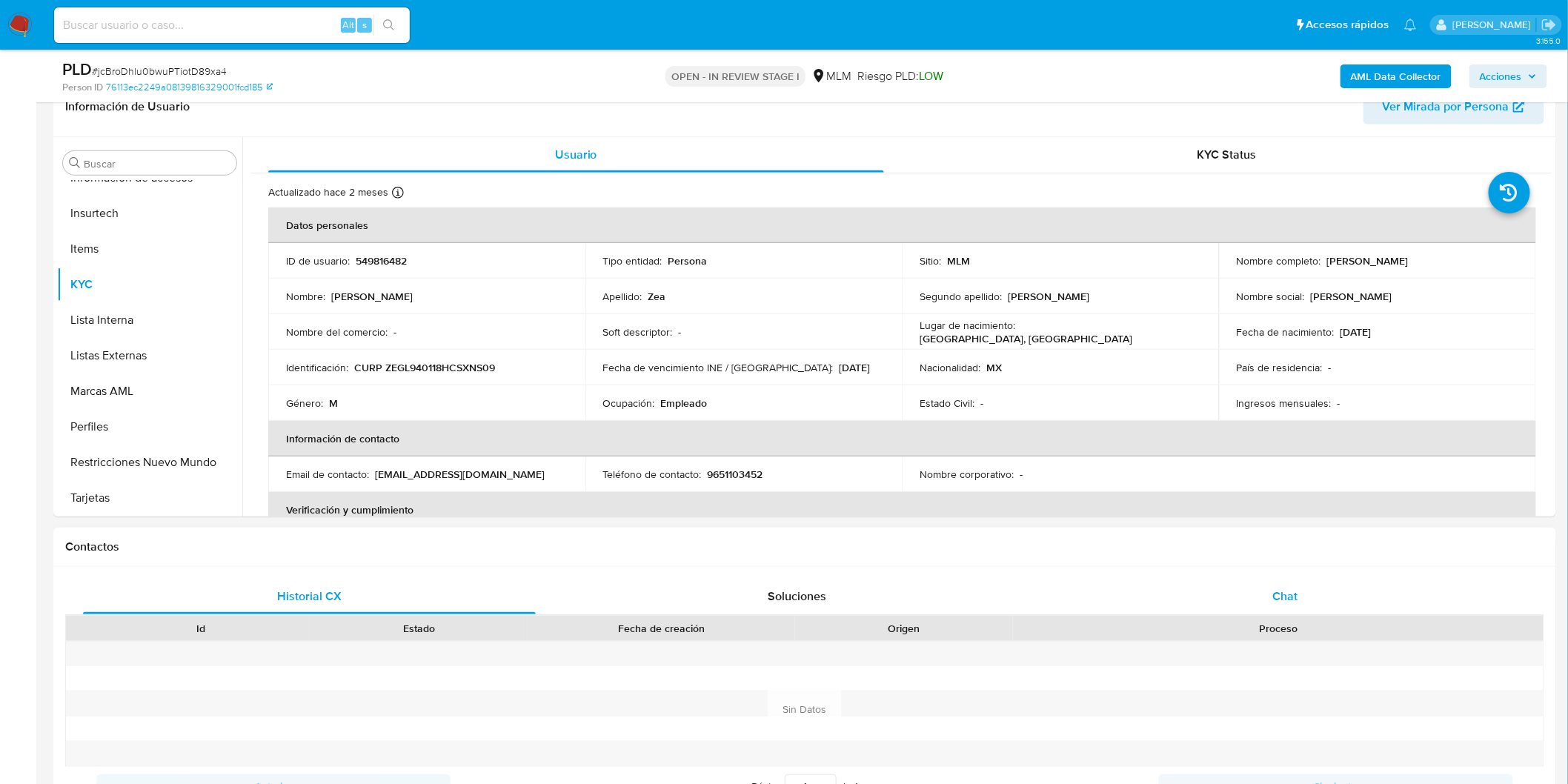
click at [1307, 597] on div "Chat" at bounding box center [1285, 596] width 453 height 36
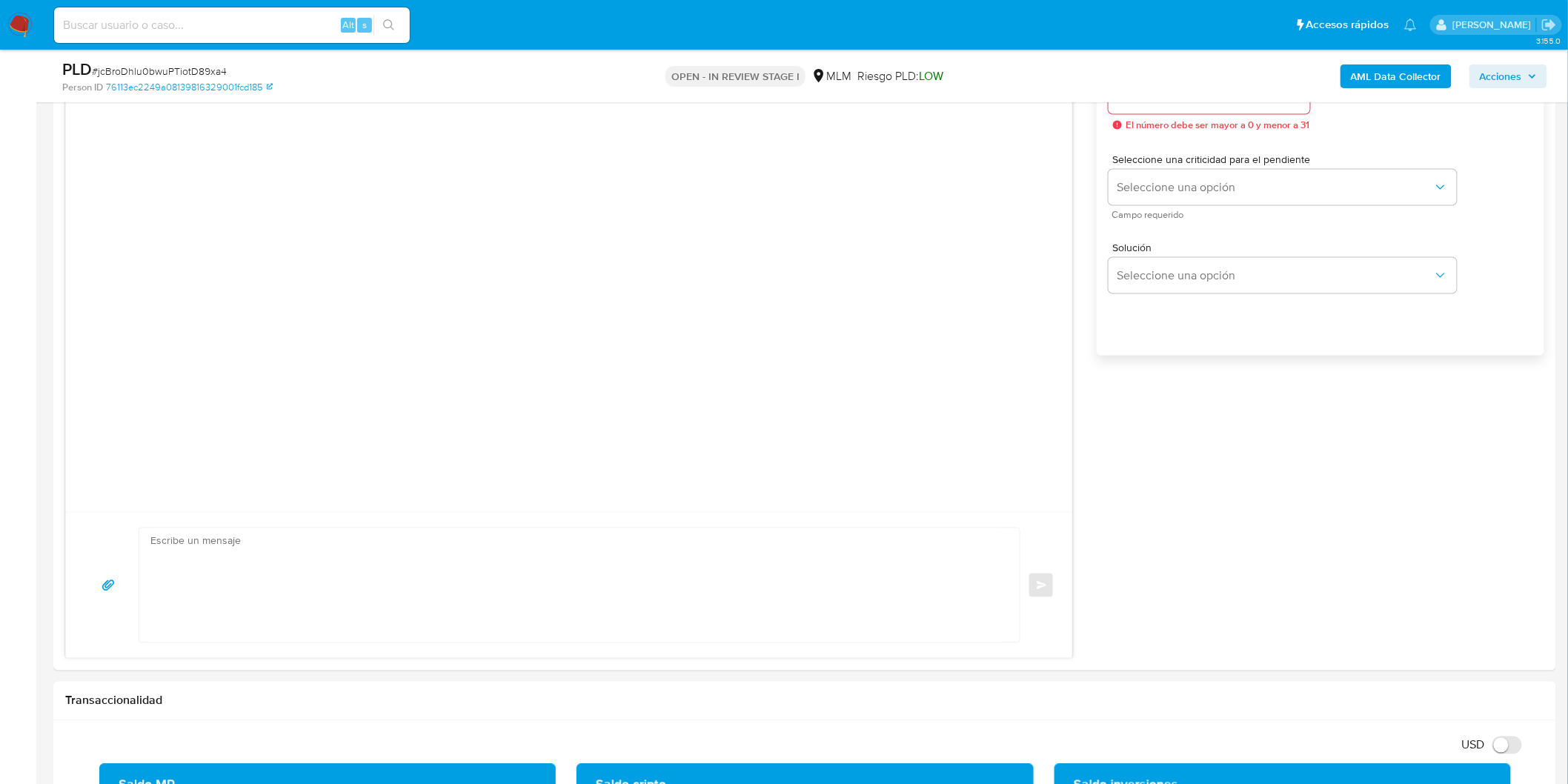
scroll to position [794, 0]
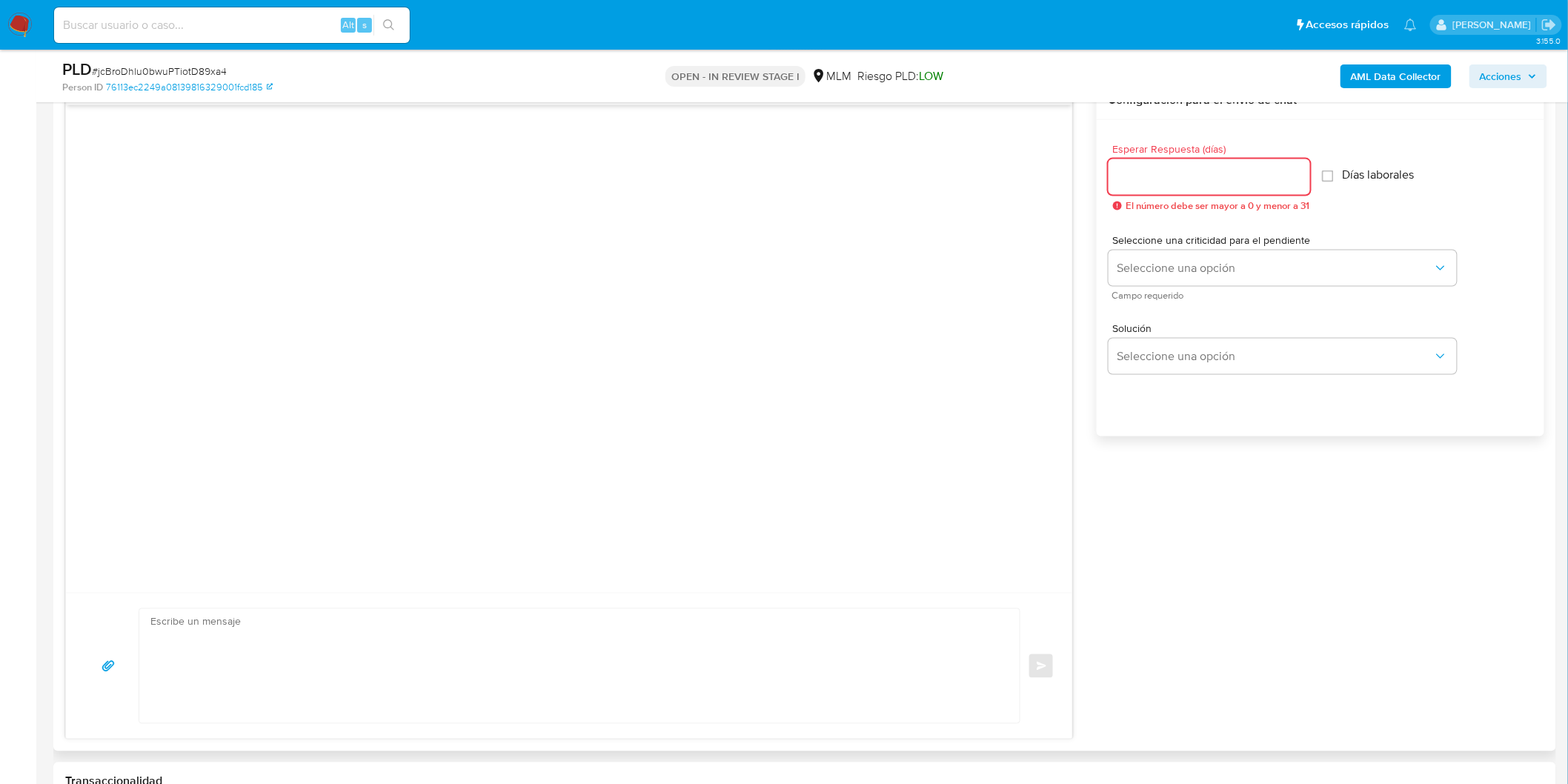
click at [1167, 183] on input "Esperar Respuesta (días)" at bounding box center [1209, 178] width 201 height 20
type input "5"
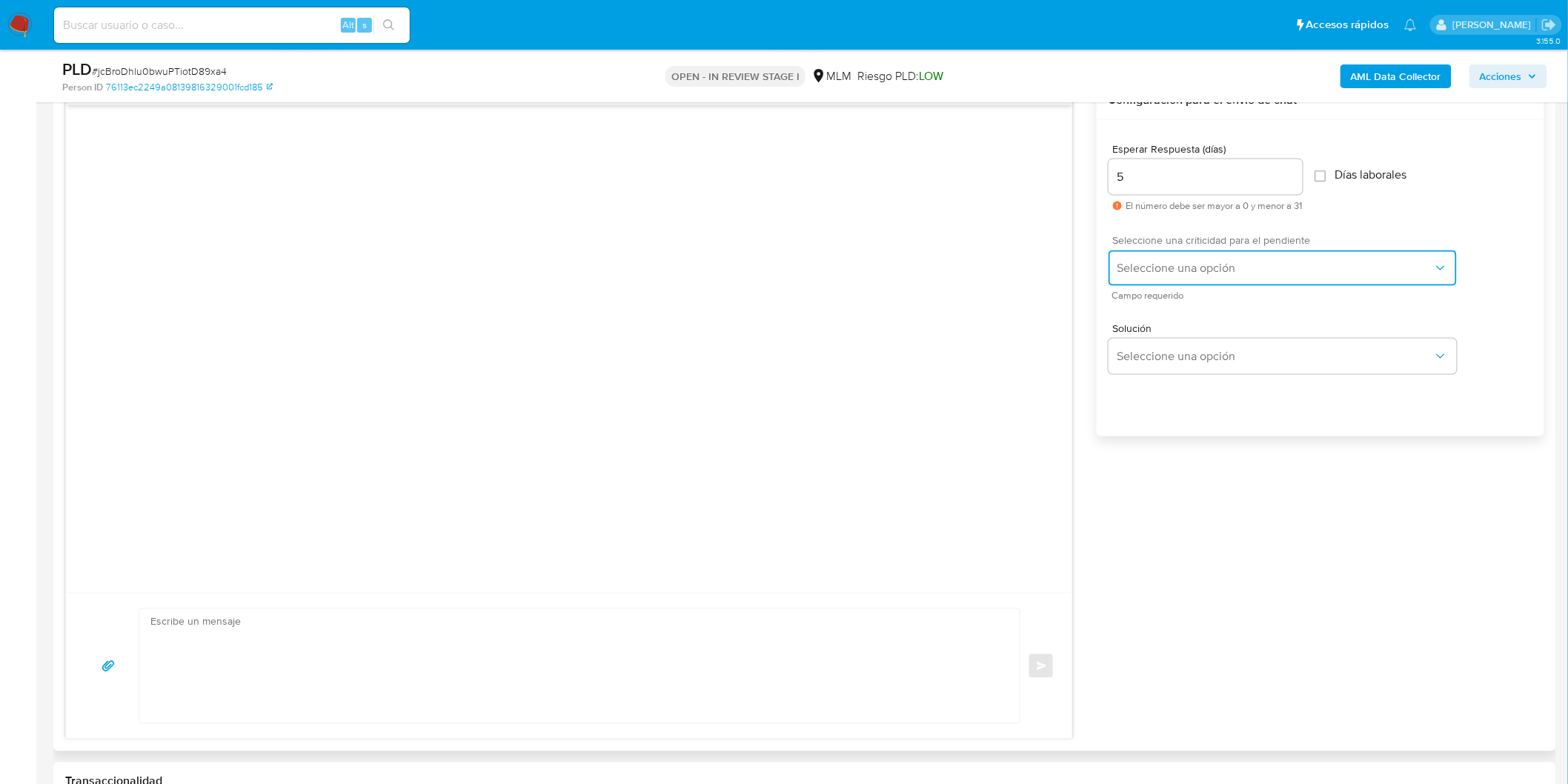
click at [1157, 267] on span "Seleccione una opción" at bounding box center [1275, 268] width 316 height 15
click at [1159, 292] on div "HIGH" at bounding box center [1279, 299] width 325 height 30
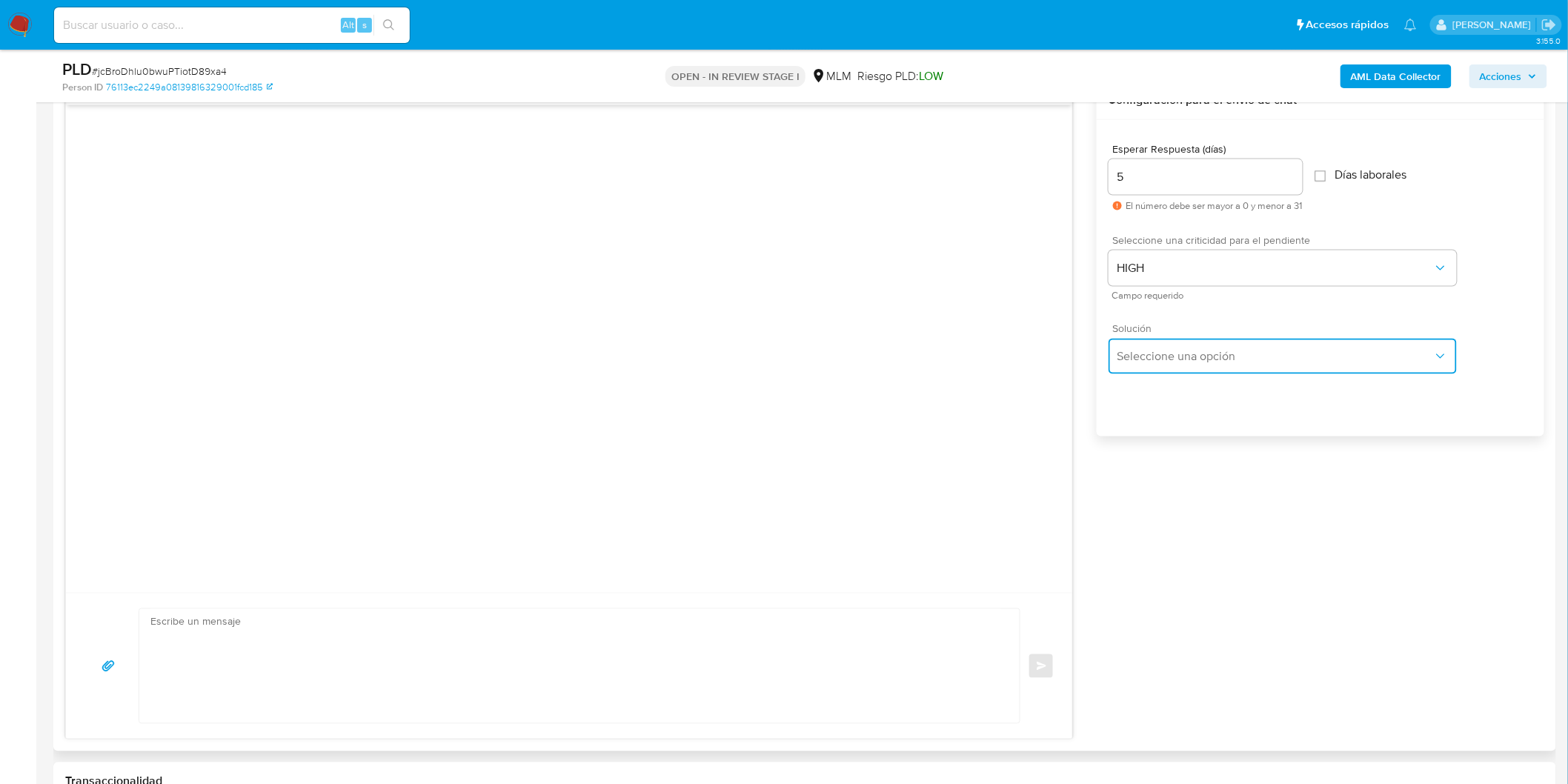
click at [1161, 353] on span "Seleccione una opción" at bounding box center [1275, 356] width 316 height 15
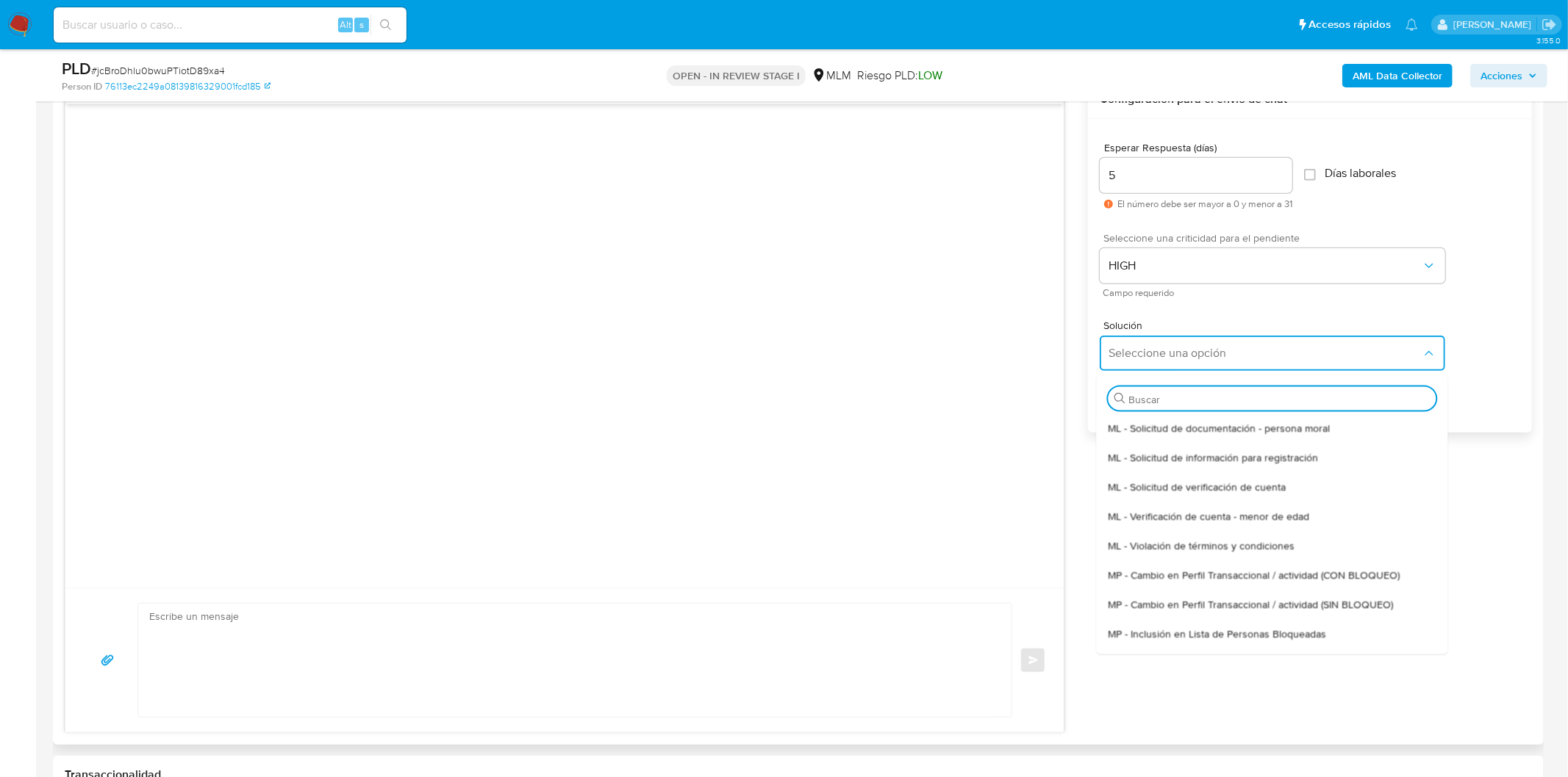
click at [1181, 490] on span "ML - Solicitud de verificación de cuenta" at bounding box center [1197, 486] width 178 height 14
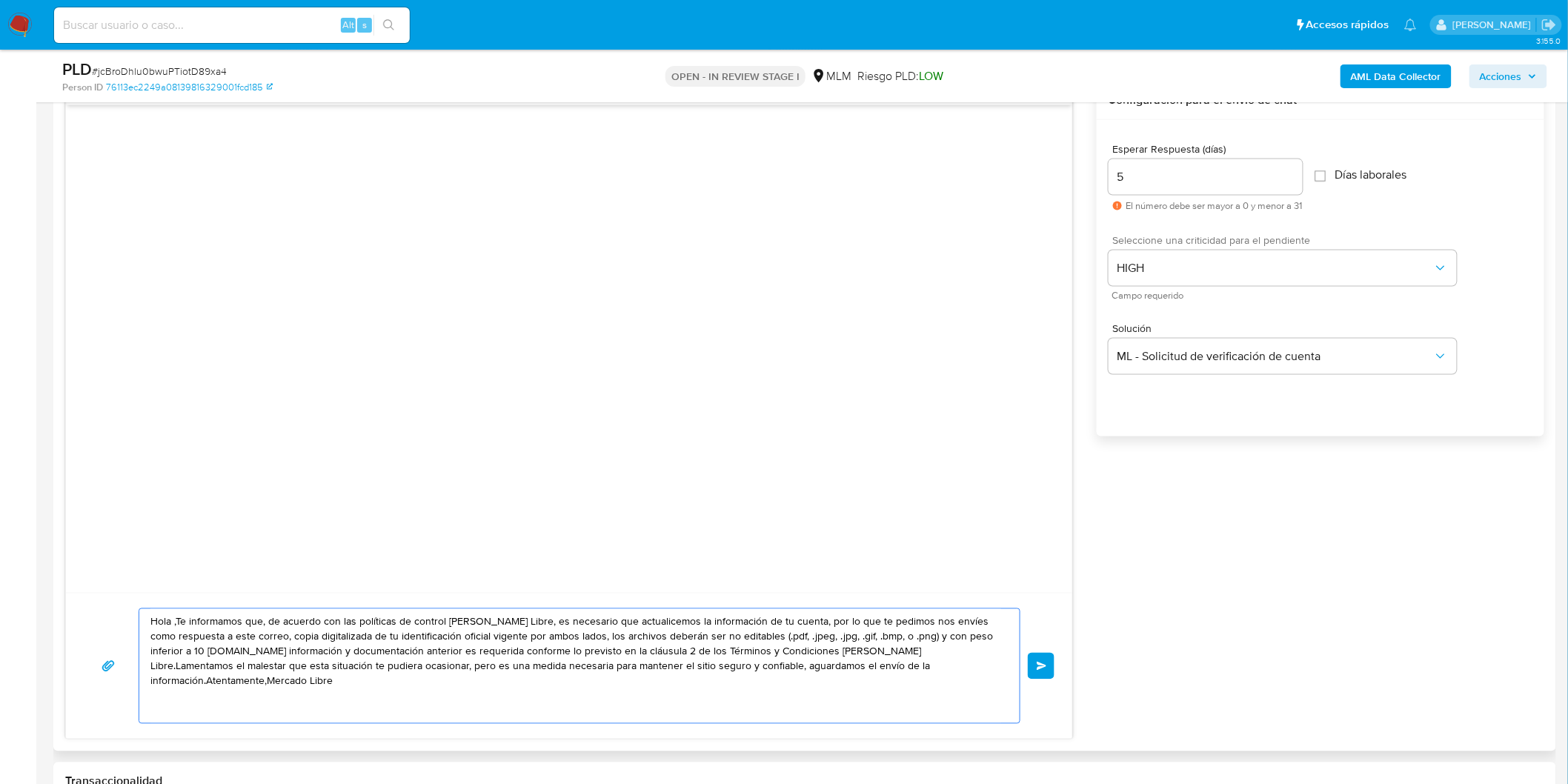
drag, startPoint x: 956, startPoint y: 678, endPoint x: 94, endPoint y: 536, distance: 873.6
click at [94, 536] on div "Hola ,Te informamos que, de acuerdo con las políticas de control de Mercado Lib…" at bounding box center [568, 411] width 1008 height 660
paste textarea "Estimado Luis Leobardo Zea Gonzalez. Te comunicamos que se ha identificado un c…"
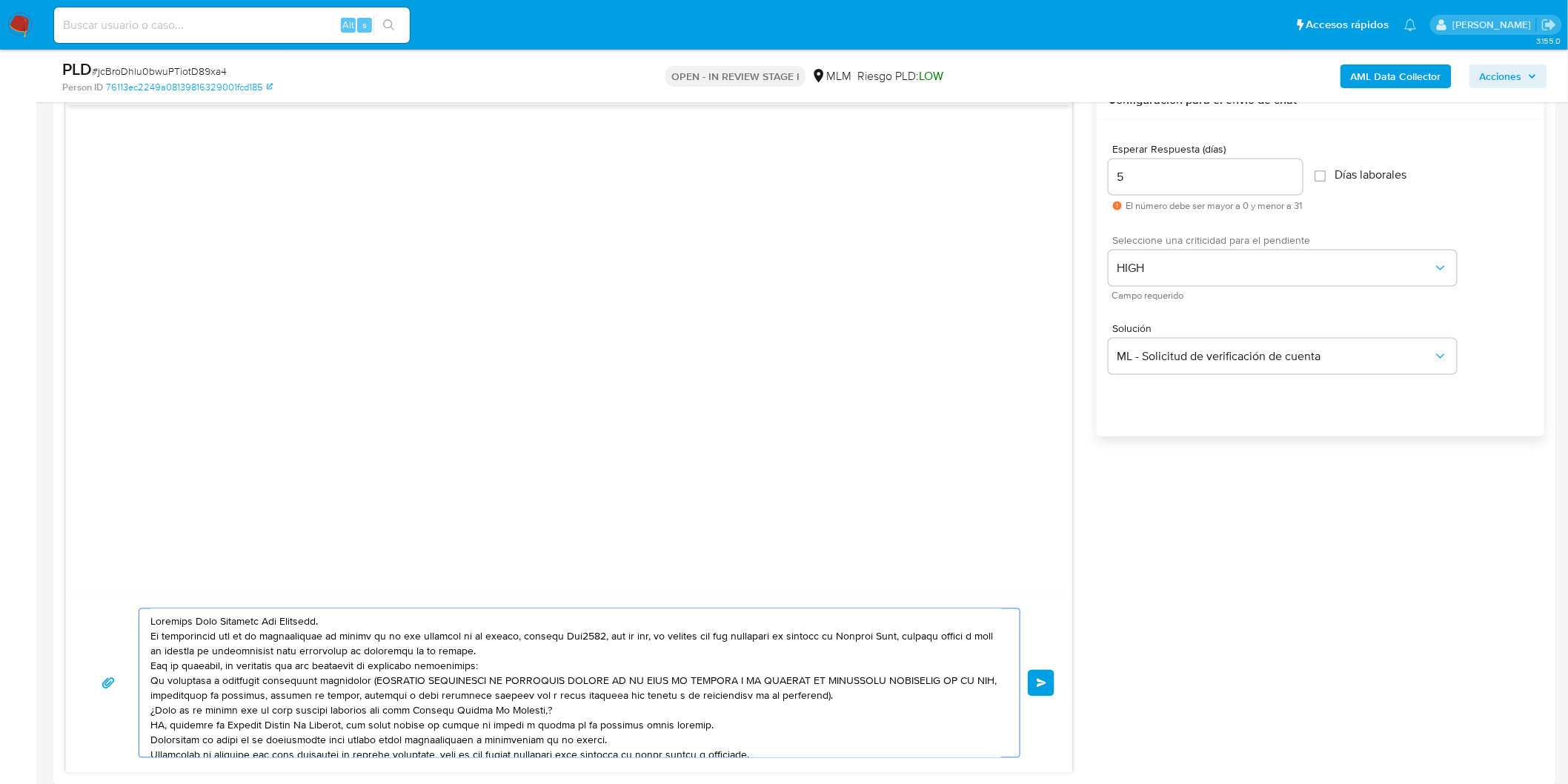
scroll to position [35, 0]
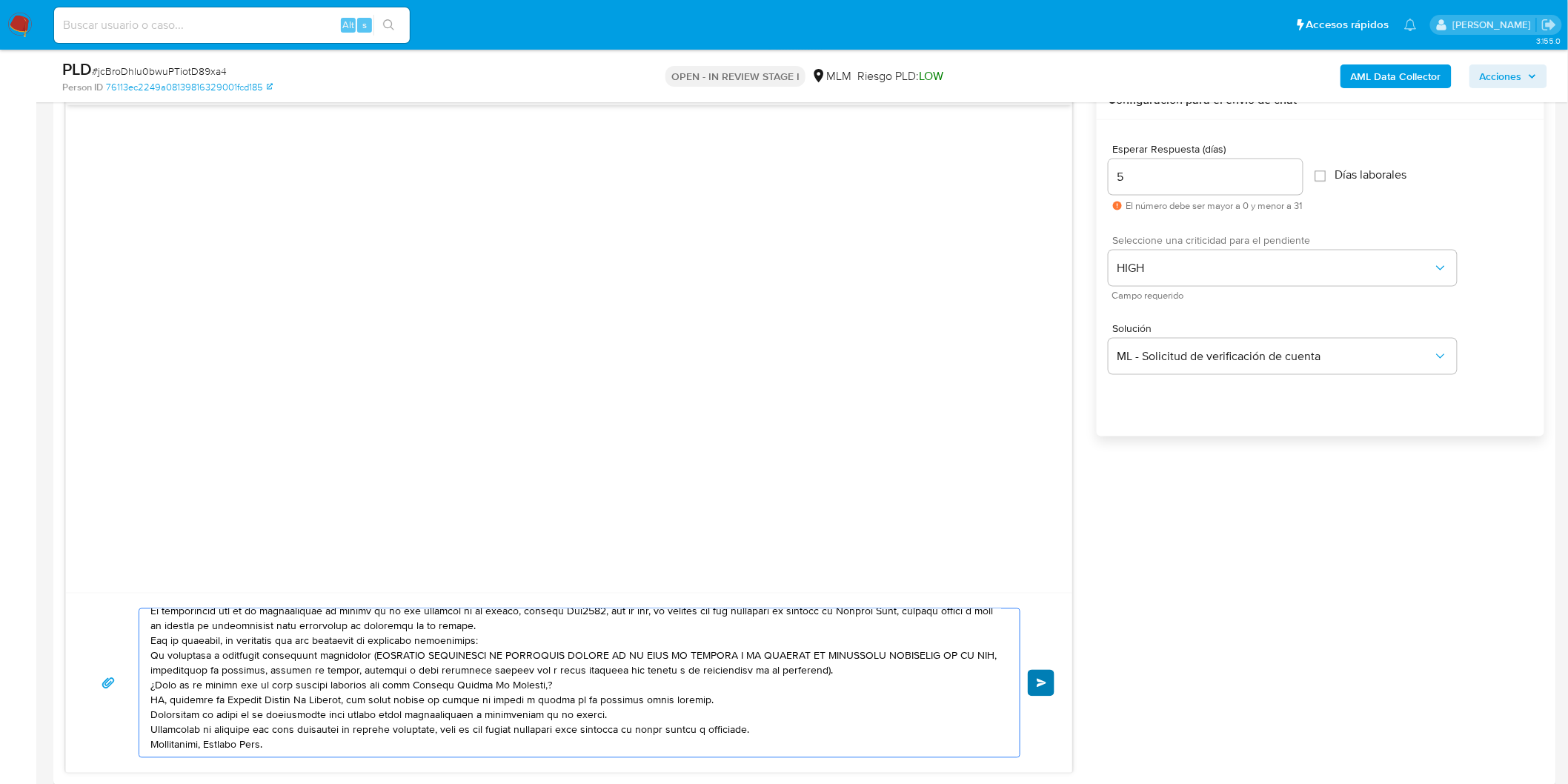
type textarea "Estimado Luis Leobardo Zea Gonzalez. Te comunicamos que se ha identificado un c…"
drag, startPoint x: 1033, startPoint y: 684, endPoint x: 1047, endPoint y: 677, distance: 15.7
click at [1033, 684] on button "Enviar" at bounding box center [1041, 683] width 27 height 27
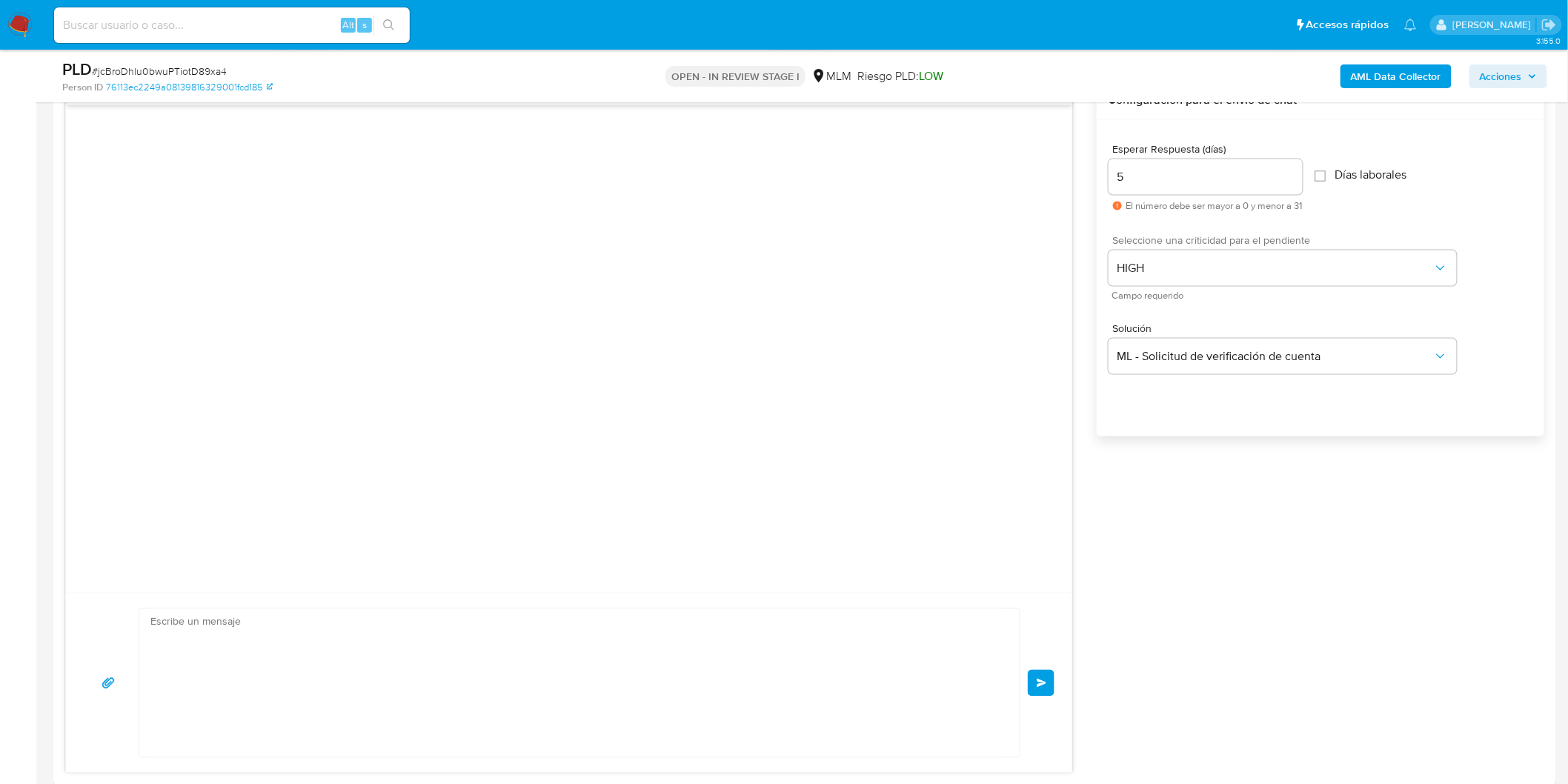
scroll to position [0, 0]
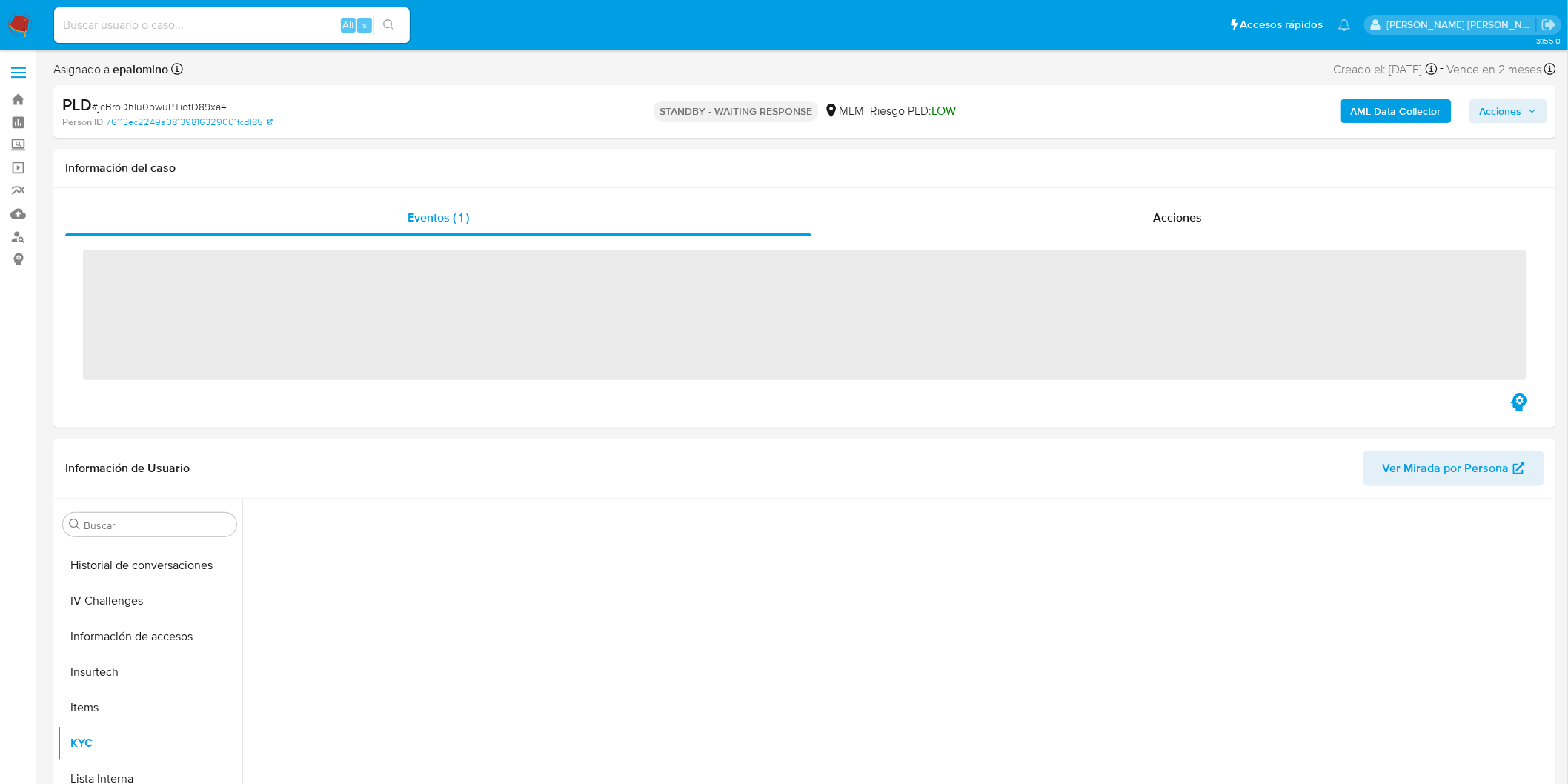
scroll to position [626, 0]
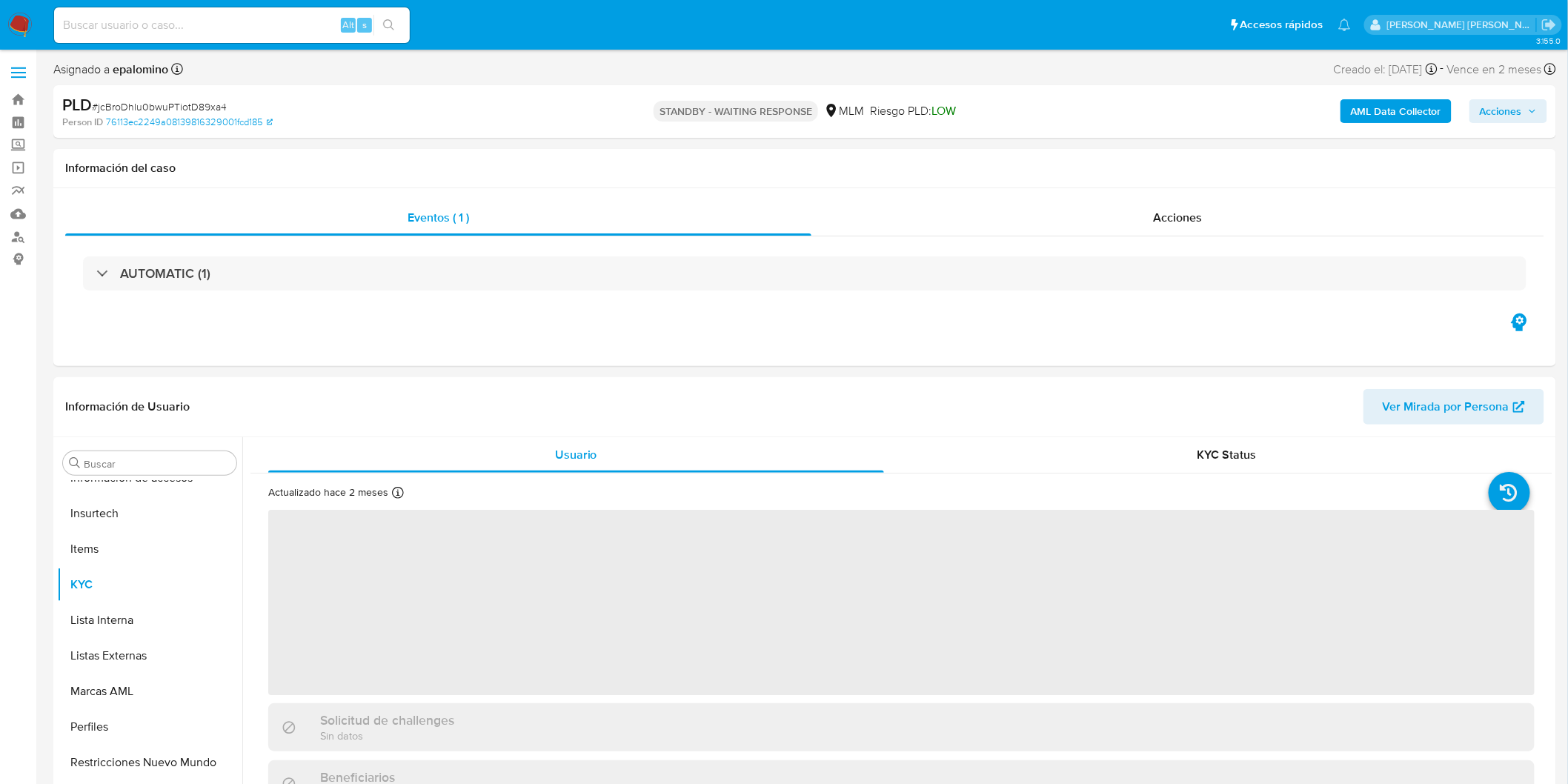
click at [216, 110] on span "# jcBroDhlu0bwuPTiotD89xa4" at bounding box center [159, 107] width 135 height 15
drag, startPoint x: 216, startPoint y: 110, endPoint x: 336, endPoint y: 143, distance: 124.5
click at [216, 110] on span "# jcBroDhlu0bwuPTiotD89xa4" at bounding box center [159, 107] width 135 height 15
copy span "jcBroDhlu0bwuPTiotD89xa4"
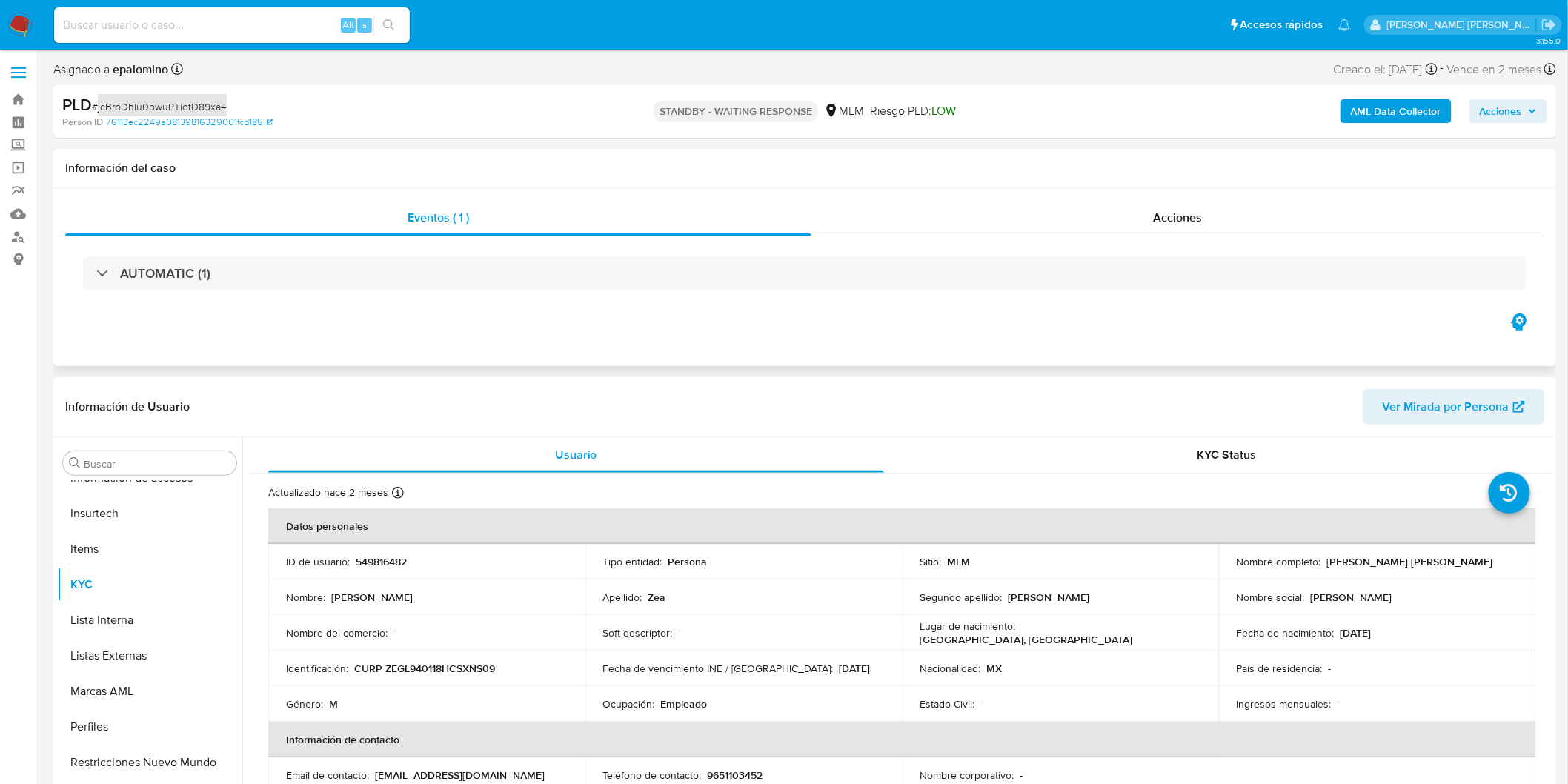
select select "10"
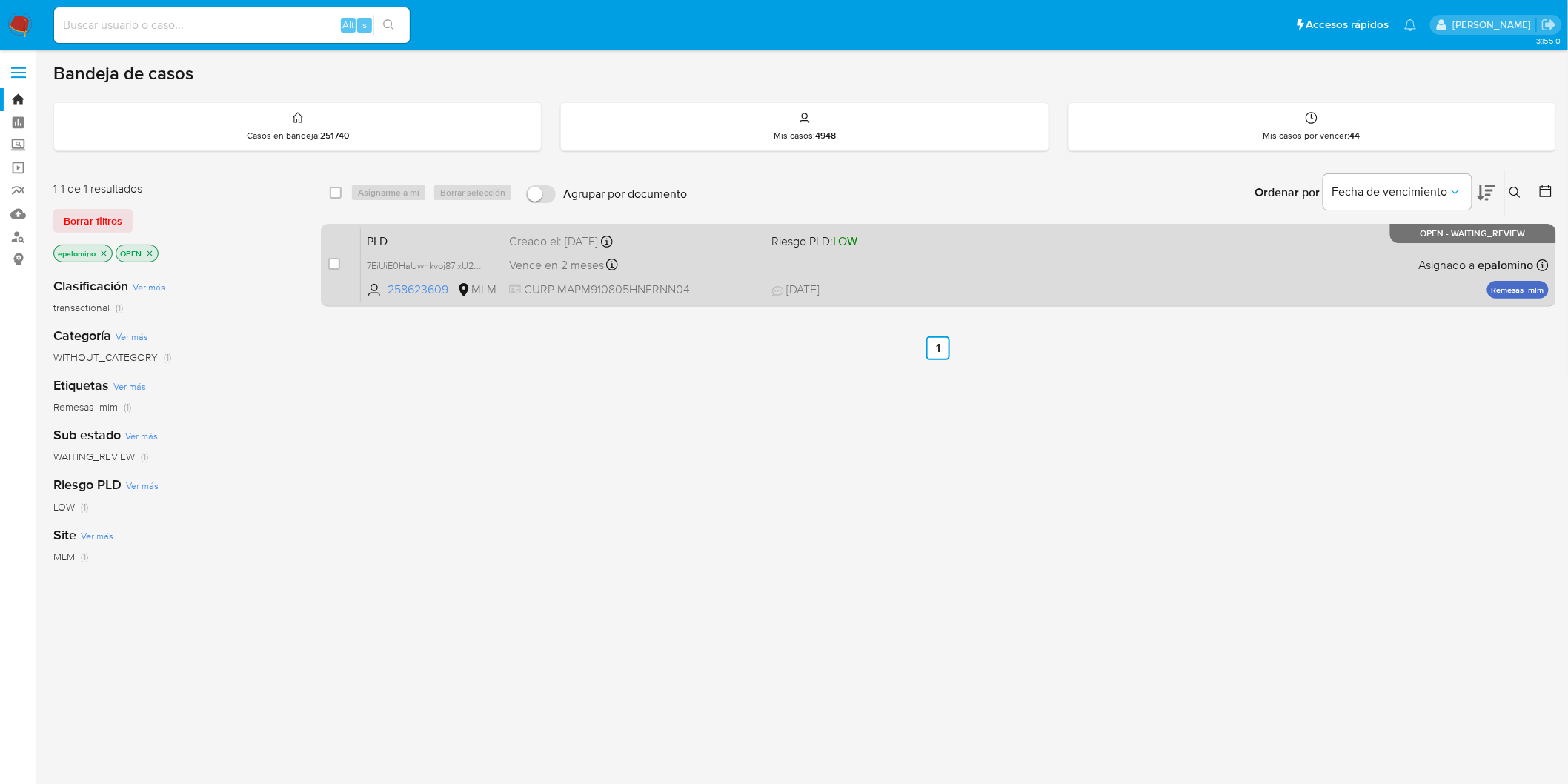
click at [382, 240] on span "PLD" at bounding box center [432, 241] width 130 height 20
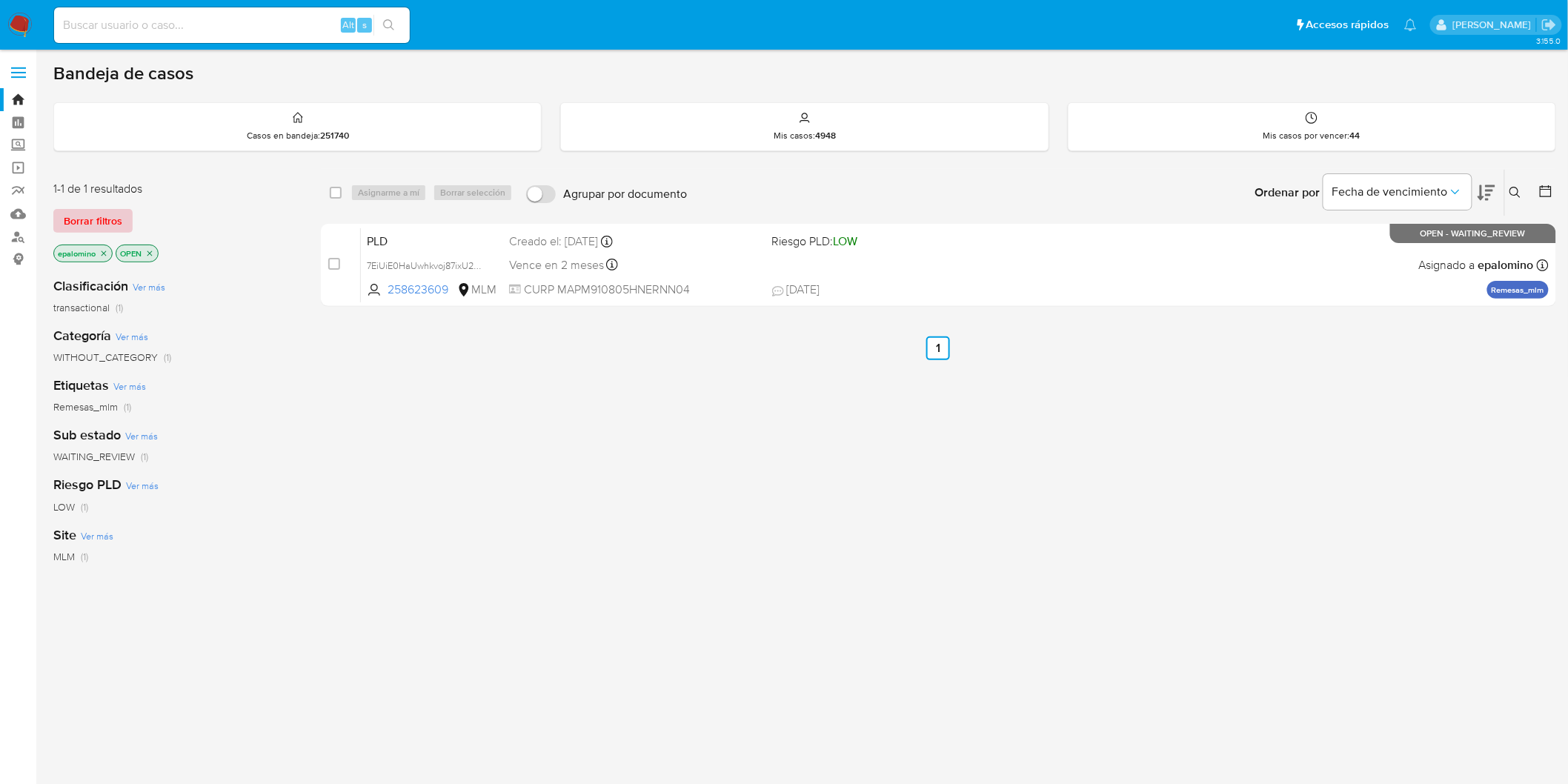
drag, startPoint x: 71, startPoint y: 219, endPoint x: 189, endPoint y: 219, distance: 118.0
click at [71, 219] on span "Borrar filtros" at bounding box center [93, 220] width 58 height 21
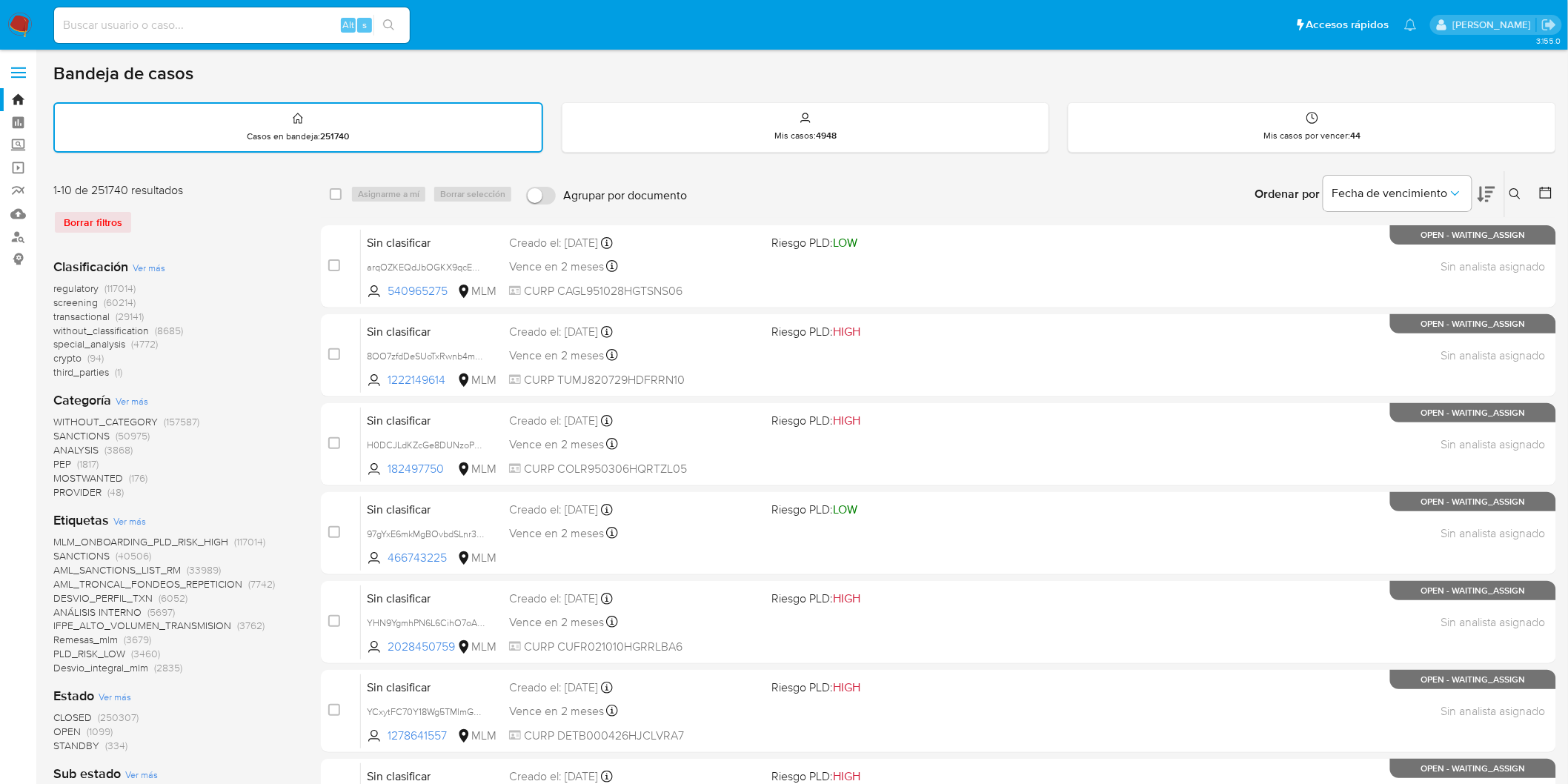
click at [1517, 190] on icon at bounding box center [1516, 195] width 12 height 12
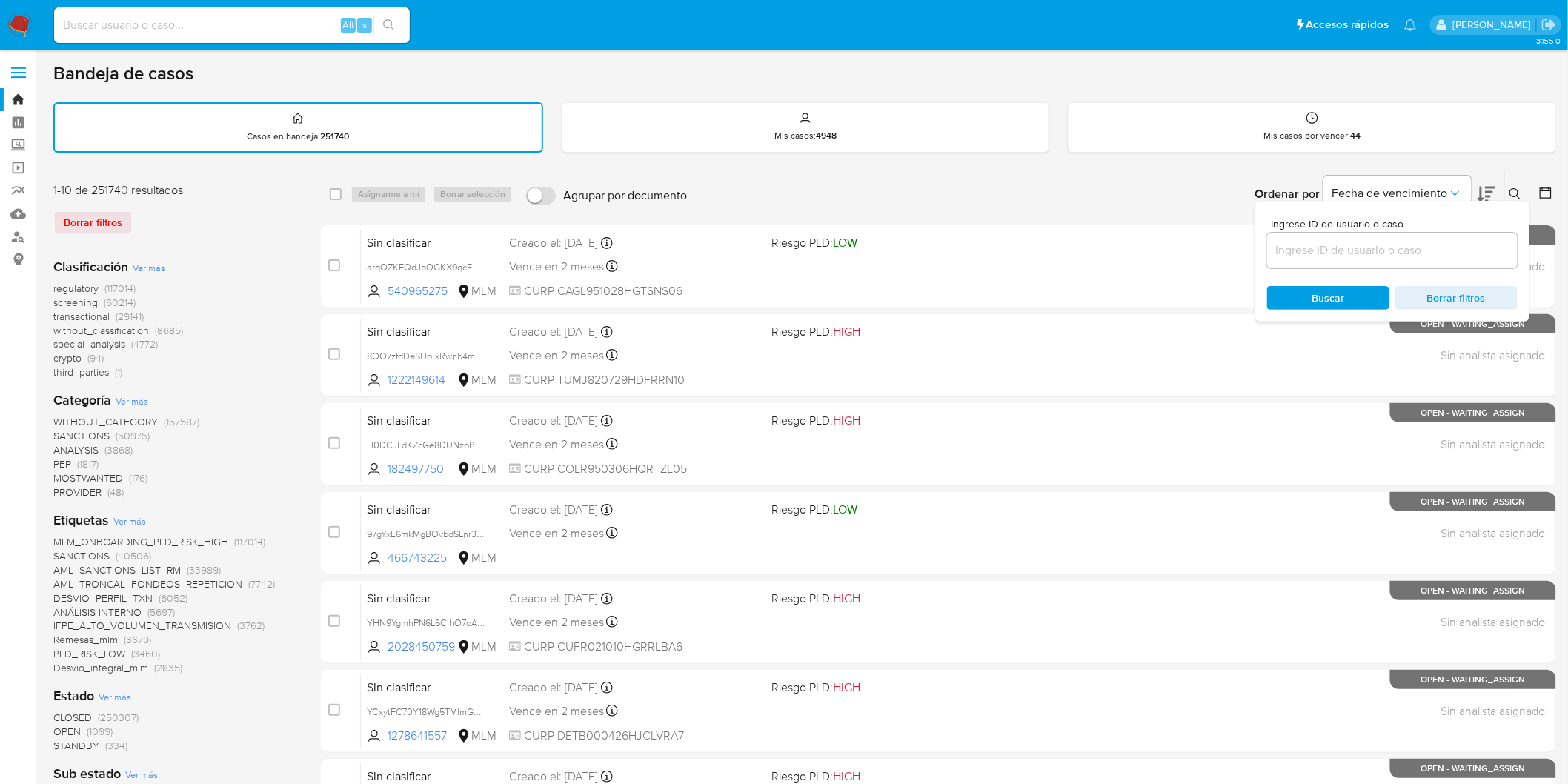
click at [1351, 241] on input at bounding box center [1392, 251] width 251 height 20
type input "258623609"
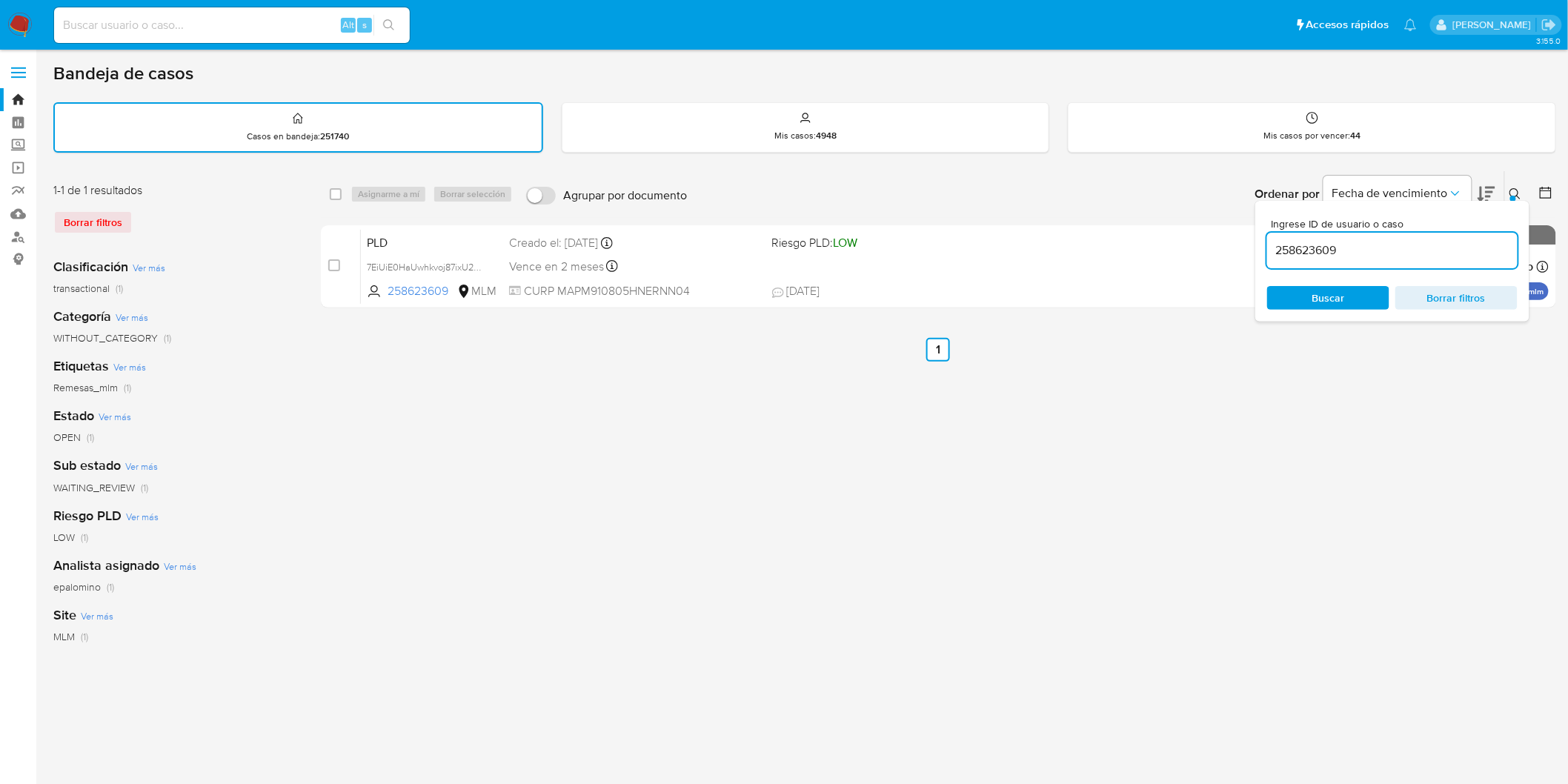
click at [1518, 196] on icon at bounding box center [1516, 195] width 12 height 12
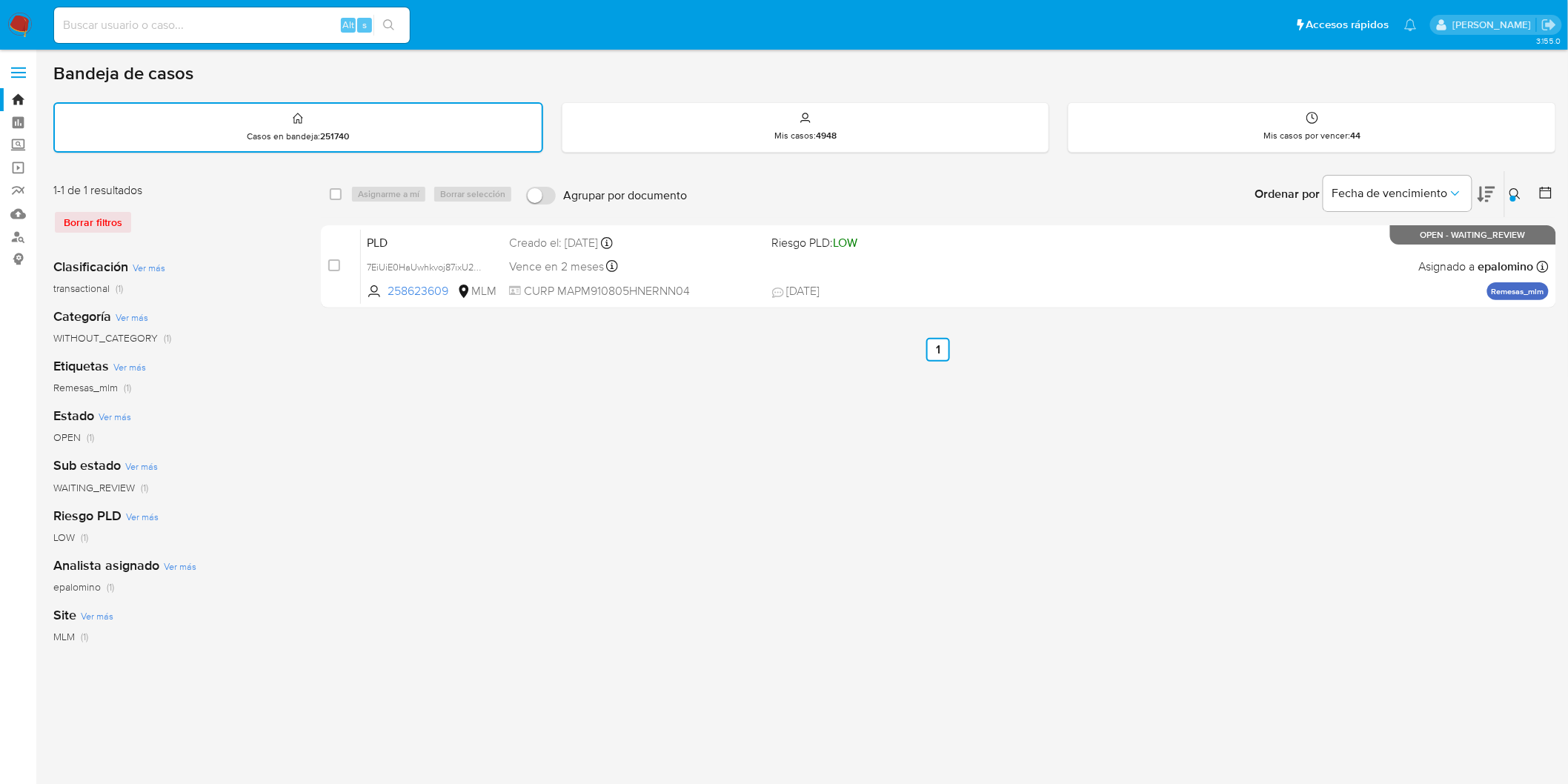
drag, startPoint x: 334, startPoint y: 189, endPoint x: 341, endPoint y: 189, distance: 7.0
click at [334, 189] on input "checkbox" at bounding box center [336, 195] width 12 height 12
checkbox input "true"
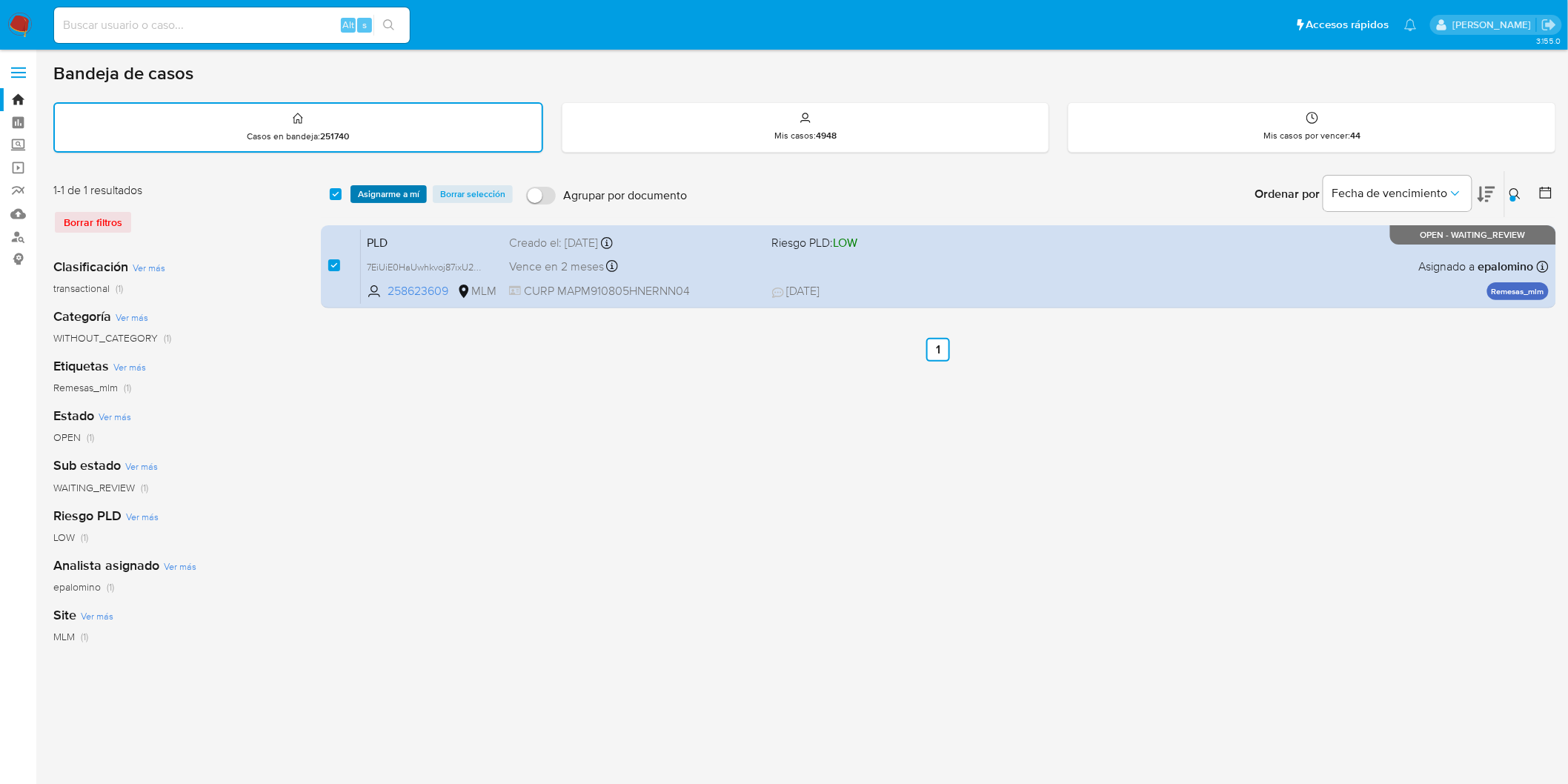
click at [360, 189] on span "Asignarme a mí" at bounding box center [389, 194] width 61 height 15
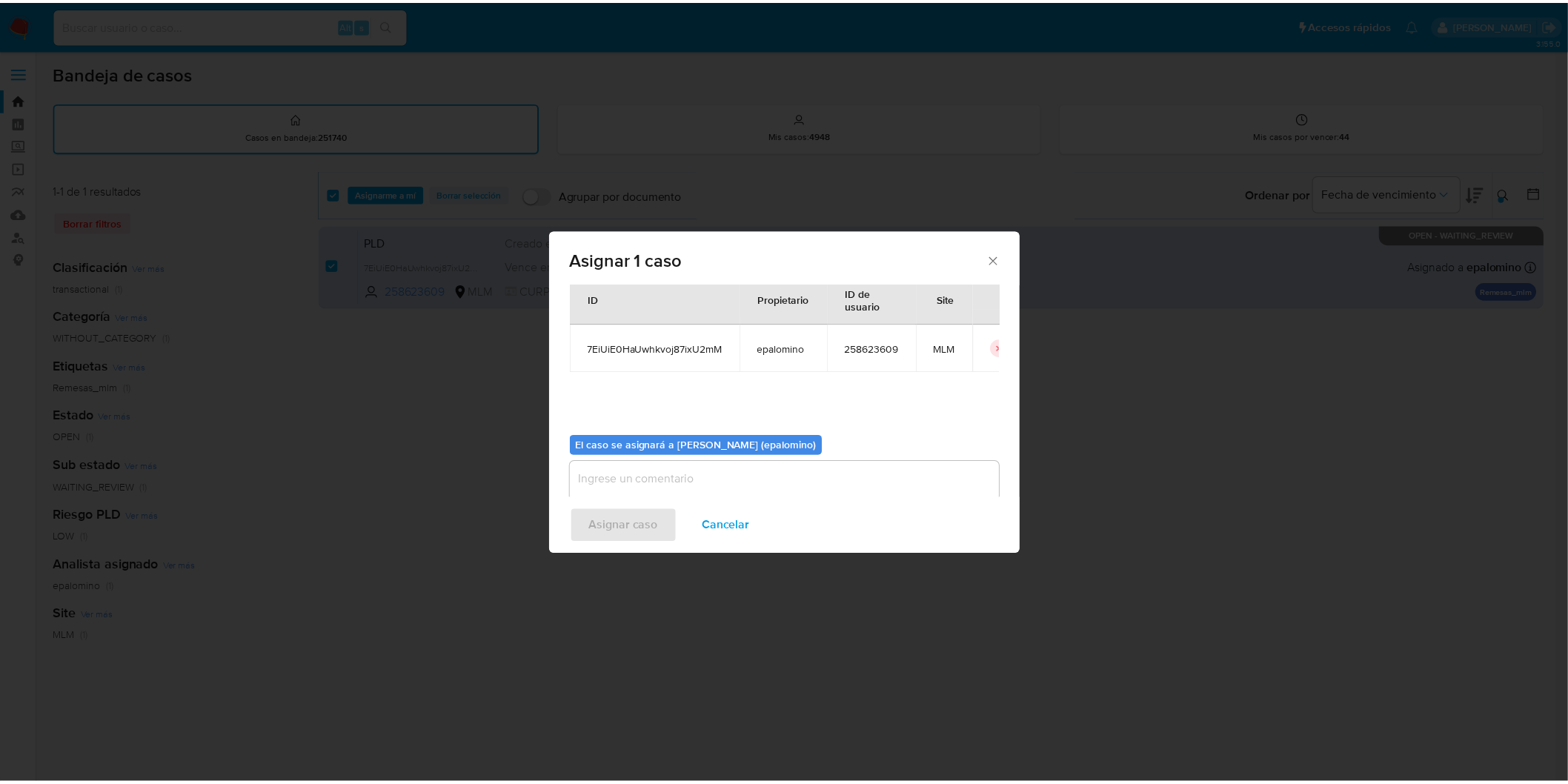
scroll to position [76, 0]
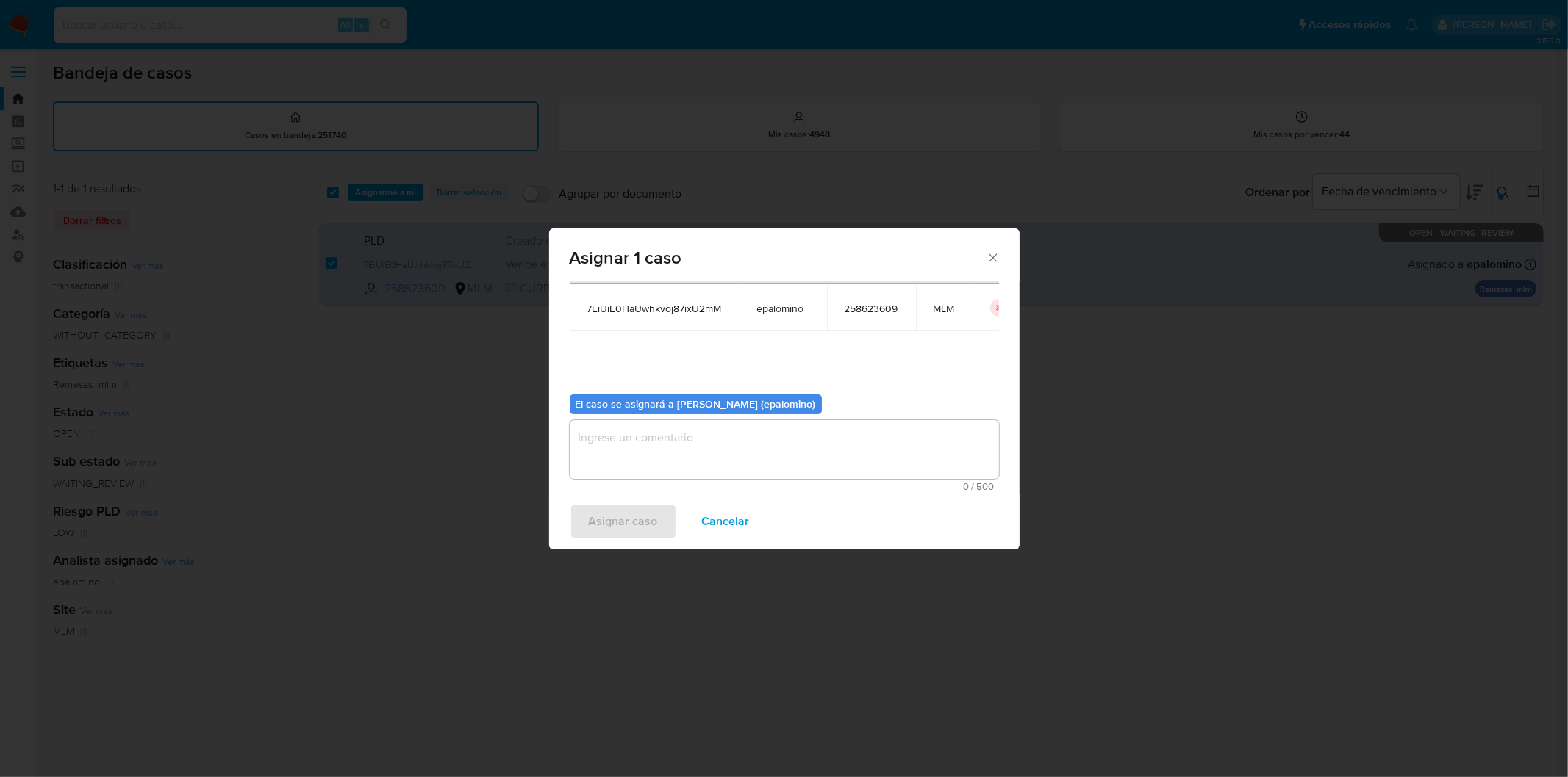
drag, startPoint x: 652, startPoint y: 466, endPoint x: 639, endPoint y: 482, distance: 20.6
click at [652, 466] on textarea "assign-modal" at bounding box center [784, 450] width 430 height 59
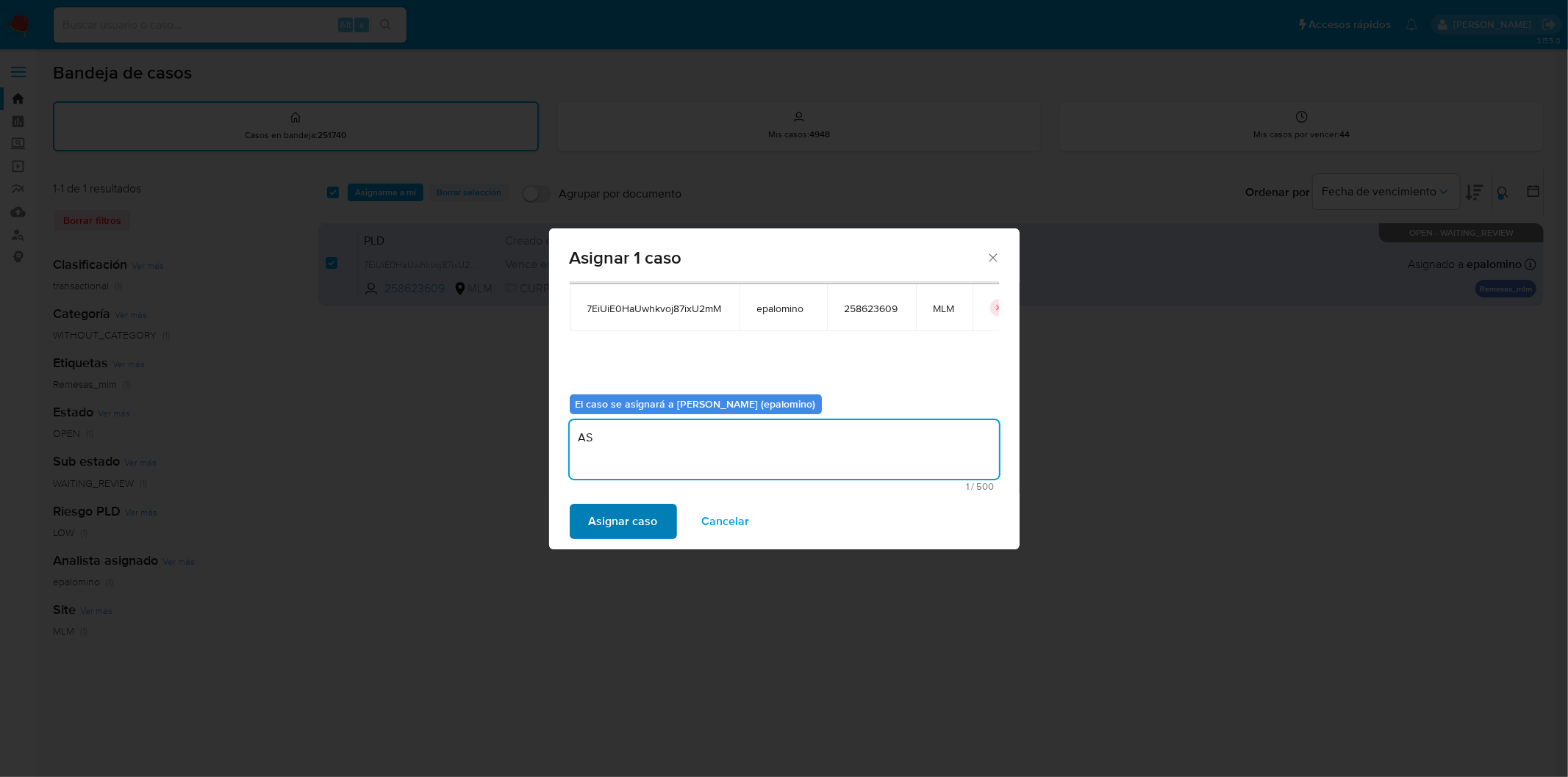
type textarea "AS"
click at [614, 513] on span "Asignar caso" at bounding box center [623, 522] width 69 height 32
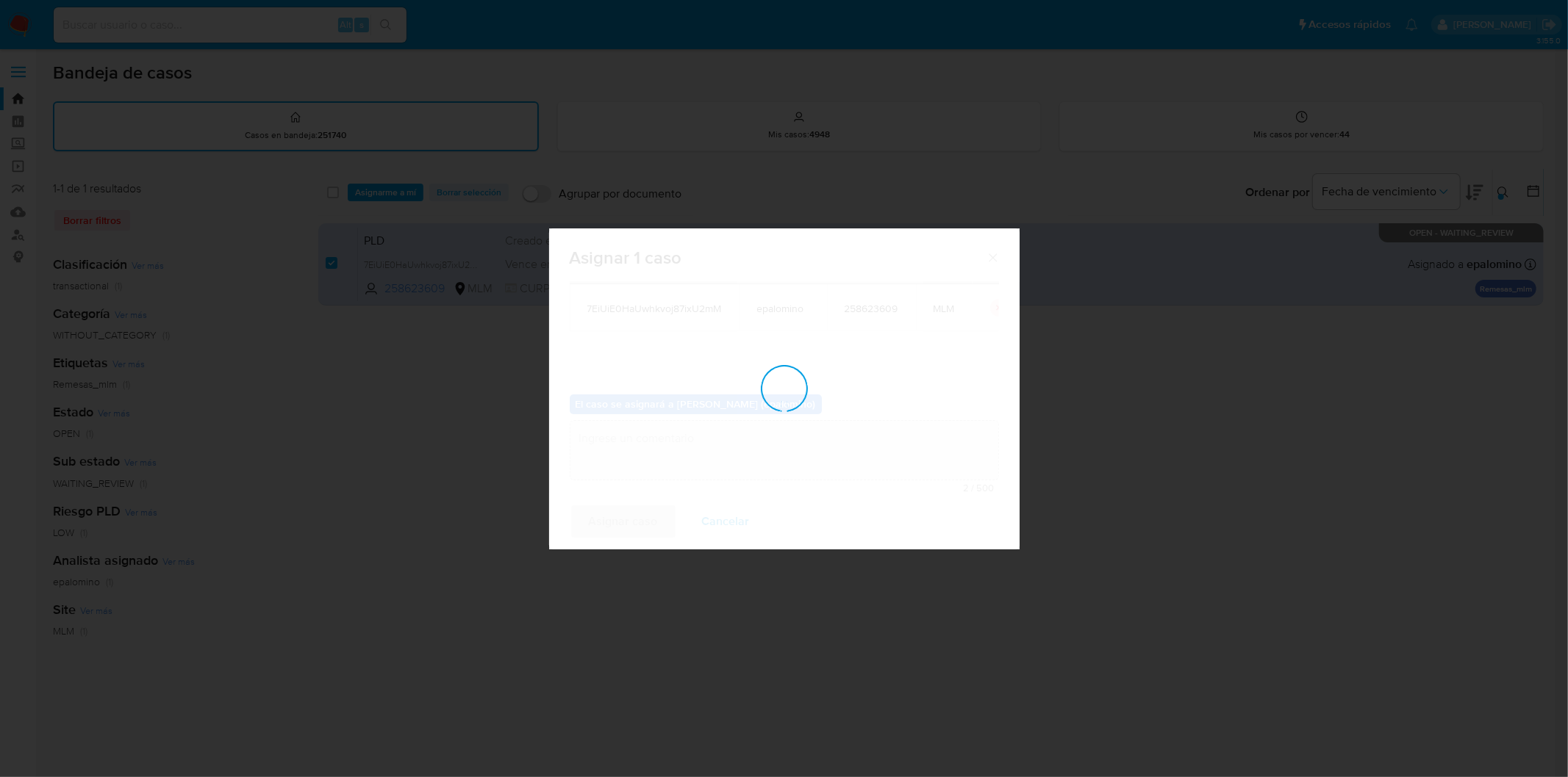
checkbox input "false"
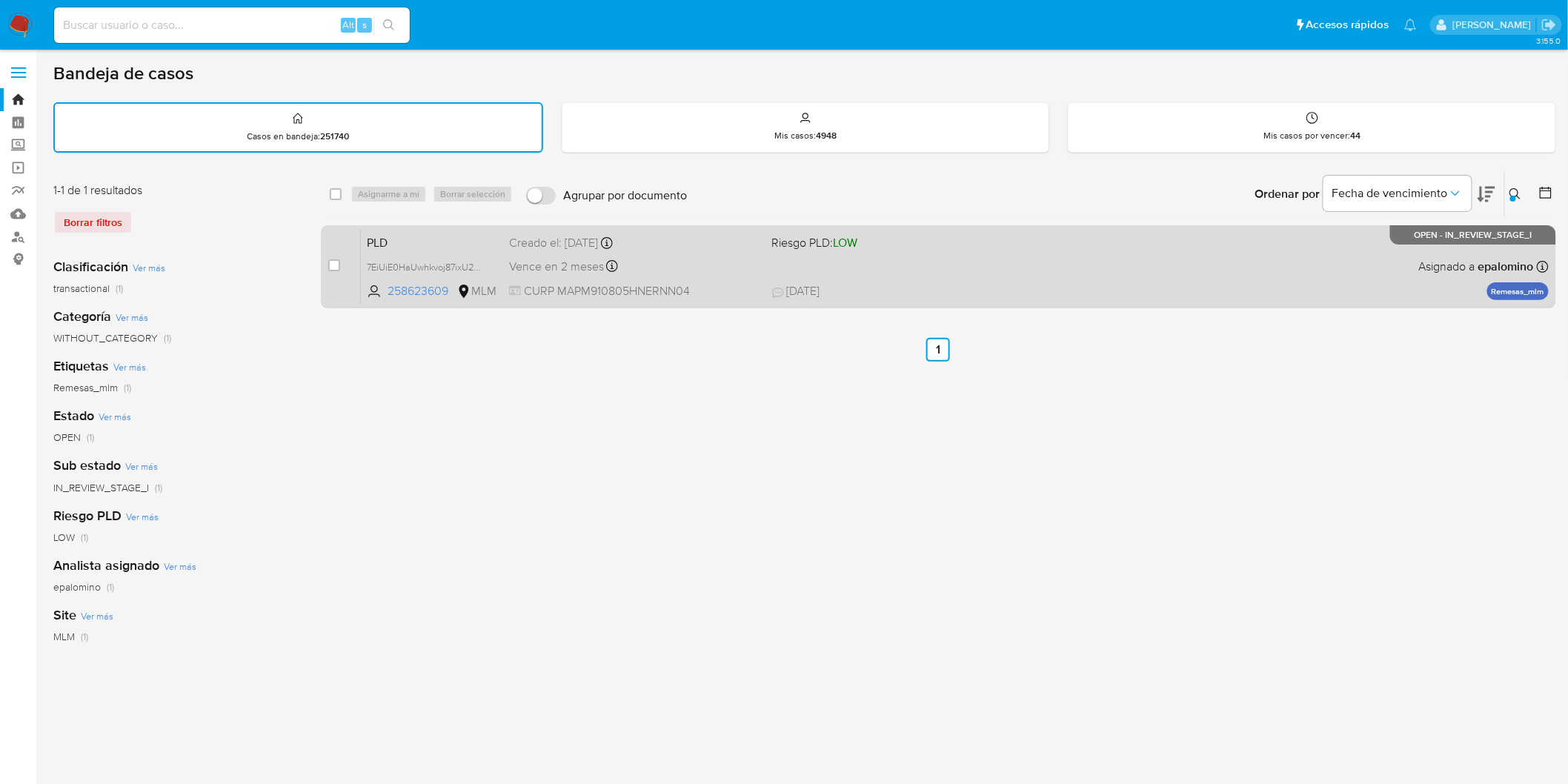
click at [379, 238] on span "PLD" at bounding box center [432, 242] width 130 height 20
click at [397, 232] on span "PLD" at bounding box center [432, 242] width 130 height 20
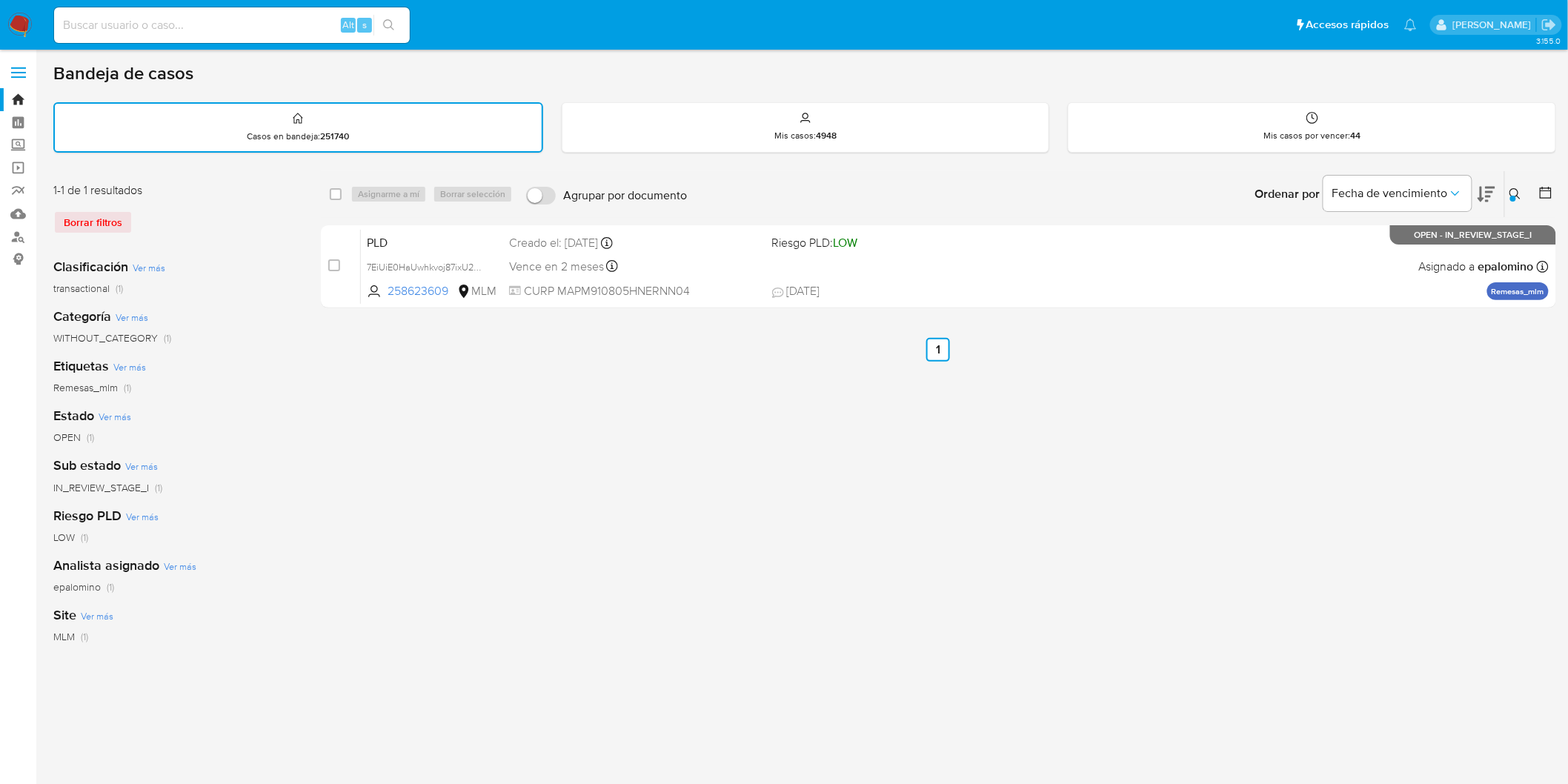
click at [17, 29] on img at bounding box center [21, 26] width 26 height 26
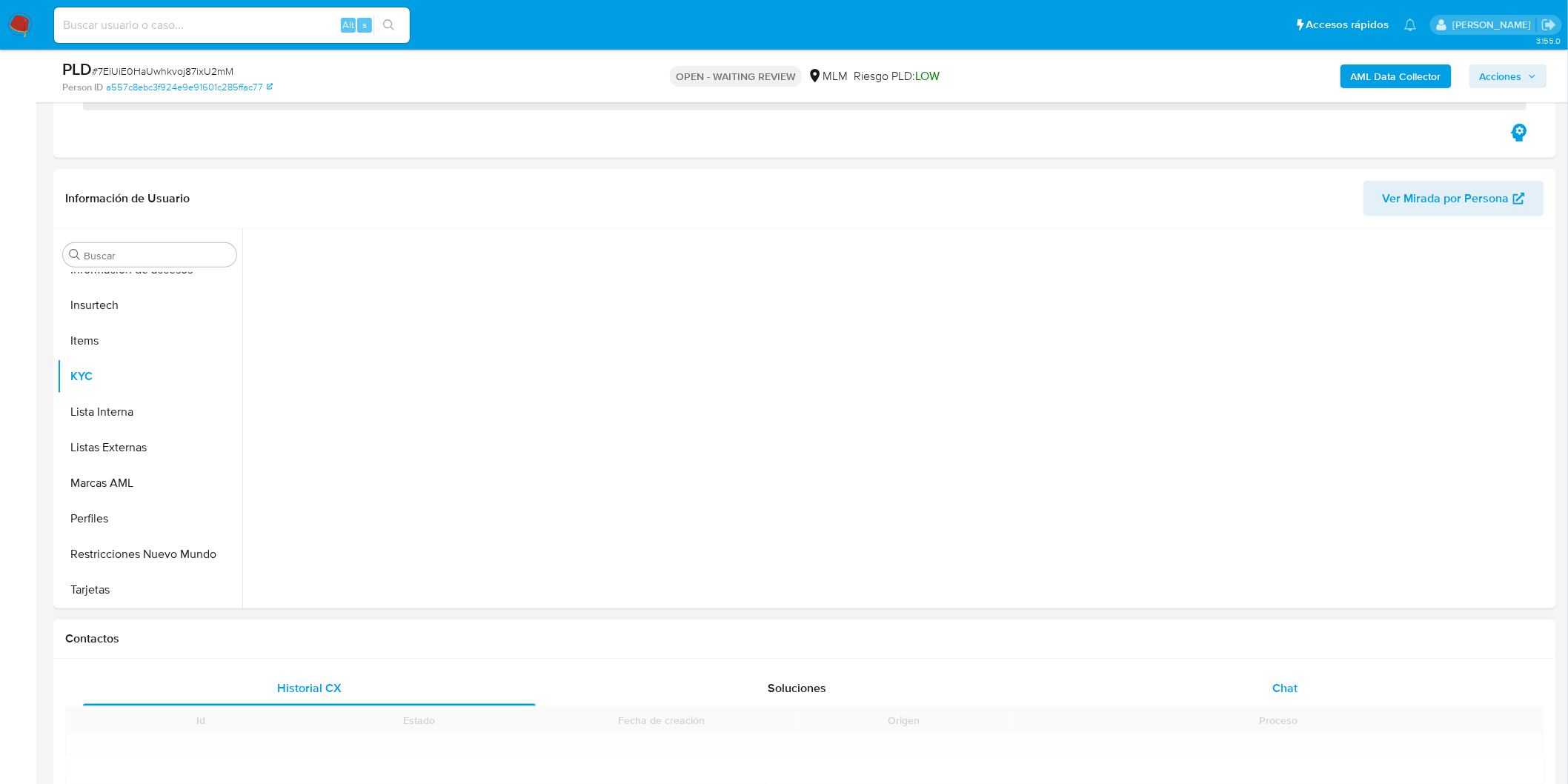
scroll to position [247, 0]
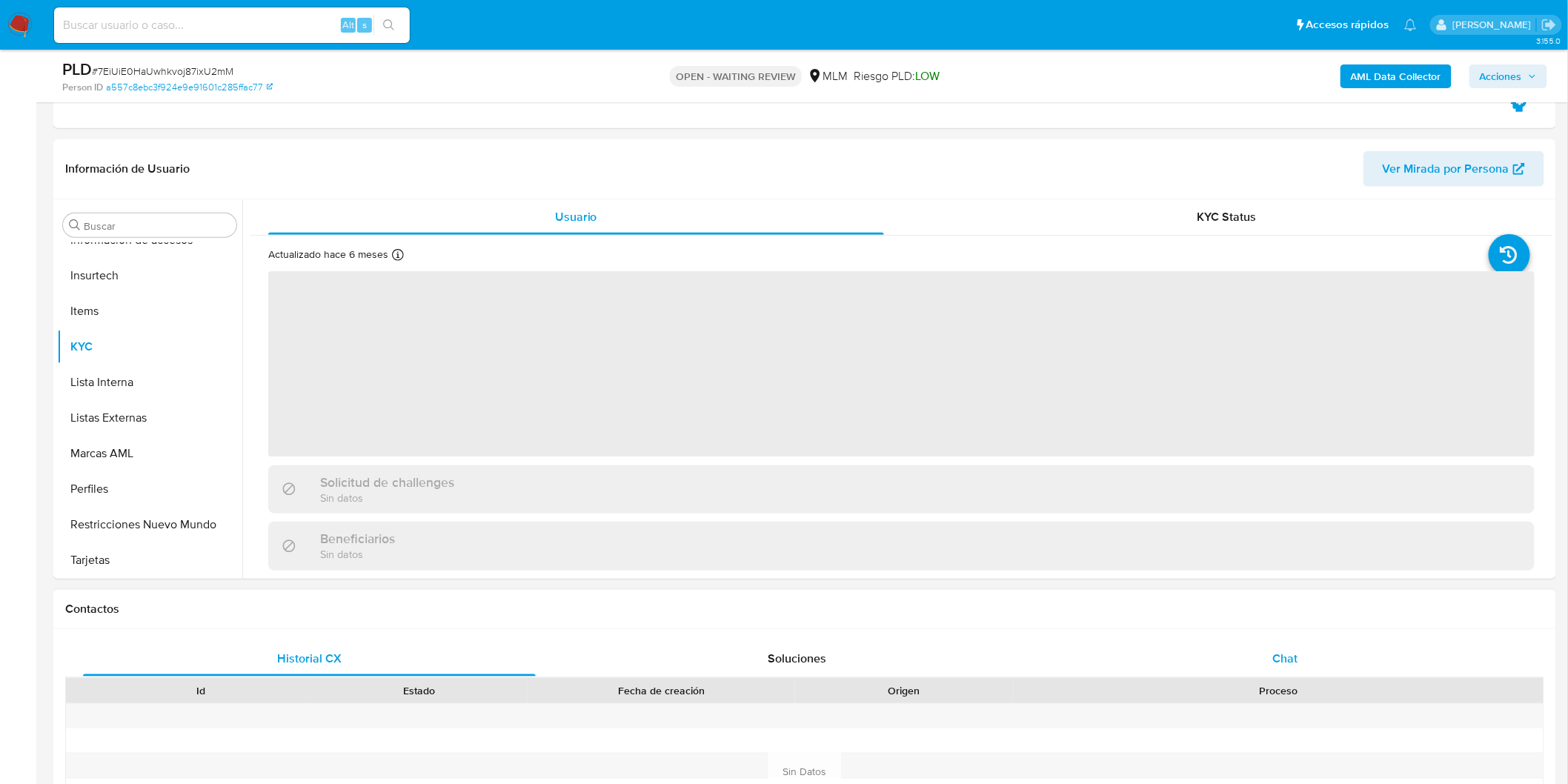
click at [1278, 665] on span "Chat" at bounding box center [1286, 659] width 26 height 17
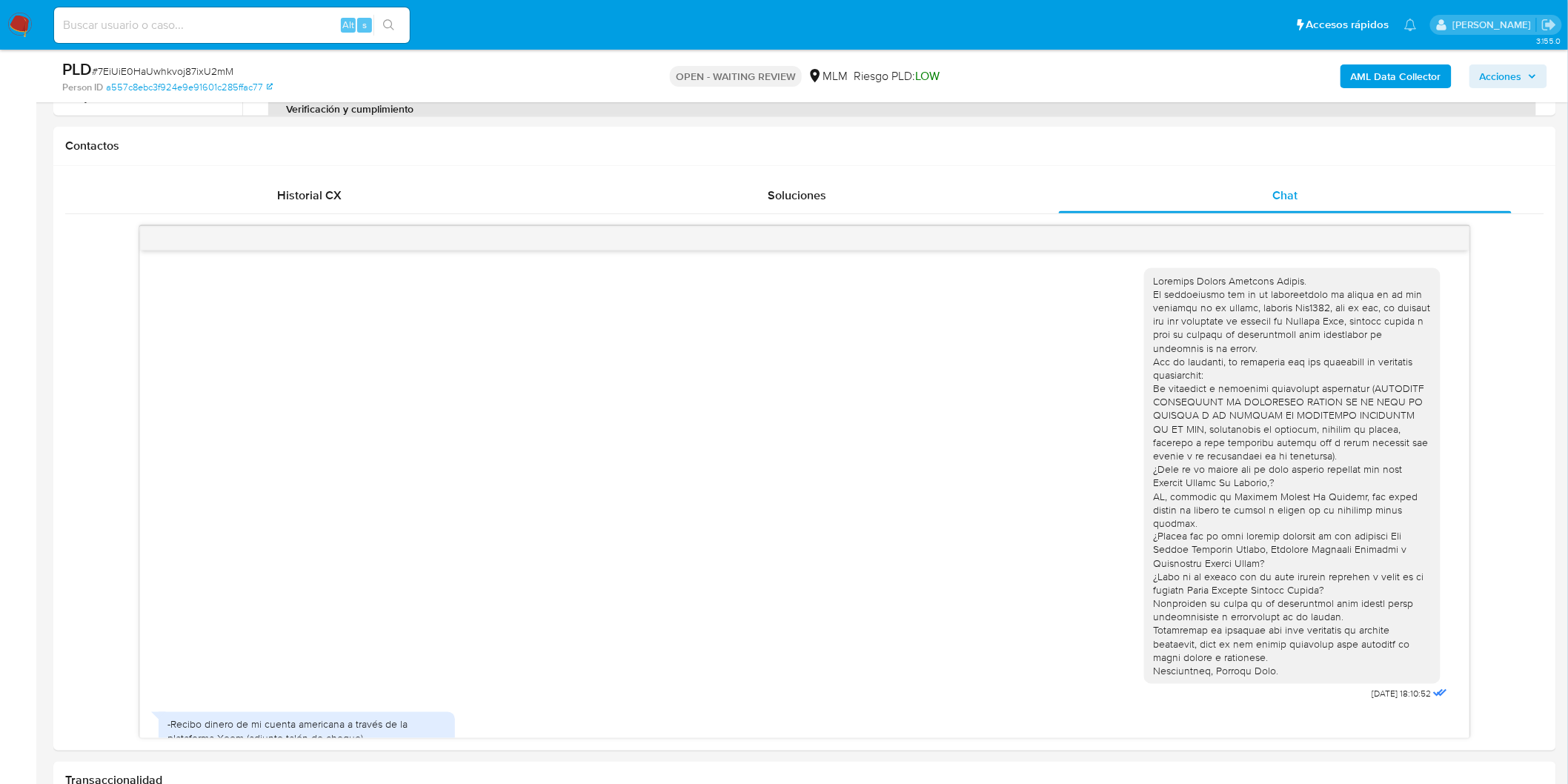
scroll to position [231, 0]
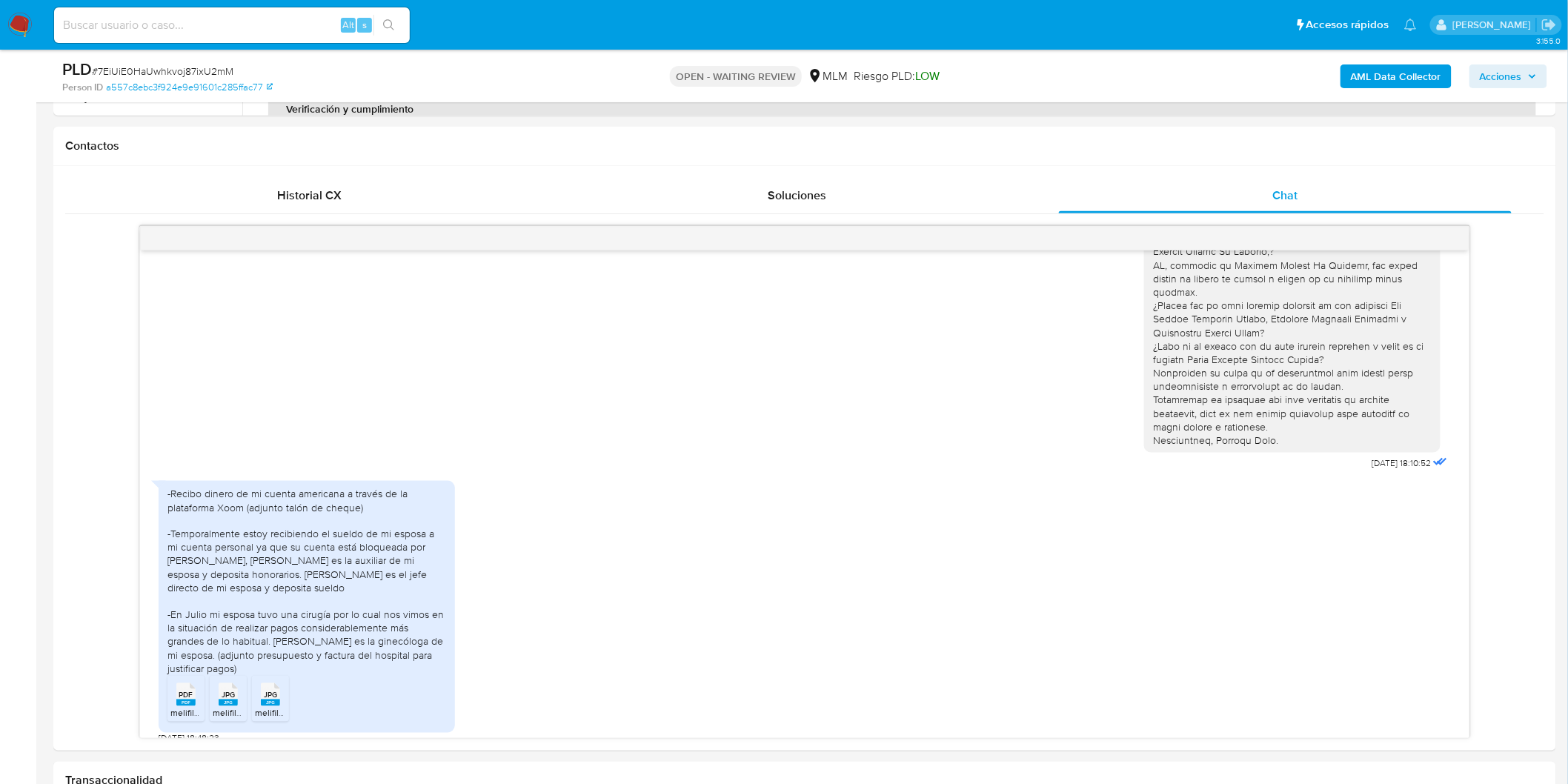
select select "10"
click at [184, 710] on rect at bounding box center [187, 713] width 20 height 7
click at [228, 701] on span "JPG" at bounding box center [229, 706] width 14 height 10
click at [275, 701] on span "JPG" at bounding box center [270, 706] width 14 height 10
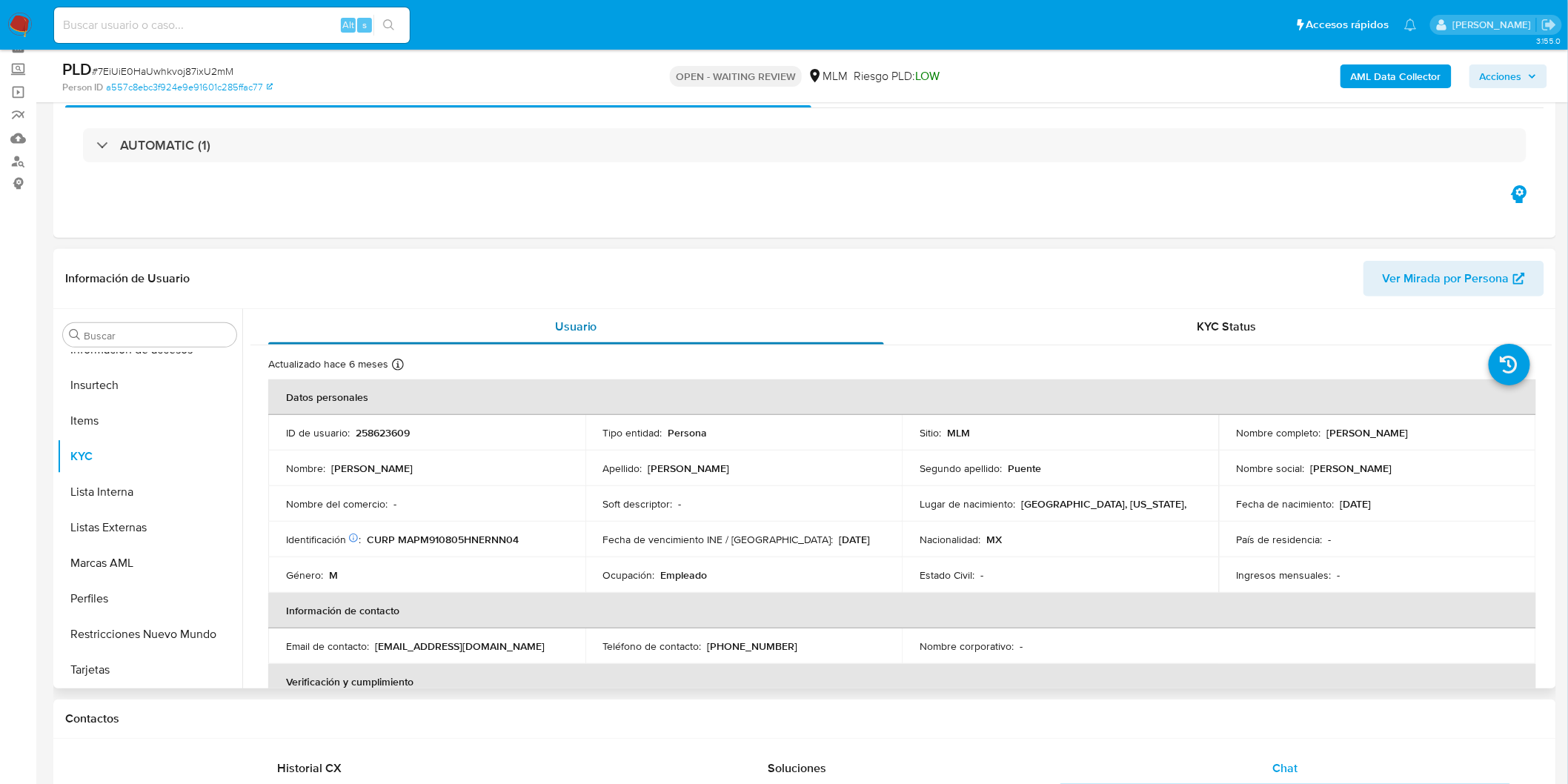
scroll to position [0, 0]
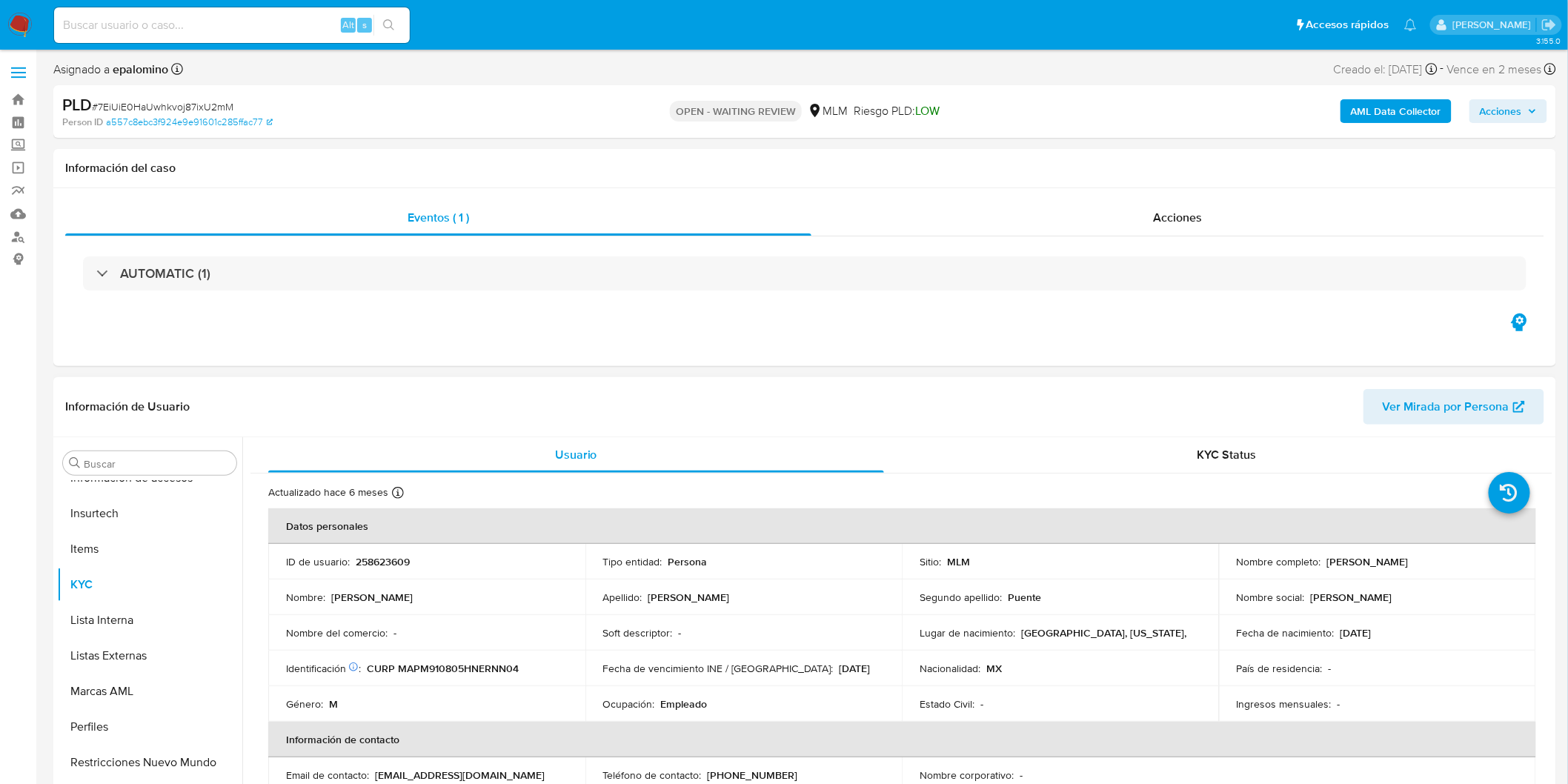
click at [397, 564] on p "258623609" at bounding box center [382, 562] width 54 height 14
copy p "258623609"
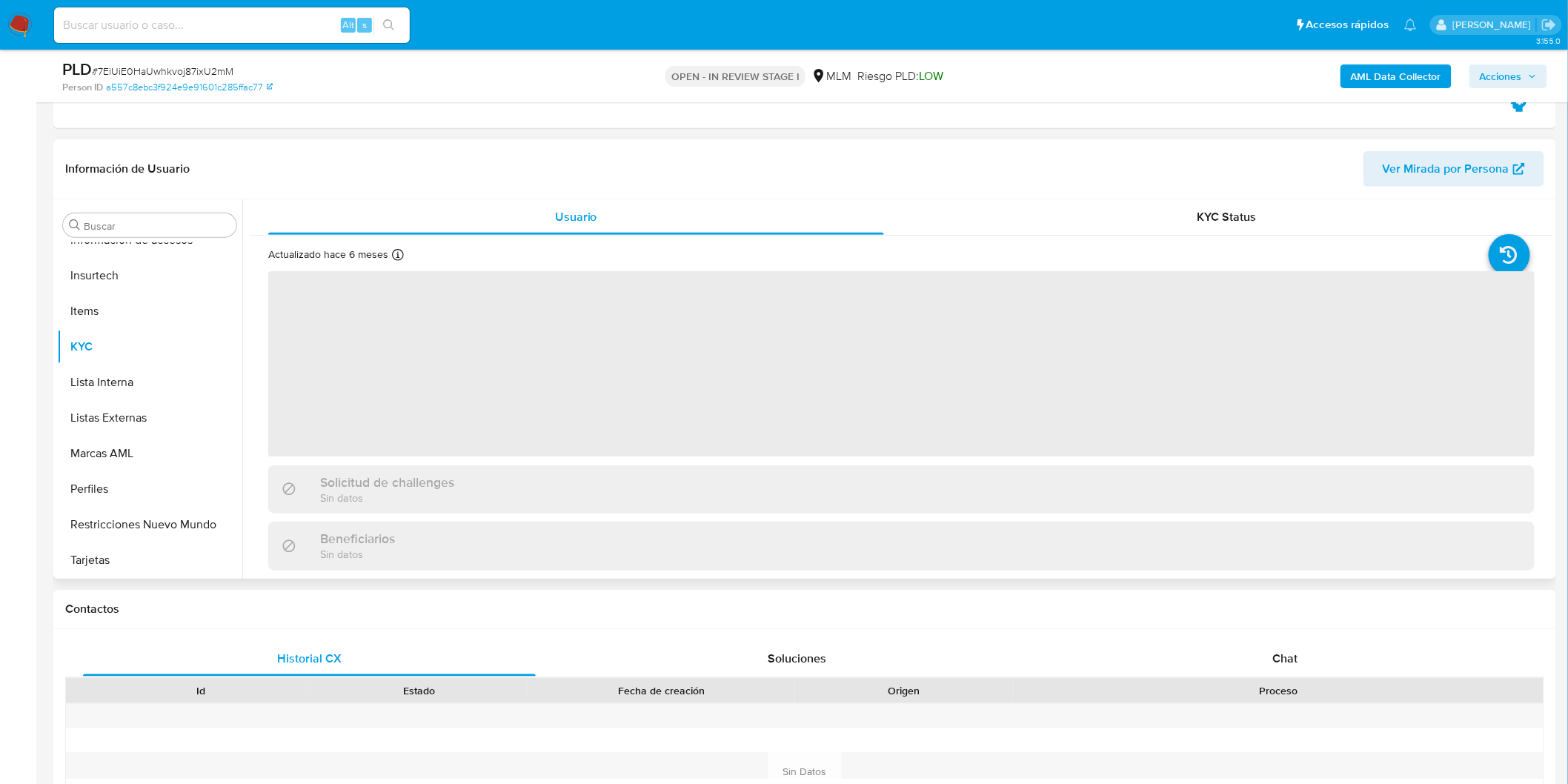
scroll to position [412, 0]
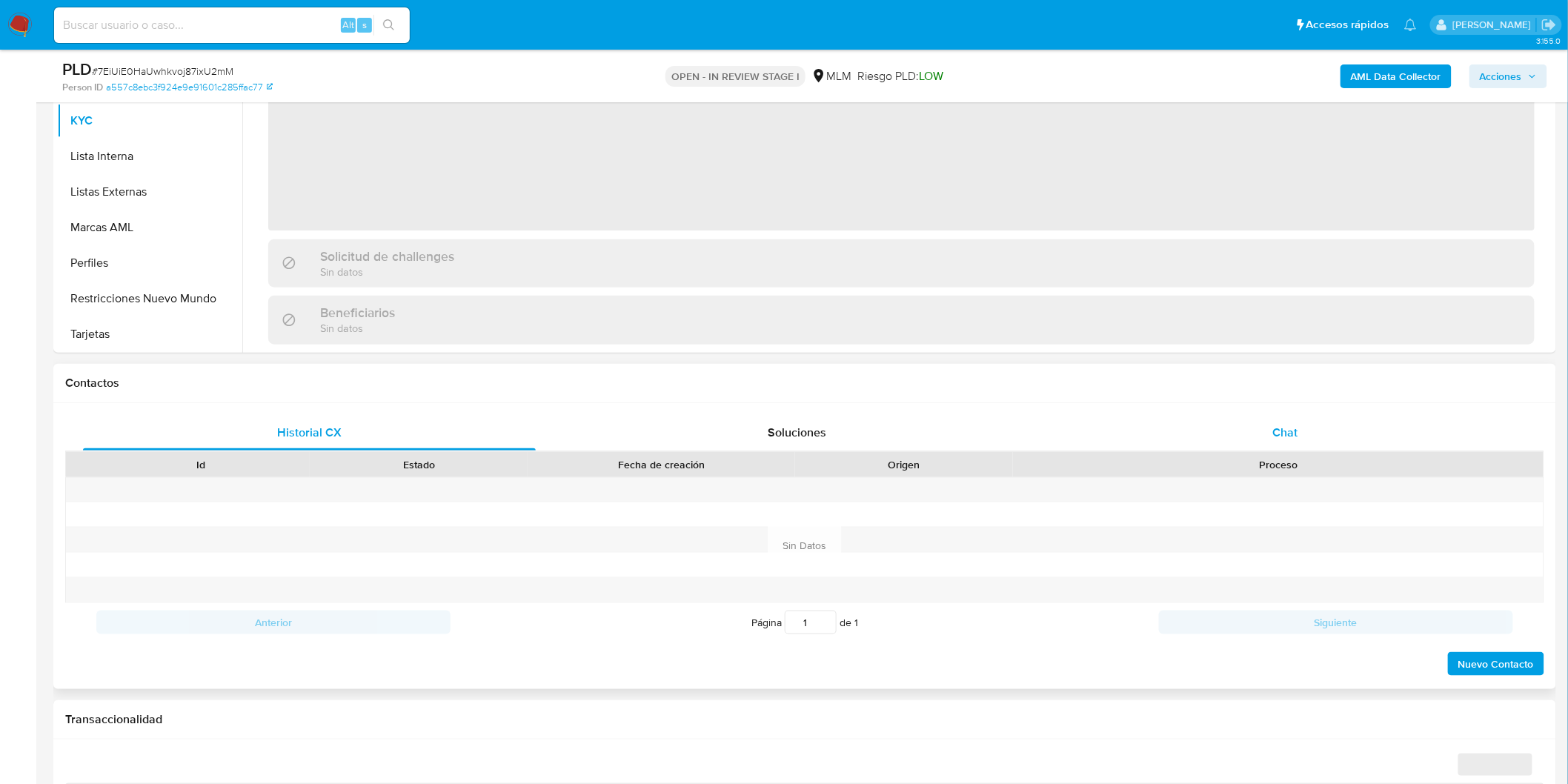
click at [1273, 425] on span "Chat" at bounding box center [1286, 432] width 26 height 17
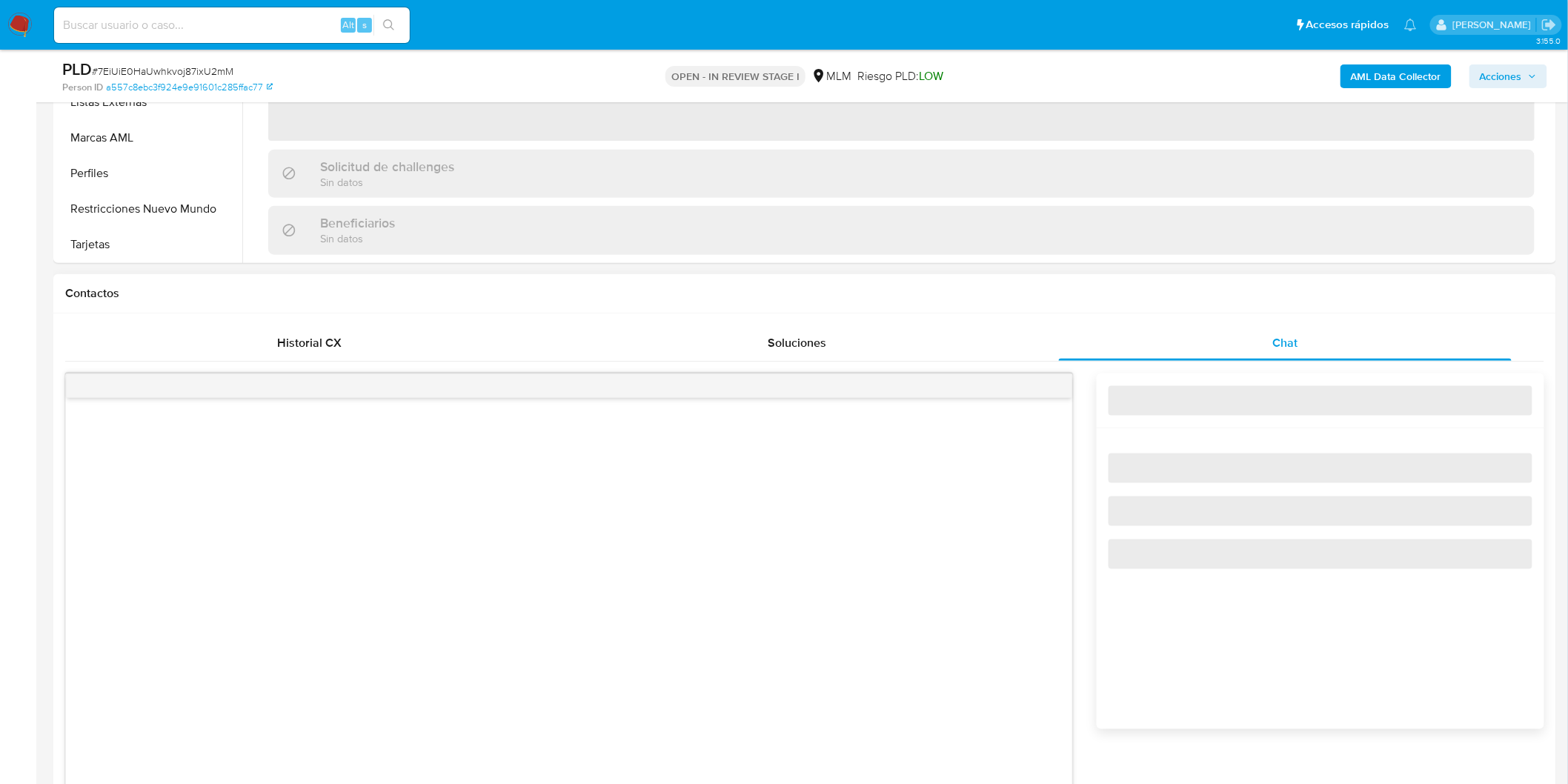
scroll to position [659, 0]
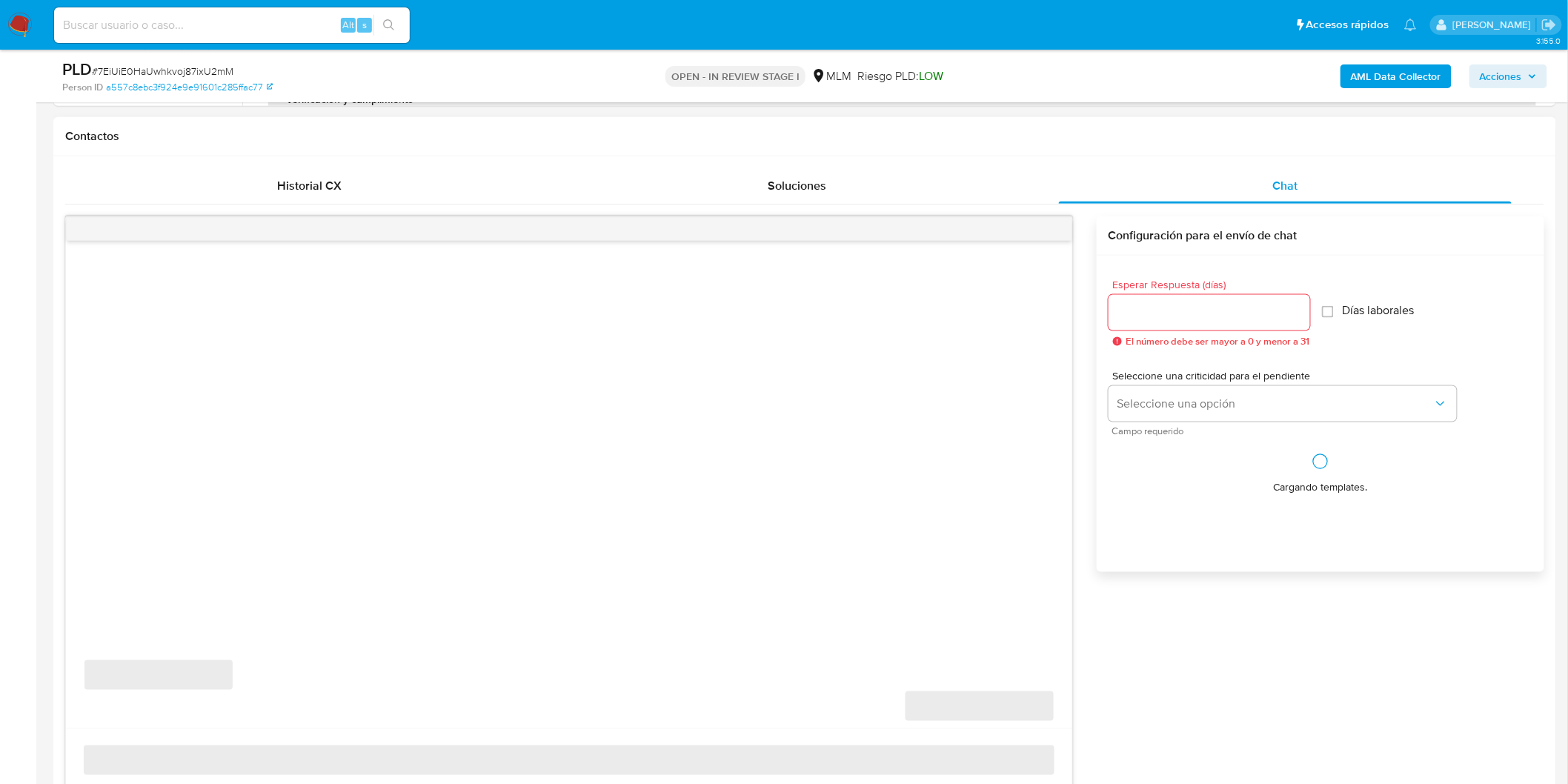
click at [1150, 313] on input "Esperar Respuesta (días)" at bounding box center [1209, 313] width 201 height 20
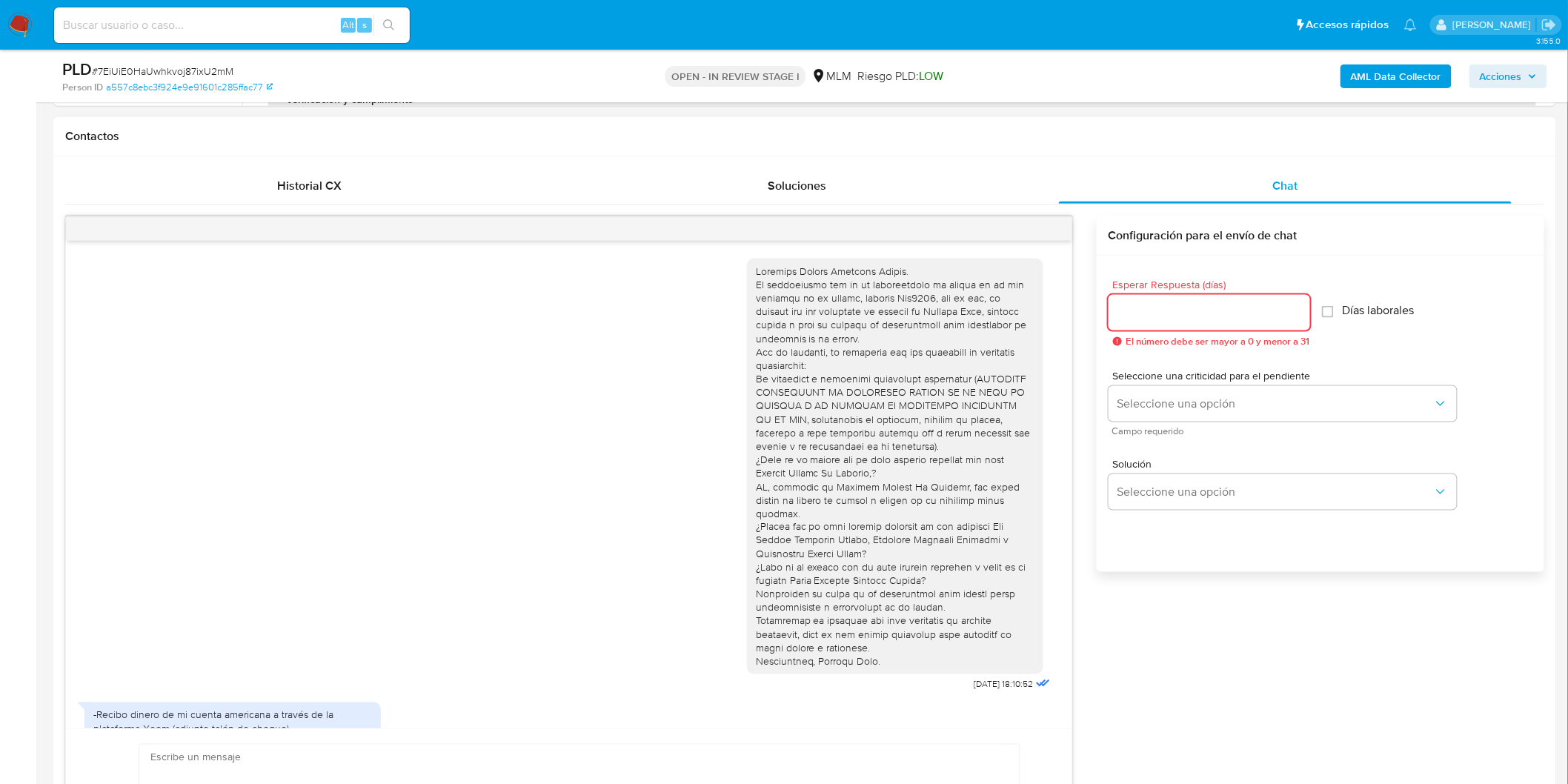
scroll to position [231, 0]
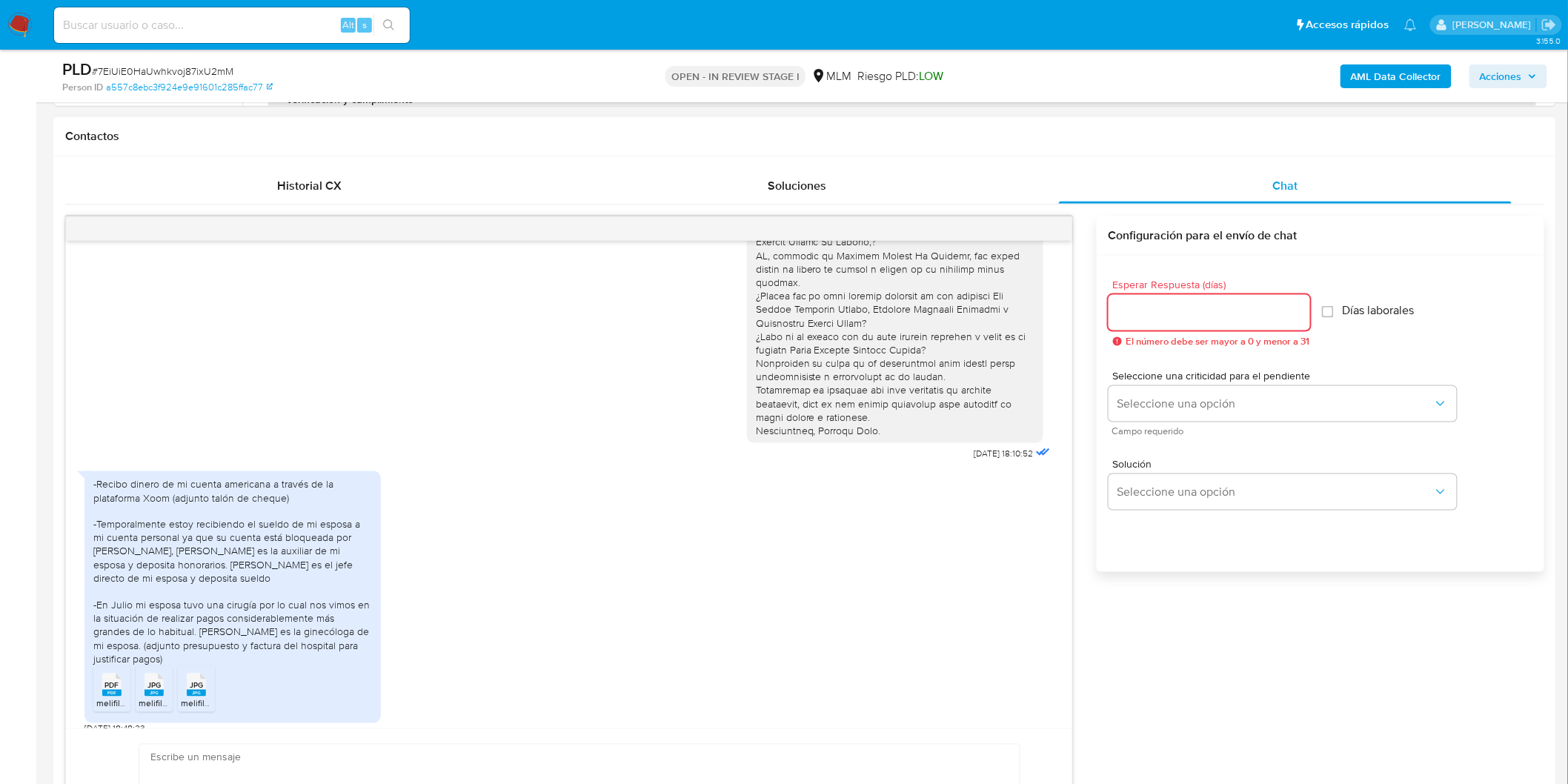
type input "0"
select select "10"
type input "0"
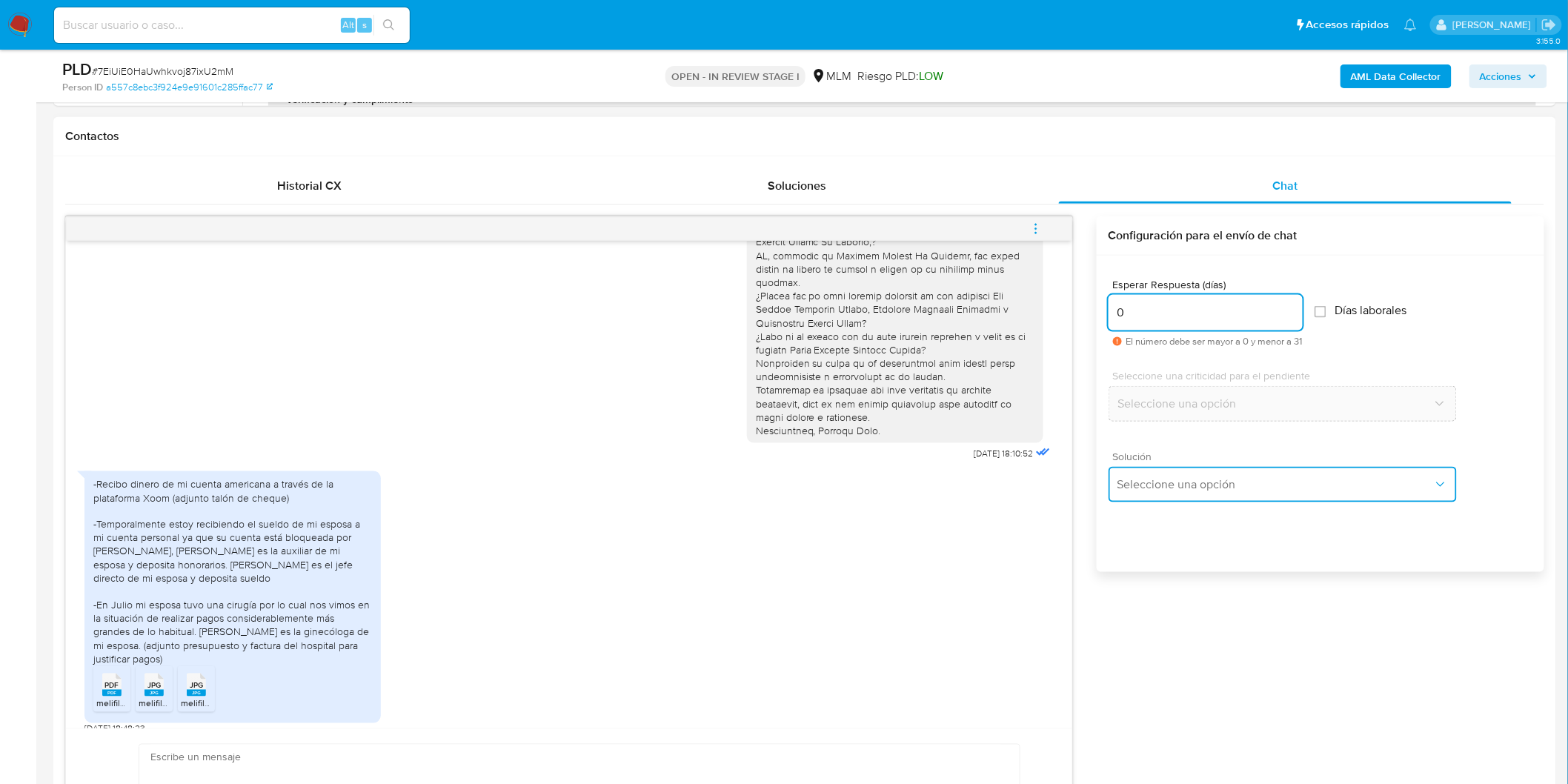
click at [1151, 494] on button "Seleccione una opción" at bounding box center [1282, 485] width 348 height 36
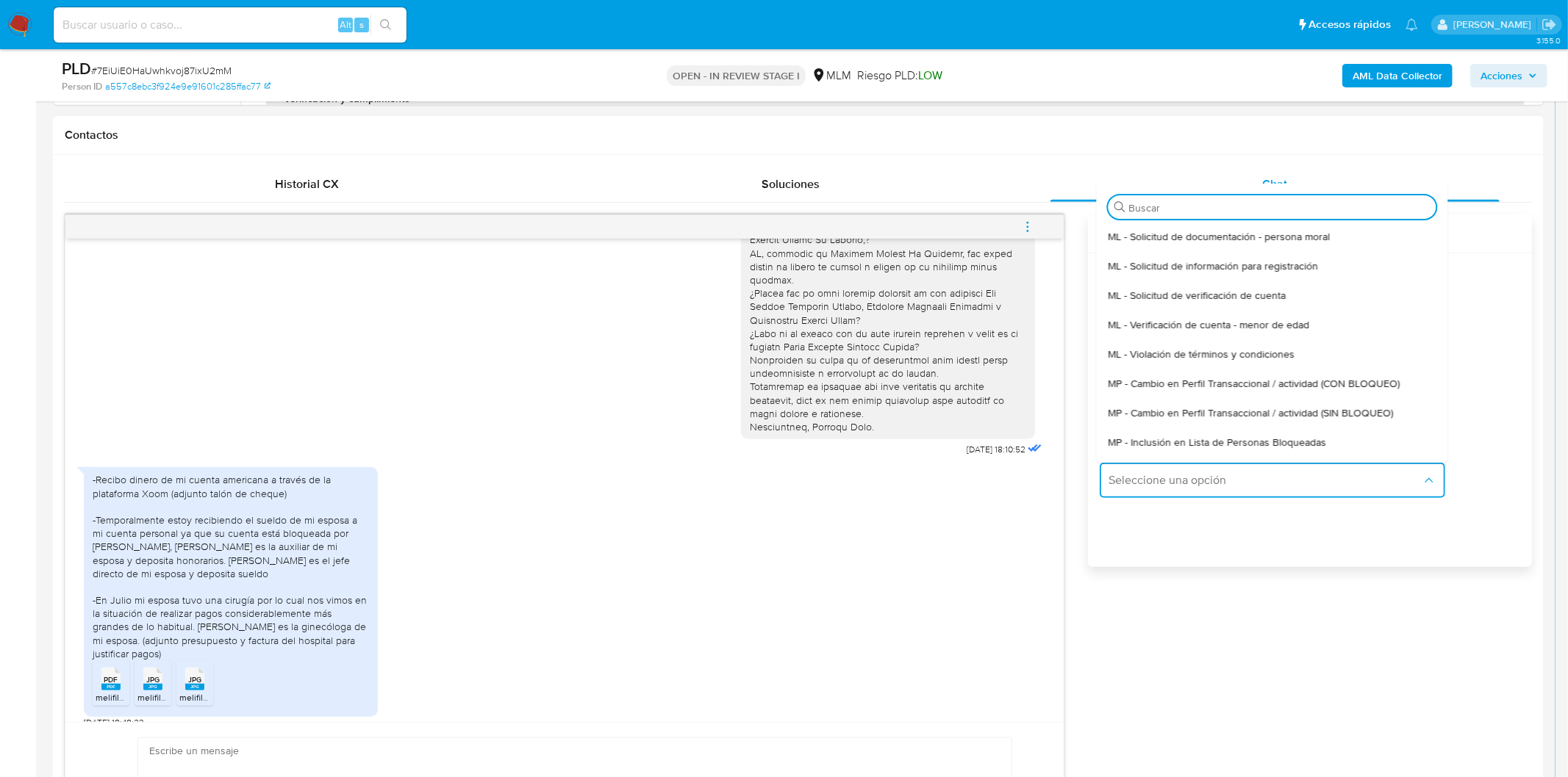
click at [1193, 297] on span "ML - Solicitud de verificación de cuenta" at bounding box center [1197, 296] width 178 height 14
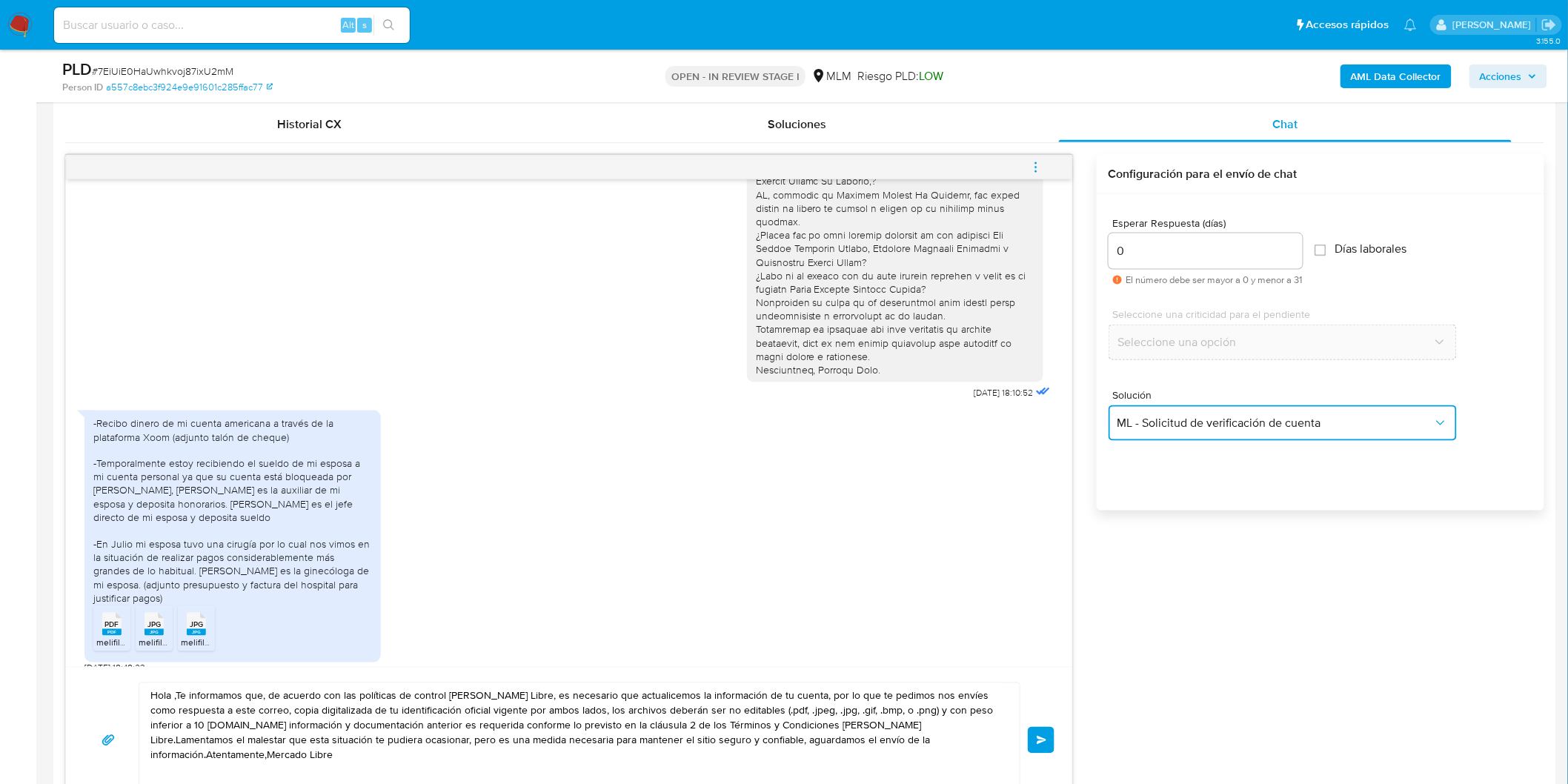
scroll to position [823, 0]
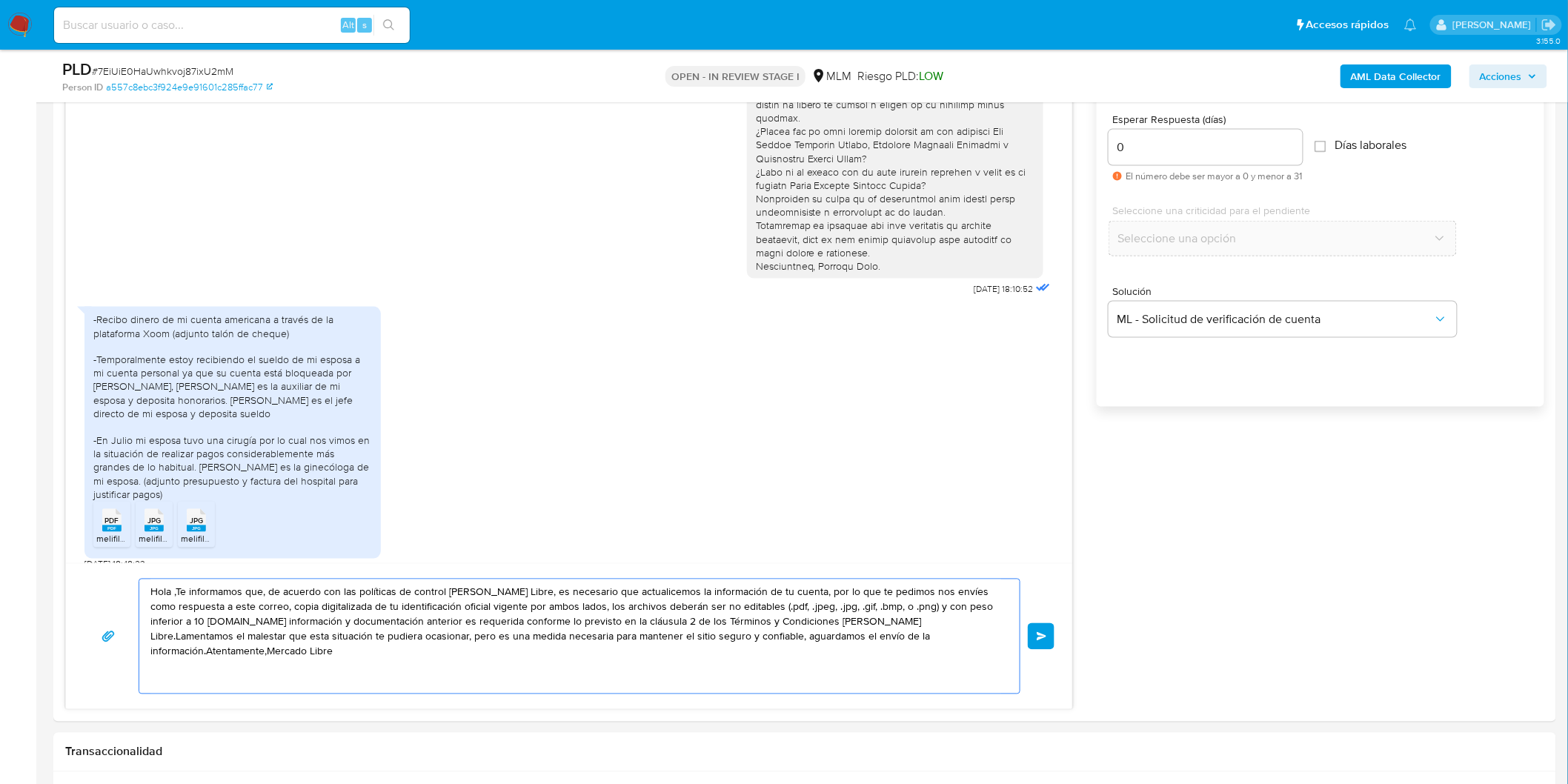
drag, startPoint x: 938, startPoint y: 644, endPoint x: 38, endPoint y: 559, distance: 904.0
paste textarea "Agradecemos mucho tus respuestas. Para la institución es importante conocer a s…"
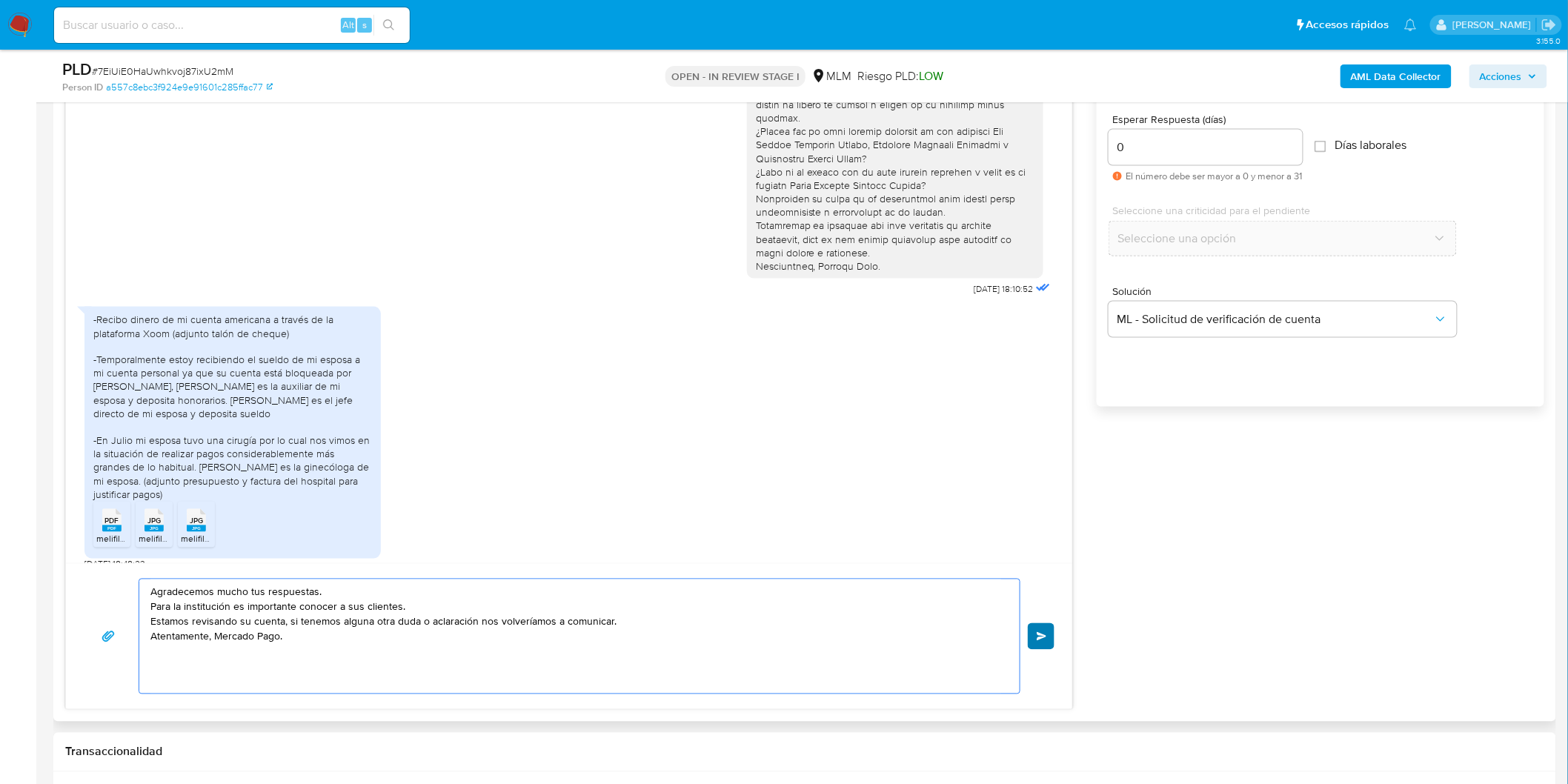
type textarea "Agradecemos mucho tus respuestas. Para la institución es importante conocer a s…"
click at [1045, 627] on button "Enviar" at bounding box center [1041, 637] width 27 height 27
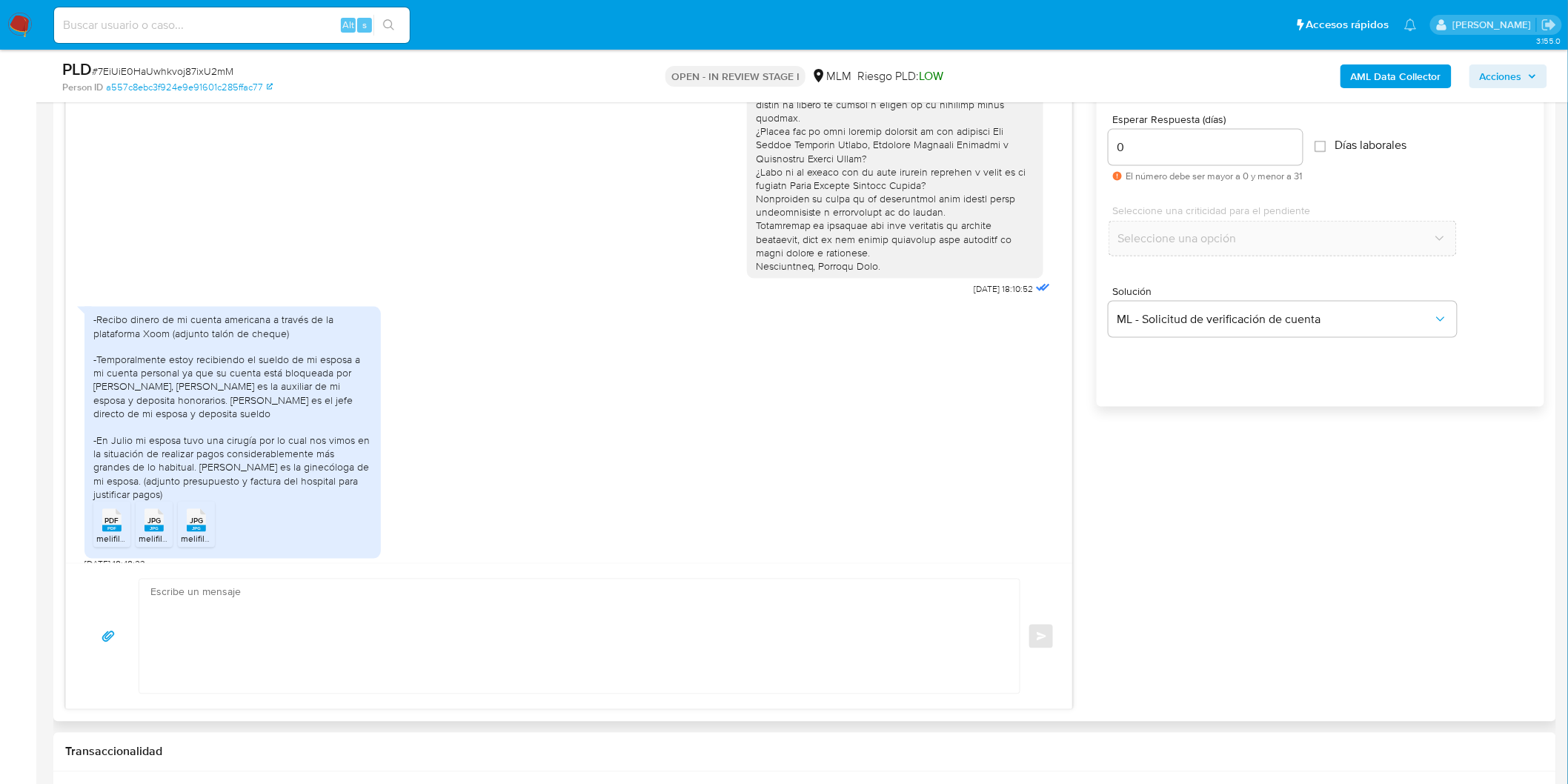
scroll to position [342, 0]
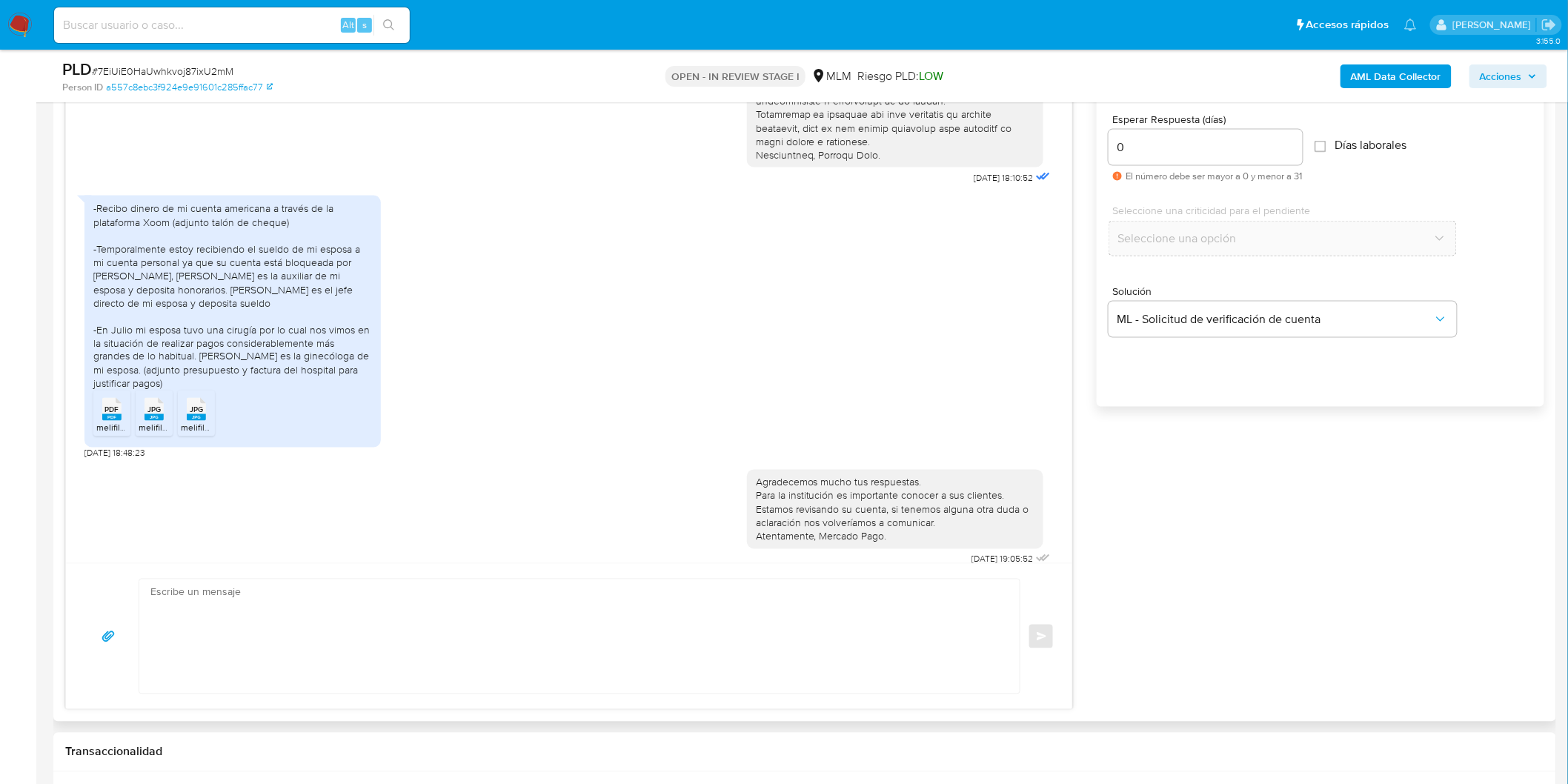
click at [112, 415] on rect at bounding box center [112, 418] width 20 height 7
click at [144, 415] on rect at bounding box center [154, 418] width 20 height 7
click at [191, 406] on span "JPG" at bounding box center [196, 411] width 14 height 10
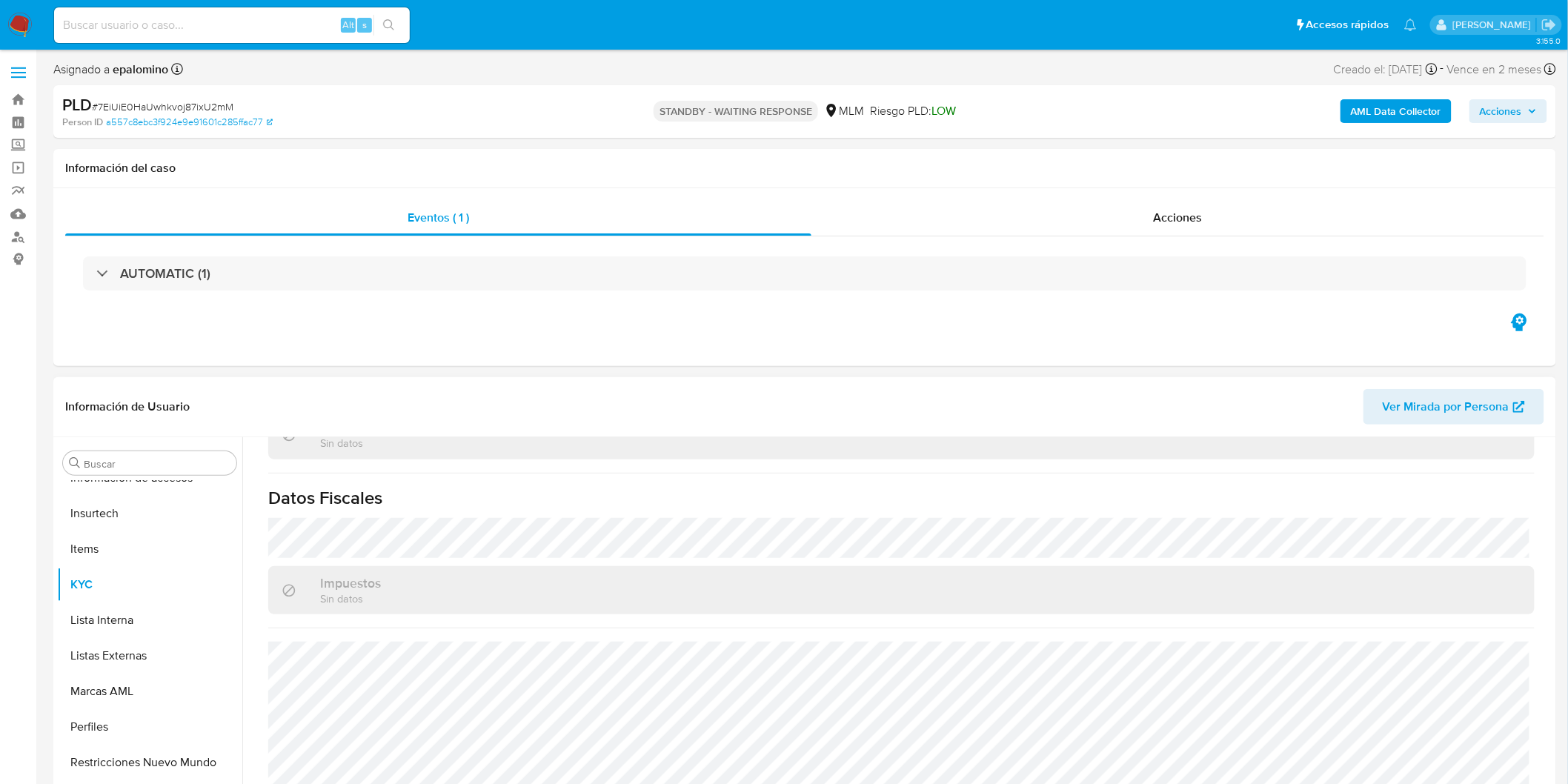
scroll to position [916, 0]
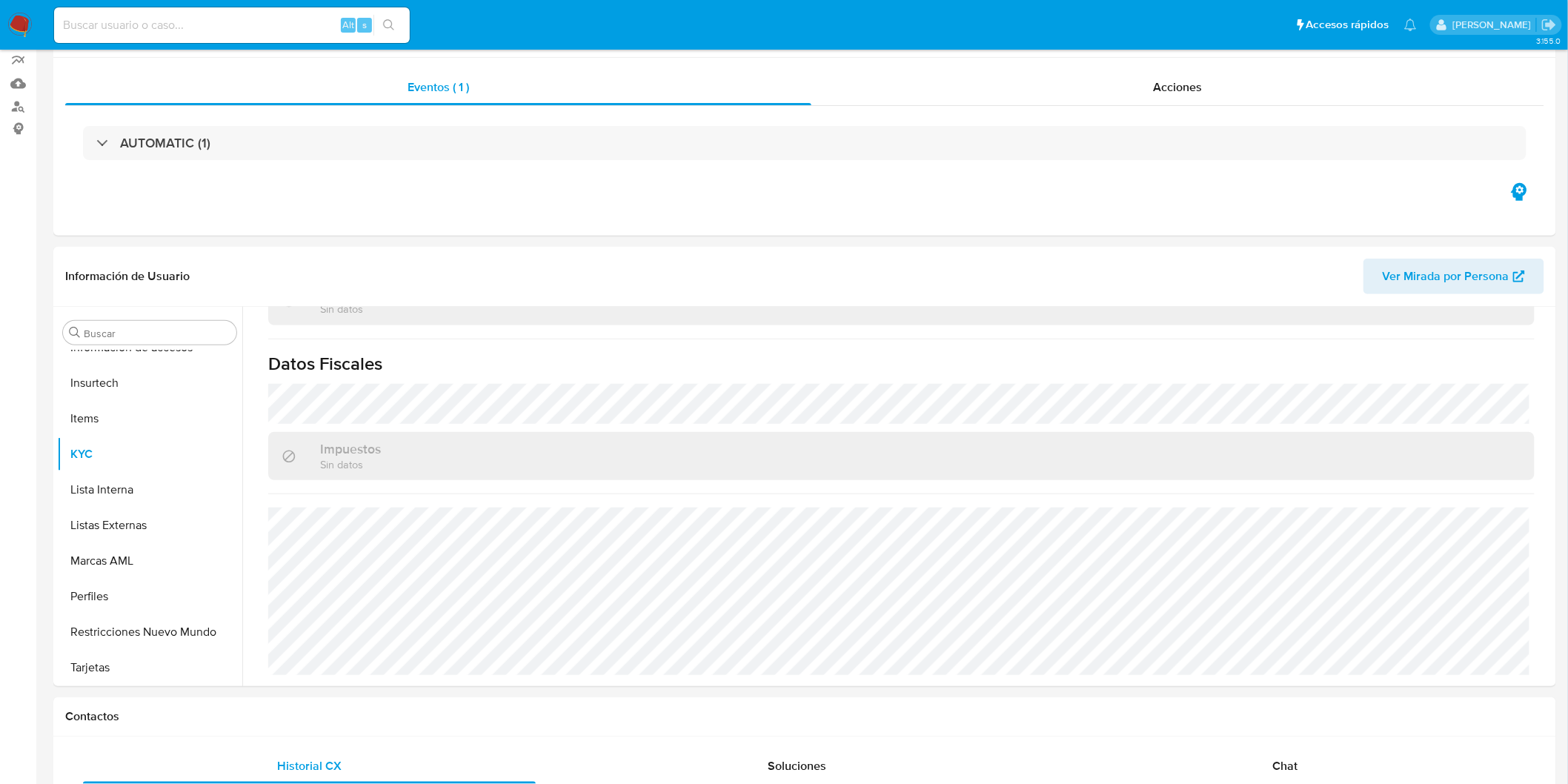
select select "10"
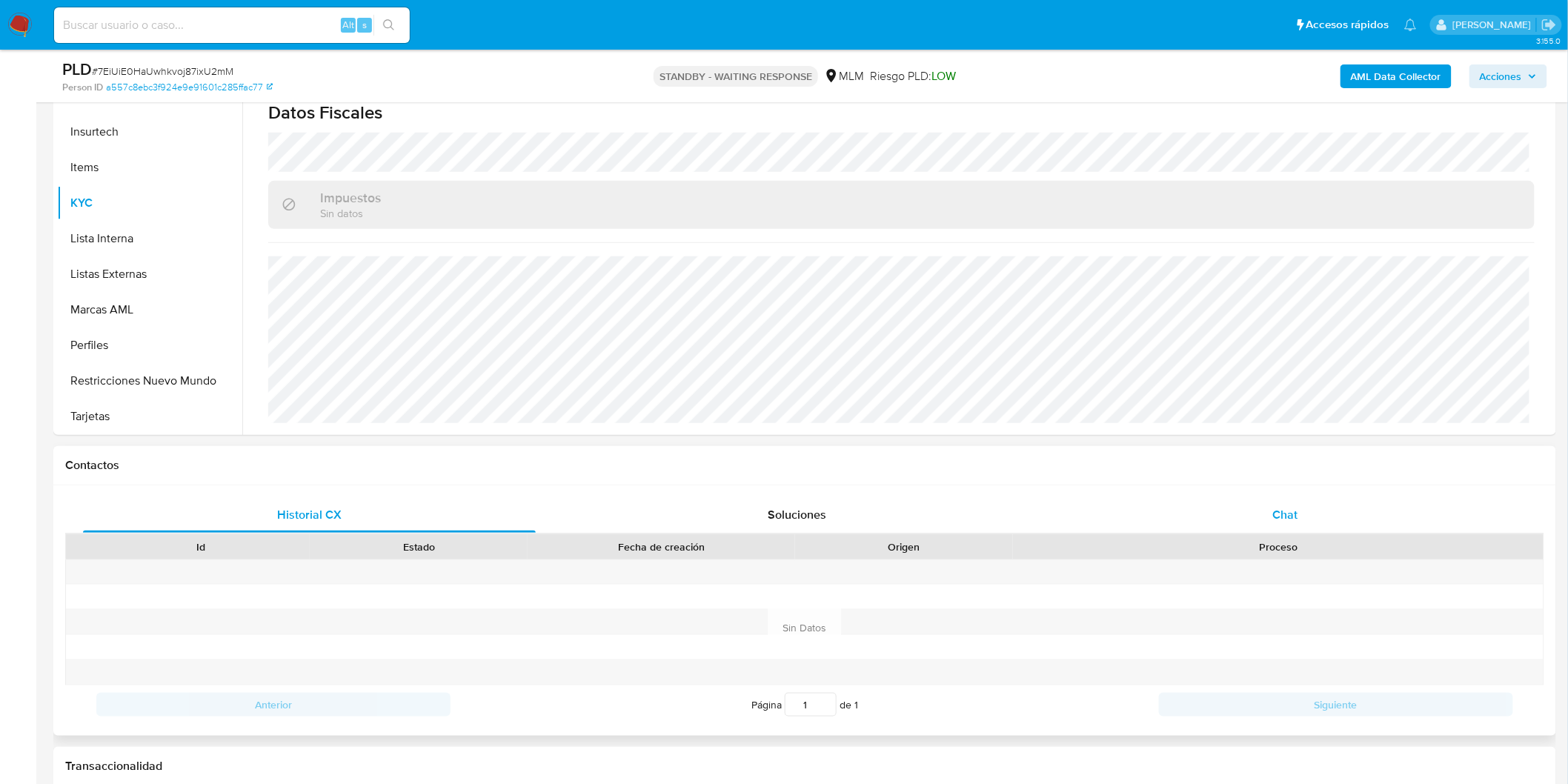
click at [1290, 520] on span "Chat" at bounding box center [1286, 514] width 26 height 17
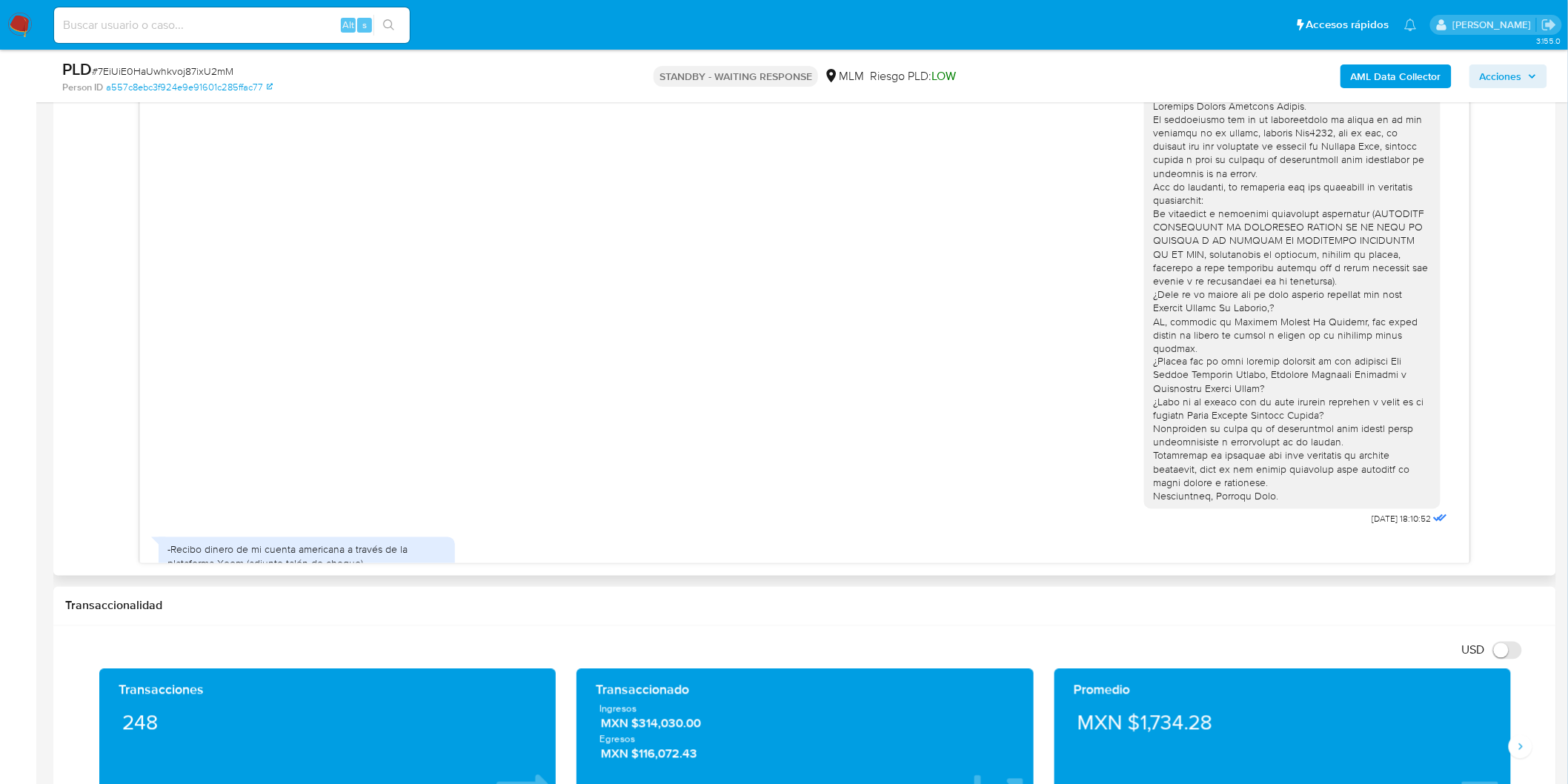
scroll to position [342, 0]
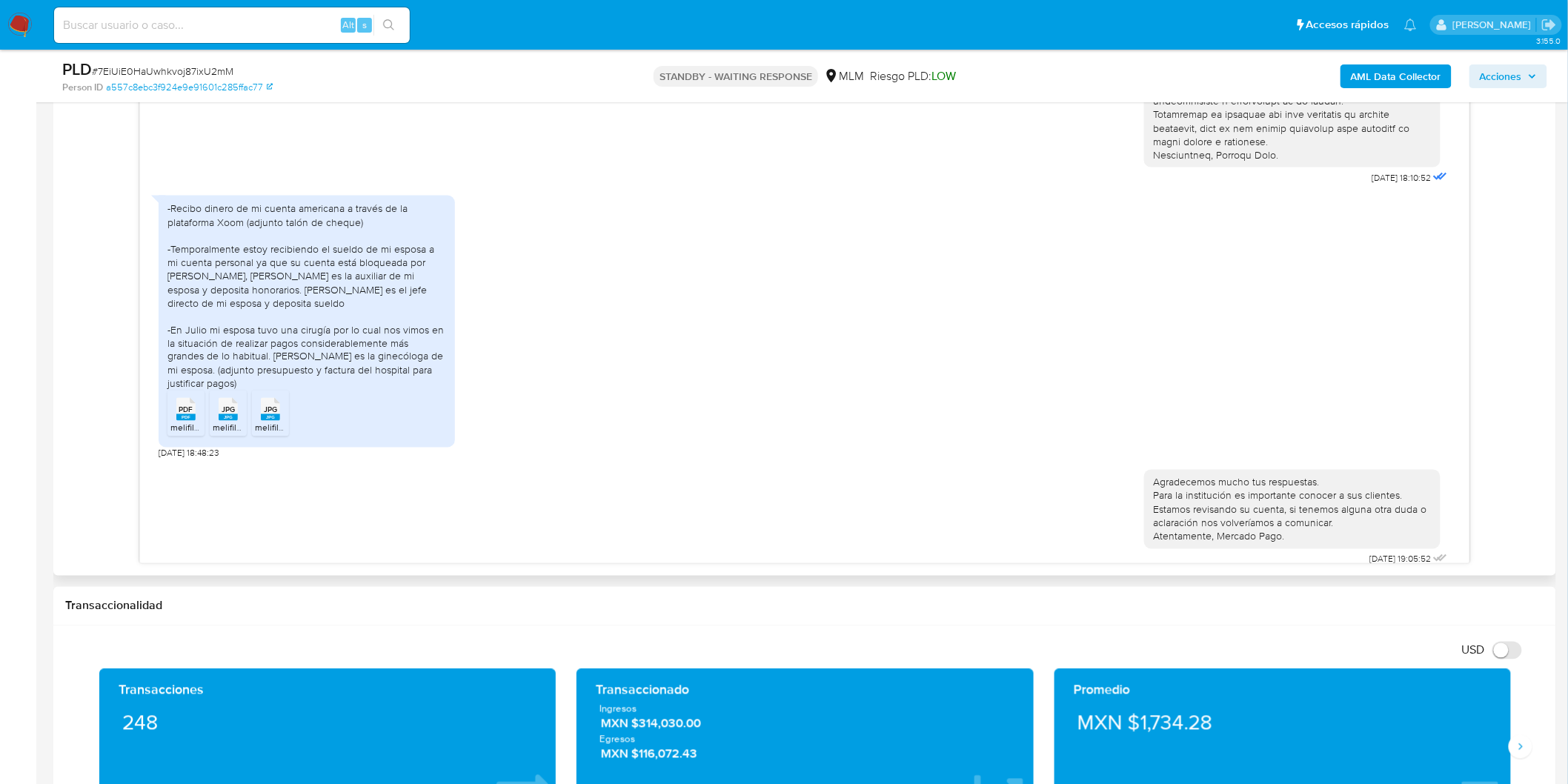
click at [277, 415] on rect at bounding box center [270, 418] width 20 height 7
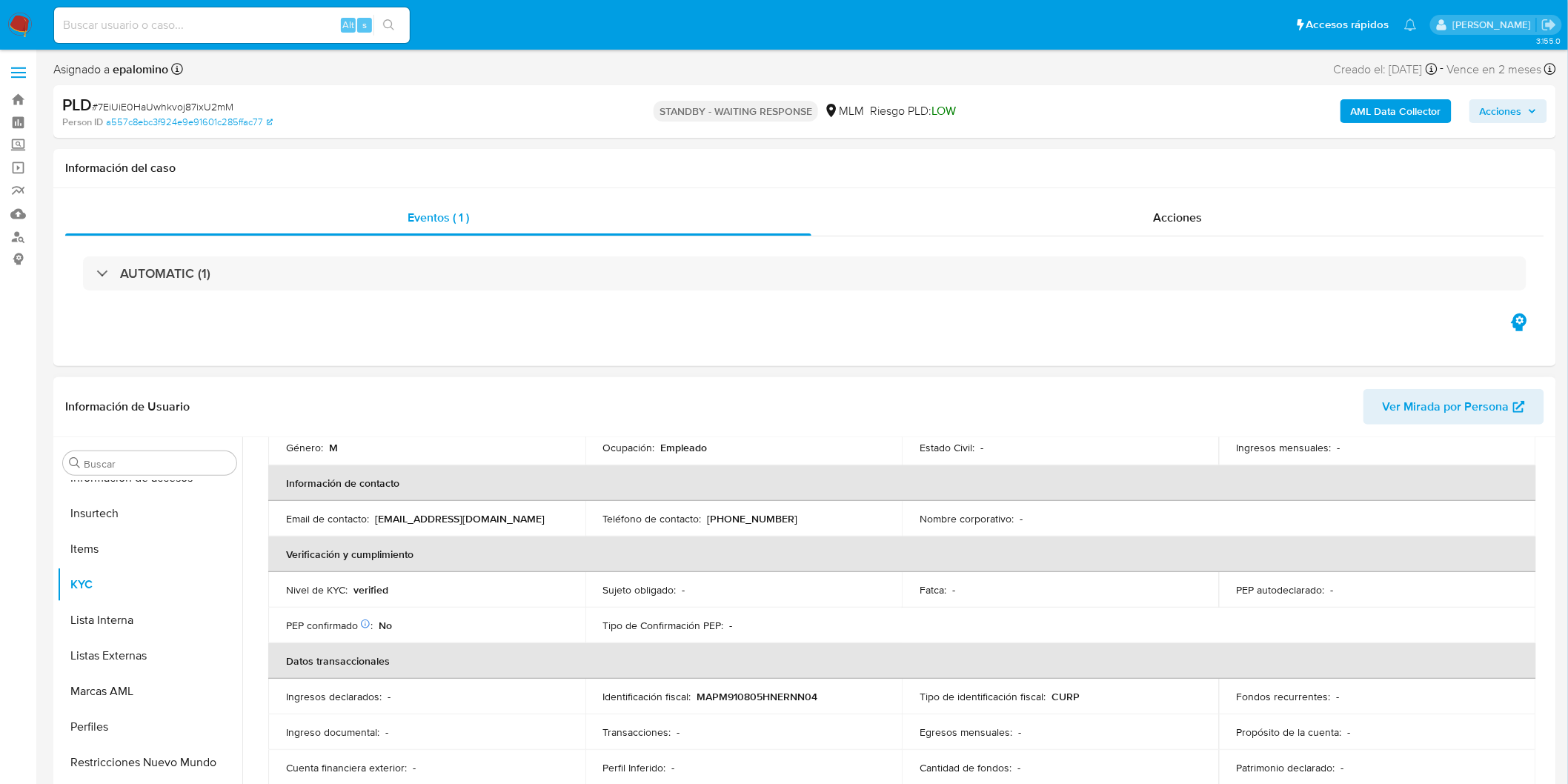
scroll to position [11, 0]
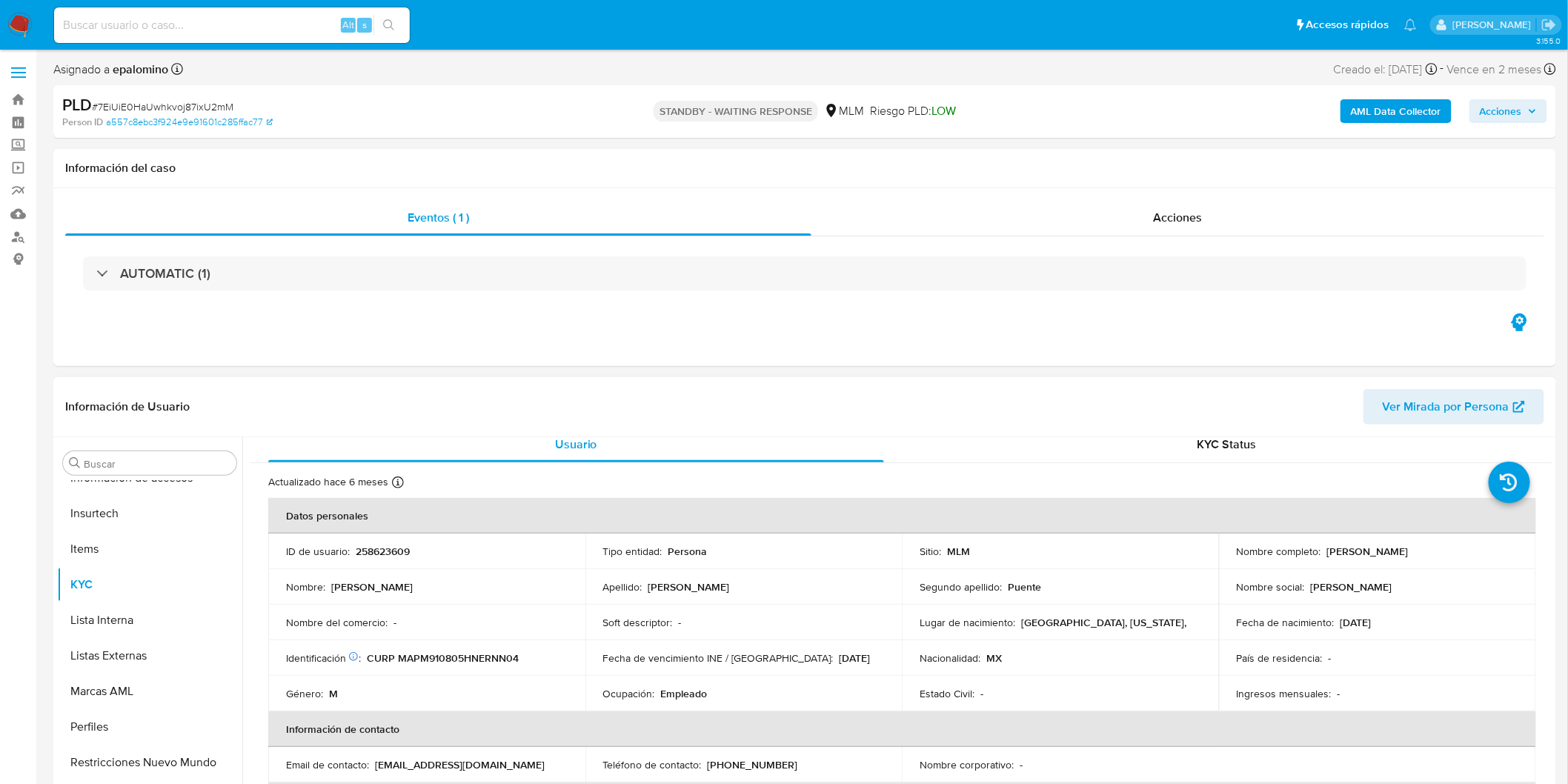
click at [391, 551] on p "258623609" at bounding box center [382, 552] width 54 height 14
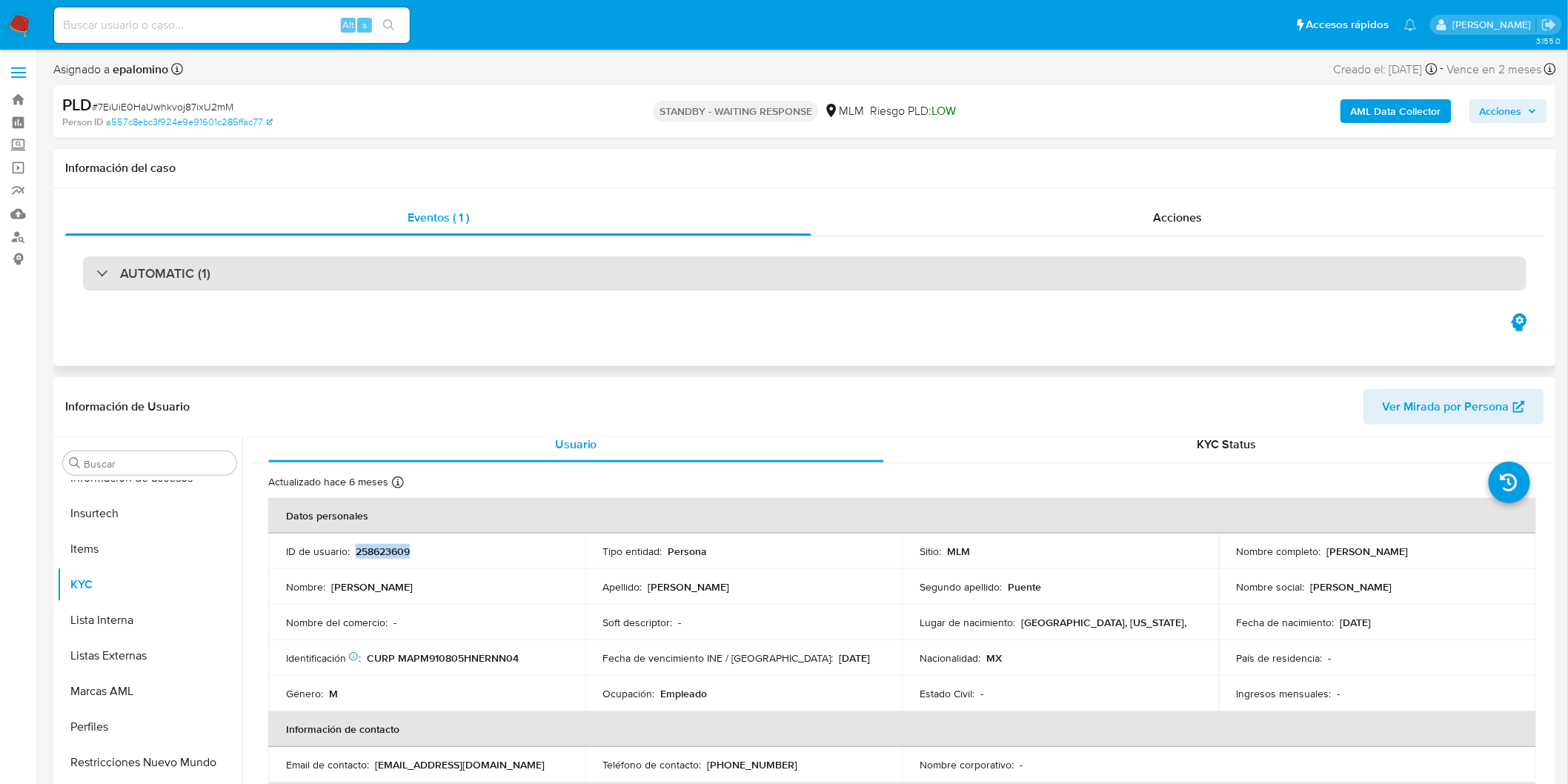
copy p "258623609"
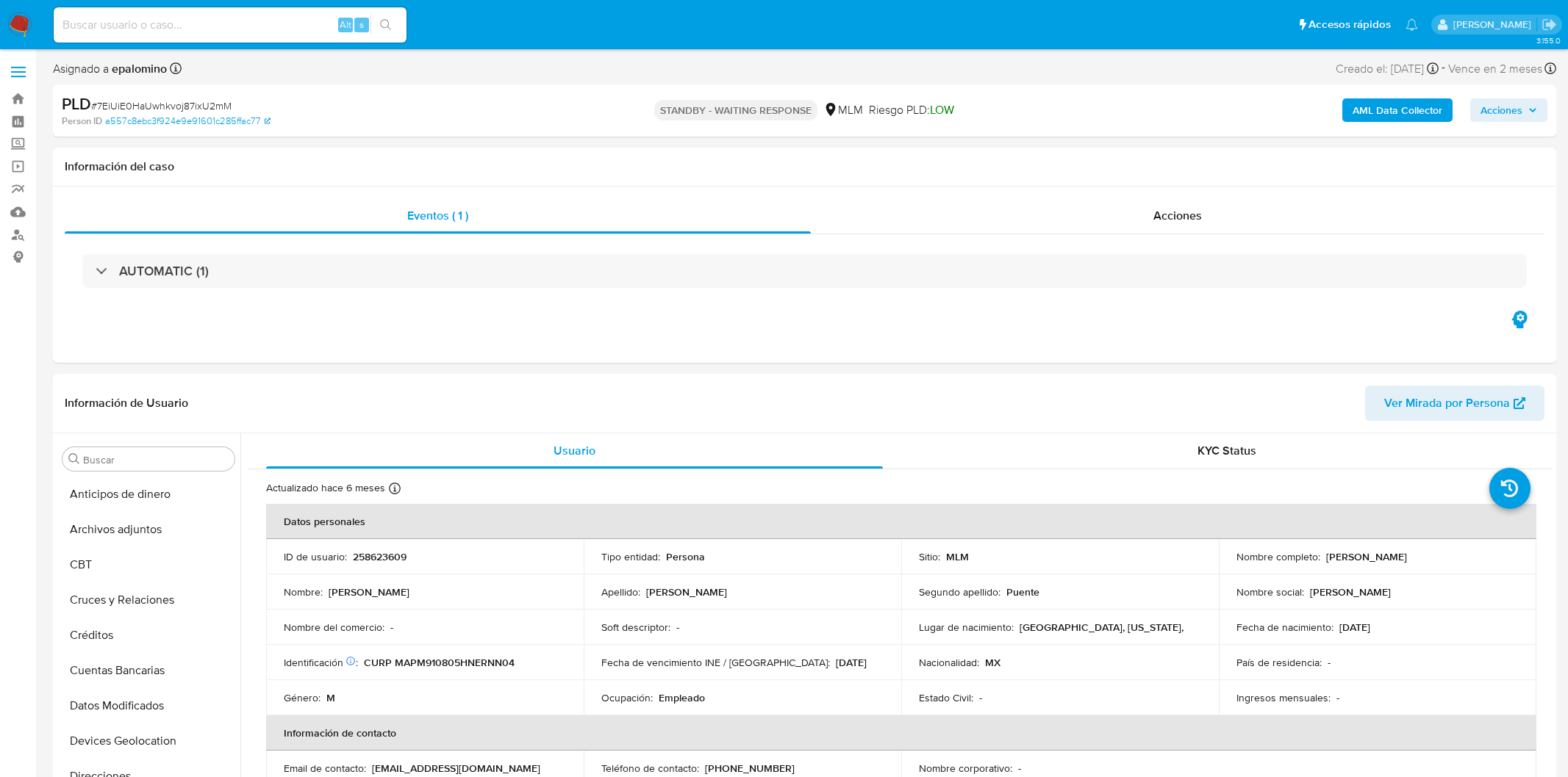
select select "10"
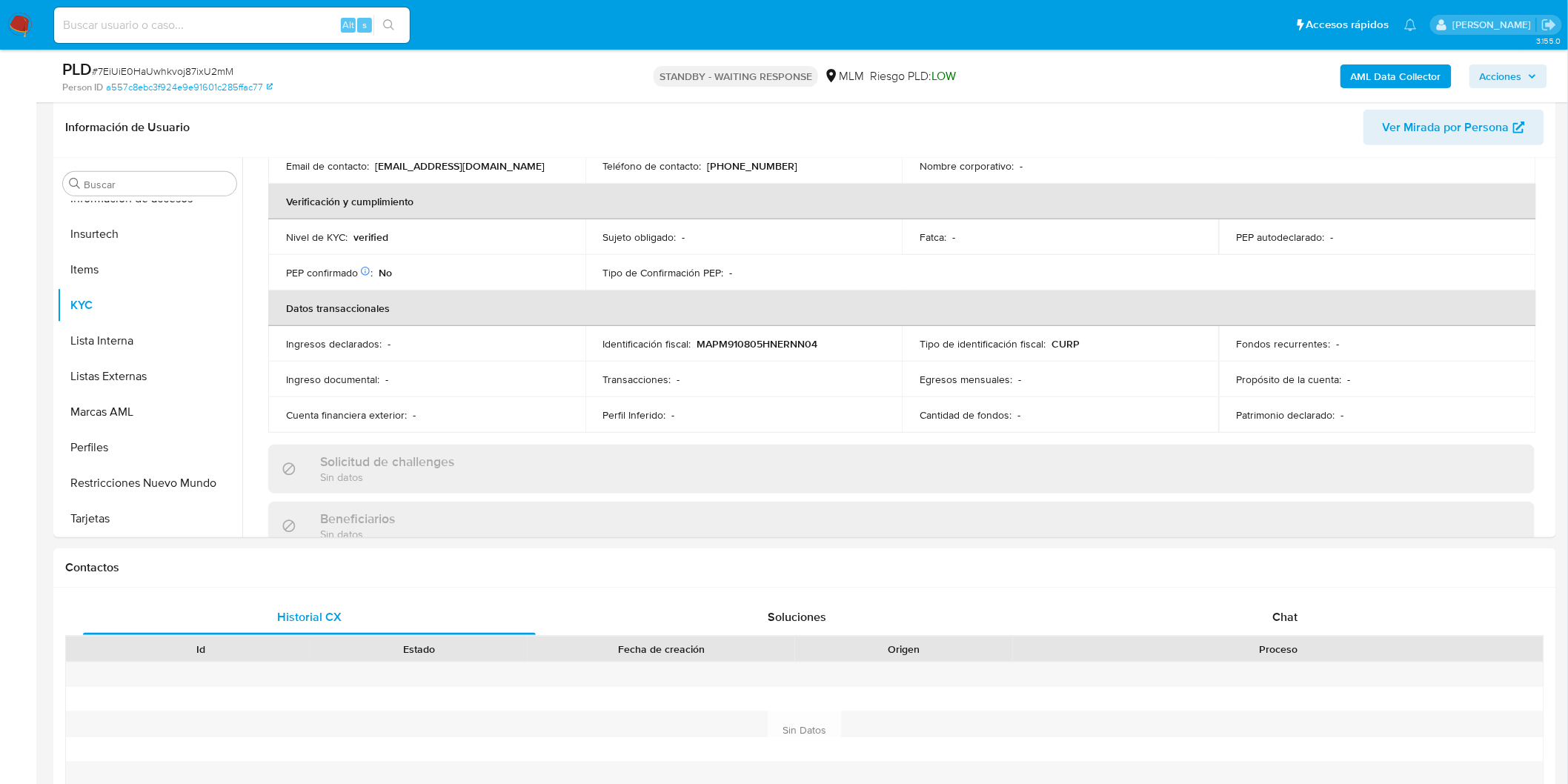
scroll to position [456, 0]
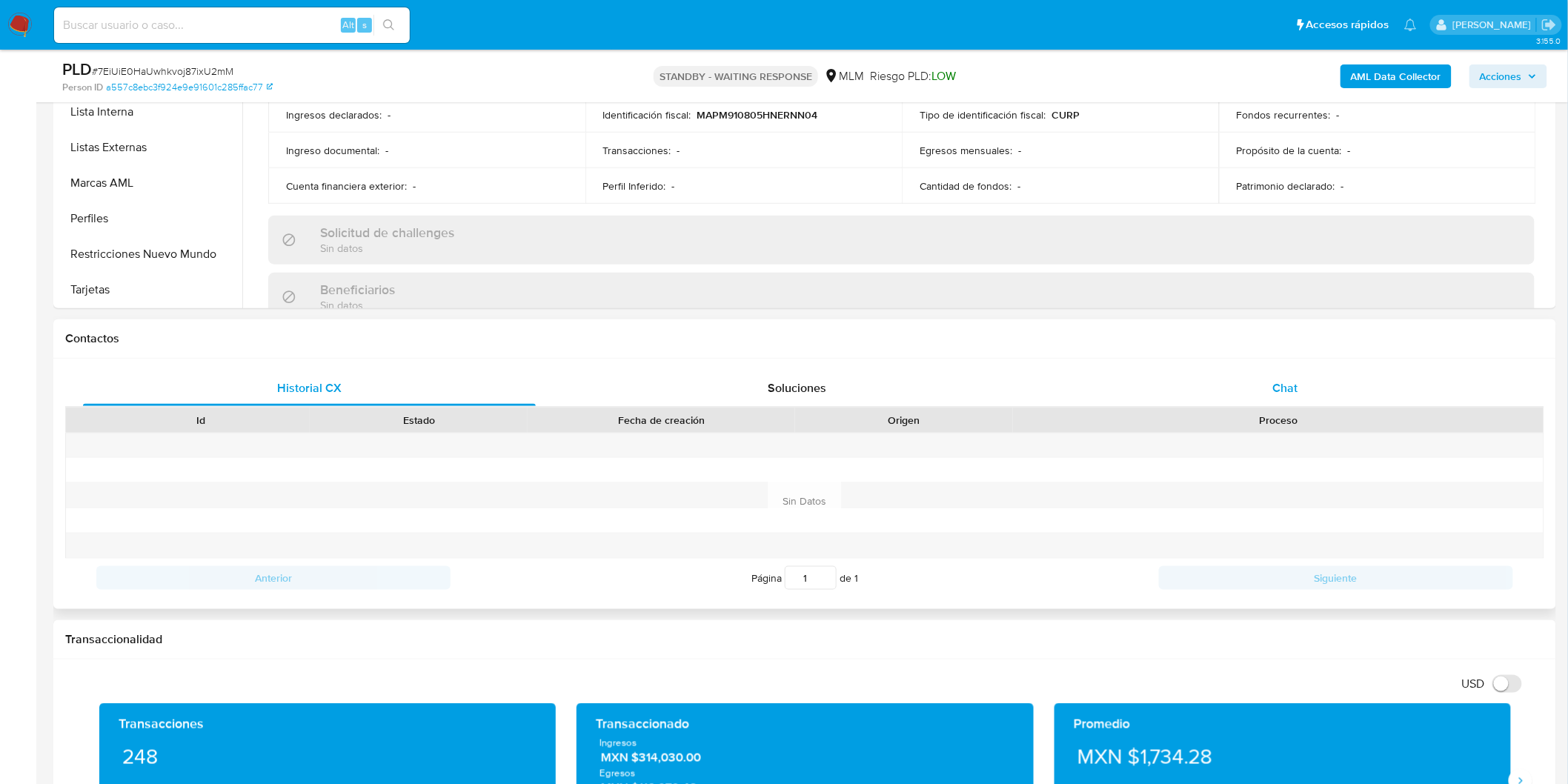
drag, startPoint x: 1266, startPoint y: 388, endPoint x: 1258, endPoint y: 389, distance: 8.1
click at [1266, 387] on div "Chat" at bounding box center [1285, 388] width 453 height 36
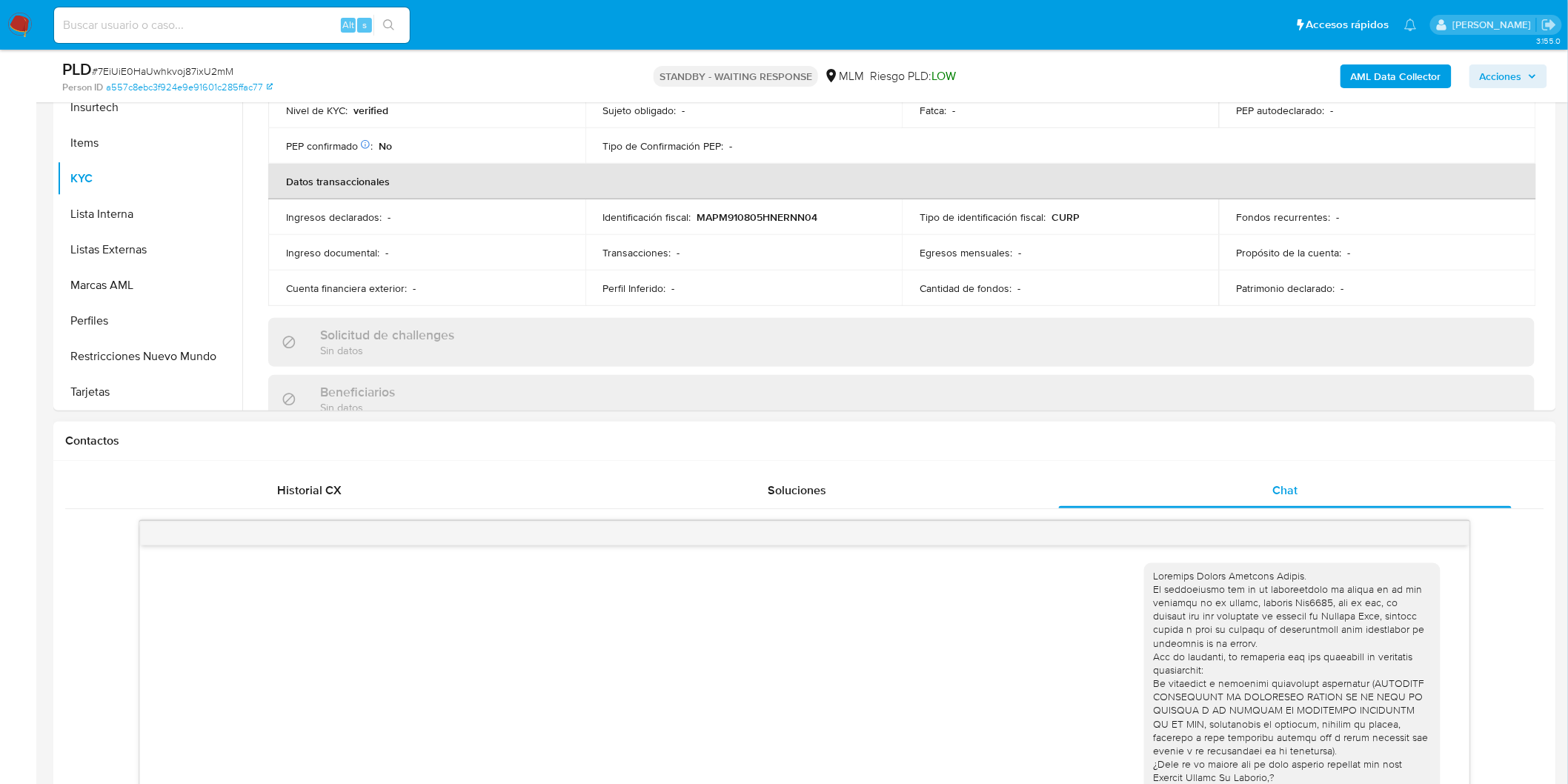
scroll to position [209, 0]
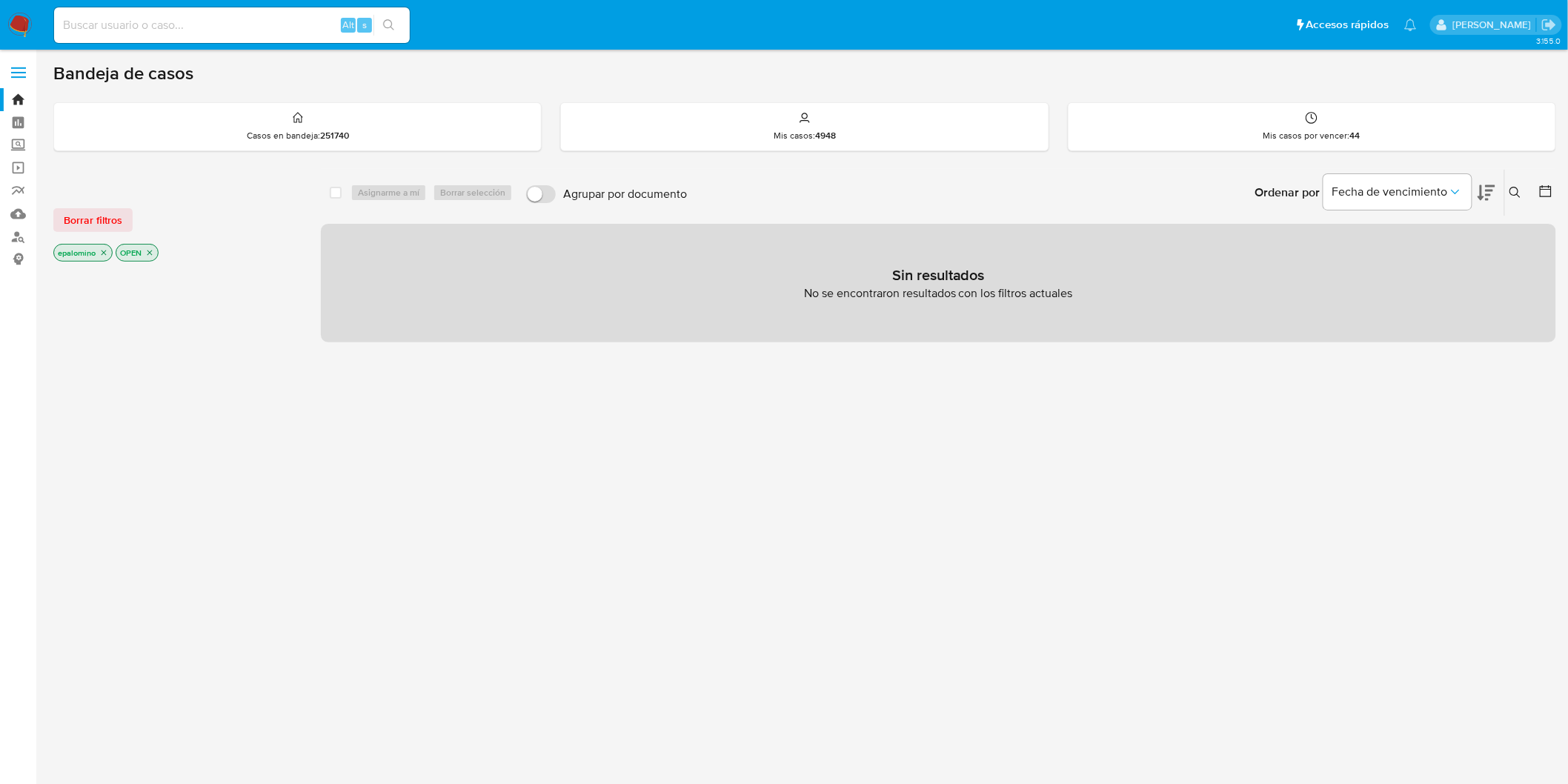
click at [85, 223] on span "Borrar filtros" at bounding box center [93, 220] width 58 height 21
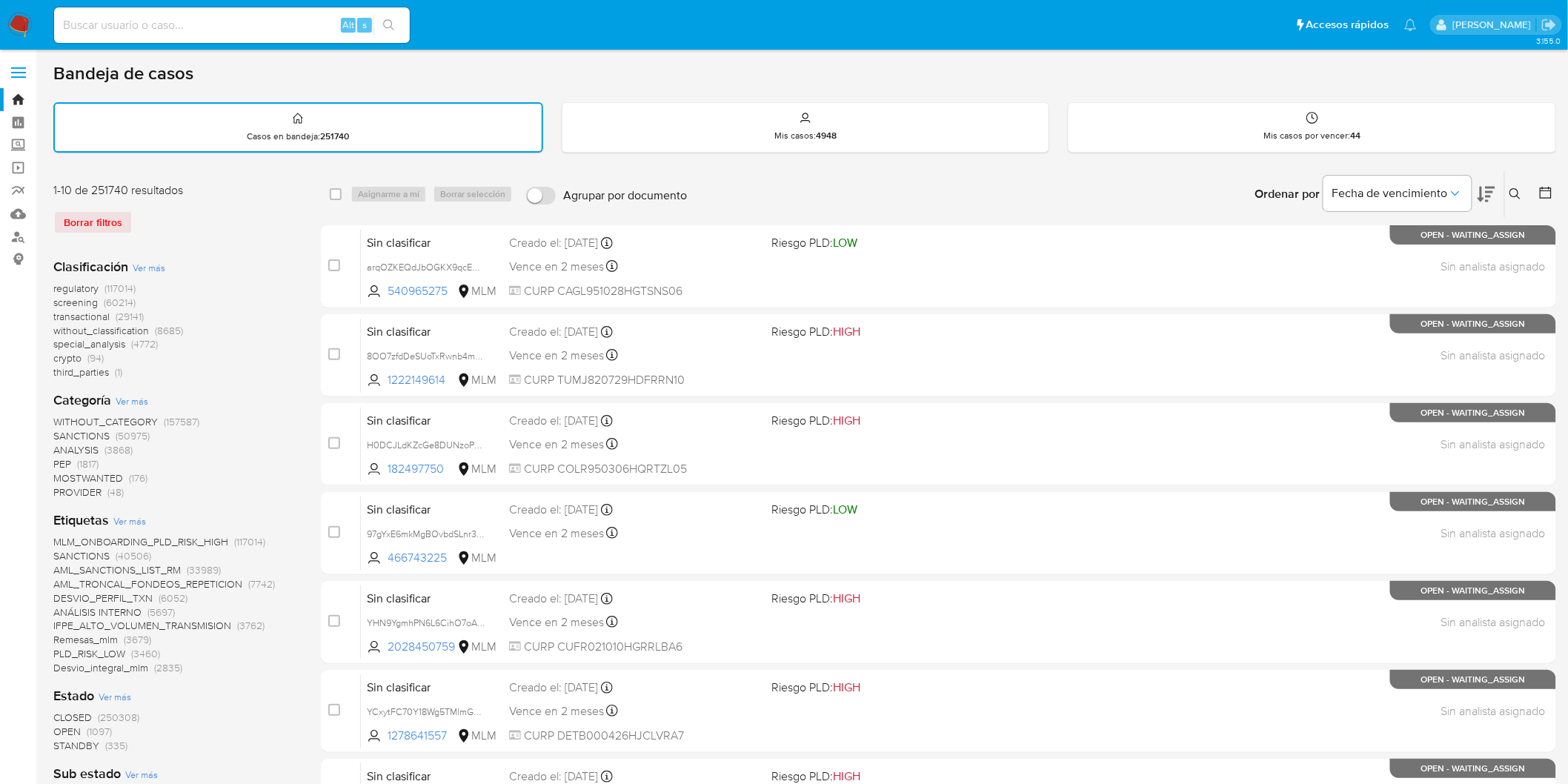
click at [1515, 189] on icon at bounding box center [1516, 195] width 12 height 12
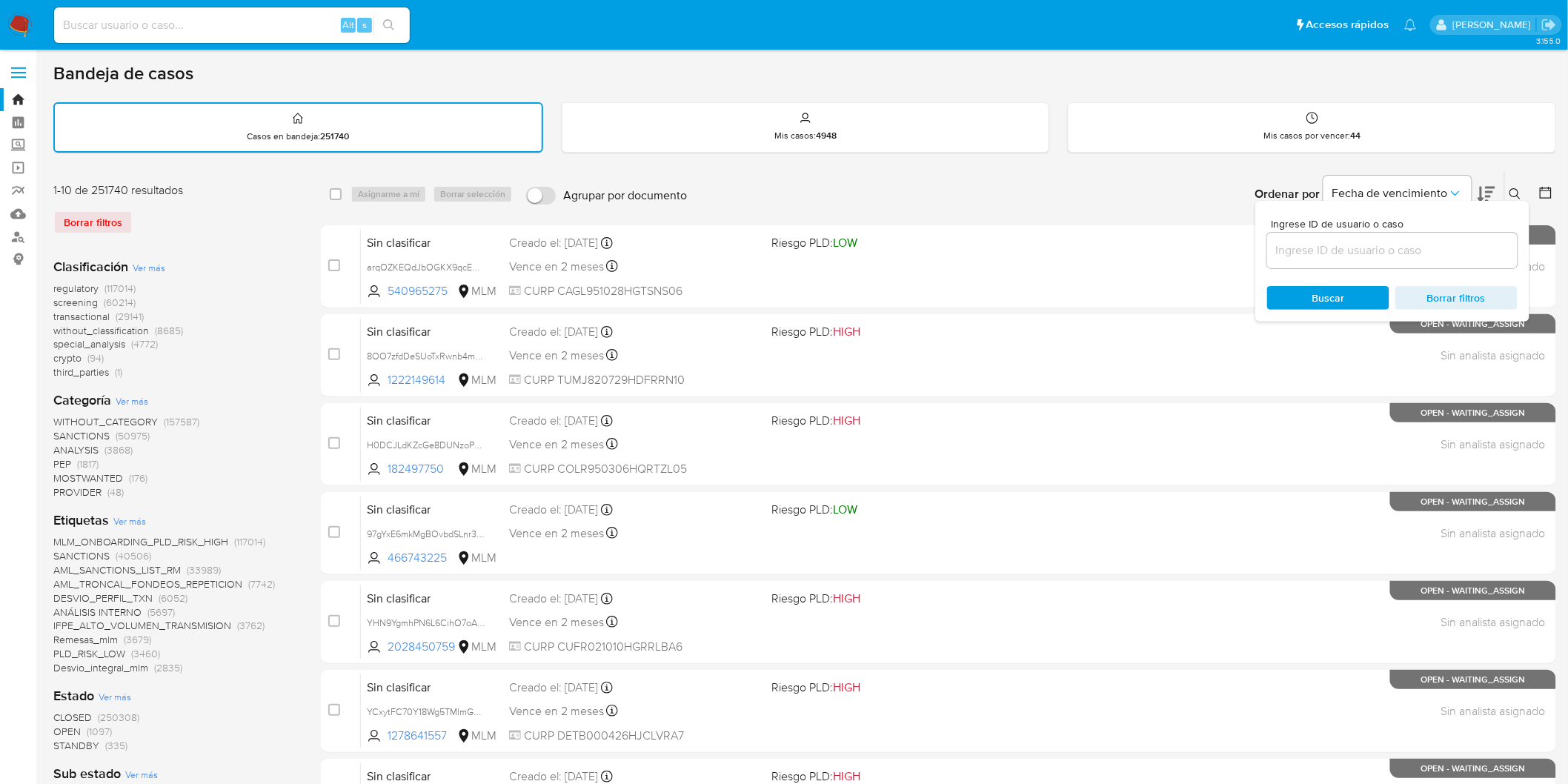
click at [1322, 241] on input at bounding box center [1392, 251] width 251 height 20
click at [1320, 249] on input at bounding box center [1392, 251] width 251 height 20
type input "1294026522"
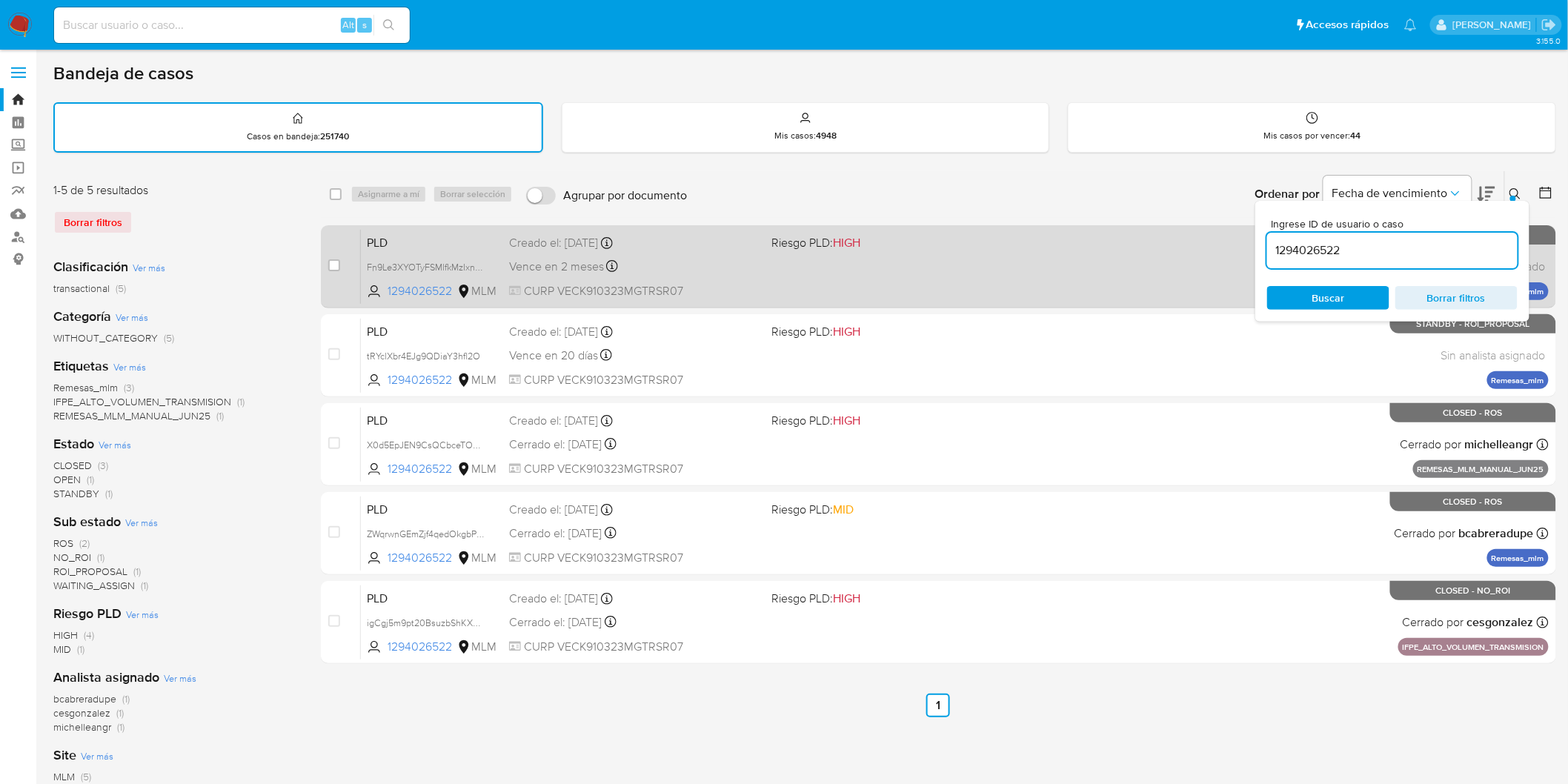
drag, startPoint x: 1521, startPoint y: 196, endPoint x: 1480, endPoint y: 258, distance: 74.3
click at [1520, 196] on icon at bounding box center [1516, 195] width 12 height 12
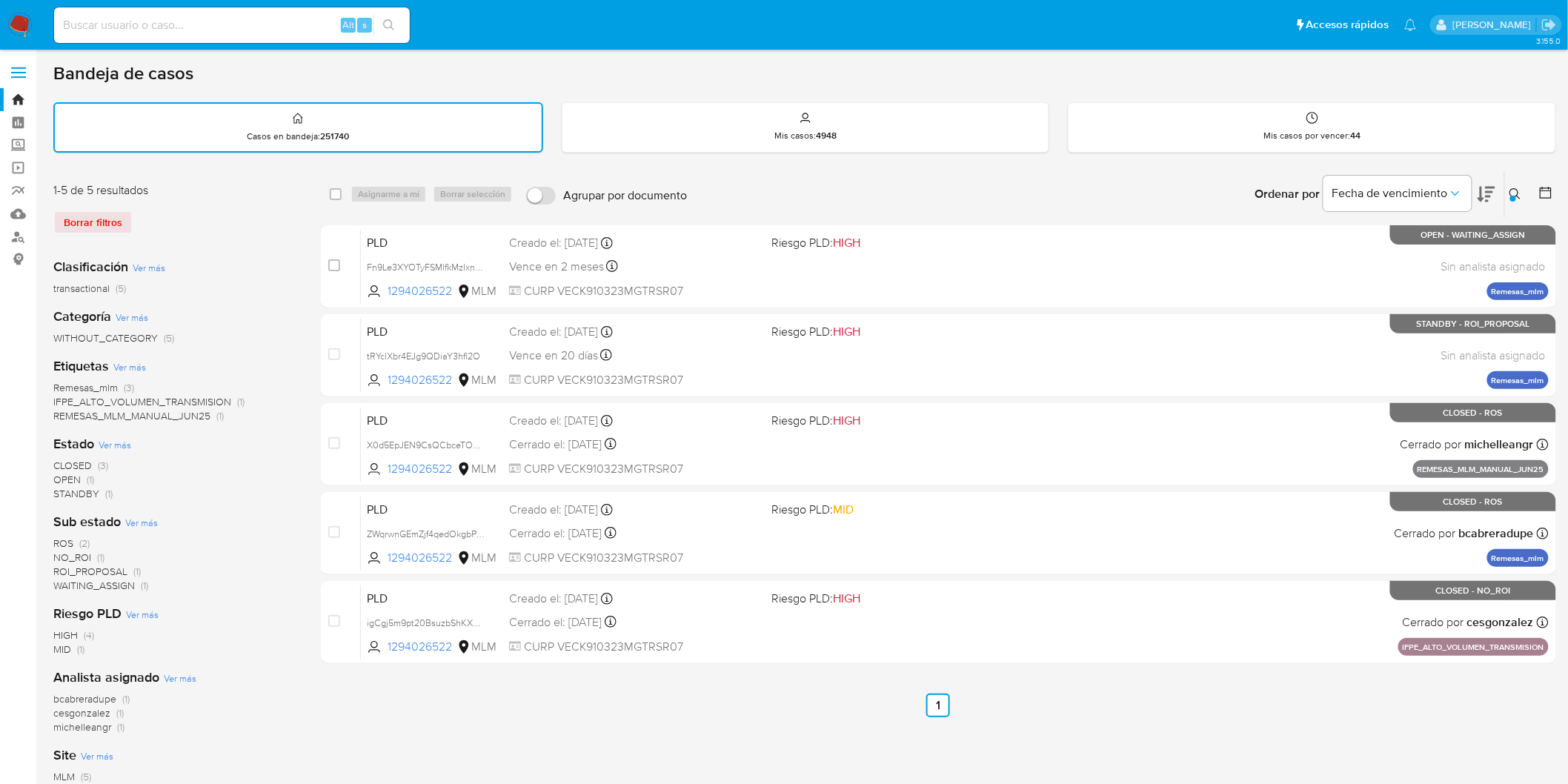
drag, startPoint x: 23, startPoint y: 28, endPoint x: 83, endPoint y: 28, distance: 60.0
click at [23, 28] on img at bounding box center [21, 26] width 26 height 26
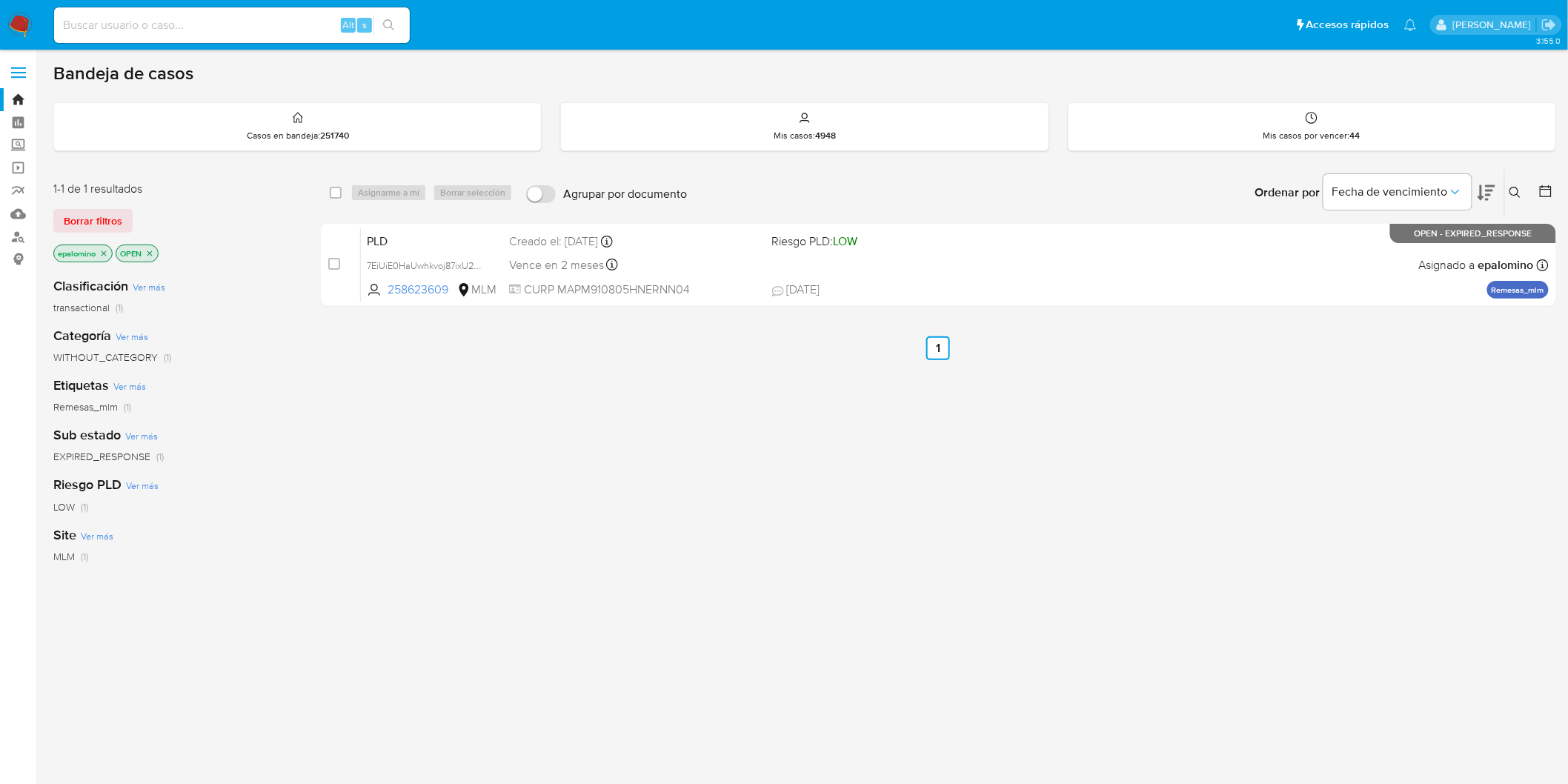
click at [529, 382] on div "select-all-cases-checkbox Asignarme a mí Borrar selección Agrupar por documento…" at bounding box center [938, 505] width 1235 height 671
drag, startPoint x: 112, startPoint y: 222, endPoint x: 306, endPoint y: 222, distance: 194.0
click at [112, 222] on span "Borrar filtros" at bounding box center [93, 220] width 58 height 21
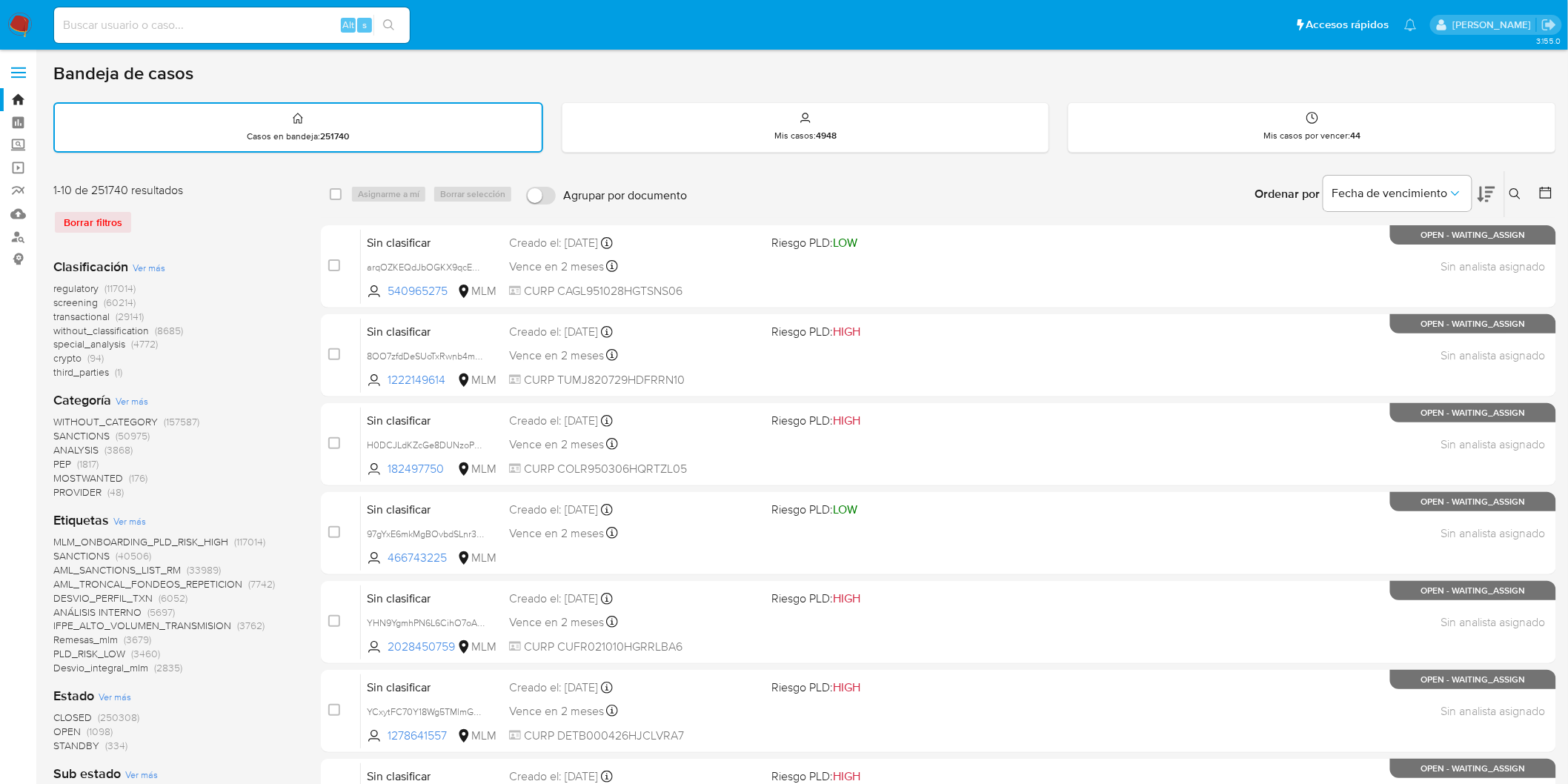
click at [1514, 200] on button at bounding box center [1517, 195] width 25 height 18
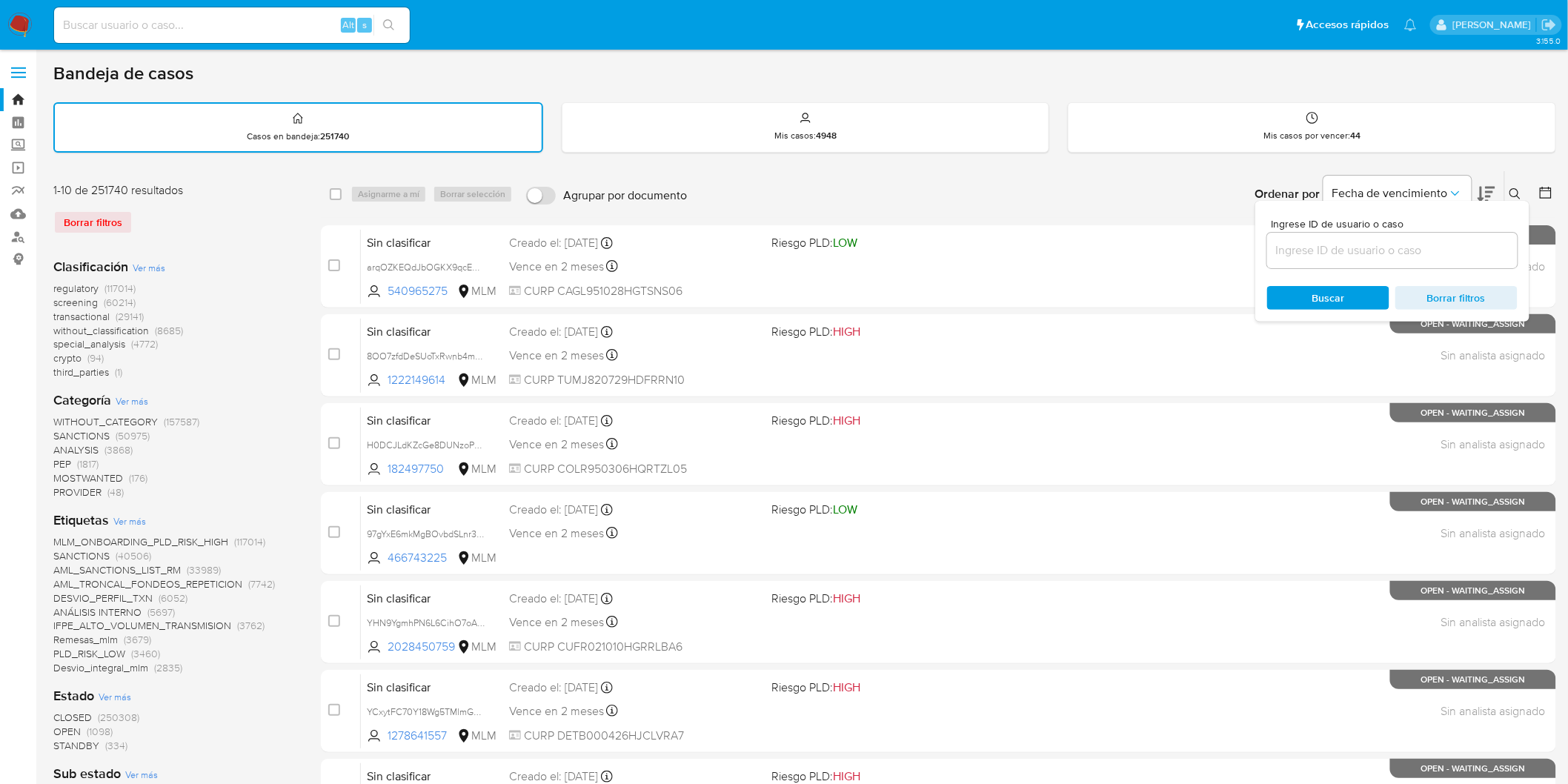
click at [1352, 243] on input at bounding box center [1392, 251] width 251 height 20
type input "258623609"
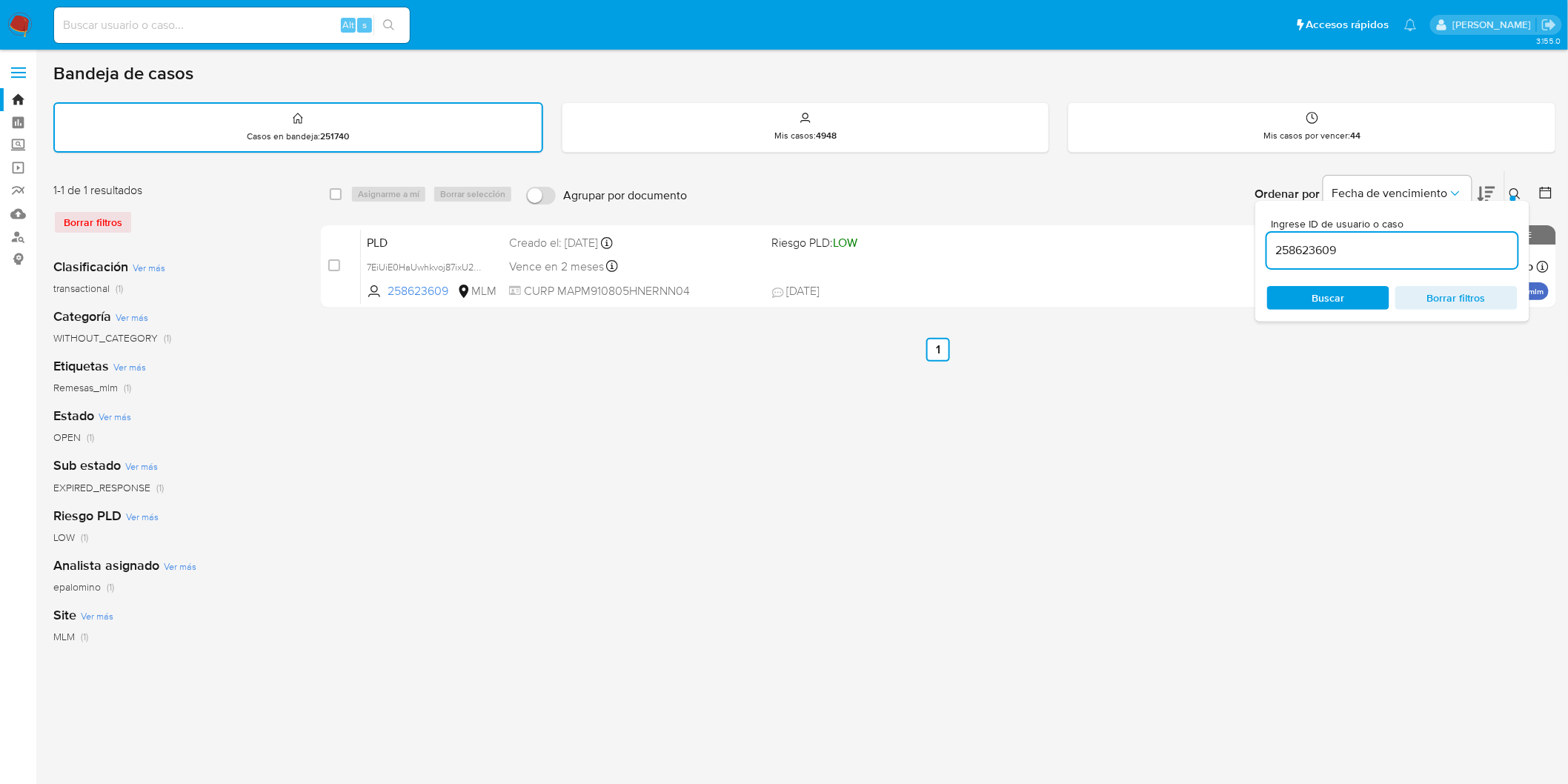
click at [1514, 196] on div at bounding box center [1513, 198] width 6 height 6
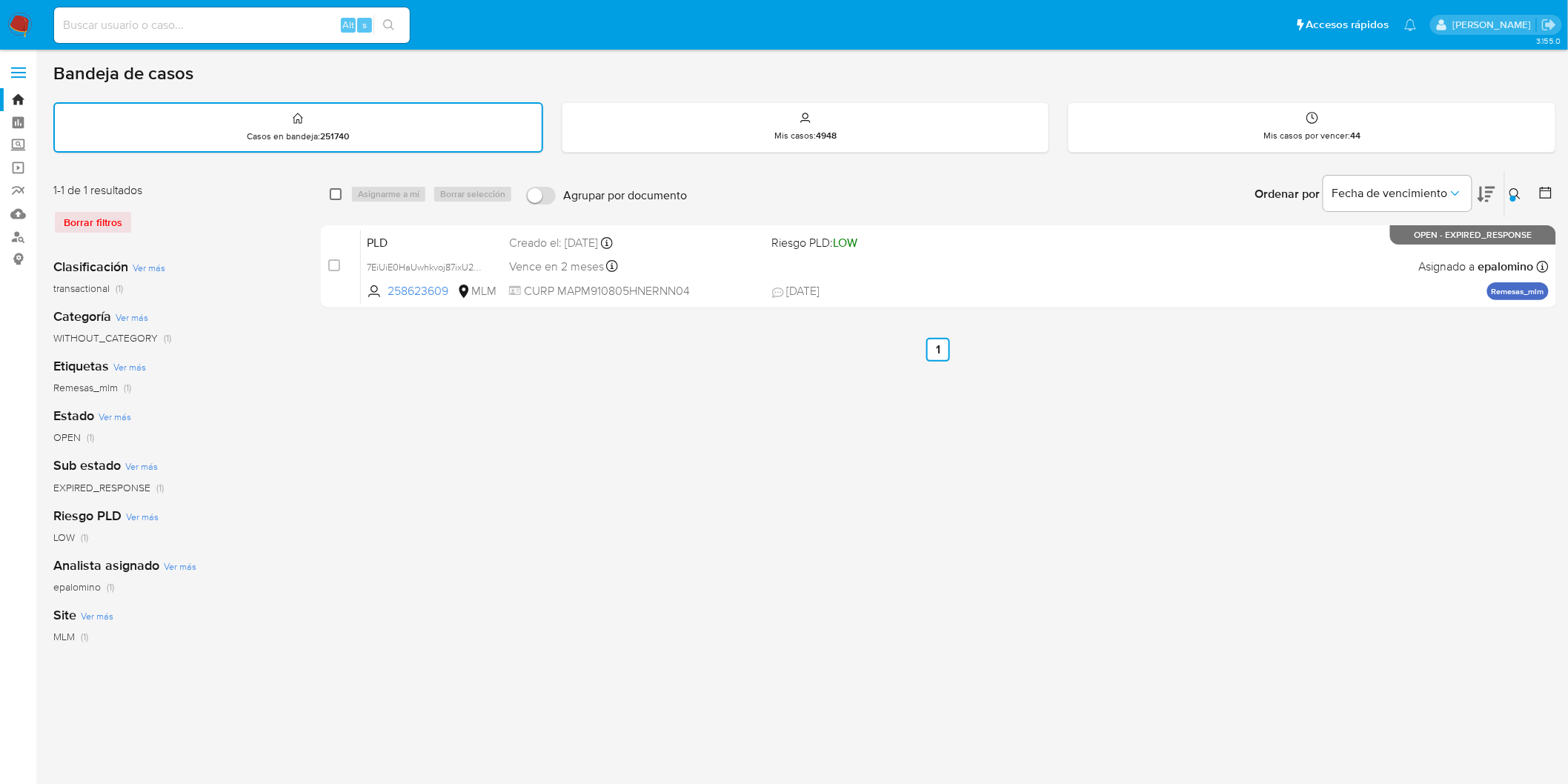
click at [336, 192] on input "checkbox" at bounding box center [336, 195] width 12 height 12
checkbox input "true"
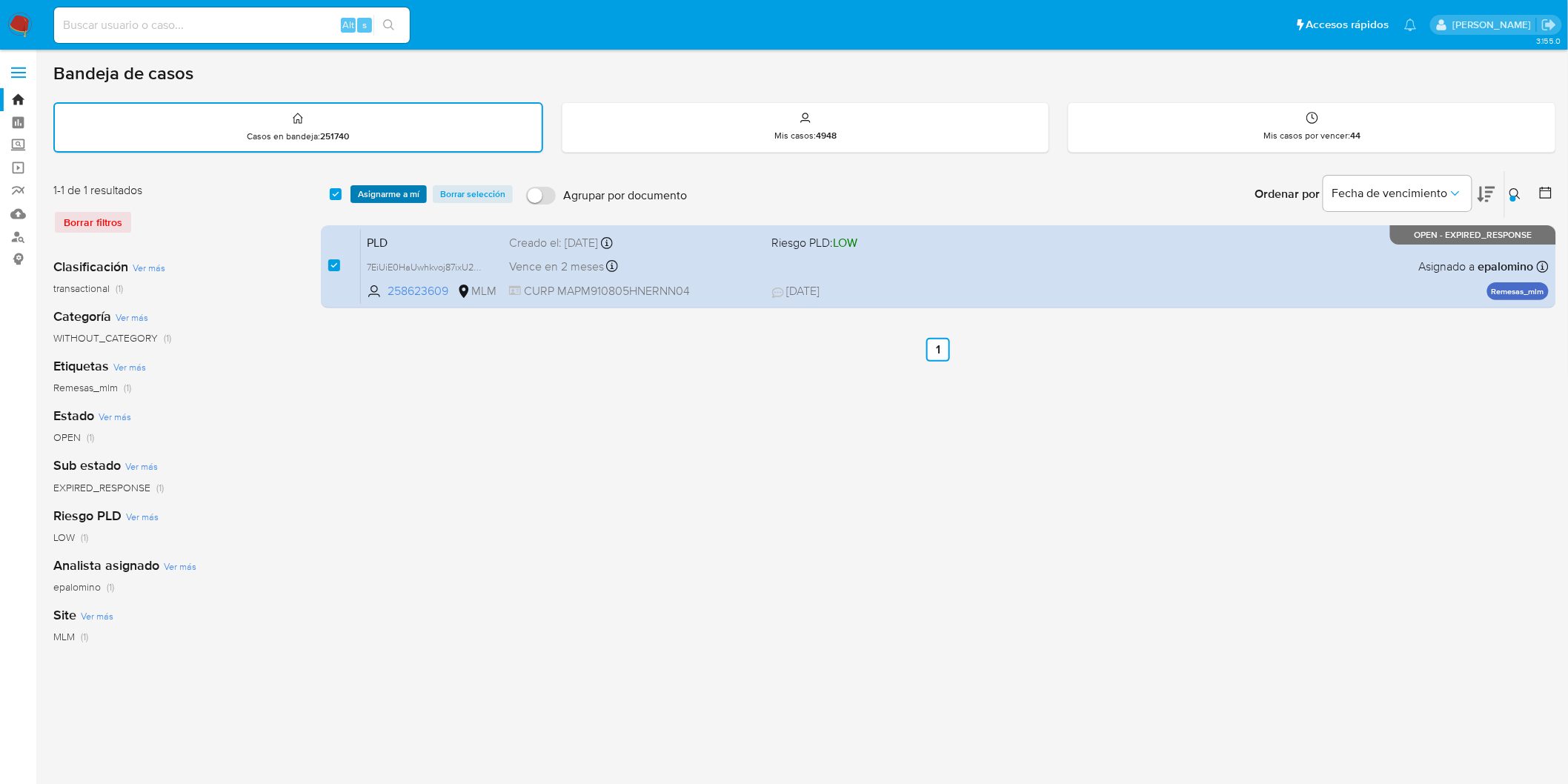
click at [374, 192] on span "Asignarme a mí" at bounding box center [389, 194] width 61 height 15
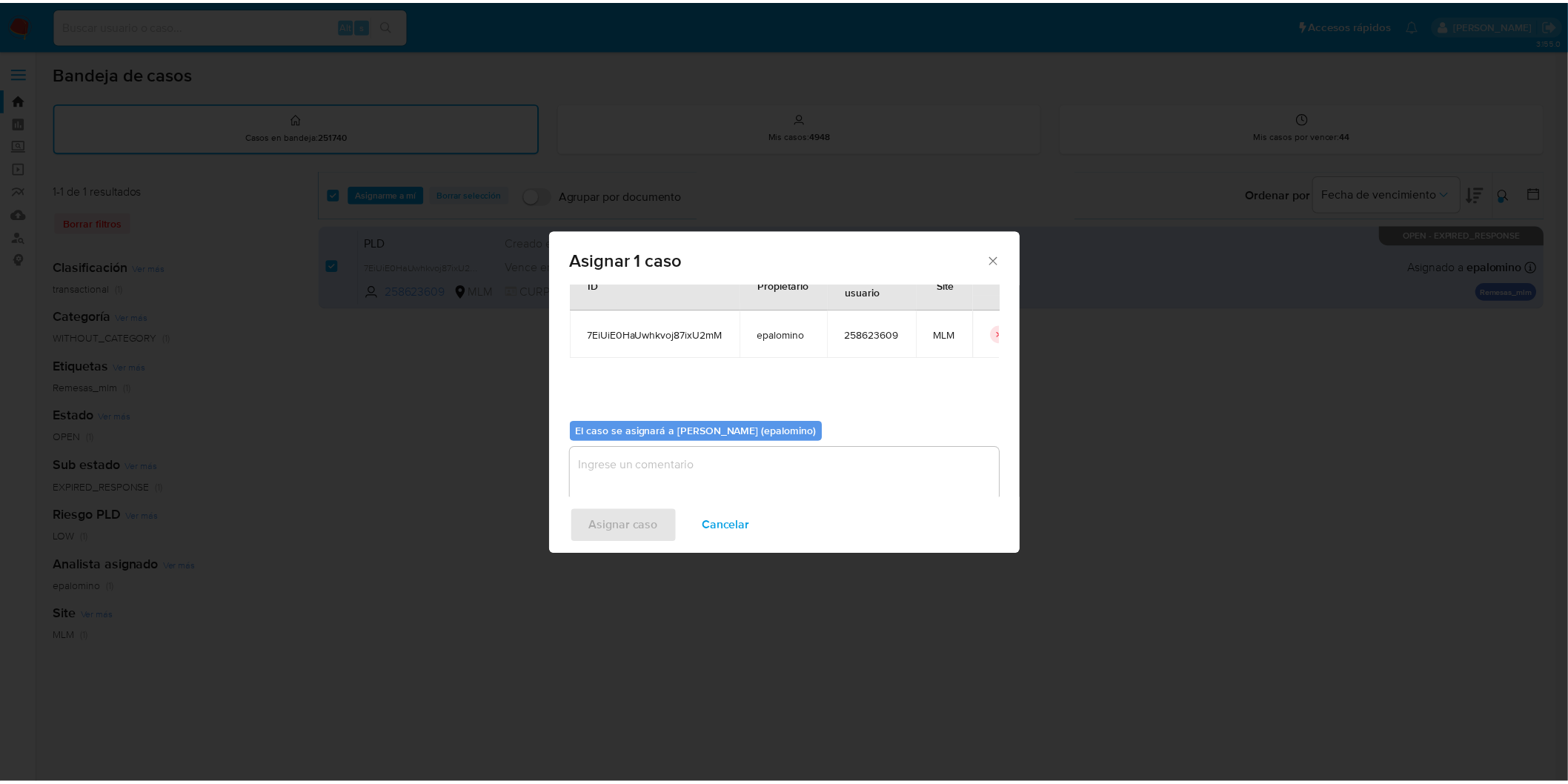
scroll to position [76, 0]
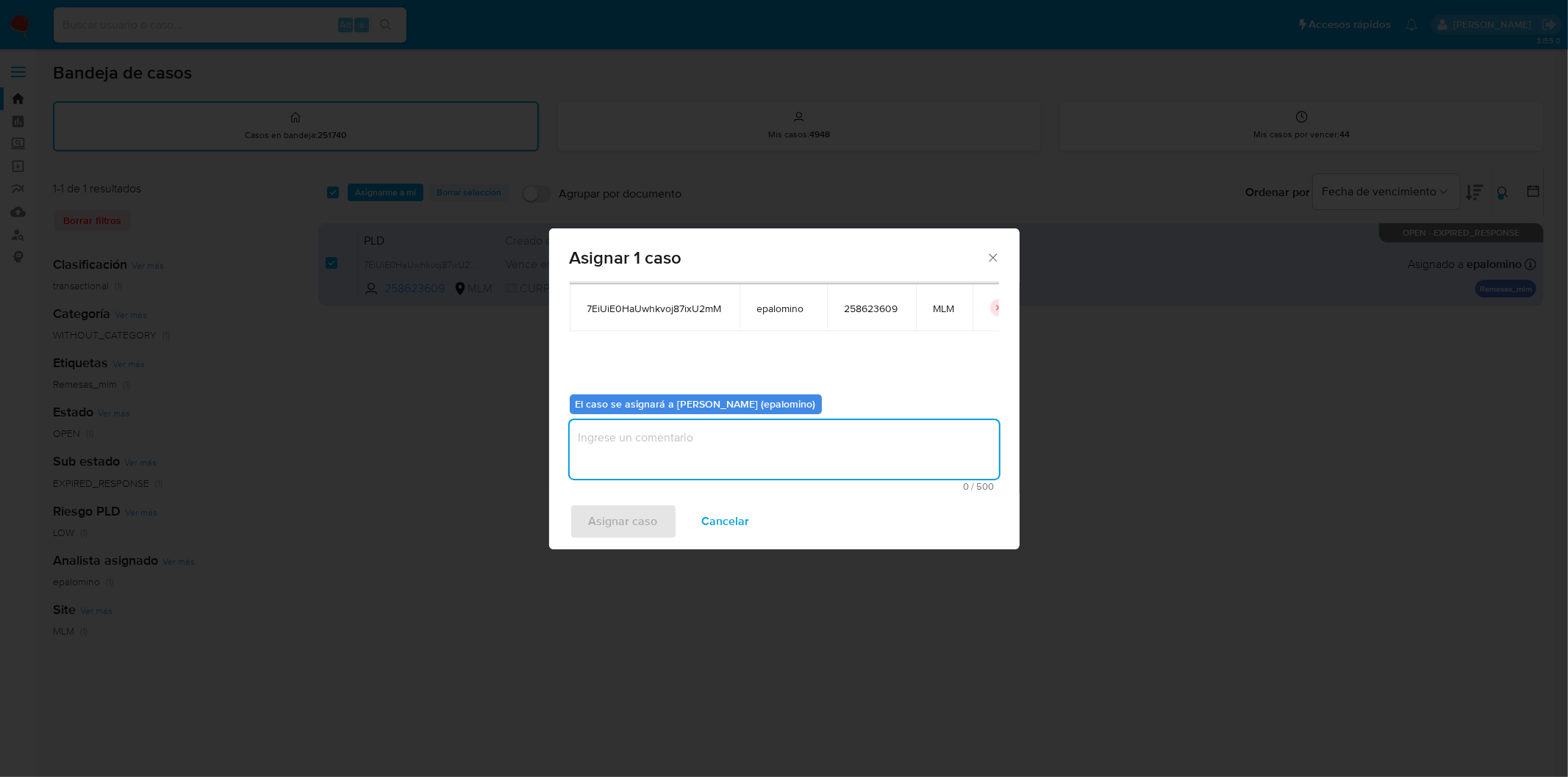
drag, startPoint x: 637, startPoint y: 471, endPoint x: 632, endPoint y: 487, distance: 16.8
click at [637, 471] on textarea "assign-modal" at bounding box center [784, 450] width 430 height 59
type textarea "AS"
click at [627, 507] on span "Asignar caso" at bounding box center [623, 522] width 69 height 32
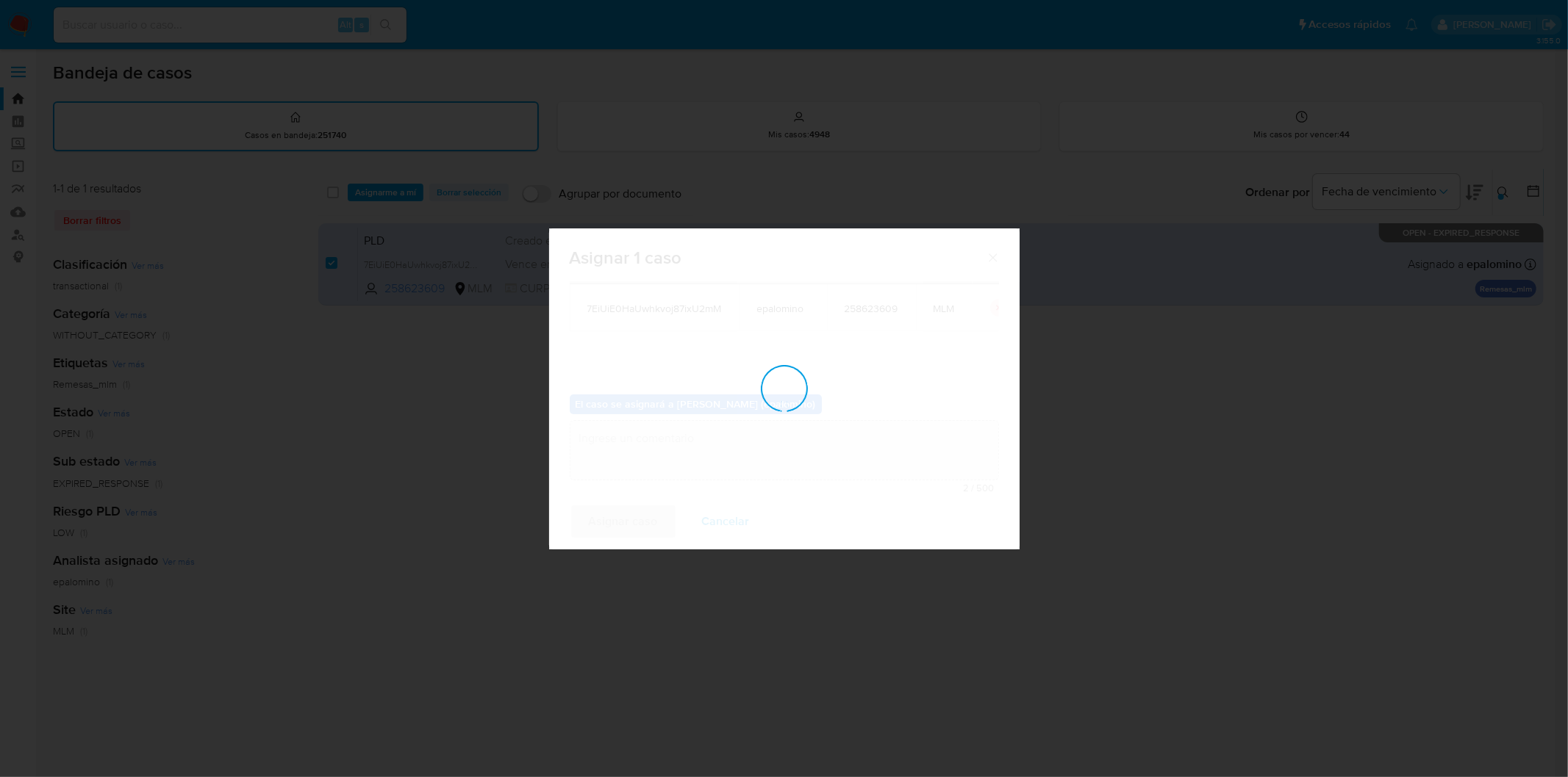
checkbox input "false"
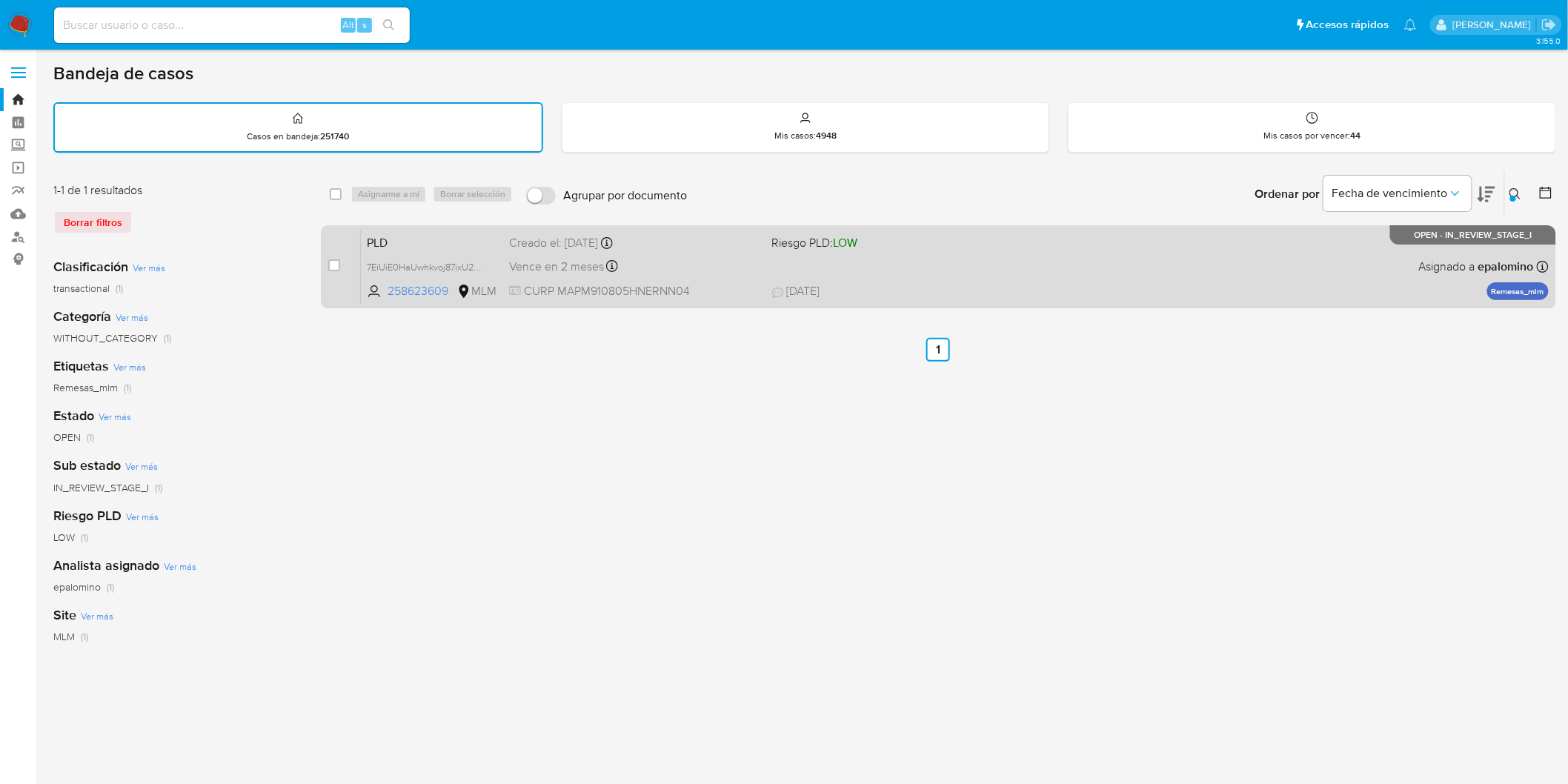
click at [387, 234] on span "PLD" at bounding box center [432, 242] width 130 height 20
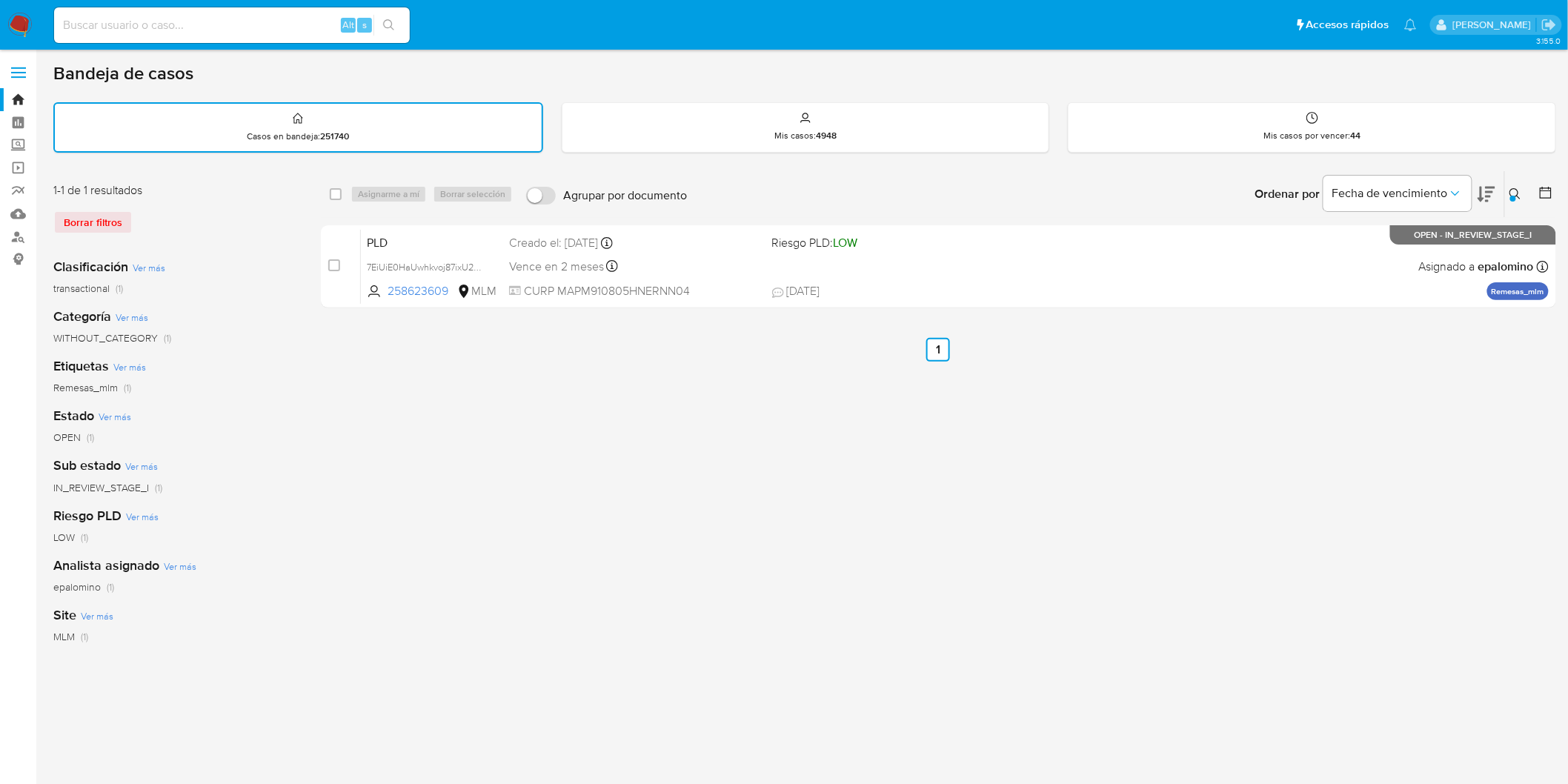
click at [17, 26] on img at bounding box center [21, 26] width 26 height 26
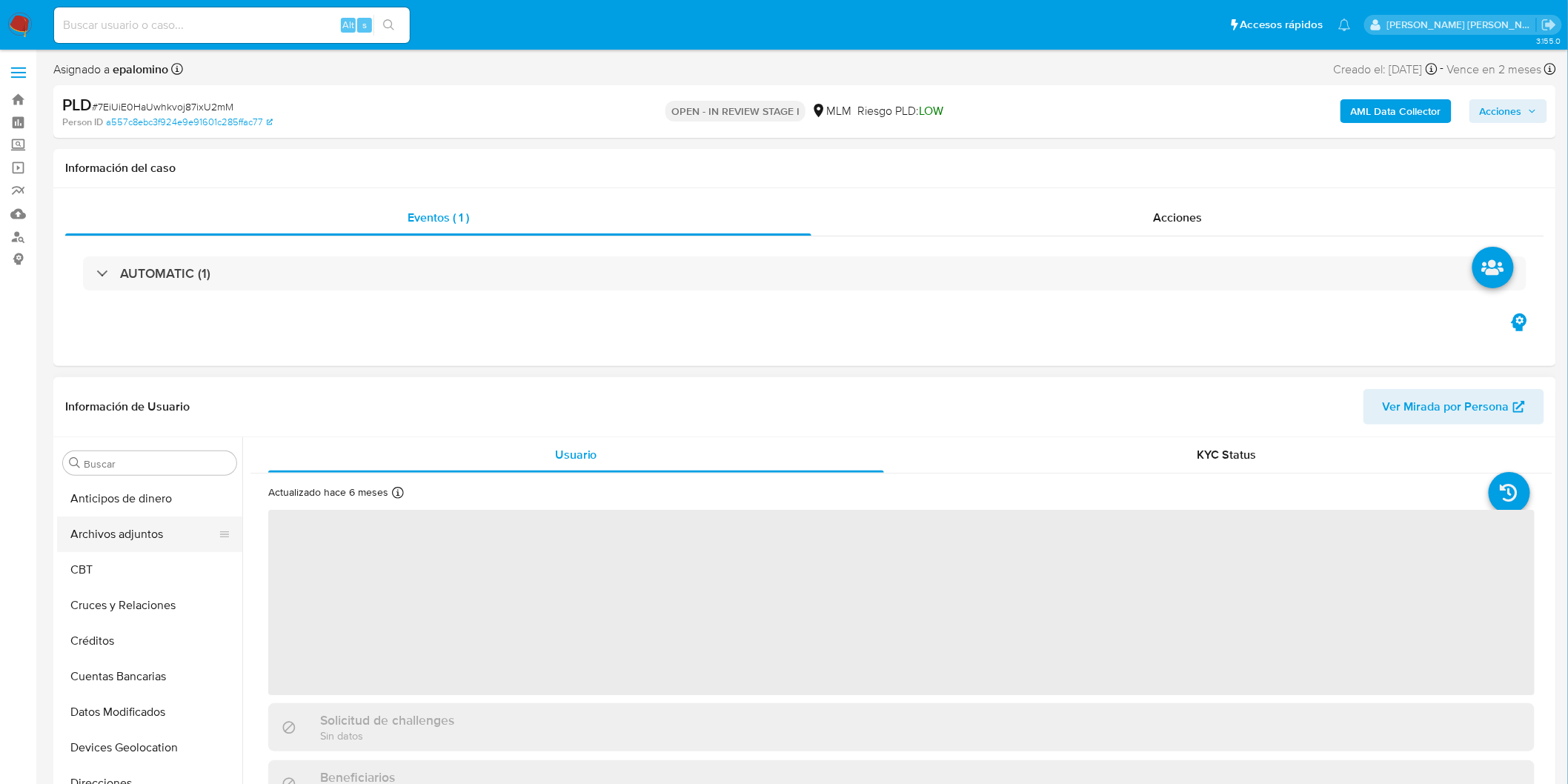
click at [141, 534] on button "Archivos adjuntos" at bounding box center [144, 534] width 174 height 36
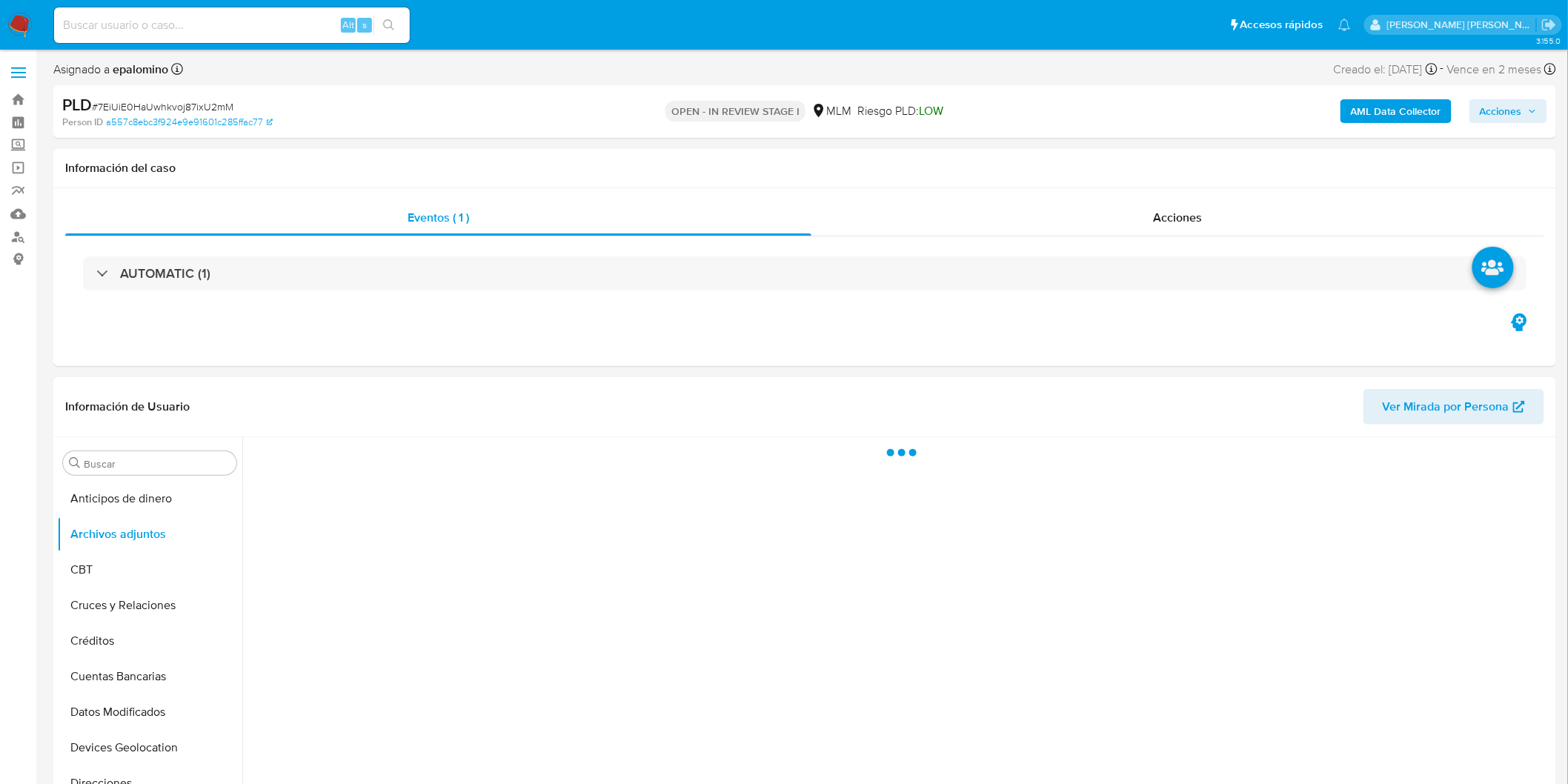
select select "10"
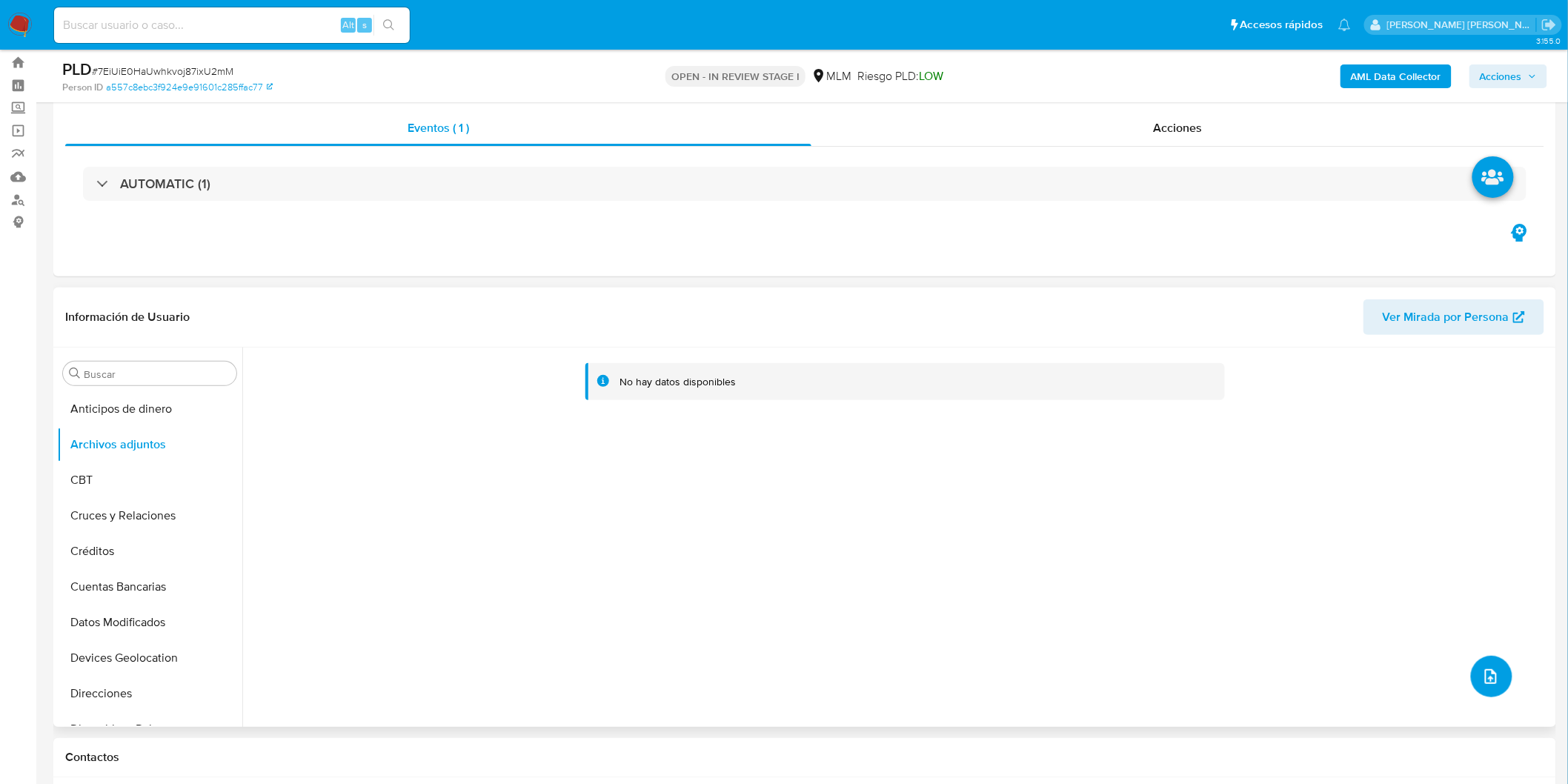
click at [1490, 678] on icon "upload-file" at bounding box center [1491, 677] width 18 height 18
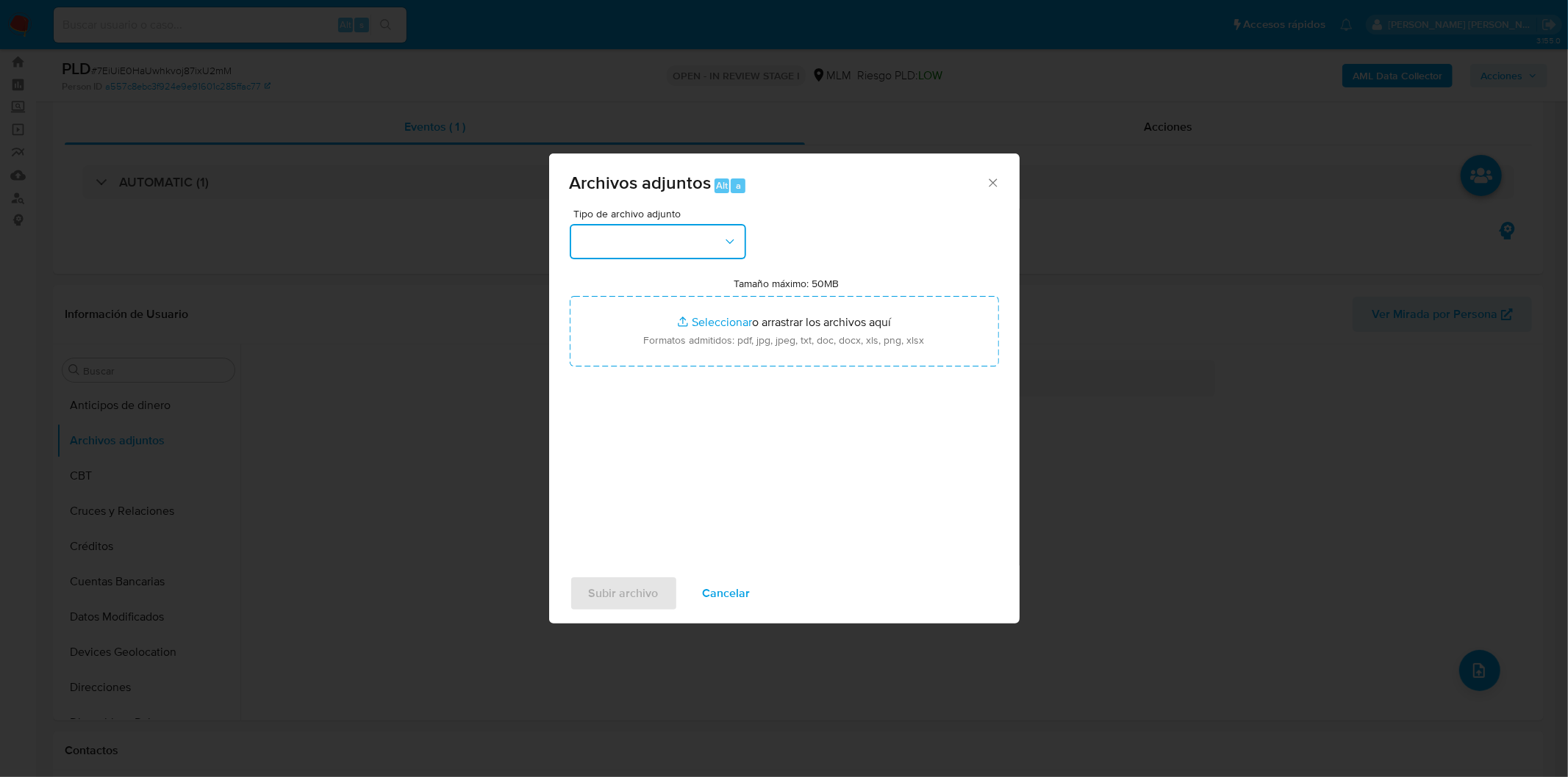
drag, startPoint x: 715, startPoint y: 241, endPoint x: 718, endPoint y: 249, distance: 8.5
click at [715, 241] on button "button" at bounding box center [658, 242] width 176 height 35
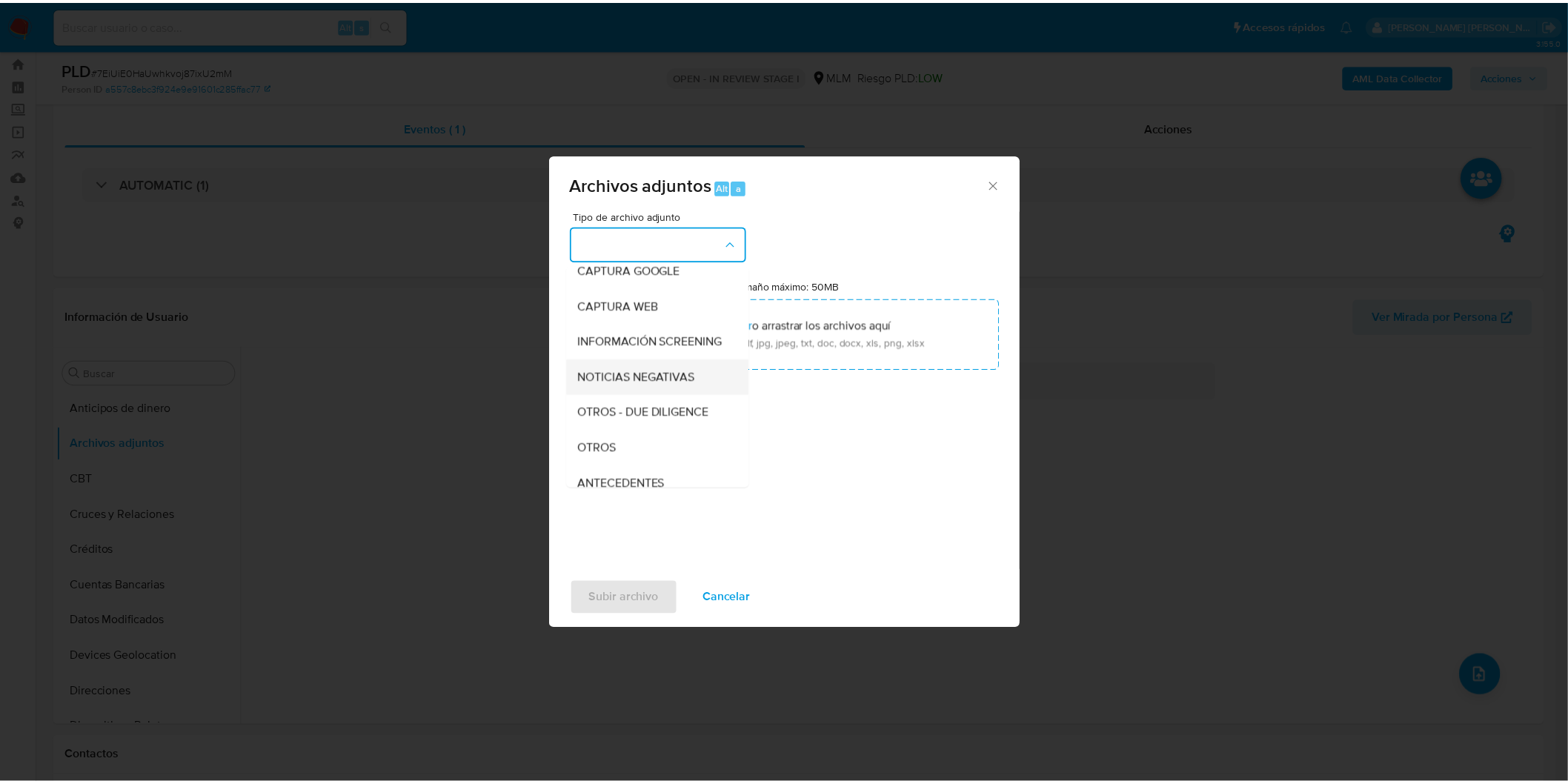
scroll to position [165, 0]
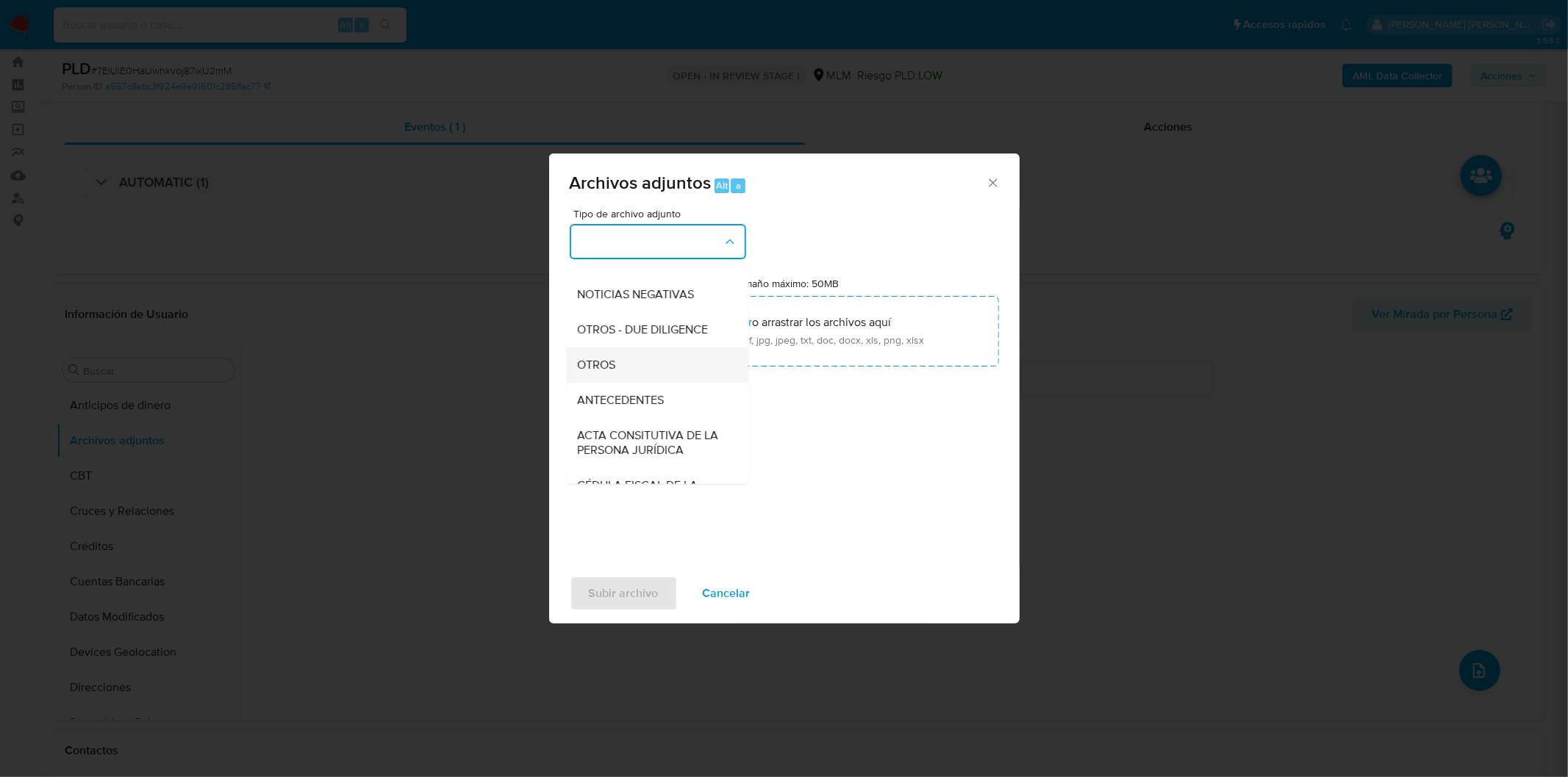
click at [620, 369] on div "OTROS" at bounding box center [652, 364] width 150 height 35
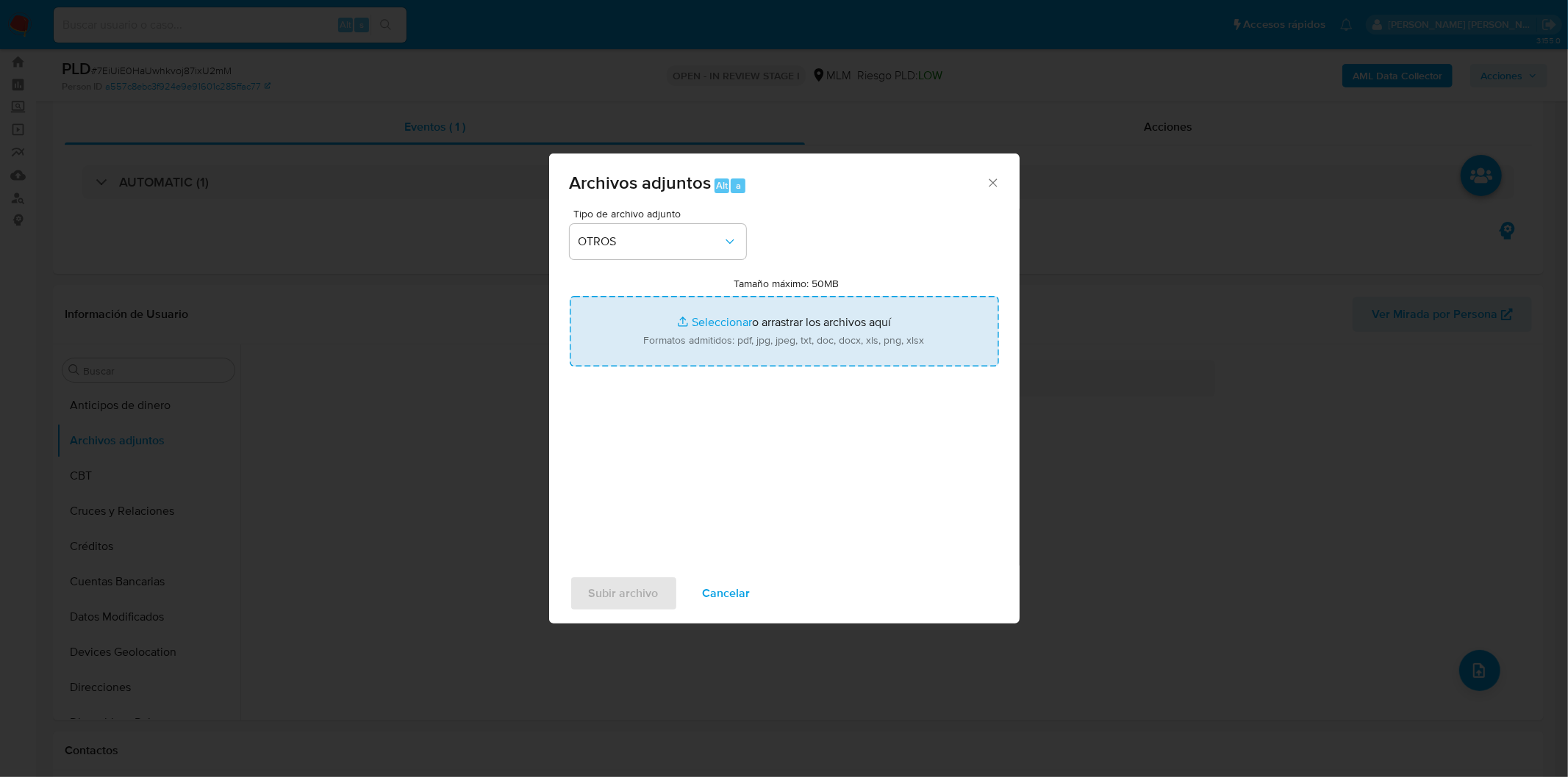
type input "C:\fakepath\258623609_Manuel Martinez Puente_AGO2025..xlsx"
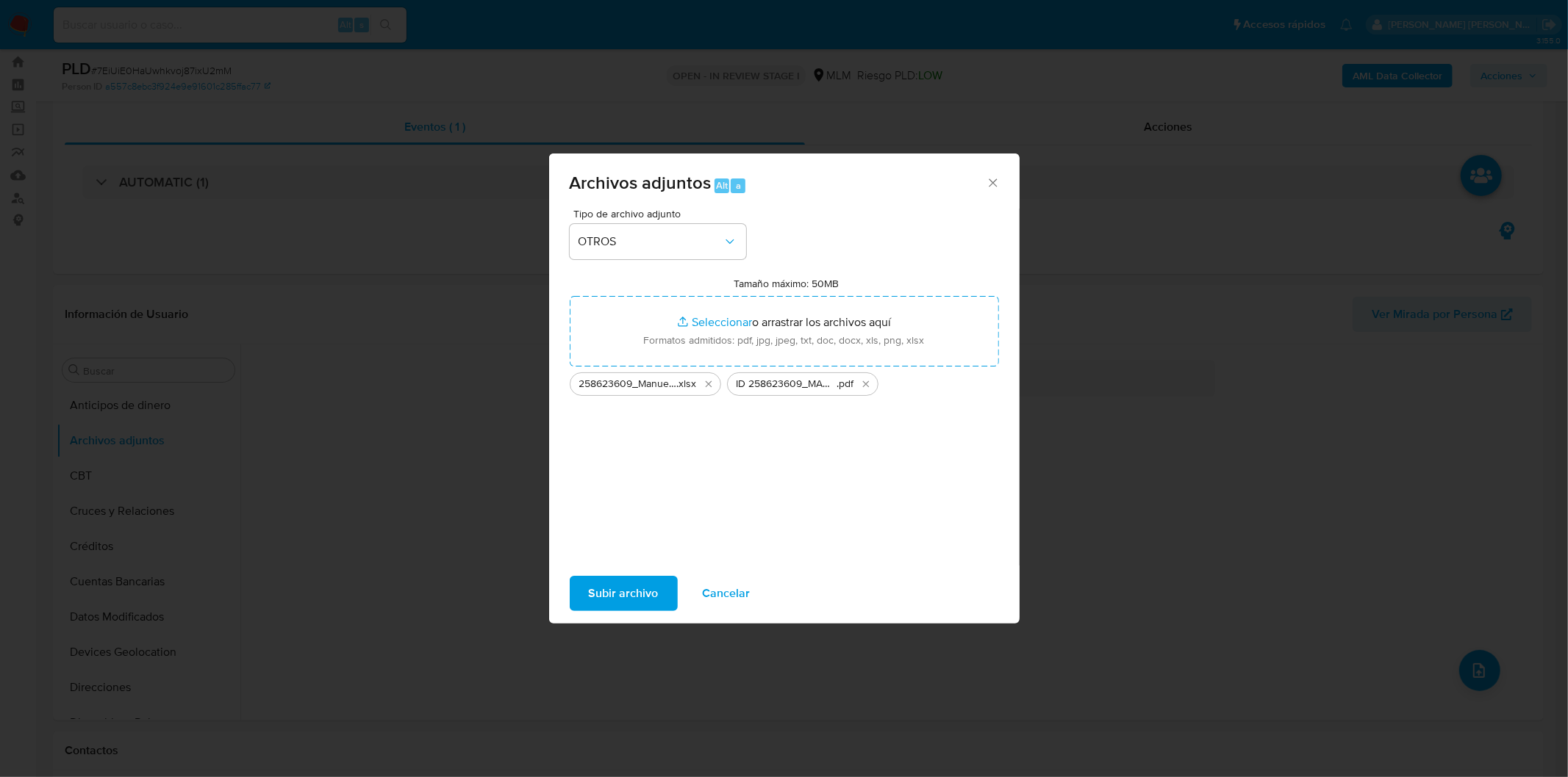
click at [597, 595] on span "Subir archivo" at bounding box center [623, 593] width 69 height 32
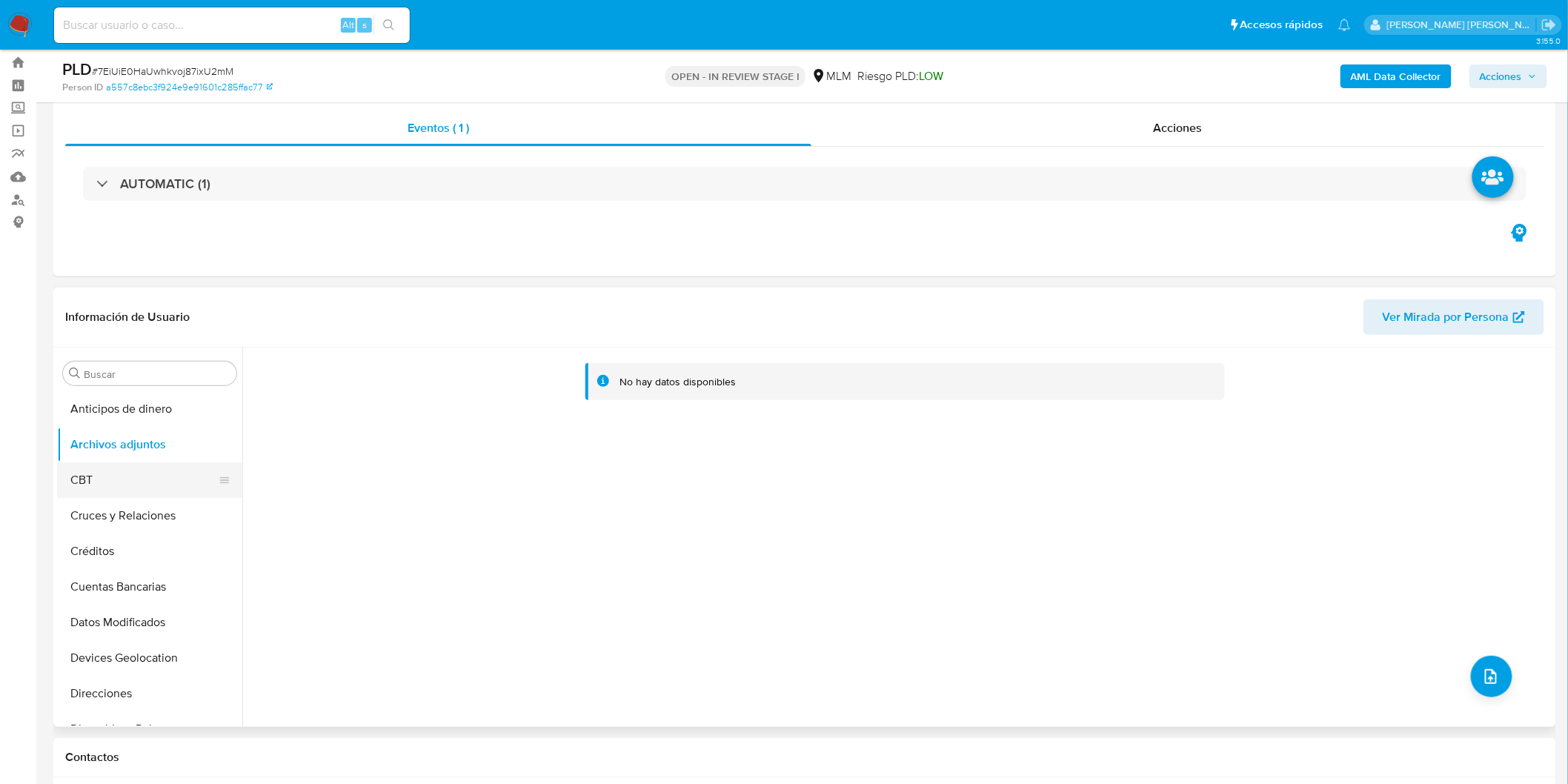
click at [150, 484] on button "CBT" at bounding box center [144, 481] width 174 height 36
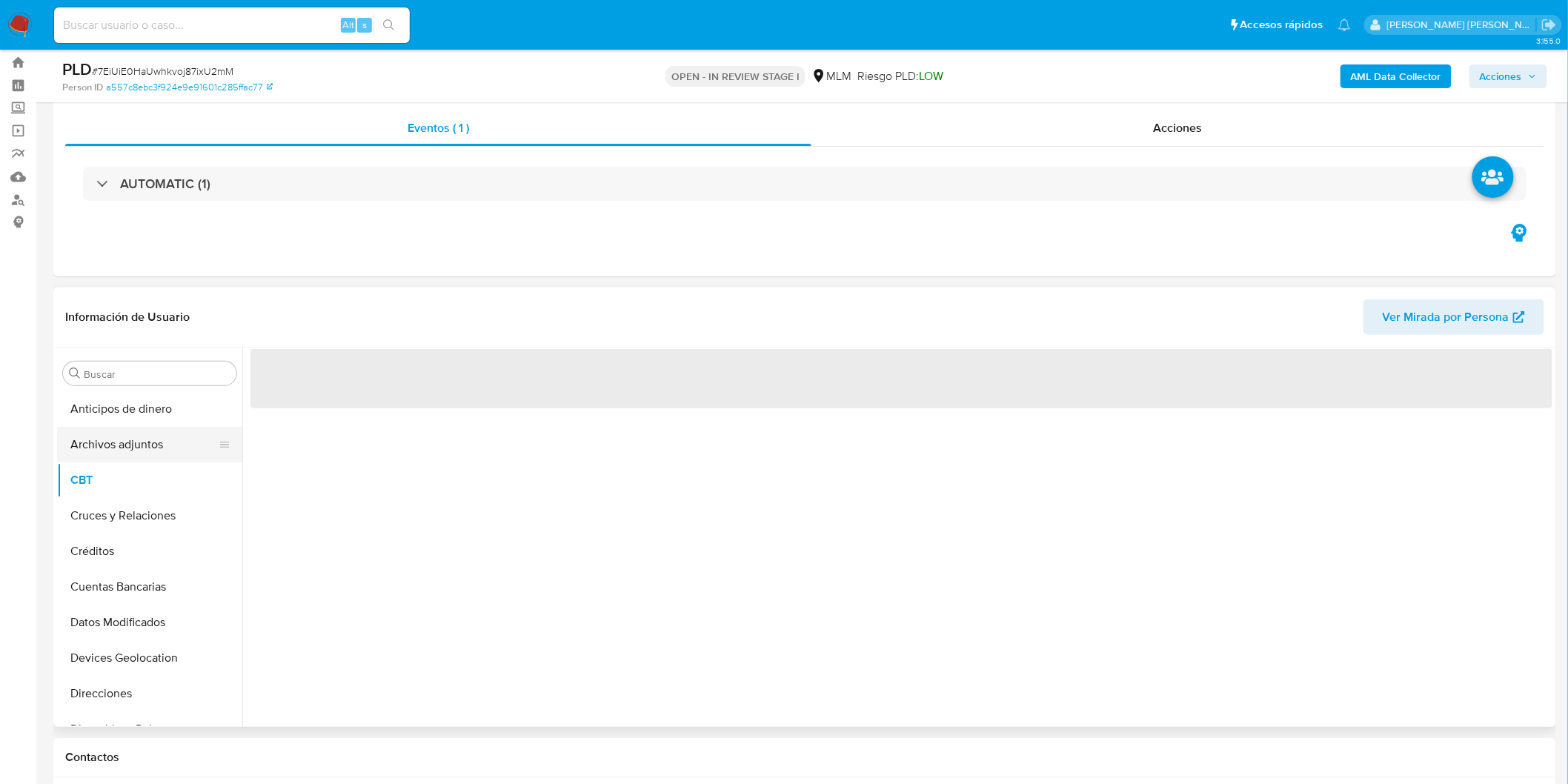
click at [166, 448] on button "Archivos adjuntos" at bounding box center [144, 445] width 174 height 36
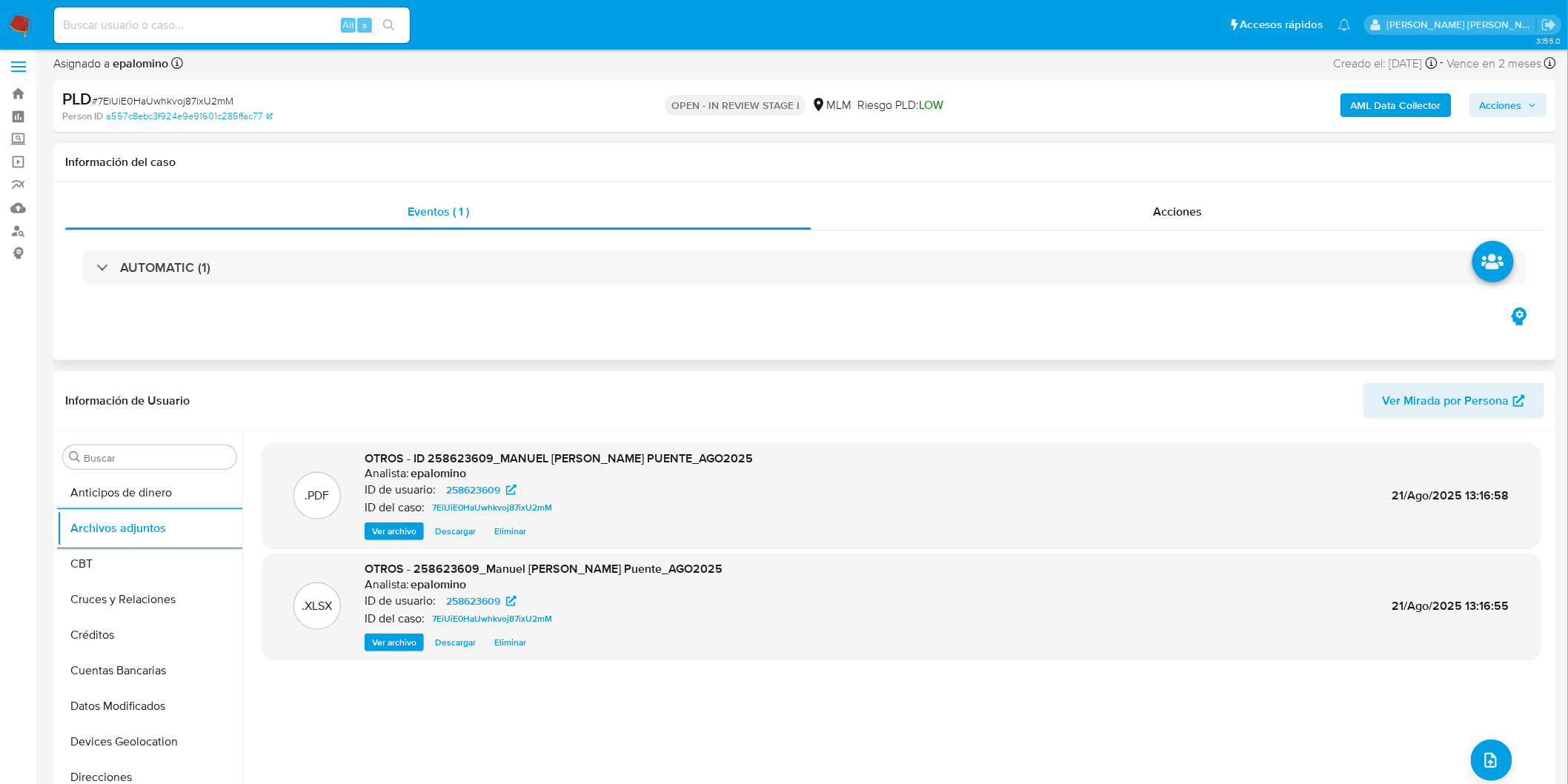
scroll to position [0, 0]
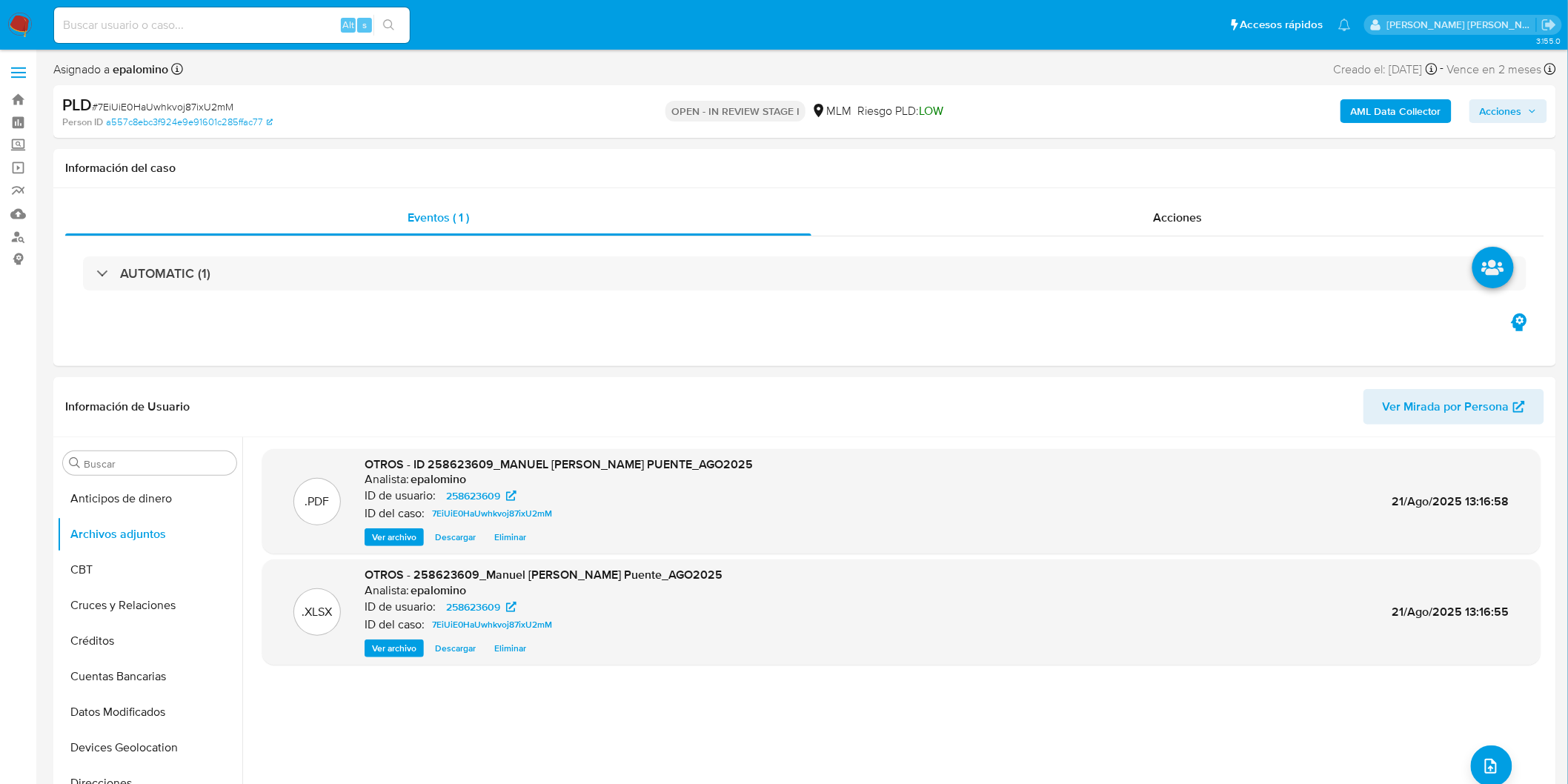
drag, startPoint x: 1505, startPoint y: 104, endPoint x: 1487, endPoint y: 117, distance: 22.2
click at [1505, 104] on span "Acciones" at bounding box center [1501, 112] width 42 height 24
click at [1484, 351] on span "Enviar" at bounding box center [1491, 349] width 29 height 21
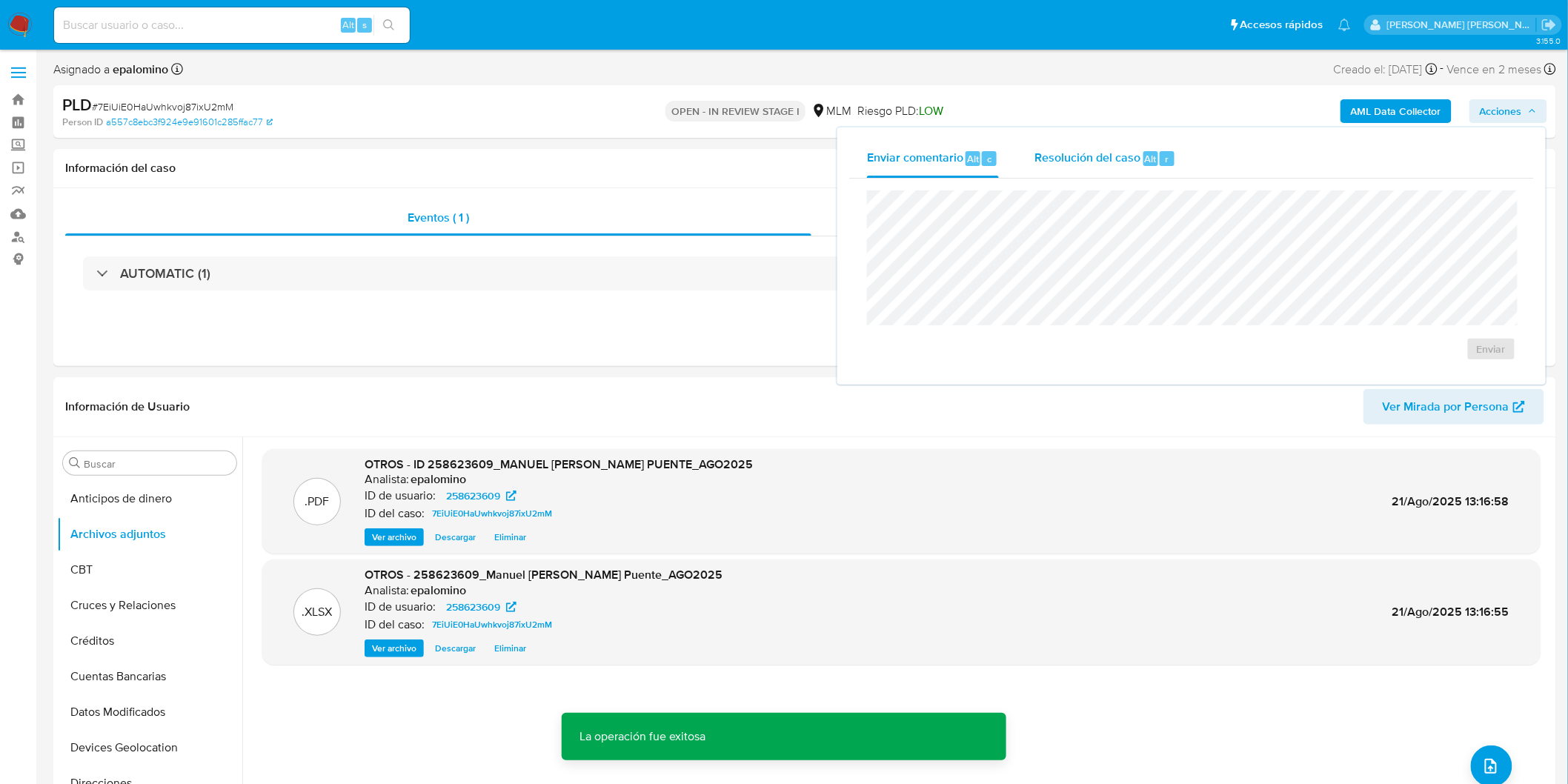
click at [1116, 166] on div "Resolución del caso Alt r" at bounding box center [1104, 158] width 141 height 39
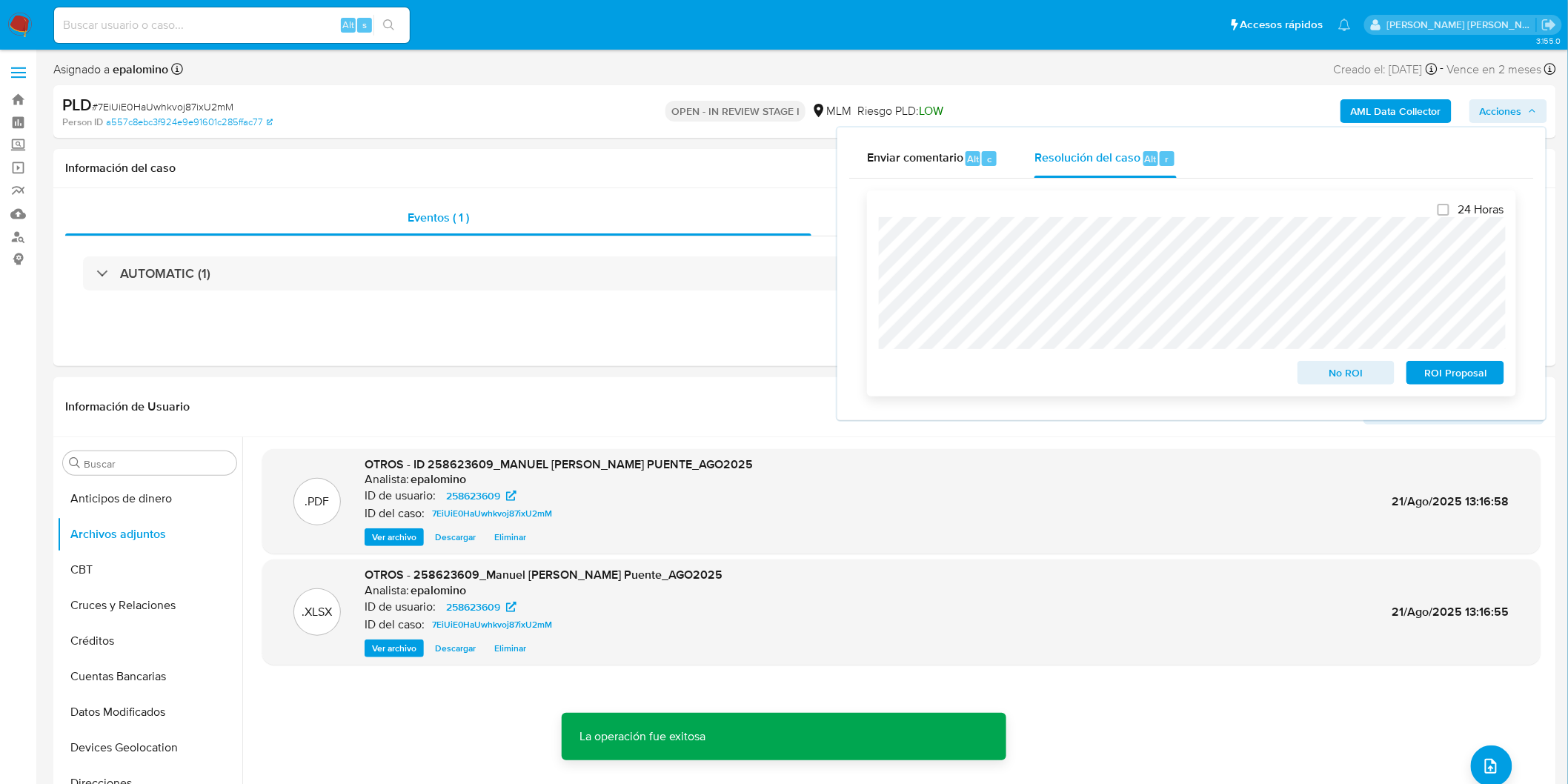
click at [1316, 371] on span "No ROI" at bounding box center [1346, 372] width 77 height 21
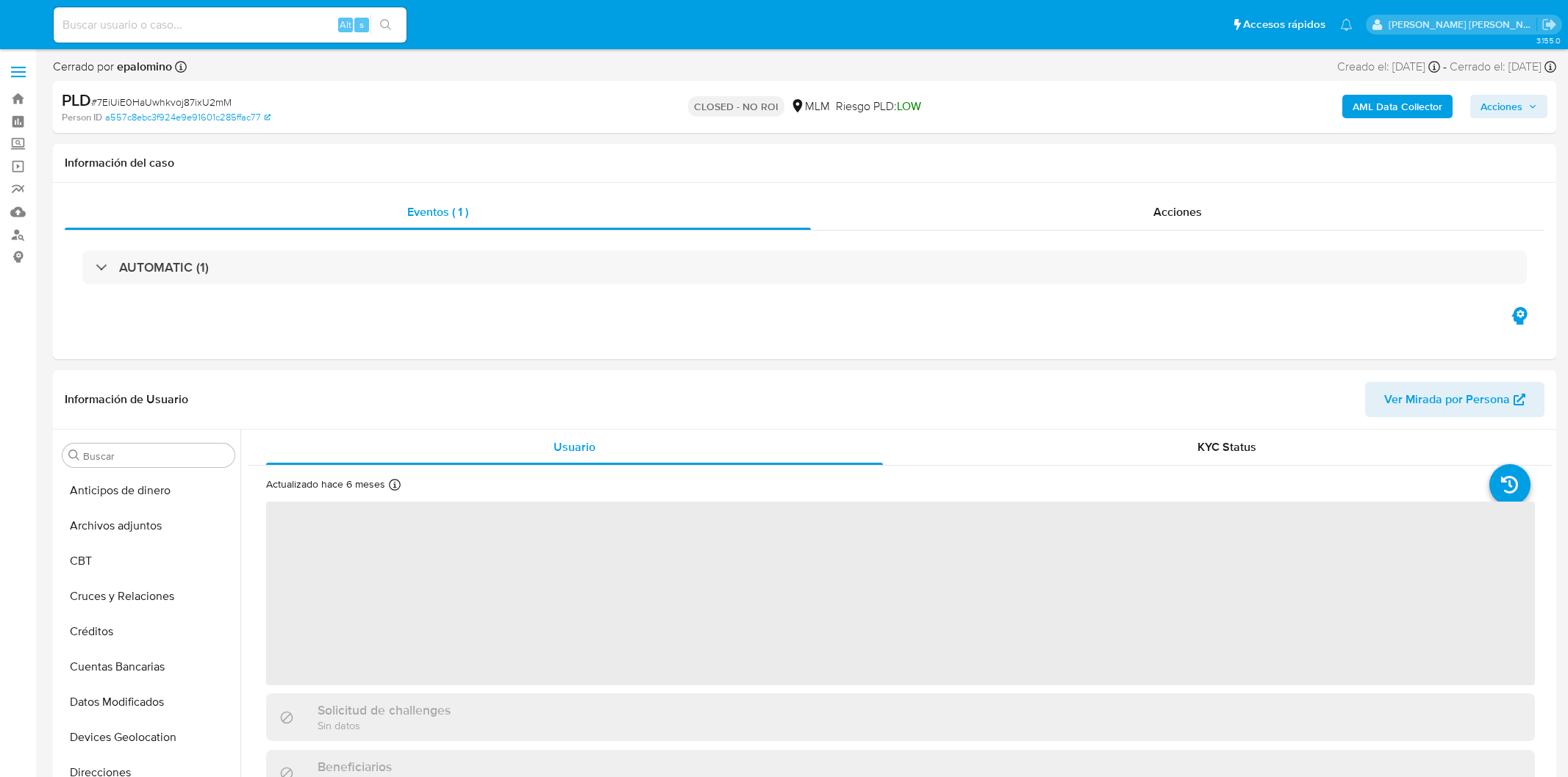
select select "10"
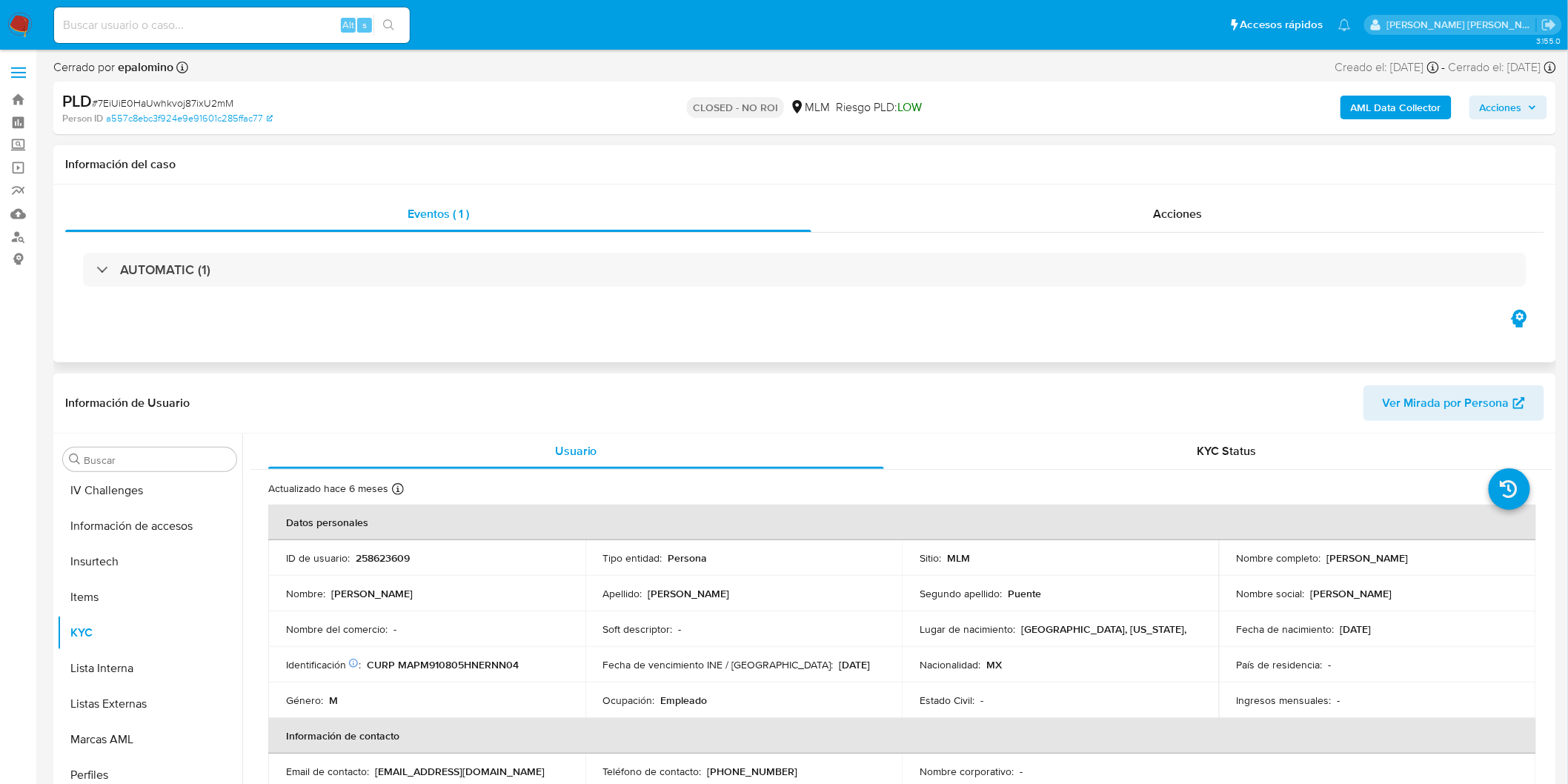
scroll to position [626, 0]
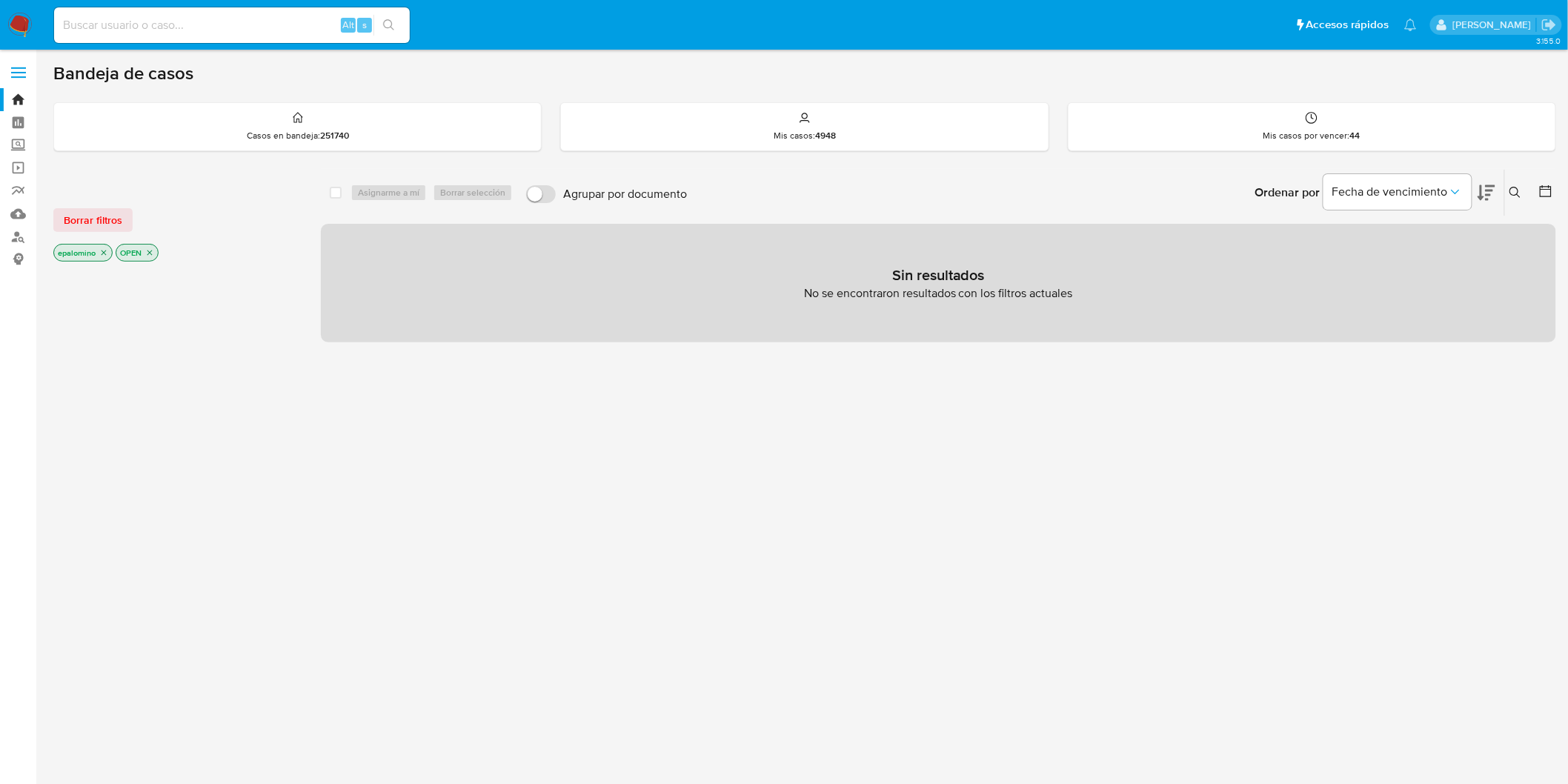
drag, startPoint x: 114, startPoint y: 210, endPoint x: 141, endPoint y: 186, distance: 36.1
click at [114, 210] on span "Borrar filtros" at bounding box center [93, 220] width 58 height 21
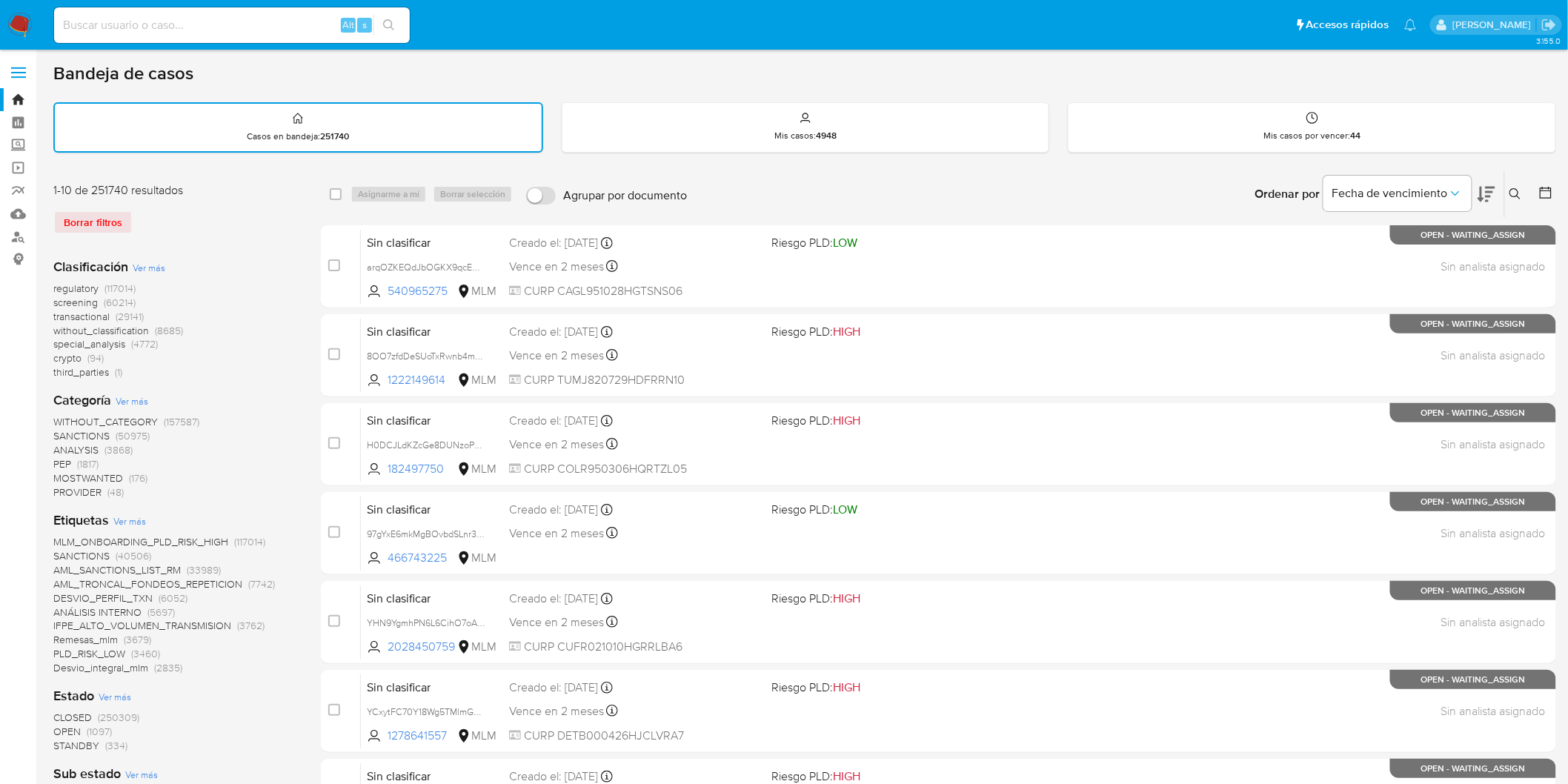
click at [1509, 186] on button at bounding box center [1517, 195] width 25 height 18
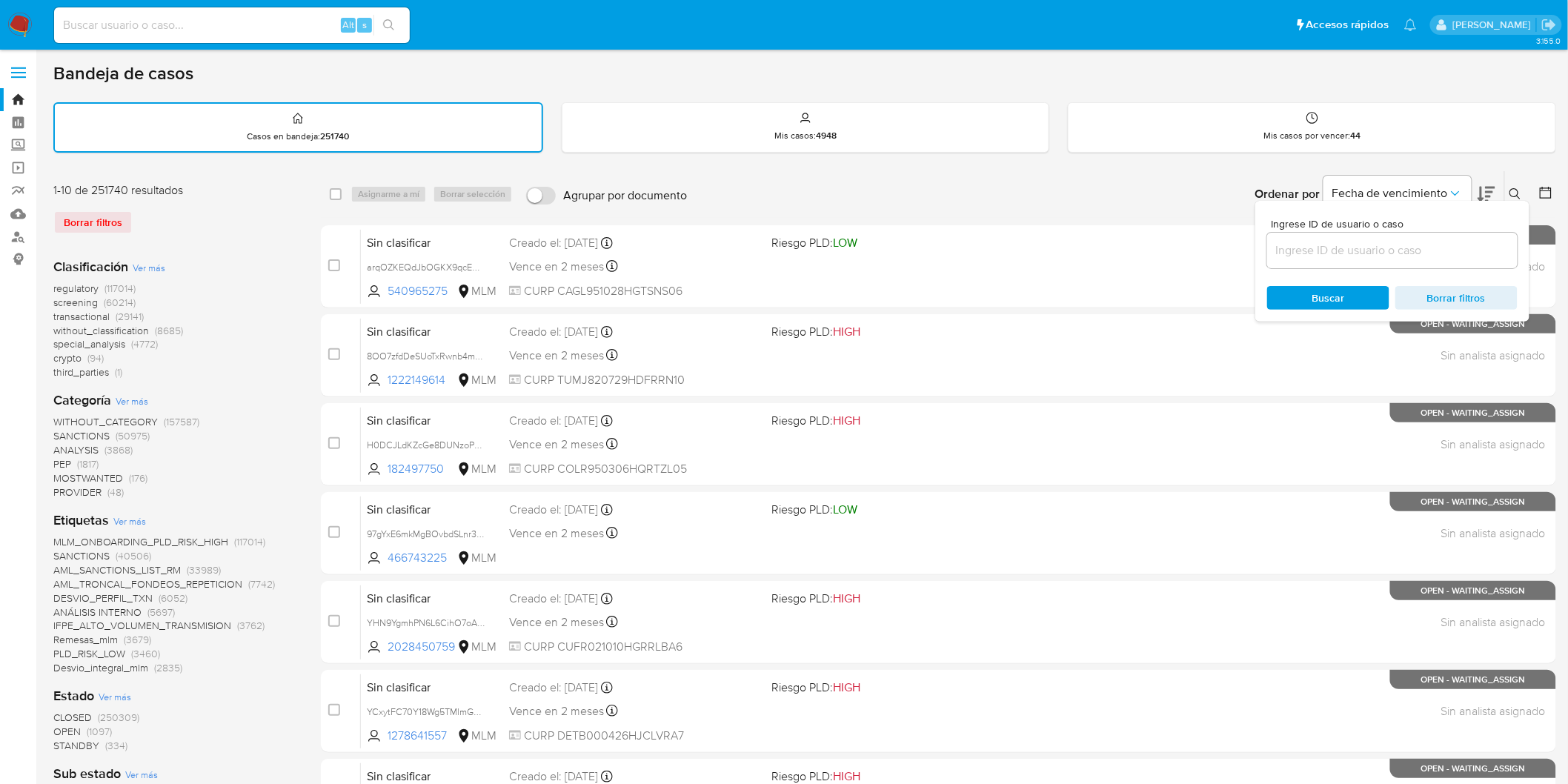
click at [1310, 258] on input at bounding box center [1392, 251] width 251 height 20
type input "1294026522"
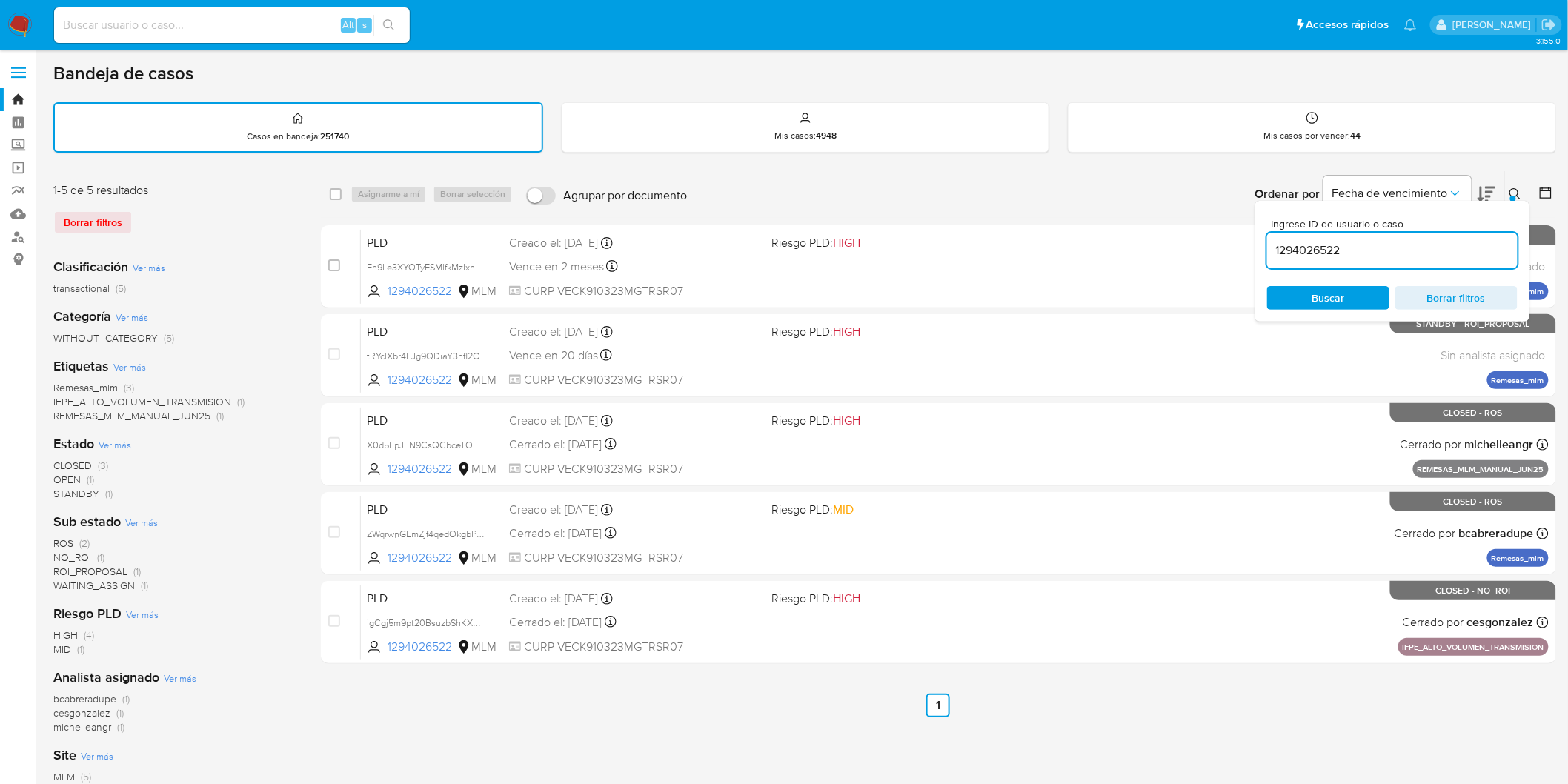
click at [1510, 195] on icon at bounding box center [1516, 195] width 12 height 12
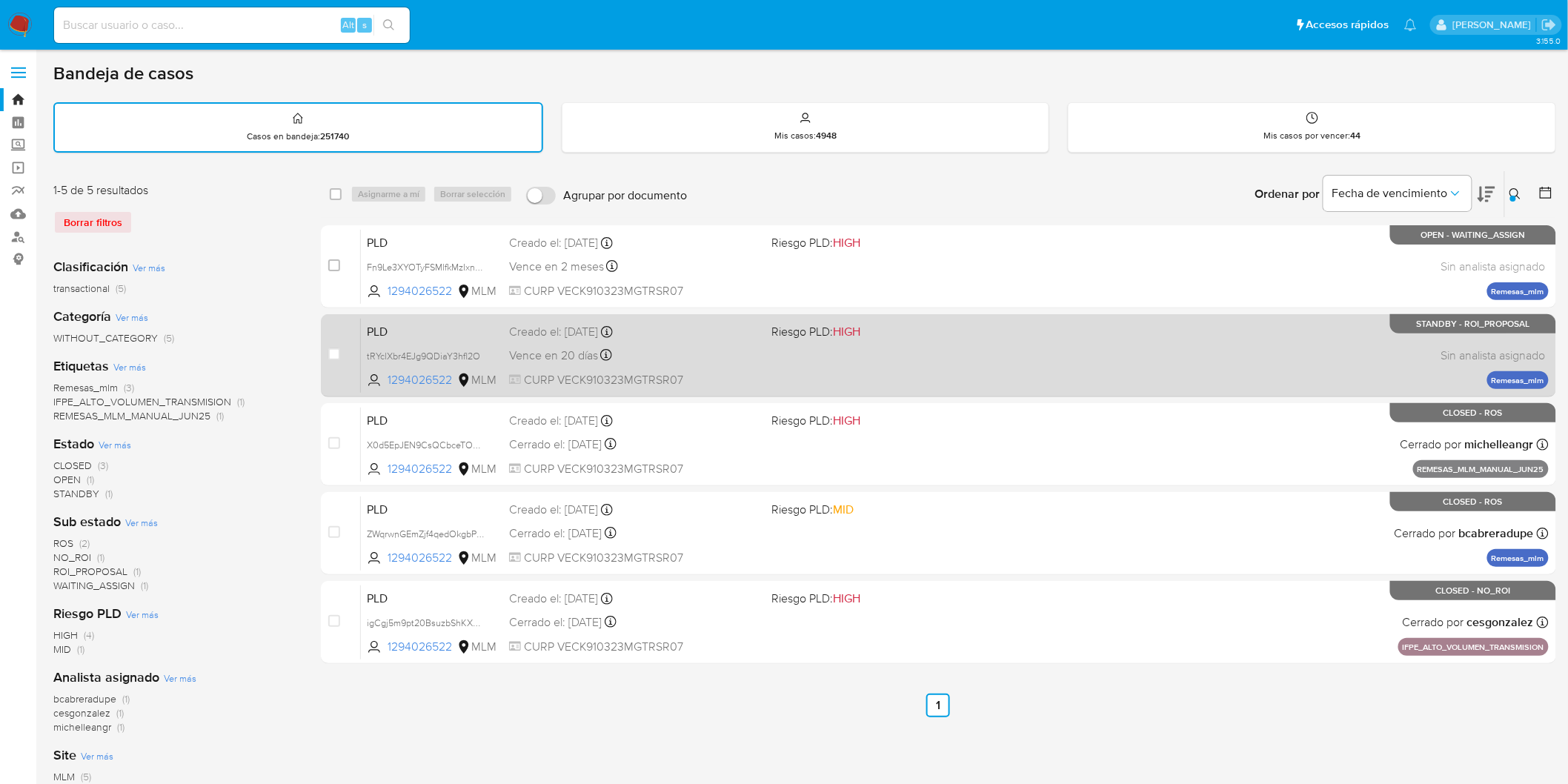
click at [394, 324] on span "PLD" at bounding box center [432, 331] width 130 height 20
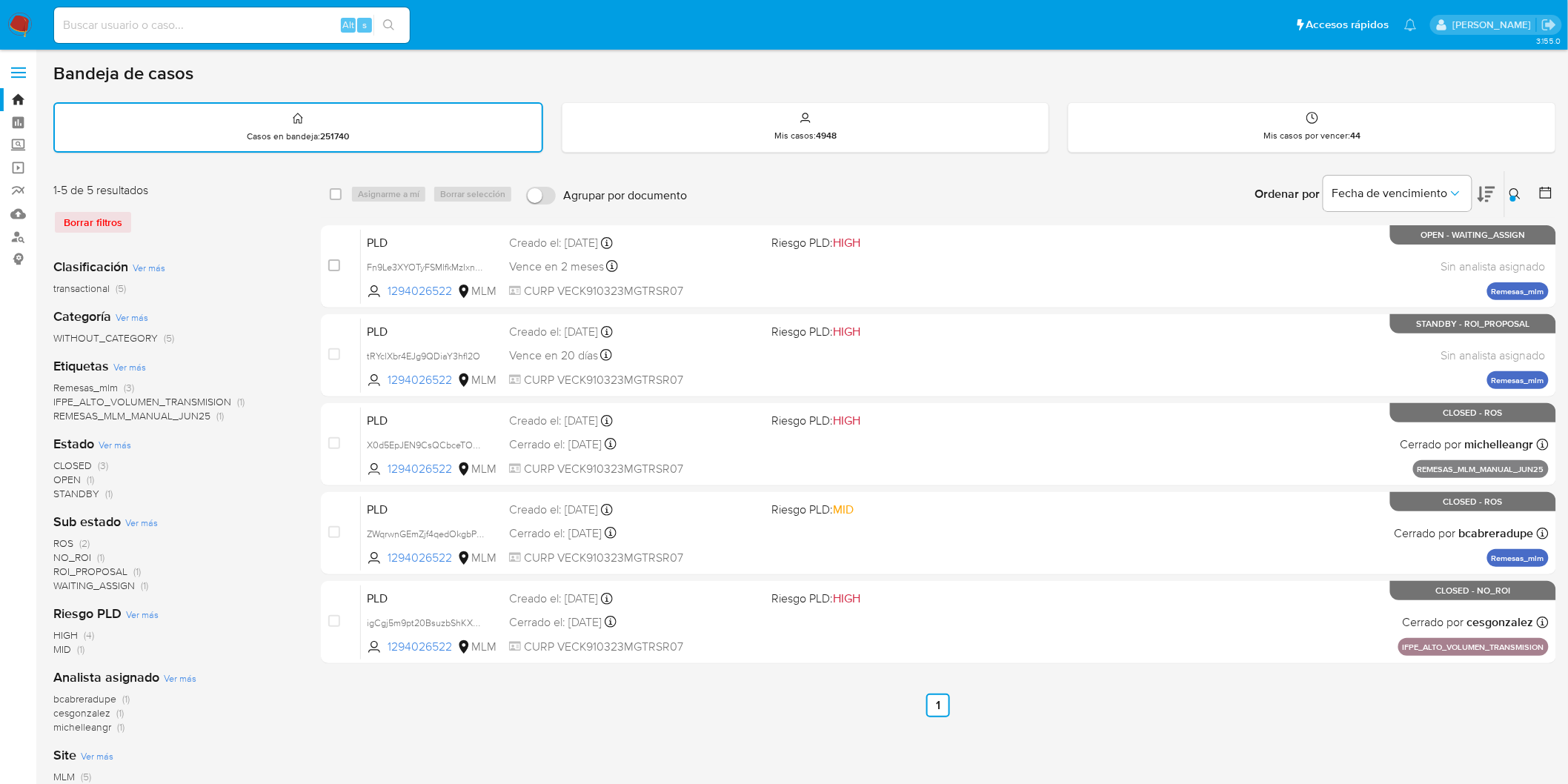
click at [337, 196] on input "checkbox" at bounding box center [336, 195] width 12 height 12
checkbox input "true"
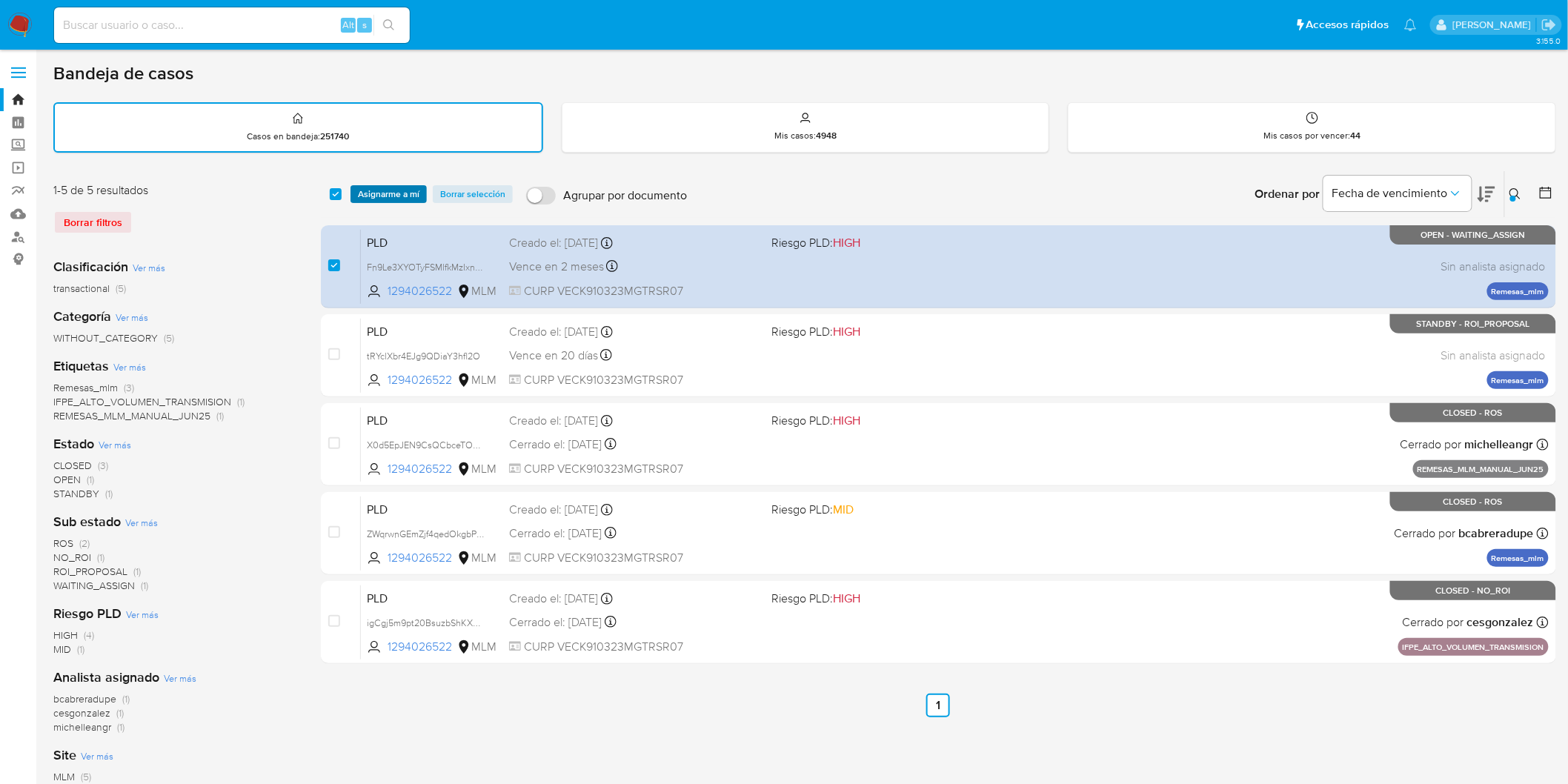
click at [380, 190] on span "Asignarme a mí" at bounding box center [389, 194] width 61 height 15
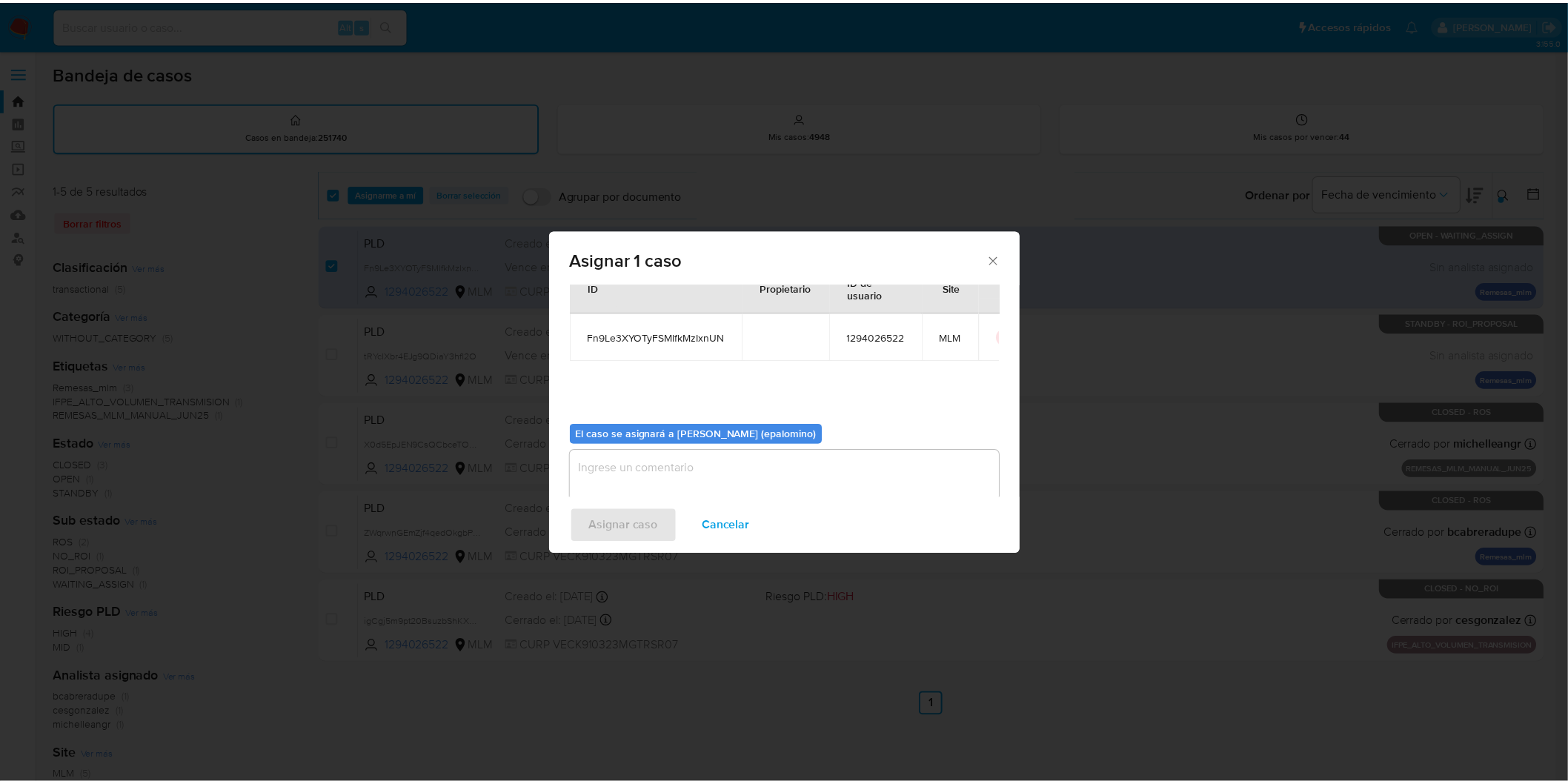
scroll to position [76, 0]
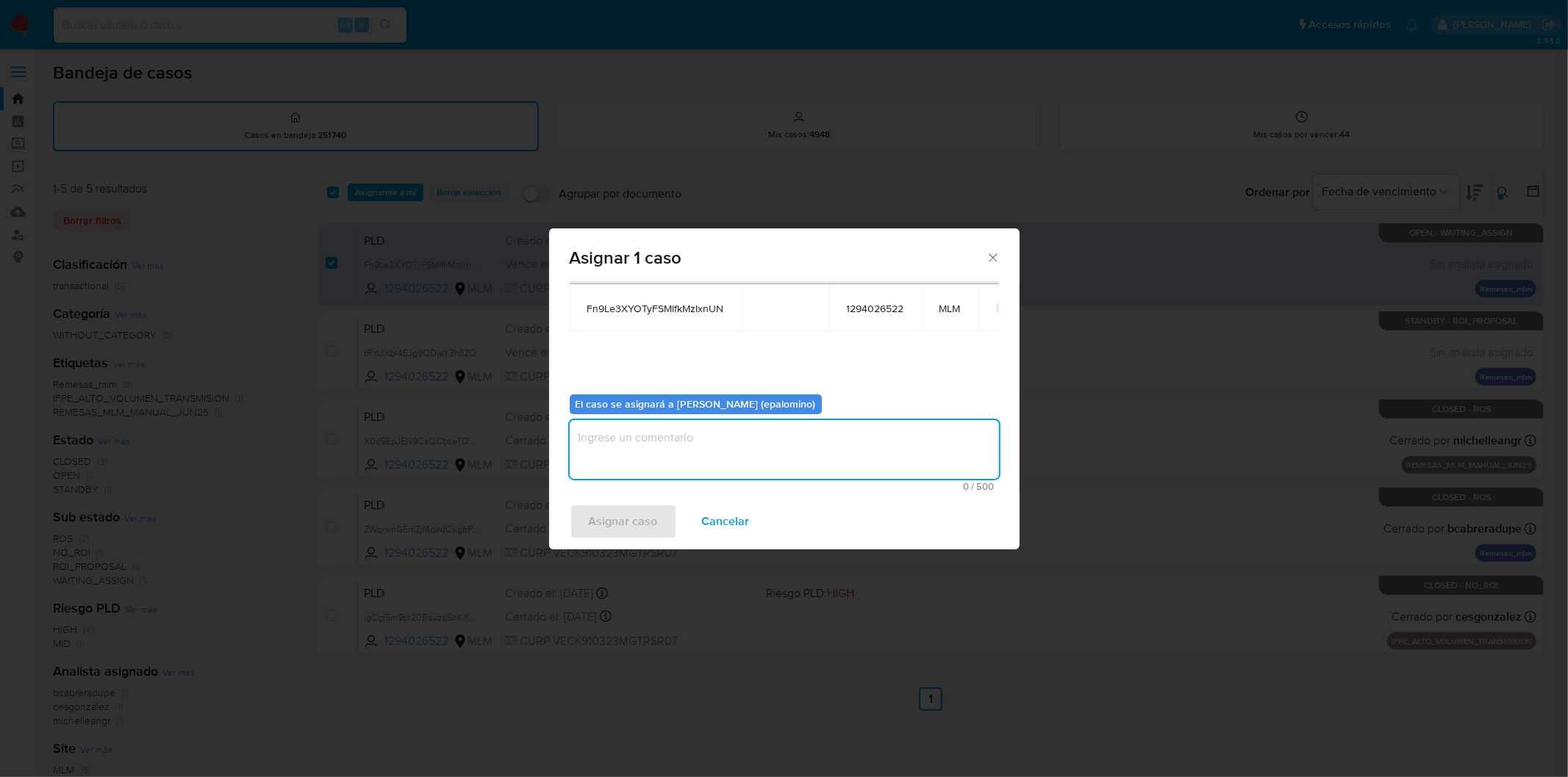
click at [622, 450] on textarea "assign-modal" at bounding box center [784, 450] width 430 height 59
type textarea "as"
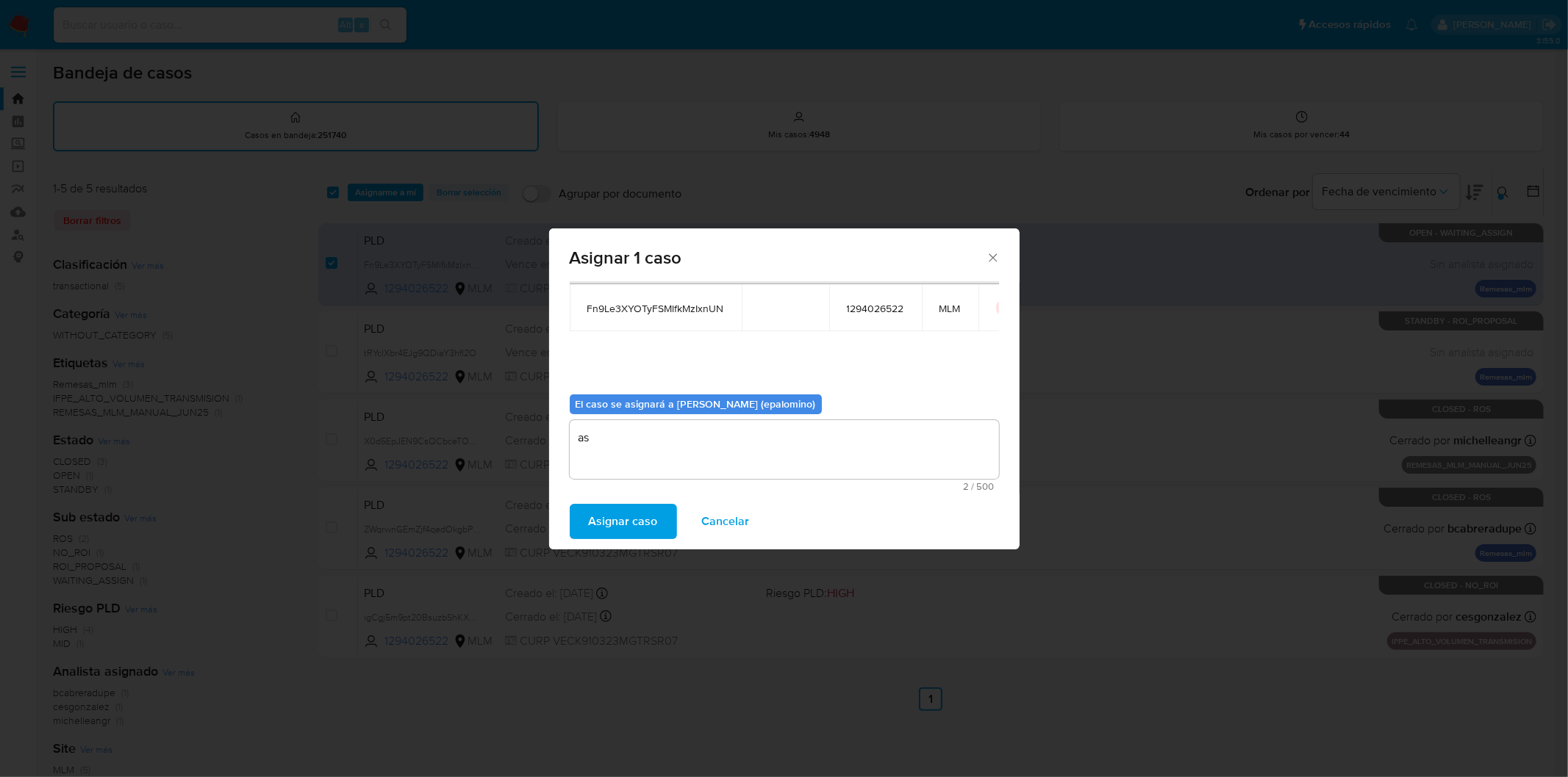
click at [624, 519] on span "Asignar caso" at bounding box center [623, 522] width 69 height 32
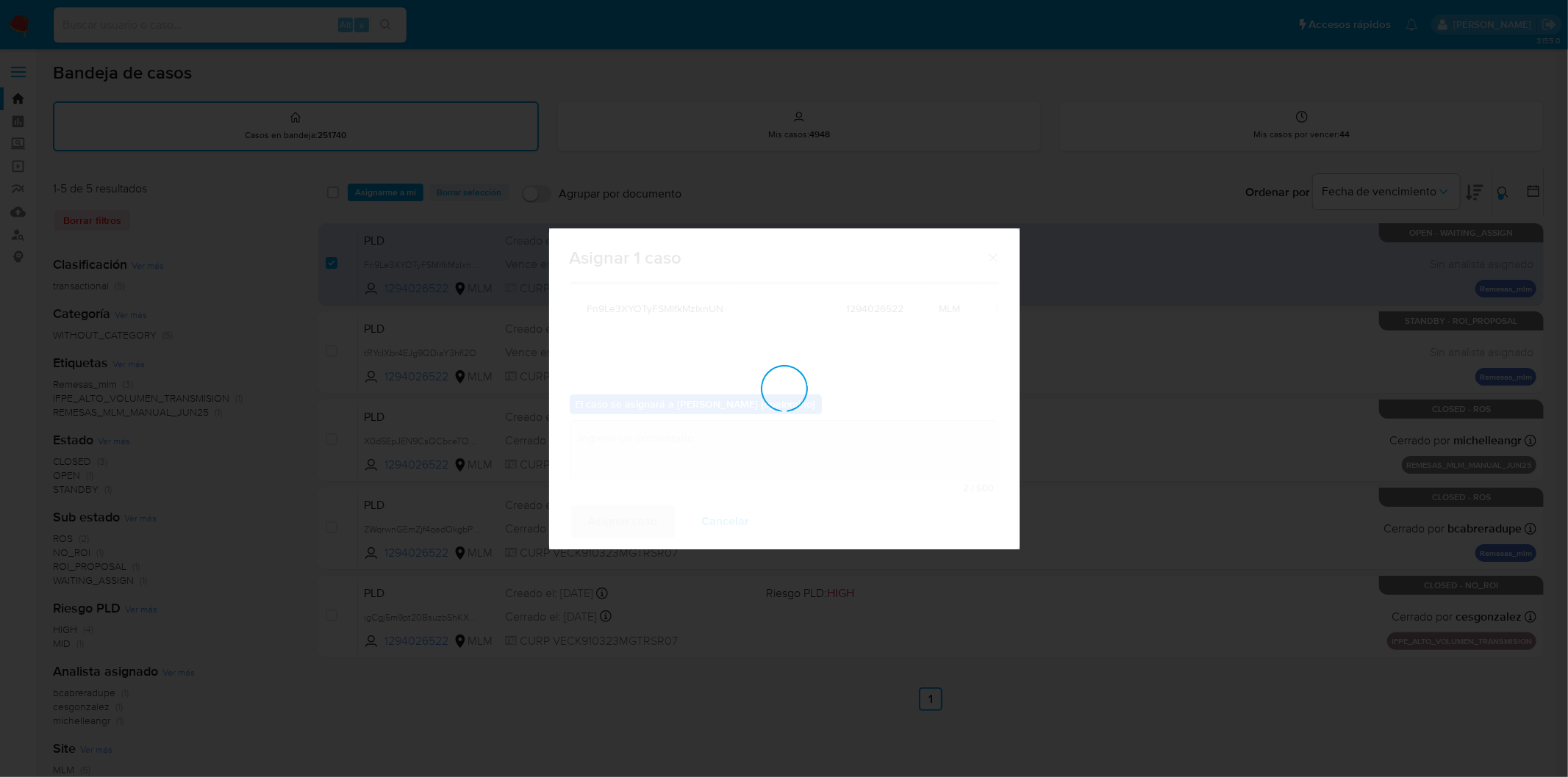
checkbox input "false"
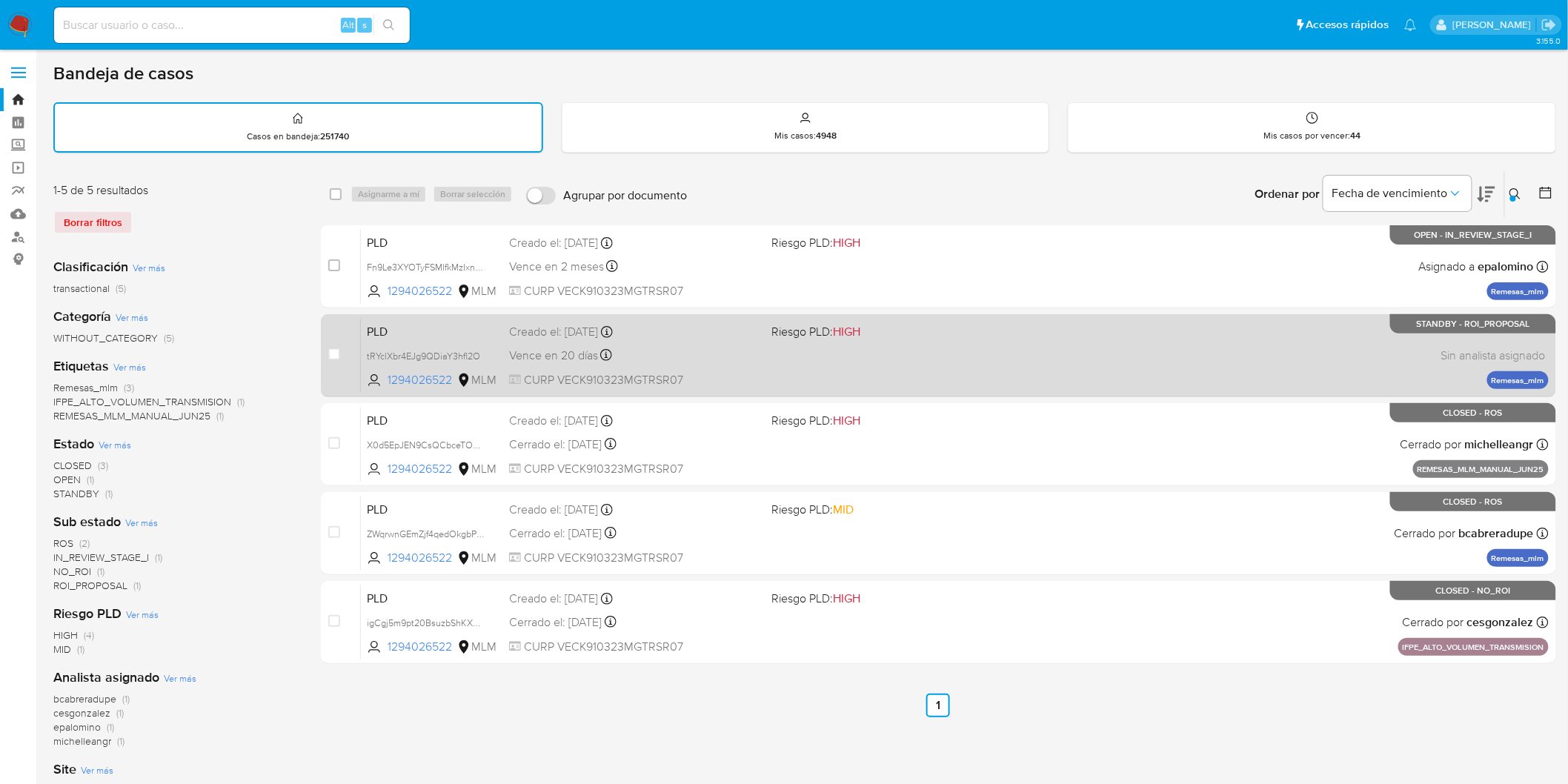
click at [387, 324] on span "PLD" at bounding box center [432, 331] width 130 height 20
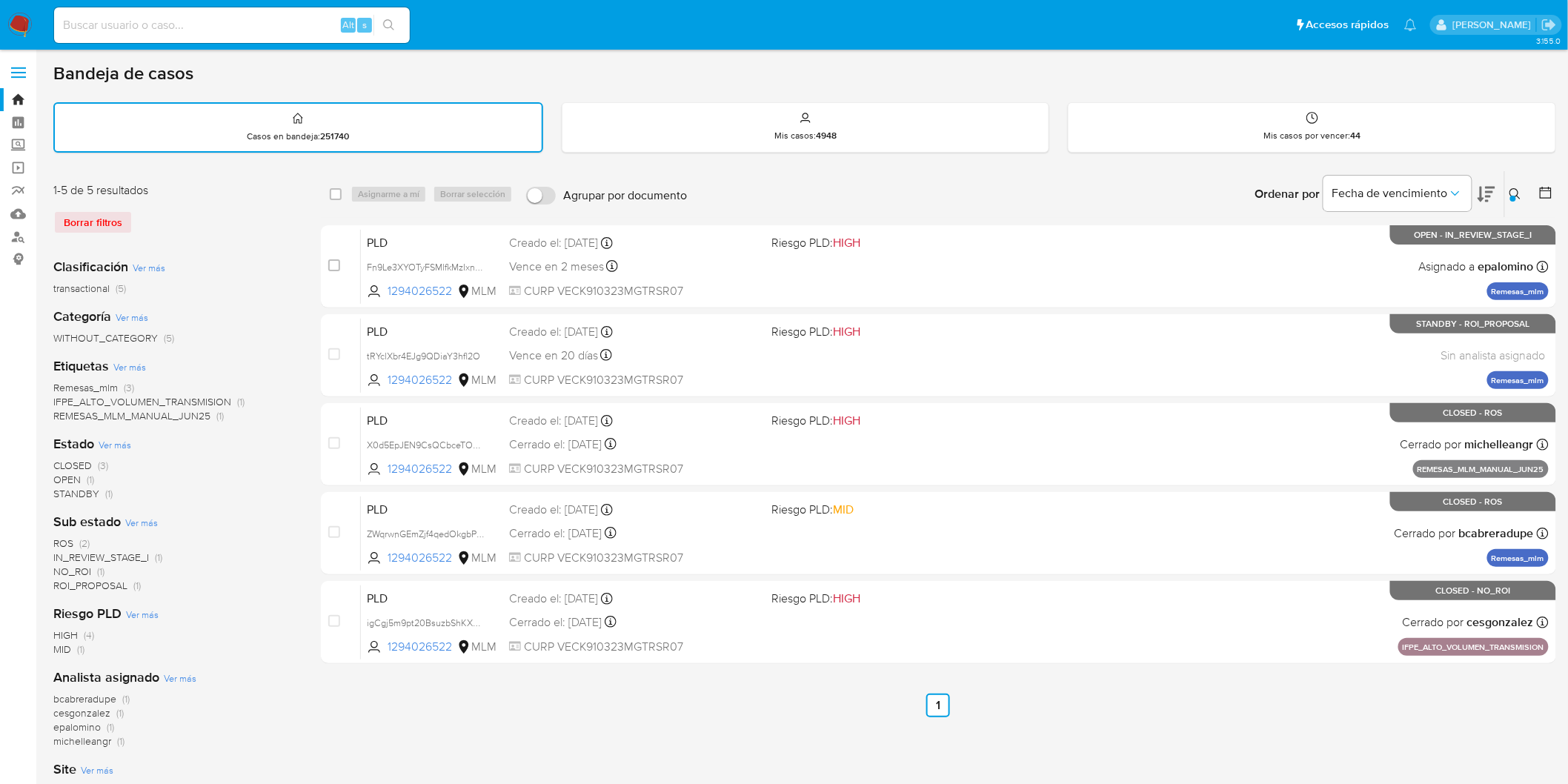
click at [20, 28] on img at bounding box center [21, 26] width 26 height 26
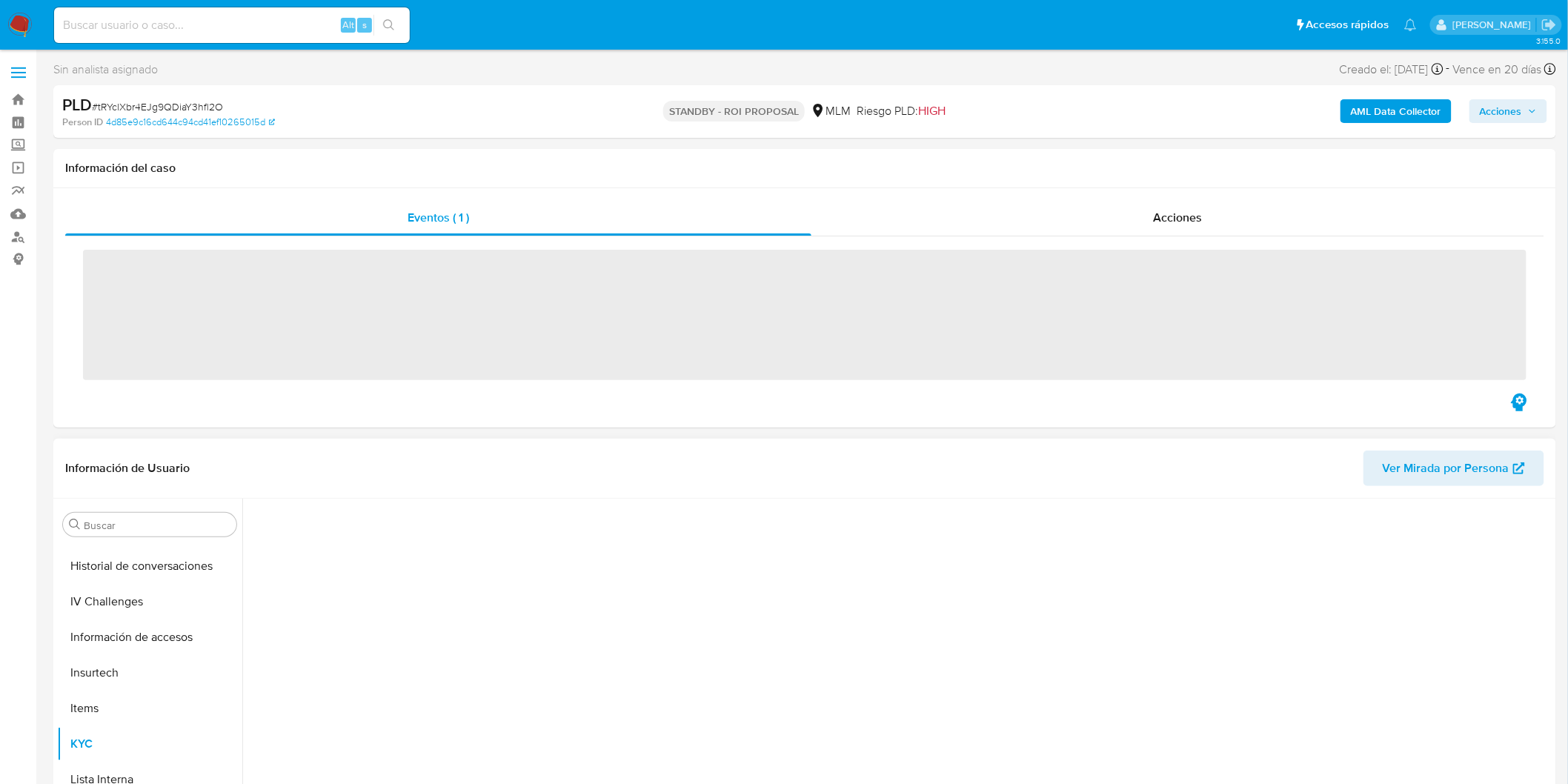
scroll to position [625, 0]
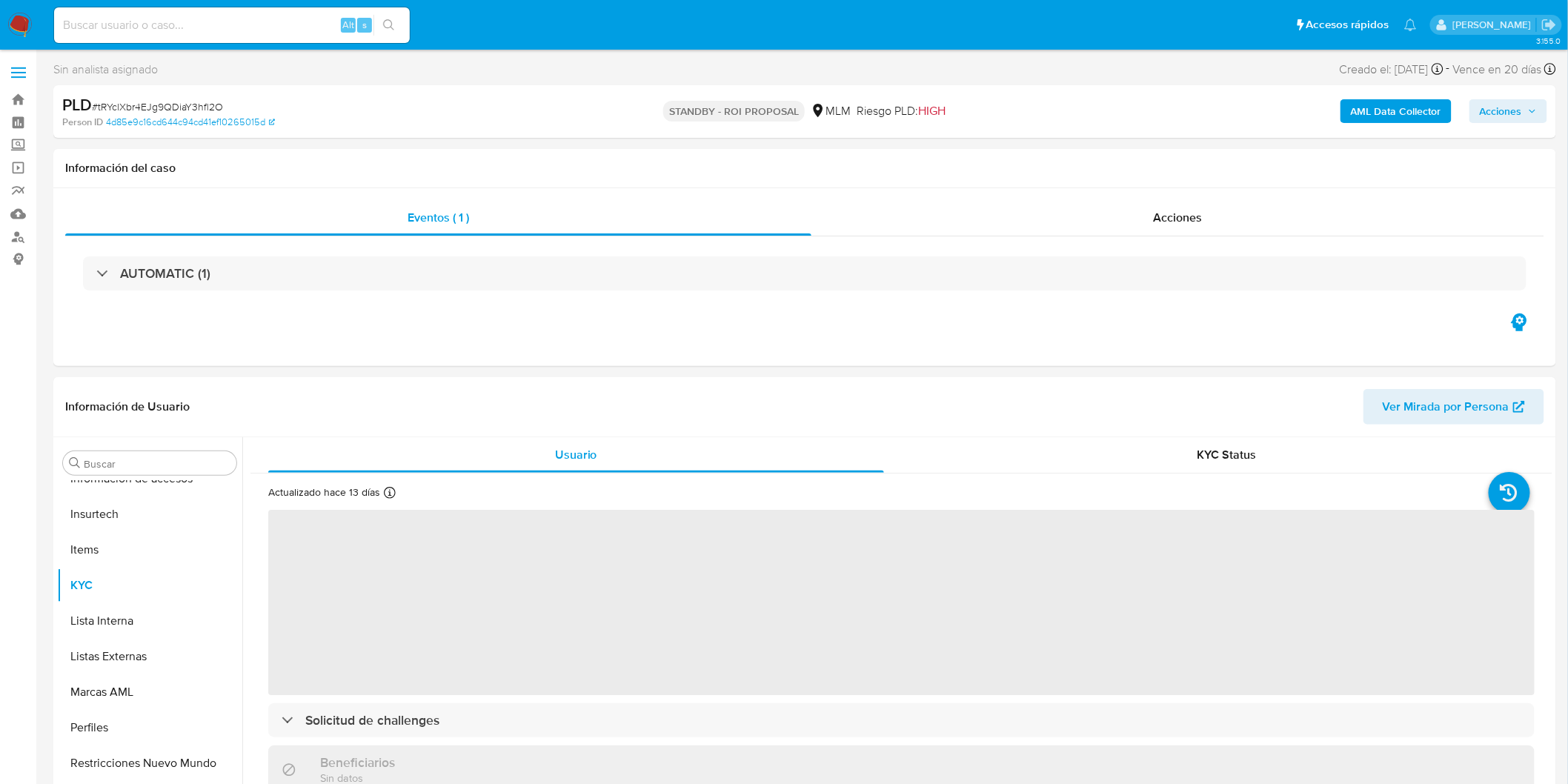
select select "10"
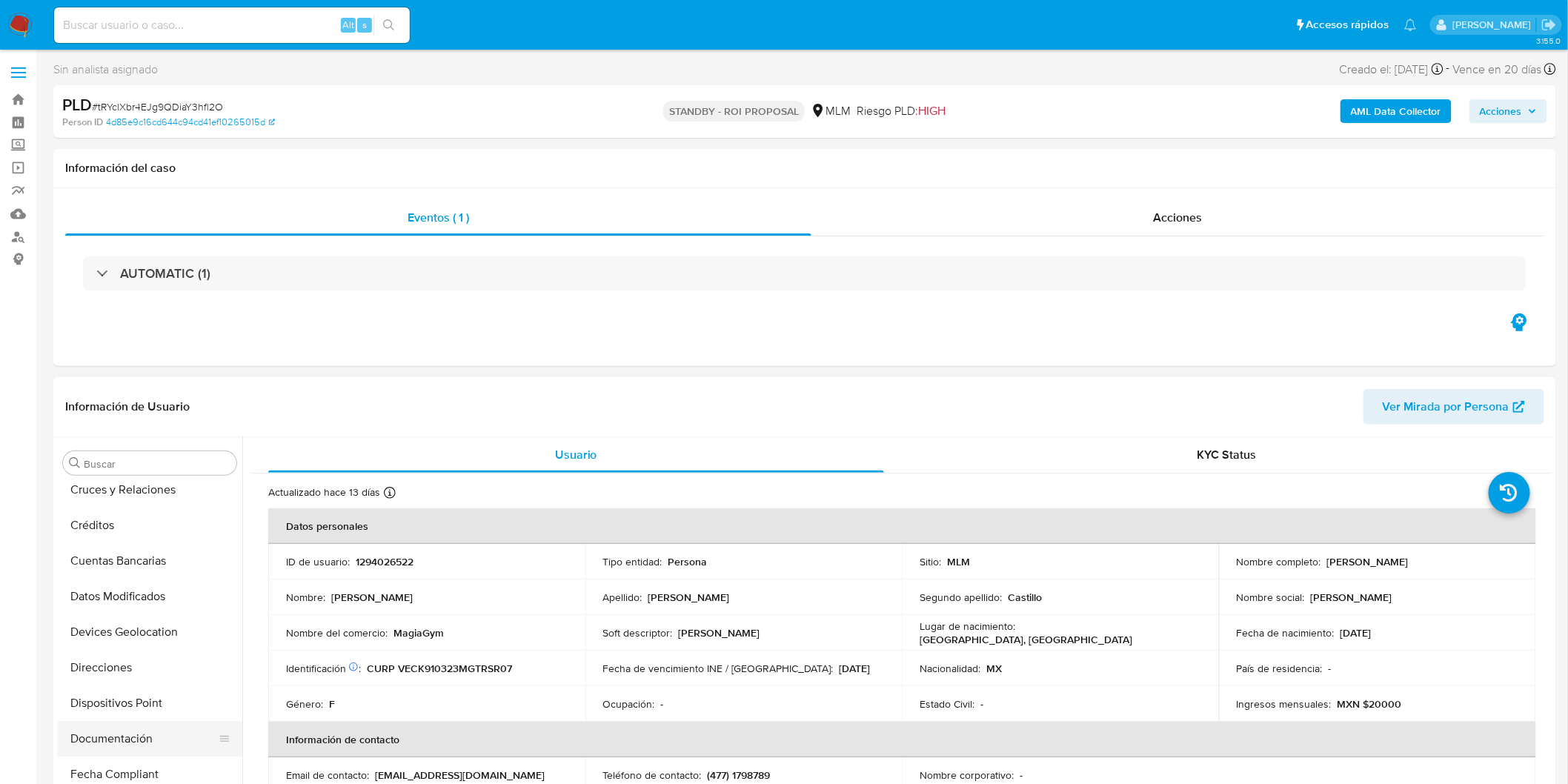
scroll to position [0, 0]
drag, startPoint x: 143, startPoint y: 546, endPoint x: 285, endPoint y: 503, distance: 148.4
click at [143, 546] on button "Archivos adjuntos" at bounding box center [150, 534] width 186 height 36
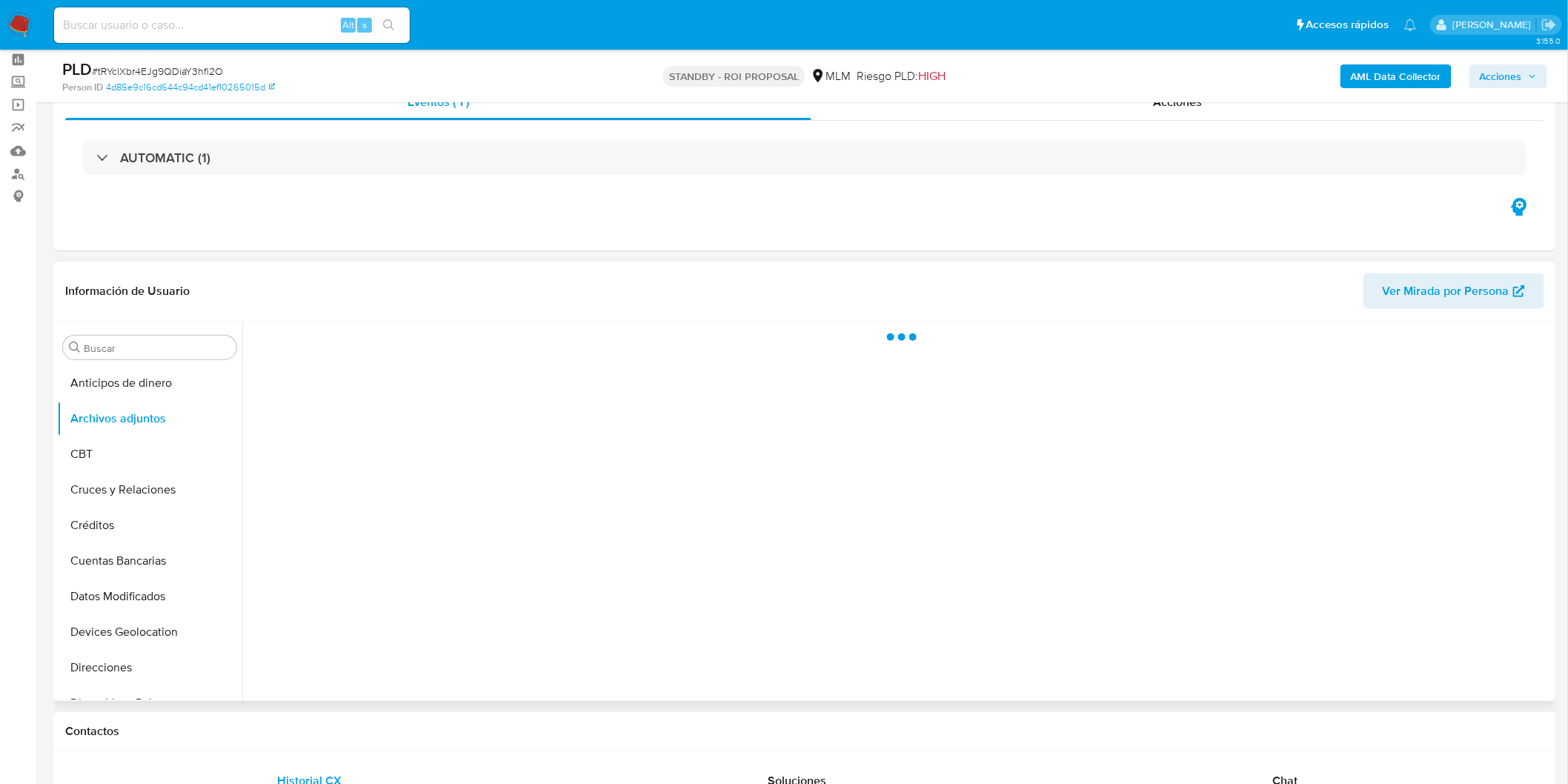
scroll to position [76, 0]
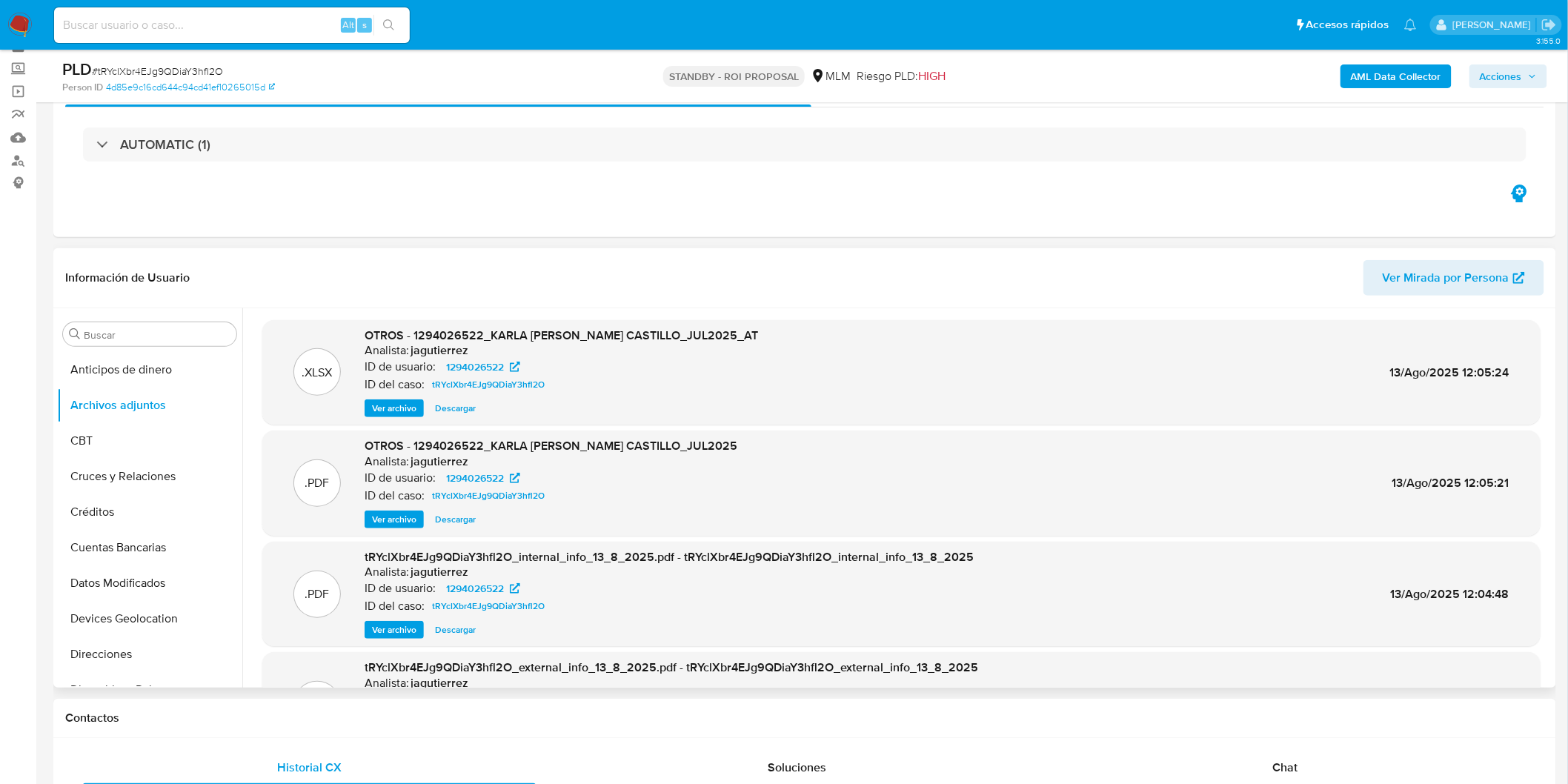
click at [395, 515] on span "Ver archivo" at bounding box center [394, 519] width 44 height 15
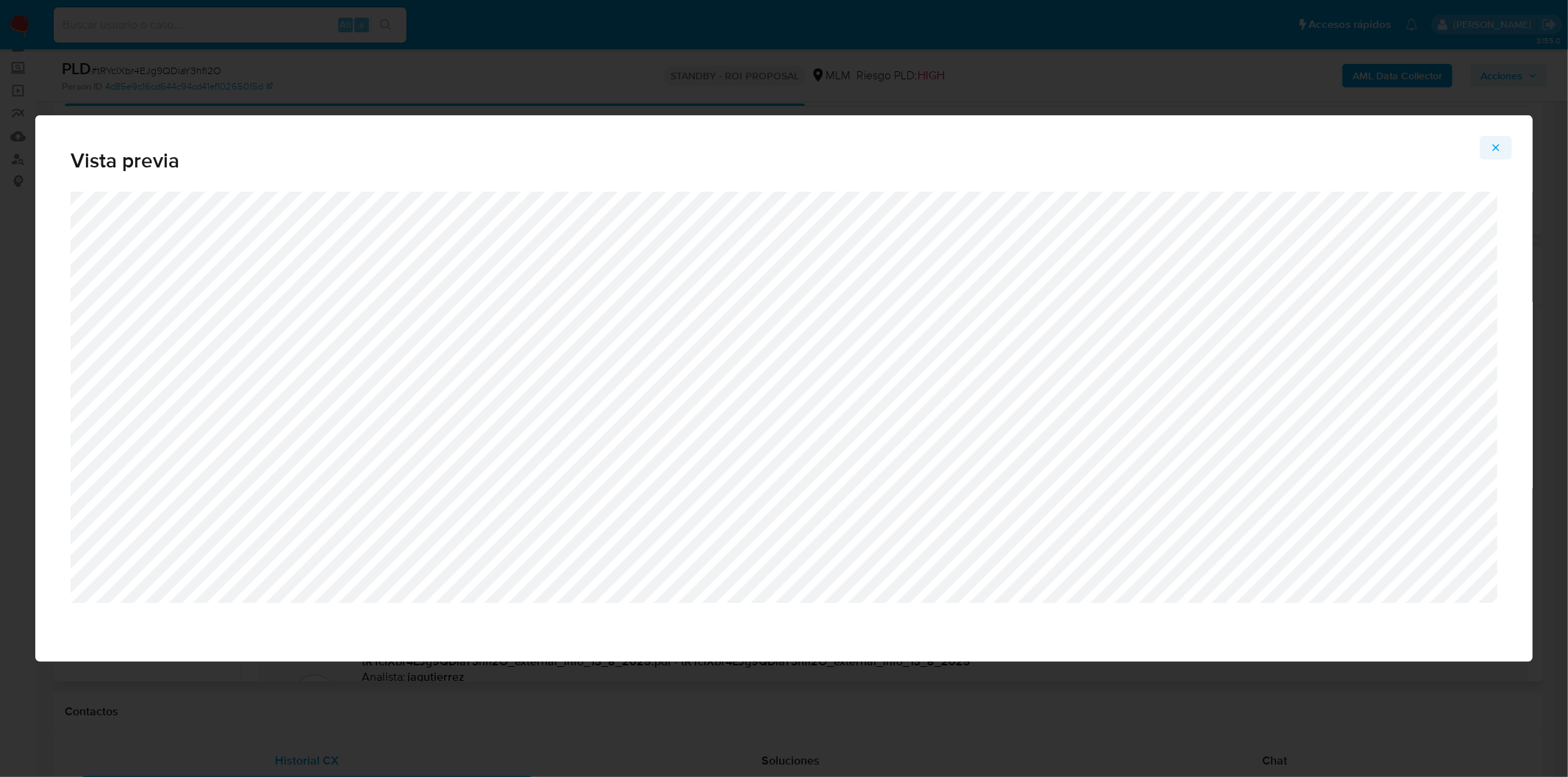
click at [1499, 146] on icon "Attachment preview" at bounding box center [1496, 148] width 12 height 12
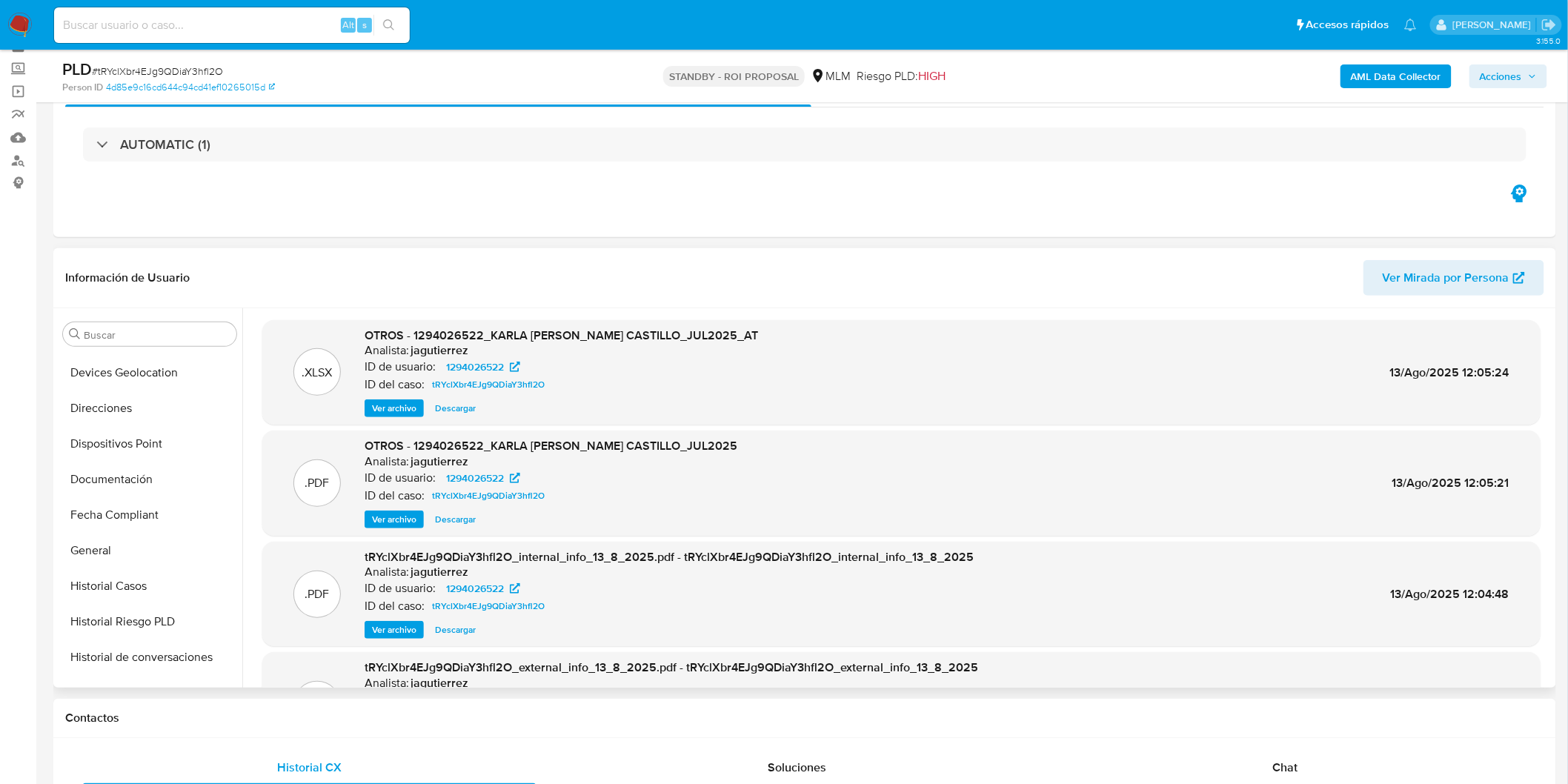
click at [451, 520] on span "Descargar" at bounding box center [455, 519] width 40 height 15
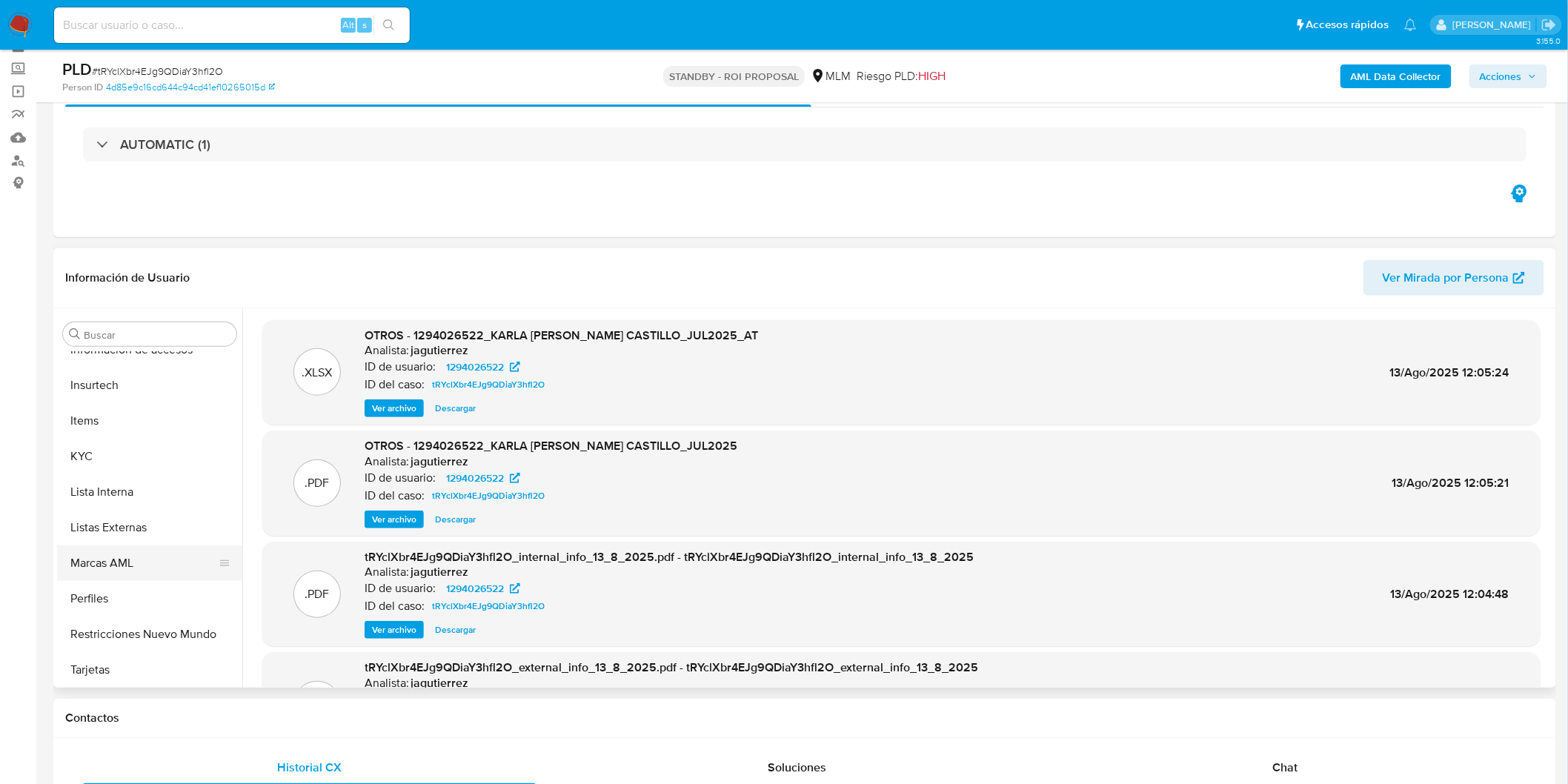
scroll to position [627, 0]
click at [169, 620] on button "Restricciones Nuevo Mundo" at bounding box center [144, 633] width 174 height 36
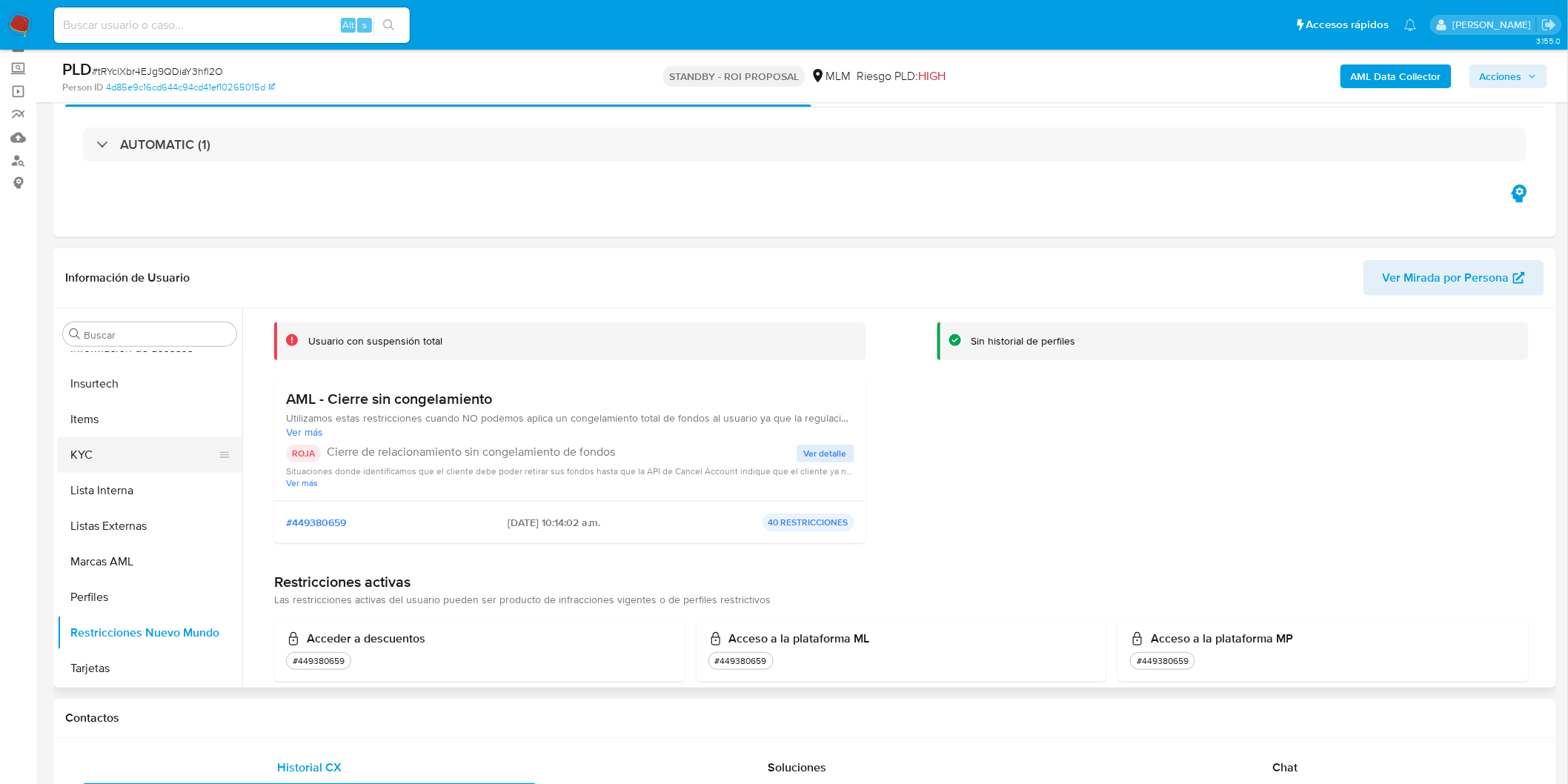
drag, startPoint x: 76, startPoint y: 448, endPoint x: 83, endPoint y: 445, distance: 7.6
click at [76, 448] on button "KYC" at bounding box center [144, 455] width 174 height 36
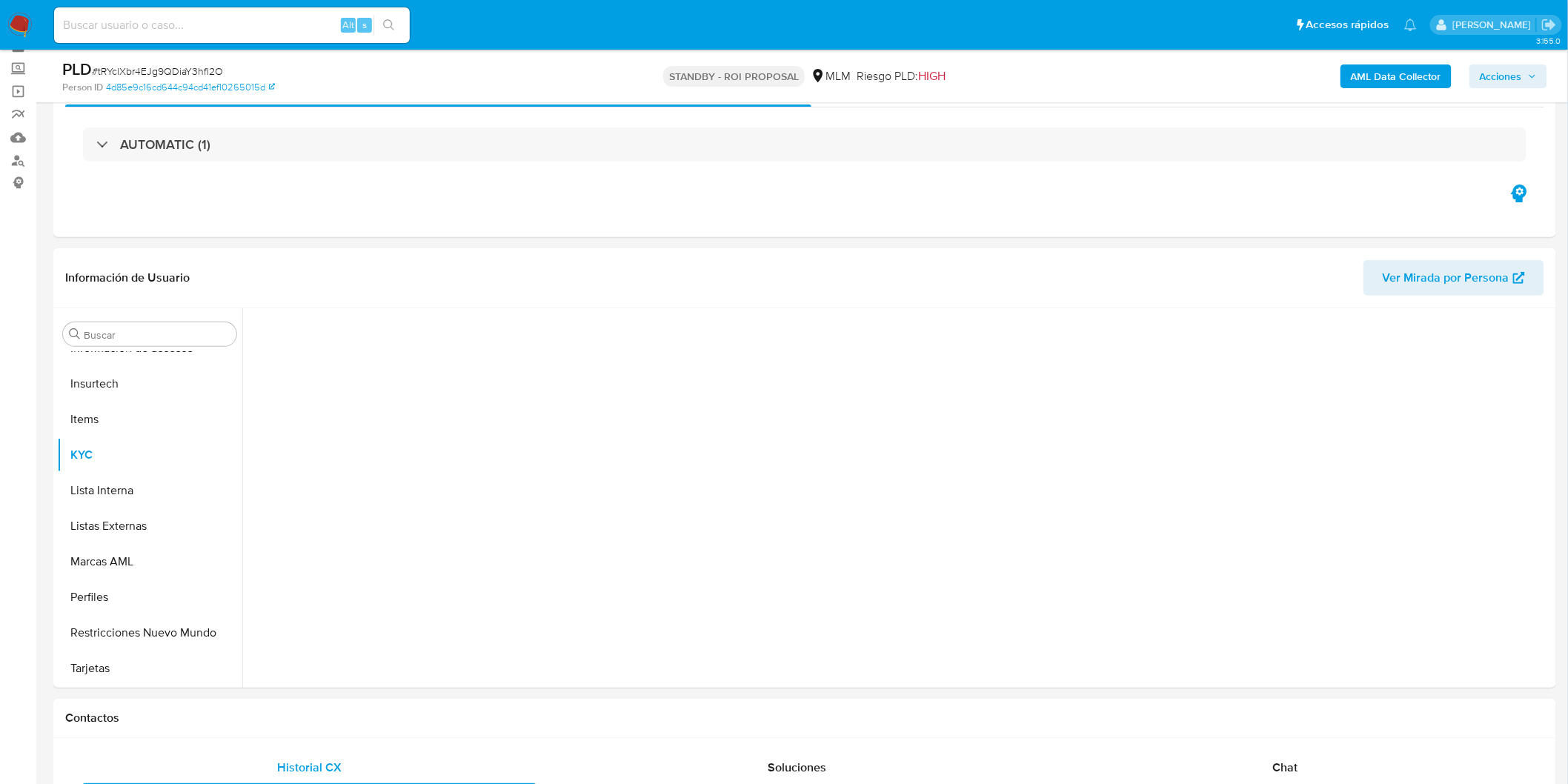
scroll to position [626, 0]
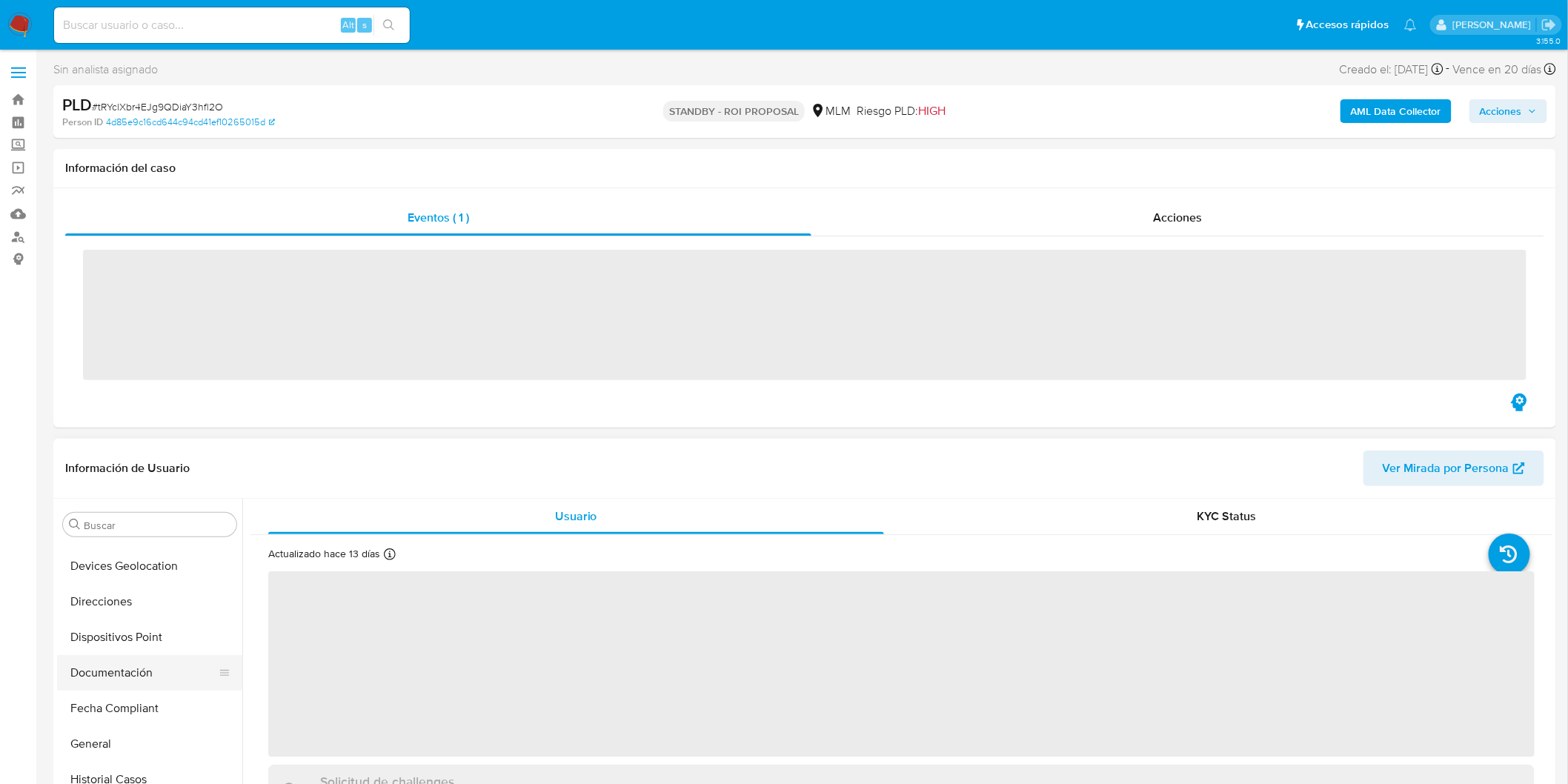
scroll to position [213, 0]
click at [159, 650] on button "Dispositivos Point" at bounding box center [144, 667] width 174 height 36
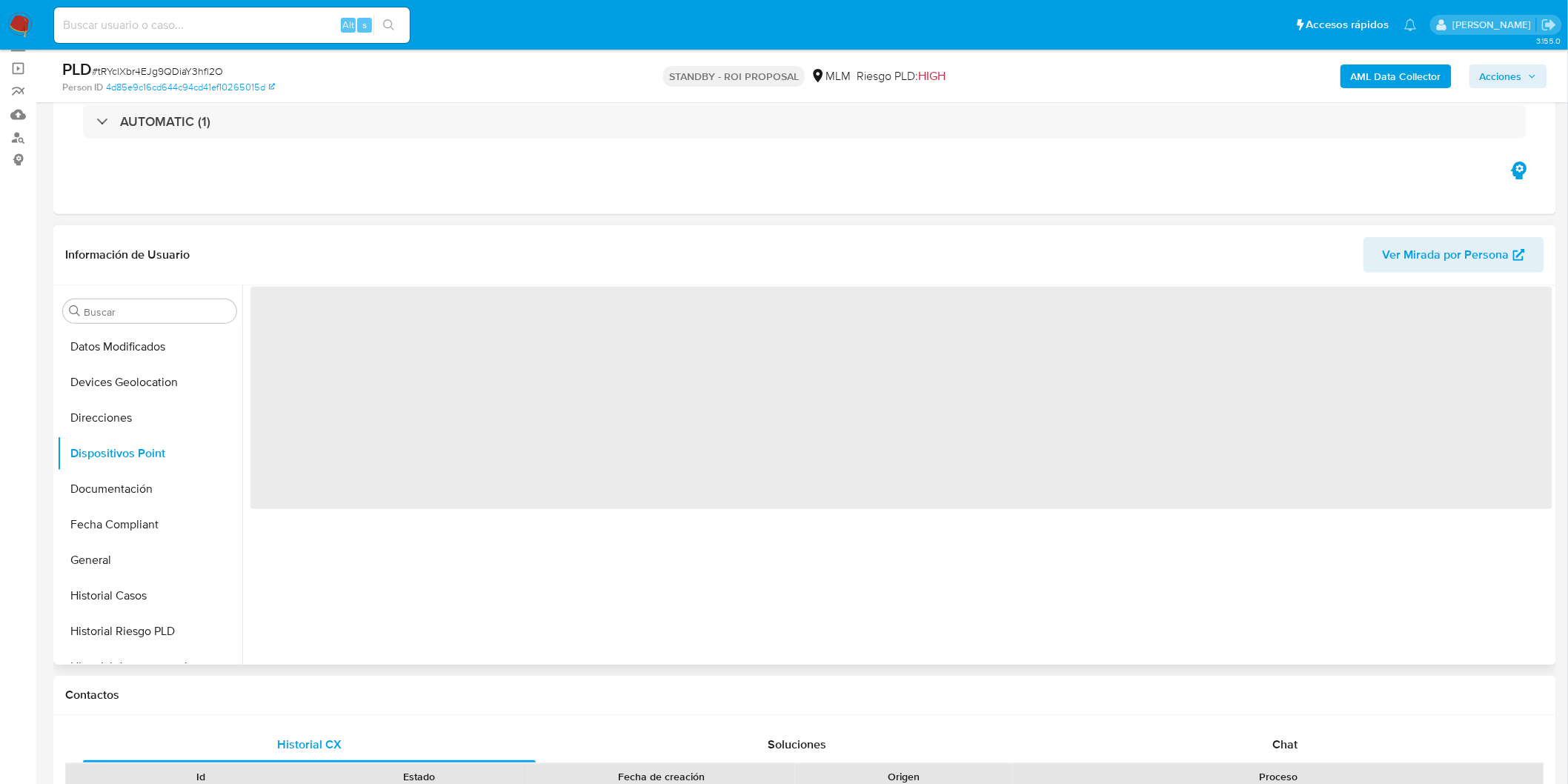
scroll to position [102, 0]
select select "10"
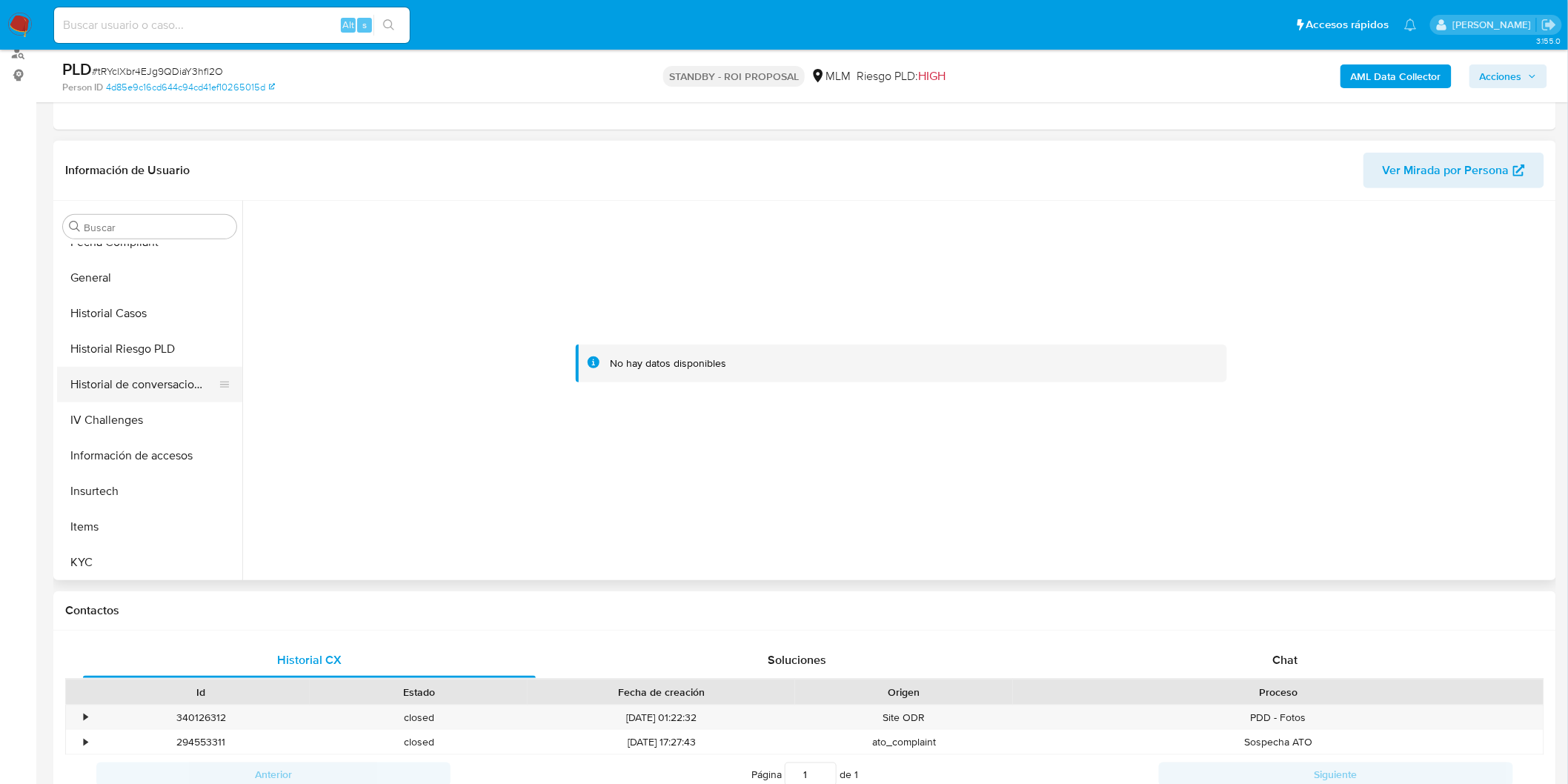
scroll to position [411, 0]
drag, startPoint x: 171, startPoint y: 382, endPoint x: 443, endPoint y: 386, distance: 272.0
click at [171, 381] on button "Historial de conversaciones" at bounding box center [150, 385] width 186 height 36
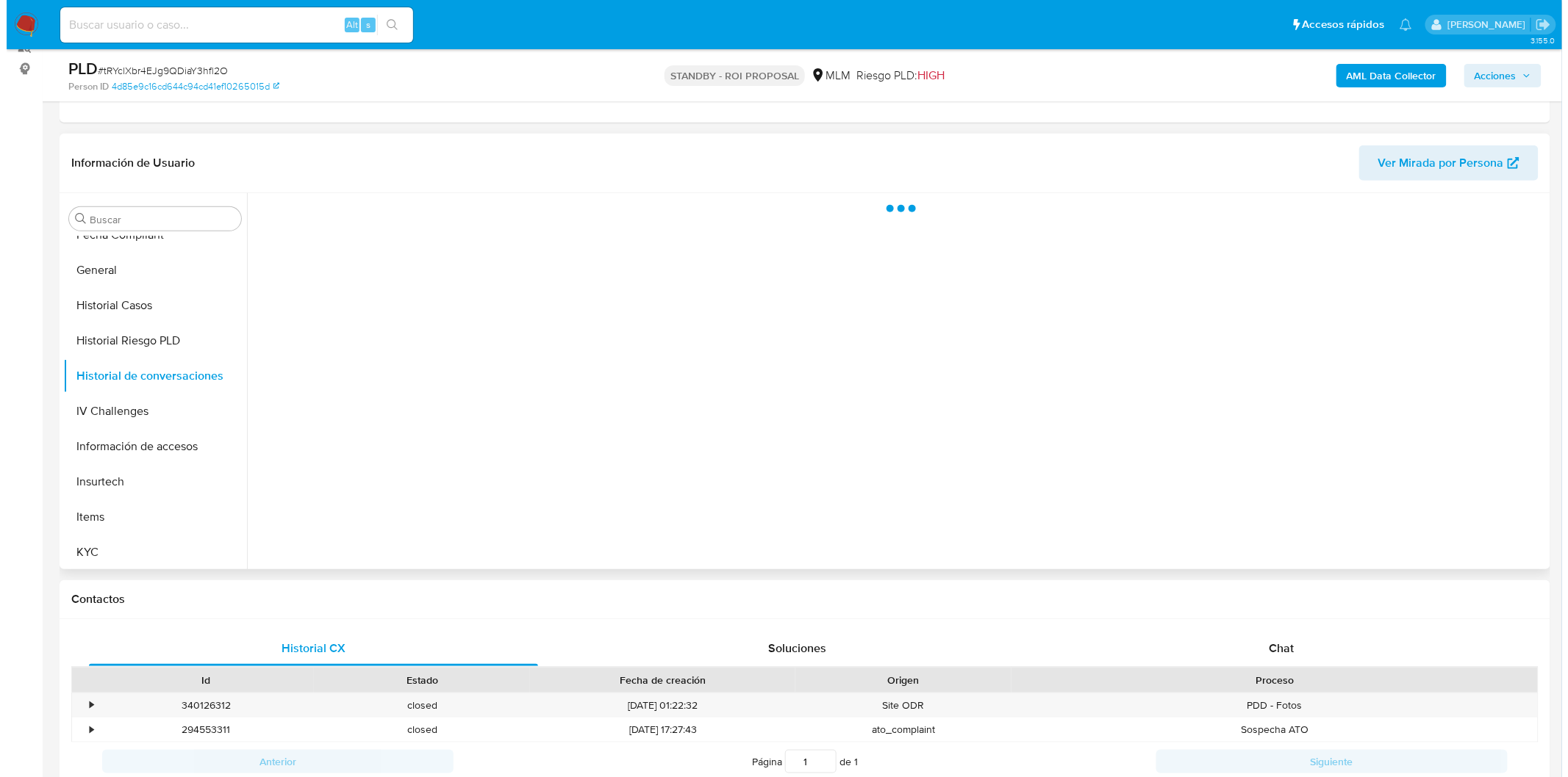
scroll to position [182, 0]
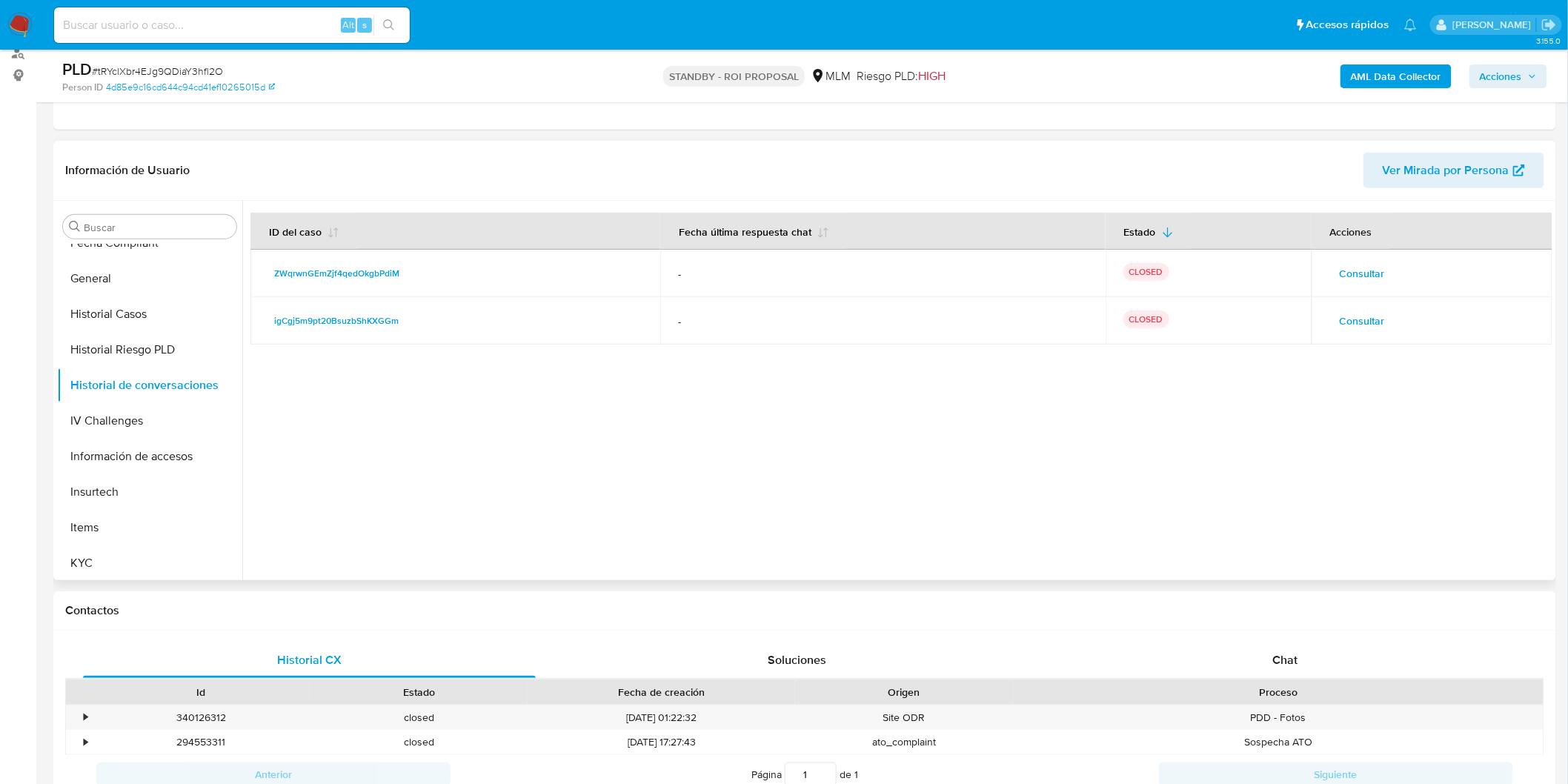
click at [1354, 266] on span "Consultar" at bounding box center [1363, 274] width 45 height 21
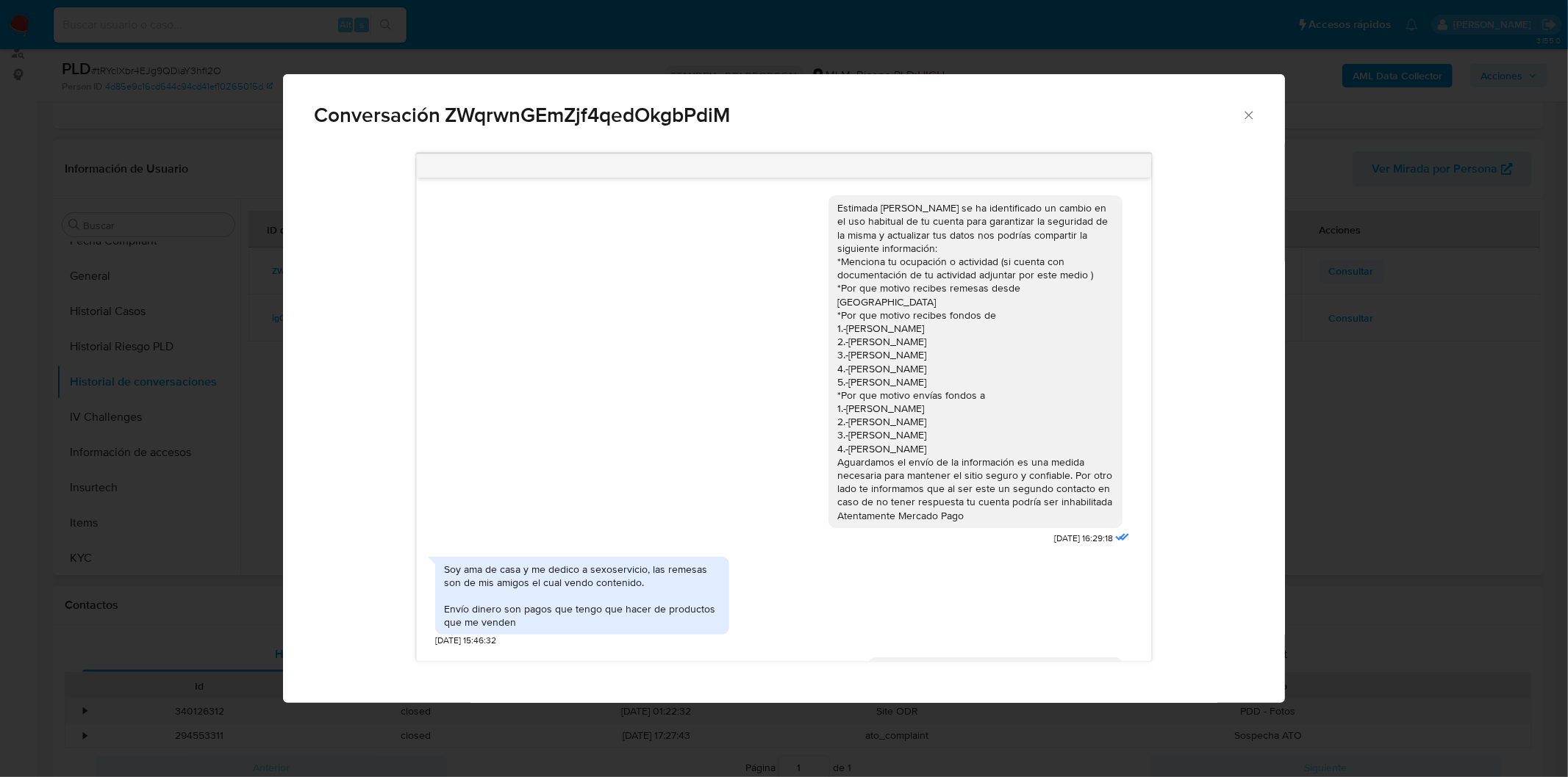
scroll to position [62, 0]
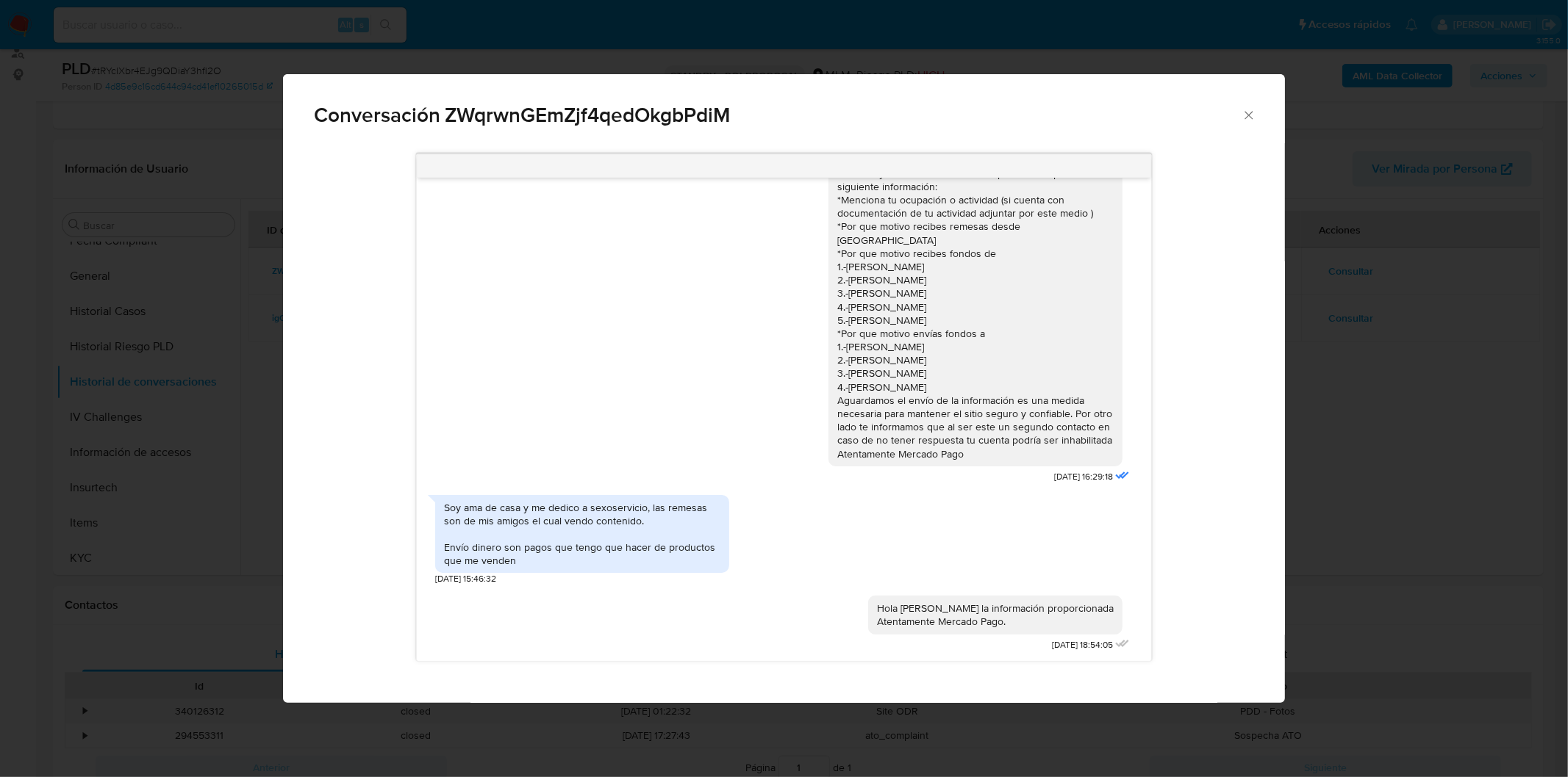
click at [1292, 480] on div "Conversación ZWqrwnGEmZjf4qedOkgbPdiM Estimada [PERSON_NAME] se ha identificado…" at bounding box center [784, 388] width 1568 height 777
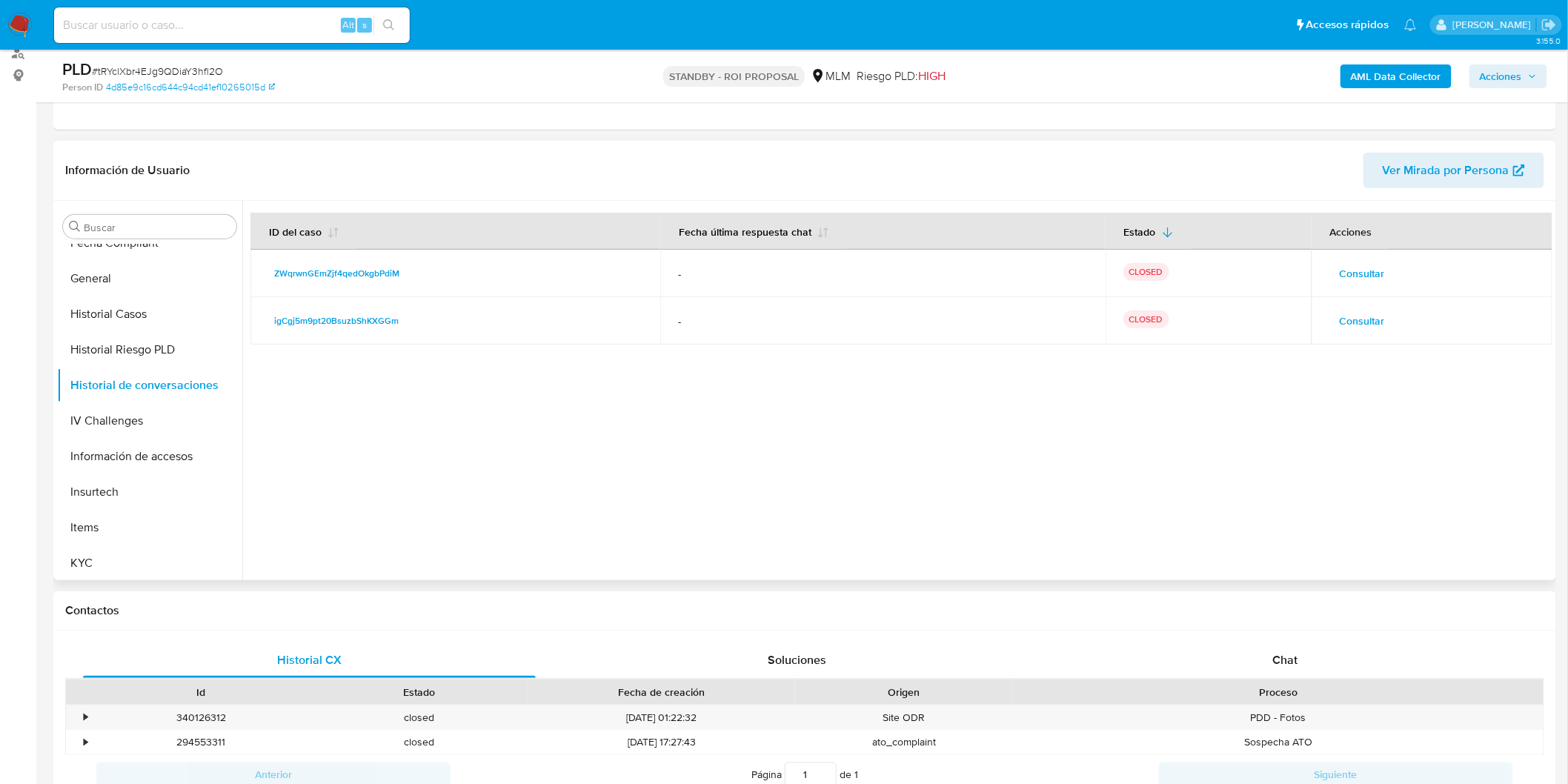
click at [1359, 322] on span "Consultar" at bounding box center [1363, 321] width 45 height 21
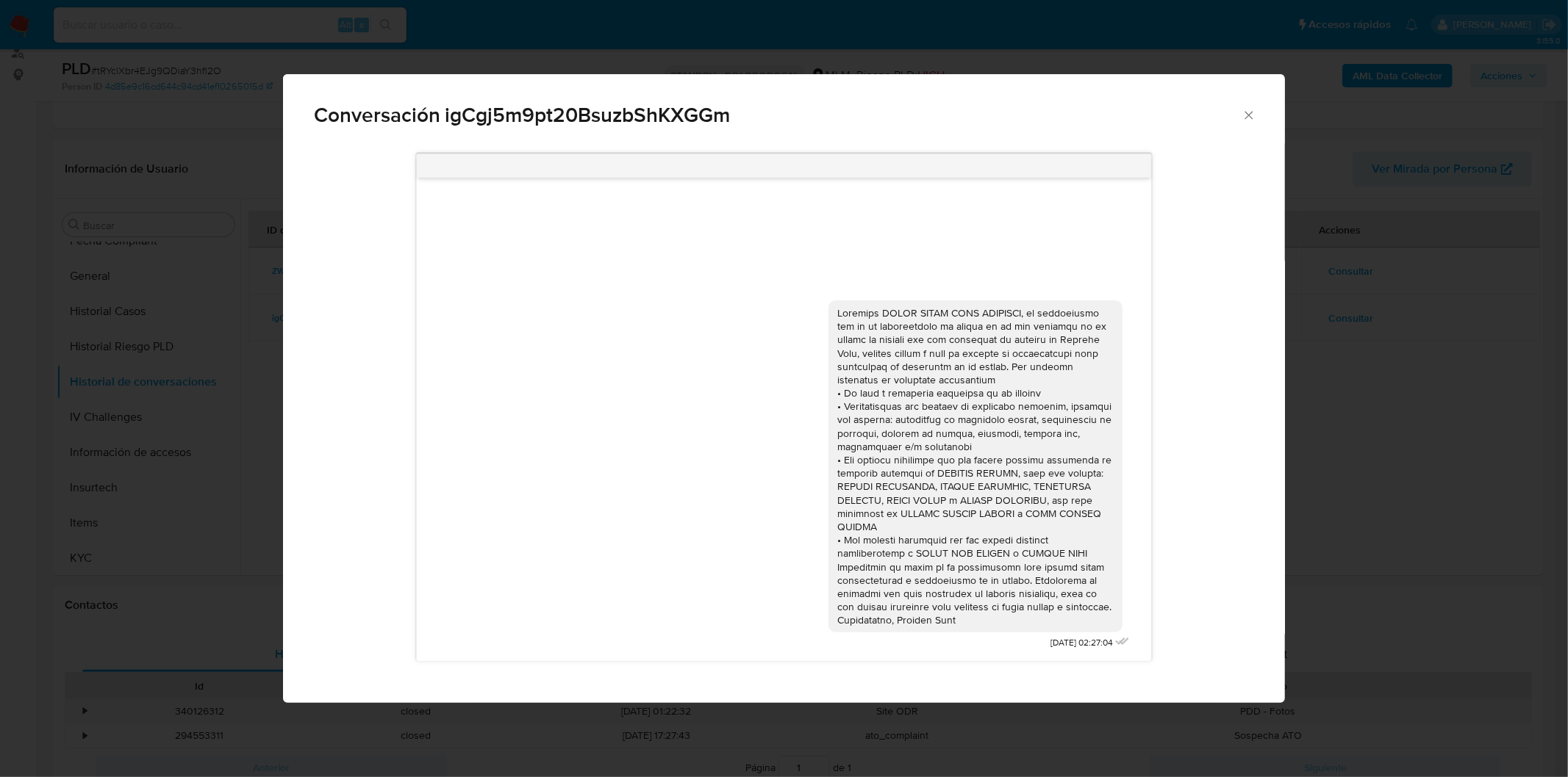
click at [1382, 266] on div "Conversación igCgj5m9pt20BsuzbShKXGGm [DATE] 02:27:04" at bounding box center [784, 388] width 1568 height 777
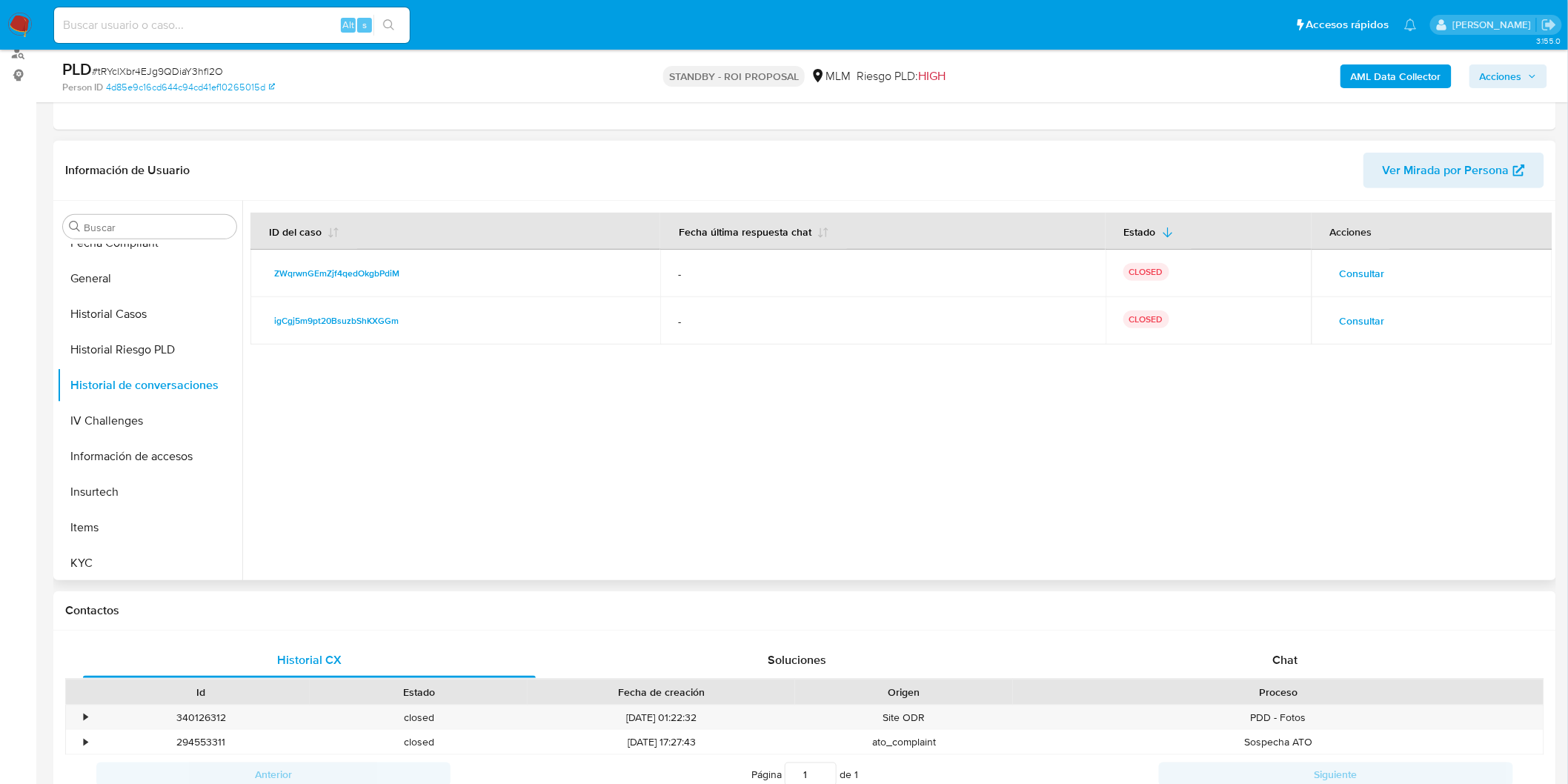
click at [1370, 274] on span "Consultar" at bounding box center [1363, 274] width 45 height 21
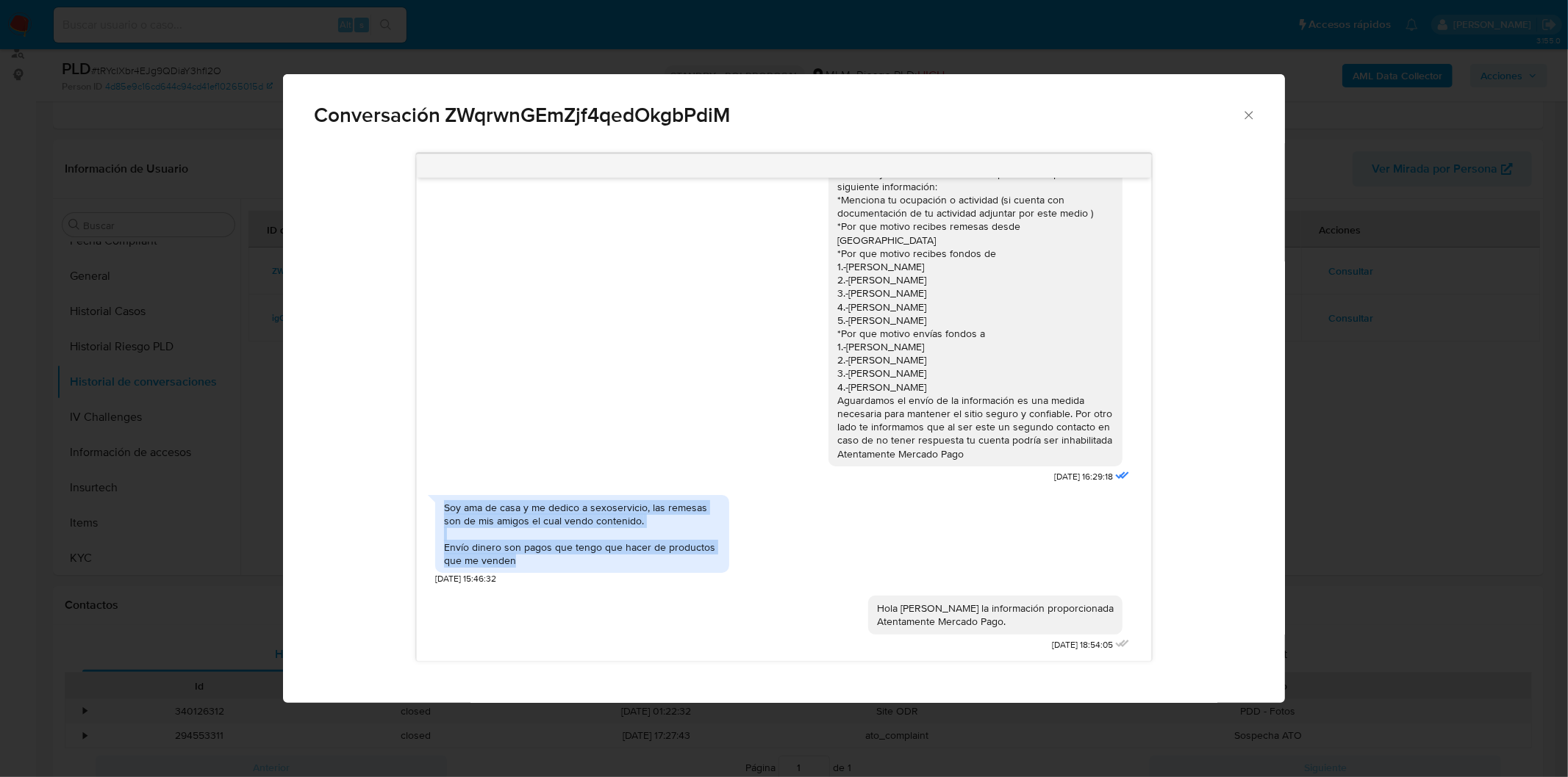
drag, startPoint x: 516, startPoint y: 545, endPoint x: 439, endPoint y: 487, distance: 96.4
click at [439, 495] on div "Soy ama de casa y me dedico a sexoservicio, las remesas son de mis amigos el cu…" at bounding box center [582, 534] width 294 height 78
copy div "Soy ama de casa y me dedico a sexoservicio, las remesas son de mis amigos el cu…"
click at [708, 608] on div "Hola Karla Agradecemos la información proporcionada Atentamente Mercado Pago. 2…" at bounding box center [784, 619] width 698 height 69
click at [636, 585] on div "Hola Karla Agradecemos la información proporcionada Atentamente Mercado Pago. 2…" at bounding box center [784, 619] width 698 height 69
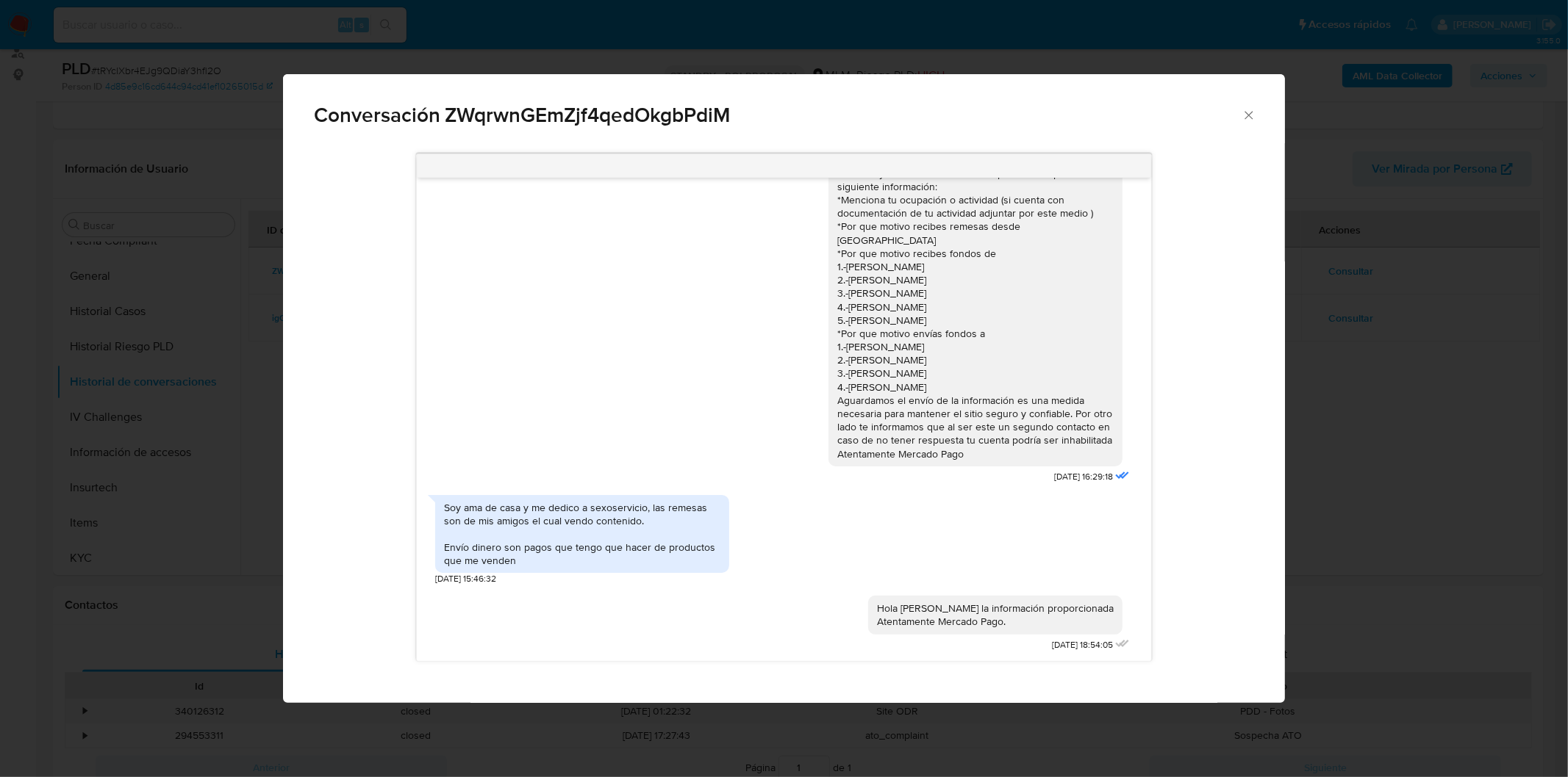
click at [635, 585] on div "Hola Karla Agradecemos la información proporcionada Atentamente Mercado Pago. 2…" at bounding box center [784, 619] width 698 height 69
click at [653, 707] on div "Conversación ZWqrwnGEmZjf4qedOkgbPdiM Estimada Karla se ha identificado un camb…" at bounding box center [784, 388] width 1568 height 777
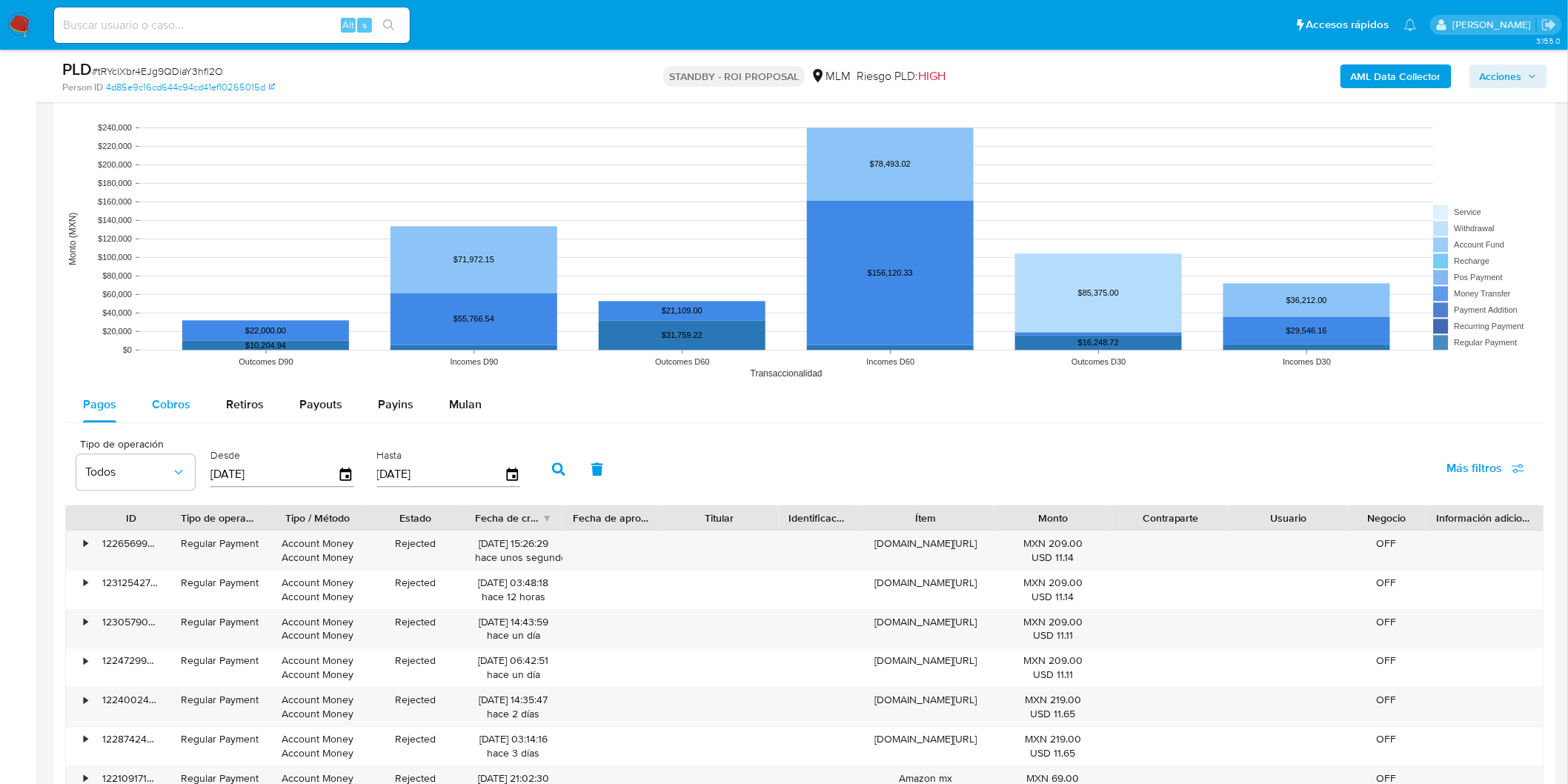
click at [179, 413] on span "Cobros" at bounding box center [171, 404] width 38 height 17
select select "10"
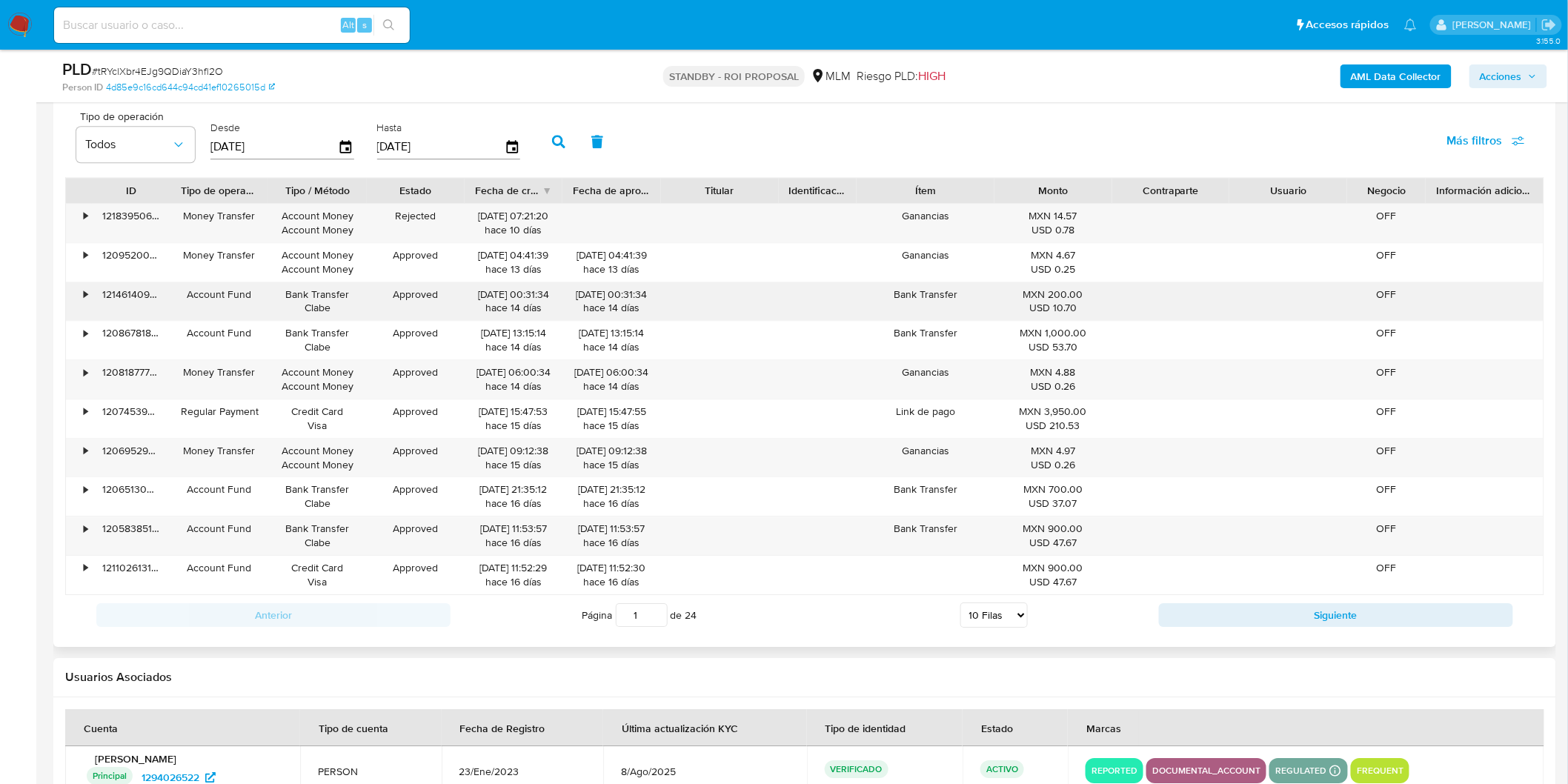
scroll to position [1585, 0]
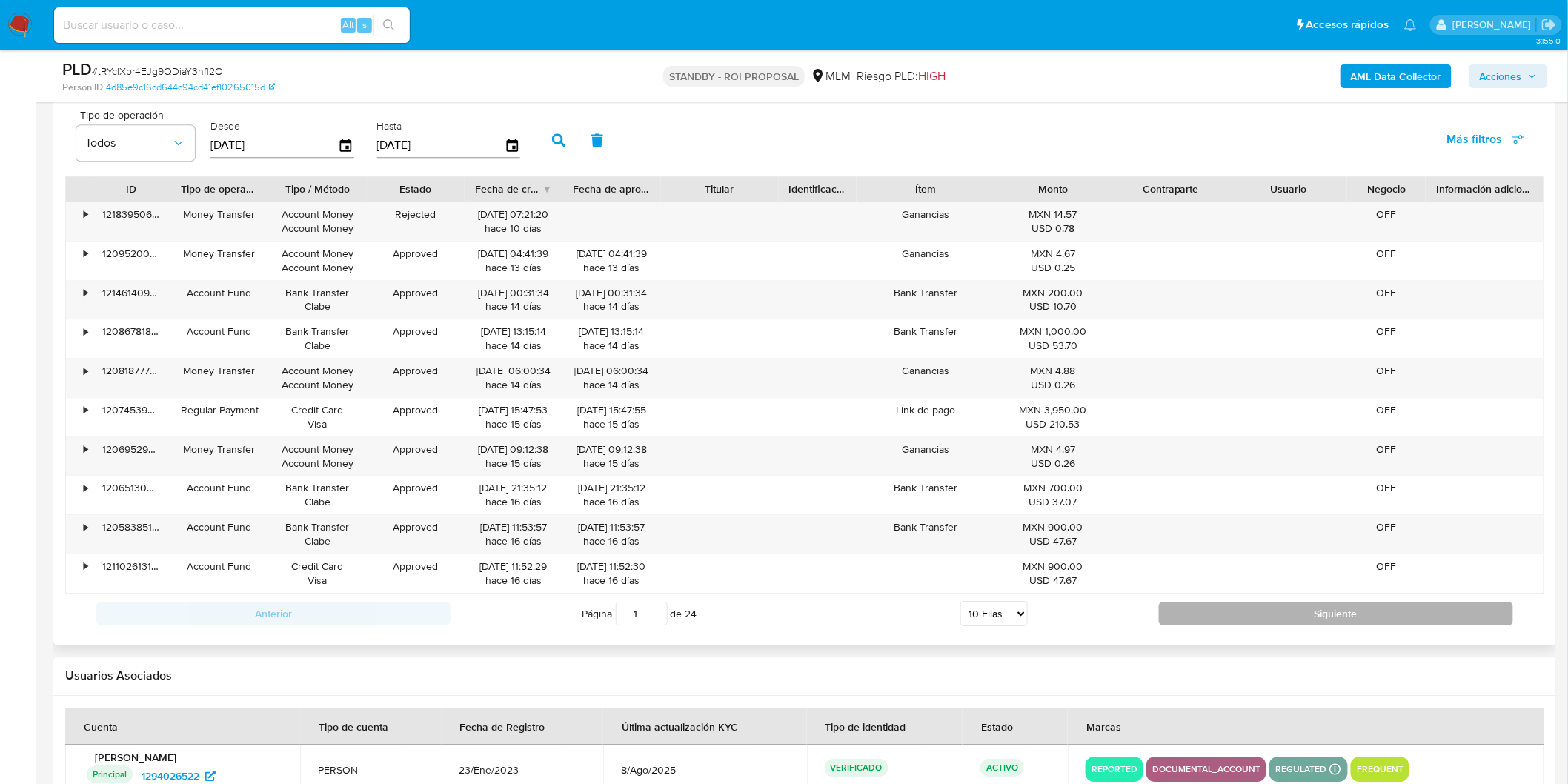
click at [1166, 618] on button "Siguiente" at bounding box center [1335, 614] width 354 height 24
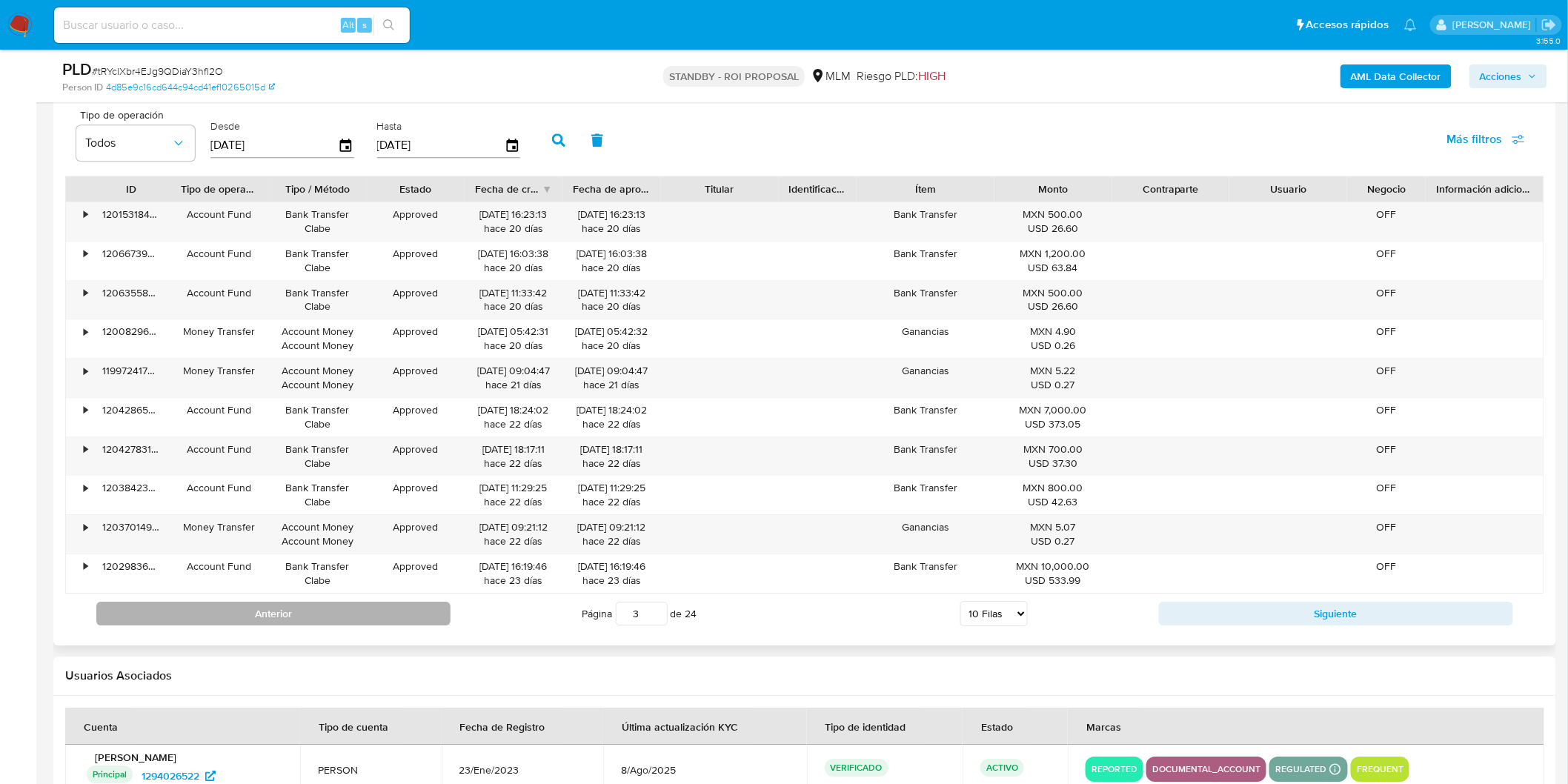
click at [227, 616] on button "Anterior" at bounding box center [273, 614] width 354 height 24
click at [232, 618] on button "Anterior" at bounding box center [273, 614] width 354 height 24
type input "1"
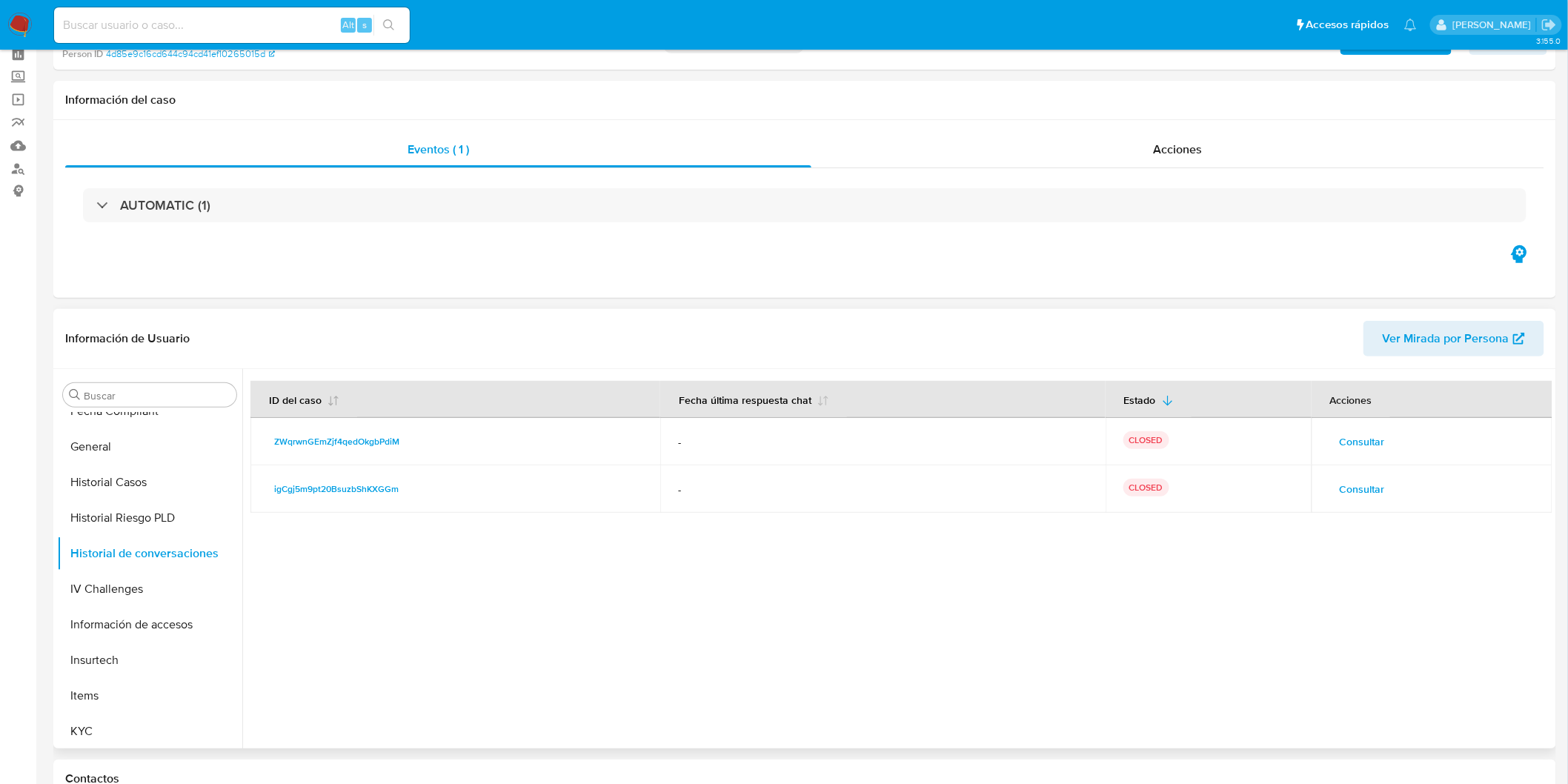
scroll to position [0, 0]
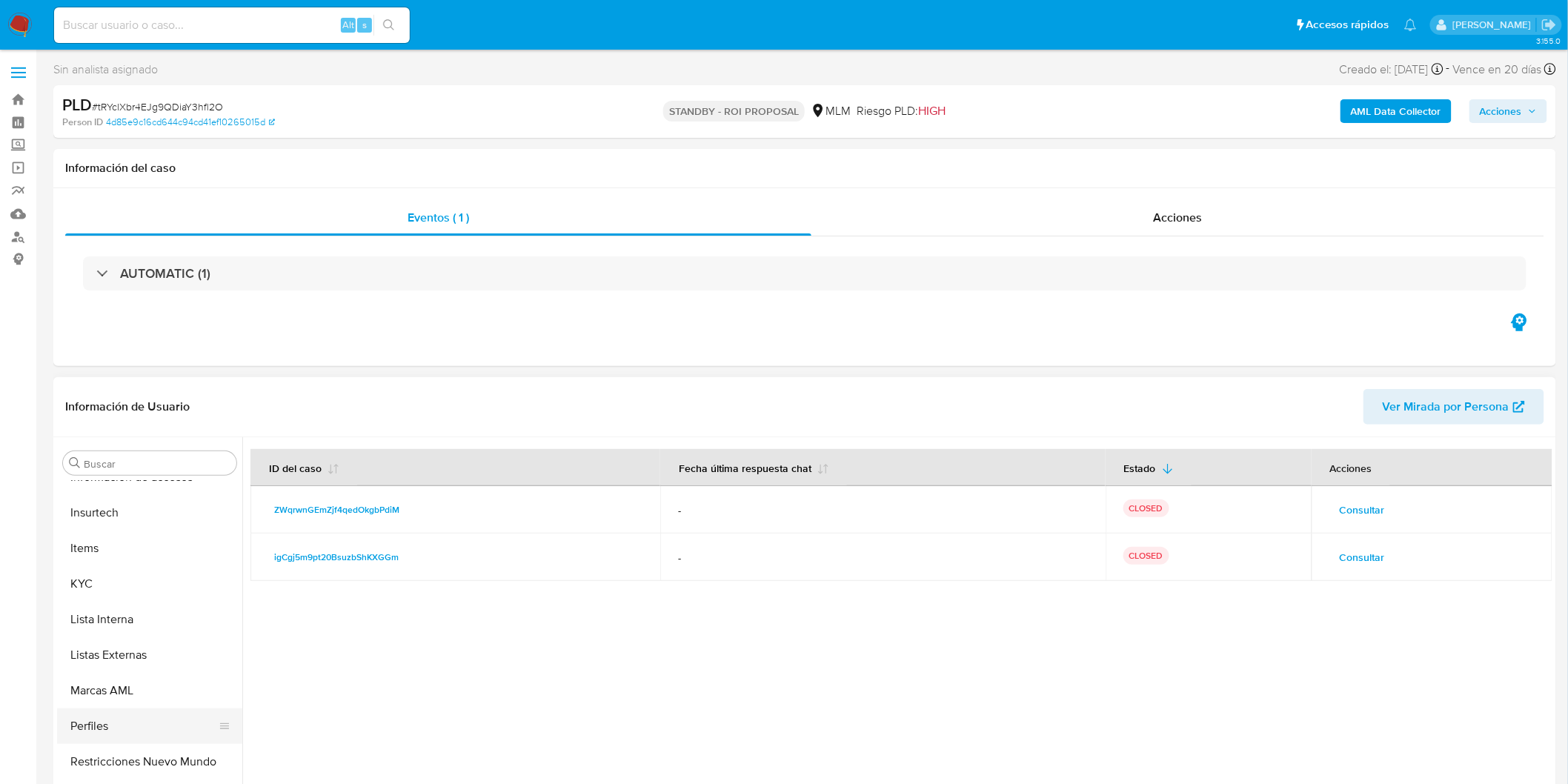
drag, startPoint x: 179, startPoint y: 748, endPoint x: 194, endPoint y: 737, distance: 18.6
click at [179, 748] on button "Restricciones Nuevo Mundo" at bounding box center [150, 762] width 186 height 36
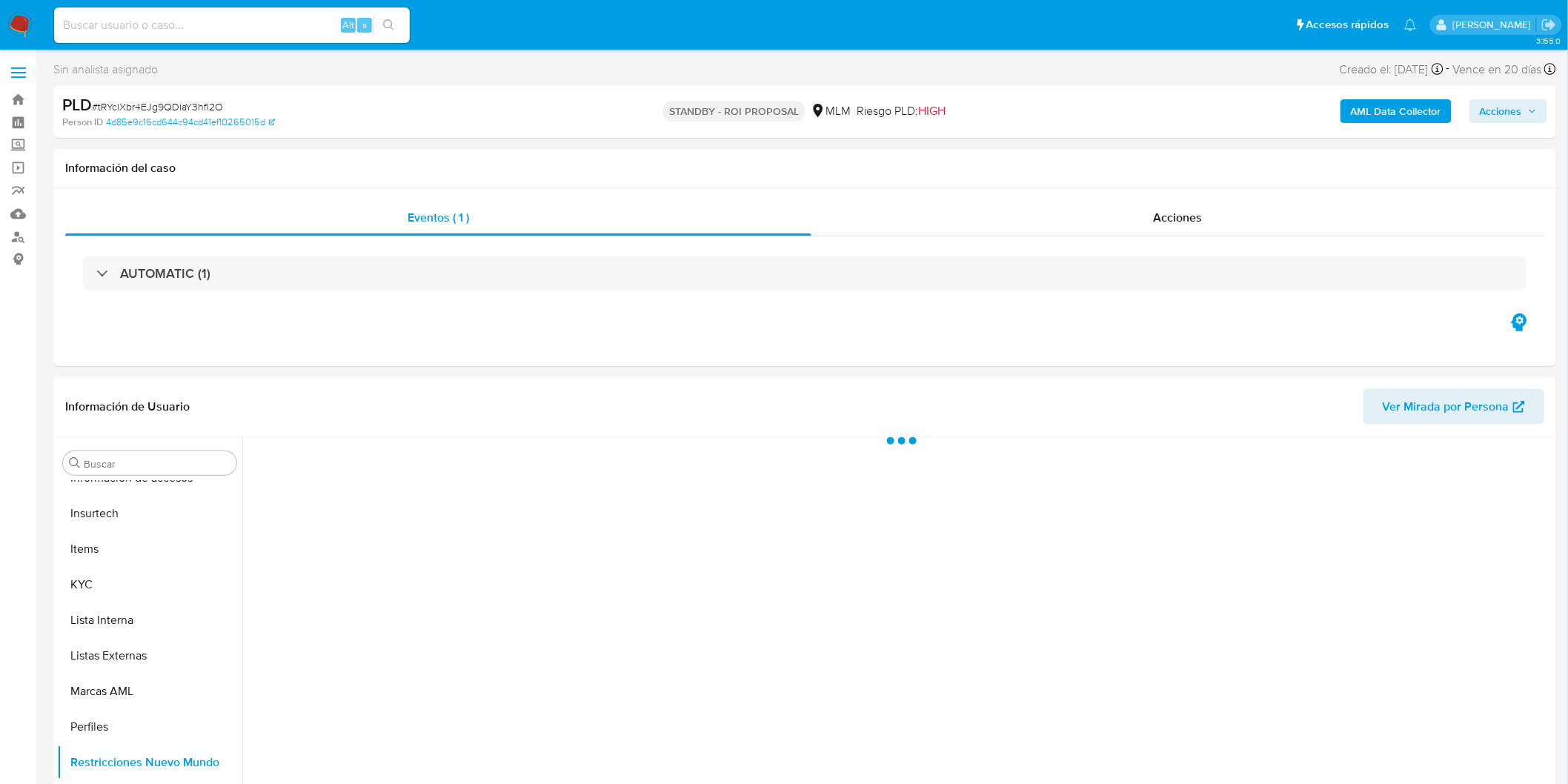
scroll to position [142, 0]
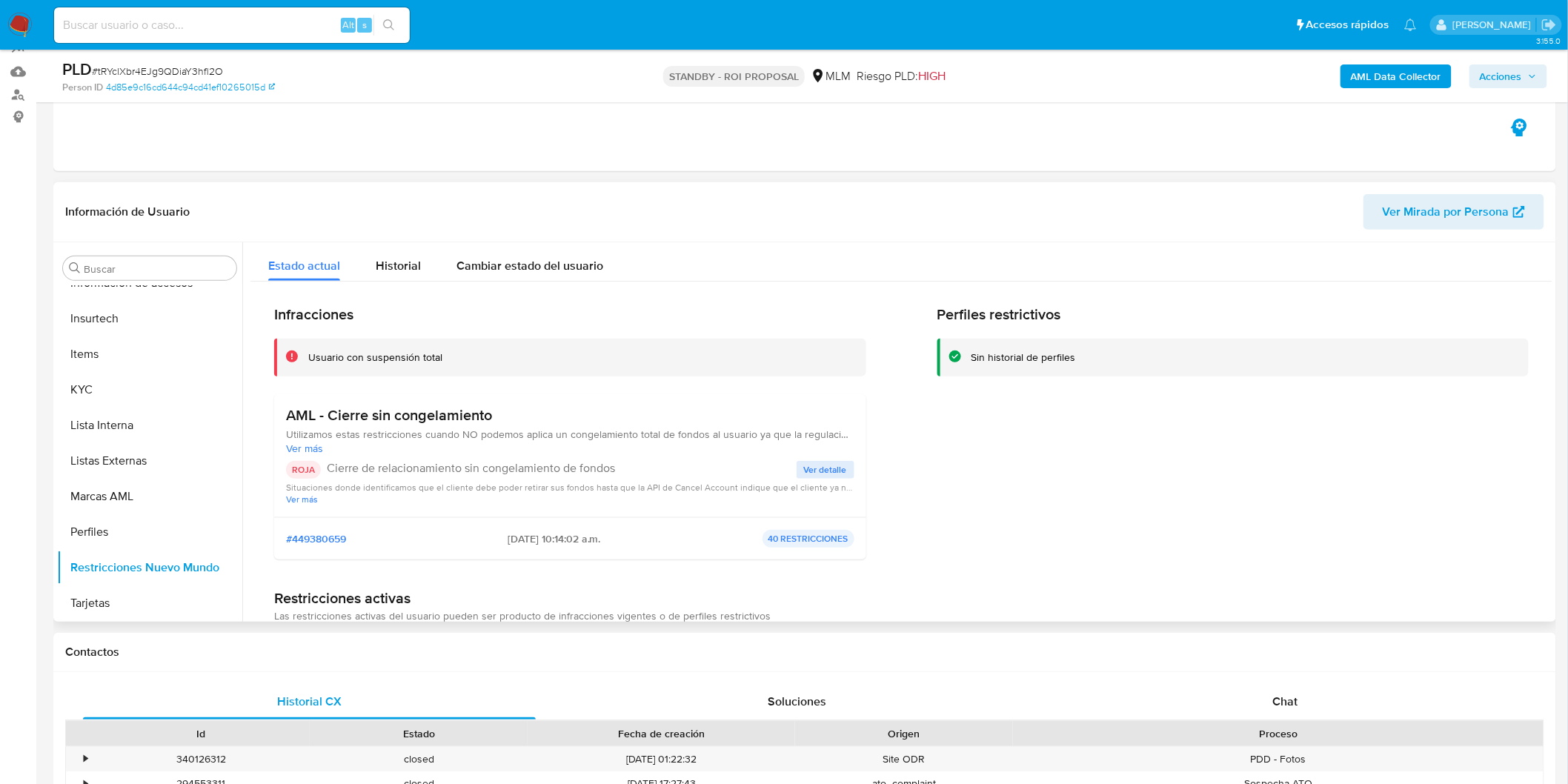
drag, startPoint x: 649, startPoint y: 596, endPoint x: 646, endPoint y: 588, distance: 8.5
click at [649, 596] on h1 "Restricciones activas" at bounding box center [901, 598] width 1254 height 19
click at [129, 379] on button "KYC" at bounding box center [144, 390] width 174 height 36
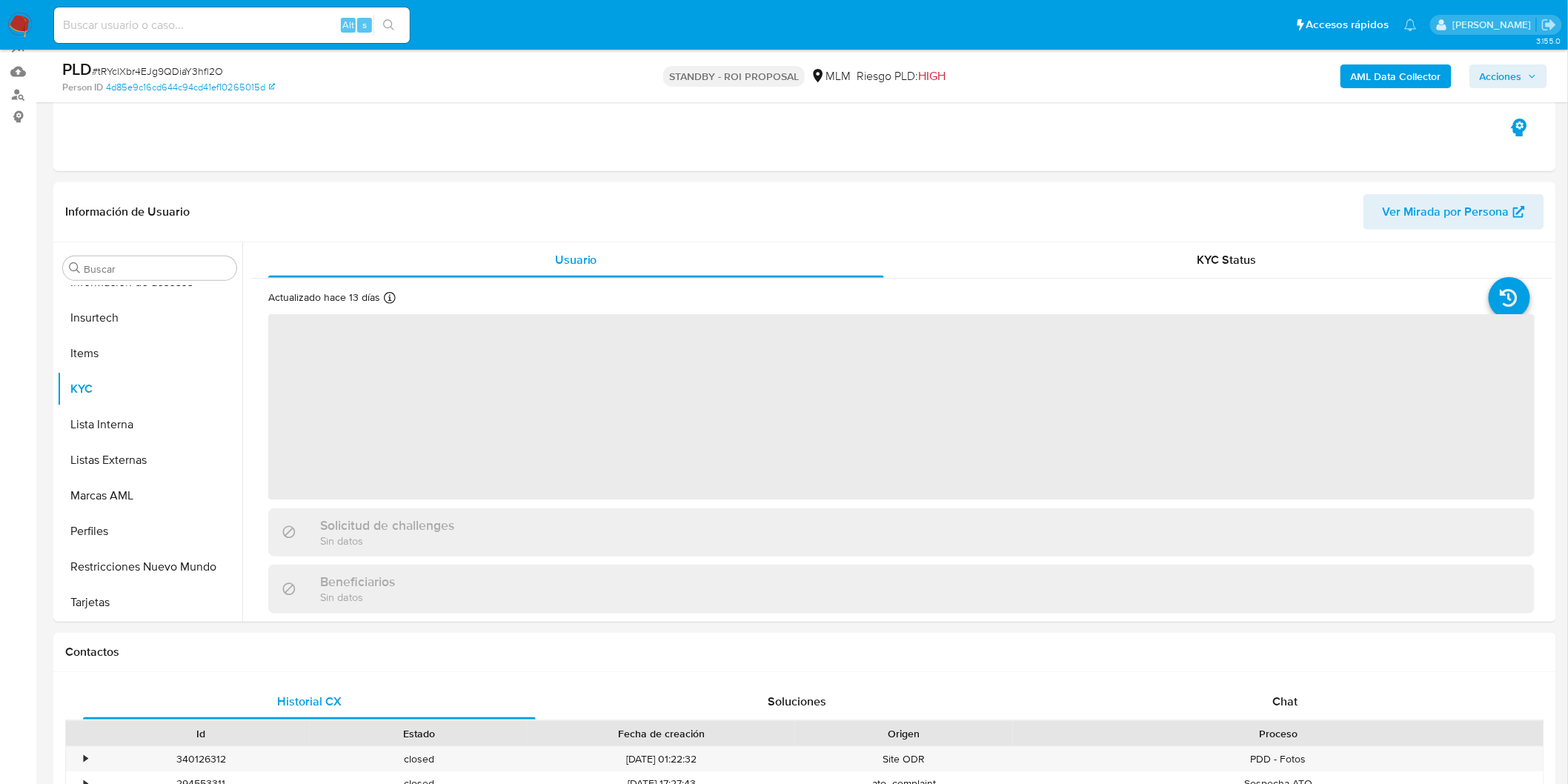
scroll to position [626, 0]
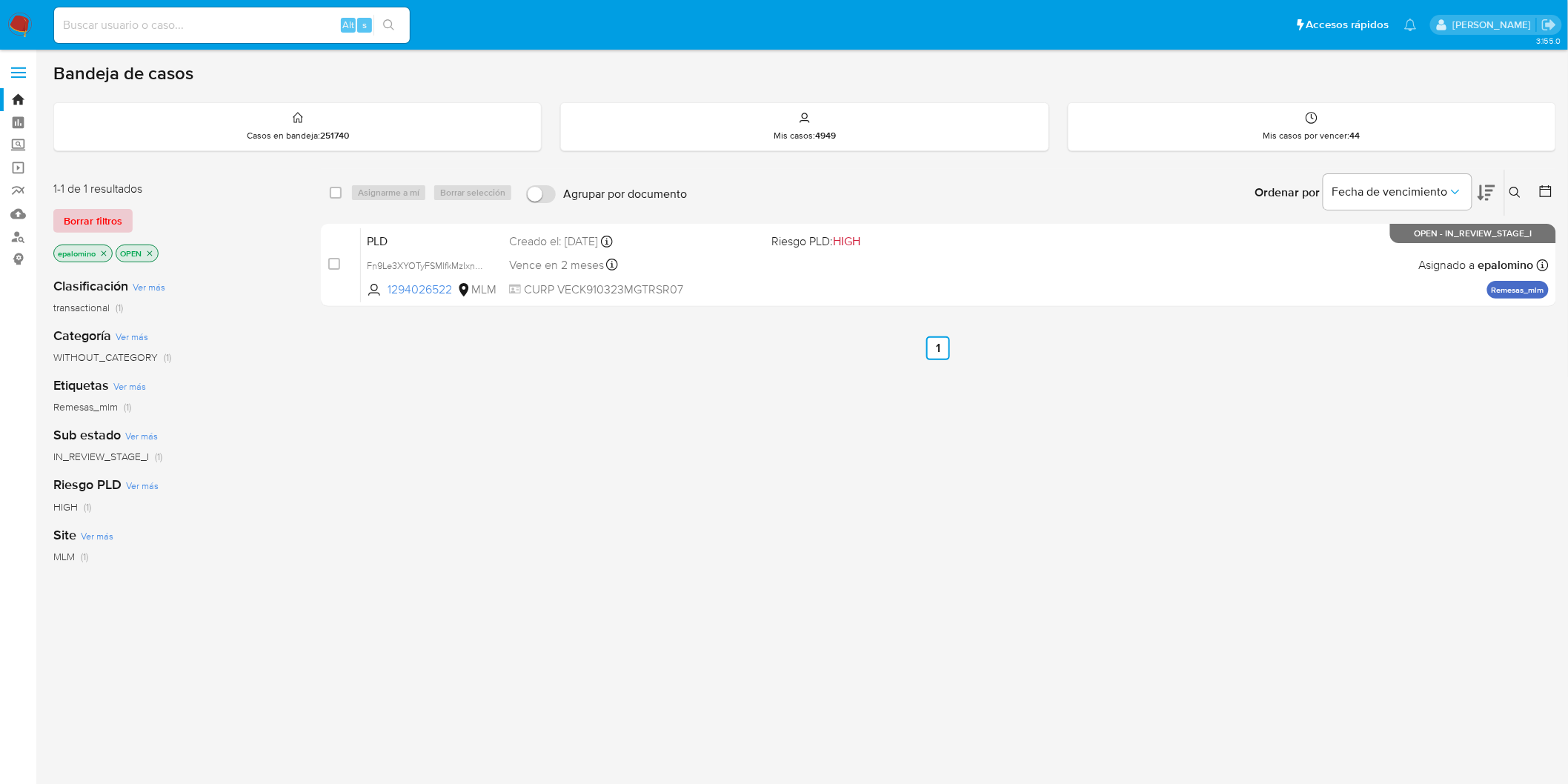
click at [106, 231] on span "Borrar filtros" at bounding box center [93, 220] width 58 height 21
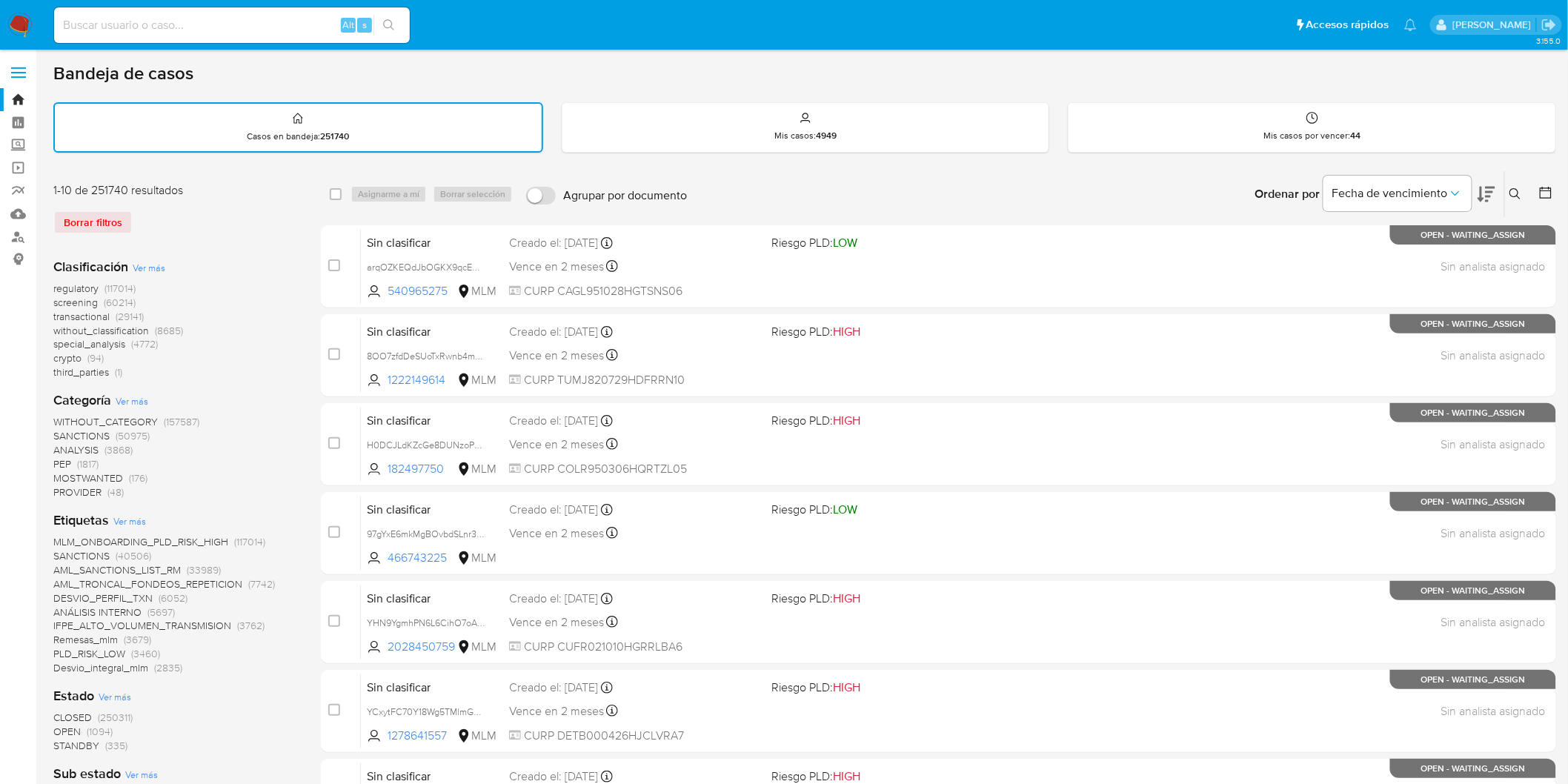
click at [23, 20] on img at bounding box center [21, 26] width 26 height 26
click at [230, 240] on div "1-10 de 251740 resultados Borrar filtros" at bounding box center [172, 214] width 237 height 64
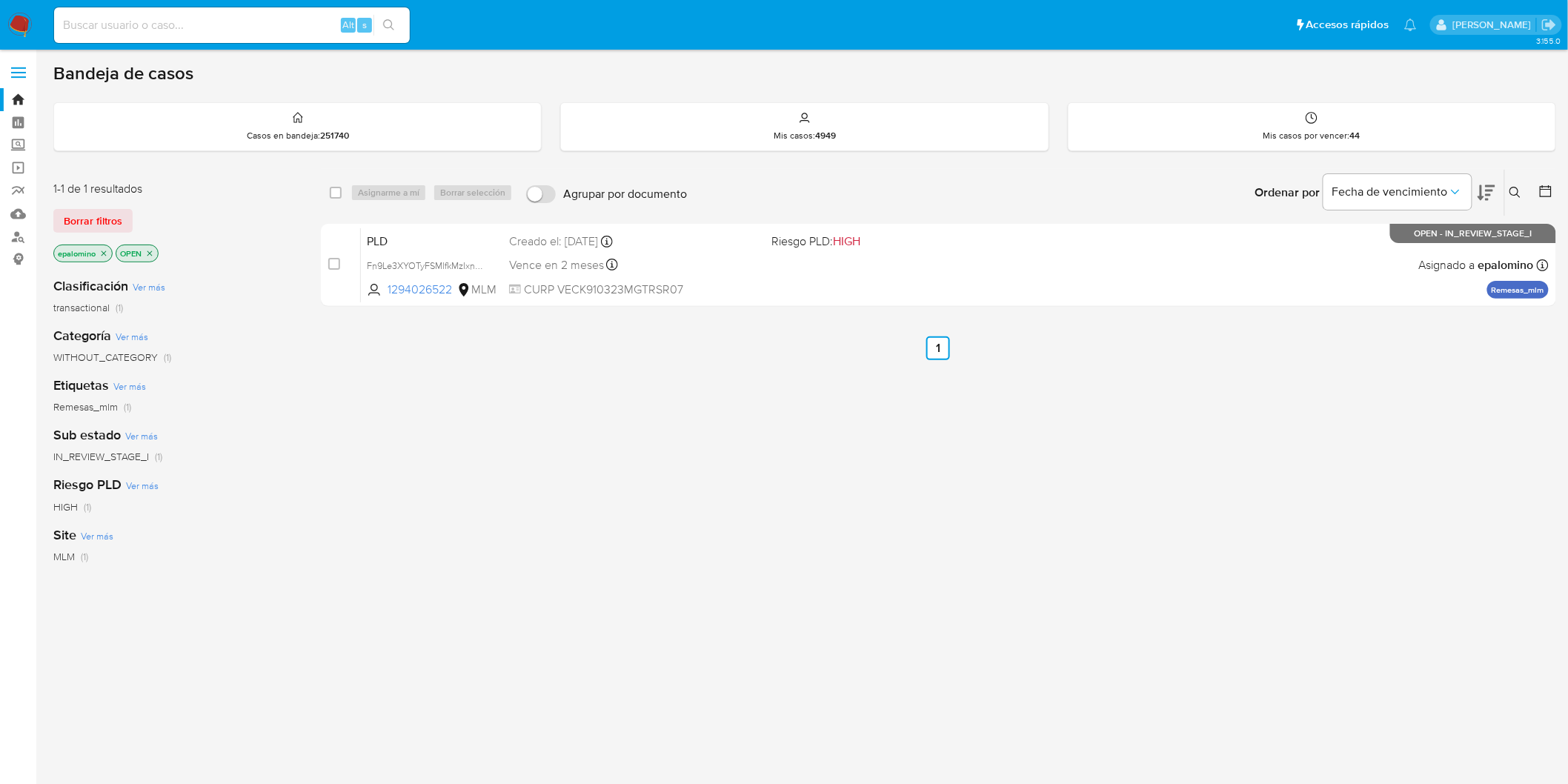
drag, startPoint x: 124, startPoint y: 213, endPoint x: 146, endPoint y: 216, distance: 22.2
click at [124, 213] on button "Borrar filtros" at bounding box center [93, 221] width 79 height 24
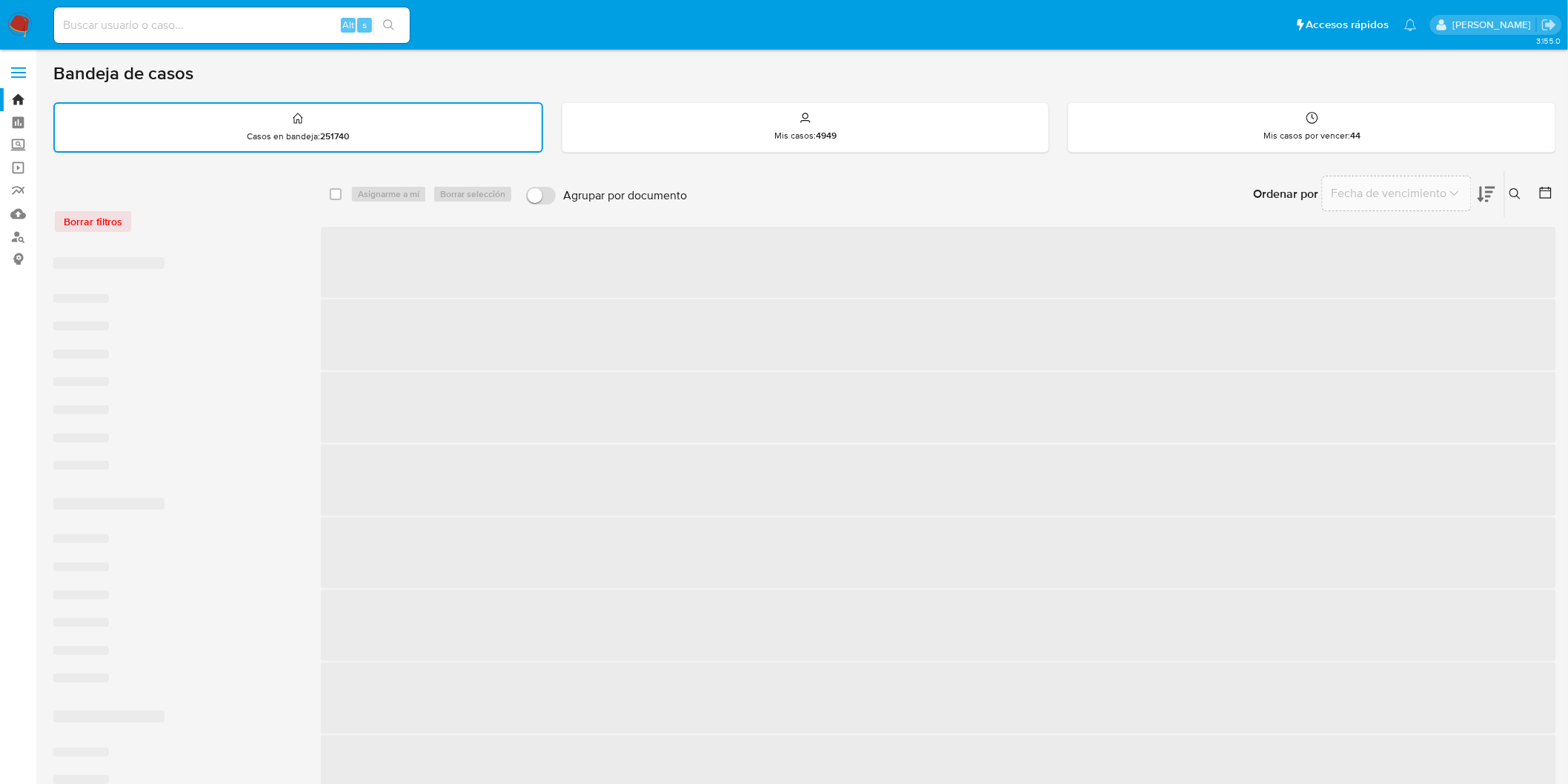
click at [198, 222] on div "Borrar filtros" at bounding box center [172, 222] width 237 height 24
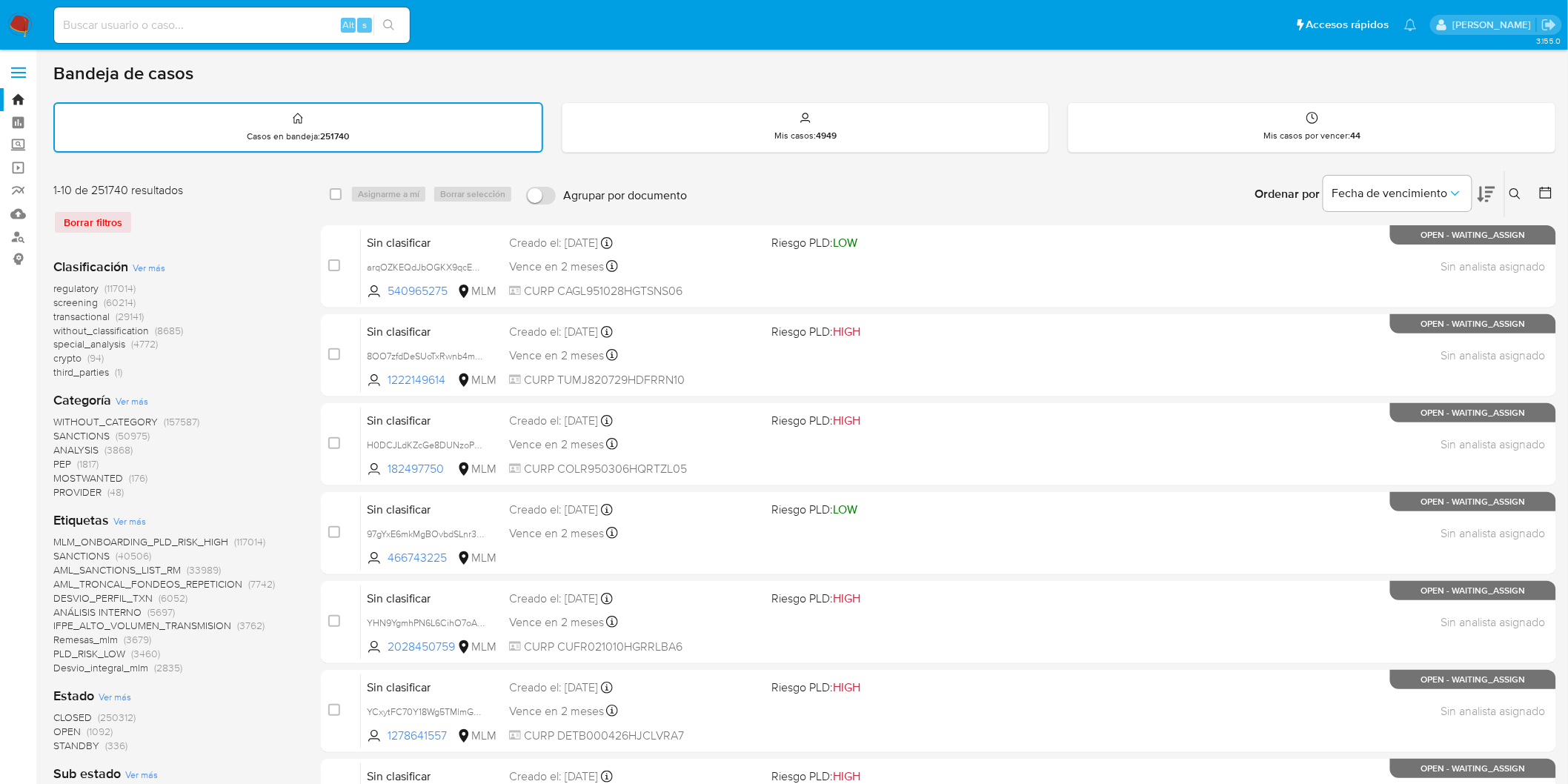
click at [19, 26] on img at bounding box center [21, 26] width 26 height 26
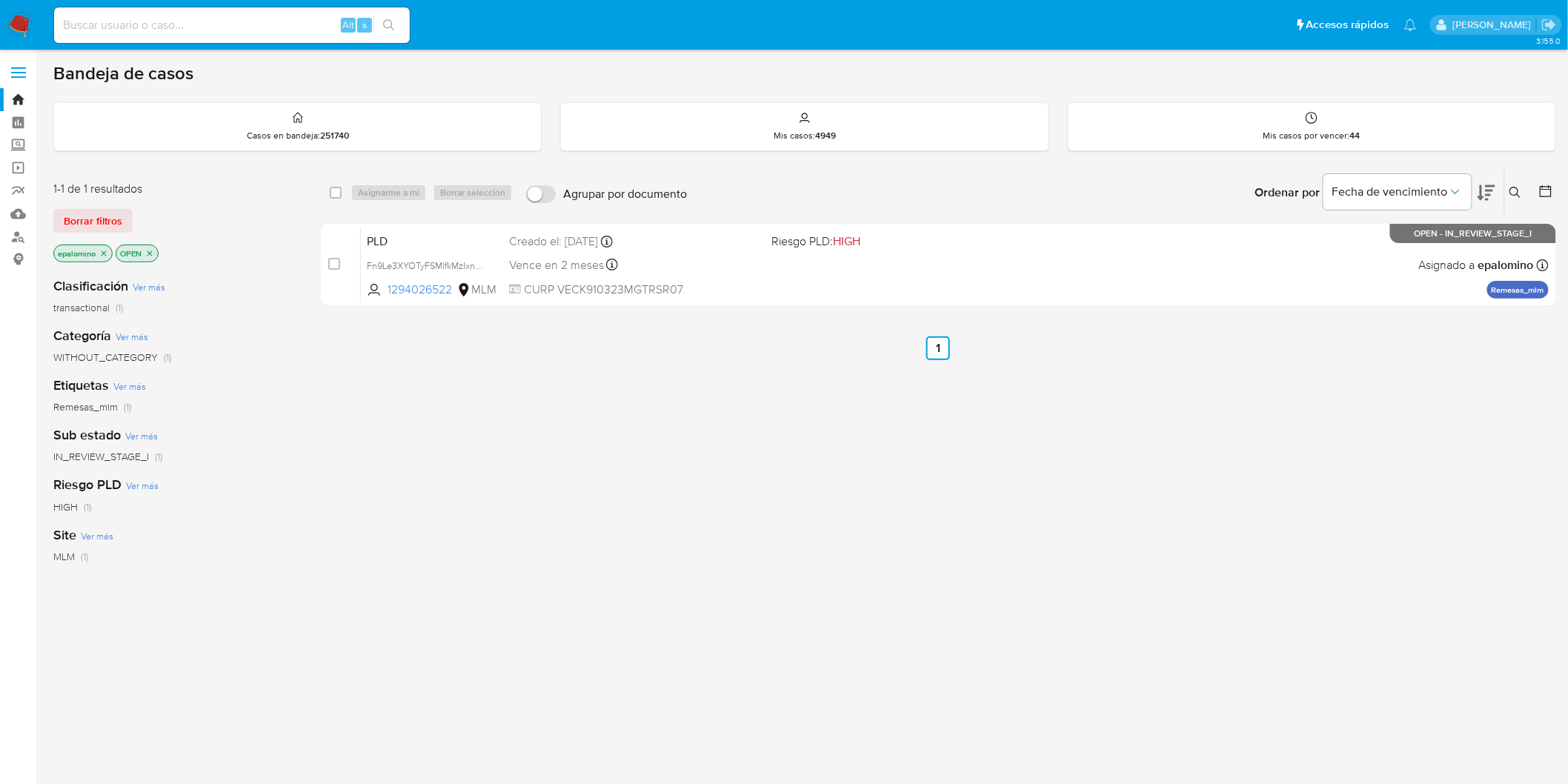
click at [85, 220] on span "Borrar filtros" at bounding box center [93, 220] width 58 height 21
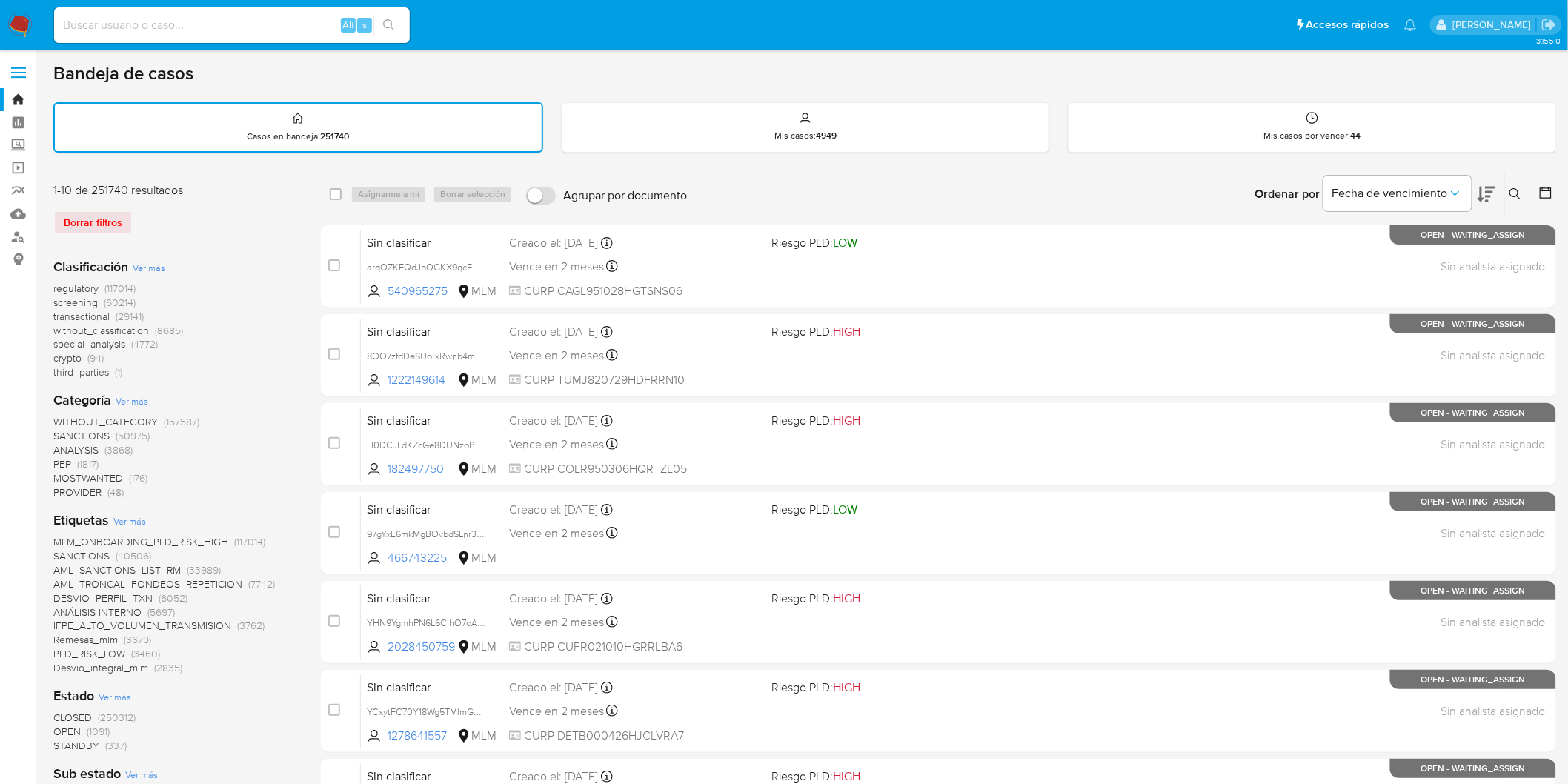
click at [17, 27] on img at bounding box center [21, 26] width 26 height 26
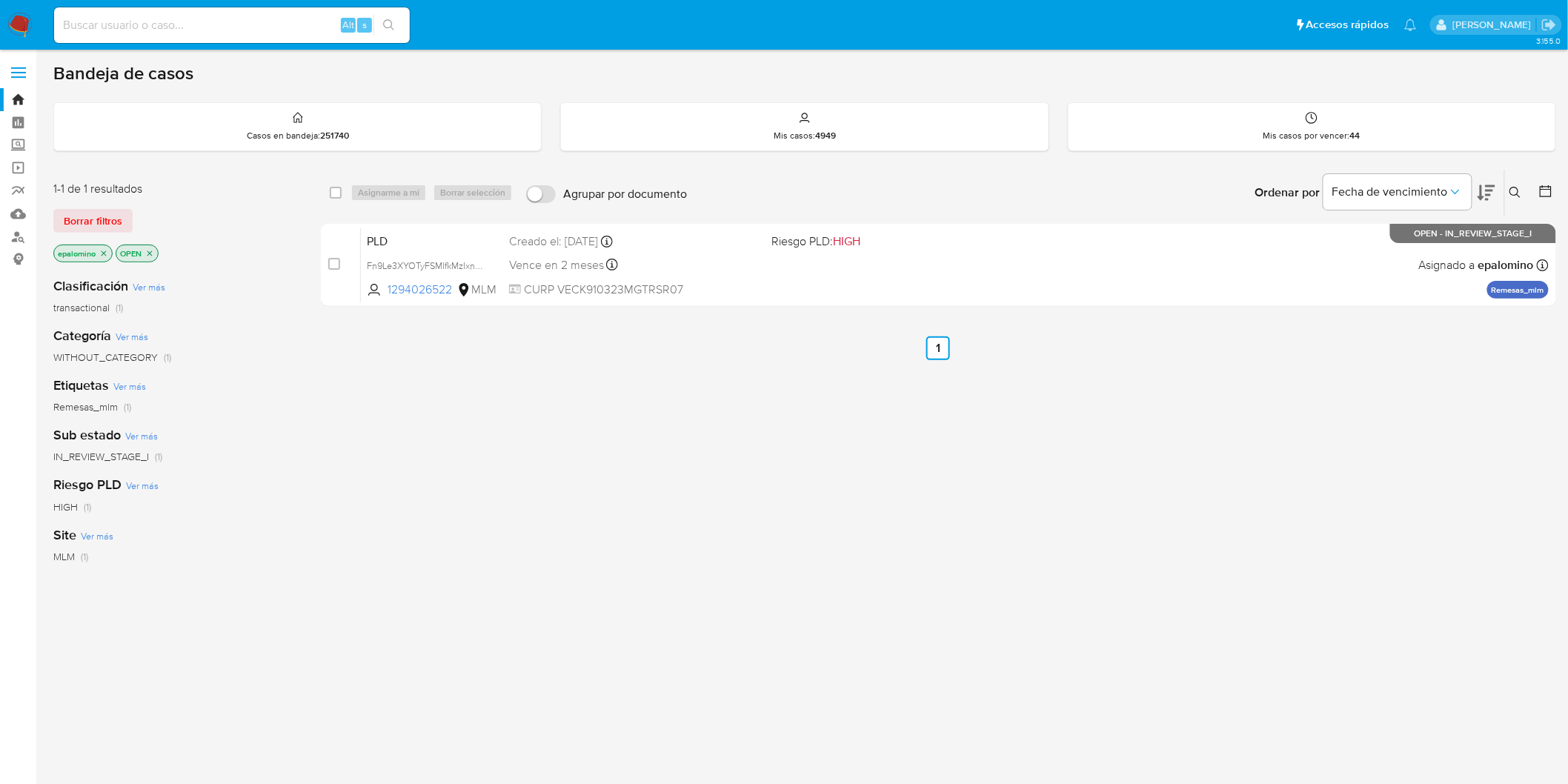
drag, startPoint x: 116, startPoint y: 217, endPoint x: 128, endPoint y: 217, distance: 12.0
click at [116, 217] on span "Borrar filtros" at bounding box center [93, 220] width 58 height 21
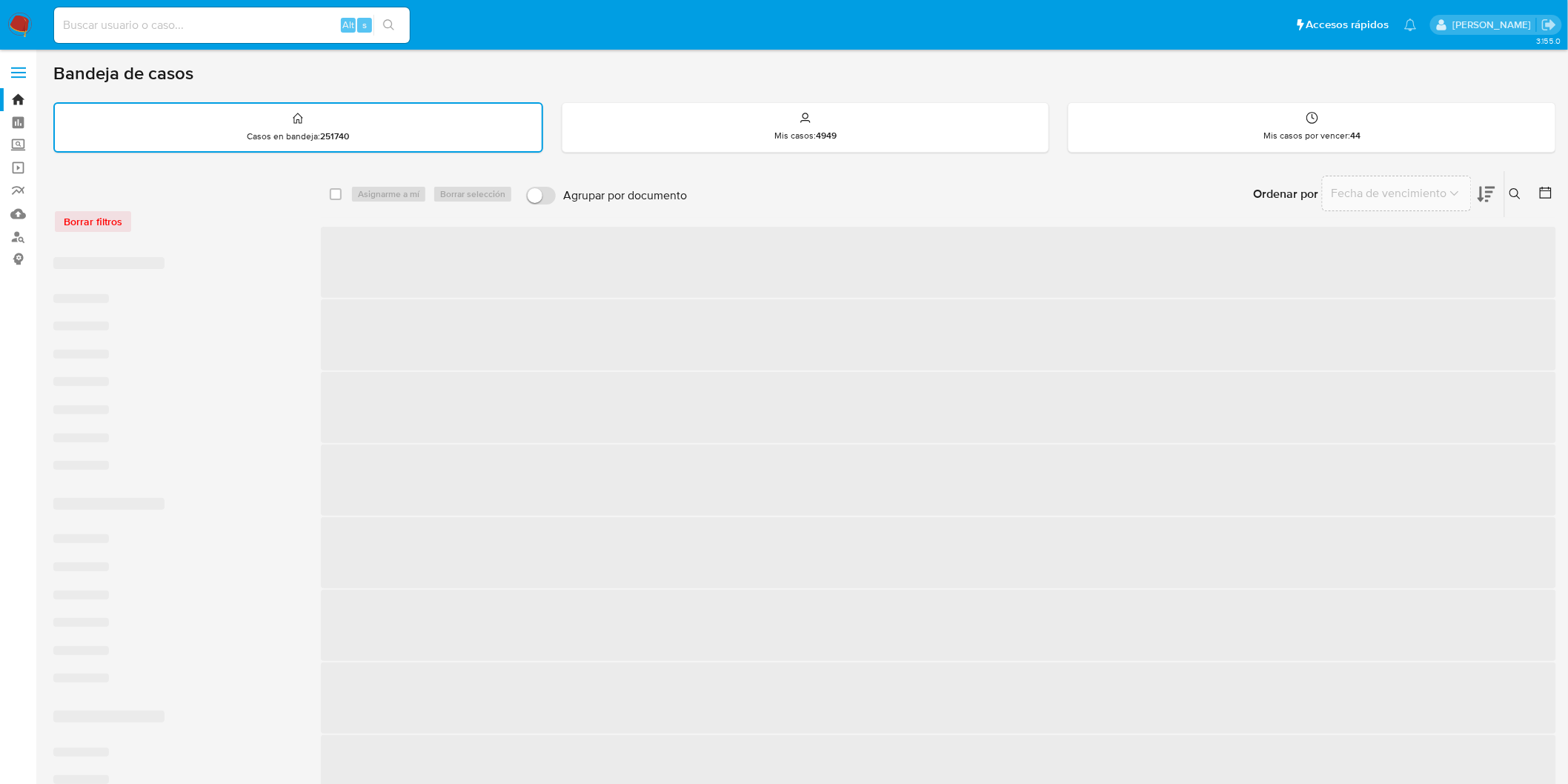
click at [217, 210] on div "Borrar filtros" at bounding box center [172, 222] width 237 height 24
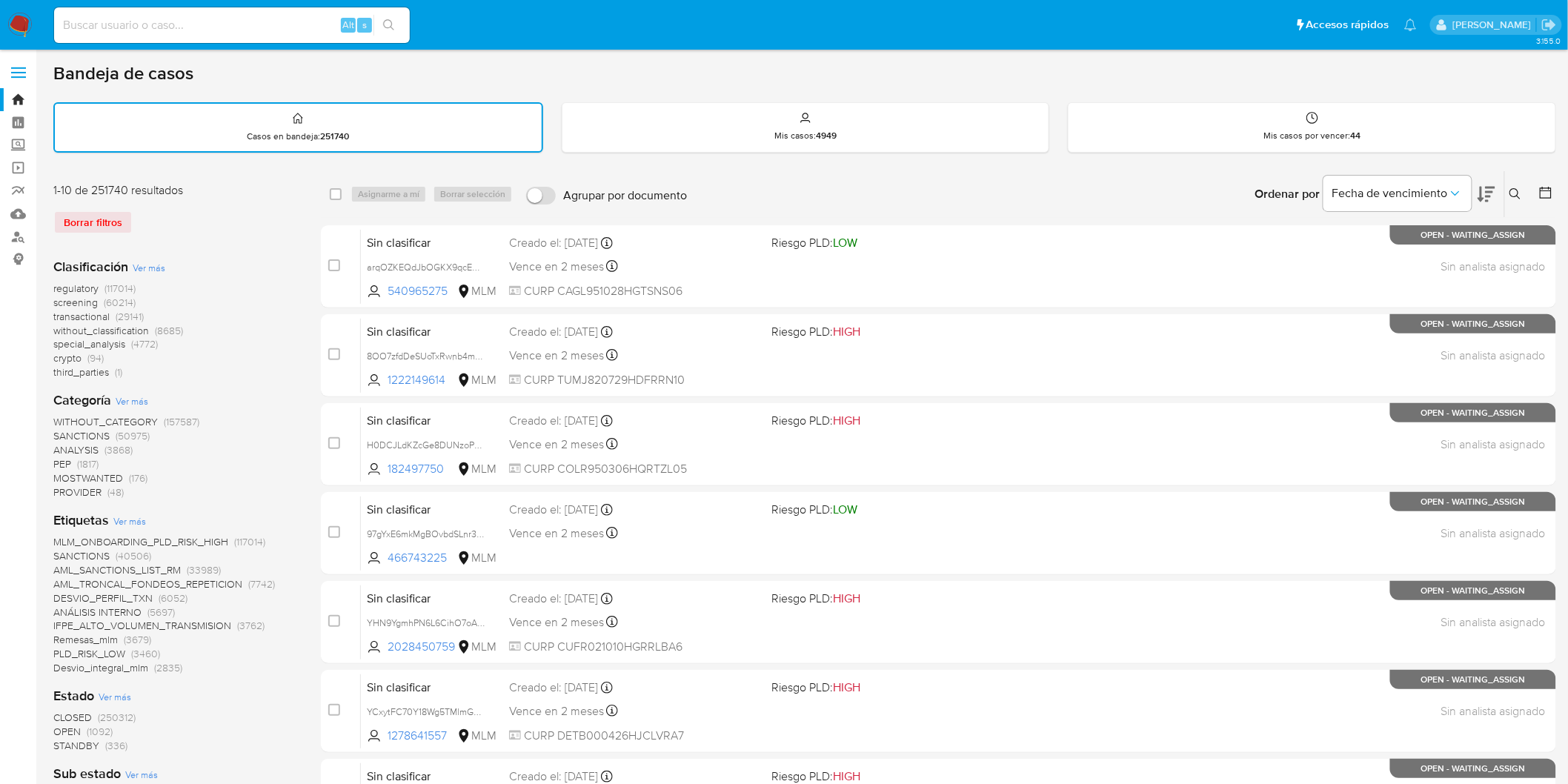
click at [13, 18] on img at bounding box center [21, 26] width 26 height 26
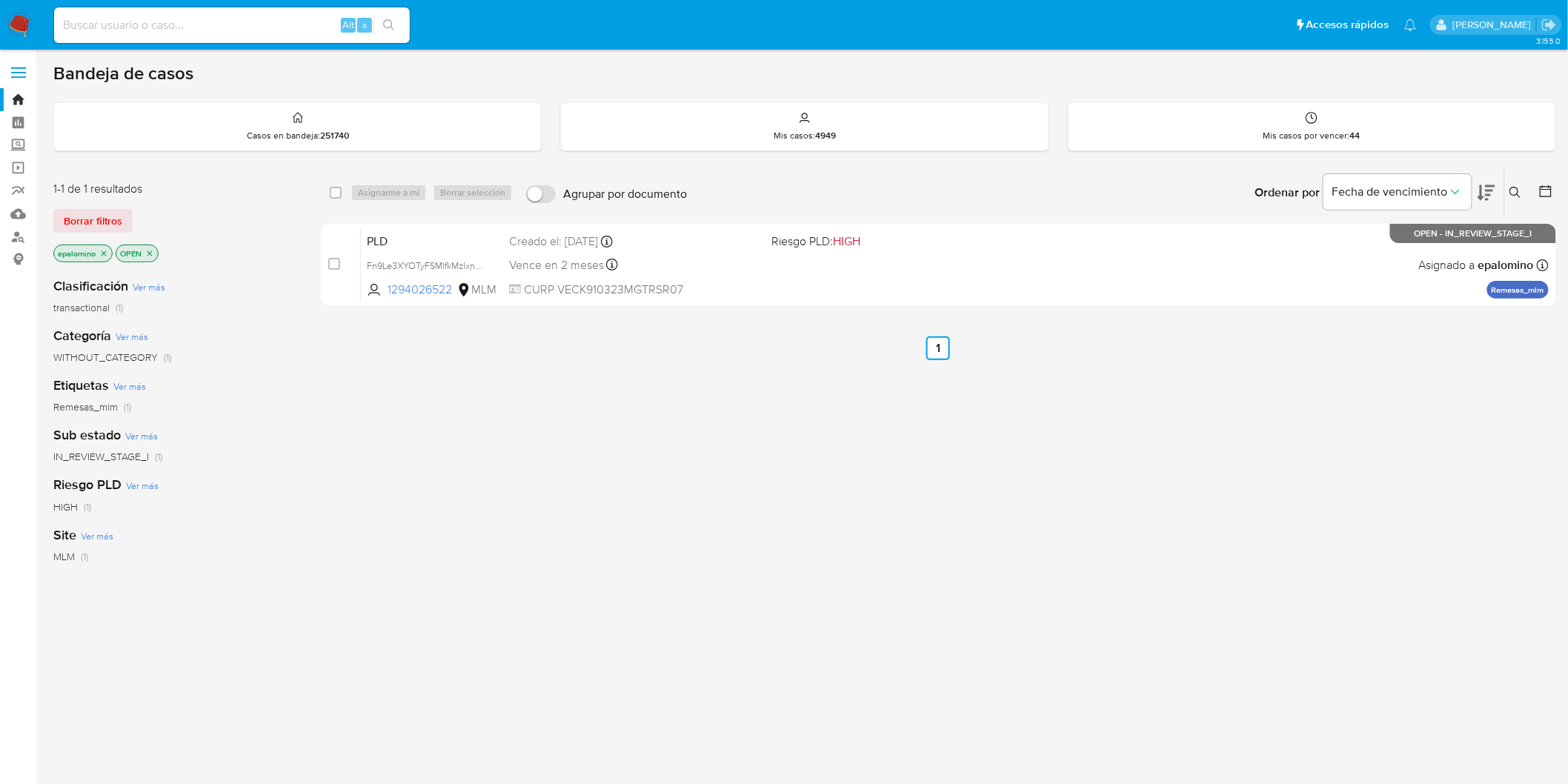
drag, startPoint x: 67, startPoint y: 219, endPoint x: 306, endPoint y: 24, distance: 308.5
click at [67, 219] on span "Borrar filtros" at bounding box center [93, 220] width 58 height 21
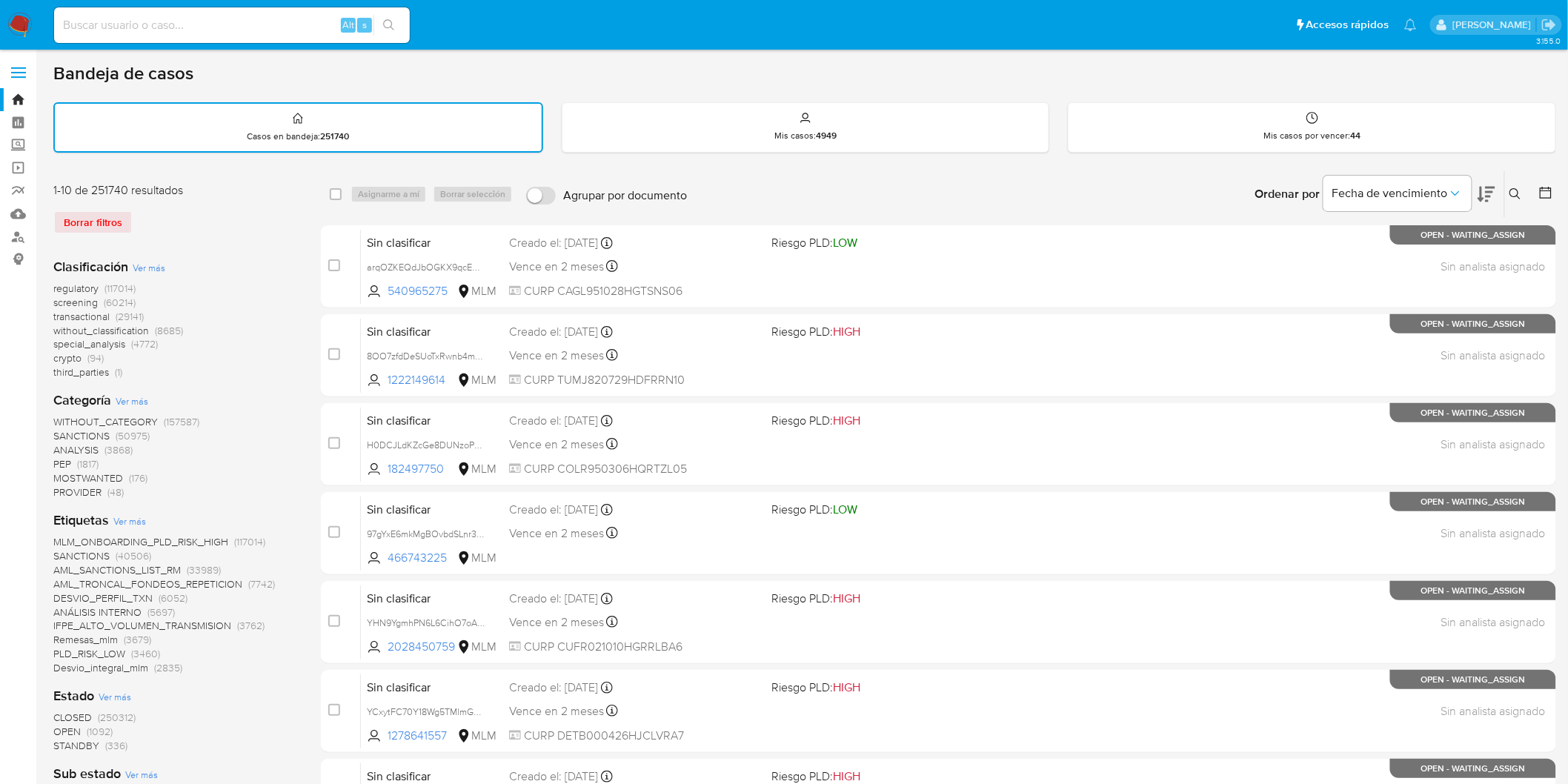
click at [20, 24] on img at bounding box center [21, 26] width 26 height 26
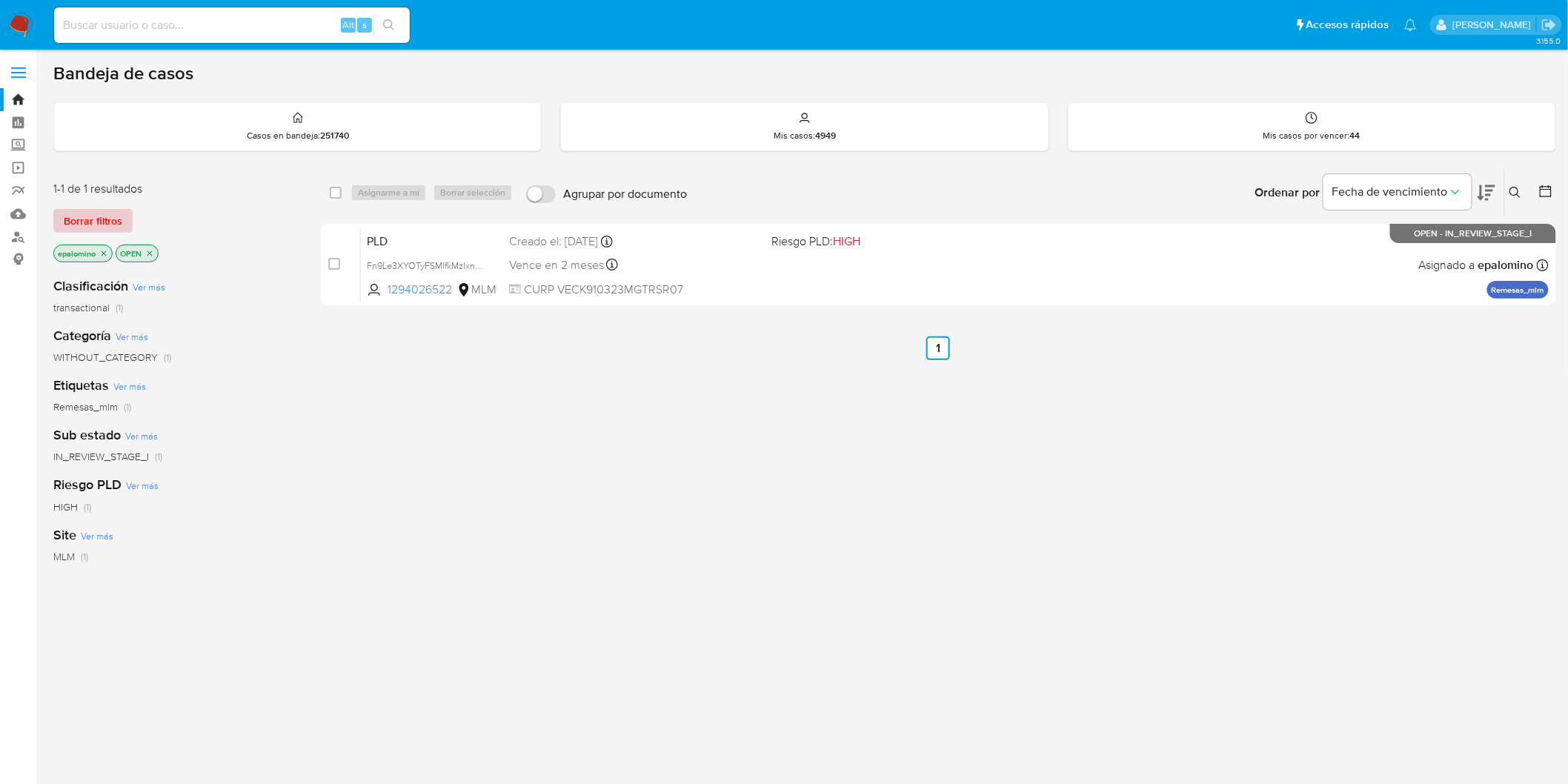
click at [93, 226] on span "Borrar filtros" at bounding box center [93, 220] width 58 height 21
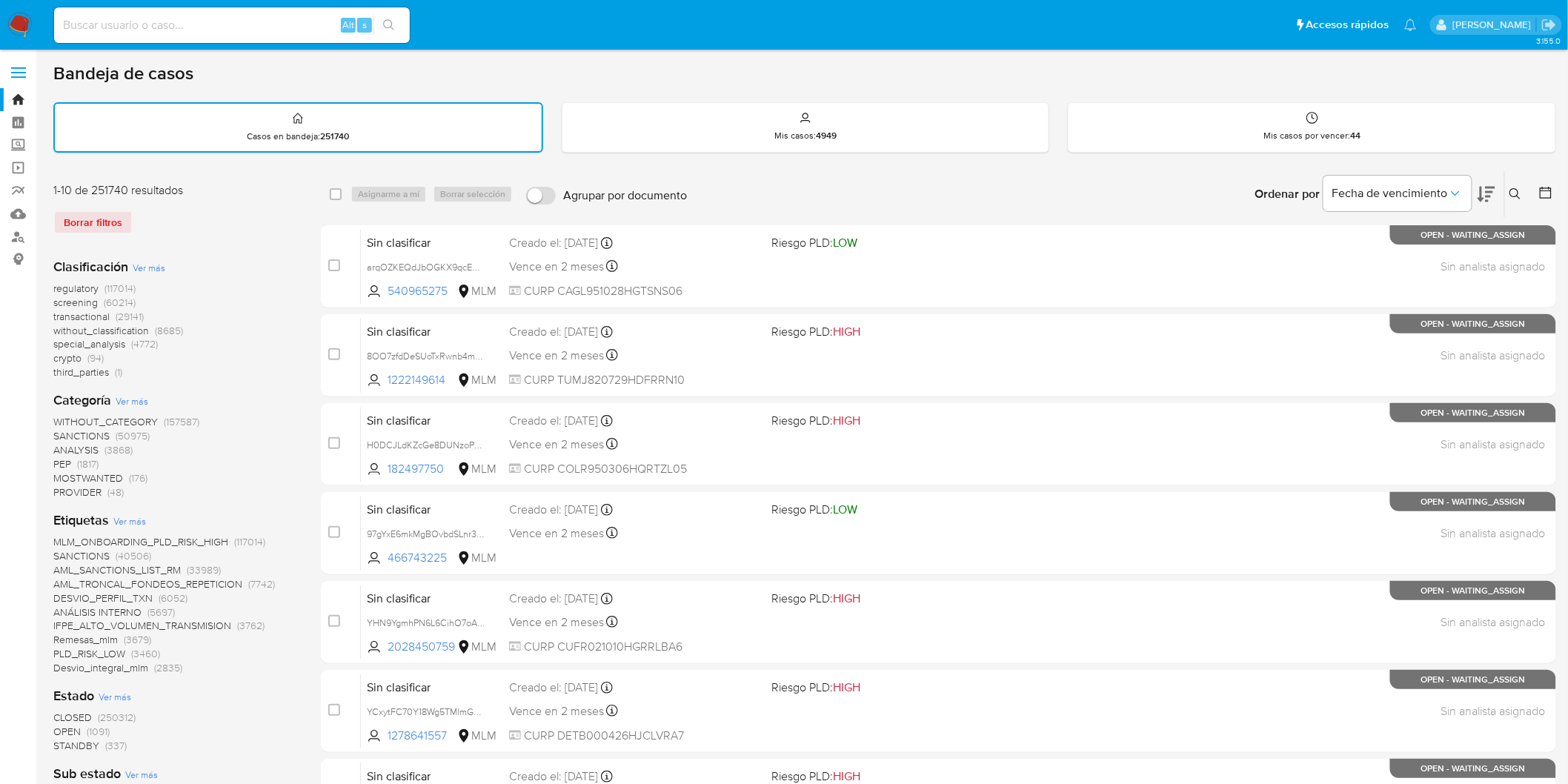
drag, startPoint x: 1516, startPoint y: 191, endPoint x: 1377, endPoint y: 236, distance: 146.1
click at [1516, 191] on icon at bounding box center [1516, 195] width 12 height 12
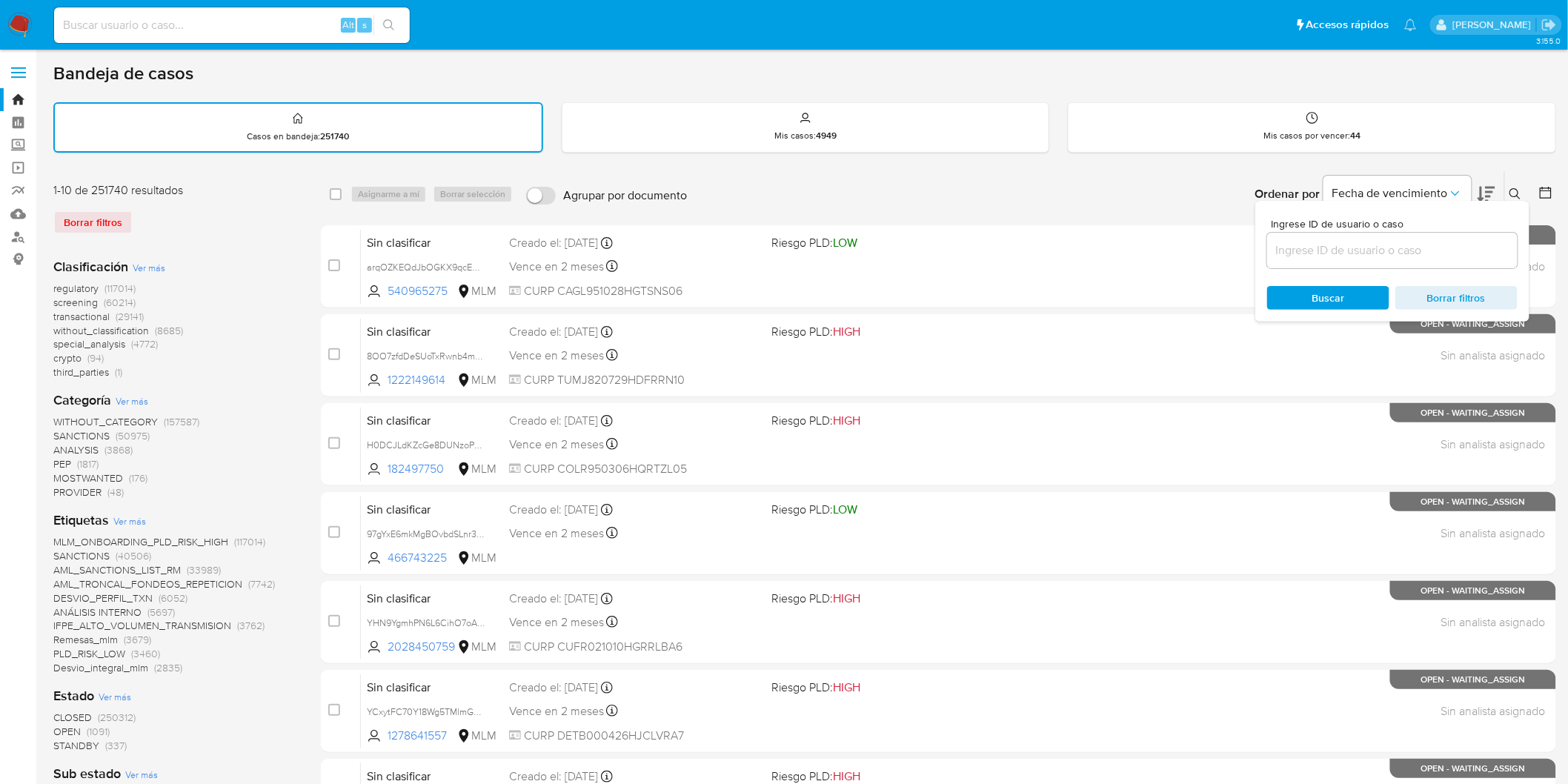
click at [1341, 243] on input at bounding box center [1392, 251] width 251 height 20
type input "1294026522"
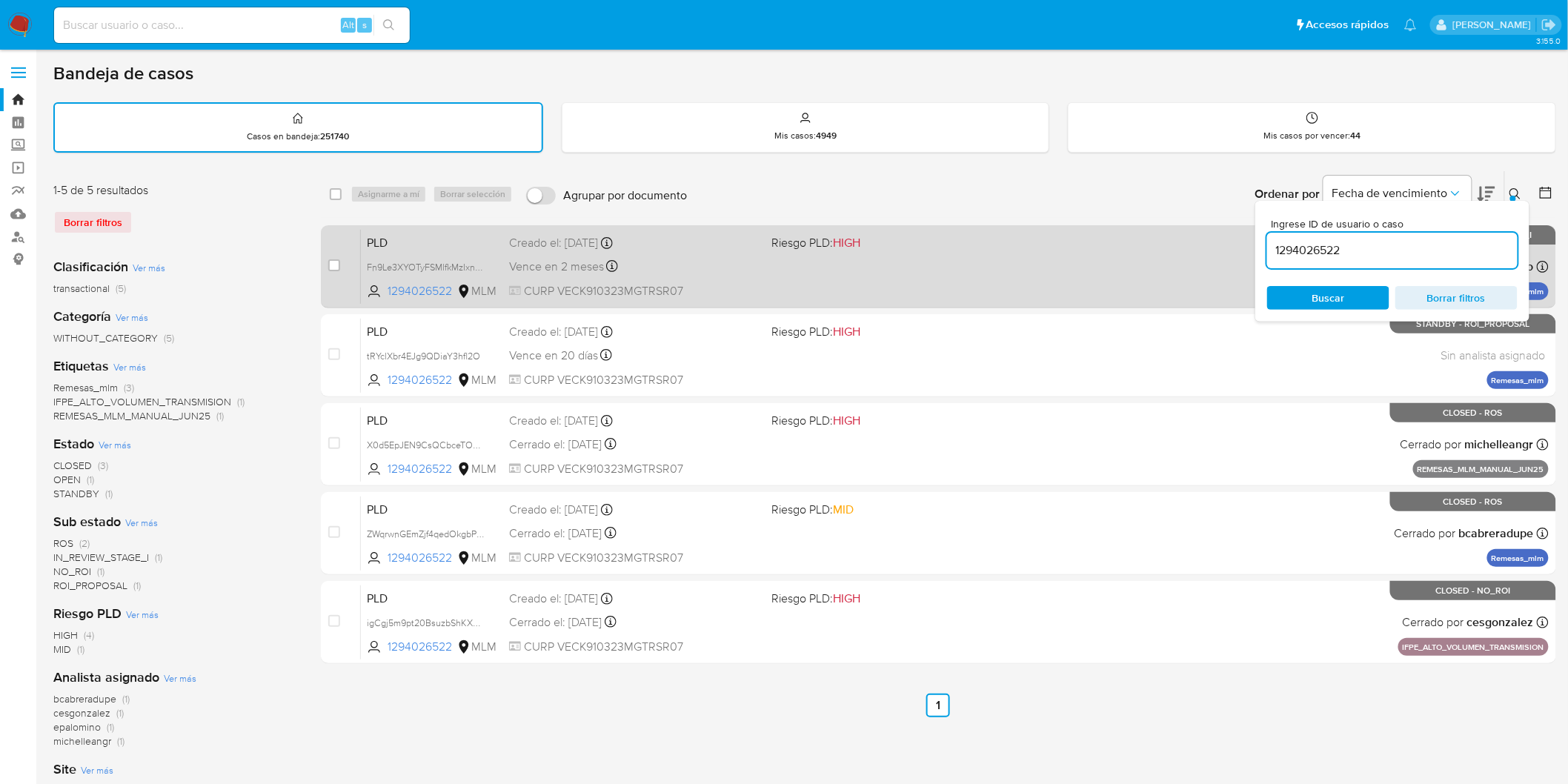
click at [381, 240] on span "PLD" at bounding box center [432, 242] width 130 height 20
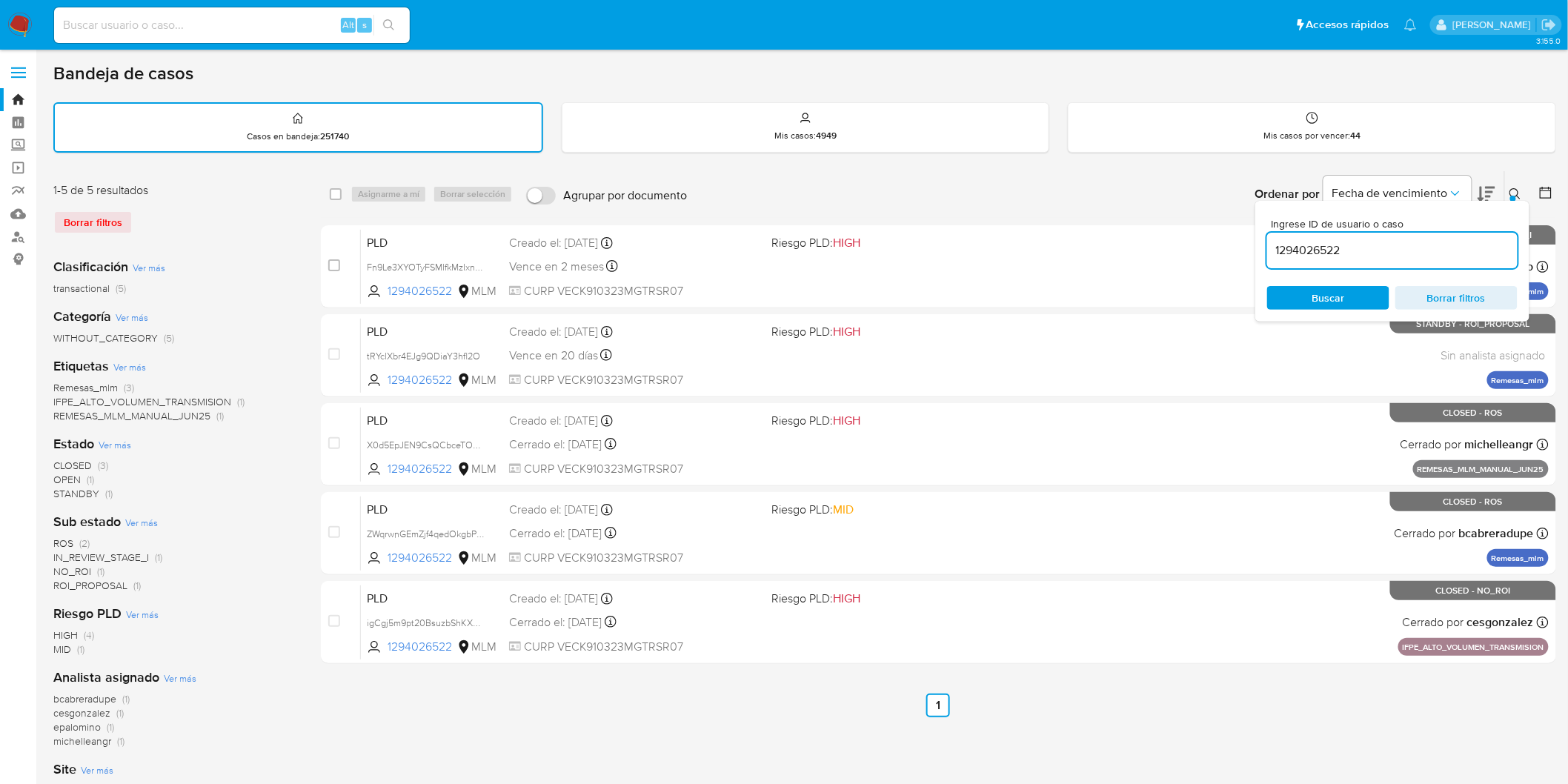
click at [1505, 188] on button at bounding box center [1517, 195] width 25 height 18
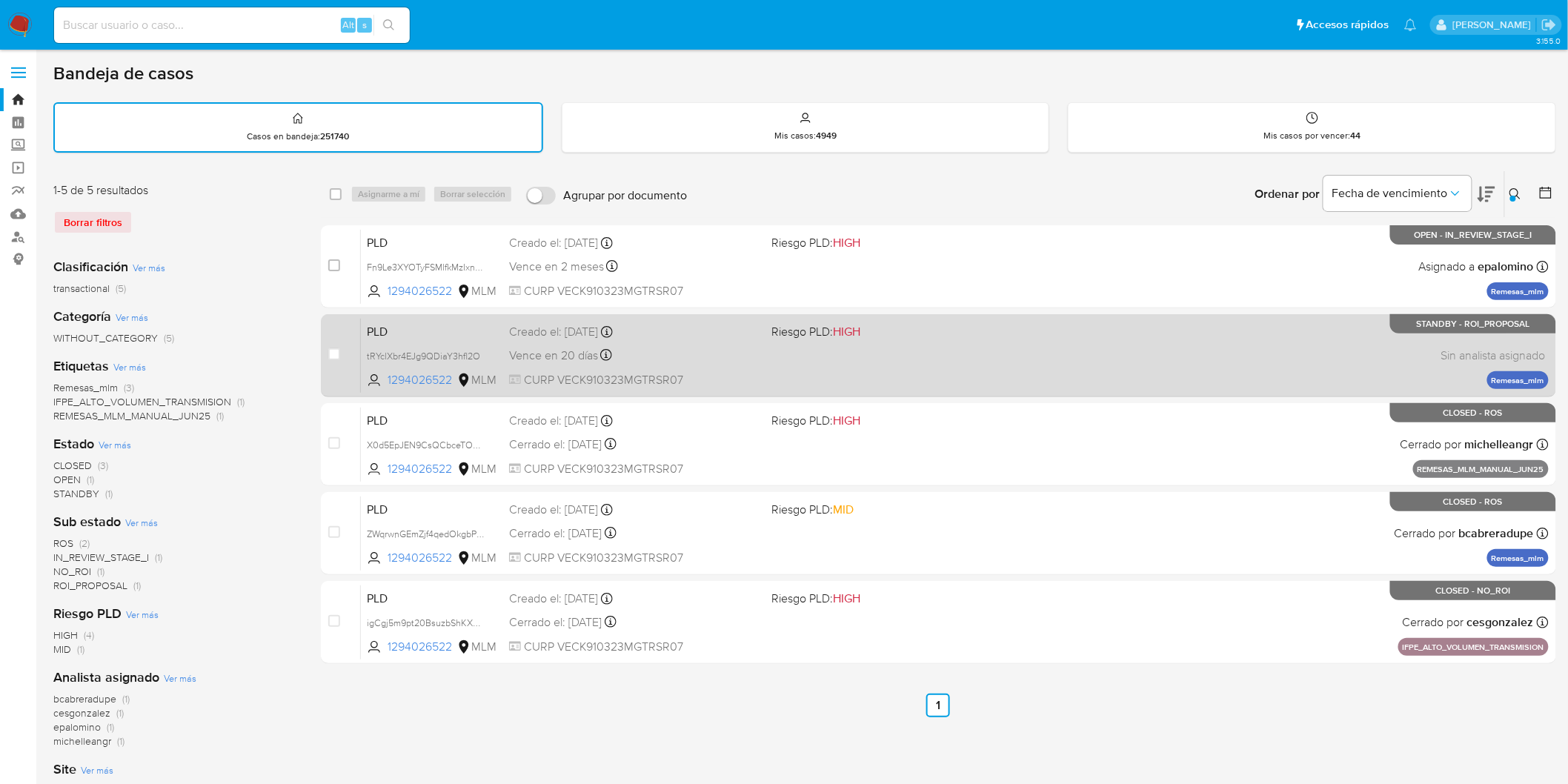
click at [391, 327] on span "PLD" at bounding box center [432, 331] width 130 height 20
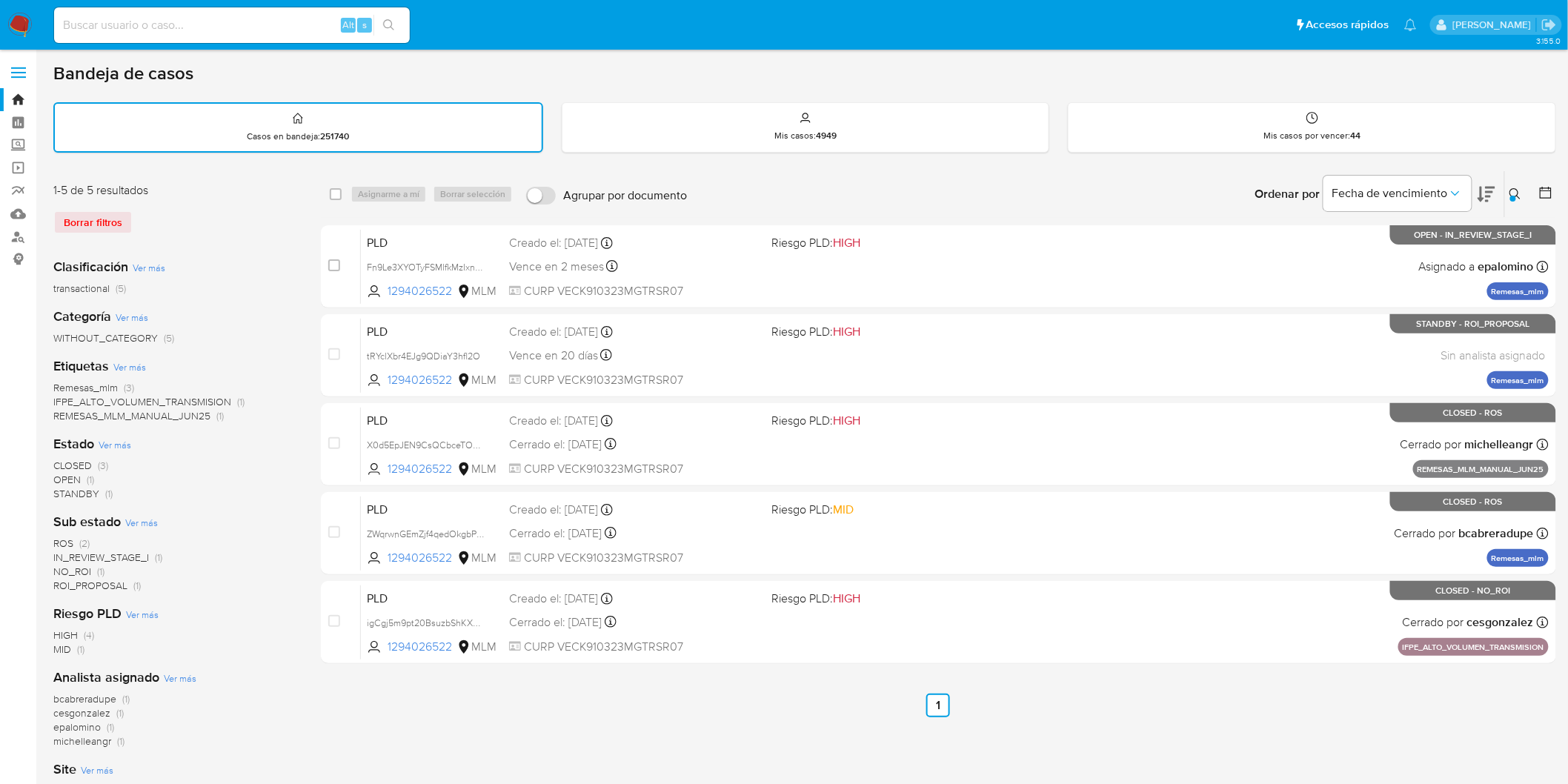
drag, startPoint x: 19, startPoint y: 24, endPoint x: 265, endPoint y: 331, distance: 393.4
click at [19, 24] on img at bounding box center [21, 26] width 26 height 26
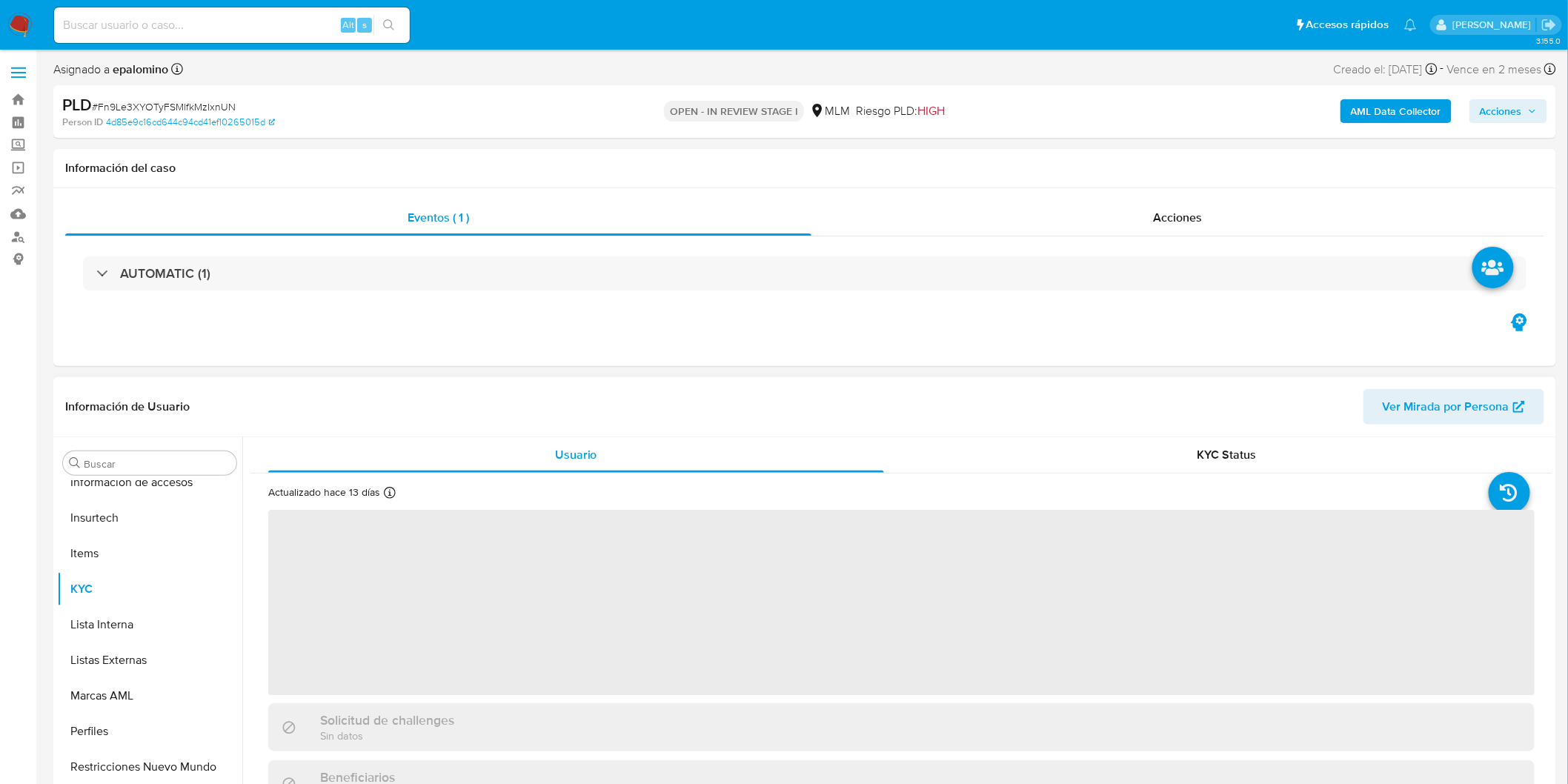
scroll to position [626, 0]
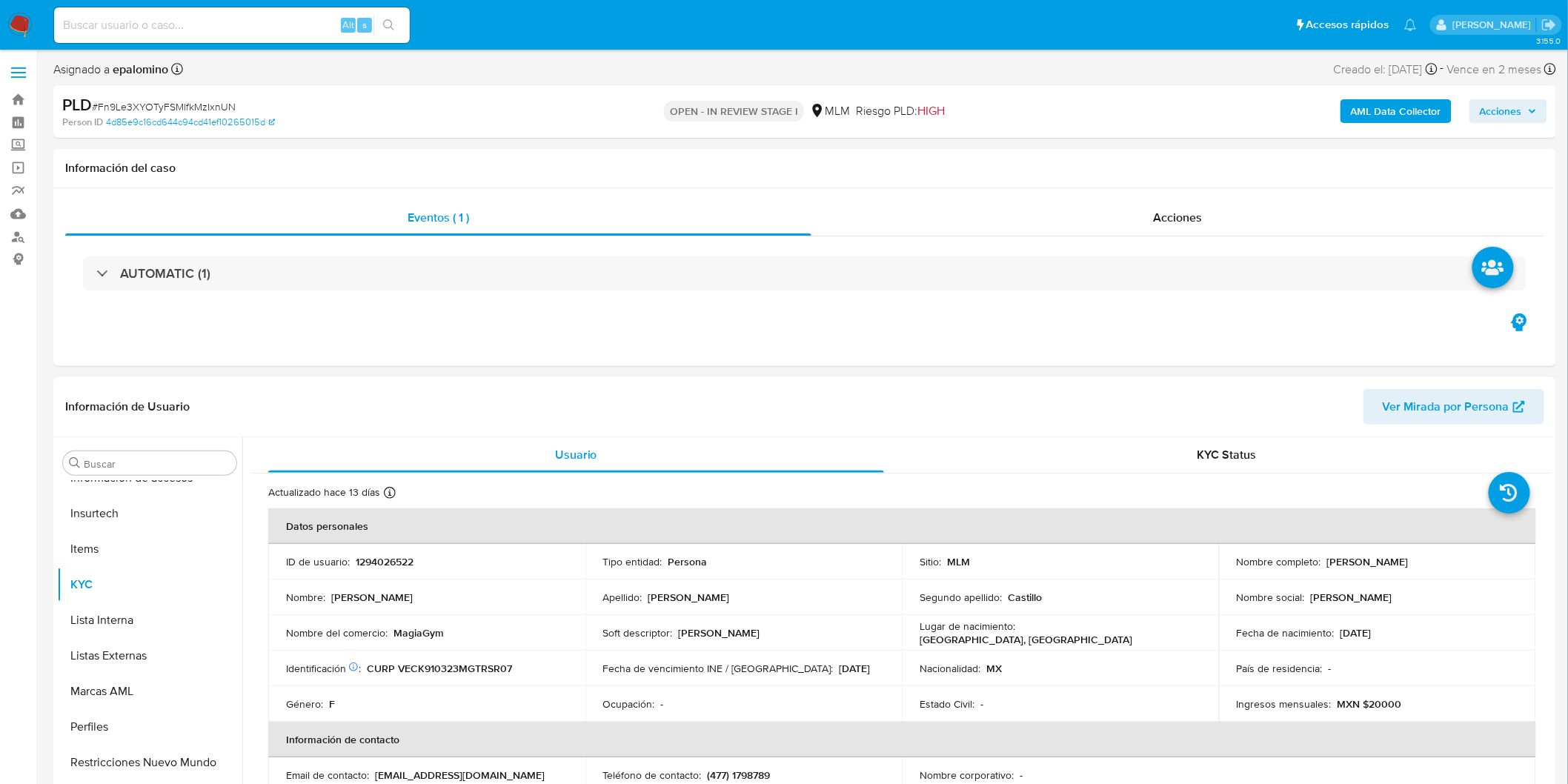
select select "10"
drag, startPoint x: 1337, startPoint y: 561, endPoint x: 1322, endPoint y: 558, distance: 15.3
click at [1322, 558] on div "Nombre completo : Karla Paola Vera Castillo" at bounding box center [1377, 562] width 281 height 14
copy p "[PERSON_NAME] [PERSON_NAME]"
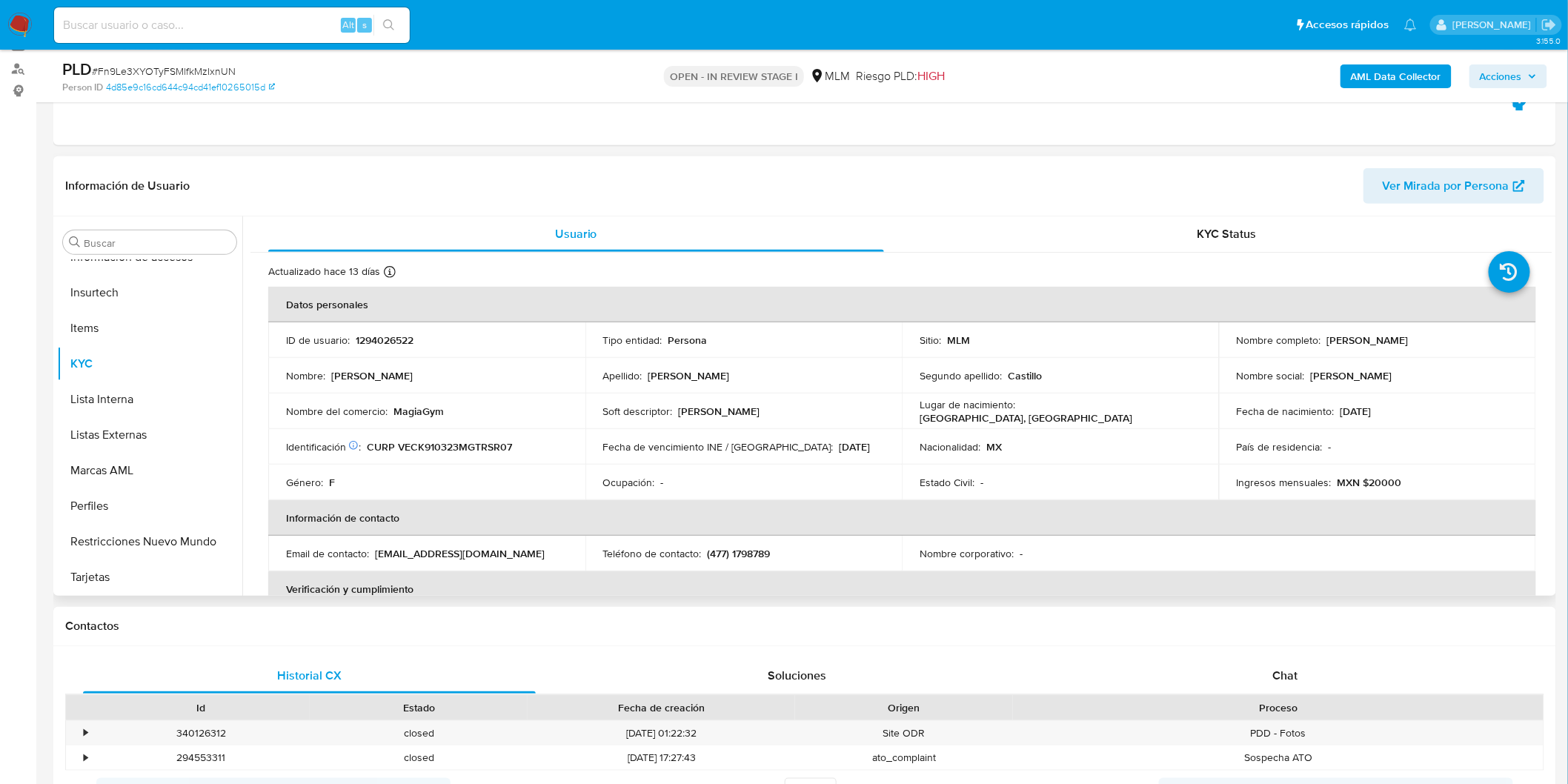
scroll to position [179, 0]
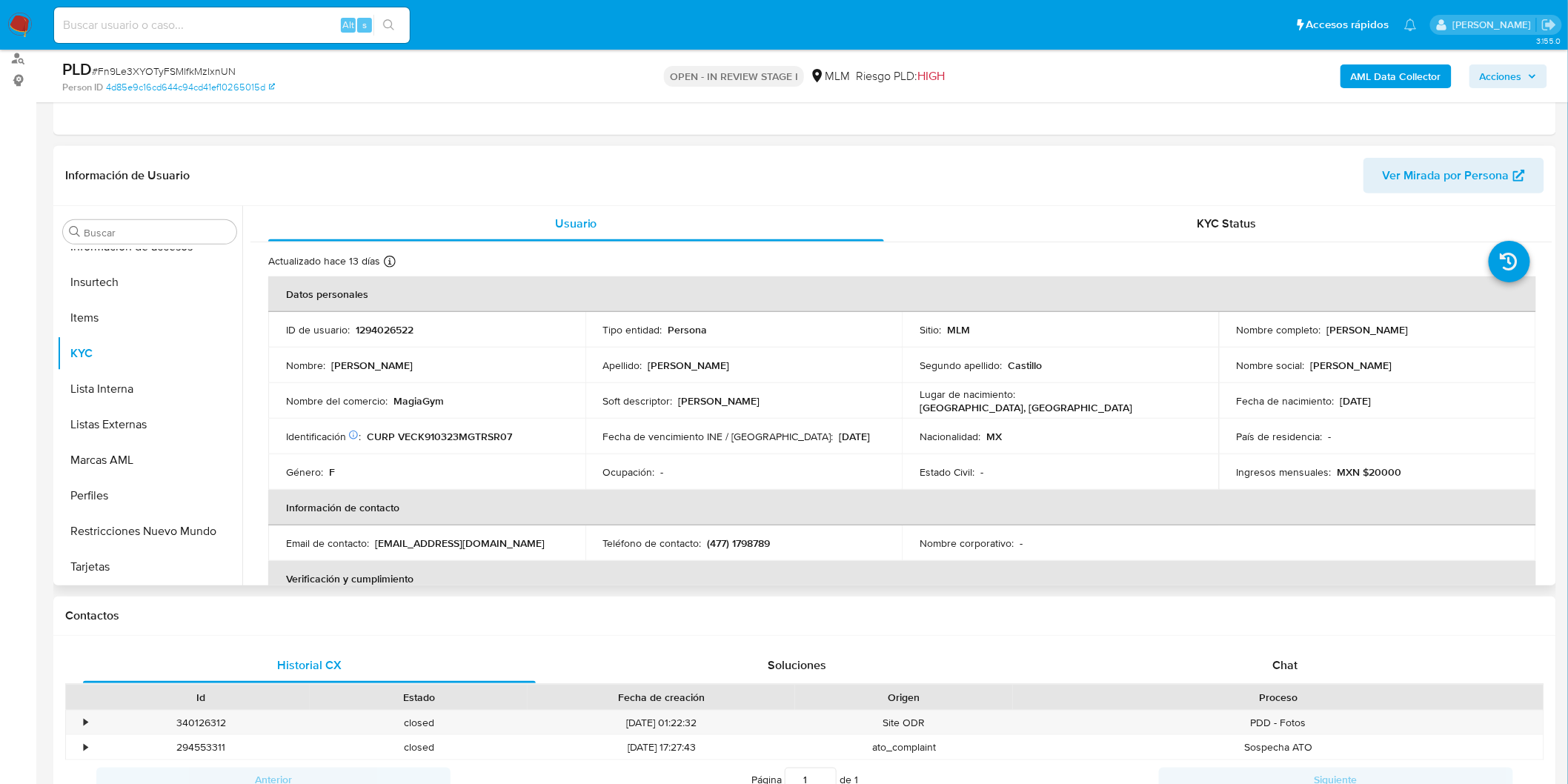
click at [618, 426] on td "Fecha de vencimiento INE / Pasaporte : 31/12/2028" at bounding box center [743, 436] width 317 height 36
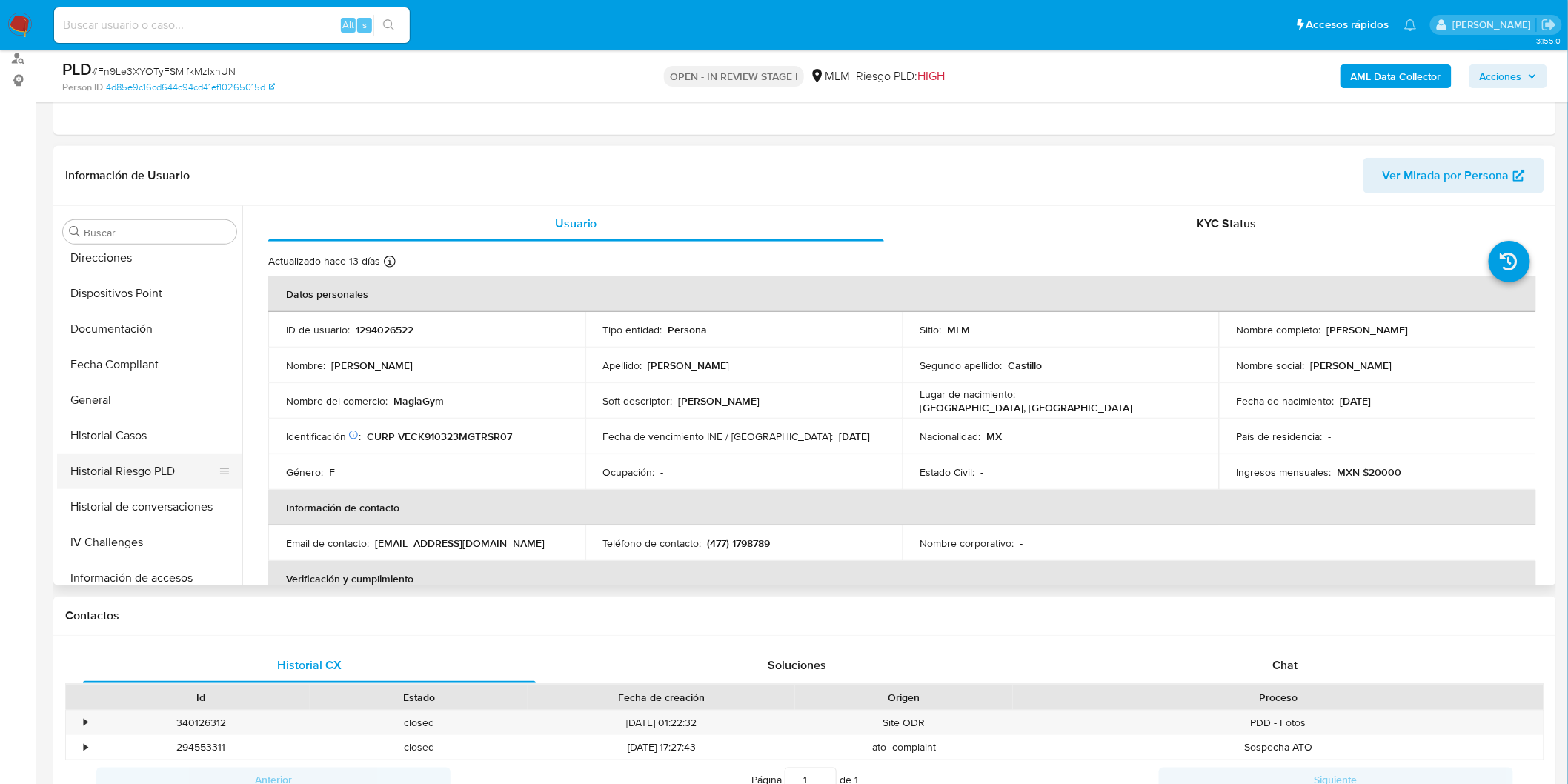
scroll to position [213, 0]
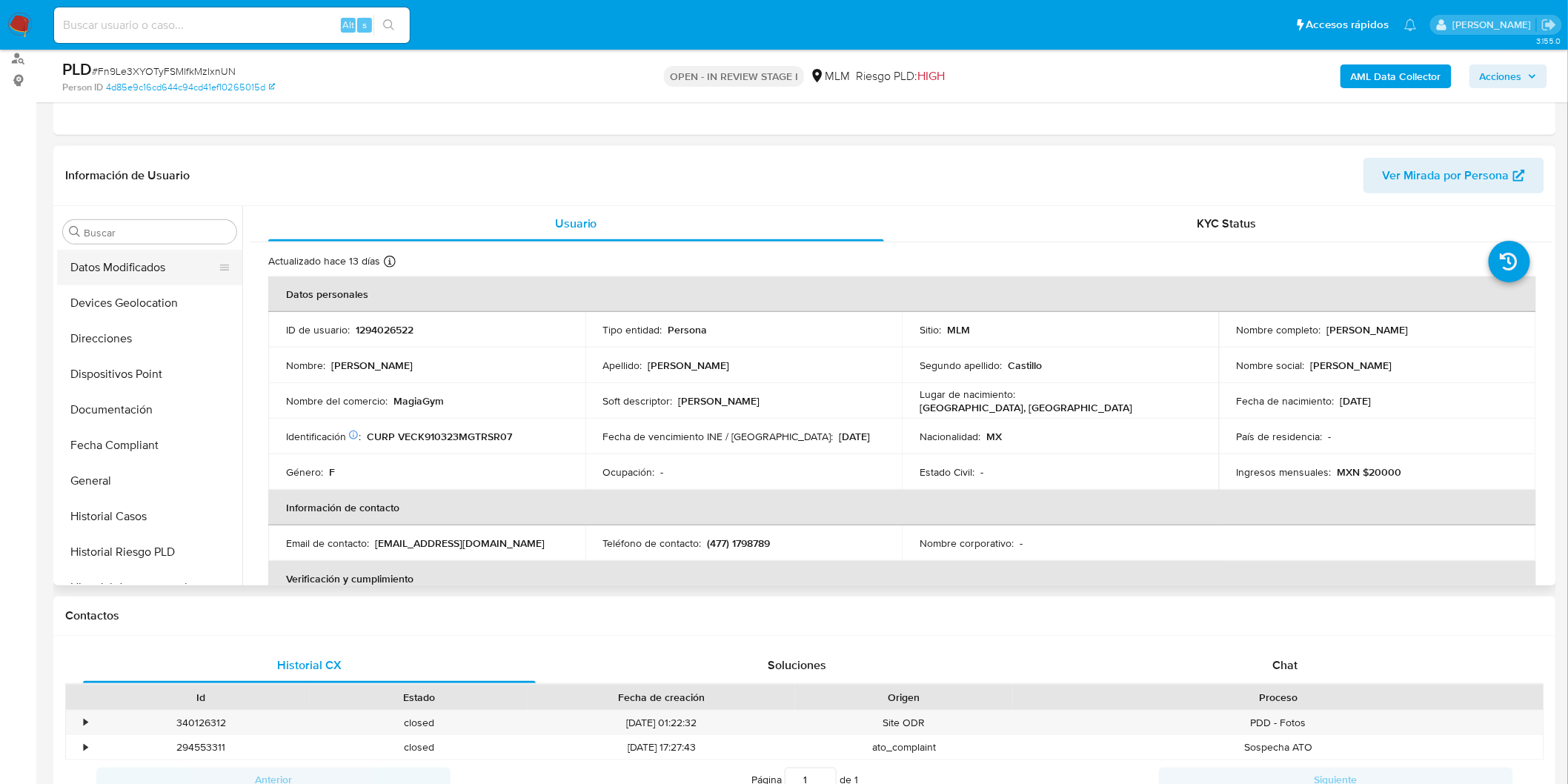
drag, startPoint x: 157, startPoint y: 301, endPoint x: 198, endPoint y: 272, distance: 50.2
click at [157, 301] on button "Devices Geolocation" at bounding box center [150, 303] width 186 height 36
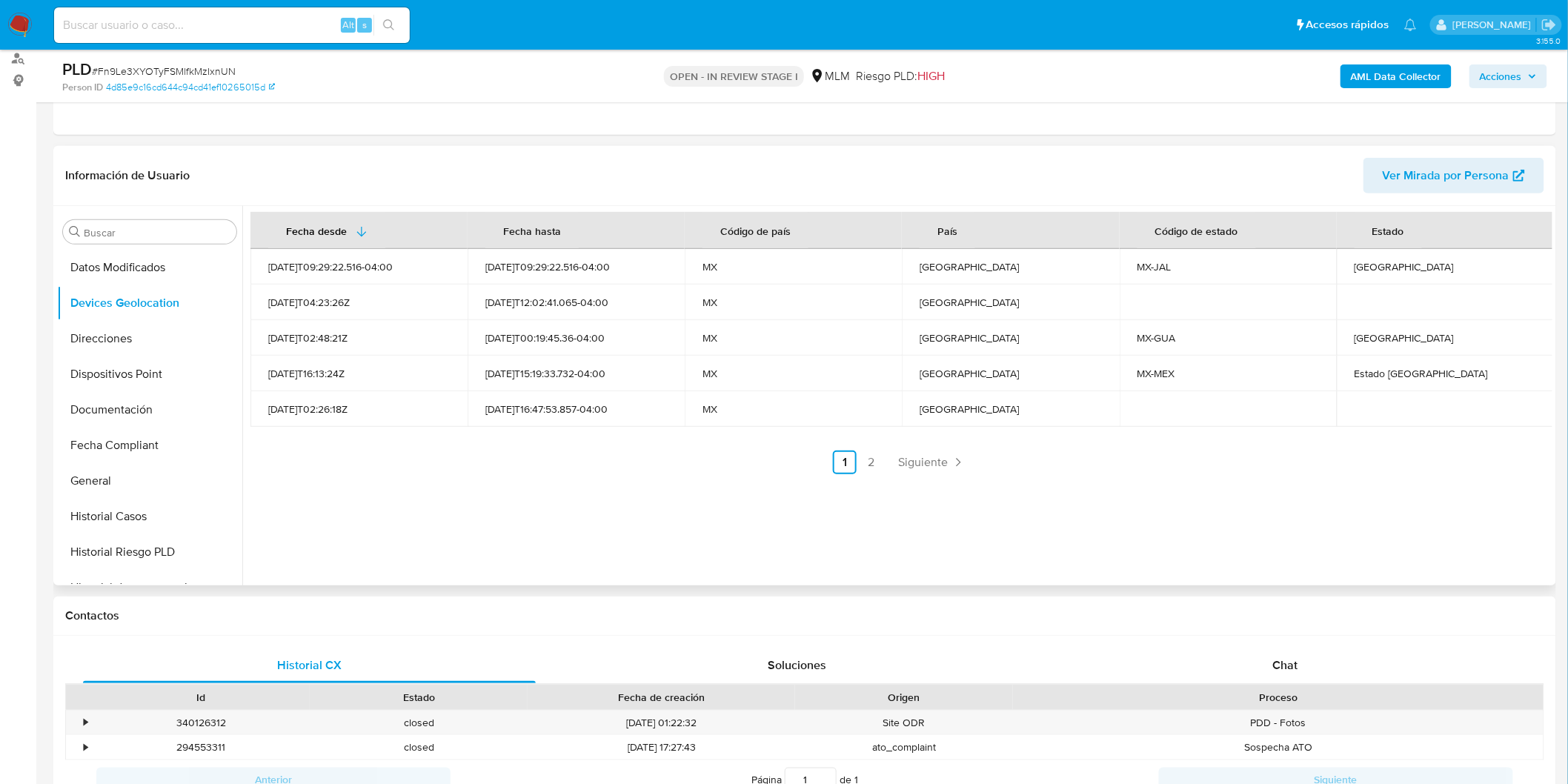
click at [894, 502] on div "Fecha desde Fecha hasta Código de país País Código de estado Estado 2025-05-28T…" at bounding box center [898, 396] width 1310 height 379
click at [923, 457] on span "Siguiente" at bounding box center [923, 463] width 49 height 12
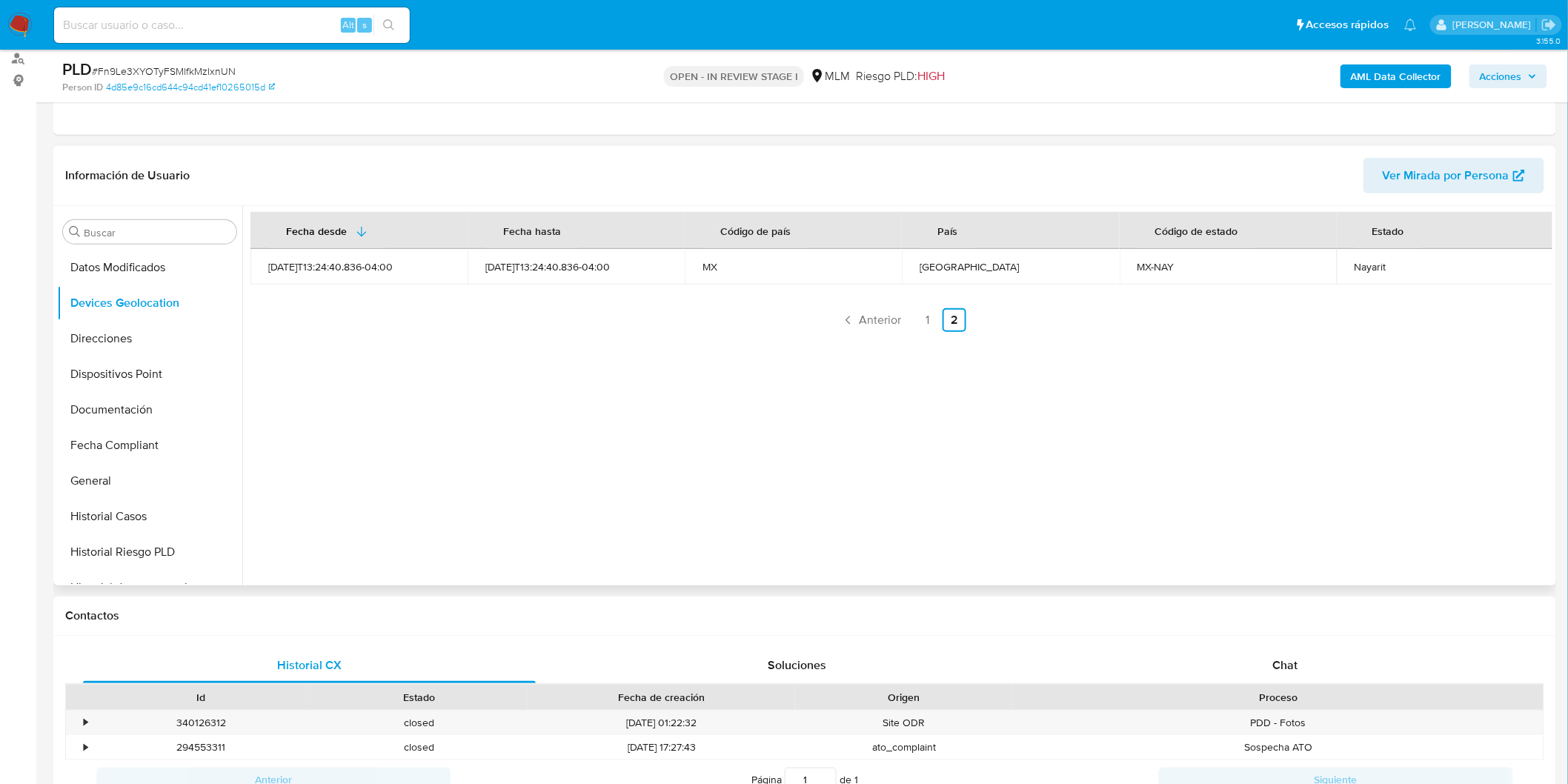
click at [729, 457] on div "Fecha desde Fecha hasta Código de país País Código de estado Estado 2025-05-29T…" at bounding box center [898, 396] width 1310 height 379
click at [927, 314] on link "1" at bounding box center [928, 320] width 24 height 24
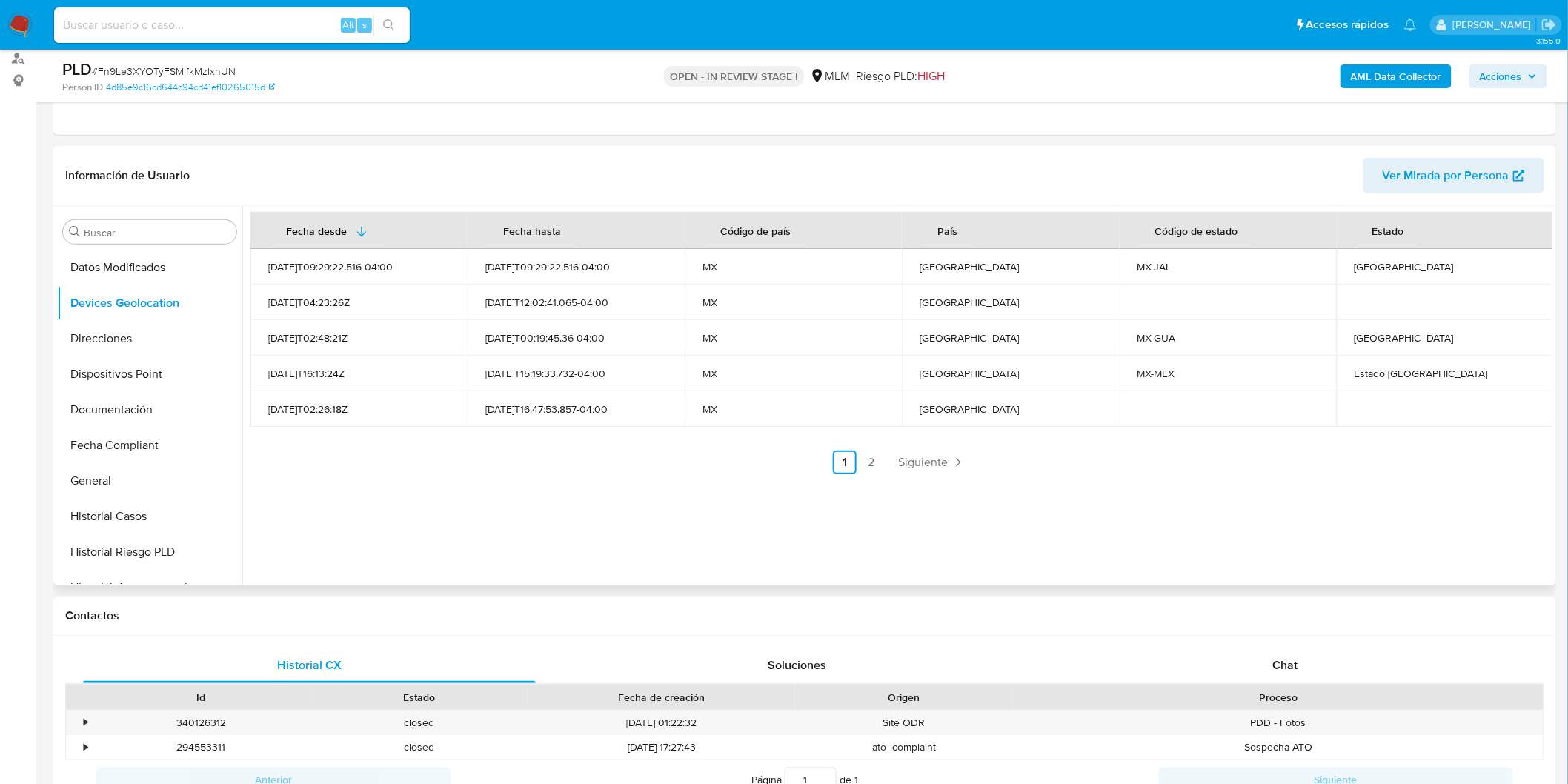
click at [1355, 264] on div "Jalisco" at bounding box center [1446, 268] width 182 height 14
copy div "Jalisco"
click at [1367, 332] on div "Guanajuato" at bounding box center [1446, 339] width 182 height 14
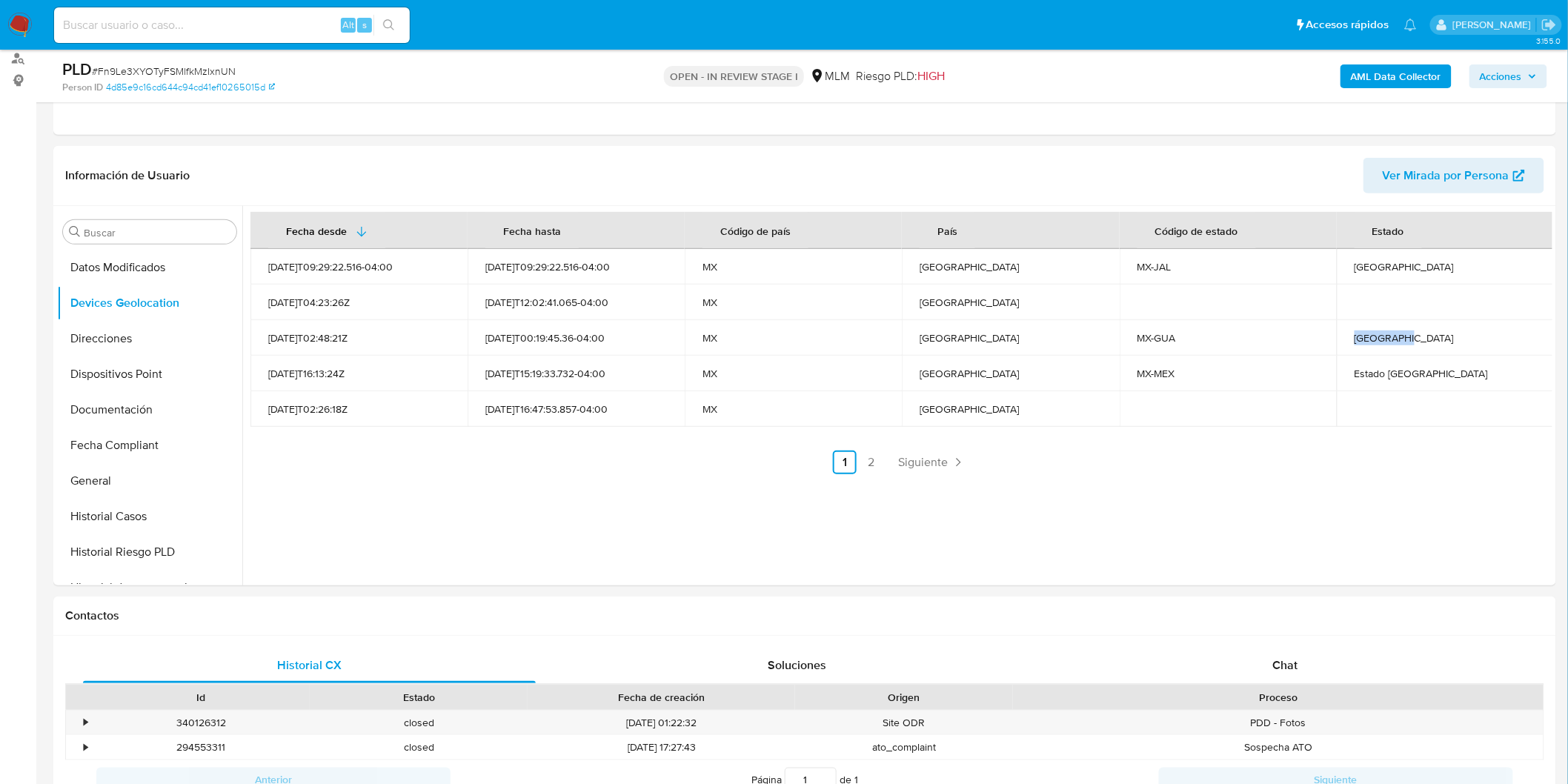
copy div "Guanajuato"
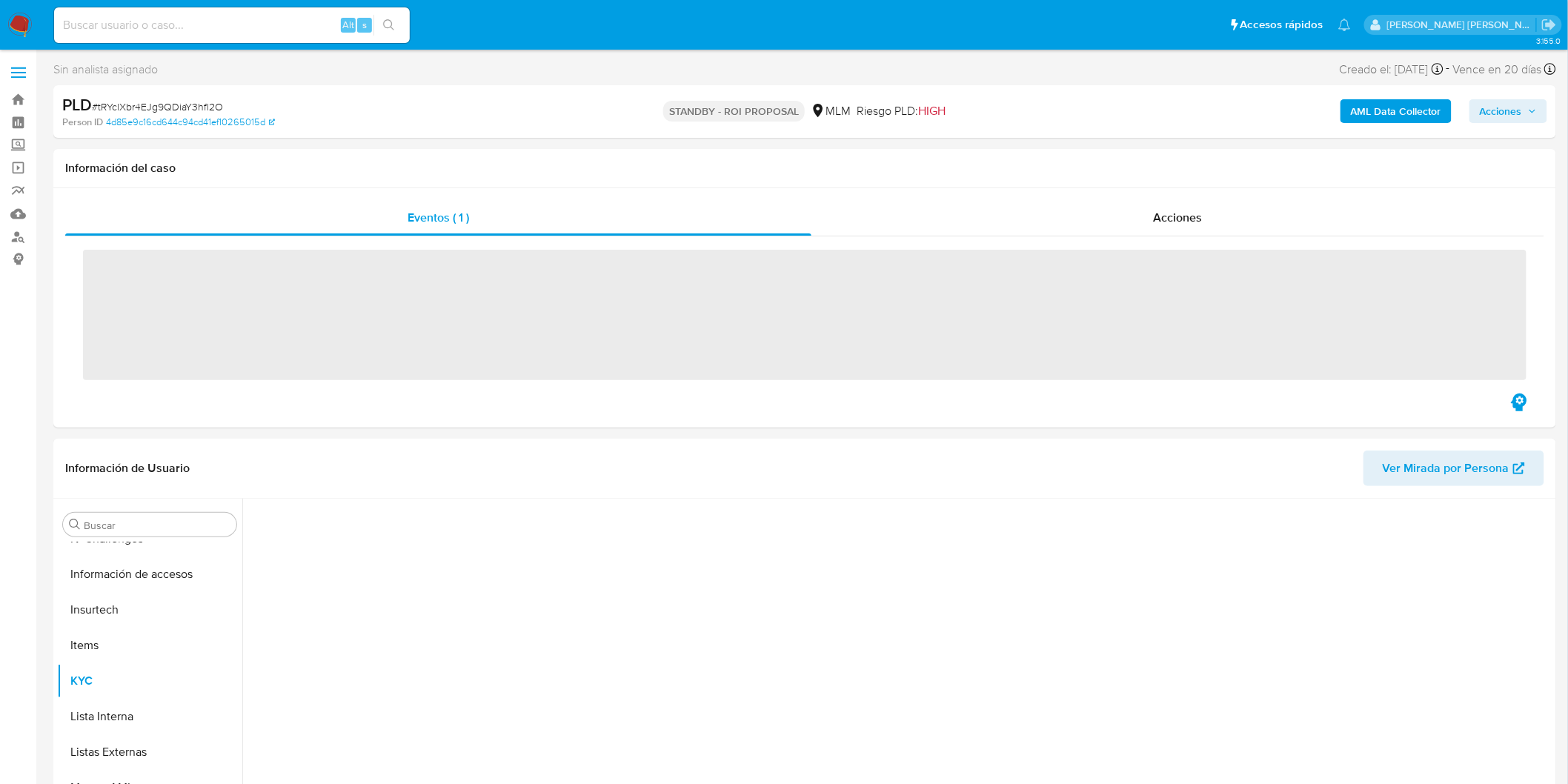
scroll to position [626, 0]
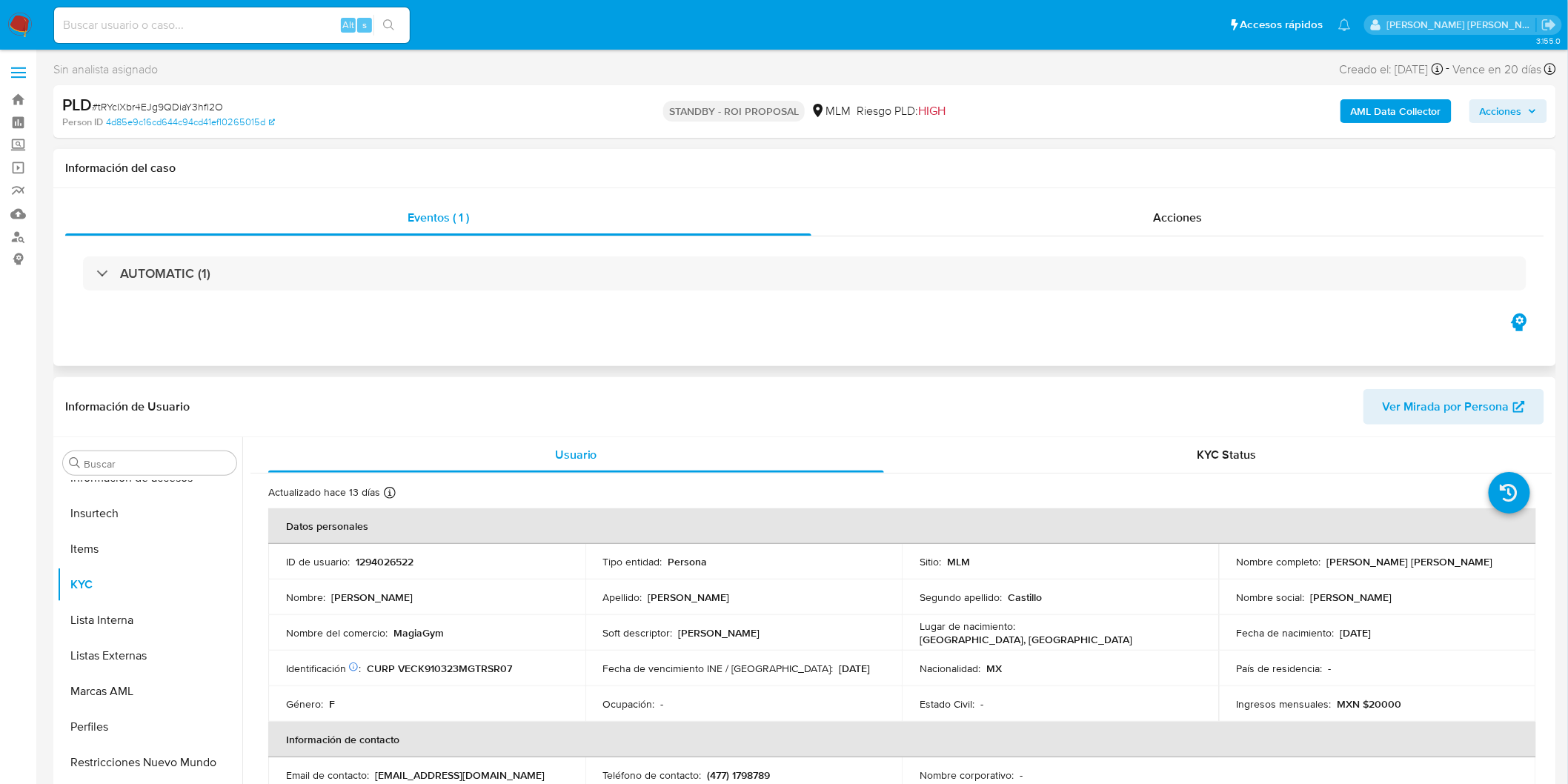
select select "10"
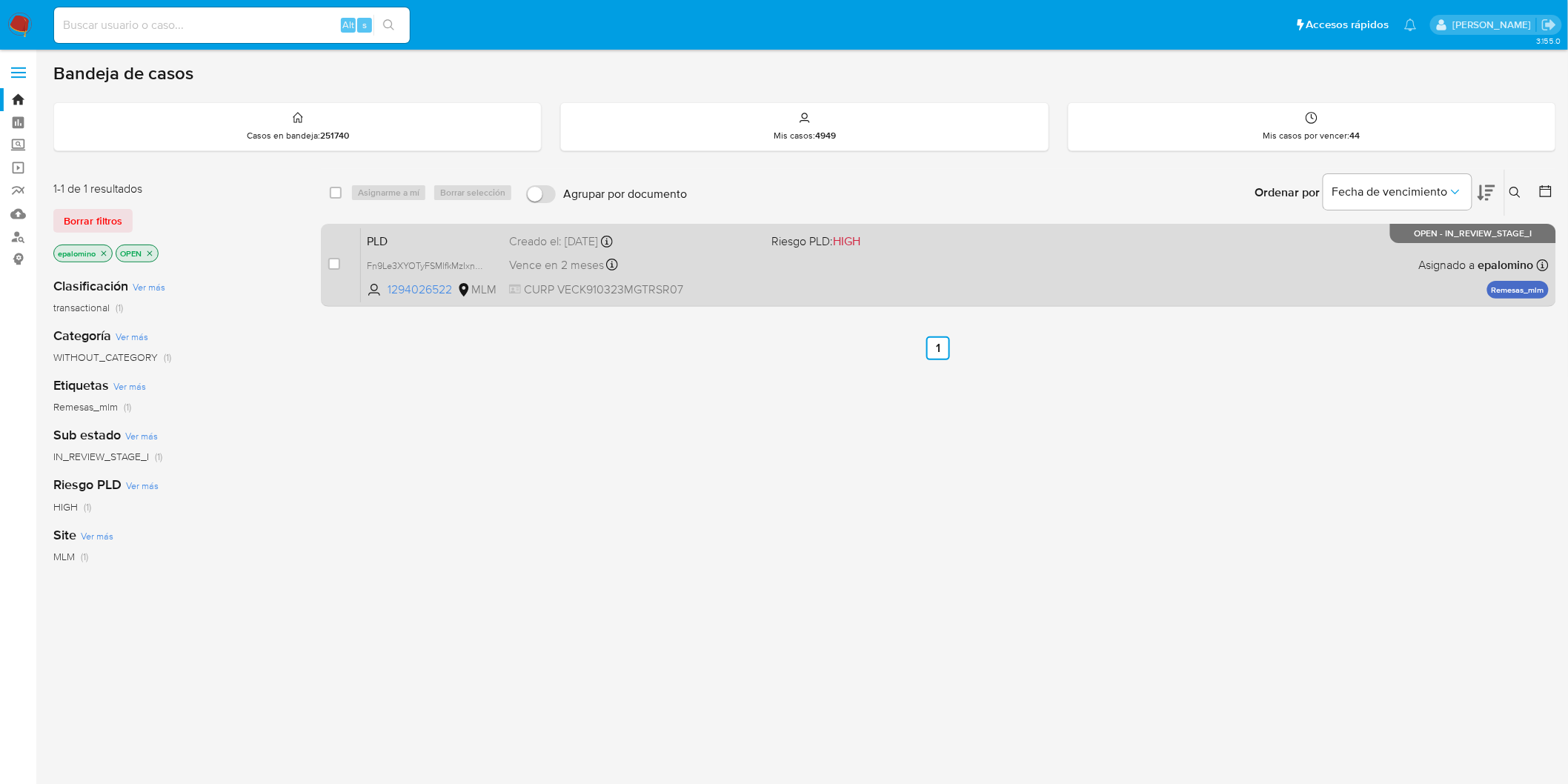
click at [409, 233] on span "PLD" at bounding box center [432, 241] width 130 height 20
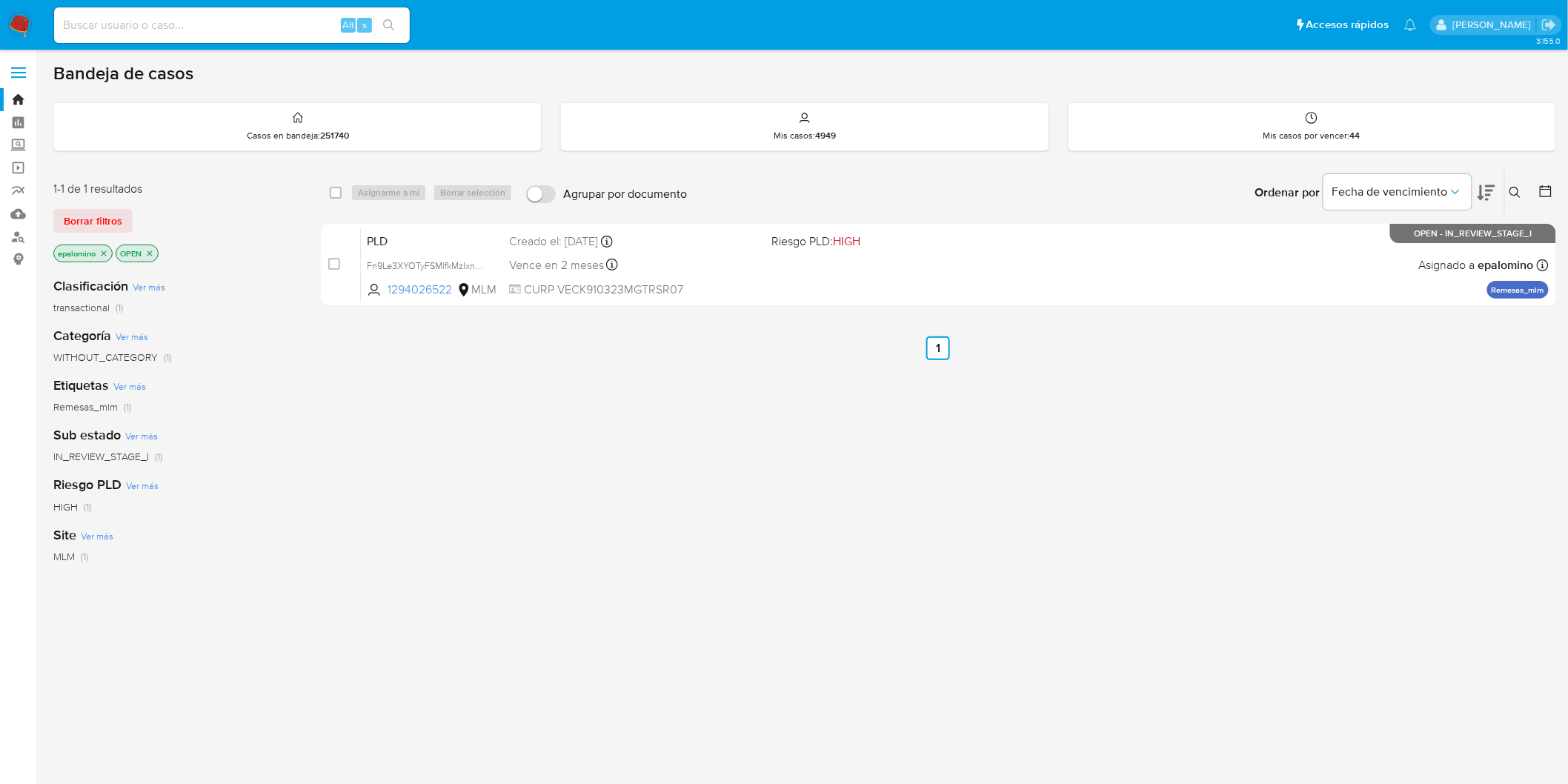
drag, startPoint x: 15, startPoint y: 26, endPoint x: 23, endPoint y: 36, distance: 12.8
click at [15, 26] on img at bounding box center [21, 26] width 26 height 26
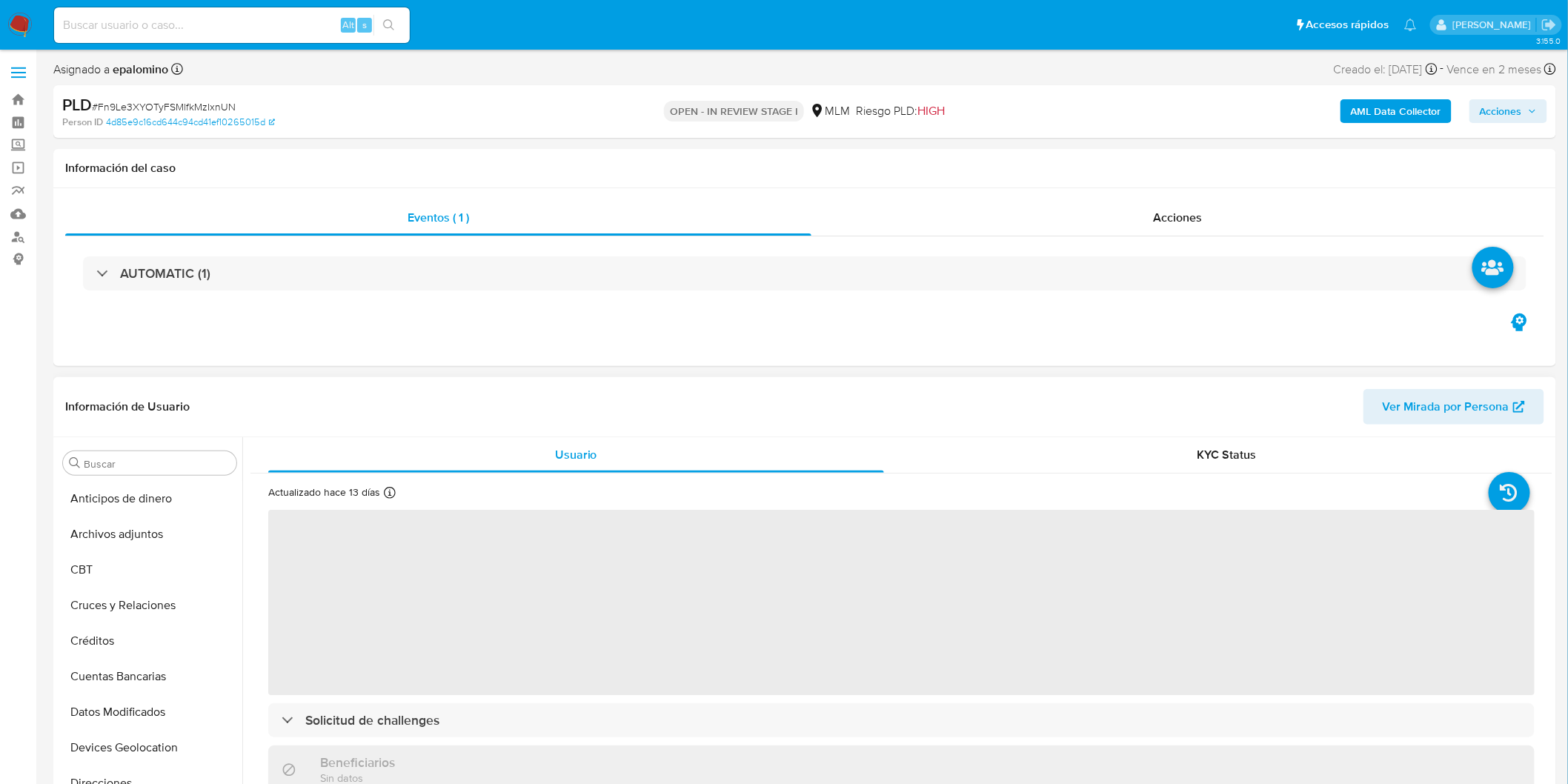
click at [150, 528] on button "Archivos adjuntos" at bounding box center [150, 534] width 186 height 36
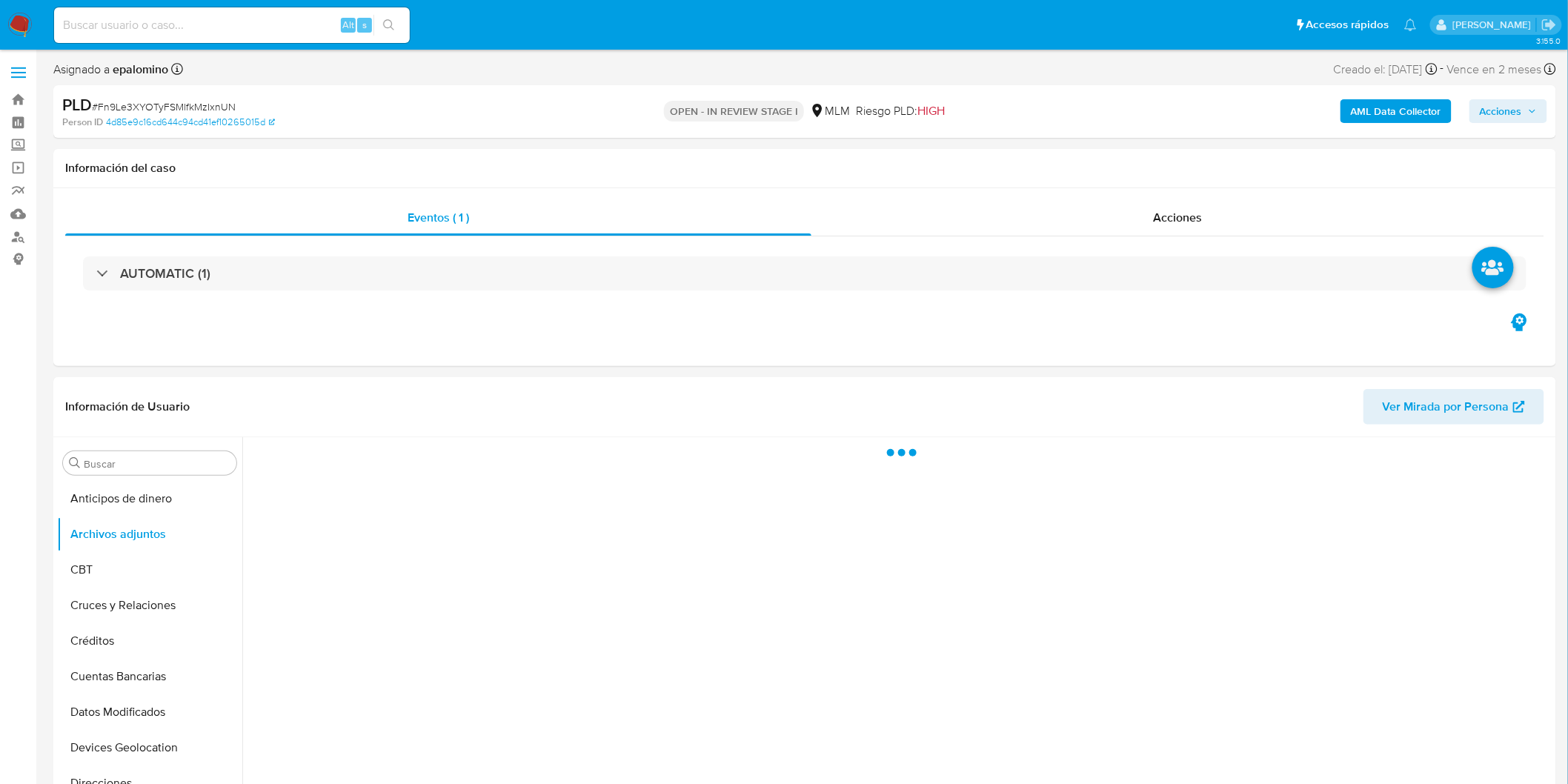
select select "10"
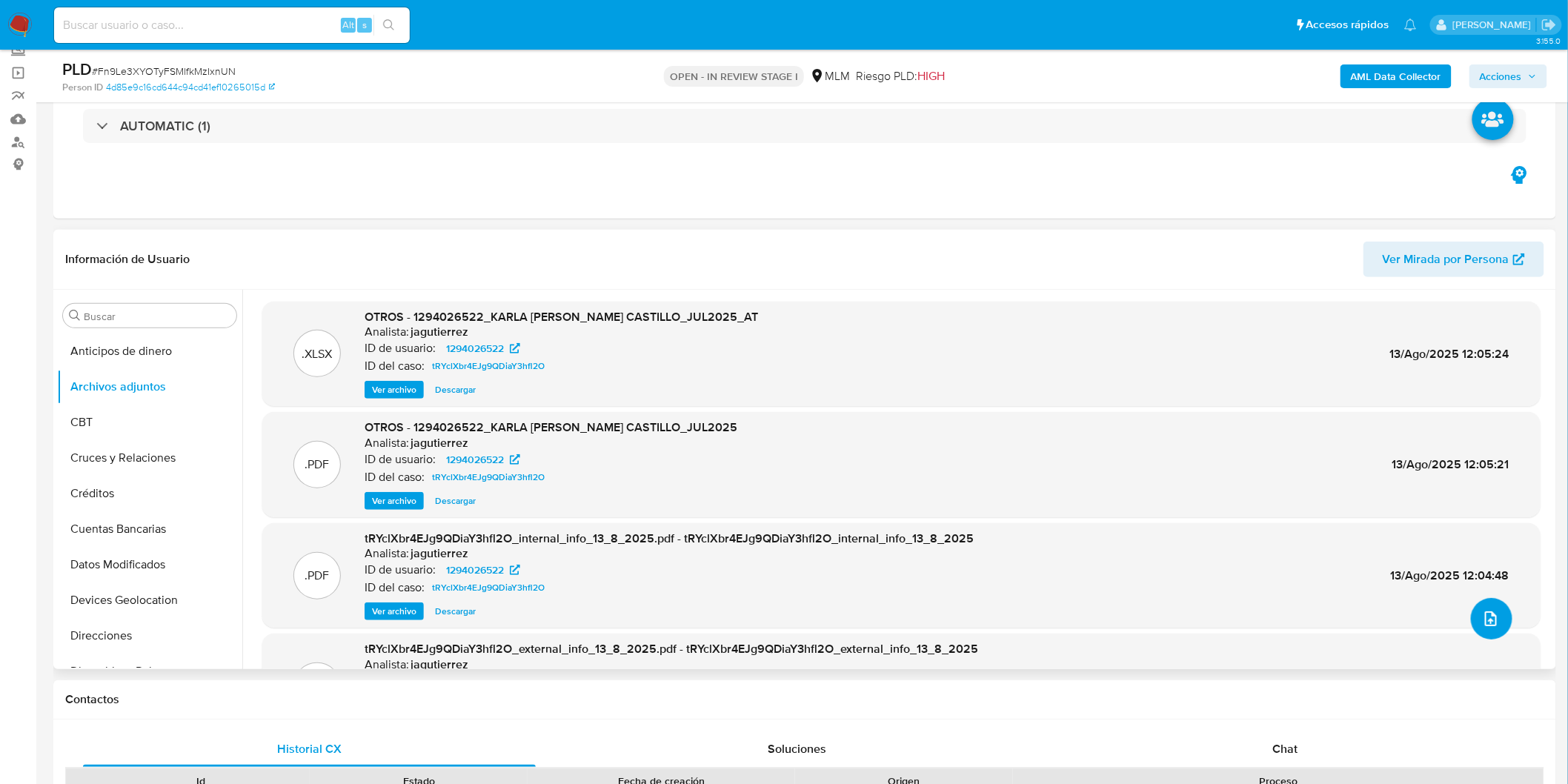
click at [1482, 614] on icon "upload-file" at bounding box center [1491, 619] width 18 height 18
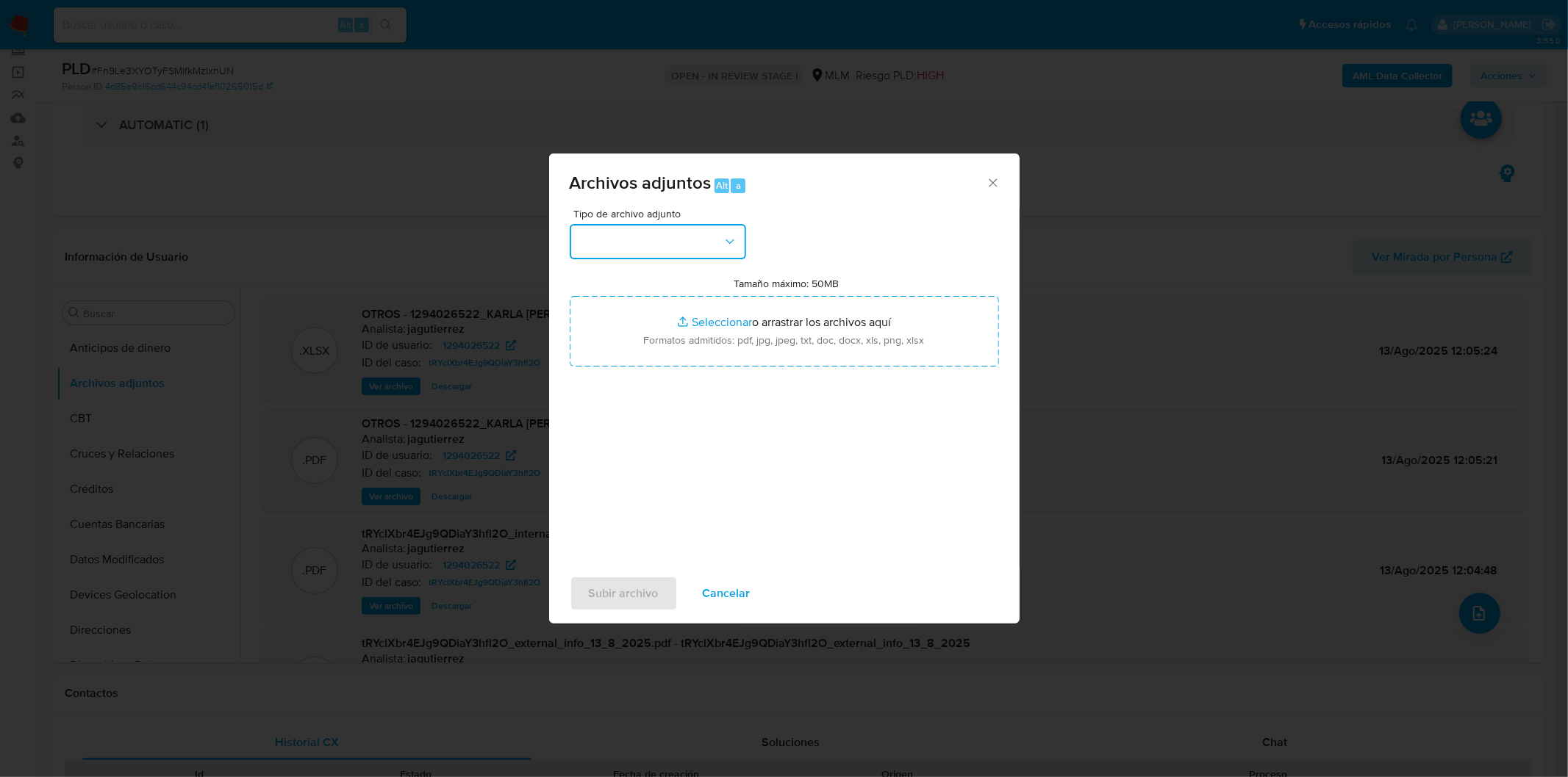
drag, startPoint x: 701, startPoint y: 238, endPoint x: 701, endPoint y: 255, distance: 17.0
click at [701, 238] on button "button" at bounding box center [658, 242] width 176 height 35
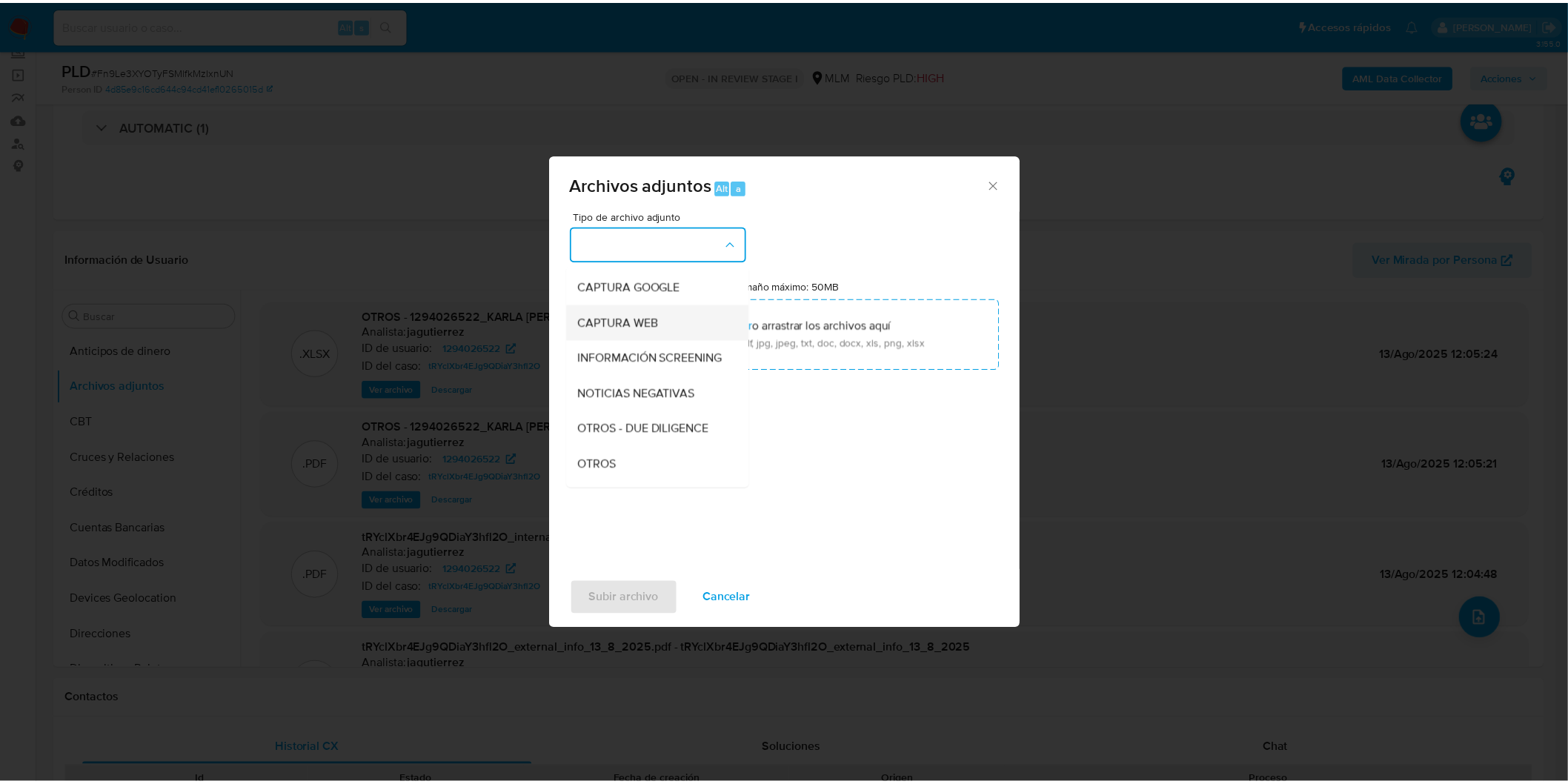
scroll to position [165, 0]
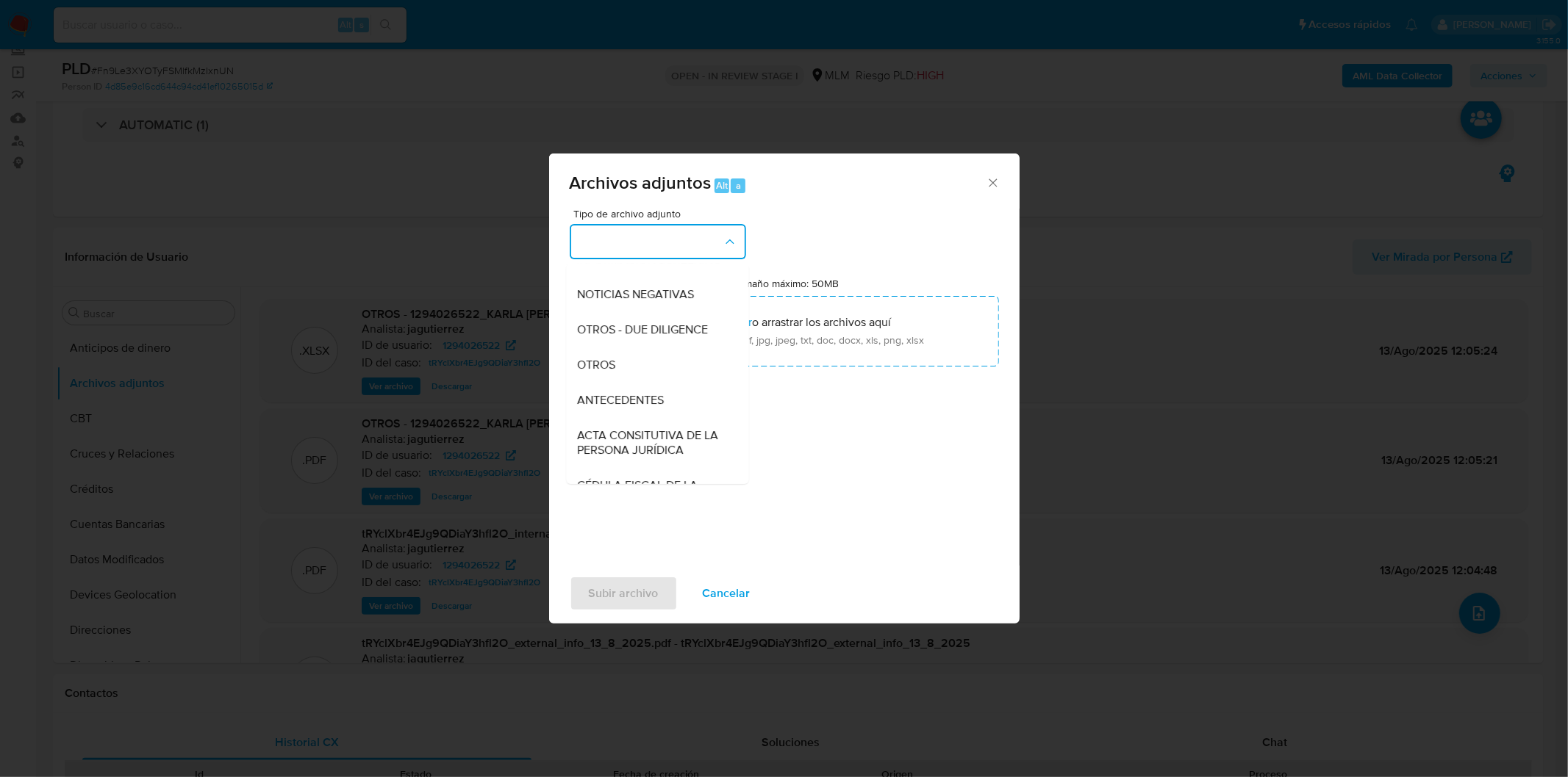
drag, startPoint x: 645, startPoint y: 370, endPoint x: 1119, endPoint y: 373, distance: 474.0
click at [645, 370] on div "OTROS" at bounding box center [652, 364] width 150 height 35
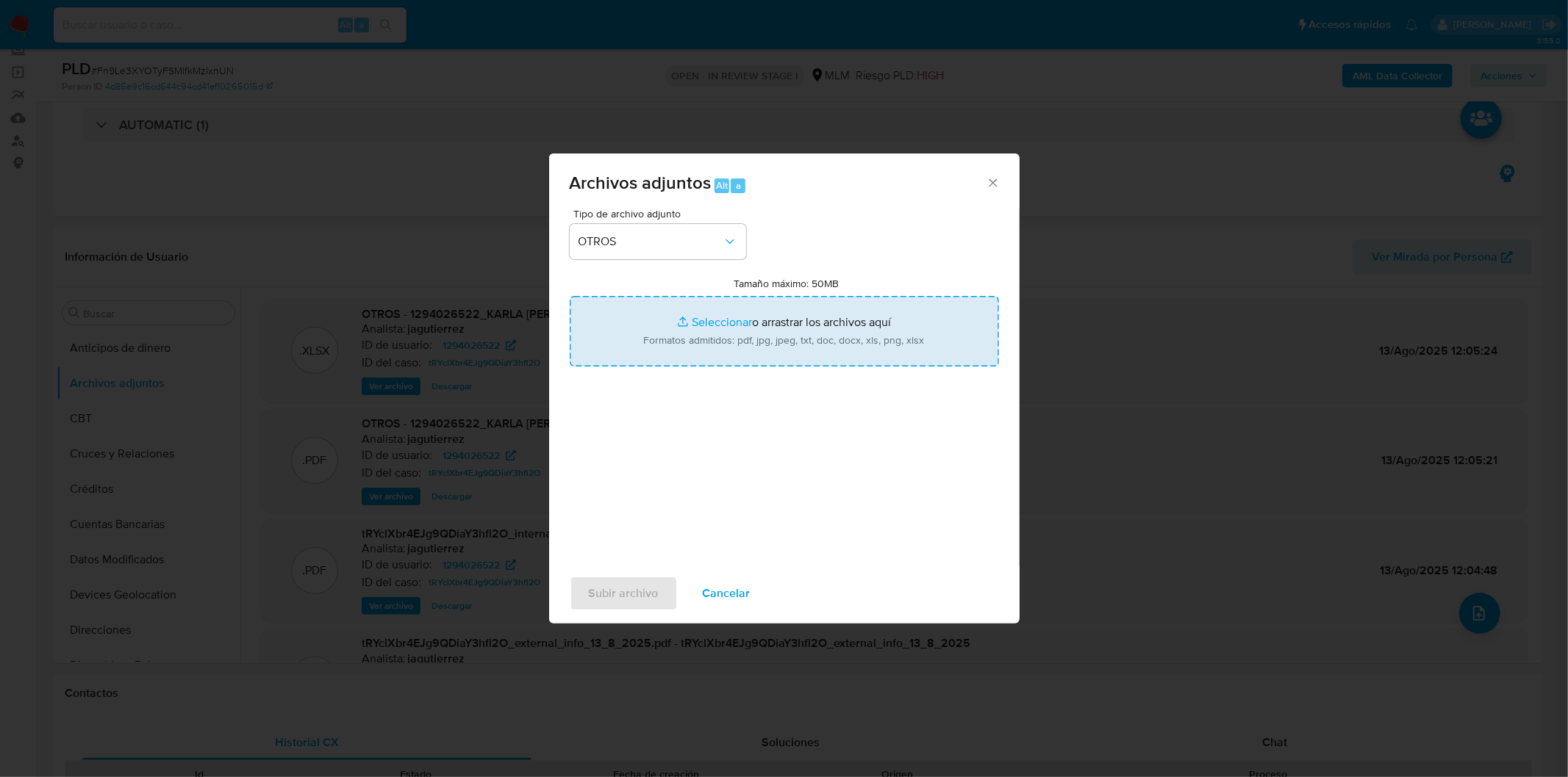
type input "C:\fakepath\Re_ Aprobación_ Análisis y cierre simplificado para escenario pilot…"
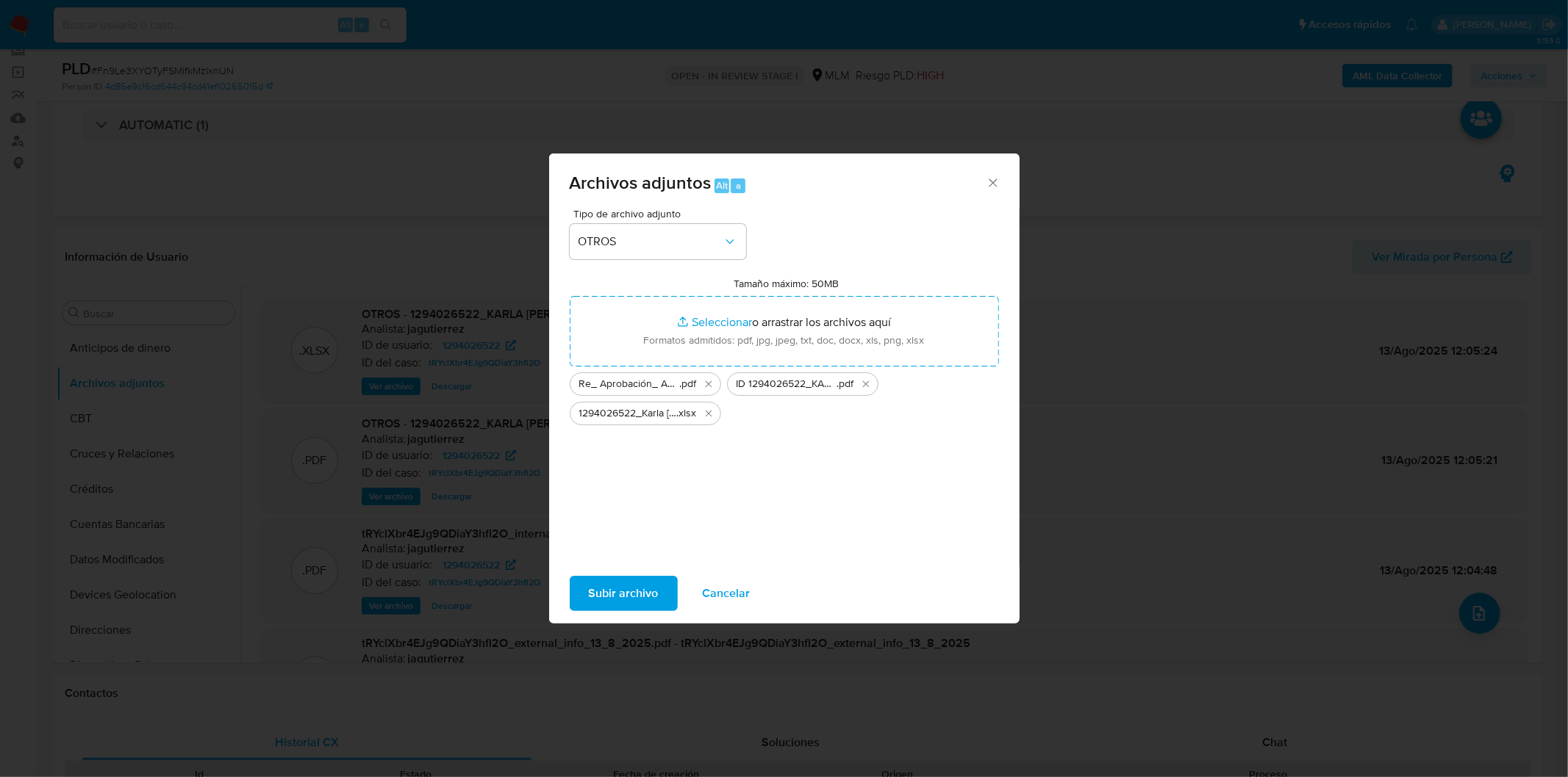
click at [649, 582] on span "Subir archivo" at bounding box center [623, 593] width 69 height 32
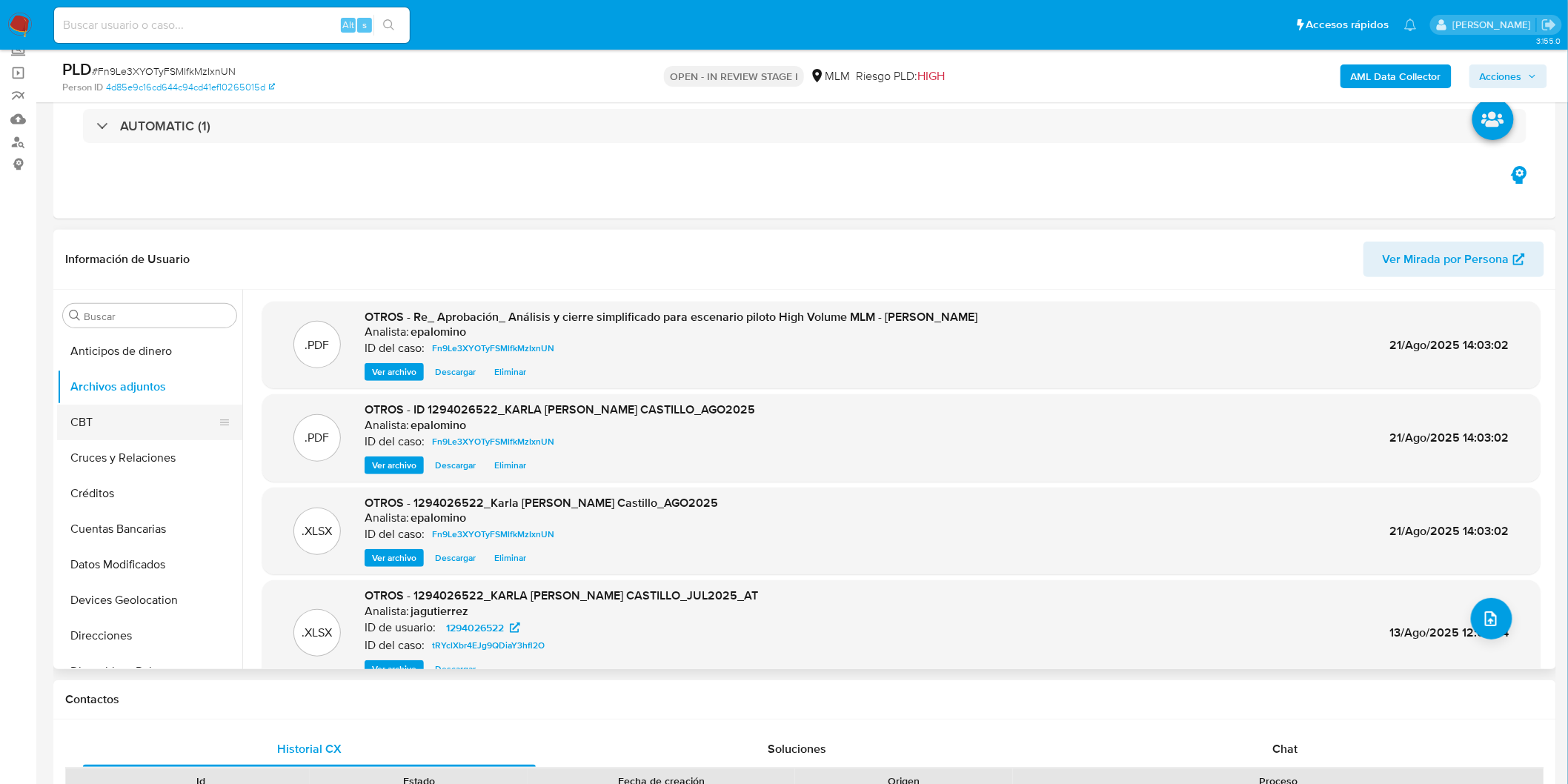
click at [156, 413] on button "CBT" at bounding box center [144, 423] width 174 height 36
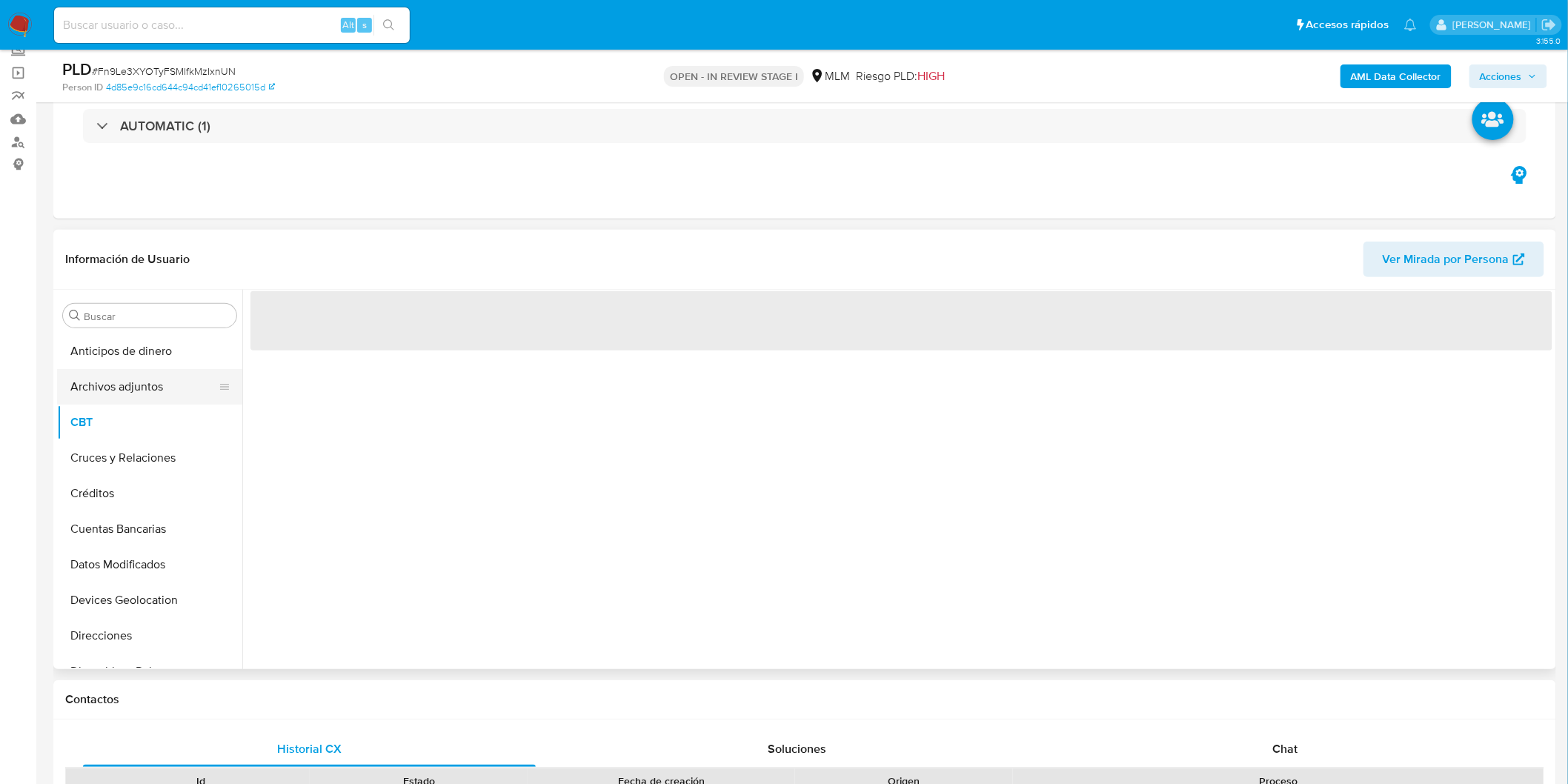
click at [136, 369] on button "Archivos adjuntos" at bounding box center [144, 387] width 174 height 36
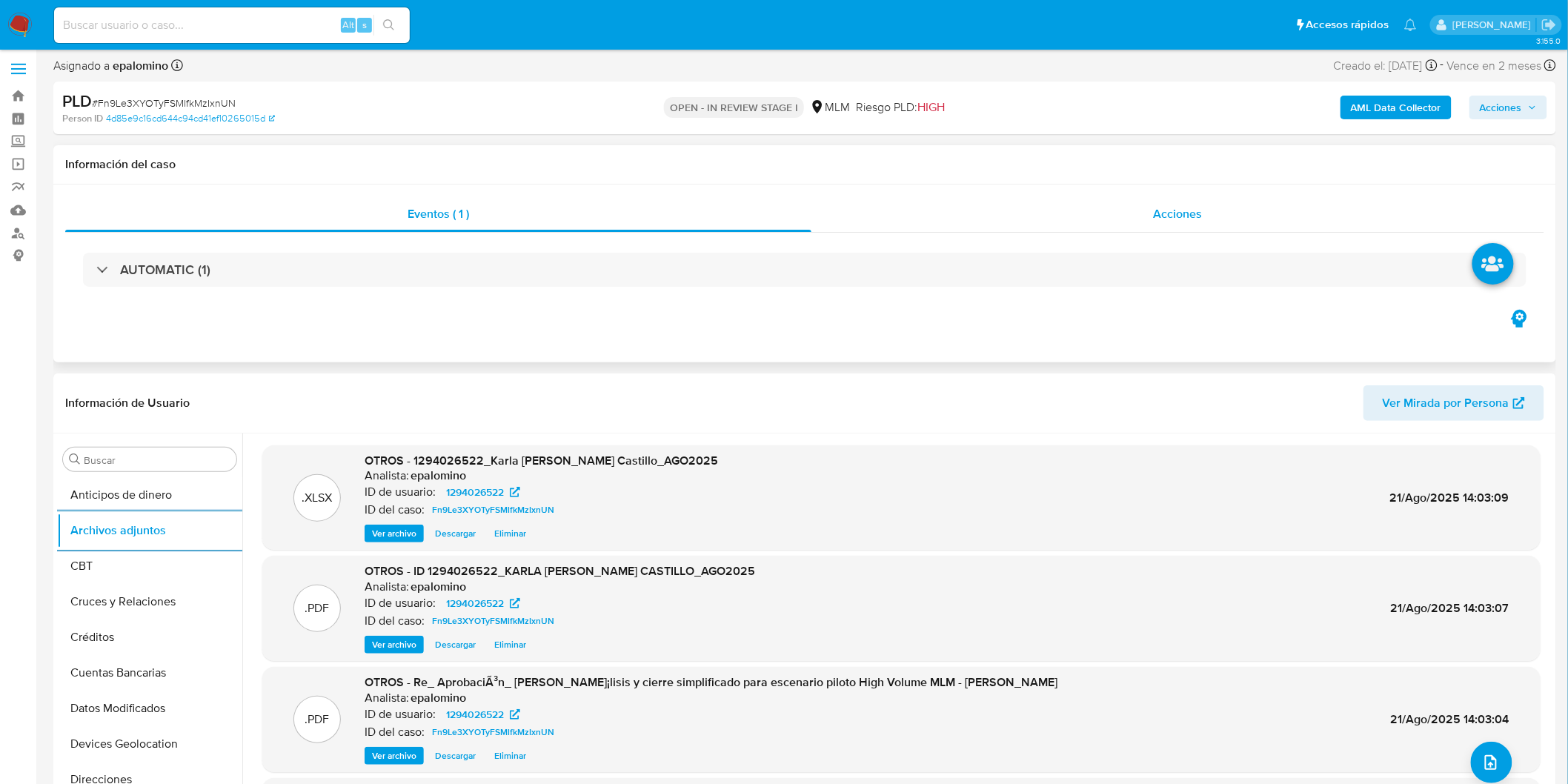
scroll to position [0, 0]
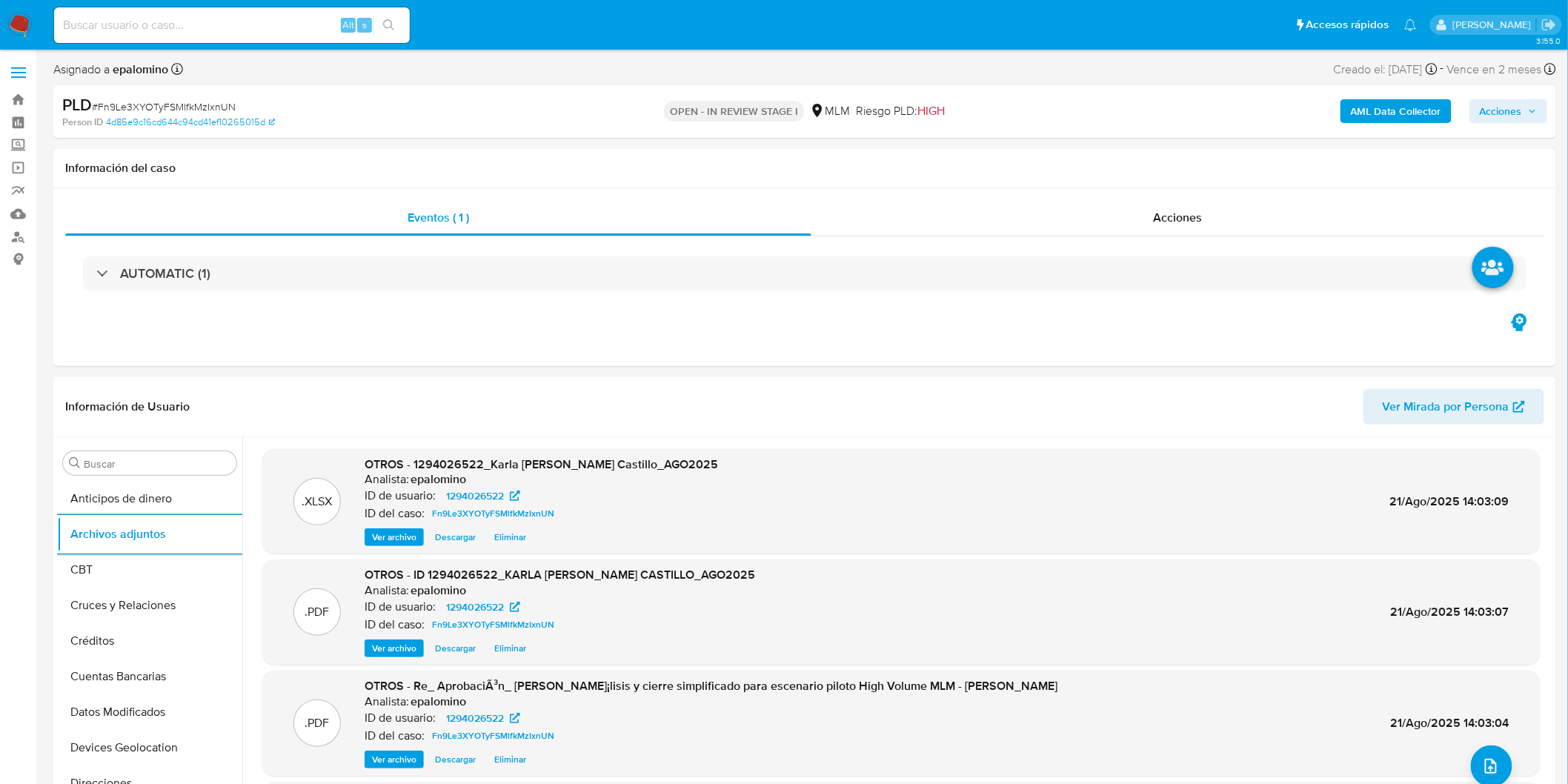
drag, startPoint x: 1513, startPoint y: 122, endPoint x: 1505, endPoint y: 123, distance: 8.1
click at [1513, 121] on span "Acciones" at bounding box center [1501, 112] width 42 height 24
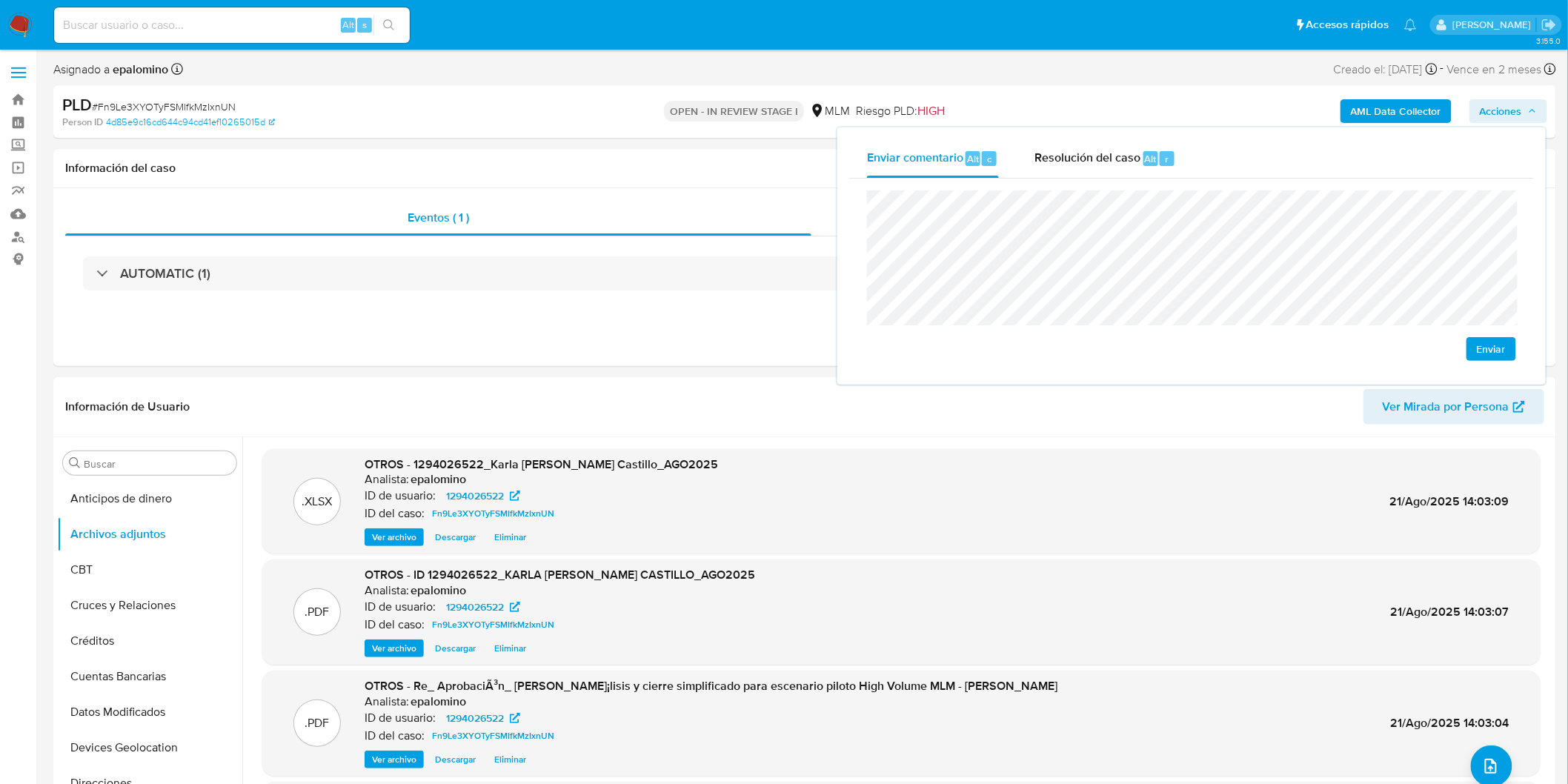
drag, startPoint x: 1476, startPoint y: 352, endPoint x: 1432, endPoint y: 326, distance: 51.1
click at [1476, 351] on button "Enviar" at bounding box center [1491, 350] width 49 height 24
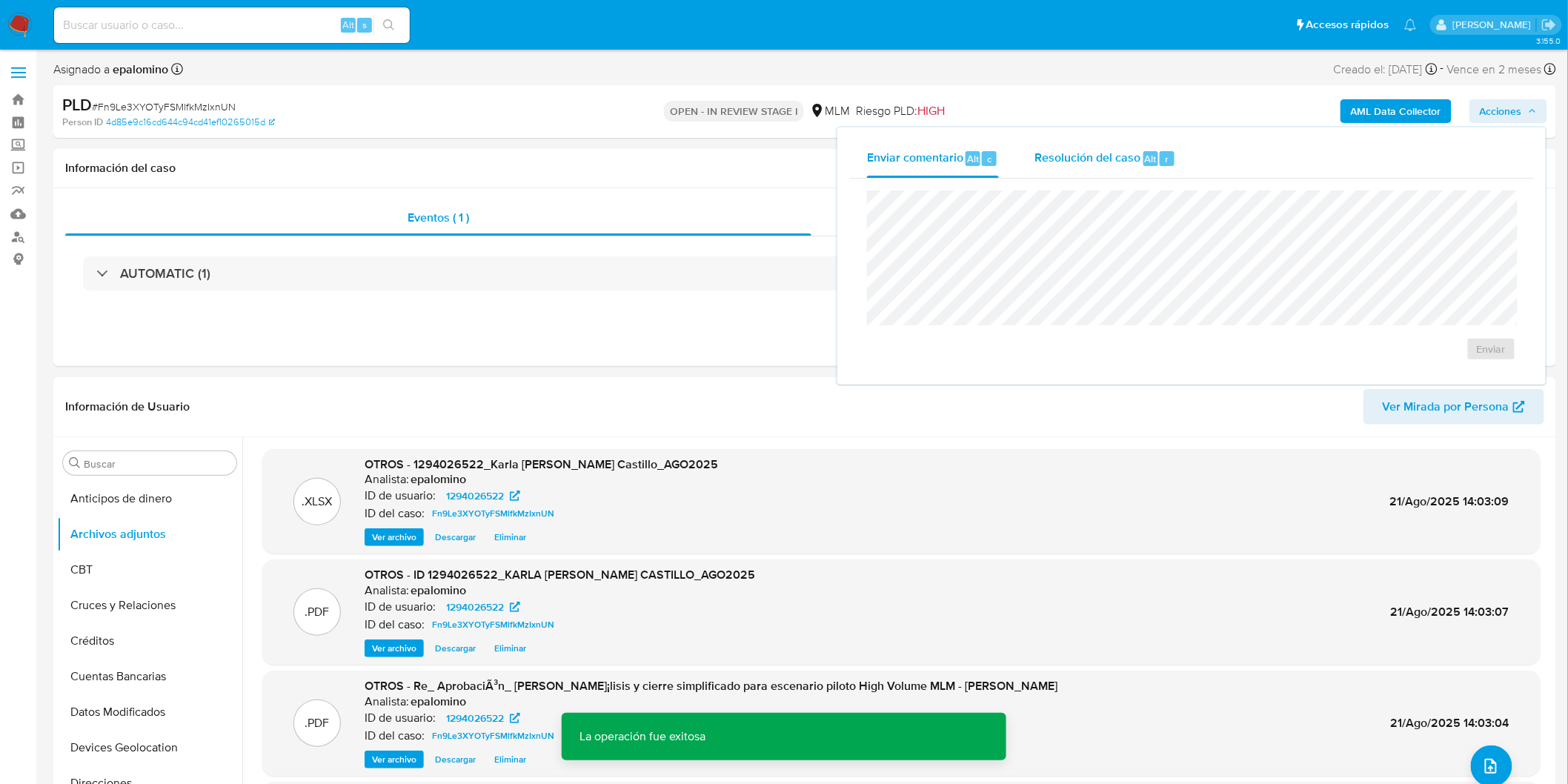
click at [1132, 153] on span "Resolución del caso" at bounding box center [1086, 158] width 106 height 17
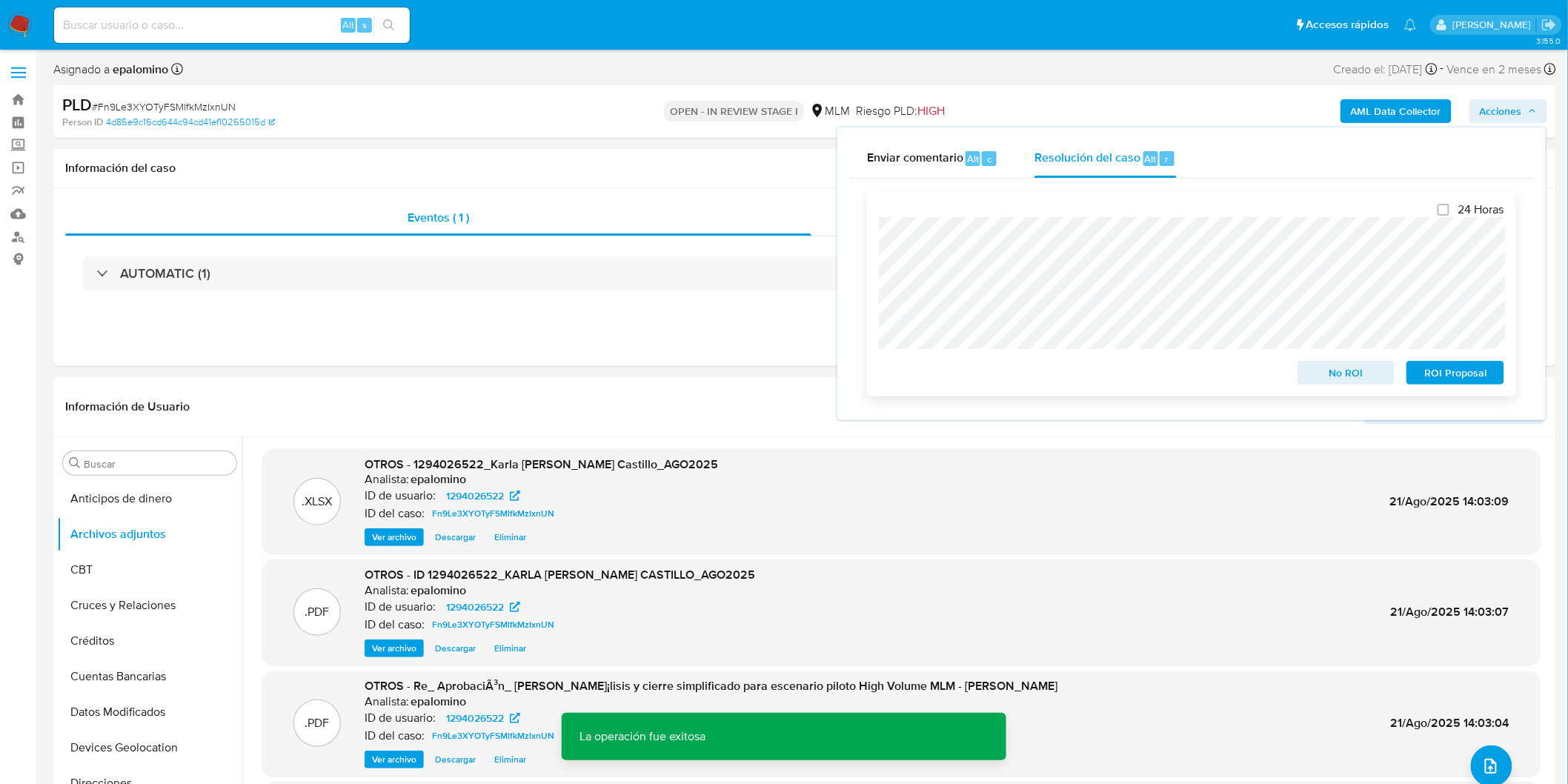
click at [1358, 376] on span "No ROI" at bounding box center [1346, 372] width 77 height 21
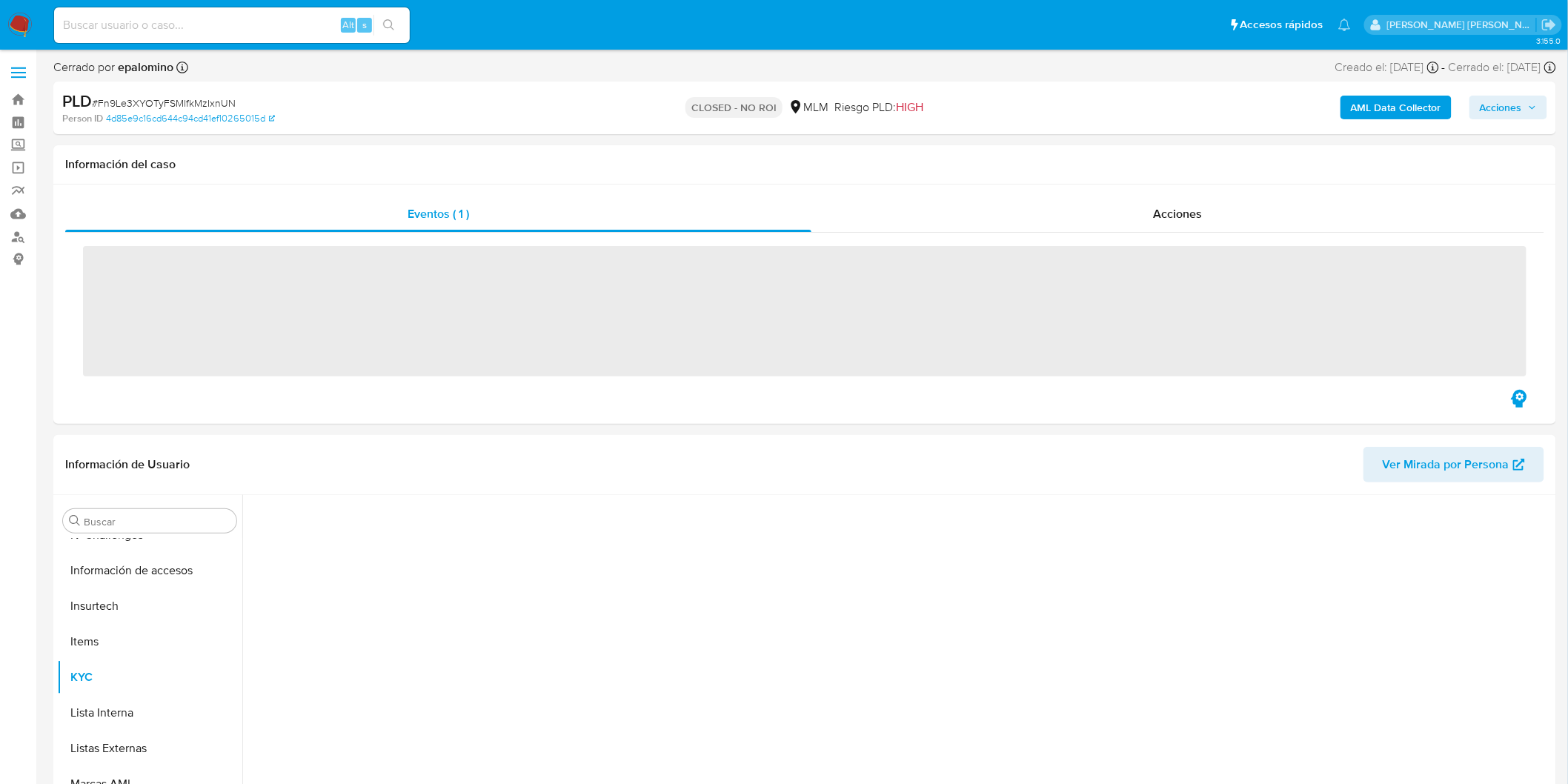
scroll to position [626, 0]
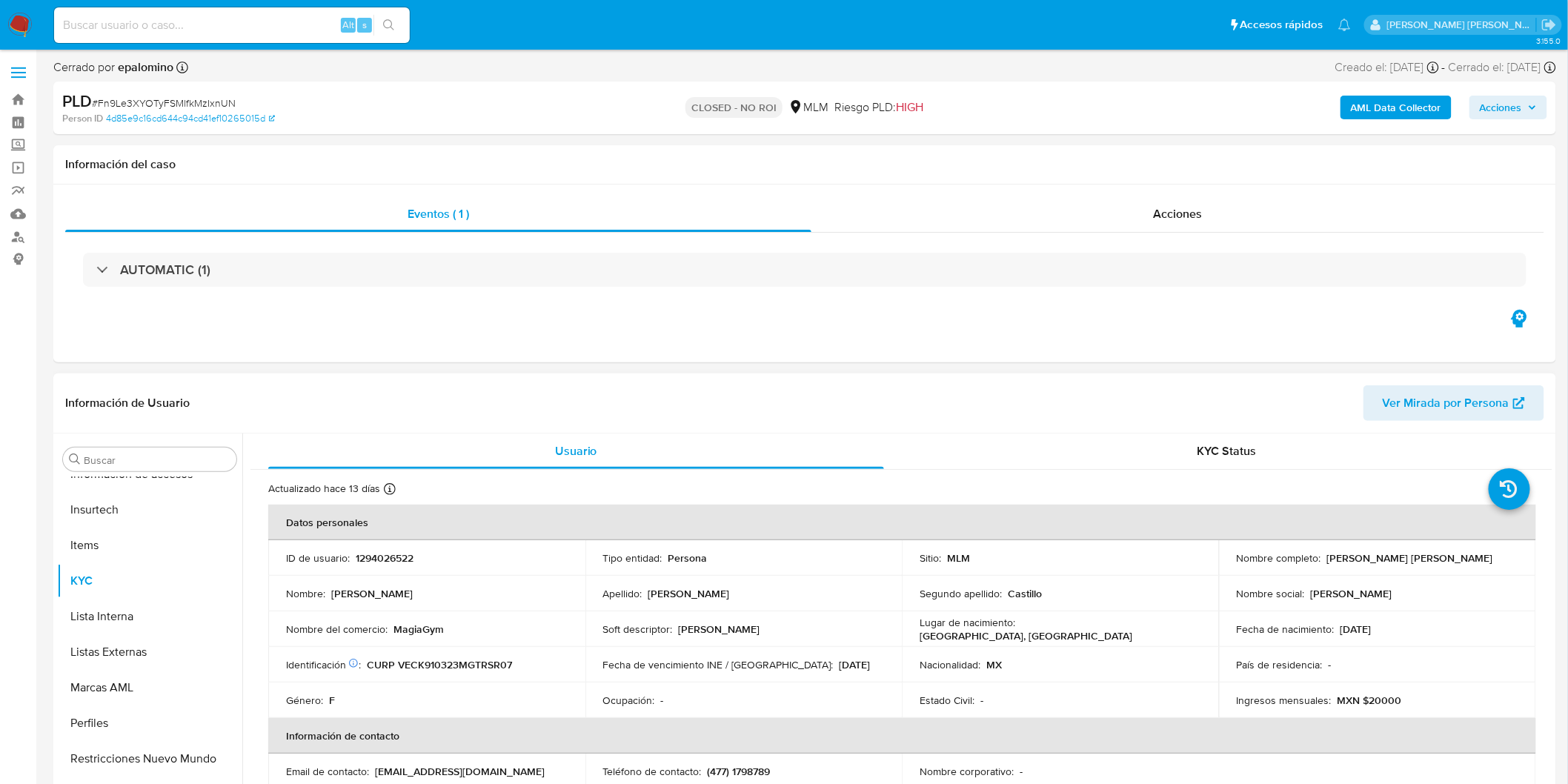
select select "10"
click at [197, 98] on span "# Fn9Le3XYOTyFSMlfkMzIxnUN" at bounding box center [164, 103] width 144 height 15
drag, startPoint x: 197, startPoint y: 98, endPoint x: 216, endPoint y: 100, distance: 19.1
click at [197, 98] on span "# Fn9Le3XYOTyFSMlfkMzIxnUN" at bounding box center [164, 103] width 144 height 15
copy span "Fn9Le3XYOTyFSMlfkMzIxnUN"
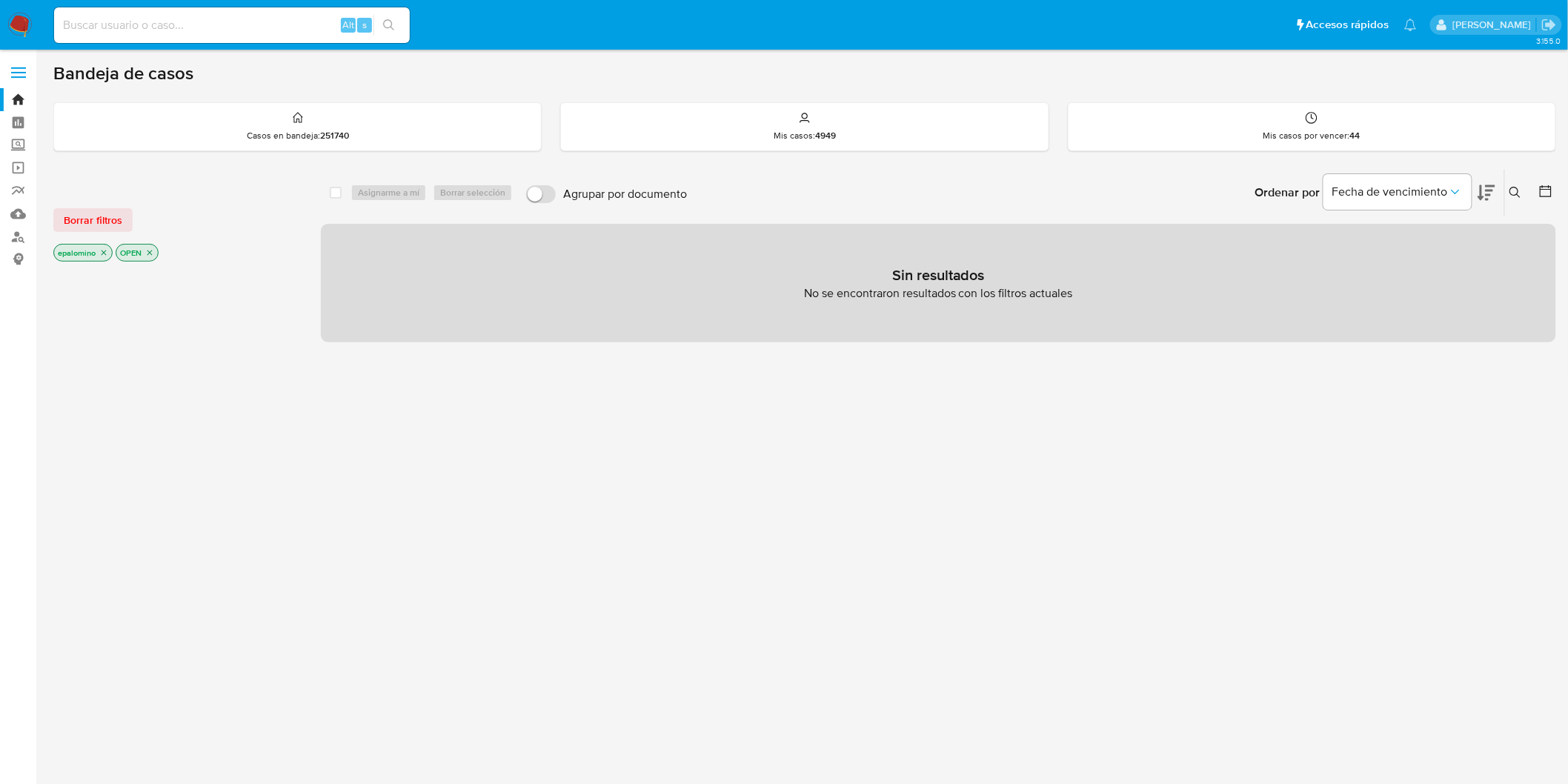
drag, startPoint x: 88, startPoint y: 216, endPoint x: 95, endPoint y: 220, distance: 8.1
click at [88, 216] on span "Borrar filtros" at bounding box center [93, 220] width 58 height 21
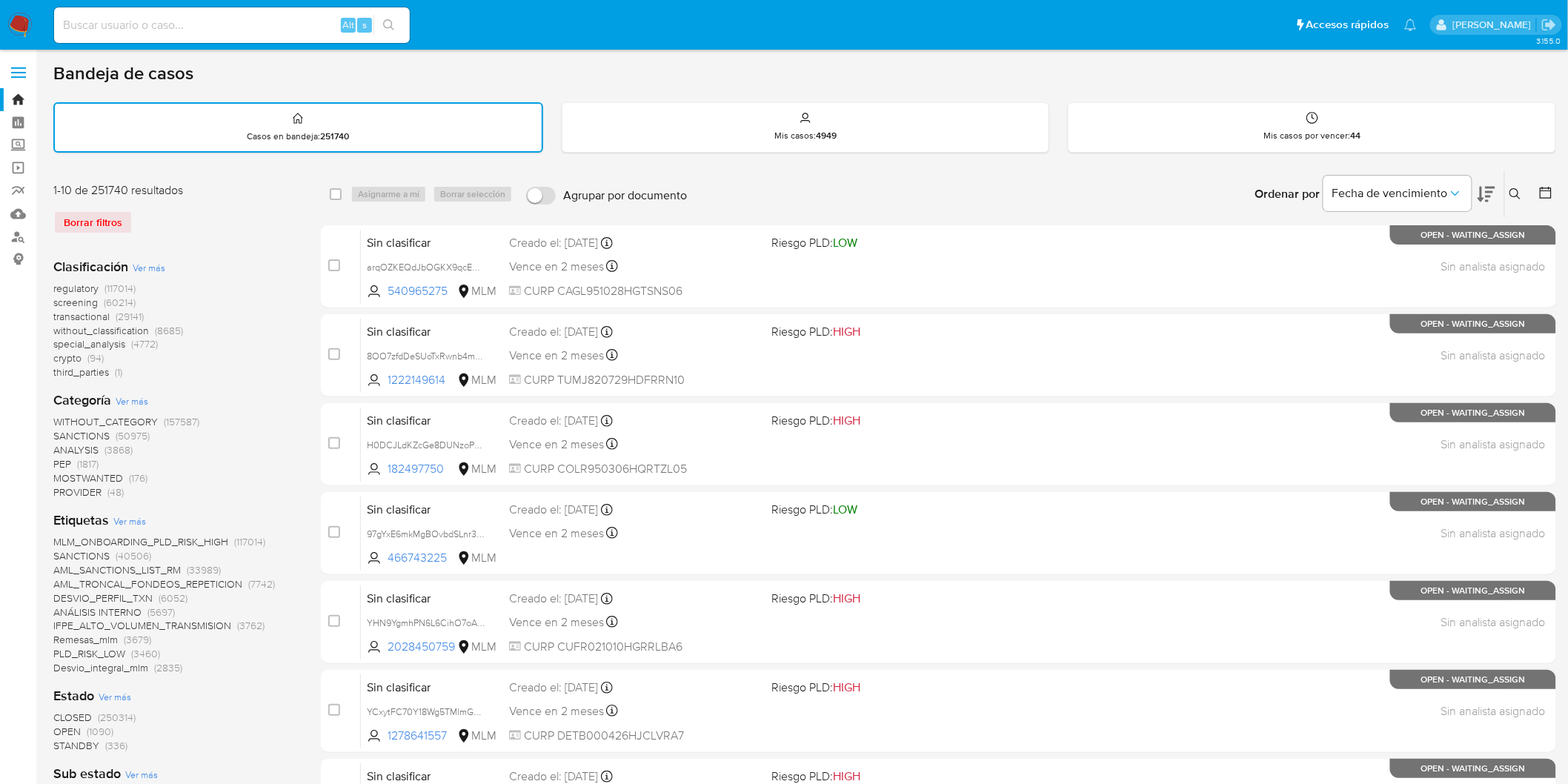
click at [1513, 189] on icon at bounding box center [1516, 195] width 12 height 12
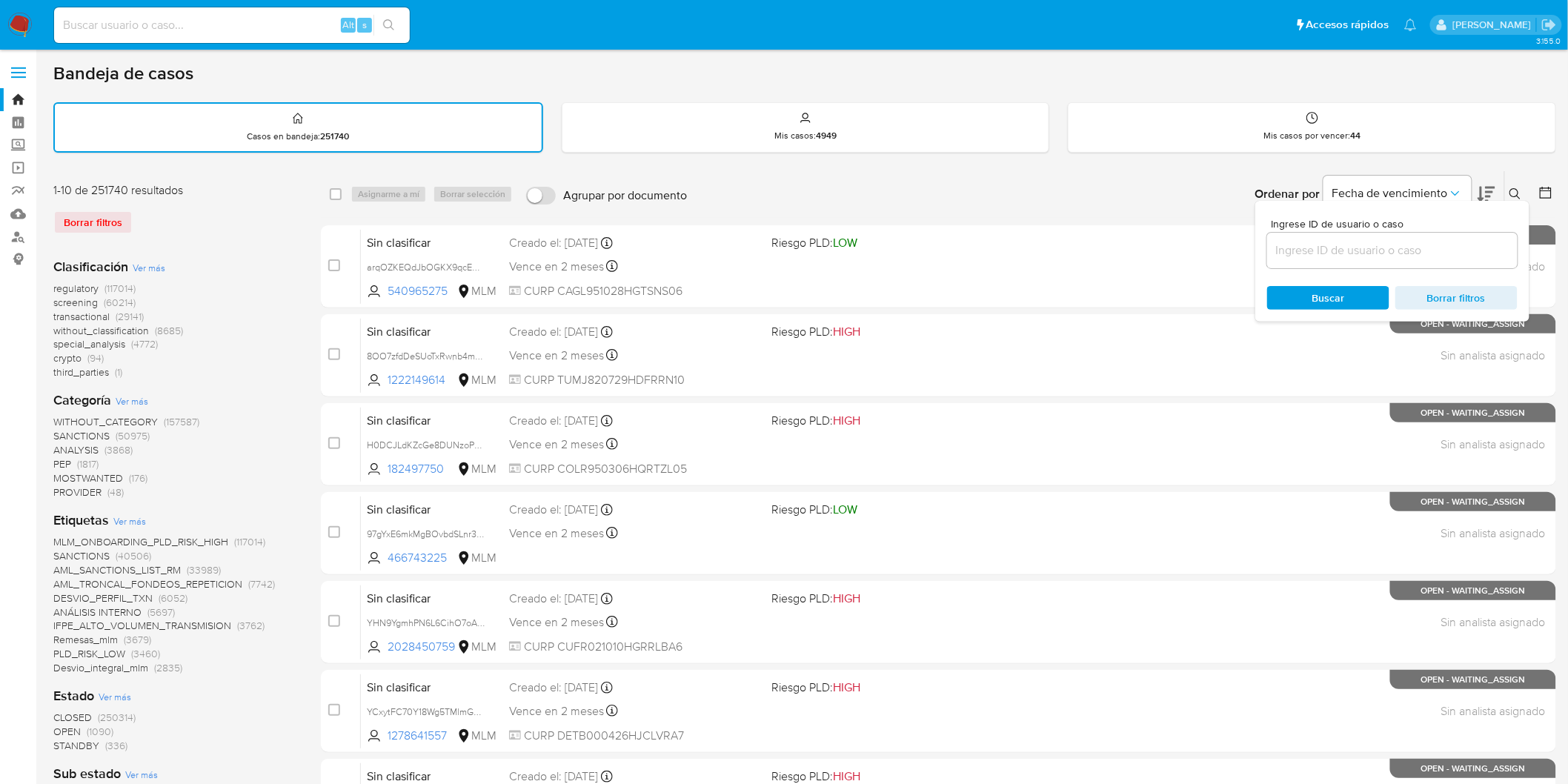
click at [1338, 241] on input at bounding box center [1392, 251] width 251 height 20
type input "398426109"
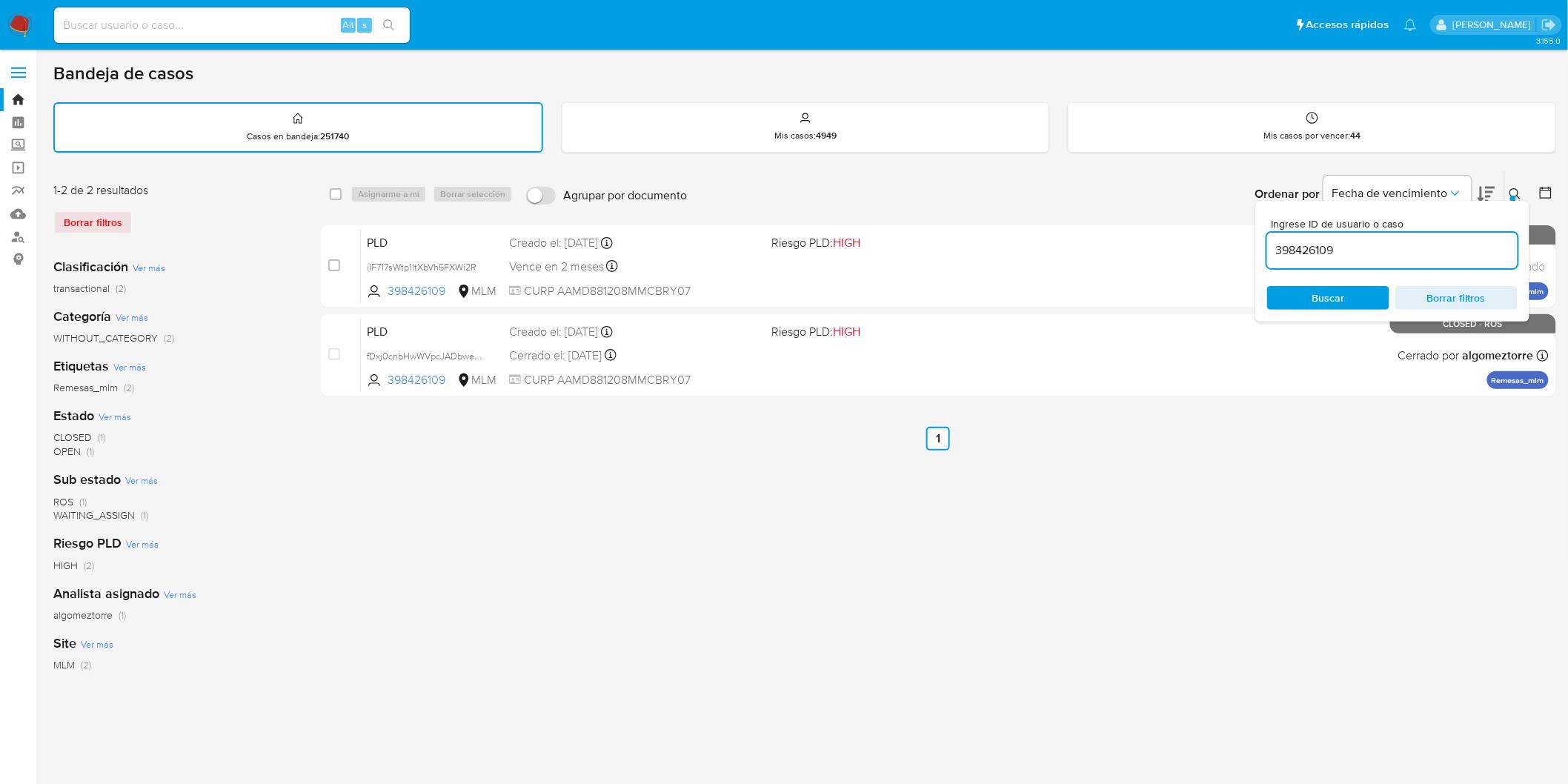
click at [1510, 190] on icon at bounding box center [1516, 195] width 12 height 12
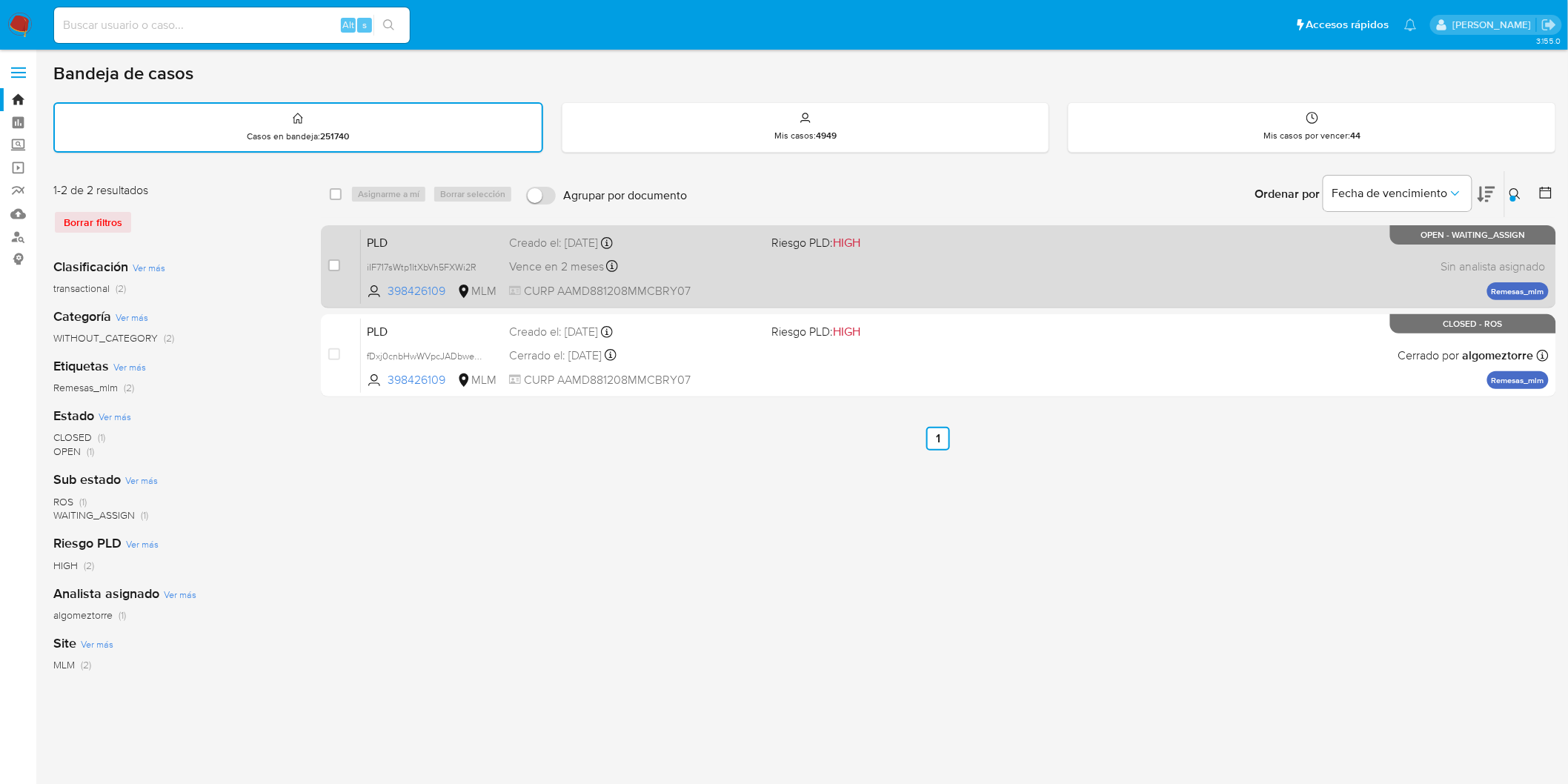
click at [336, 261] on input "checkbox" at bounding box center [335, 266] width 12 height 12
checkbox input "true"
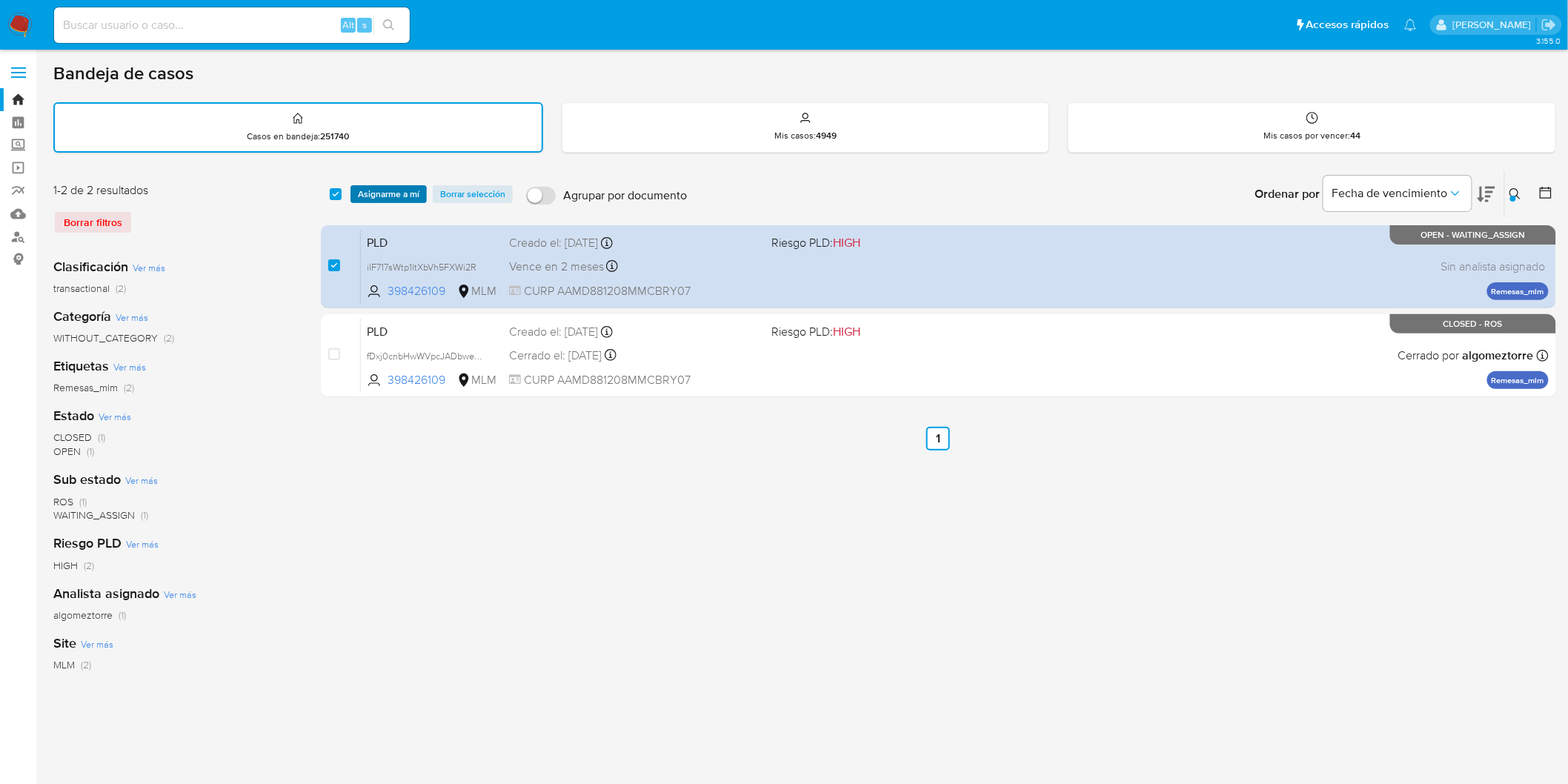
click at [386, 196] on span "Asignarme a mí" at bounding box center [389, 194] width 61 height 15
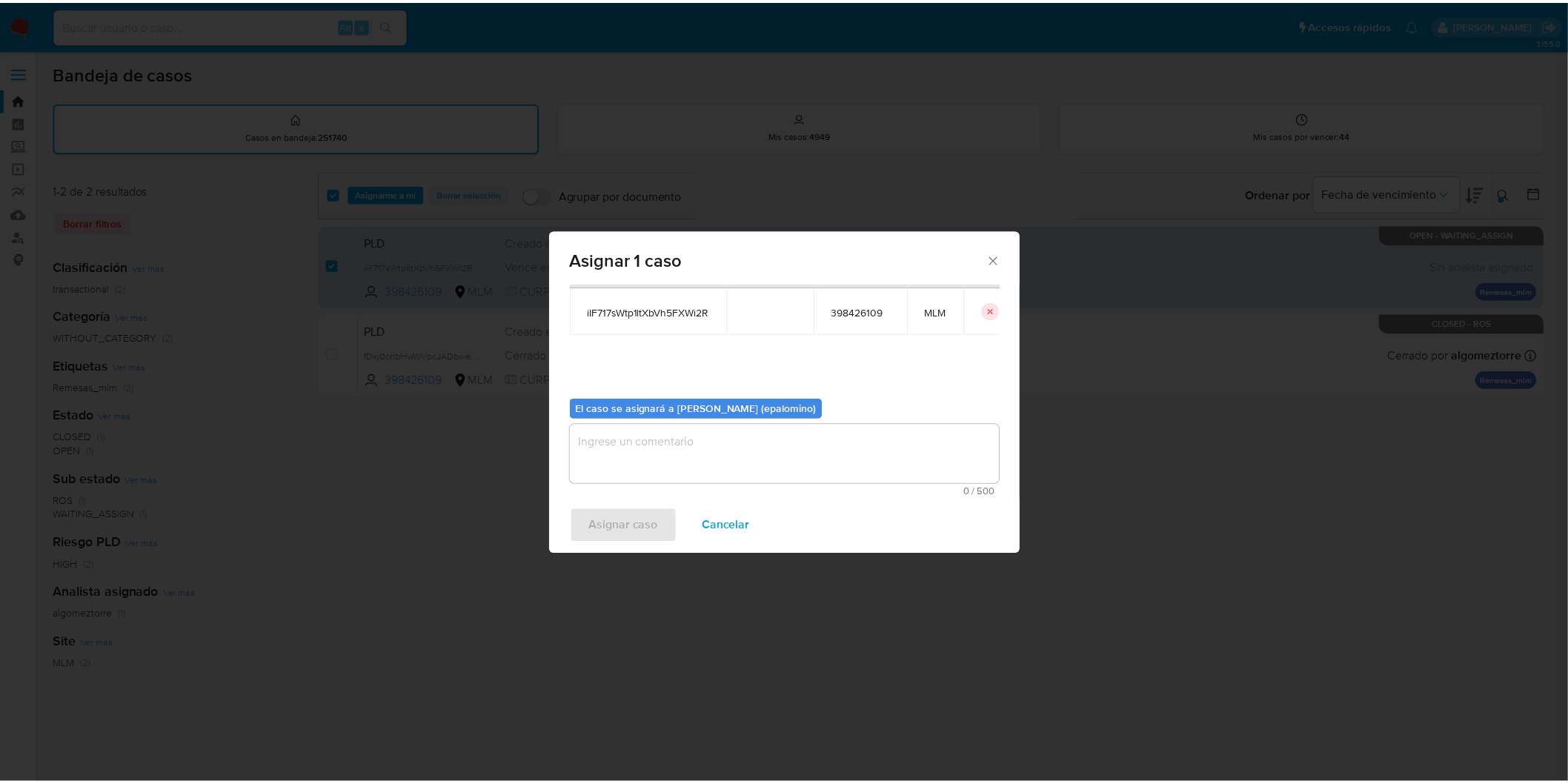
scroll to position [76, 0]
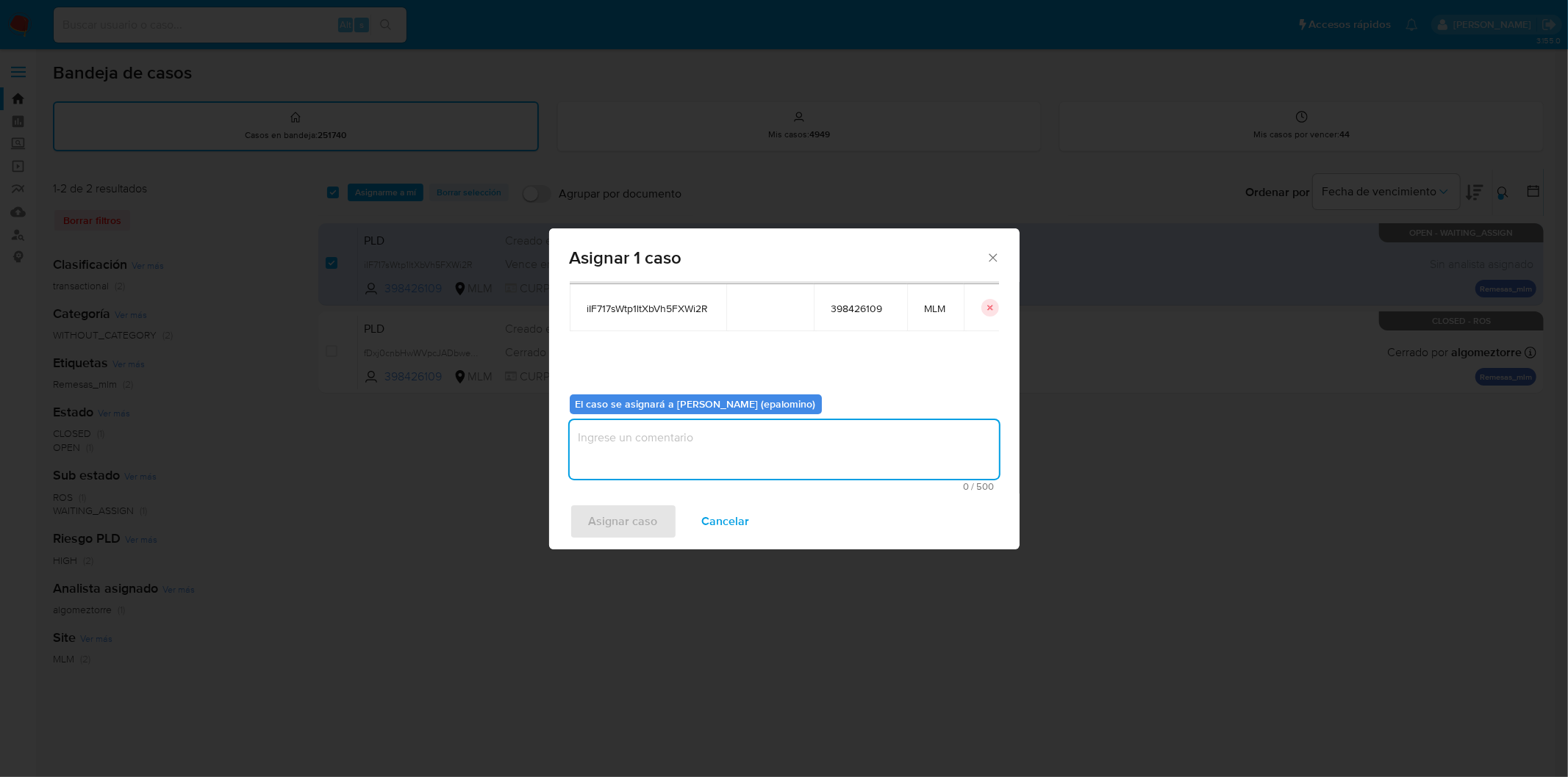
click at [660, 433] on textarea "assign-modal" at bounding box center [784, 450] width 430 height 59
type textarea "AS"
click at [601, 524] on span "Asignar caso" at bounding box center [623, 522] width 69 height 32
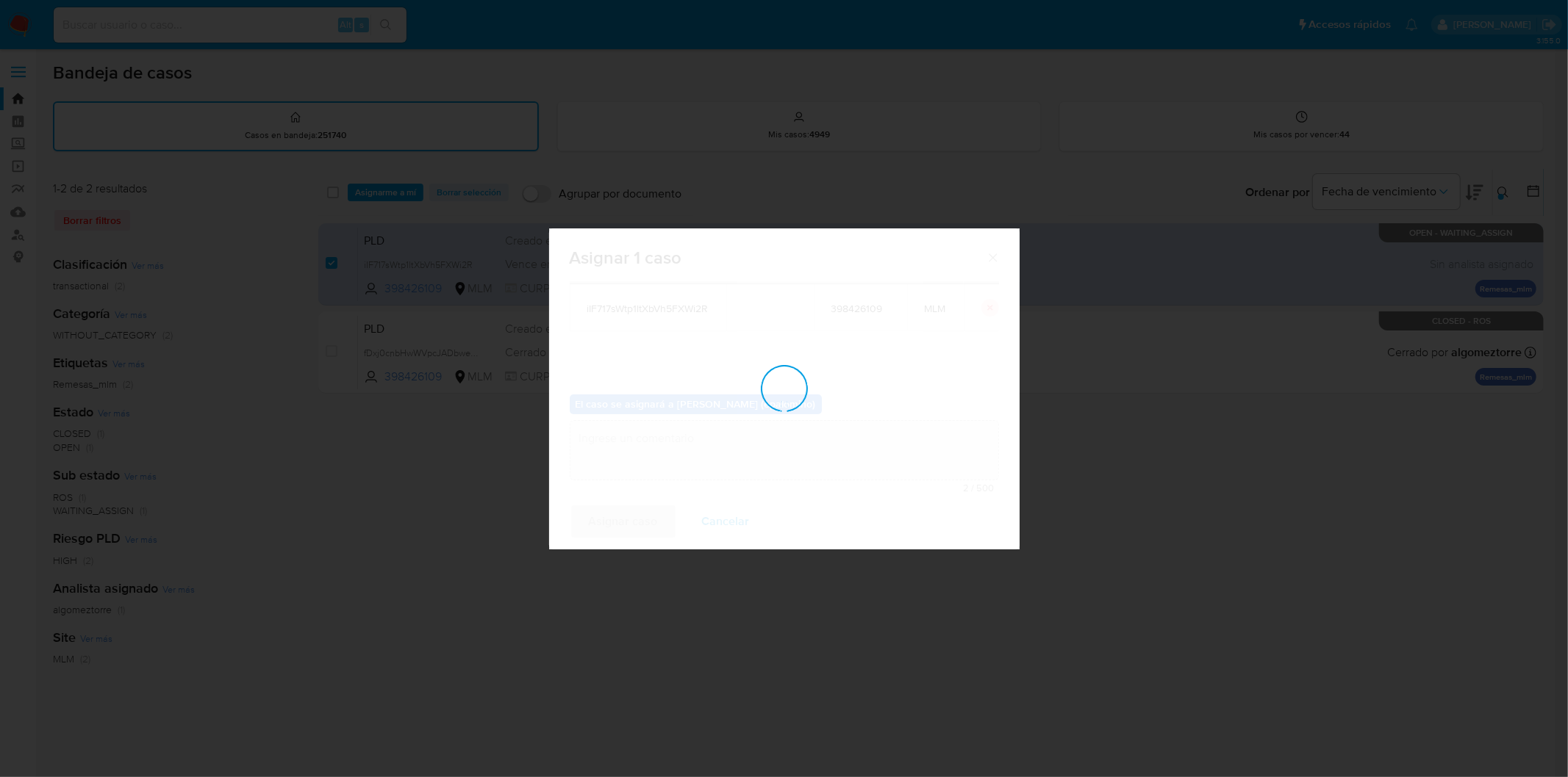
checkbox input "false"
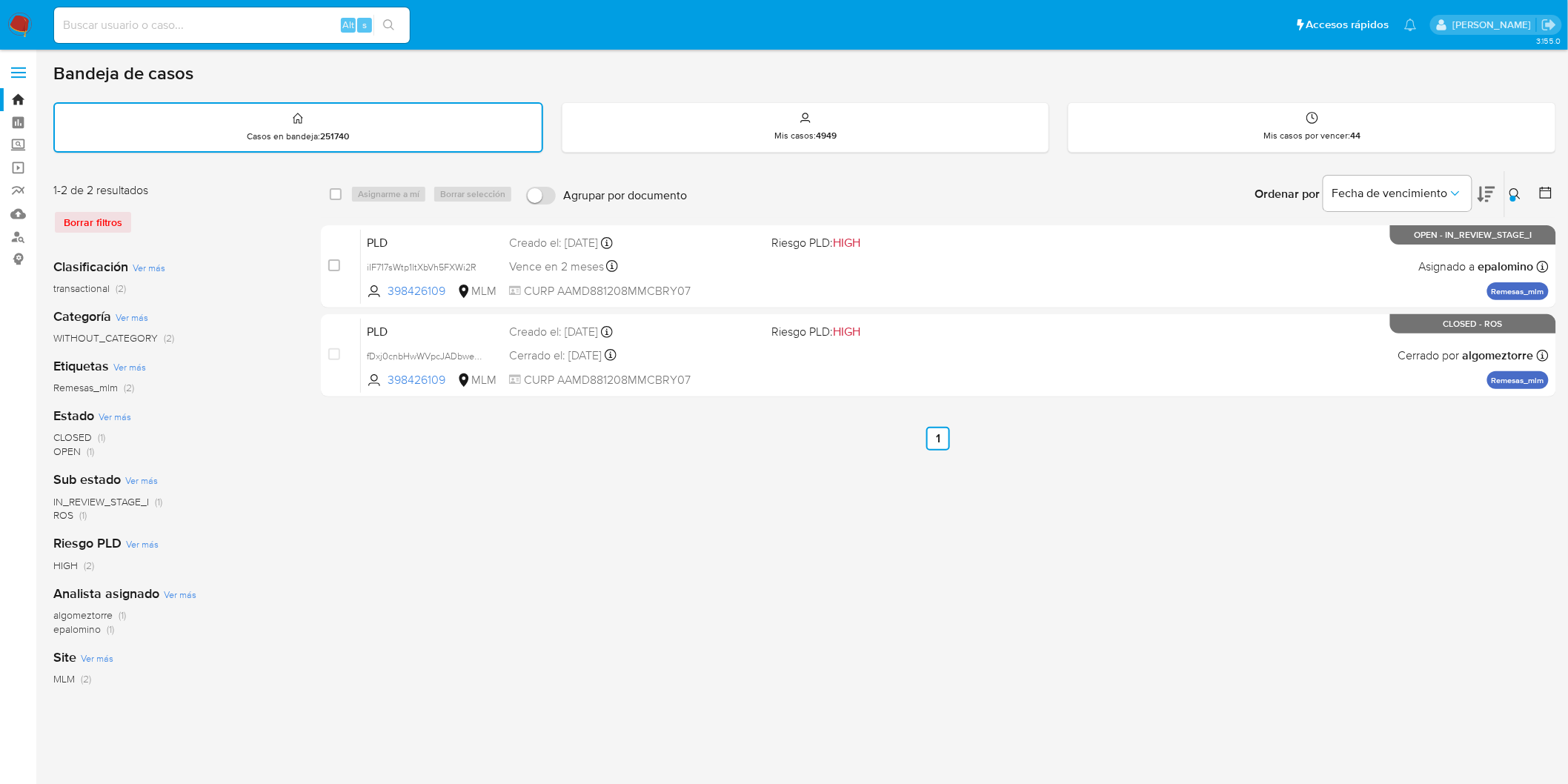
click at [23, 26] on img at bounding box center [21, 26] width 26 height 26
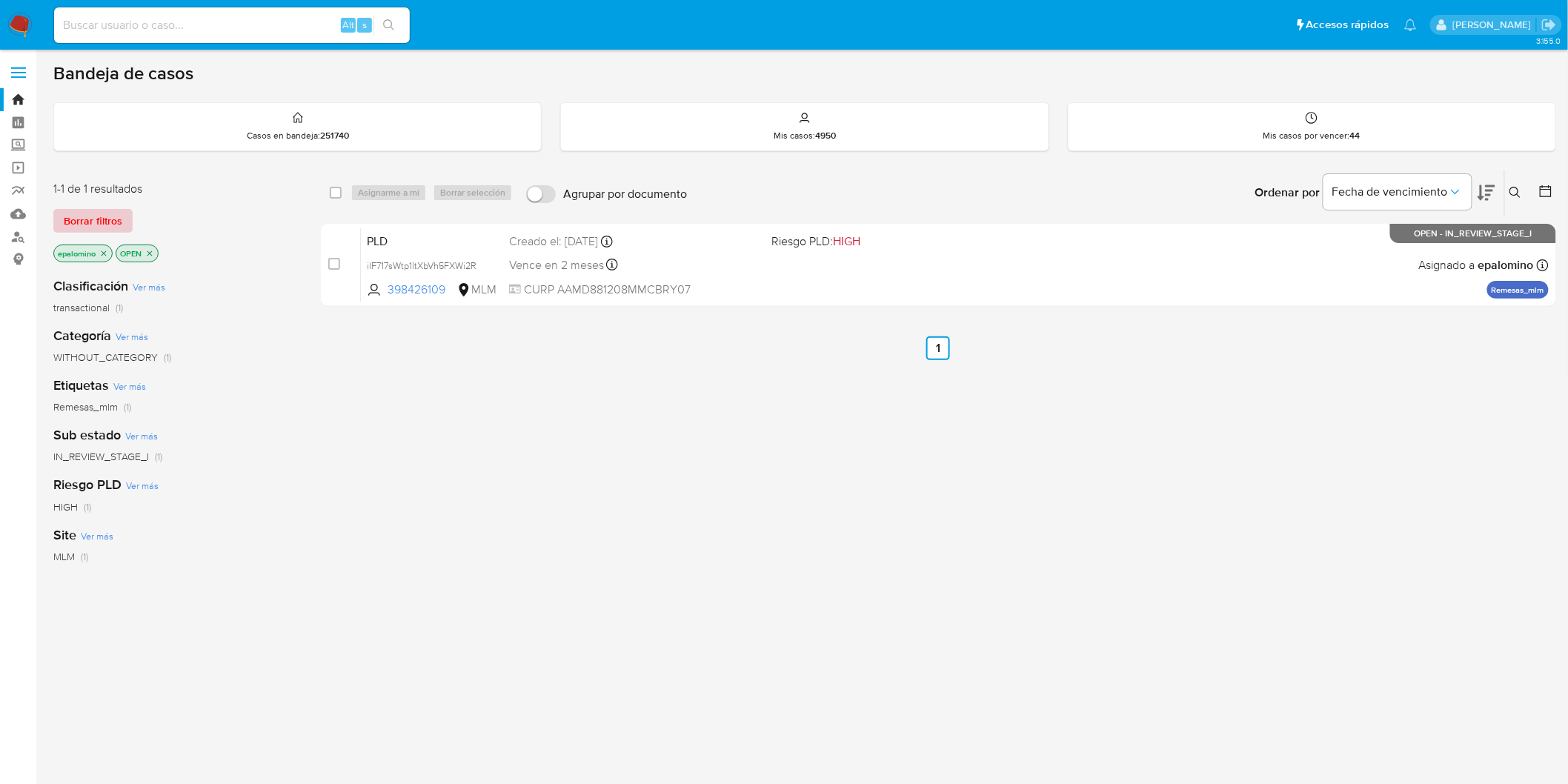
click at [124, 217] on button "Borrar filtros" at bounding box center [93, 221] width 79 height 24
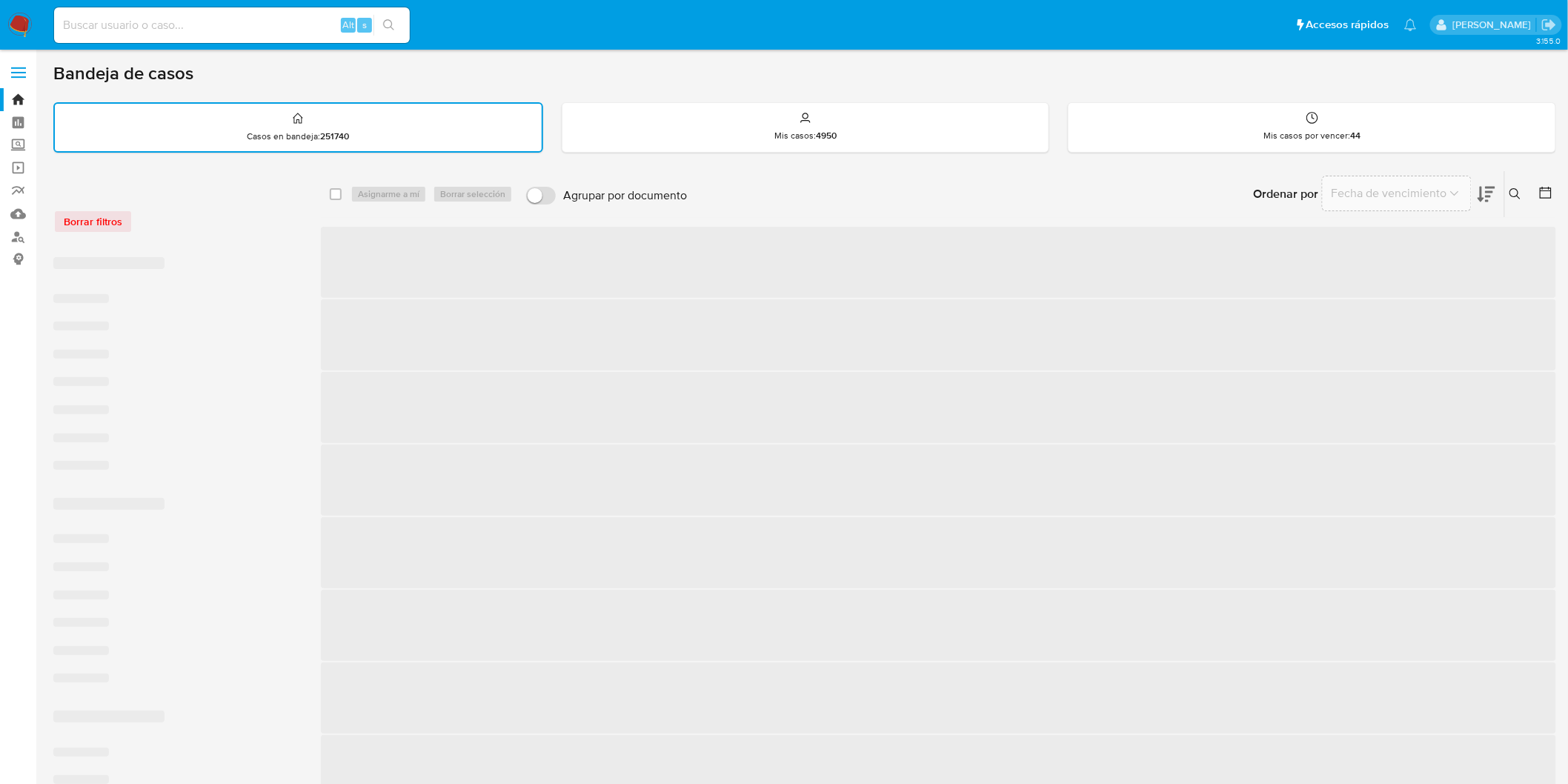
click at [196, 234] on div "Borrar filtros" at bounding box center [172, 214] width 237 height 63
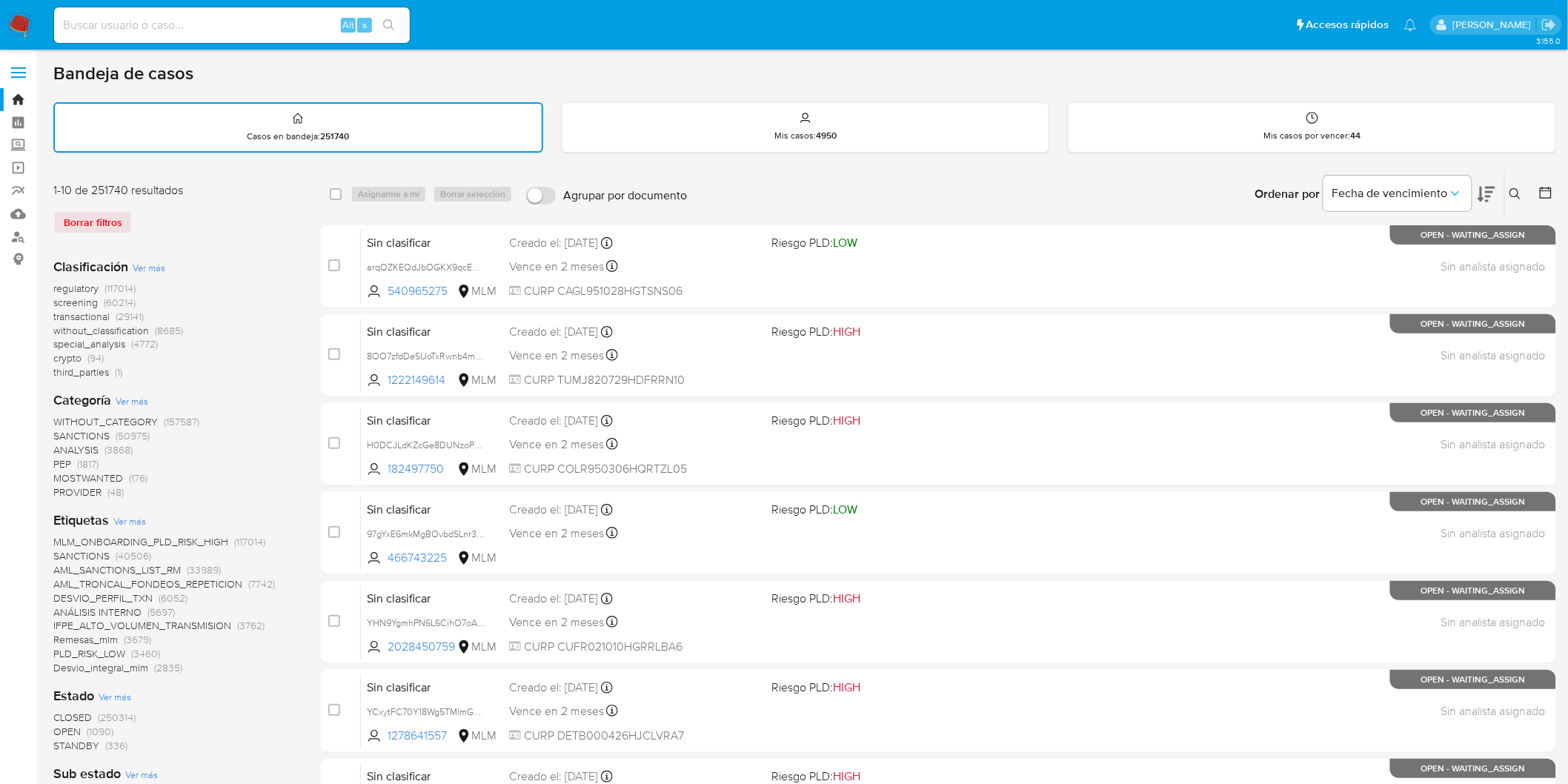
drag, startPoint x: 23, startPoint y: 18, endPoint x: 42, endPoint y: 57, distance: 43.4
click at [23, 18] on img at bounding box center [21, 26] width 26 height 26
click at [265, 265] on div "Clasificación Ver más regulatory (117014) screening (60214) transactional (2914…" at bounding box center [175, 319] width 244 height 122
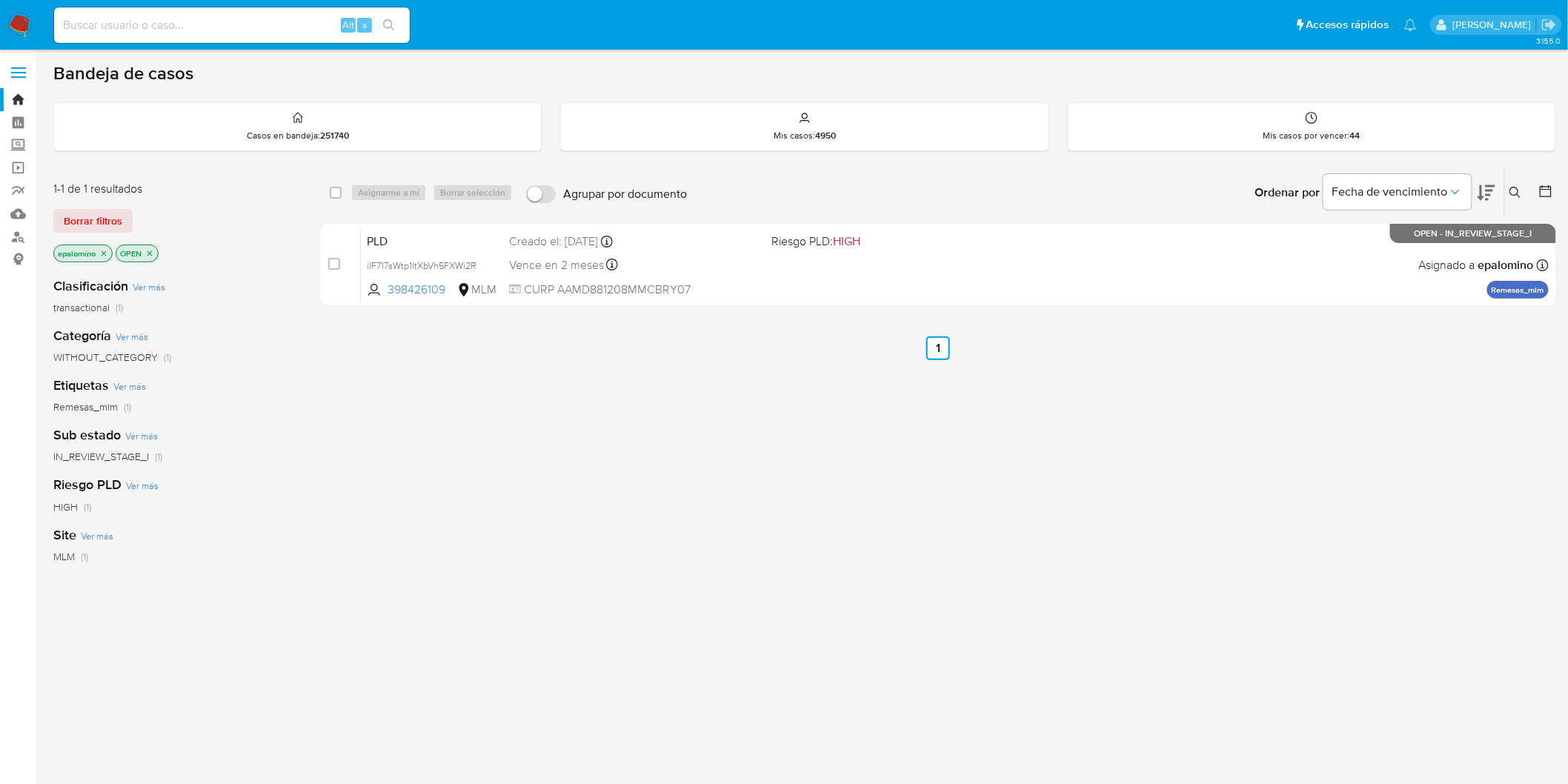
drag, startPoint x: 82, startPoint y: 213, endPoint x: 98, endPoint y: 216, distance: 16.3
click at [82, 213] on span "Borrar filtros" at bounding box center [93, 220] width 58 height 21
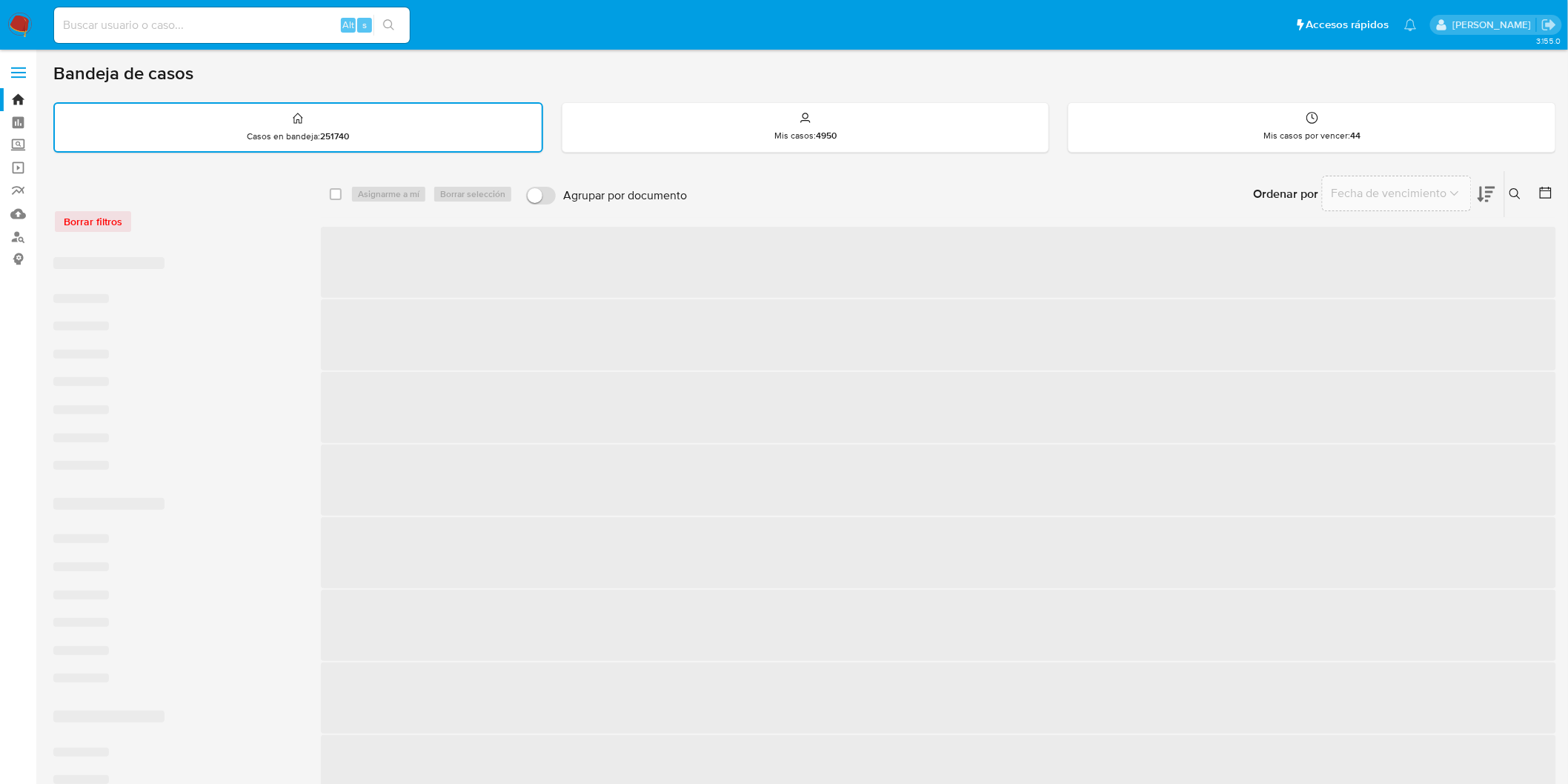
click at [196, 219] on div "Borrar filtros" at bounding box center [172, 222] width 237 height 24
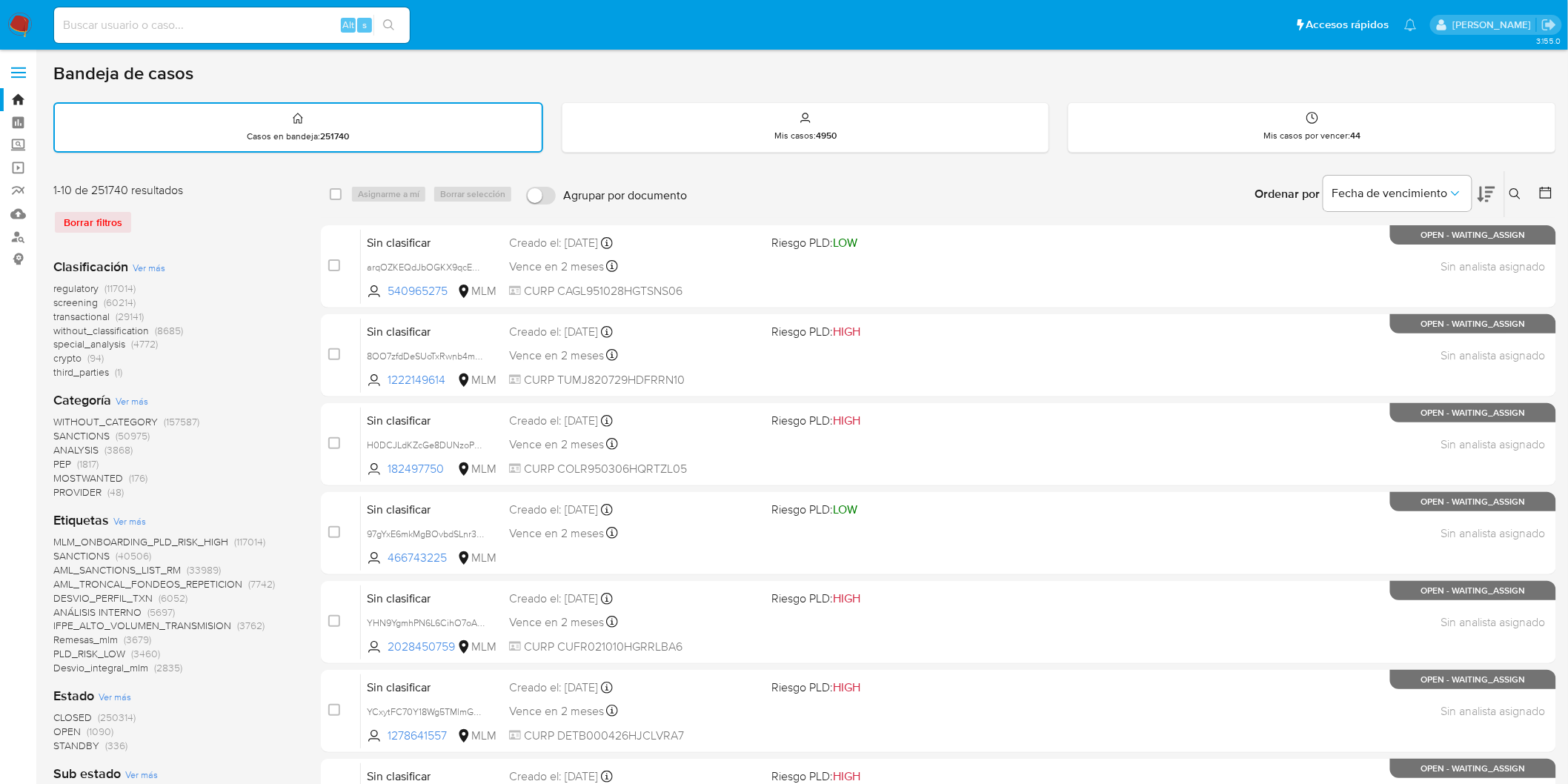
click at [19, 13] on img at bounding box center [21, 26] width 26 height 26
click at [277, 240] on div "1-10 de 251740 resultados Borrar filtros" at bounding box center [172, 214] width 237 height 64
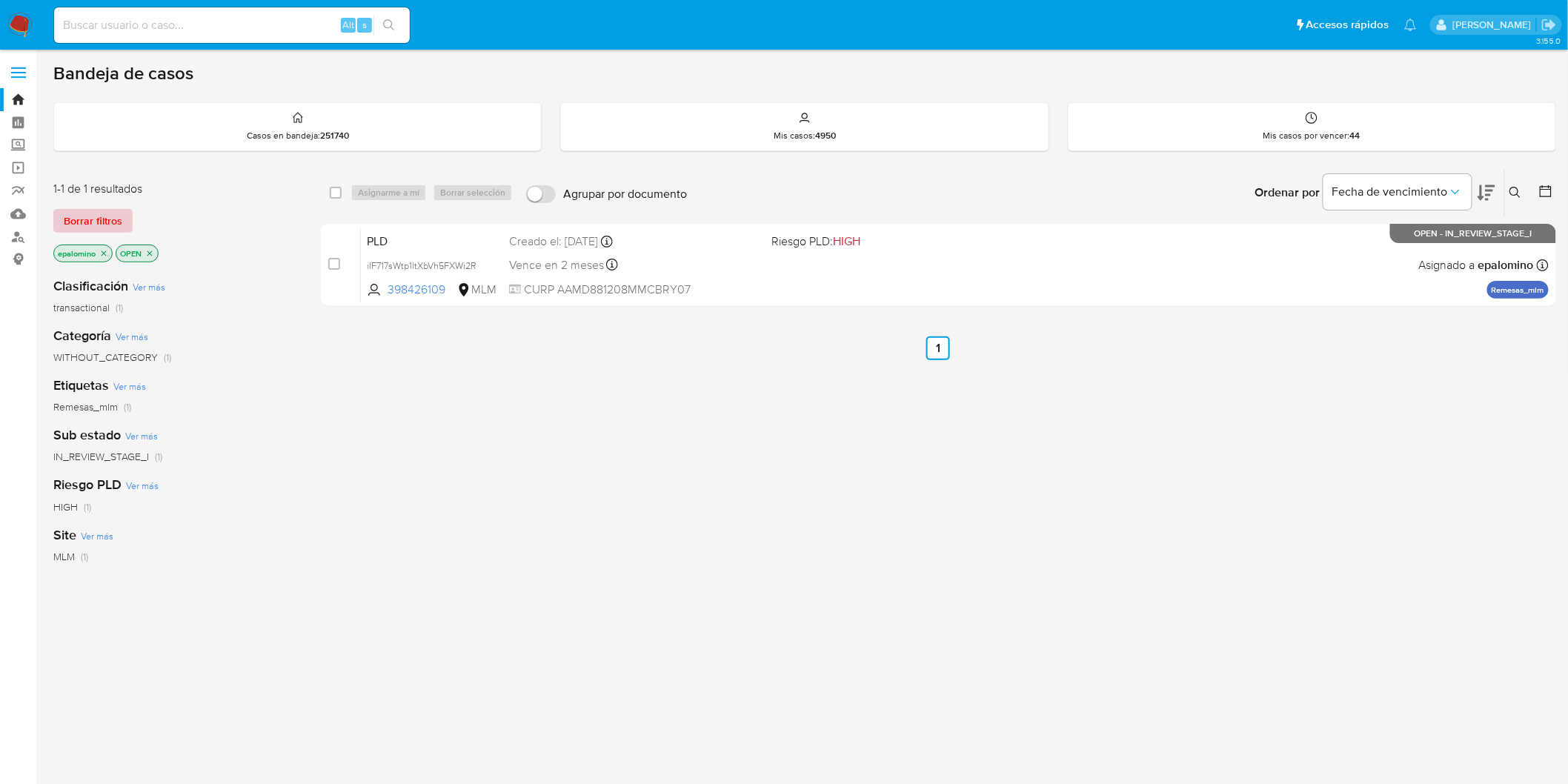
click at [106, 210] on span "Borrar filtros" at bounding box center [93, 220] width 58 height 21
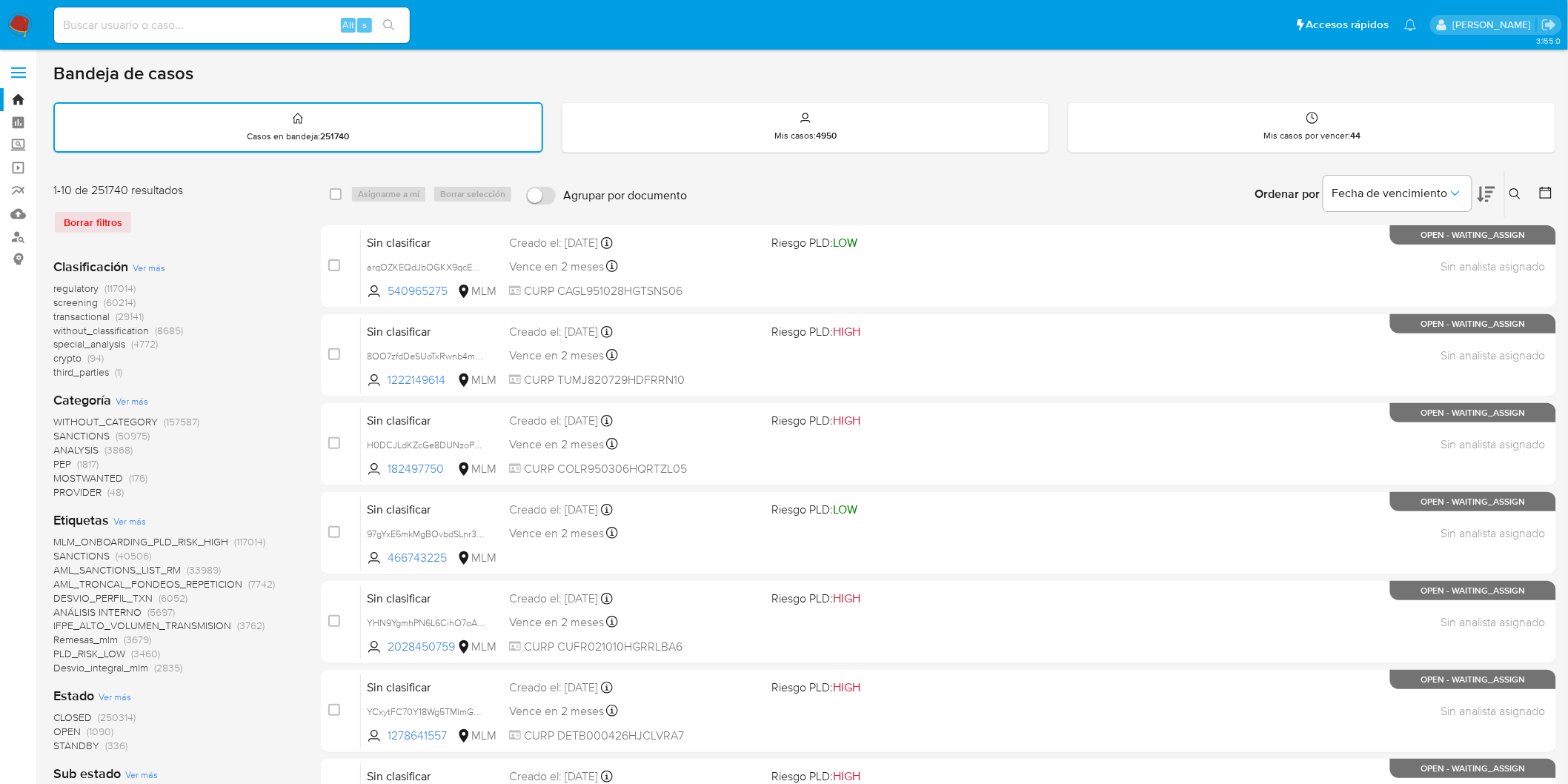
click at [1510, 192] on icon at bounding box center [1515, 194] width 11 height 11
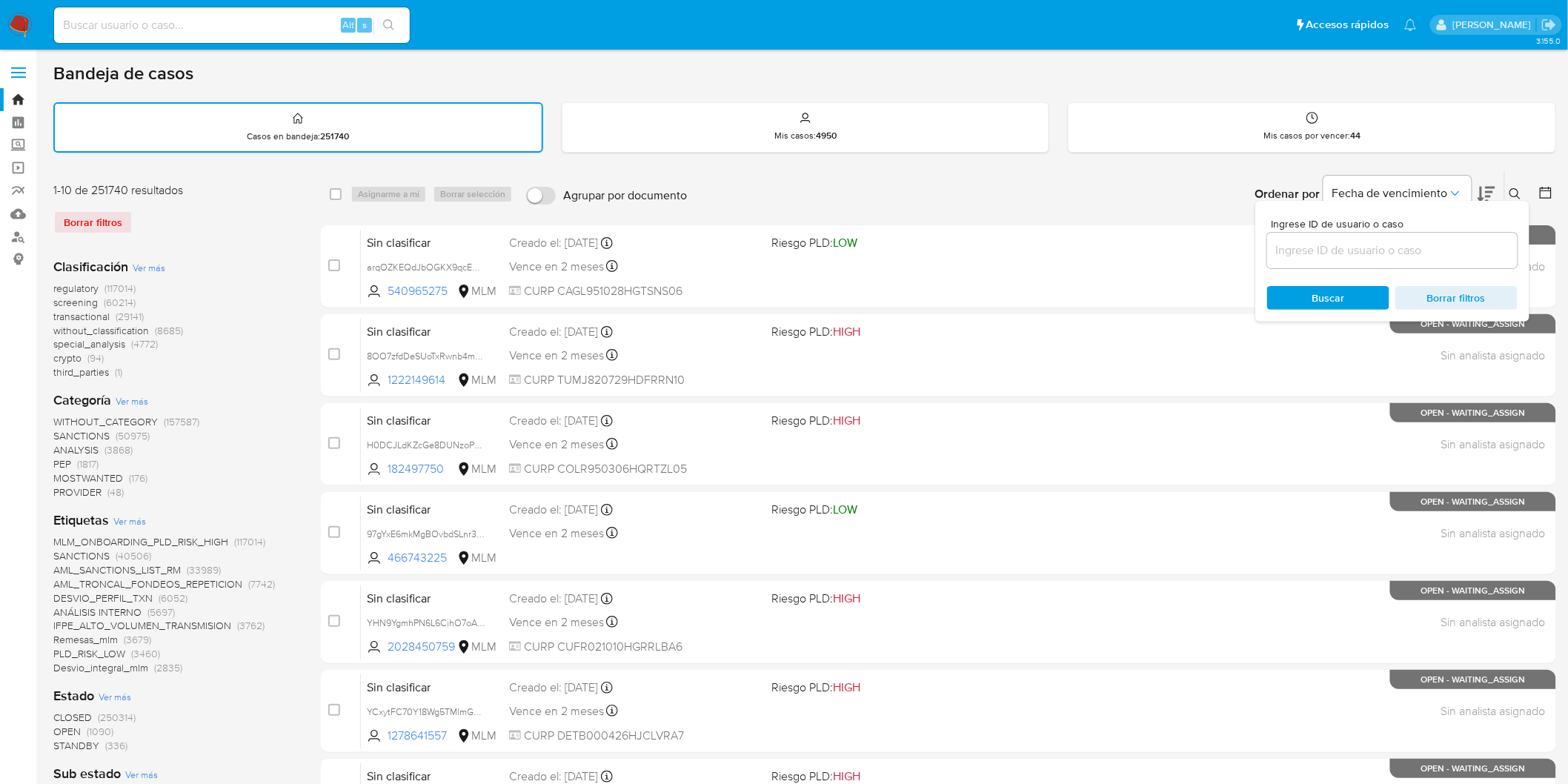
click at [1351, 242] on input at bounding box center [1392, 251] width 251 height 20
type input "398426109"
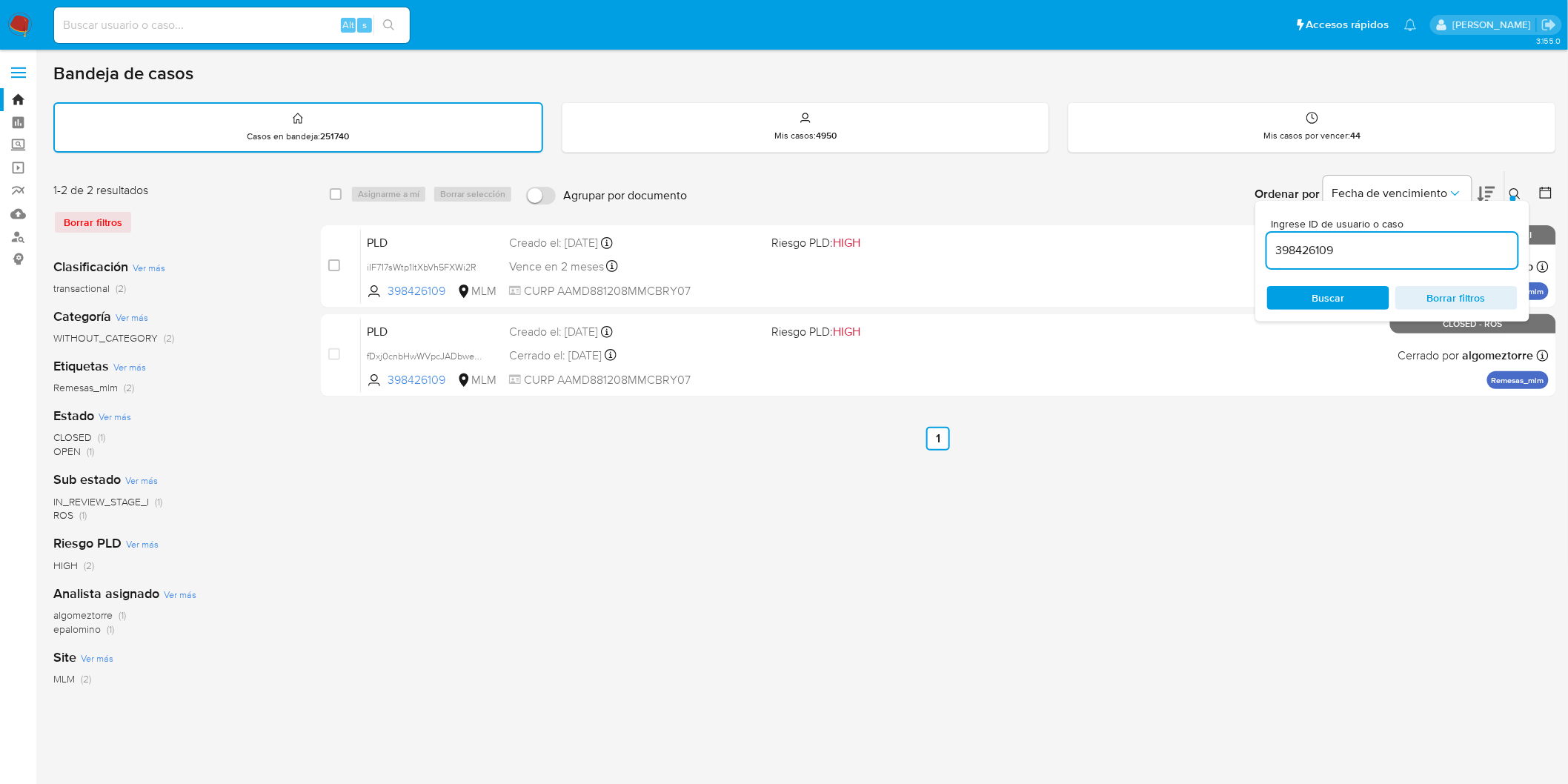
click at [1512, 192] on icon at bounding box center [1516, 195] width 12 height 12
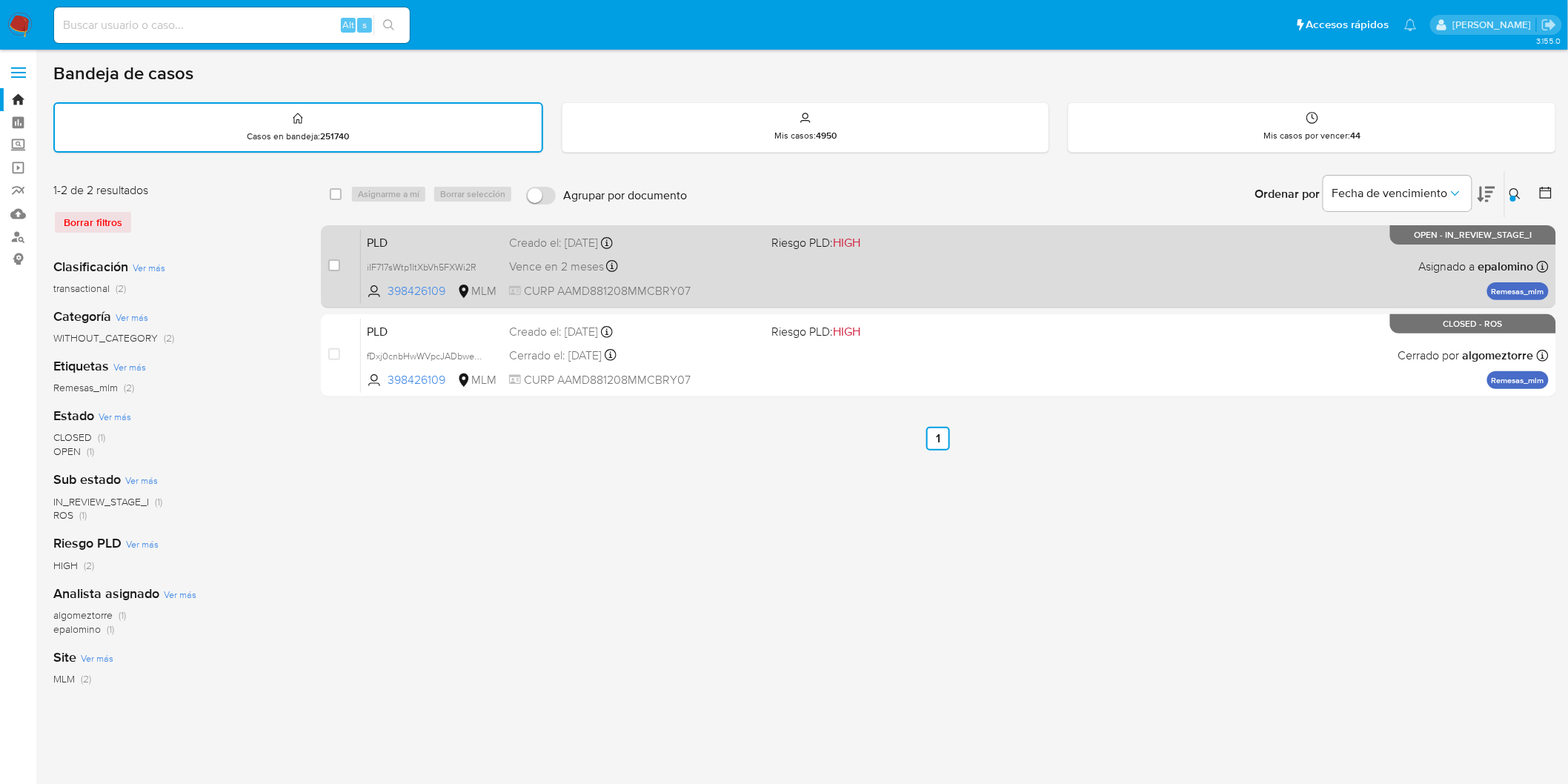
click at [385, 238] on span "PLD" at bounding box center [432, 242] width 130 height 20
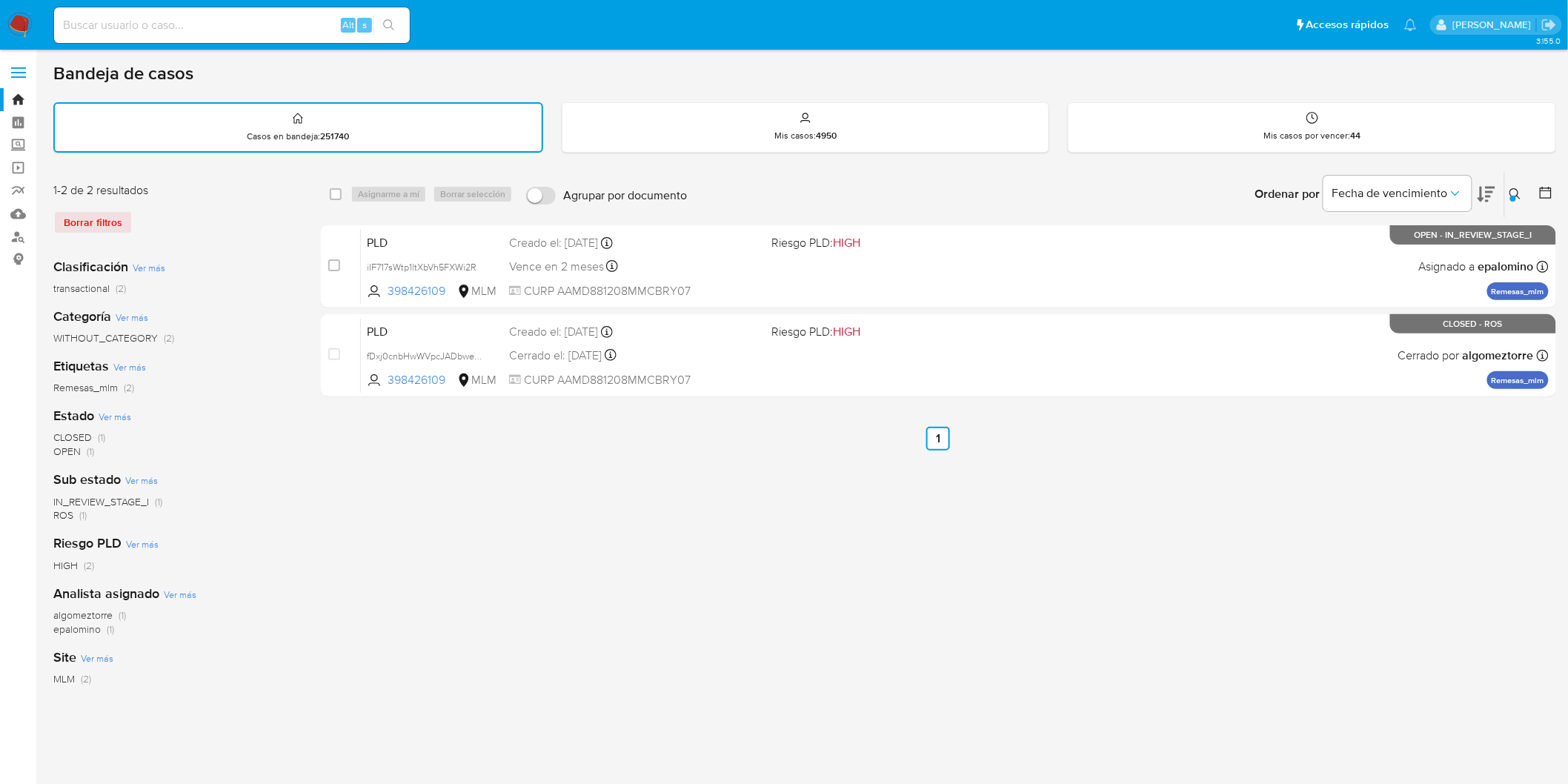
click at [2, 20] on nav "Pausado Ver notificaciones Alt s Accesos rápidos Presiona las siguientes teclas…" at bounding box center [784, 25] width 1568 height 49
click at [12, 24] on img at bounding box center [21, 26] width 26 height 26
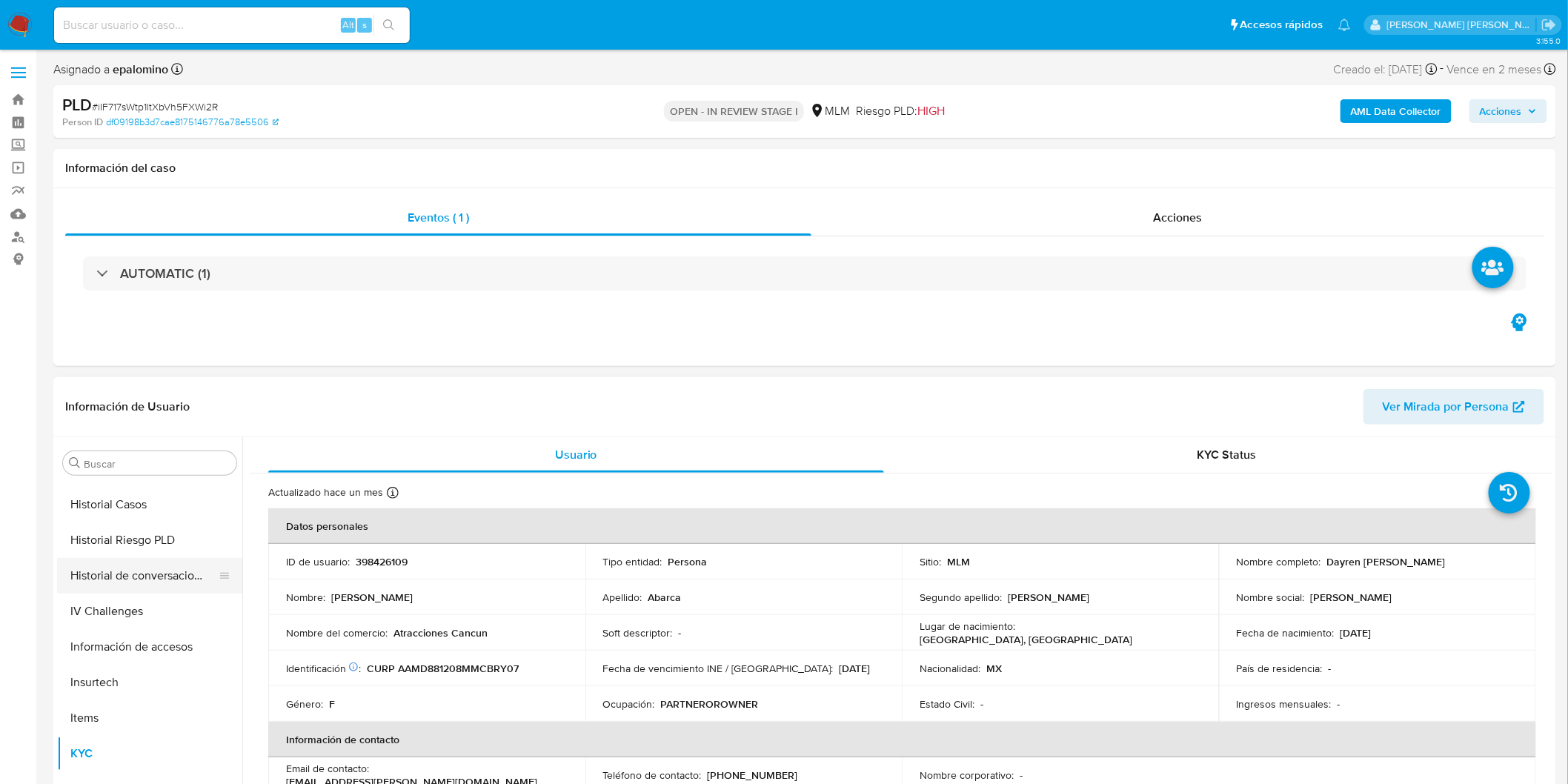
scroll to position [461, 0]
drag, startPoint x: 166, startPoint y: 571, endPoint x: 179, endPoint y: 567, distance: 13.6
click at [166, 571] on button "Historial de conversaciones" at bounding box center [144, 572] width 174 height 36
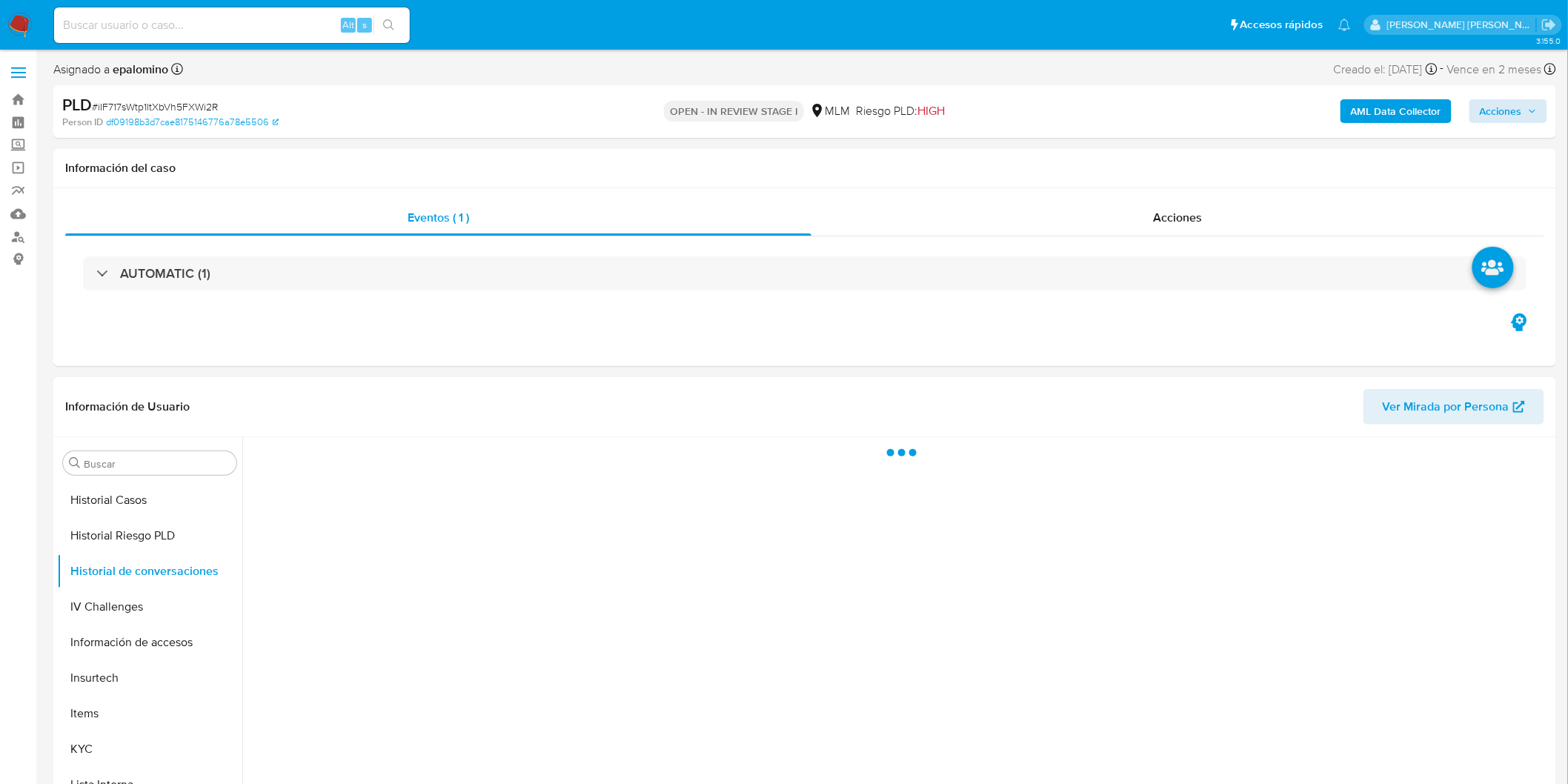
select select "10"
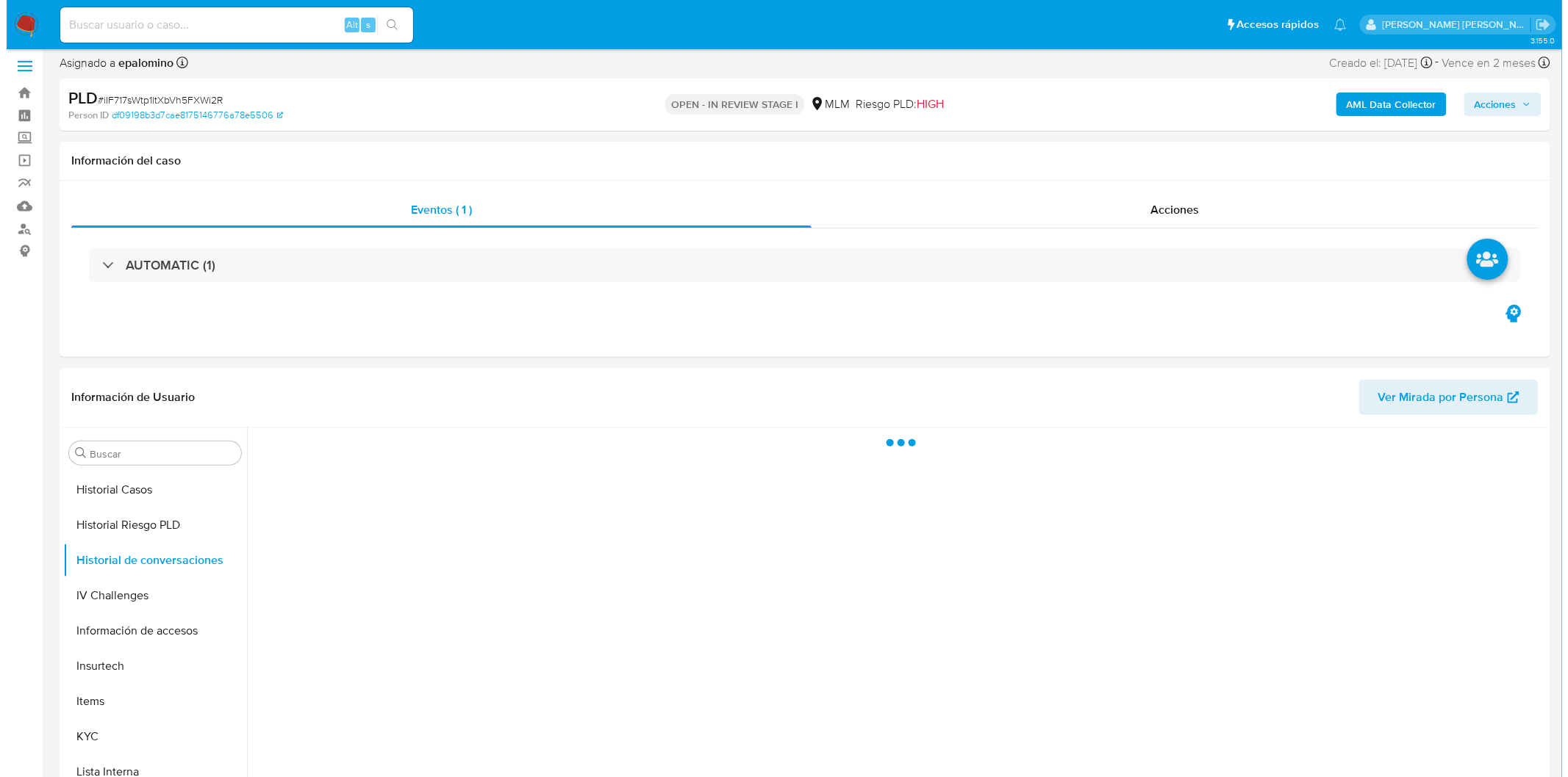
scroll to position [81, 0]
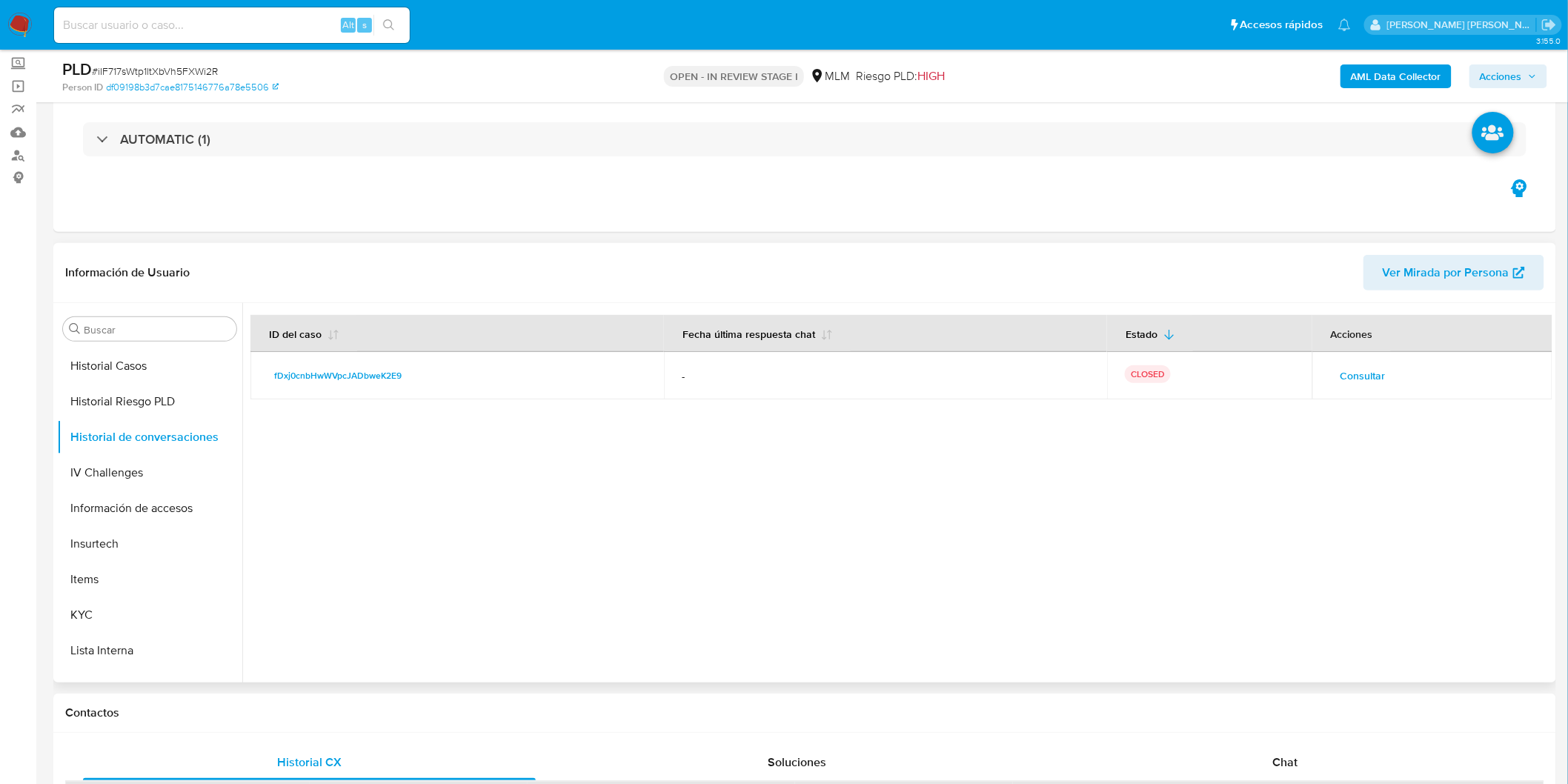
click at [1361, 373] on span "Consultar" at bounding box center [1363, 375] width 45 height 21
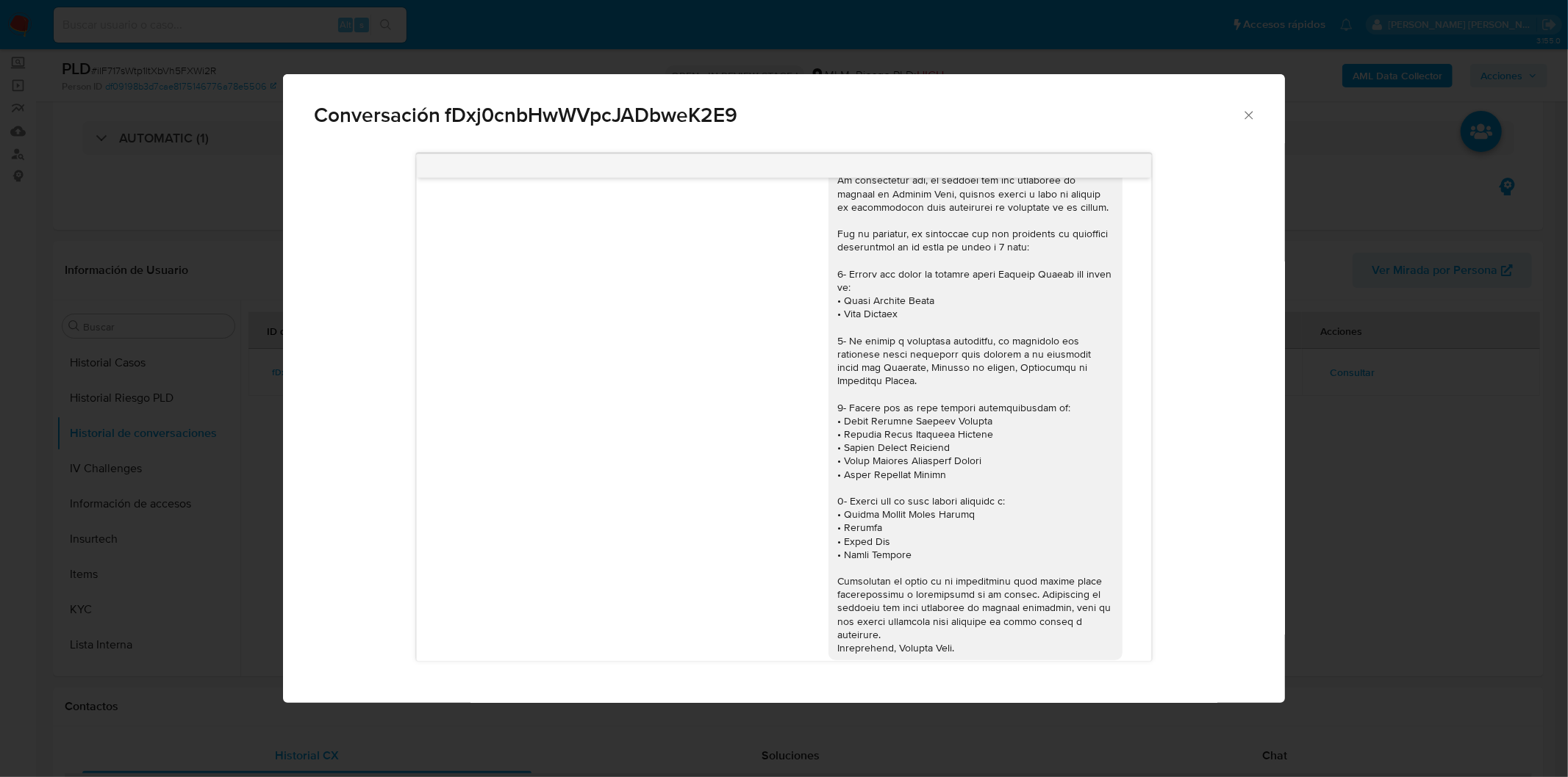
scroll to position [0, 0]
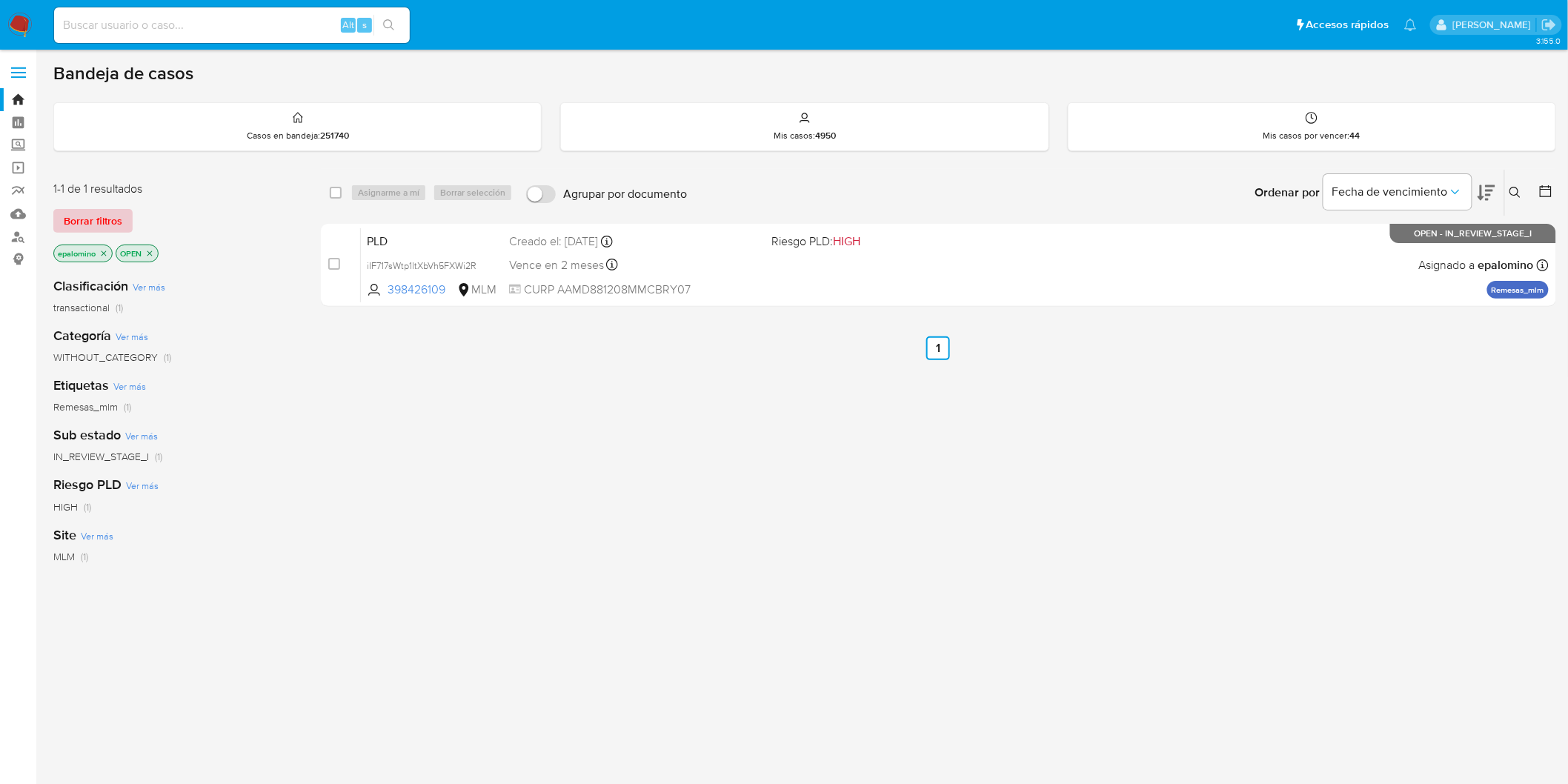
click at [110, 227] on span "Borrar filtros" at bounding box center [93, 220] width 58 height 21
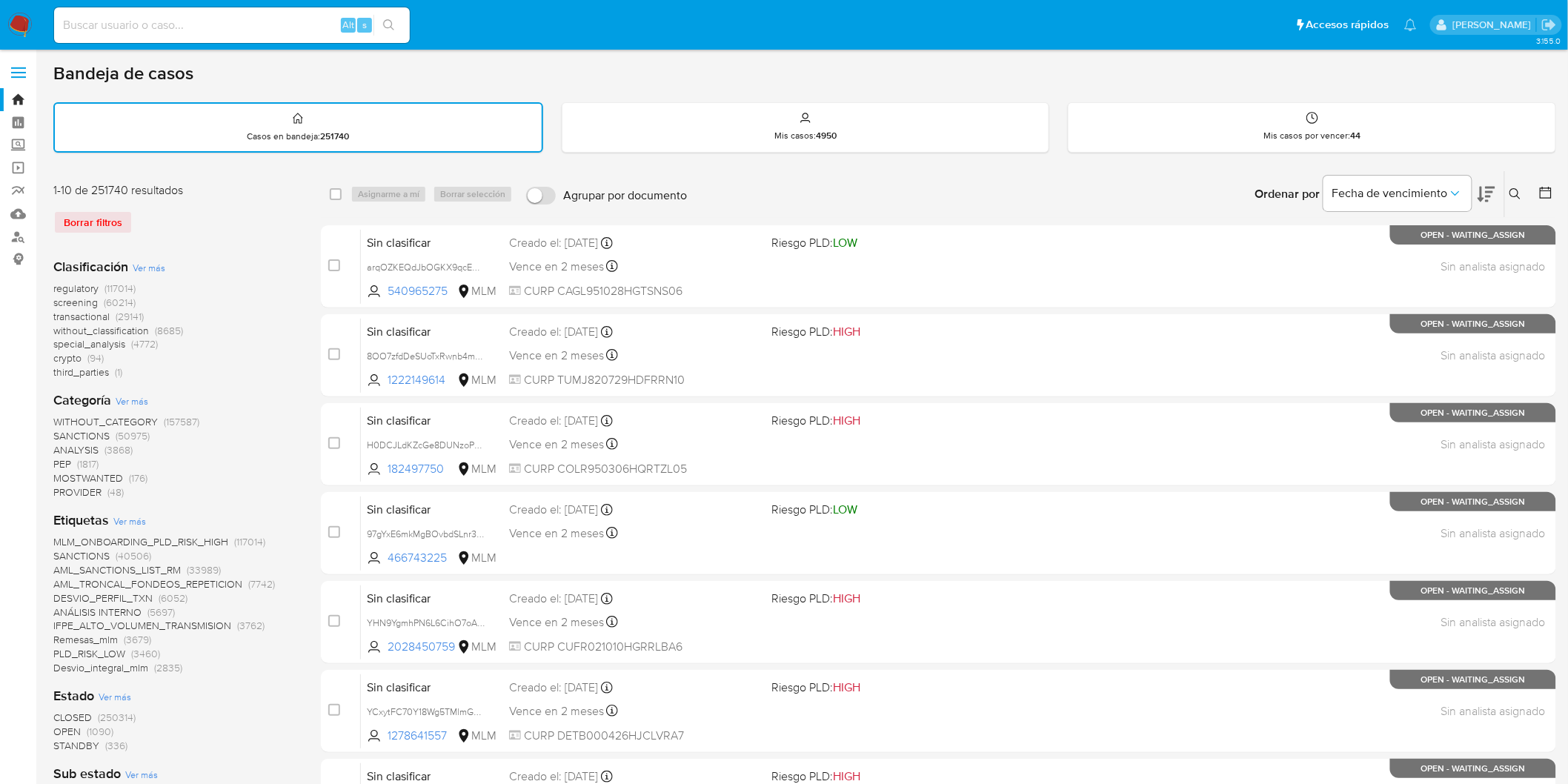
click at [17, 18] on img at bounding box center [21, 26] width 26 height 26
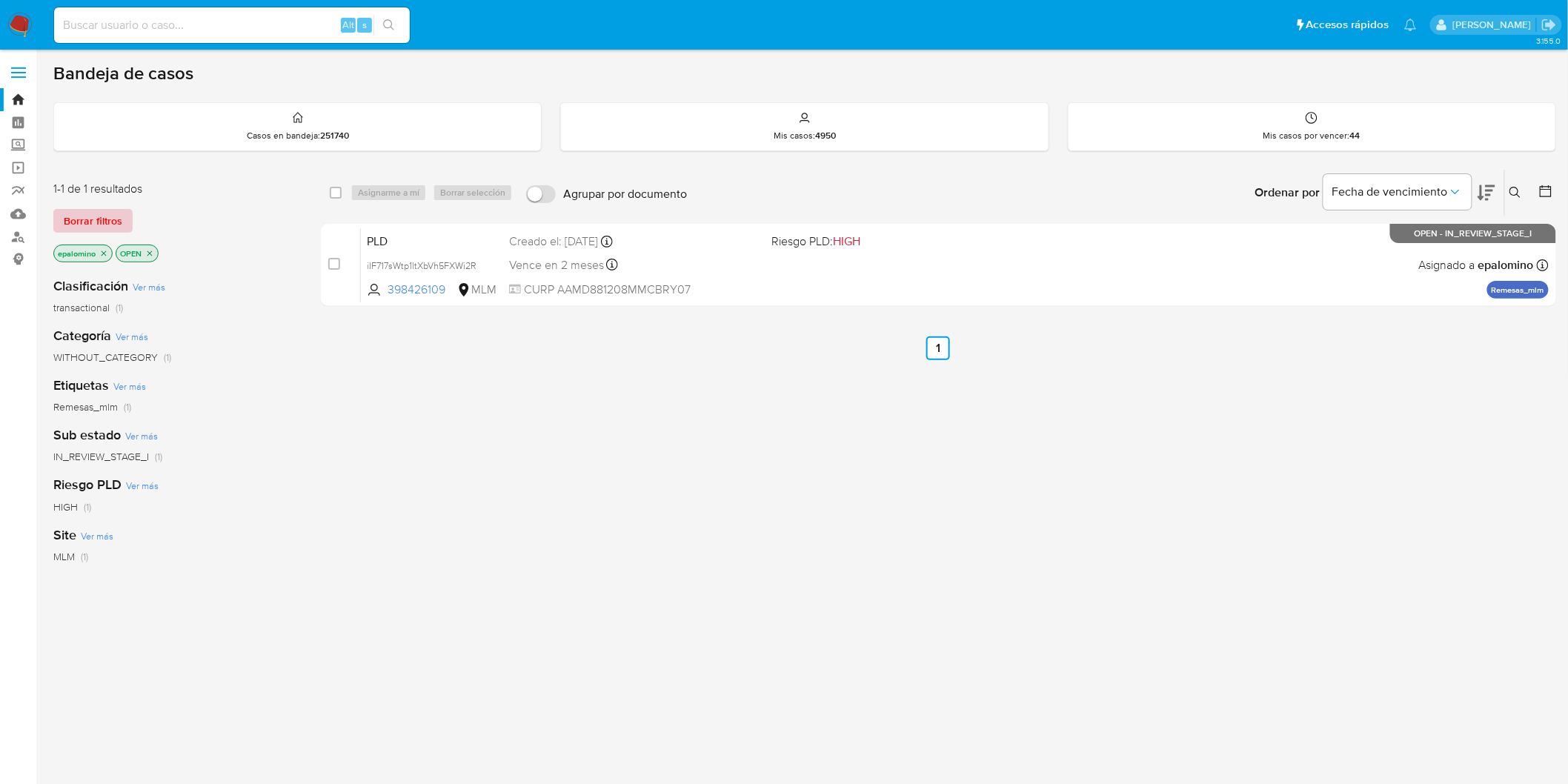
click at [108, 228] on span "Borrar filtros" at bounding box center [93, 220] width 58 height 21
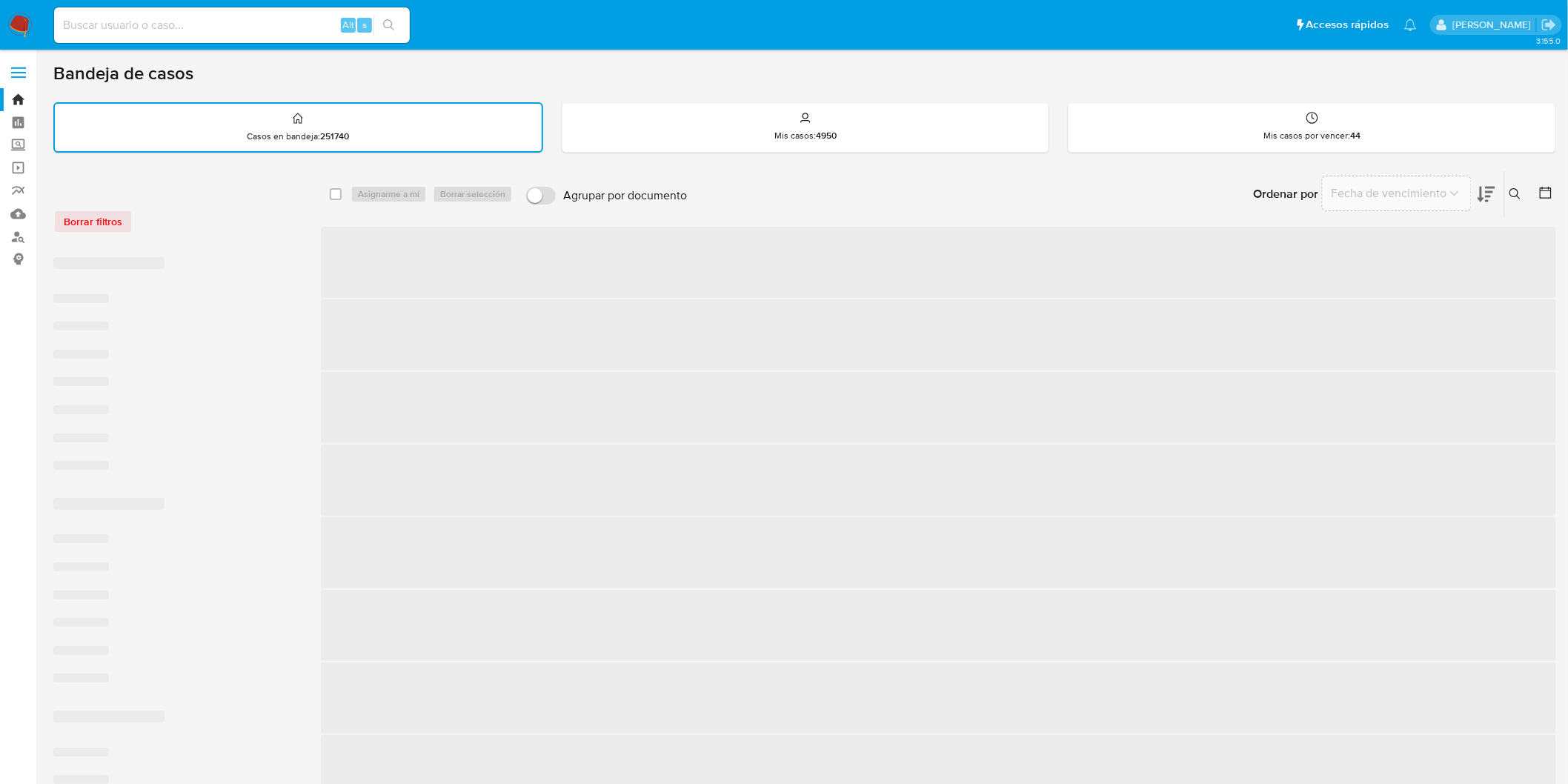
click at [212, 219] on div "Borrar filtros" at bounding box center [172, 222] width 237 height 24
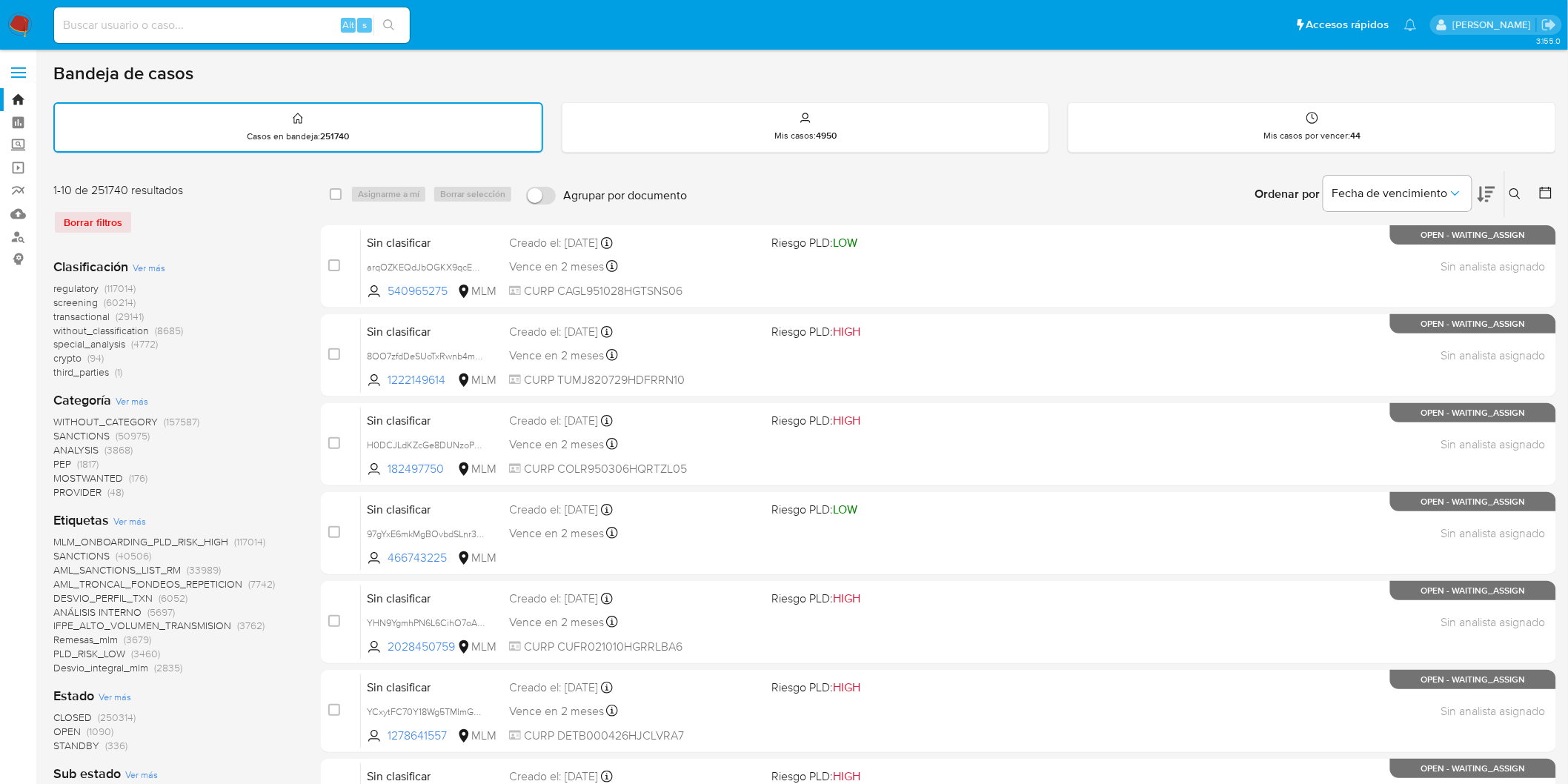
drag, startPoint x: 21, startPoint y: 24, endPoint x: 43, endPoint y: 53, distance: 36.4
click at [21, 24] on img at bounding box center [21, 26] width 26 height 26
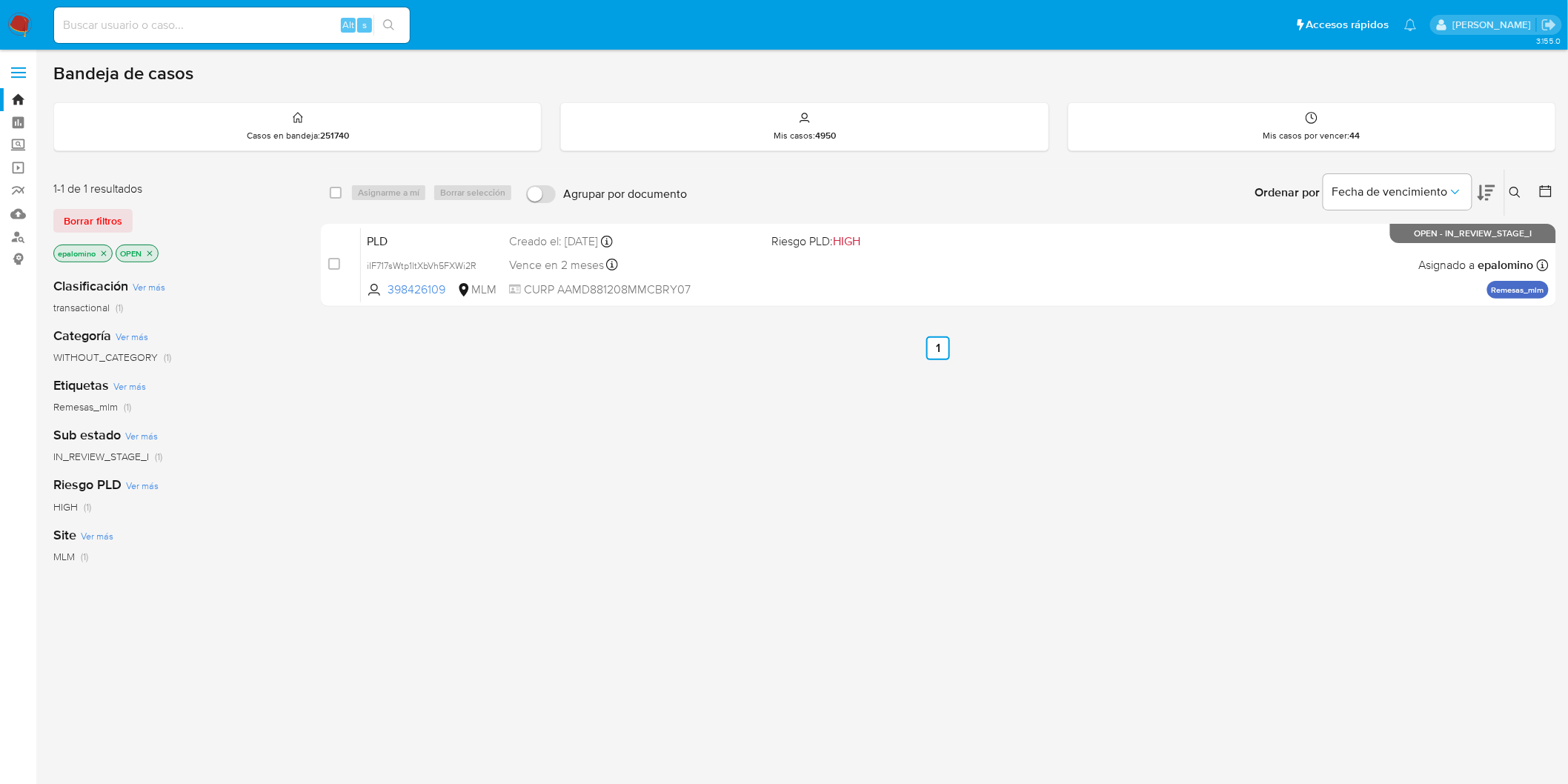
click at [116, 223] on span "Borrar filtros" at bounding box center [93, 220] width 58 height 21
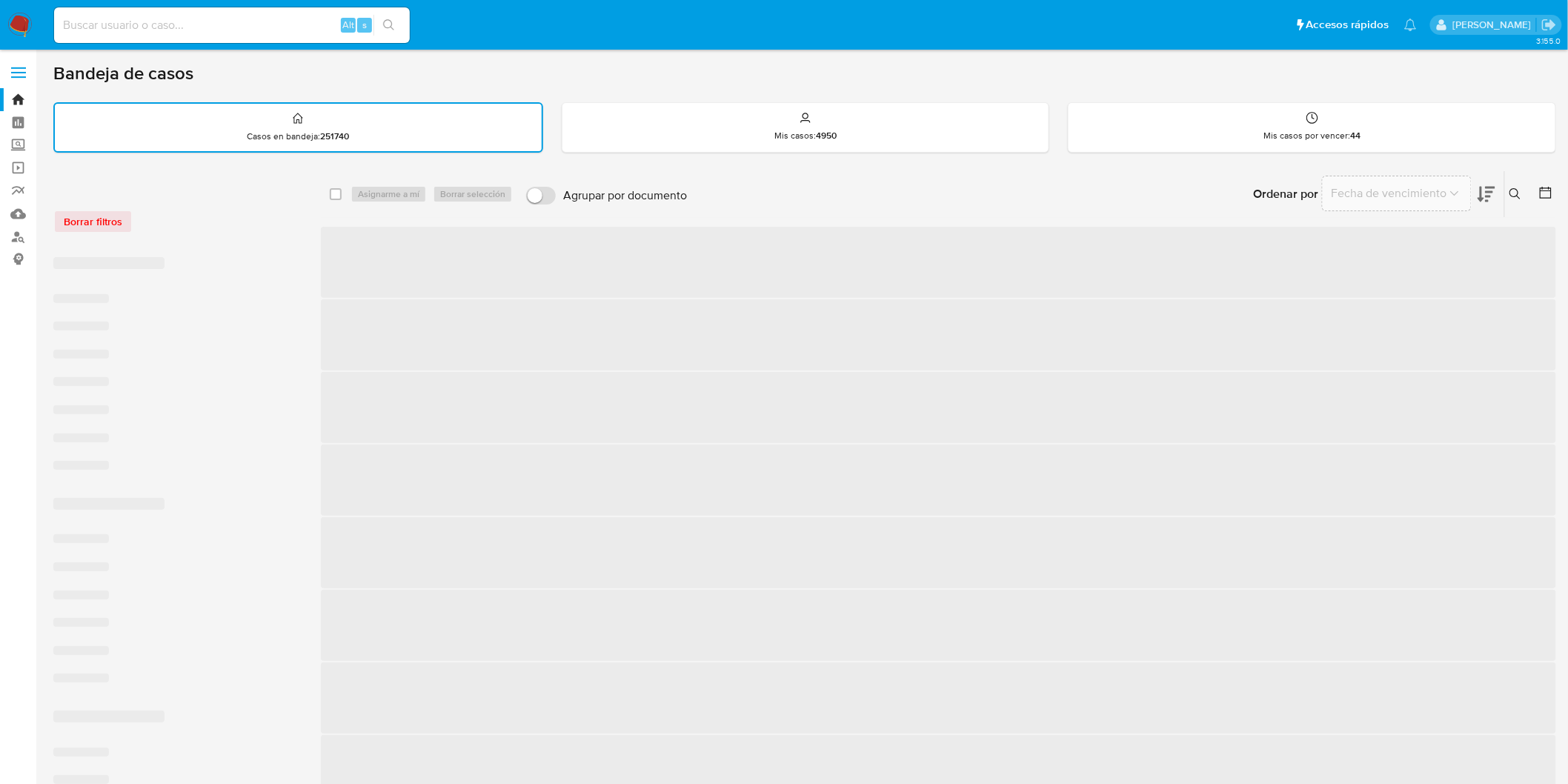
click at [231, 222] on div "Borrar filtros" at bounding box center [172, 222] width 237 height 24
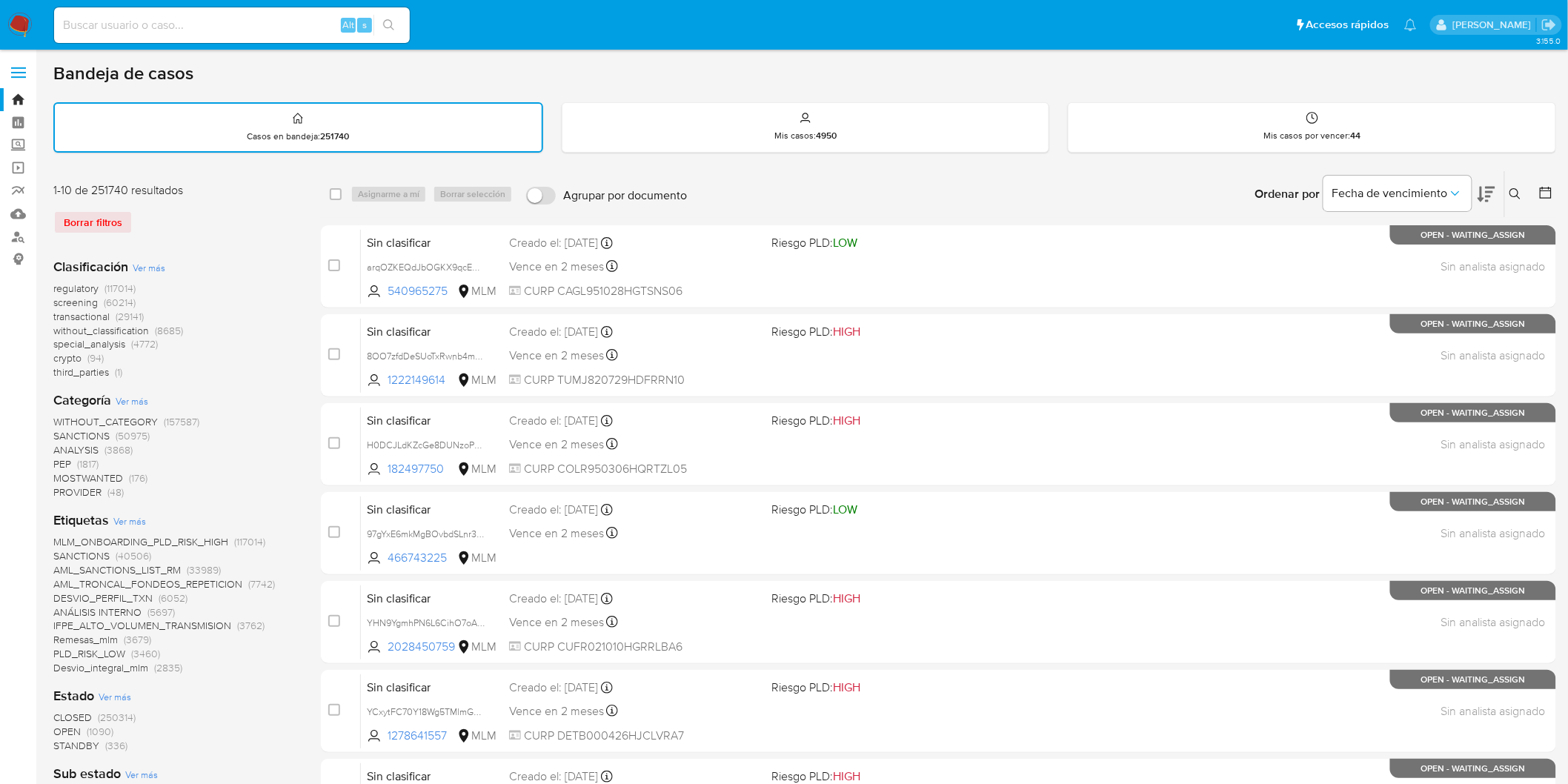
drag, startPoint x: 13, startPoint y: 26, endPoint x: 64, endPoint y: 79, distance: 73.6
click at [13, 26] on img at bounding box center [21, 26] width 26 height 26
click at [208, 227] on div "Borrar filtros" at bounding box center [172, 222] width 237 height 24
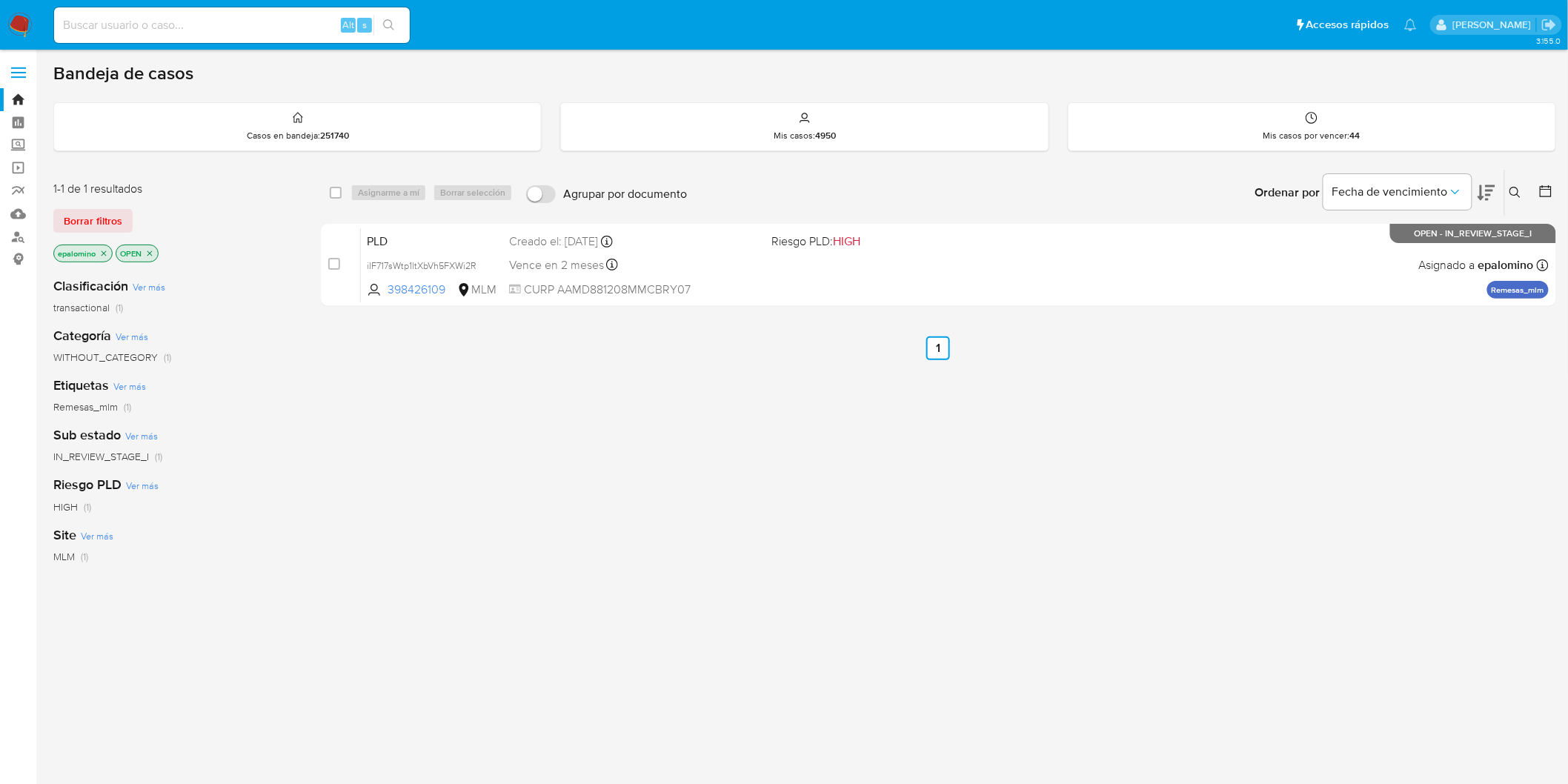
click at [117, 222] on span "Borrar filtros" at bounding box center [93, 220] width 58 height 21
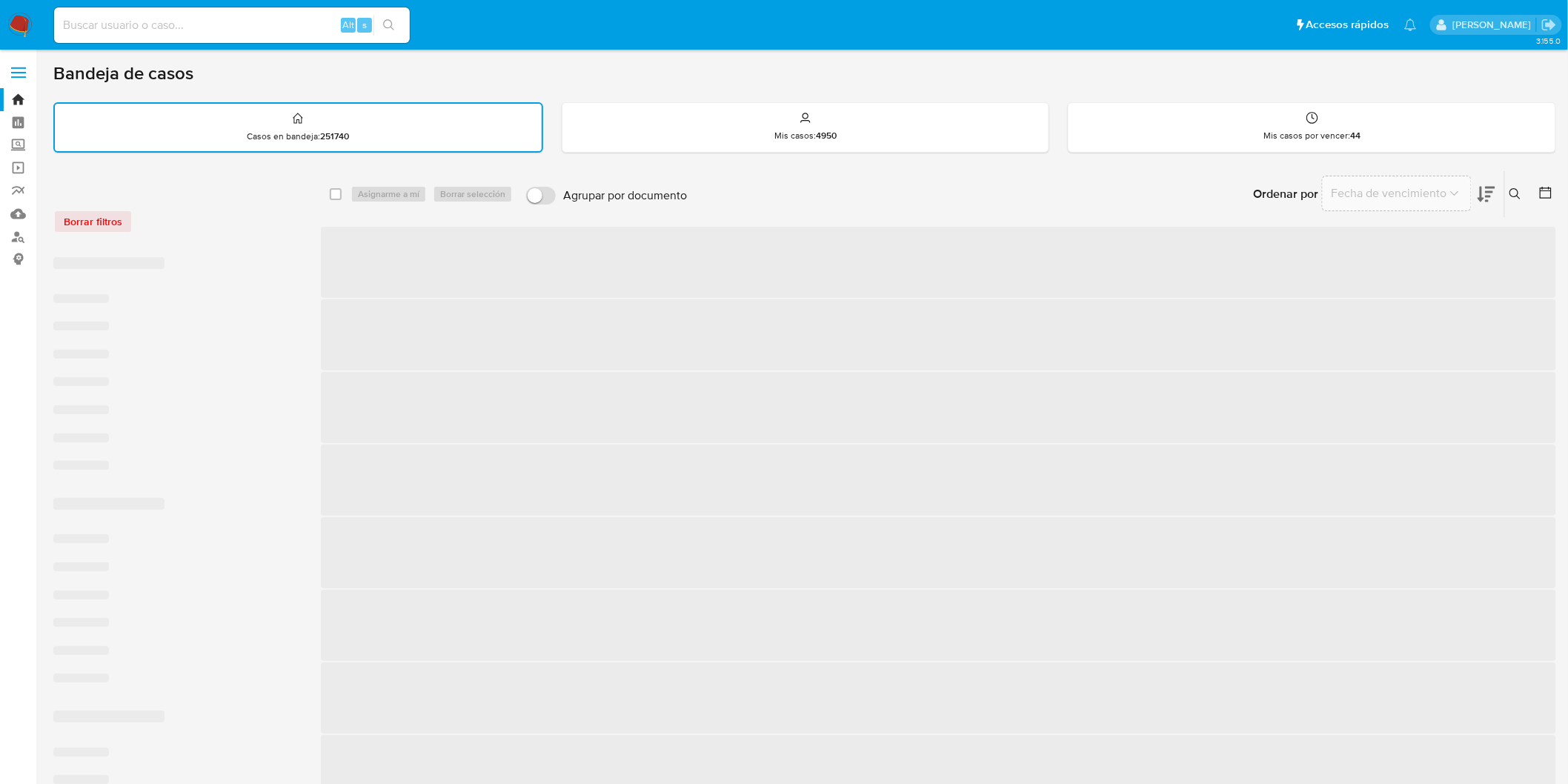
click at [266, 232] on div "Borrar filtros" at bounding box center [172, 214] width 237 height 63
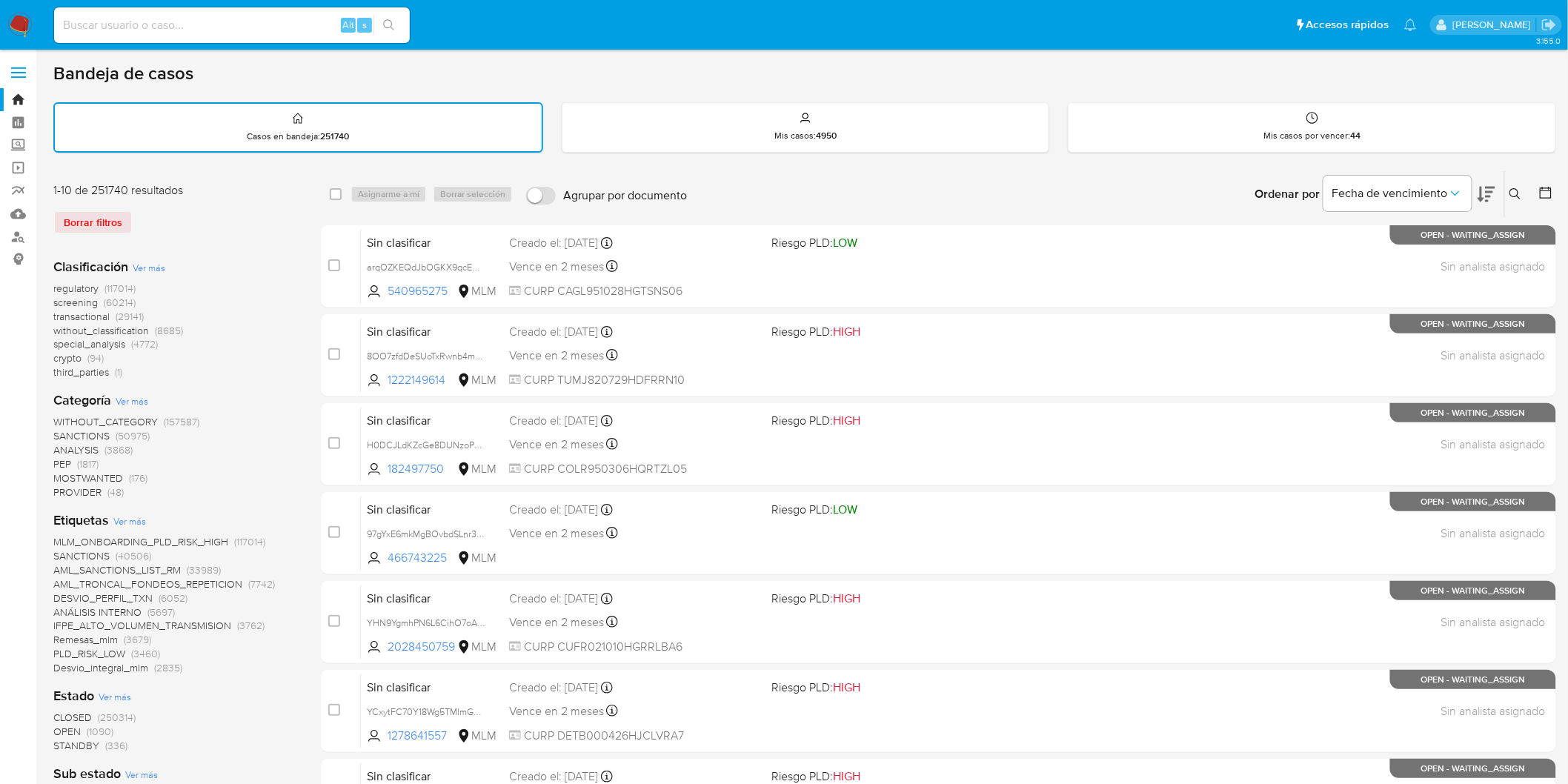
click at [8, 24] on img at bounding box center [21, 26] width 26 height 26
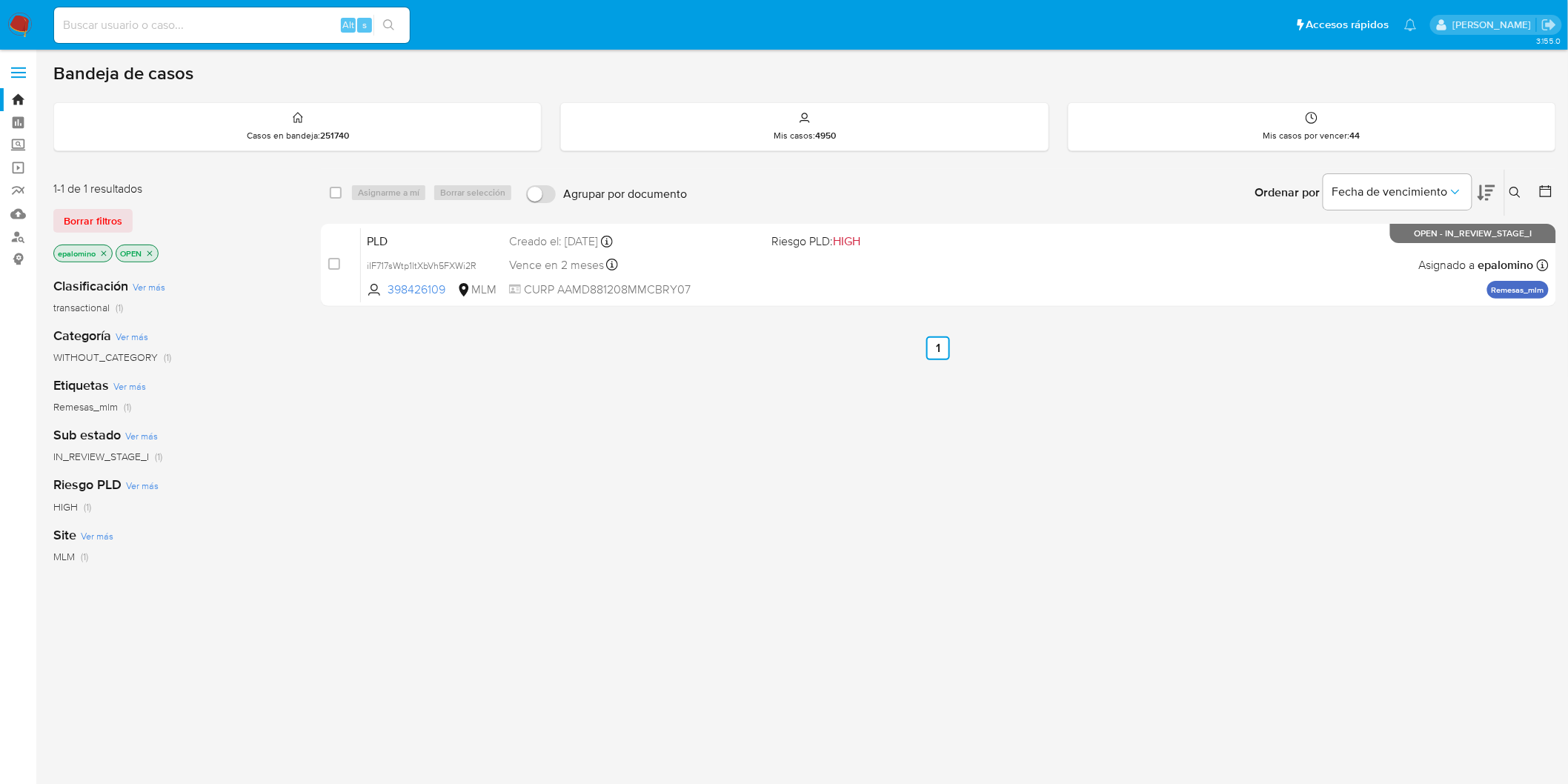
click at [123, 216] on button "Borrar filtros" at bounding box center [93, 221] width 79 height 24
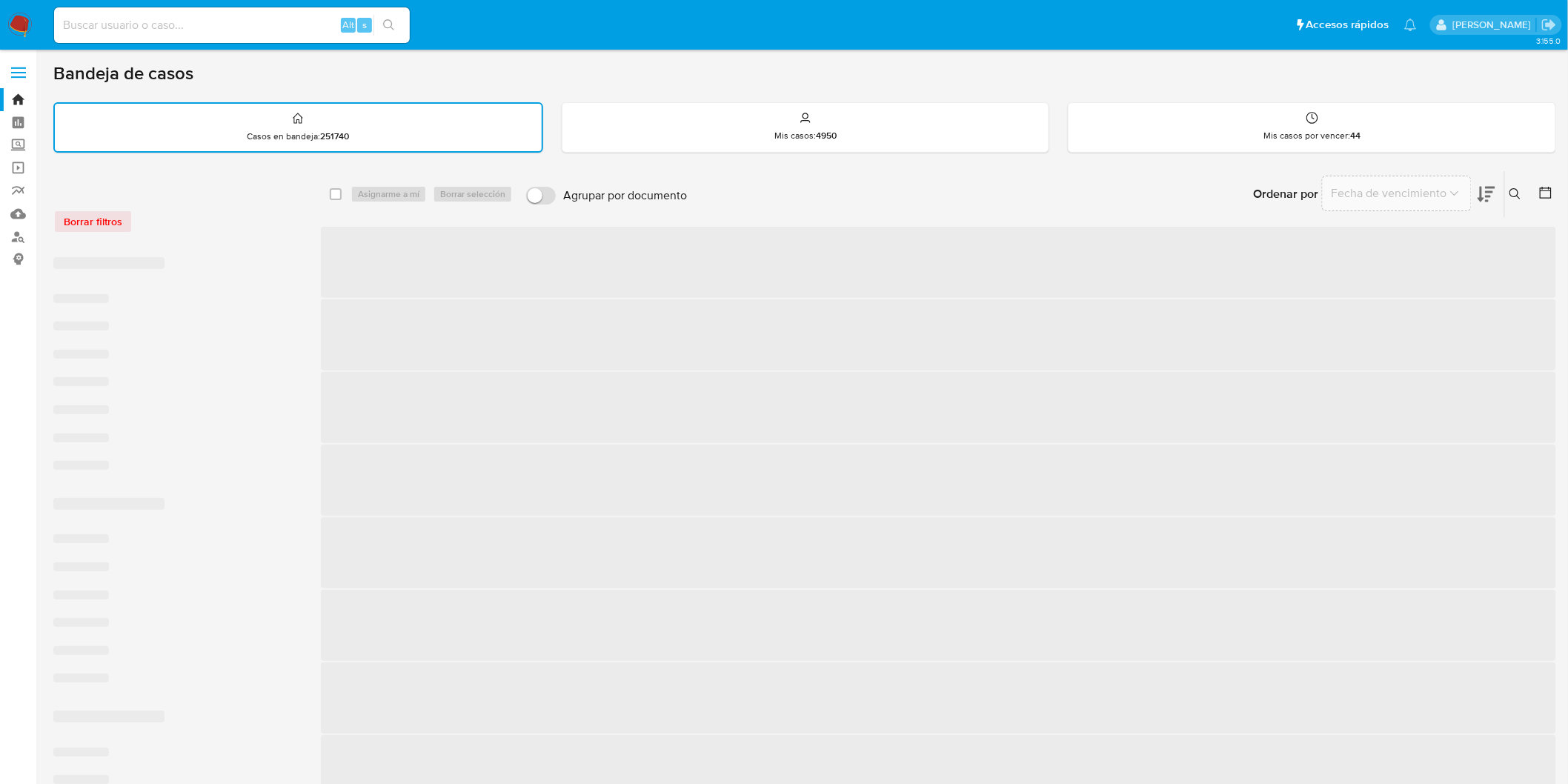
click at [200, 219] on div "Borrar filtros" at bounding box center [172, 222] width 237 height 24
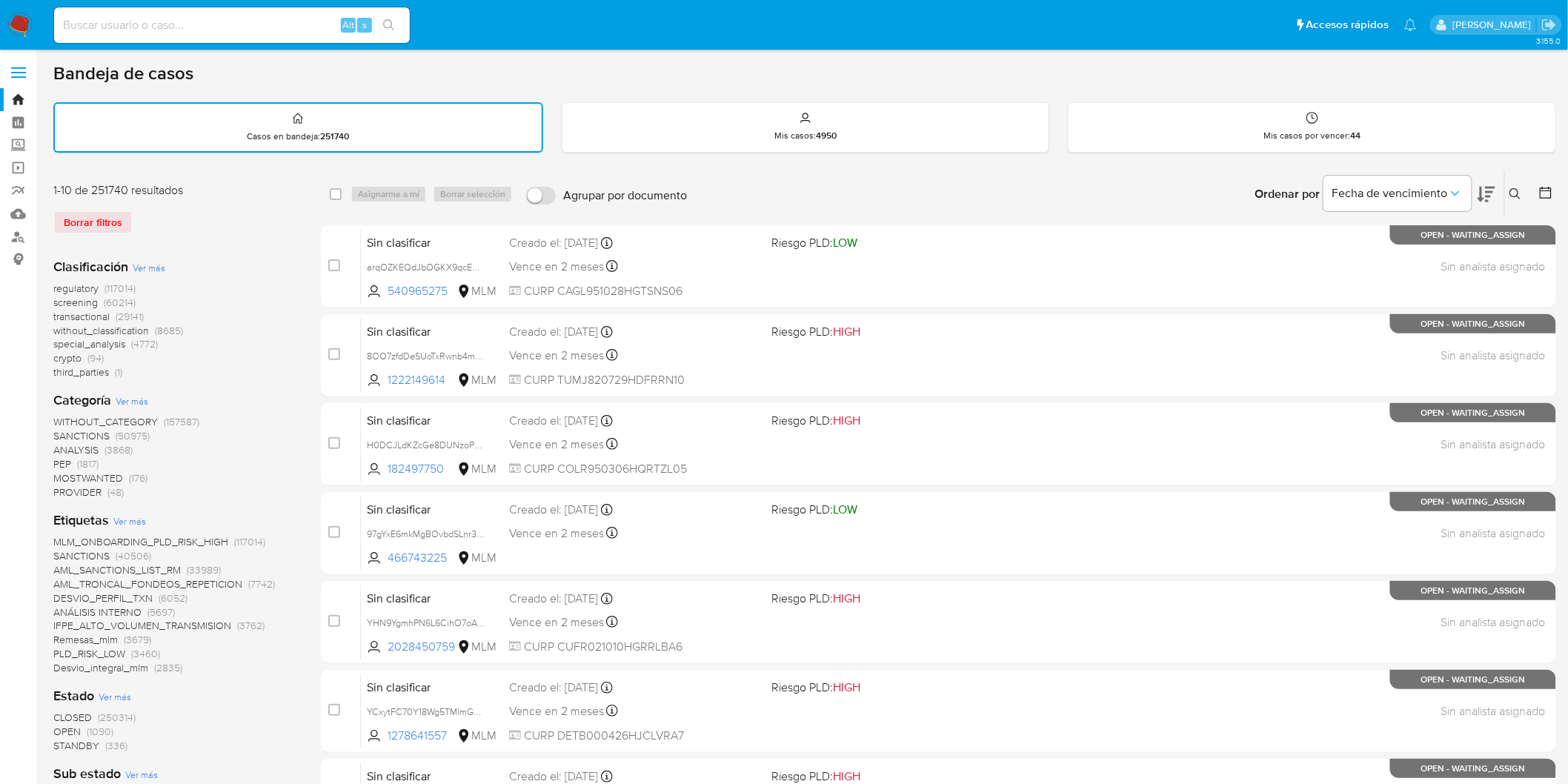
click at [23, 26] on img at bounding box center [21, 26] width 26 height 26
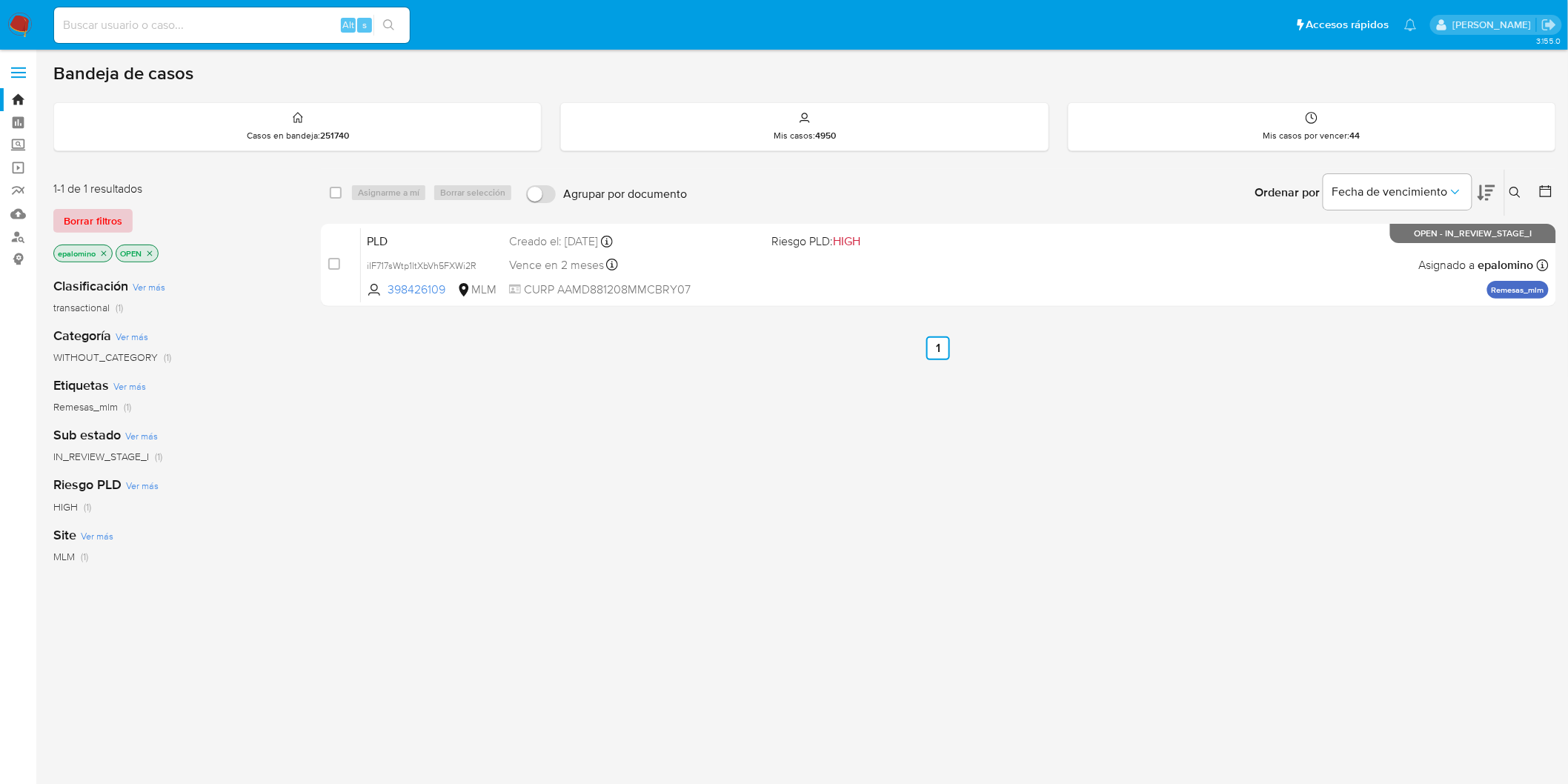
click at [102, 223] on span "Borrar filtros" at bounding box center [93, 220] width 58 height 21
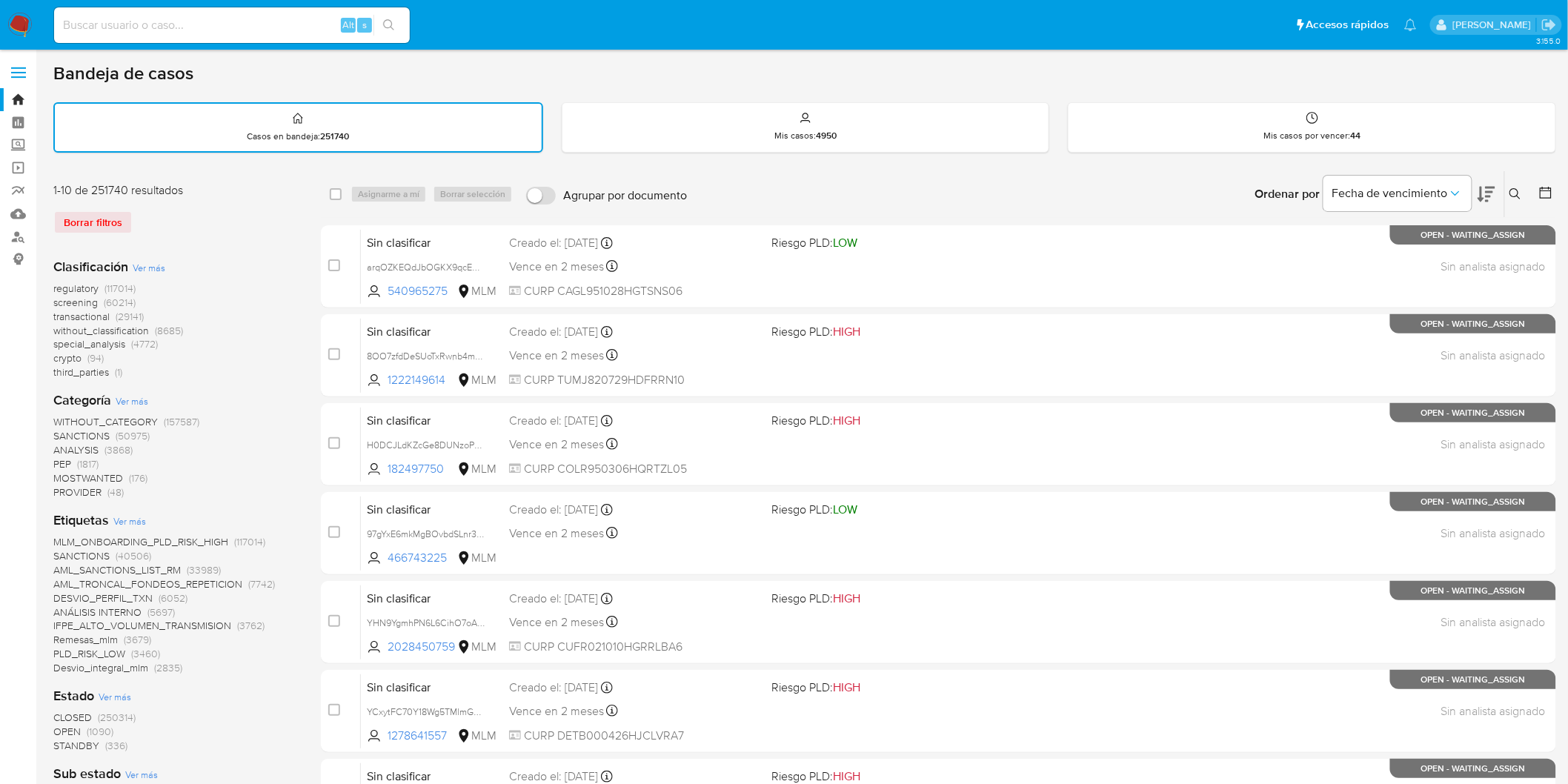
click at [21, 20] on img at bounding box center [21, 26] width 26 height 26
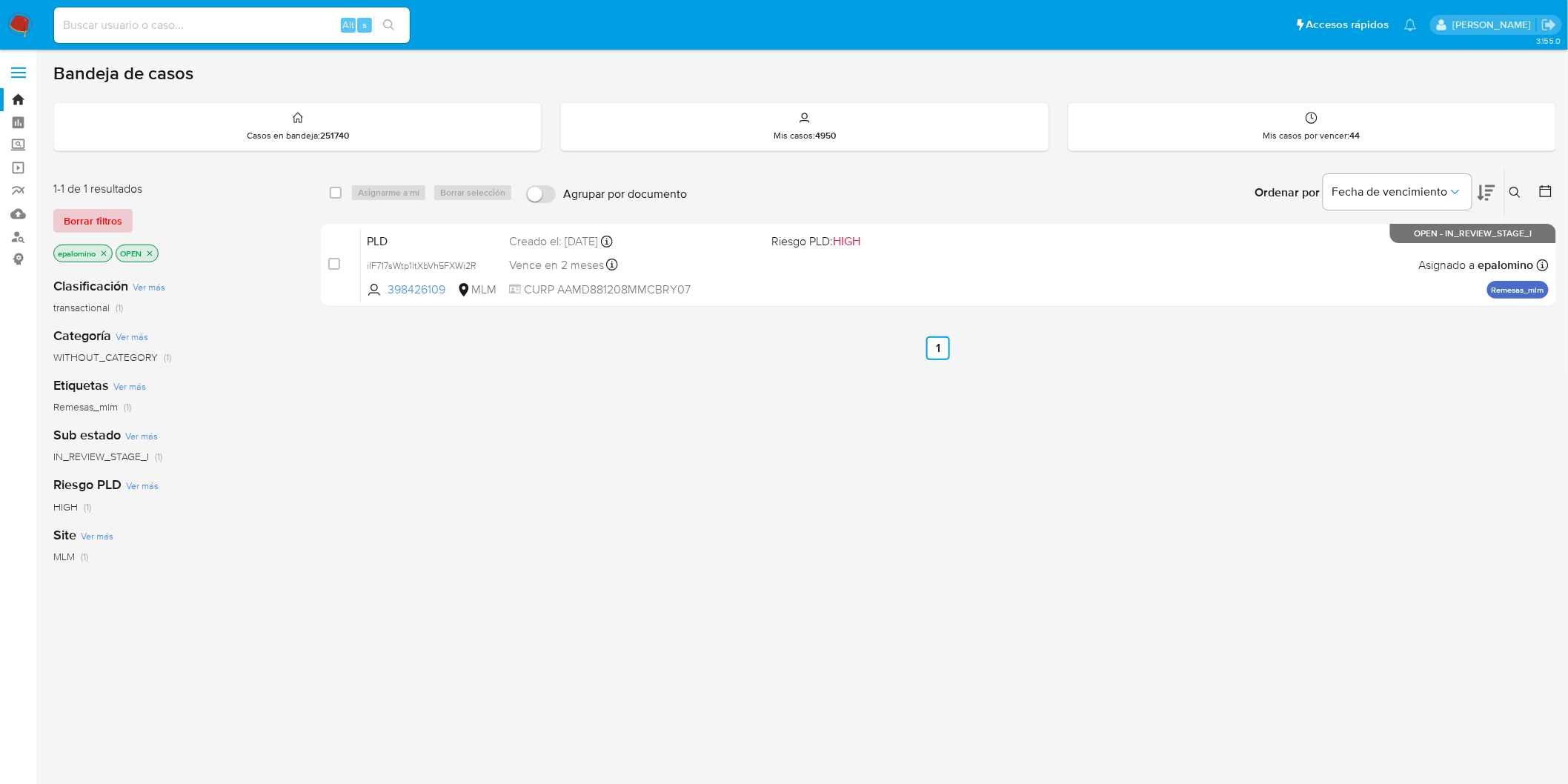
click at [114, 225] on span "Borrar filtros" at bounding box center [93, 220] width 58 height 21
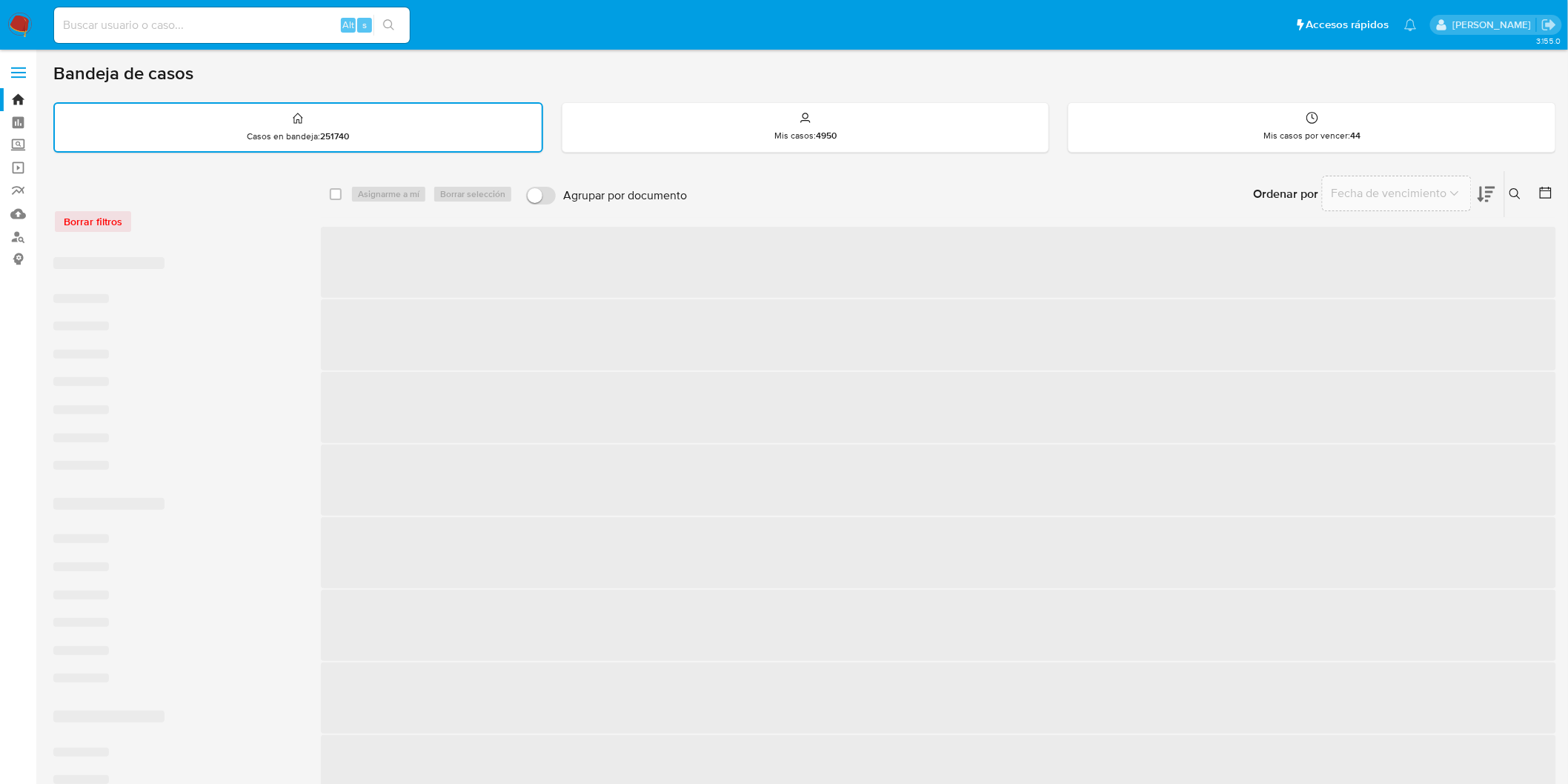
click at [231, 216] on div "Borrar filtros" at bounding box center [172, 222] width 237 height 24
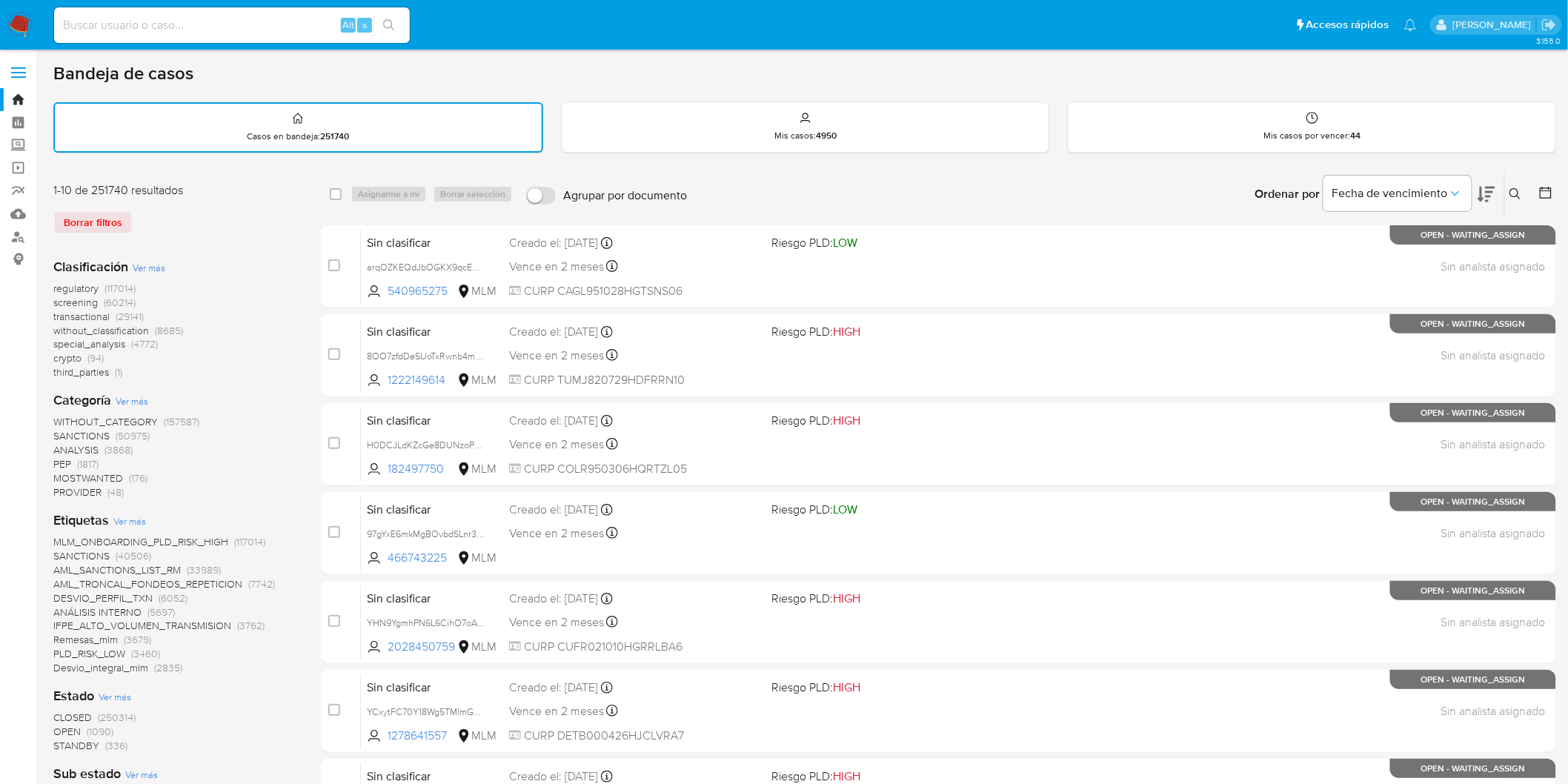
click at [21, 34] on img at bounding box center [21, 26] width 26 height 26
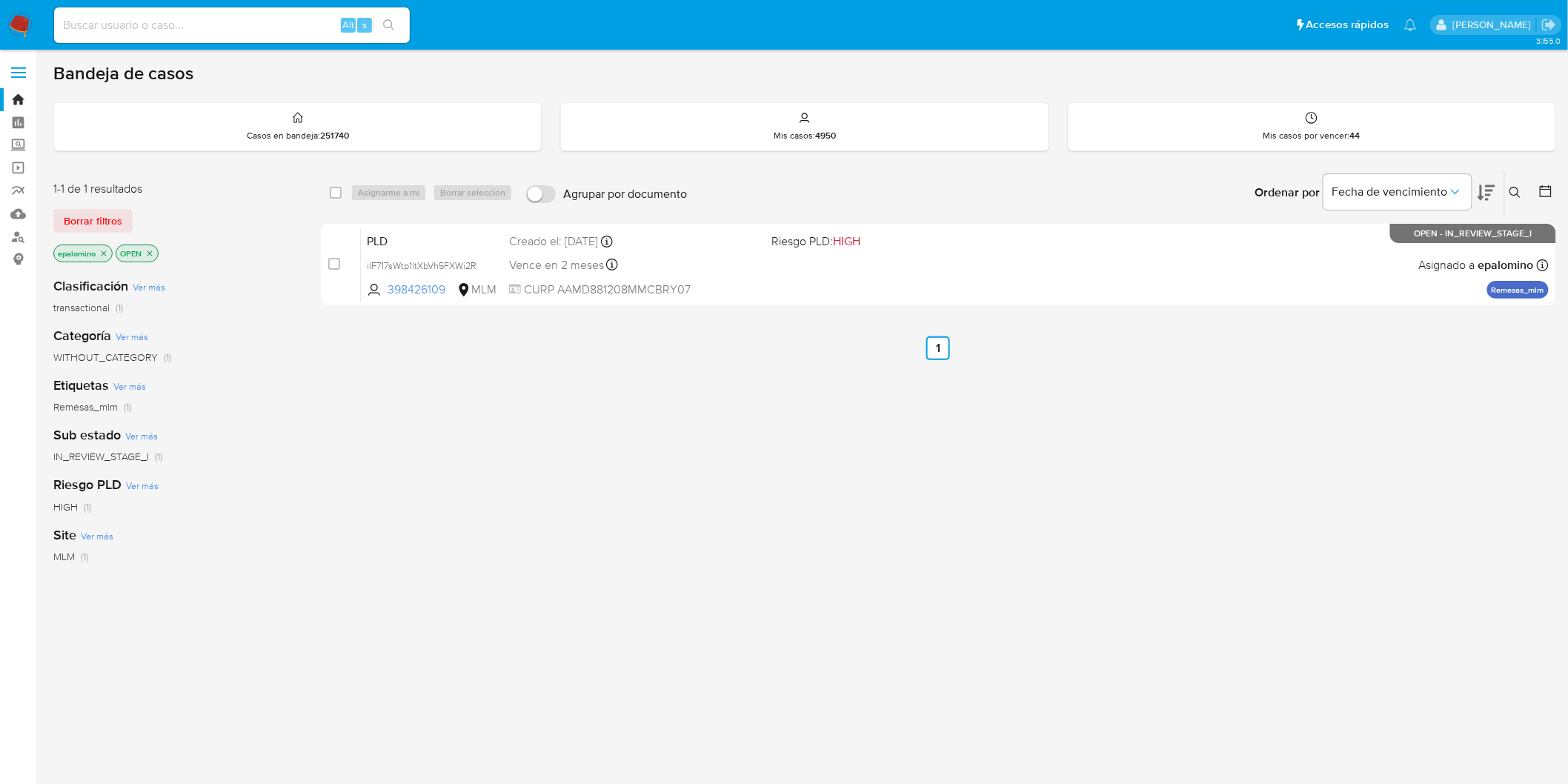
click at [106, 219] on span "Borrar filtros" at bounding box center [93, 220] width 58 height 21
